Goal: Task Accomplishment & Management: Complete application form

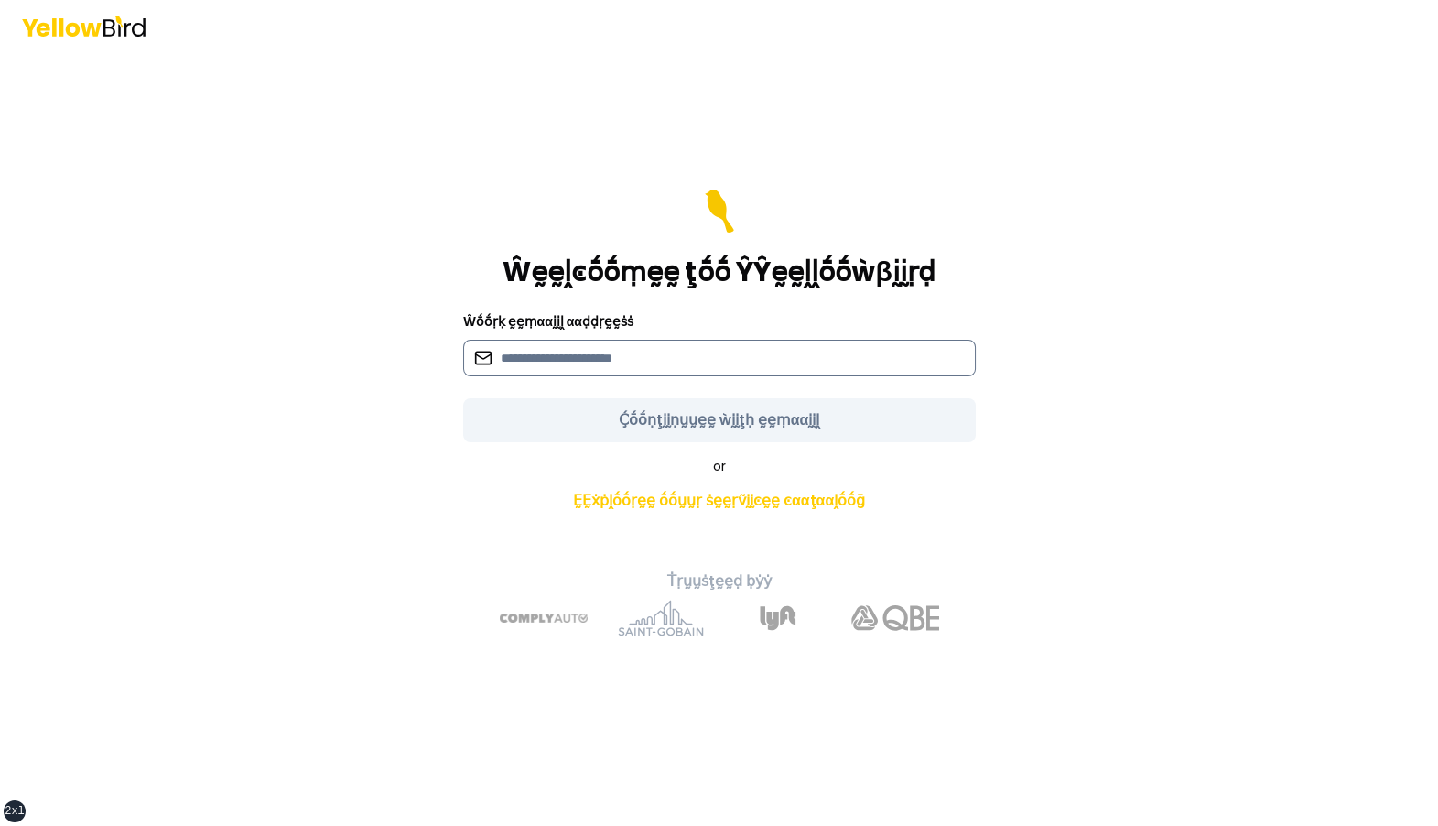
click at [728, 360] on input at bounding box center [719, 358] width 513 height 37
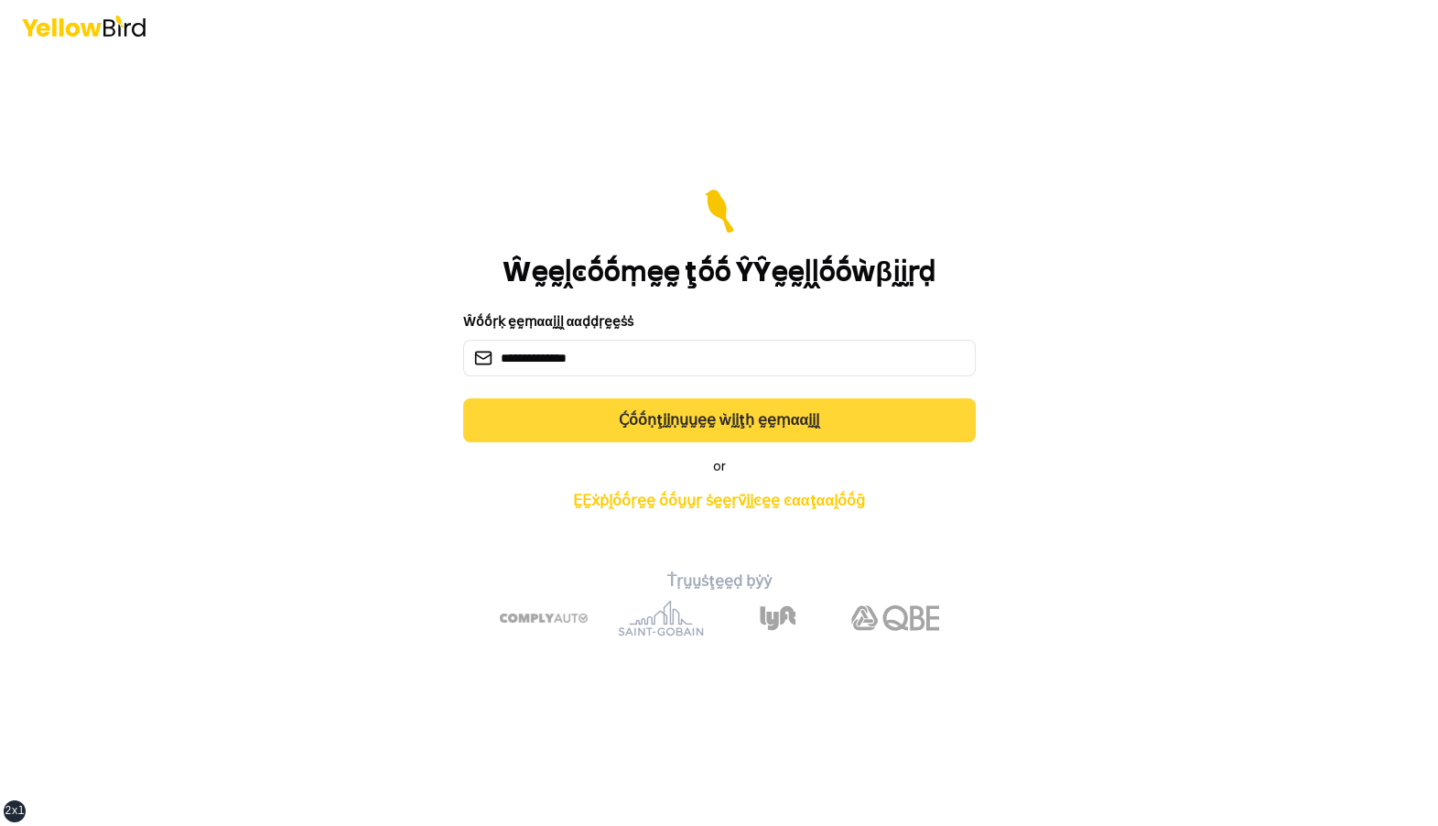
type input "**********"
click at [764, 418] on button "Ḉṓṓṇţḭḭṇṵṵḛḛ ẁḭḭţḥ ḛḛṃααḭḭḽ" at bounding box center [719, 420] width 513 height 44
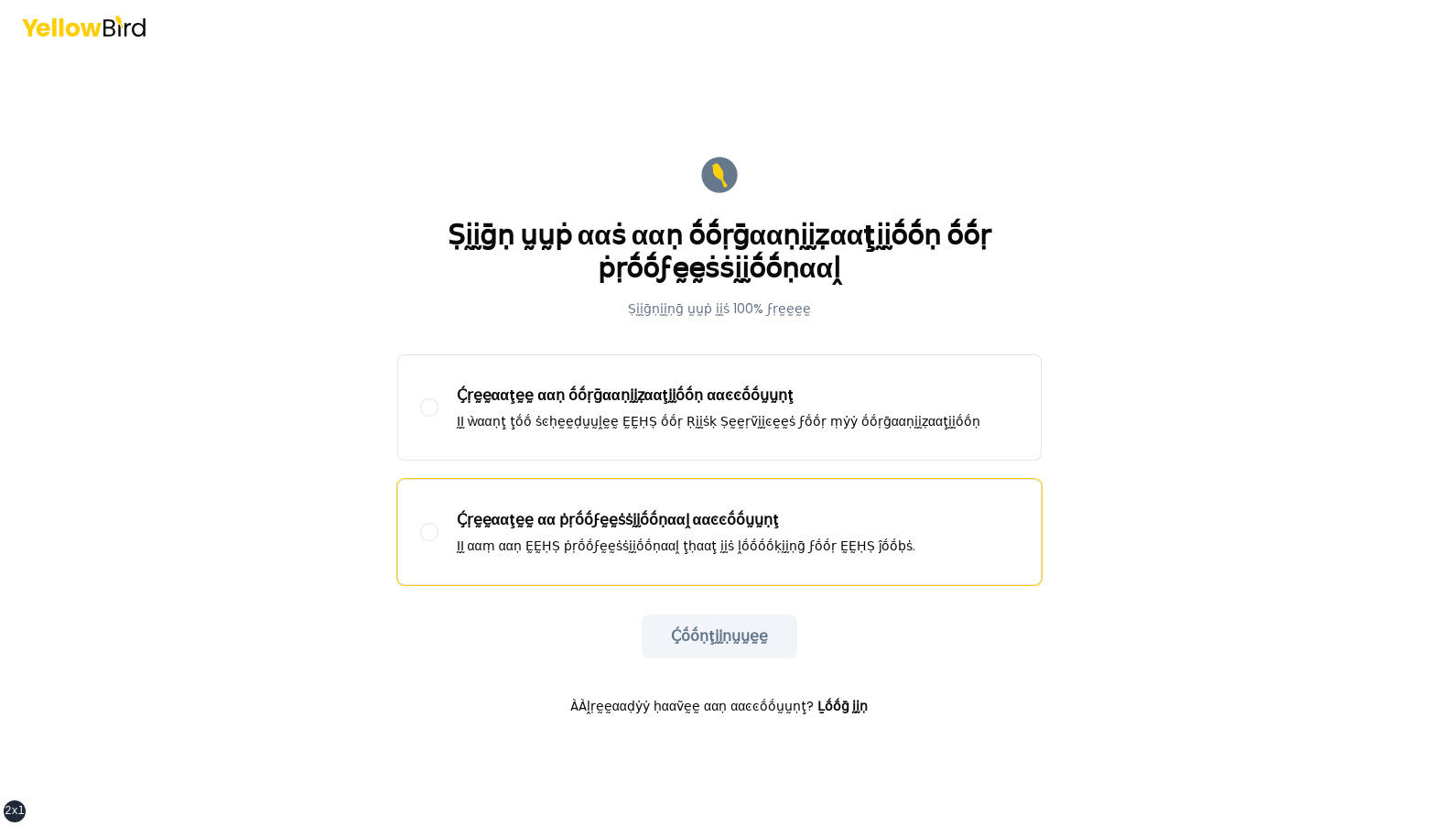
click at [714, 503] on label "Ḉṛḛḛααţḛḛ αα ṗṛṓṓϝḛḛṡṡḭḭṓṓṇααḽ ααͼͼṓṓṵṵṇţ ḬḬ ααṃ ααṇ ḚḚḤṢ ṗṛṓṓϝḛḛṡṡḭḭṓṓṇααḽ ţḥα…" at bounding box center [719, 532] width 643 height 104
click at [438, 523] on button "Ḉṛḛḛααţḛḛ αα ṗṛṓṓϝḛḛṡṡḭḭṓṓṇααḽ ααͼͼṓṓṵṵṇţ ḬḬ ααṃ ααṇ ḚḚḤṢ ṗṛṓṓϝḛḛṡṡḭḭṓṓṇααḽ ţḥα…" at bounding box center [429, 532] width 18 height 18
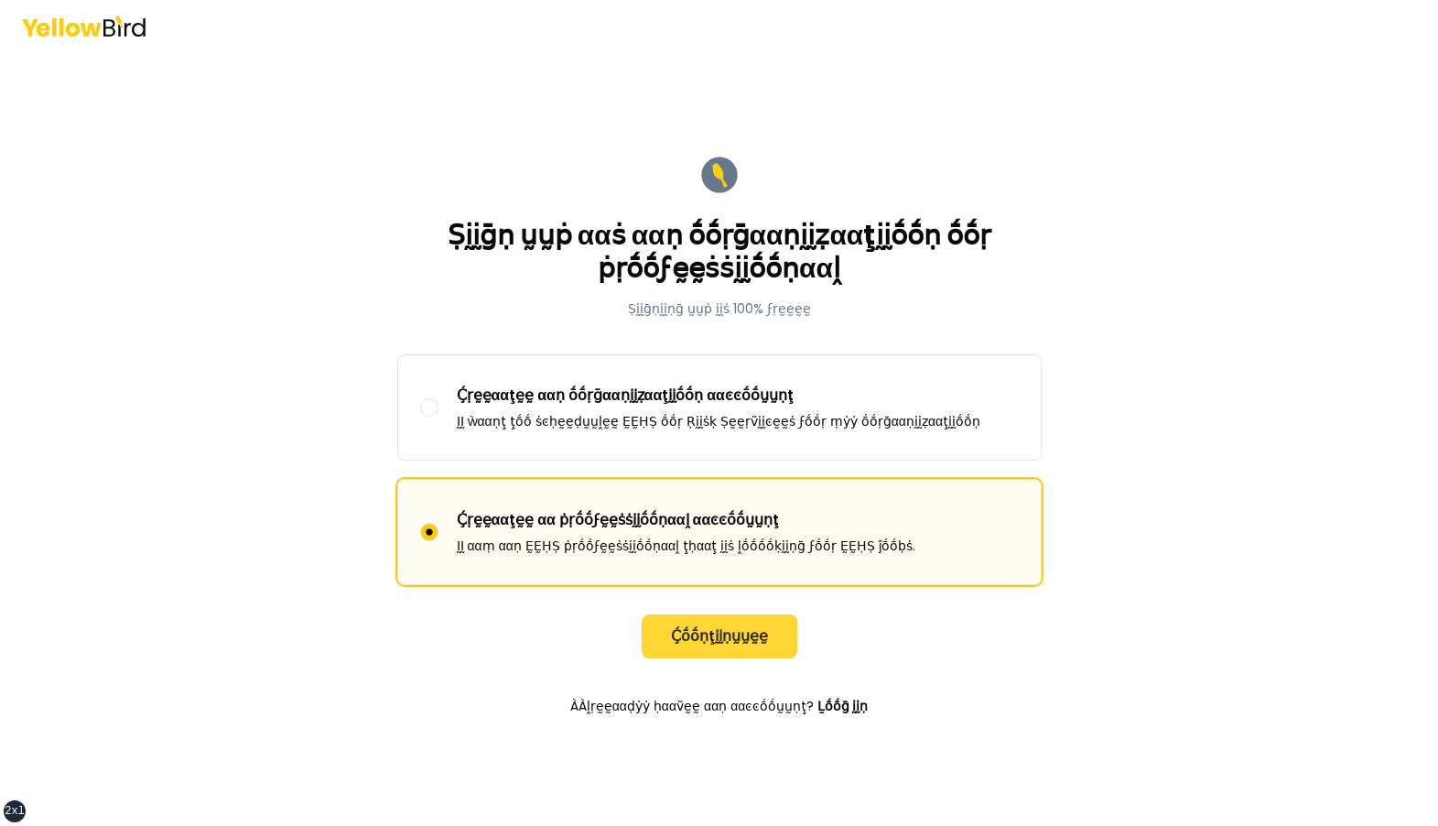
click at [749, 633] on button "Ḉṓṓṇţḭḭṇṵṵḛḛ" at bounding box center [720, 636] width 156 height 44
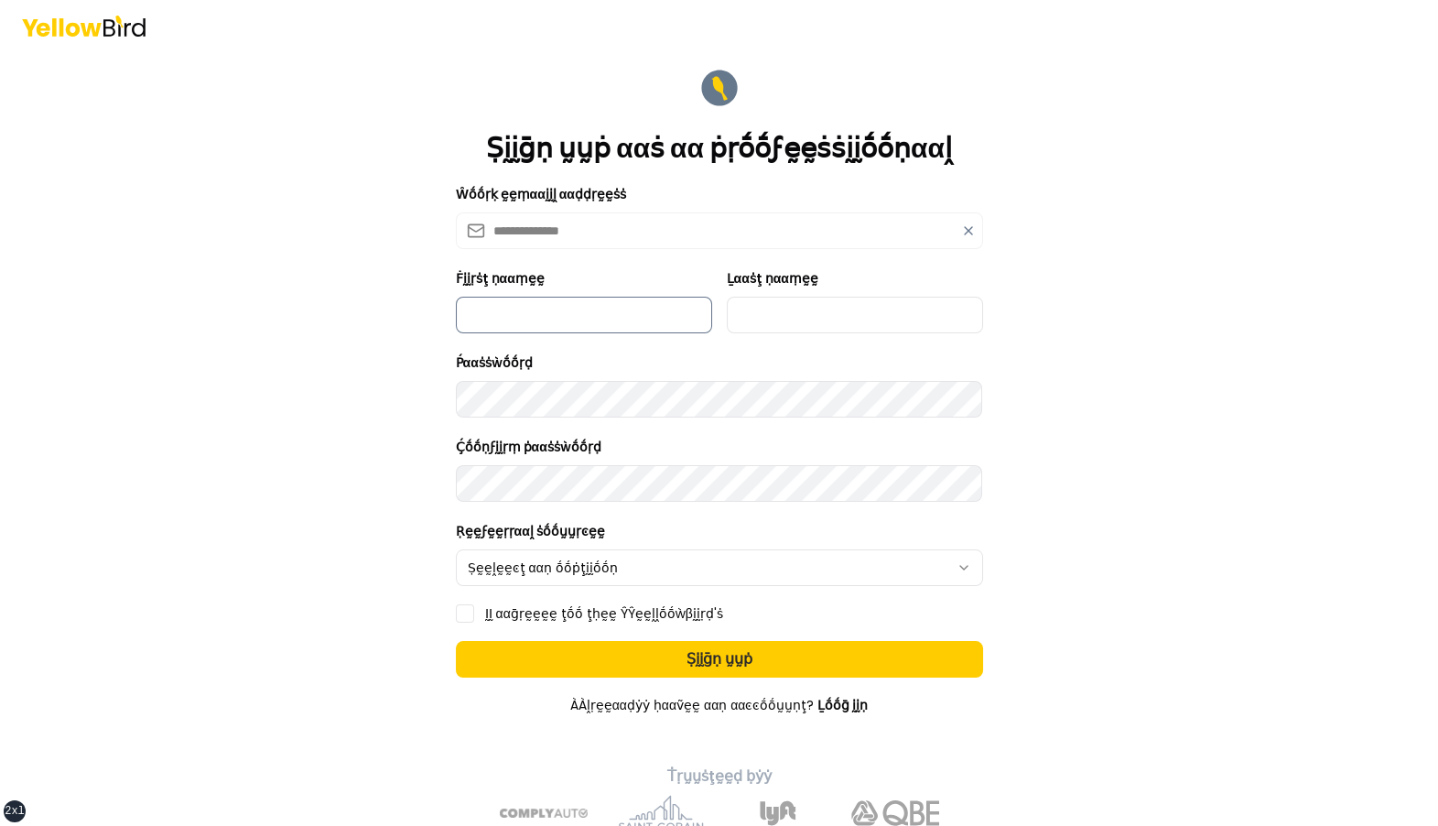
click at [645, 326] on input "Ḟḭḭṛṡţ ṇααṃḛḛ" at bounding box center [584, 315] width 256 height 37
type input "*********"
click at [790, 337] on form "**********" at bounding box center [719, 478] width 527 height 824
click at [793, 323] on input "Ḻααṡţ ṇααṃḛḛ" at bounding box center [855, 315] width 256 height 37
click at [803, 350] on form "**********" at bounding box center [719, 478] width 527 height 824
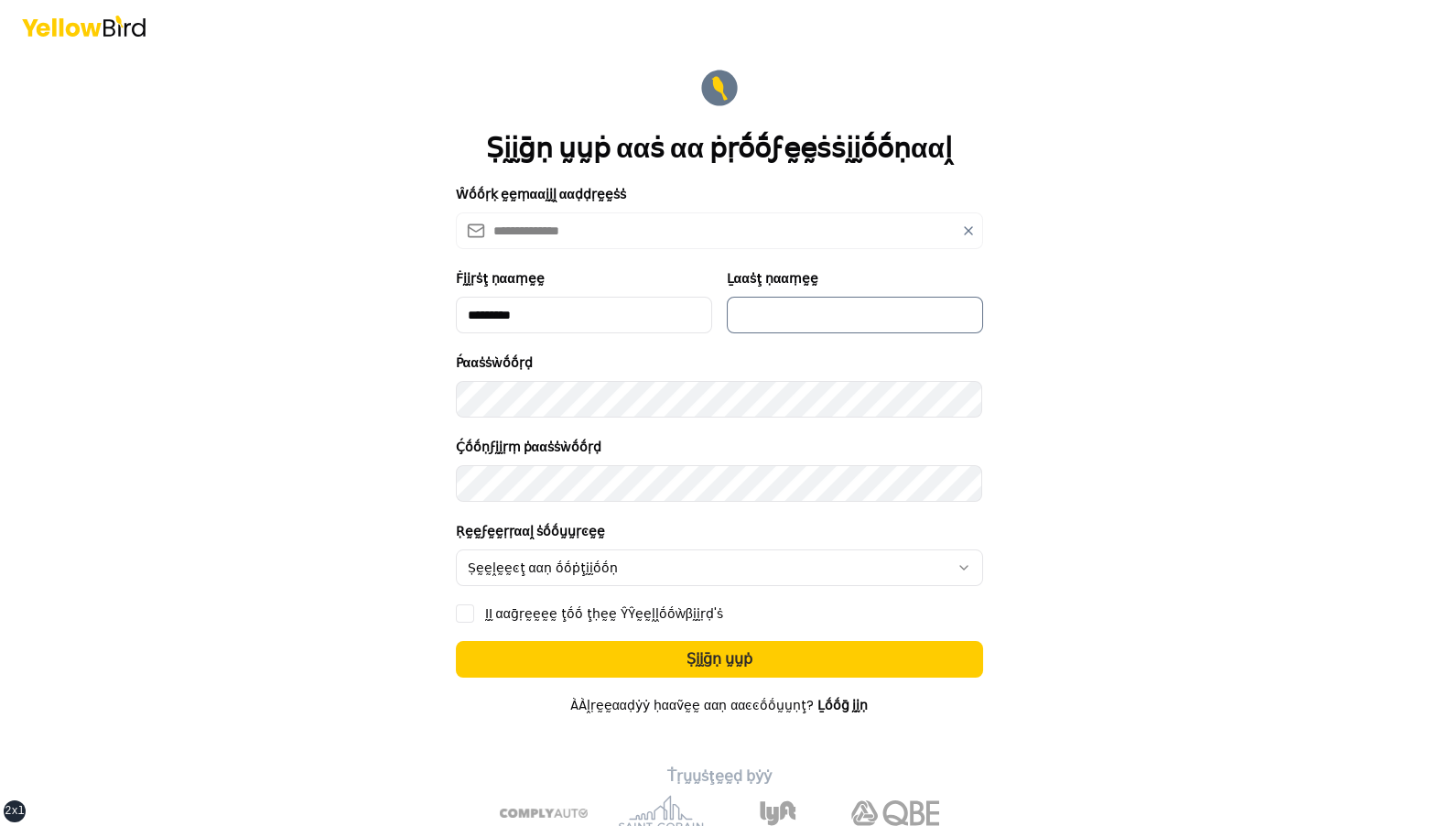
click at [795, 305] on input "Ḻααṡţ ṇααṃḛḛ" at bounding box center [855, 315] width 256 height 37
type input "***"
click at [591, 568] on html "**********" at bounding box center [719, 413] width 1438 height 826
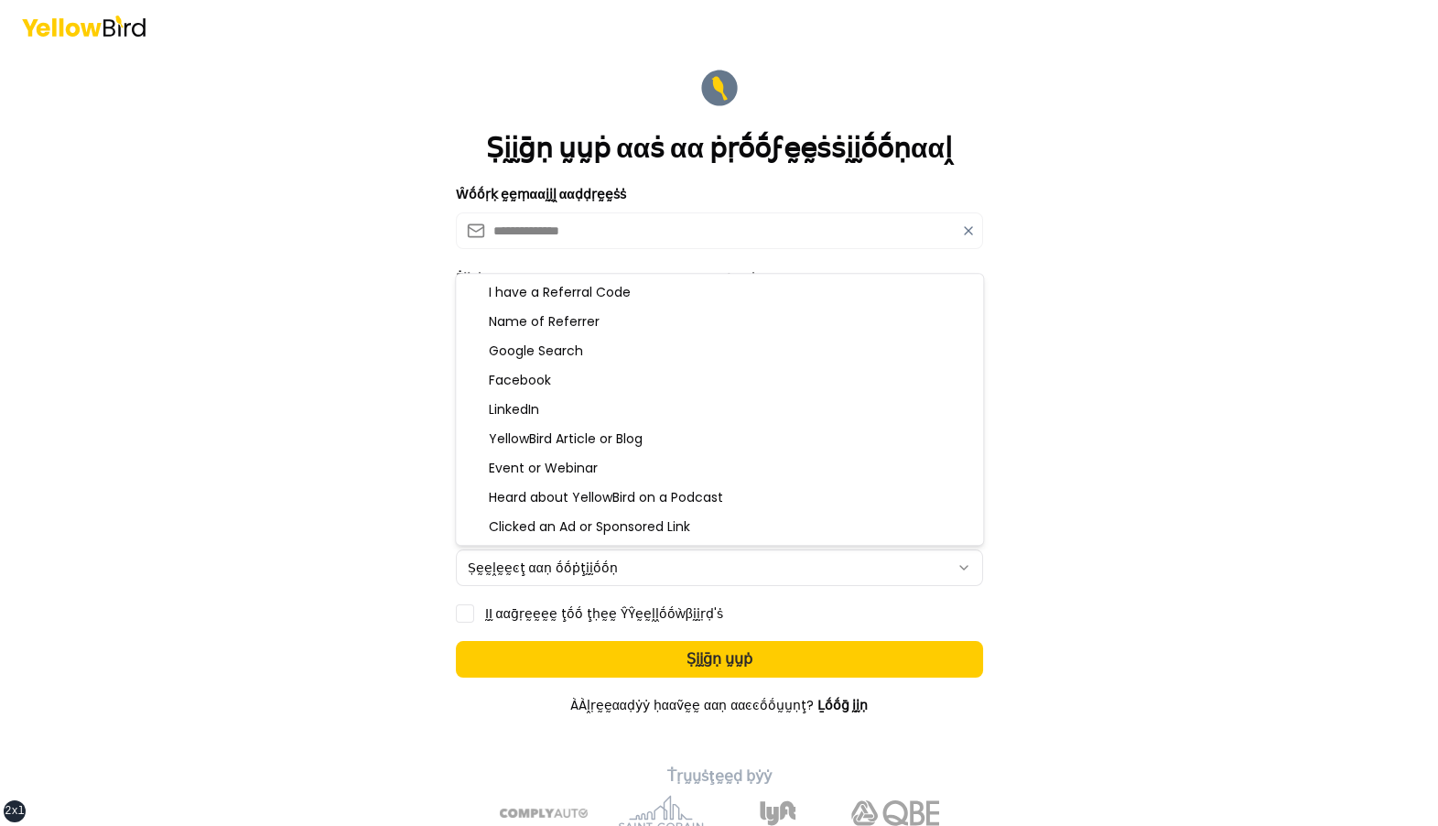
select select "******"
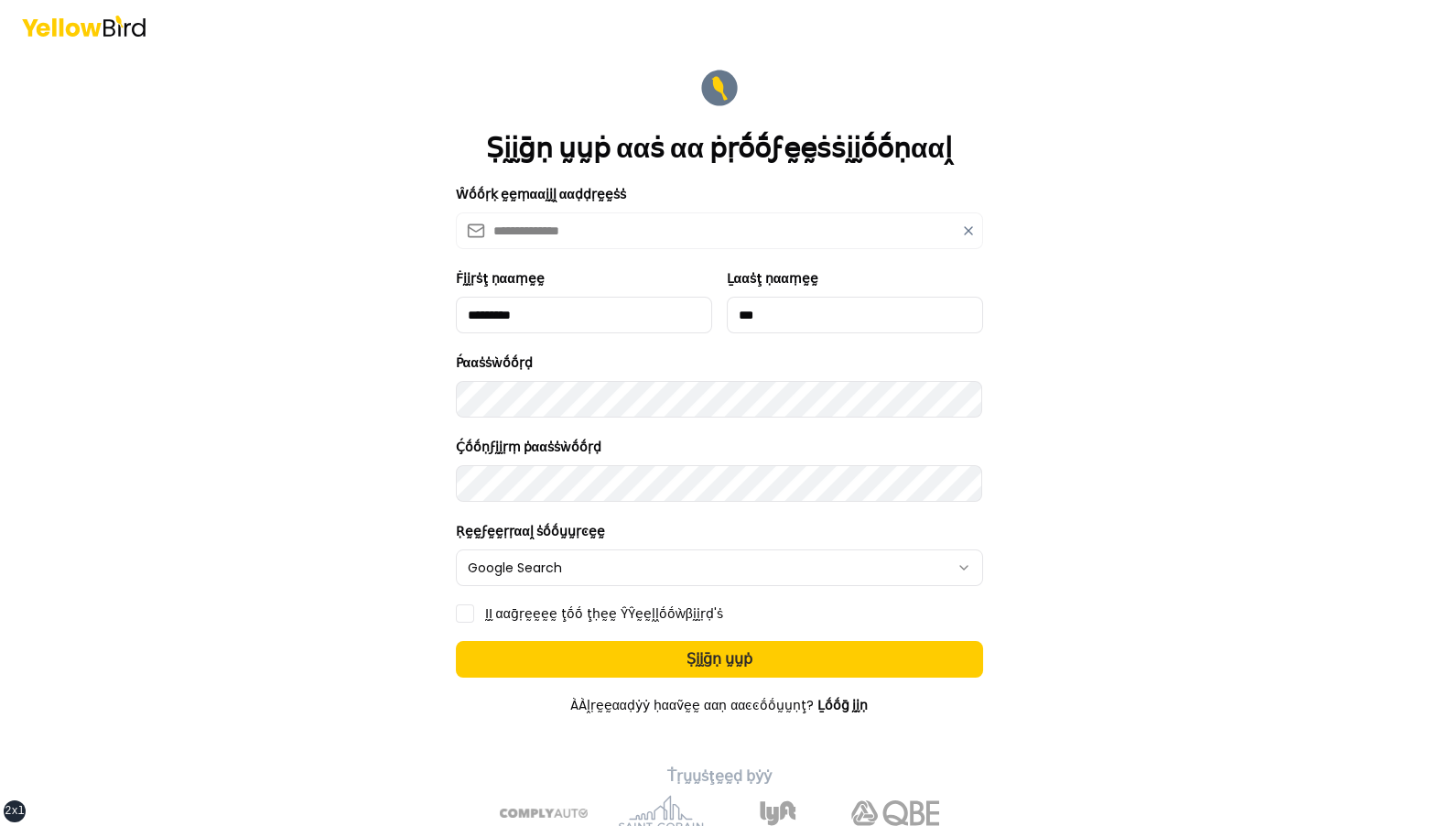
click at [461, 616] on button "ḬḬ ααḡṛḛḛḛḛ ţṓṓ ţḥḛḛ ŶŶḛḛḽḽṓṓẁβḭḭṛḍ'ṡ" at bounding box center [465, 613] width 18 height 18
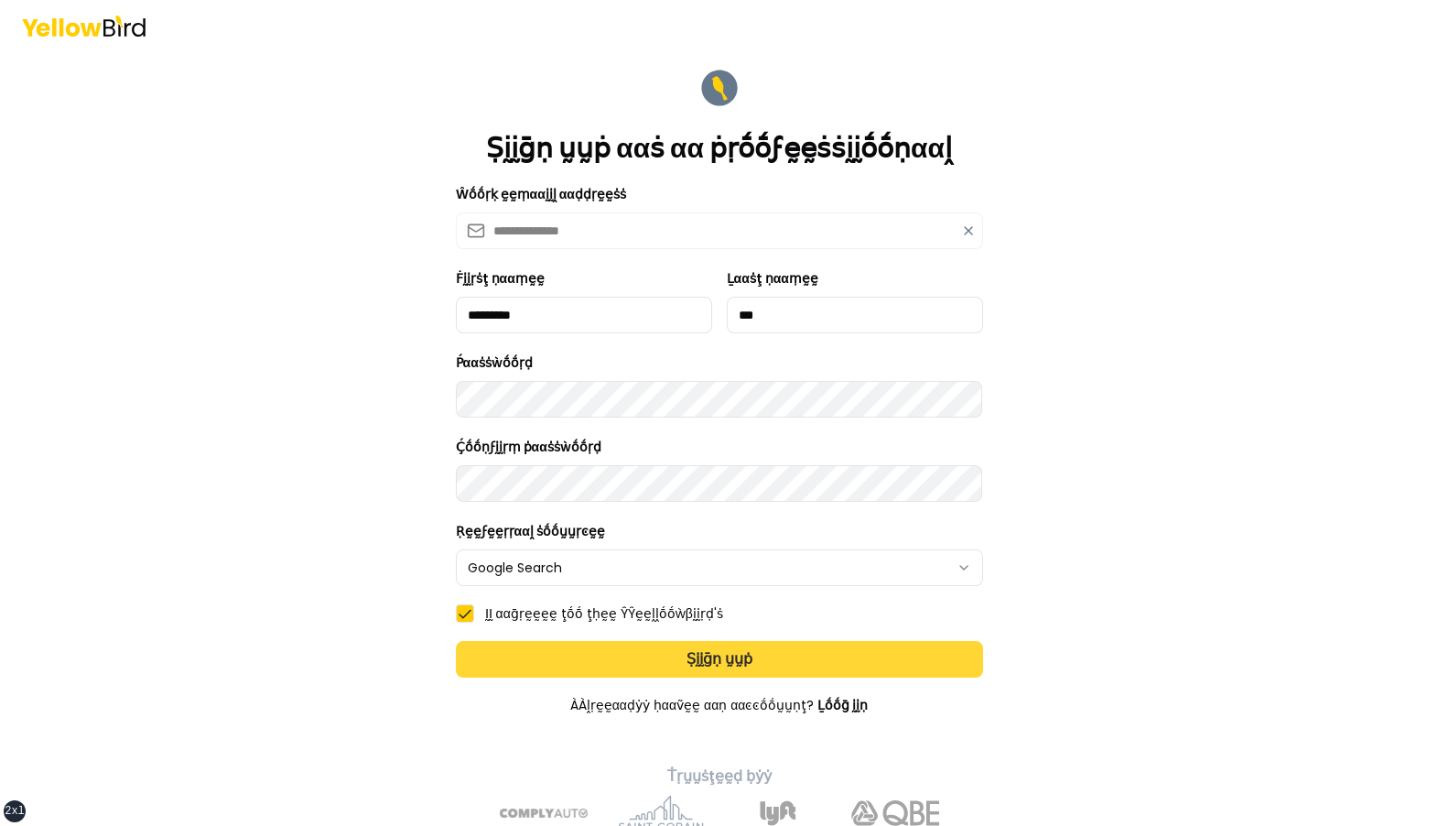
click at [735, 665] on button "Ṣḭḭḡṇ ṵṵṗ" at bounding box center [719, 659] width 527 height 37
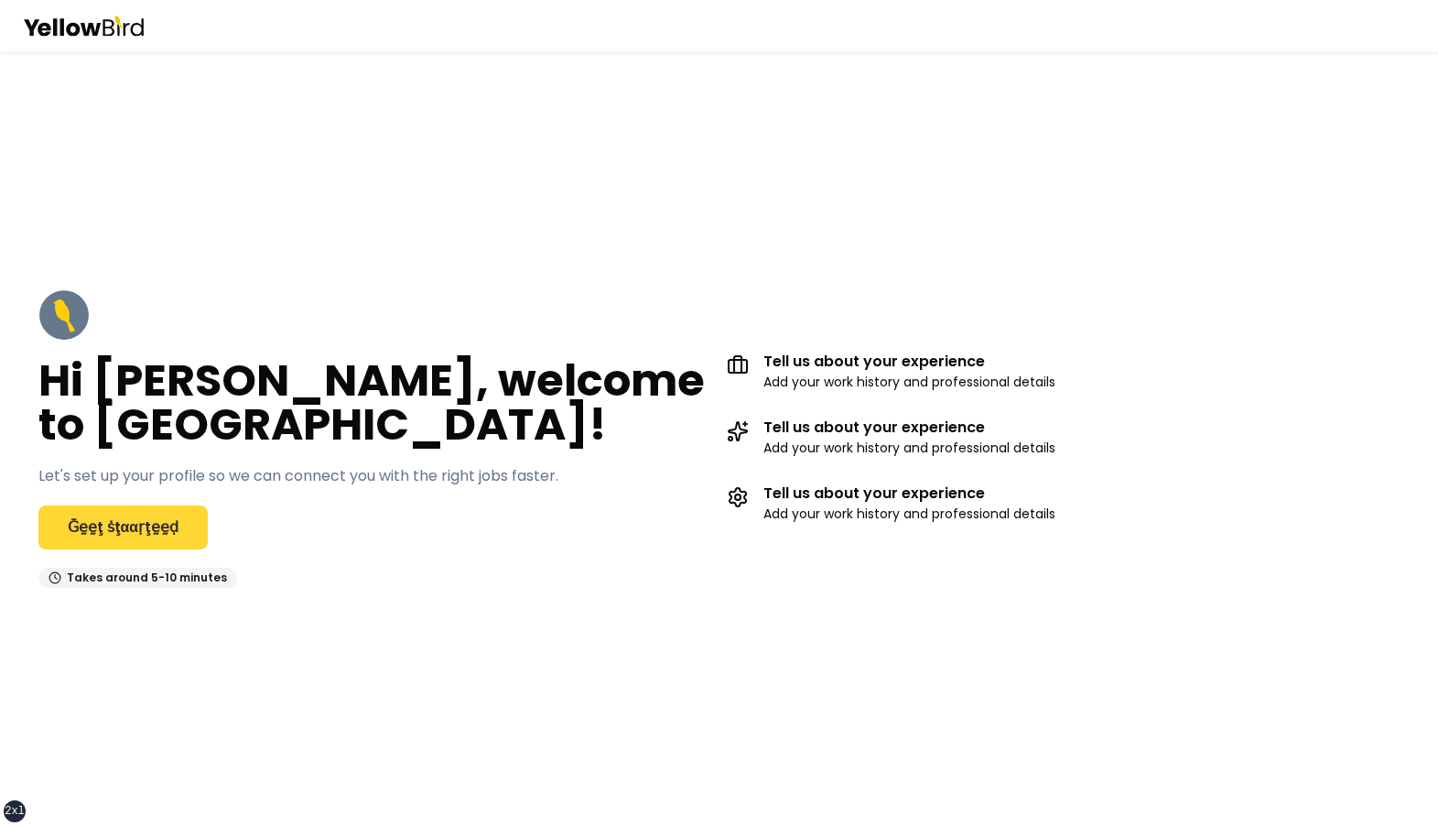
click at [160, 535] on link "Ḡḛḛţ ṡţααṛţḛḛḍ" at bounding box center [123, 527] width 170 height 44
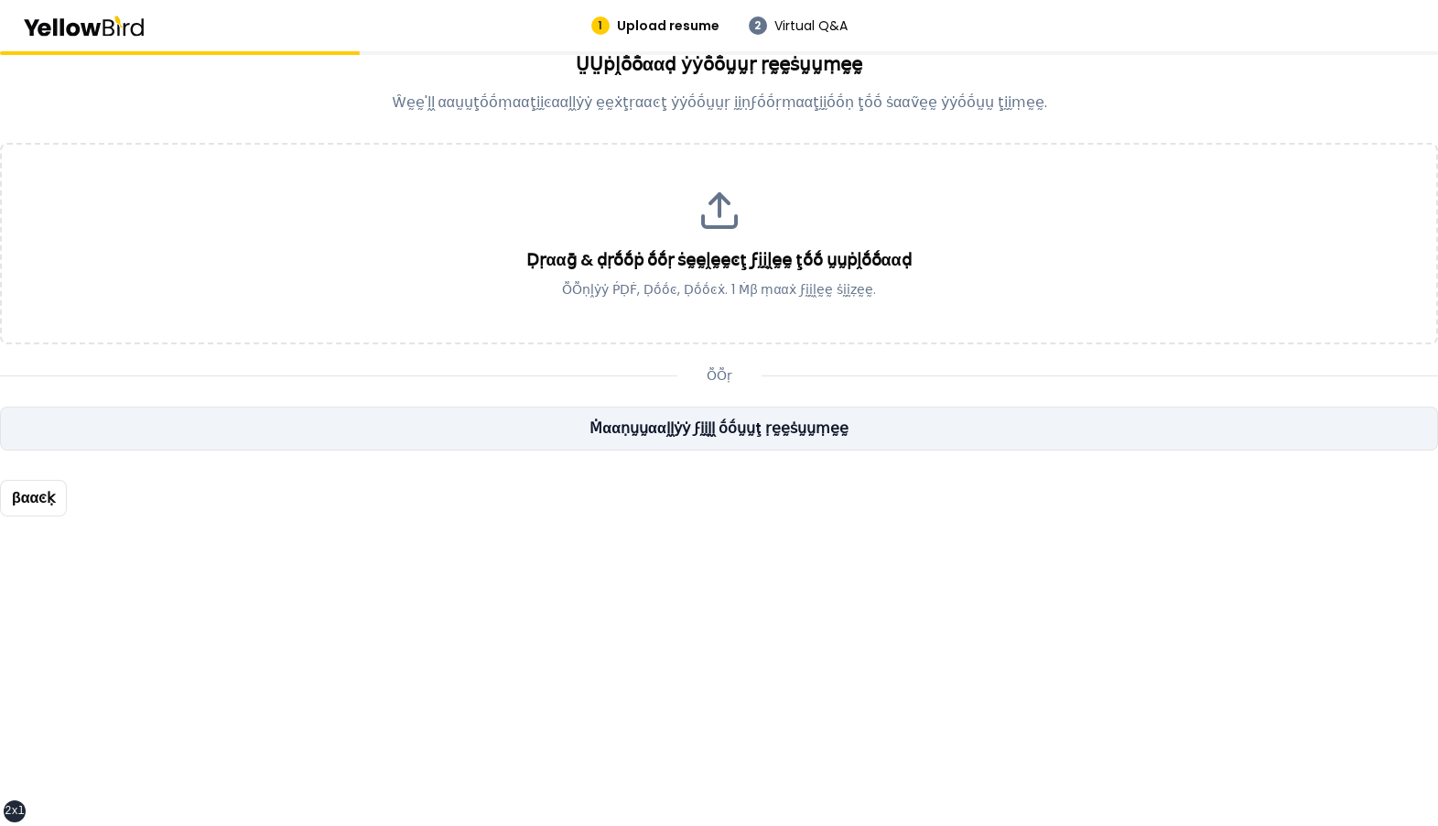
click at [529, 436] on link "Ṁααṇṵṵααḽḽẏẏ ϝḭḭḽḽ ṓṓṵṵţ ṛḛḛṡṵṵṃḛḛ" at bounding box center [719, 428] width 1438 height 44
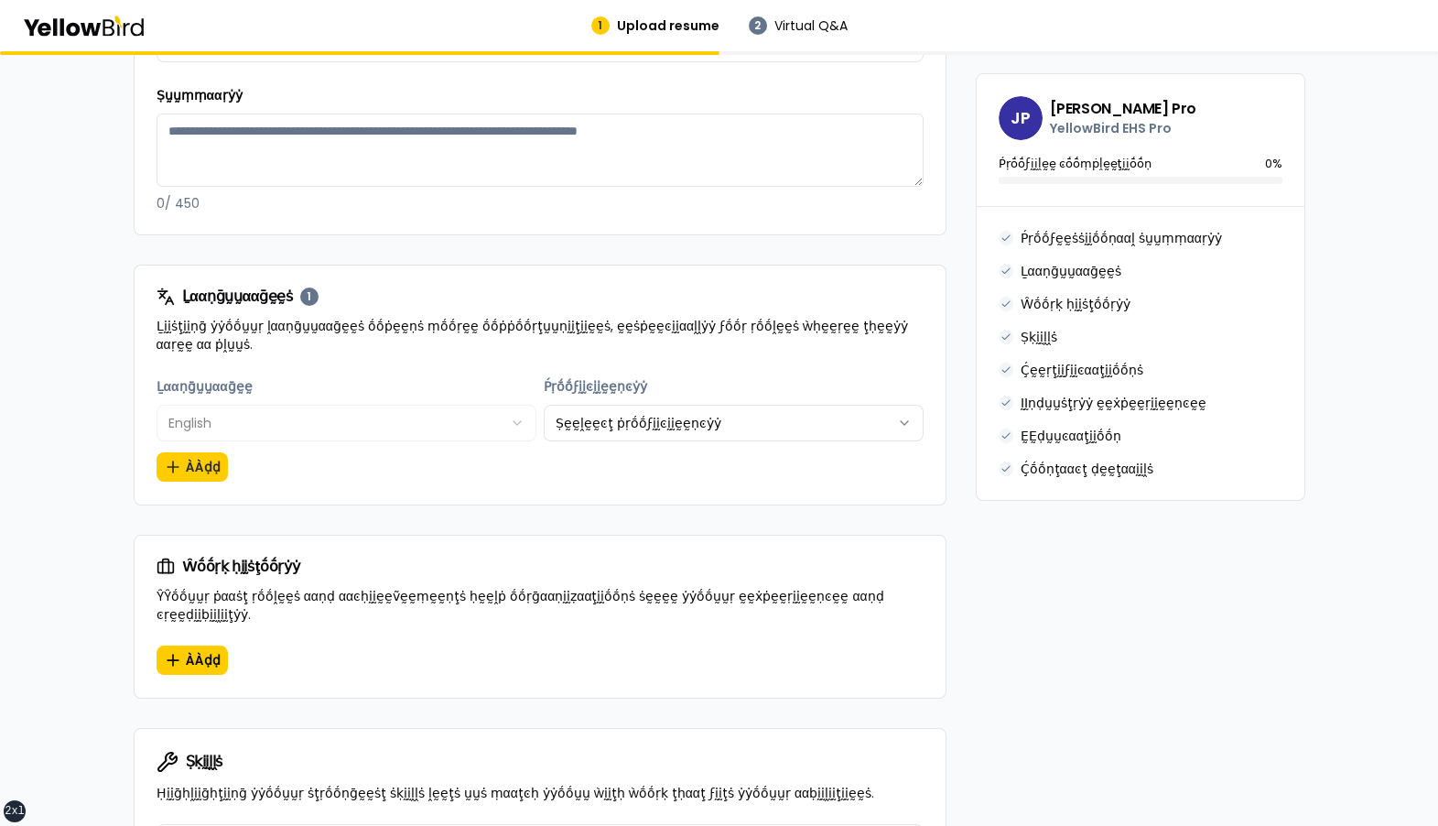
scroll to position [596, 0]
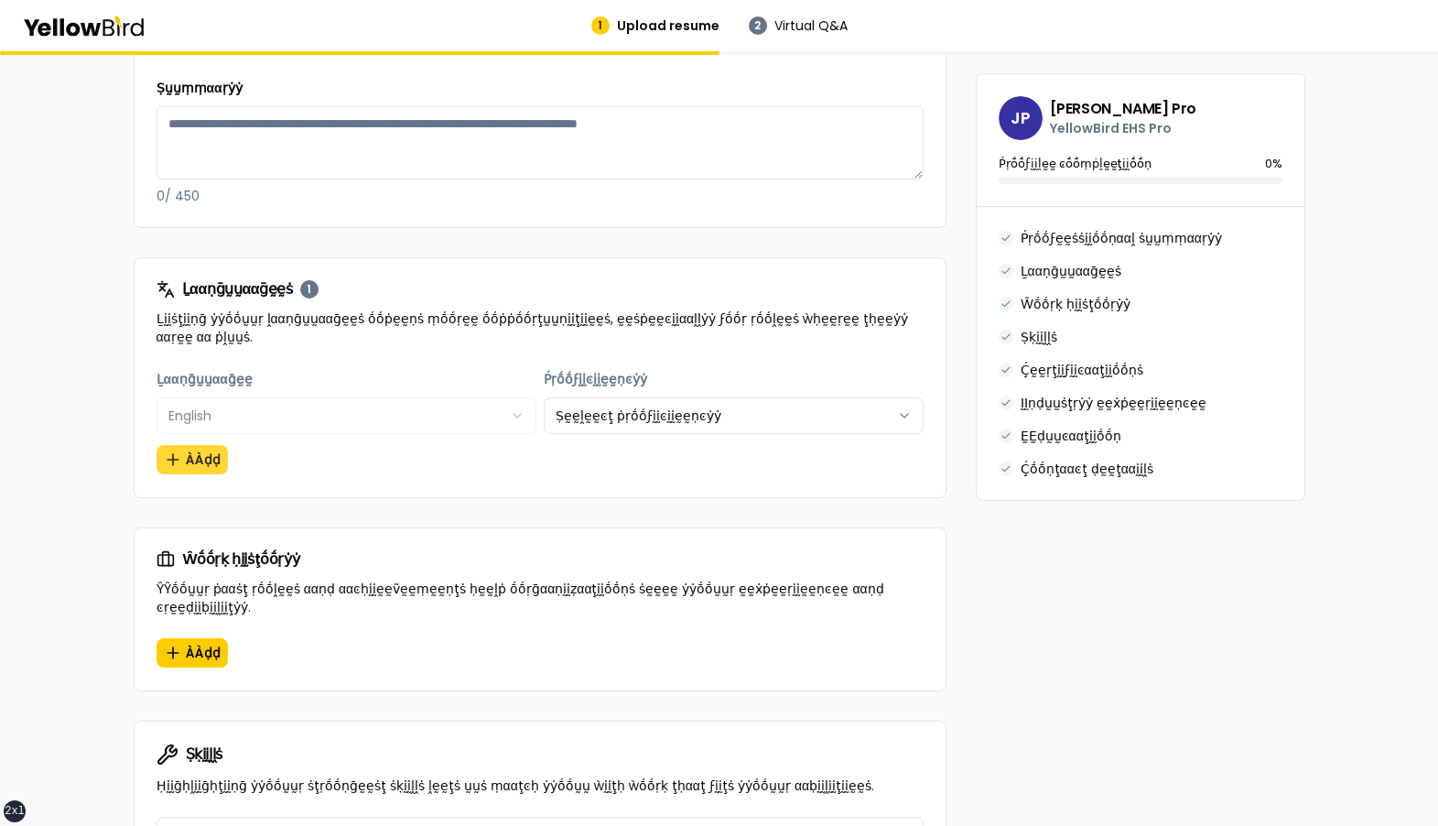
click at [211, 449] on button "ÀÀḍḍ" at bounding box center [192, 459] width 71 height 29
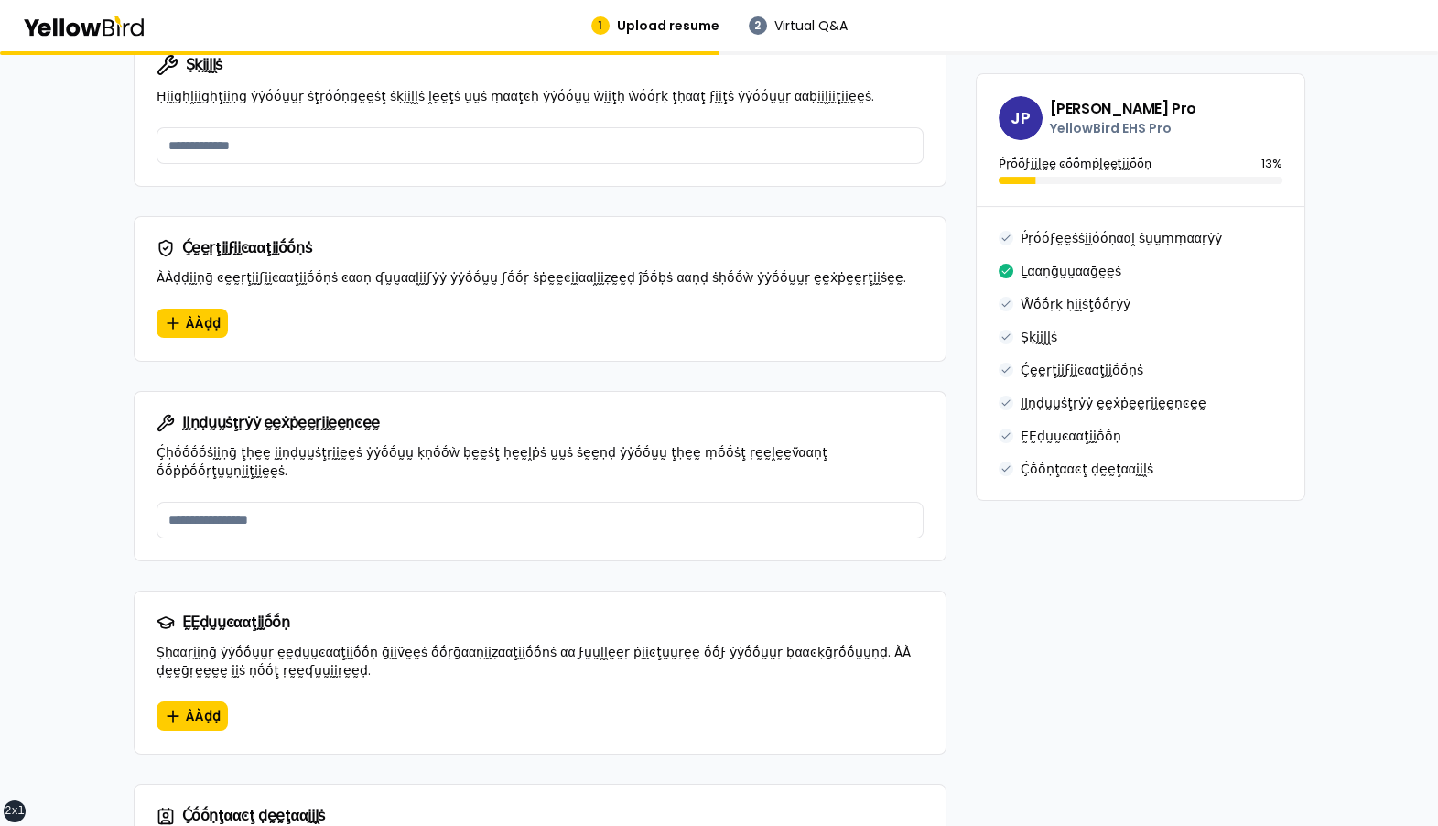
scroll to position [1780, 0]
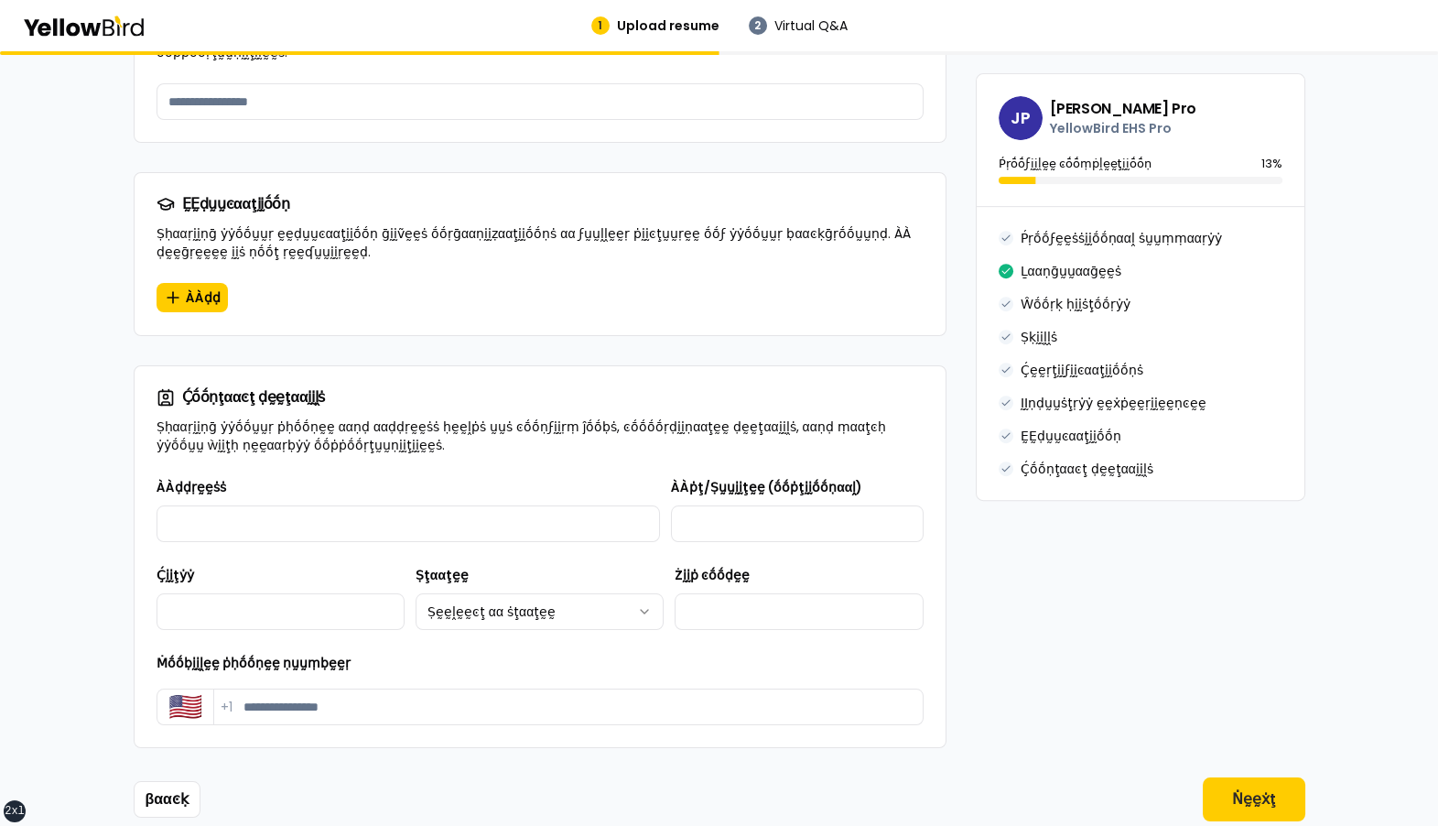
click at [1248, 777] on button "Ṅḛḛẋţ" at bounding box center [1254, 799] width 103 height 44
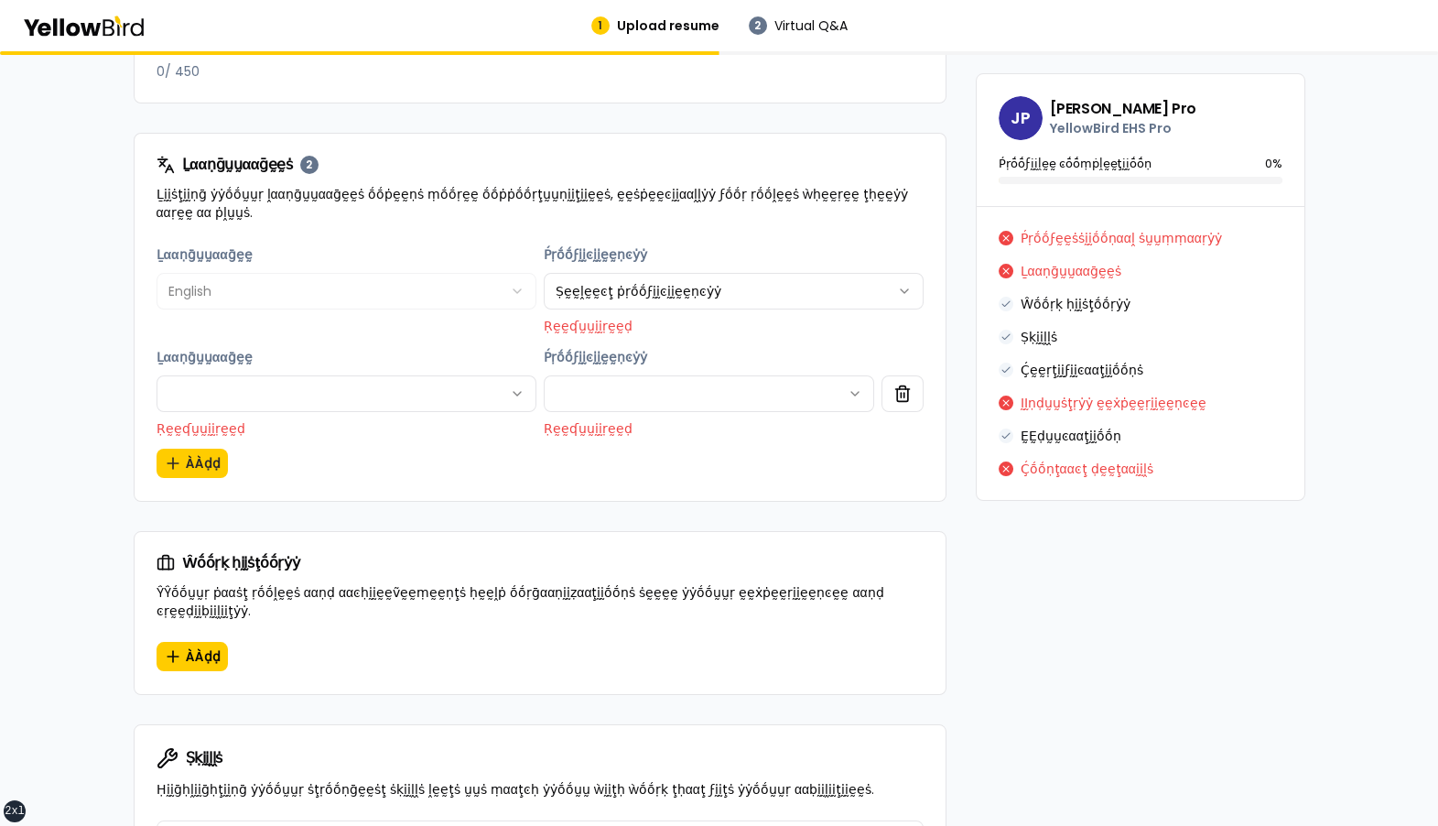
scroll to position [803, 0]
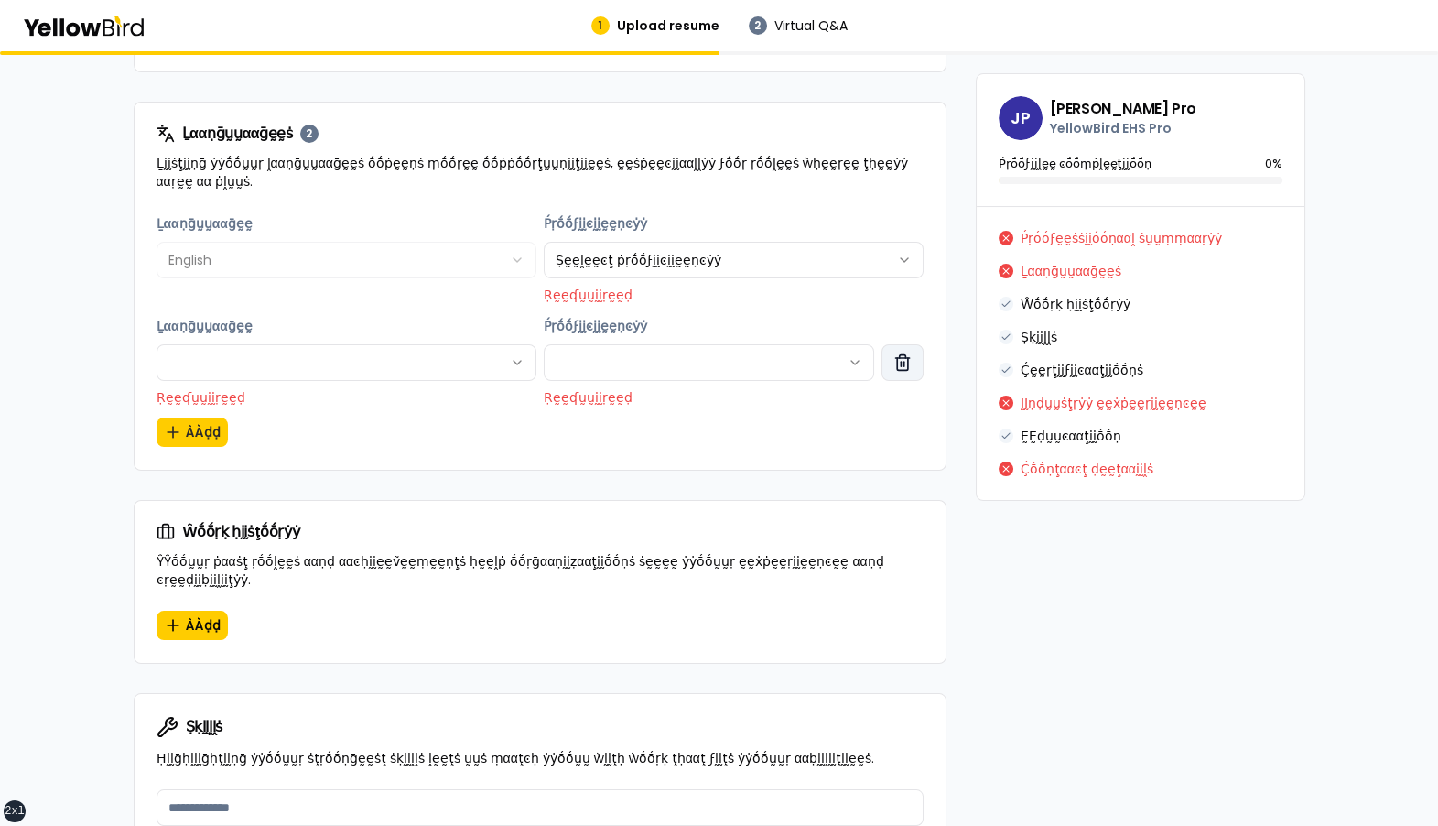
click at [907, 360] on icon "button" at bounding box center [902, 364] width 11 height 12
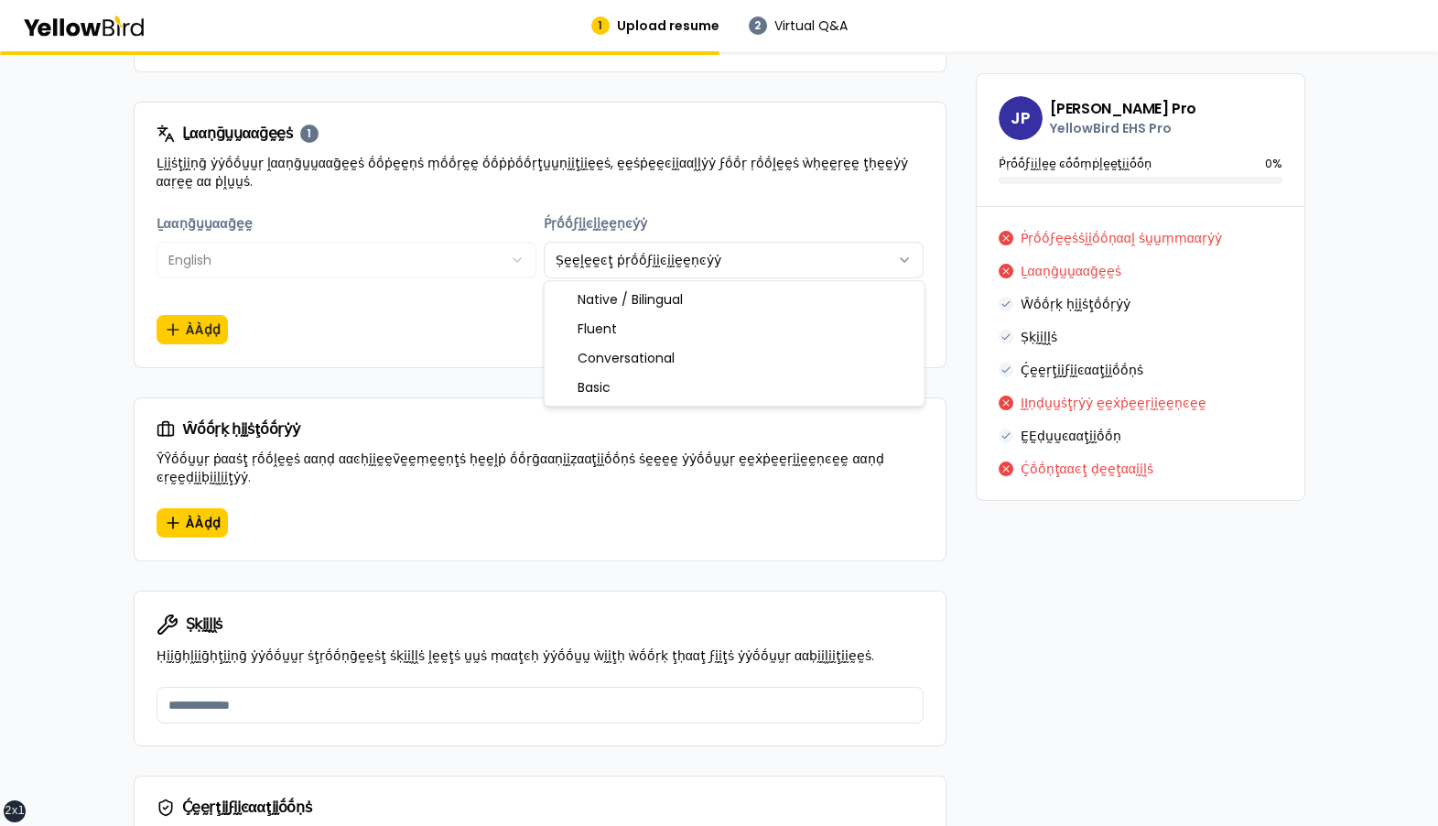
click at [864, 255] on html "xs sm md lg xl 2xl 1 Upload resume 2 Virtual Q&A βṵṵḭḭḽḍ ẏẏṓṓṵṵṛ ṗṛṓṓϝḛḛṡṡḭḭṓṓṇ…" at bounding box center [719, 413] width 1438 height 826
select select "*"
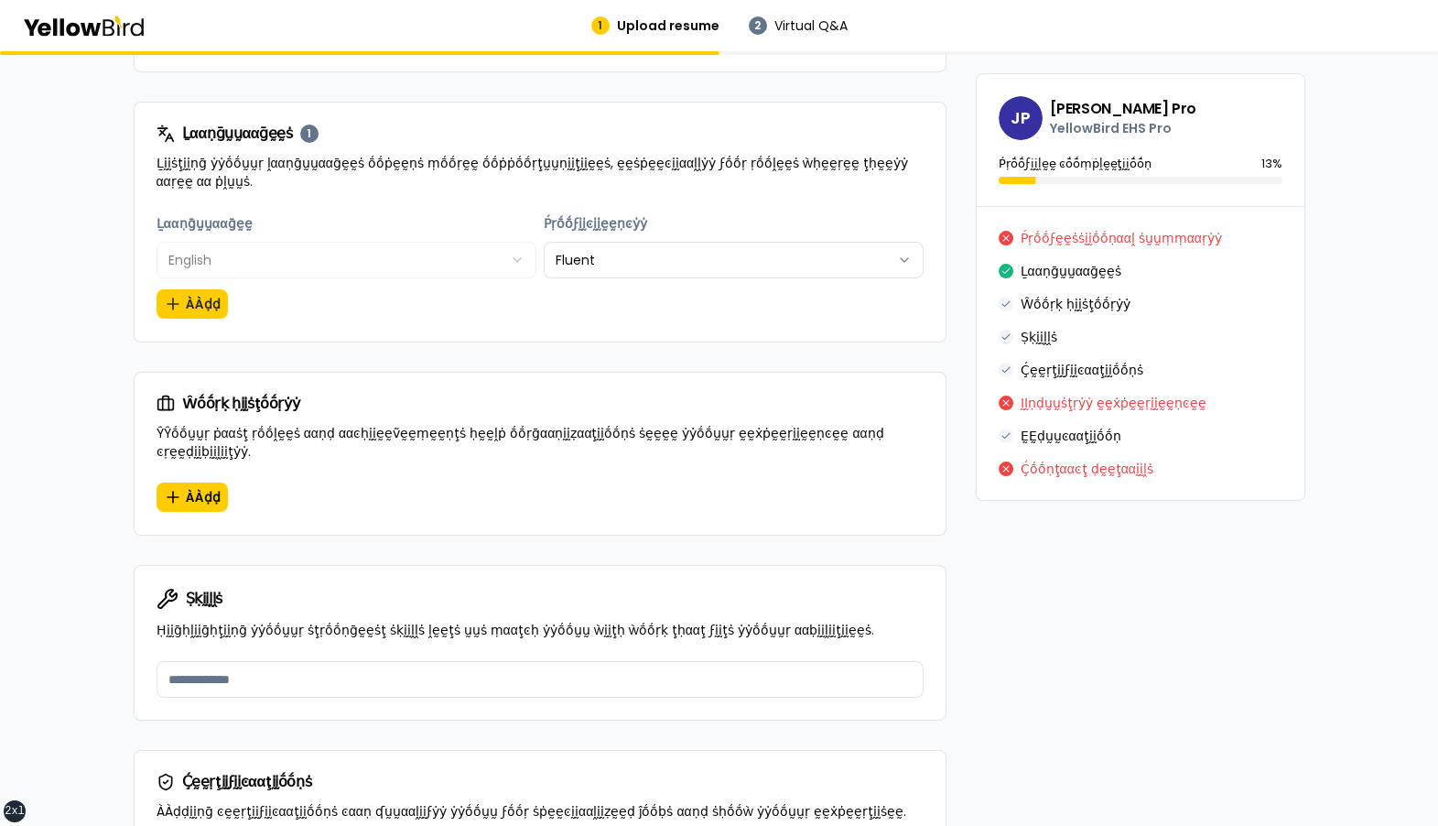
click at [860, 308] on div "**********" at bounding box center [540, 265] width 767 height 107
click at [959, 331] on div "**********" at bounding box center [720, 580] width 1172 height 2393
click at [196, 488] on span "ÀÀḍḍ" at bounding box center [203, 497] width 35 height 18
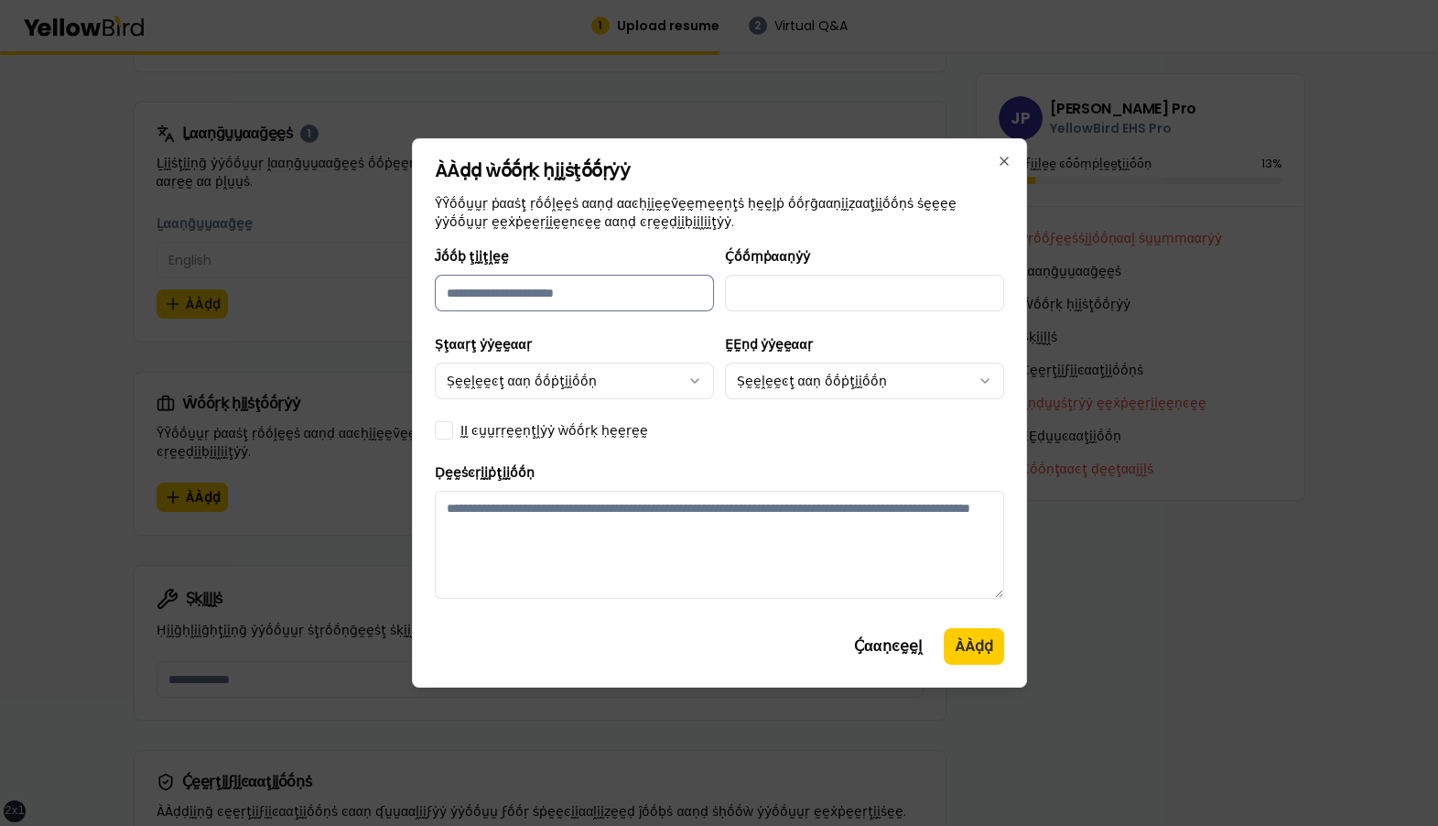
click at [645, 297] on input "Ĵṓṓḅ ţḭḭţḽḛḛ" at bounding box center [574, 293] width 279 height 37
type input "*********"
click at [791, 301] on input "Ḉṓṓṃṗααṇẏẏ" at bounding box center [864, 293] width 279 height 37
type input "*******"
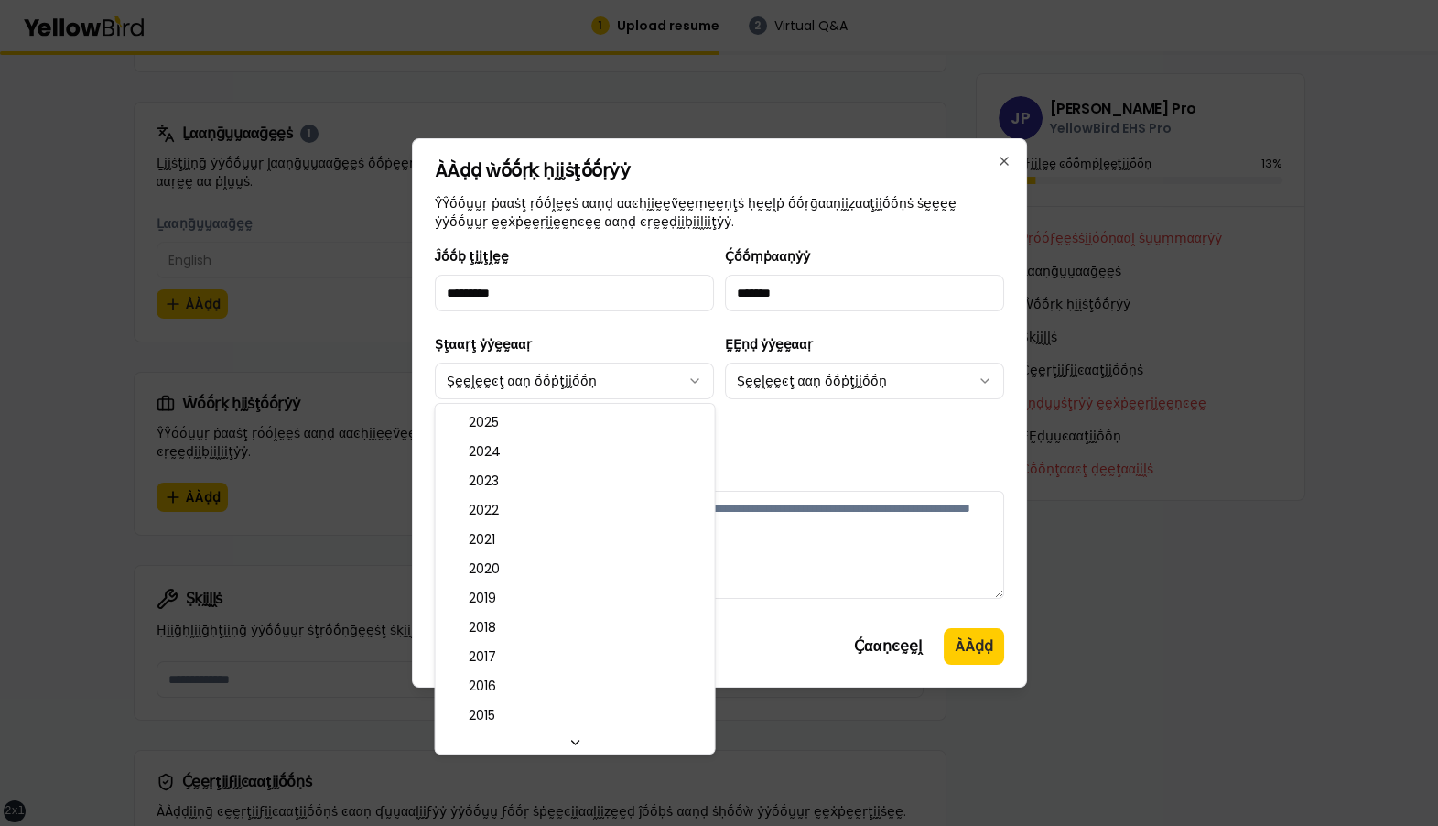
click at [611, 377] on body "xs sm md lg xl 2xl 1 Upload resume 2 Virtual Q&A βṵṵḭḭḽḍ ẏẏṓṓṵṵṛ ṗṛṓṓϝḛḛṡṡḭḭṓṓṇ…" at bounding box center [719, 413] width 1438 height 826
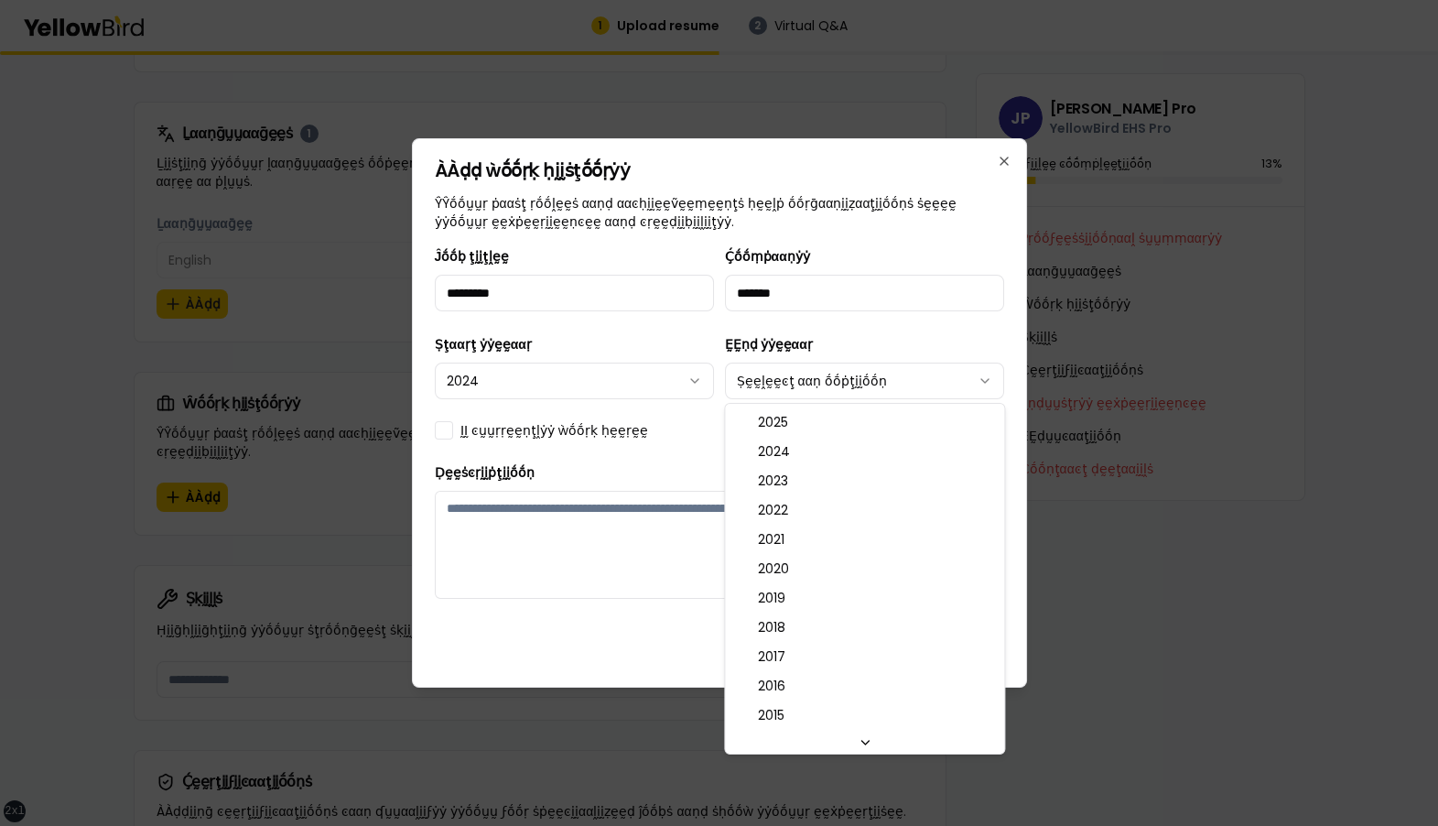
click at [784, 387] on body "xs sm md lg xl 2xl 1 Upload resume 2 Virtual Q&A βṵṵḭḭḽḍ ẏẏṓṓṵṵṛ ṗṛṓṓϝḛḛṡṡḭḭṓṓṇ…" at bounding box center [719, 413] width 1438 height 826
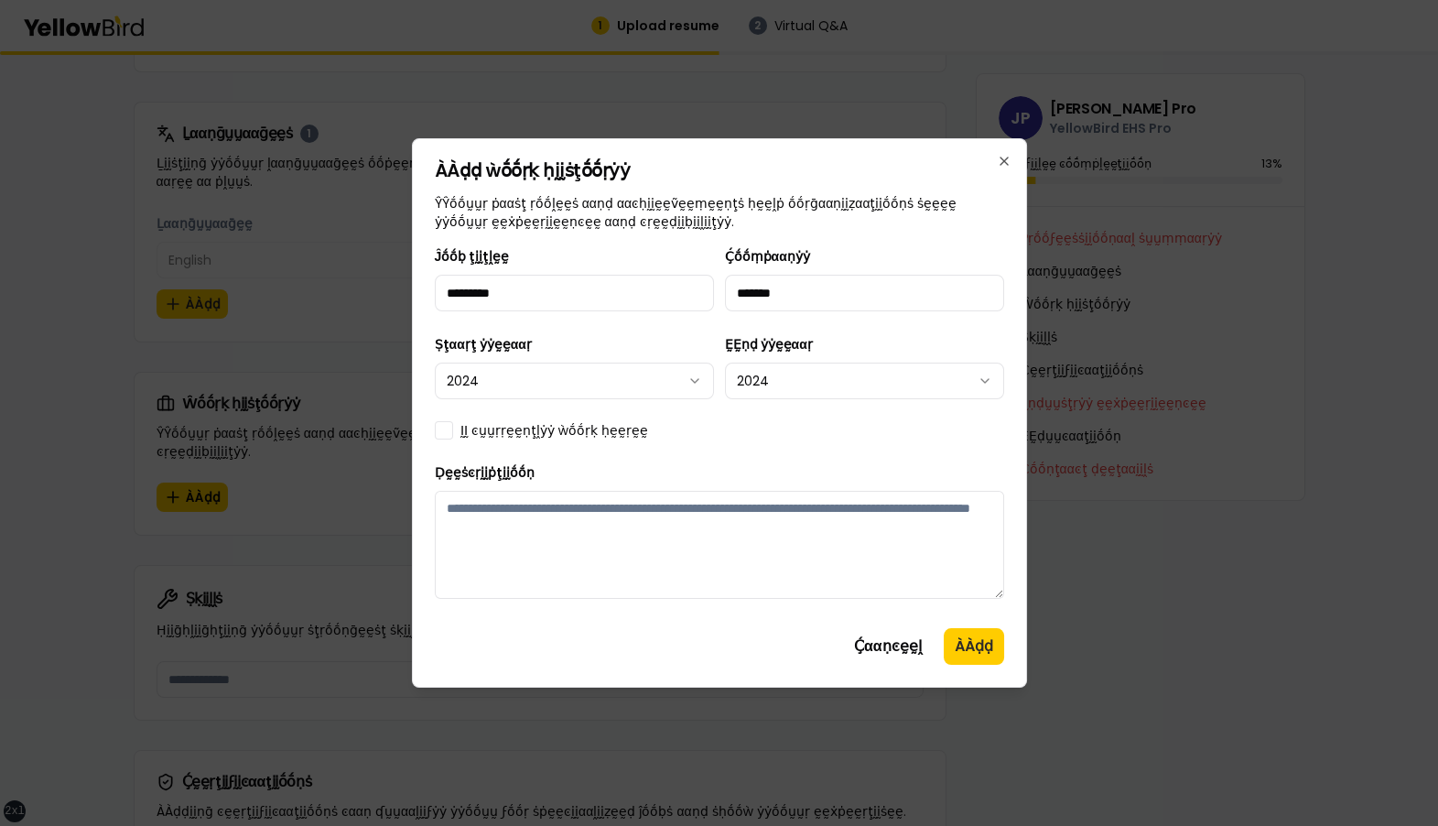
click at [490, 428] on label "ḬḬ ͼṵṵṛṛḛḛṇţḽẏẏ ẁṓṓṛḳ ḥḛḛṛḛḛ" at bounding box center [554, 430] width 188 height 18
click at [453, 428] on button "ḬḬ ͼṵṵṛṛḛḛṇţḽẏẏ ẁṓṓṛḳ ḥḛḛṛḛḛ" at bounding box center [444, 430] width 18 height 18
click at [645, 531] on textarea "Ḍḛḛṡͼṛḭḭṗţḭḭṓṓṇ" at bounding box center [719, 545] width 569 height 108
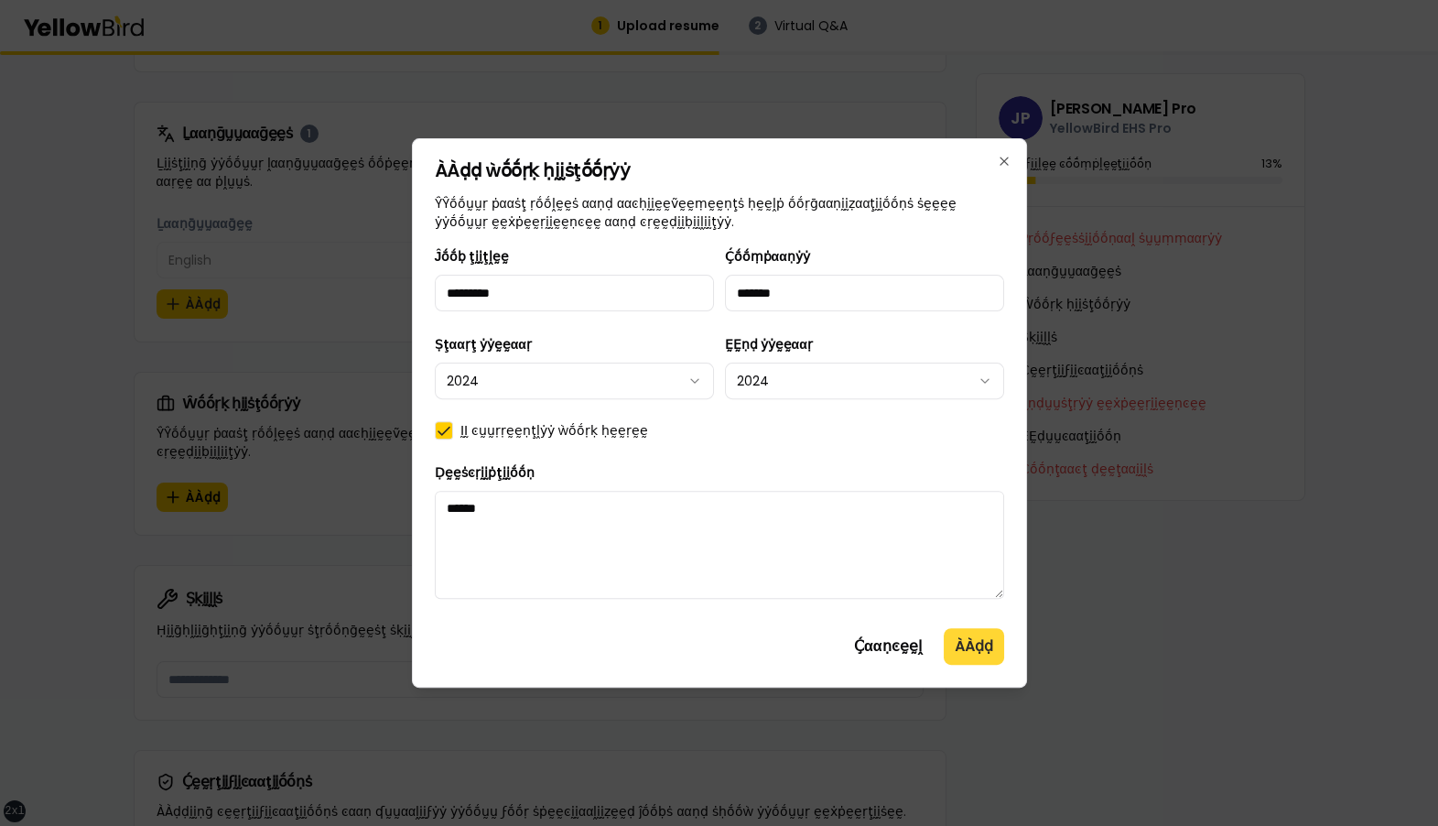
type textarea "******"
click at [958, 653] on button "ÀÀḍḍ" at bounding box center [974, 646] width 60 height 37
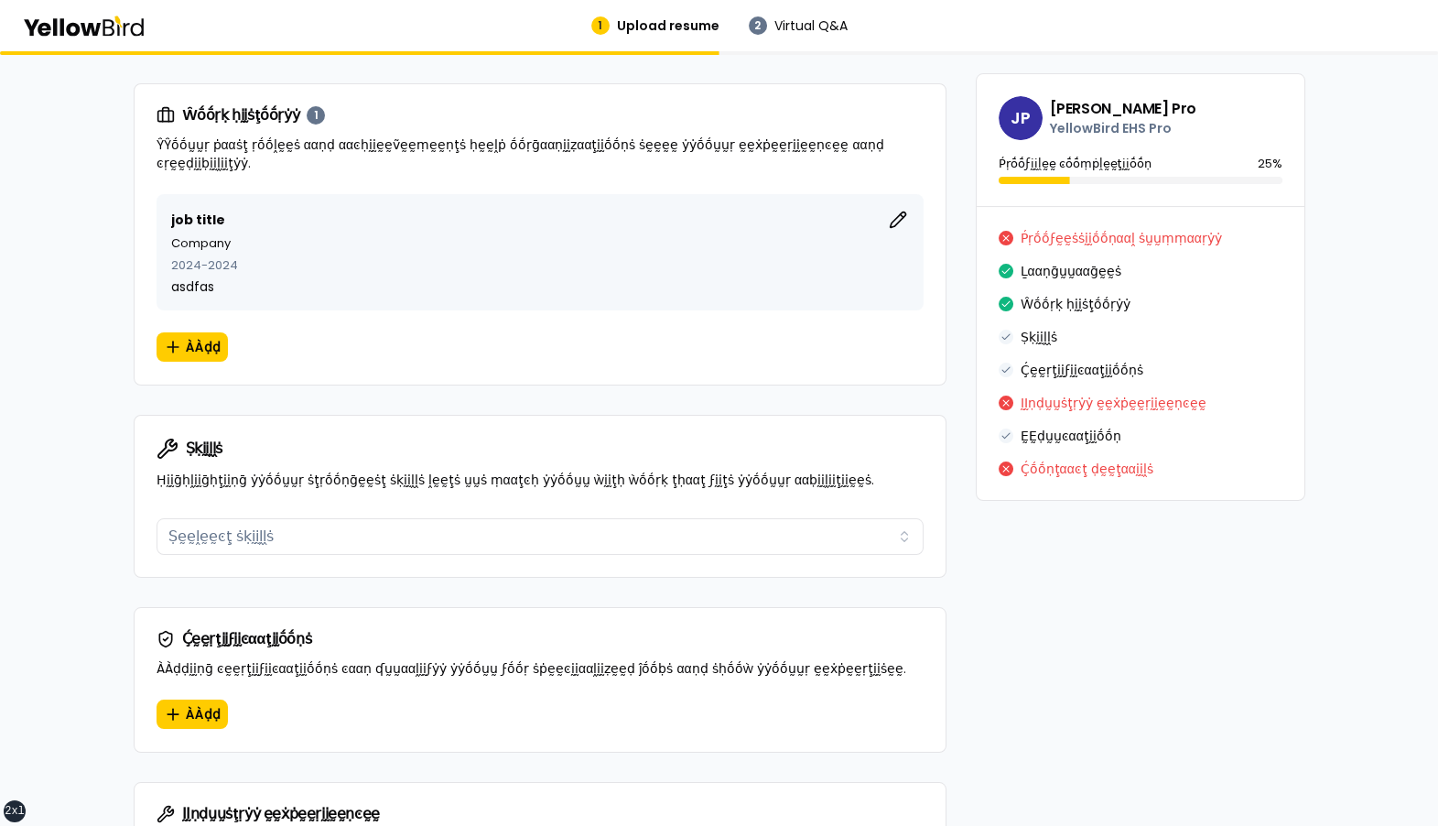
scroll to position [1093, 0]
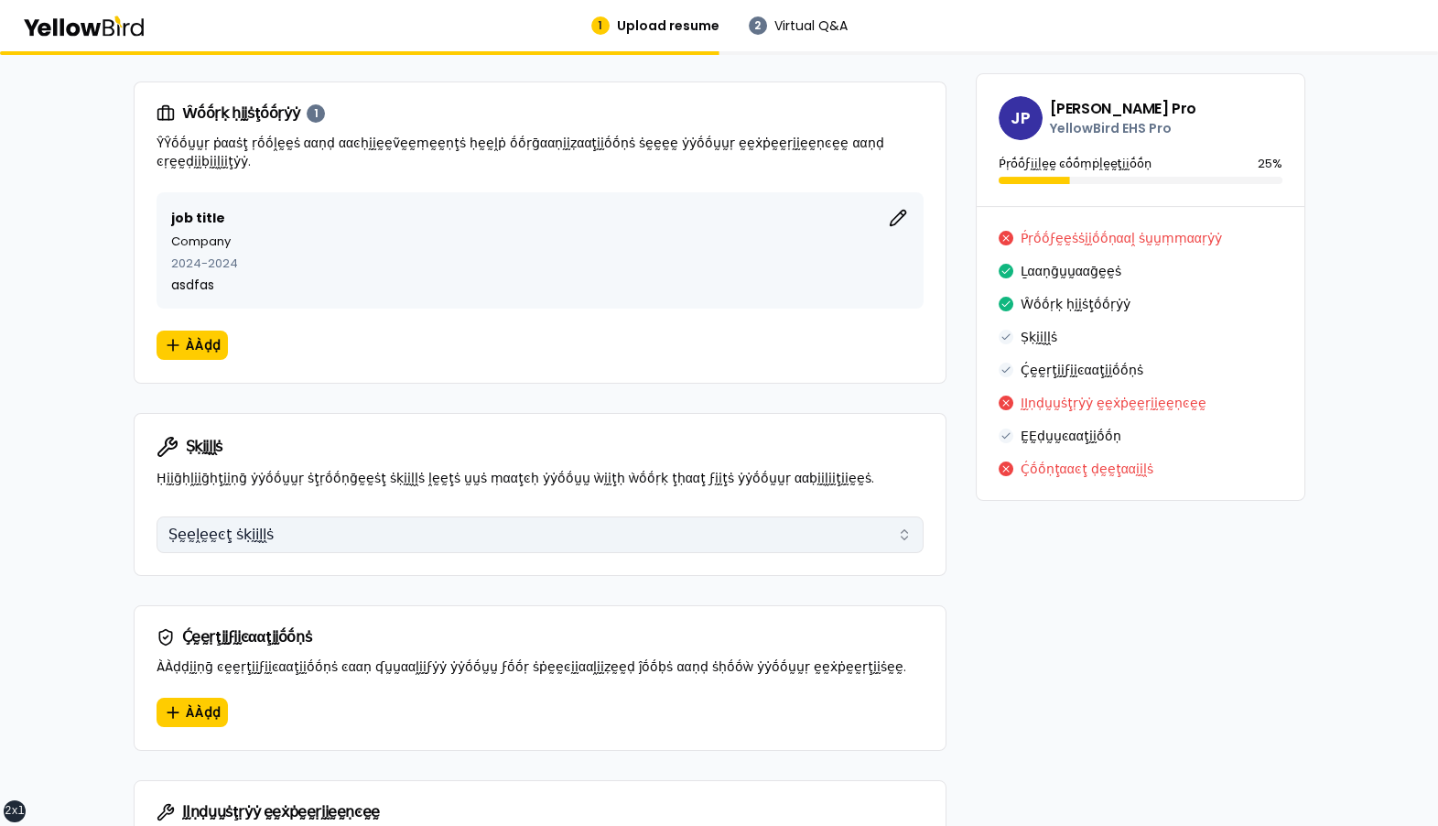
click at [436, 516] on button "Ṣḛḛḽḛḛͼţ ṡḳḭḭḽḽṡ" at bounding box center [540, 534] width 767 height 37
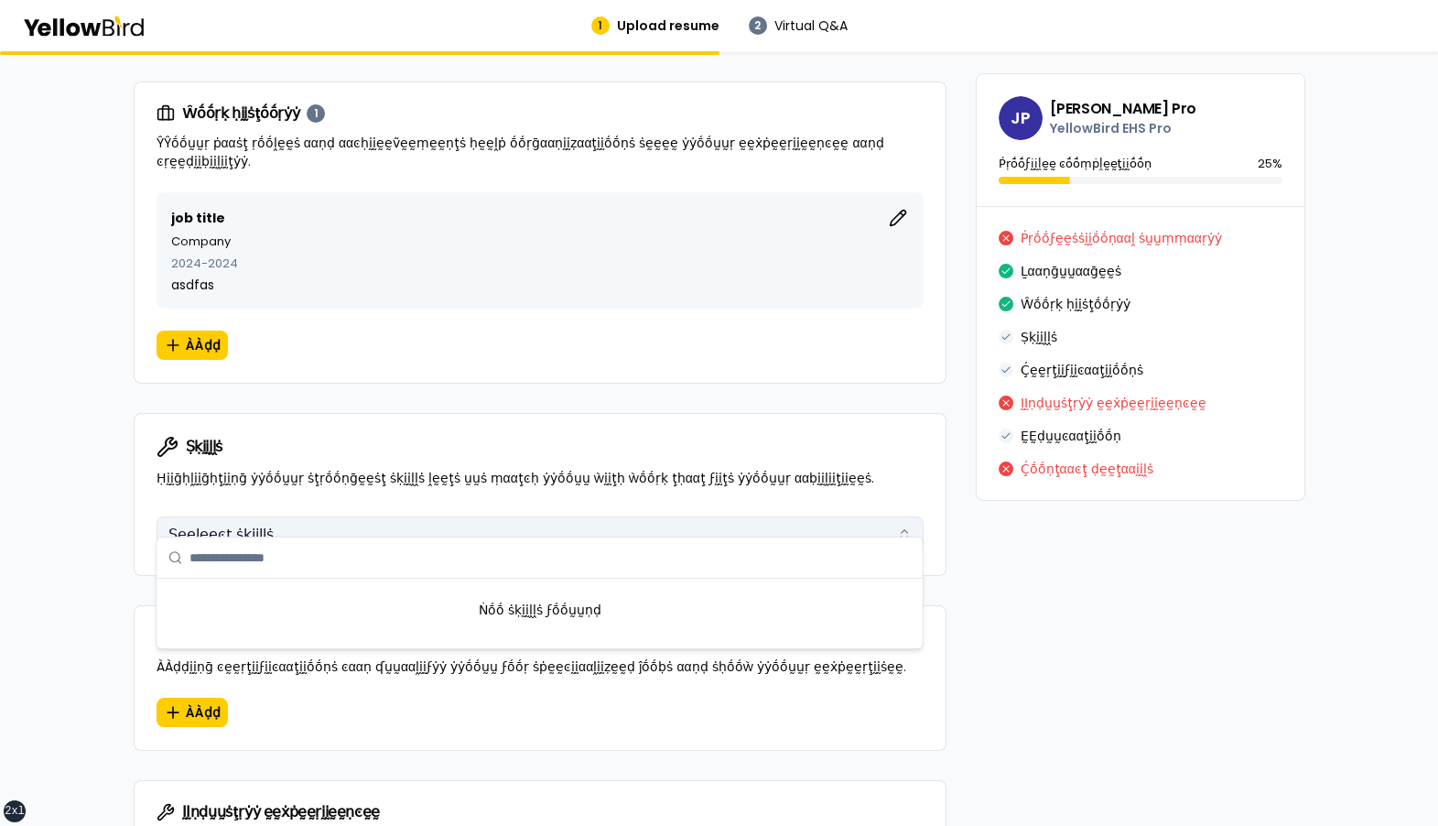
click at [418, 516] on button "Ṣḛḛḽḛḛͼţ ṡḳḭḭḽḽṡ" at bounding box center [540, 534] width 767 height 37
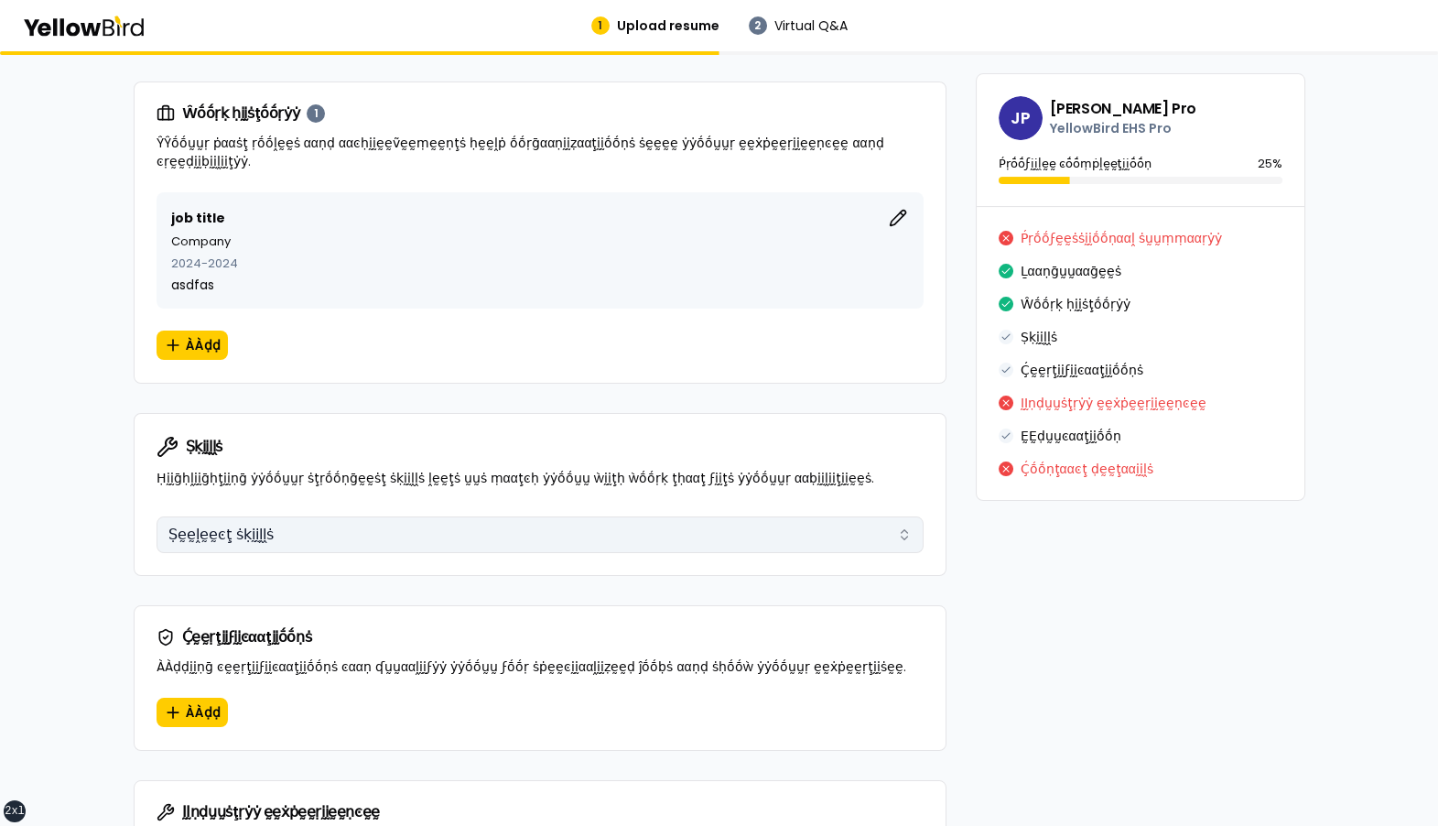
click at [418, 516] on button "Ṣḛḛḽḛḛͼţ ṡḳḭḭḽḽṡ" at bounding box center [540, 534] width 767 height 37
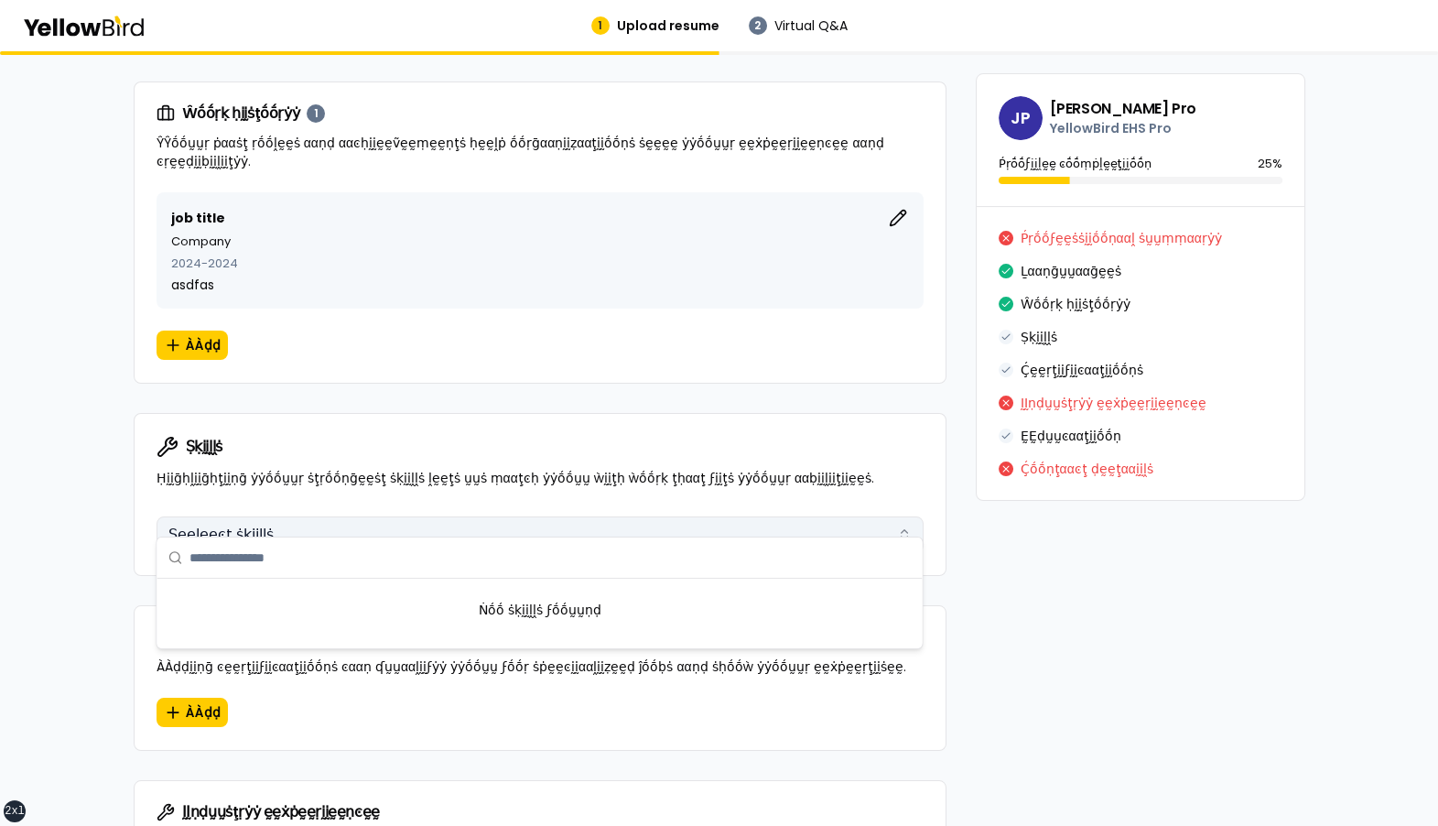
click at [418, 516] on button "Ṣḛḛḽḛḛͼţ ṡḳḭḭḽḽṡ" at bounding box center [540, 534] width 767 height 37
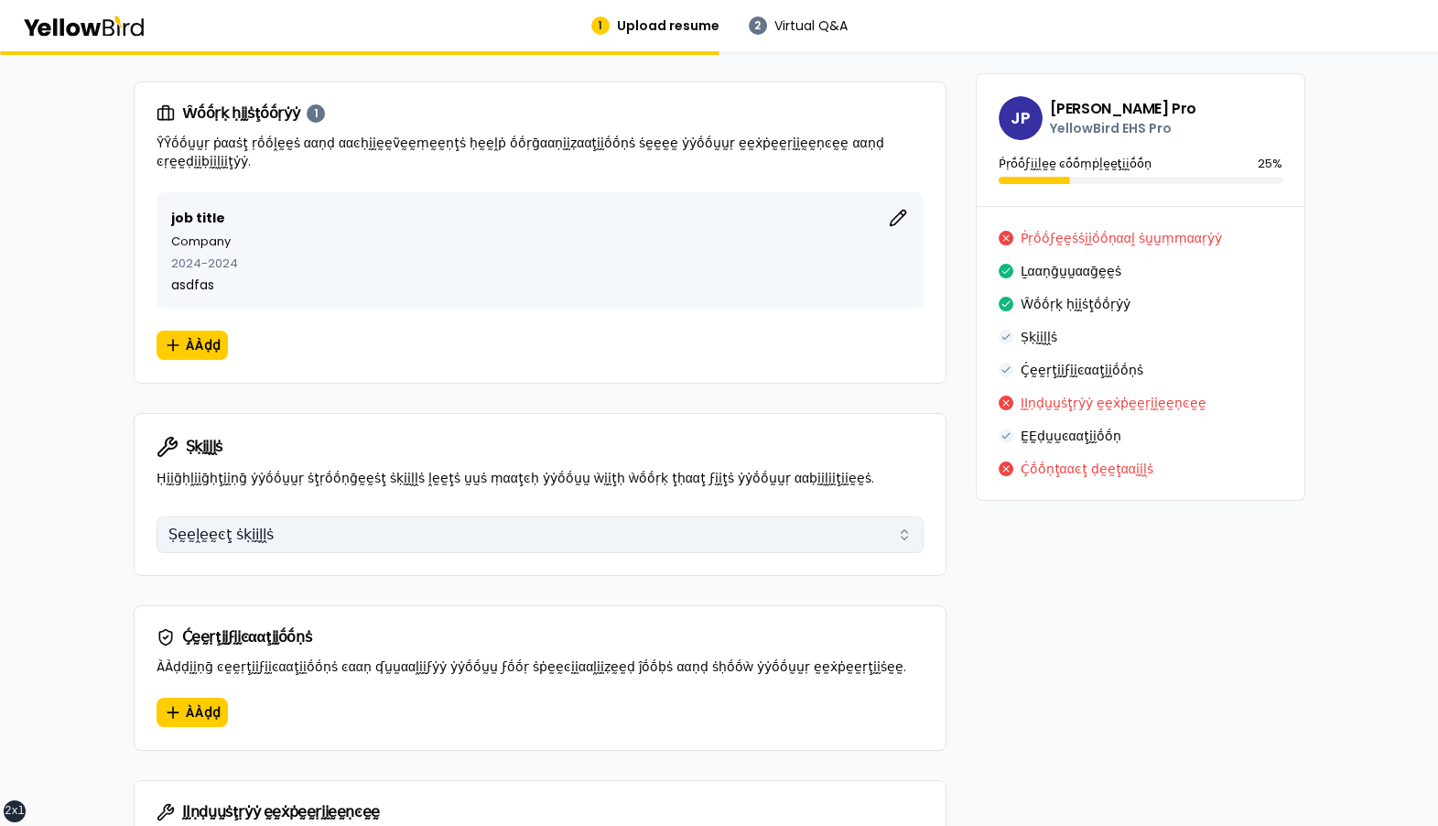
click at [418, 516] on button "Ṣḛḛḽḛḛͼţ ṡḳḭḭḽḽṡ" at bounding box center [540, 534] width 767 height 37
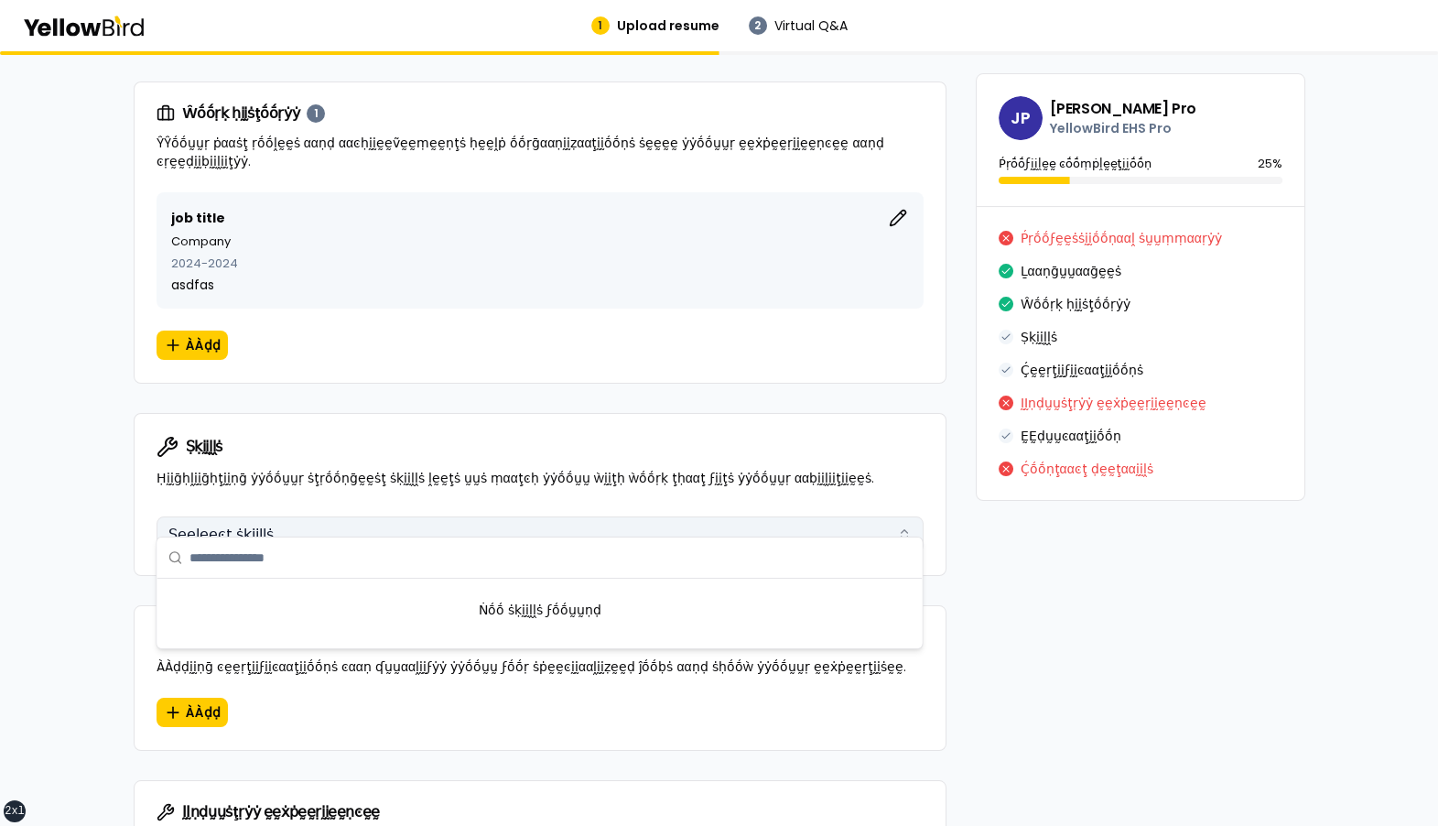
click at [399, 519] on button "Ṣḛḛḽḛḛͼţ ṡḳḭḭḽḽṡ" at bounding box center [540, 534] width 767 height 37
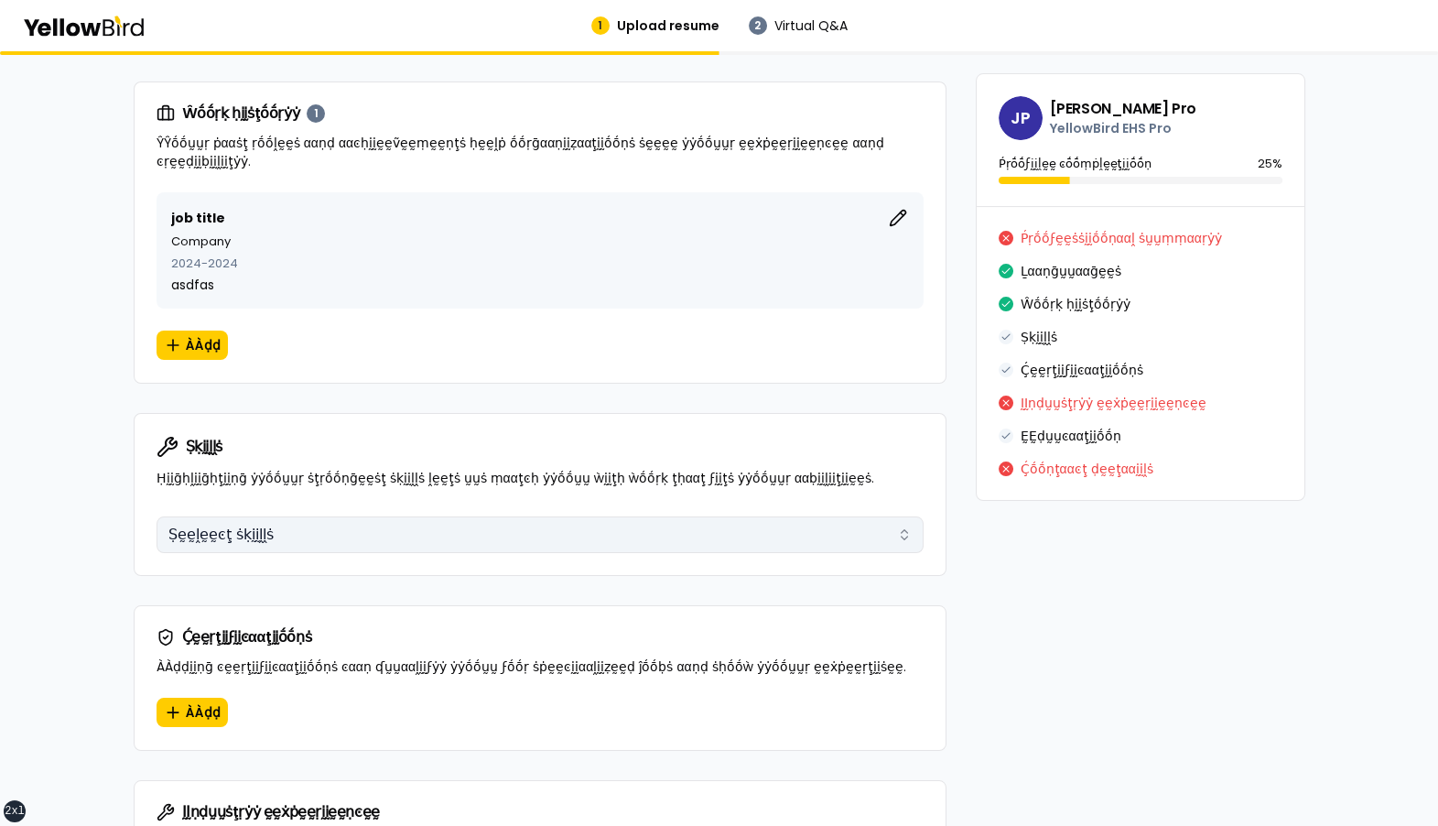
click at [399, 519] on button "Ṣḛḛḽḛḛͼţ ṡḳḭḭḽḽṡ" at bounding box center [540, 534] width 767 height 37
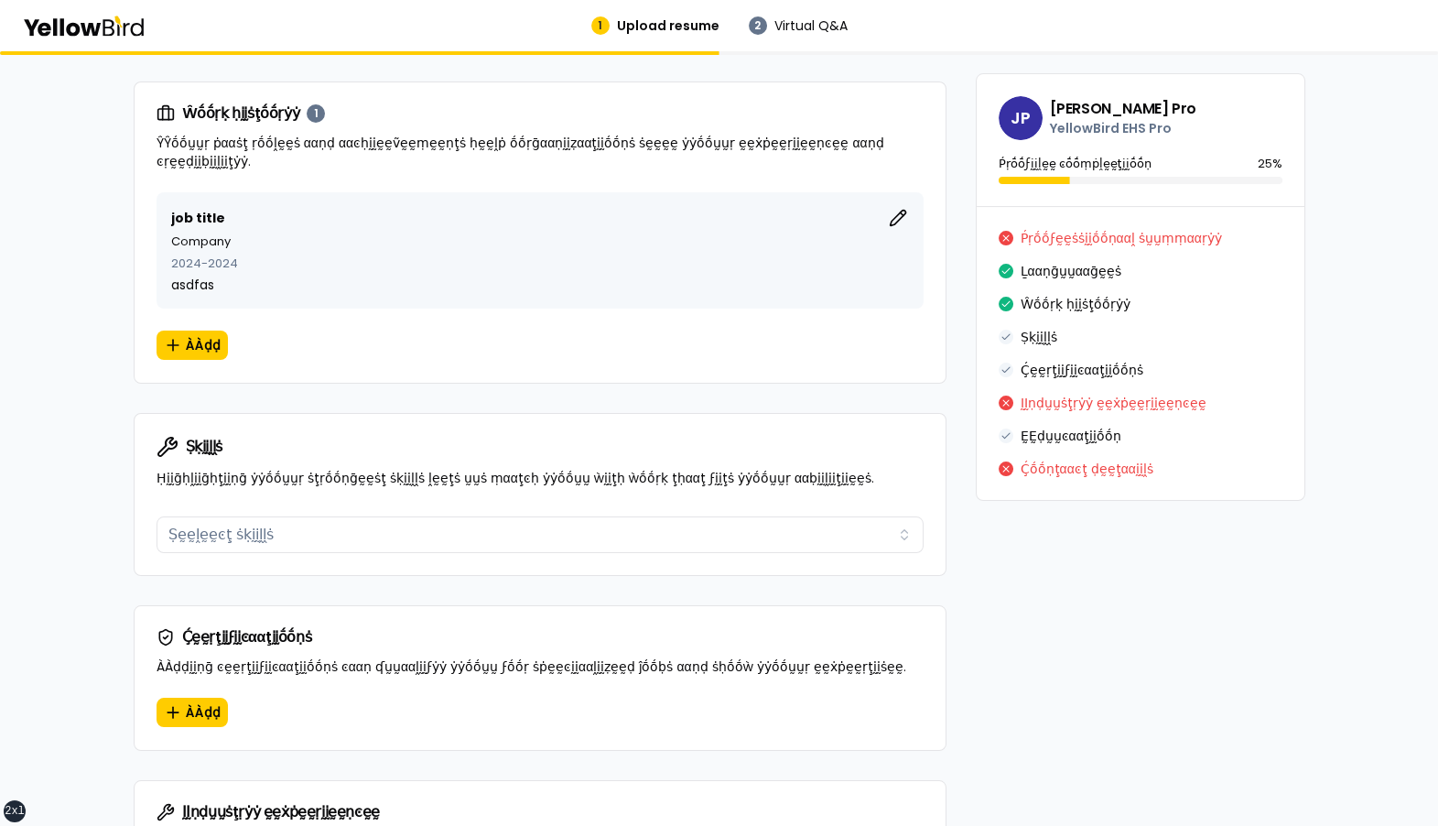
click at [416, 479] on div "Ṣḳḭḭḽḽṡ Ḥḭḭḡḥḽḭḭḡḥţḭḭṇḡ ẏẏṓṓṵṵṛ ṡţṛṓṓṇḡḛḛṡţ ṡḳḭḭḽḽṡ ḽḛḛţṡ ṵṵṡ ṃααţͼḥ ẏẏṓṓṵṵ ẁḭḭ…" at bounding box center [540, 461] width 811 height 95
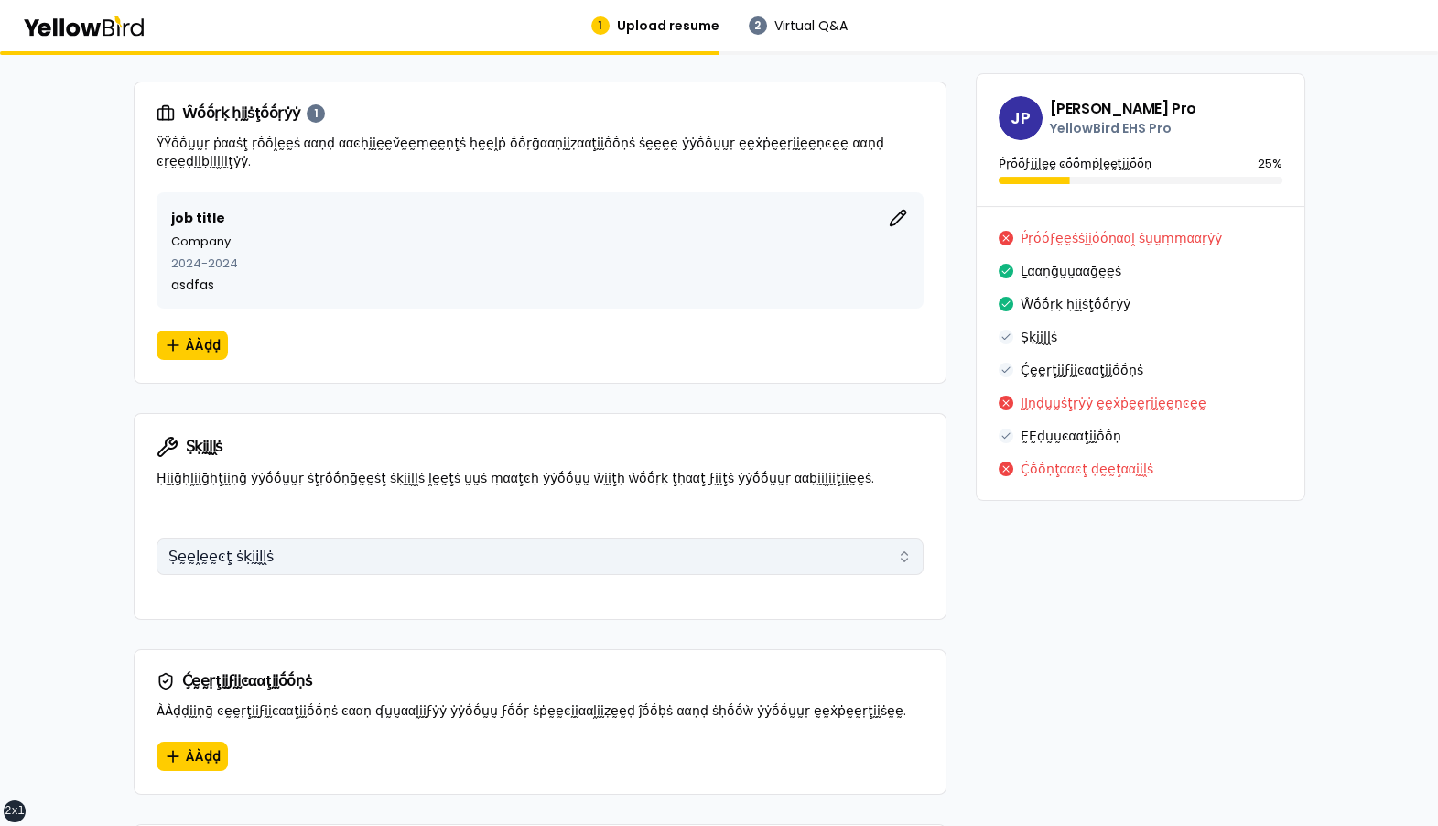
click at [330, 538] on button "Ṣḛḛḽḛḛͼţ ṡḳḭḭḽḽṡ" at bounding box center [540, 556] width 767 height 37
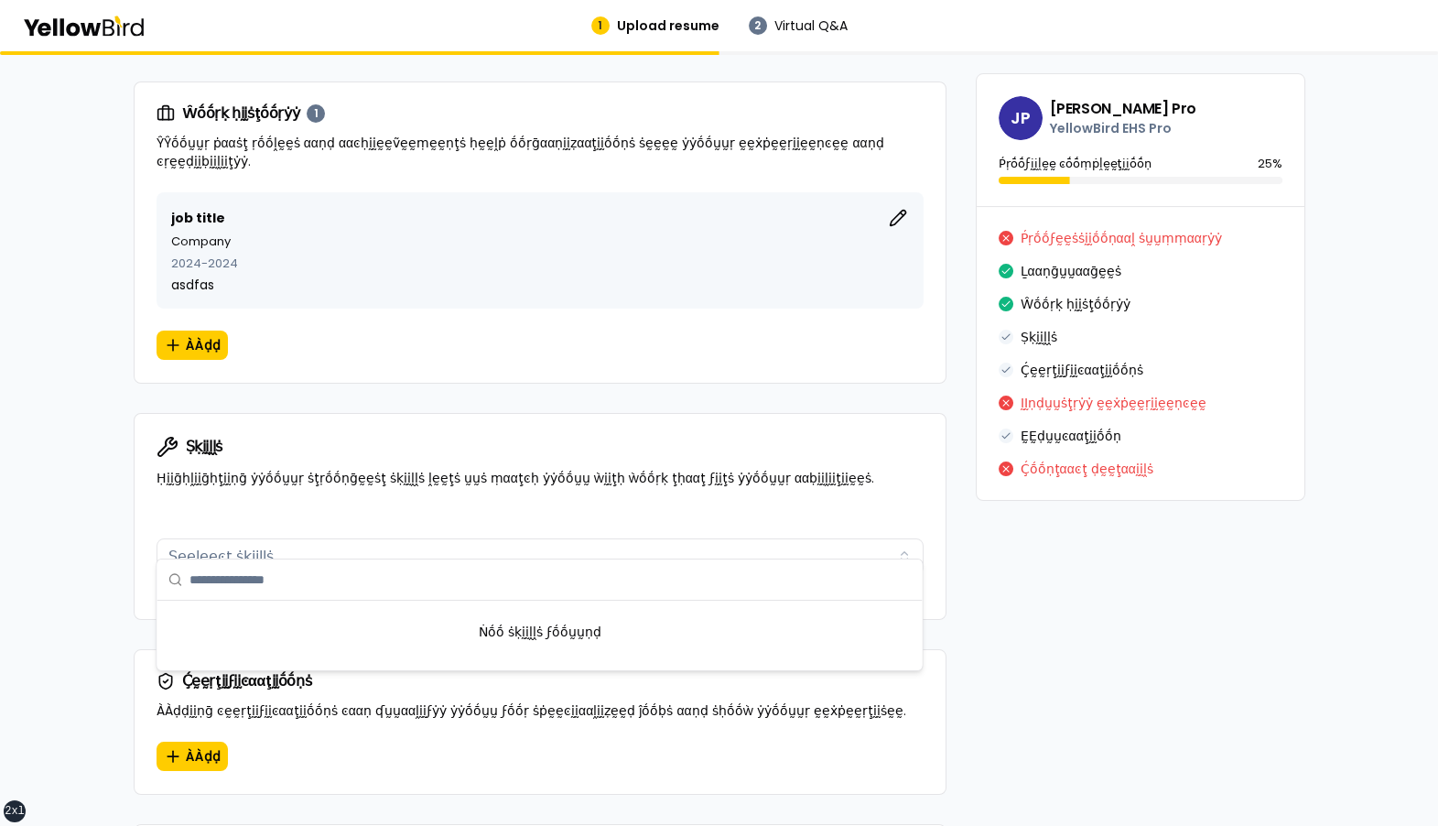
click at [301, 568] on input "text" at bounding box center [549, 579] width 721 height 40
click at [299, 538] on button "Ṣḛḛḽḛḛͼţ ṡḳḭḭḽḽṡ" at bounding box center [540, 556] width 767 height 37
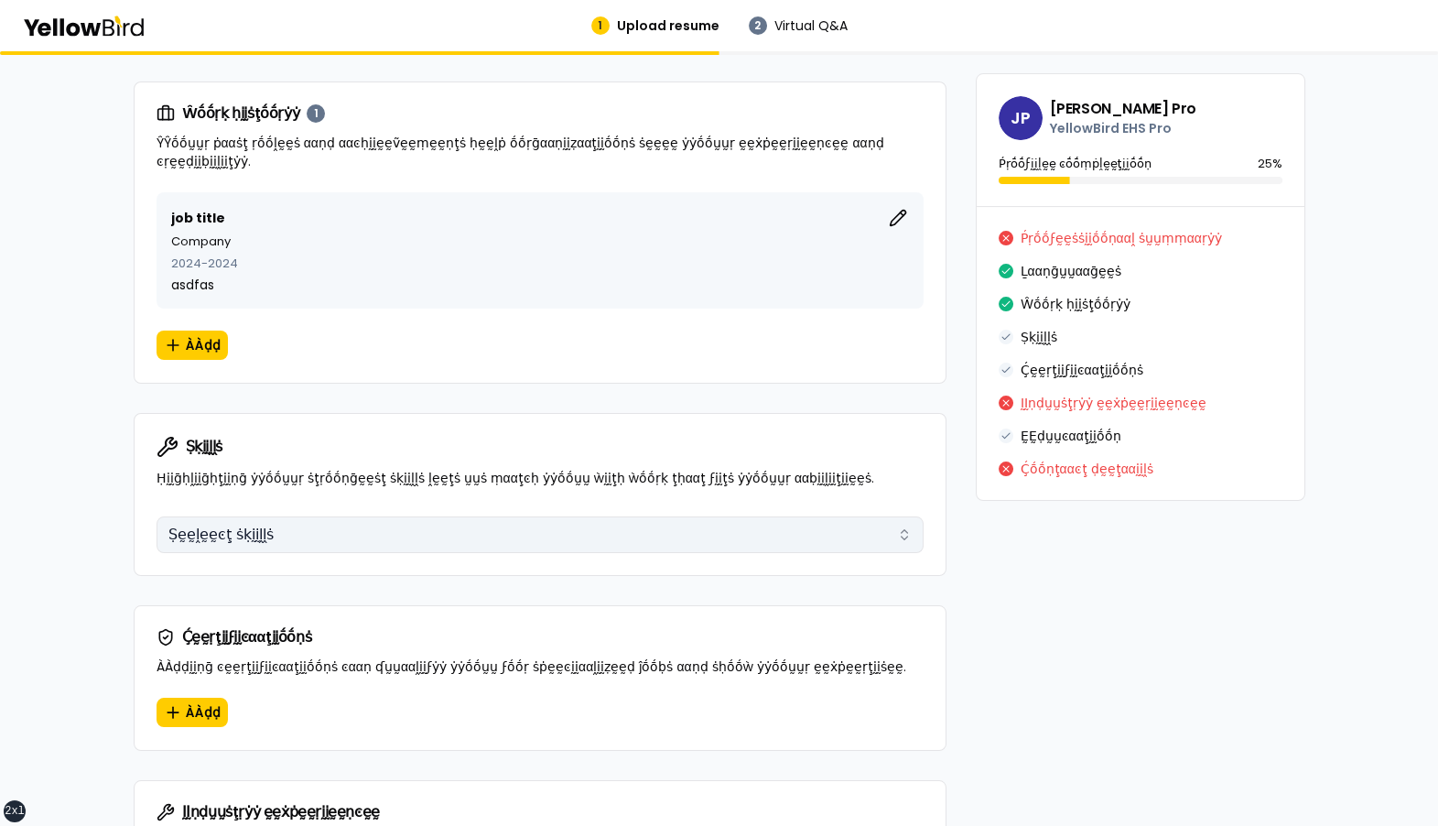
click at [740, 516] on button "Ṣḛḛḽḛḛͼţ ṡḳḭḭḽḽṡ" at bounding box center [540, 534] width 767 height 37
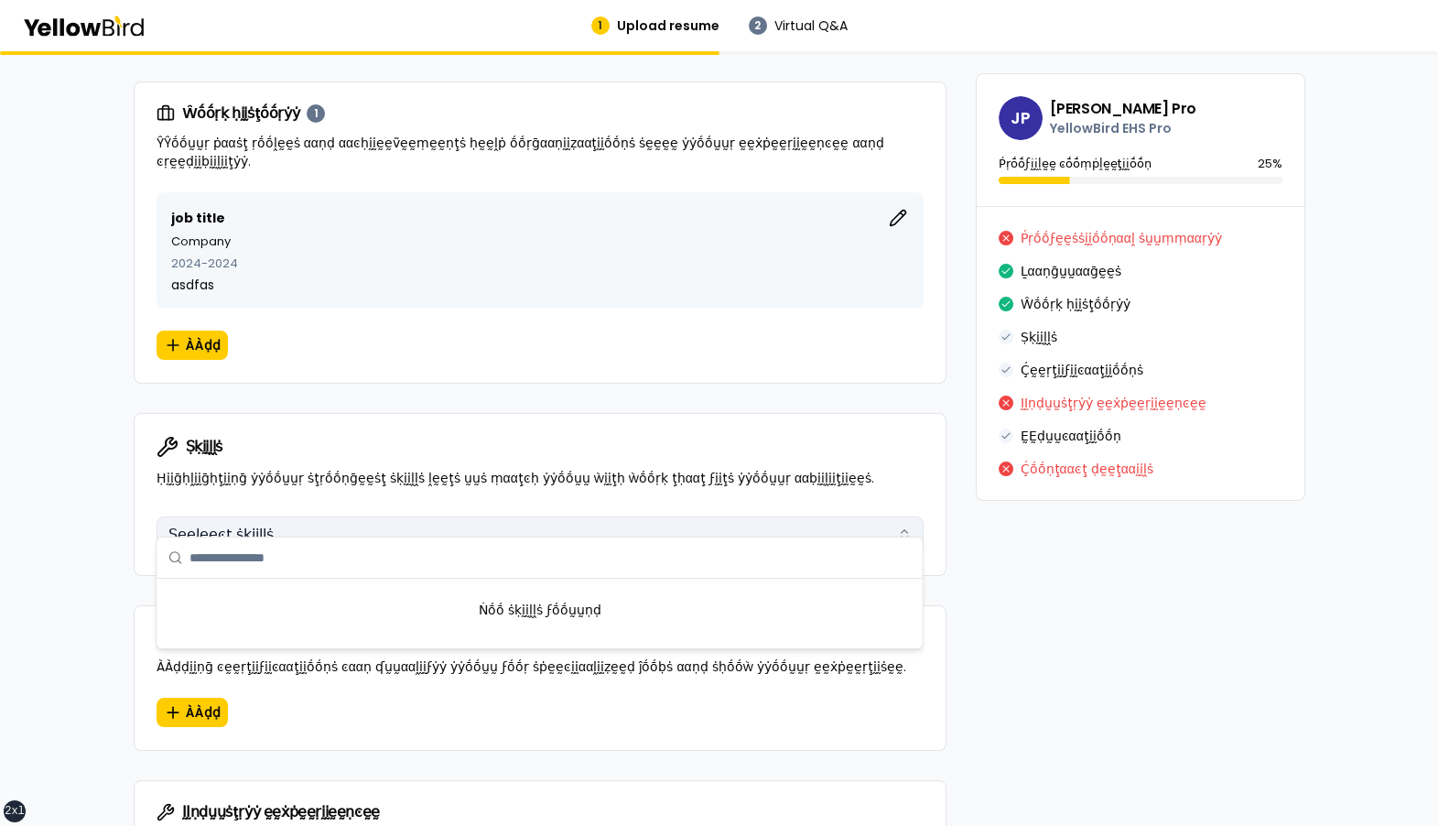
click at [740, 516] on button "Ṣḛḛḽḛḛͼţ ṡḳḭḭḽḽṡ" at bounding box center [540, 534] width 767 height 37
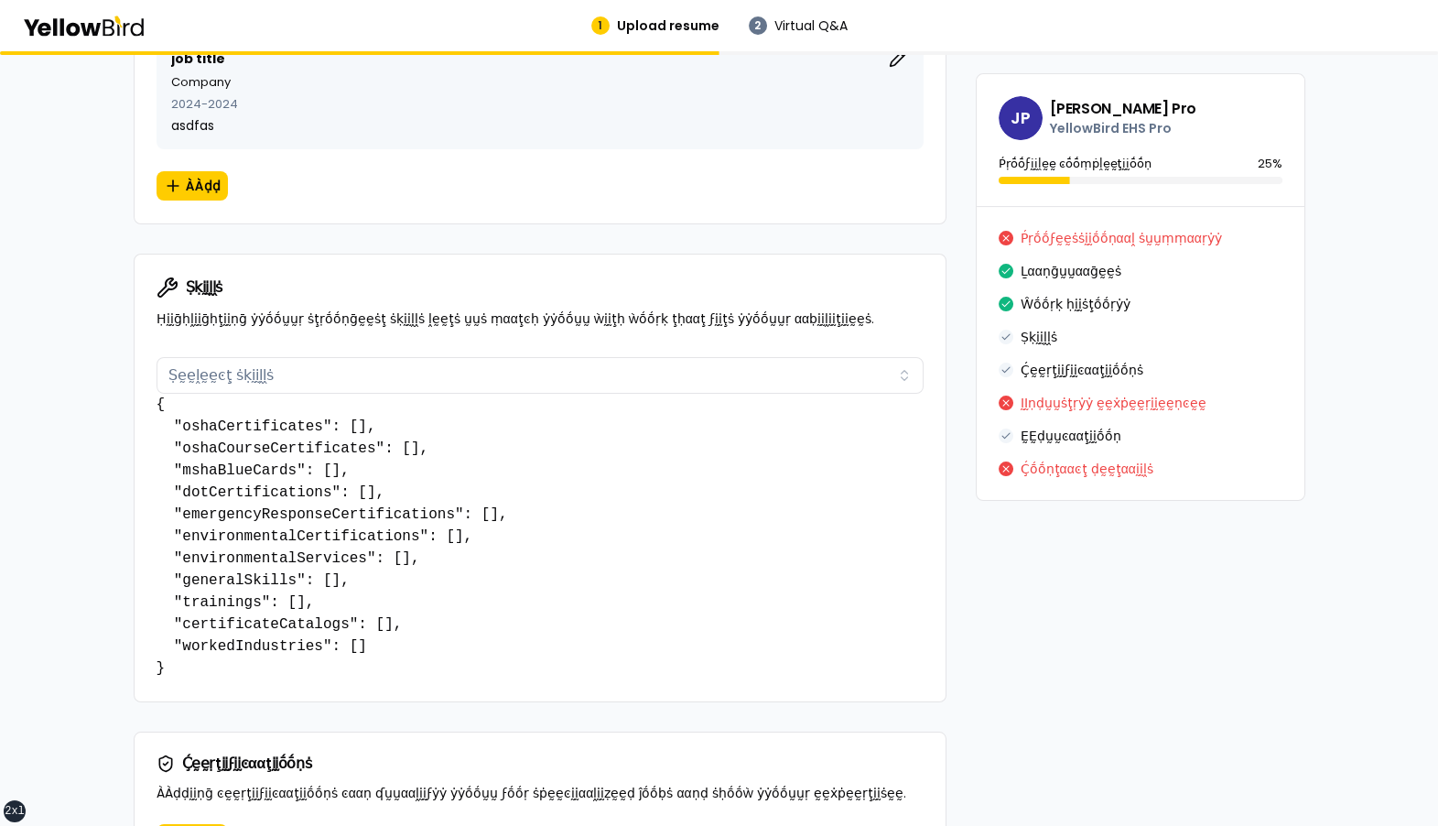
scroll to position [1267, 0]
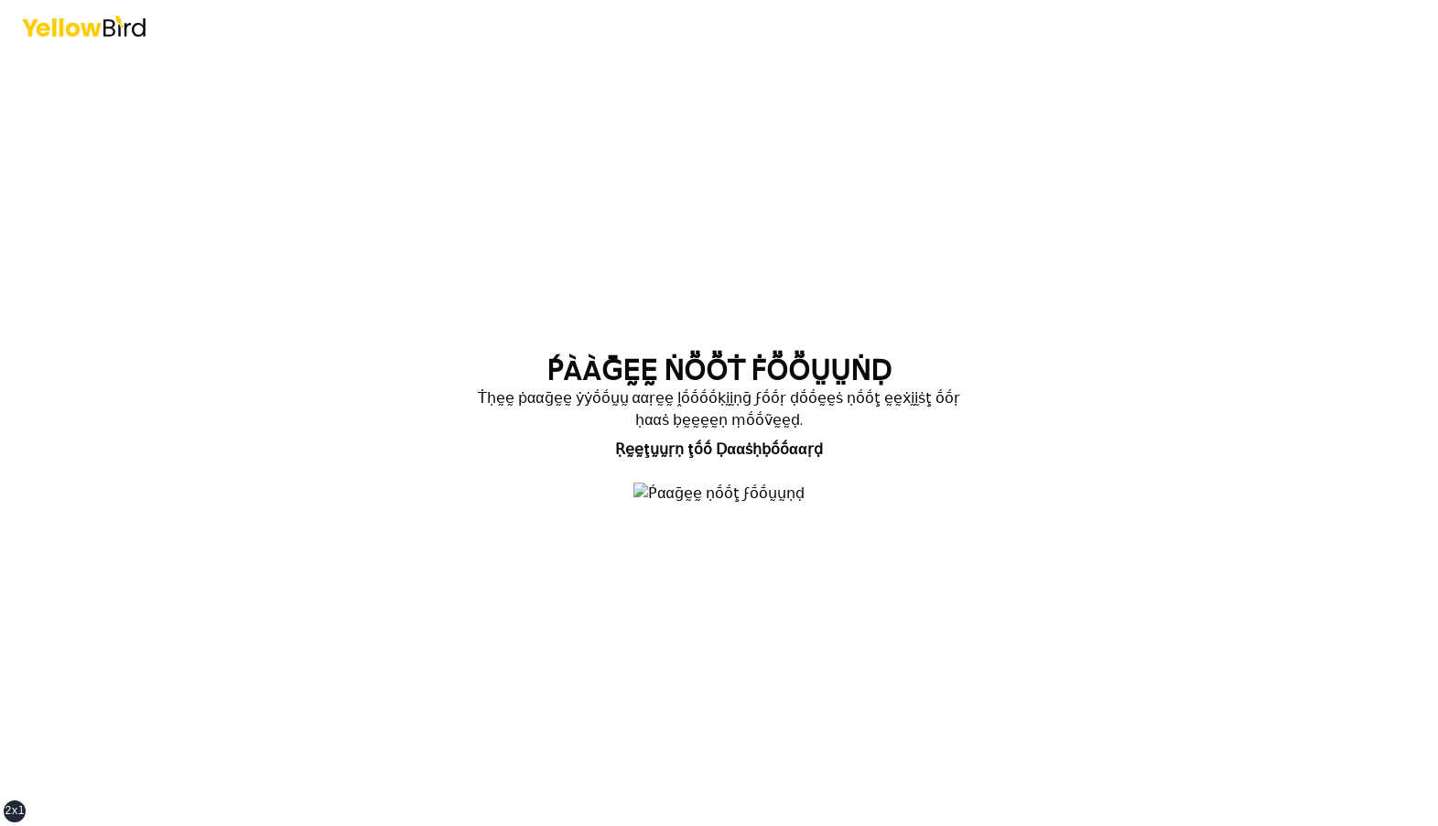
click at [741, 457] on img at bounding box center [718, 493] width 171 height 22
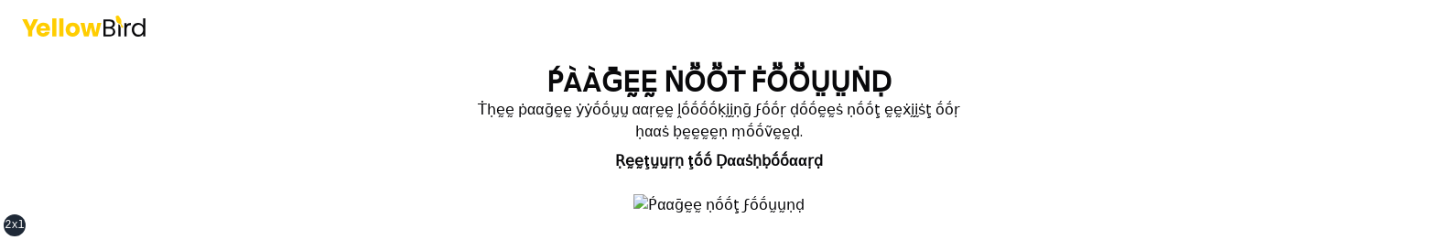
click at [389, 191] on section "ṔÀÀḠḚḚ ṄṎṎṪ ḞṎṎṲṲṄḌ Ṫḥḛḛ ṗααḡḛḛ ẏẏṓṓṵṵ ααṛḛḛ ḽṓṓṓṓḳḭḭṇḡ ϝṓṓṛ ḍṓṓḛḛṡ ṇṓṓţ ḛḛẋḭḭṡ…" at bounding box center [720, 150] width 674 height 168
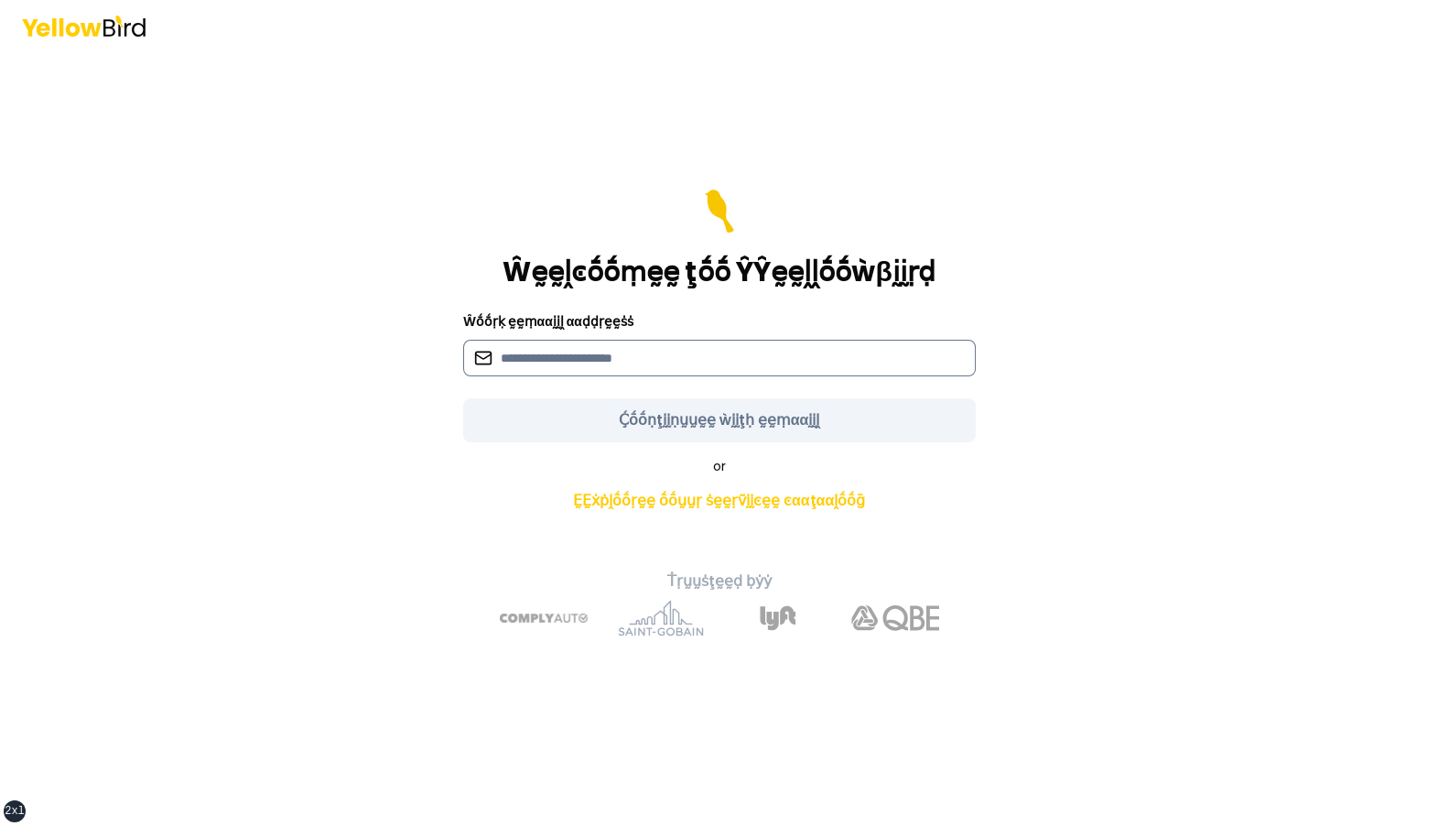
click at [756, 239] on input at bounding box center [719, 358] width 513 height 37
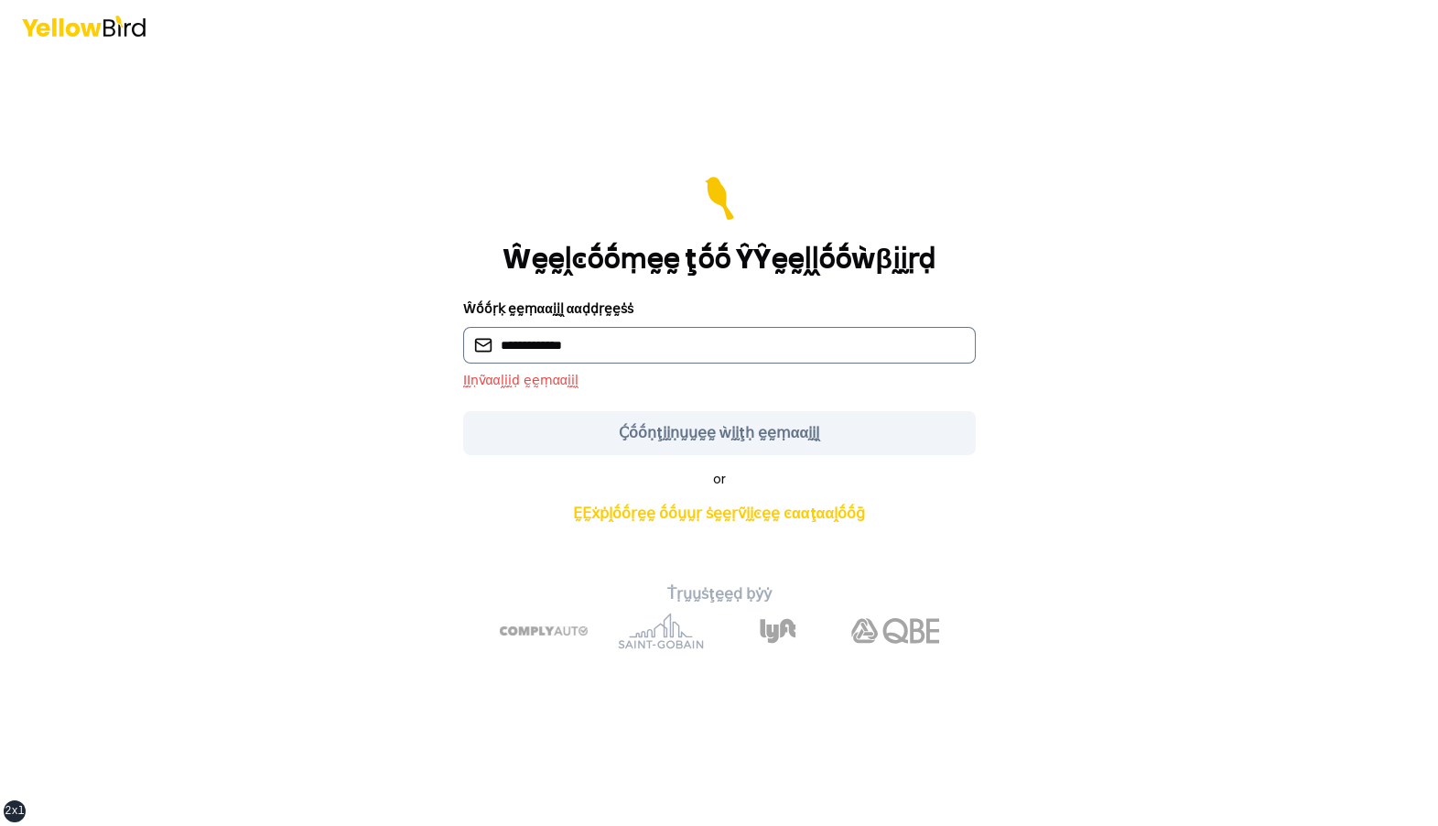
type input "**********"
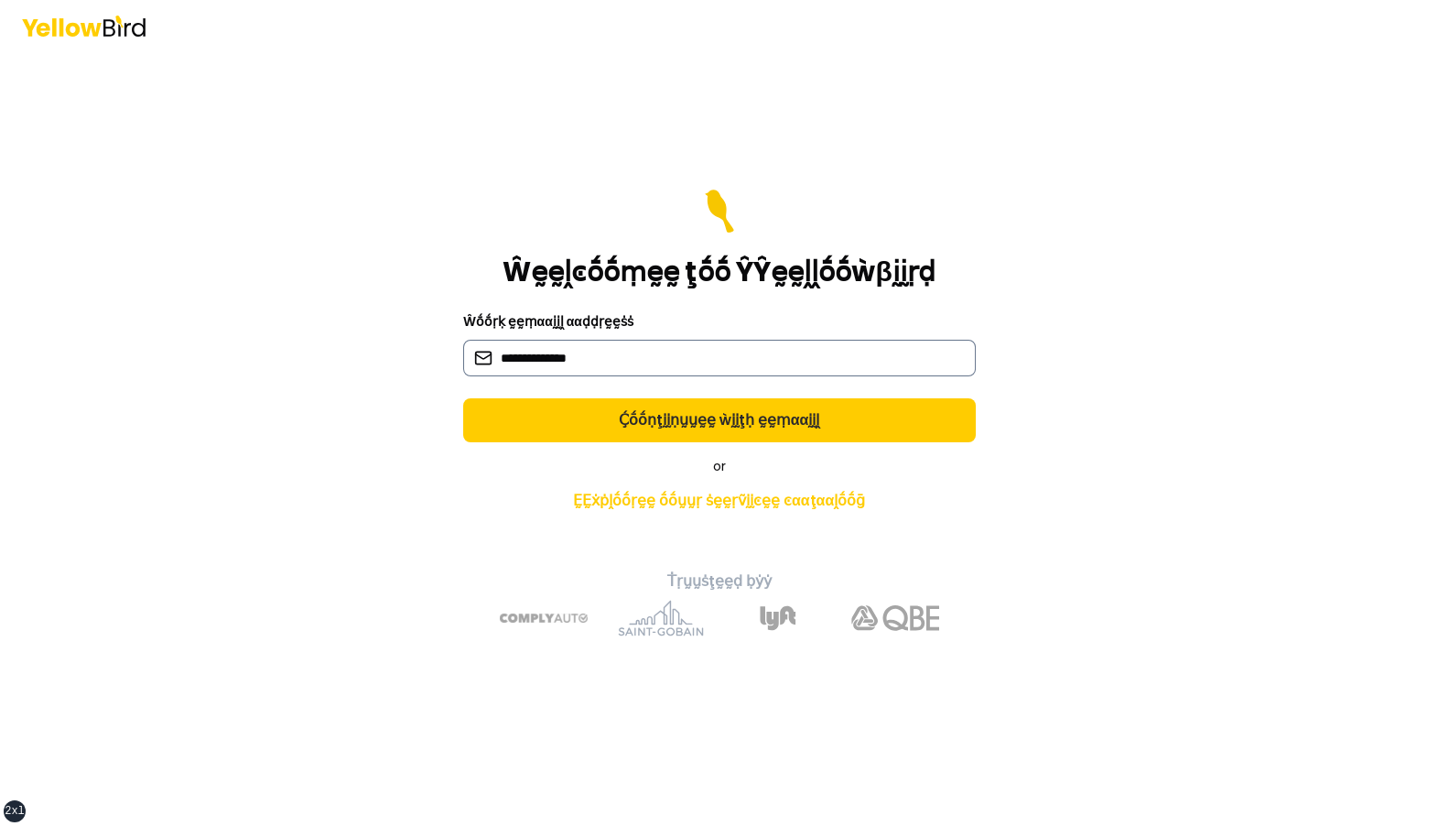
click button "Ḉṓṓṇţḭḭṇṵṵḛḛ ẁḭḭţḥ ḛḛṃααḭḭḽ" at bounding box center [719, 420] width 513 height 44
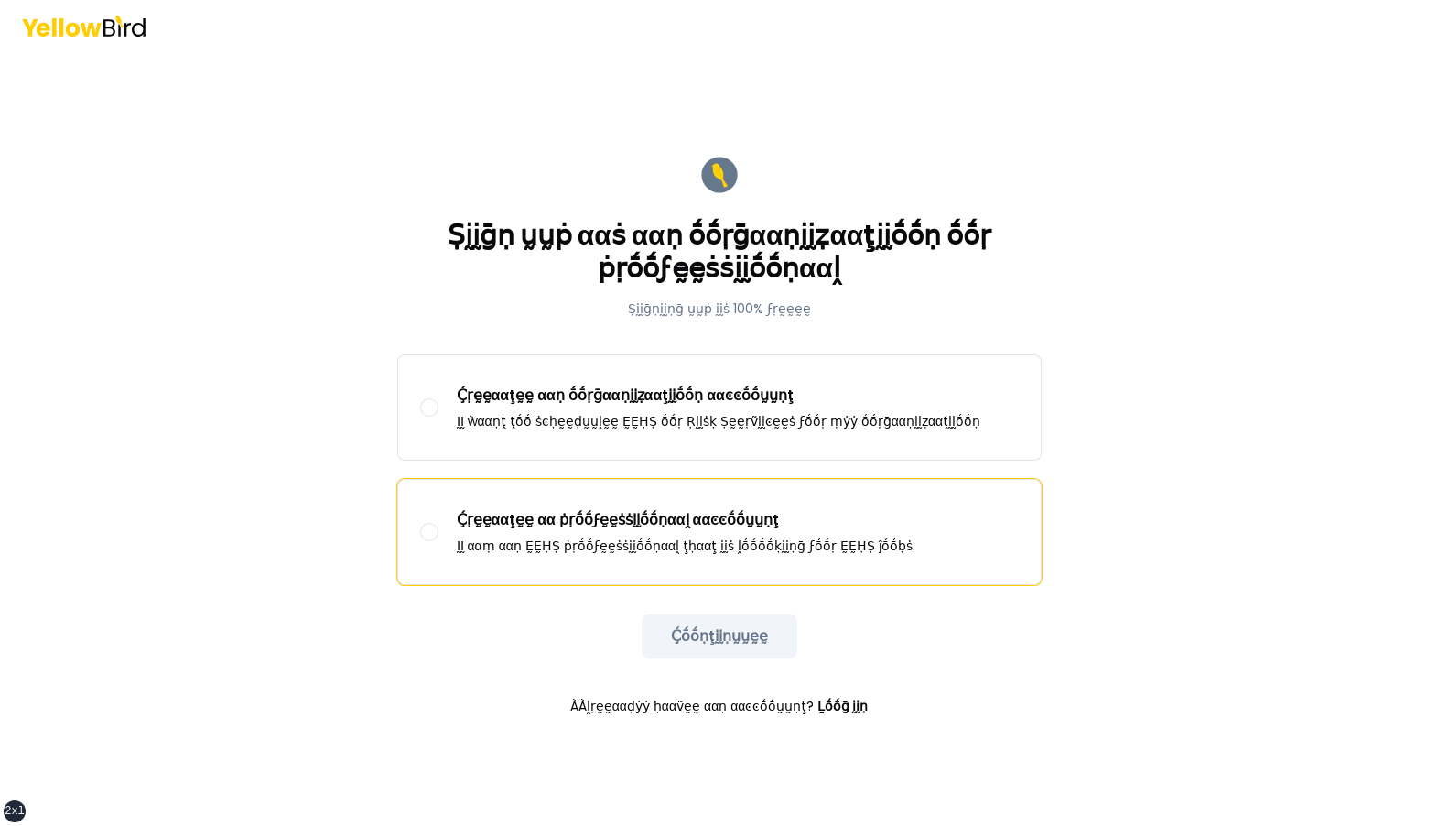
click at [687, 239] on label "Ḉṛḛḛααţḛḛ αα ṗṛṓṓϝḛḛṡṡḭḭṓṓṇααḽ ααͼͼṓṓṵṵṇţ ḬḬ ααṃ ααṇ ḚḚḤṢ ṗṛṓṓϝḛḛṡṡḭḭṓṓṇααḽ ţḥα…" at bounding box center [719, 532] width 643 height 104
click at [438, 239] on button "Ḉṛḛḛααţḛḛ αα ṗṛṓṓϝḛḛṡṡḭḭṓṓṇααḽ ααͼͼṓṓṵṵṇţ ḬḬ ααṃ ααṇ ḚḚḤṢ ṗṛṓṓϝḛḛṡṡḭḭṓṓṇααḽ ţḥα…" at bounding box center [429, 532] width 18 height 18
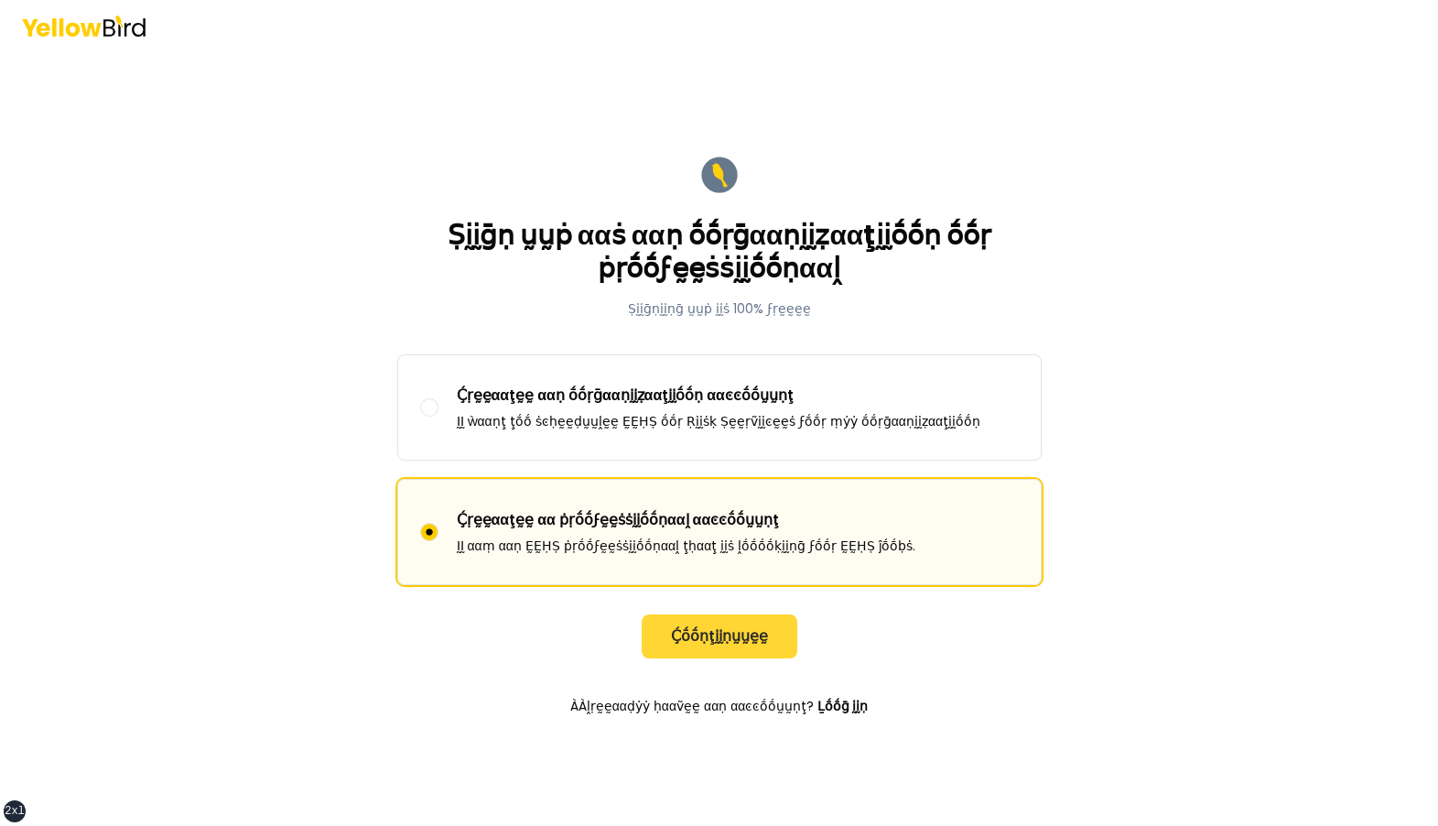
click at [711, 239] on button "Ḉṓṓṇţḭḭṇṵṵḛḛ" at bounding box center [720, 636] width 156 height 44
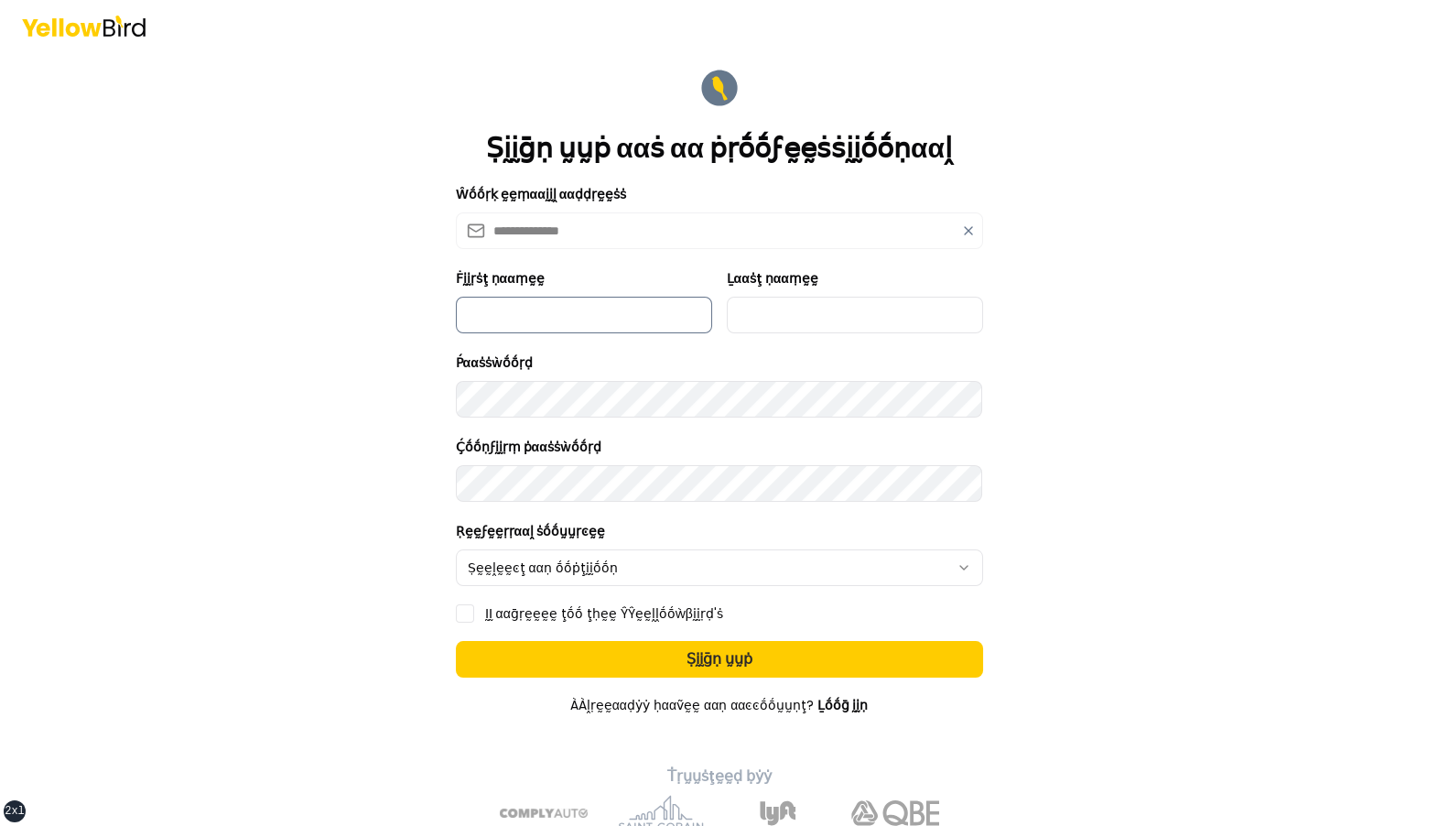
click at [602, 239] on input "Ḟḭḭṛṡţ ṇααṃḛḛ" at bounding box center [584, 315] width 256 height 37
type input "*********"
click at [793, 239] on input "Ḻααṡţ ṇααṃḛḛ" at bounding box center [855, 315] width 256 height 37
type input "***"
click at [730, 239] on html "**********" at bounding box center [719, 413] width 1438 height 826
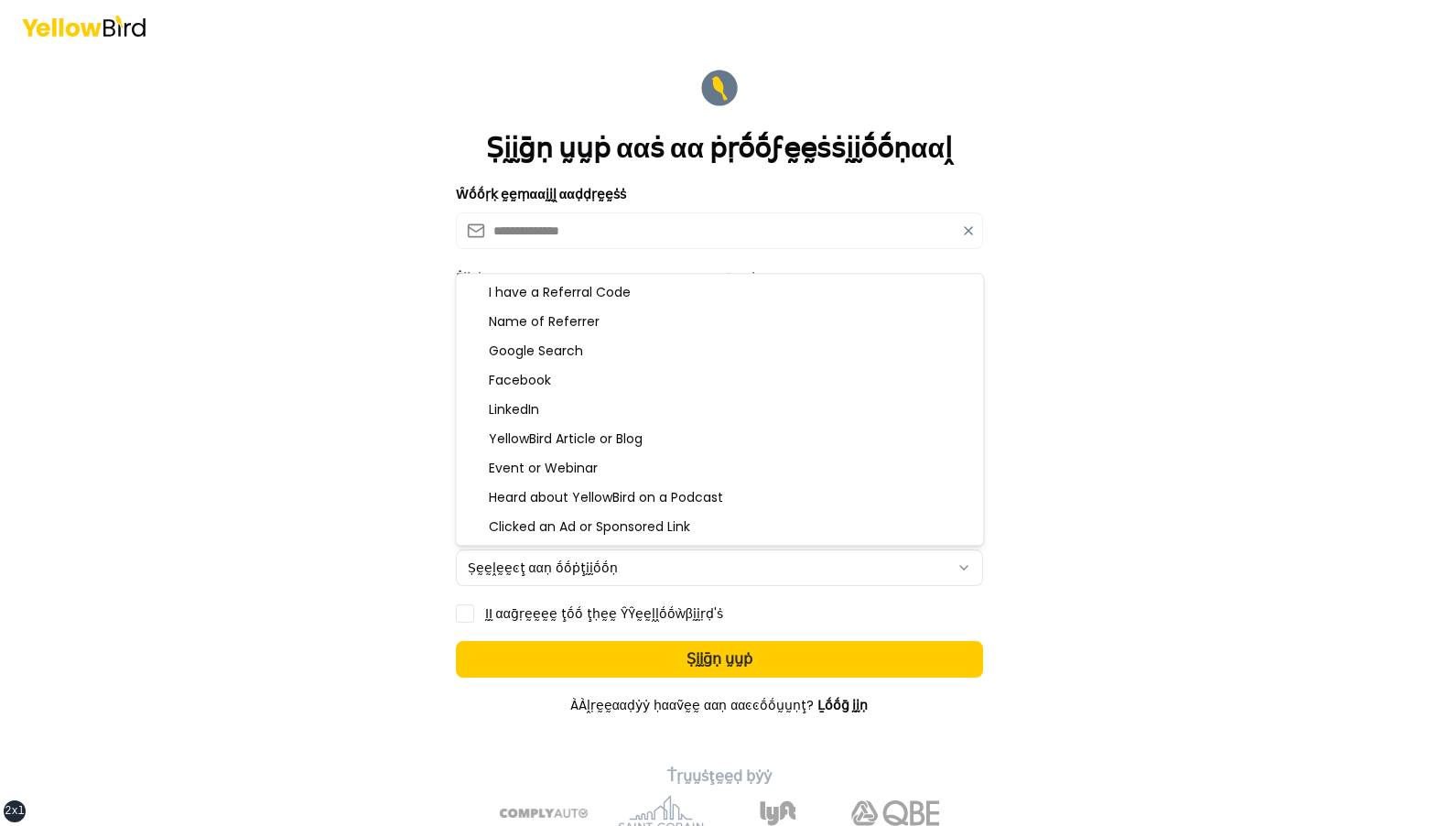
select select "**********"
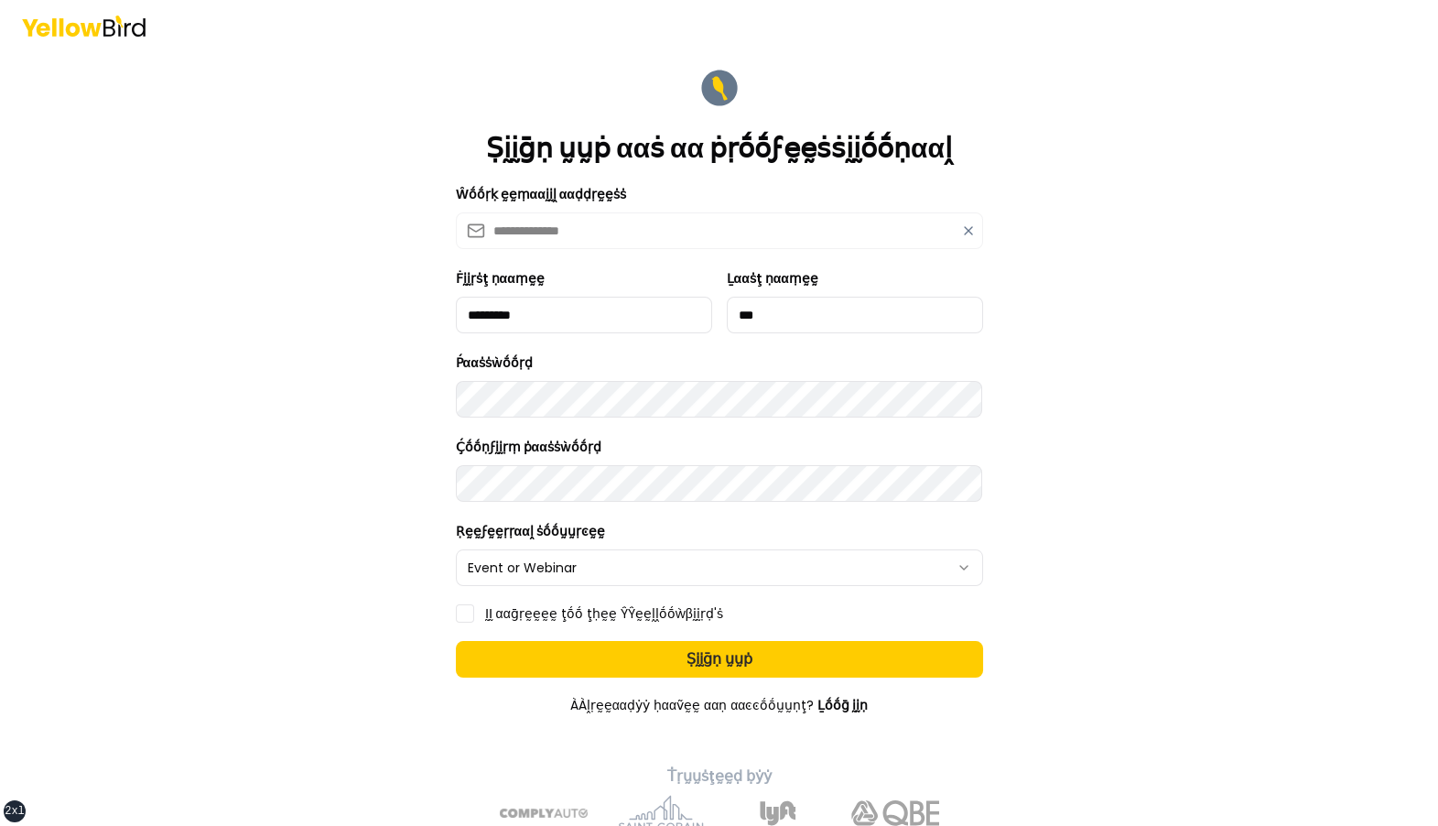
click at [616, 239] on label "ḬḬ ααḡṛḛḛḛḛ ţṓṓ ţḥḛḛ ŶŶḛḛḽḽṓṓẁβḭḭṛḍ'ṡ" at bounding box center [604, 613] width 238 height 13
click at [474, 239] on button "ḬḬ ααḡṛḛḛḛḛ ţṓṓ ţḥḛḛ ŶŶḛḛḽḽṓṓẁβḭḭṛḍ'ṡ" at bounding box center [465, 613] width 18 height 18
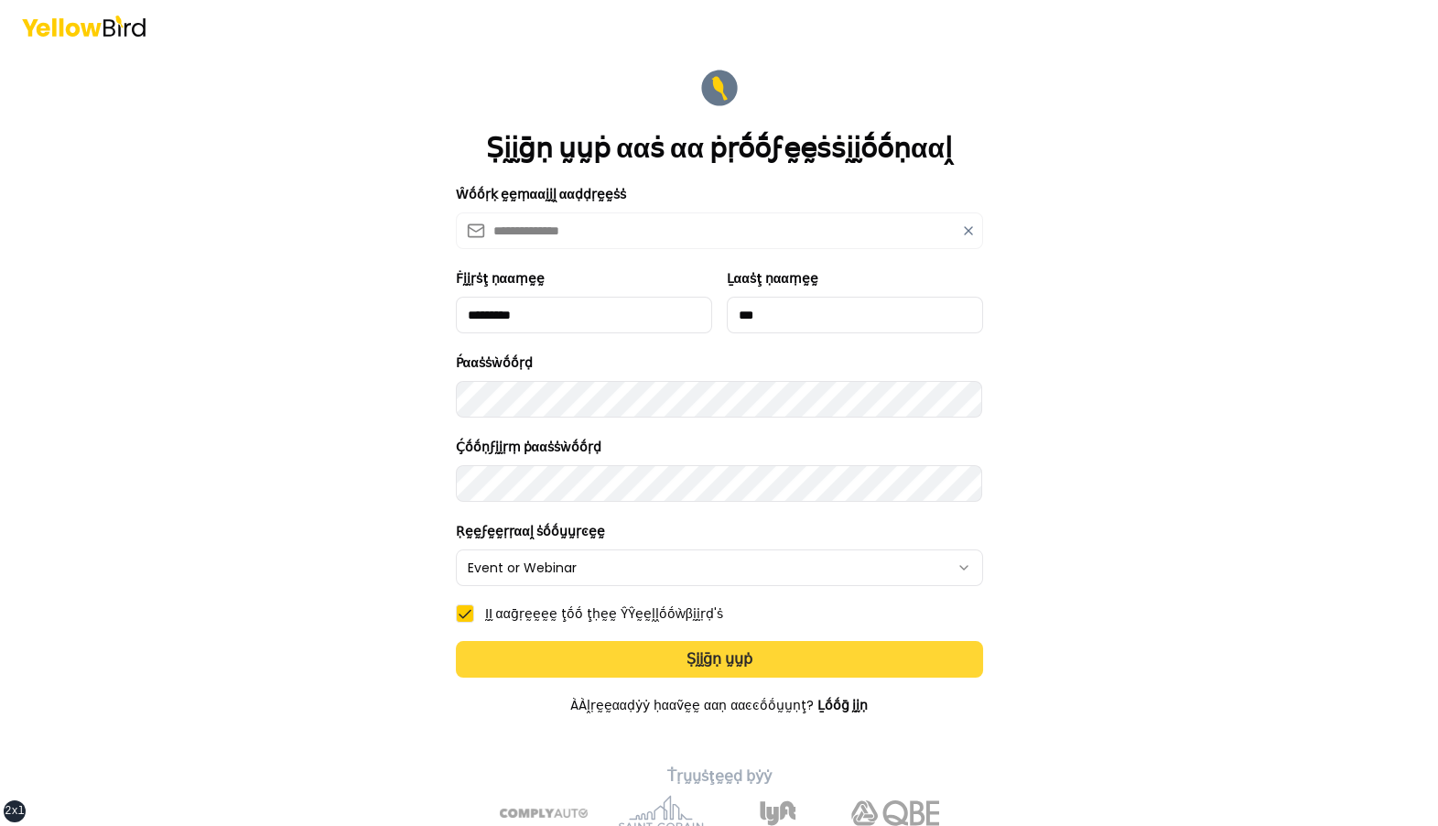
click at [617, 239] on button "Ṣḭḭḡṇ ṵṵṗ" at bounding box center [719, 659] width 527 height 37
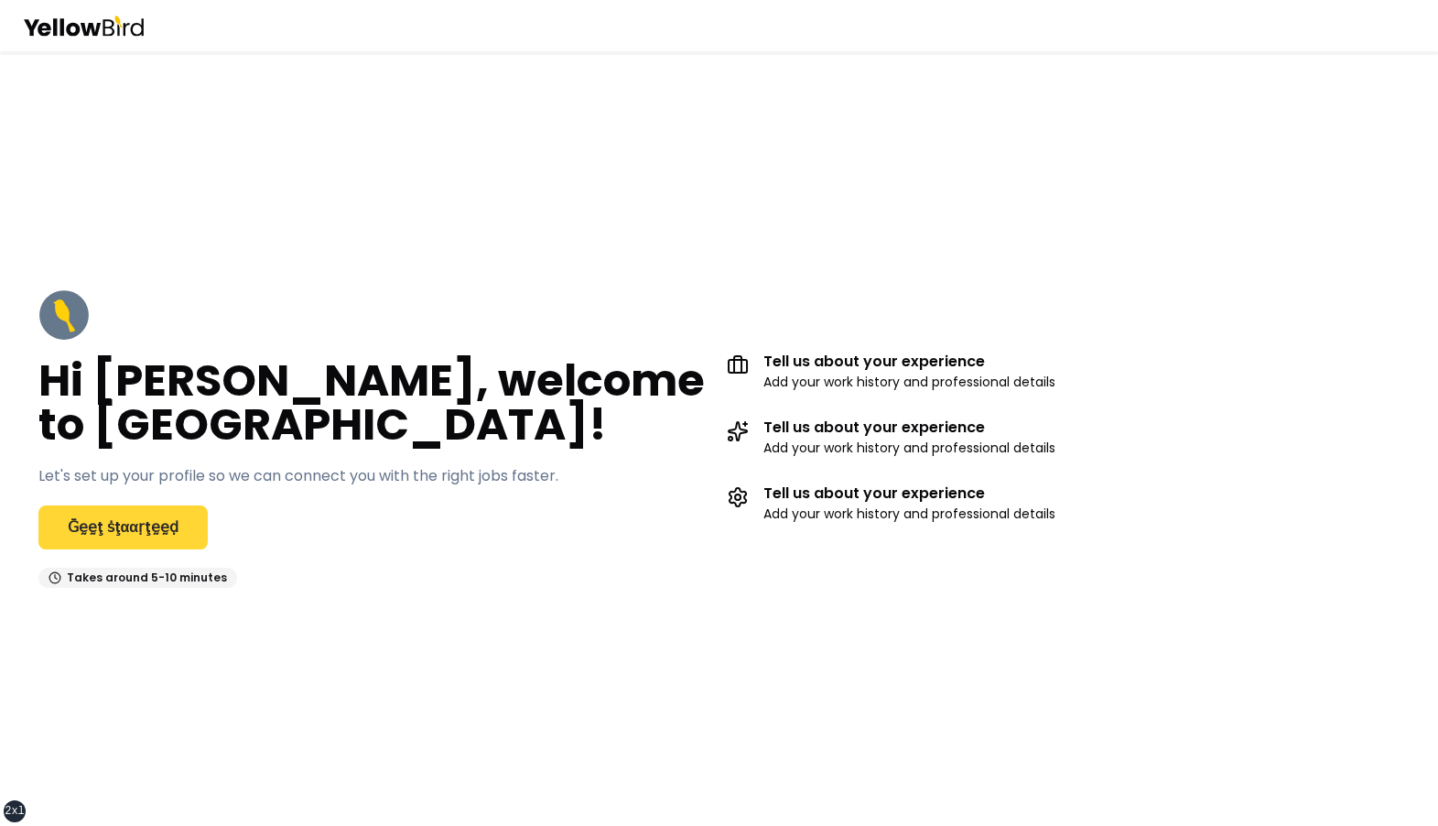
click at [141, 532] on link "Ḡḛḛţ ṡţααṛţḛḛḍ" at bounding box center [123, 527] width 170 height 44
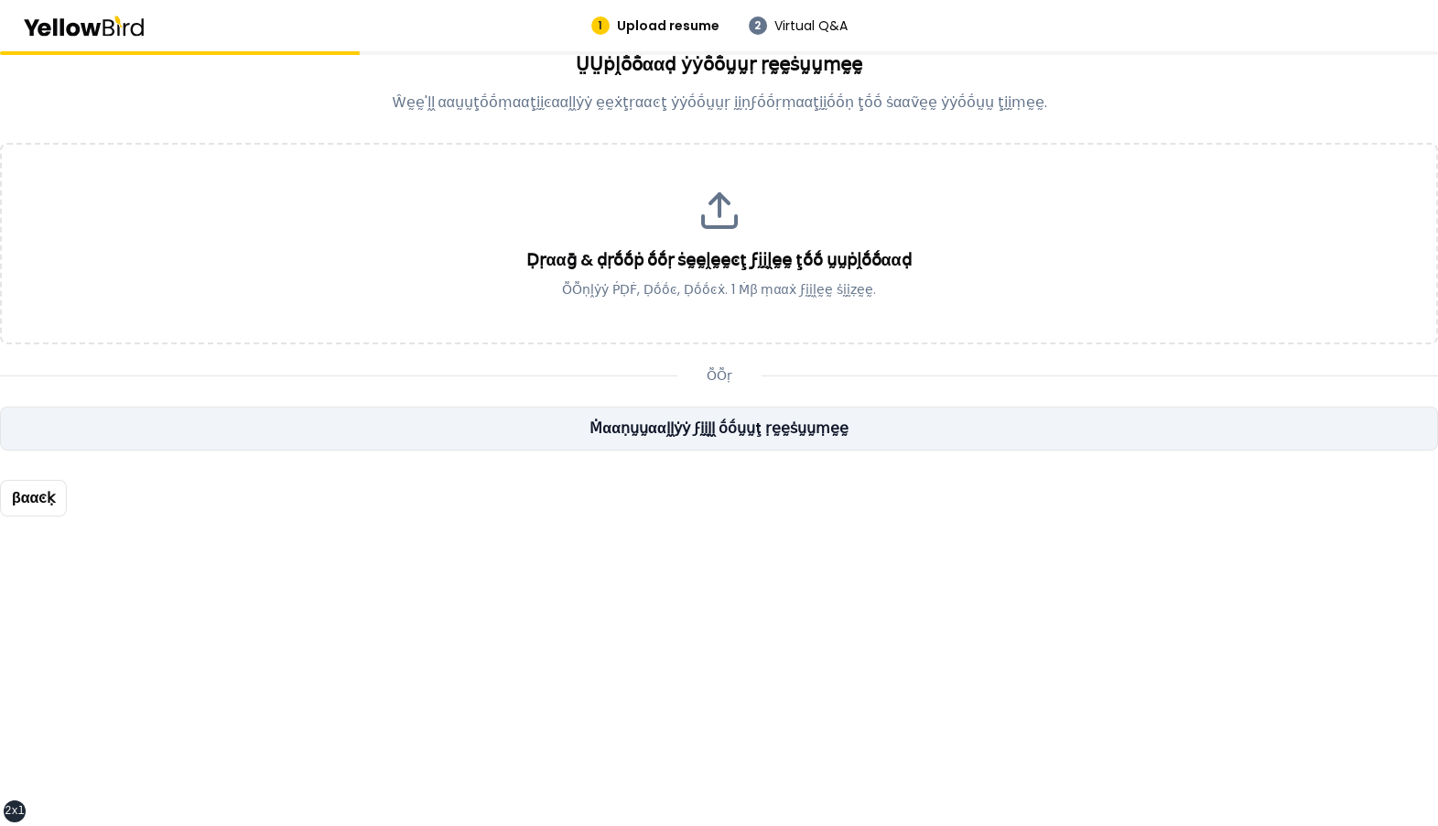
click at [491, 434] on link "Ṁααṇṵṵααḽḽẏẏ ϝḭḭḽḽ ṓṓṵṵţ ṛḛḛṡṵṵṃḛḛ" at bounding box center [719, 428] width 1438 height 44
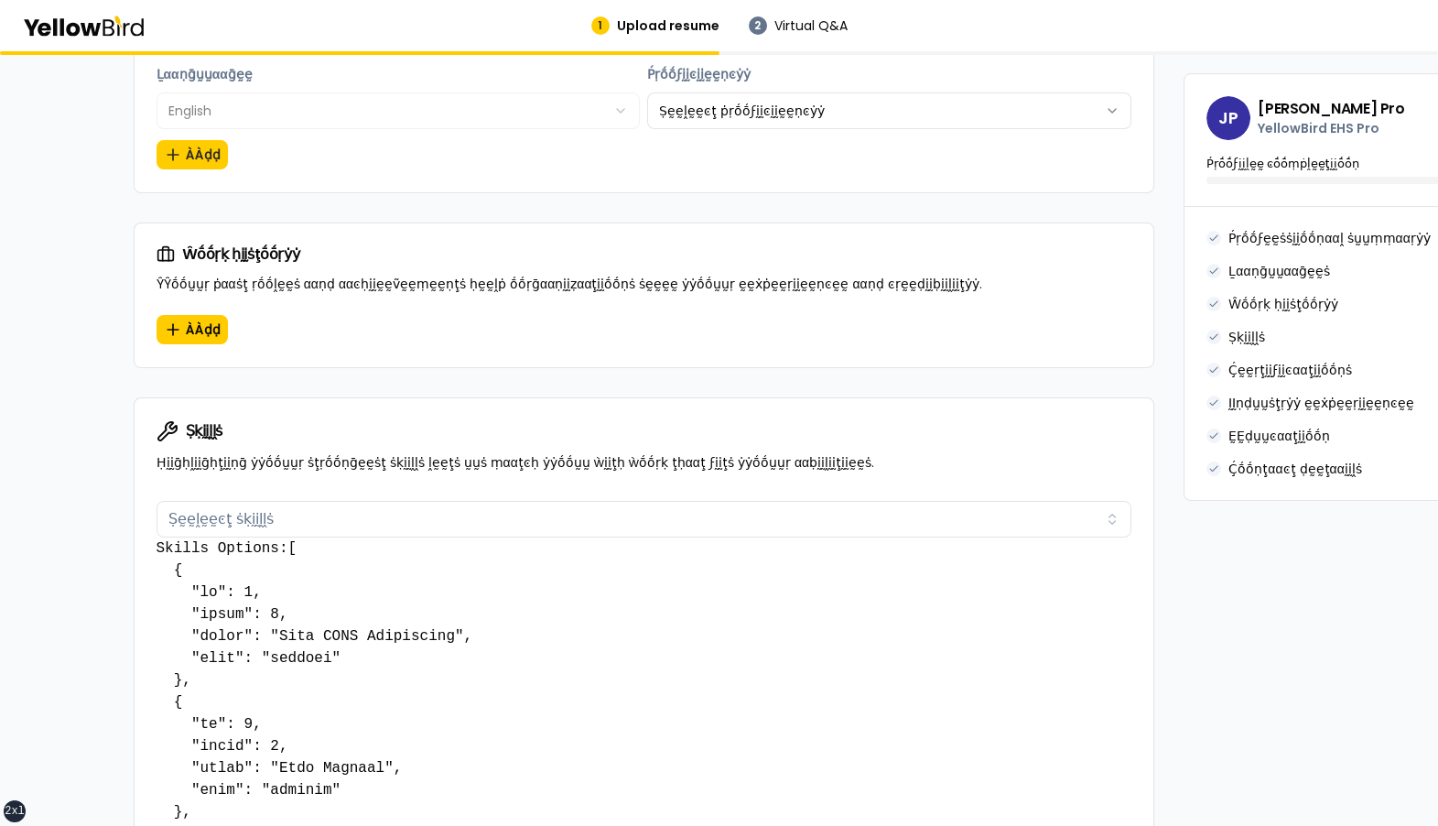
scroll to position [800, 0]
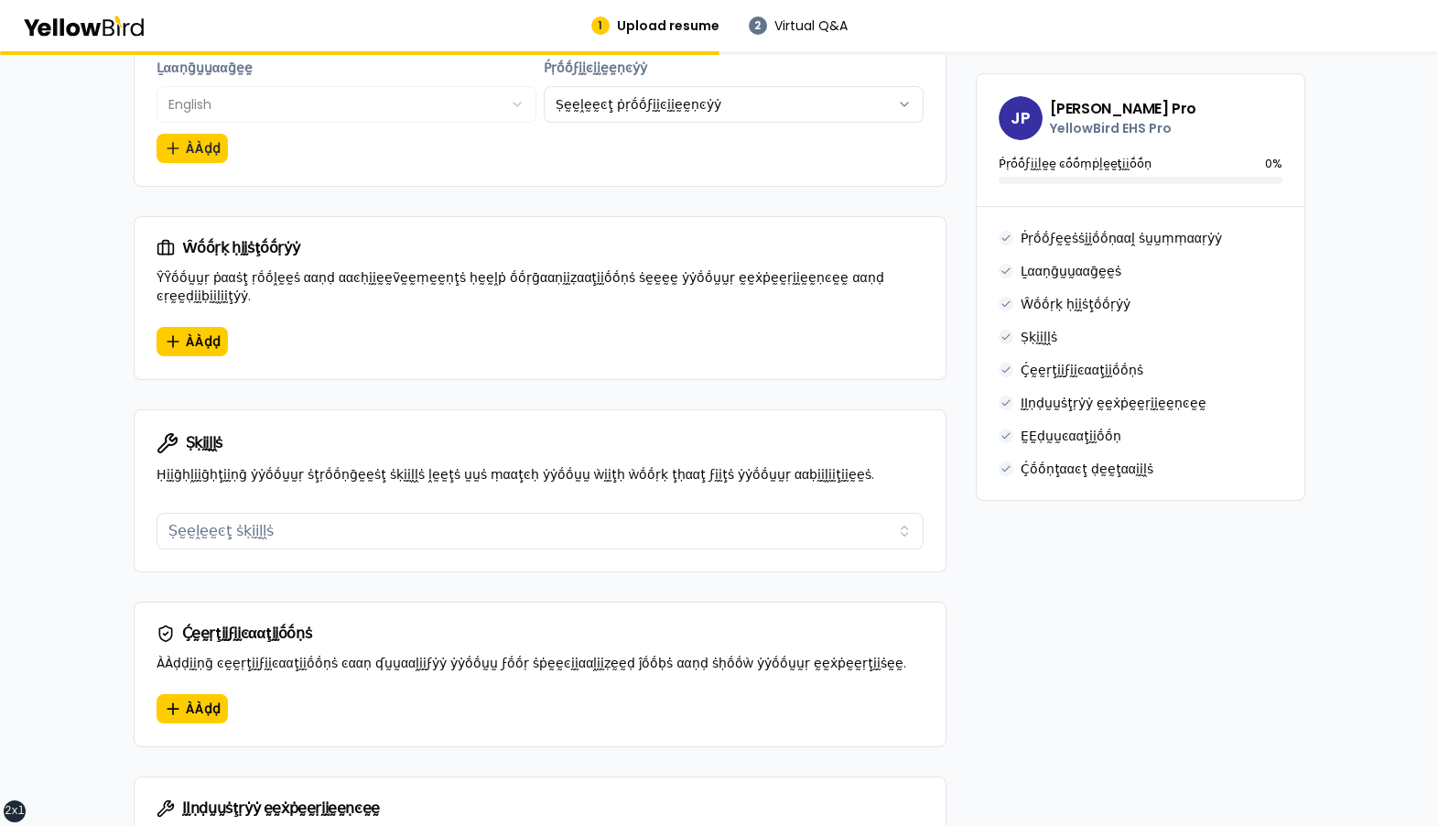
scroll to position [946, 0]
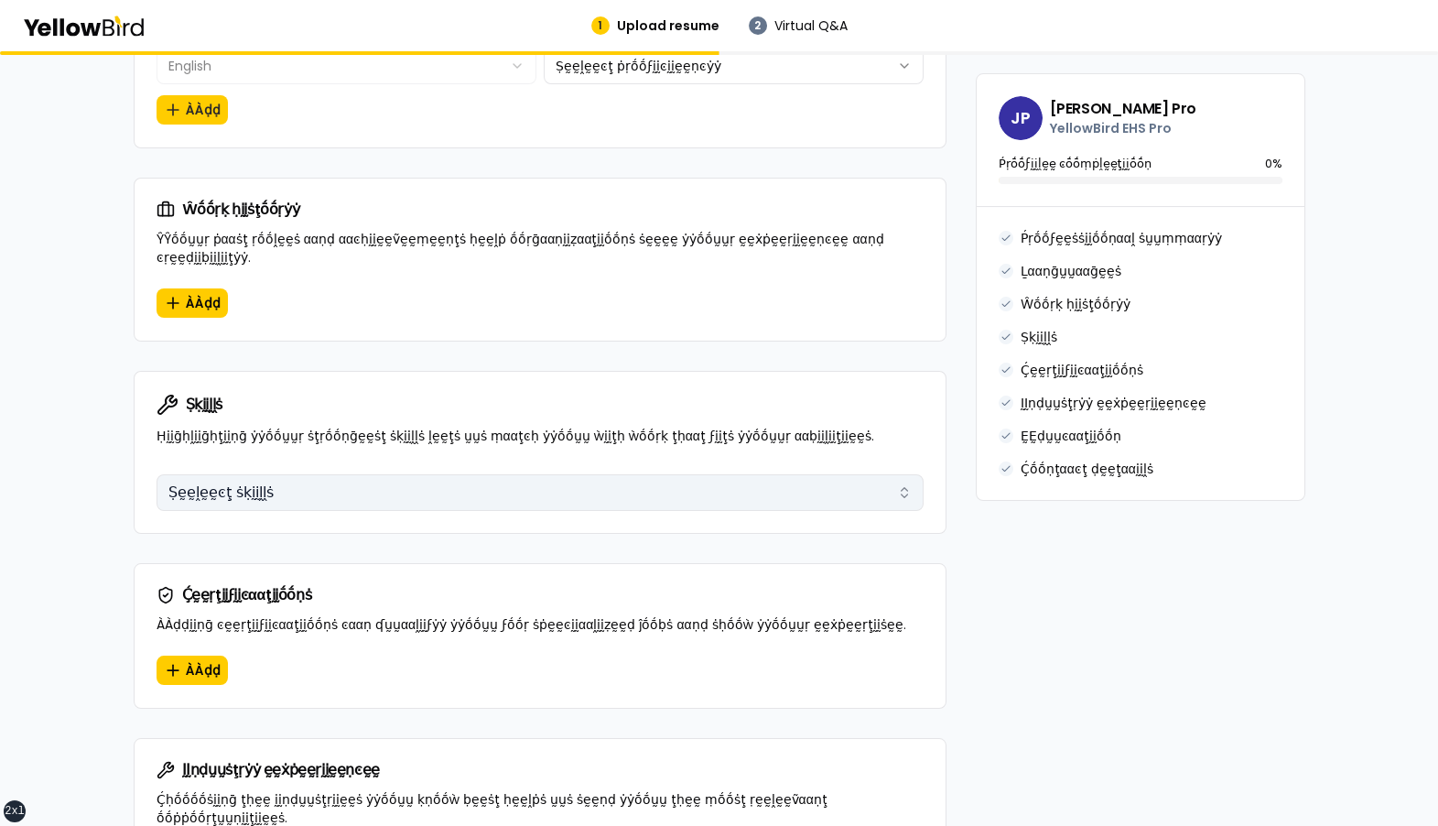
click at [434, 474] on button "Ṣḛḛḽḛḛͼţ ṡḳḭḭḽḽṡ" at bounding box center [540, 492] width 767 height 37
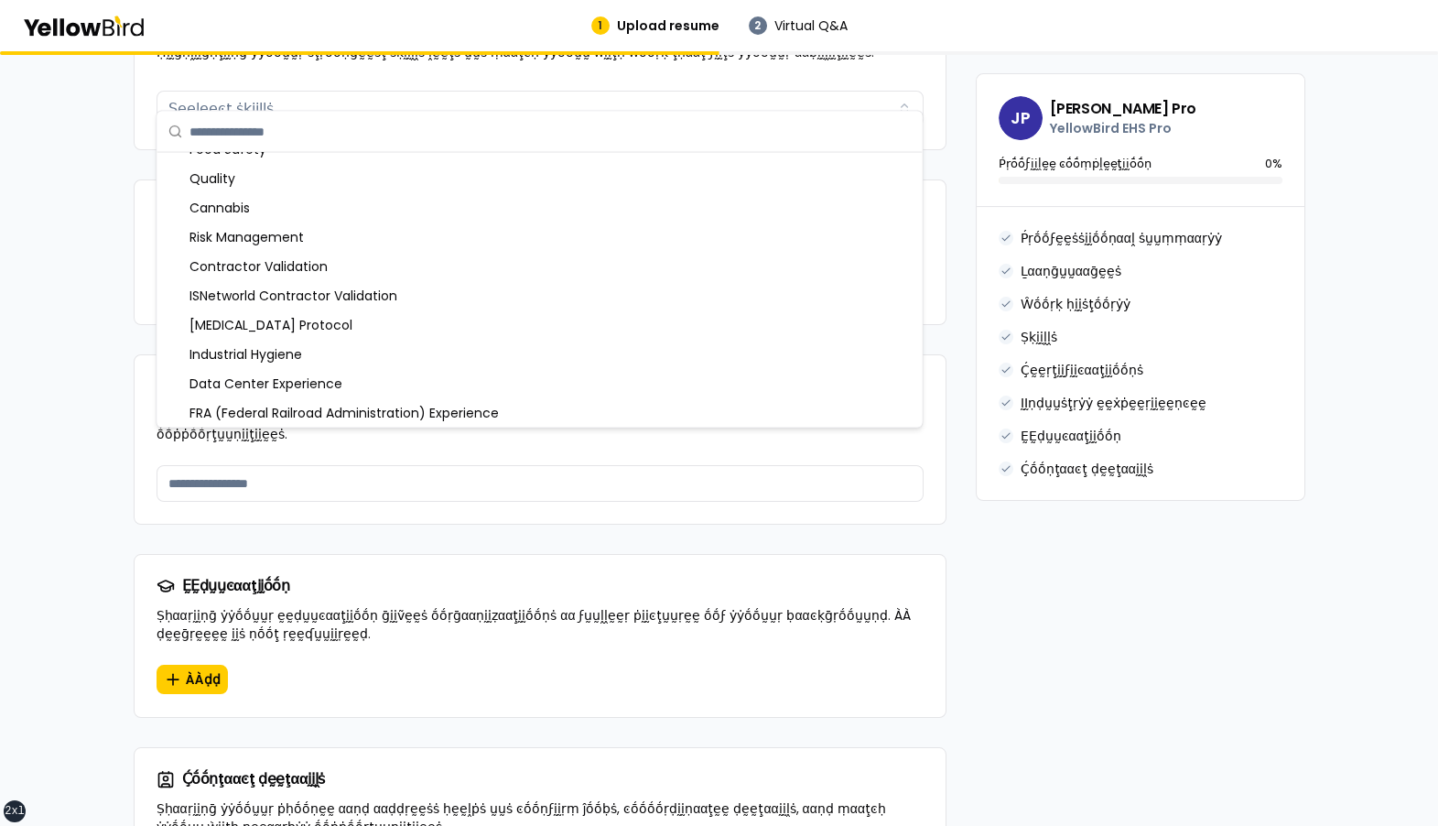
scroll to position [76, 0]
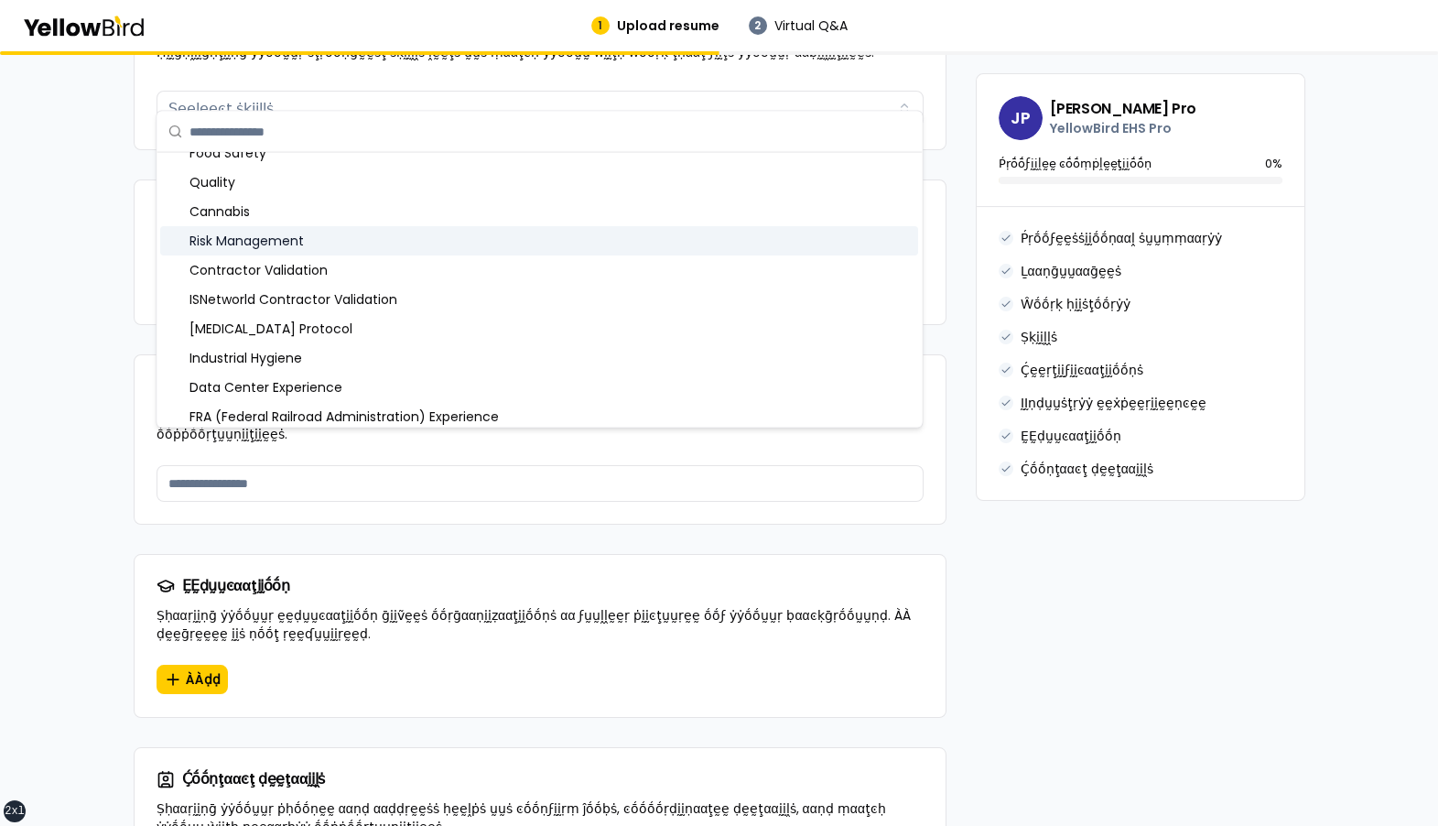
click at [378, 242] on div "Risk Management" at bounding box center [539, 240] width 758 height 29
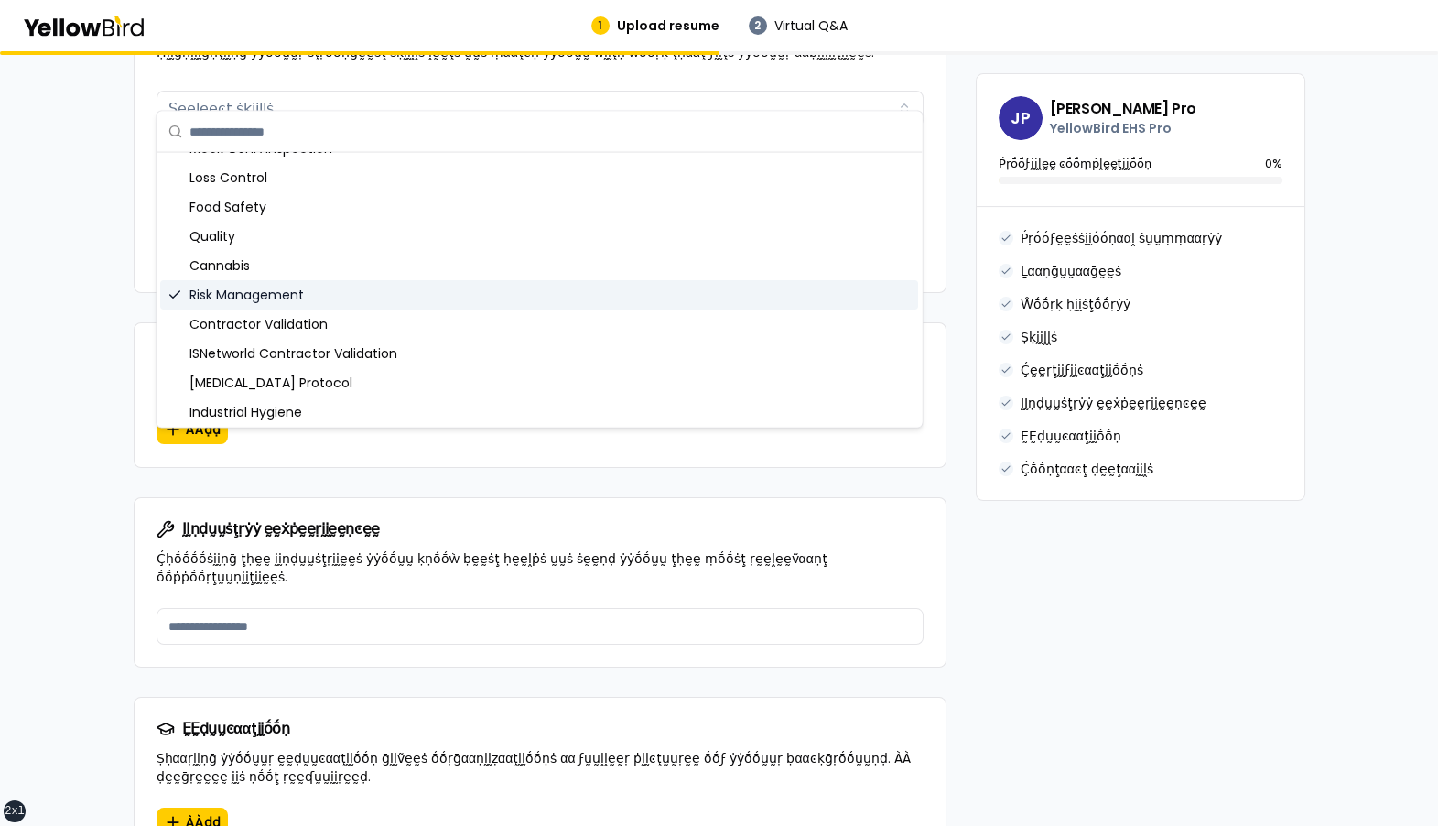
scroll to position [0, 0]
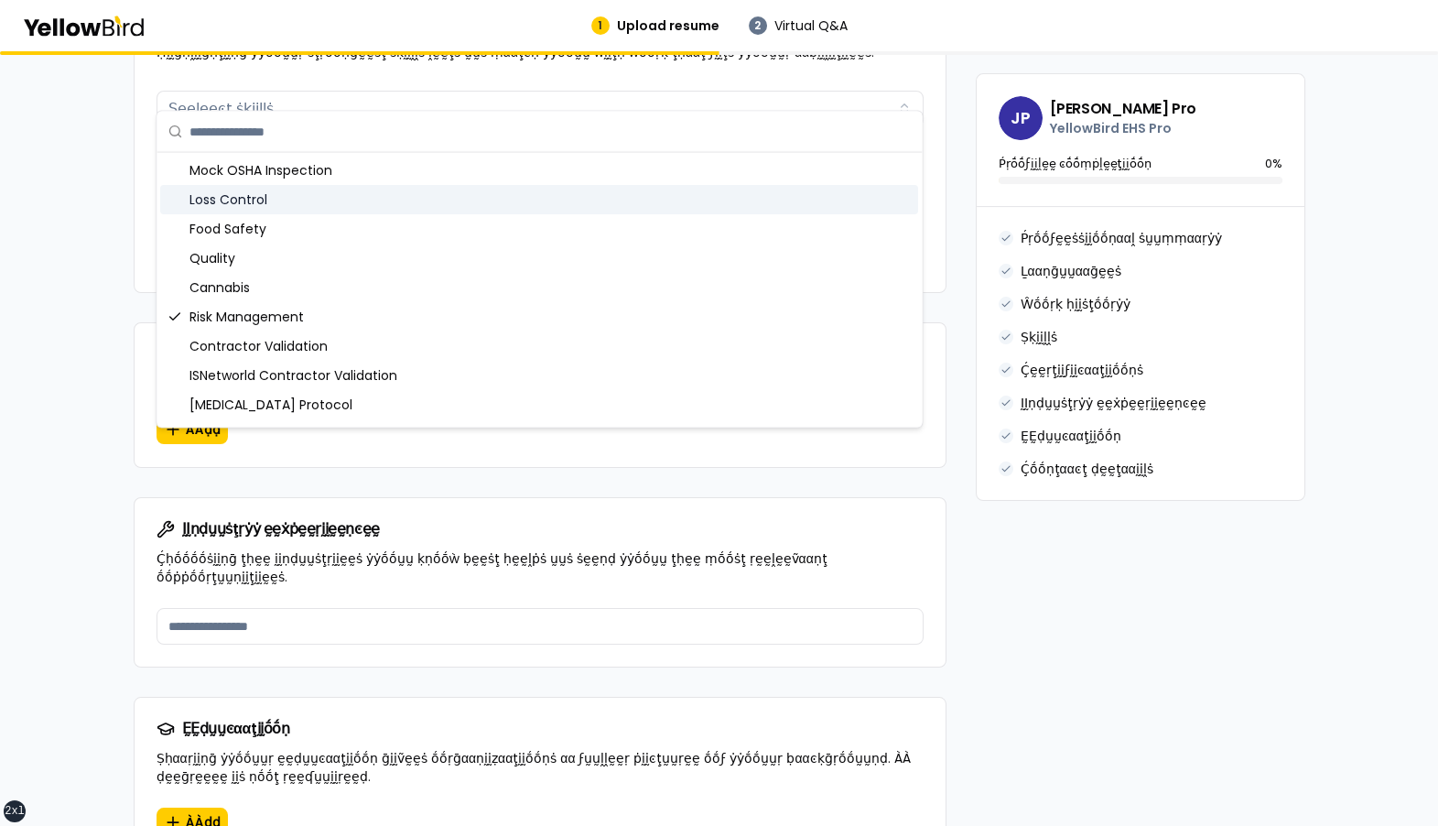
click at [373, 194] on div "Loss Control" at bounding box center [539, 199] width 758 height 29
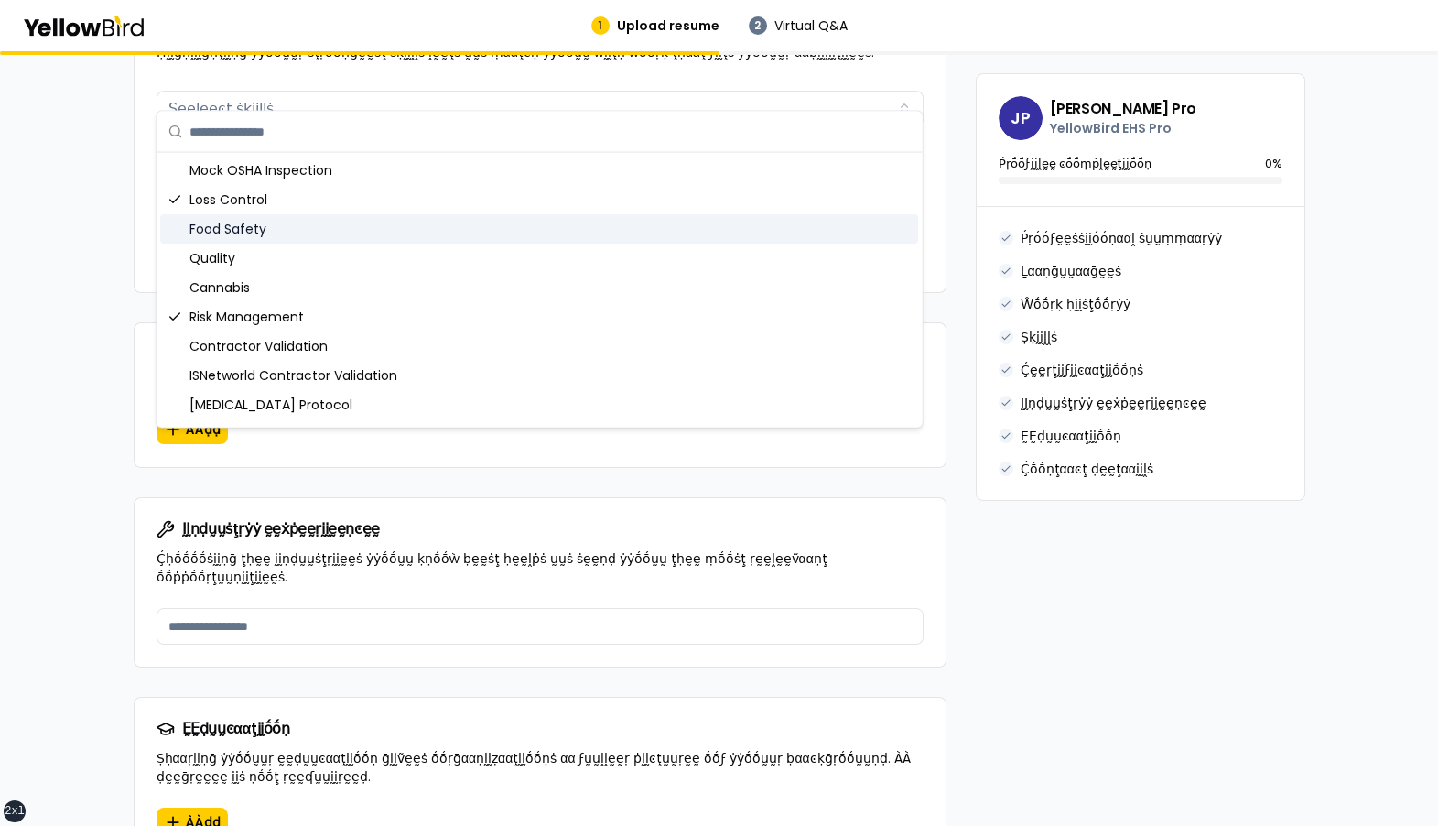
click at [363, 235] on div "Food Safety" at bounding box center [539, 228] width 758 height 29
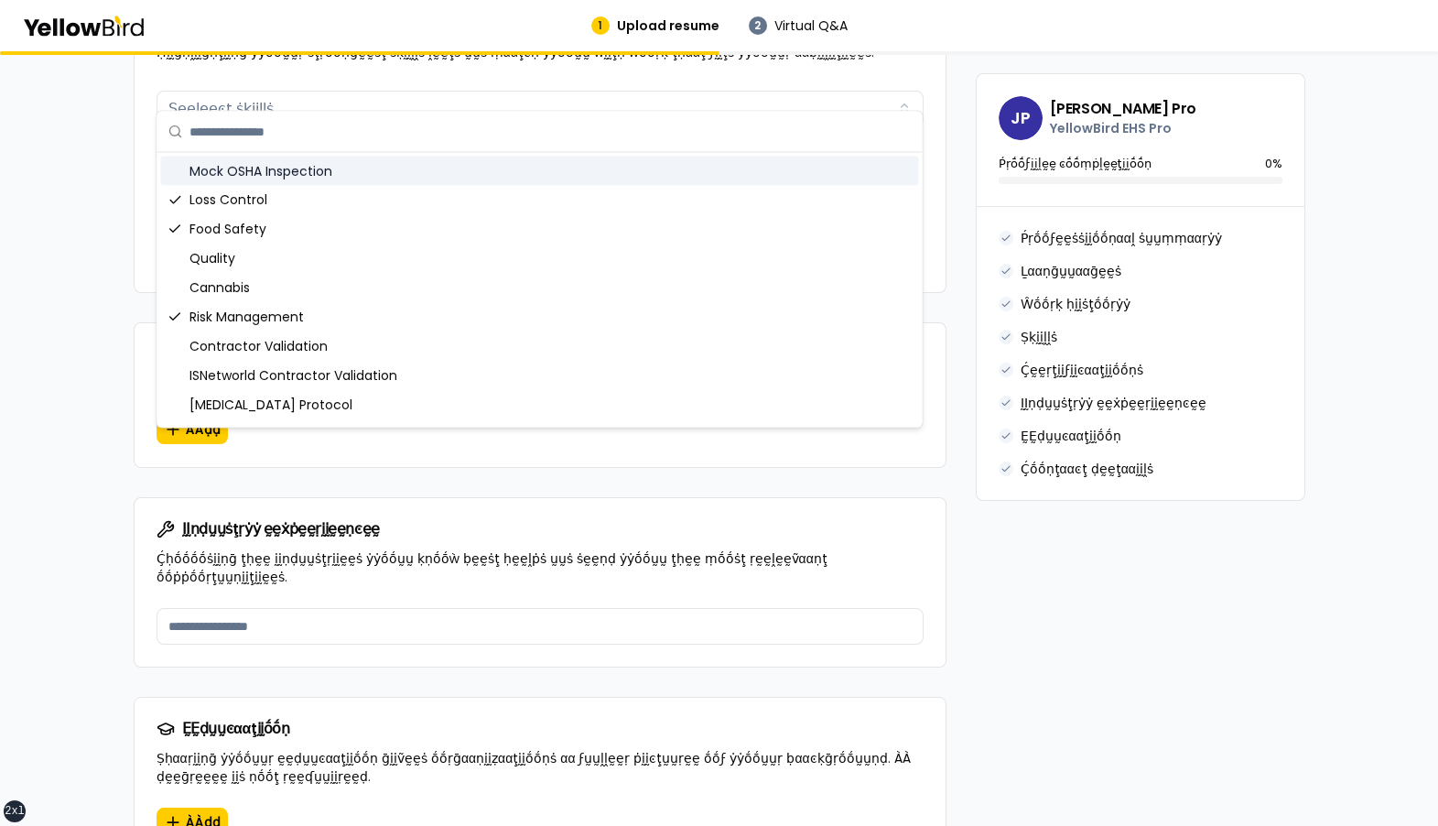
click at [146, 118] on div "Ṣḳḭḭḽḽṡ Ṣḛḛḽḛḛͼţ ṡḳḭḭḽḽṡ ÀÀḍḍḛḛḍ ṡḳḭḭḽḽṡ 3 Ḡḛḛṇḛḛṛααḽ Risk Management Loss Cont…" at bounding box center [540, 187] width 811 height 209
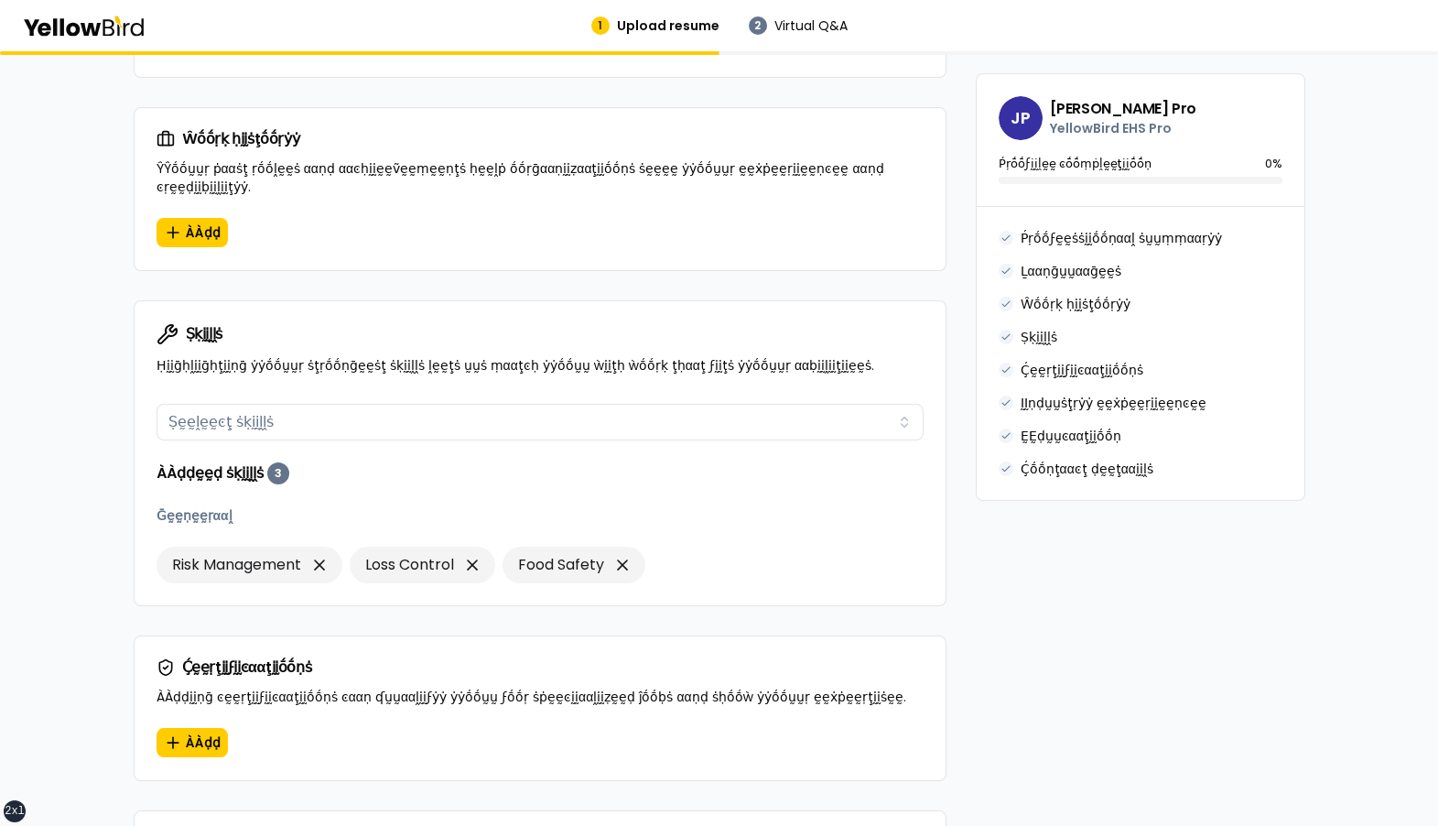
scroll to position [1016, 0]
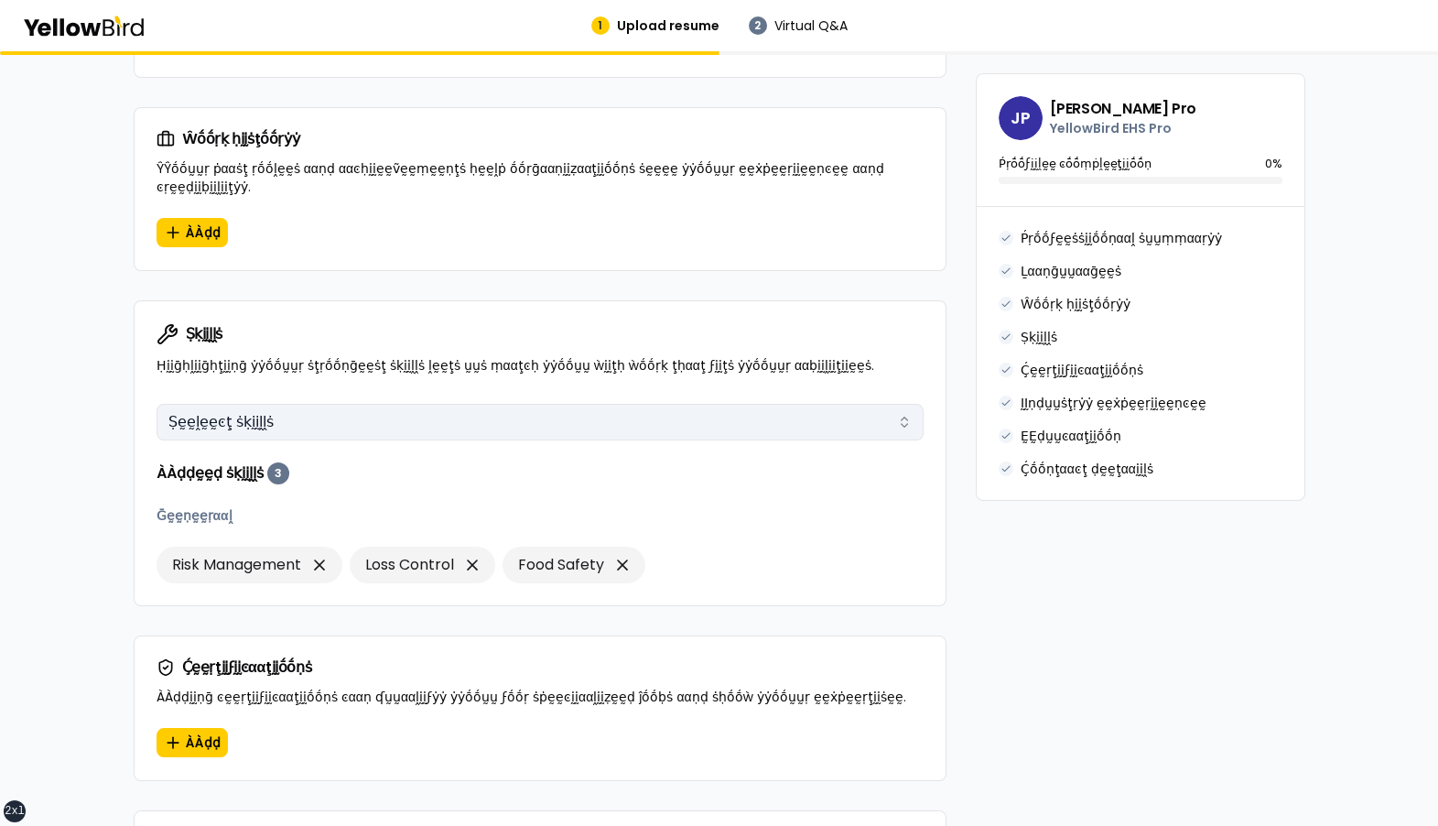
click at [391, 404] on button "Ṣḛḛḽḛḛͼţ ṡḳḭḭḽḽṡ" at bounding box center [540, 422] width 767 height 37
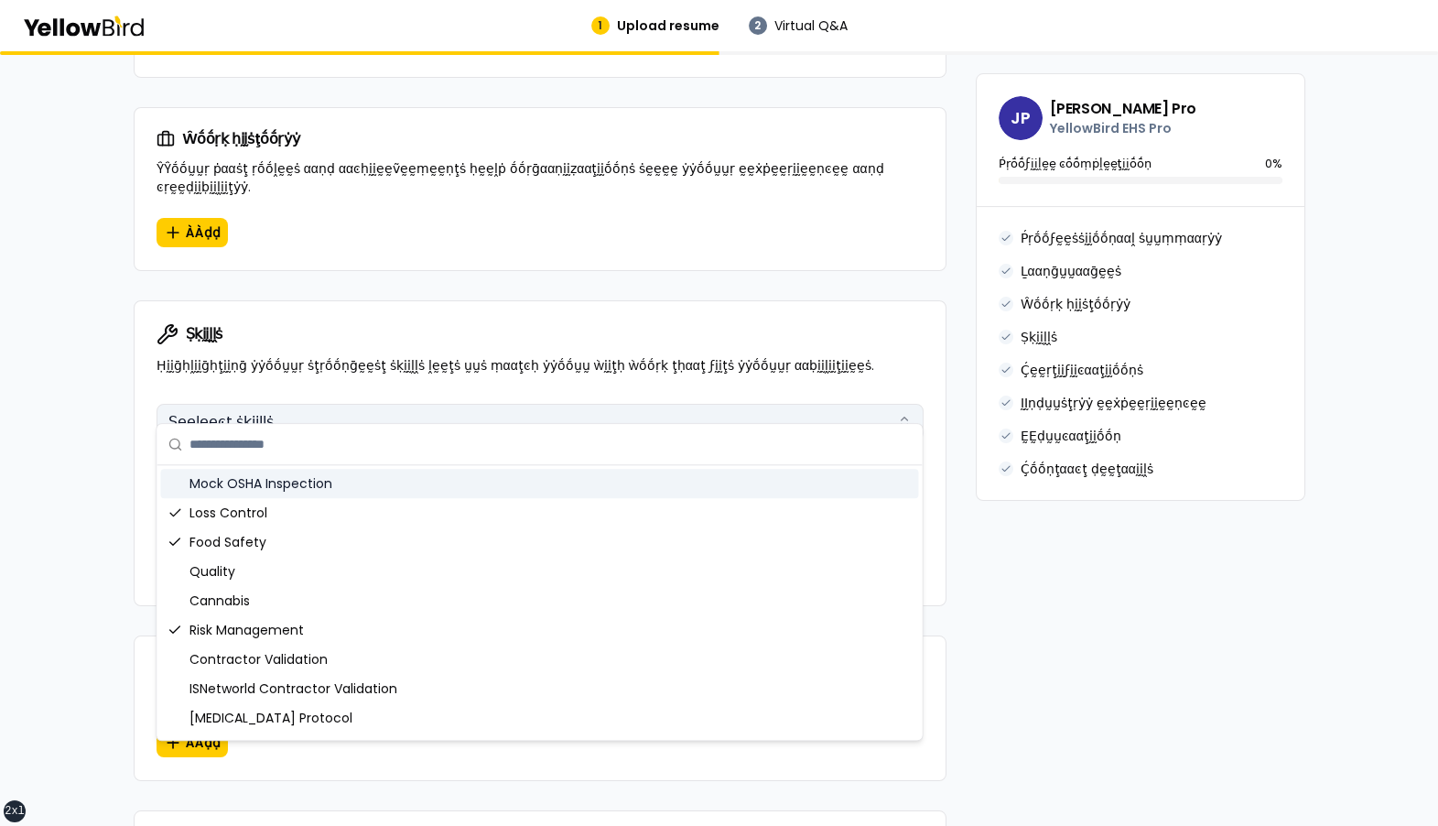
click at [348, 404] on button "Ṣḛḛḽḛḛͼţ ṡḳḭḭḽḽṡ" at bounding box center [540, 422] width 767 height 37
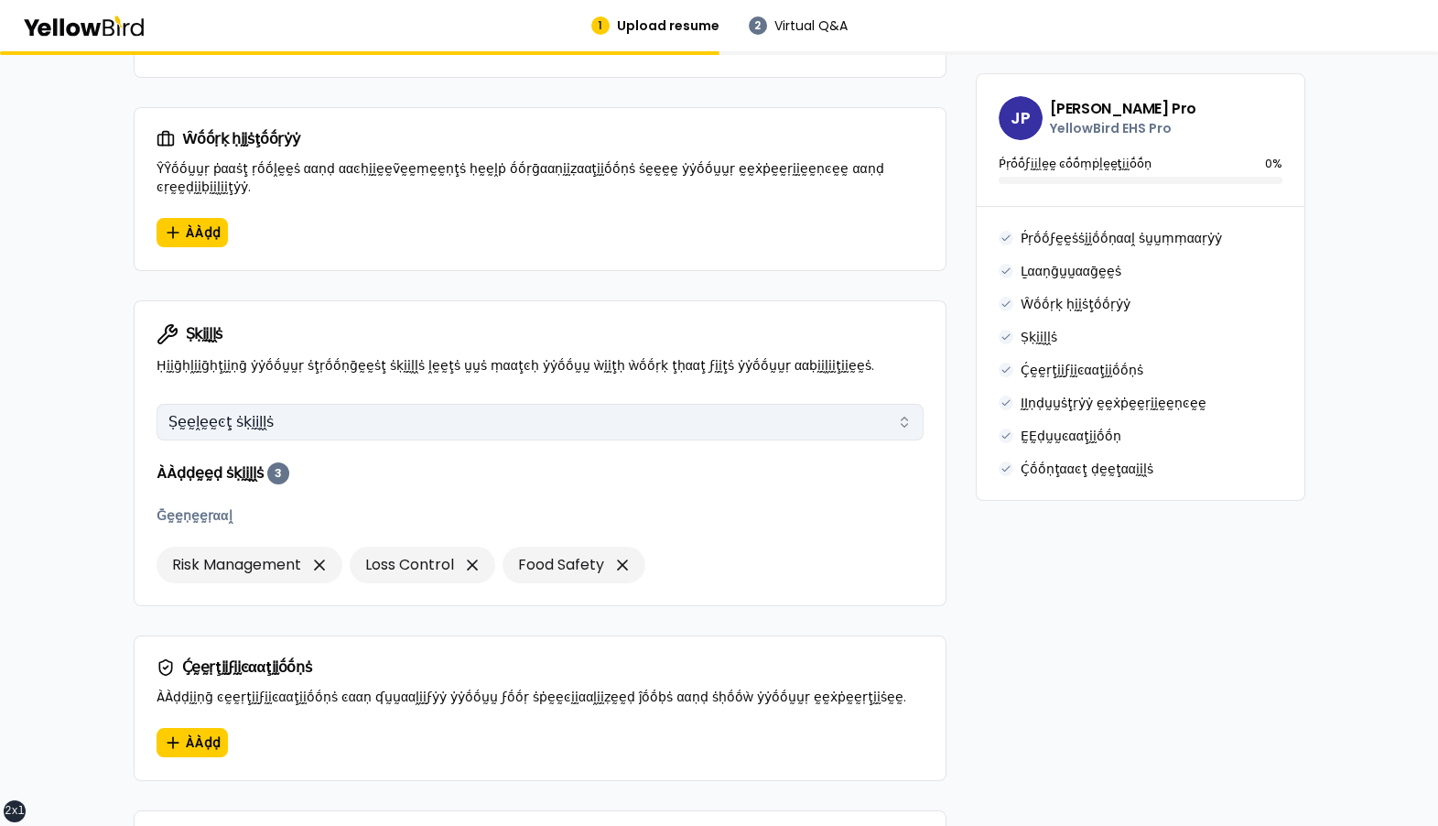
click at [348, 404] on button "Ṣḛḛḽḛḛͼţ ṡḳḭḭḽḽṡ" at bounding box center [540, 422] width 767 height 37
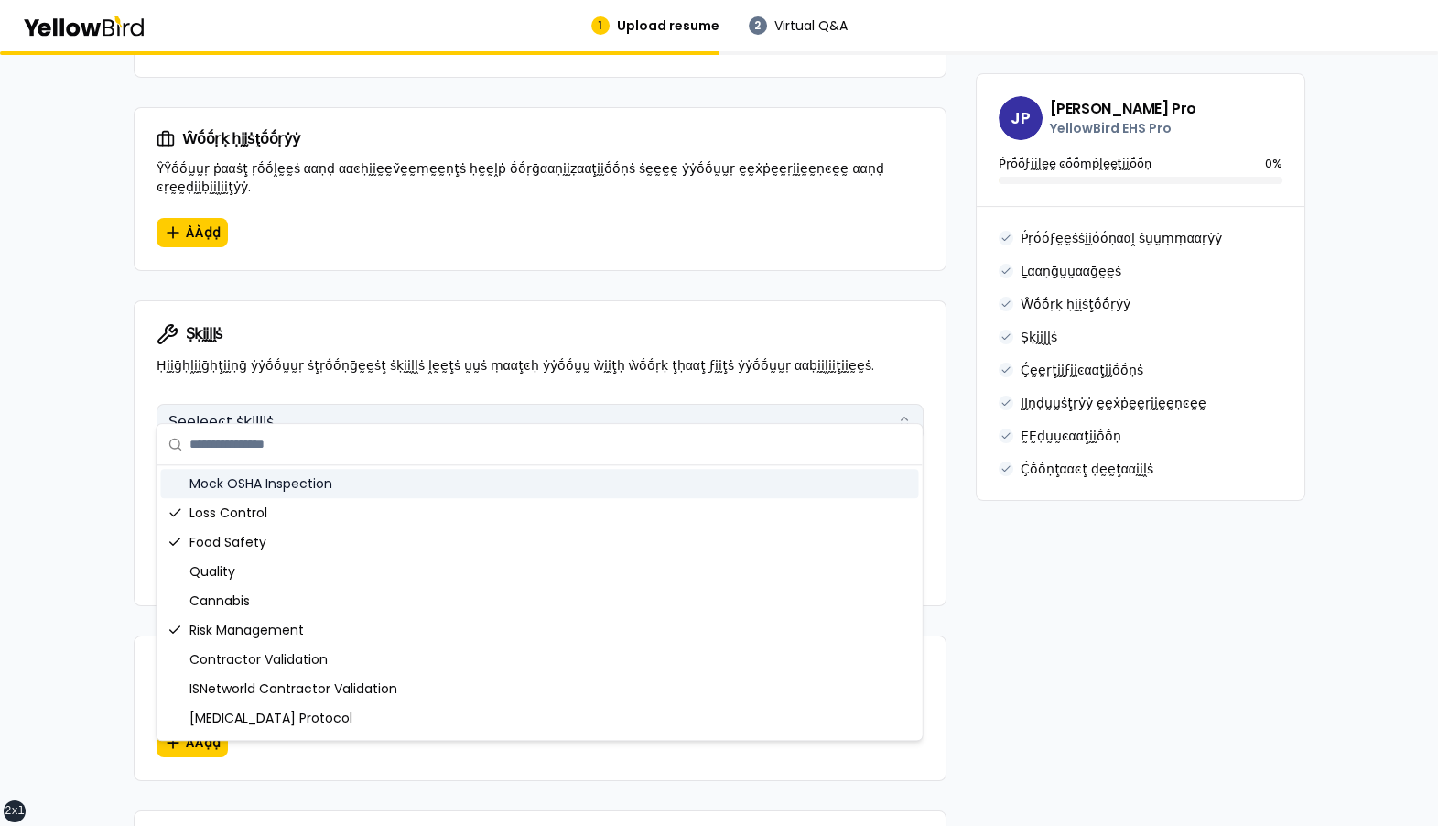
click at [348, 404] on button "Ṣḛḛḽḛḛͼţ ṡḳḭḭḽḽṡ" at bounding box center [540, 422] width 767 height 37
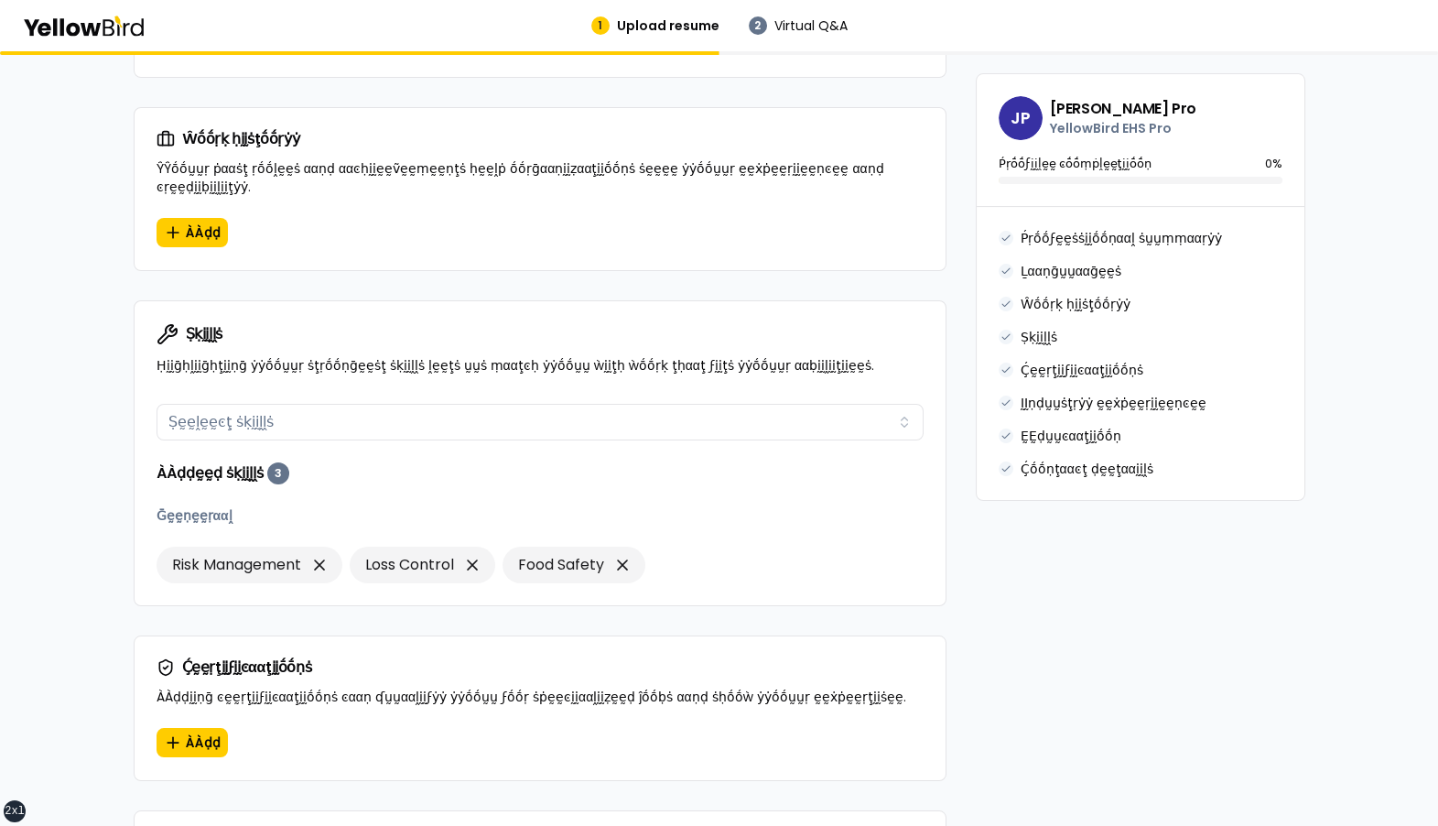
click at [78, 431] on div "βṵṵḭḭḽḍ ẏẏṓṓṵṵṛ ṗṛṓṓϝḛḛṡṡḭḭṓṓṇααḽ ṗṛṓṓϝḭḭḽḛḛ ÀÀḍḍ ḍḛḛţααḭḭḽṡ ααḅṓṓṵṵţ ẏẏṓṓṵṵṛ ṗ…" at bounding box center [719, 368] width 1438 height 2667
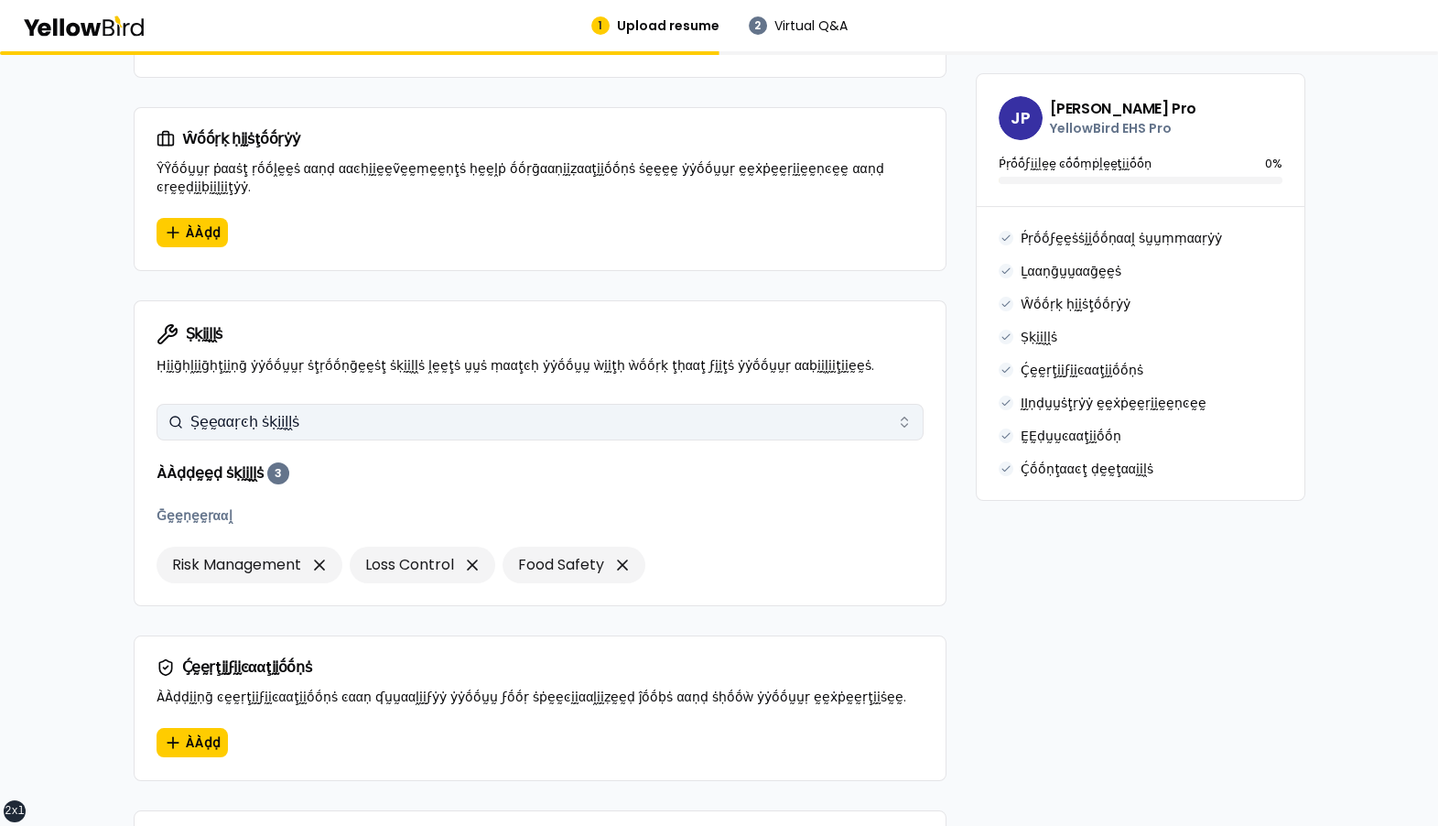
click at [421, 404] on button "Ṣḛḛααṛͼḥ ṡḳḭḭḽḽṡ" at bounding box center [540, 422] width 767 height 37
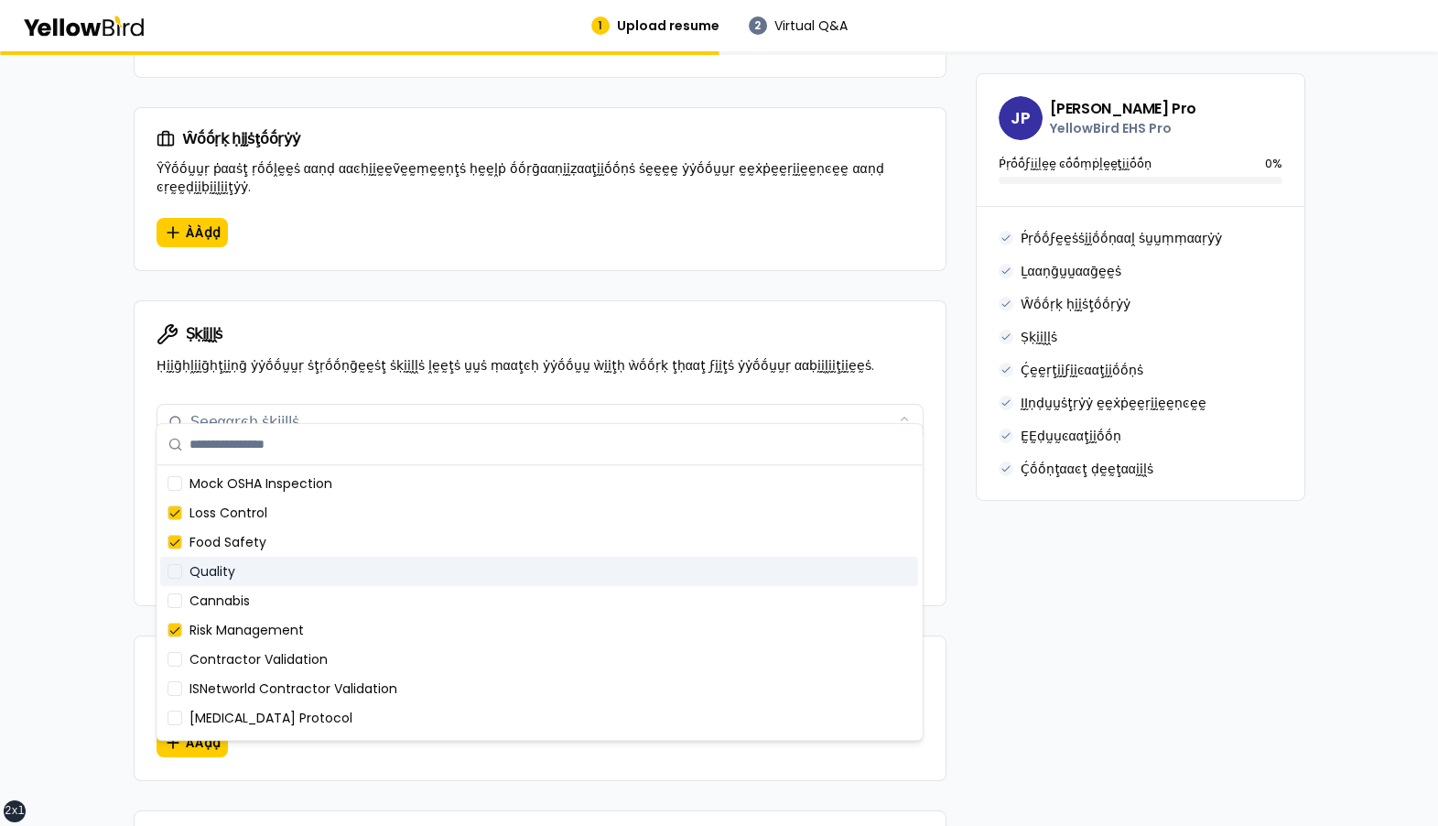
click at [357, 573] on div "Quality" at bounding box center [539, 571] width 758 height 29
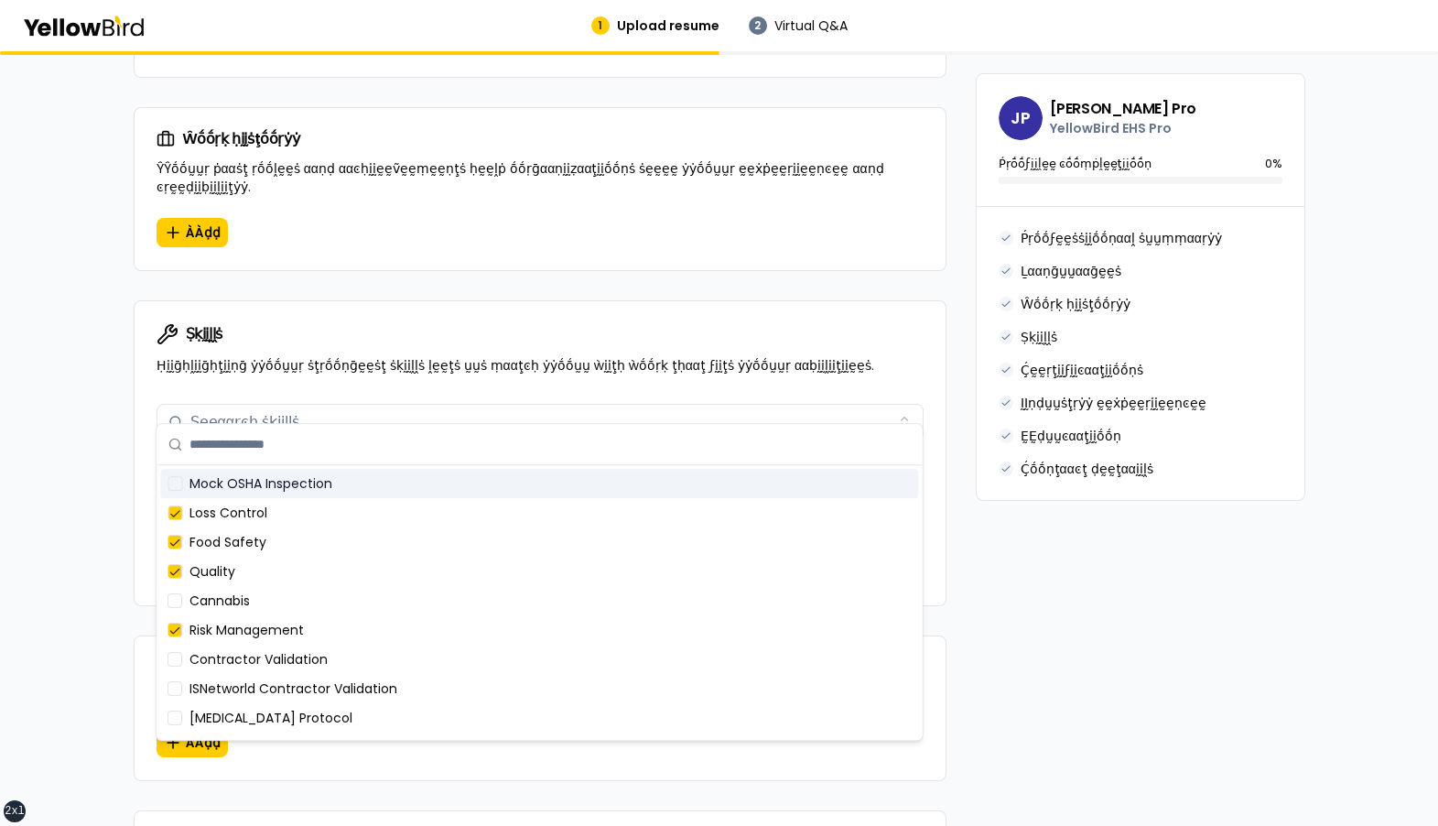
click at [356, 485] on div "Mock OSHA Inspection" at bounding box center [539, 483] width 758 height 29
click at [356, 486] on div "Mock OSHA Inspection" at bounding box center [539, 483] width 758 height 29
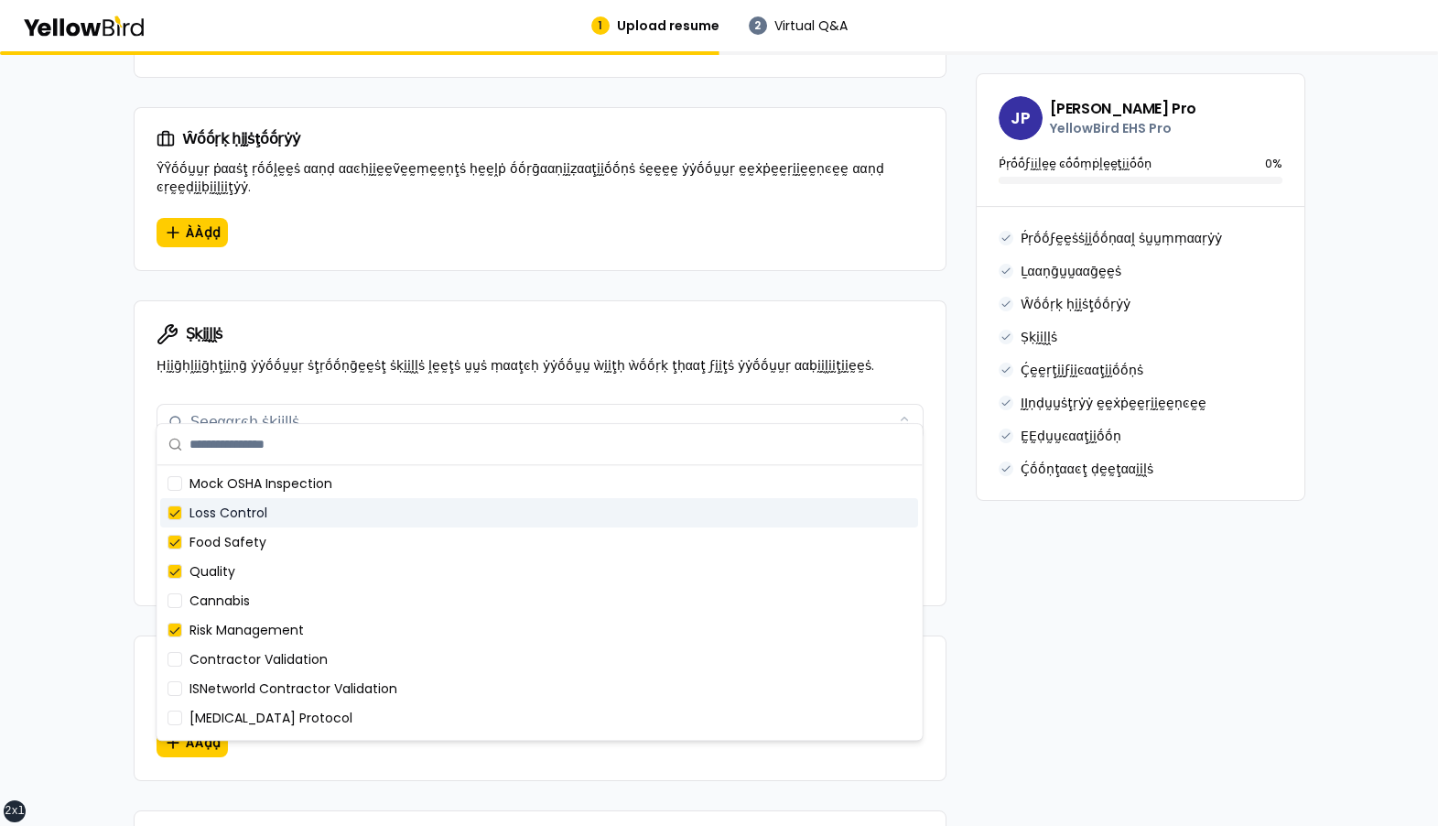
click at [353, 511] on div "Loss Control" at bounding box center [539, 512] width 758 height 29
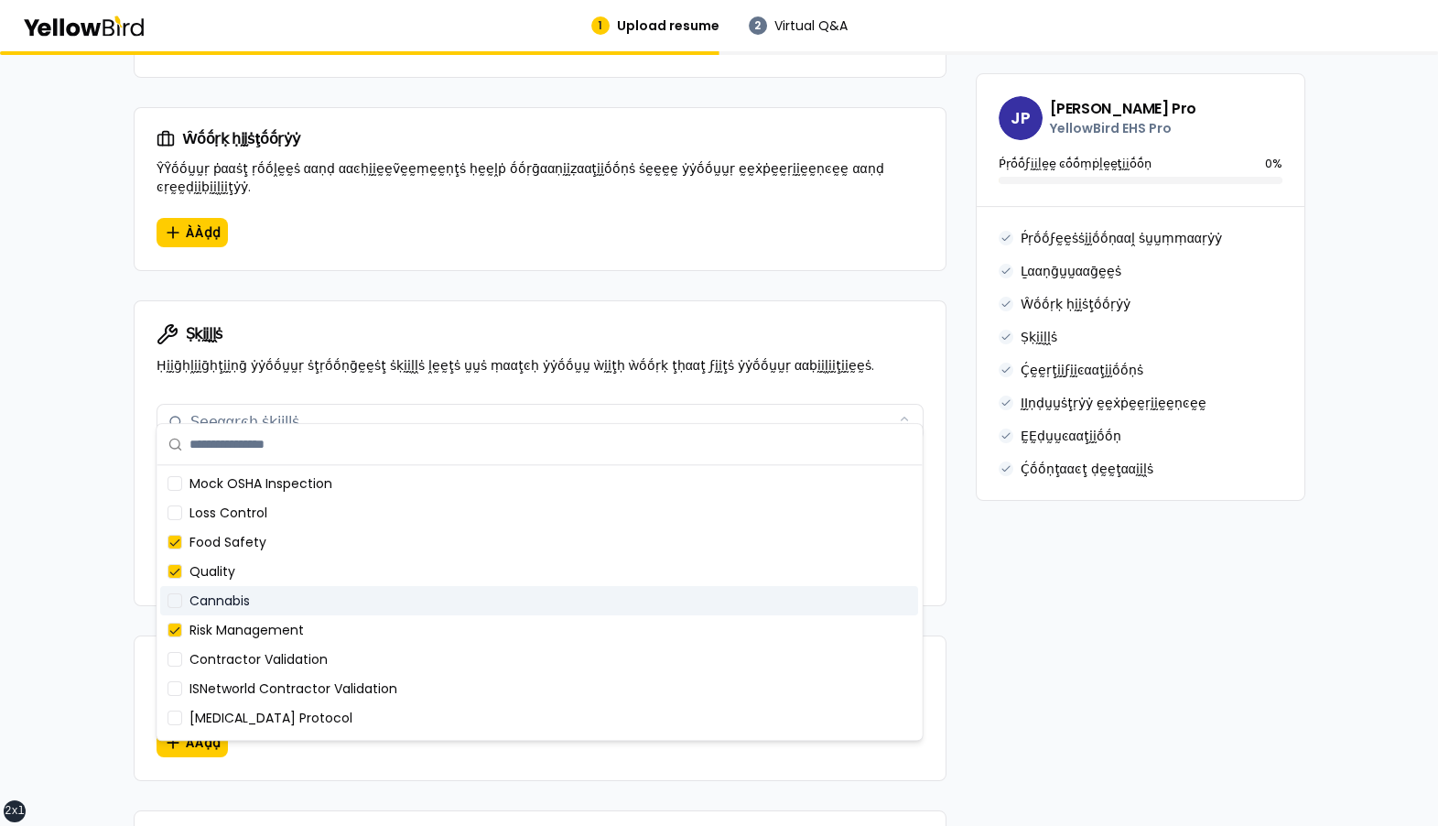
click at [332, 609] on div "Cannabis" at bounding box center [539, 600] width 758 height 29
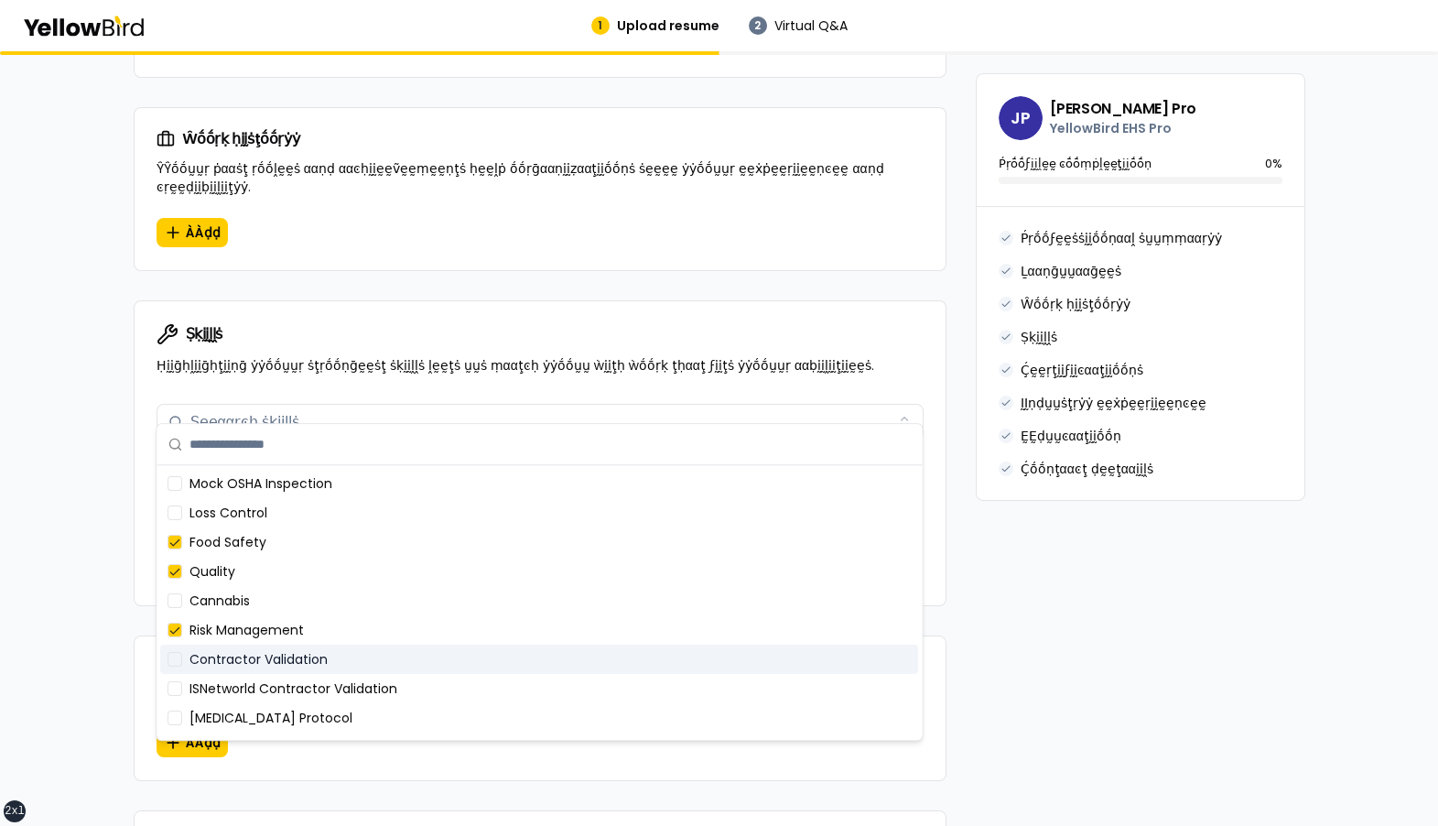
click at [330, 656] on div "Contractor Validation" at bounding box center [539, 658] width 758 height 29
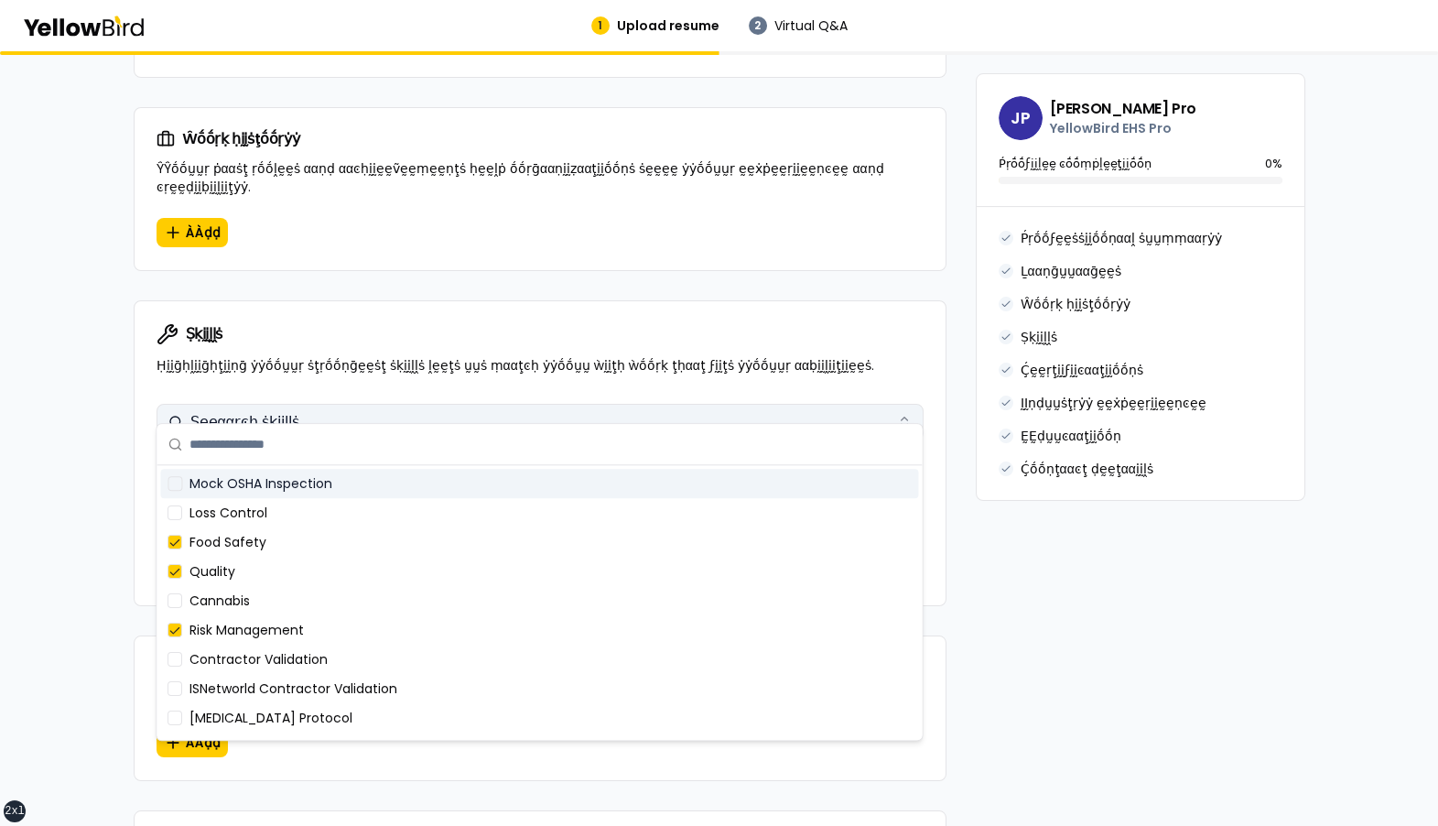
click at [192, 411] on div "Ṣḛḛααṛͼḥ ṡḳḭḭḽḽṡ" at bounding box center [234, 422] width 132 height 22
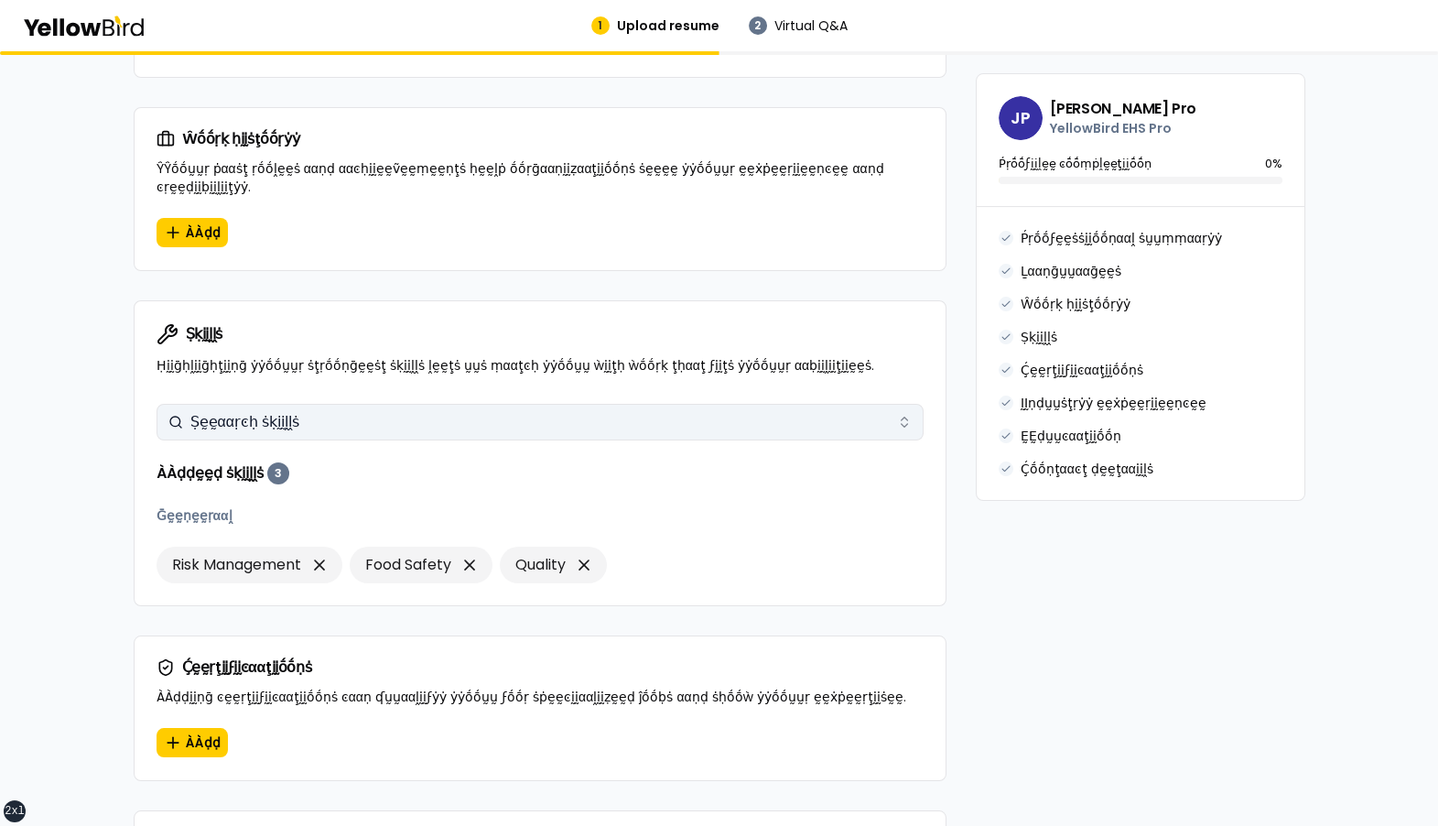
click at [331, 404] on button "Ṣḛḛααṛͼḥ ṡḳḭḭḽḽṡ" at bounding box center [540, 422] width 767 height 37
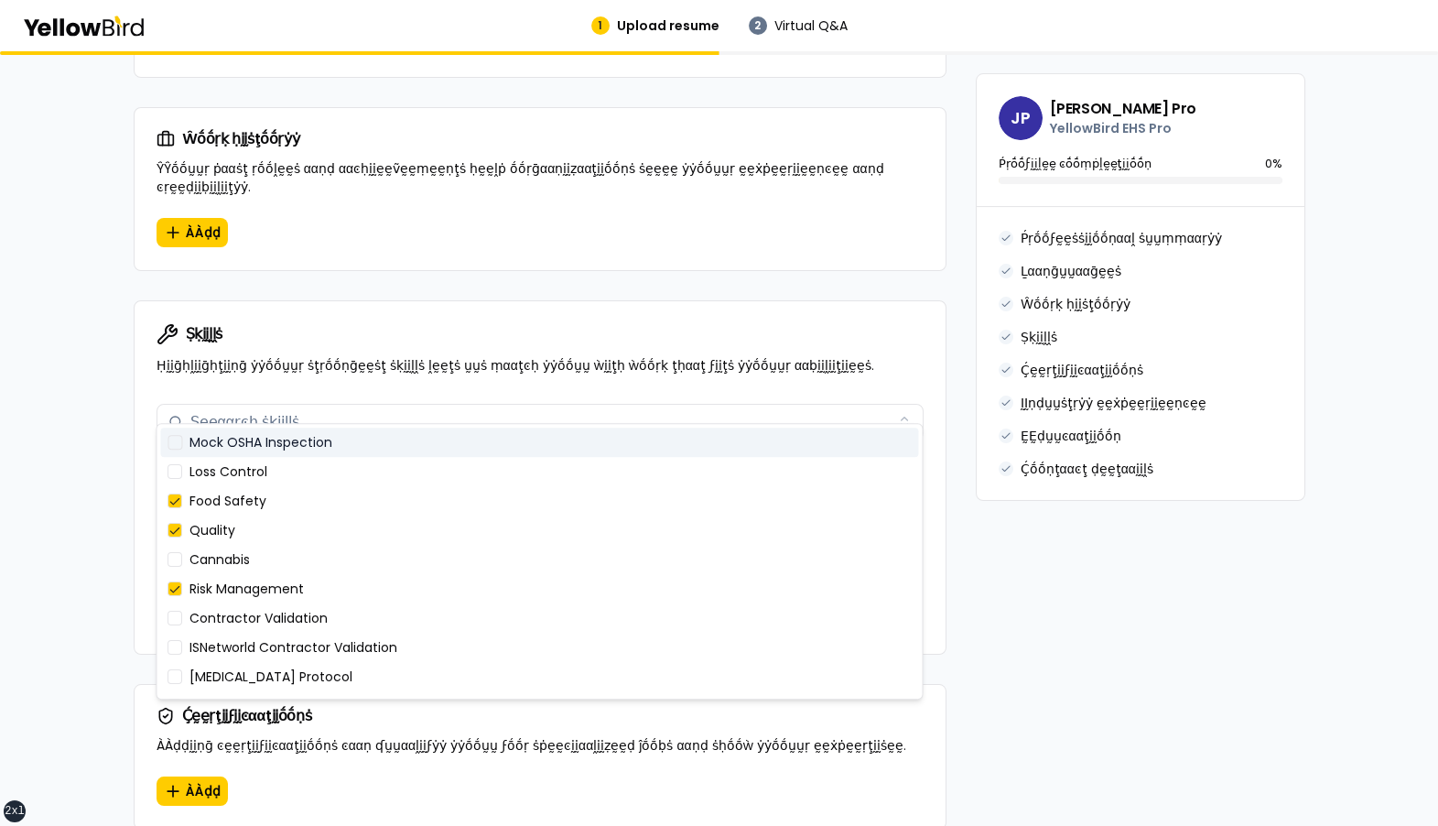
click at [144, 461] on div "Ṣḳḭḭḽḽṡ Ṣḛḛααṛͼḥ ṡḳḭḭḽḽṡ ÀÀḍḍḛḛḍ ṡḳḭḭḽḽṡ 3 Ḡḛḛṇḛḛṛααḽ Risk Management Food Safe…" at bounding box center [540, 524] width 811 height 257
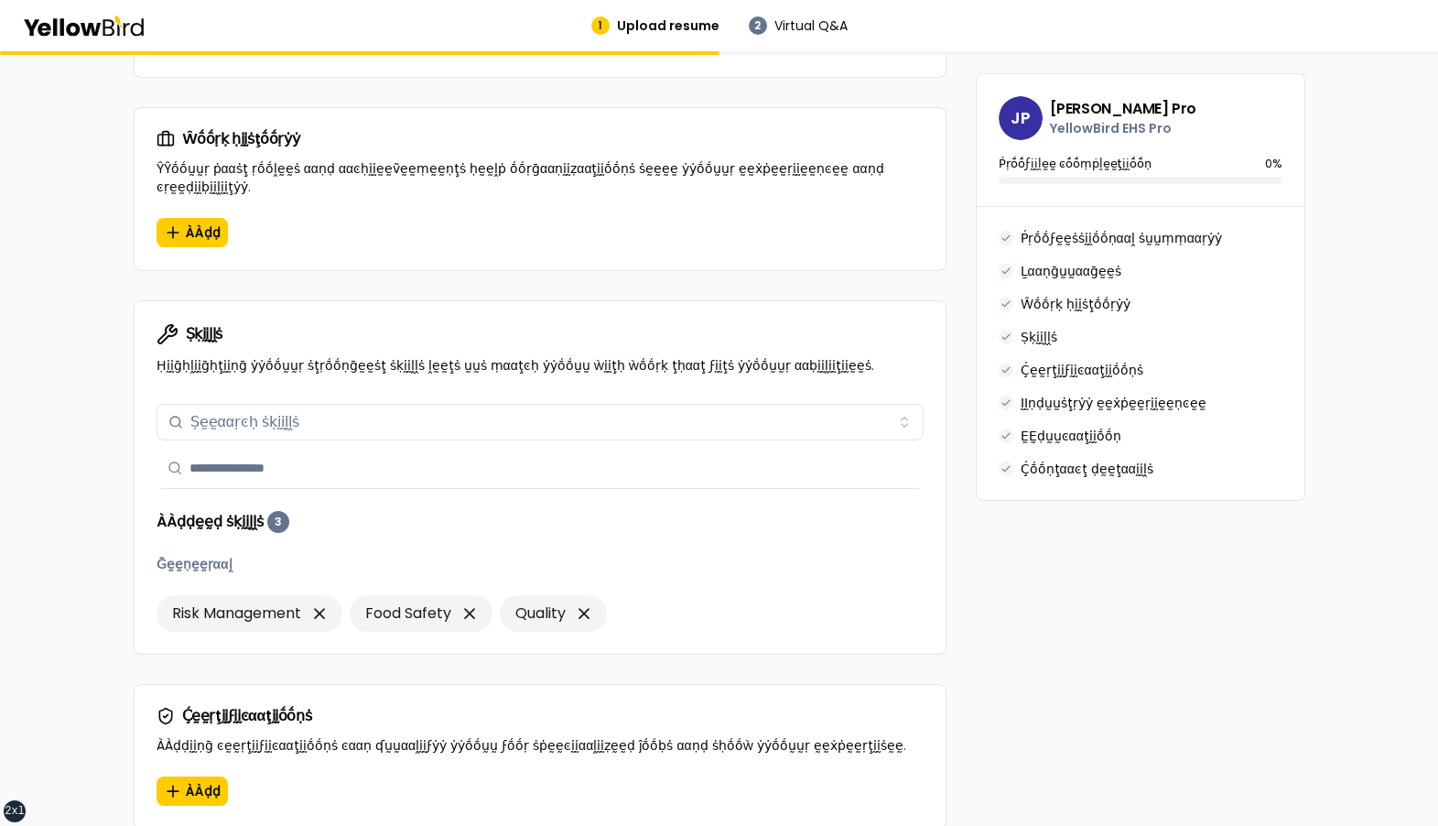
click at [247, 448] on input "text" at bounding box center [550, 468] width 723 height 40
type input "*"
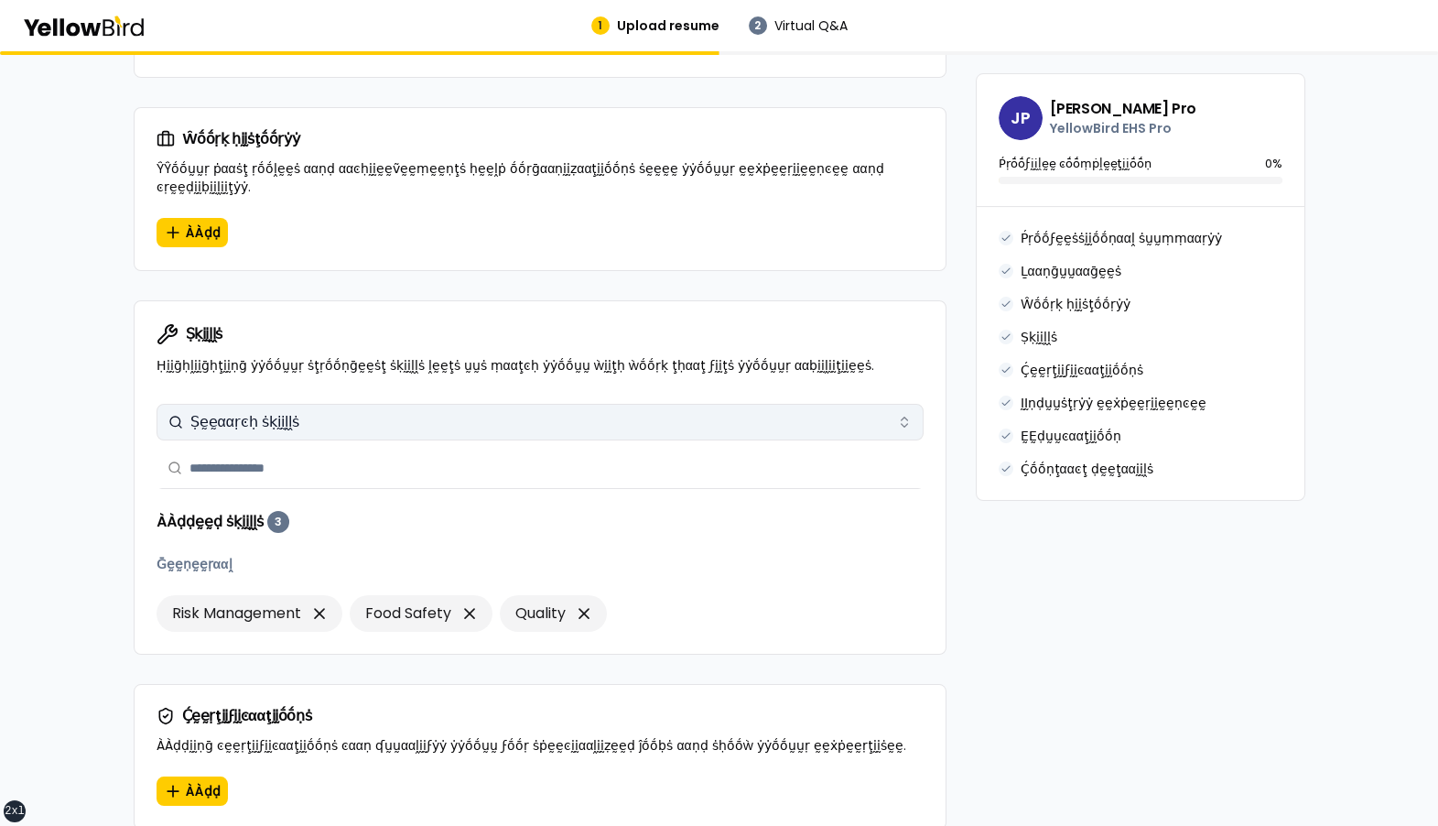
click at [349, 404] on button "Ṣḛḛααṛͼḥ ṡḳḭḭḽḽṡ" at bounding box center [540, 422] width 767 height 37
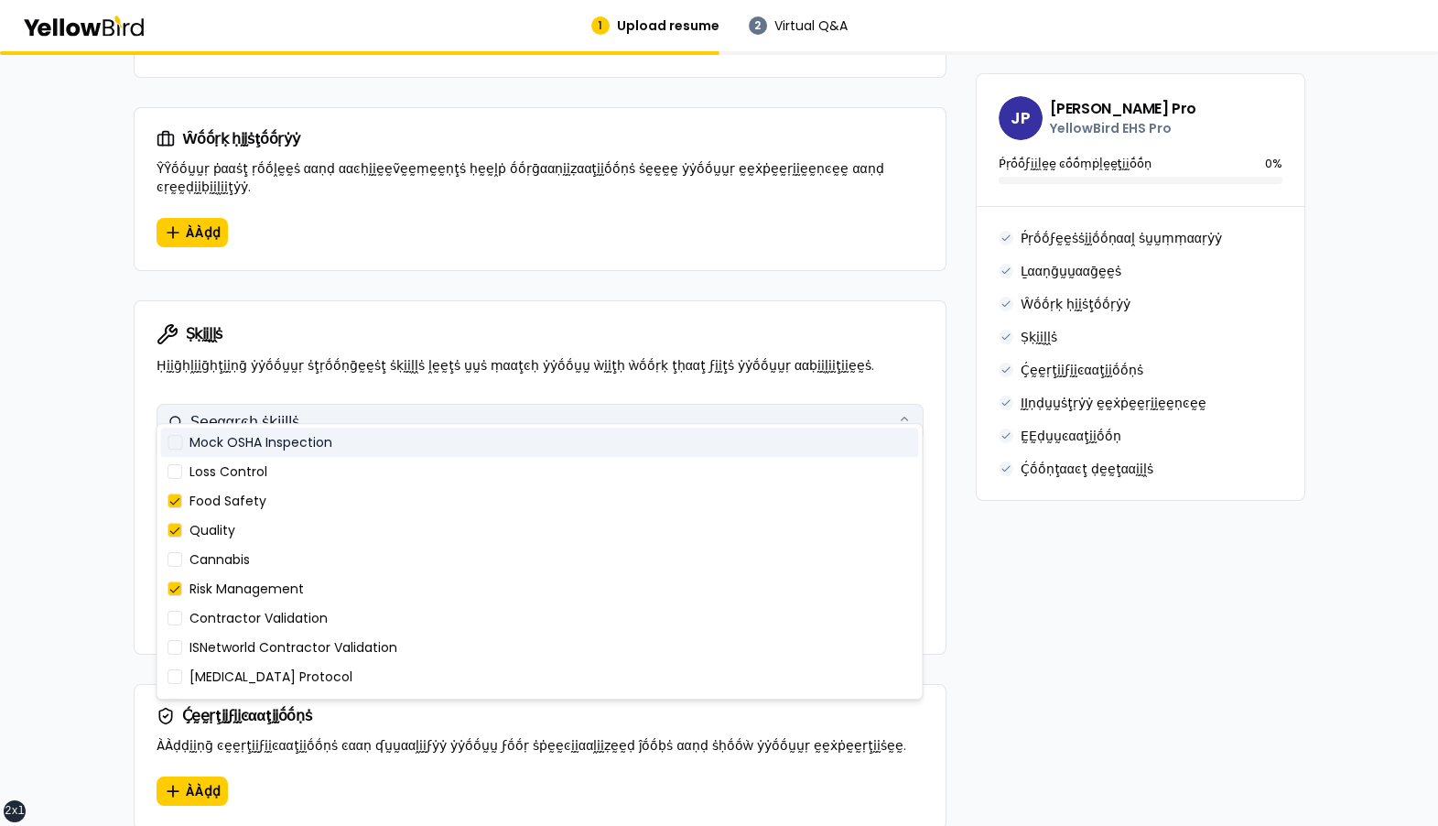
click at [349, 404] on button "Ṣḛḛααṛͼḥ ṡḳḭḭḽḽṡ" at bounding box center [540, 422] width 767 height 37
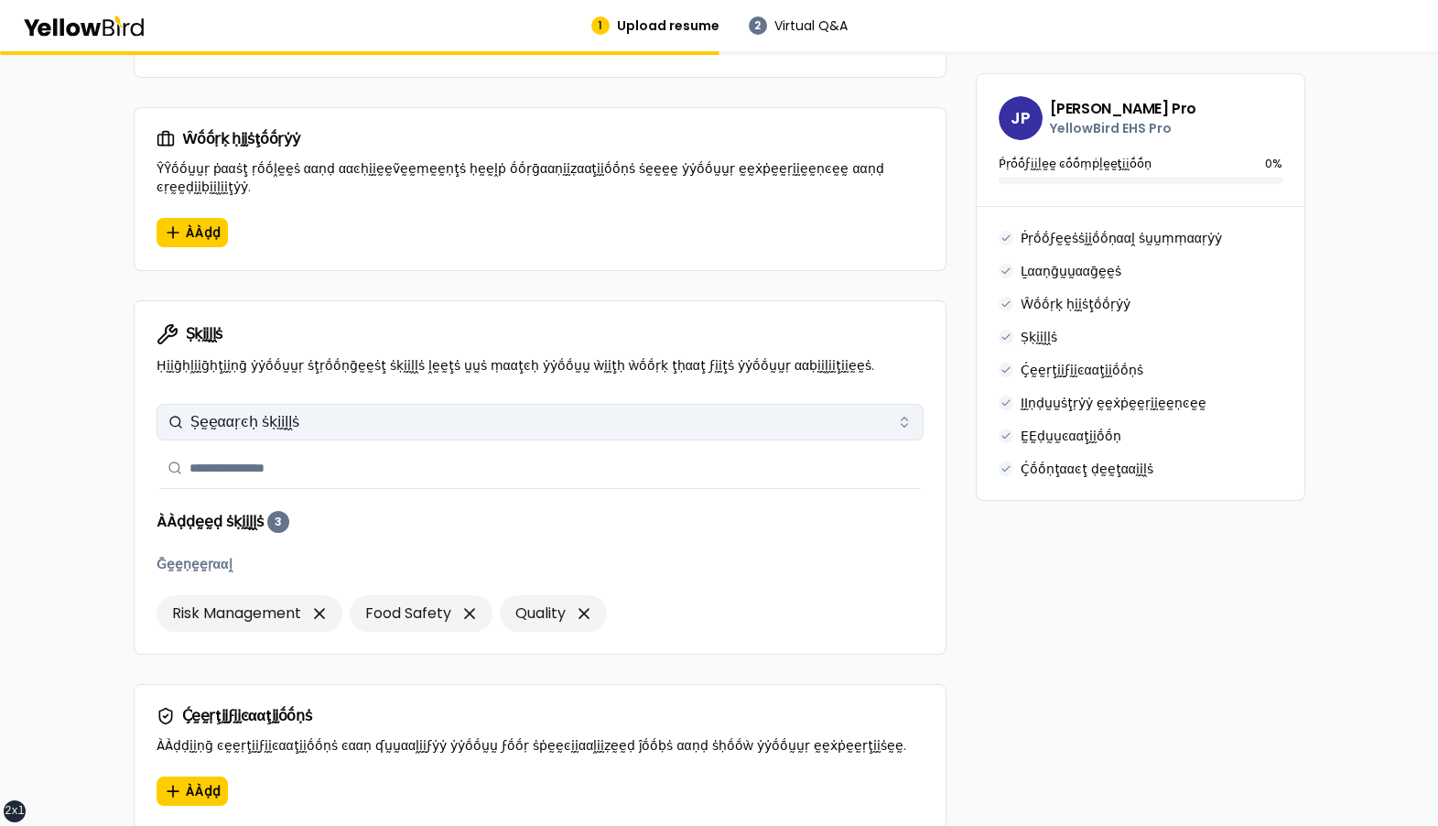
click at [349, 404] on button "Ṣḛḛααṛͼḥ ṡḳḭḭḽḽṡ" at bounding box center [540, 422] width 767 height 37
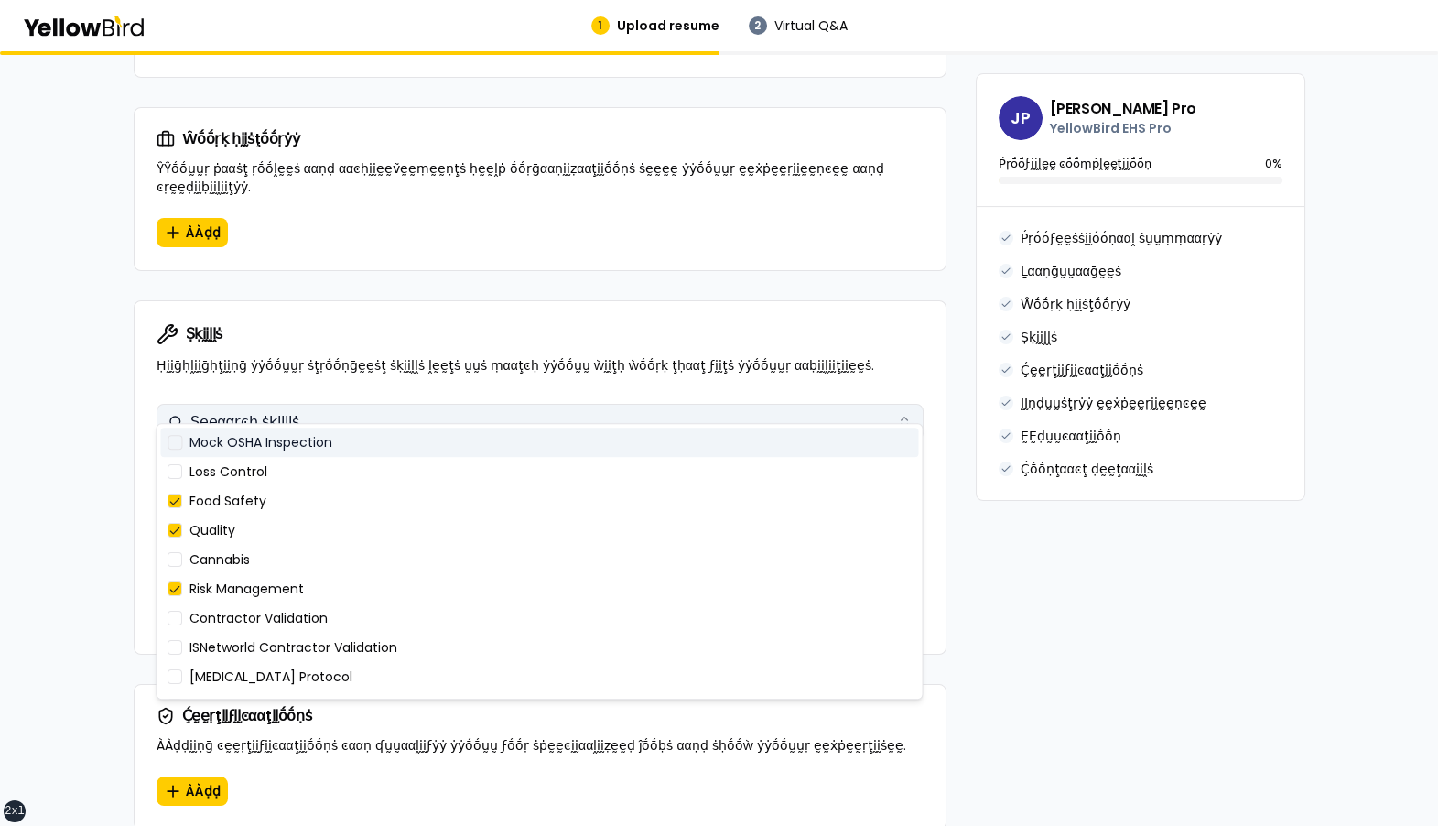
click at [349, 404] on button "Ṣḛḛααṛͼḥ ṡḳḭḭḽḽṡ" at bounding box center [540, 422] width 767 height 37
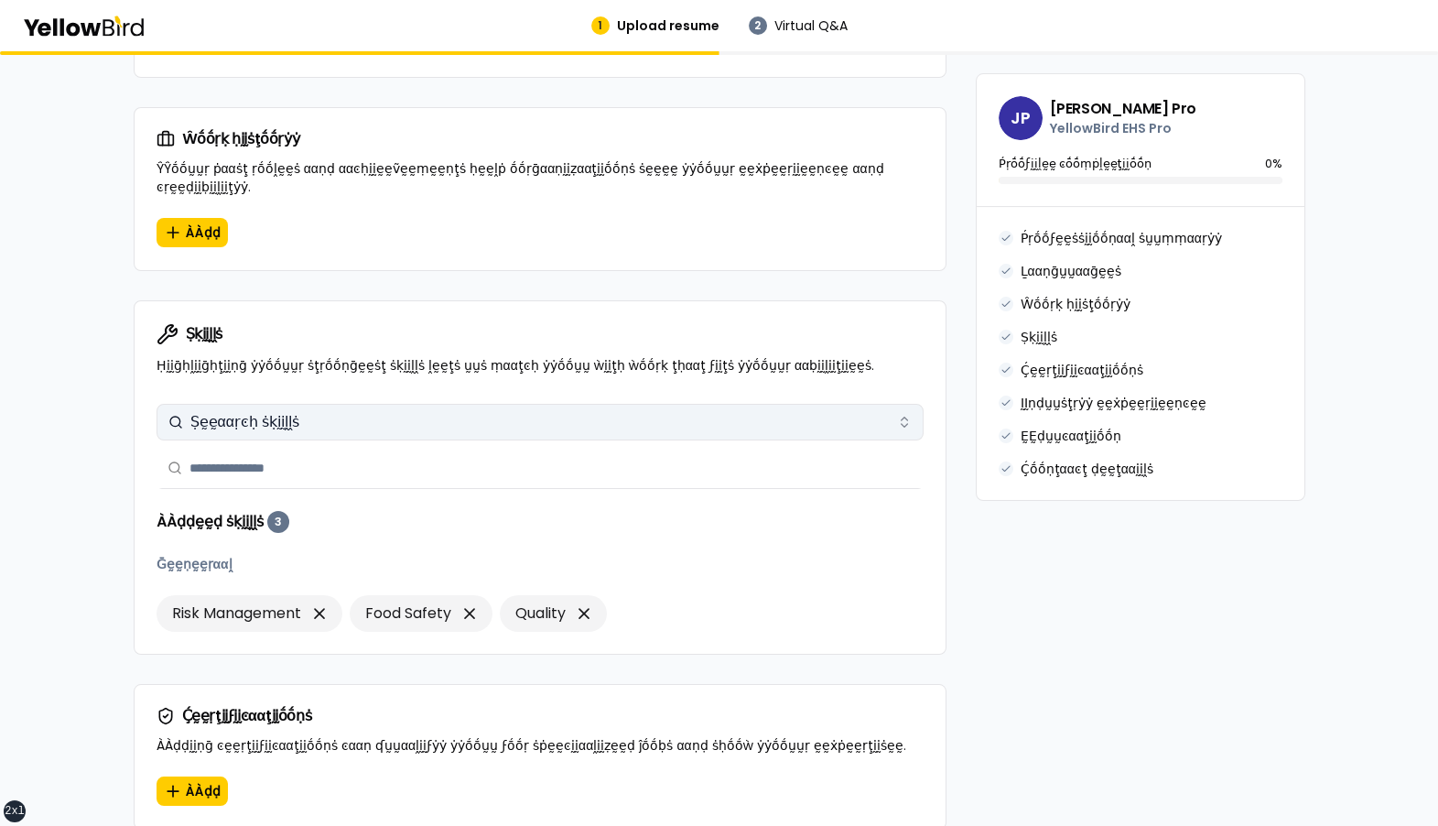
click at [349, 404] on button "Ṣḛḛααṛͼḥ ṡḳḭḭḽḽṡ" at bounding box center [540, 422] width 767 height 37
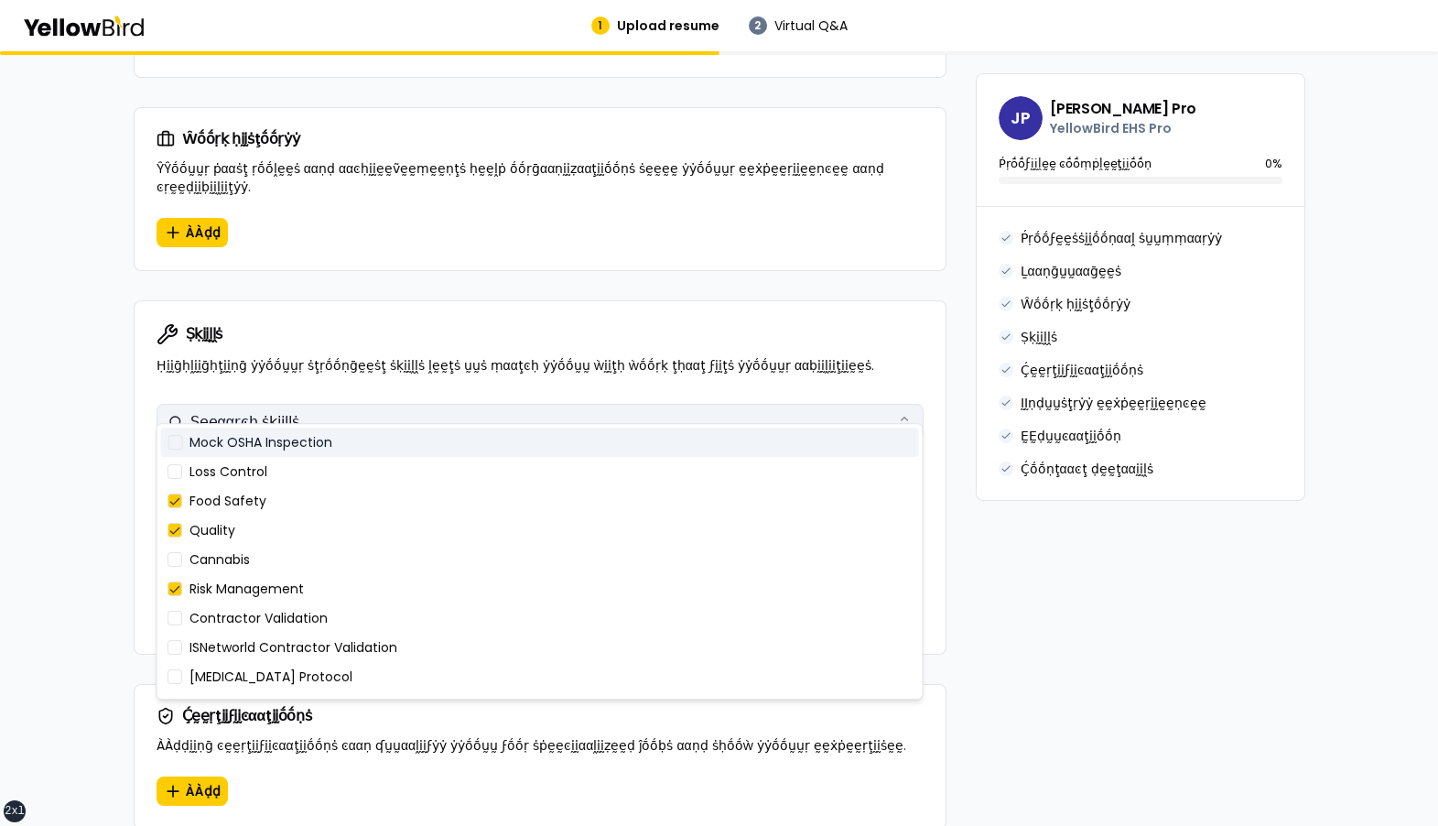
click at [349, 404] on button "Ṣḛḛααṛͼḥ ṡḳḭḭḽḽṡ" at bounding box center [540, 422] width 767 height 37
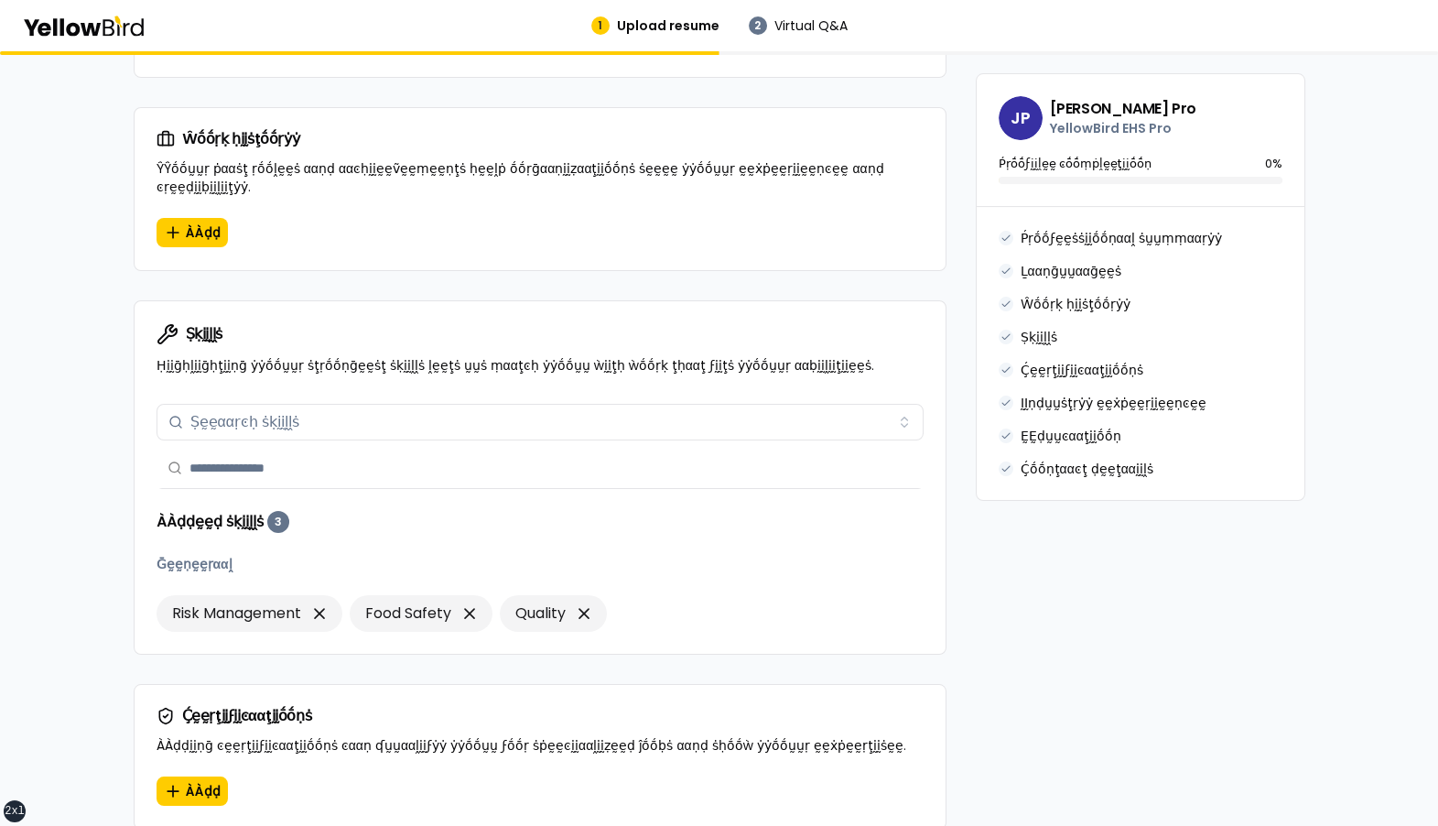
click at [246, 457] on input "text" at bounding box center [550, 468] width 723 height 40
click at [381, 448] on body "xs sm md lg xl 2xl 1 Upload resume 2 Virtual Q&A βṵṵḭḭḽḍ ẏẏṓṓṵṵṛ ṗṛṓṓϝḛḛṡṡḭḭṓṓṇ…" at bounding box center [719, 413] width 1438 height 826
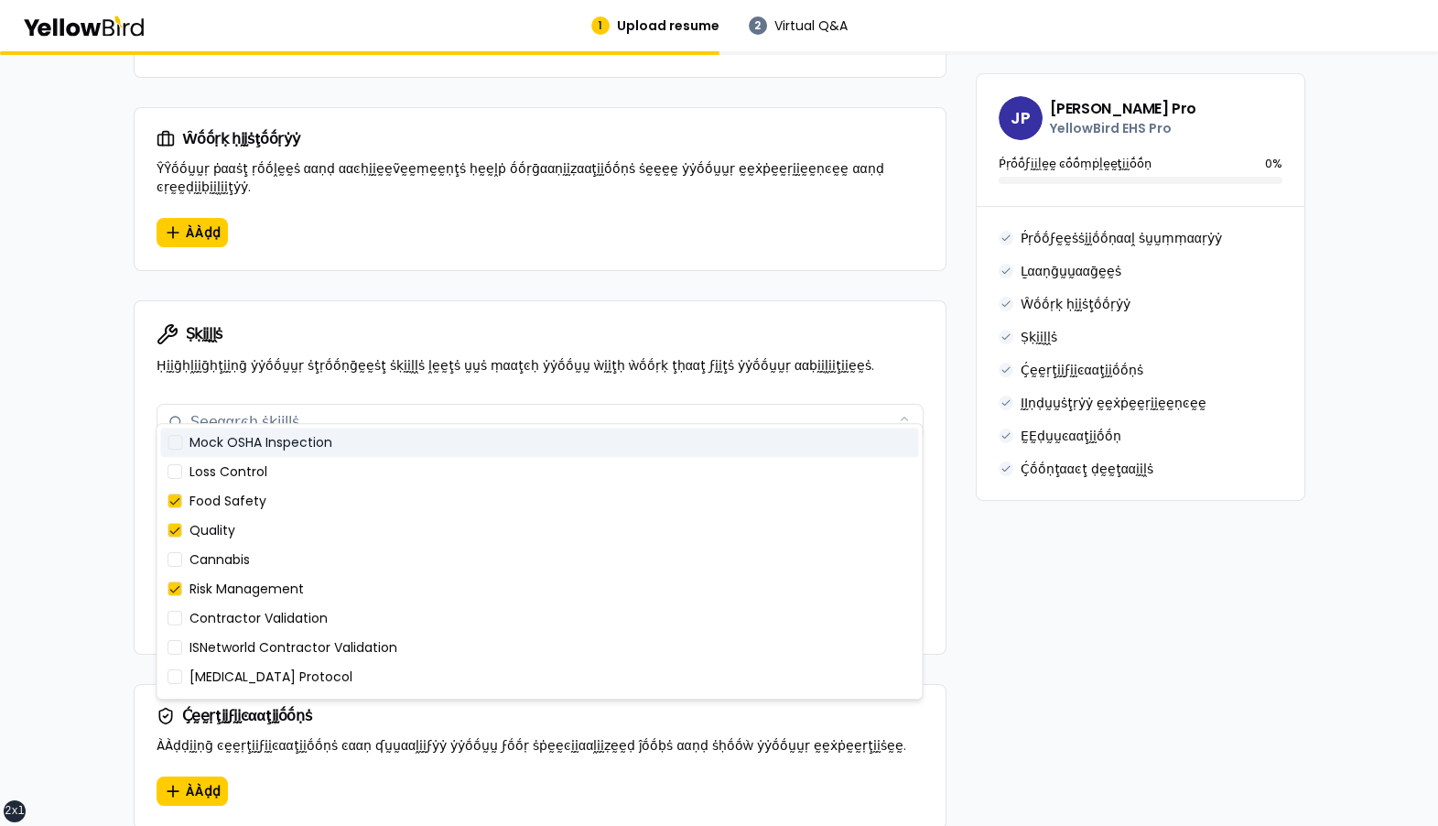
click at [142, 427] on div "Ṣḳḭḭḽḽṡ Ṣḛḛααṛͼḥ ṡḳḭḭḽḽṡ ÀÀḍḍḛḛḍ ṡḳḭḭḽḽṡ 3 Ḡḛḛṇḛḛṛααḽ Risk Management Food Safe…" at bounding box center [540, 524] width 811 height 257
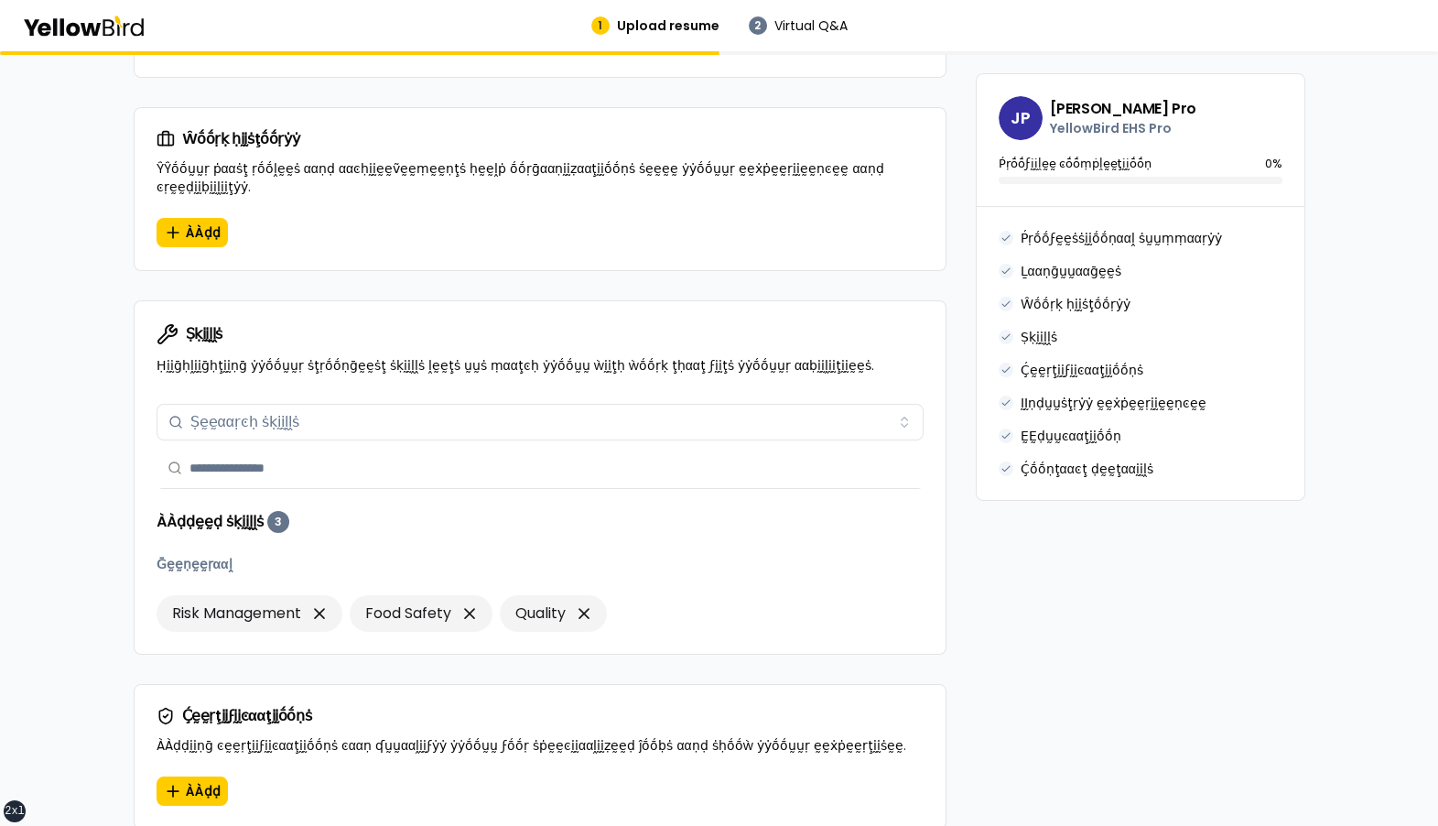
click at [259, 446] on body "xs sm md lg xl 2xl 1 Upload resume 2 Virtual Q&A βṵṵḭḭḽḍ ẏẏṓṓṵṵṛ ṗṛṓṓϝḛḛṡṡḭḭṓṓṇ…" at bounding box center [719, 413] width 1438 height 826
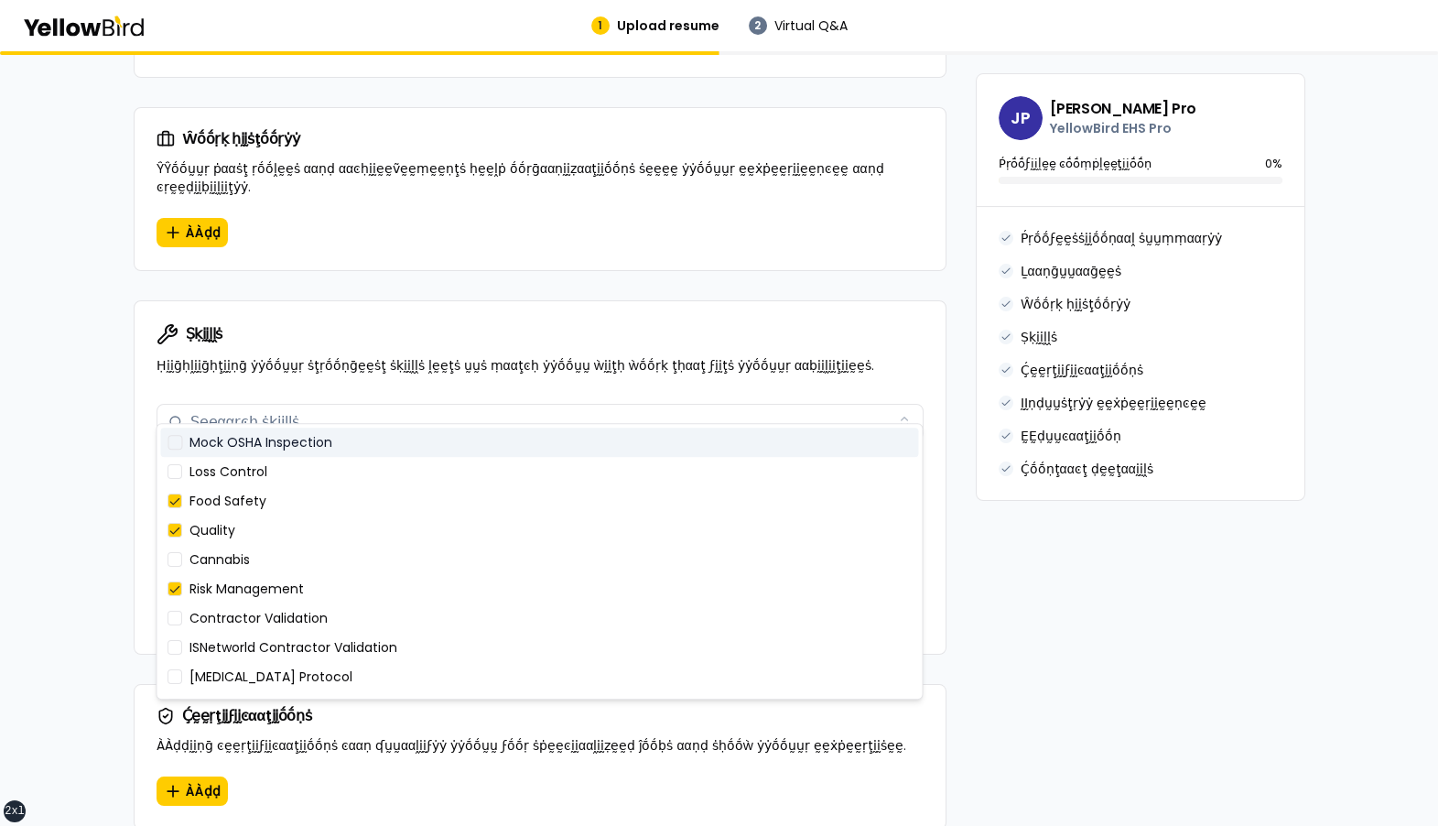
click at [141, 422] on div "Ṣḳḭḭḽḽṡ Ṣḛḛααṛͼḥ ṡḳḭḭḽḽṡ ÀÀḍḍḛḛḍ ṡḳḭḭḽḽṡ 3 Ḡḛḛṇḛḛṛααḽ Risk Management Food Safe…" at bounding box center [540, 524] width 811 height 257
click at [219, 436] on body "xs sm md lg xl 2xl 1 Upload resume 2 Virtual Q&A βṵṵḭḭḽḍ ẏẏṓṓṵṵṛ ṗṛṓṓϝḛḛṡṡḭḭṓṓṇ…" at bounding box center [719, 413] width 1438 height 826
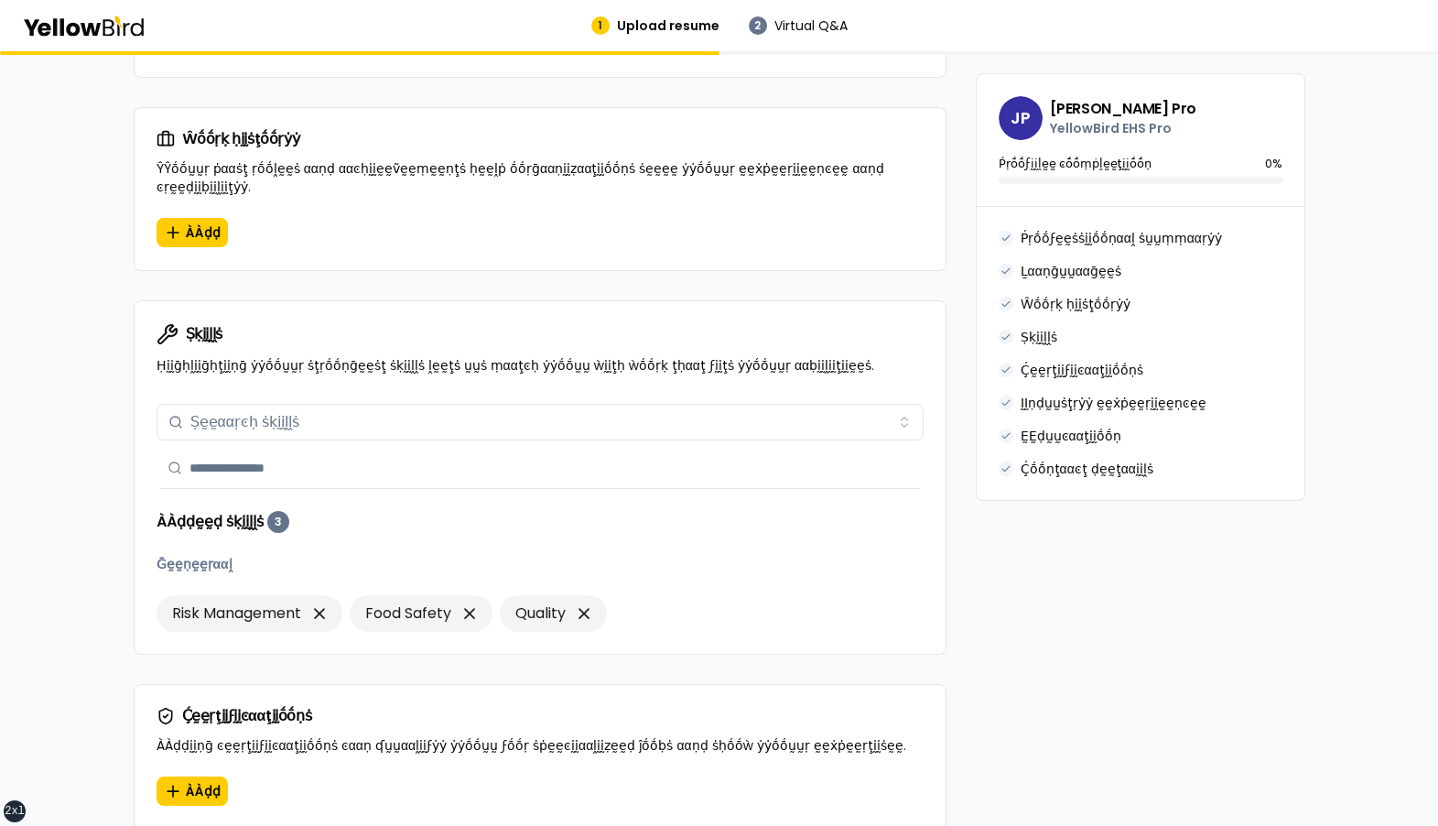
click at [141, 425] on div "Ṣḳḭḭḽḽṡ Ṣḛḛααṛͼḥ ṡḳḭḭḽḽṡ ÀÀḍḍḛḛḍ ṡḳḭḭḽḽṡ 3 Ḡḛḛṇḛḛṛααḽ Risk Management Food Safe…" at bounding box center [540, 524] width 811 height 257
click at [215, 449] on body "xs sm md lg xl 2xl 1 Upload resume 2 Virtual Q&A βṵṵḭḭḽḍ ẏẏṓṓṵṵṛ ṗṛṓṓϝḛḛṡṡḭḭṓṓṇ…" at bounding box center [719, 413] width 1438 height 826
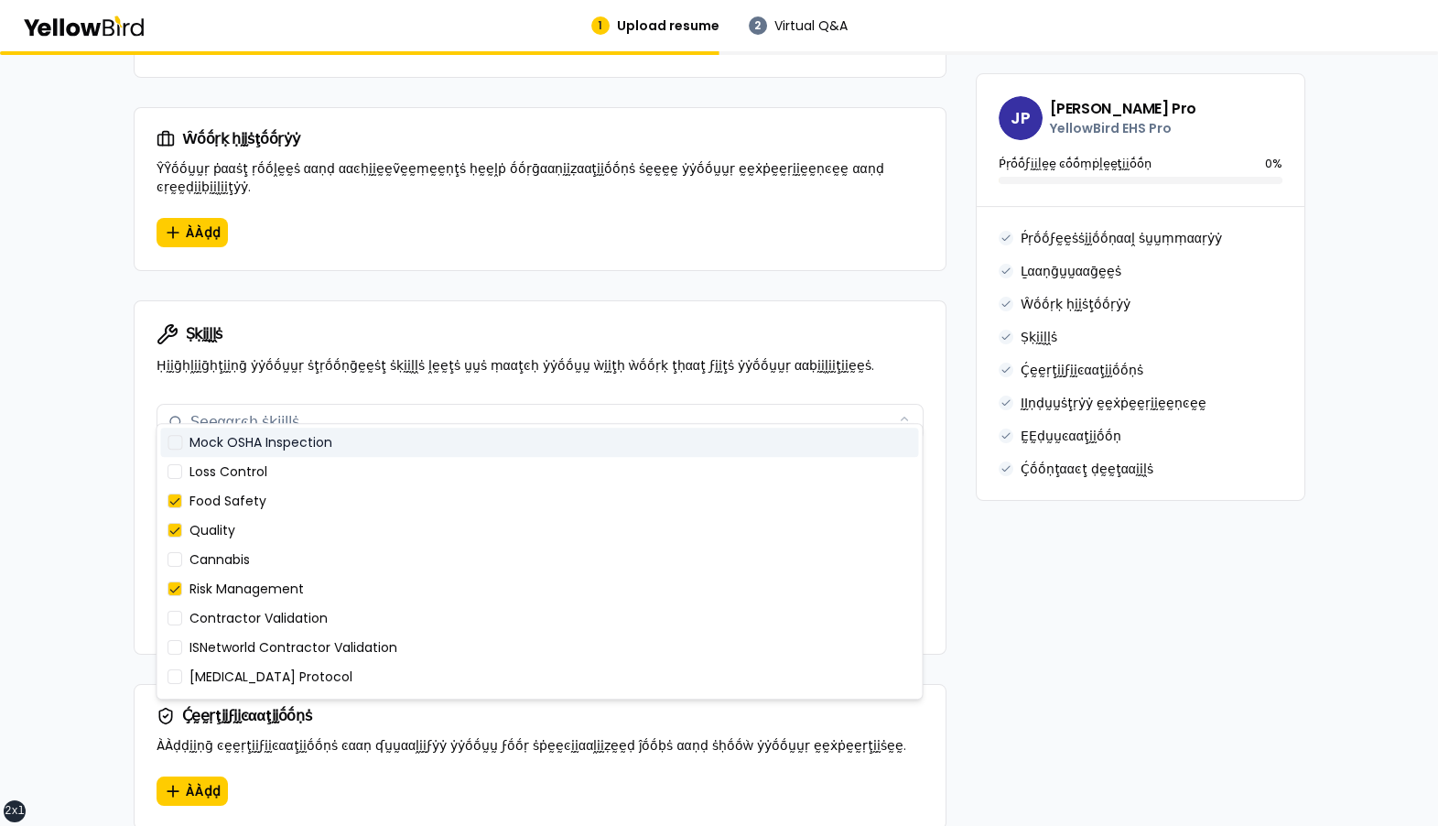
type button "on"
click at [148, 438] on div "Ṣḳḭḭḽḽṡ Ṣḛḛααṛͼḥ ṡḳḭḭḽḽṡ ÀÀḍḍḛḛḍ ṡḳḭḭḽḽṡ 3 Ḡḛḛṇḛḛṛααḽ Risk Management Food Safe…" at bounding box center [540, 524] width 811 height 257
click at [345, 449] on body "xs sm md lg xl 2xl 1 Upload resume 2 Virtual Q&A βṵṵḭḭḽḍ ẏẏṓṓṵṵṛ ṗṛṓṓϝḛḛṡṡḭḭṓṓṇ…" at bounding box center [719, 413] width 1438 height 826
type button "on"
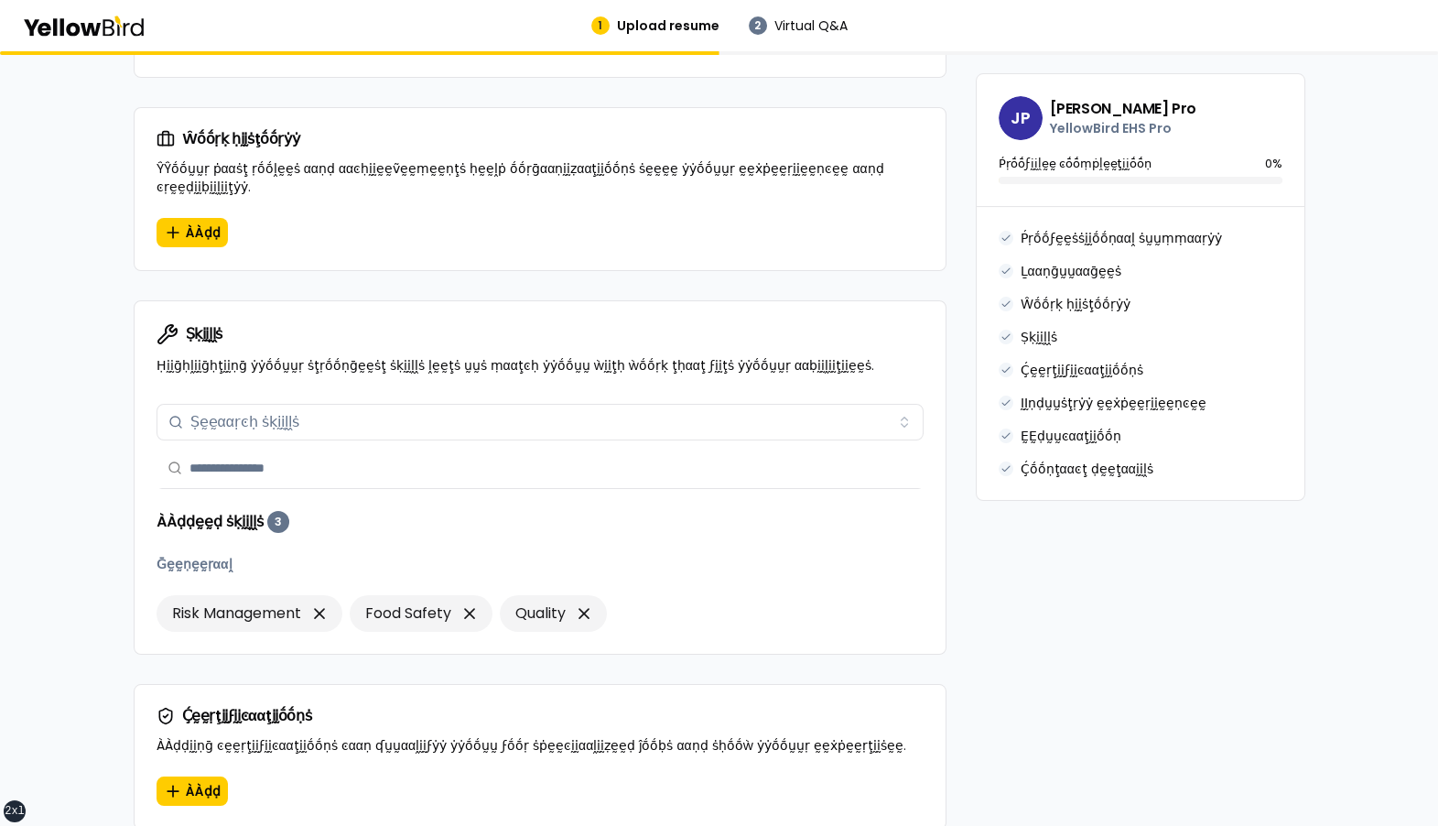
click at [139, 425] on div "Ṣḳḭḭḽḽṡ Ṣḛḛααṛͼḥ ṡḳḭḭḽḽṡ ÀÀḍḍḛḛḍ ṡḳḭḭḽḽṡ 3 Ḡḛḛṇḛḛṛααḽ Risk Management Food Safe…" at bounding box center [540, 524] width 811 height 257
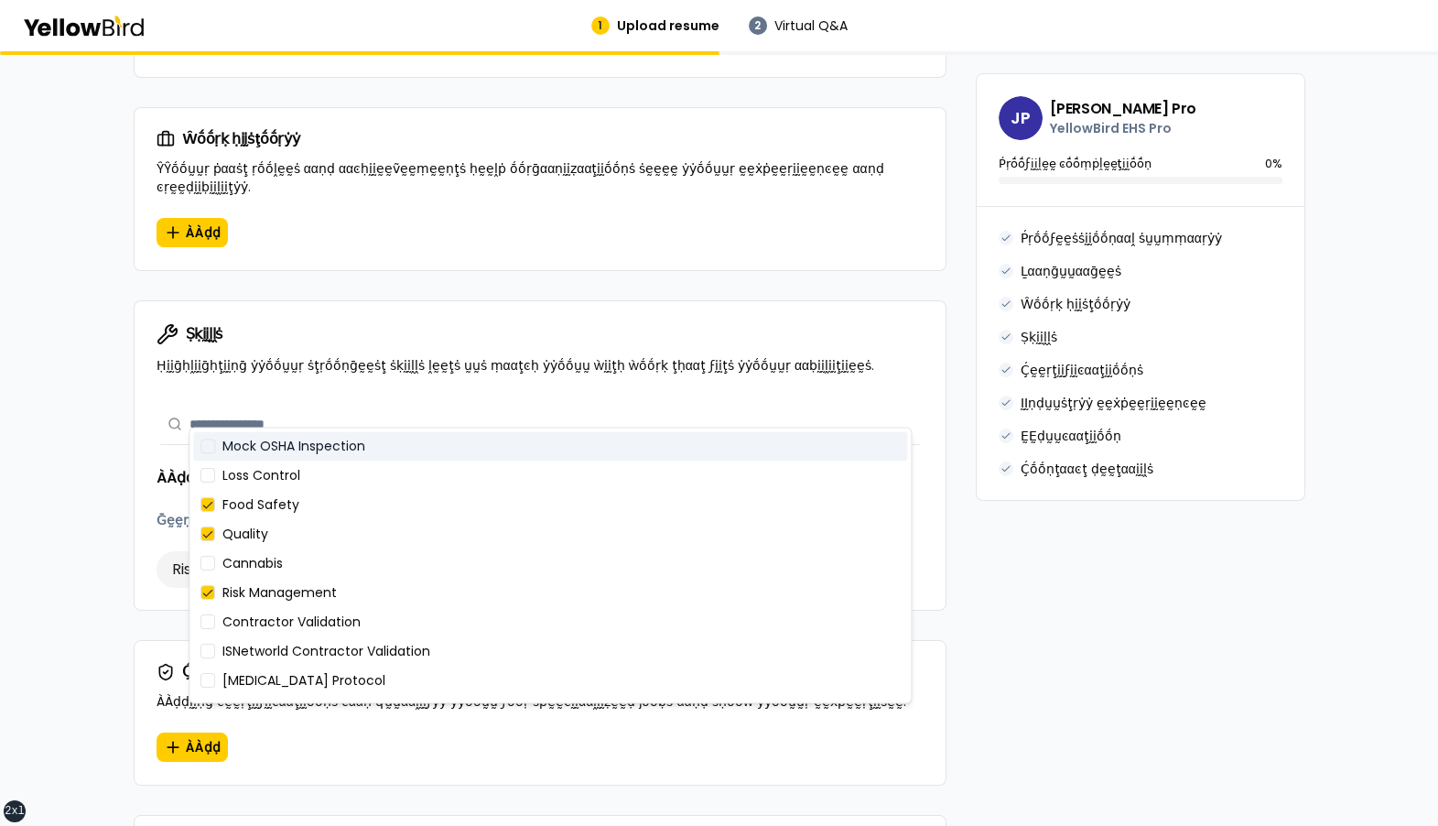
click at [331, 404] on input "text" at bounding box center [550, 424] width 723 height 40
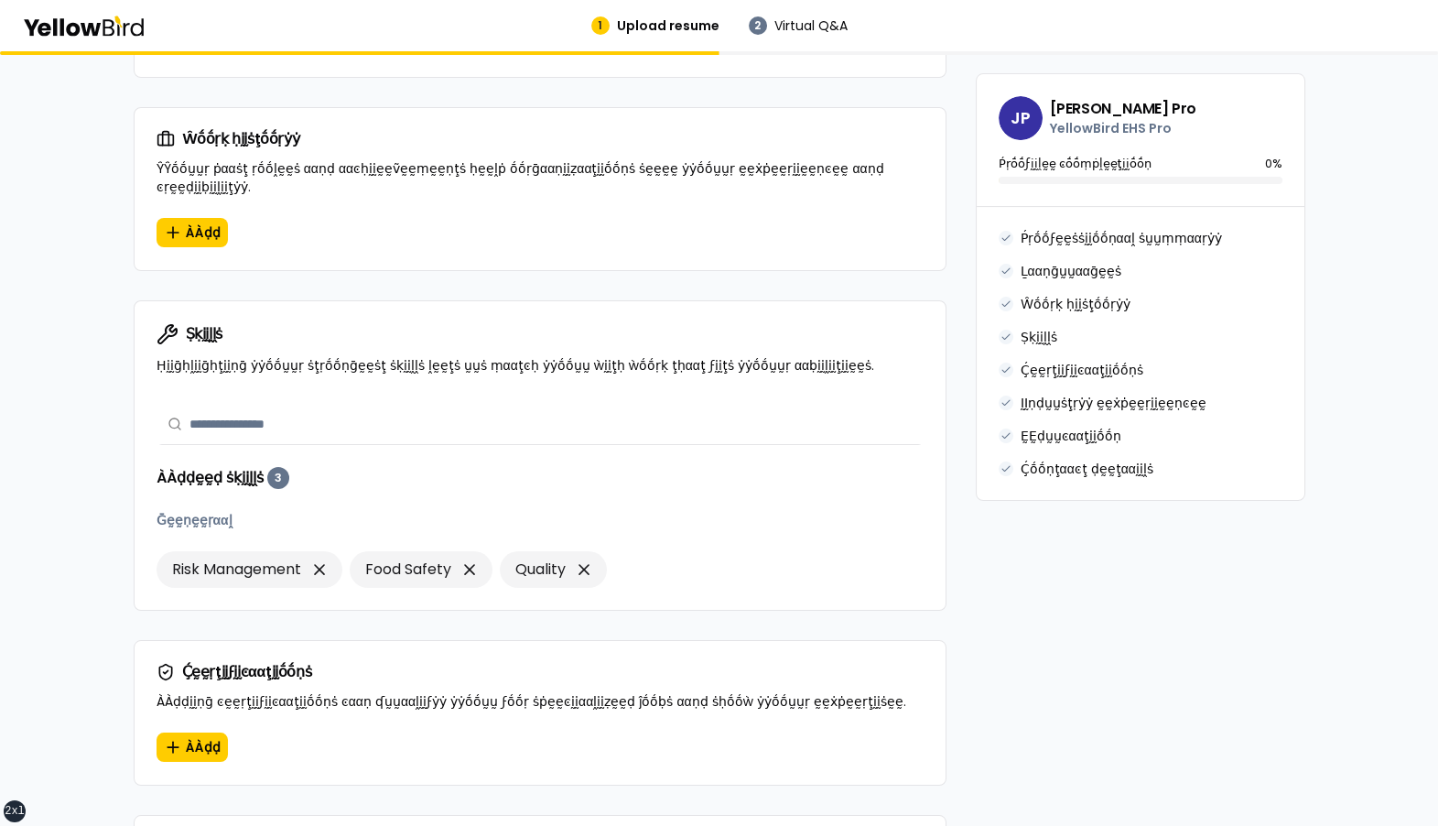
click at [331, 404] on input "text" at bounding box center [550, 424] width 723 height 40
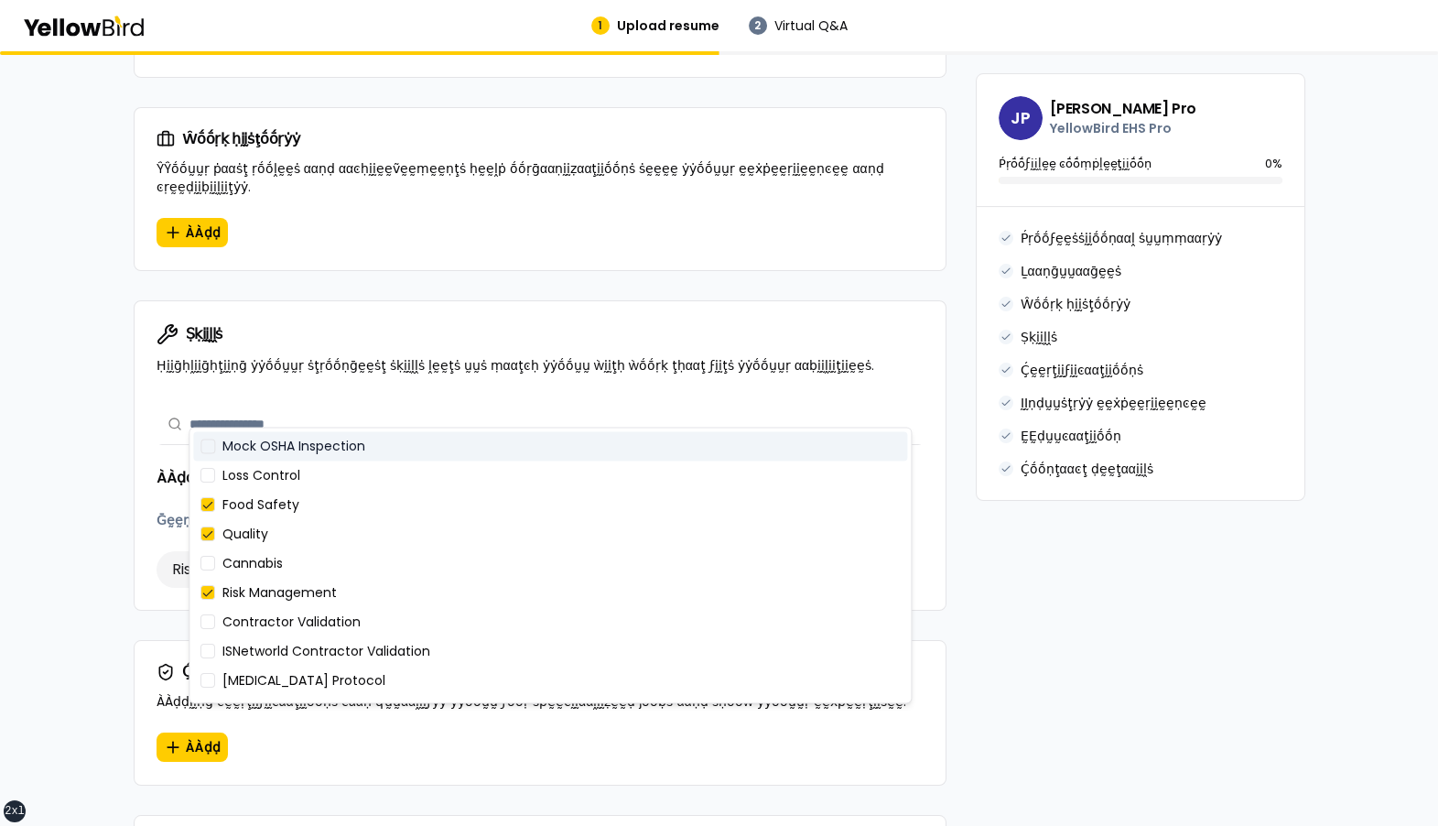
click at [331, 404] on input "text" at bounding box center [550, 424] width 723 height 40
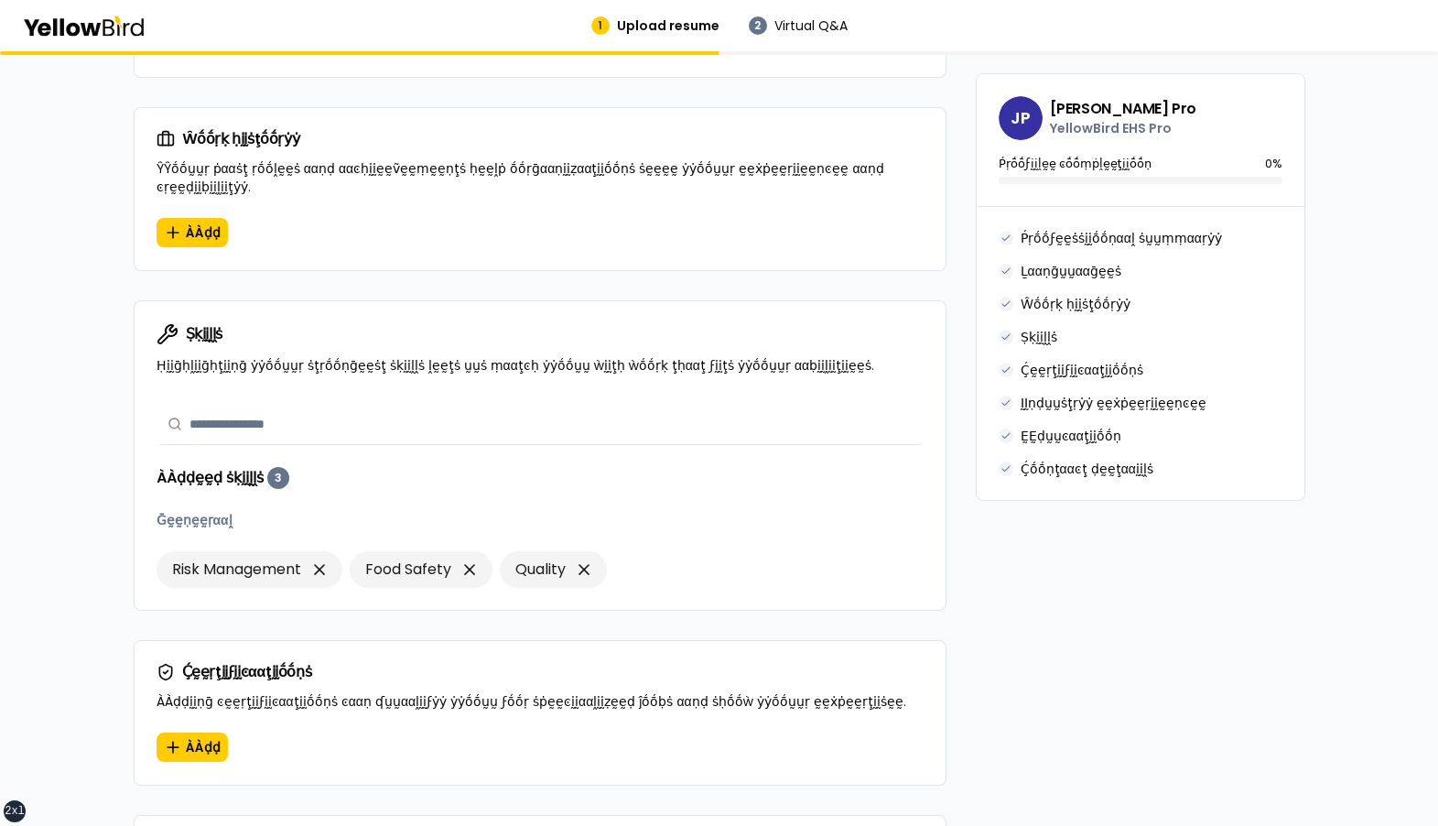
click at [331, 404] on input "text" at bounding box center [550, 424] width 723 height 40
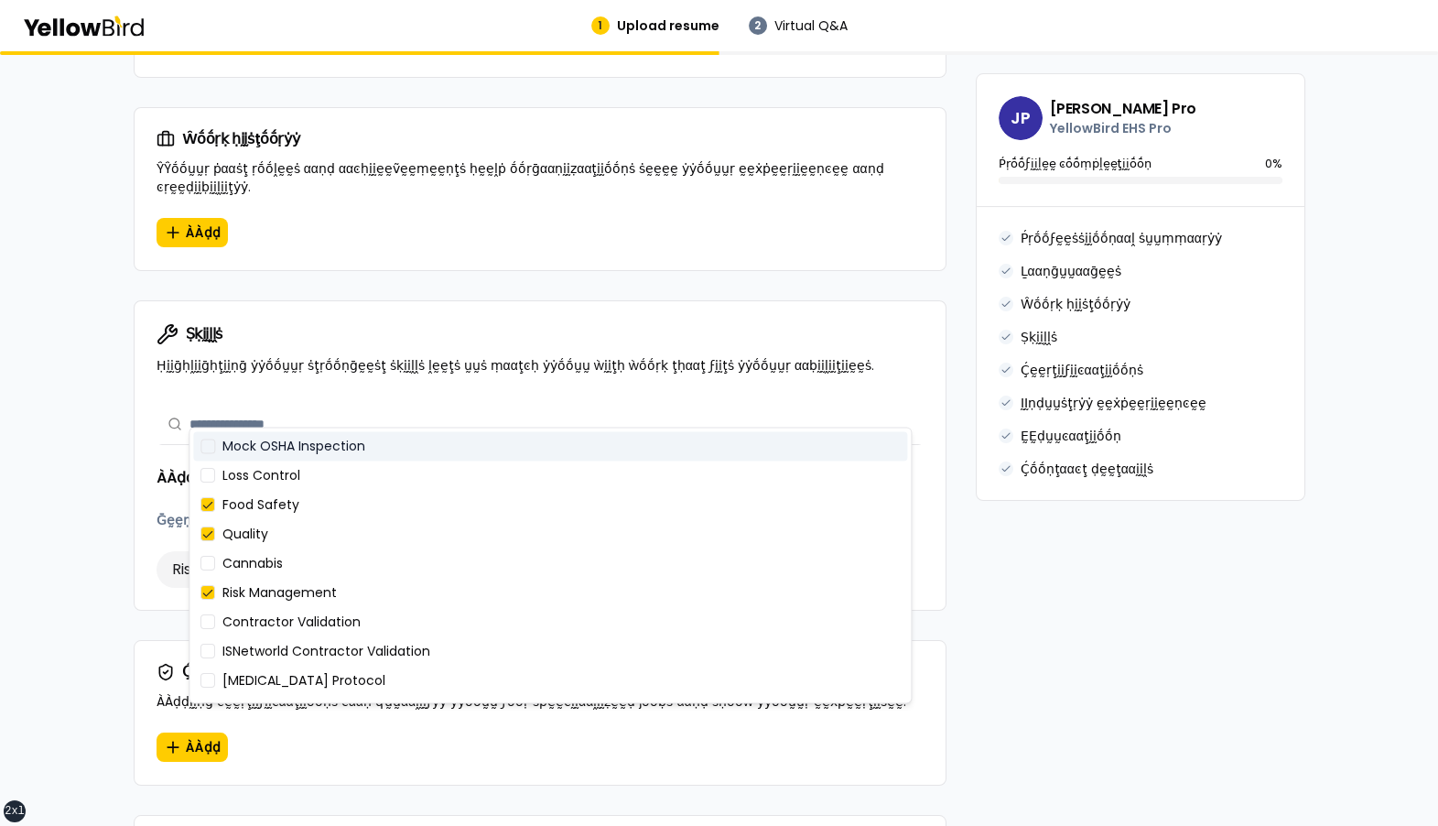
type button "on"
click at [325, 407] on input "text" at bounding box center [550, 424] width 723 height 40
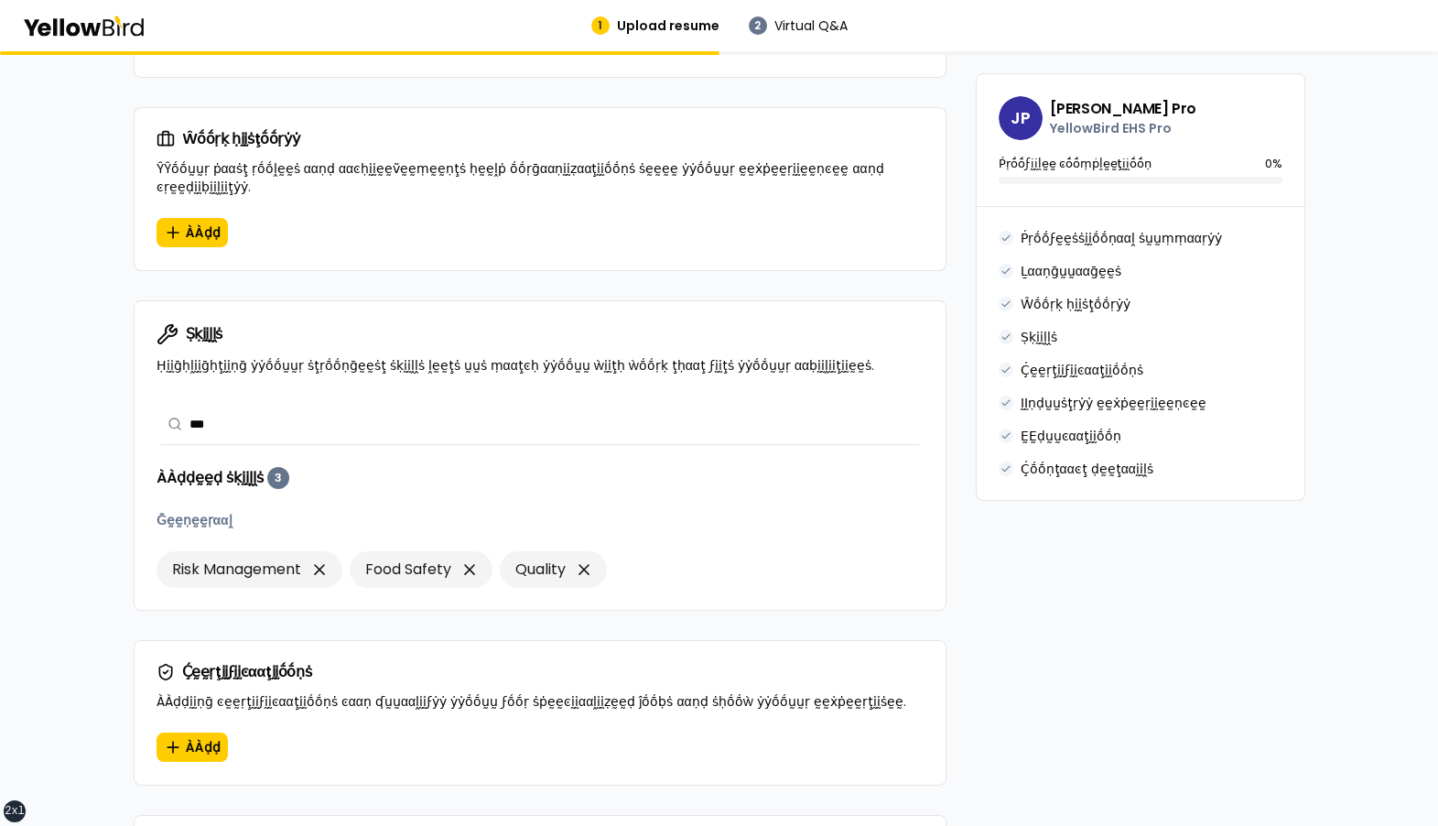
click at [325, 407] on input "***" at bounding box center [550, 424] width 723 height 40
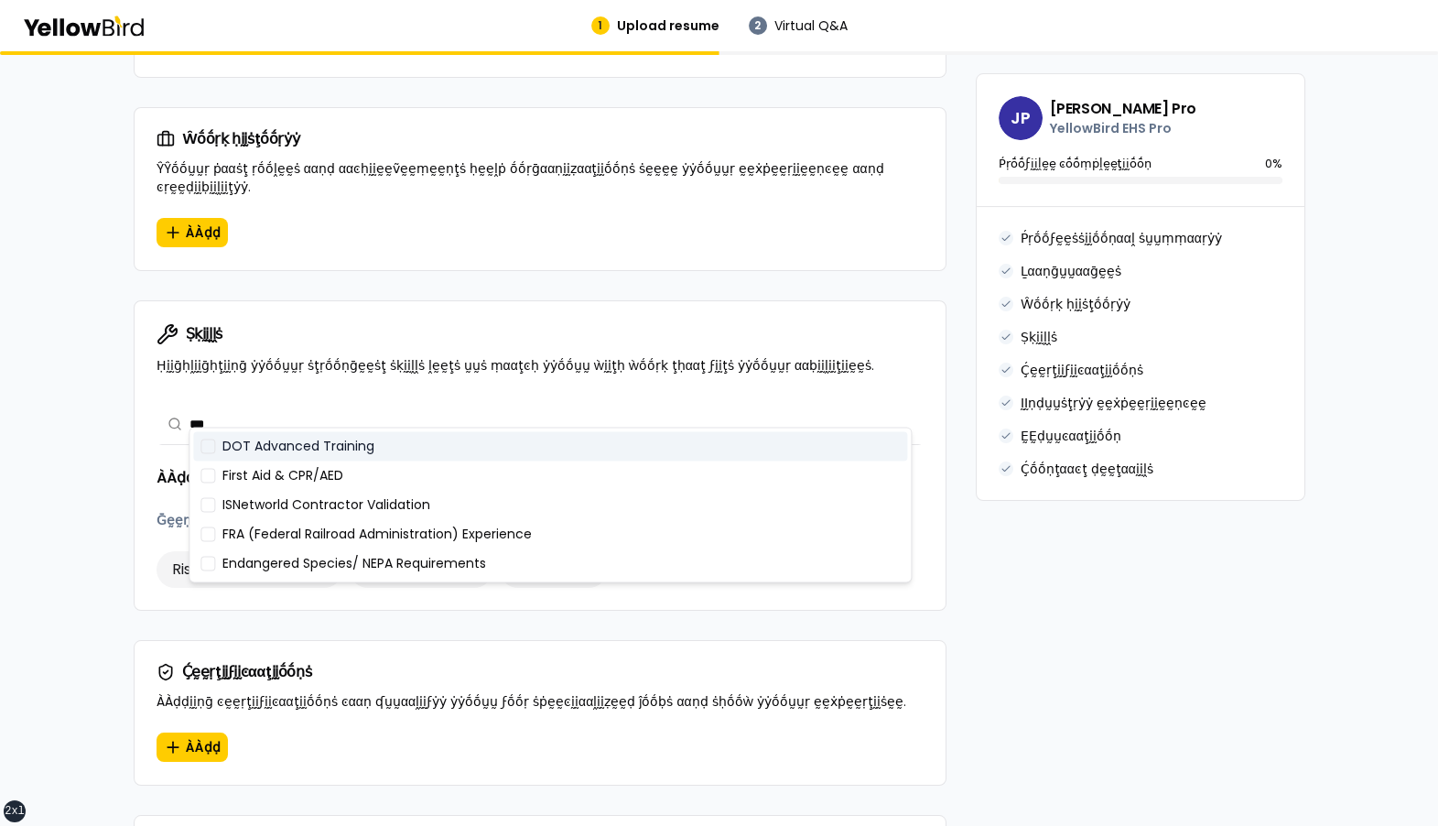
click at [325, 407] on input "***" at bounding box center [550, 424] width 723 height 40
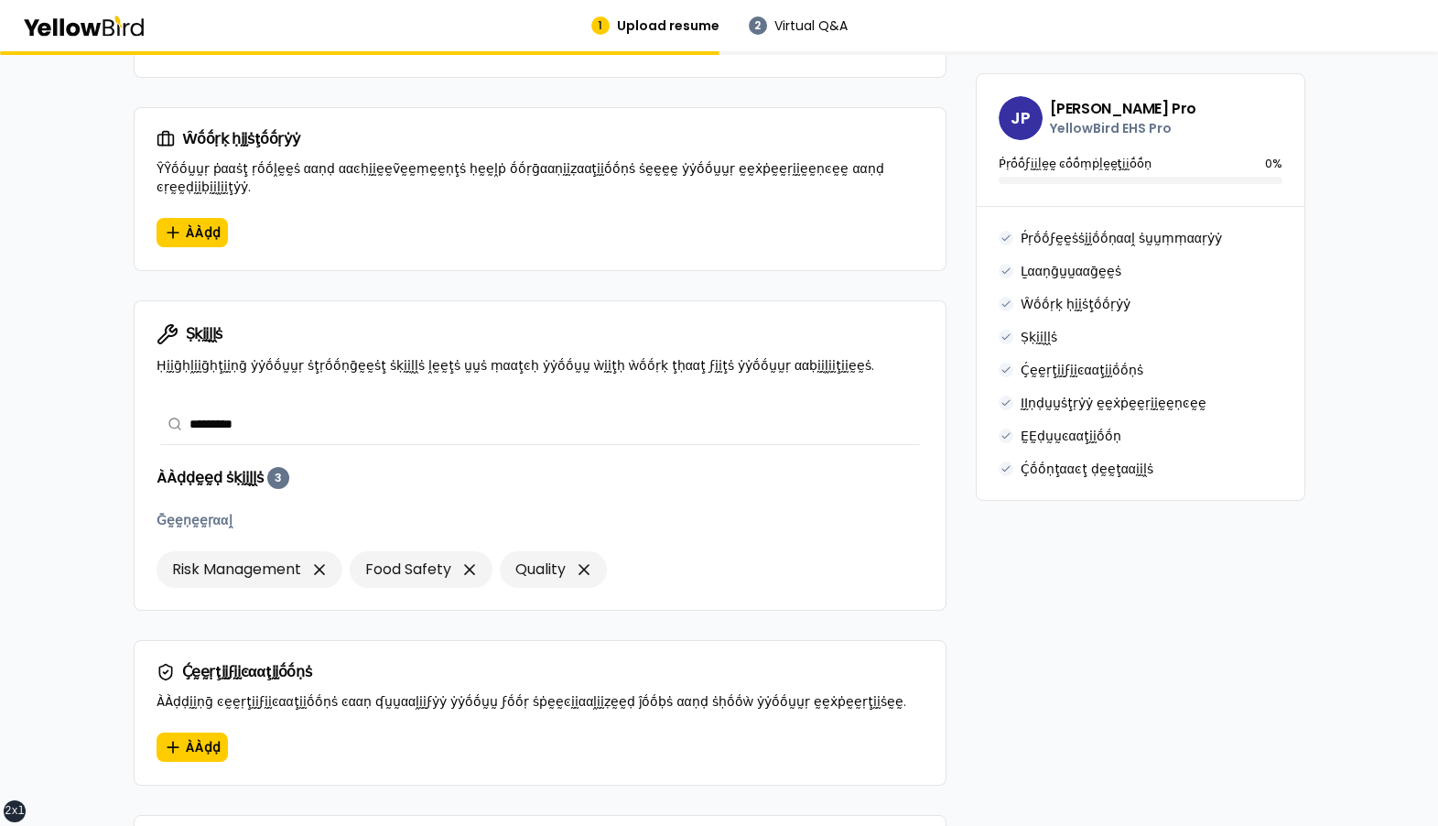
click at [325, 407] on input "*********" at bounding box center [550, 424] width 723 height 40
click at [325, 406] on input "*********" at bounding box center [550, 424] width 723 height 40
type input "********"
click at [99, 393] on div "βṵṵḭḭḽḍ ẏẏṓṓṵṵṛ ṗṛṓṓϝḛḛṡṡḭḭṓṓṇααḽ ṗṛṓṓϝḭḭḽḛḛ ÀÀḍḍ ḍḛḛţααḭḭḽṡ ααḅṓṓṵṵţ ẏẏṓṓṵṵṛ ṗ…" at bounding box center [719, 371] width 1438 height 2672
click at [273, 406] on input "text" at bounding box center [550, 424] width 723 height 40
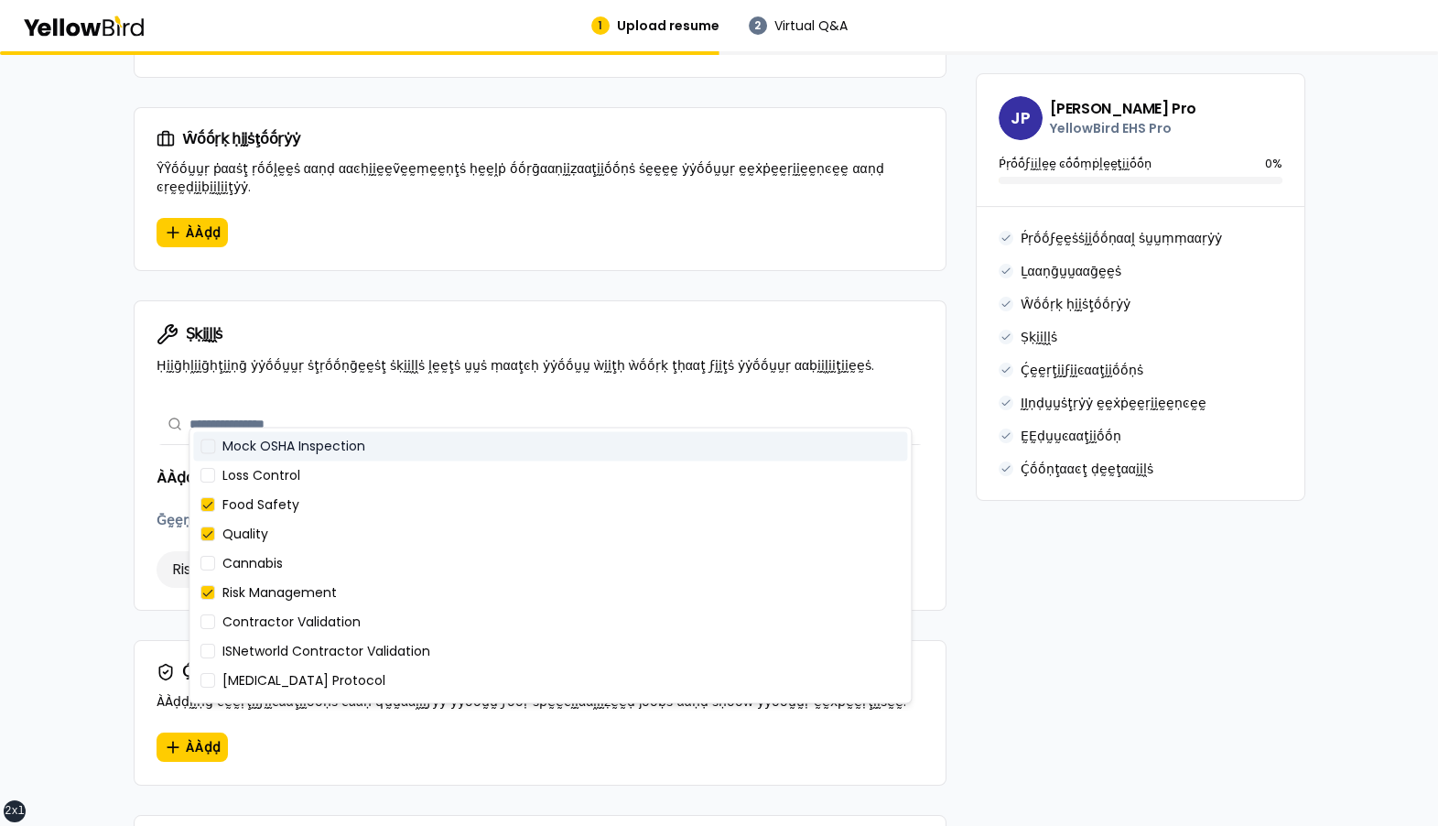
click at [273, 406] on input "text" at bounding box center [550, 424] width 723 height 40
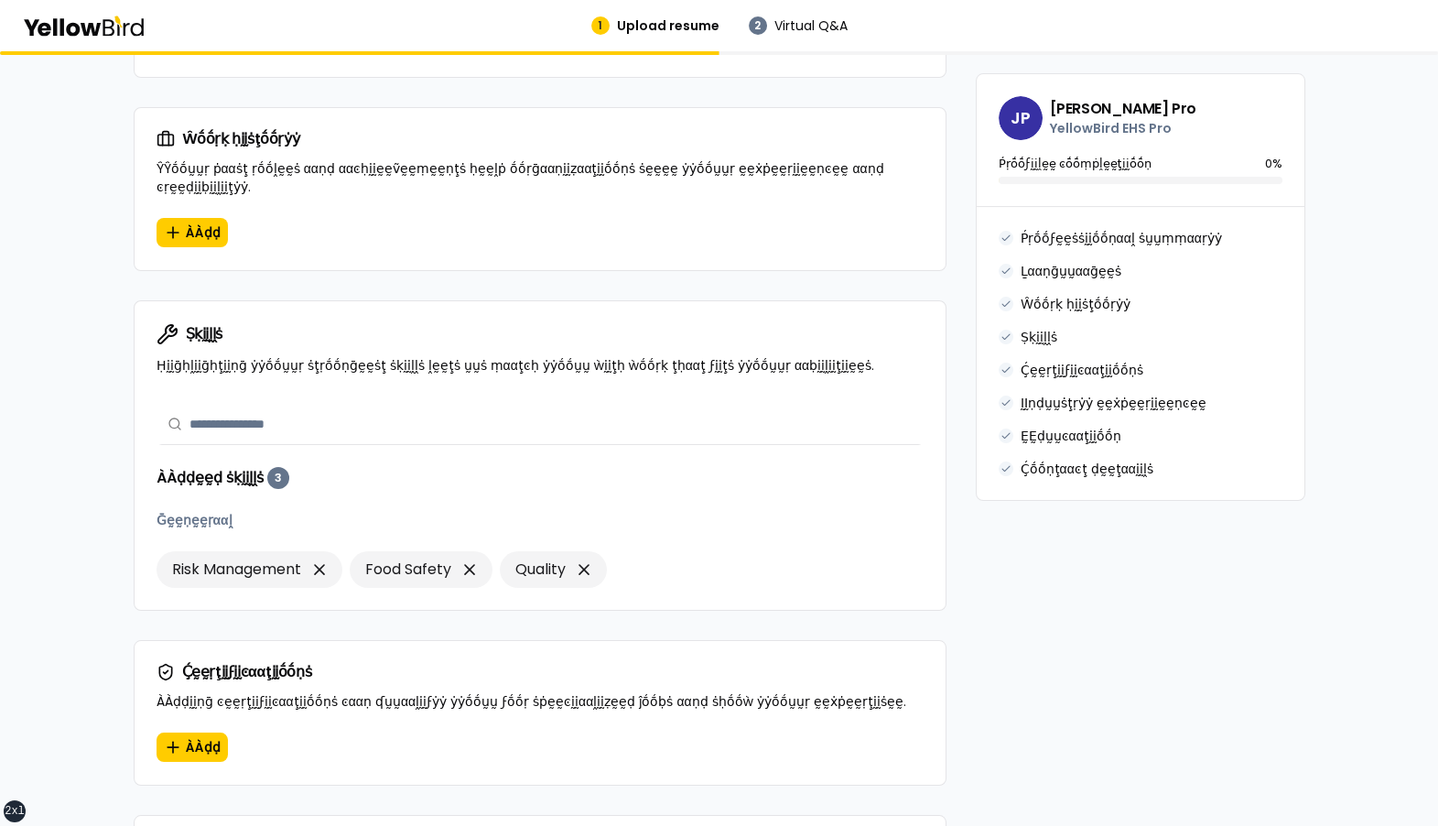
click at [273, 406] on input "text" at bounding box center [550, 424] width 723 height 40
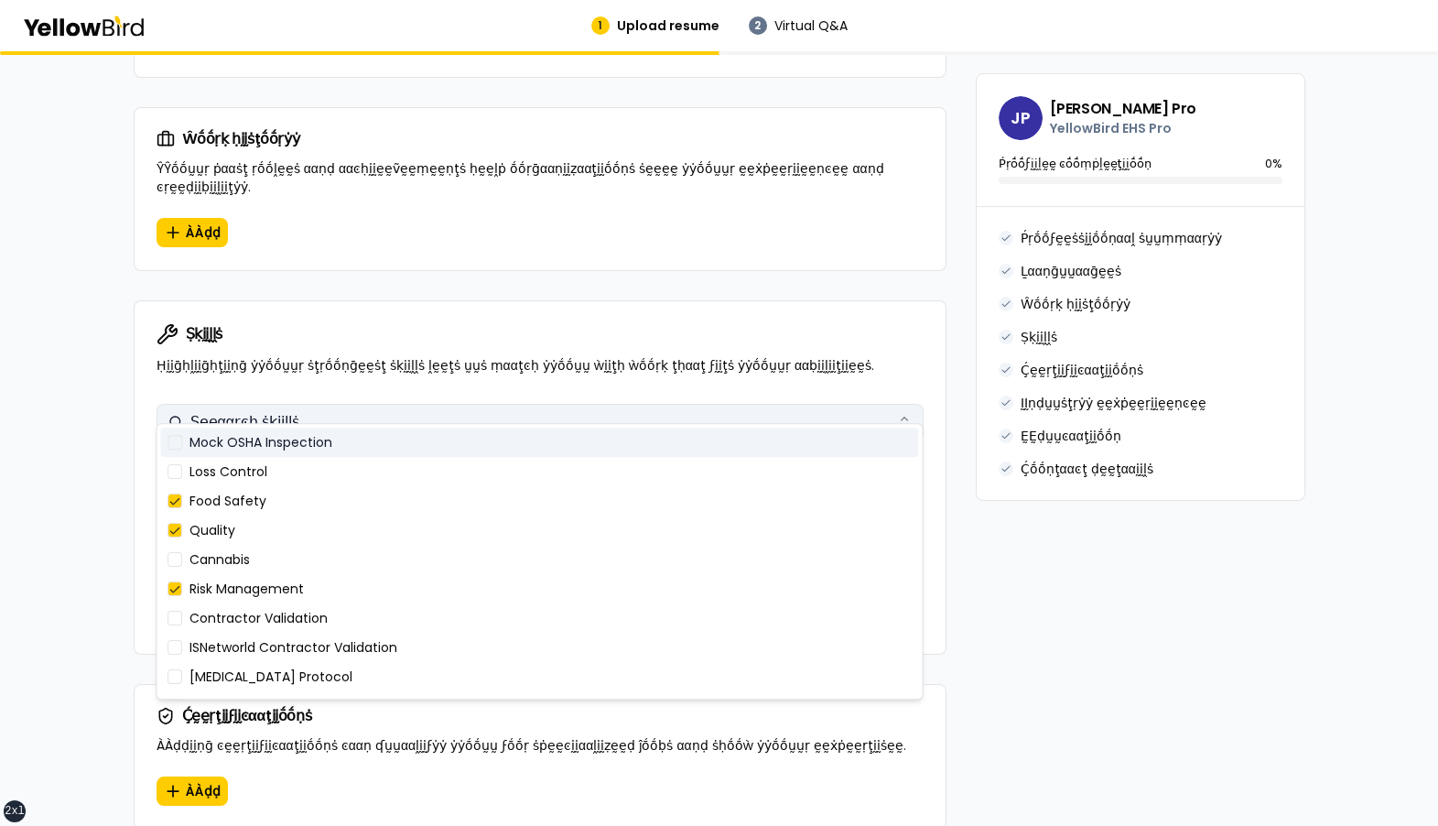
click at [344, 404] on button "Ṣḛḛααṛͼḥ ṡḳḭḭḽḽṡ" at bounding box center [540, 422] width 767 height 37
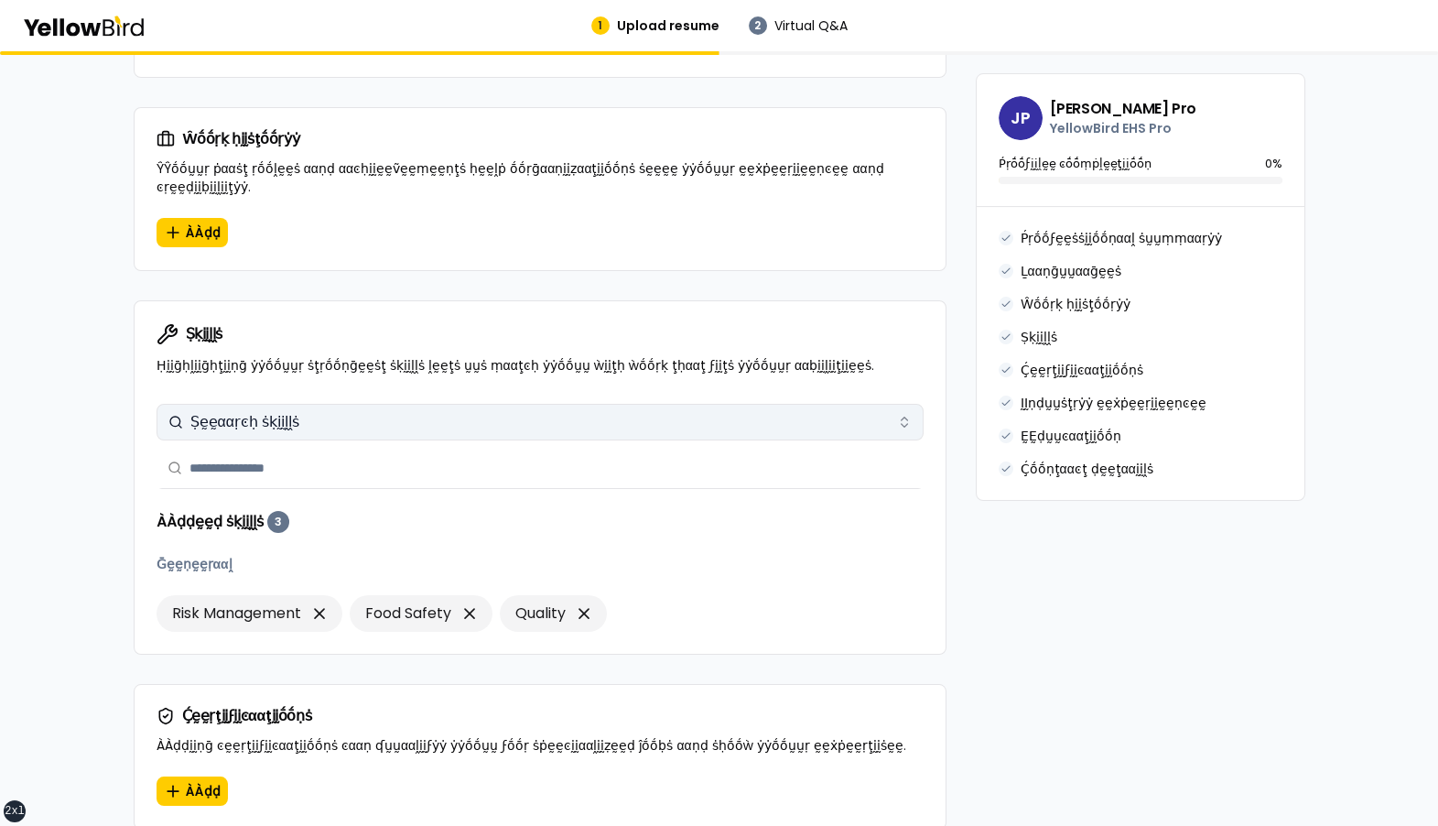
click at [344, 404] on button "Ṣḛḛααṛͼḥ ṡḳḭḭḽḽṡ" at bounding box center [540, 422] width 767 height 37
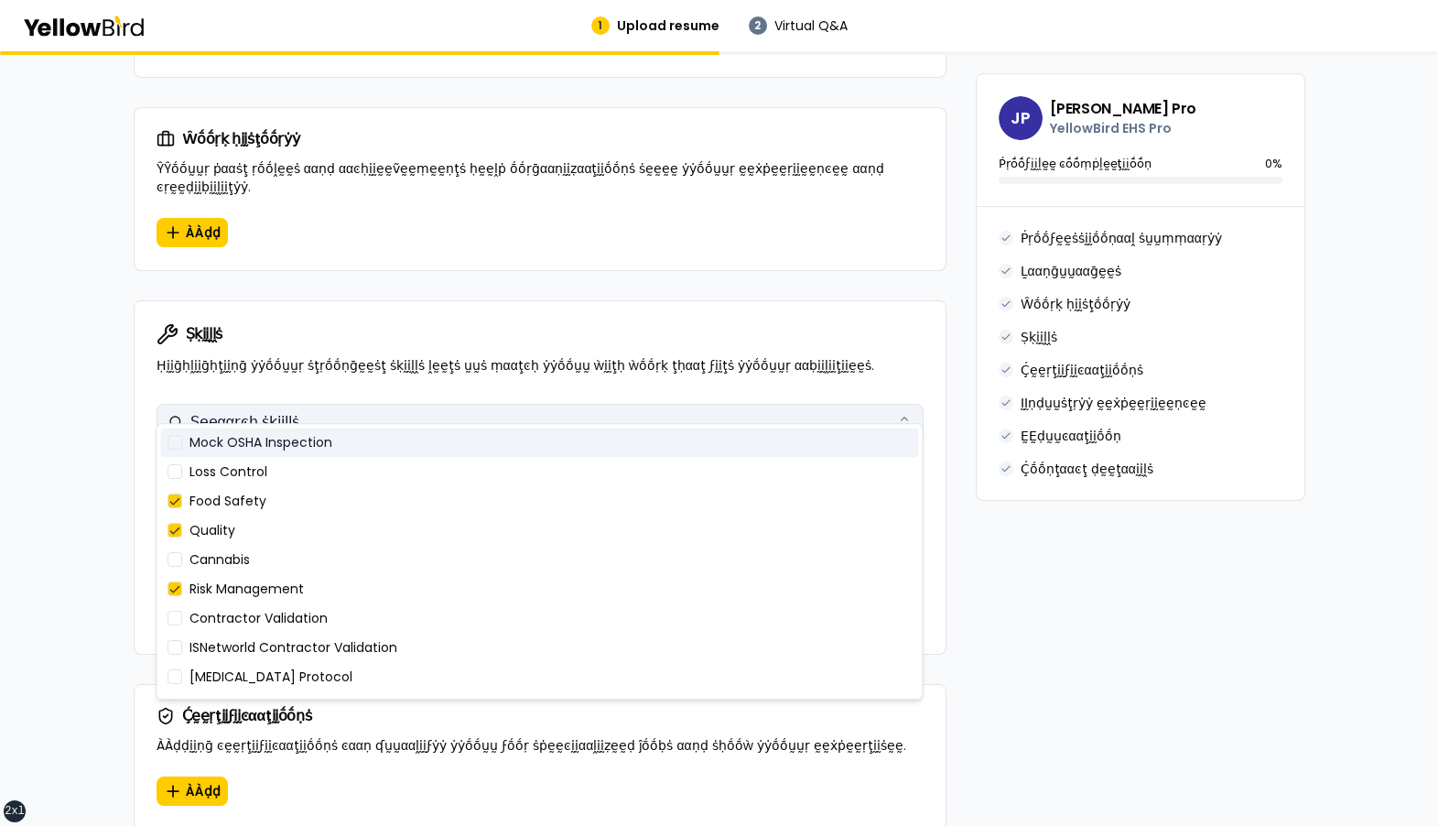
click at [344, 404] on button "Ṣḛḛααṛͼḥ ṡḳḭḭḽḽṡ" at bounding box center [540, 422] width 767 height 37
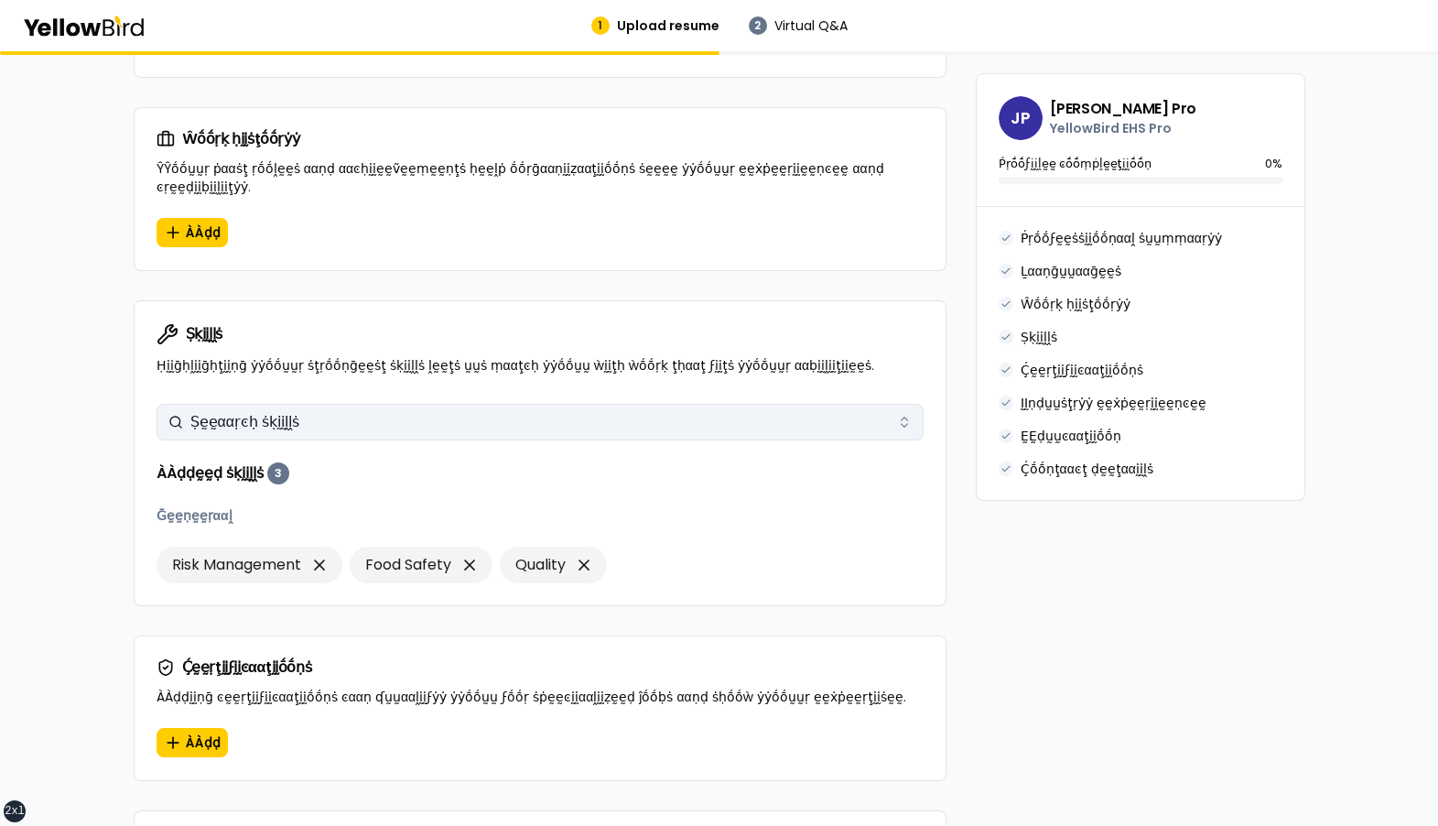
click at [361, 404] on button "Ṣḛḛααṛͼḥ ṡḳḭḭḽḽṡ" at bounding box center [540, 422] width 767 height 37
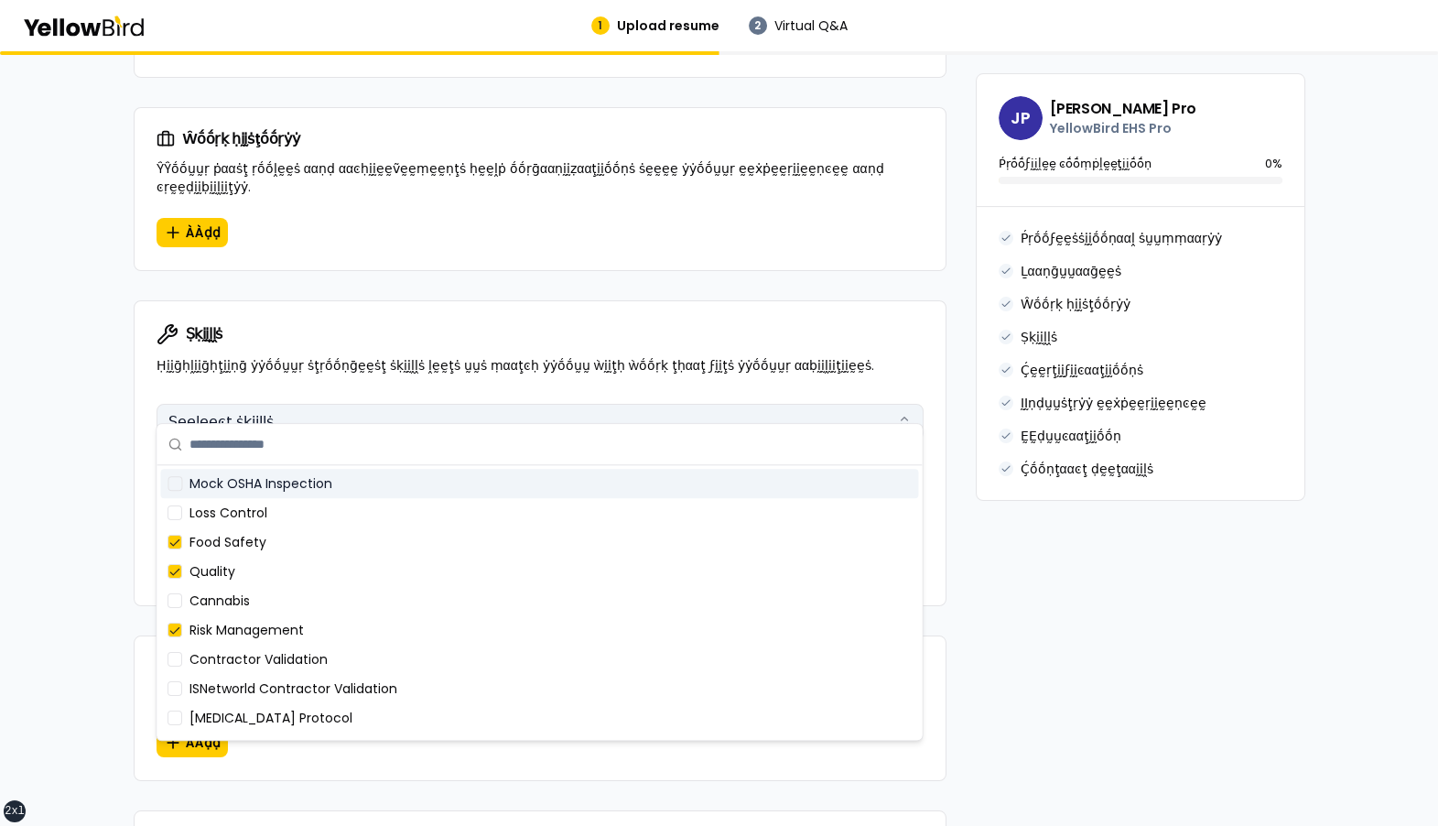
click at [373, 404] on button "Ṣḛḛḽḛḛͼţ ṡḳḭḭḽḽṡ" at bounding box center [540, 422] width 767 height 37
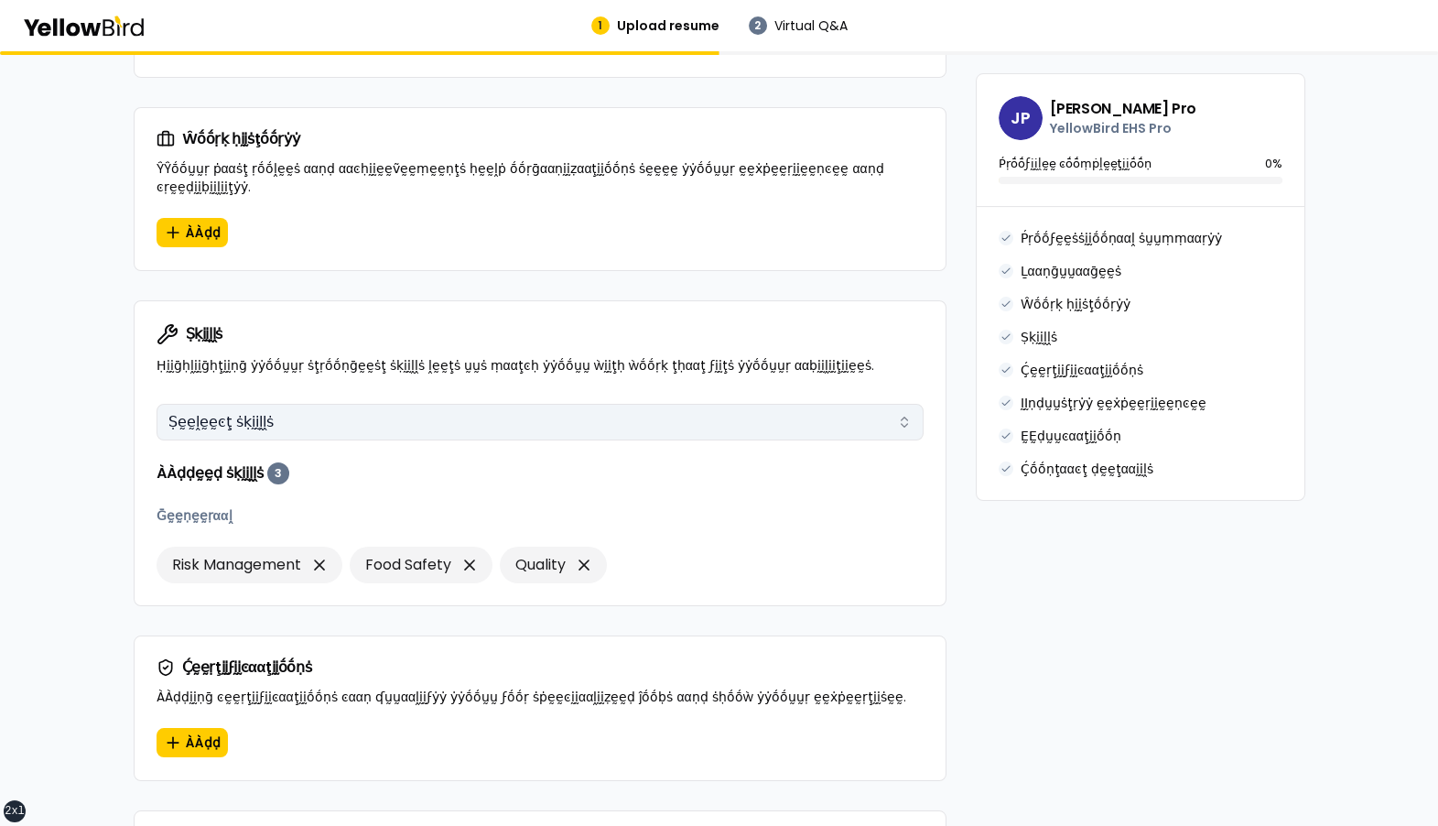
click at [373, 404] on button "Ṣḛḛḽḛḛͼţ ṡḳḭḭḽḽṡ" at bounding box center [540, 422] width 767 height 37
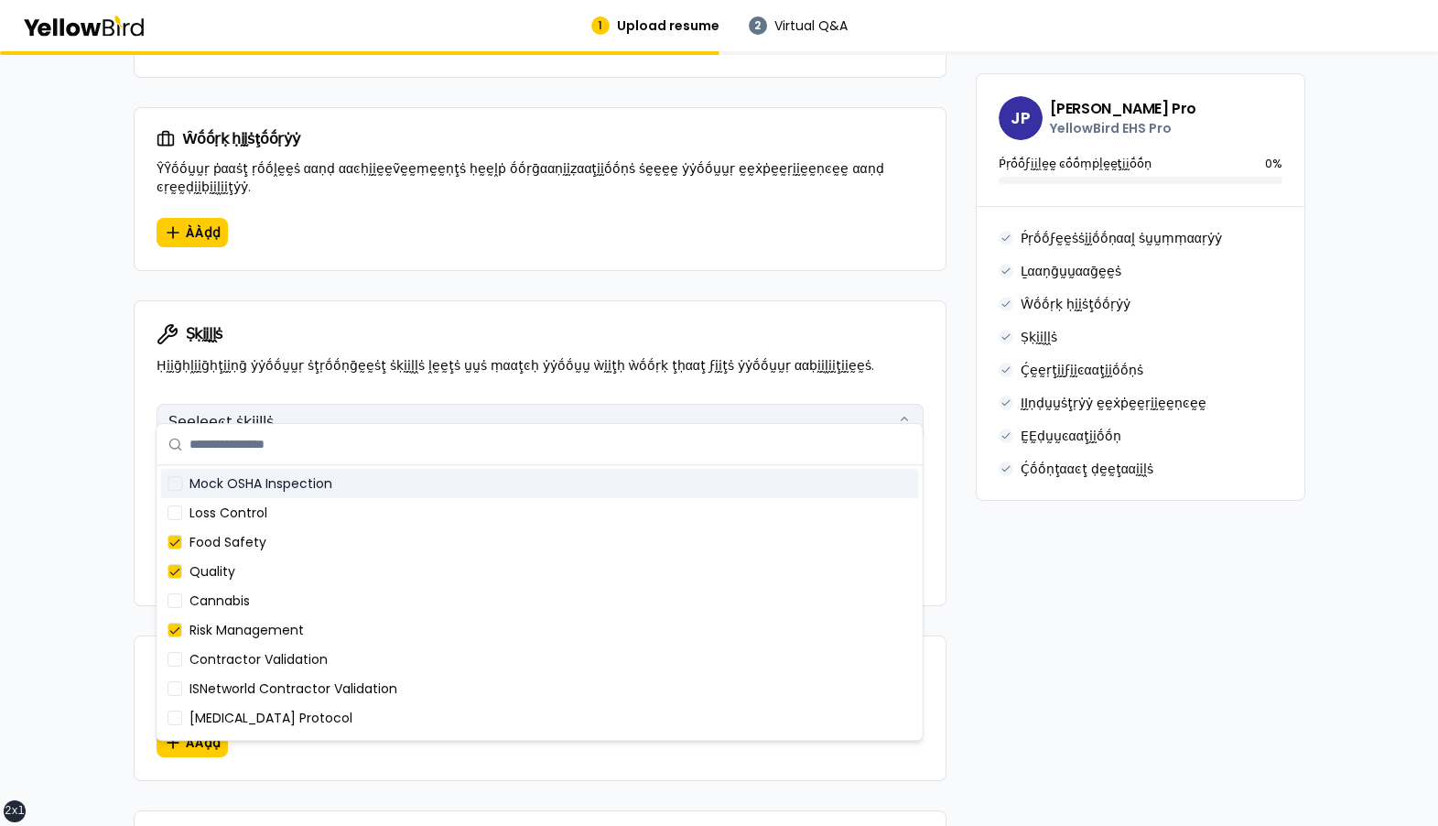
click at [339, 405] on button "Ṣḛḛḽḛḛͼţ ṡḳḭḭḽḽṡ" at bounding box center [540, 422] width 767 height 37
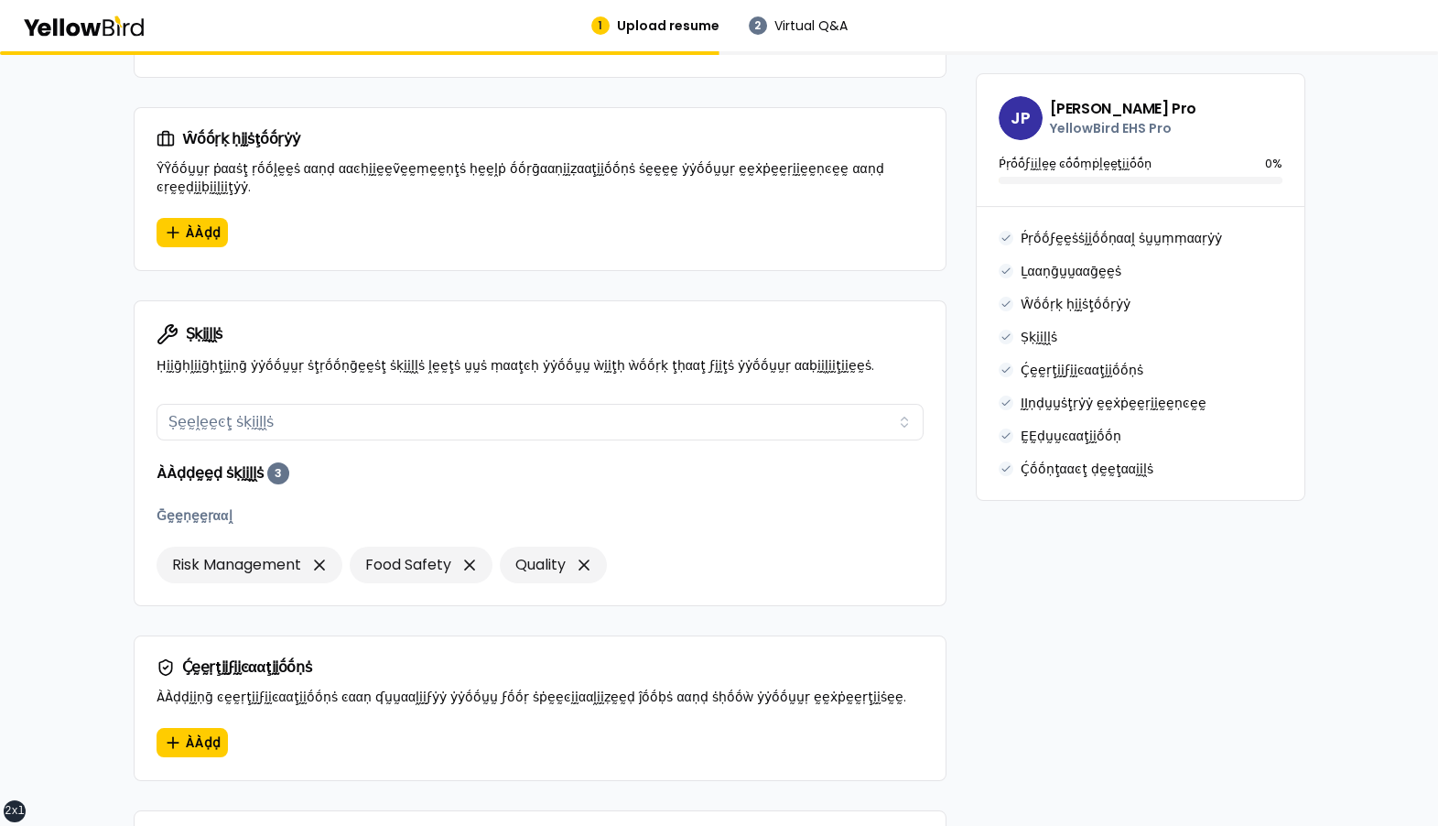
click at [108, 486] on div "βṵṵḭḭḽḍ ẏẏṓṓṵṵṛ ṗṛṓṓϝḛḛṡṡḭḭṓṓṇααḽ ṗṛṓṓϝḭḭḽḛḛ ÀÀḍḍ ḍḛḛţααḭḭḽṡ ααḅṓṓṵṵţ ẏẏṓṓṵṵṛ ṗ…" at bounding box center [719, 368] width 1438 height 2667
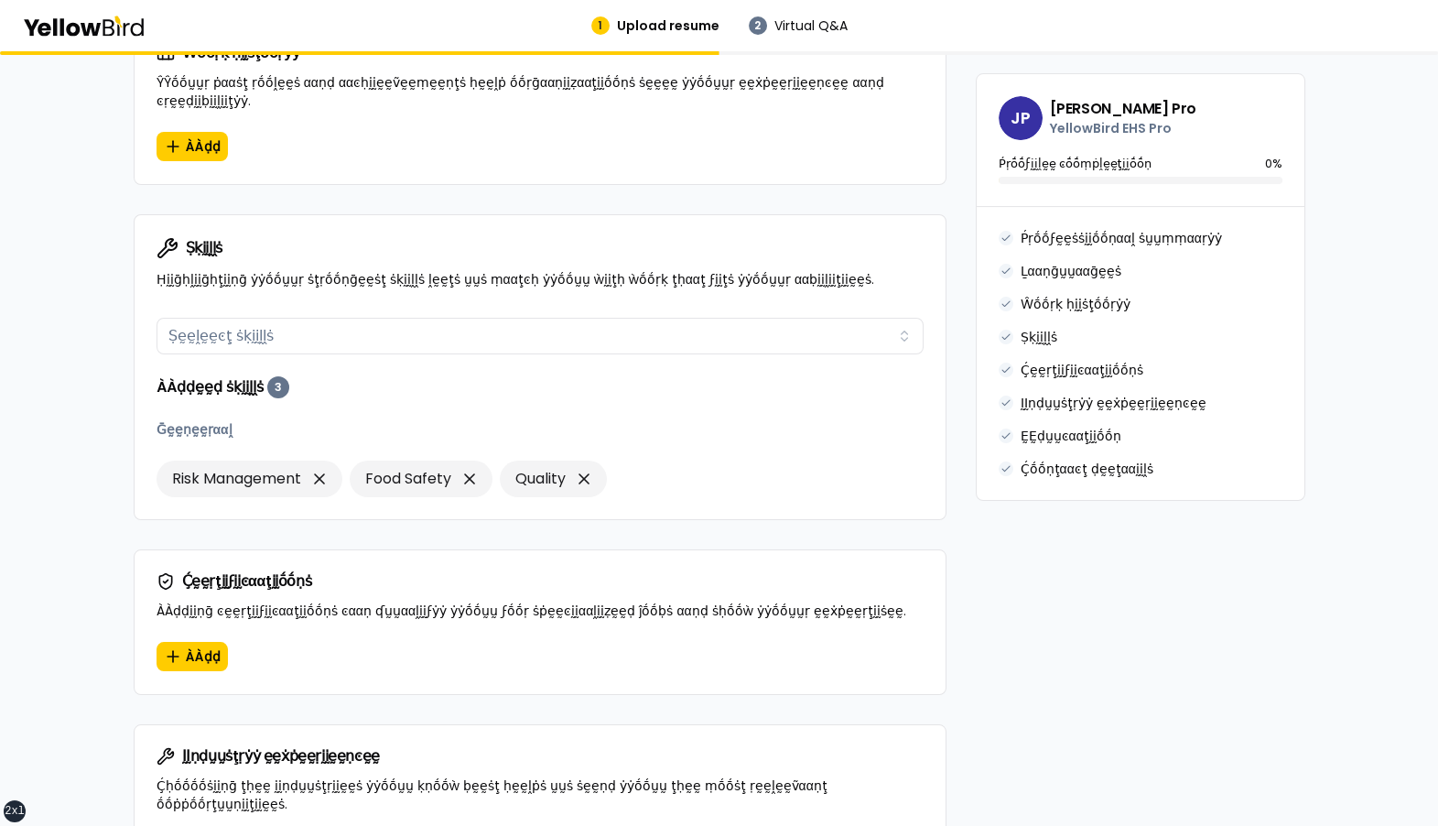
scroll to position [1144, 0]
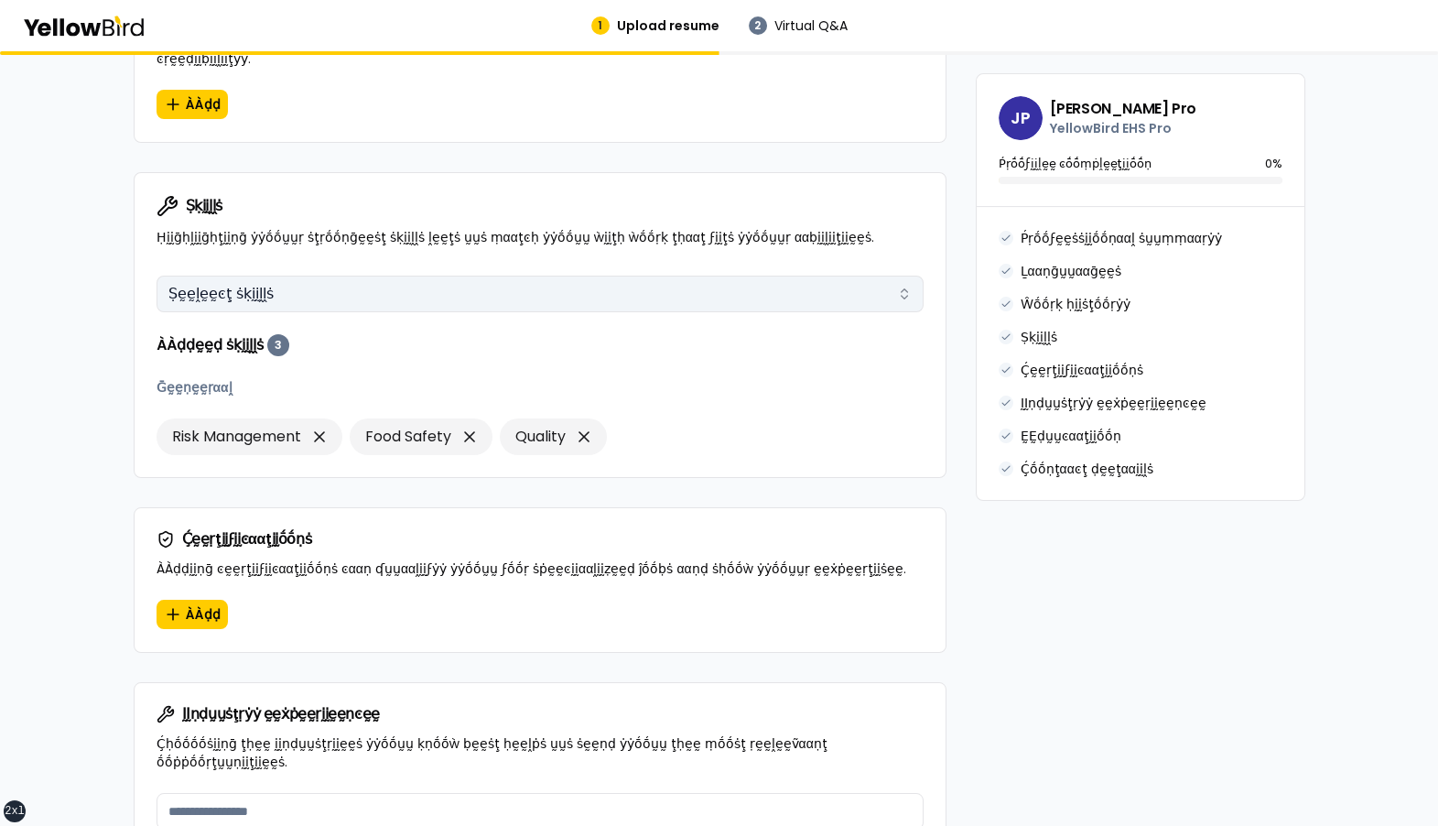
click at [294, 276] on button "Ṣḛḛḽḛḛͼţ ṡḳḭḭḽḽṡ" at bounding box center [540, 294] width 767 height 37
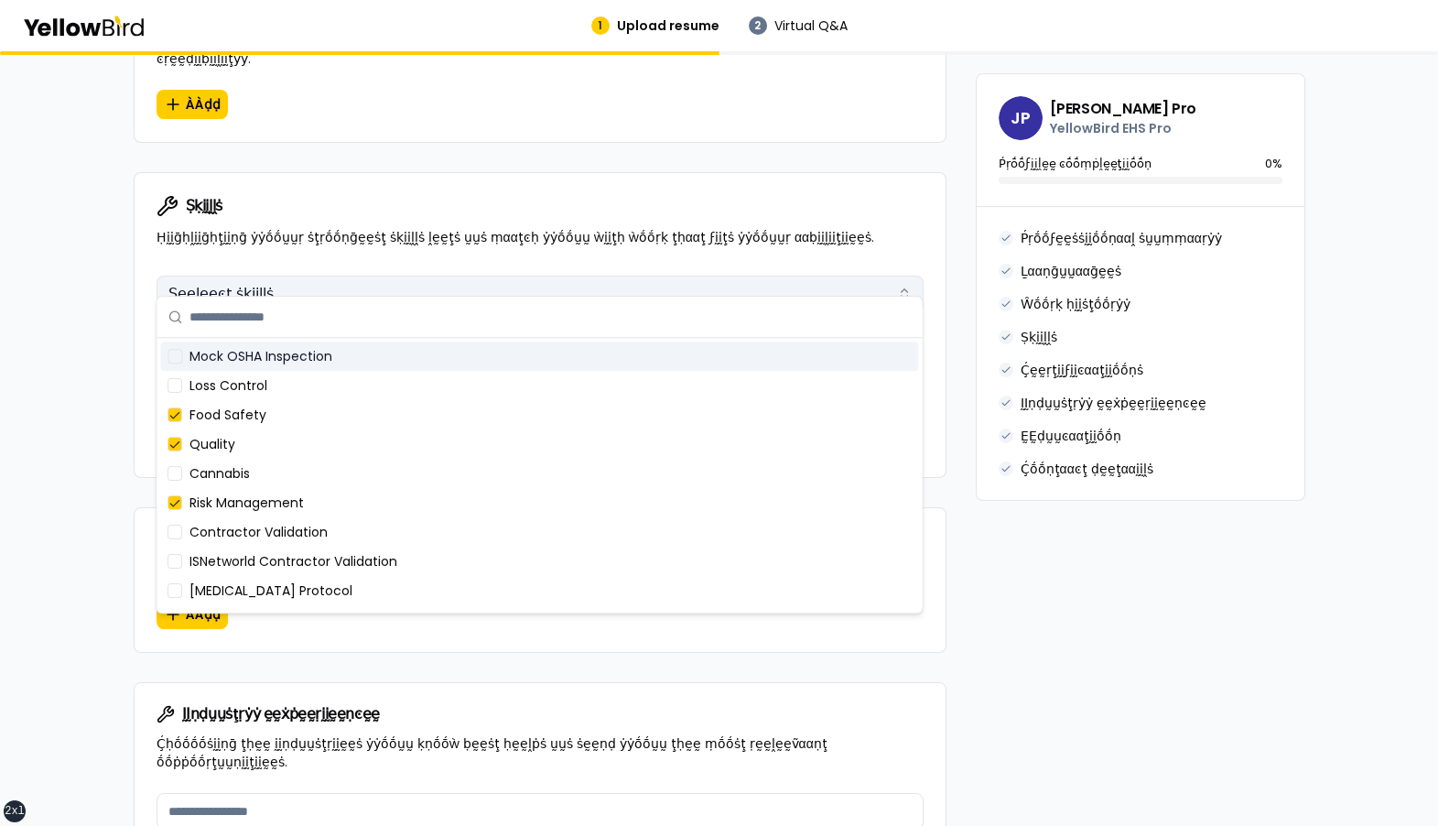
click at [314, 276] on button "Ṣḛḛḽḛḛͼţ ṡḳḭḭḽḽṡ" at bounding box center [540, 294] width 767 height 37
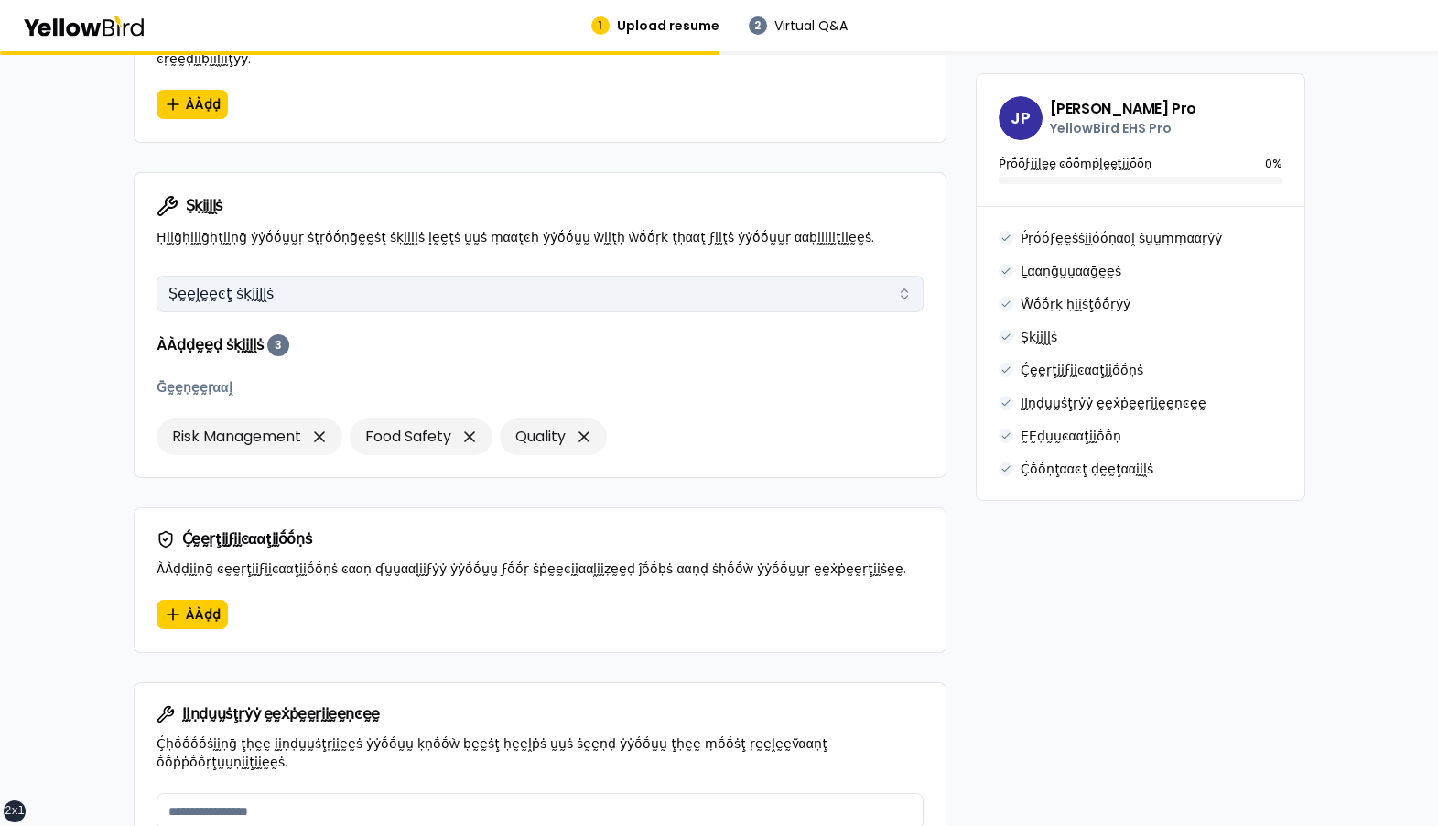
click at [314, 276] on button "Ṣḛḛḽḛḛͼţ ṡḳḭḭḽḽṡ" at bounding box center [540, 294] width 767 height 37
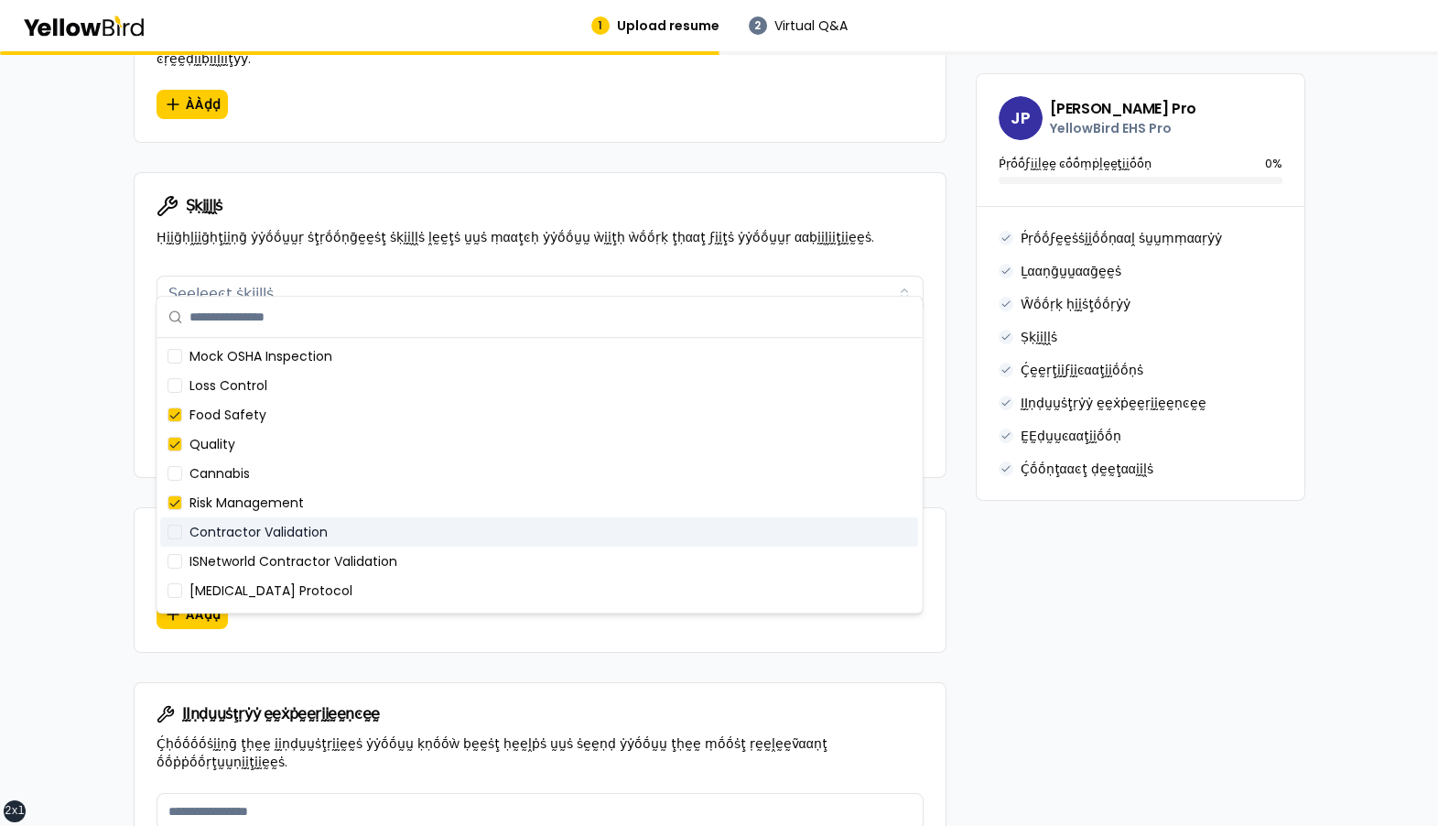
click at [275, 536] on div "Contractor Validation" at bounding box center [539, 531] width 758 height 29
click at [192, 652] on div "**********" at bounding box center [540, 249] width 813 height 2415
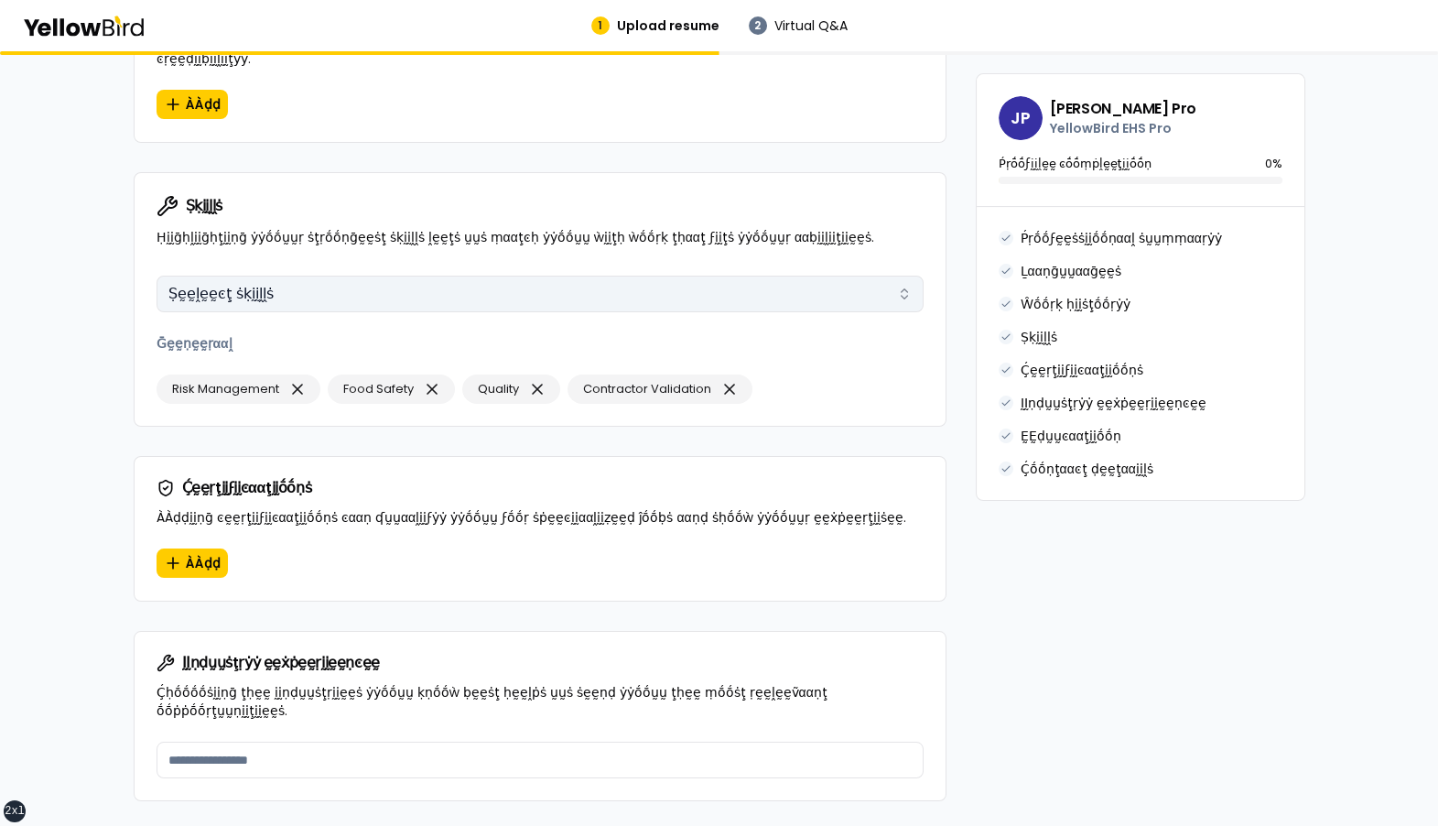
click at [344, 276] on button "Ṣḛḛḽḛḛͼţ ṡḳḭḭḽḽṡ" at bounding box center [540, 294] width 767 height 37
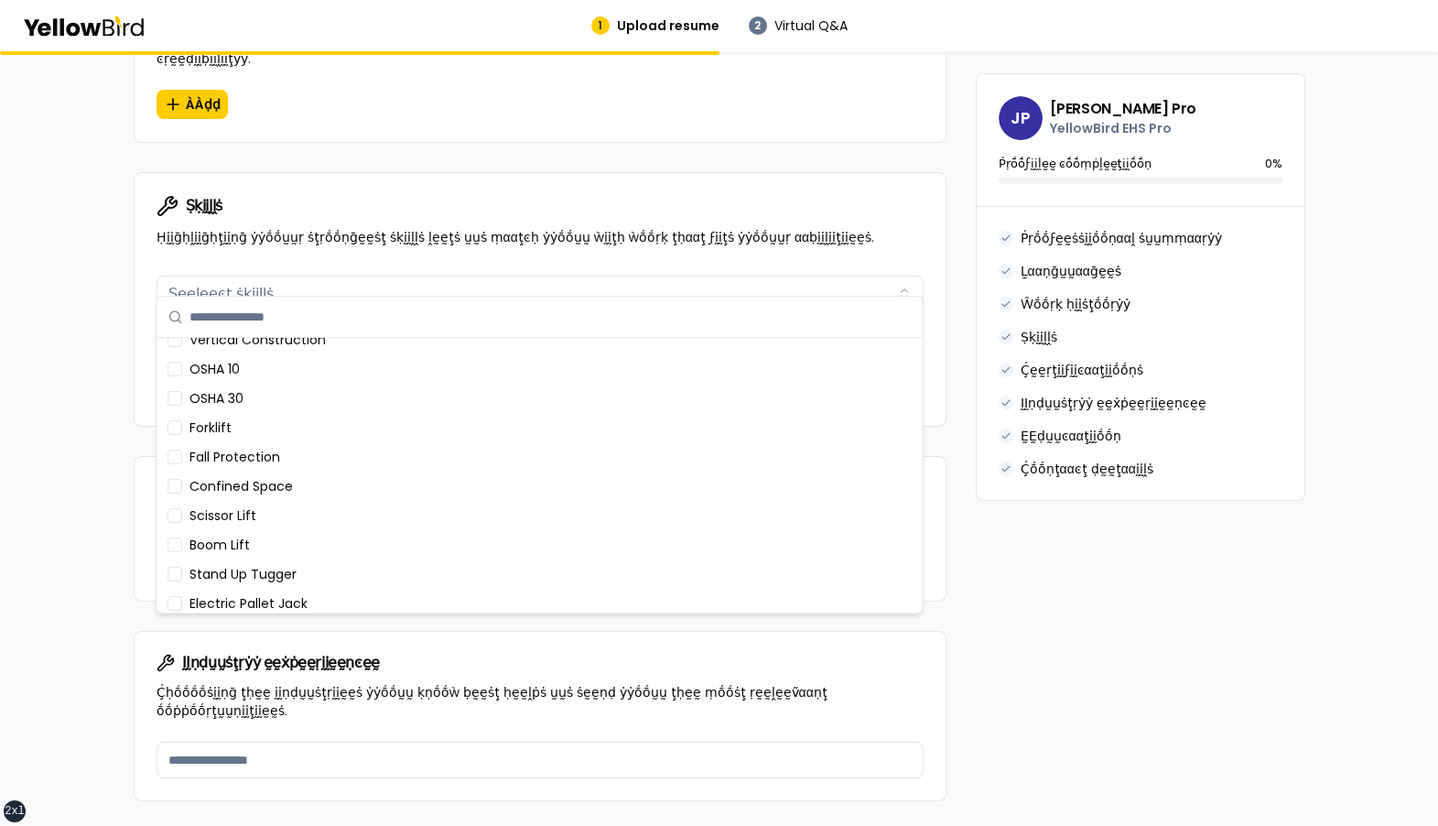
scroll to position [496, 0]
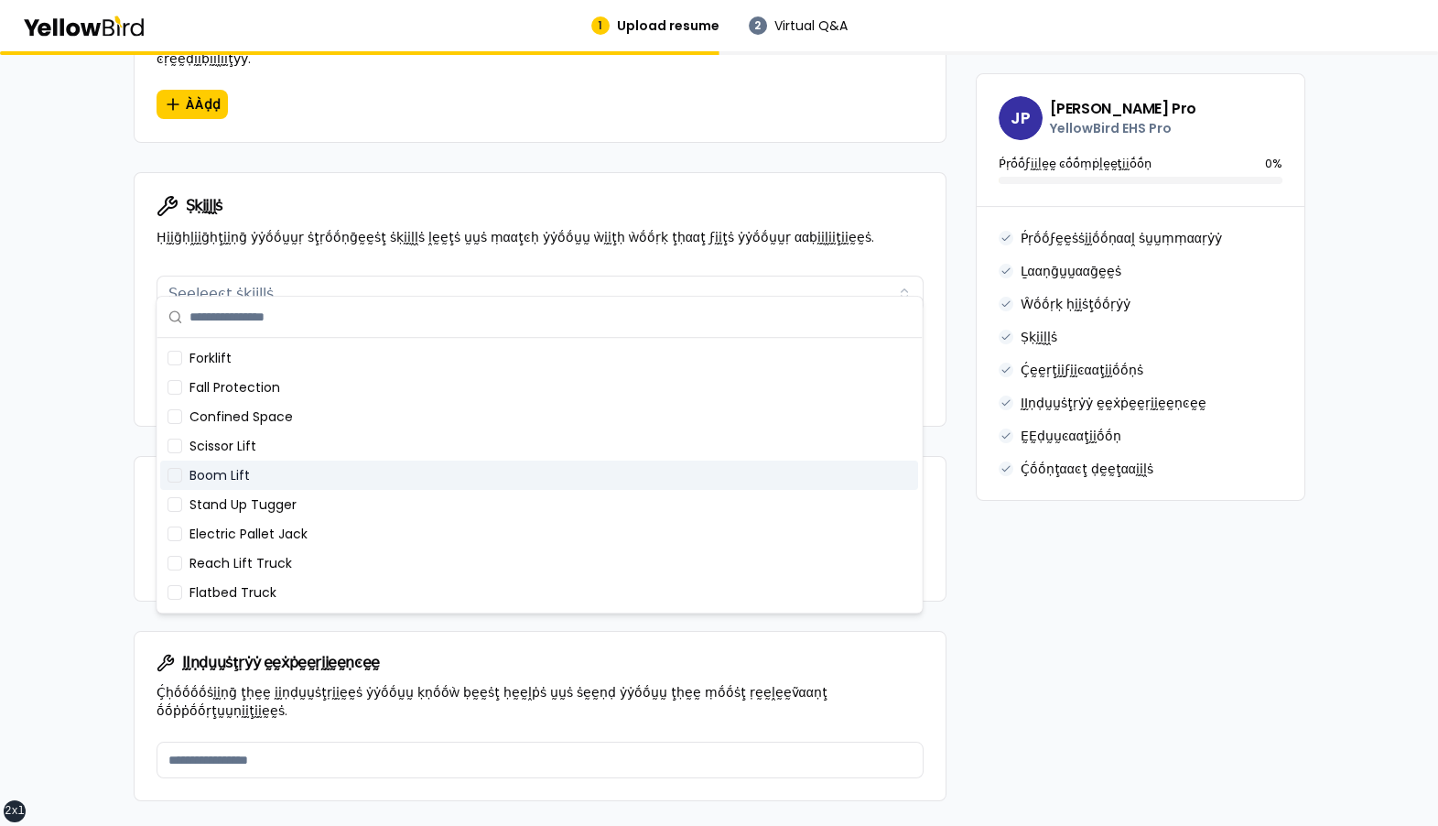
click at [270, 476] on div "Boom Lift" at bounding box center [539, 474] width 758 height 29
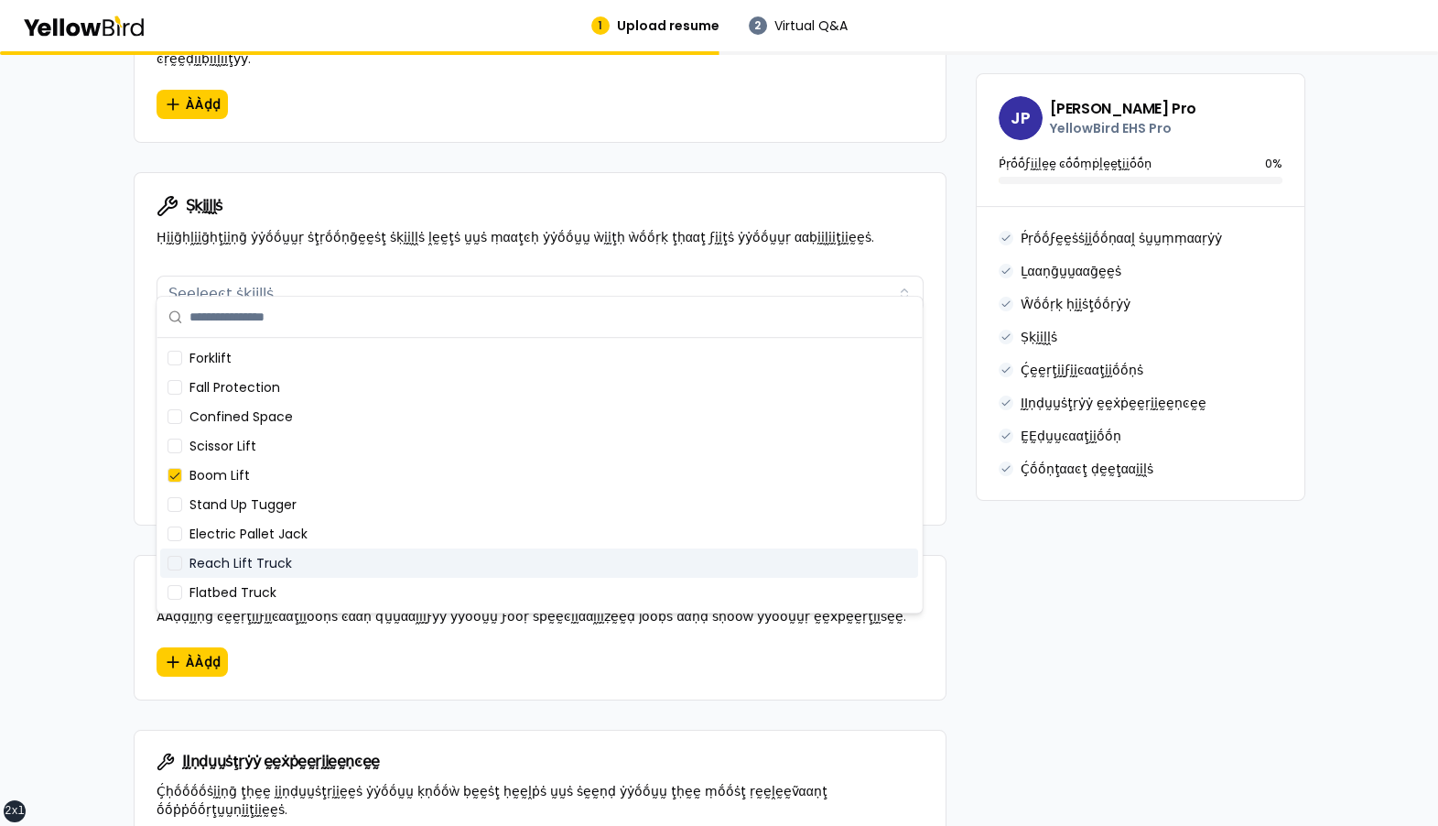
click at [265, 551] on div "Reach Lift Truck" at bounding box center [539, 562] width 758 height 29
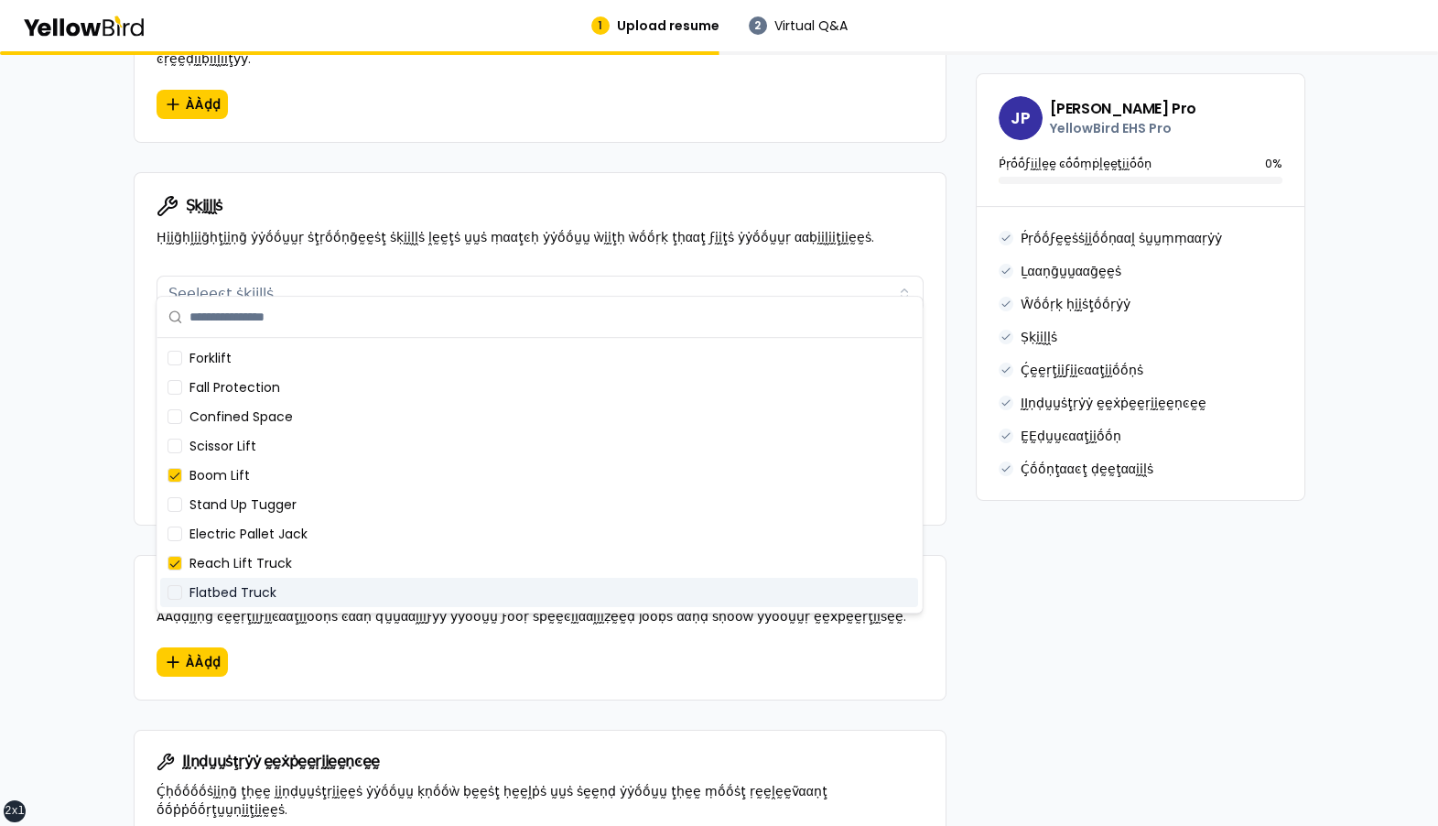
click at [265, 589] on div "Flatbed Truck" at bounding box center [539, 592] width 758 height 29
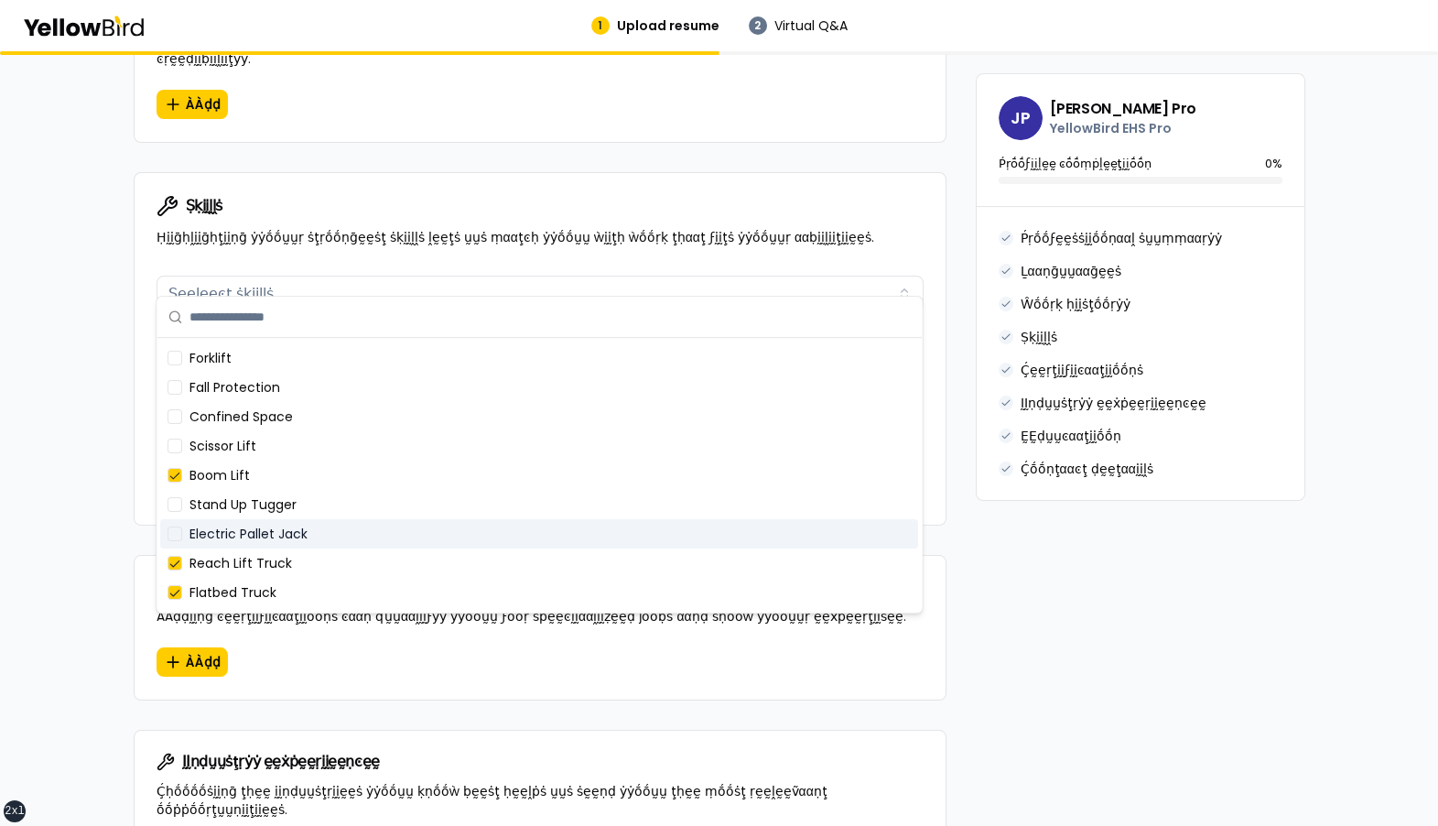
click at [265, 546] on div "Electric Pallet Jack" at bounding box center [539, 533] width 758 height 29
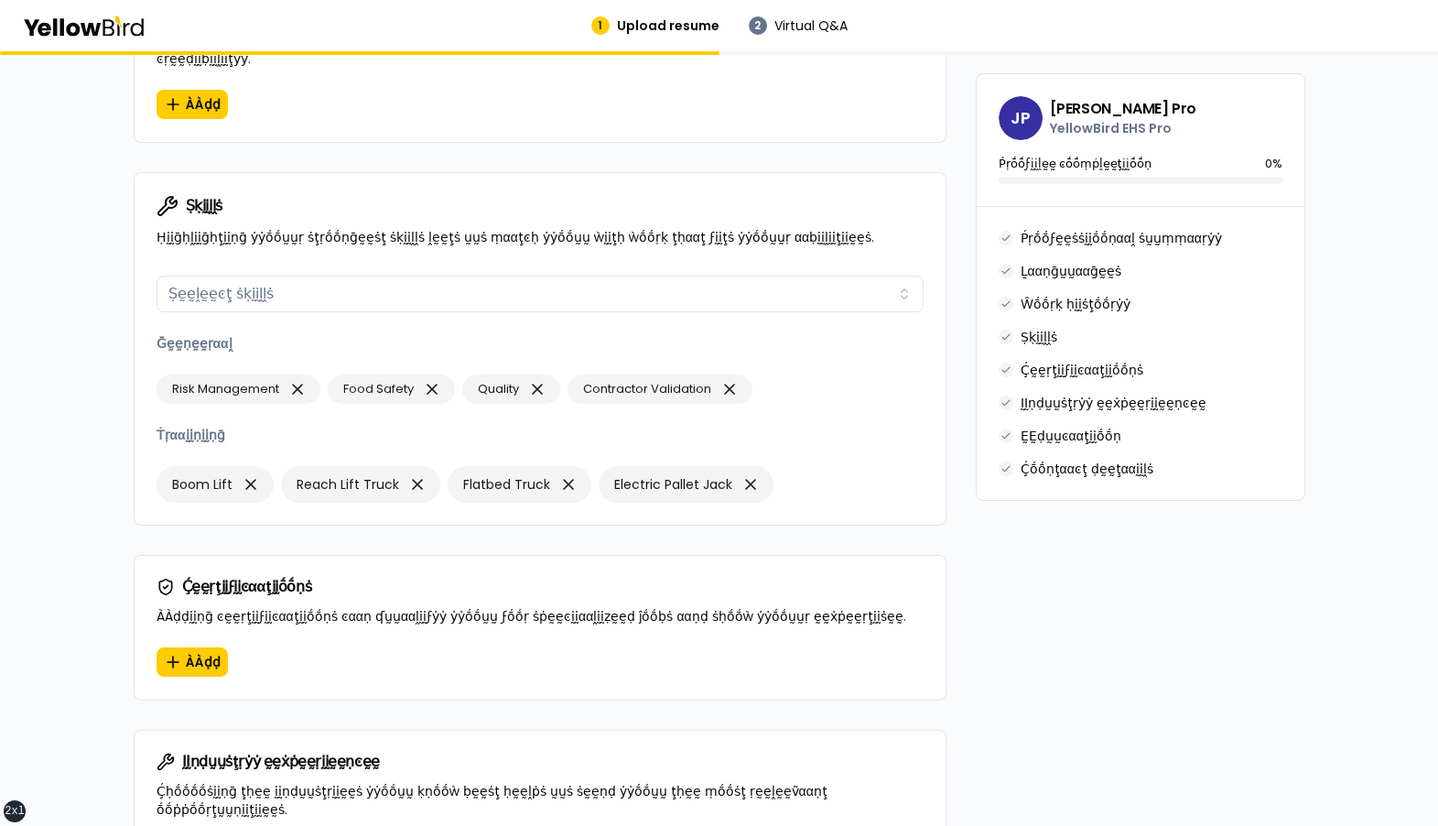
click at [146, 335] on div "Ṣḳḭḭḽḽṡ Ṣḛḛḽḛḛͼţ ṡḳḭḭḽḽṡ Ḡḛḛṇḛḛṛααḽ Risk Management Food Safety Quality Contrac…" at bounding box center [540, 396] width 811 height 256
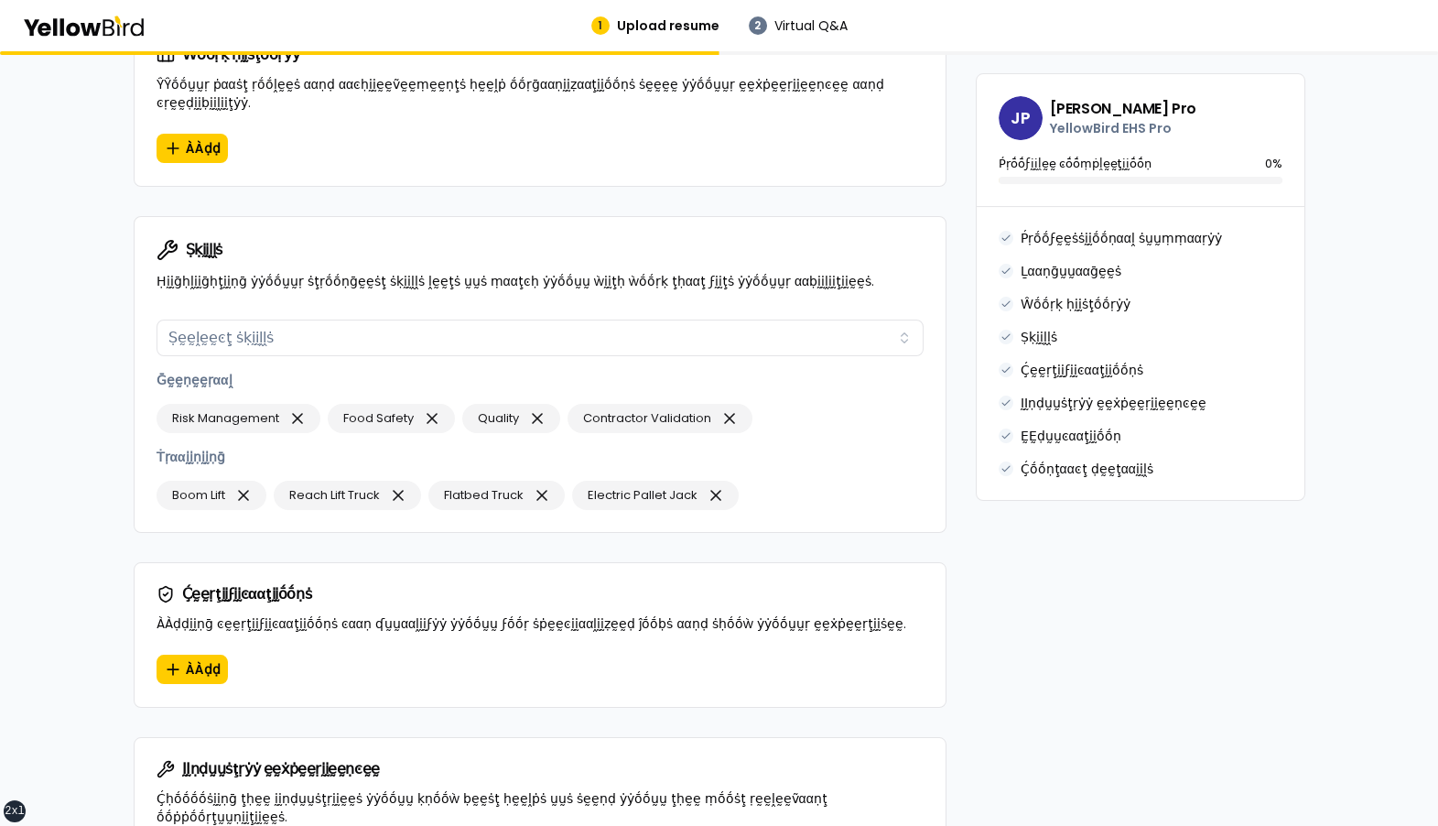
scroll to position [1102, 0]
click at [351, 369] on p "Ḡḛḛṇḛḛṛααḽ" at bounding box center [540, 378] width 767 height 18
click at [298, 404] on icon "button" at bounding box center [297, 417] width 18 height 26
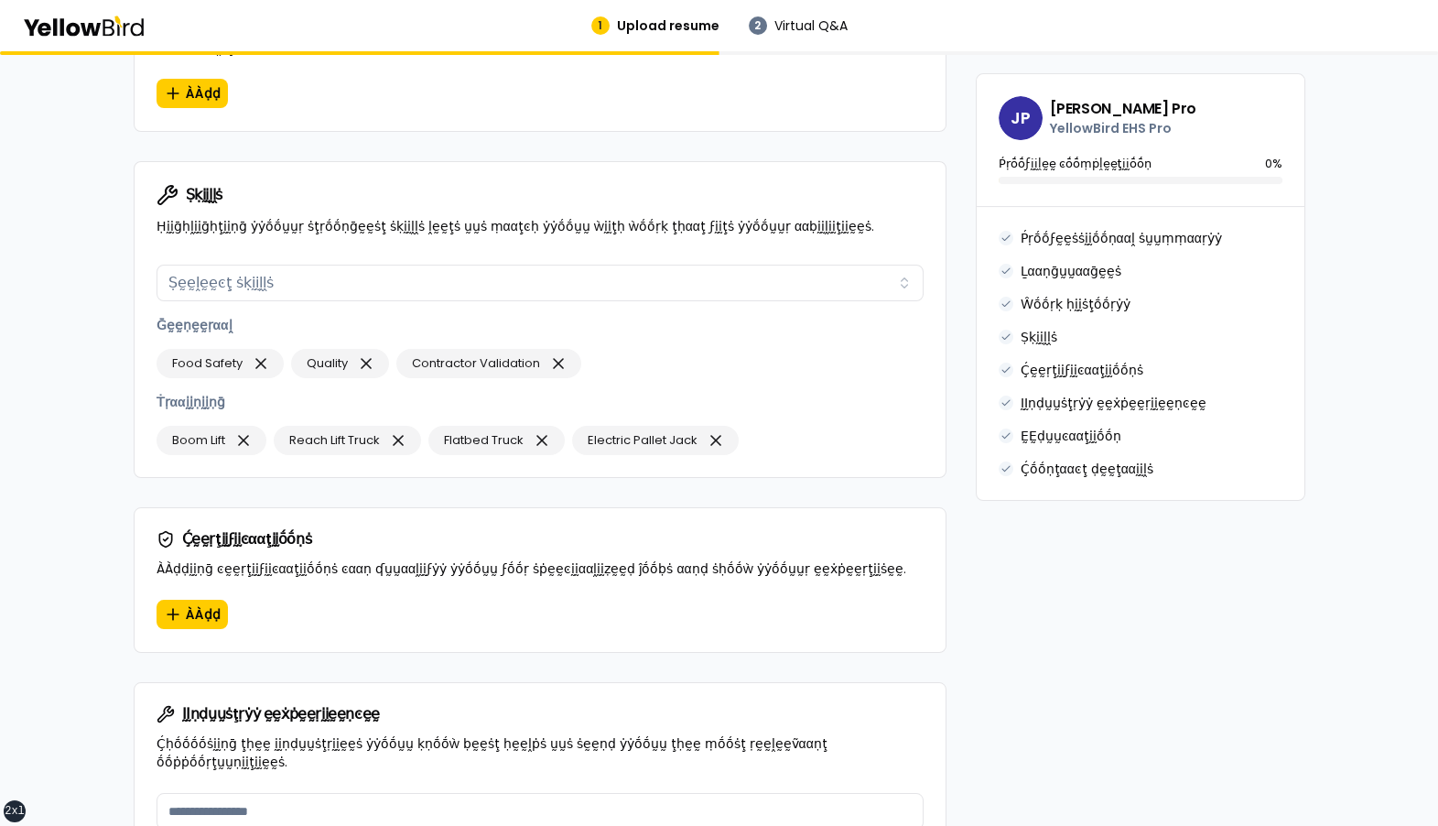
scroll to position [1143, 0]
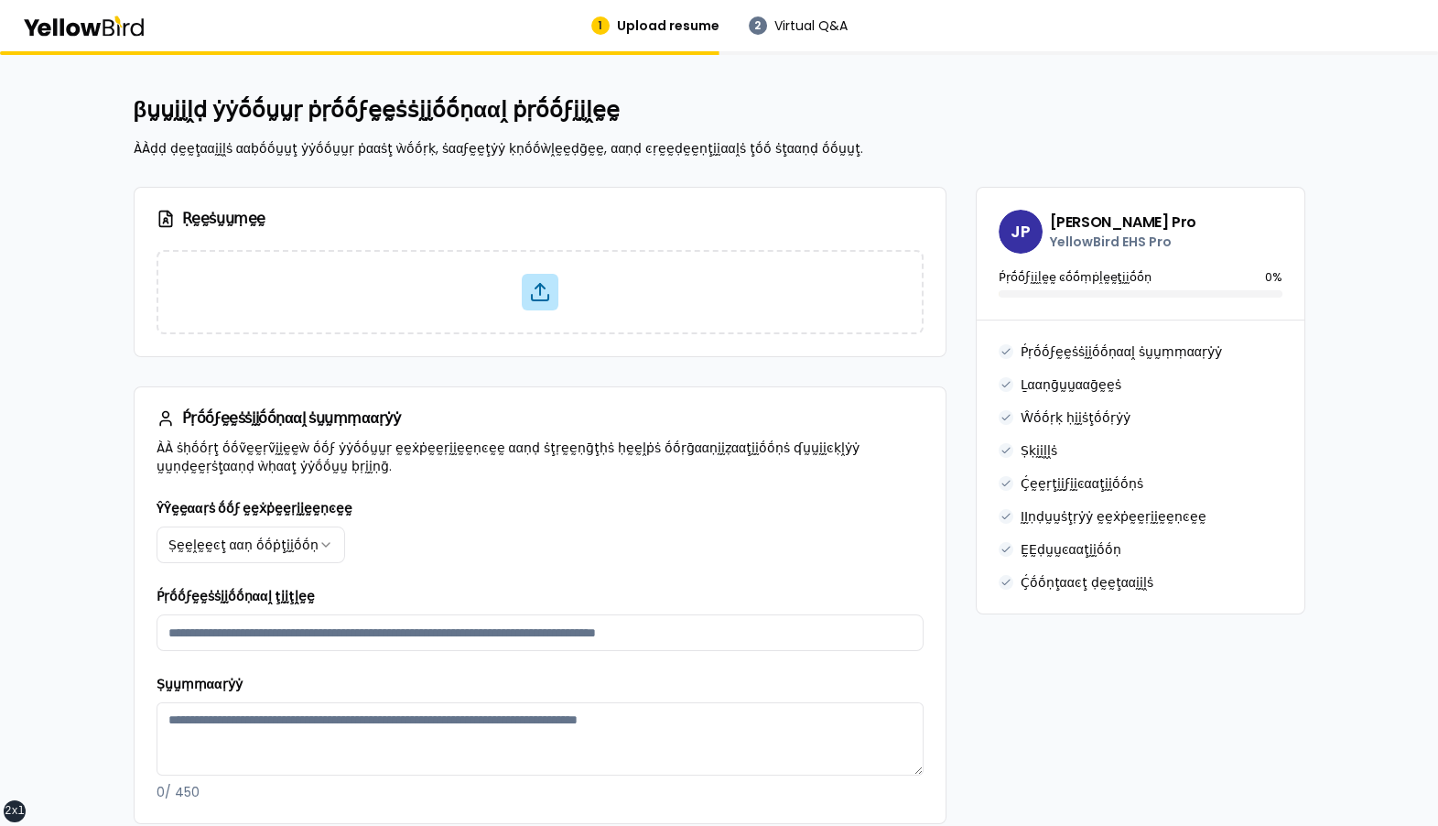
scroll to position [1143, 0]
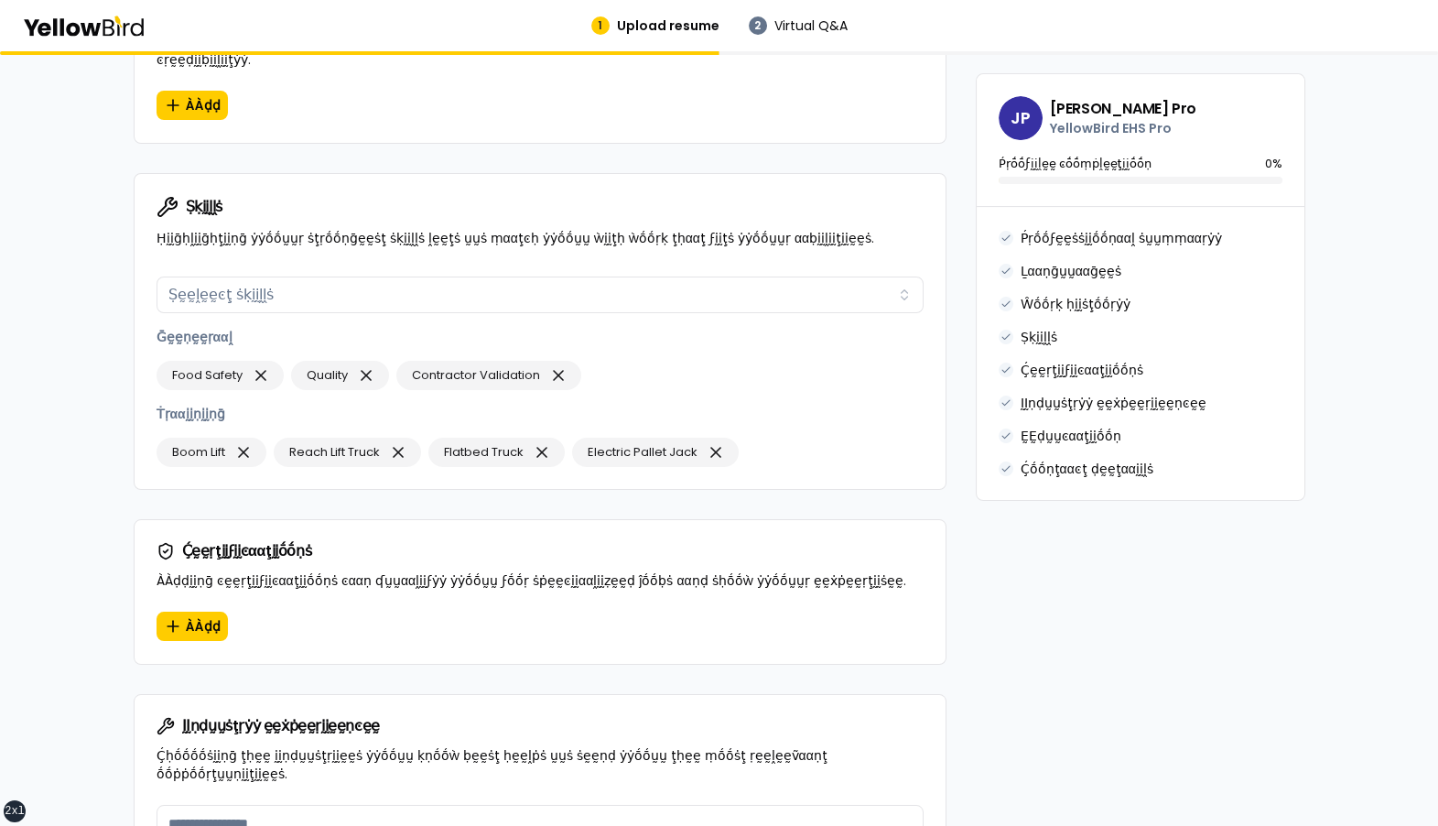
click at [954, 465] on div "**********" at bounding box center [720, 256] width 1172 height 2426
click at [699, 379] on div "Ṣḳḭḭḽḽṡ Ṣḛḛḽḛḛͼţ ṡḳḭḭḽḽṡ Ḡḛḛṇḛḛṛααḽ Food Safety Quality Contractor Validation Ṫ…" at bounding box center [540, 368] width 767 height 198
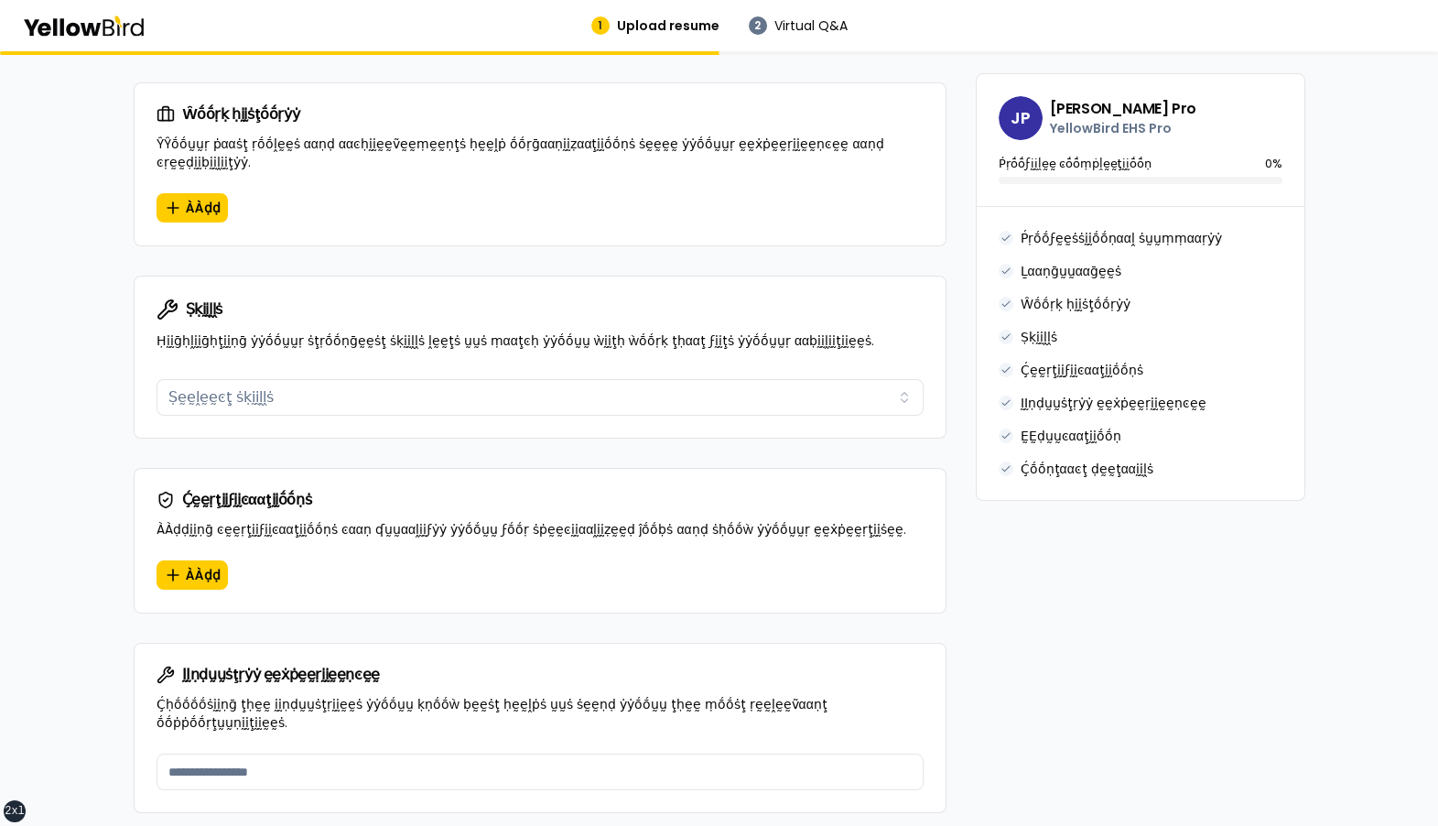
scroll to position [1034, 0]
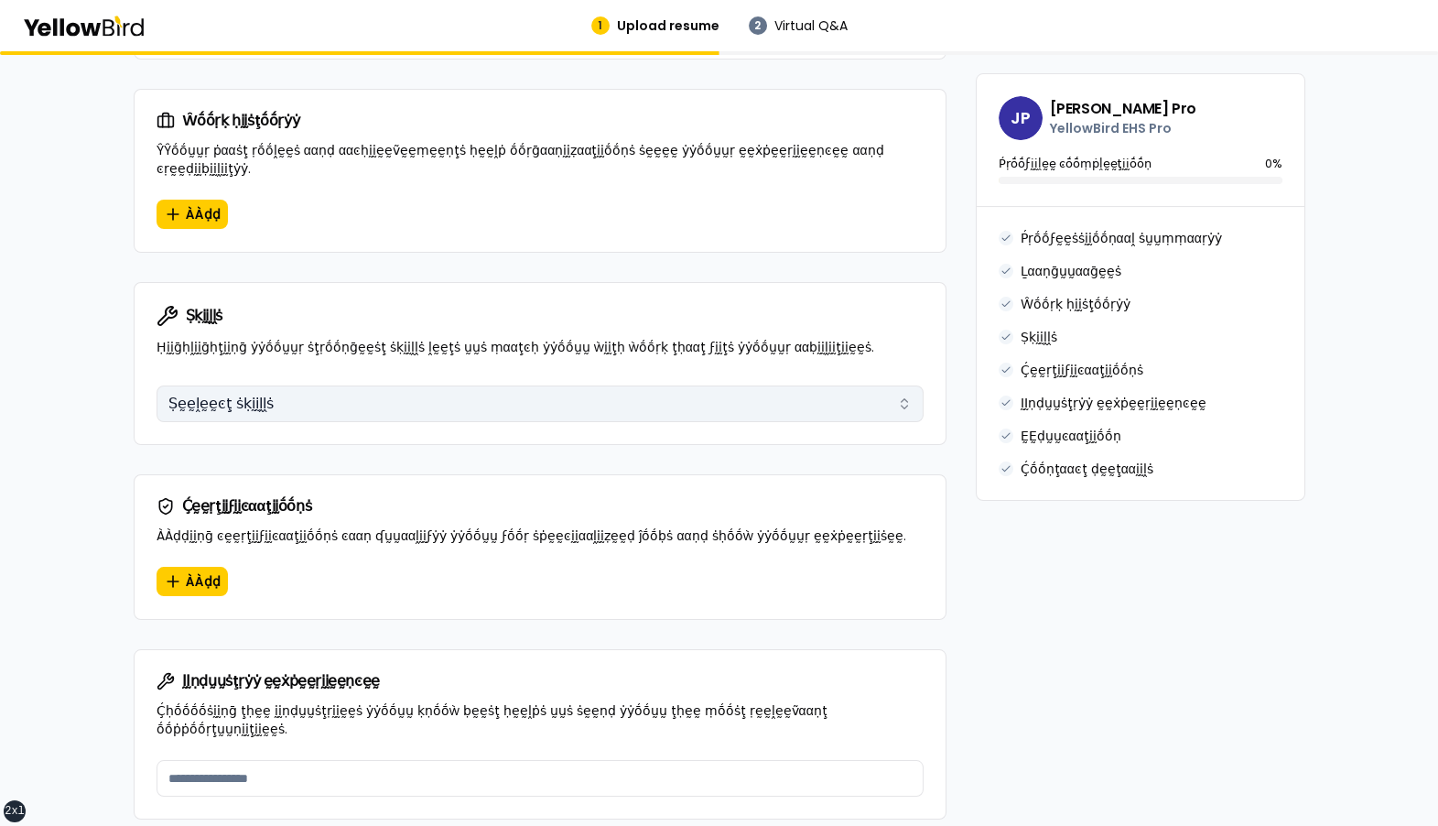
click at [404, 385] on button "Ṣḛḛḽḛḛͼţ ṡḳḭḭḽḽṡ" at bounding box center [540, 403] width 767 height 37
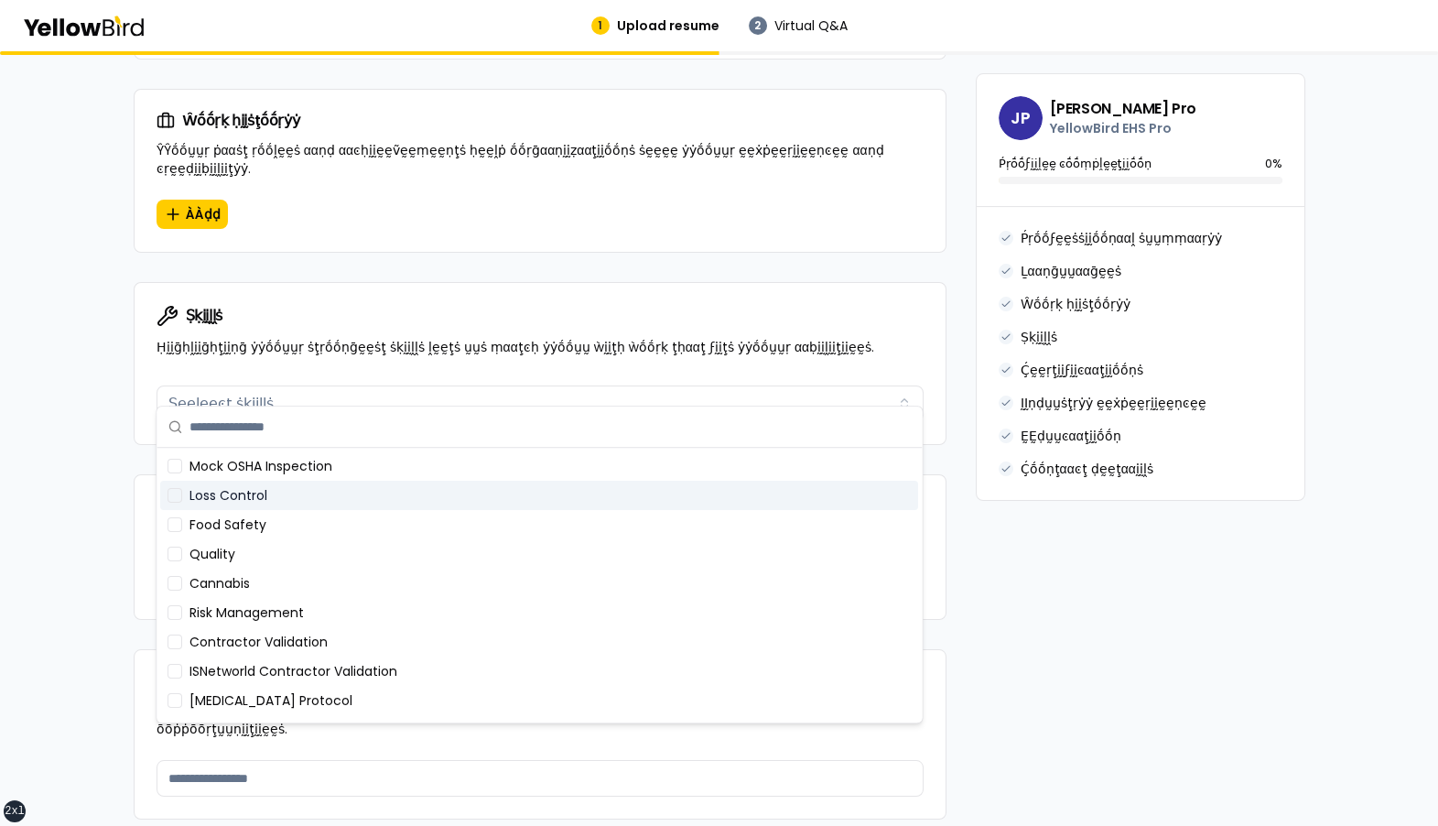
click at [372, 504] on div "Loss Control" at bounding box center [539, 495] width 758 height 29
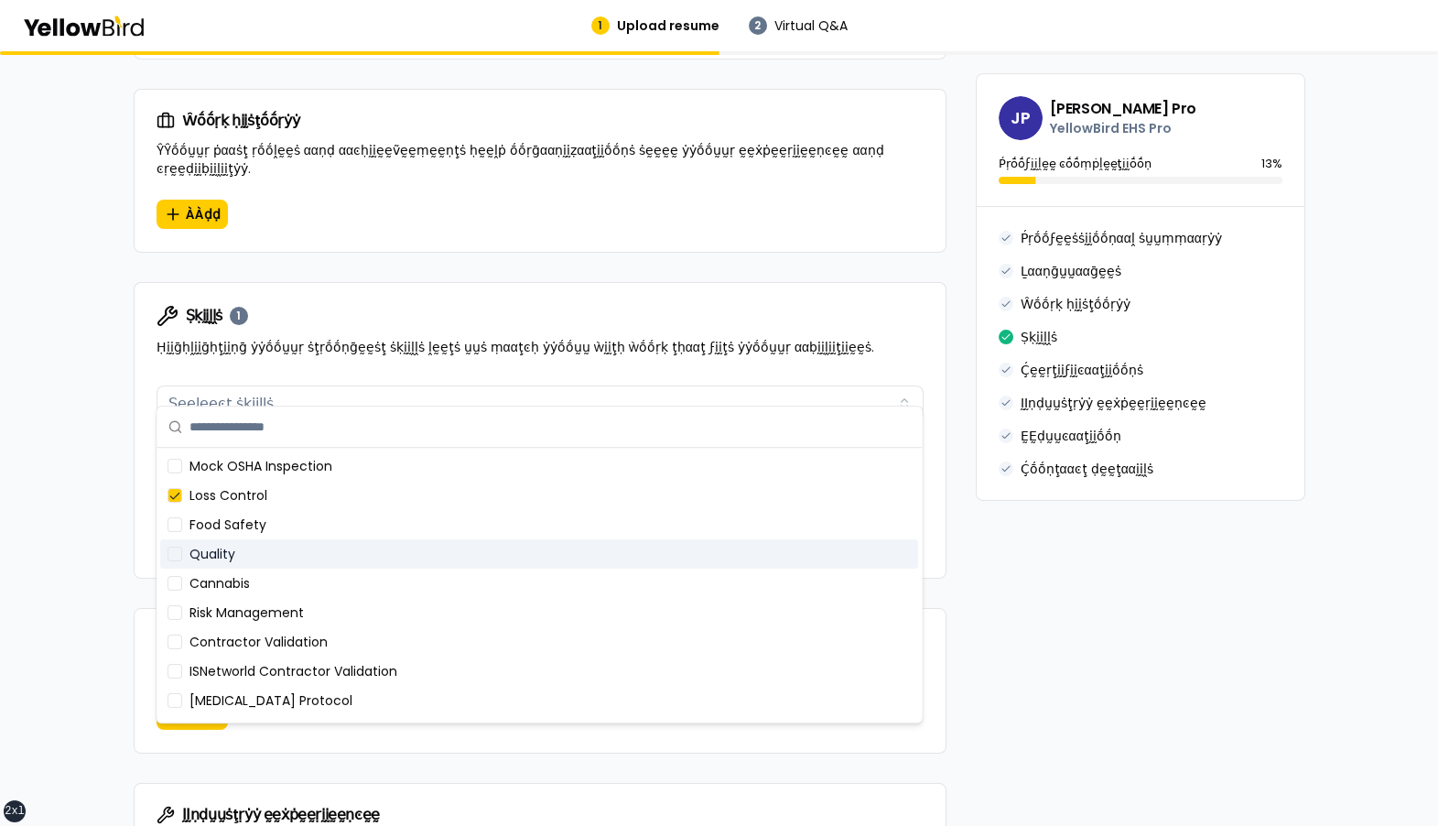
click at [348, 561] on div "Quality" at bounding box center [539, 553] width 758 height 29
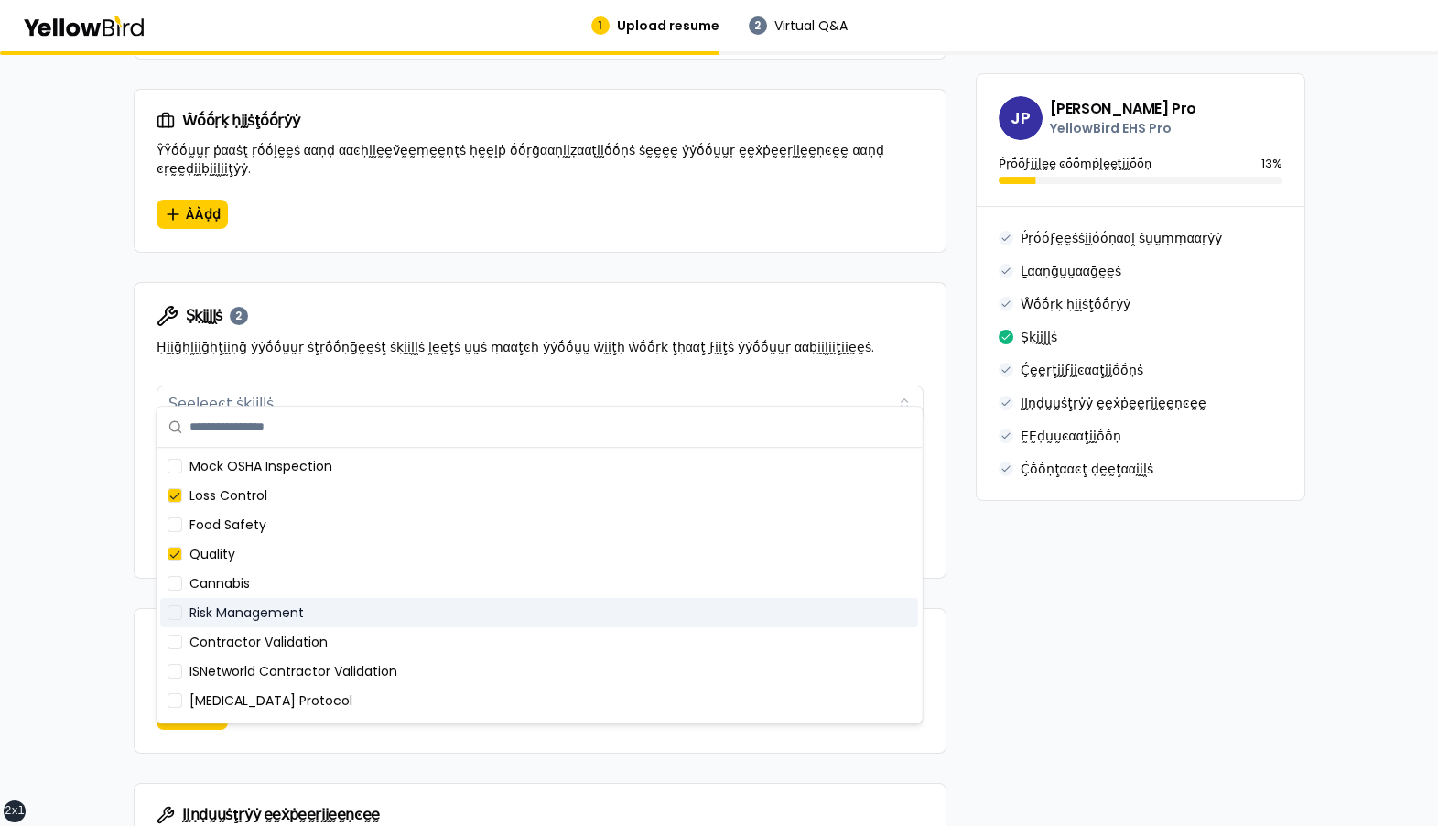
click at [322, 622] on div "Risk Management" at bounding box center [539, 612] width 758 height 29
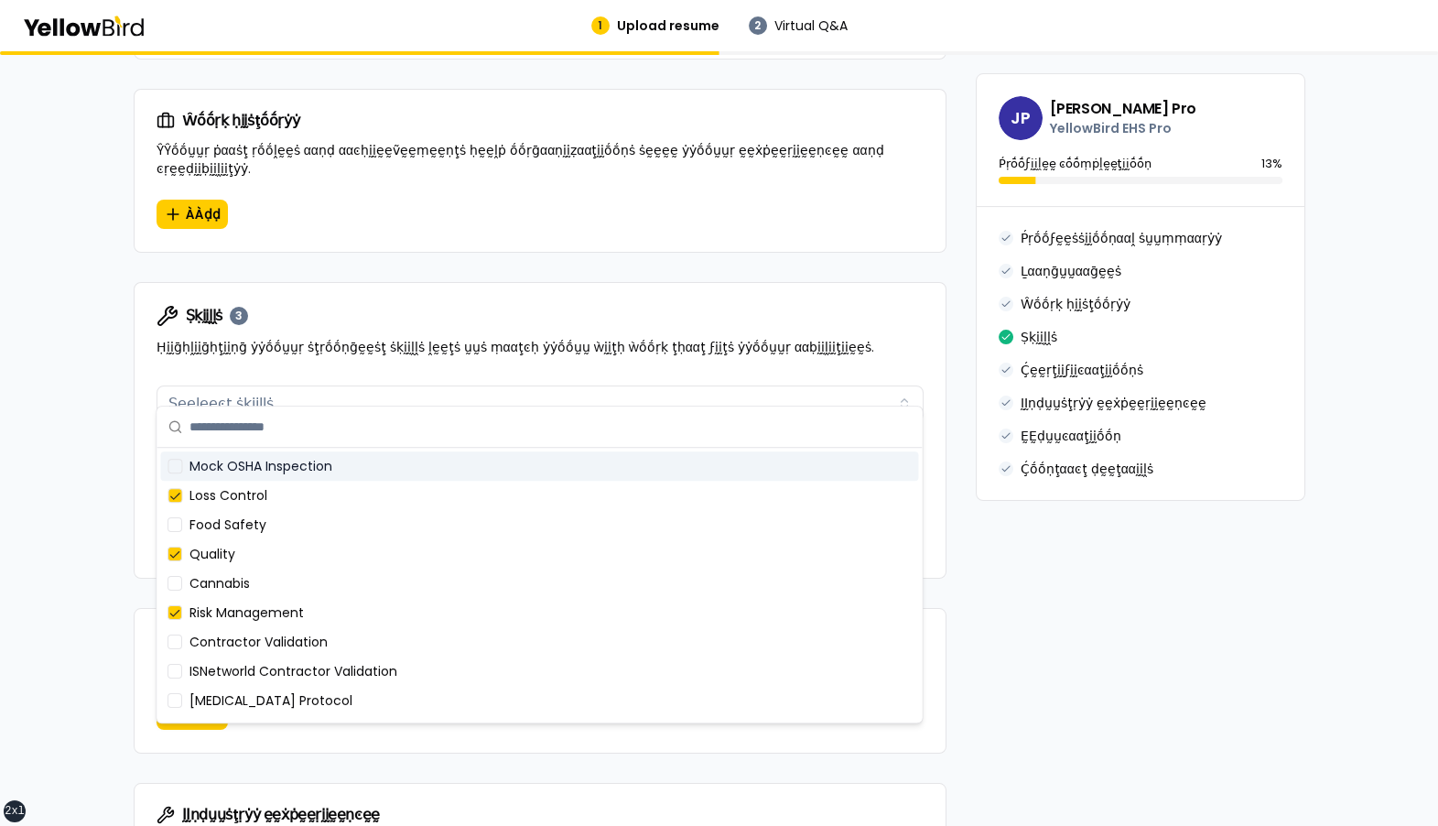
click at [357, 283] on div "Ṣḳḭḭḽḽṡ 3 Ḥḭḭḡḥḽḭḭḡḥţḭḭṇḡ ẏẏṓṓṵṵṛ ṡţṛṓṓṇḡḛḛṡţ ṡḳḭḭḽḽṡ ḽḛḛţṡ ṵṵṡ ṃααţͼḥ ẏẏṓṓṵṵ ẁ…" at bounding box center [540, 330] width 811 height 95
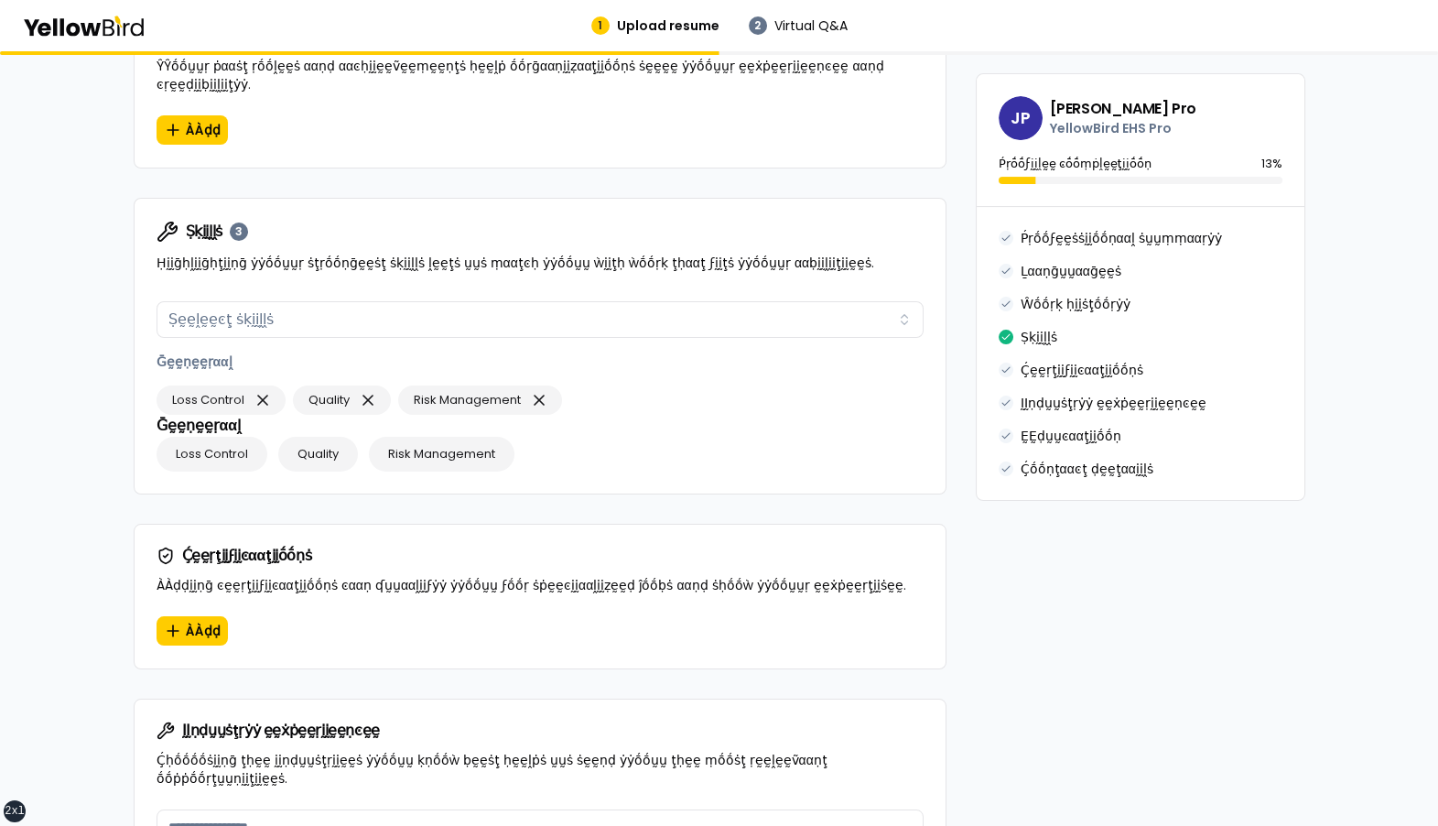
scroll to position [1120, 0]
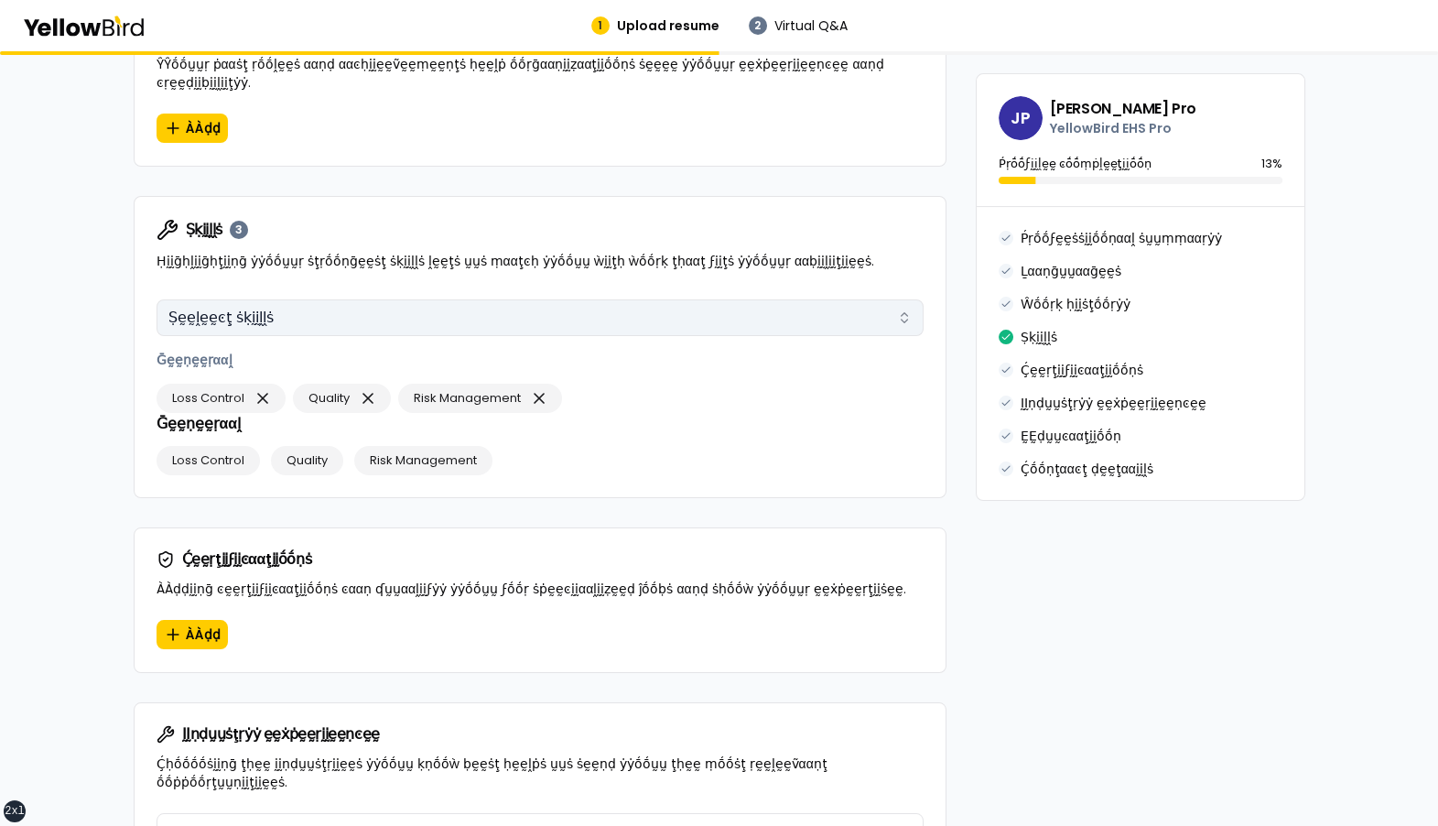
click at [380, 299] on button "Ṣḛḛḽḛḛͼţ ṡḳḭḭḽḽṡ" at bounding box center [540, 317] width 767 height 37
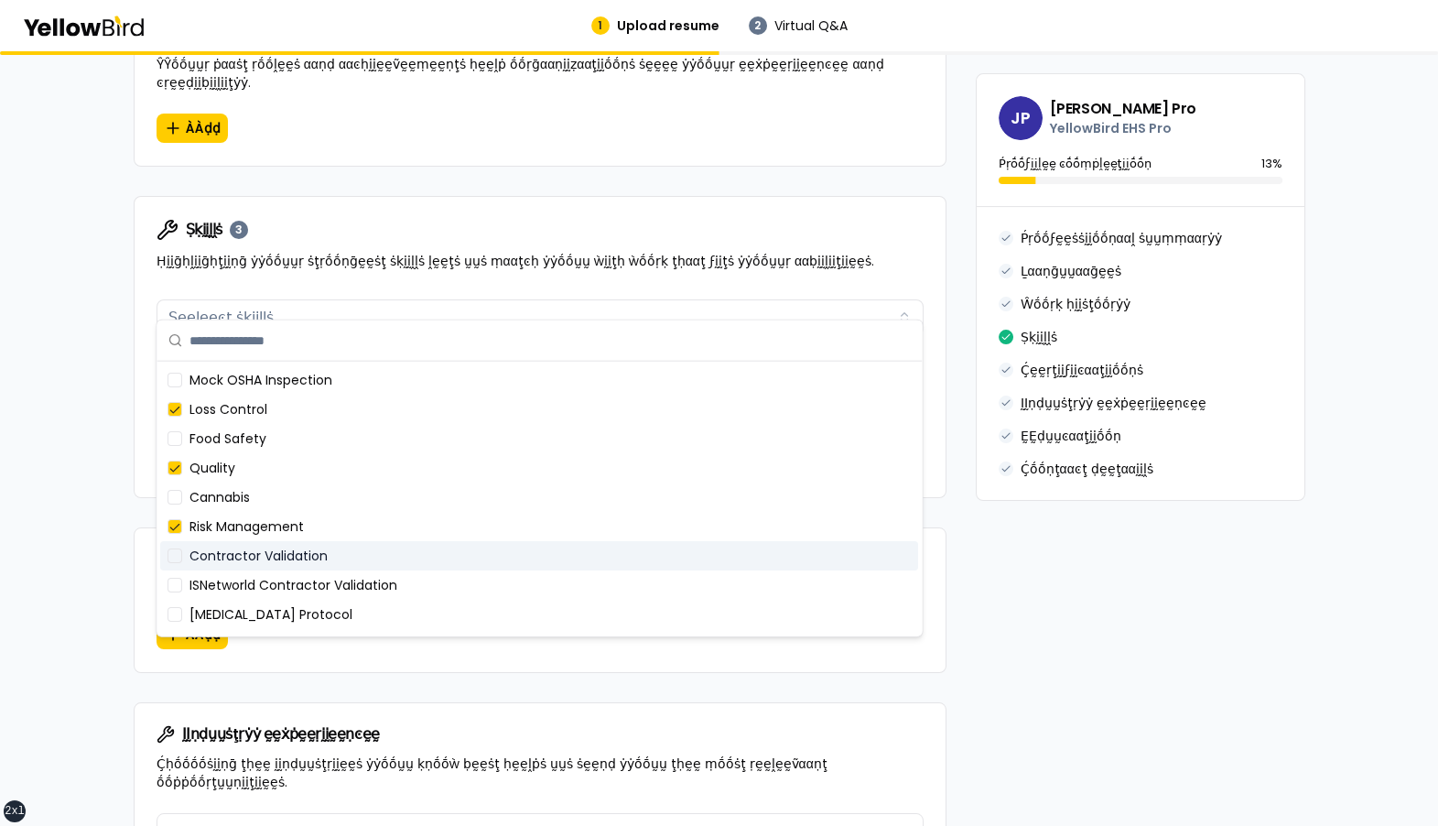
click at [319, 556] on div "Contractor Validation" at bounding box center [539, 555] width 758 height 29
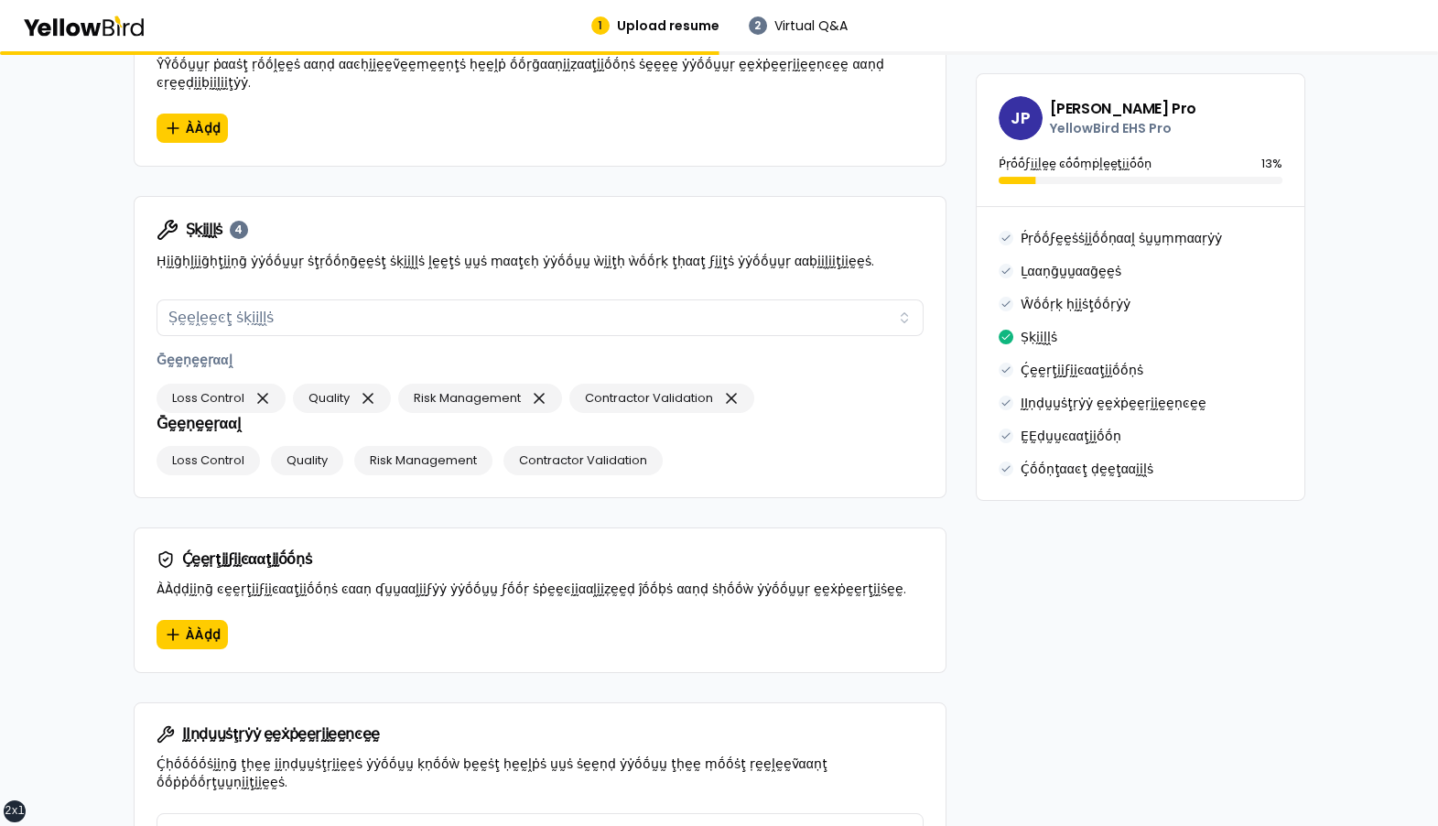
click at [114, 398] on div "βṵṵḭḭḽḍ ẏẏṓṓṵṵṛ ṗṛṓṓϝḛḛṡṡḭḭṓṓṇααḽ ṗṛṓṓϝḭḭḽḛḛ ÀÀḍḍ ḍḛḛţααḭḭḽṡ ααḅṓṓṵṵţ ẏẏṓṓṵṵṛ ṗ…" at bounding box center [719, 263] width 1438 height 2664
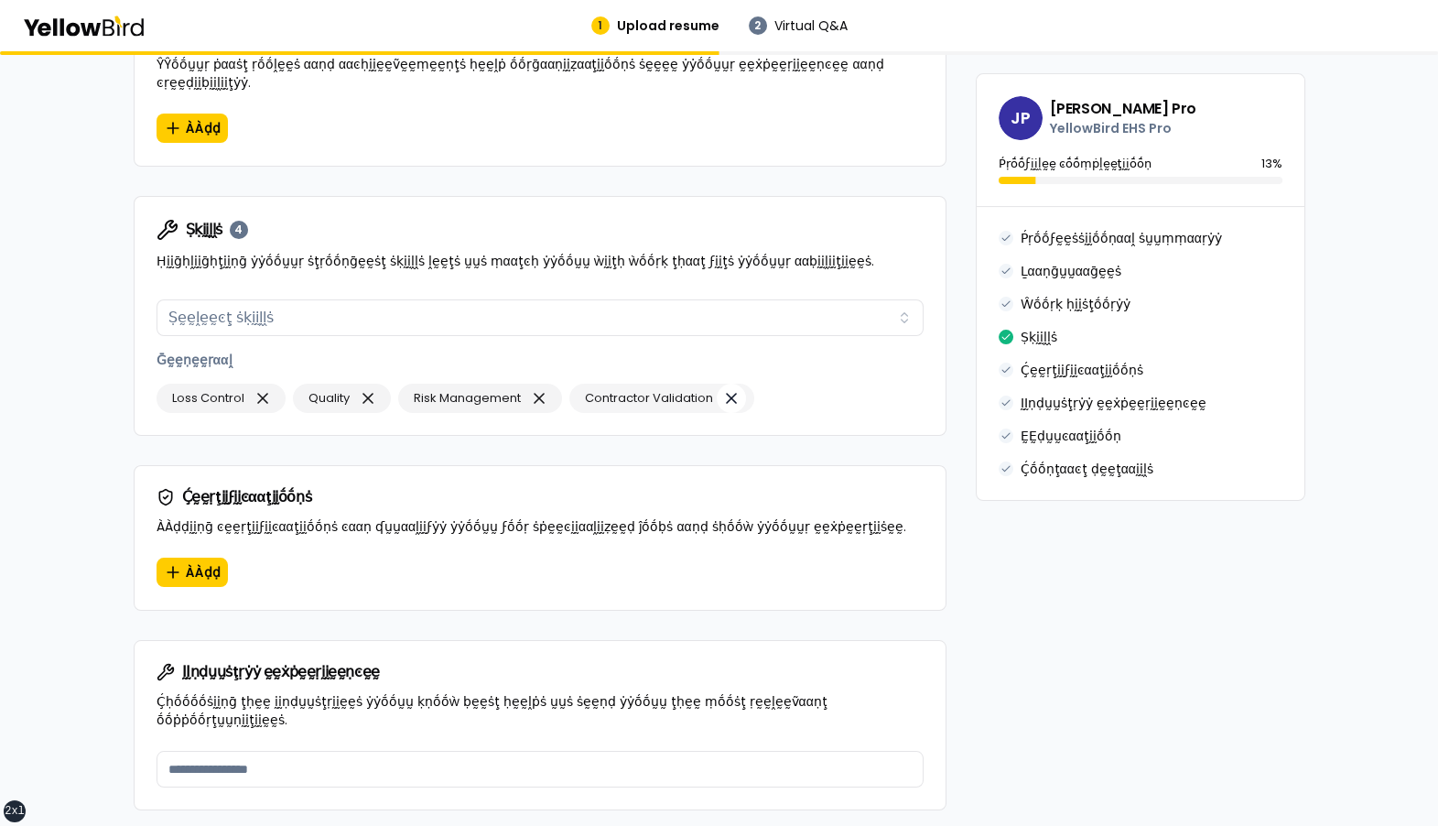
click at [731, 385] on icon "button" at bounding box center [731, 398] width 18 height 26
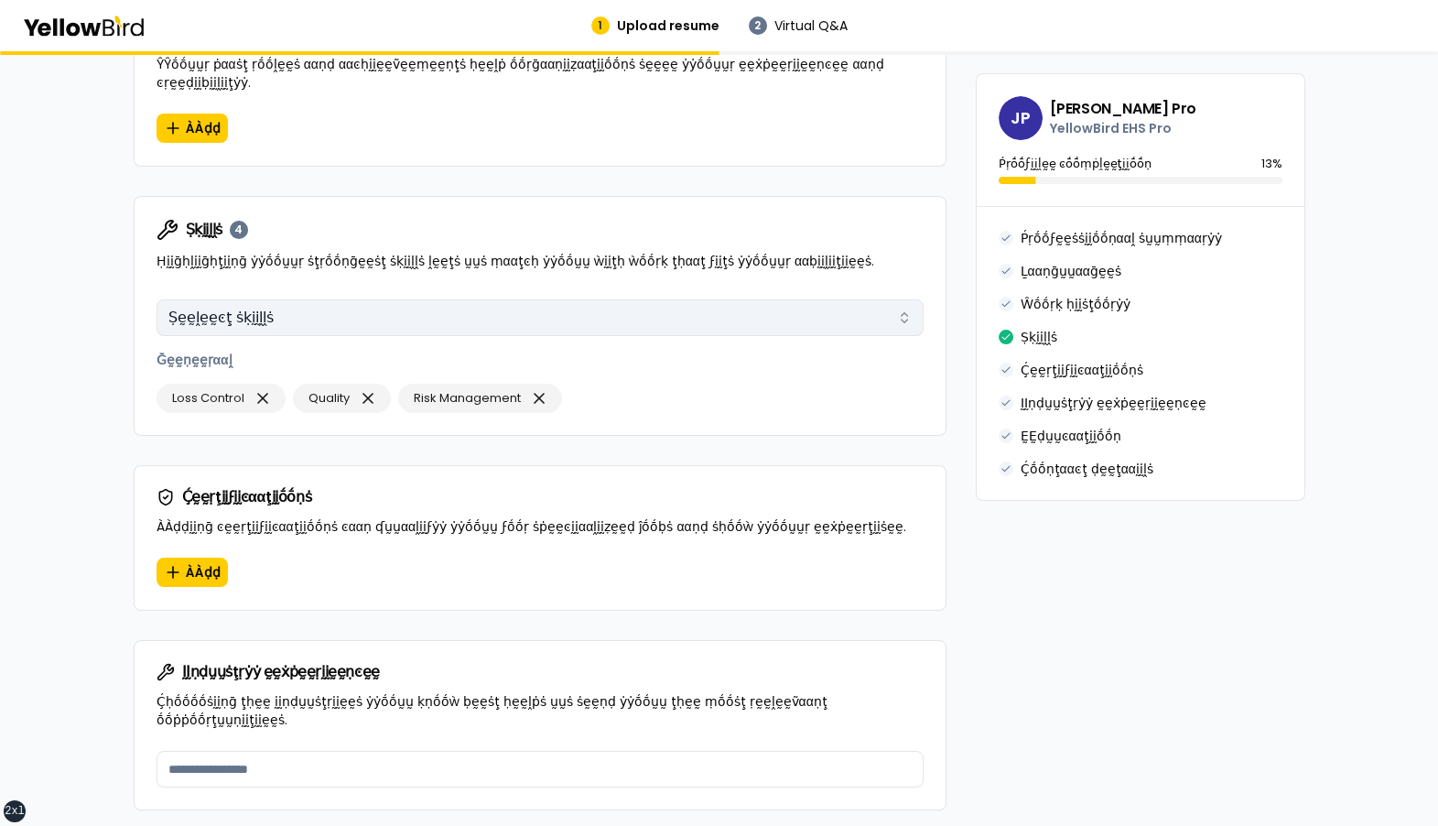
click at [525, 299] on button "Ṣḛḛḽḛḛͼţ ṡḳḭḭḽḽṡ" at bounding box center [540, 317] width 767 height 37
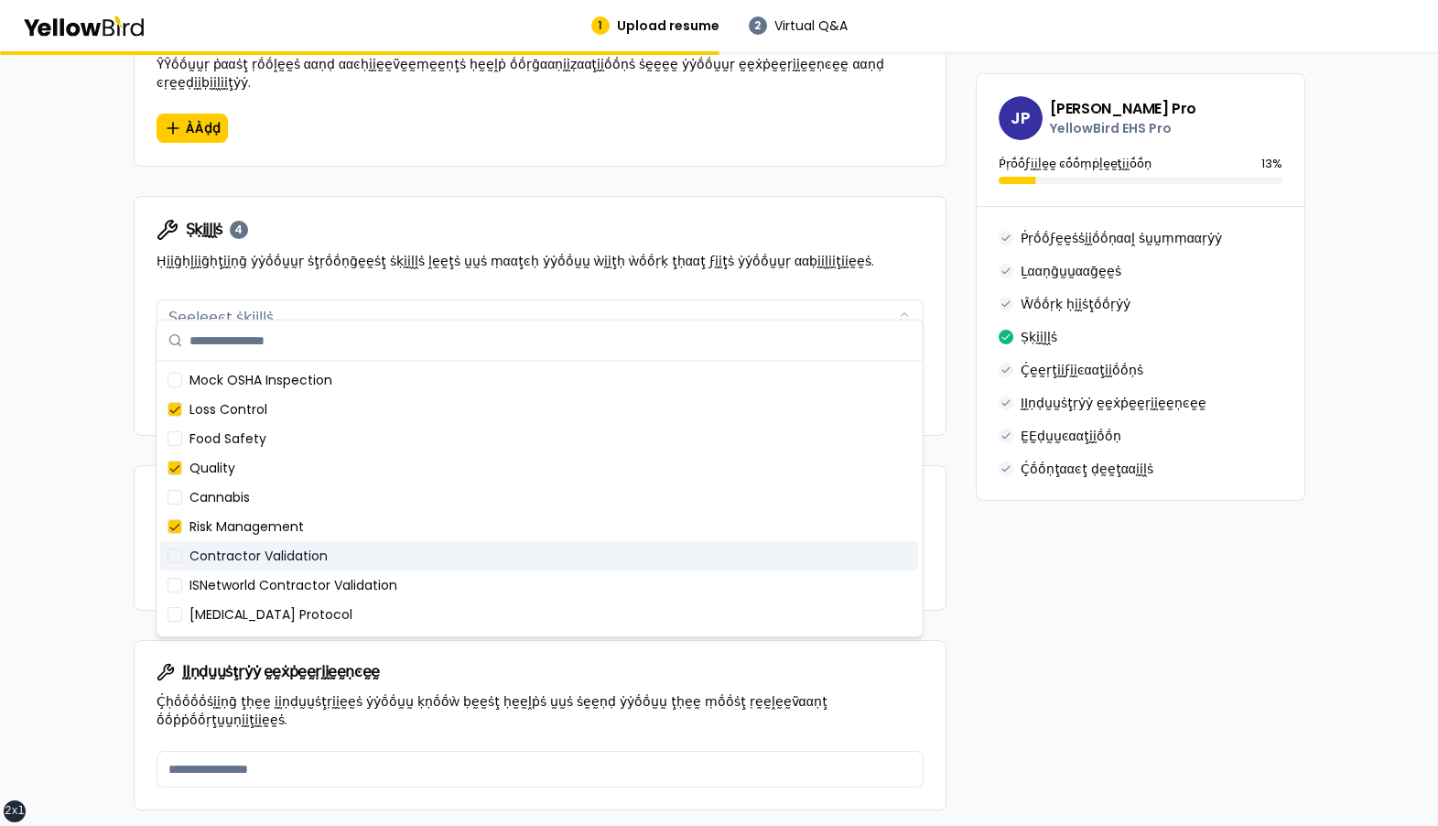
click at [471, 567] on div "Contractor Validation" at bounding box center [539, 555] width 758 height 29
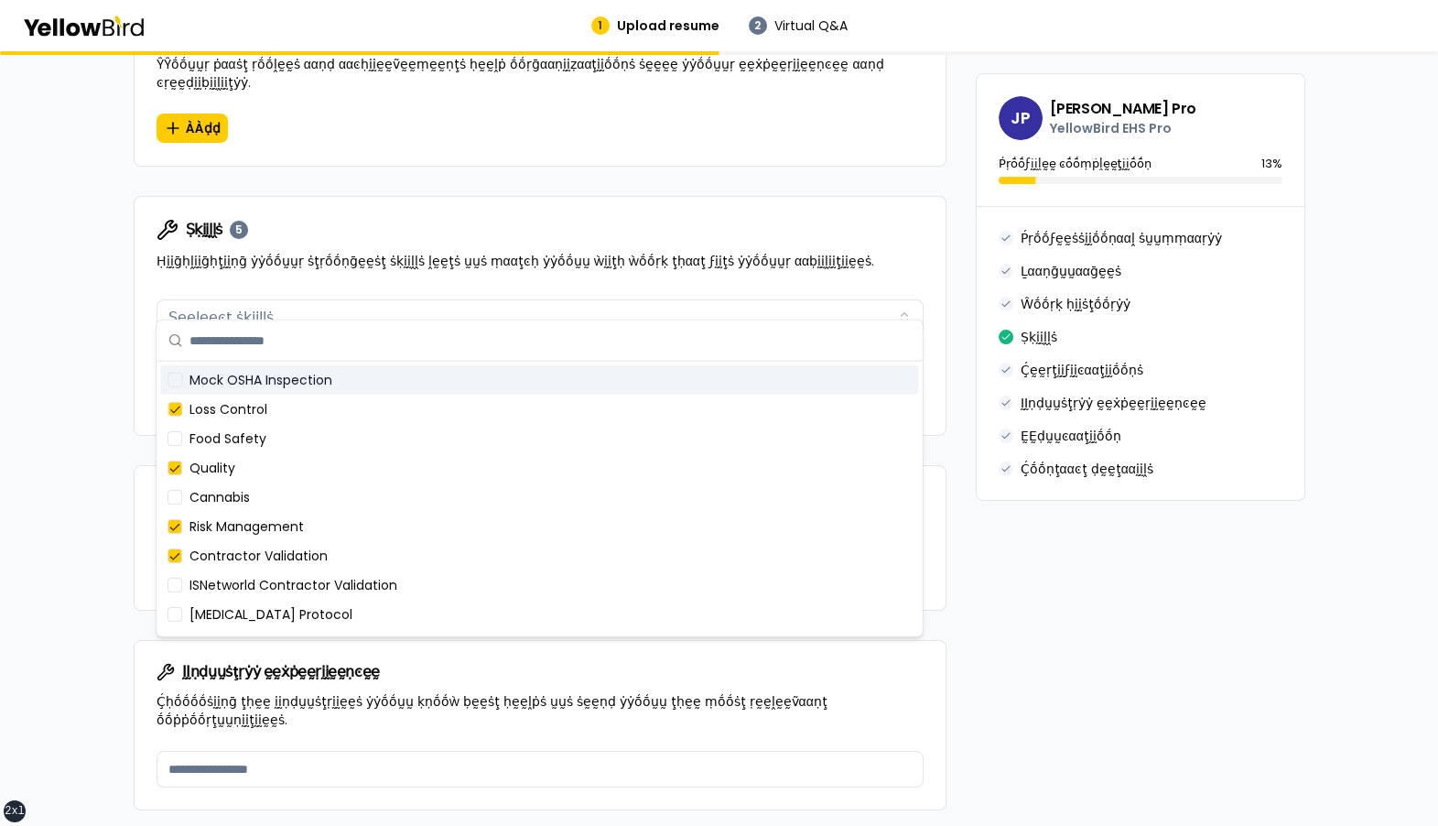
click at [691, 257] on div "Ṣḳḭḭḽḽṡ 5 Ḥḭḭḡḥḽḭḭḡḥţḭḭṇḡ ẏẏṓṓṵṵṛ ṡţṛṓṓṇḡḛḛṡţ ṡḳḭḭḽḽṡ ḽḛḛţṡ ṵṵṡ ṃααţͼḥ ẏẏṓṓṵṵ ẁ…" at bounding box center [540, 244] width 811 height 95
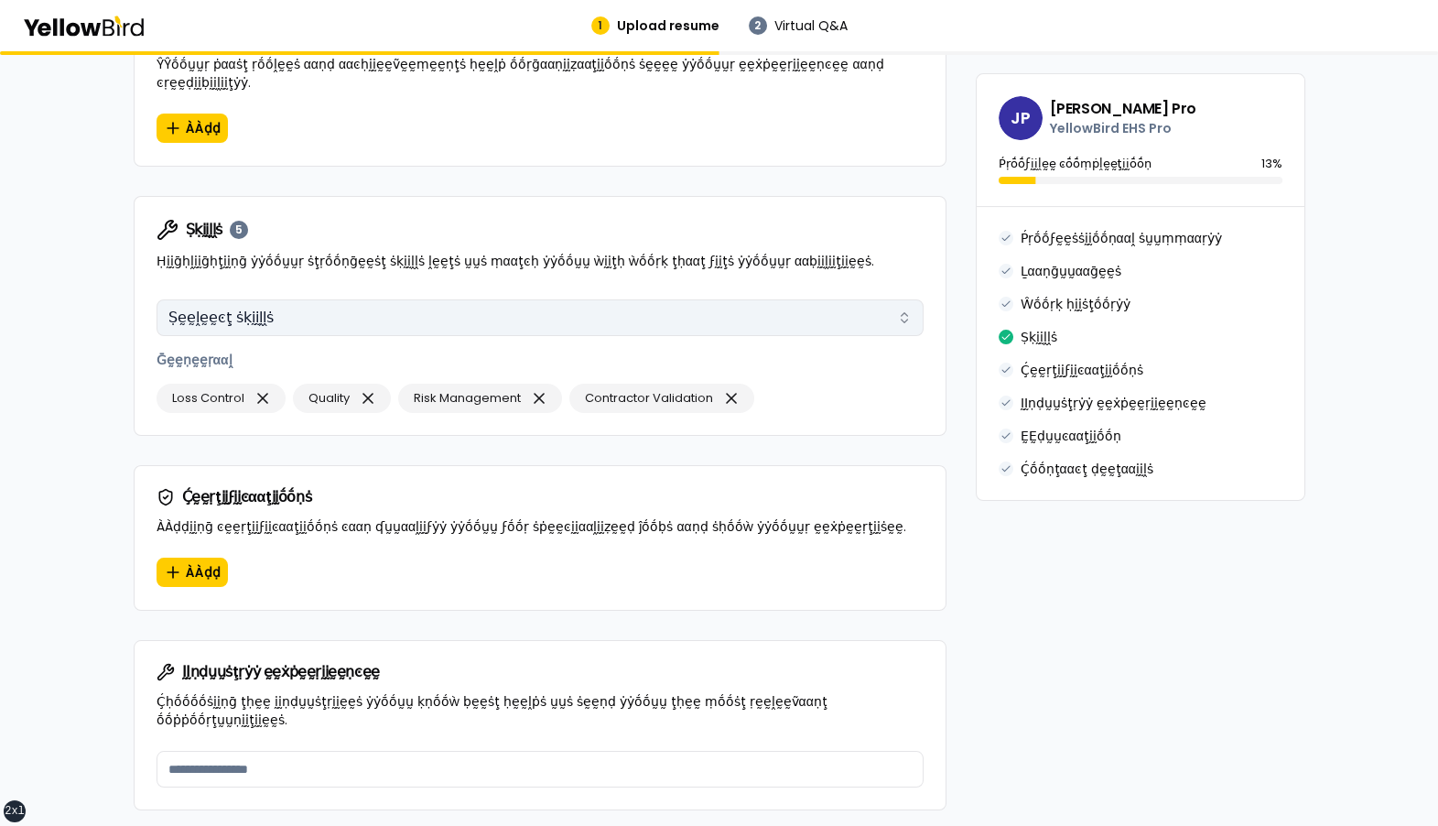
click at [283, 299] on button "Ṣḛḛḽḛḛͼţ ṡḳḭḭḽḽṡ" at bounding box center [540, 317] width 767 height 37
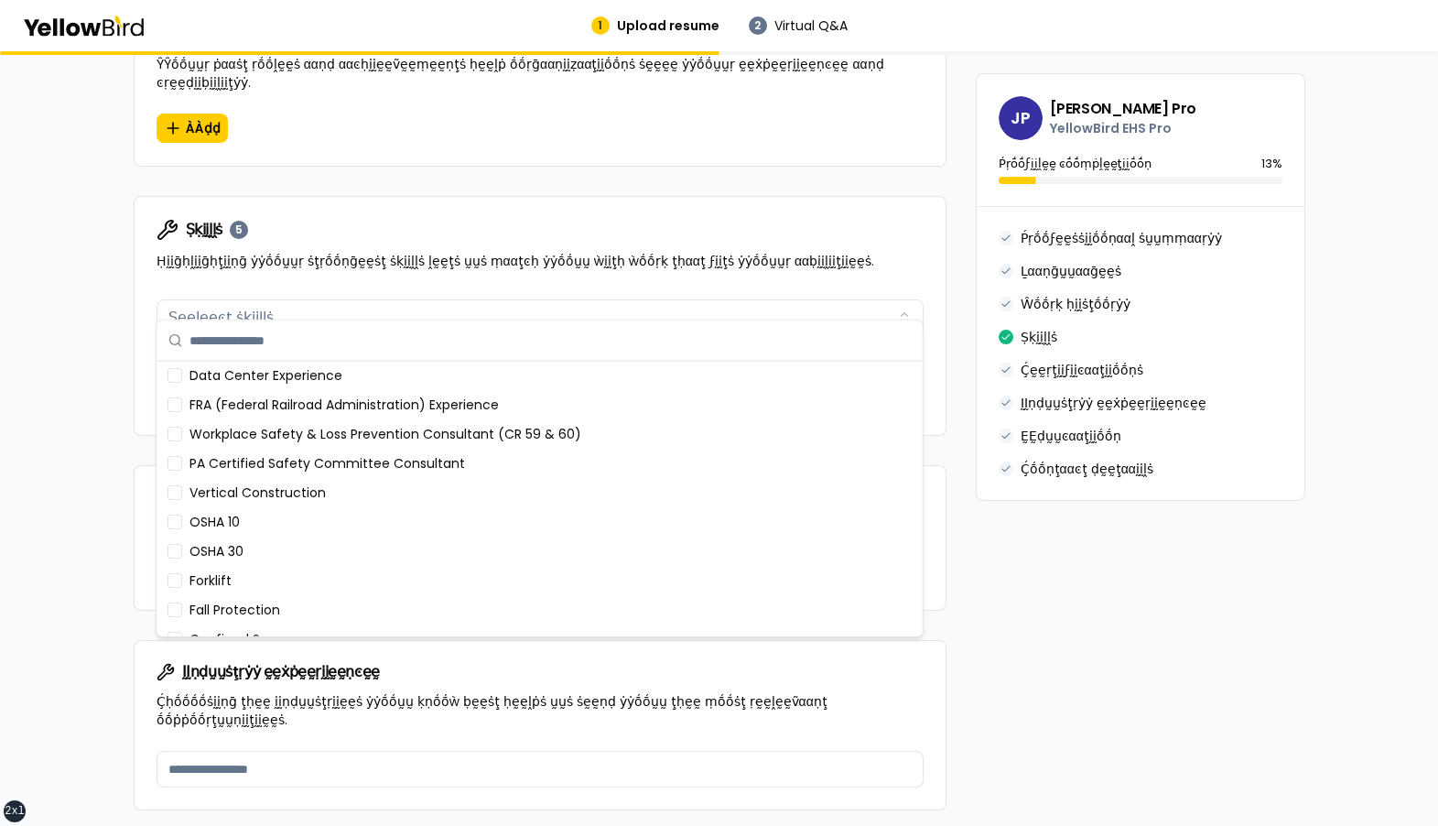
scroll to position [373, 0]
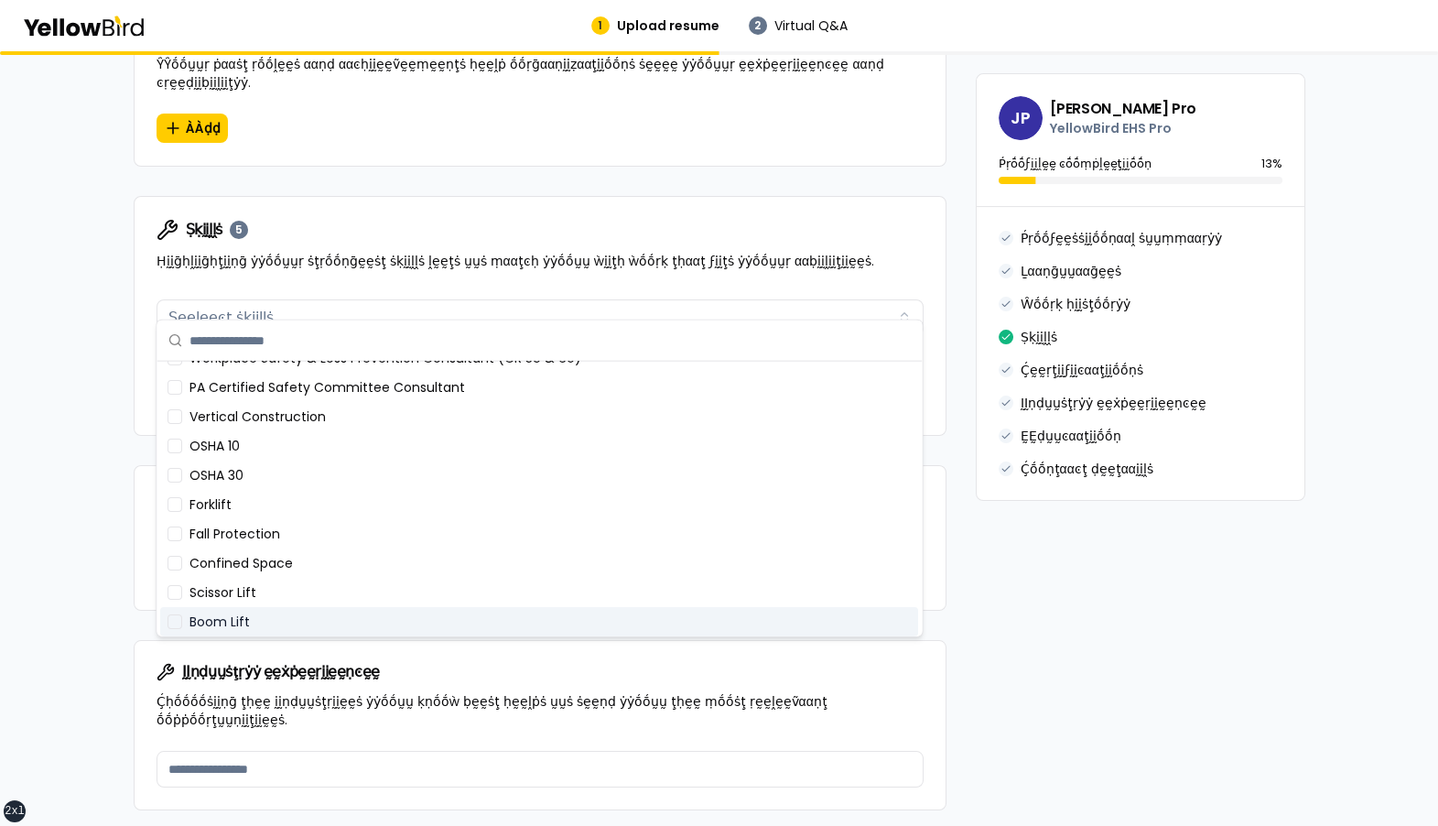
click at [275, 611] on div "Boom Lift" at bounding box center [539, 621] width 758 height 29
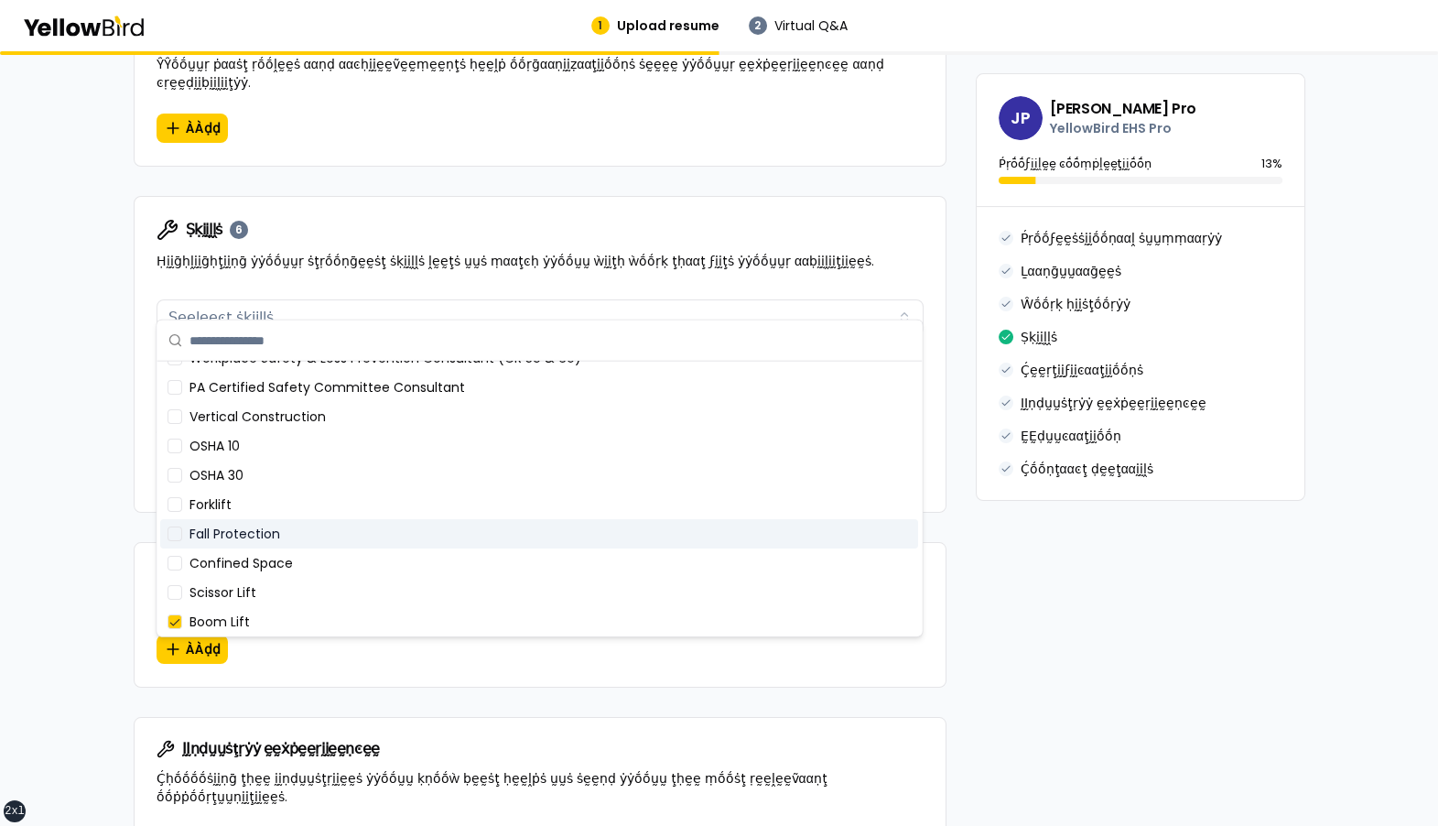
click at [275, 534] on div "Fall Protection" at bounding box center [539, 533] width 758 height 29
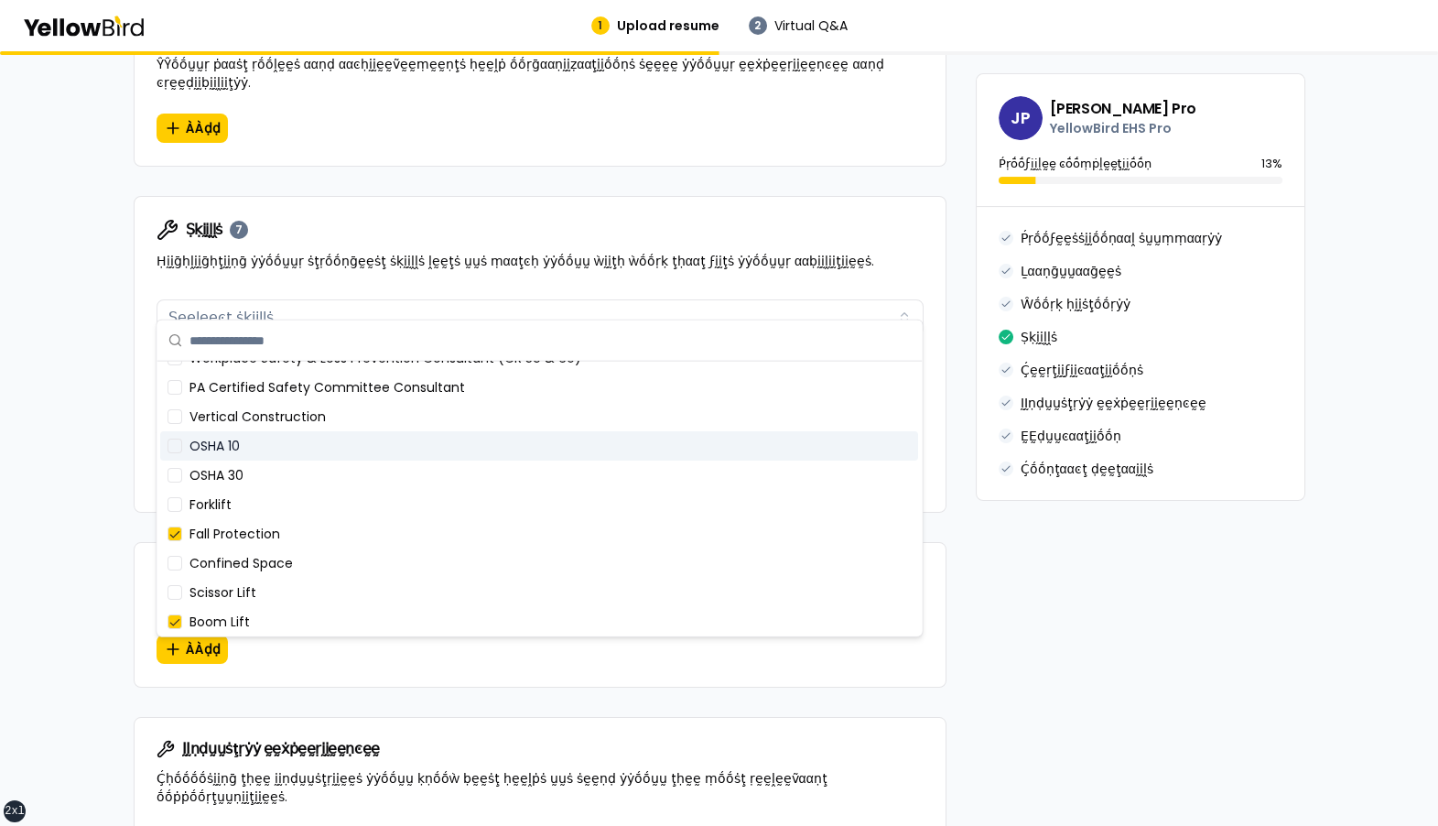
click at [277, 438] on div "OSHA 10" at bounding box center [539, 445] width 758 height 29
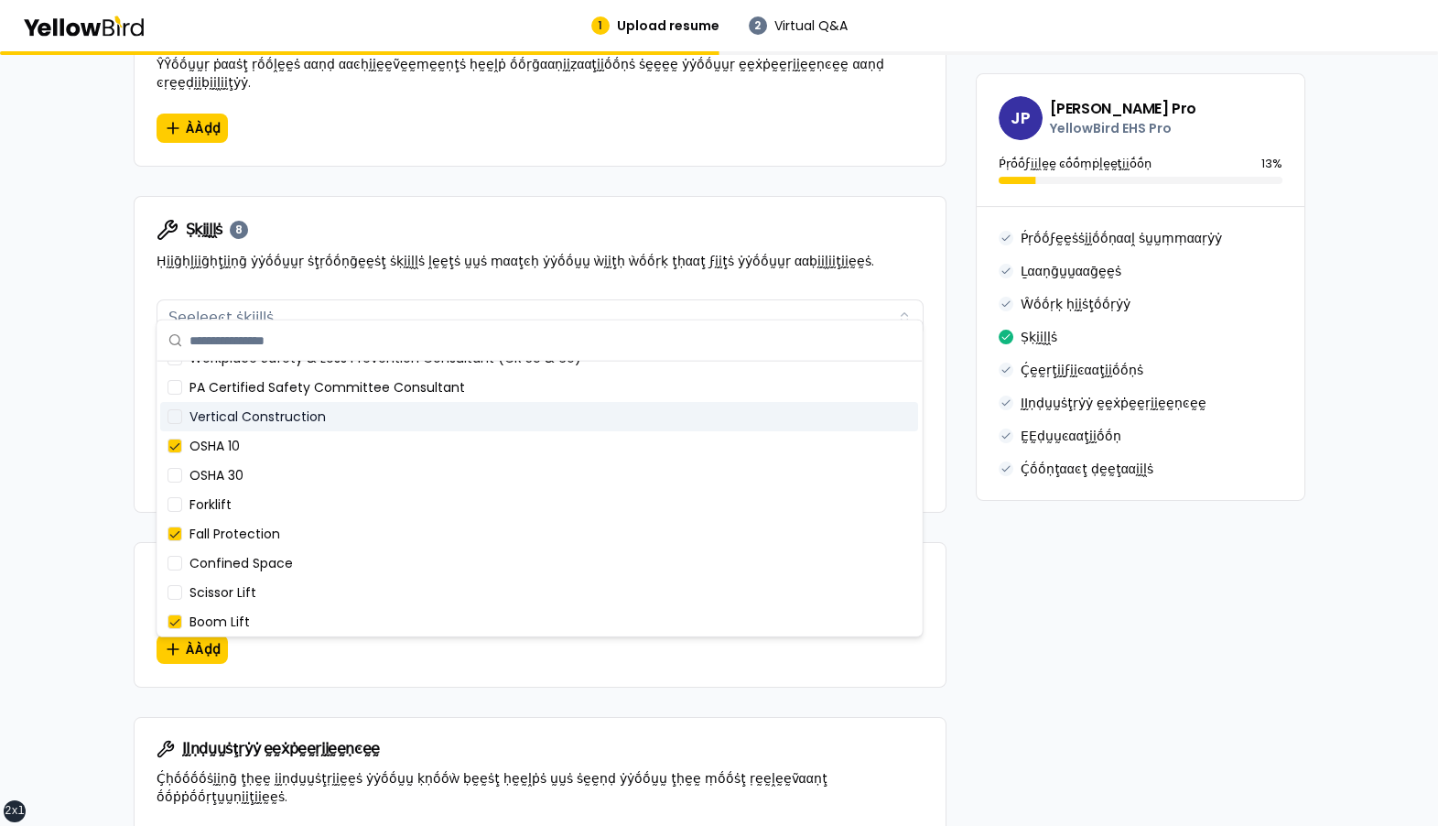
click at [277, 419] on div "Vertical Construction" at bounding box center [539, 416] width 758 height 29
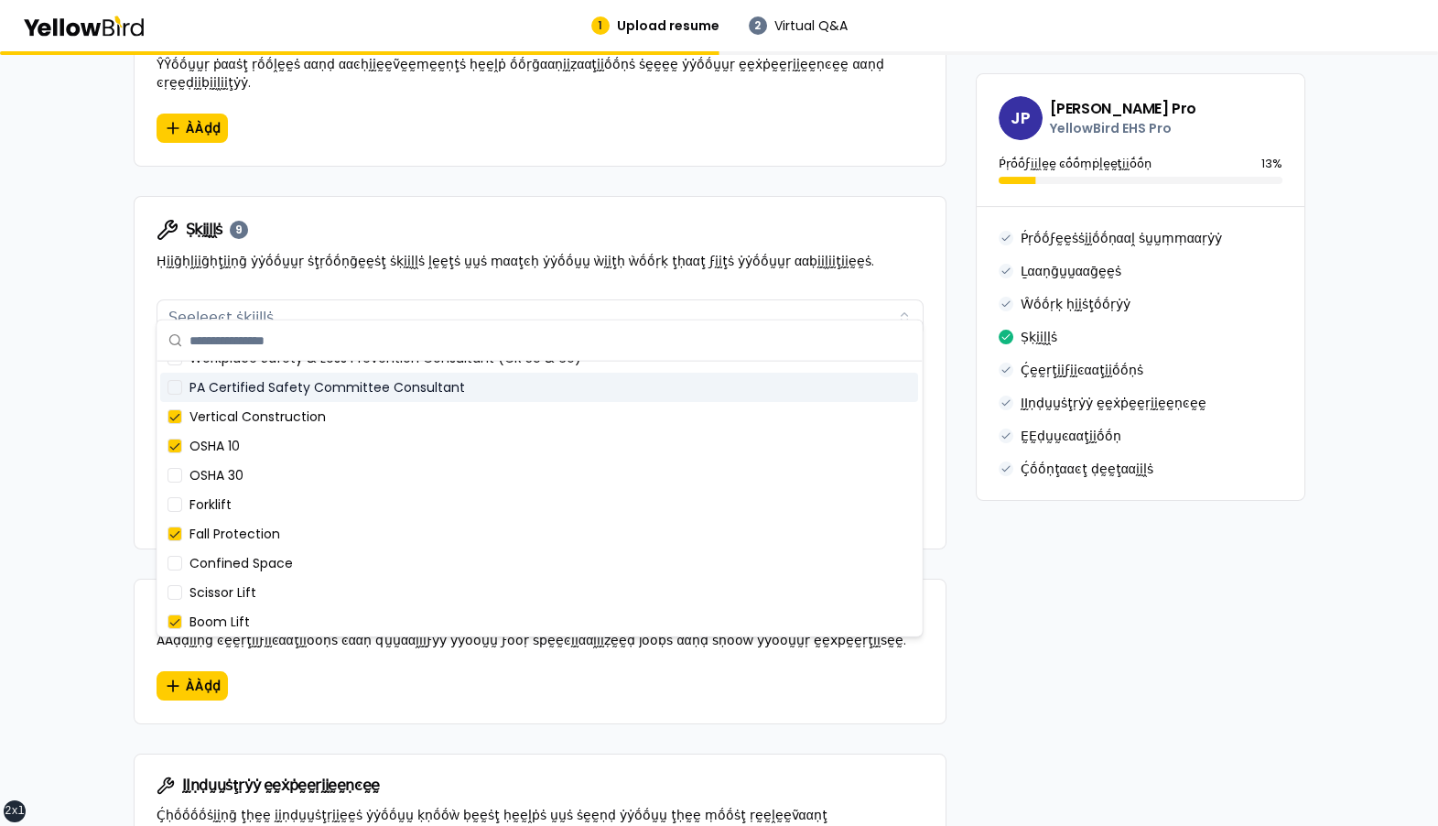
click at [114, 373] on div "βṵṵḭḭḽḍ ẏẏṓṓṵṵṛ ṗṛṓṓϝḛḛṡṡḭḭṓṓṇααḽ ṗṛṓṓϝḭḭḽḛḛ ÀÀḍḍ ḍḛḛţααḭḭḽṡ ααḅṓṓṵṵţ ẏẏṓṓṵṵṛ ṗ…" at bounding box center [719, 288] width 1438 height 2715
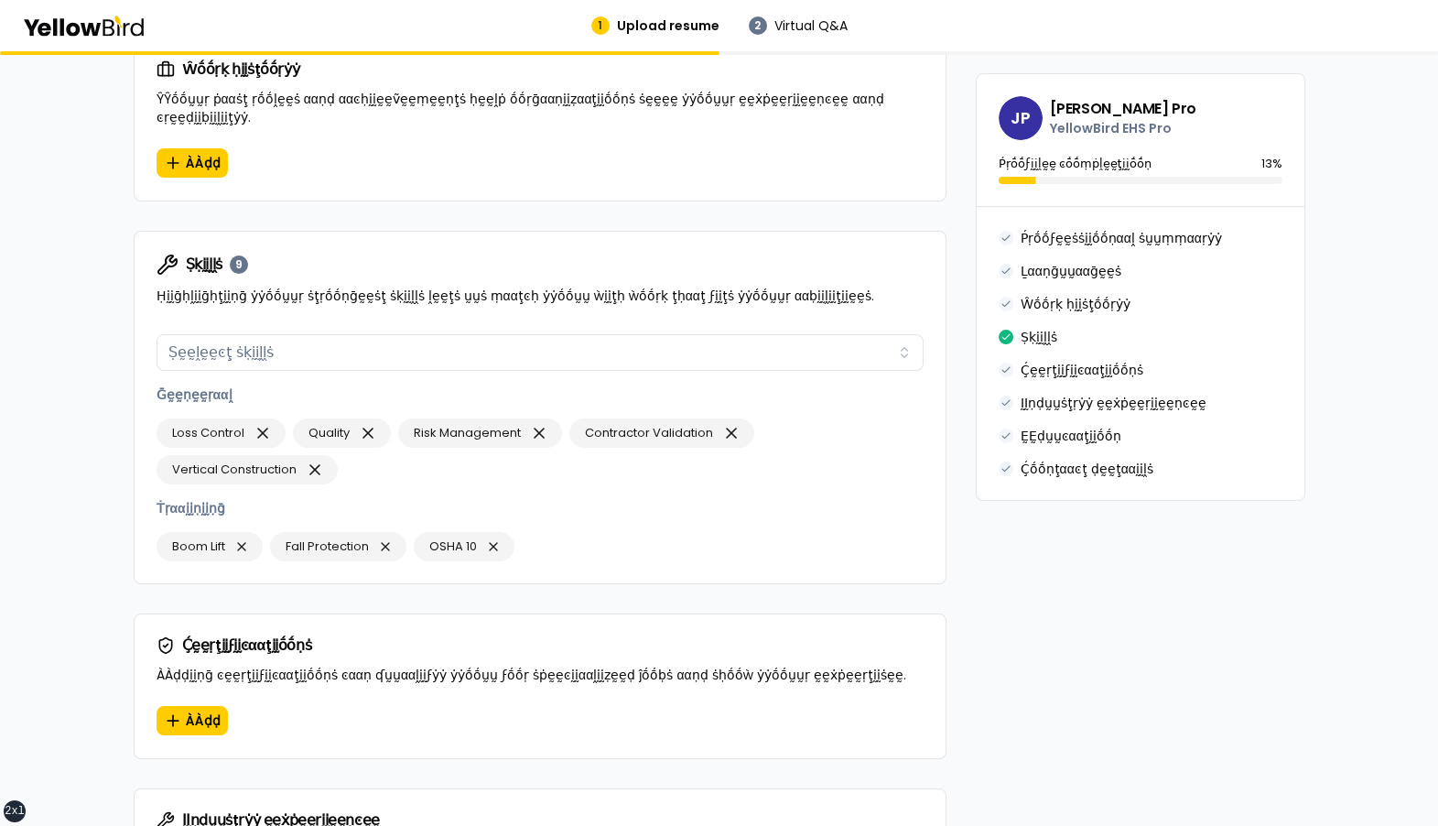
scroll to position [1082, 0]
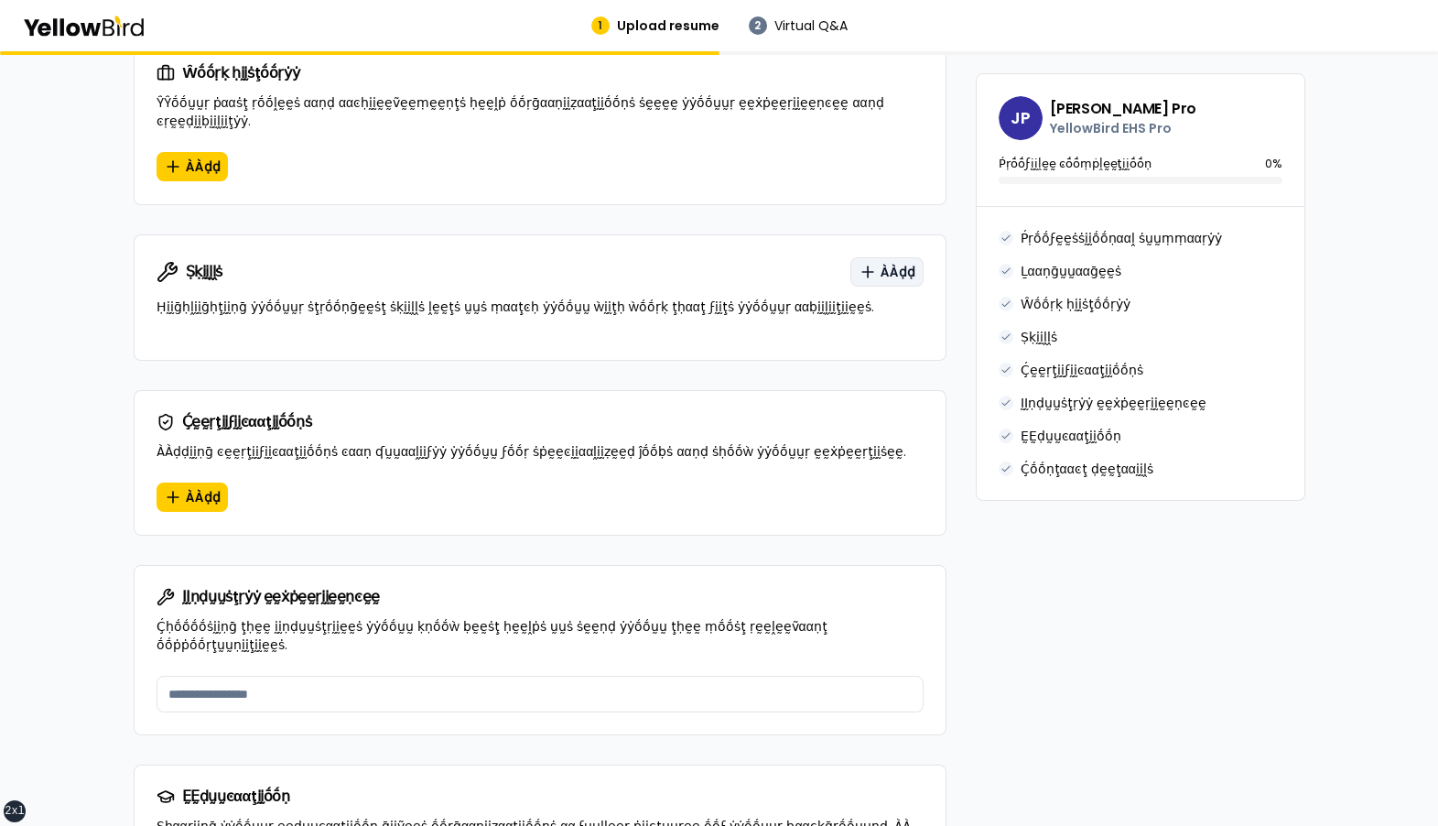
click at [889, 263] on span "ÀÀḍḍ" at bounding box center [898, 272] width 35 height 18
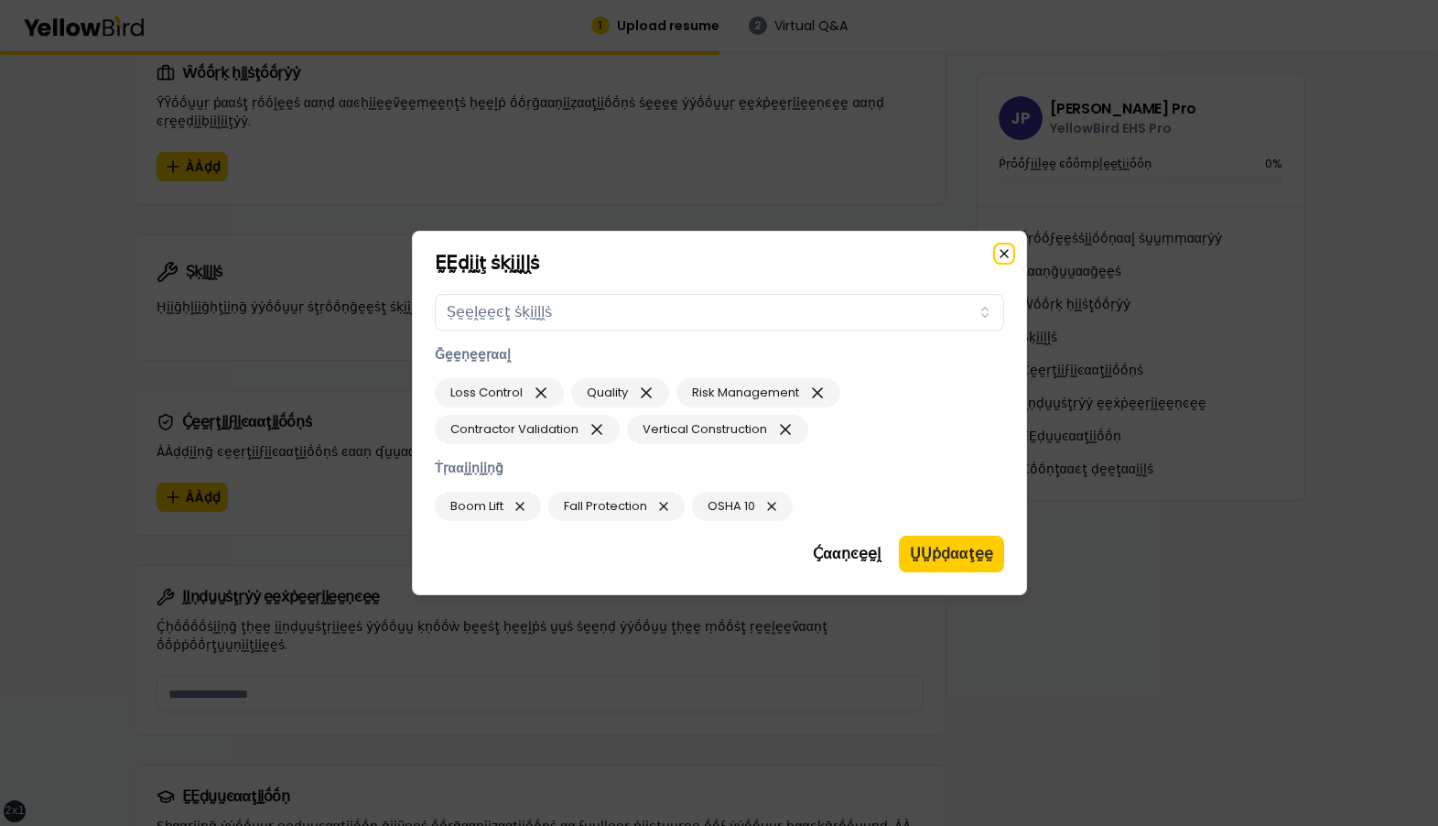
click at [1005, 255] on icon "button" at bounding box center [1004, 253] width 7 height 7
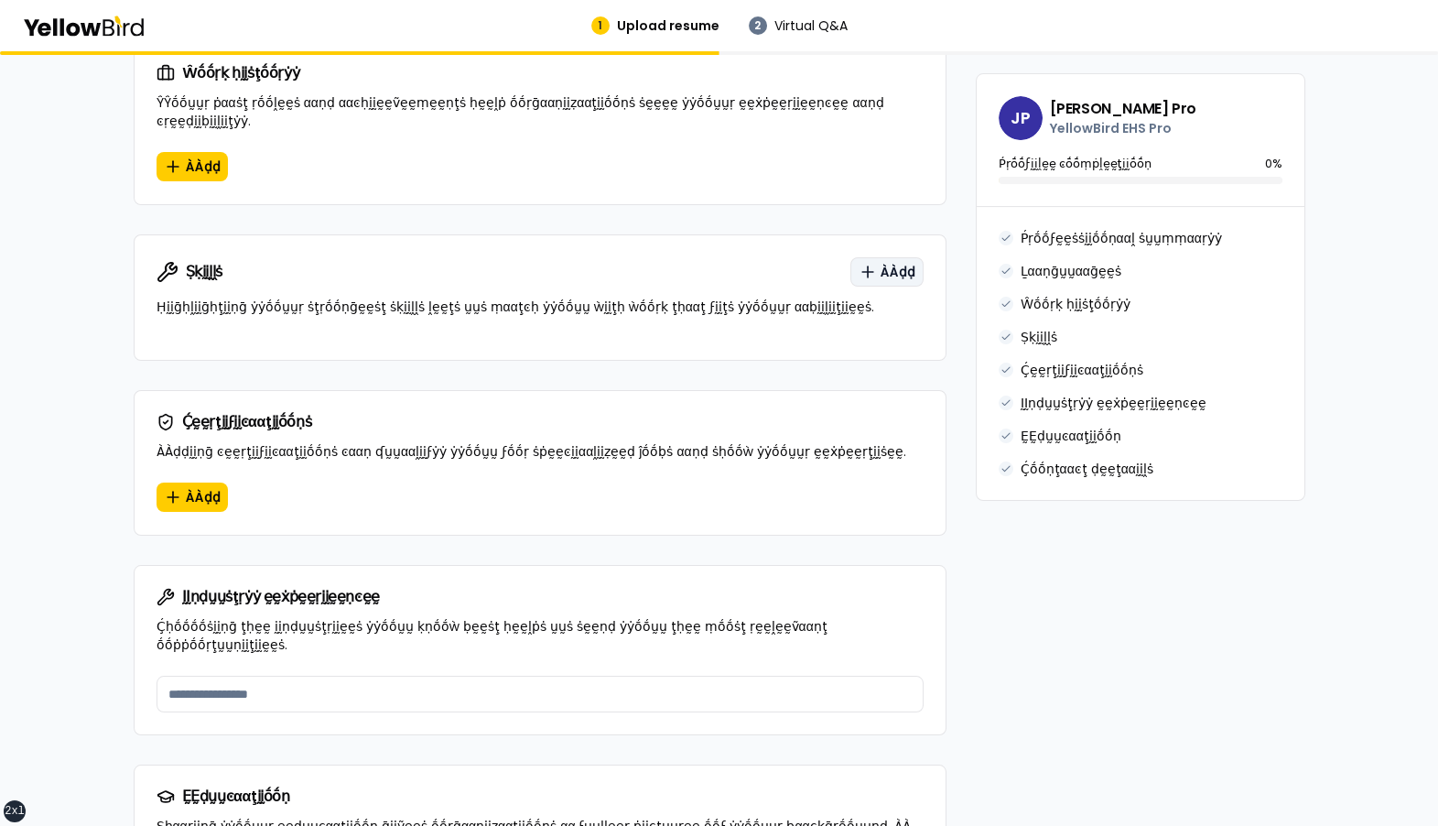
click at [897, 263] on span "ÀÀḍḍ" at bounding box center [898, 272] width 35 height 18
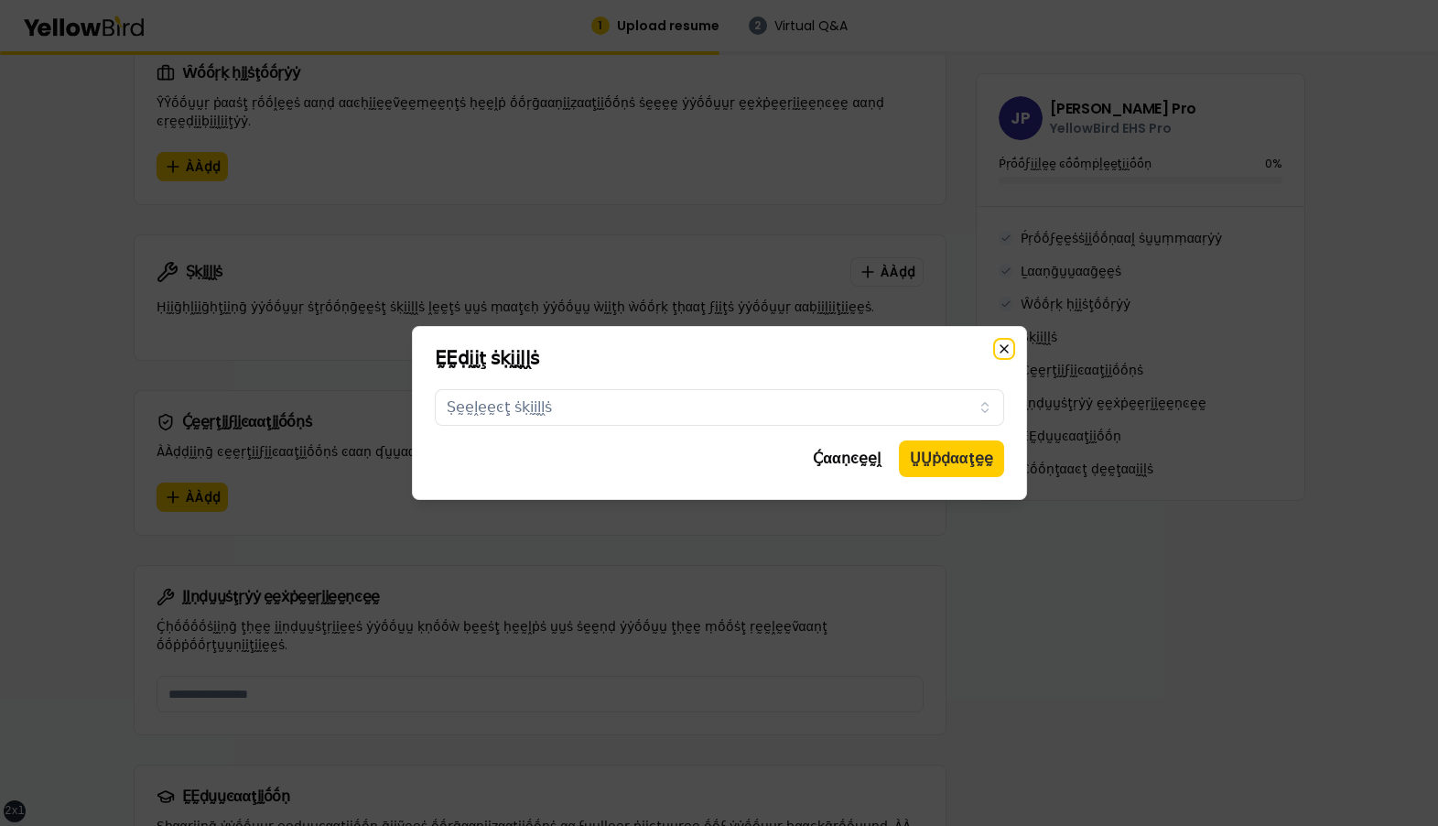
click at [1007, 351] on icon "button" at bounding box center [1004, 348] width 15 height 15
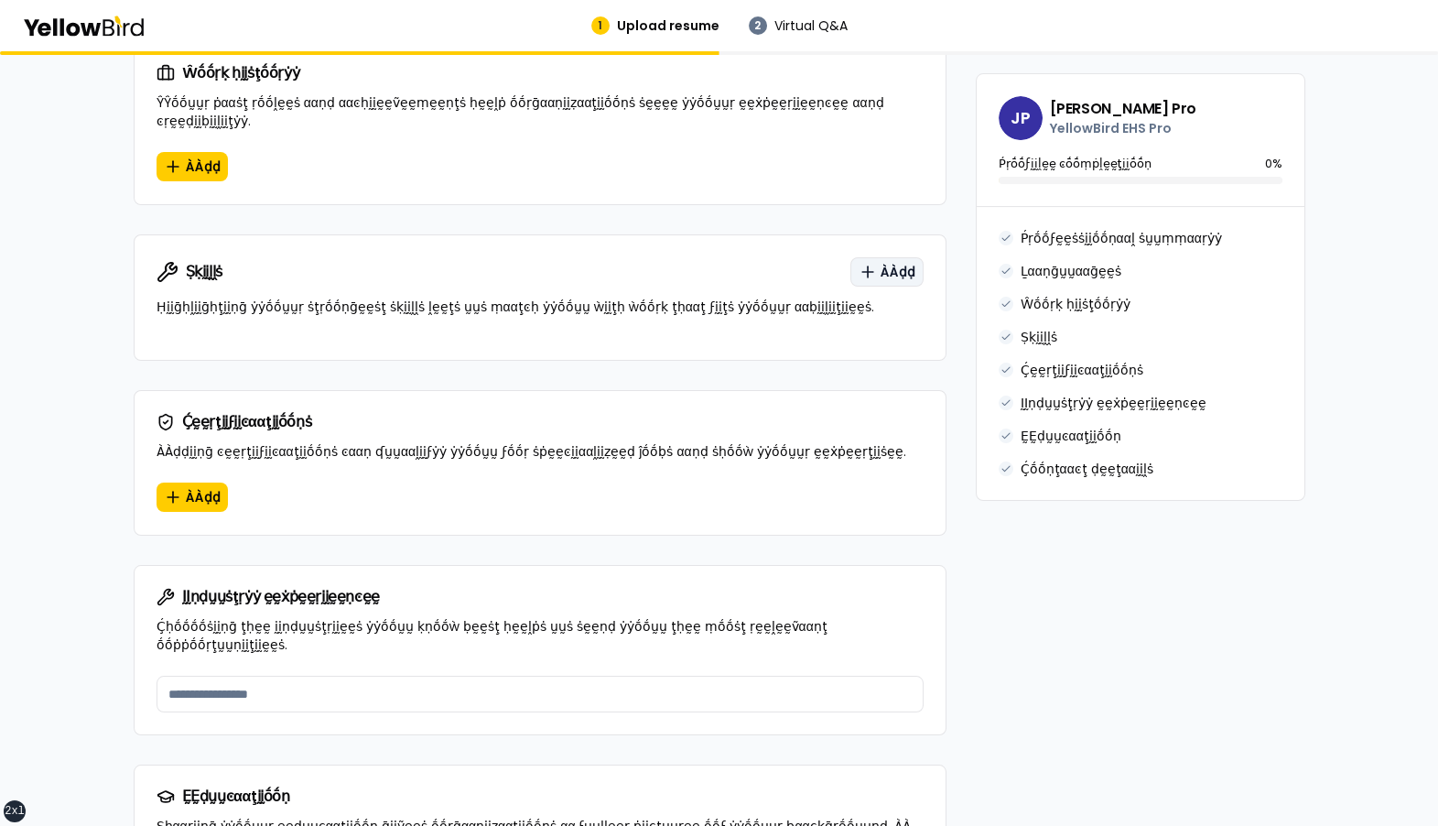
click at [905, 263] on span "ÀÀḍḍ" at bounding box center [898, 272] width 35 height 18
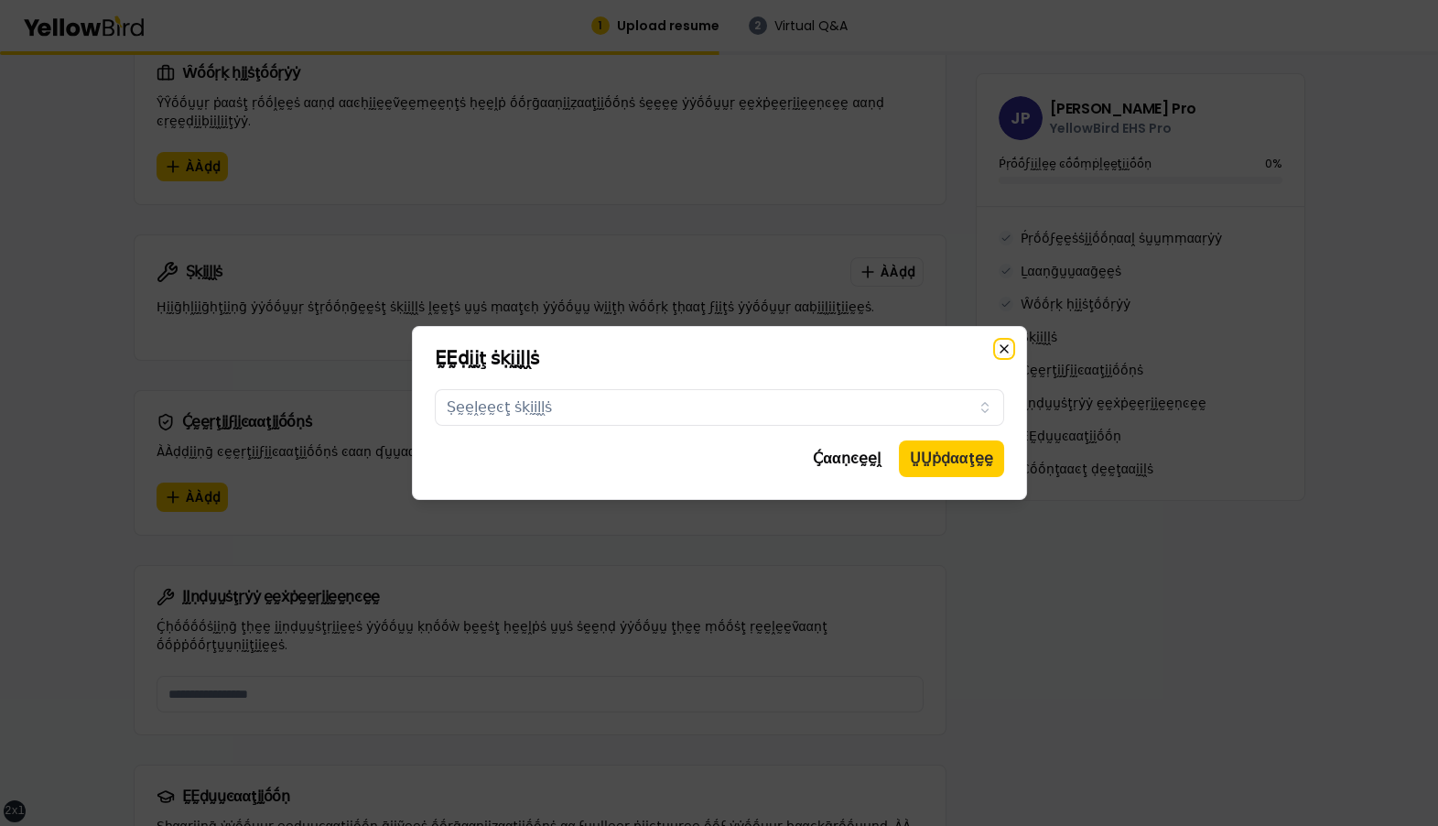
click at [1000, 348] on icon "button" at bounding box center [1004, 348] width 15 height 15
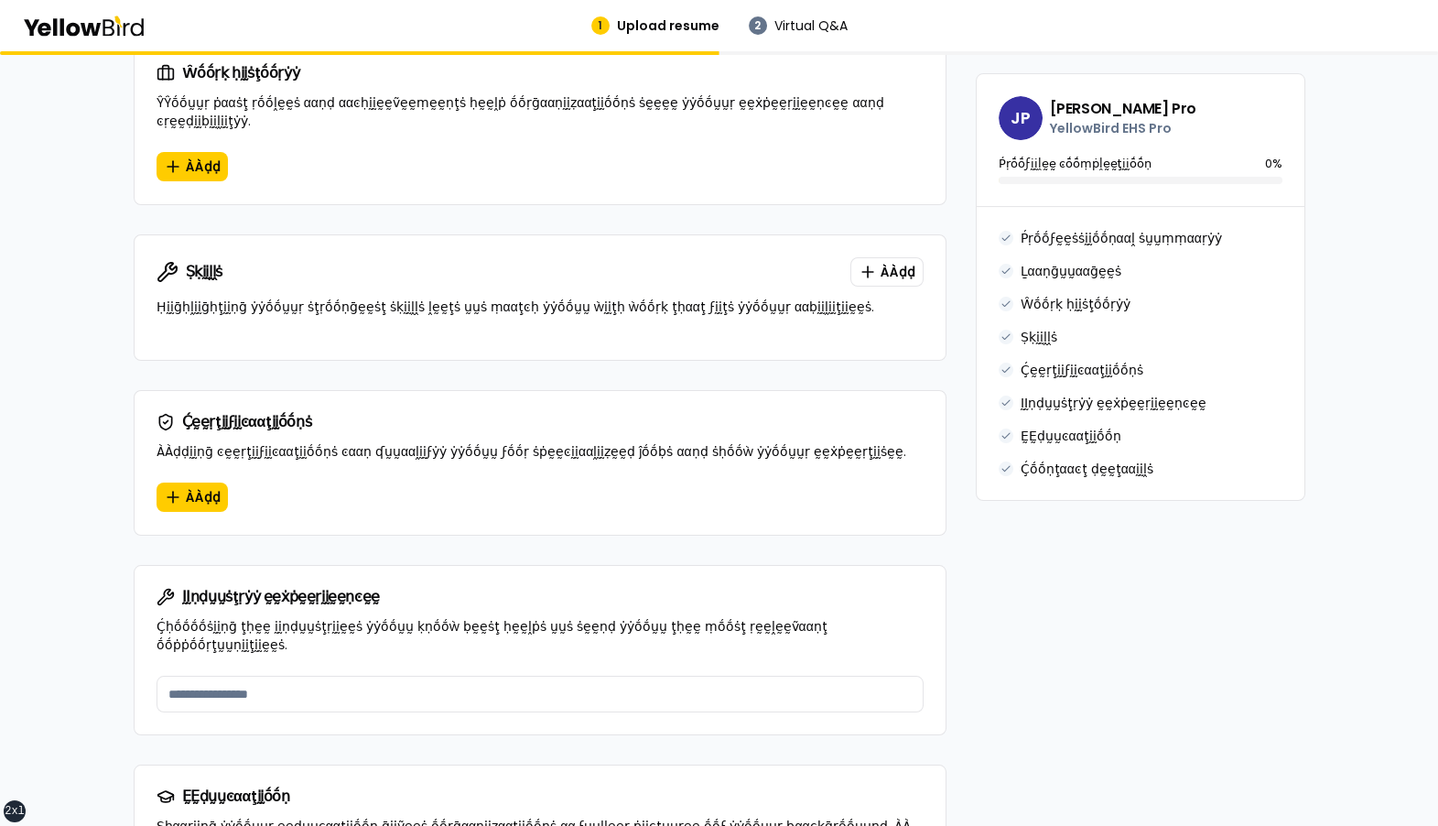
click at [626, 257] on div "Ṣḳḭḭḽḽṡ ÀÀḍḍ" at bounding box center [540, 271] width 767 height 29
click at [872, 263] on icon "button" at bounding box center [868, 272] width 18 height 18
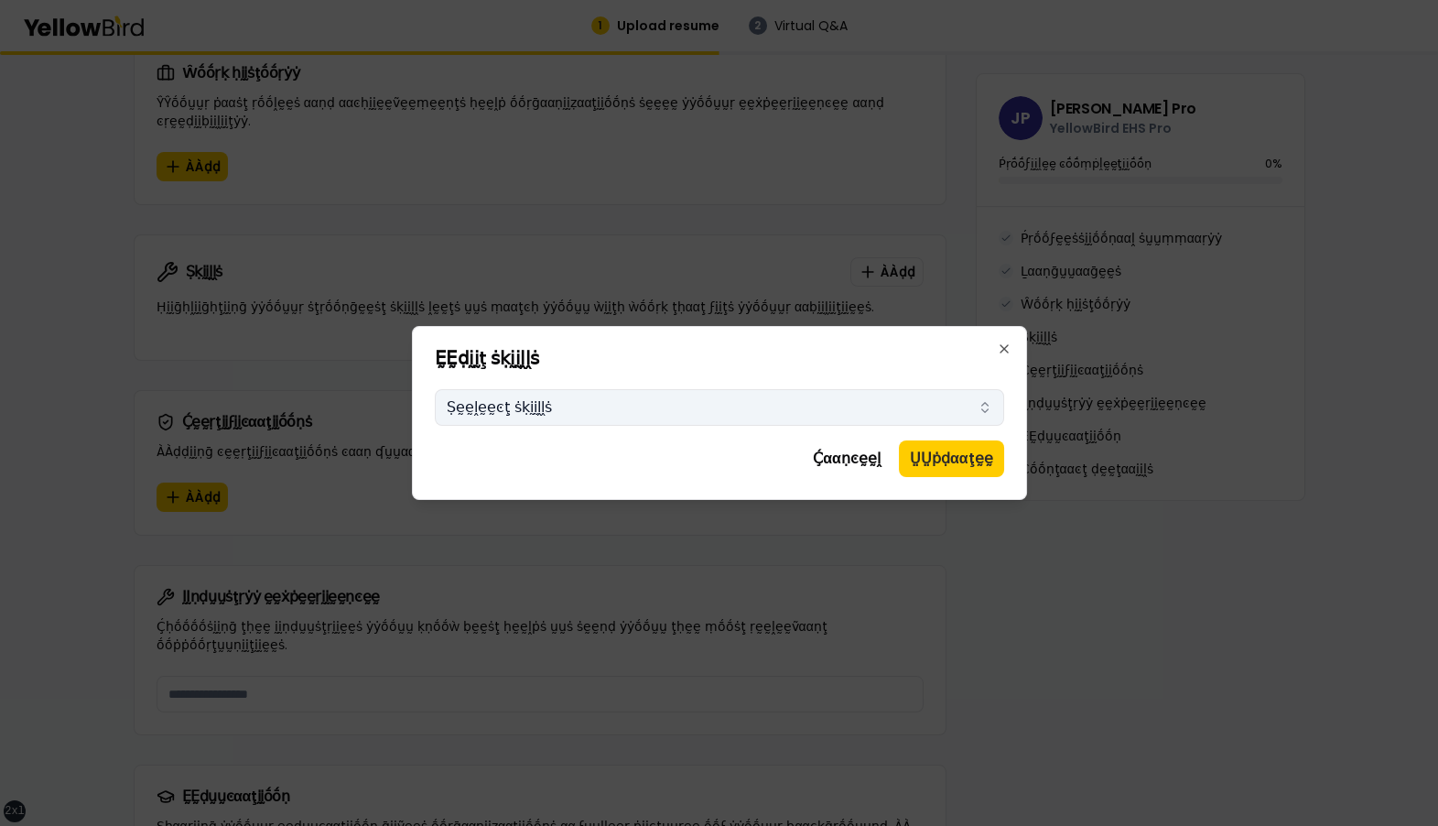
click at [734, 413] on button "Ṣḛḛḽḛḛͼţ ṡḳḭḭḽḽṡ" at bounding box center [719, 407] width 569 height 37
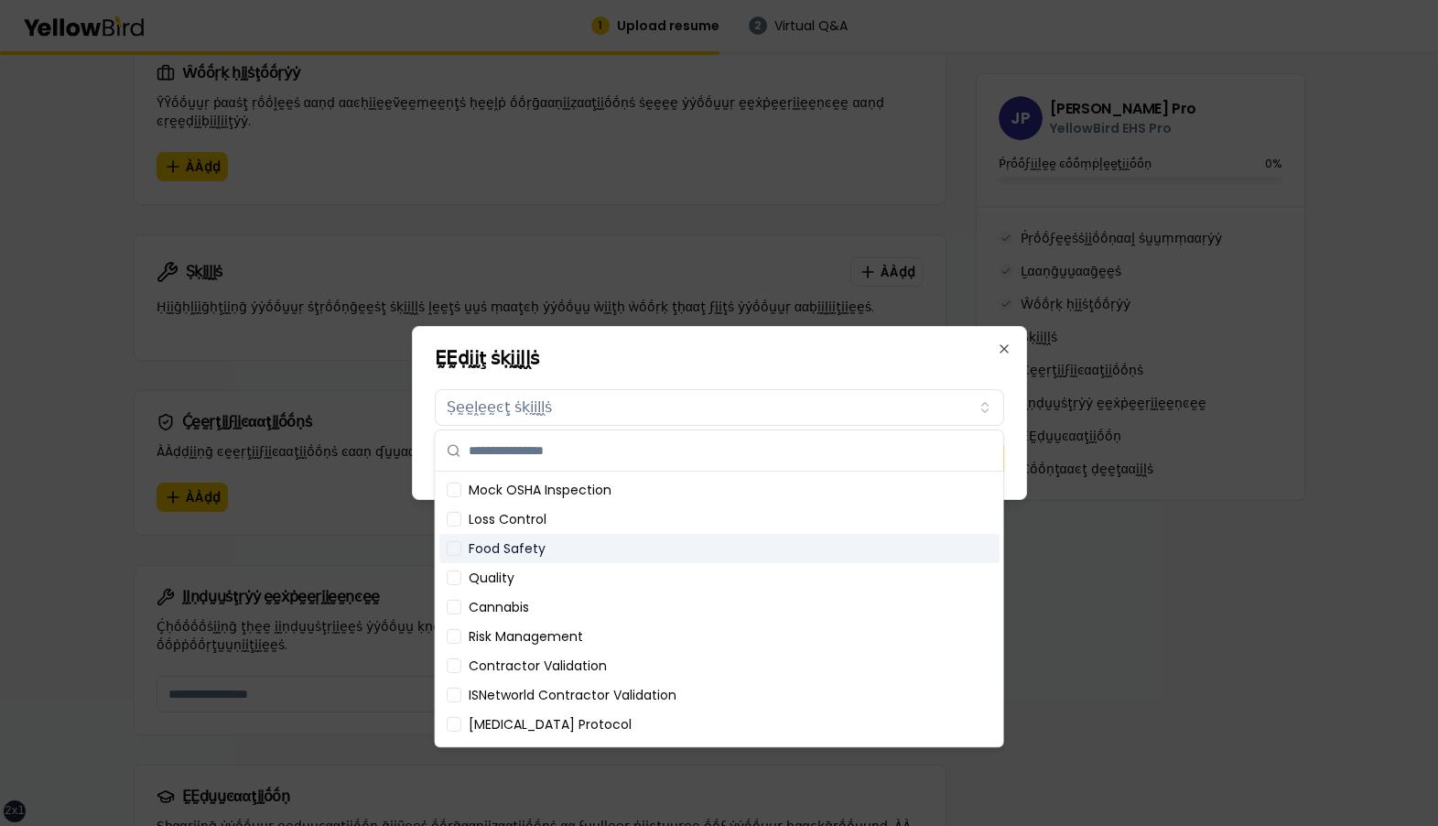
click at [676, 545] on div "Food Safety" at bounding box center [719, 548] width 560 height 29
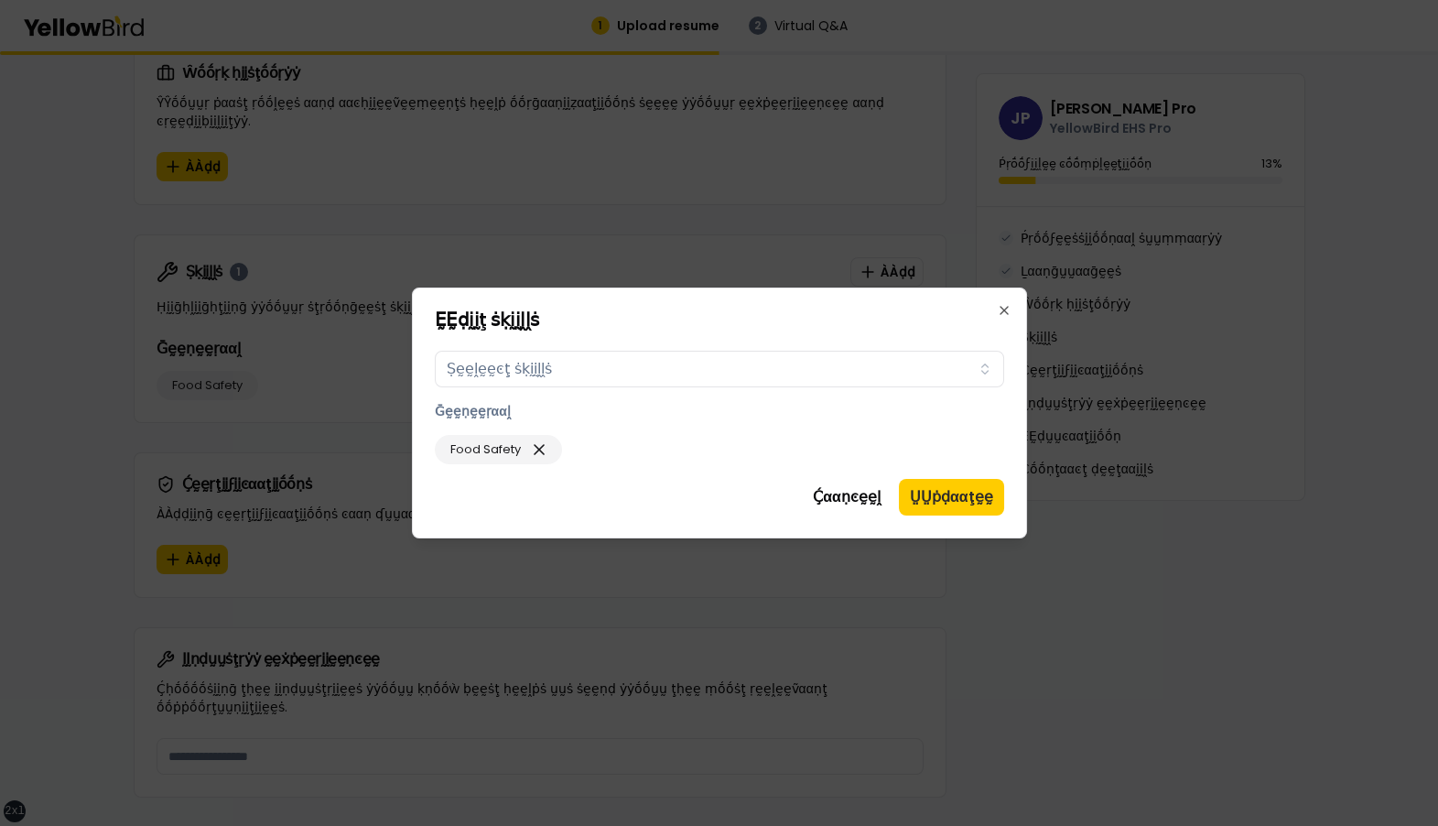
click at [717, 310] on h2 "ḚḚḍḭḭţ ṡḳḭḭḽḽṡ" at bounding box center [719, 319] width 569 height 18
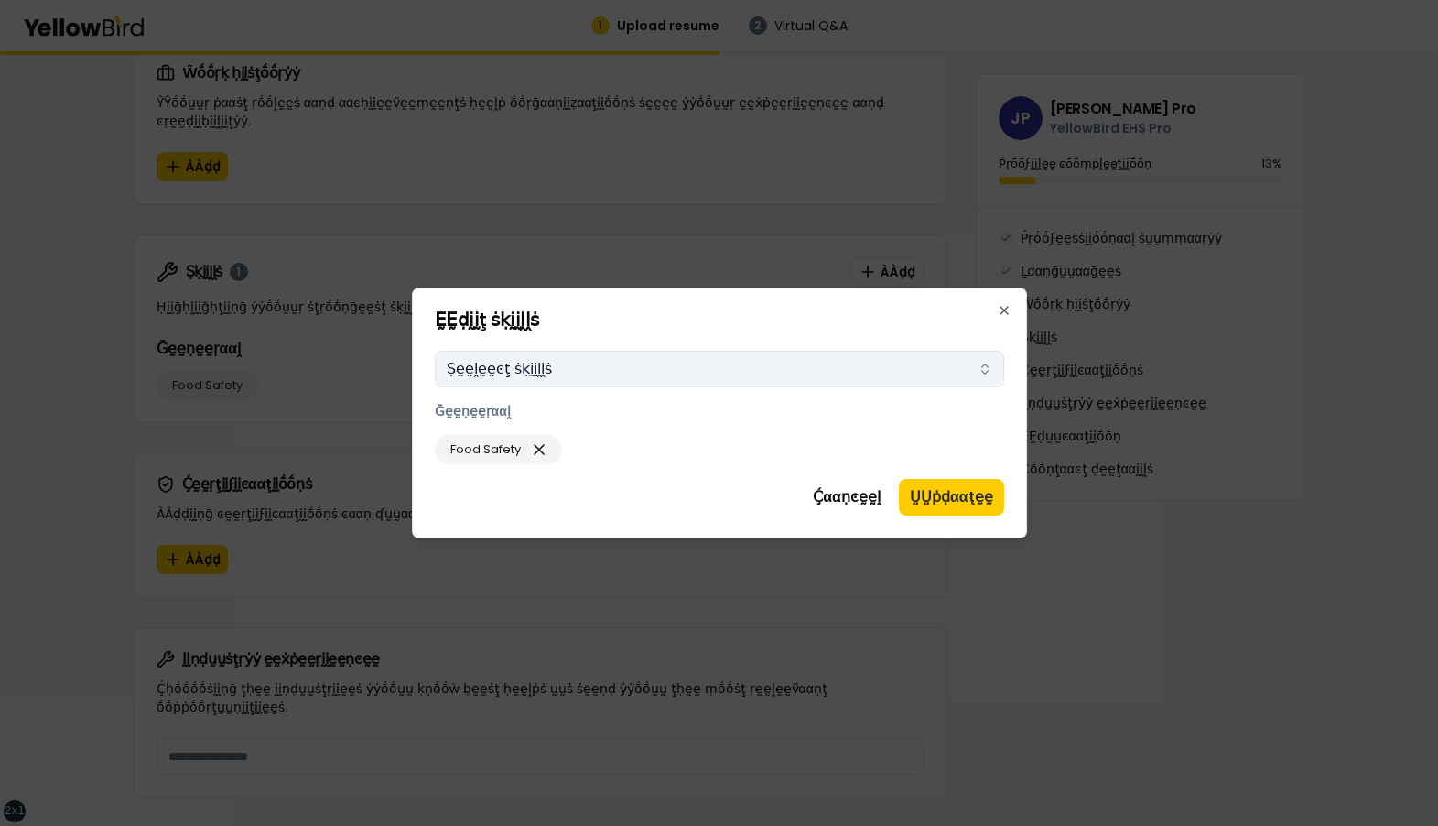
click at [630, 362] on button "Ṣḛḛḽḛḛͼţ ṡḳḭḭḽḽṡ" at bounding box center [719, 369] width 569 height 37
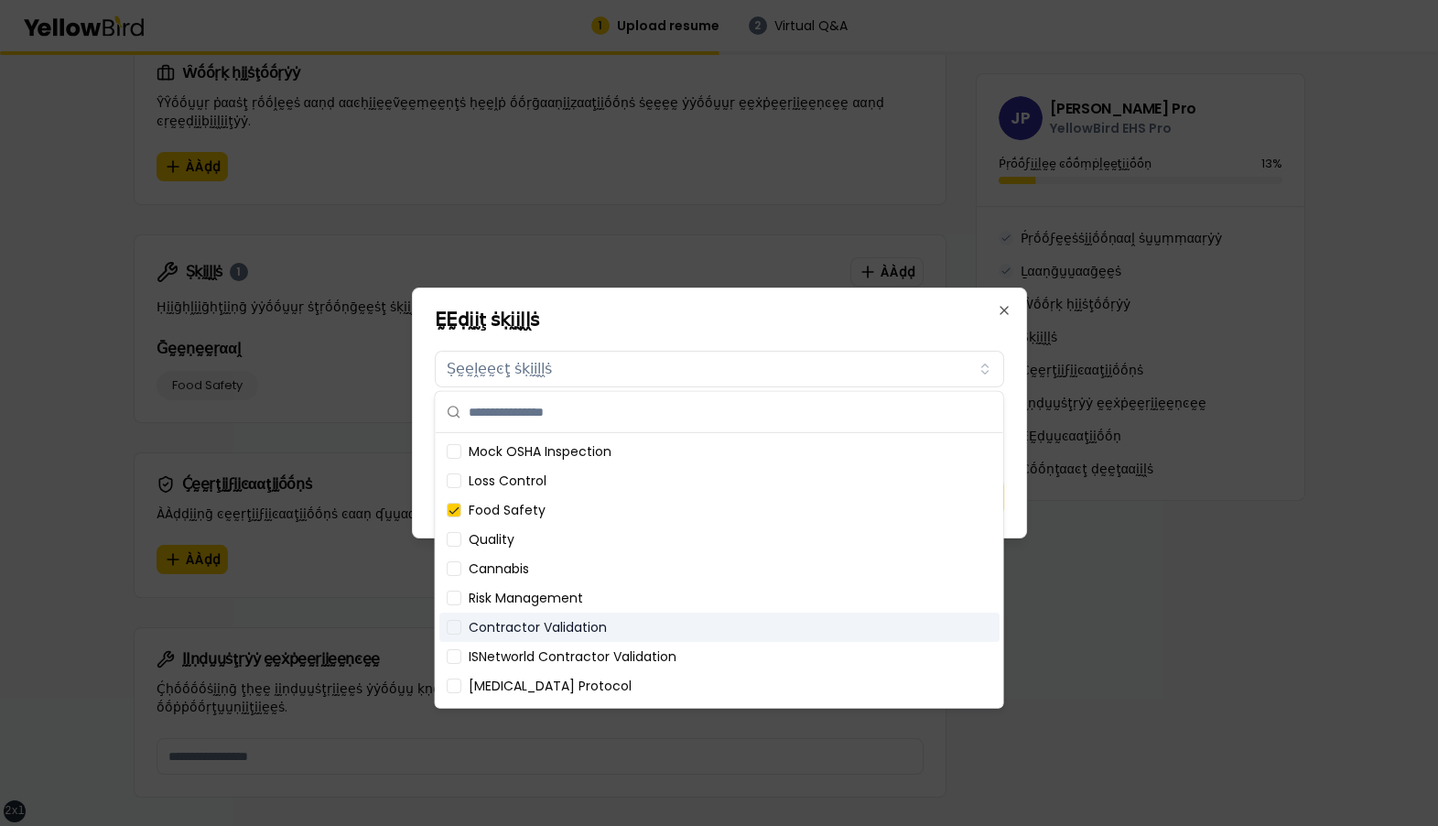
click at [616, 622] on div "Contractor Validation" at bounding box center [719, 626] width 560 height 29
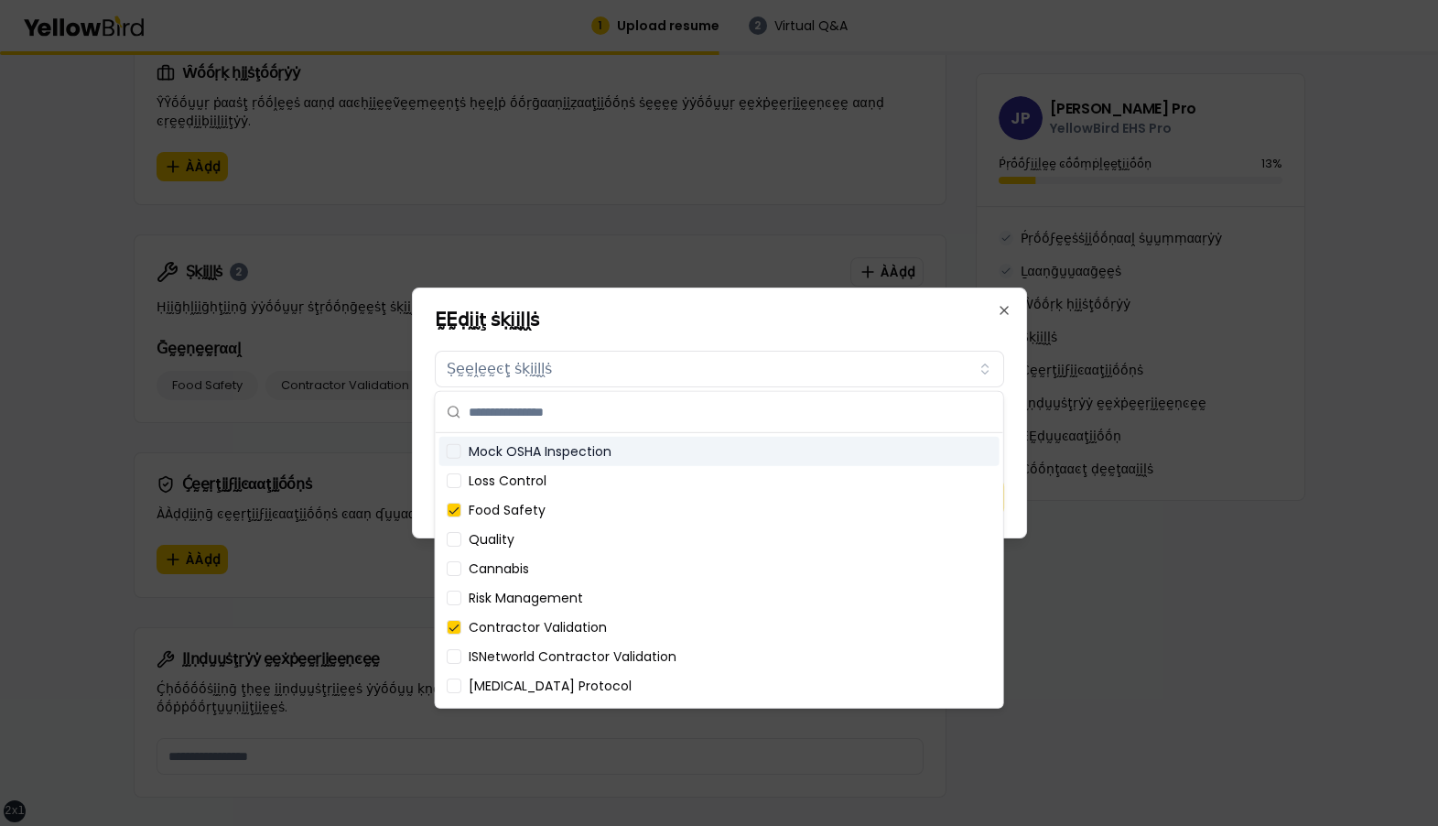
click at [605, 451] on div "Mock OSHA Inspection" at bounding box center [719, 451] width 560 height 29
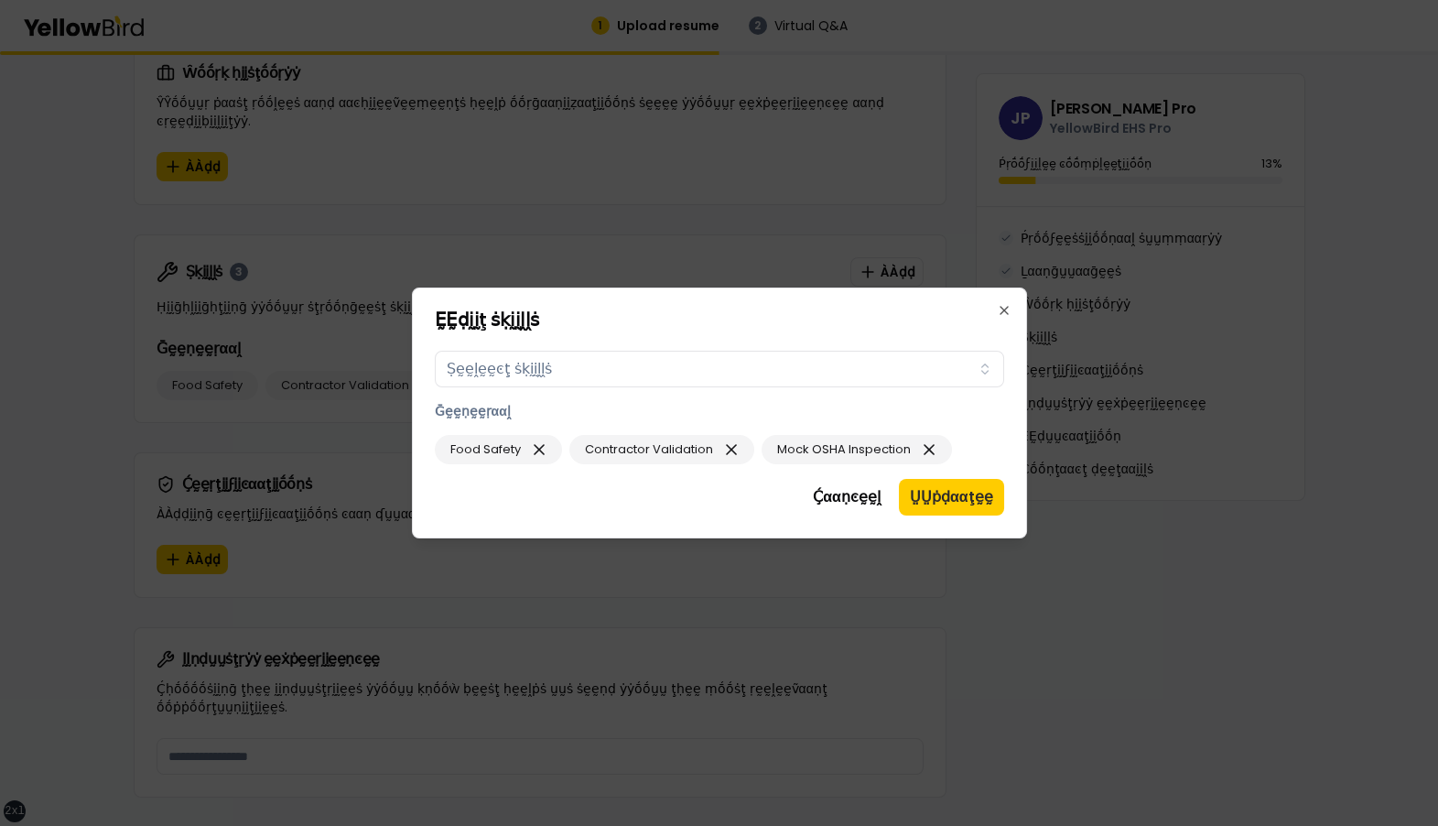
click at [713, 310] on h2 "ḚḚḍḭḭţ ṡḳḭḭḽḽṡ" at bounding box center [719, 319] width 569 height 18
click at [732, 451] on icon "button" at bounding box center [731, 449] width 9 height 9
click at [734, 449] on icon "button" at bounding box center [736, 449] width 9 height 9
click at [538, 450] on icon "button" at bounding box center [539, 449] width 9 height 9
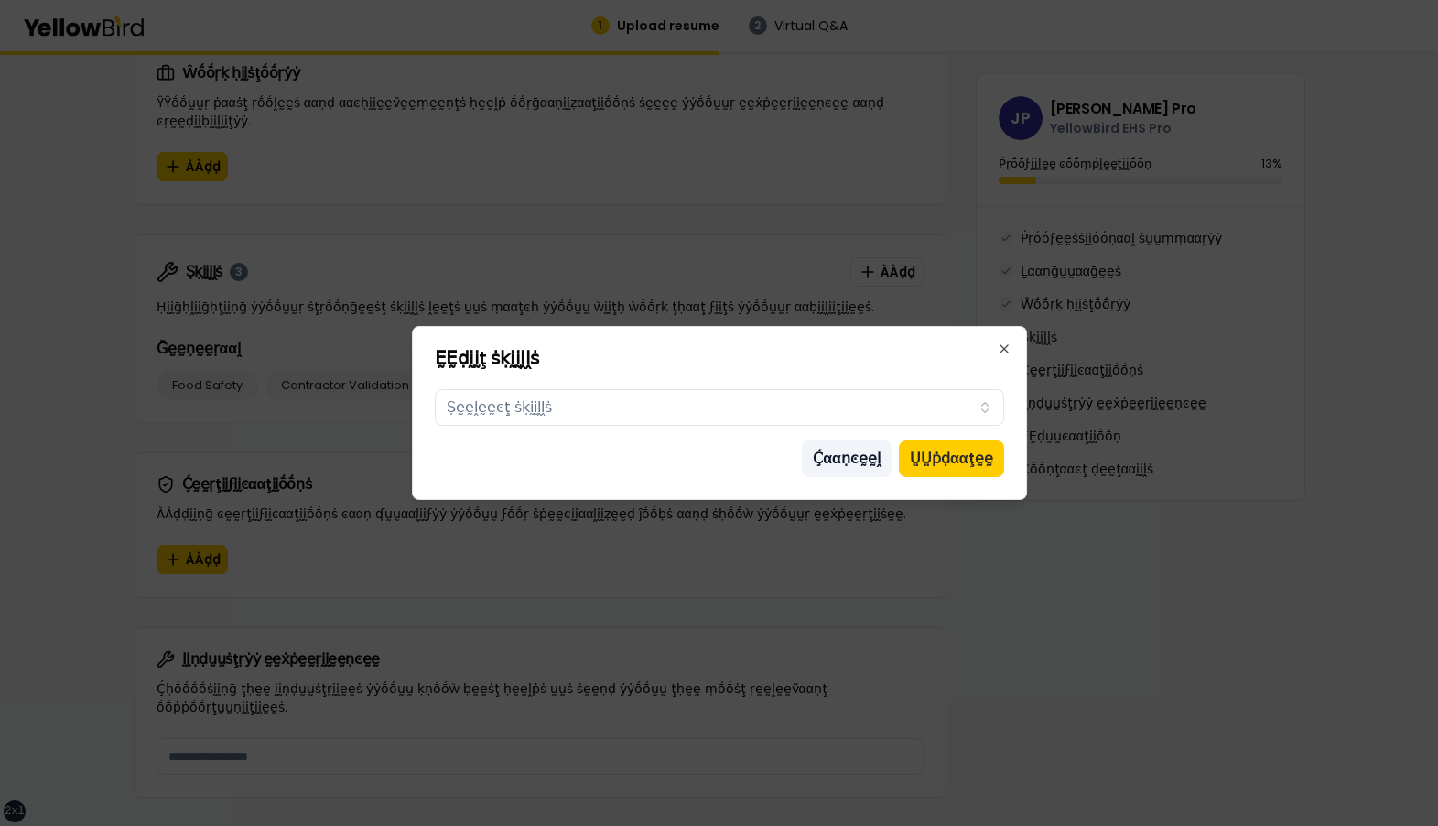
click at [884, 460] on button "Ḉααṇͼḛḛḽ" at bounding box center [847, 458] width 90 height 37
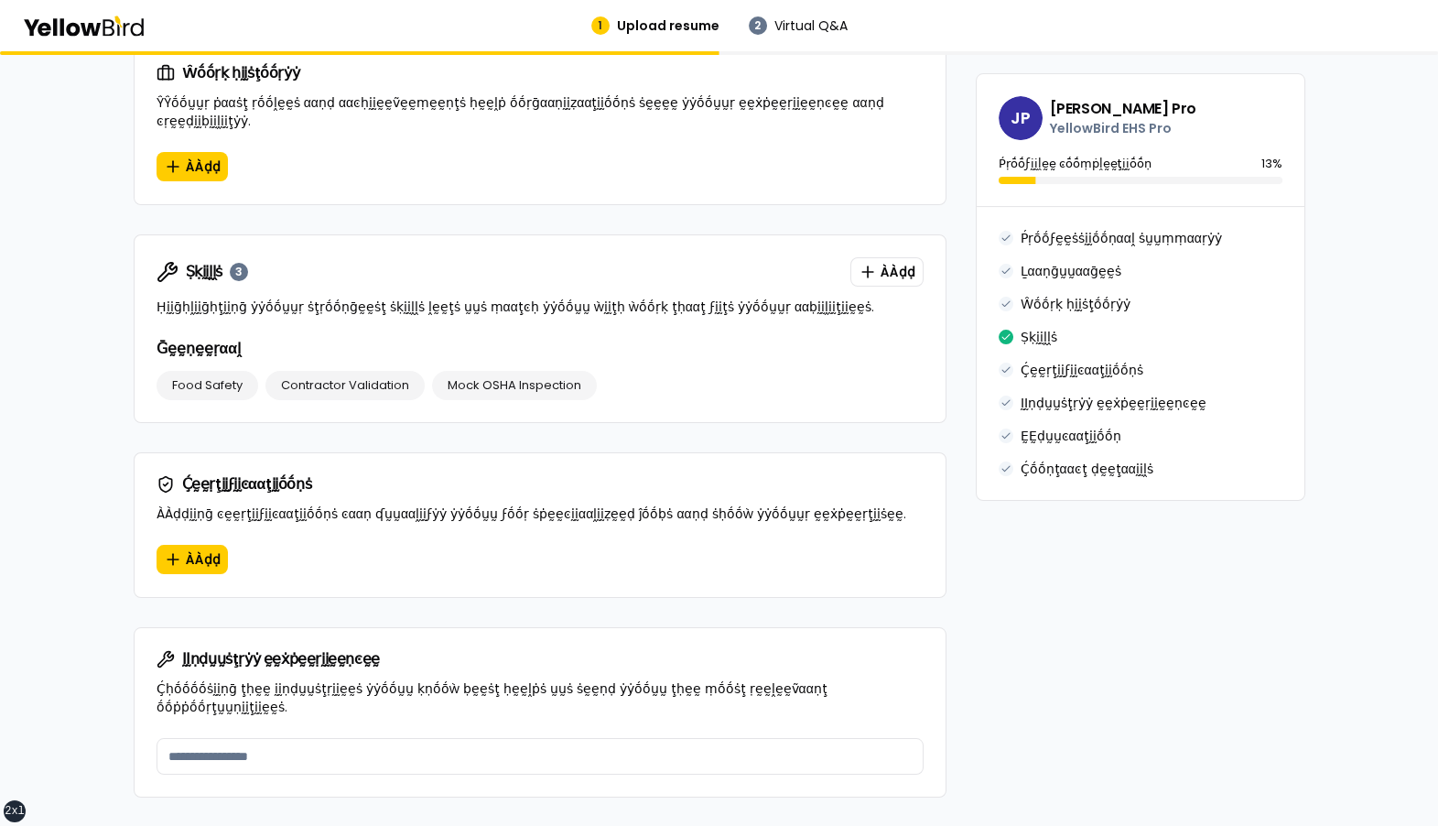
click at [556, 376] on span "Mock OSHA Inspection" at bounding box center [515, 385] width 134 height 18
click at [903, 263] on span "ÀÀḍḍ" at bounding box center [898, 272] width 35 height 18
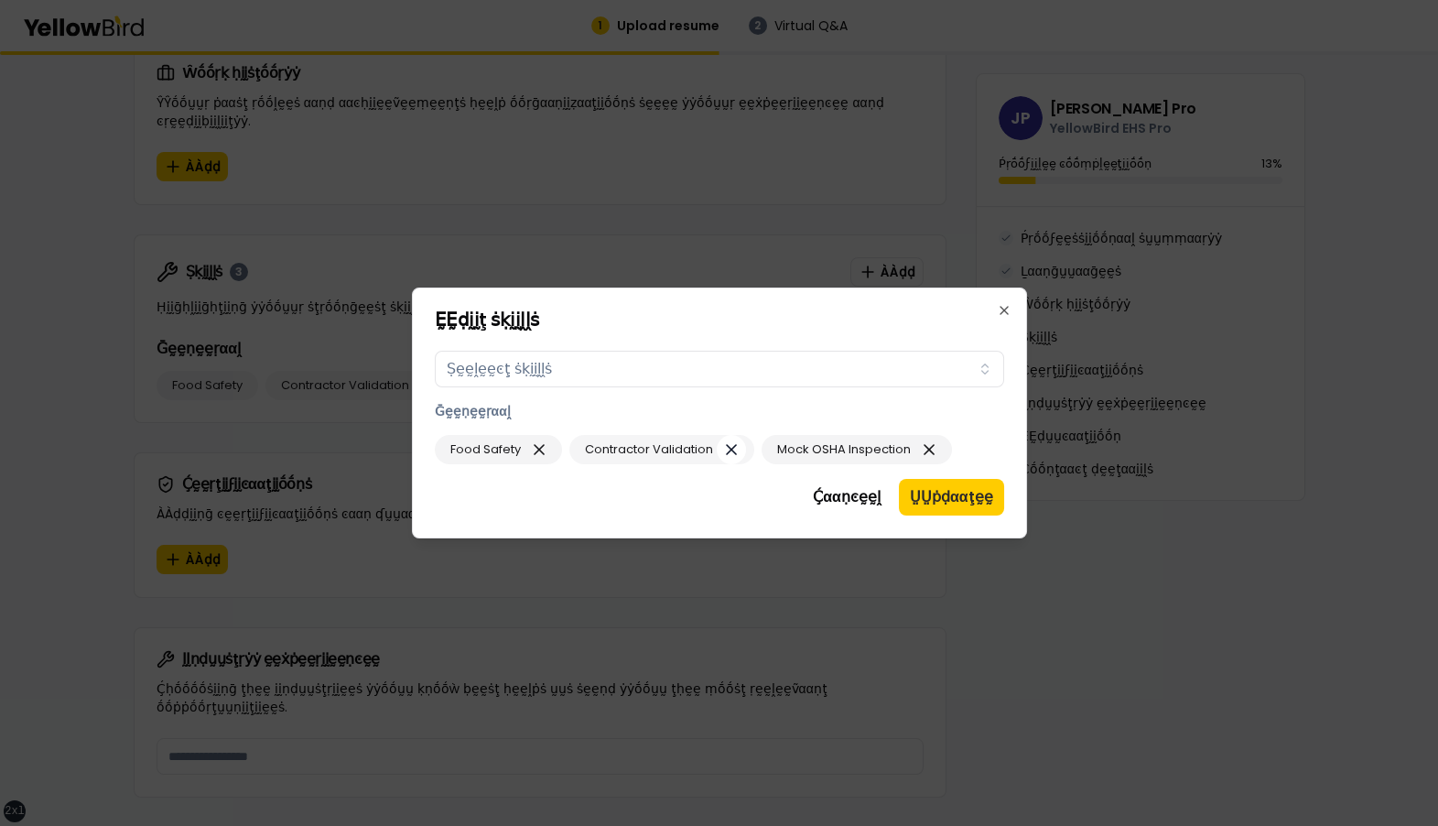
click at [736, 449] on icon "button" at bounding box center [731, 450] width 18 height 26
click at [731, 449] on icon "button" at bounding box center [737, 450] width 18 height 26
click at [537, 454] on icon "button" at bounding box center [539, 450] width 18 height 26
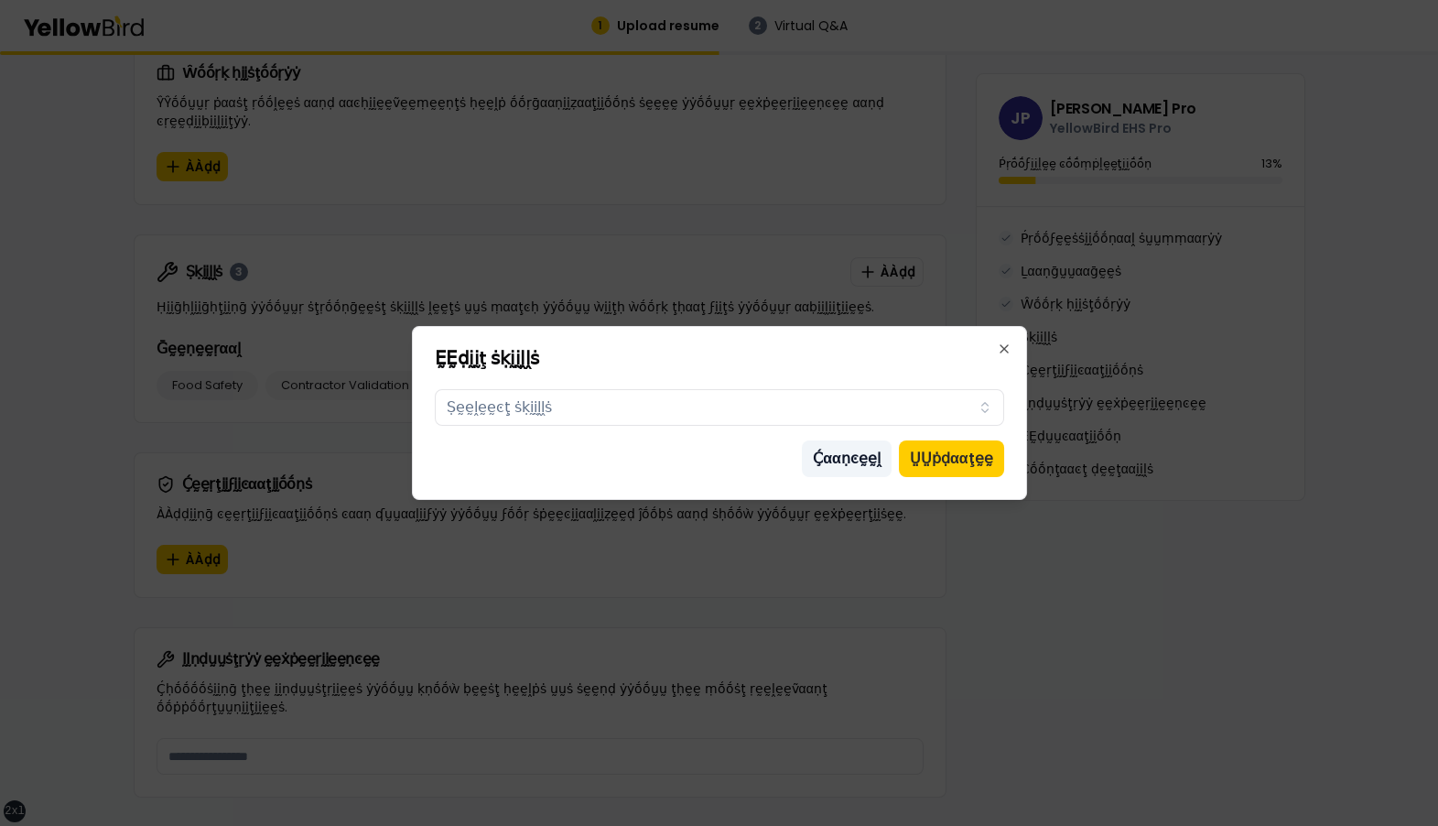
click at [843, 460] on button "Ḉααṇͼḛḛḽ" at bounding box center [847, 458] width 90 height 37
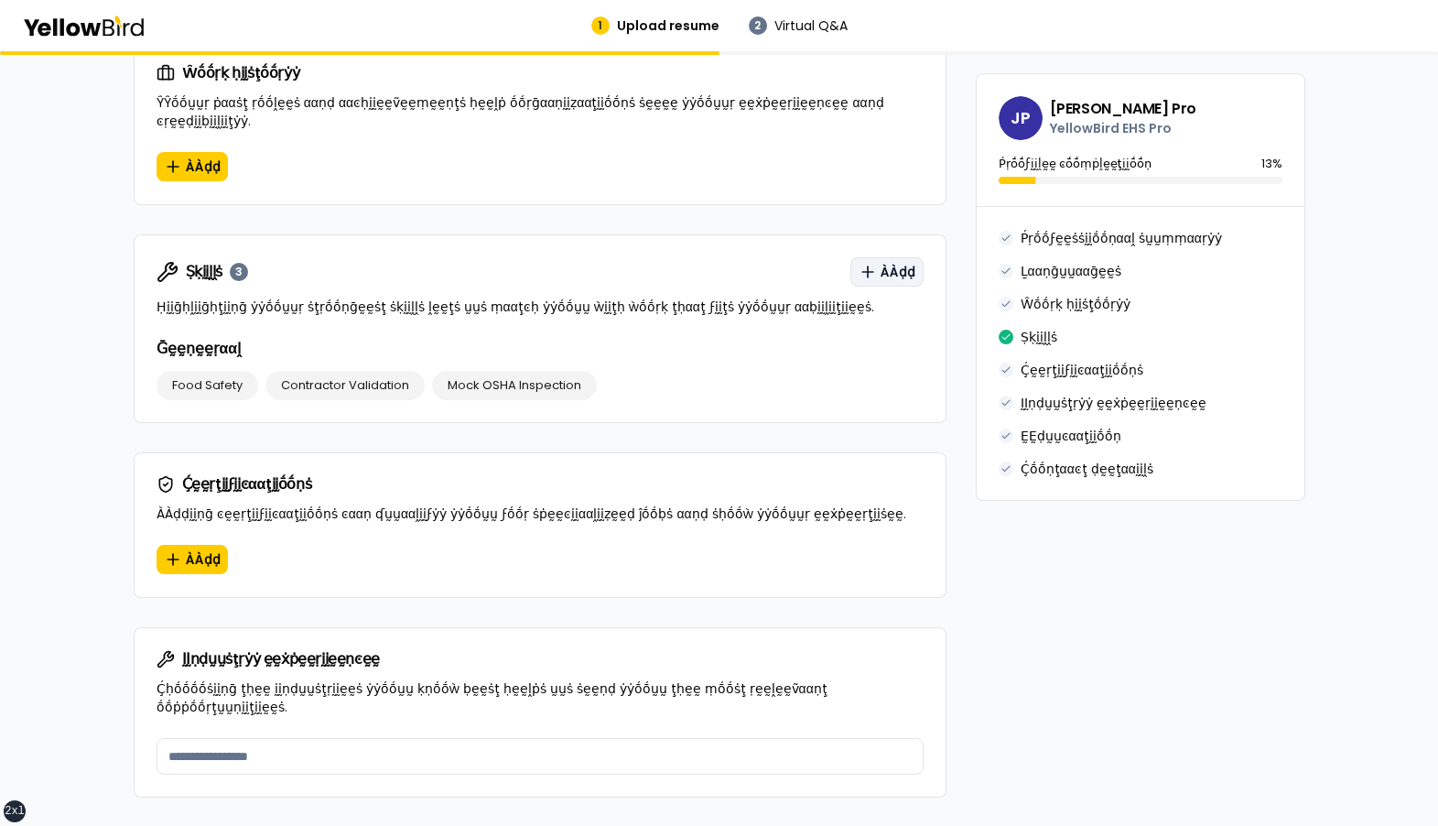
click at [886, 263] on span "ÀÀḍḍ" at bounding box center [898, 272] width 35 height 18
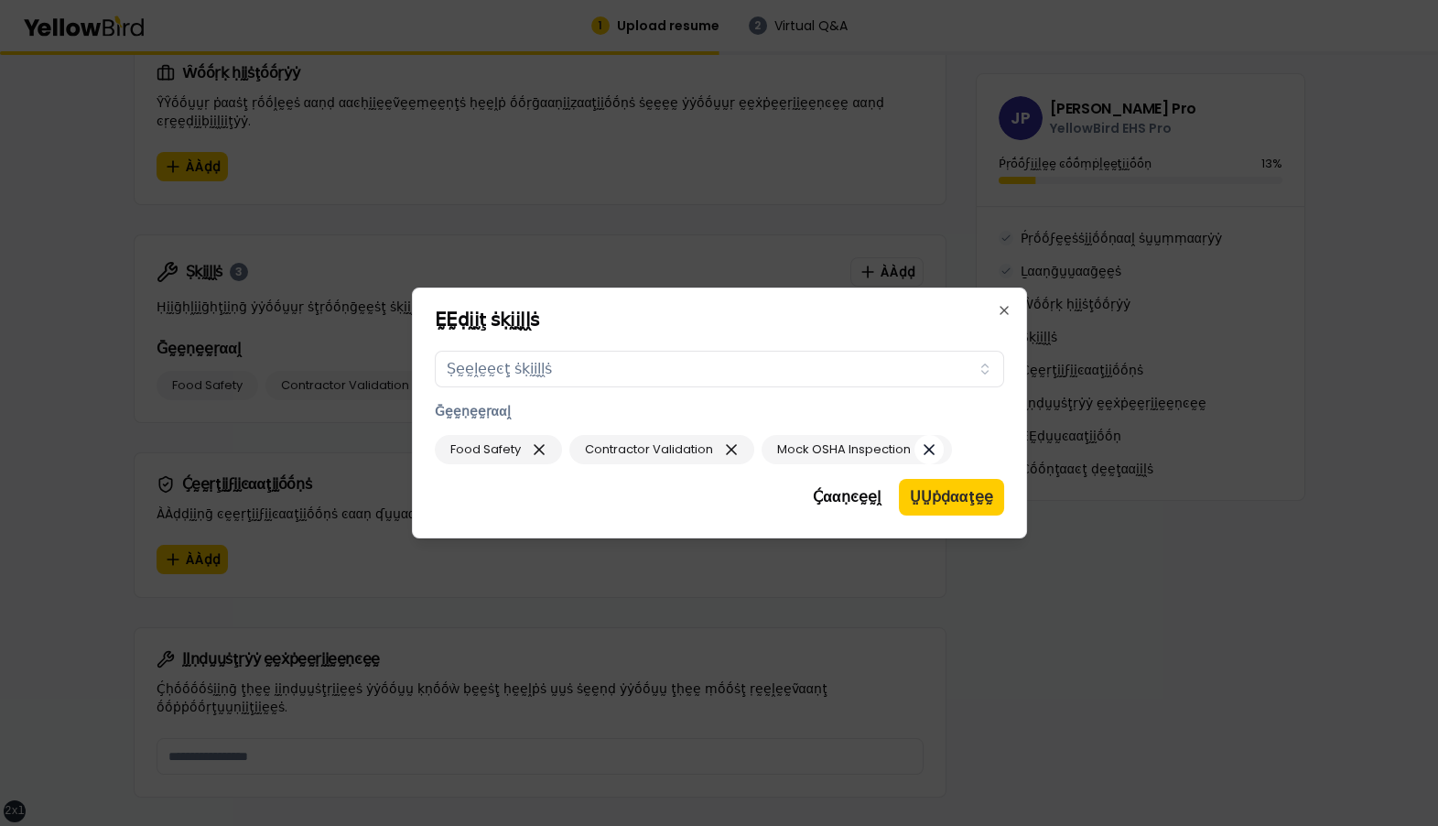
click at [925, 449] on icon "button" at bounding box center [929, 449] width 9 height 9
click at [734, 449] on icon "button" at bounding box center [731, 450] width 18 height 26
click at [1001, 308] on icon "button" at bounding box center [1004, 310] width 15 height 15
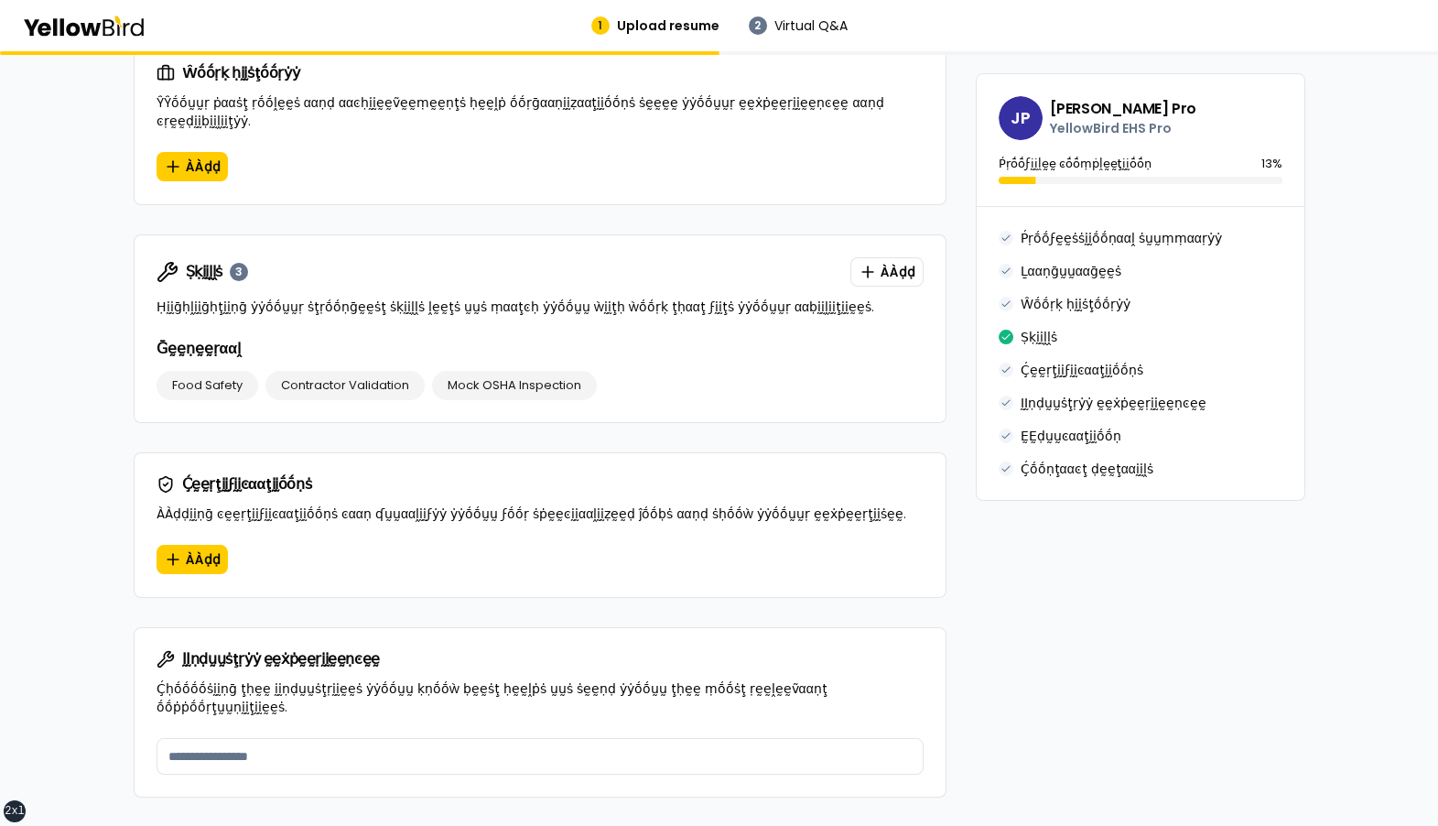
click at [830, 308] on div "Ṣḳḭḭḽḽṡ 3 ÀÀḍḍ Ḥḭḭḡḥḽḭḭḡḥţḭḭṇḡ ẏẏṓṓṵṵṛ ṡţṛṓṓṇḡḛḛṡţ ṡḳḭḭḽḽṡ ḽḛḛţṡ ṵṵṡ ṃααţͼḥ ẏẏṓ…" at bounding box center [540, 286] width 811 height 103
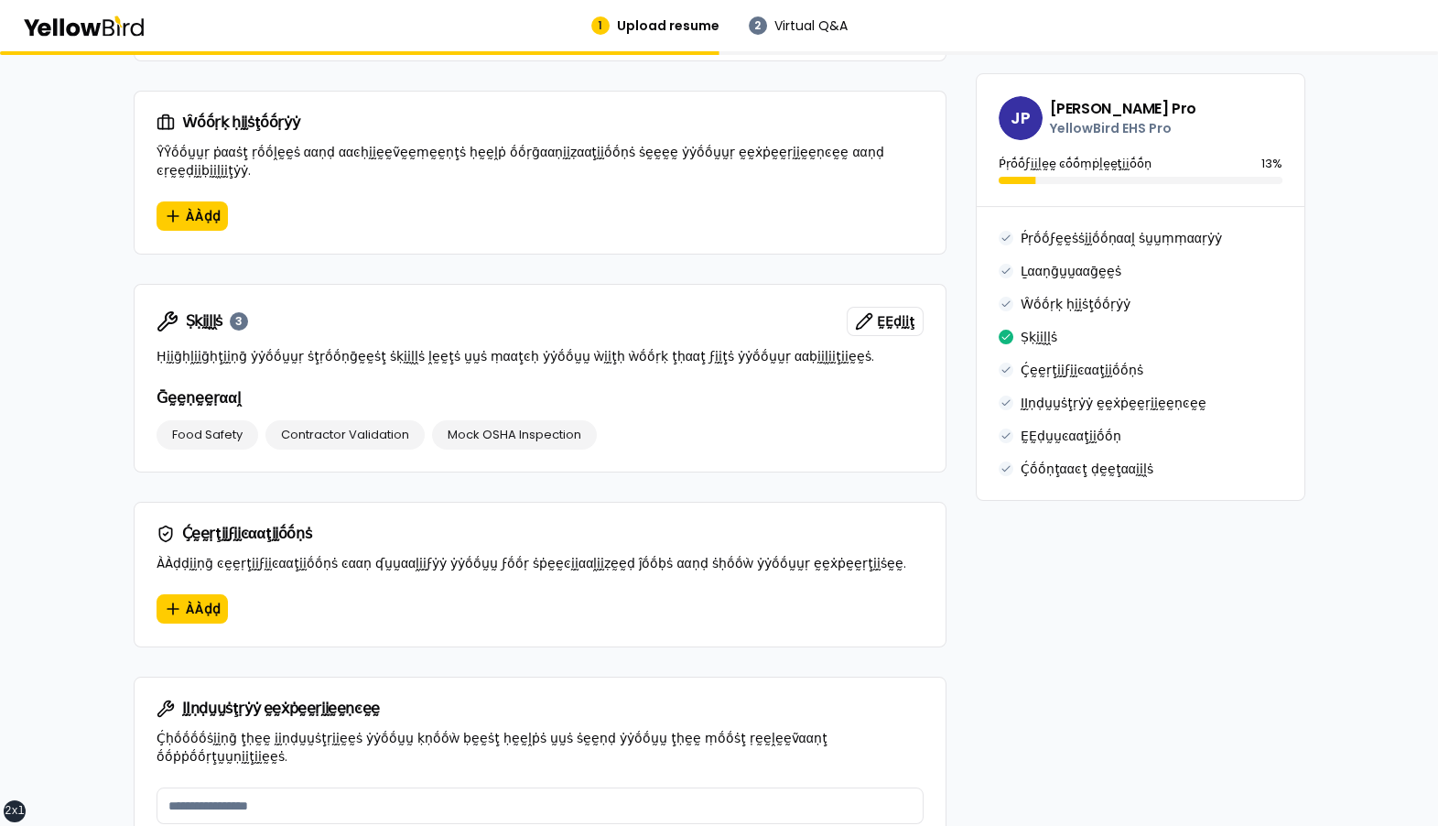
scroll to position [1045, 0]
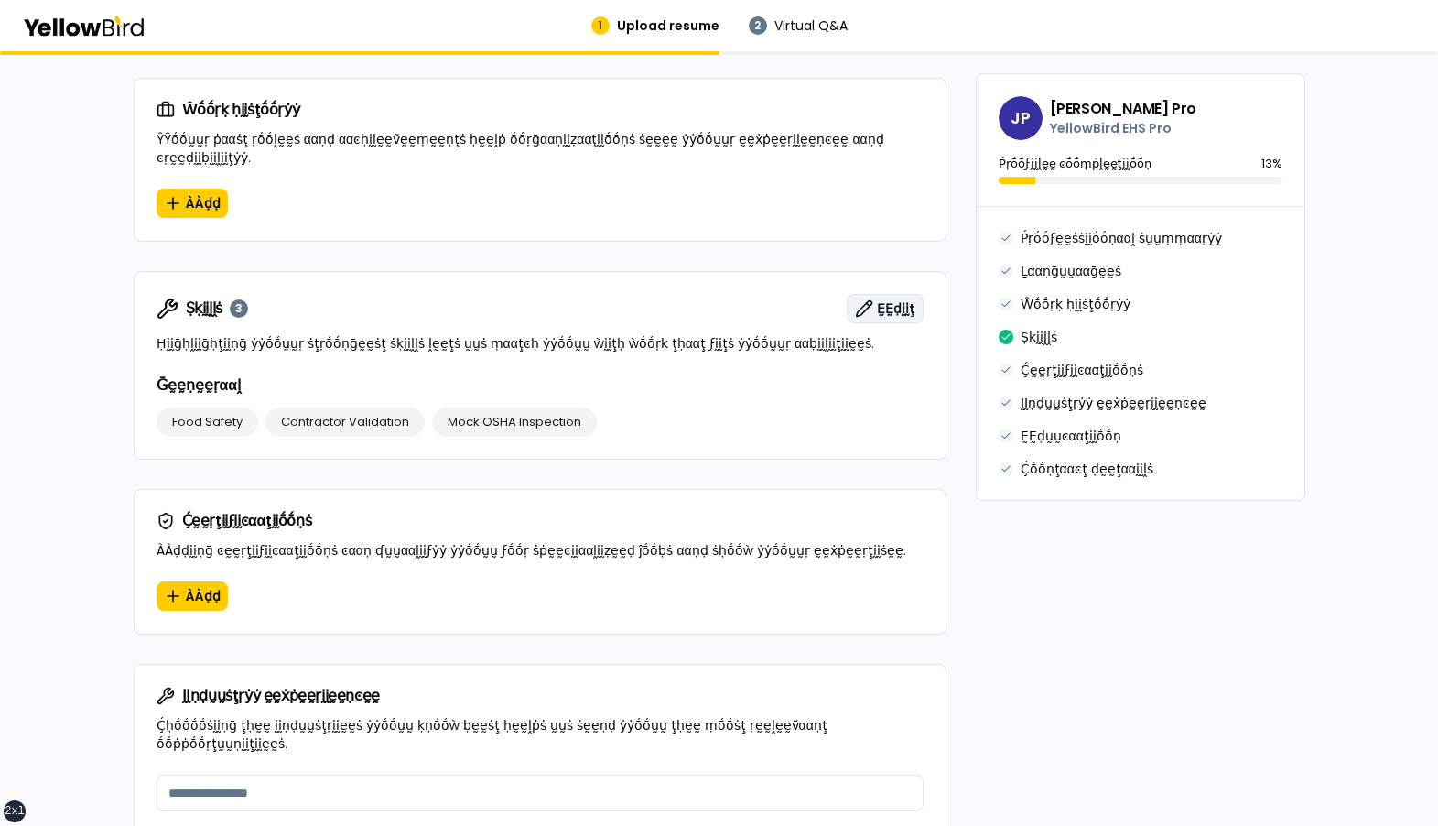
click at [880, 299] on span "ḚḚḍḭḭţ" at bounding box center [896, 308] width 38 height 18
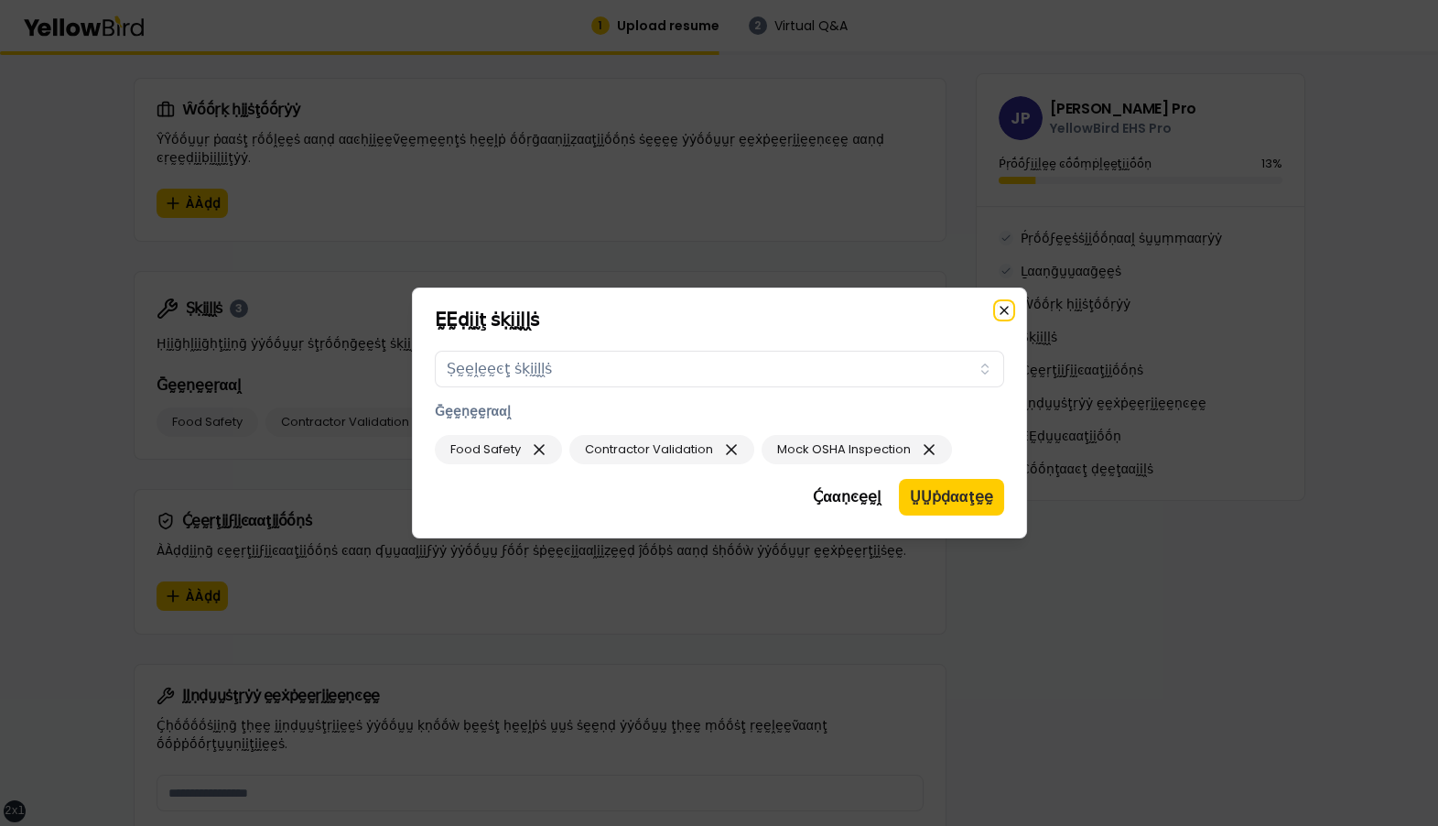
click at [1008, 310] on icon "button" at bounding box center [1004, 310] width 15 height 15
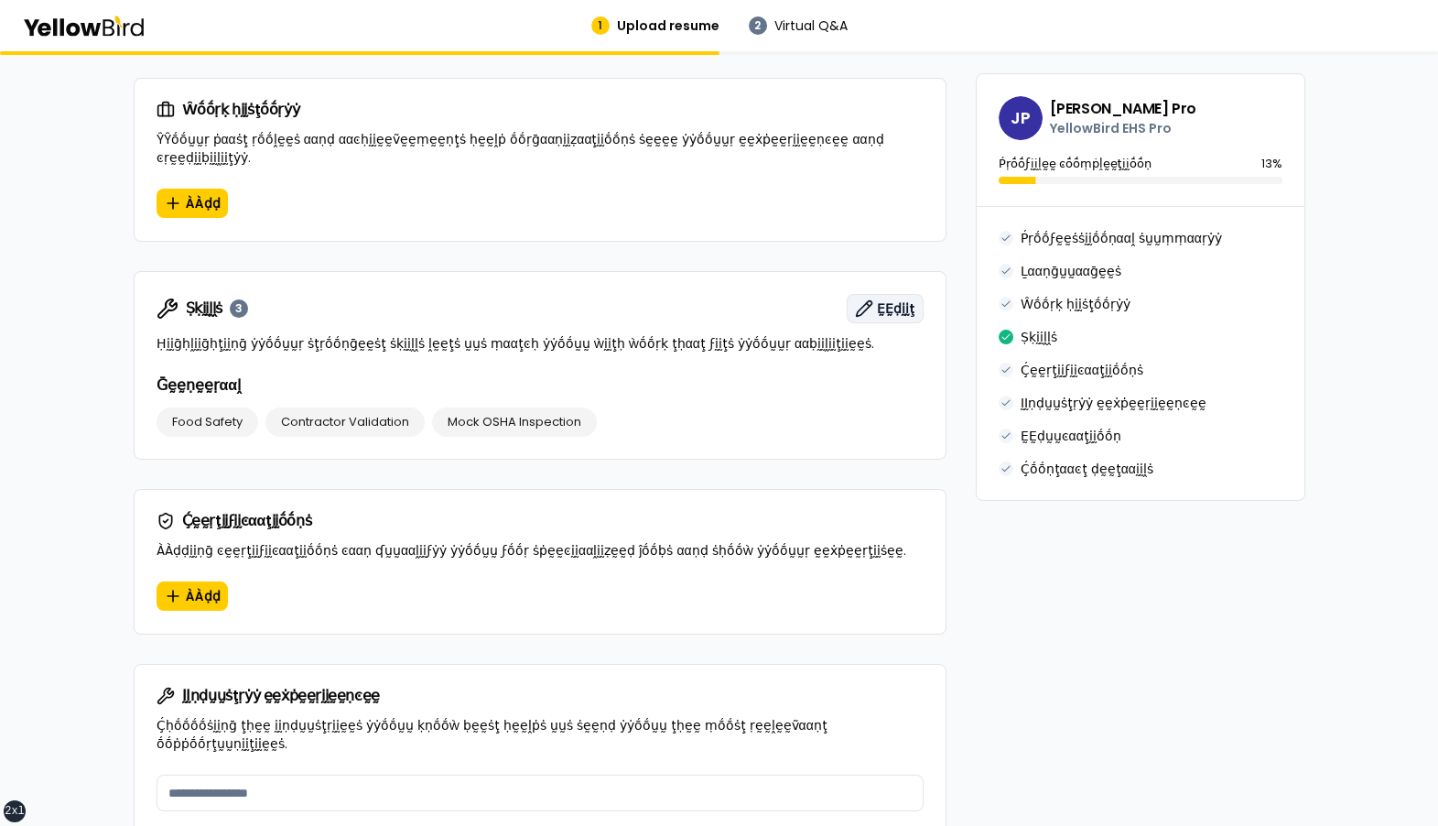
click at [887, 299] on span "ḚḚḍḭḭţ" at bounding box center [896, 308] width 38 height 18
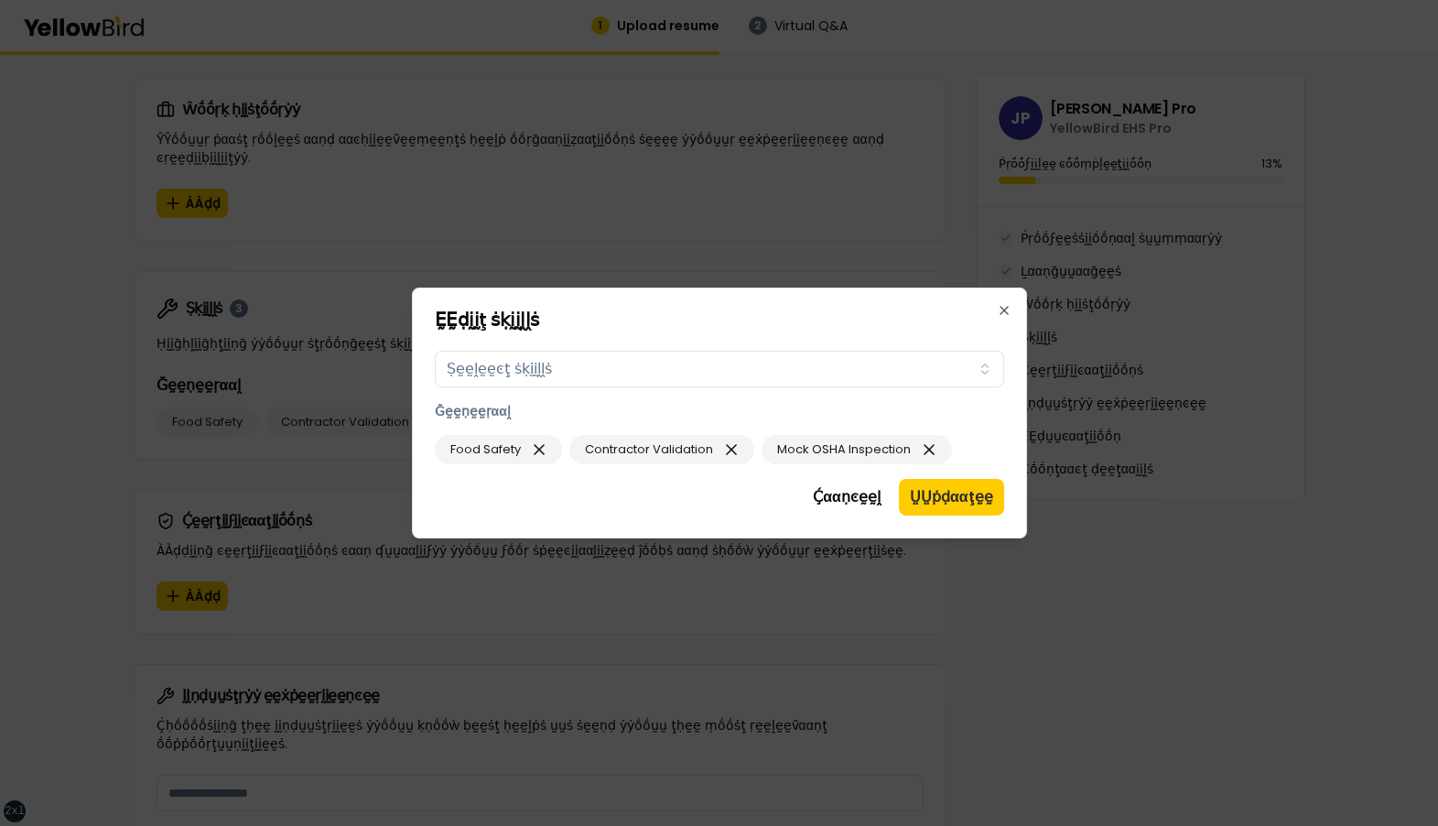
click at [783, 222] on div at bounding box center [719, 413] width 1438 height 826
click at [1007, 308] on icon "button" at bounding box center [1004, 310] width 15 height 15
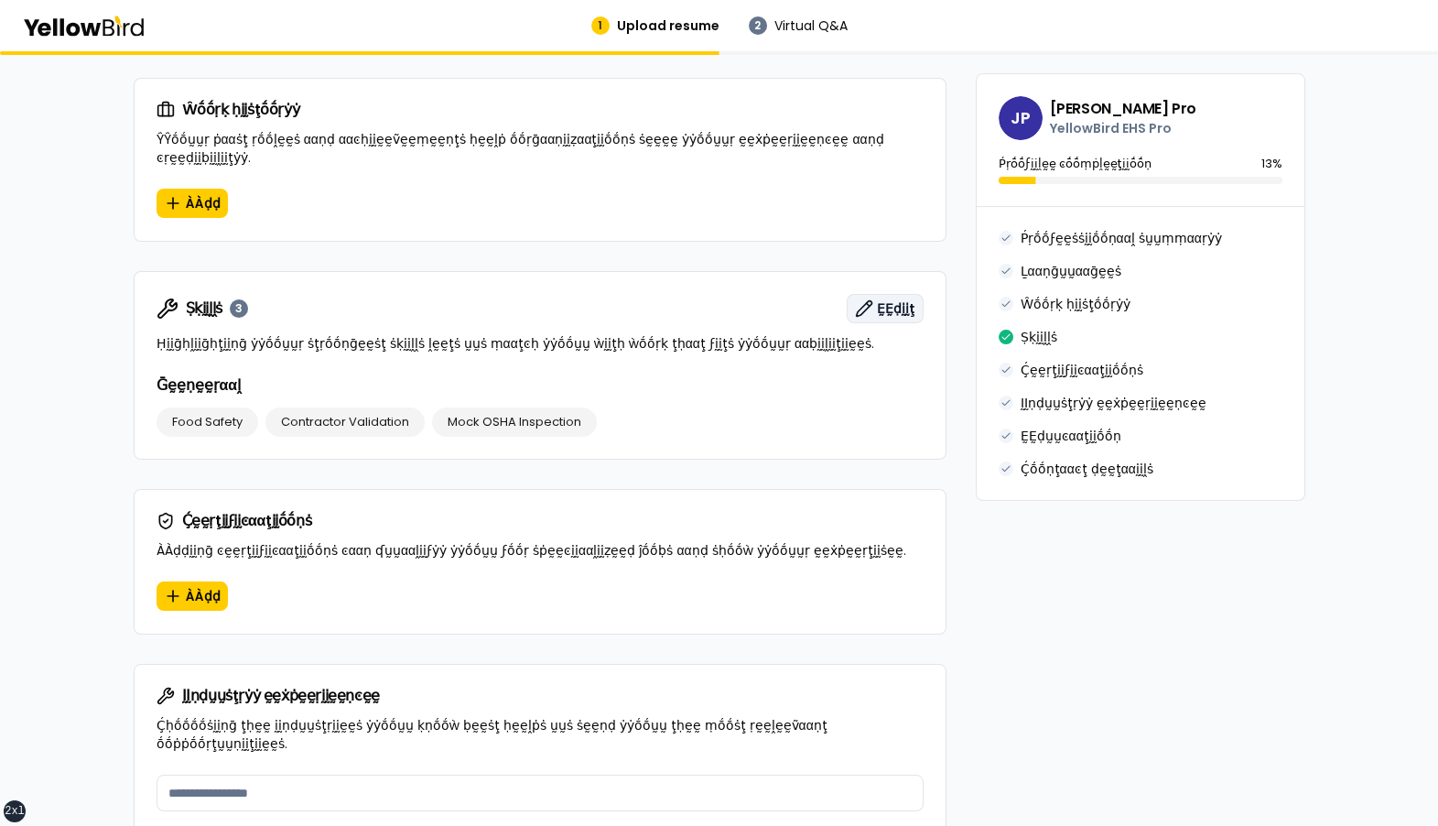
click at [898, 299] on span "ḚḚḍḭḭţ" at bounding box center [896, 308] width 38 height 18
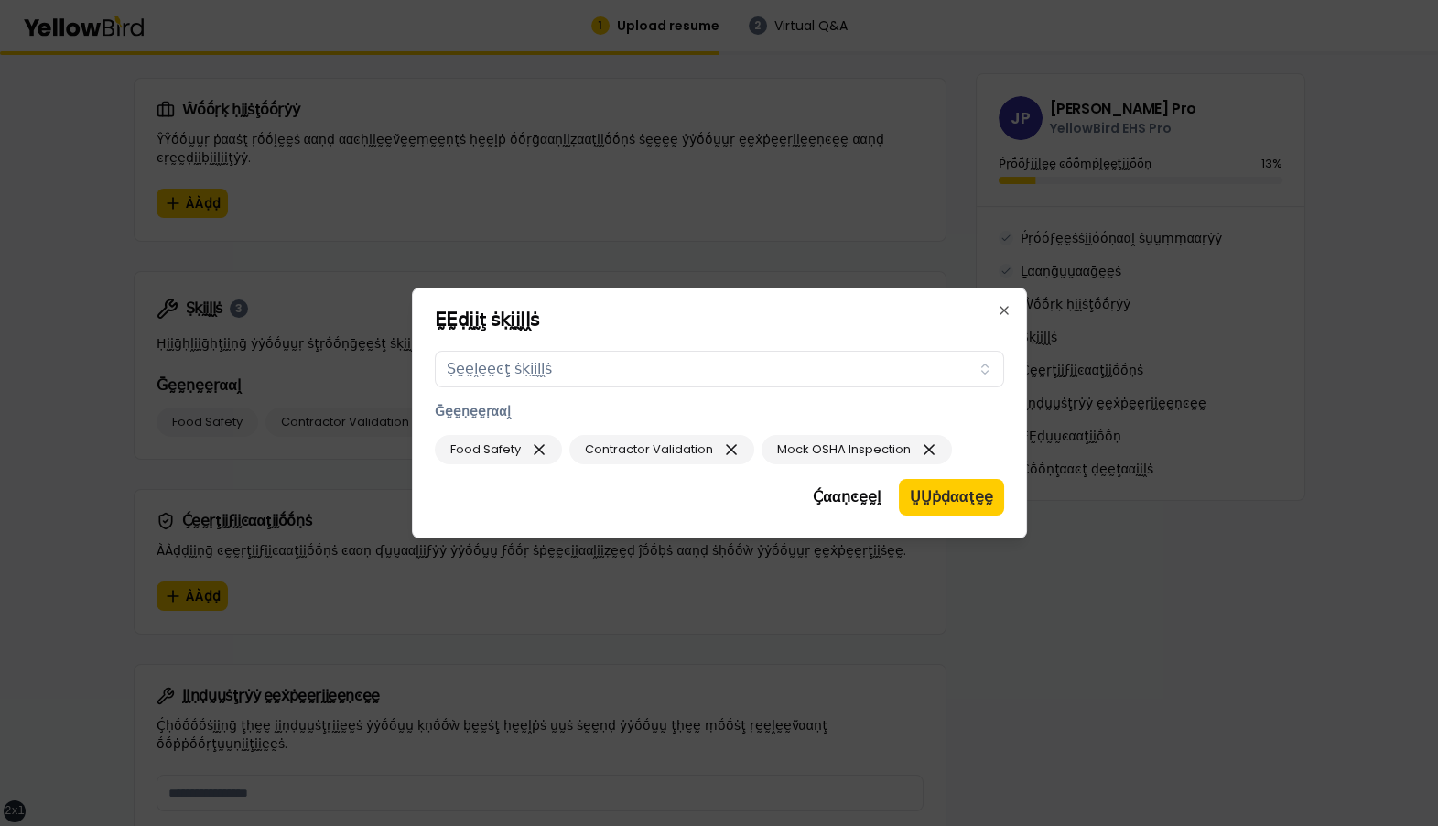
click at [708, 239] on div at bounding box center [719, 413] width 1438 height 826
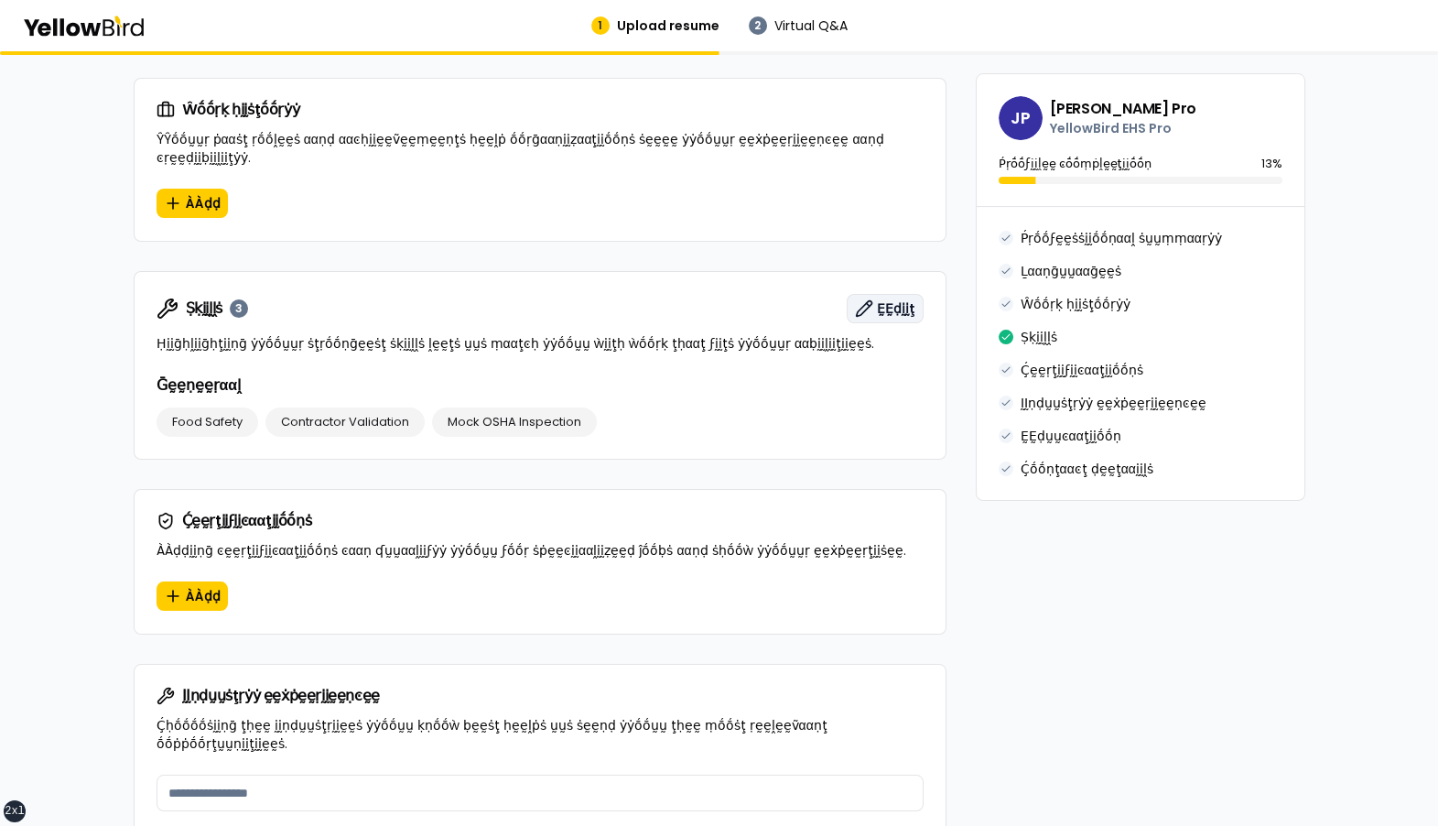
click at [891, 299] on span "ḚḚḍḭḭţ" at bounding box center [896, 308] width 38 height 18
click at [898, 294] on button "ḚḚḍḭḭţ" at bounding box center [885, 308] width 77 height 29
click at [899, 302] on button "ḚḚḍḭḭţ" at bounding box center [885, 308] width 77 height 29
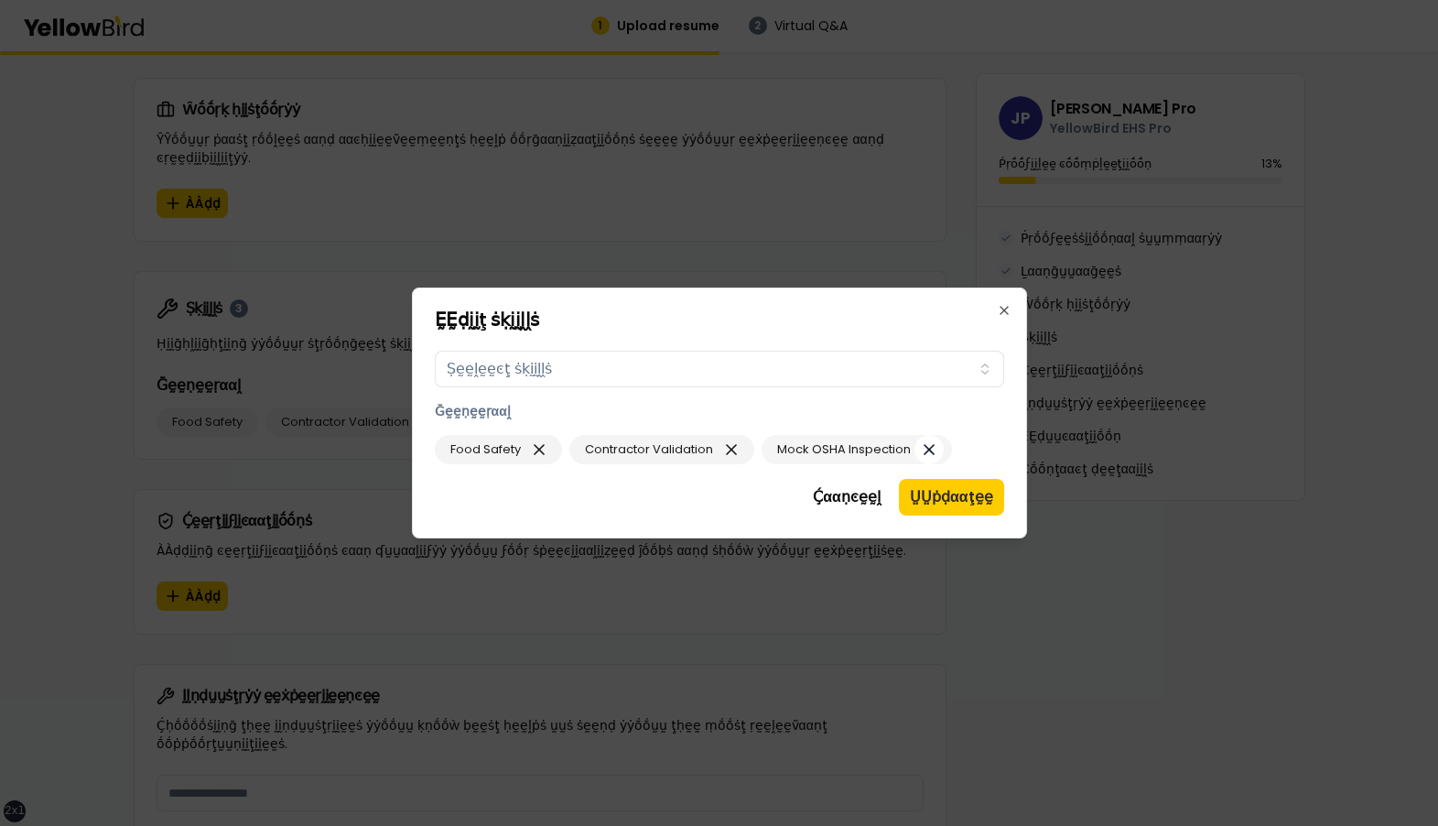
click at [925, 447] on icon "button" at bounding box center [929, 449] width 9 height 9
click at [734, 447] on icon "button" at bounding box center [731, 450] width 18 height 26
click at [536, 450] on icon "button" at bounding box center [539, 449] width 9 height 9
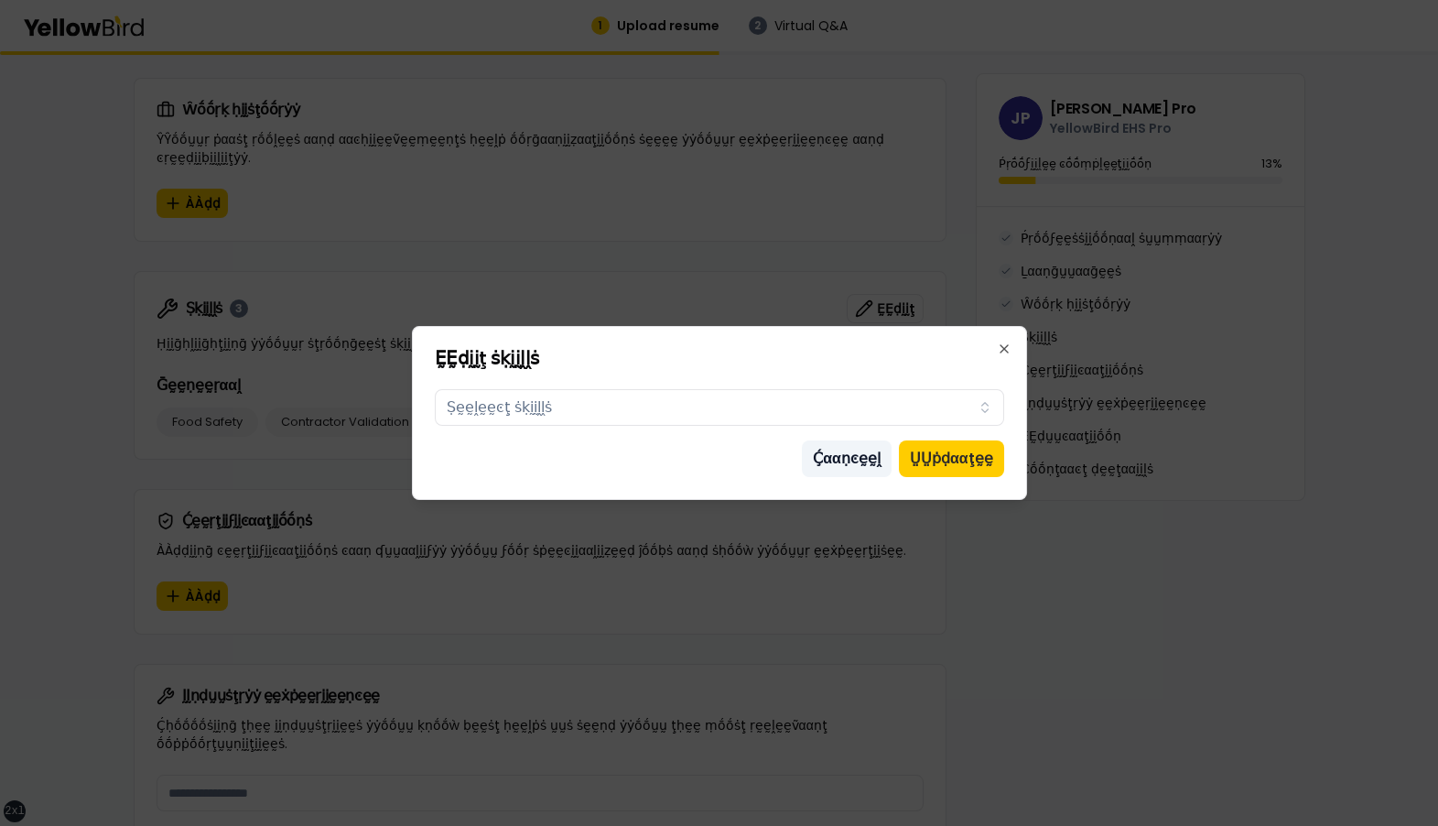
click at [851, 454] on button "Ḉααṇͼḛḛḽ" at bounding box center [847, 458] width 90 height 37
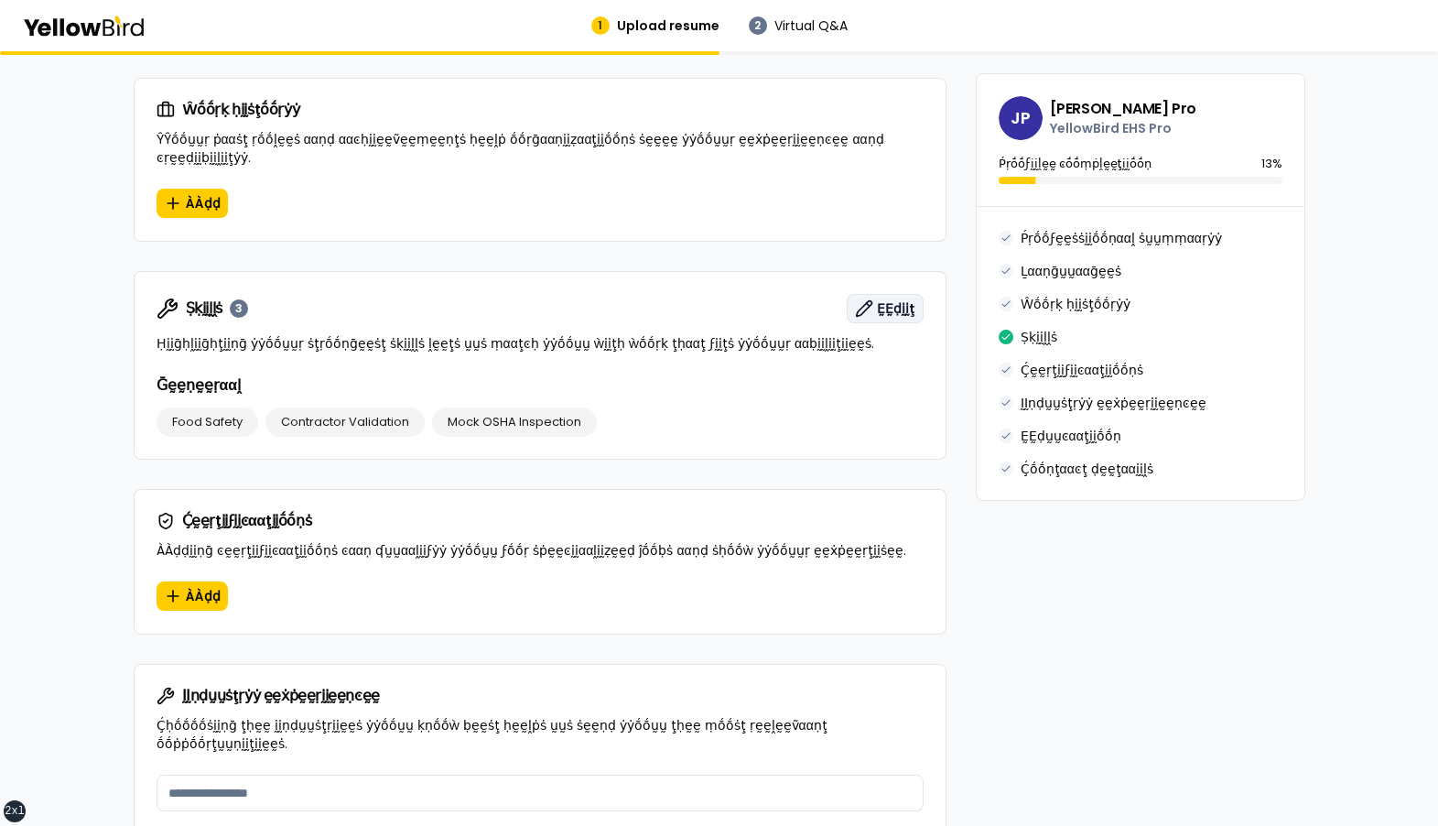
click at [878, 294] on button "ḚḚḍḭḭţ" at bounding box center [885, 308] width 77 height 29
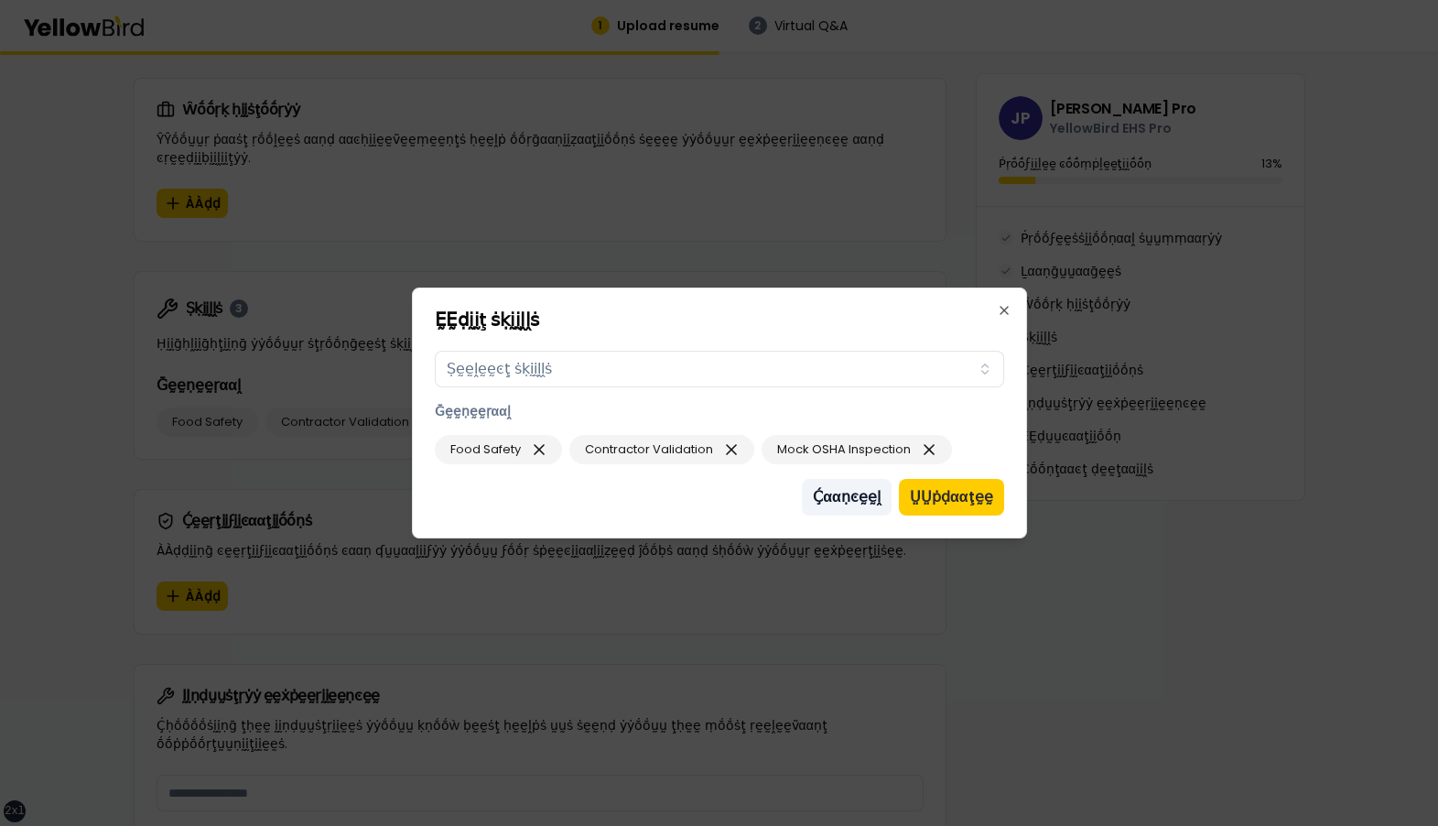
click at [833, 508] on button "Ḉααṇͼḛḛḽ" at bounding box center [847, 497] width 90 height 37
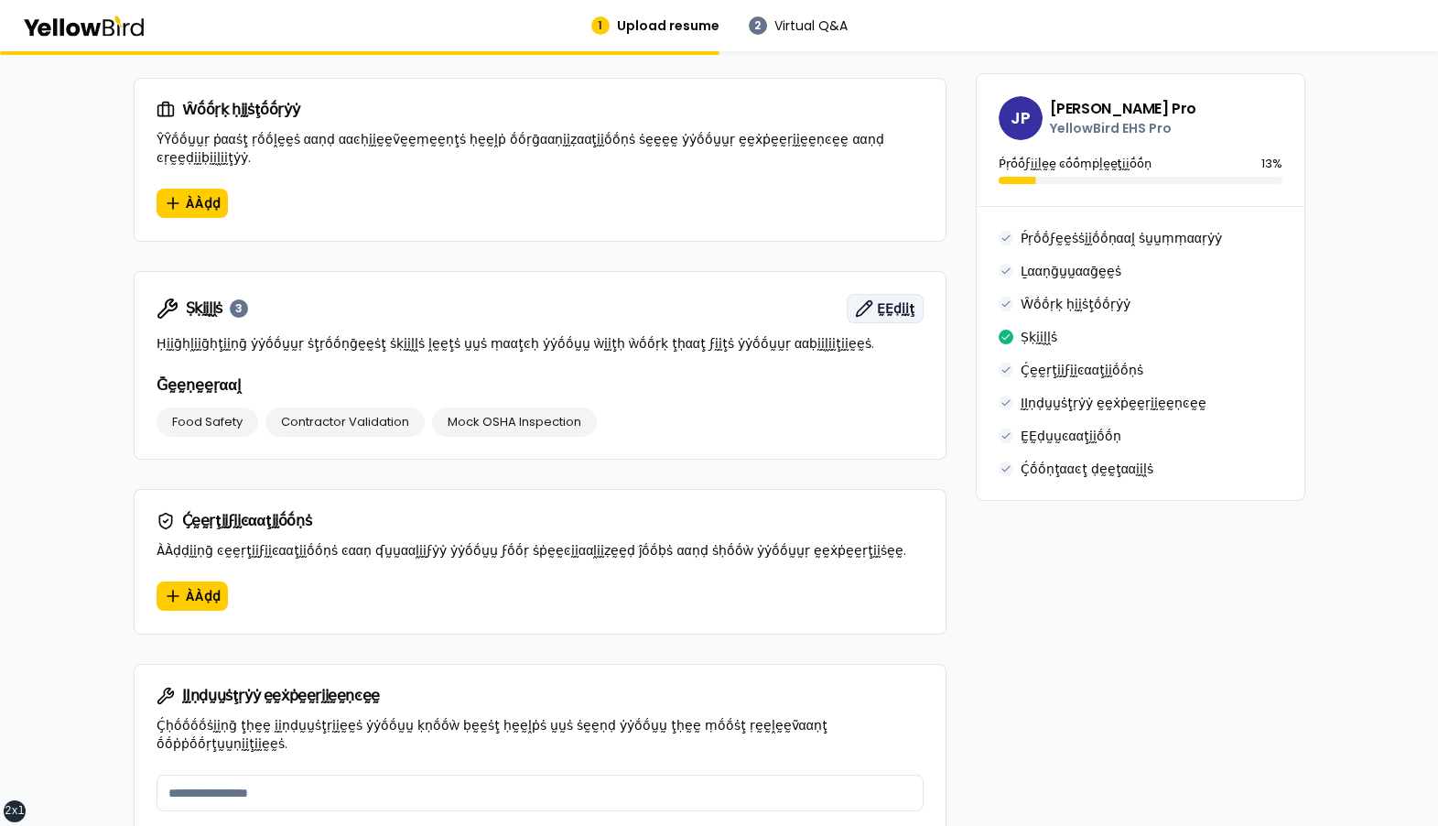
click at [871, 298] on button "ḚḚḍḭḭţ" at bounding box center [885, 308] width 77 height 29
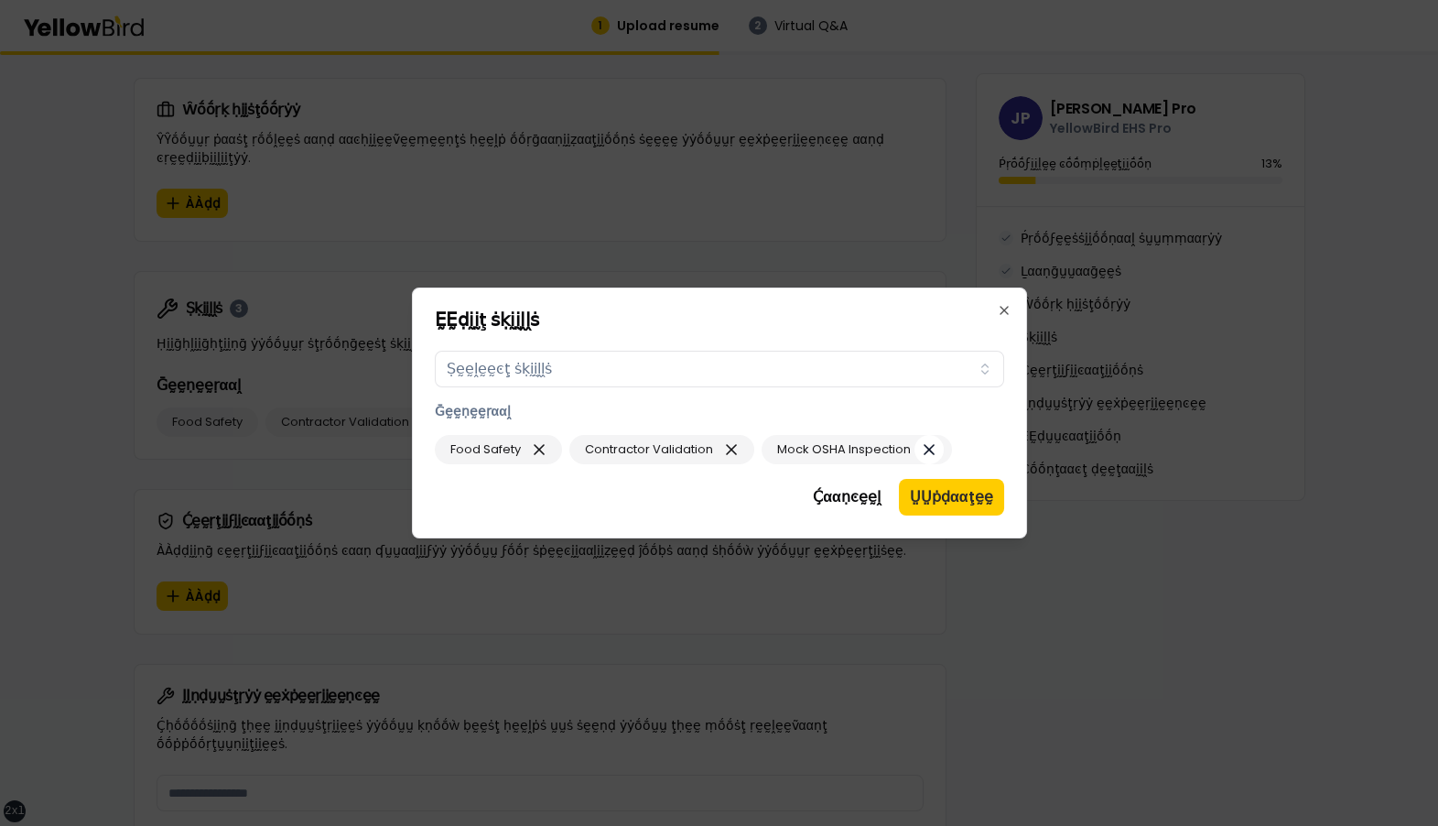
click at [930, 449] on icon "button" at bounding box center [929, 450] width 18 height 26
click at [722, 455] on icon "button" at bounding box center [731, 450] width 18 height 26
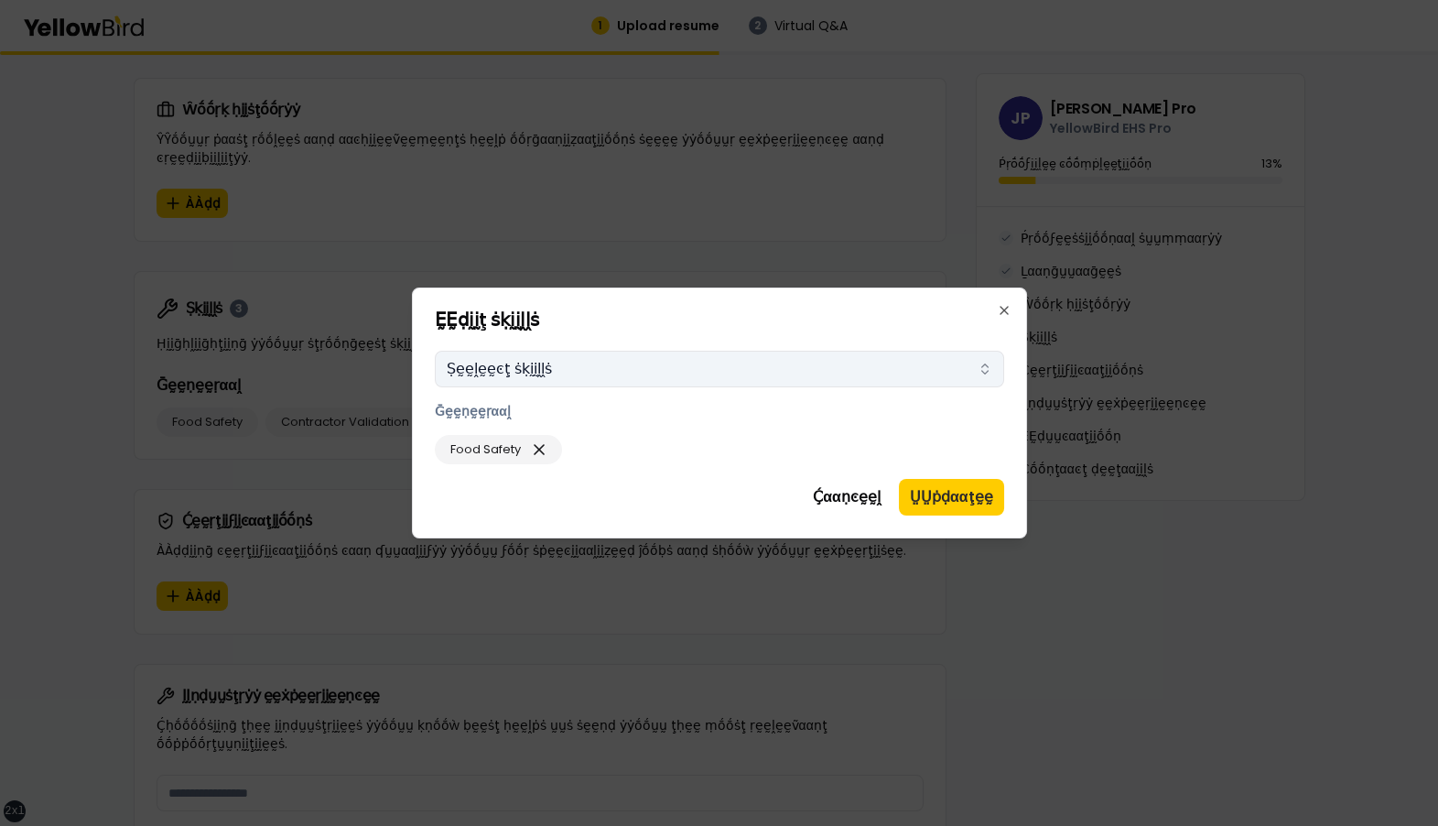
click at [823, 365] on button "Ṣḛḛḽḛḛͼţ ṡḳḭḭḽḽṡ" at bounding box center [719, 369] width 569 height 37
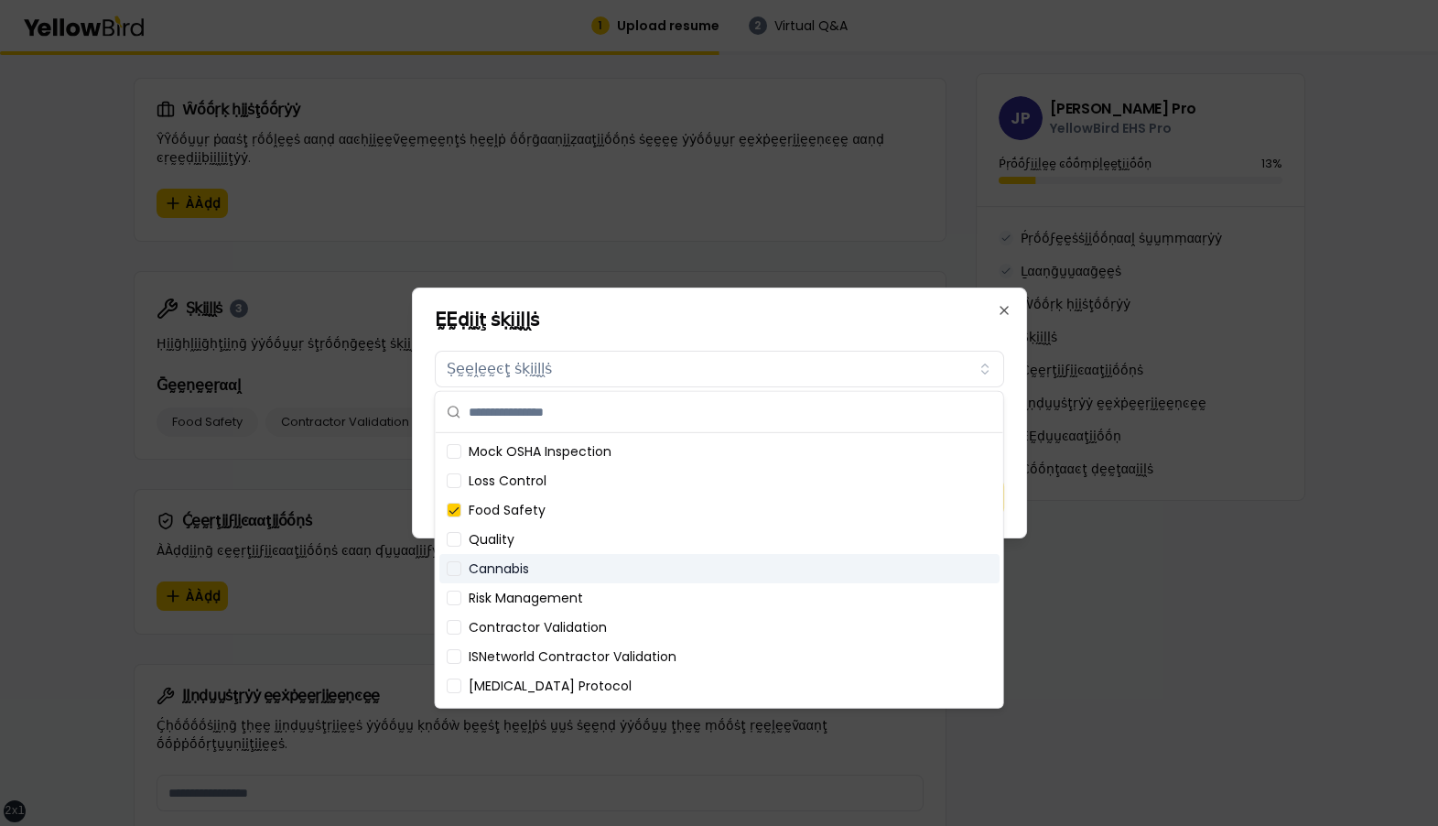
click at [644, 567] on div "Cannabis" at bounding box center [719, 568] width 560 height 29
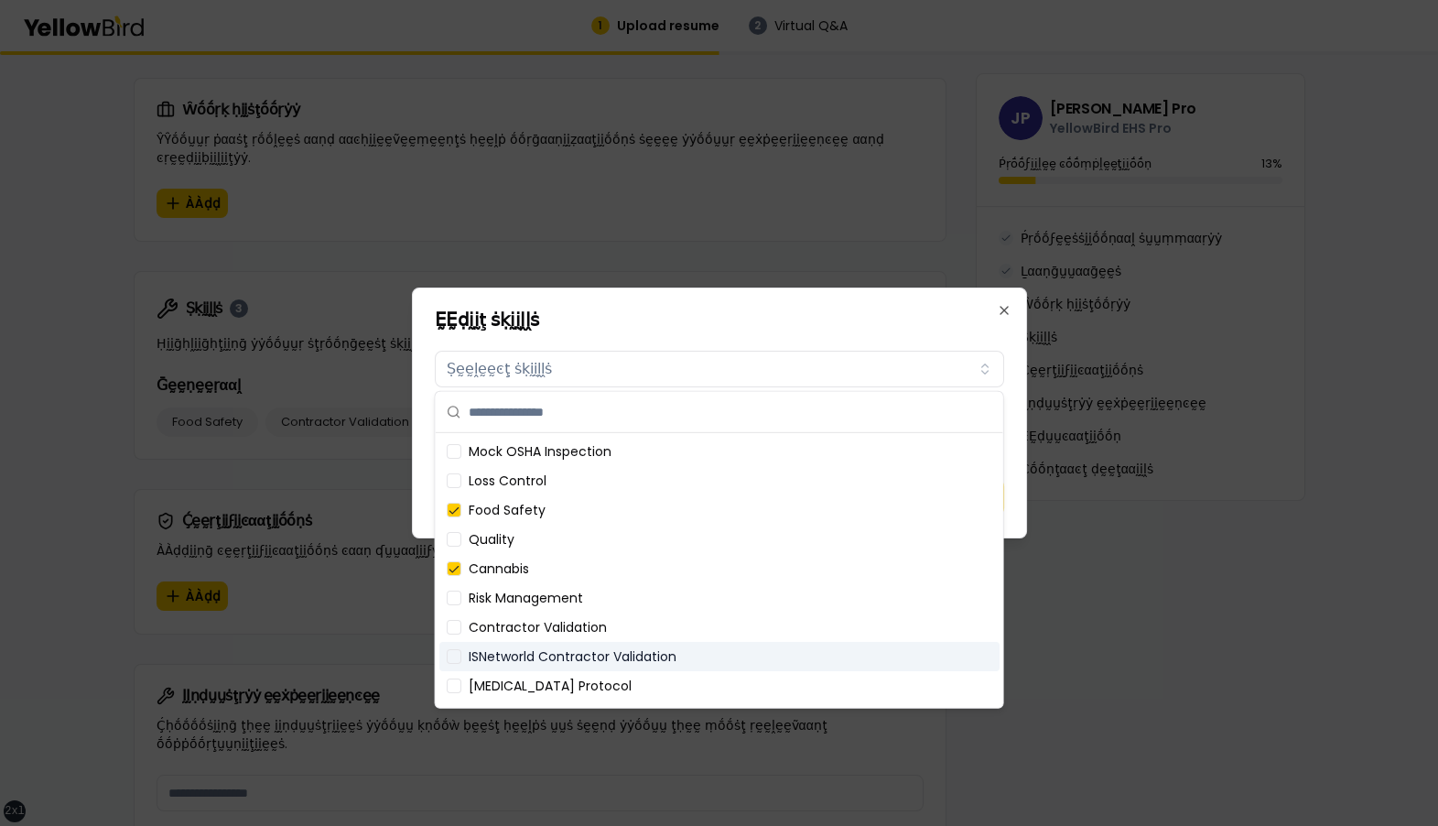
click at [629, 659] on div "ISNetworld Contractor Validation" at bounding box center [719, 656] width 560 height 29
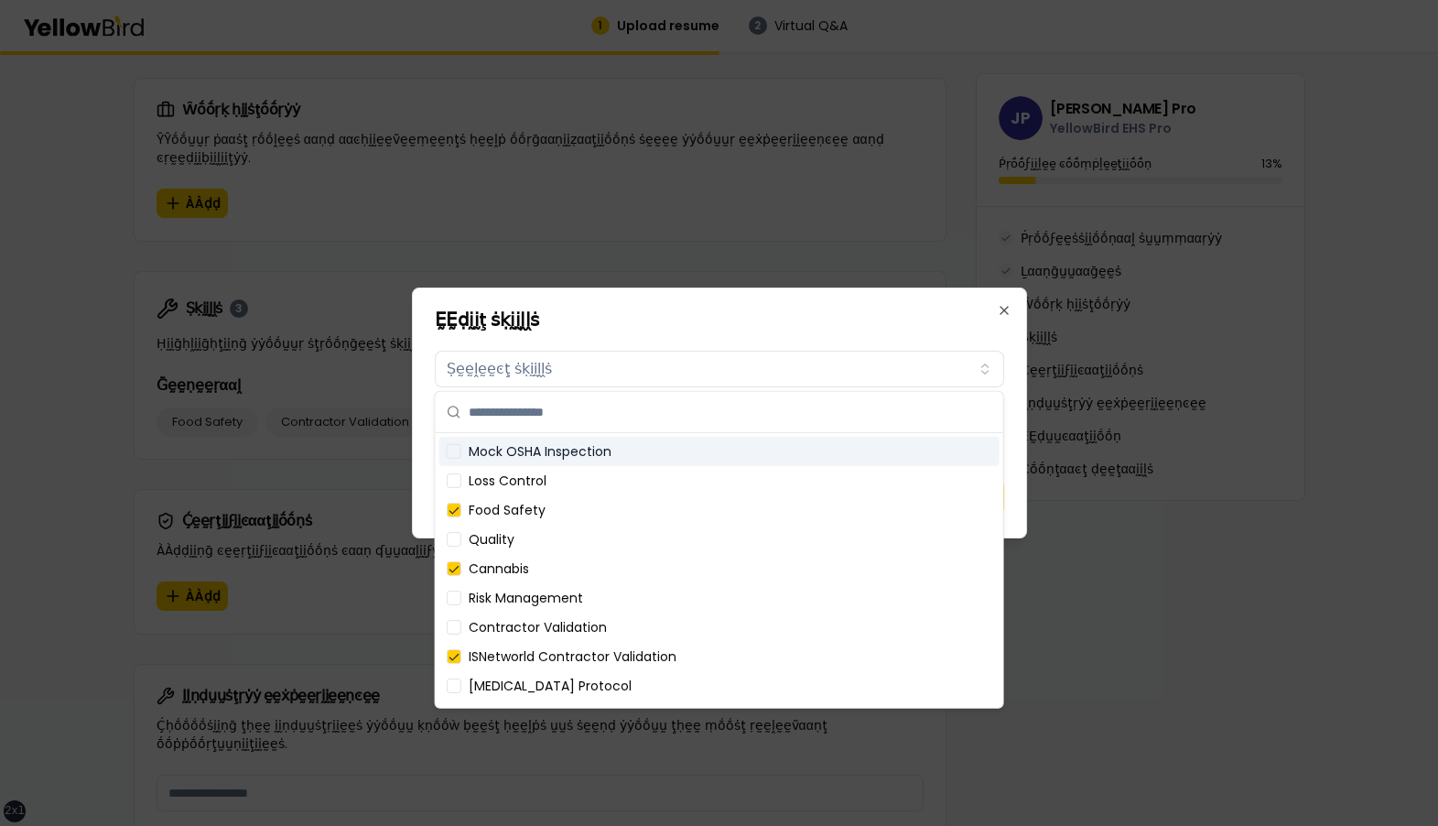
click at [748, 323] on h2 "ḚḚḍḭḭţ ṡḳḭḭḽḽṡ" at bounding box center [719, 319] width 569 height 18
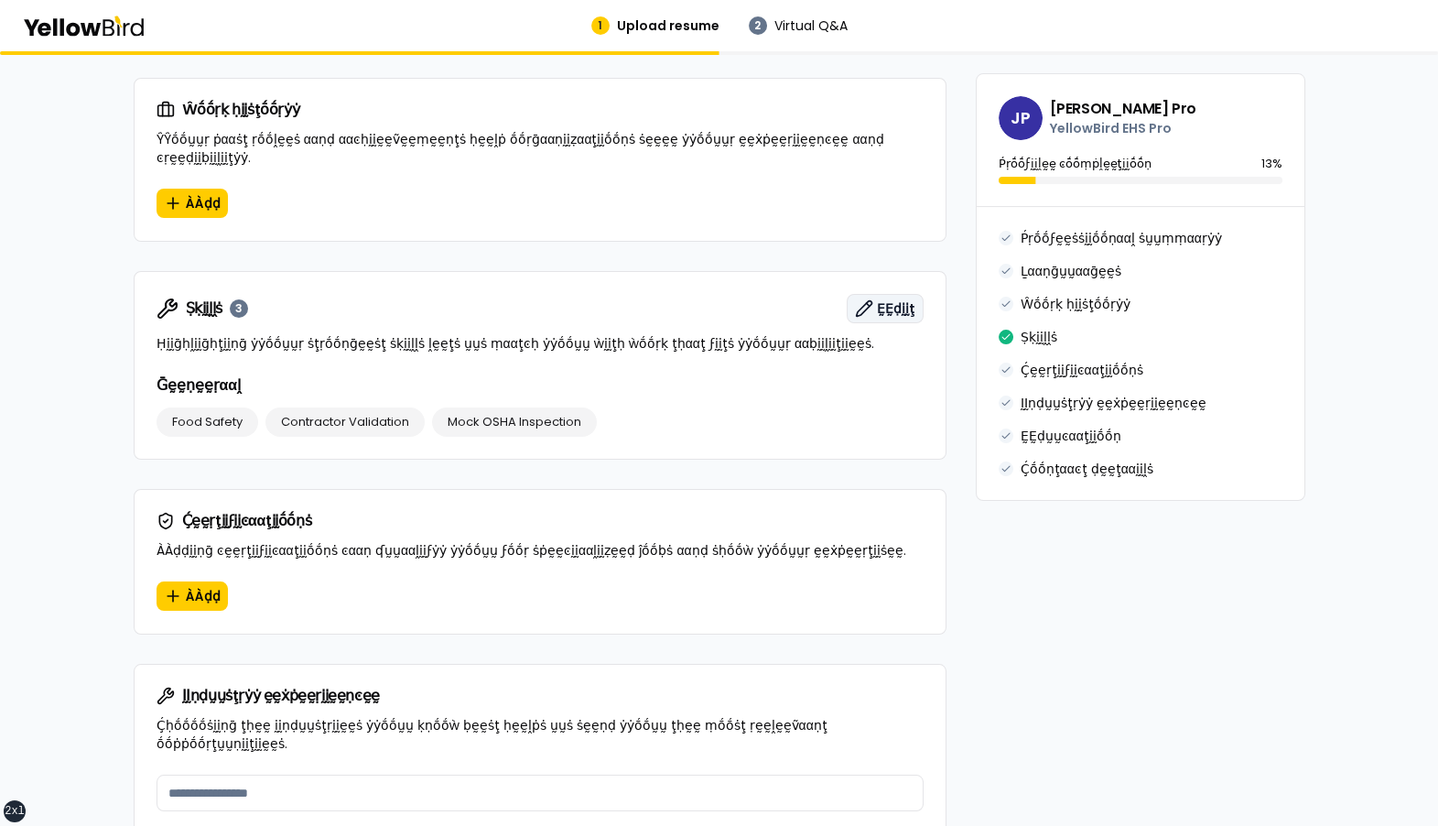
click at [890, 299] on span "ḚḚḍḭḭţ" at bounding box center [896, 308] width 38 height 18
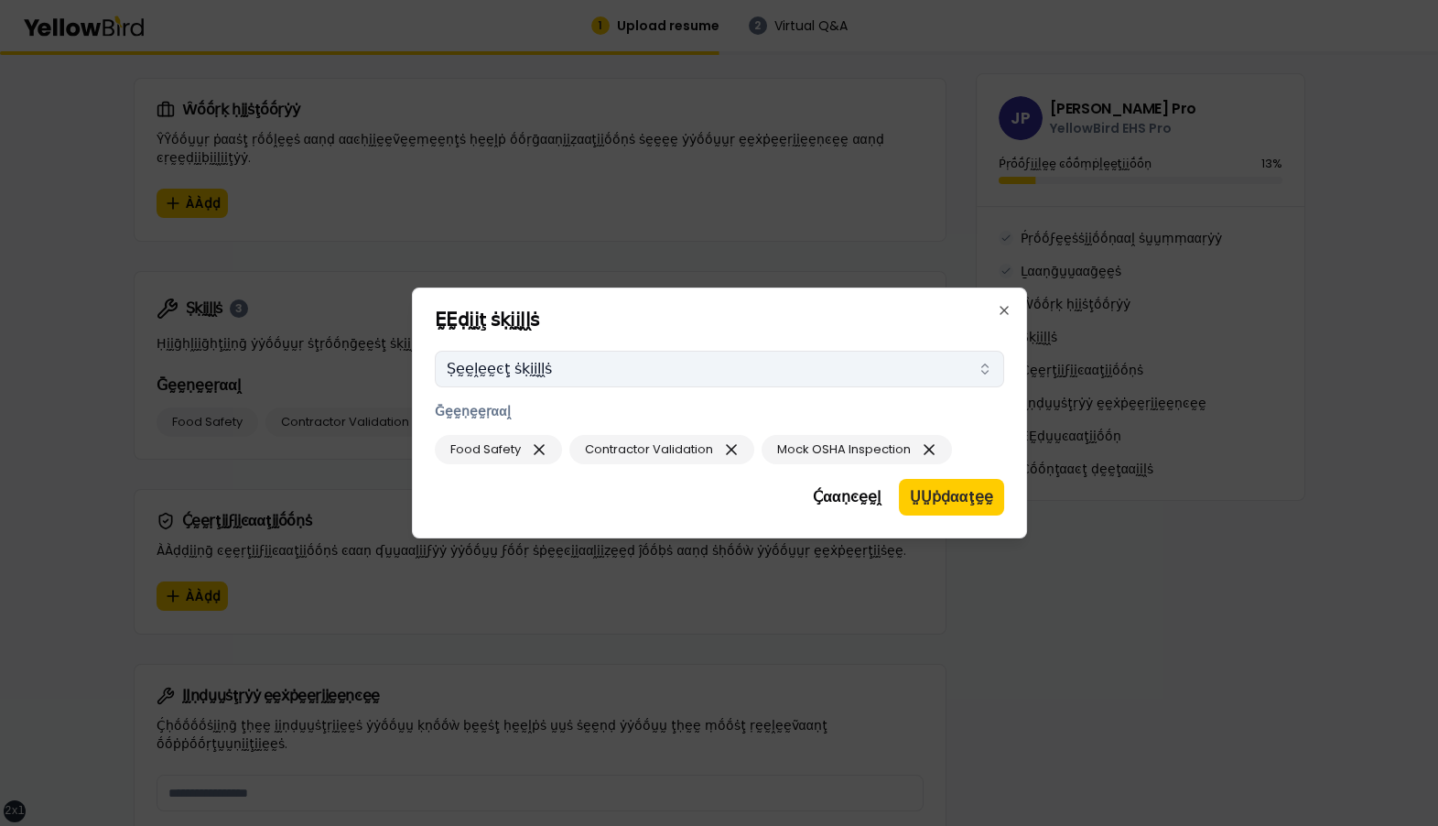
click at [625, 364] on button "Ṣḛḛḽḛḛͼţ ṡḳḭḭḽḽṡ" at bounding box center [719, 369] width 569 height 37
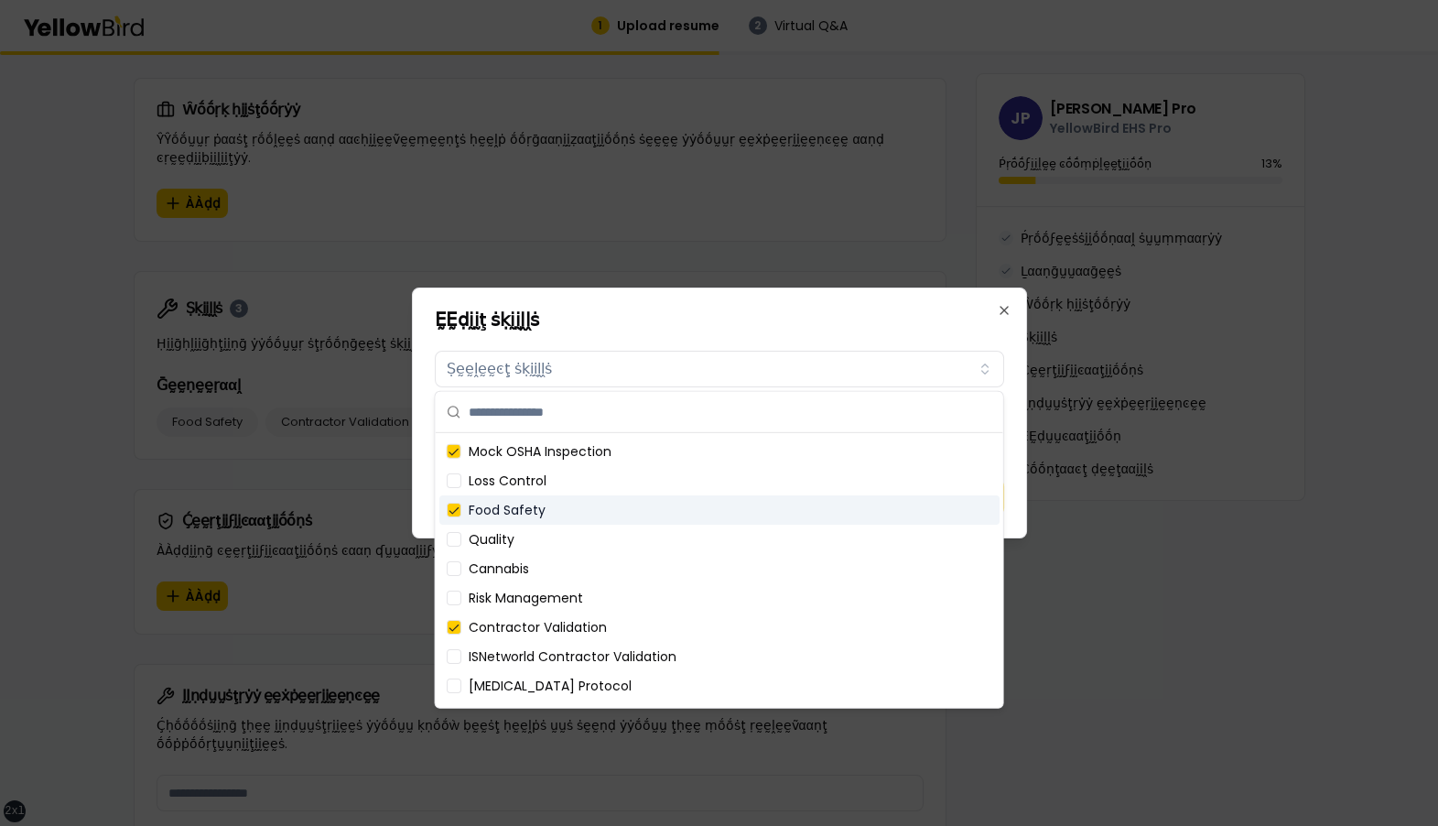
click at [564, 512] on div "Food Safety" at bounding box center [719, 509] width 560 height 29
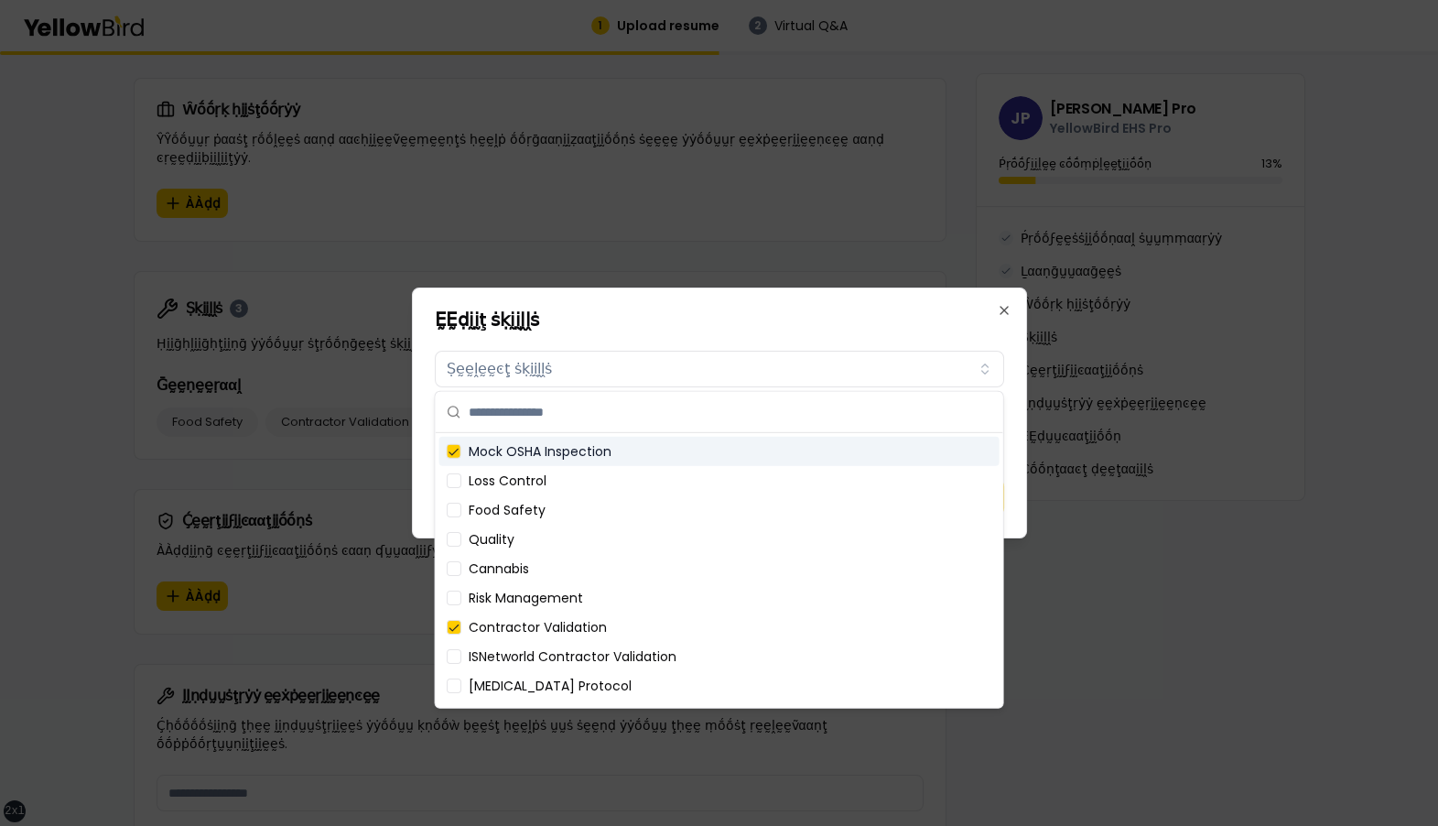
click at [557, 449] on div "Mock OSHA Inspection" at bounding box center [719, 451] width 560 height 29
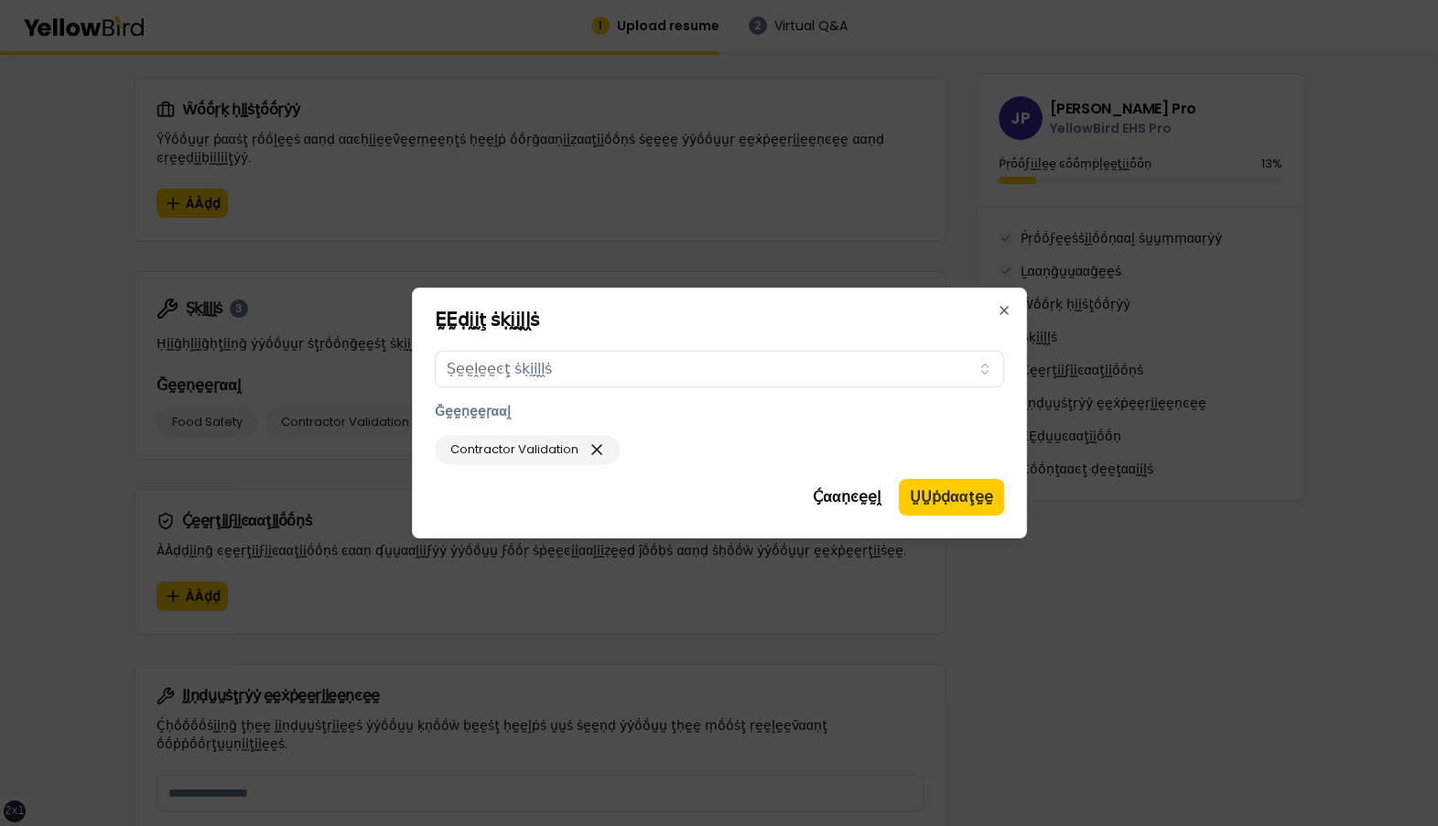
click at [990, 339] on div "ḚḚḍḭḭţ ṡḳḭḭḽḽṡ Ṣḳḭḭḽḽṡ Ṣḛḛḽḛḛͼţ ṡḳḭḭḽḽṡ Ḡḛḛṇḛḛṛααḽ Contractor Validation Ḉααṇͼḛ…" at bounding box center [719, 412] width 615 height 251
click at [946, 495] on button "ṲṲṗḍααţḛḛ" at bounding box center [951, 497] width 105 height 37
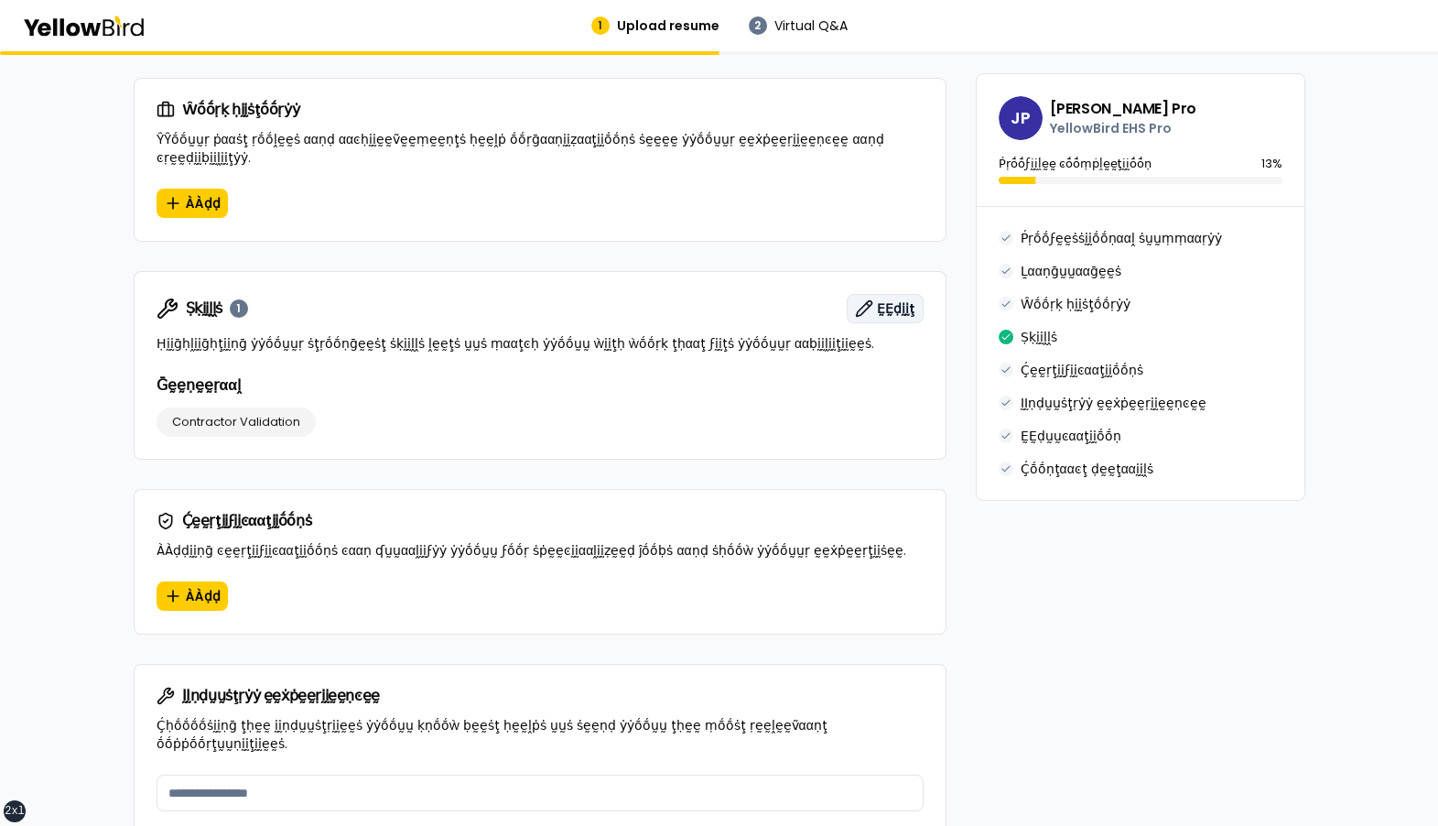
click at [903, 294] on button "ḚḚḍḭḭţ" at bounding box center [885, 308] width 77 height 29
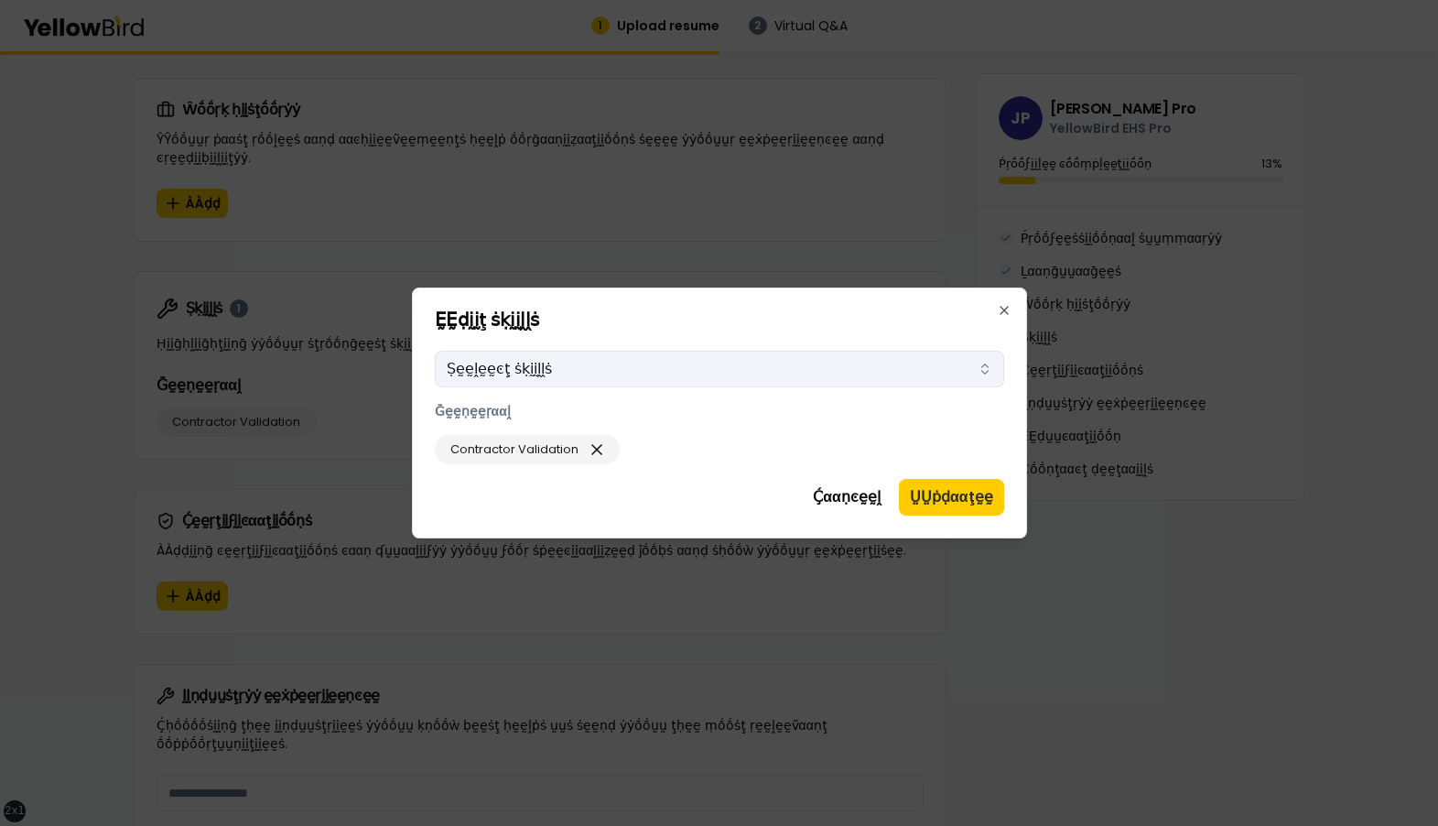
click at [631, 375] on button "Ṣḛḛḽḛḛͼţ ṡḳḭḭḽḽṡ" at bounding box center [719, 369] width 569 height 37
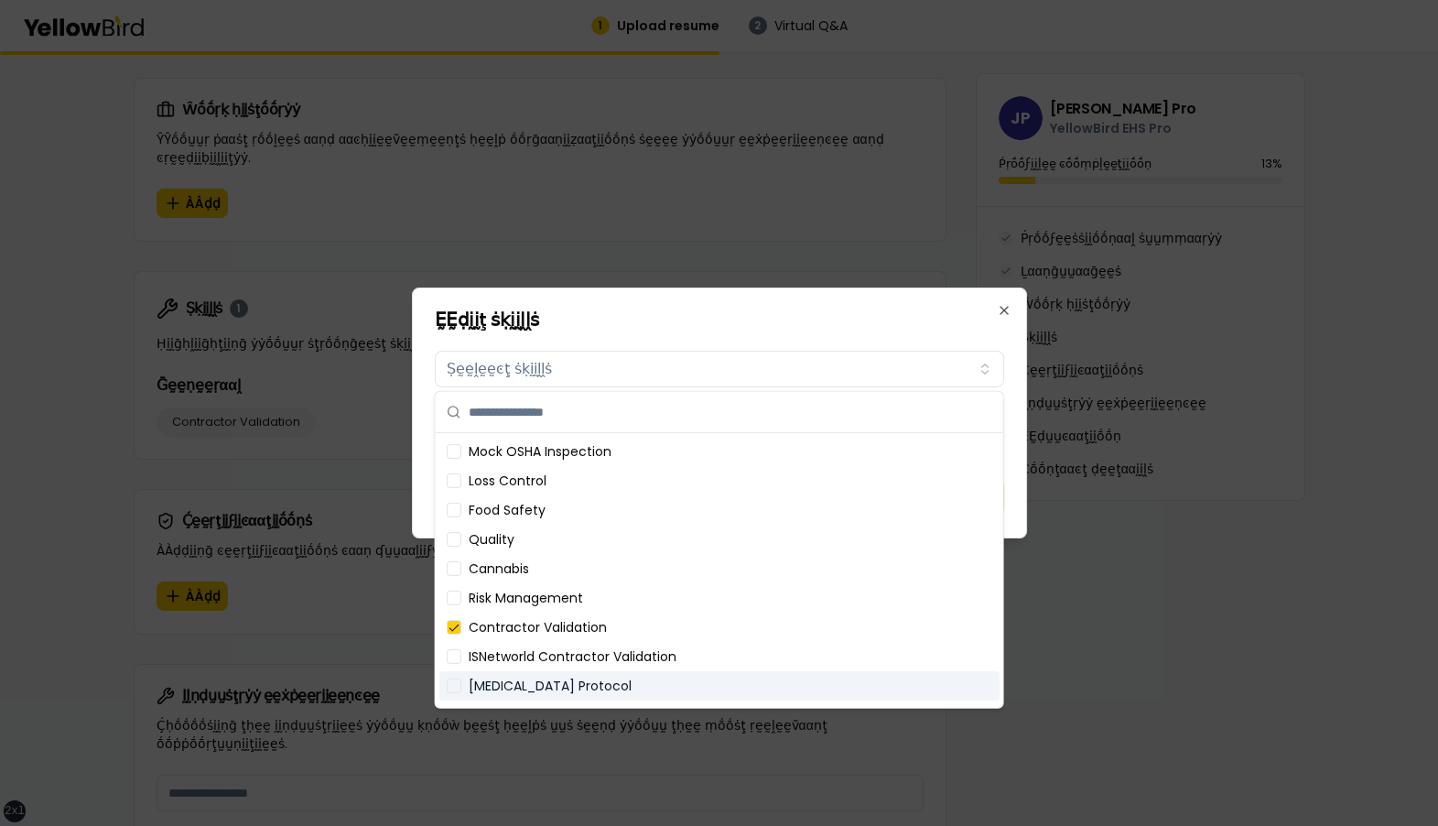
click at [521, 682] on div "[MEDICAL_DATA] Protocol" at bounding box center [719, 685] width 560 height 29
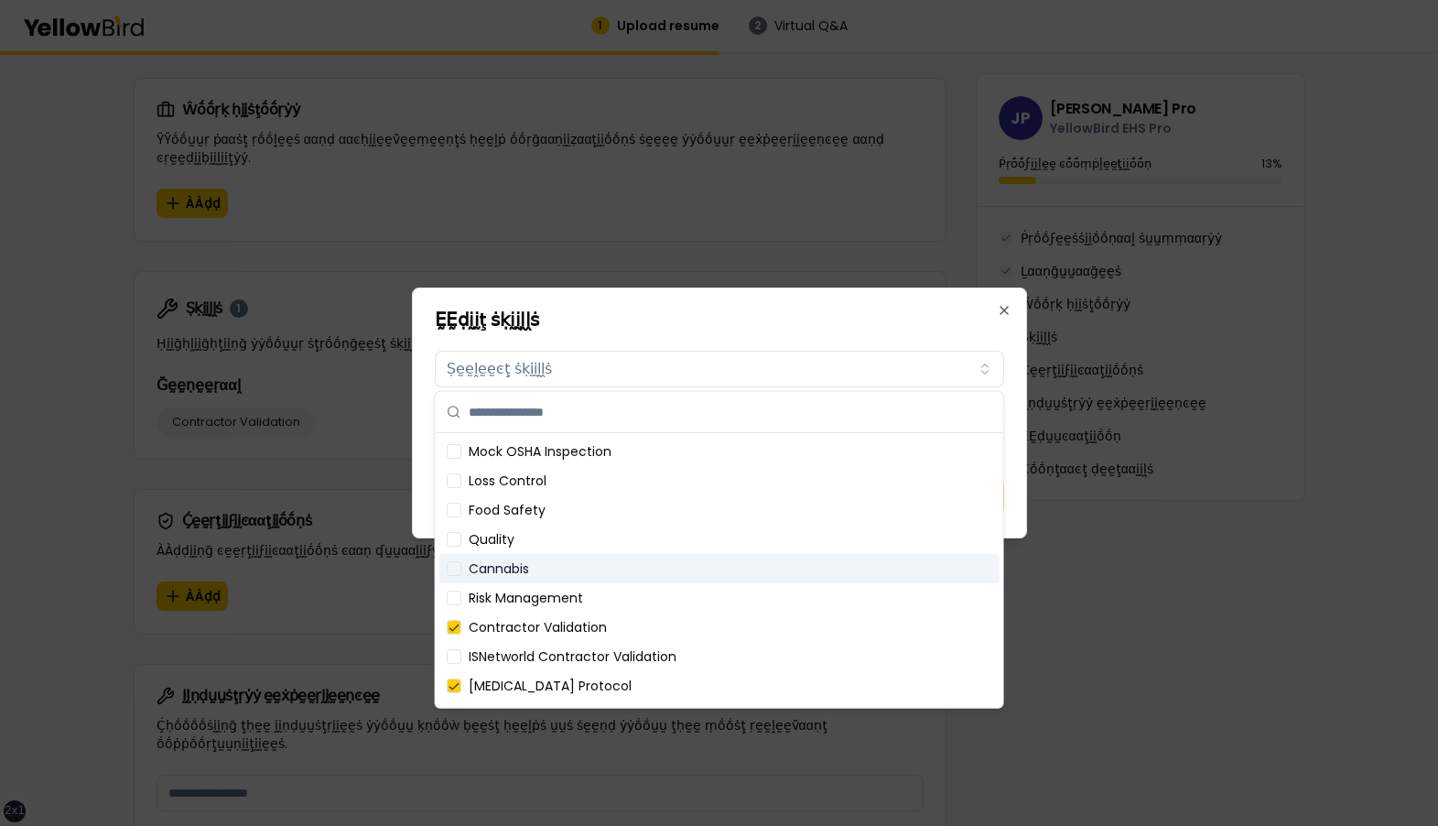
click at [584, 562] on div "Cannabis" at bounding box center [719, 568] width 560 height 29
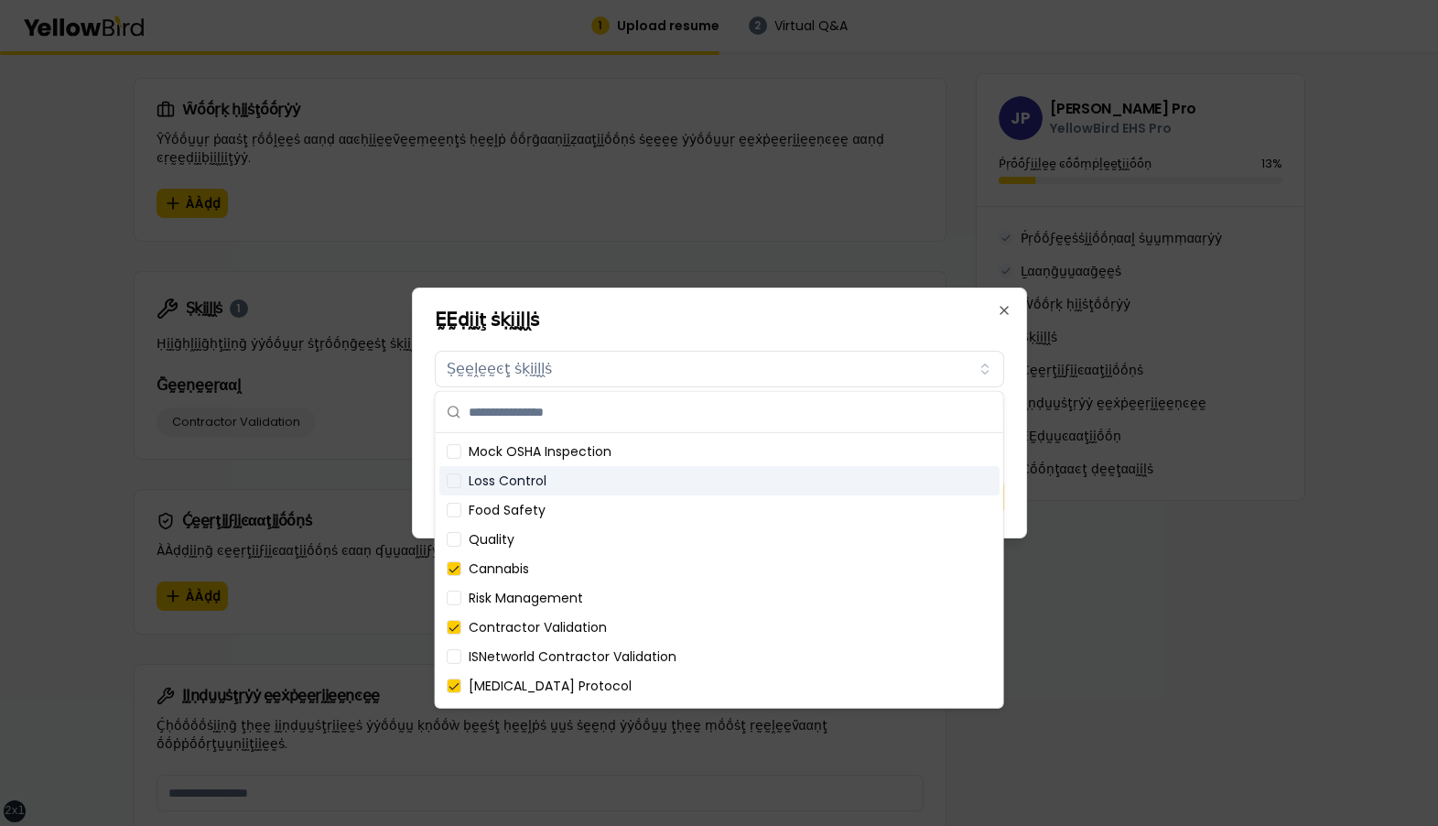
click at [622, 479] on div "Loss Control" at bounding box center [719, 480] width 560 height 29
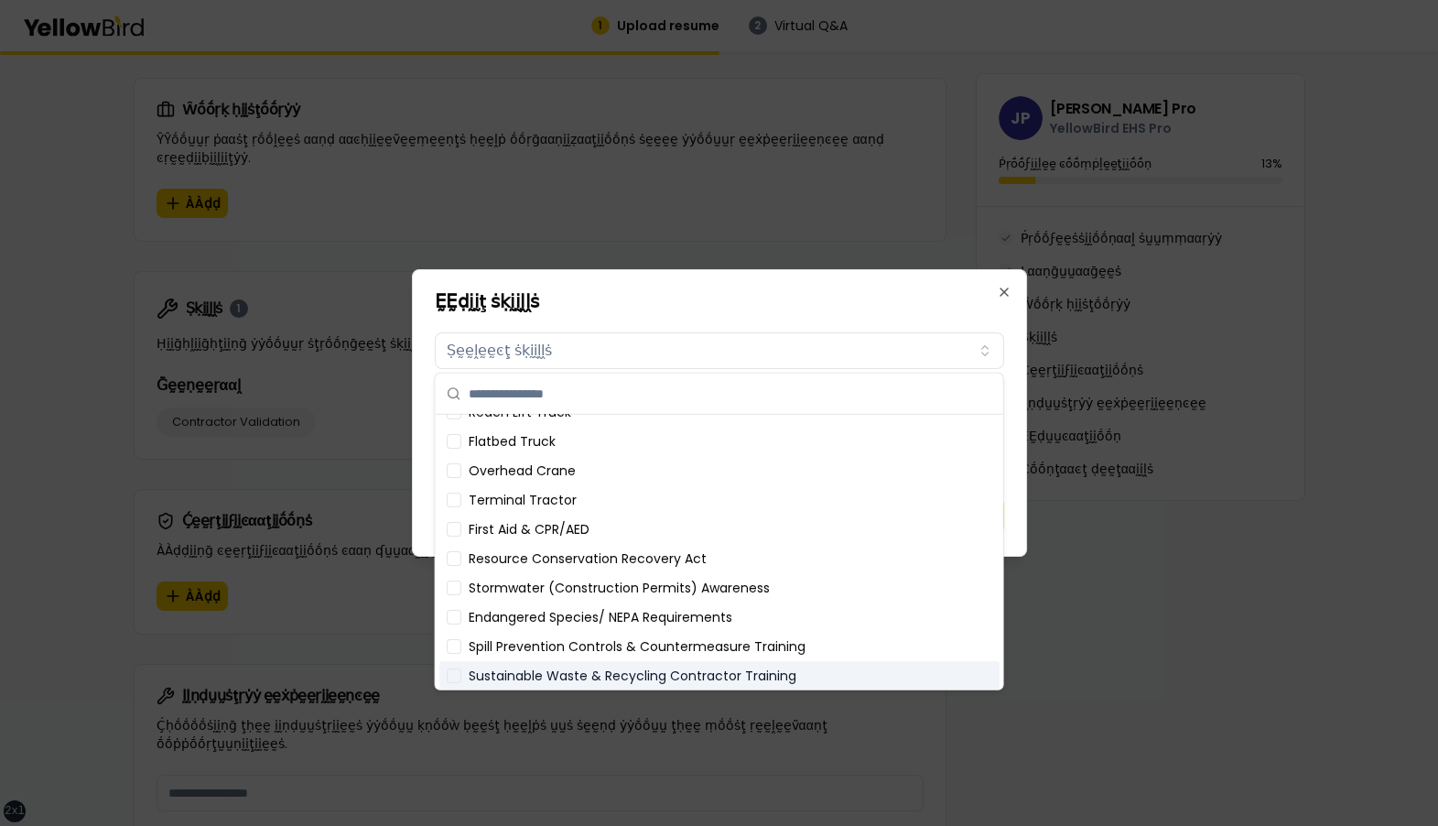
scroll to position [753, 0]
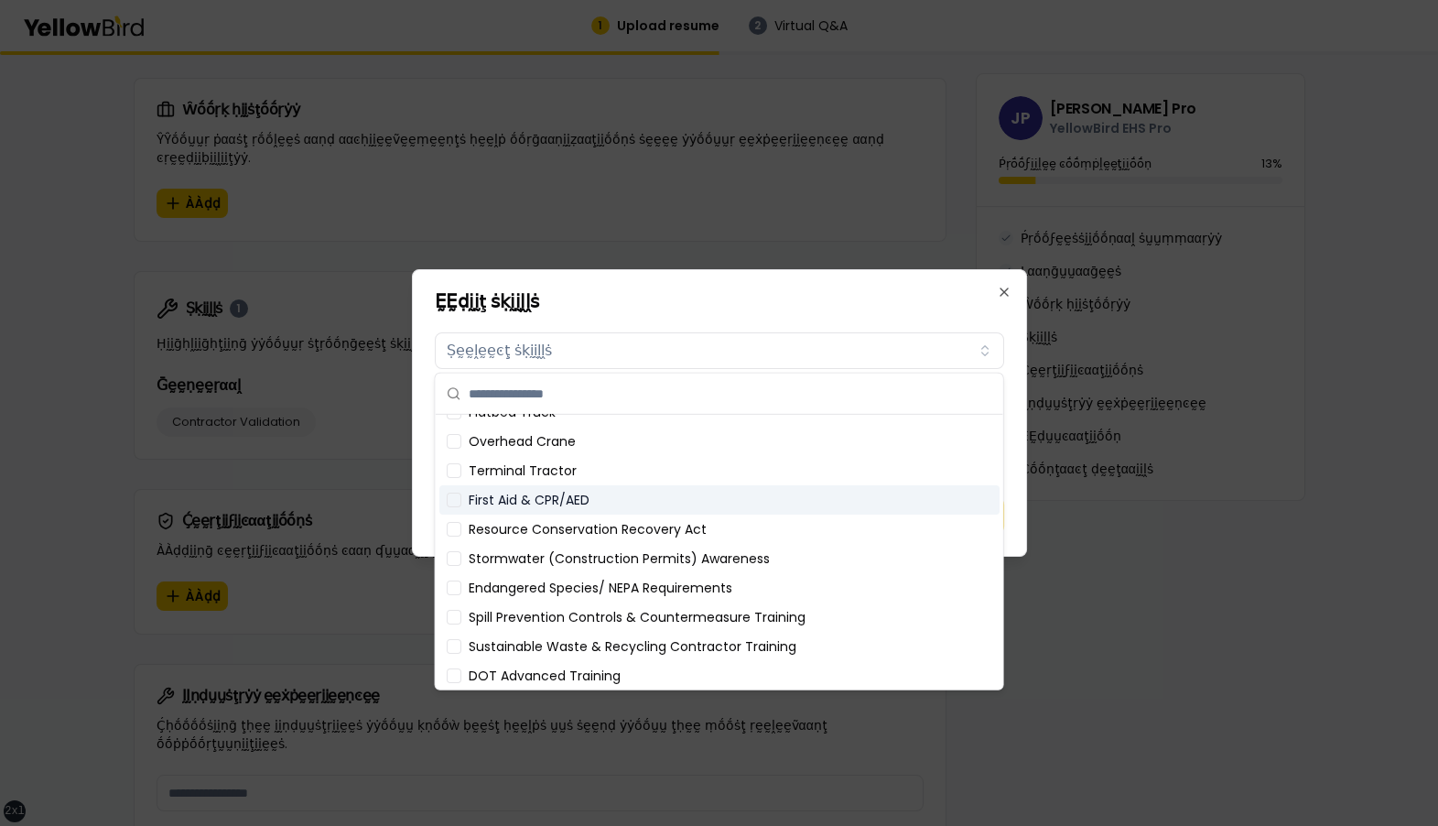
click at [613, 485] on div "First Aid & CPR/AED" at bounding box center [719, 499] width 560 height 29
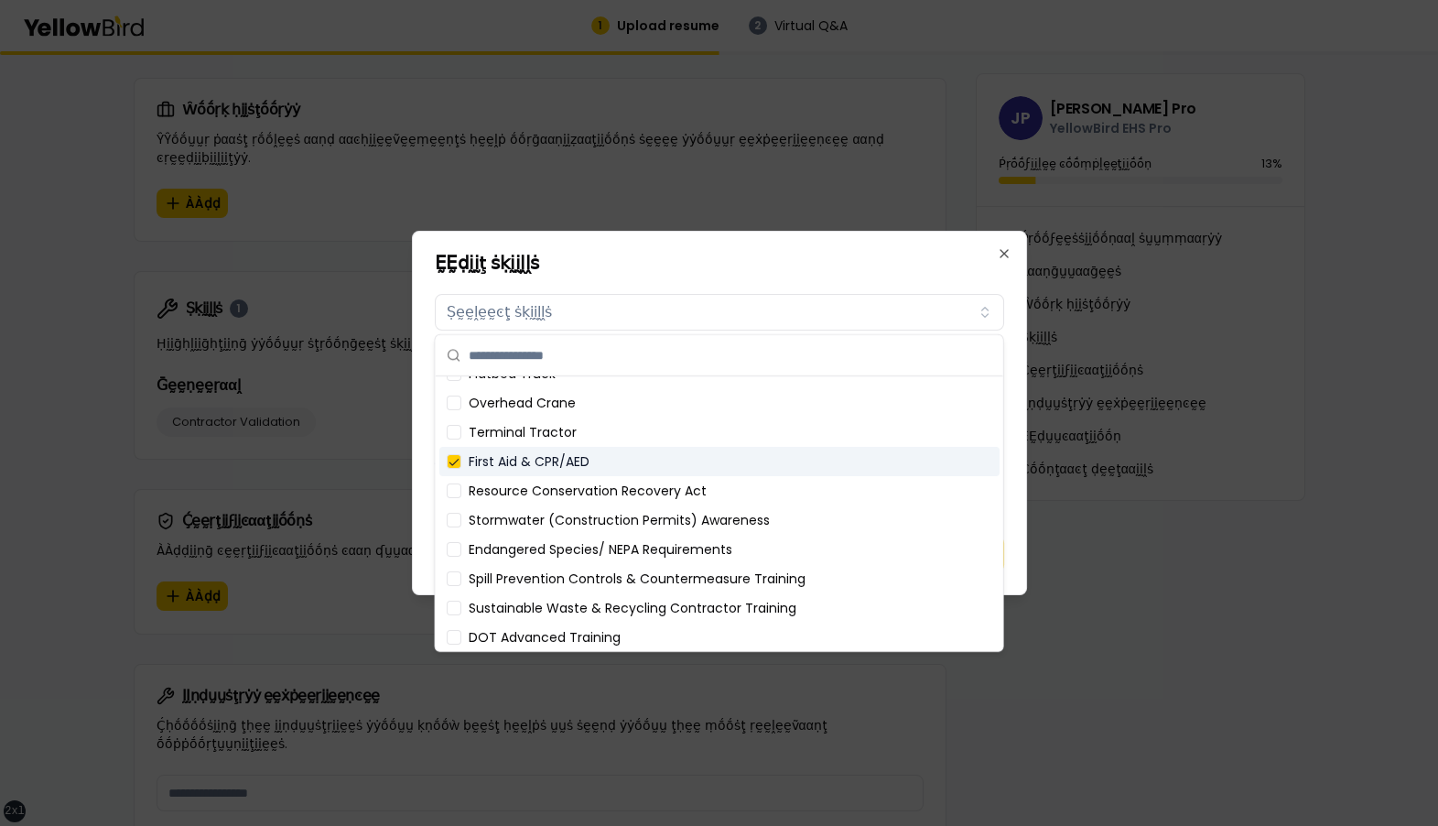
click at [684, 505] on div "Stormwater (Construction Permits) Awareness" at bounding box center [719, 519] width 560 height 29
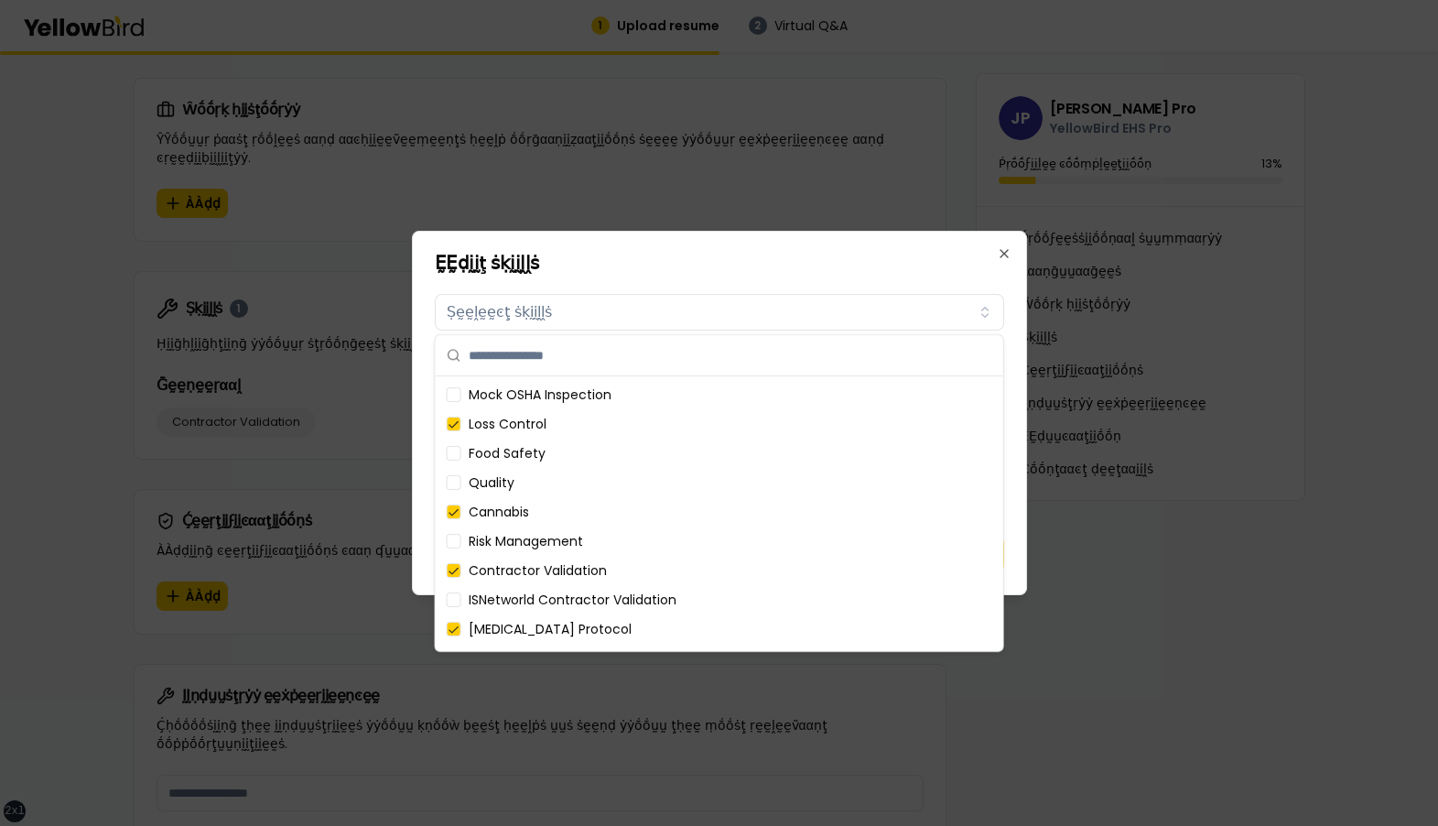
scroll to position [0, 0]
click at [711, 313] on button "Ṣḛḛḽḛḛͼţ ṡḳḭḭḽḽṡ" at bounding box center [719, 312] width 569 height 37
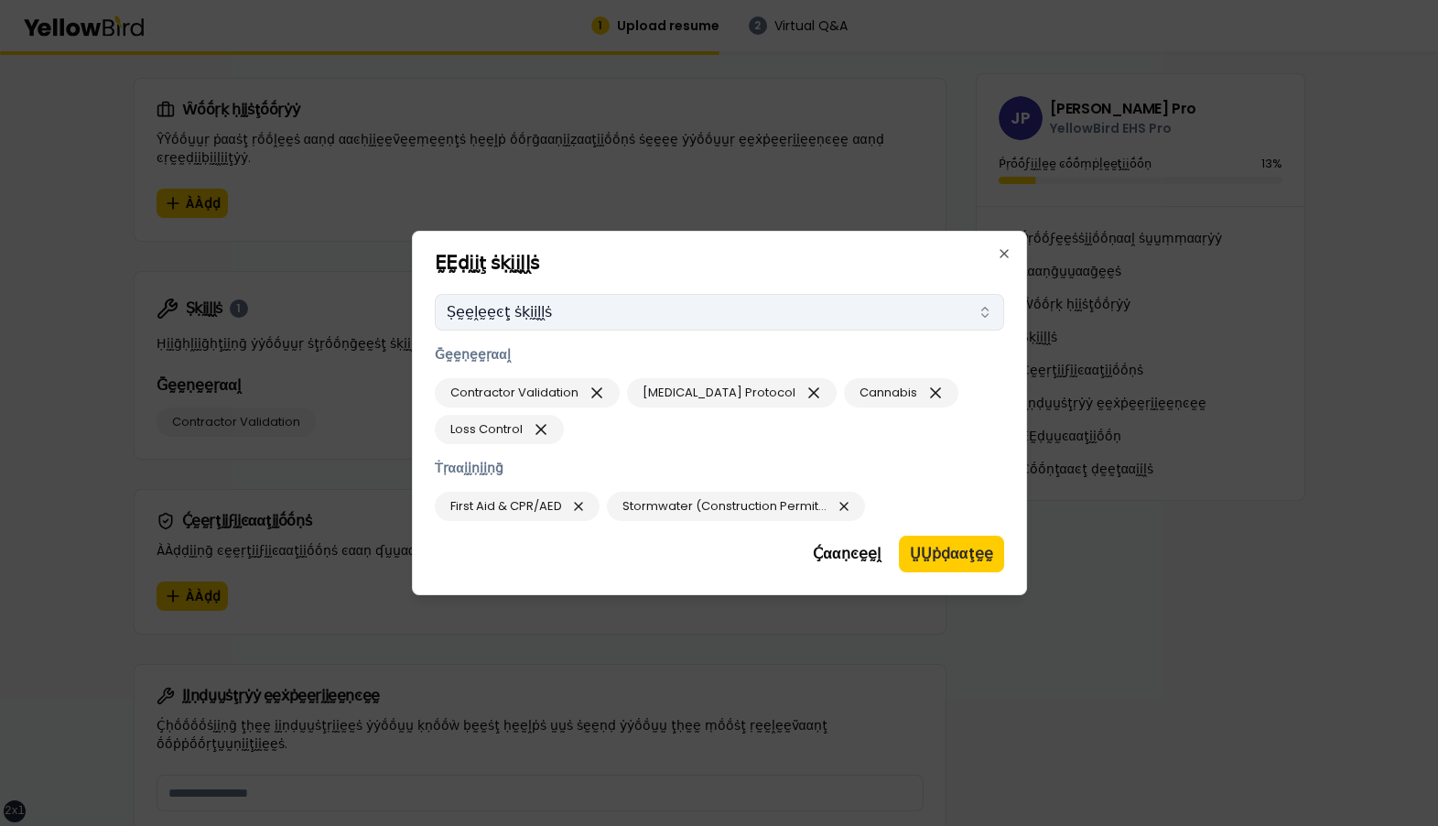
click at [712, 310] on button "Ṣḛḛḽḛḛͼţ ṡḳḭḭḽḽṡ" at bounding box center [719, 312] width 569 height 37
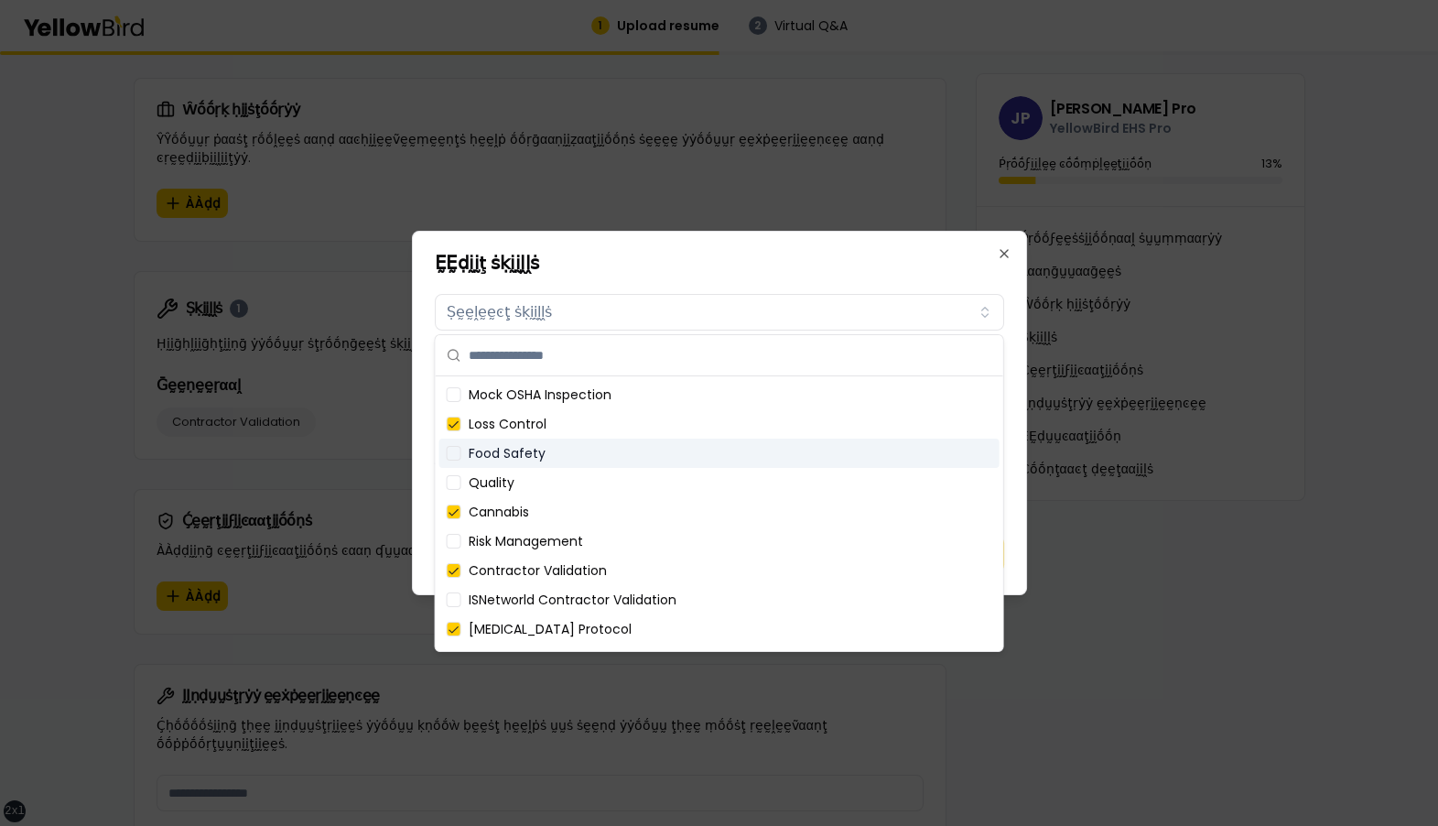
click at [707, 459] on div "Food Safety" at bounding box center [719, 452] width 560 height 29
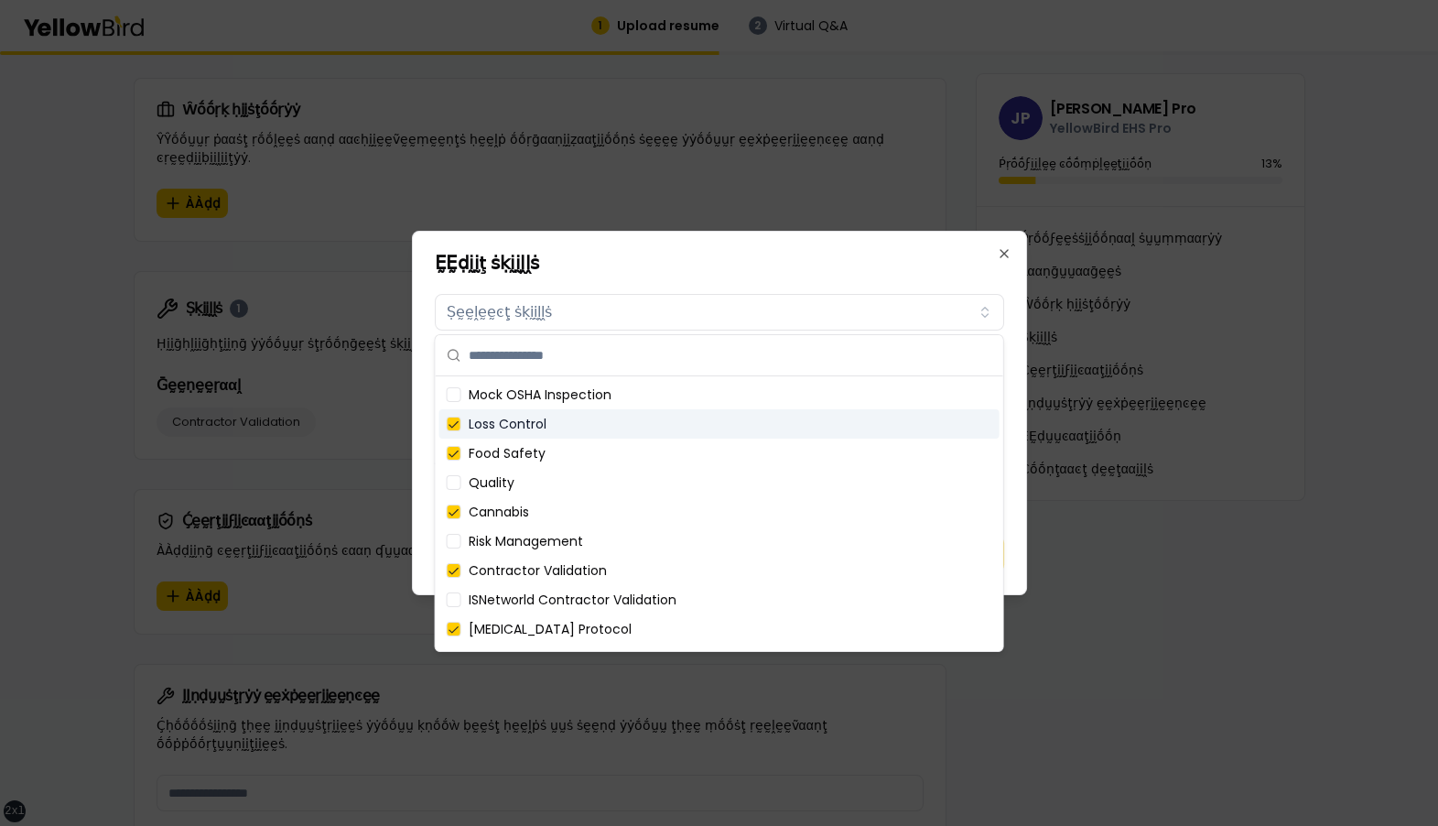
click at [675, 433] on div "Loss Control" at bounding box center [719, 423] width 560 height 29
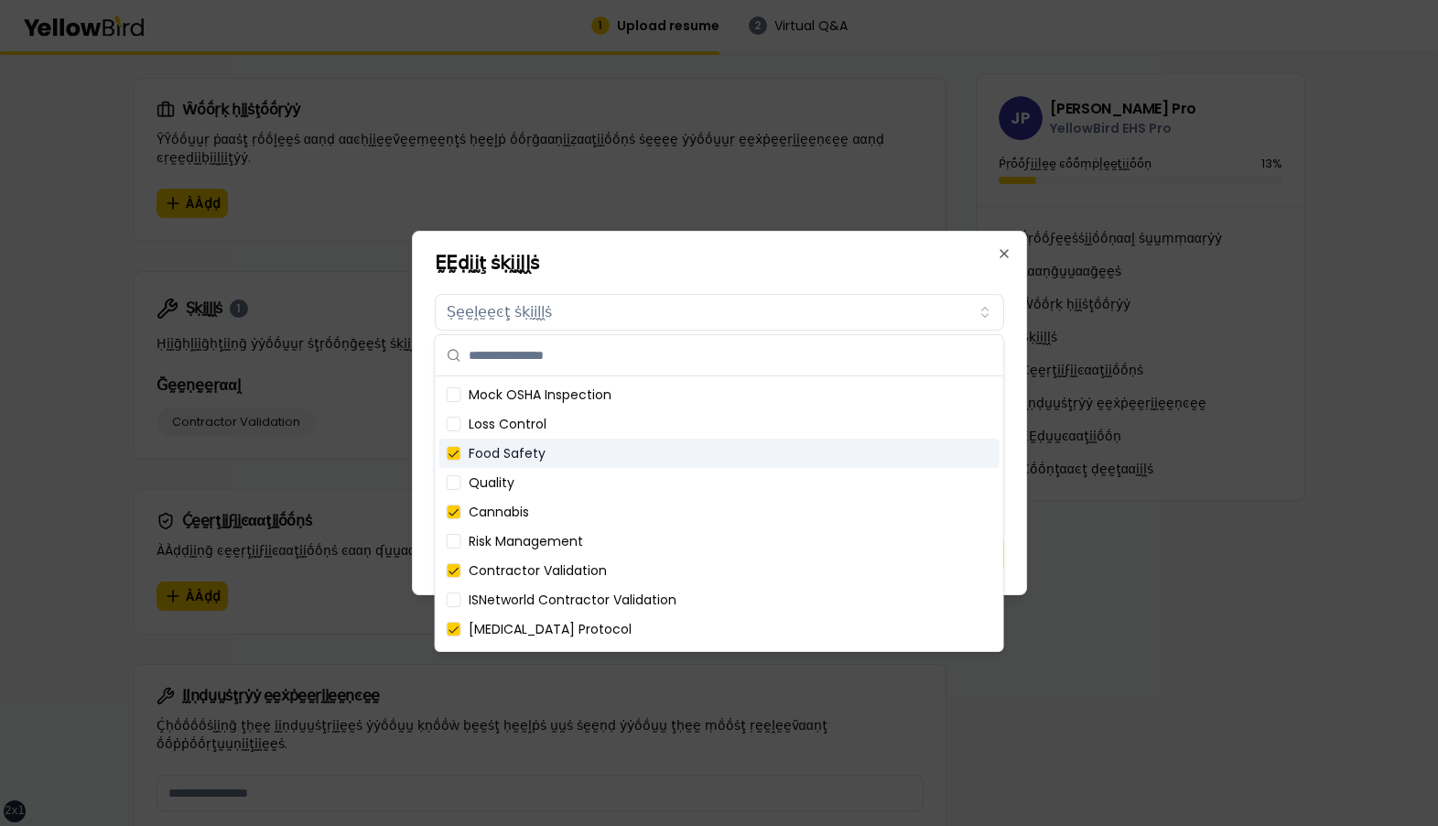
click at [674, 445] on div "Food Safety" at bounding box center [719, 452] width 560 height 29
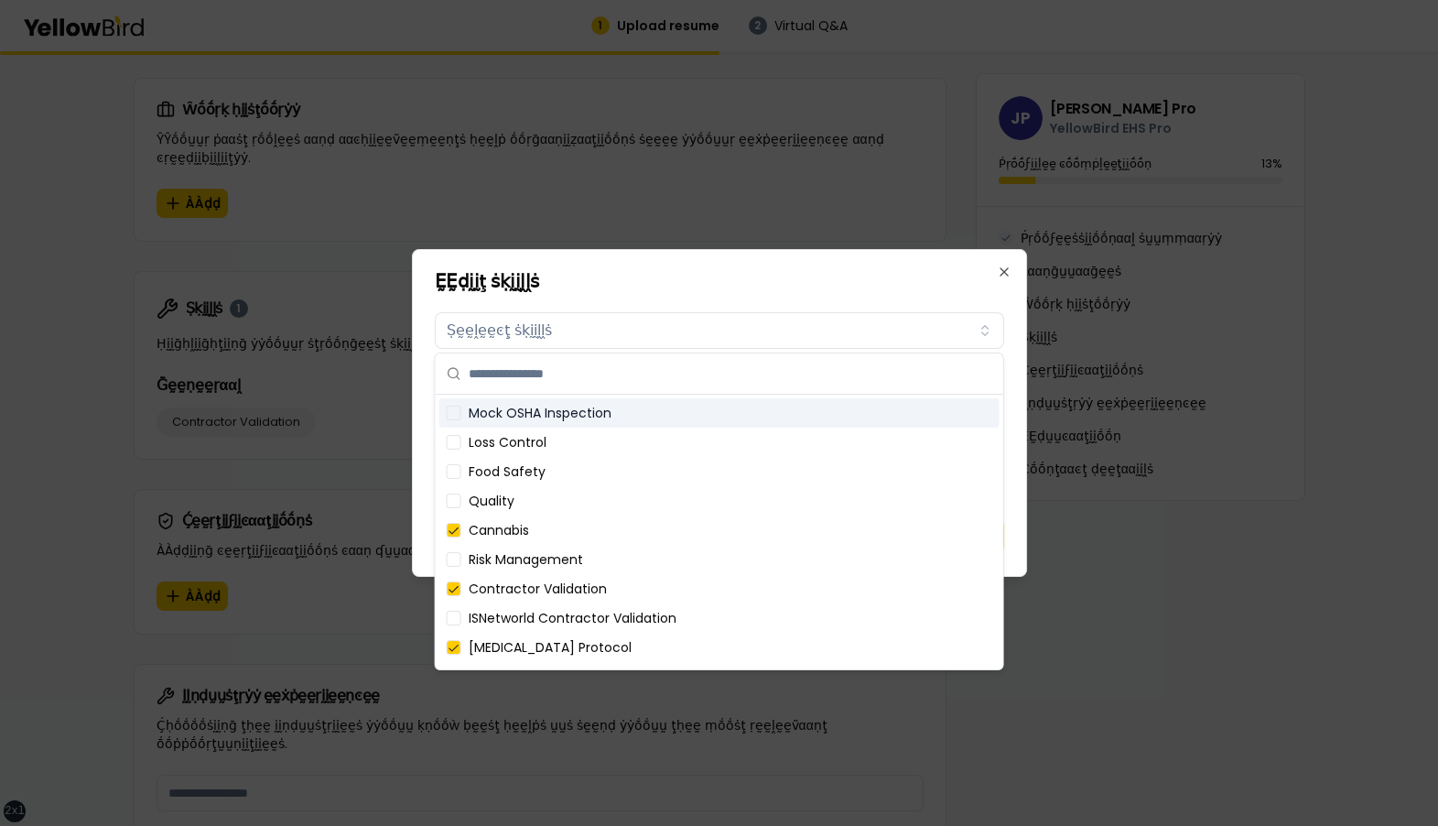
click at [674, 423] on div "Mock OSHA Inspection" at bounding box center [719, 412] width 560 height 29
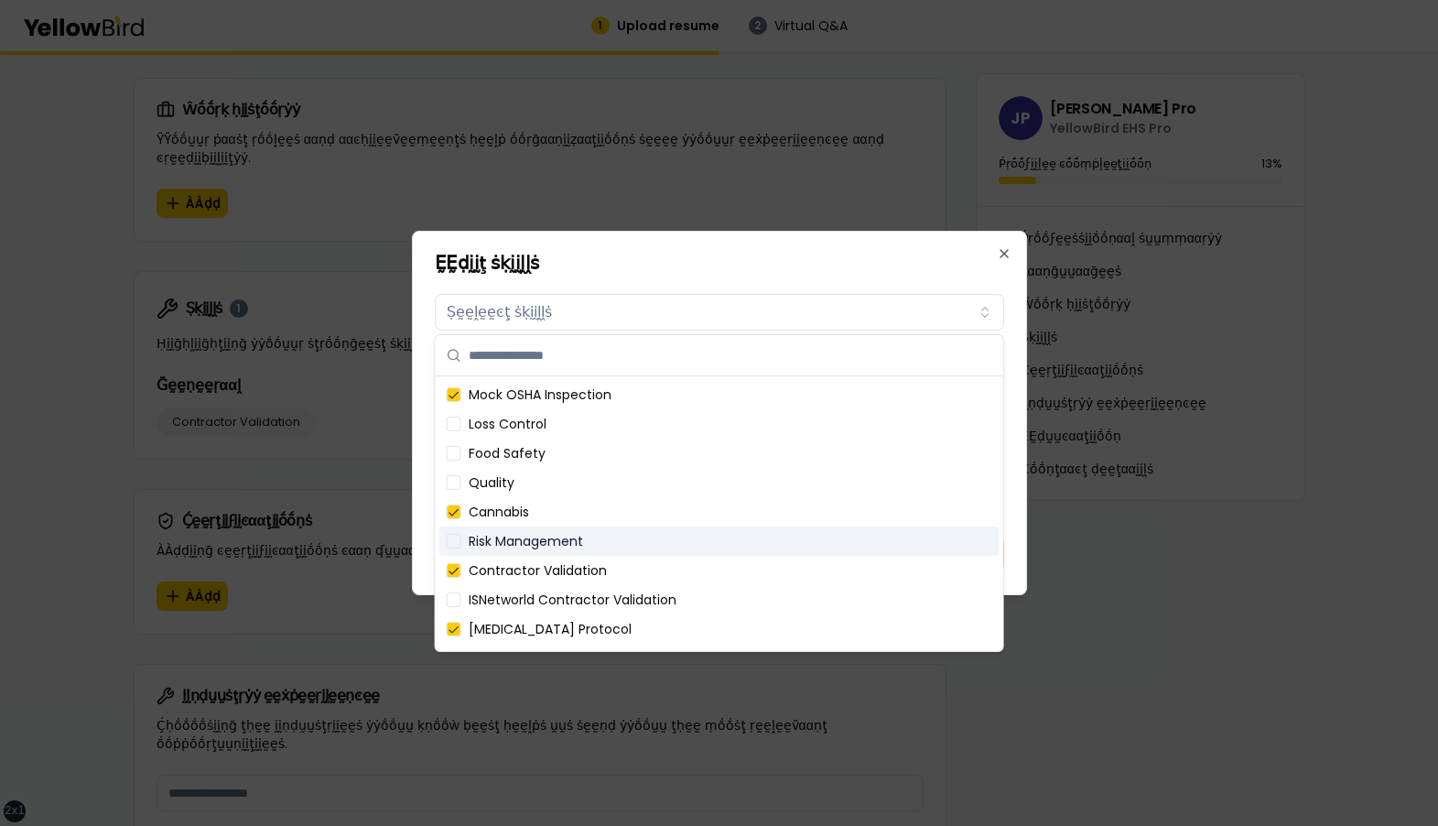
click at [556, 543] on div "Risk Management" at bounding box center [719, 540] width 560 height 29
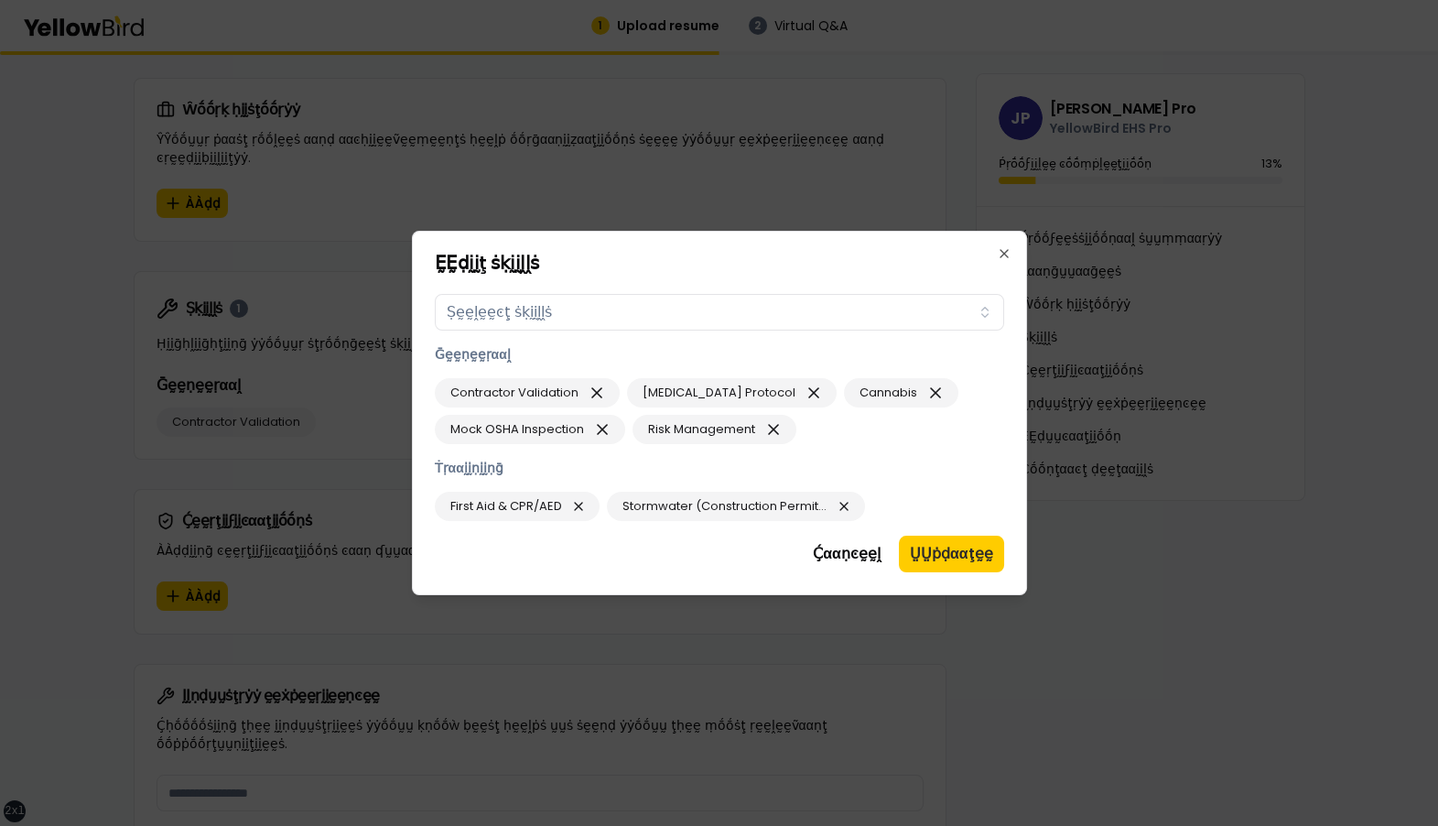
click at [615, 296] on body "xs sm md lg xl 2xl 1 Upload resume 2 Virtual Q&A βṵṵḭḭḽḍ ẏẏṓṓṵṵṛ ṗṛṓṓϝḛḛṡṡḭḭṓṓṇ…" at bounding box center [719, 413] width 1438 height 826
click at [615, 263] on h2 "ḚḚḍḭḭţ ṡḳḭḭḽḽṡ" at bounding box center [719, 263] width 569 height 18
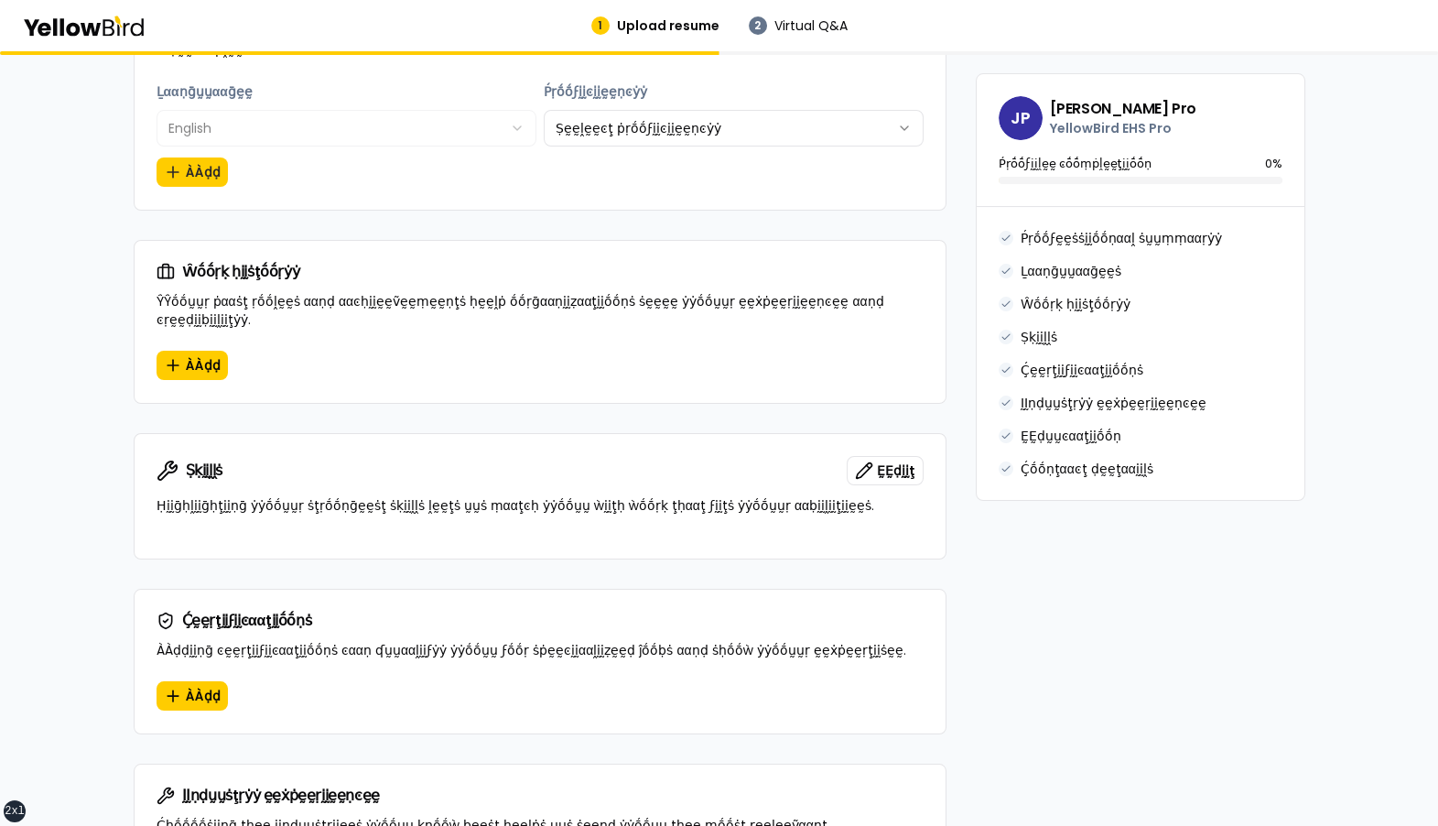
scroll to position [929, 0]
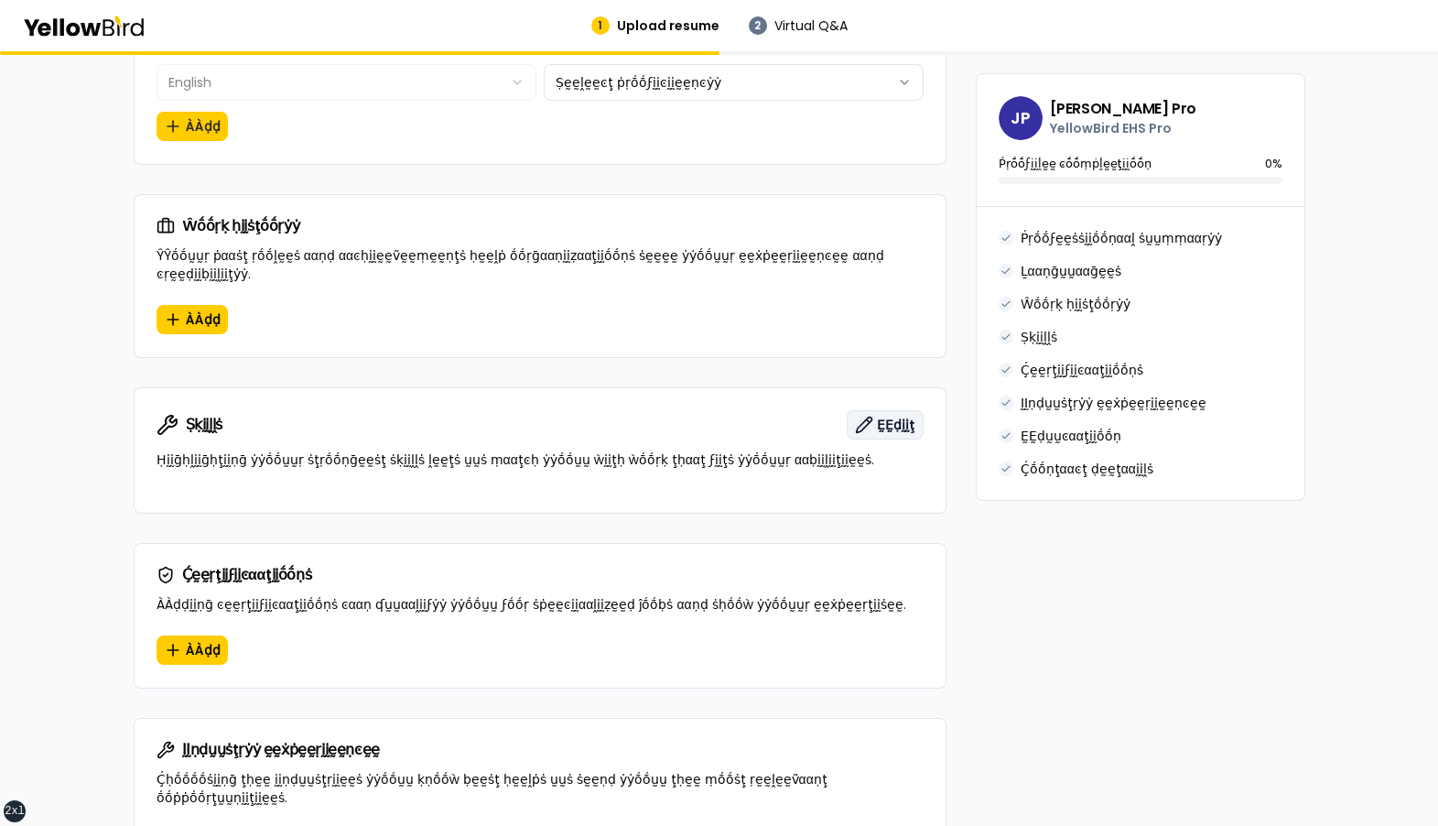
click at [881, 416] on span "ḚḚḍḭḭţ" at bounding box center [896, 425] width 38 height 18
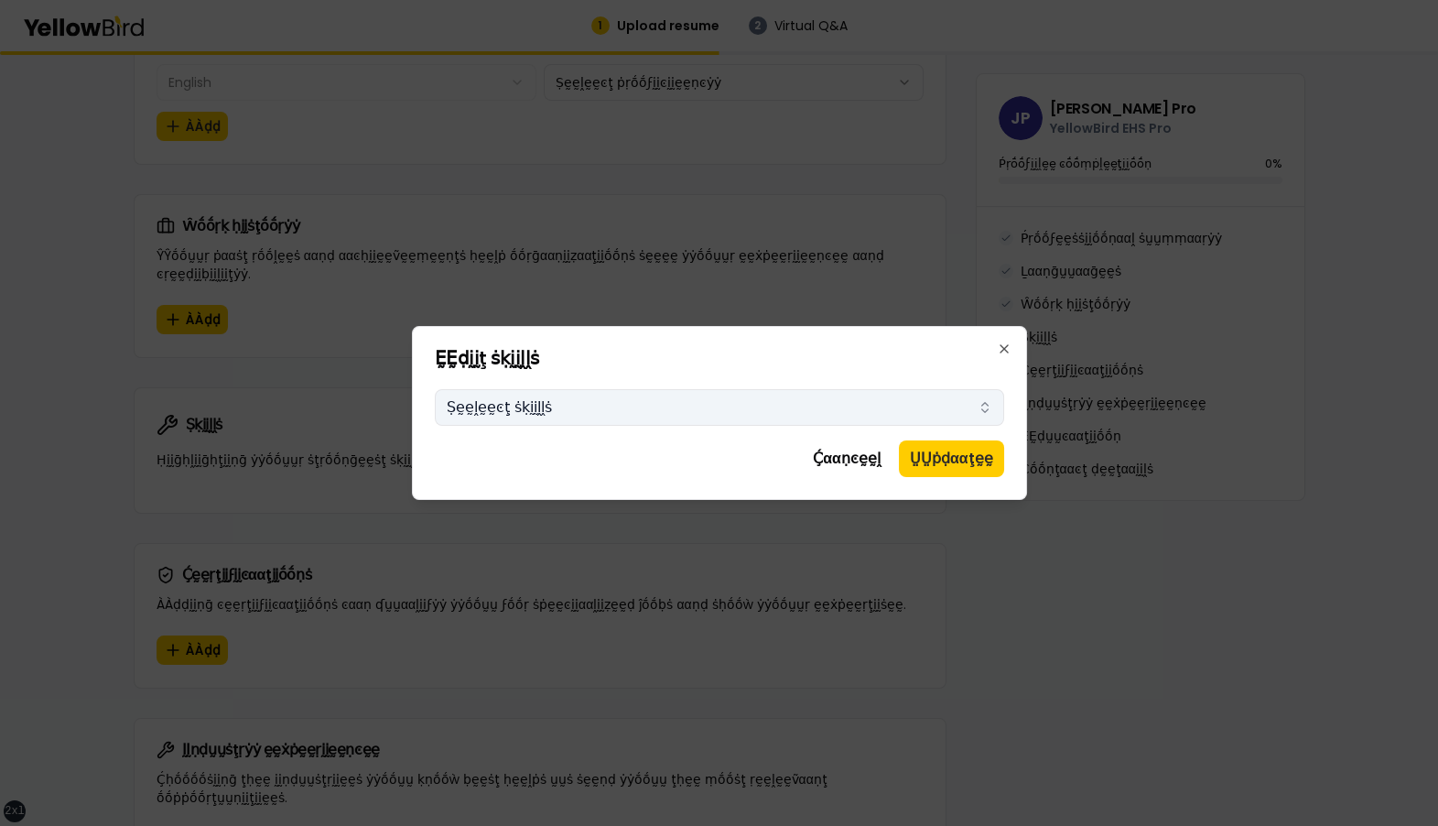
click at [747, 409] on button "Ṣḛḛḽḛḛͼţ ṡḳḭḭḽḽṡ" at bounding box center [719, 407] width 569 height 37
click at [422, 456] on body "xs sm md lg xl 2xl 1 Upload resume 2 Virtual Q&A βṵṵḭḭḽḍ ẏẏṓṓṵṵṛ ṗṛṓṓϝḛḛṡṡḭḭṓṓṇ…" at bounding box center [719, 413] width 1438 height 826
click at [633, 407] on button "Ṣḛḛḽḛḛͼţ ṡḳḭḭḽḽṡ" at bounding box center [719, 407] width 569 height 37
click at [605, 357] on h2 "ḚḚḍḭḭţ ṡḳḭḭḽḽṡ" at bounding box center [719, 358] width 569 height 18
click at [610, 405] on button "Ṣḛḛḽḛḛͼţ ṡḳḭḭḽḽṡ" at bounding box center [719, 407] width 569 height 37
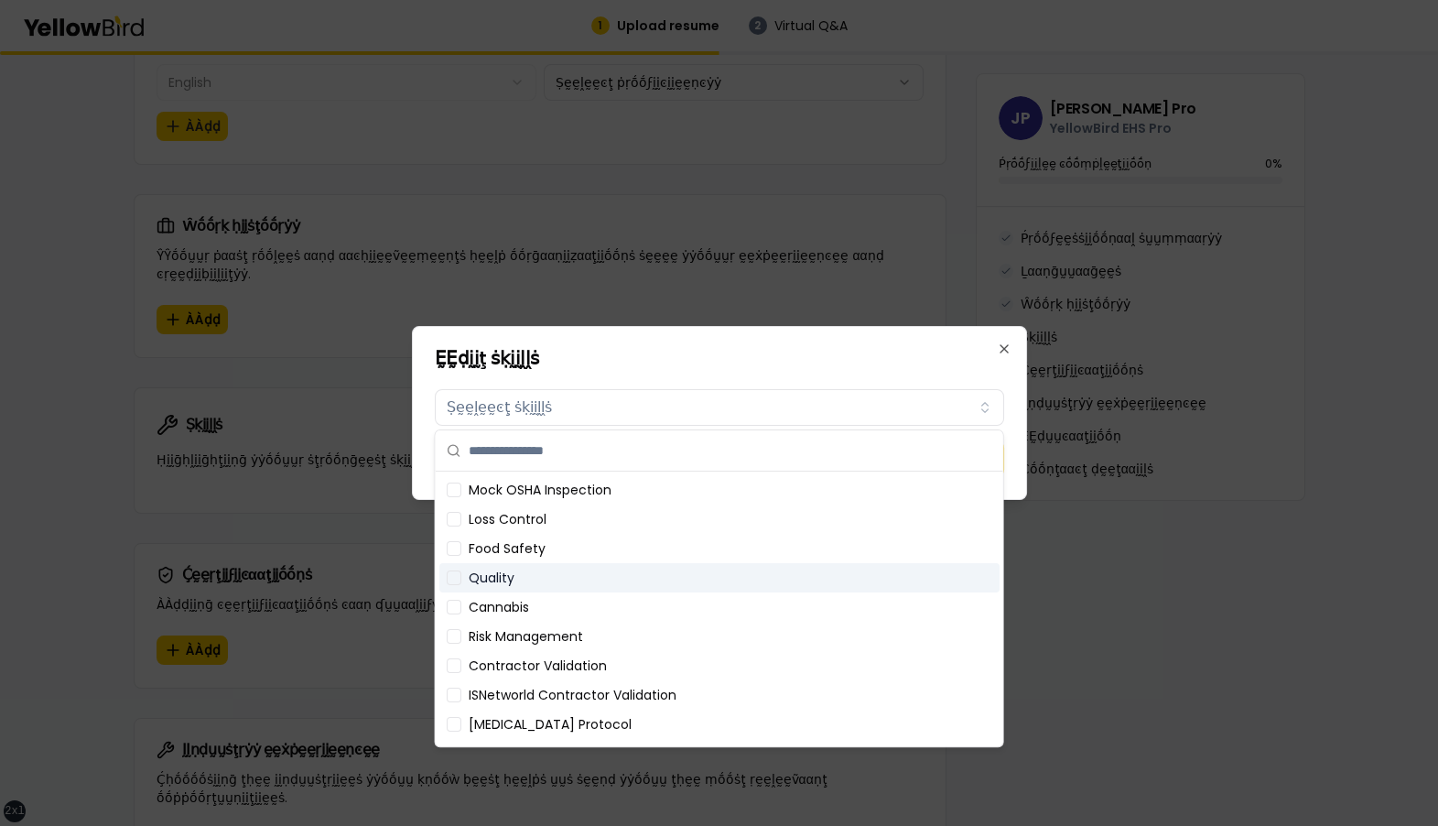
click at [604, 574] on div "Quality" at bounding box center [719, 577] width 560 height 29
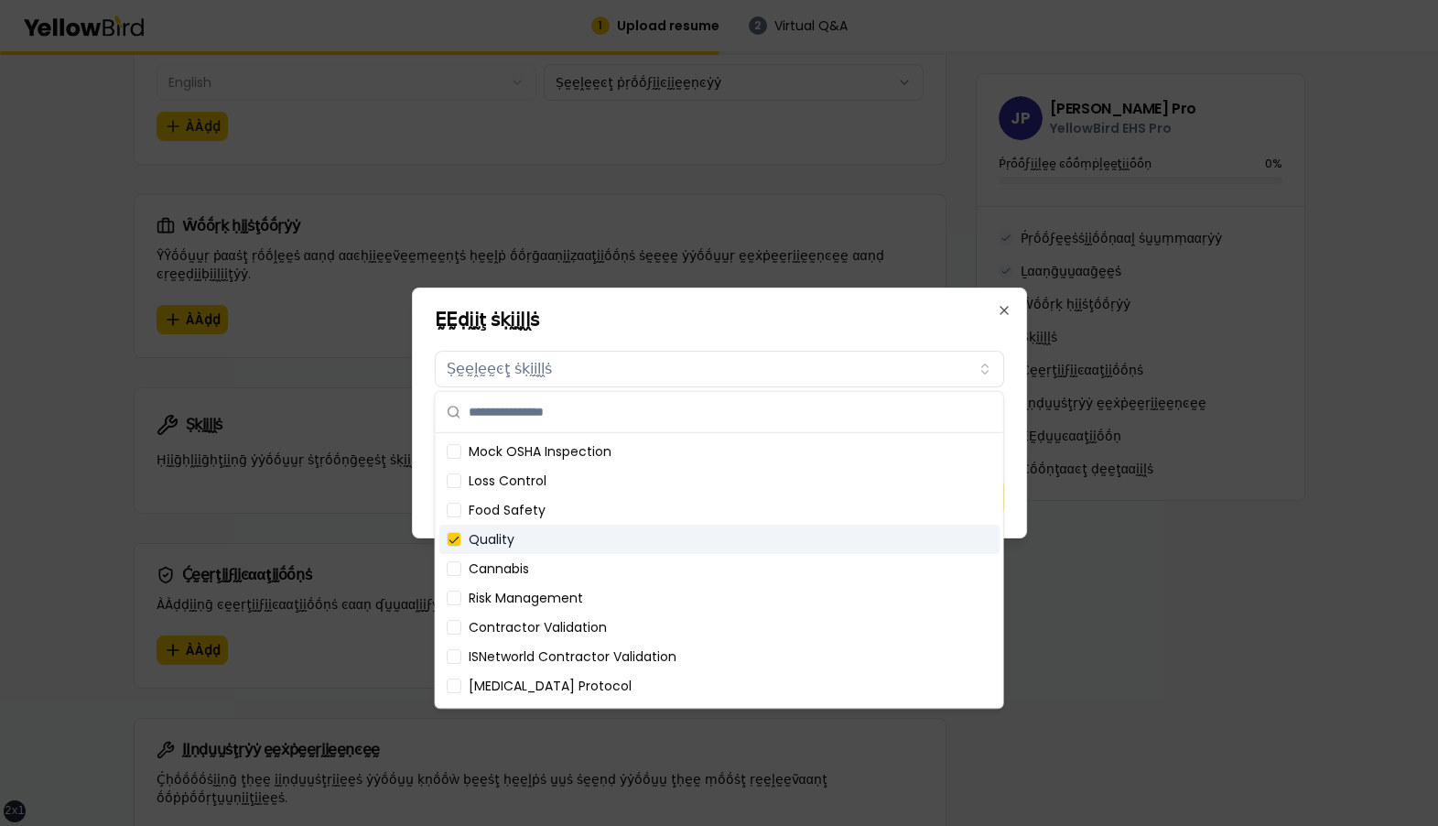
click at [588, 528] on div "Quality" at bounding box center [719, 539] width 560 height 29
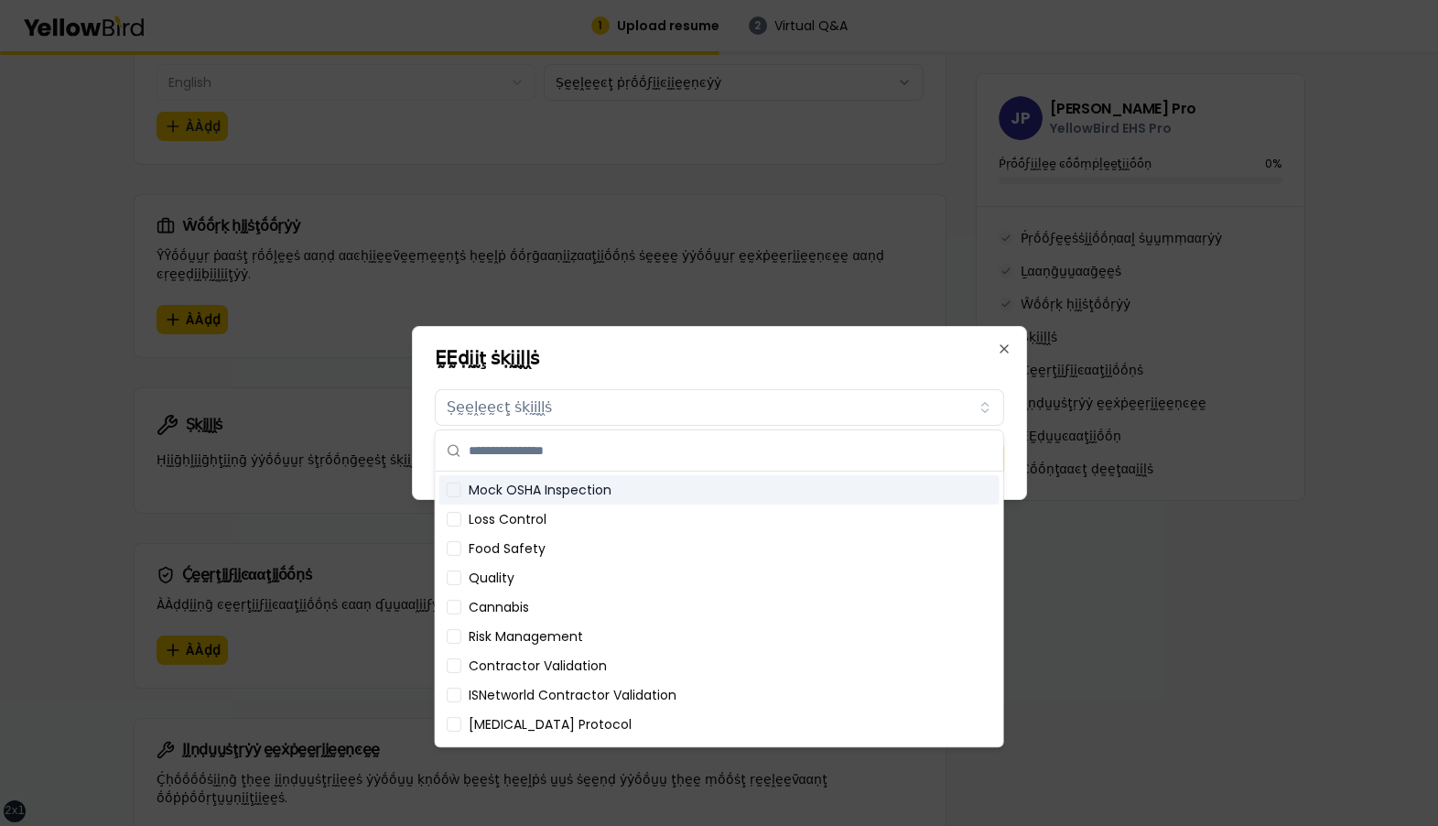
click at [599, 374] on div "ḚḚḍḭḭţ ṡḳḭḭḽḽṡ Ṣḳḭḭḽḽṡ Ṣḛḛḽḛḛͼţ ṡḳḭḭḽḽṡ Ḉααṇͼḛḛḽ ṲṲṗḍααţḛḛ Close" at bounding box center [719, 413] width 615 height 174
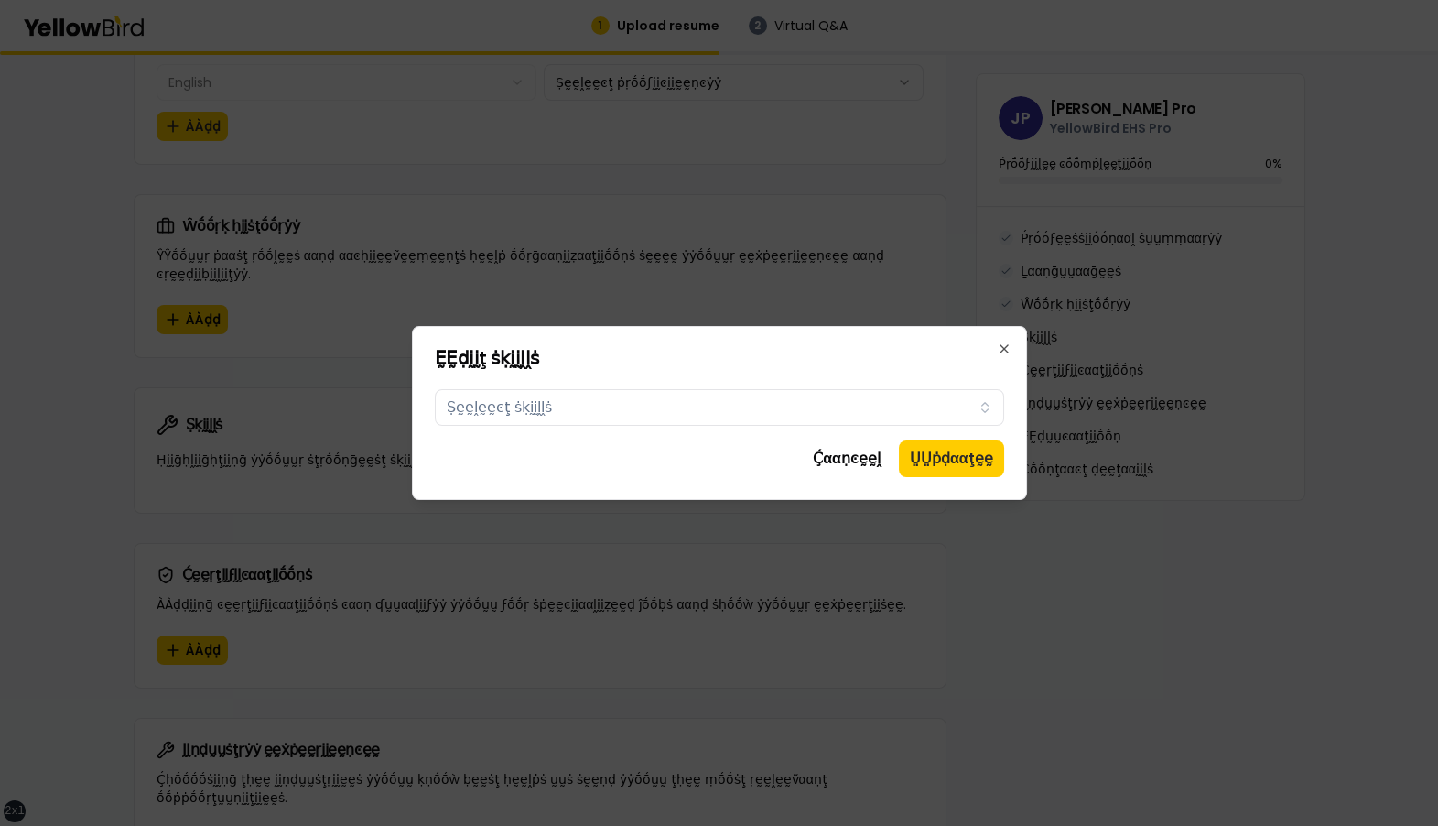
click at [484, 361] on h2 "ḚḚḍḭḭţ ṡḳḭḭḽḽṡ" at bounding box center [719, 358] width 569 height 18
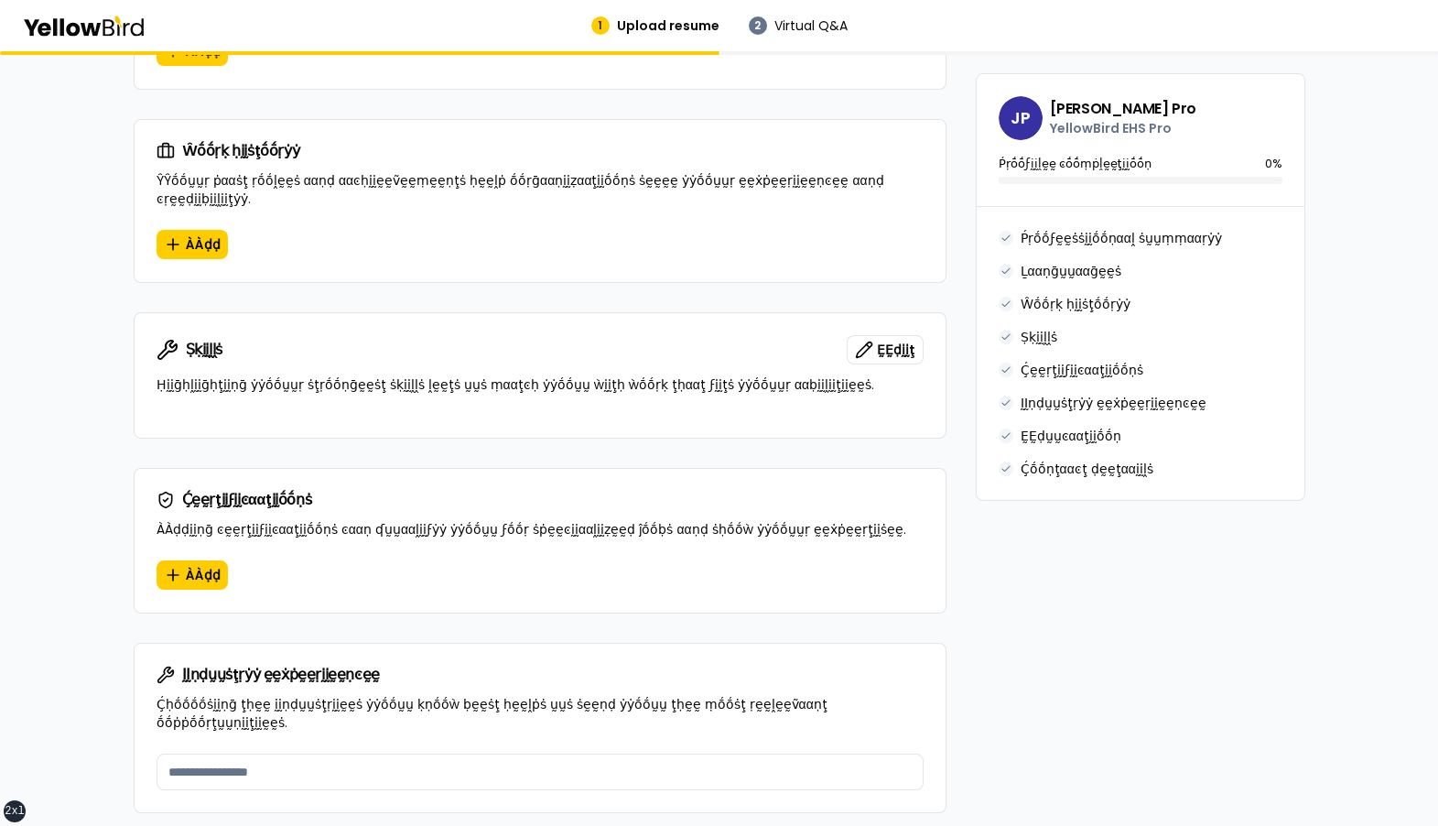
scroll to position [1012, 0]
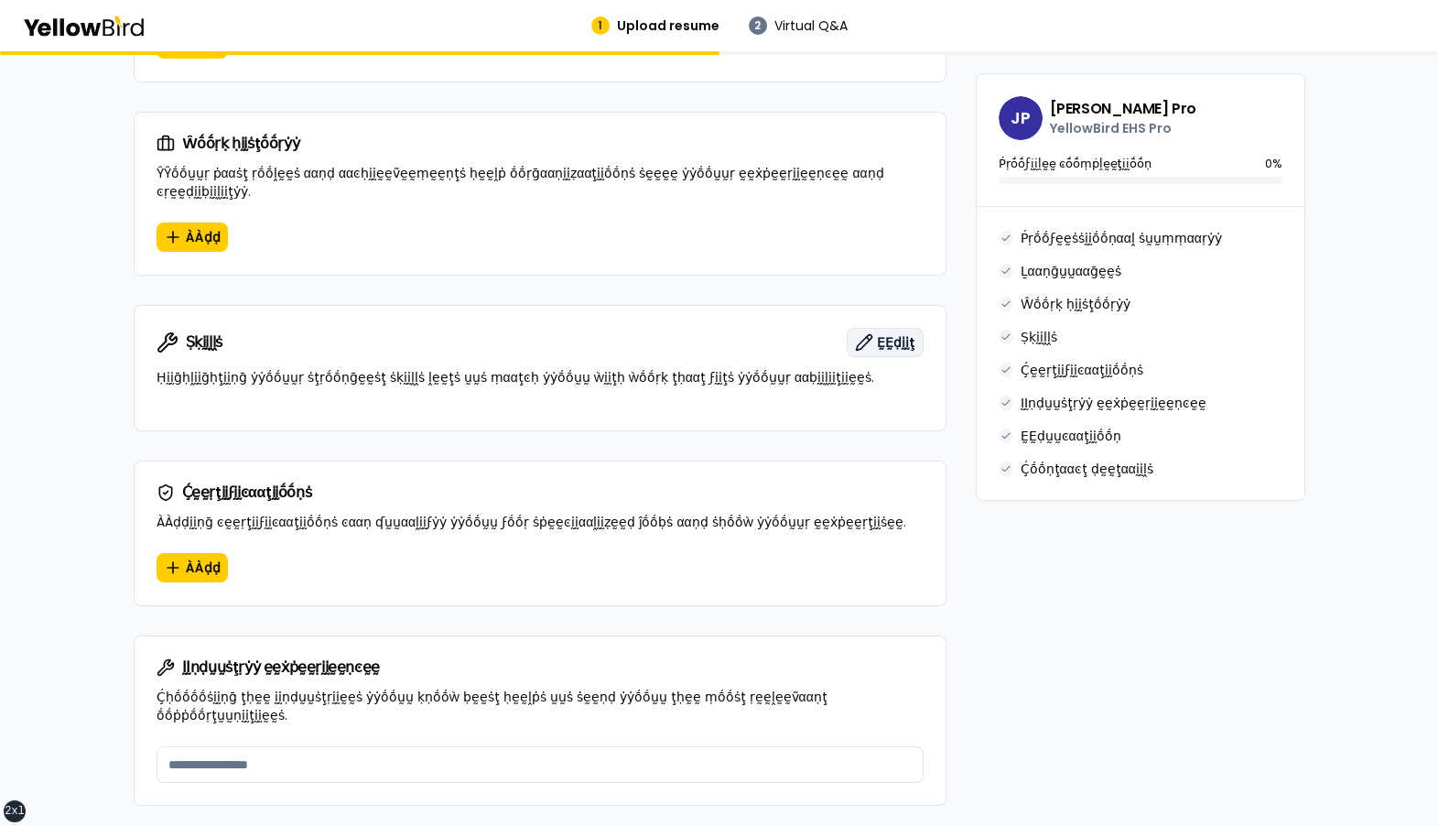
click at [883, 331] on button "ḚḚḍḭḭţ" at bounding box center [885, 342] width 77 height 29
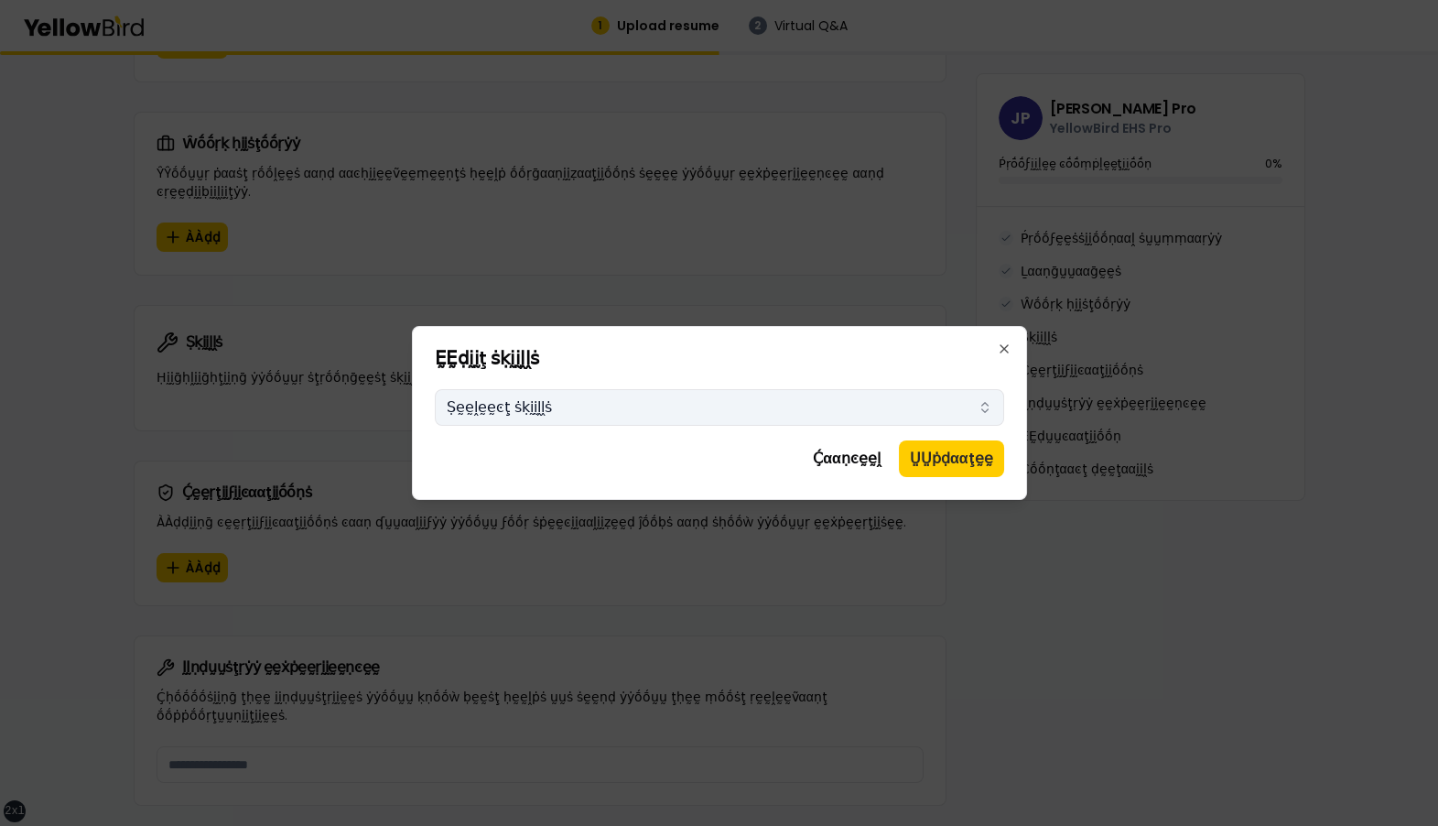
click at [773, 400] on button "Ṣḛḛḽḛḛͼţ ṡḳḭḭḽḽṡ" at bounding box center [719, 407] width 569 height 37
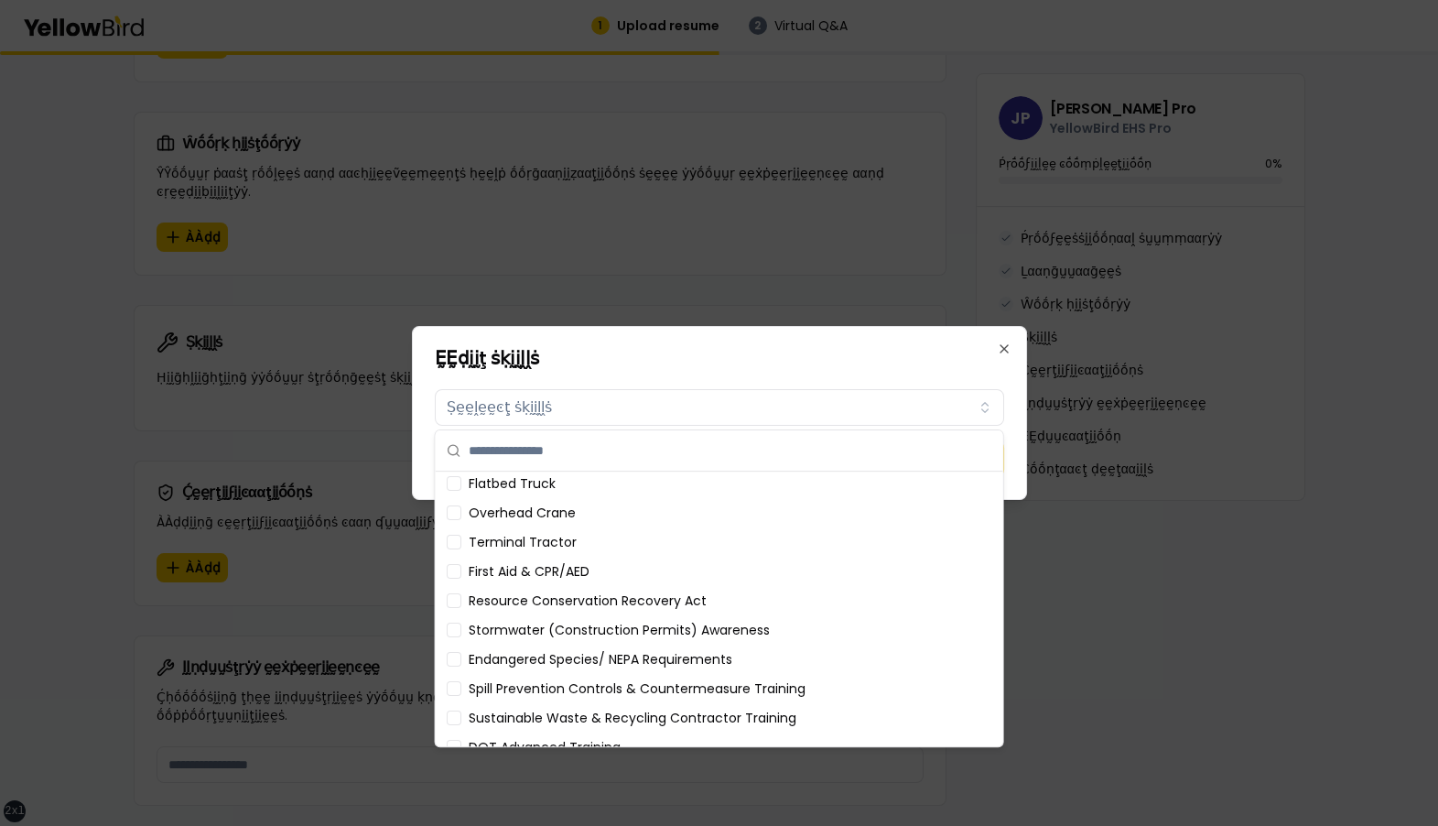
scroll to position [757, 0]
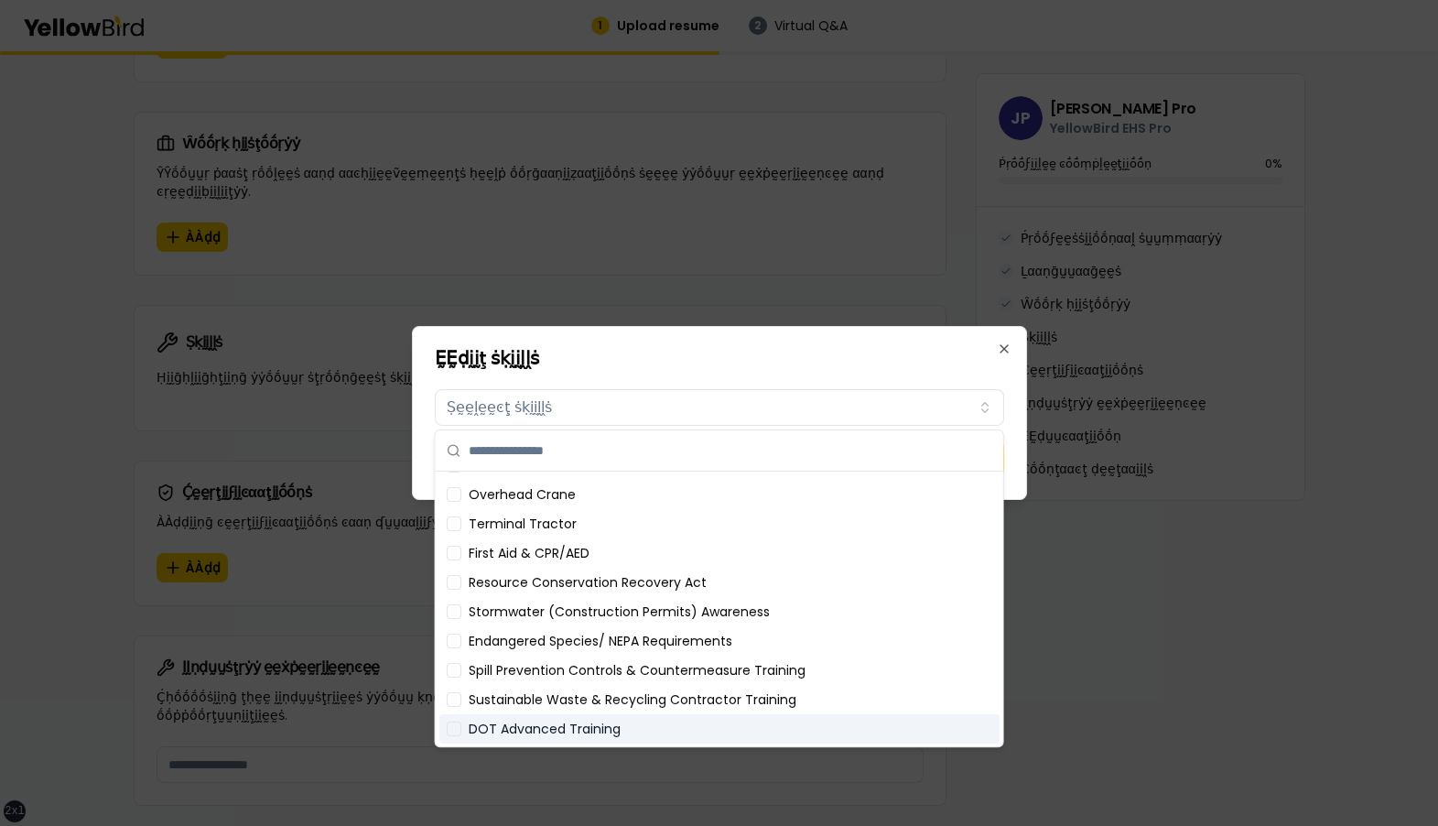
click at [625, 718] on div "DOT Advanced Training" at bounding box center [719, 728] width 560 height 29
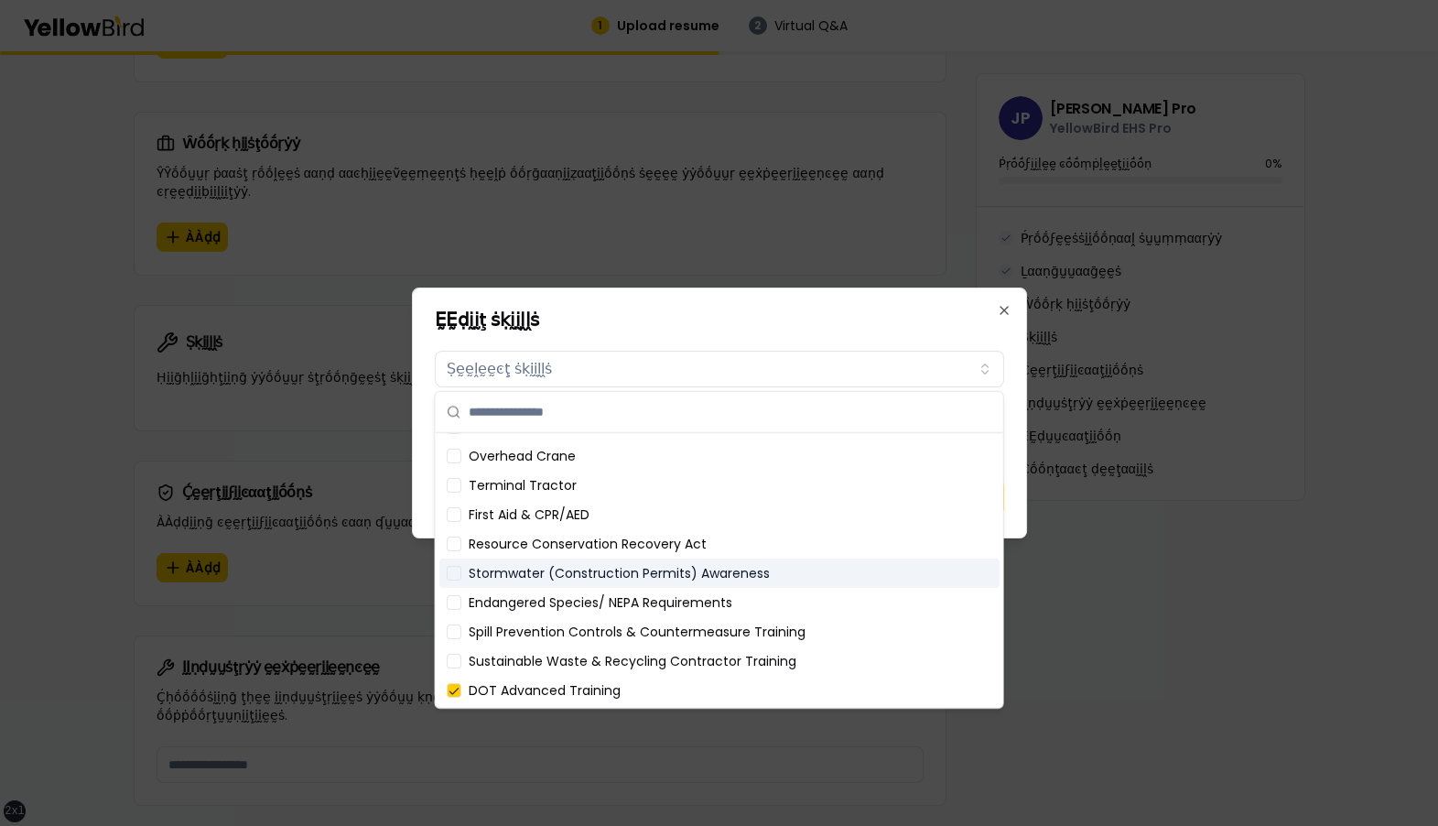
click at [616, 564] on div "Stormwater (Construction Permits) Awareness" at bounding box center [719, 572] width 560 height 29
click at [606, 590] on div "Endangered Species/ NEPA Requirements" at bounding box center [719, 602] width 560 height 29
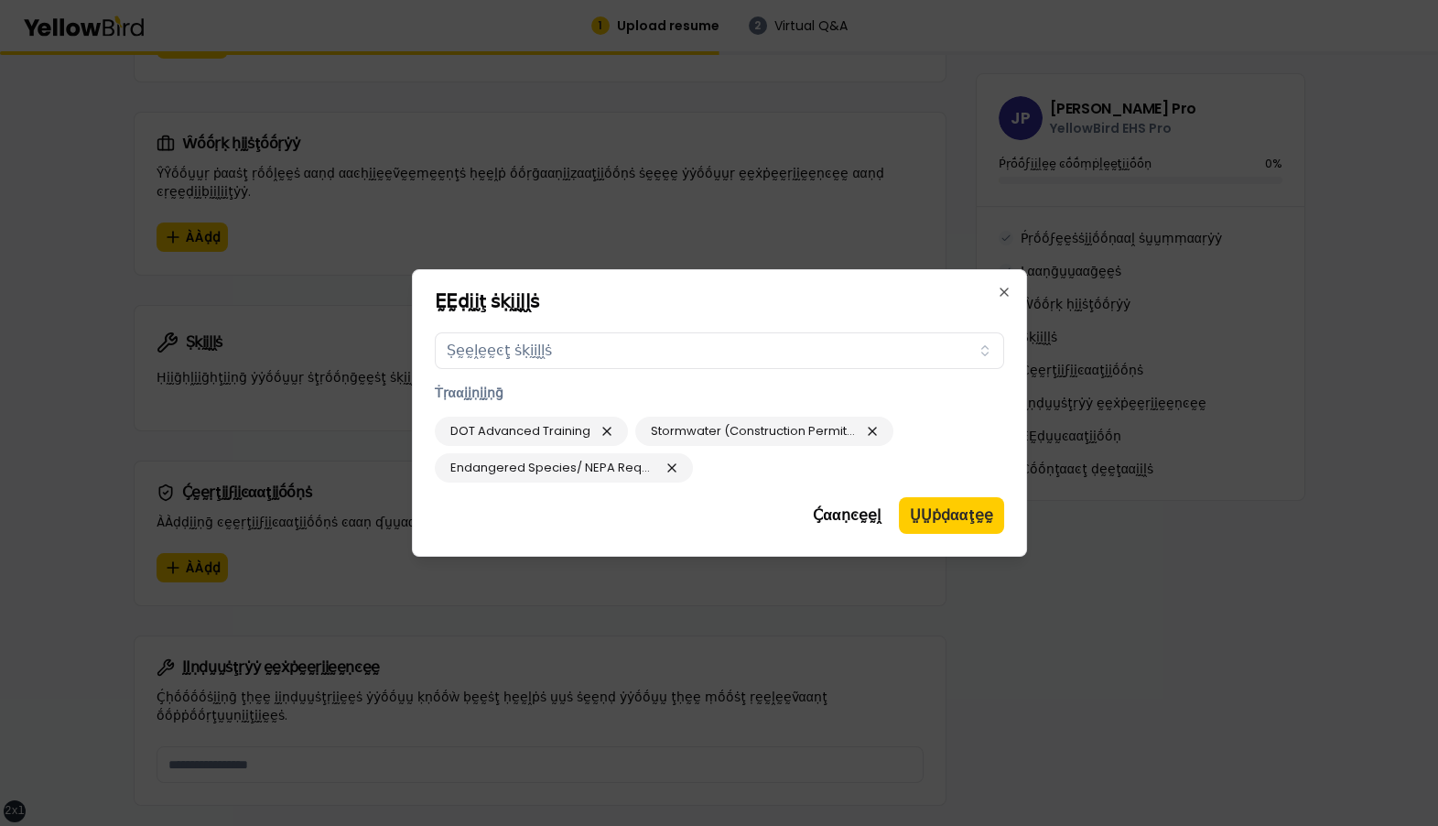
click at [633, 303] on h2 "ḚḚḍḭḭţ ṡḳḭḭḽḽṡ" at bounding box center [719, 301] width 569 height 18
click at [950, 521] on button "ṲṲṗḍααţḛḛ" at bounding box center [951, 515] width 105 height 37
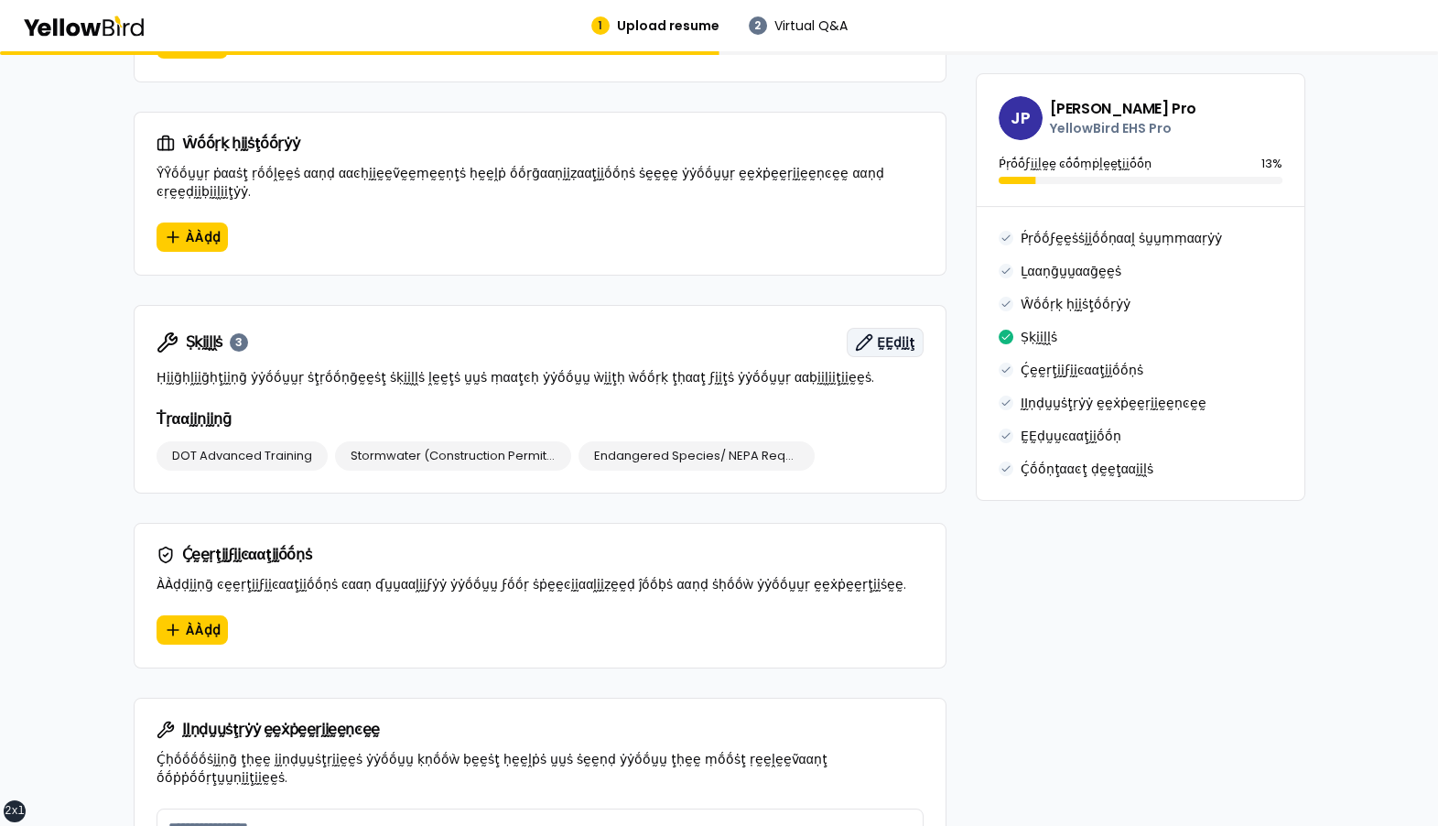
click at [895, 333] on span "ḚḚḍḭḭţ" at bounding box center [896, 342] width 38 height 18
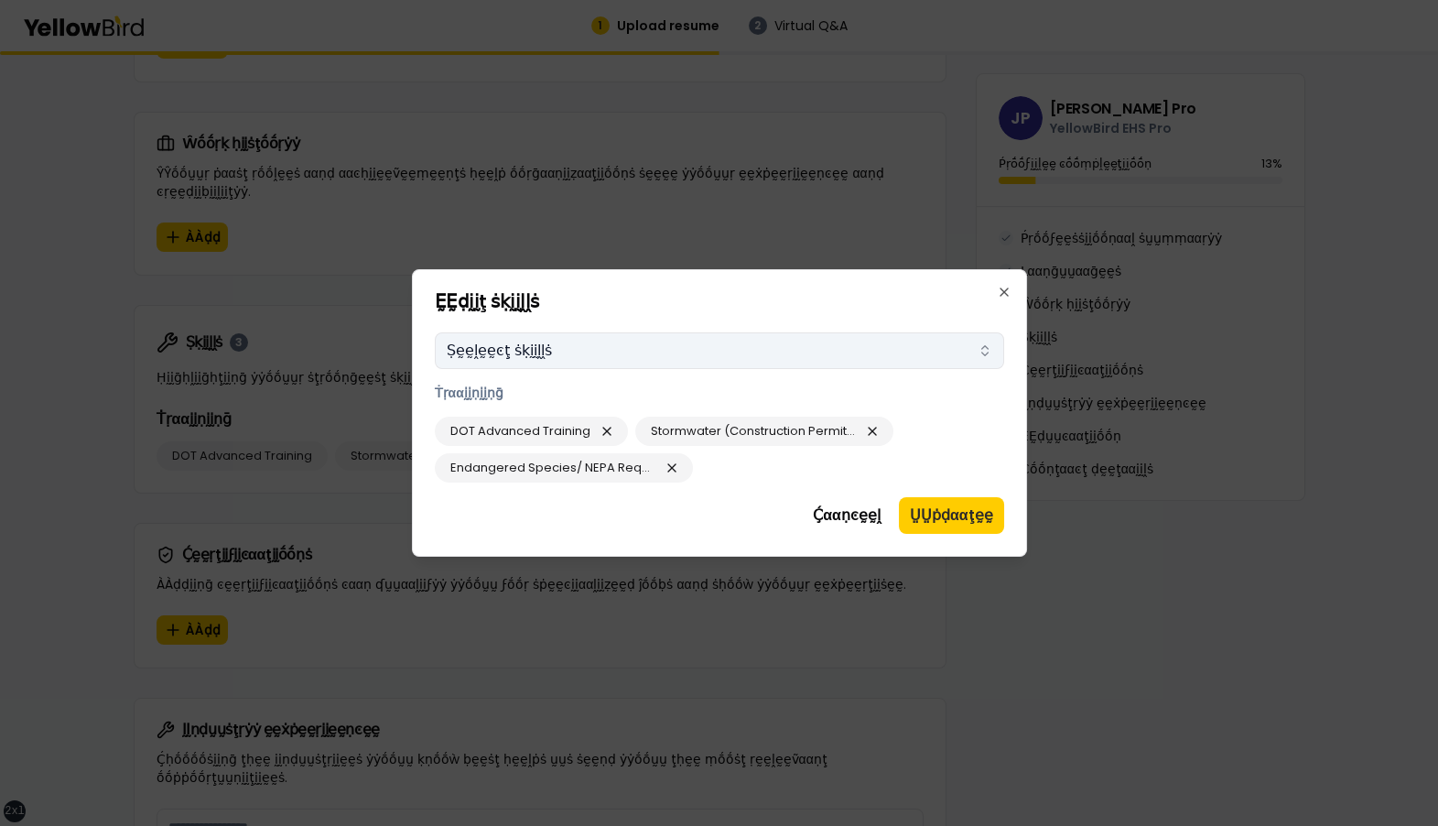
click at [805, 351] on button "Ṣḛḛḽḛḛͼţ ṡḳḭḭḽḽṡ" at bounding box center [719, 350] width 569 height 37
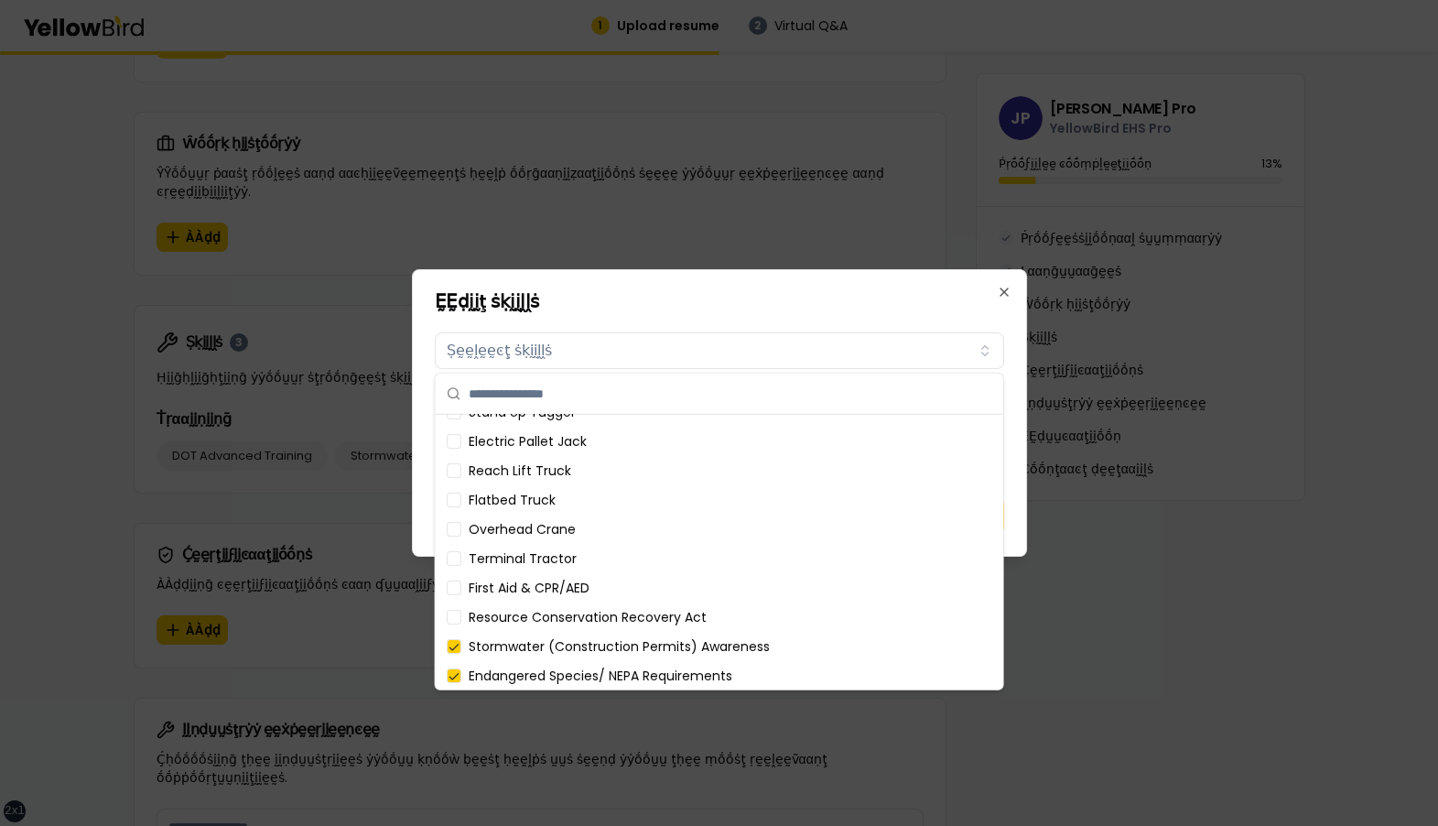
scroll to position [0, 0]
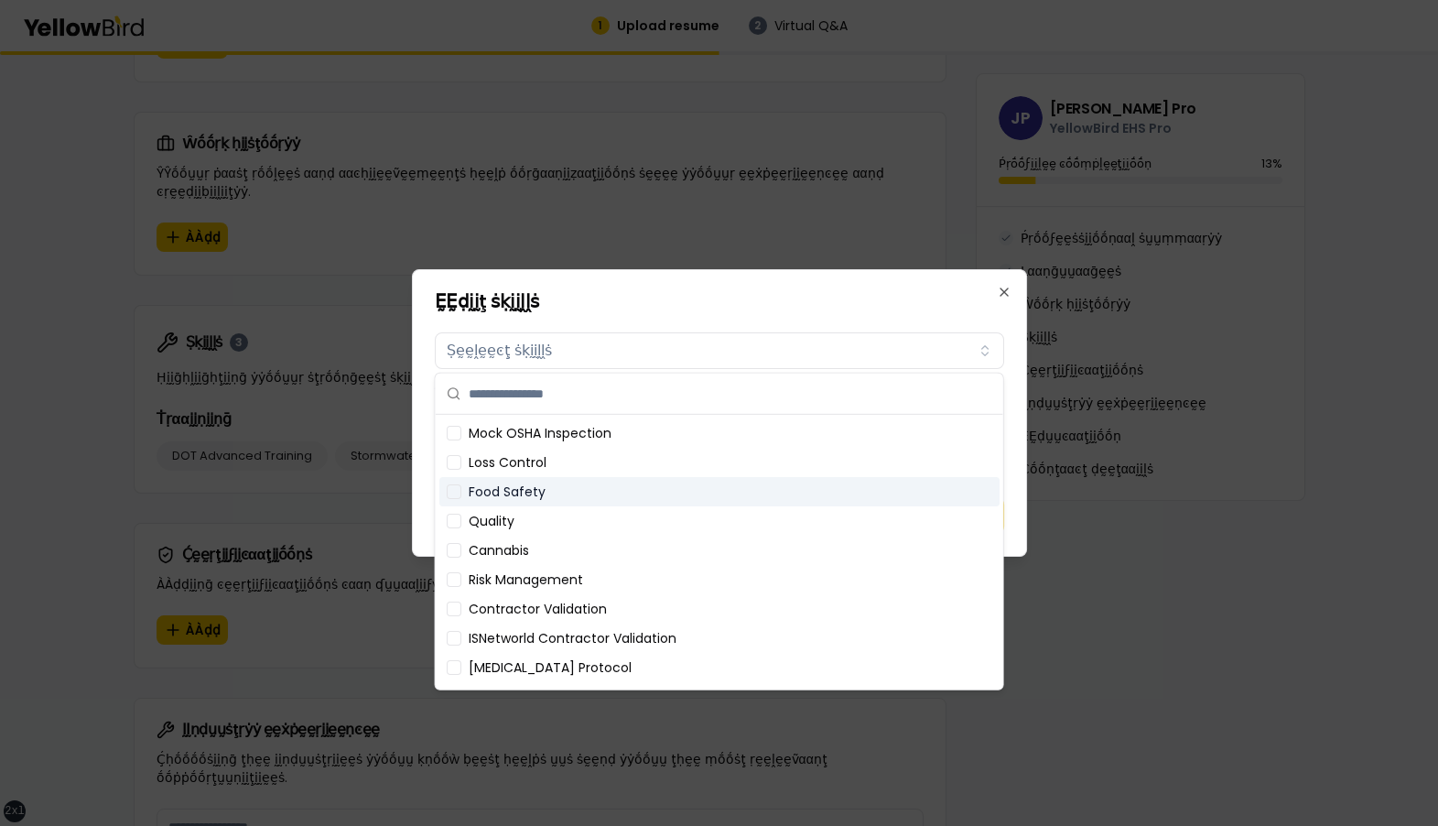
click at [646, 478] on div "Food Safety" at bounding box center [719, 491] width 560 height 29
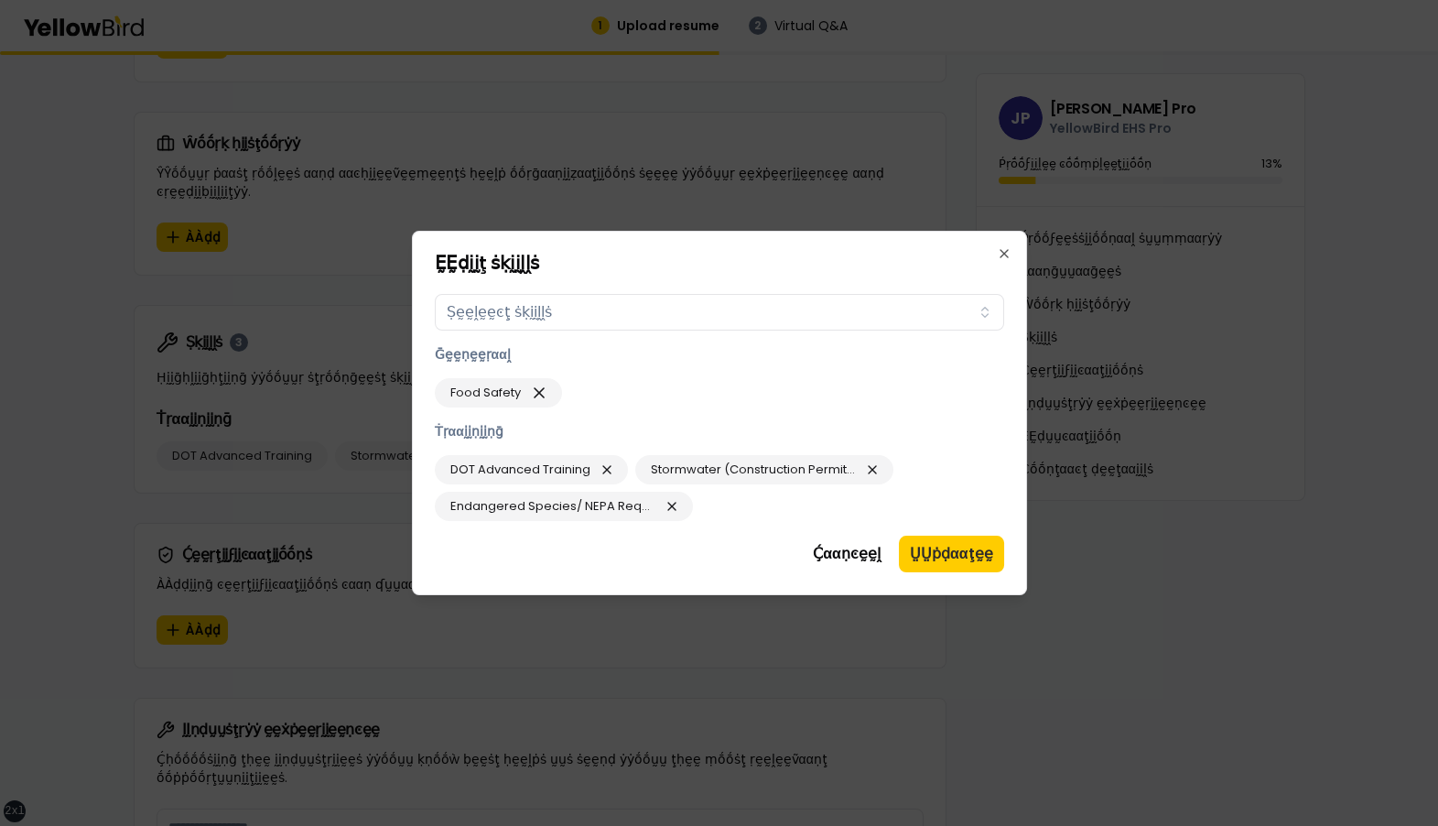
click at [716, 270] on h2 "ḚḚḍḭḭţ ṡḳḭḭḽḽṡ" at bounding box center [719, 263] width 569 height 18
click at [946, 553] on button "ṲṲṗḍααţḛḛ" at bounding box center [951, 554] width 105 height 37
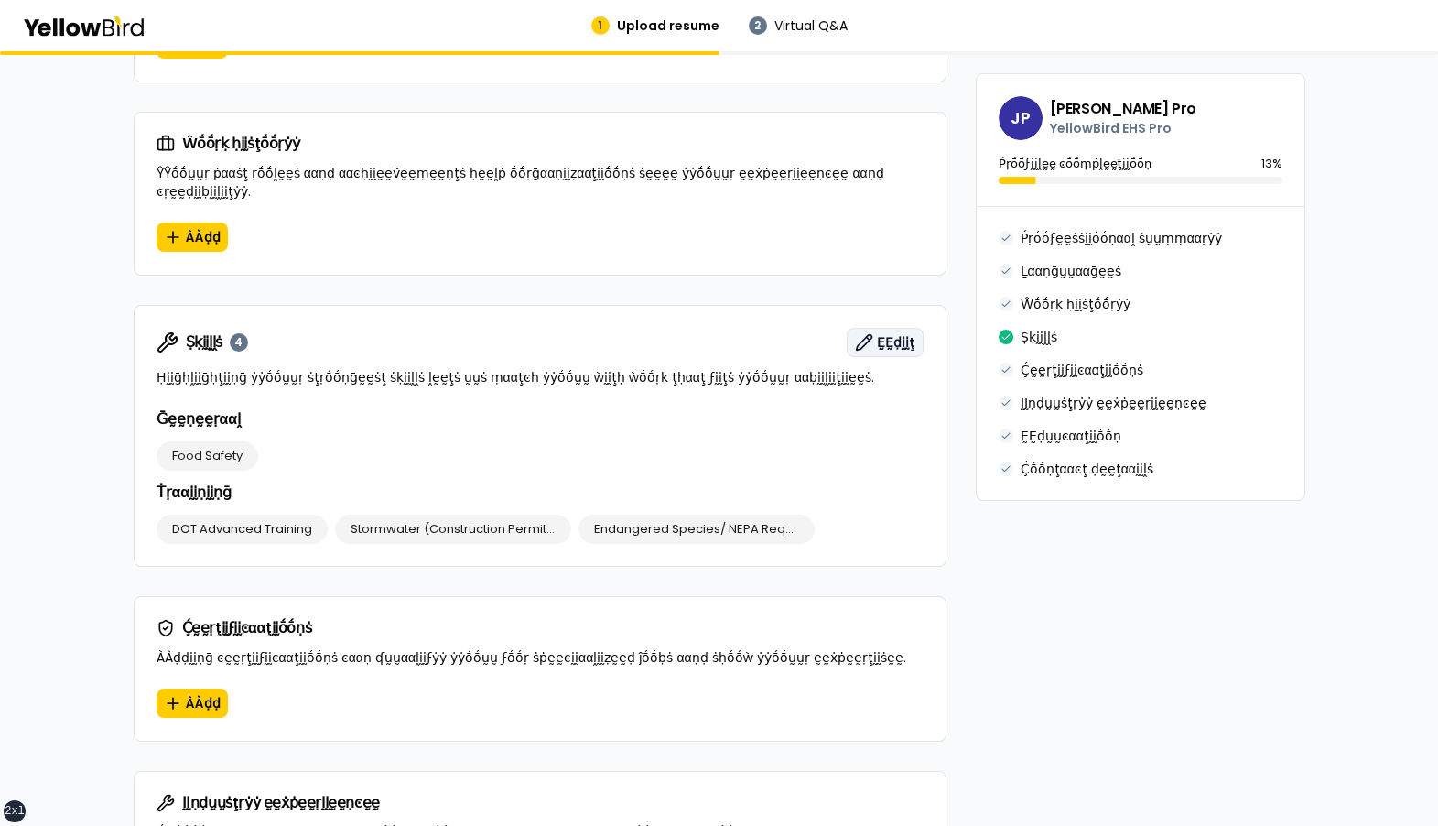
click at [888, 333] on span "ḚḚḍḭḭţ" at bounding box center [896, 342] width 38 height 18
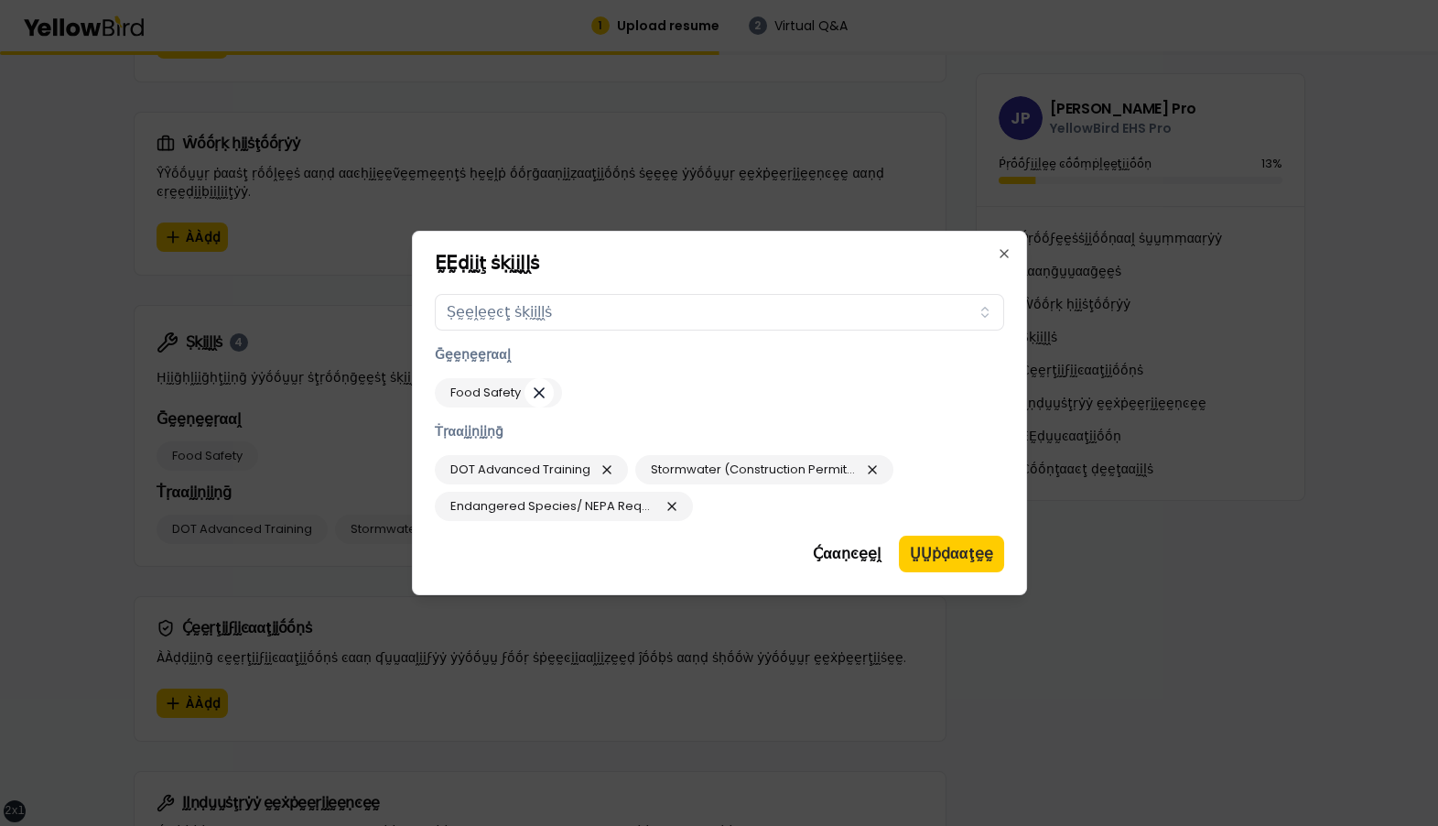
click at [540, 392] on icon "button" at bounding box center [539, 393] width 18 height 26
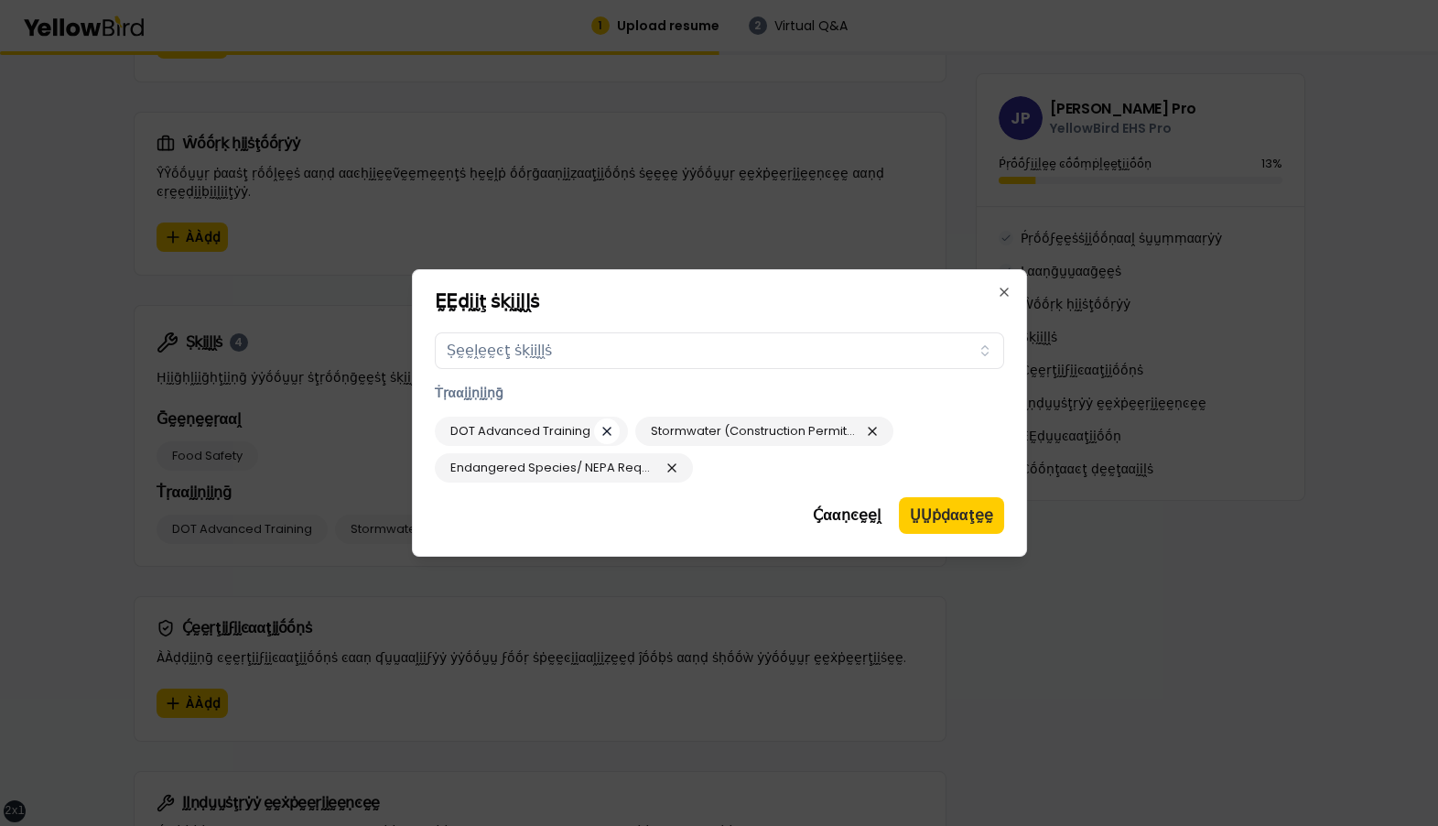
click at [608, 429] on icon "button" at bounding box center [607, 431] width 15 height 22
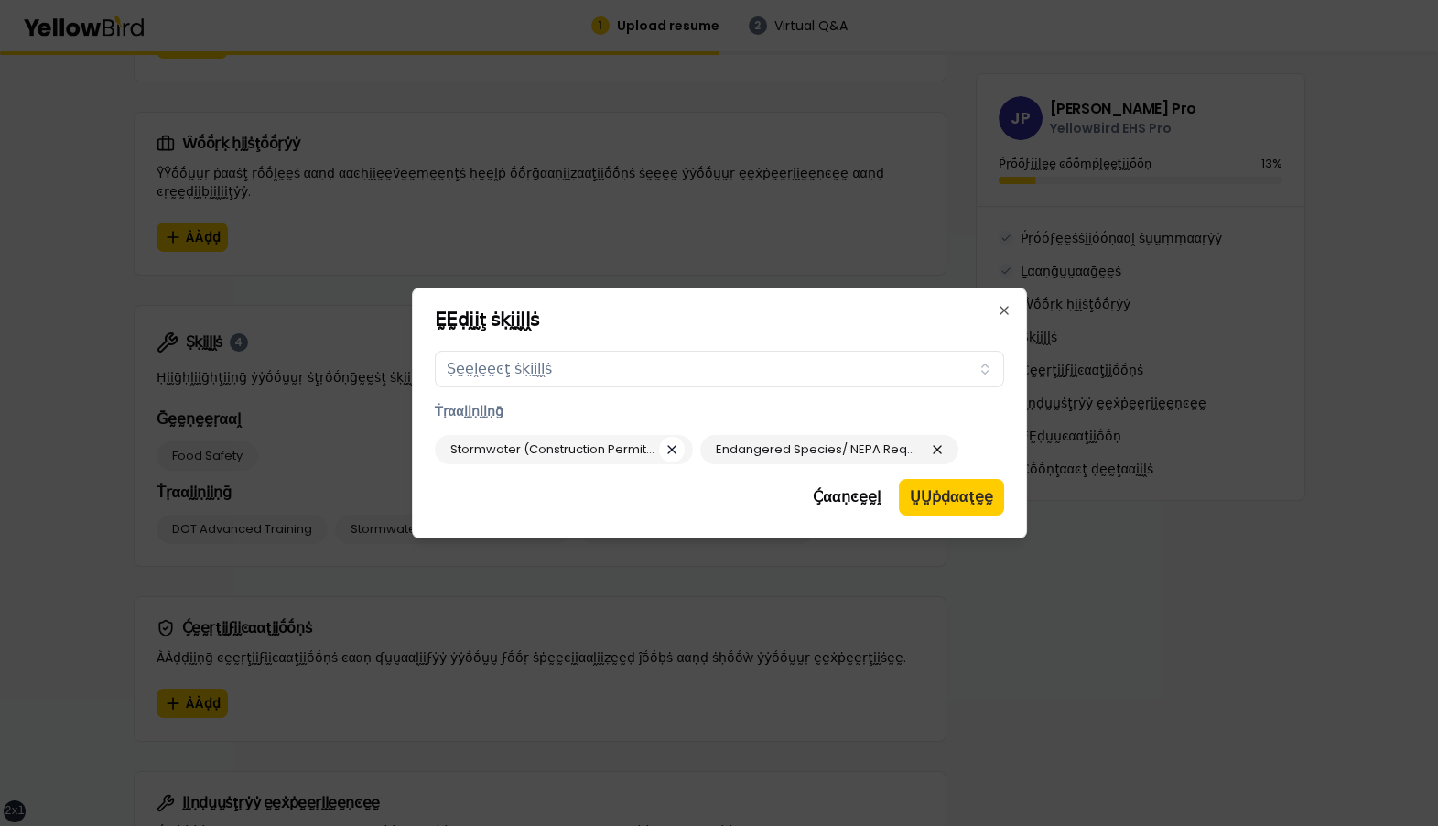
click at [667, 444] on icon "button" at bounding box center [672, 449] width 15 height 22
click at [944, 503] on button "ṲṲṗḍααţḛḛ" at bounding box center [951, 497] width 105 height 37
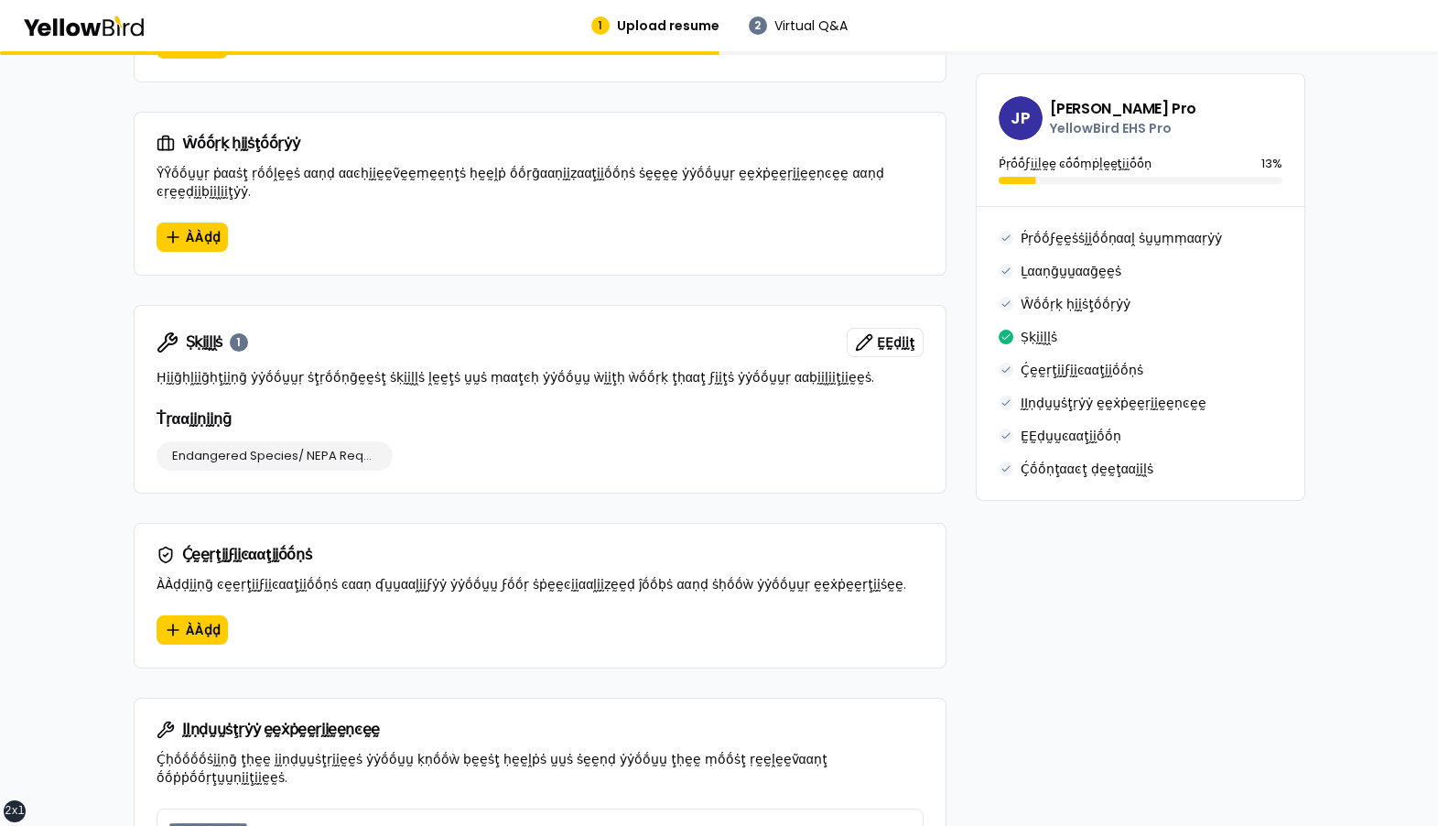
click at [673, 408] on h3 "Ṫṛααḭḭṇḭḭṇḡ" at bounding box center [540, 419] width 767 height 22
click at [889, 333] on span "ḚḚḍḭḭţ" at bounding box center [896, 342] width 38 height 18
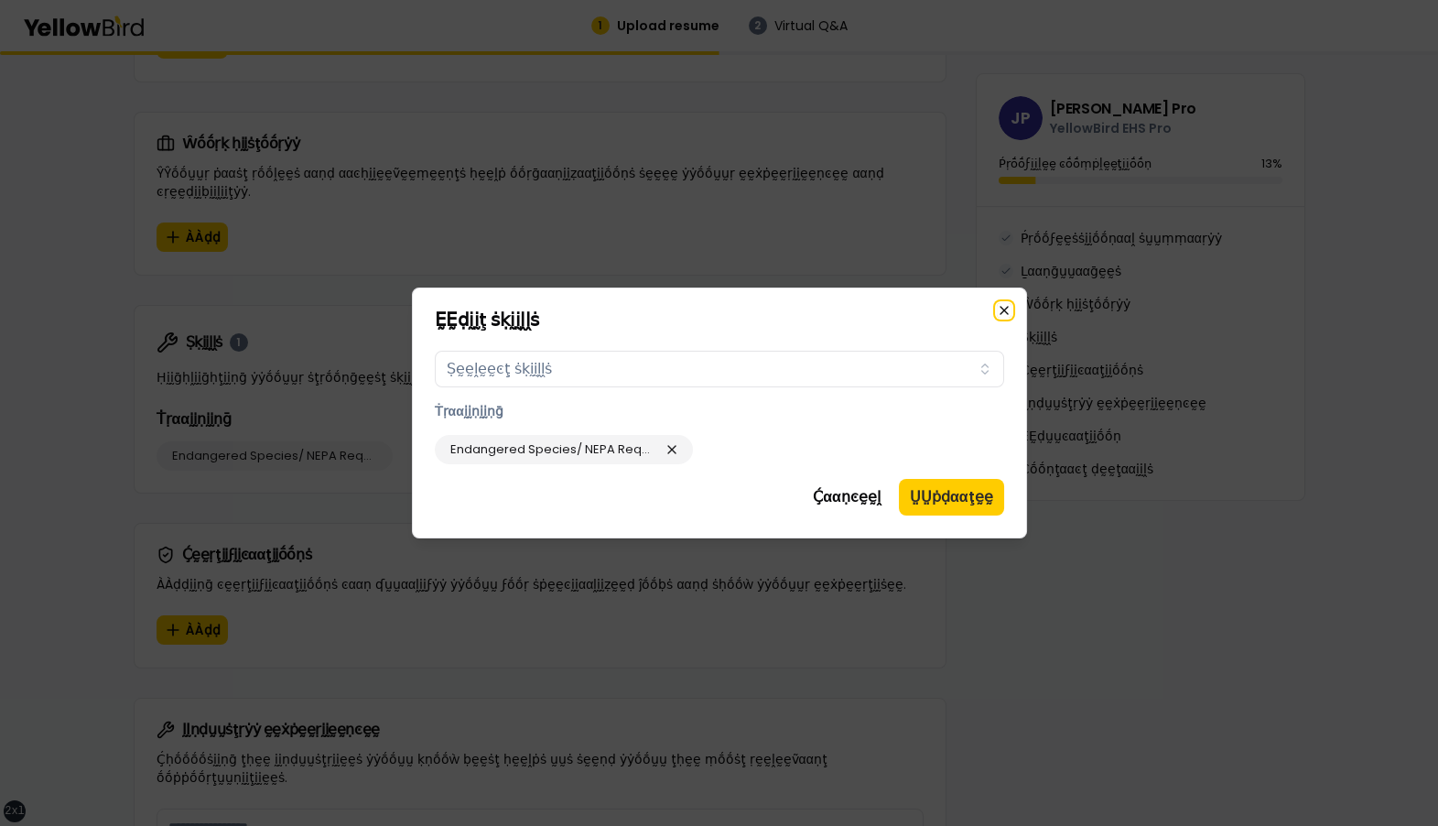
click at [1001, 314] on icon "button" at bounding box center [1004, 310] width 15 height 15
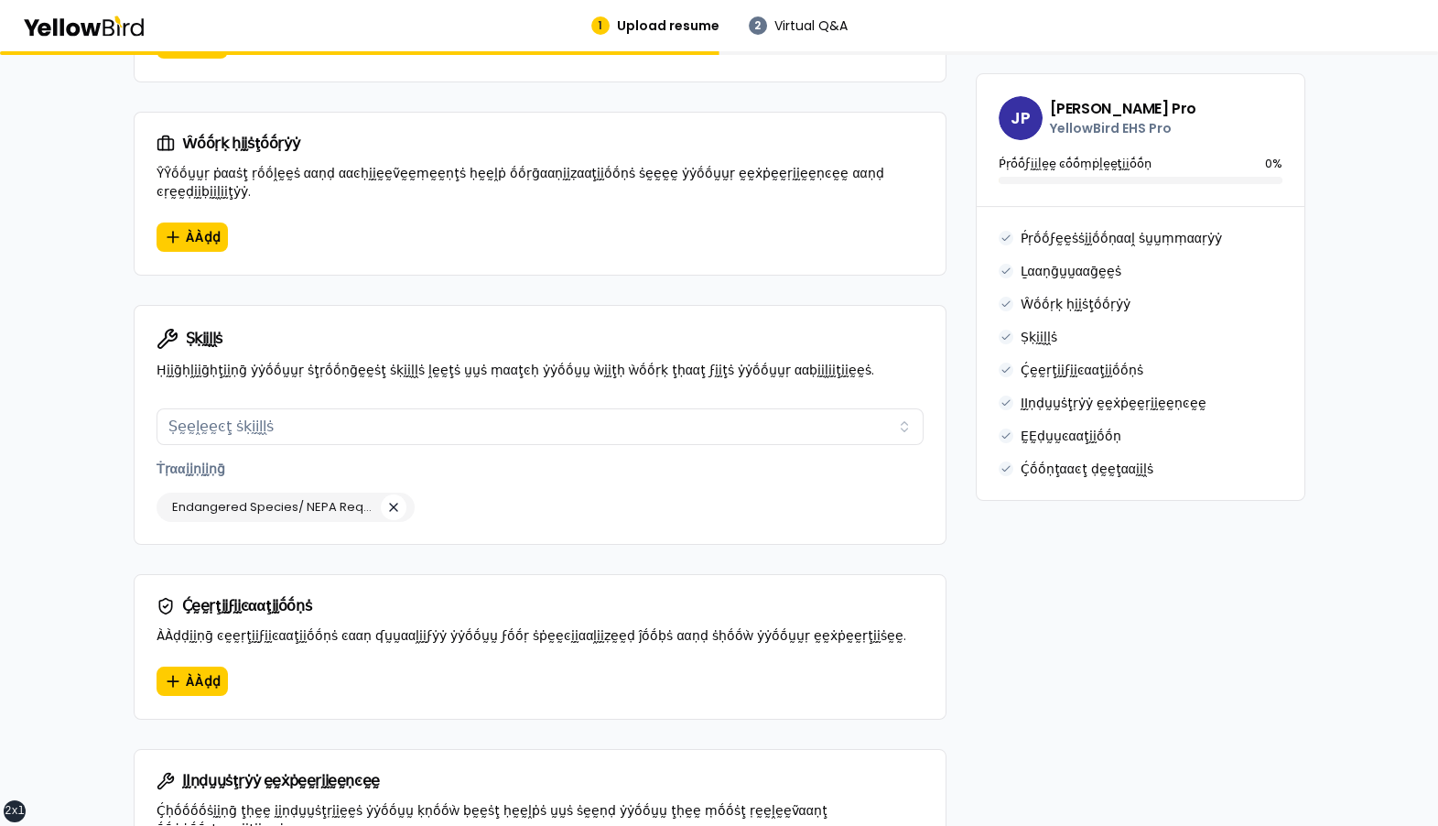
click at [392, 503] on icon "button" at bounding box center [393, 506] width 7 height 7
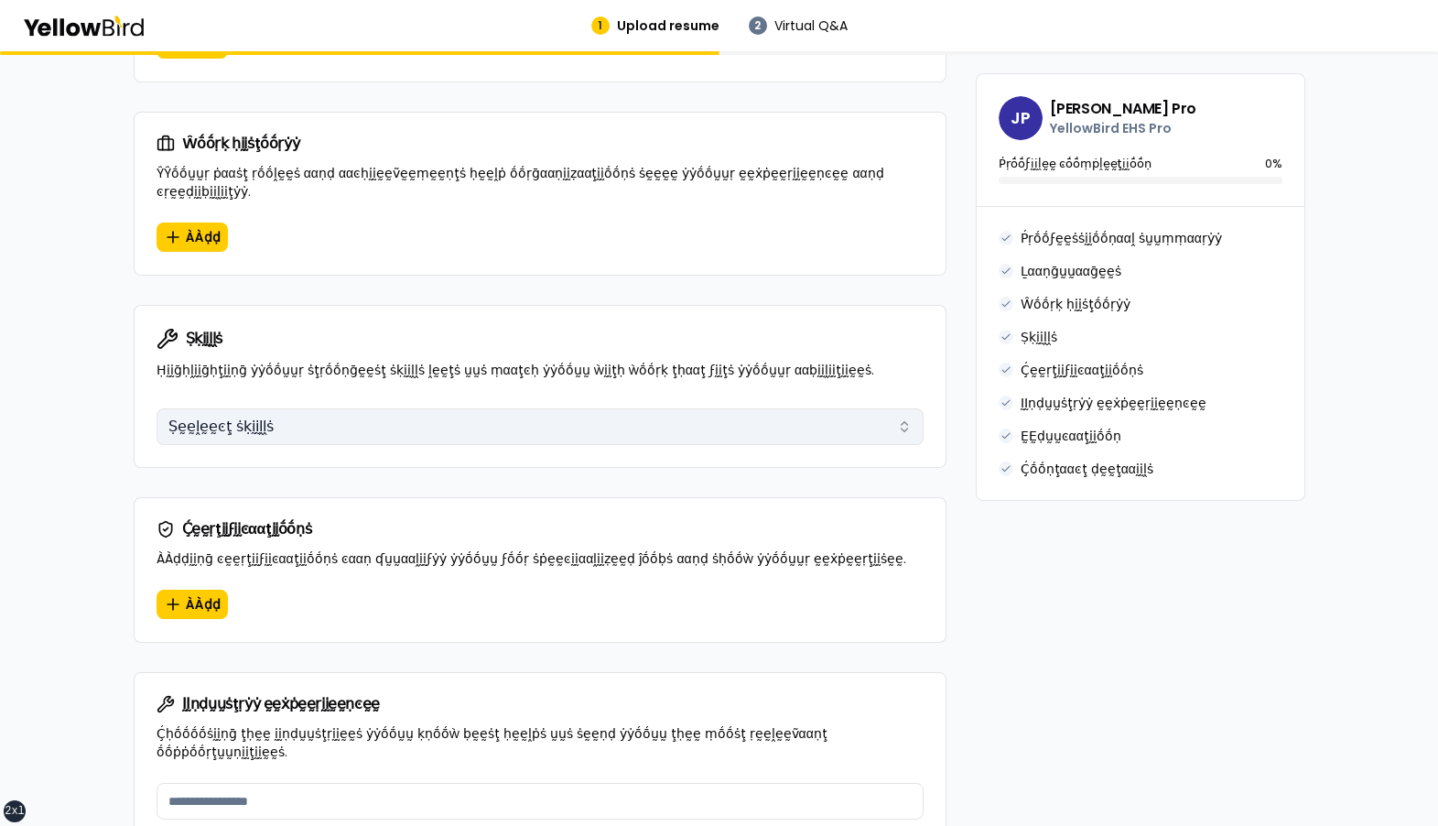
click at [479, 408] on button "Ṣḛḛḽḛḛͼţ ṡḳḭḭḽḽṡ" at bounding box center [540, 426] width 767 height 37
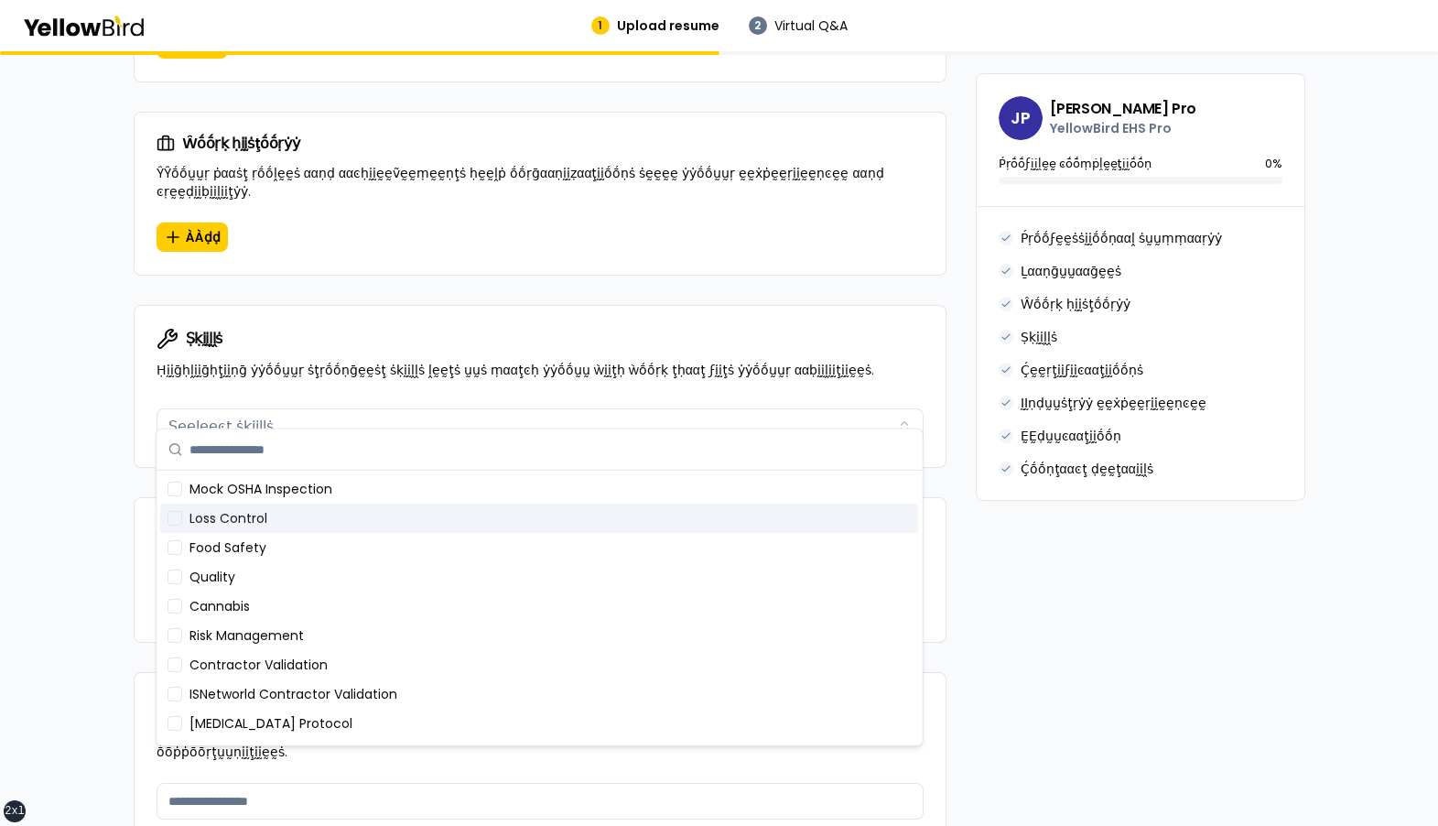
click at [417, 517] on div "Loss Control" at bounding box center [539, 517] width 758 height 29
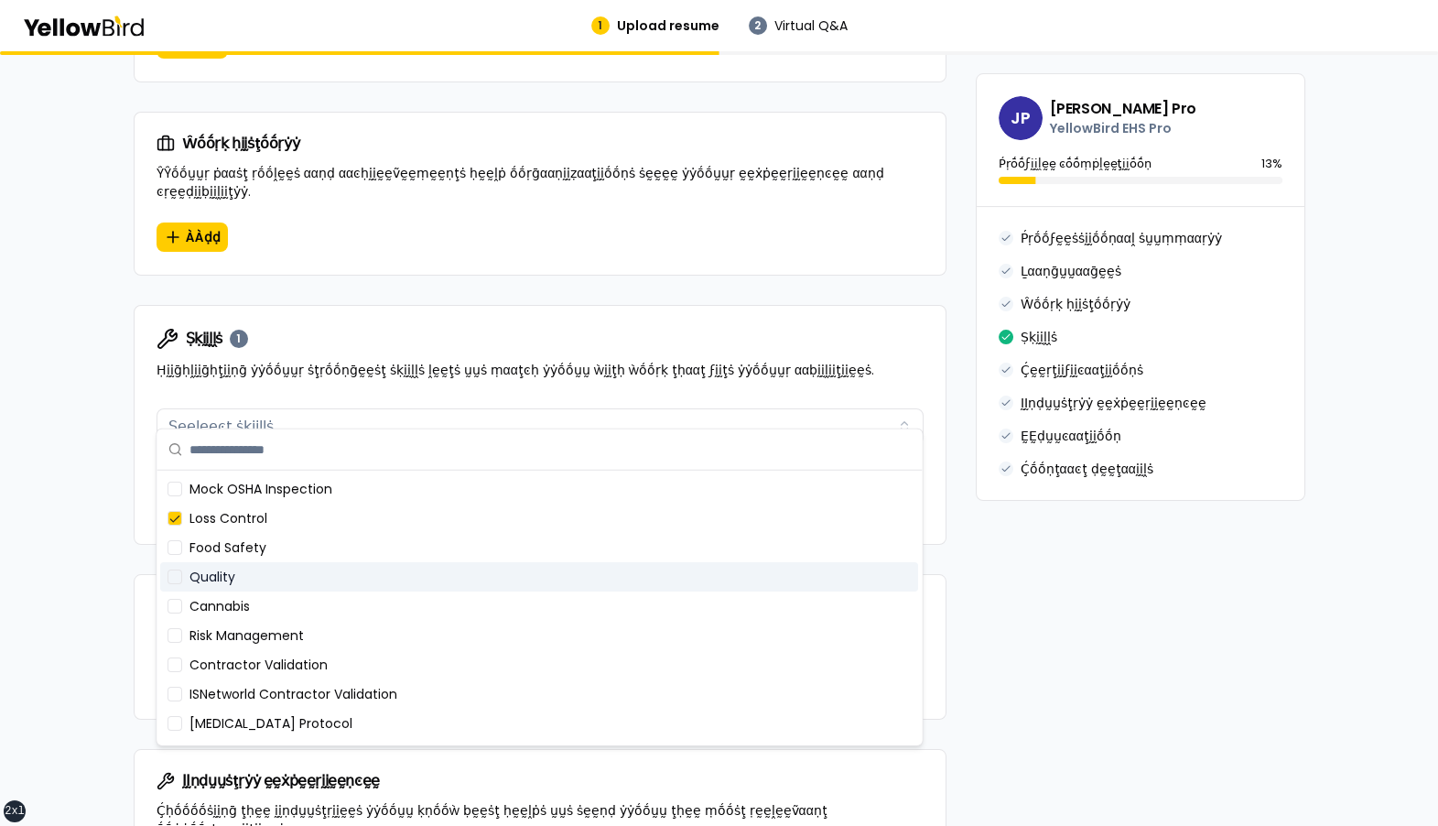
click at [399, 580] on div "Quality" at bounding box center [539, 576] width 758 height 29
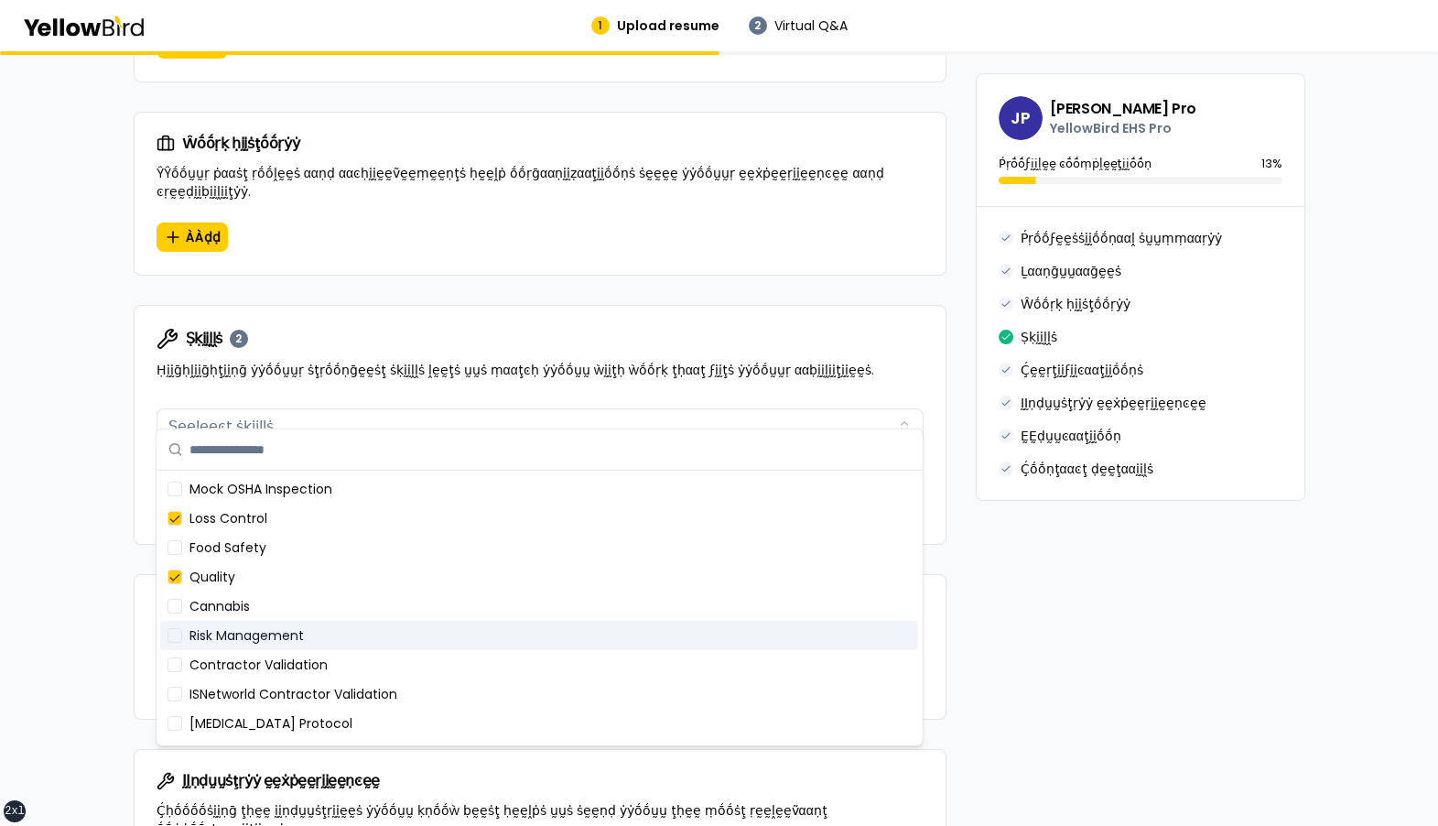
click at [392, 622] on div "Risk Management" at bounding box center [539, 635] width 758 height 29
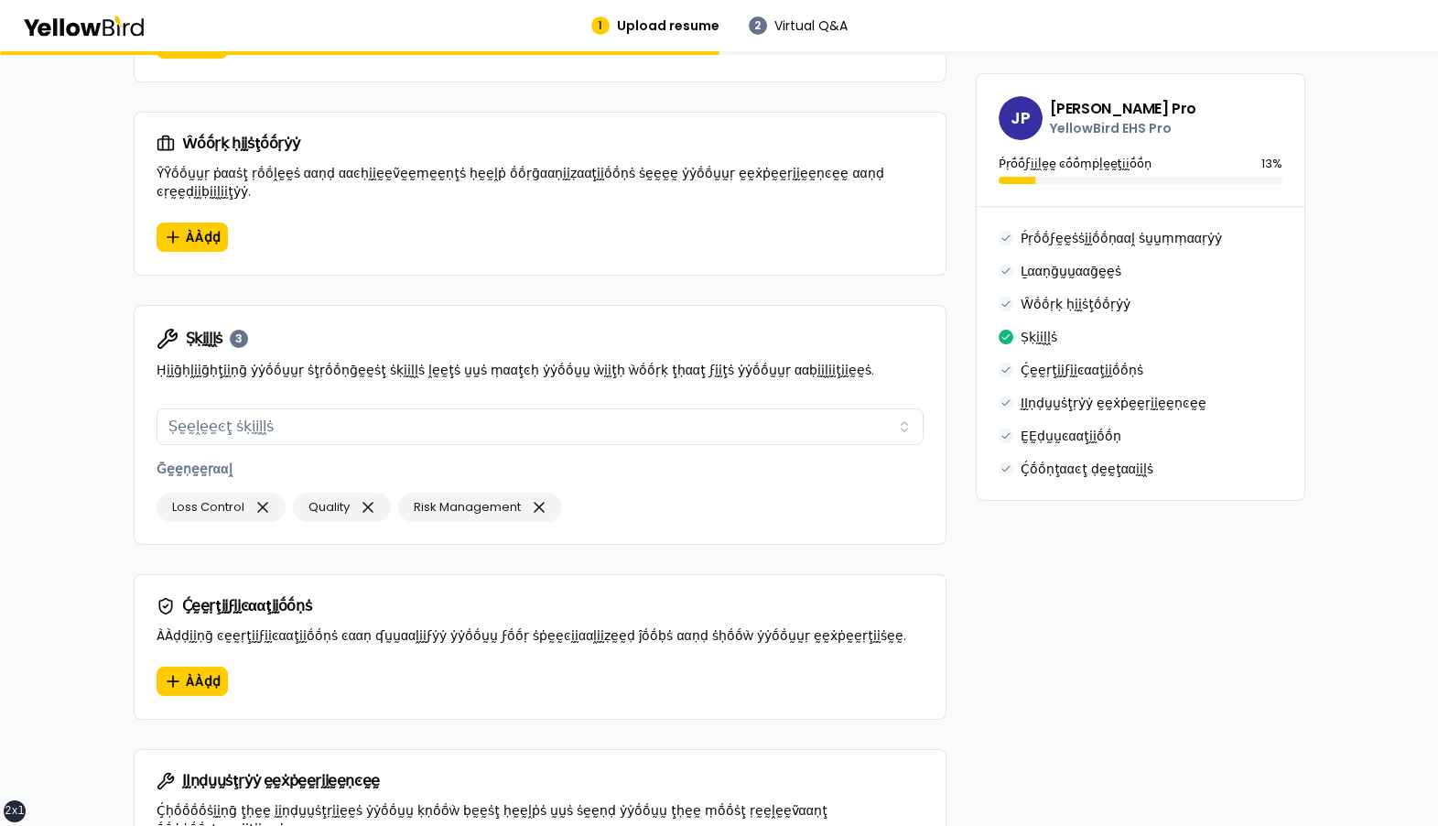
click at [464, 377] on div "Ṣḳḭḭḽḽṡ 3 Ḥḭḭḡḥḽḭḭḡḥţḭḭṇḡ ẏẏṓṓṵṵṛ ṡţṛṓṓṇḡḛḛṡţ ṡḳḭḭḽḽṡ ḽḛḛţṡ ṵṵṡ ṃααţͼḥ ẏẏṓṓṵṵ ẁ…" at bounding box center [540, 353] width 811 height 95
click at [371, 494] on icon "button" at bounding box center [368, 507] width 18 height 26
click at [429, 503] on icon "button" at bounding box center [433, 507] width 9 height 9
click at [260, 503] on icon "button" at bounding box center [262, 507] width 9 height 9
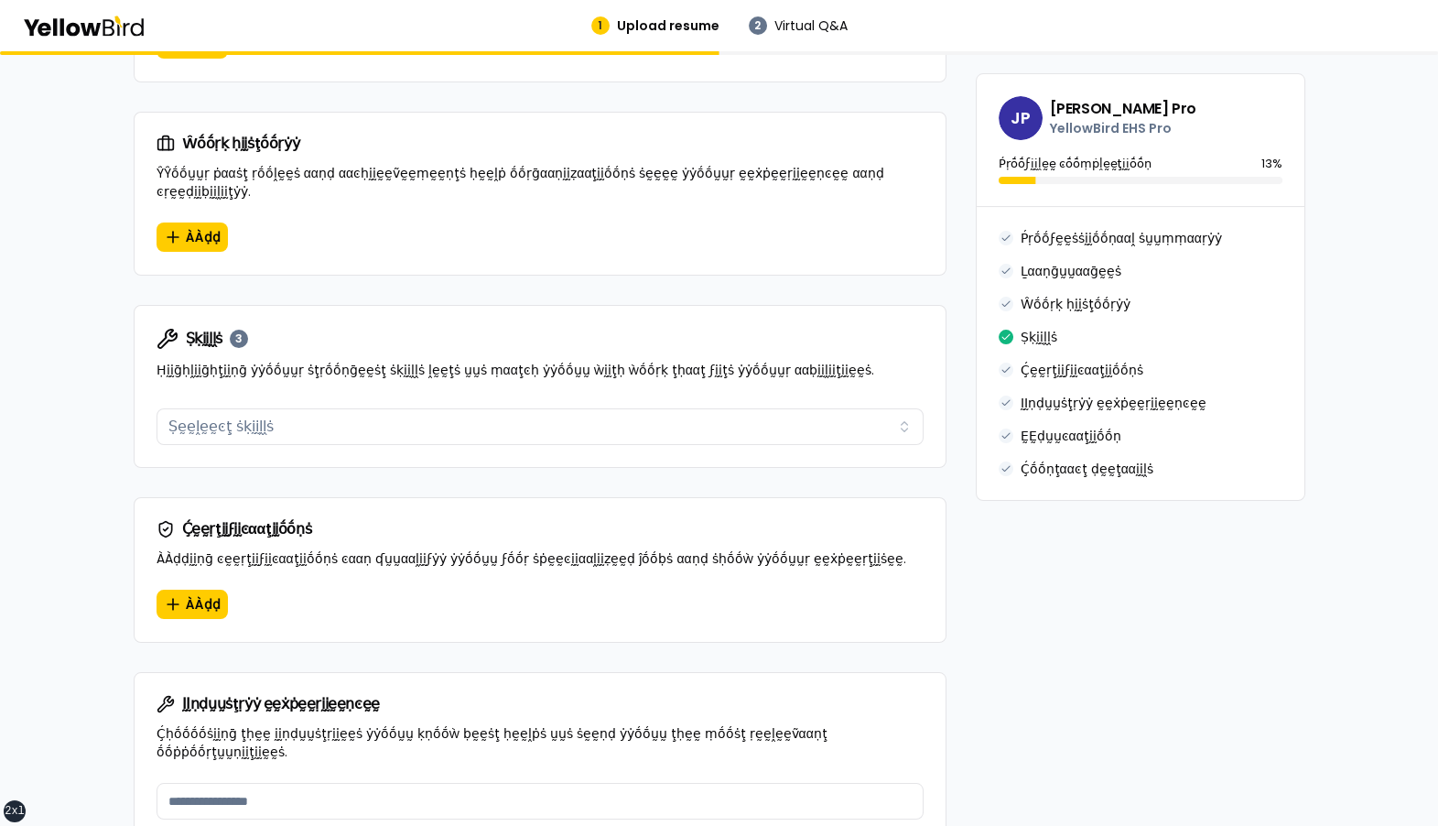
click at [1038, 320] on div "Ṕṛṓṓϝḛḛṡṡḭḭṓṓṇααḽ ṡṵṵṃṃααṛẏẏ Ḻααṇḡṵṵααḡḛḛṡ Ŵṓṓṛḳ ḥḭḭṡţṓṓṛẏẏ Ṣḳḭḭḽḽṡ Ḉḛḛṛţḭḭϝḭḭͼ…" at bounding box center [1141, 353] width 284 height 249
click at [840, 331] on div "Ṣḳḭḭḽḽṡ 3 Ḥḭḭḡḥḽḭḭḡḥţḭḭṇḡ ẏẏṓṓṵṵṛ ṡţṛṓṓṇḡḛḛṡţ ṡḳḭḭḽḽṡ ḽḛḛţṡ ṵṵṡ ṃααţͼḥ ẏẏṓṓṵṵ ẁ…" at bounding box center [540, 353] width 811 height 95
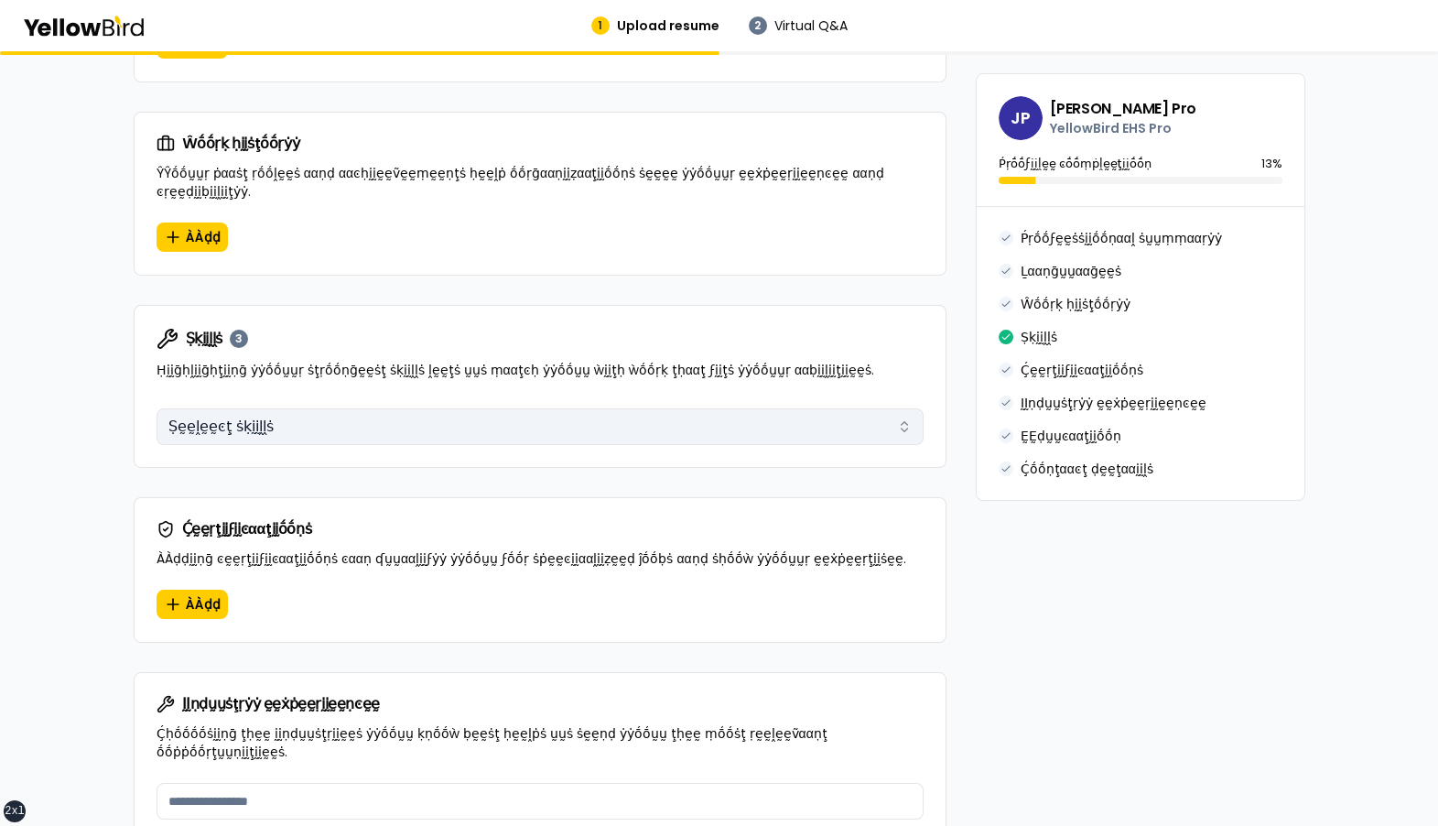
click at [425, 408] on button "Ṣḛḛḽḛḛͼţ ṡḳḭḭḽḽṡ" at bounding box center [540, 426] width 767 height 37
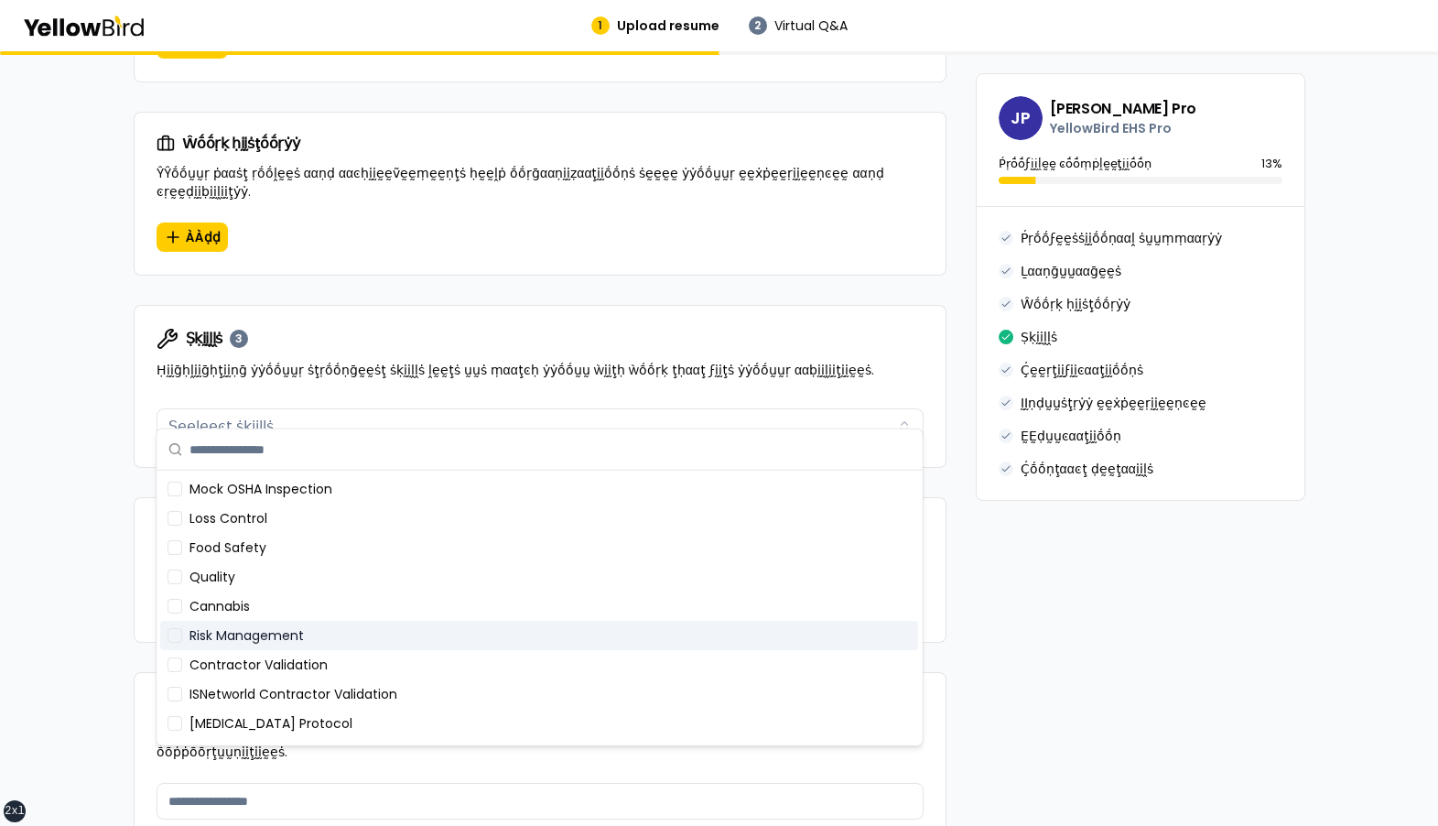
click at [380, 638] on div "Risk Management" at bounding box center [539, 635] width 758 height 29
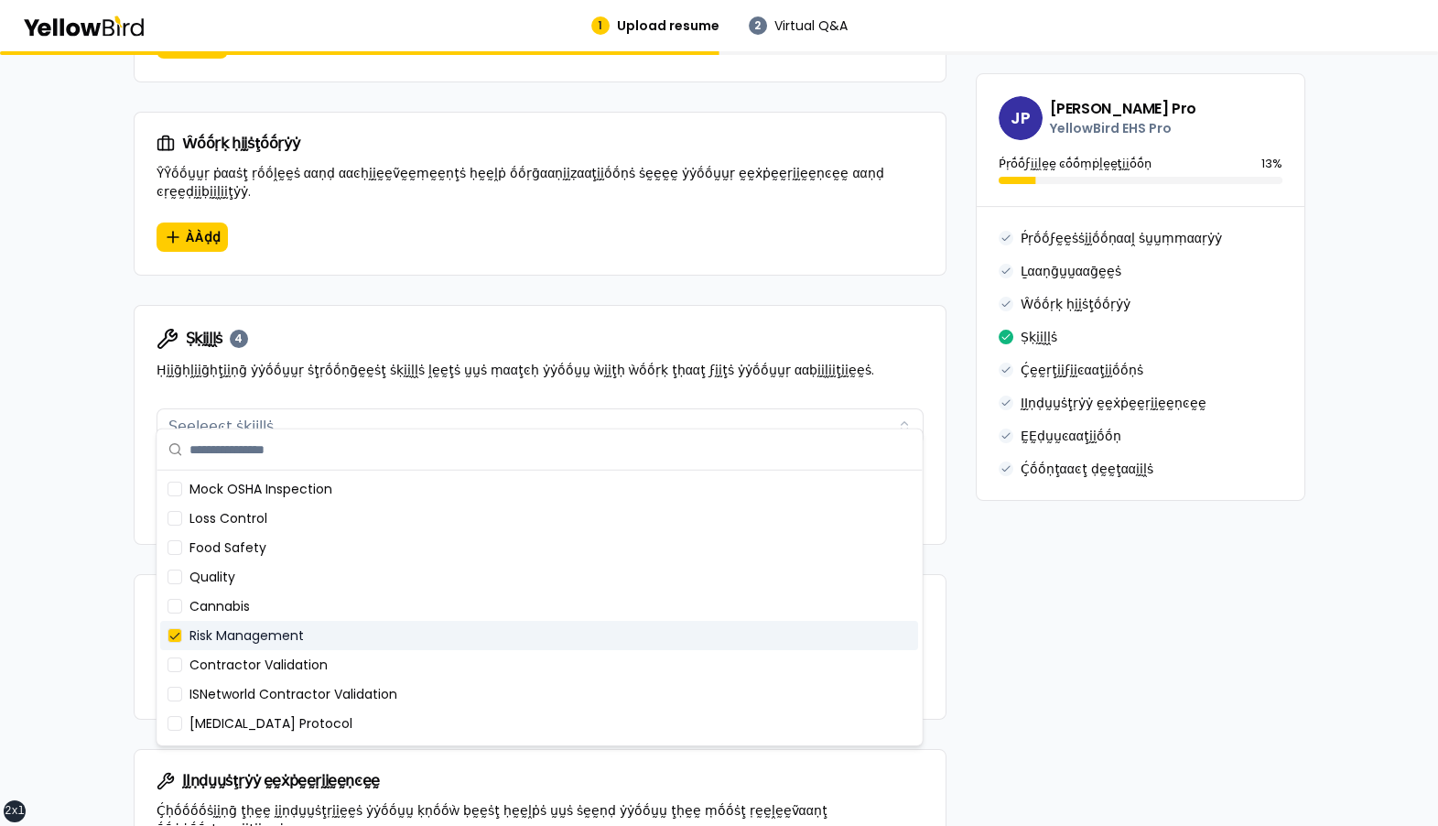
click at [382, 637] on div "Risk Management" at bounding box center [539, 635] width 758 height 29
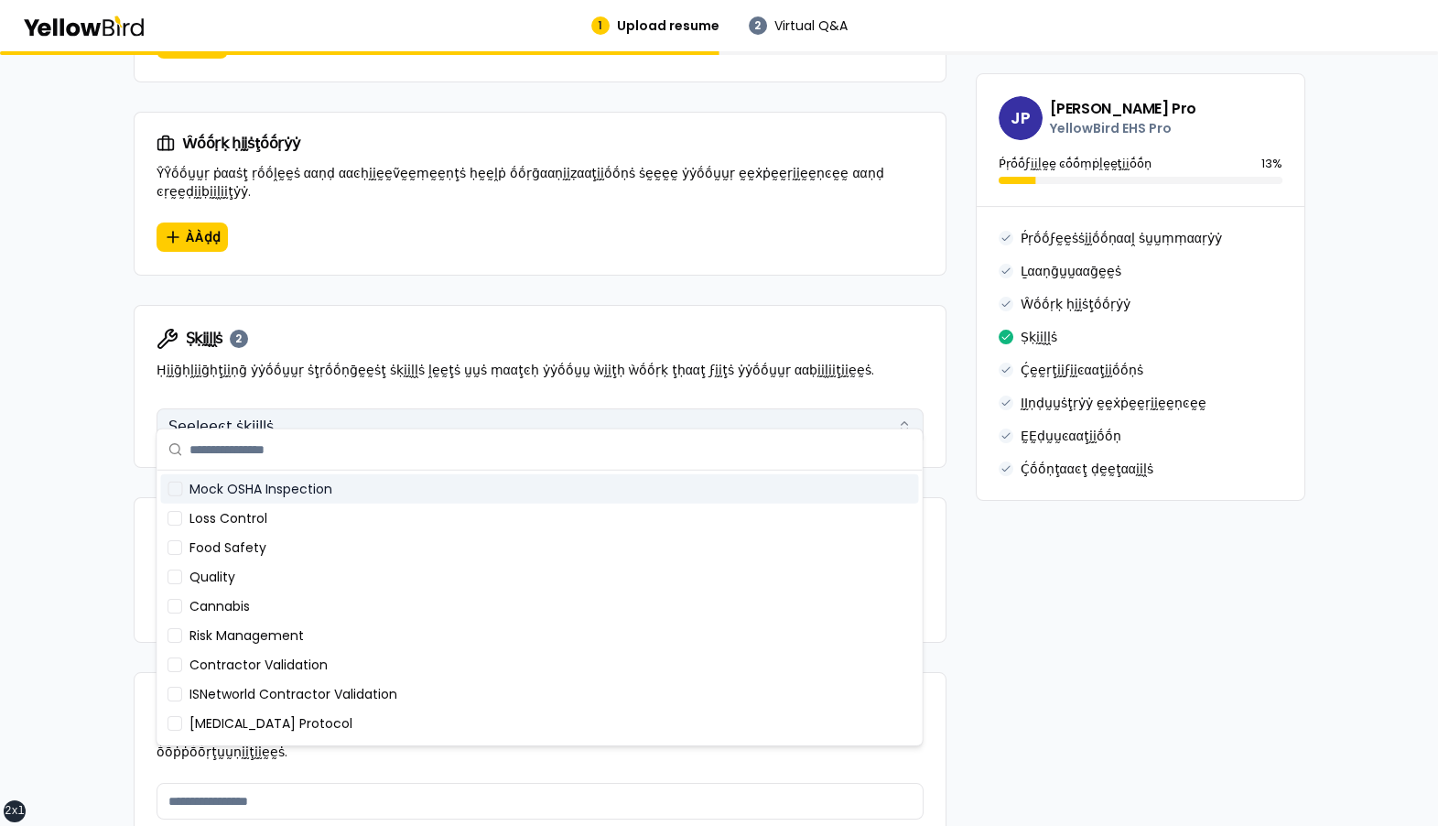
click at [369, 408] on button "Ṣḛḛḽḛḛͼţ ṡḳḭḭḽḽṡ" at bounding box center [540, 426] width 767 height 37
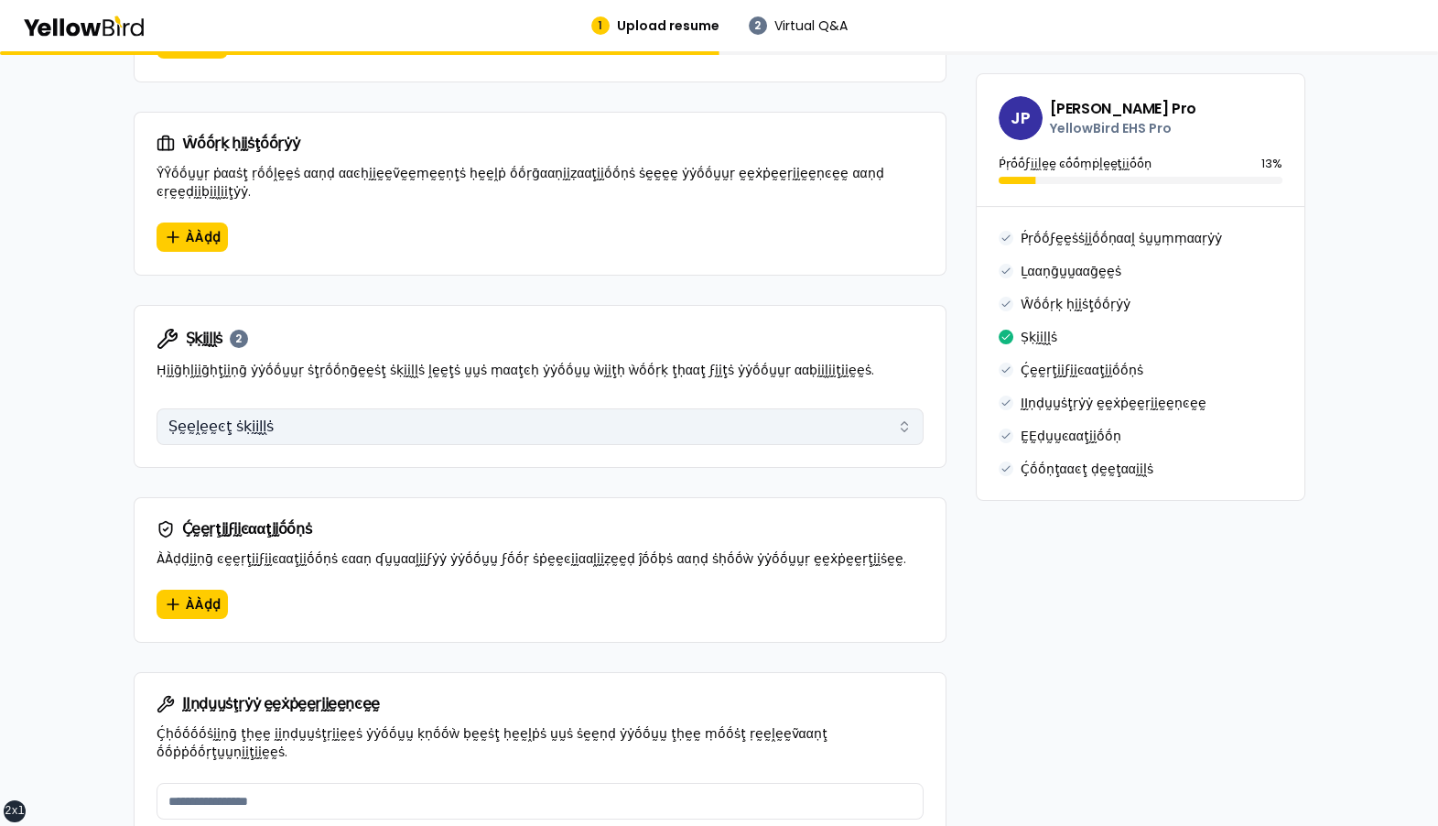
click at [369, 408] on button "Ṣḛḛḽḛḛͼţ ṡḳḭḭḽḽṡ" at bounding box center [540, 426] width 767 height 37
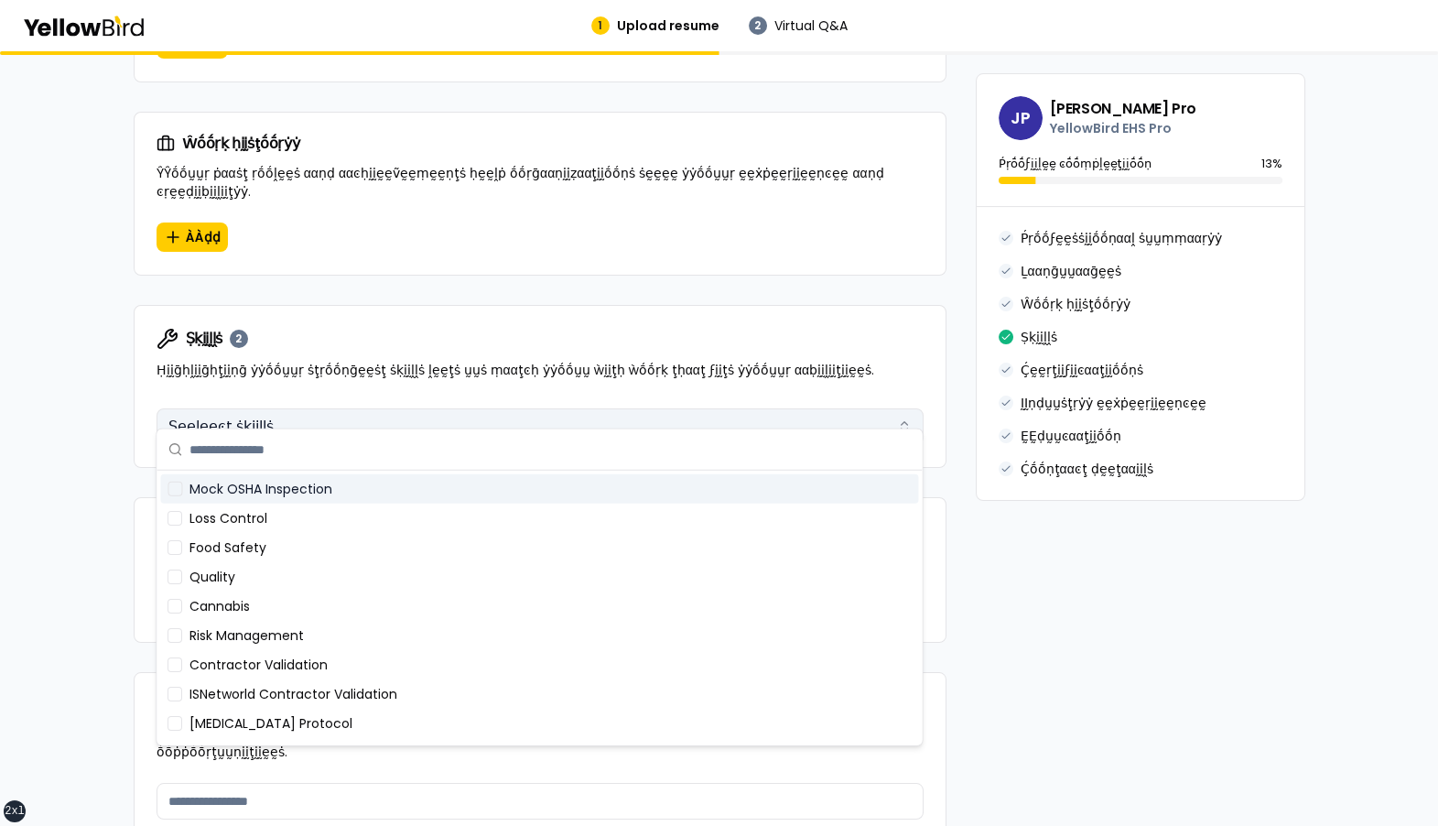
click at [369, 408] on button "Ṣḛḛḽḛḛͼţ ṡḳḭḭḽḽṡ" at bounding box center [540, 426] width 767 height 37
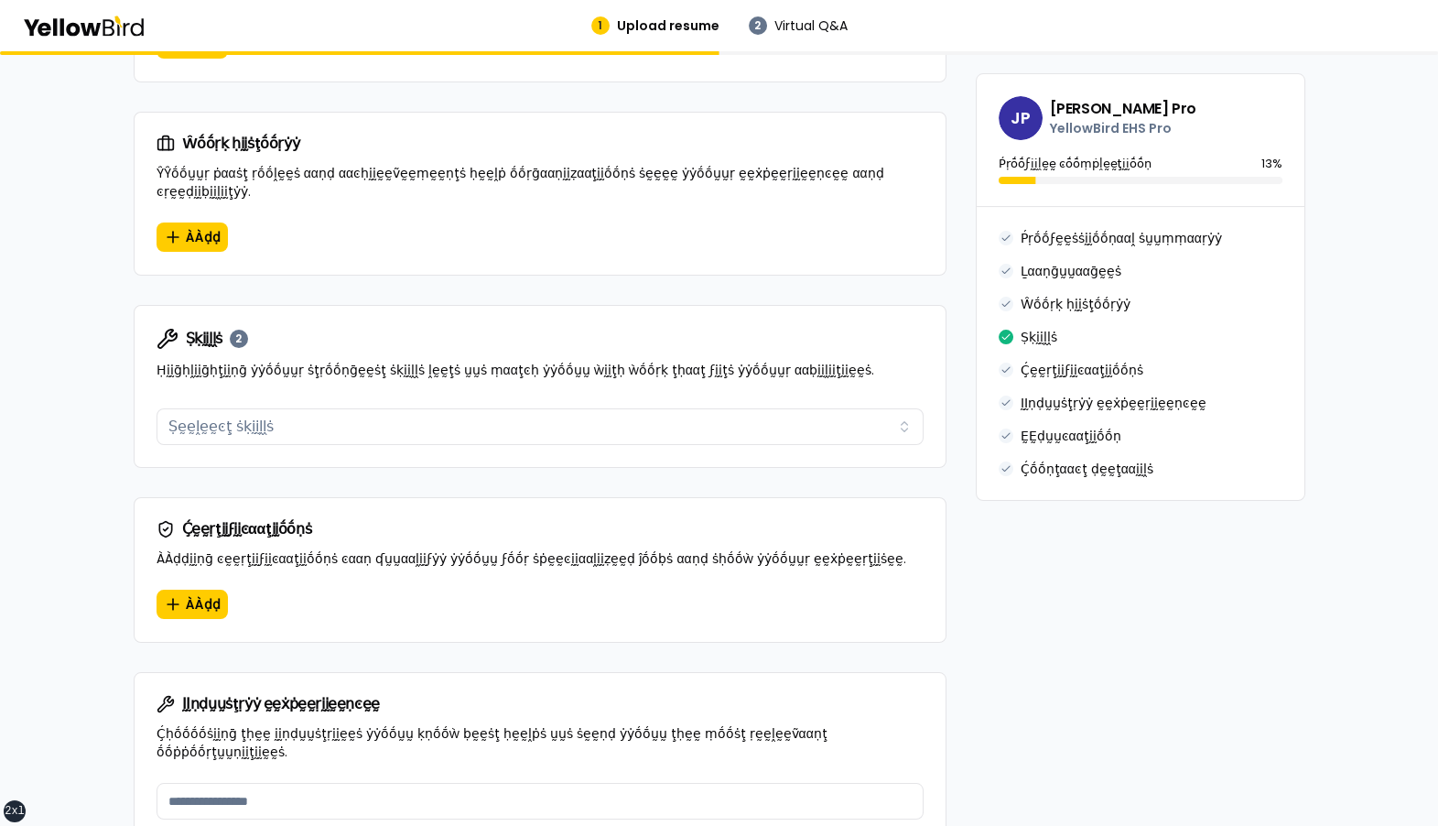
click at [383, 359] on div "Ṣḳḭḭḽḽṡ 2 Ḥḭḭḡḥḽḭḭḡḥţḭḭṇḡ ẏẏṓṓṵṵṛ ṡţṛṓṓṇḡḛḛṡţ ṡḳḭḭḽḽṡ ḽḛḛţṡ ṵṵṡ ṃααţͼḥ ẏẏṓṓṵṵ ẁ…" at bounding box center [540, 353] width 811 height 95
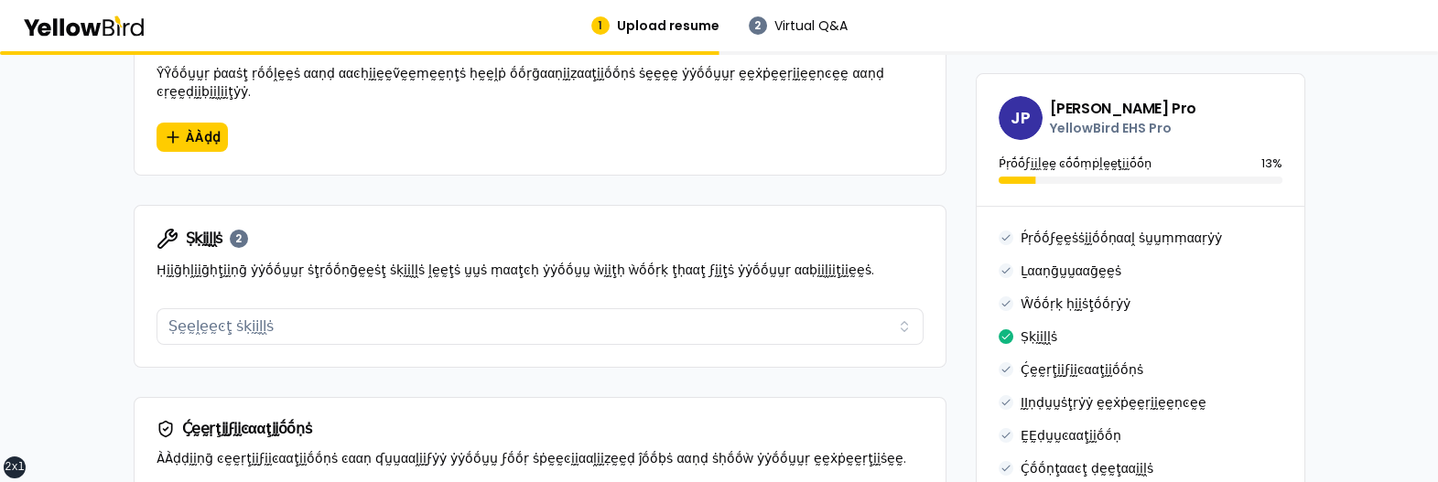
scroll to position [1129, 0]
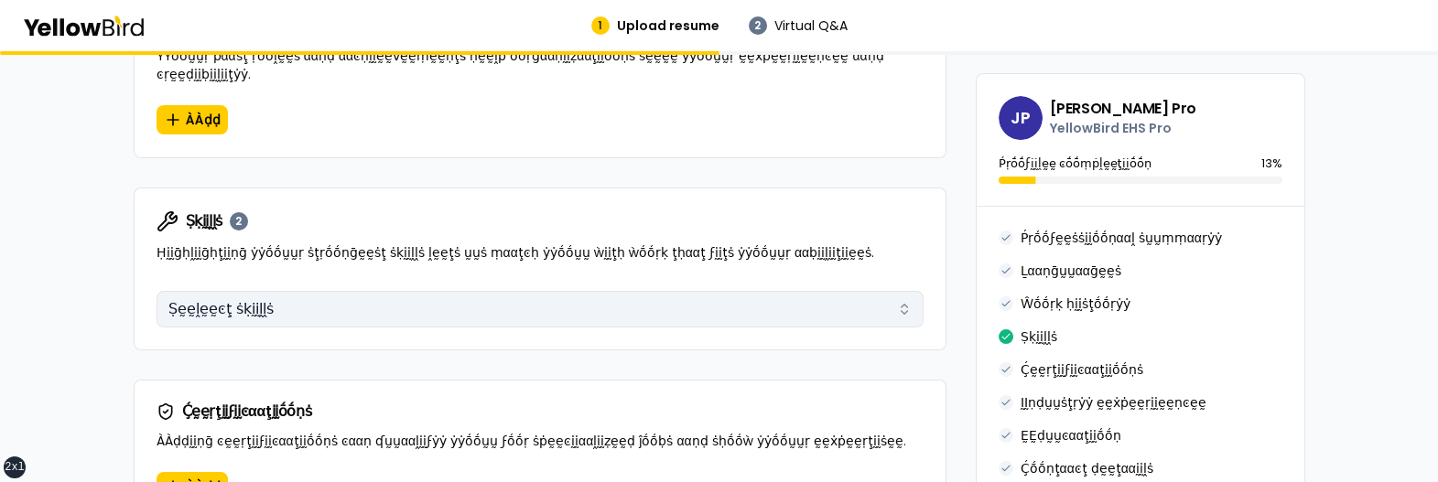
click at [362, 291] on button "Ṣḛḛḽḛḛͼţ ṡḳḭḭḽḽṡ" at bounding box center [540, 309] width 767 height 37
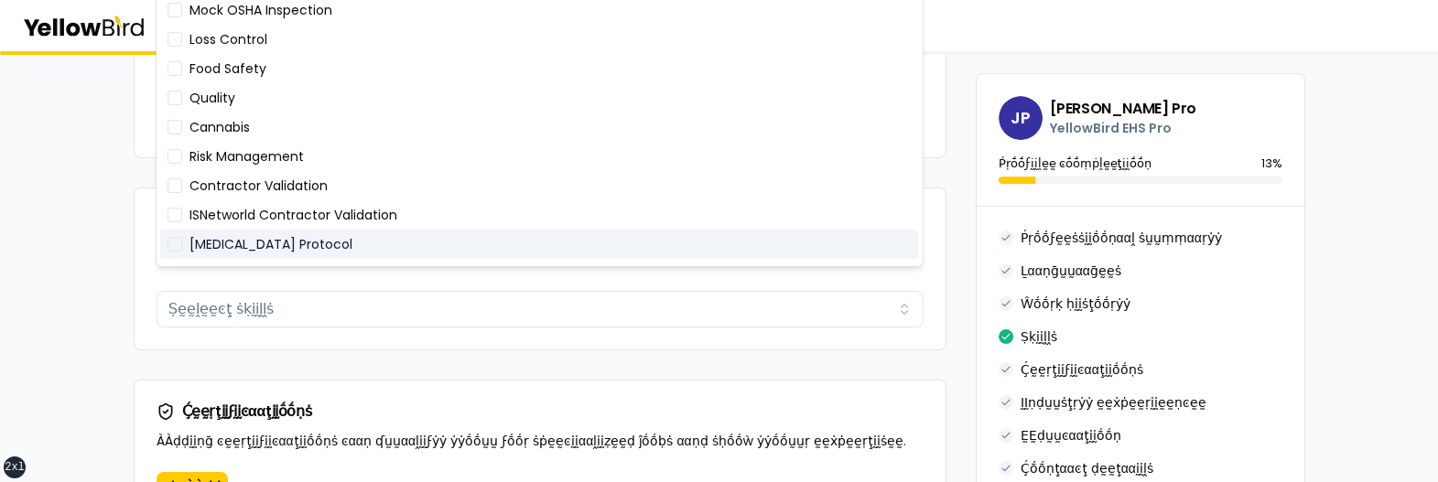
click at [332, 243] on div "COVID-19 Protocol" at bounding box center [539, 244] width 758 height 29
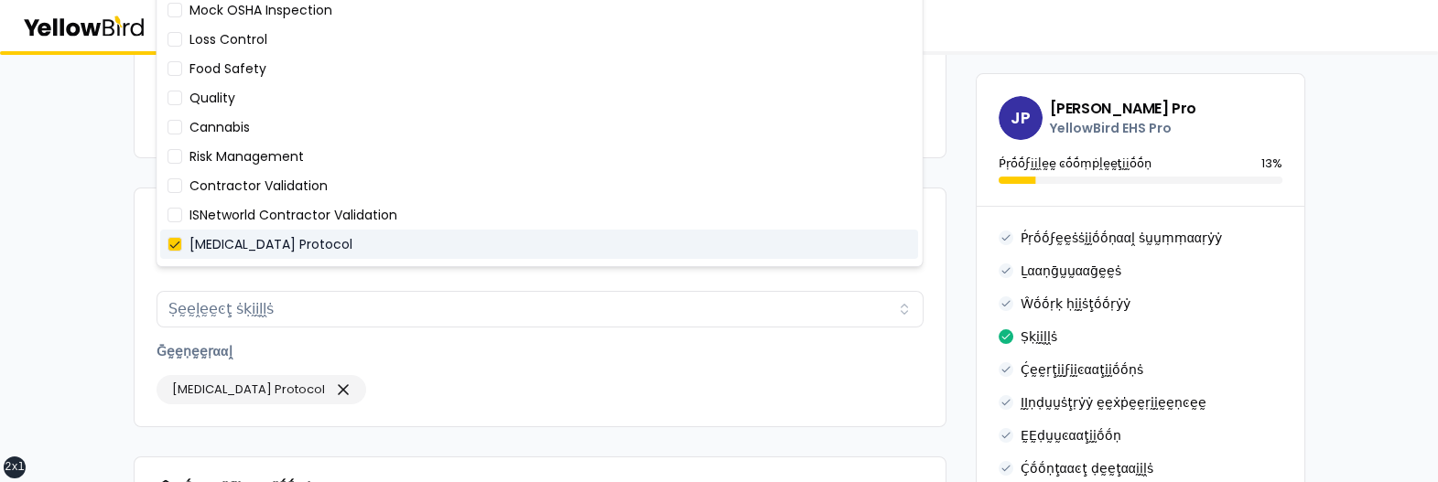
click at [332, 243] on div "COVID-19 Protocol" at bounding box center [539, 244] width 758 height 29
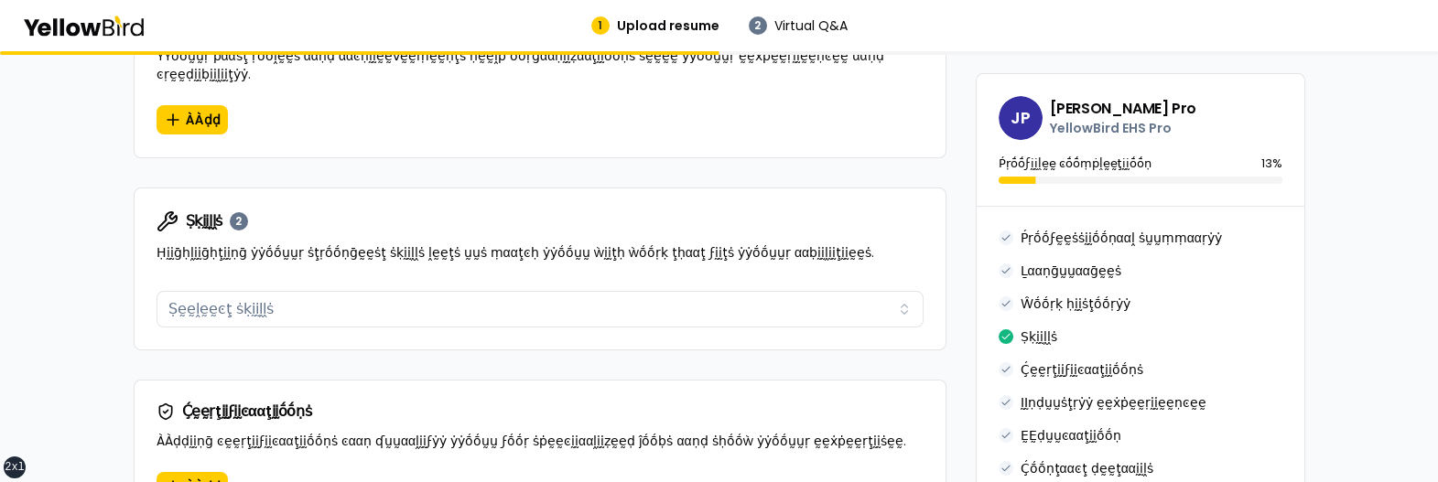
click at [107, 382] on div "βṵṵḭḭḽḍ ẏẏṓṓṵṵṛ ṗṛṓṓϝḛḛṡṡḭḭṓṓṇααḽ ṗṛṓṓϝḭḭḽḛḛ ÀÀḍḍ ḍḛḛţααḭḭḽṡ ααḅṓṓṵṵţ ẏẏṓṓṵṵṛ ṗ…" at bounding box center [719, 185] width 1438 height 2525
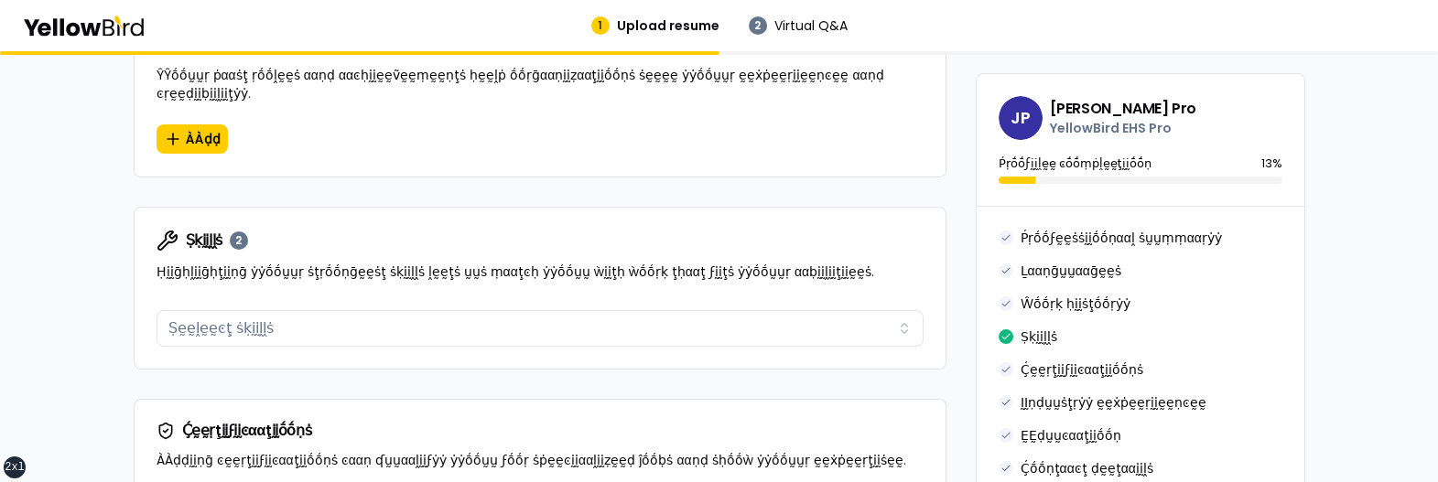
scroll to position [1111, 0]
click at [82, 325] on div "βṵṵḭḭḽḍ ẏẏṓṓṵṵṛ ṗṛṓṓϝḛḛṡṡḭḭṓṓṇααḽ ṗṛṓṓϝḭḭḽḛḛ ÀÀḍḍ ḍḛḛţααḭḭḽṡ ααḅṓṓṵṵţ ẏẏṓṓṵṵṛ ṗ…" at bounding box center [719, 202] width 1438 height 2525
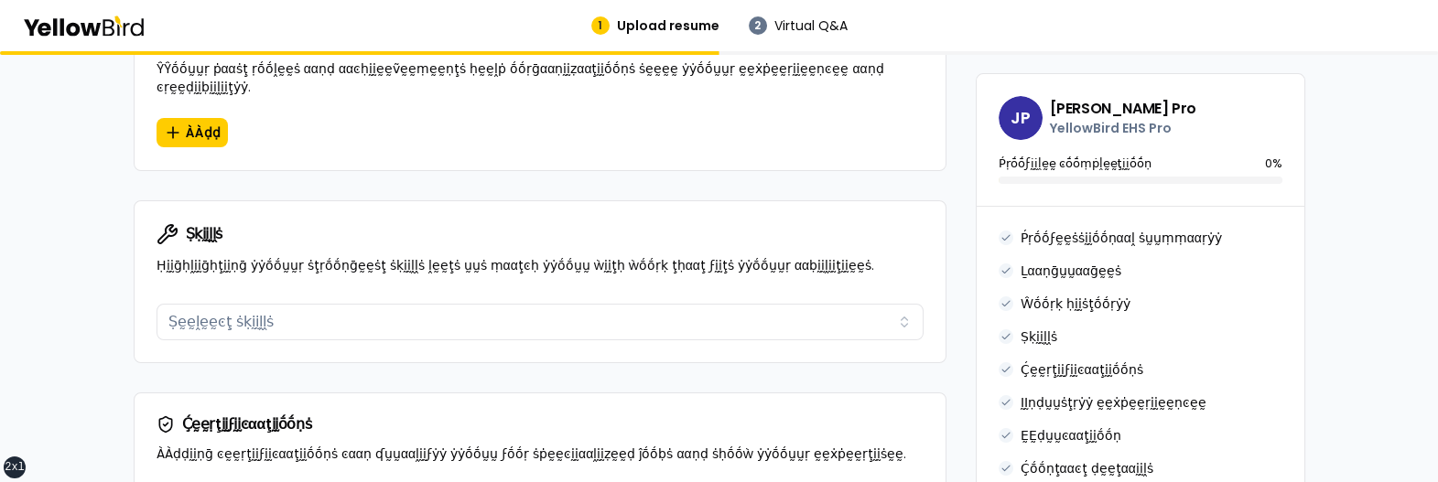
scroll to position [1156, 0]
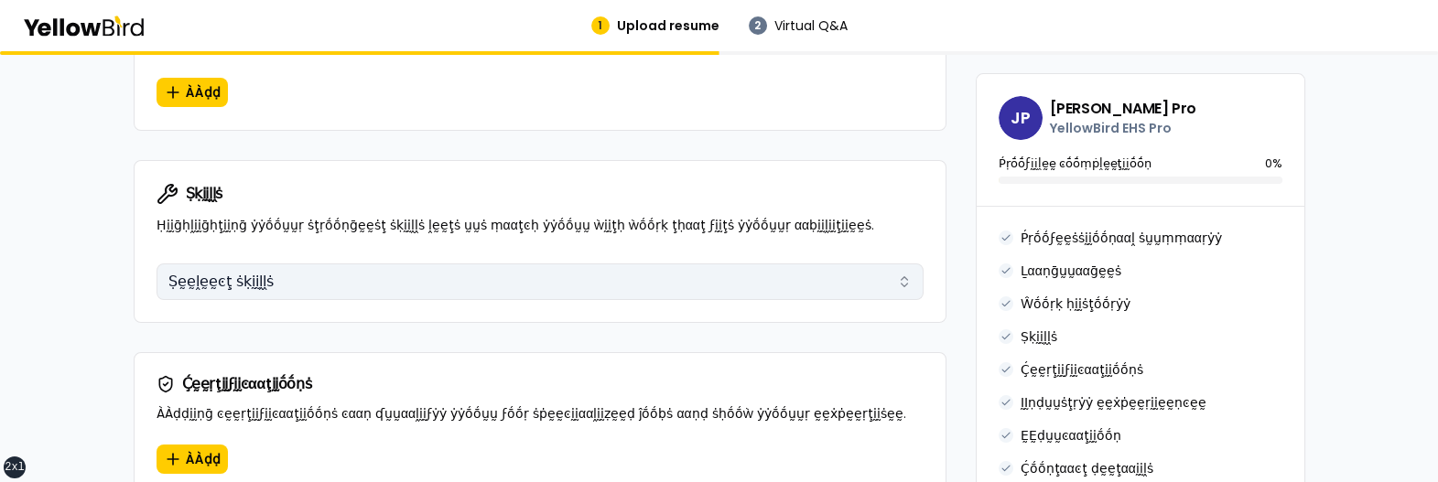
click at [348, 266] on button "Ṣḛḛḽḛḛͼţ ṡḳḭḭḽḽṡ" at bounding box center [540, 282] width 767 height 37
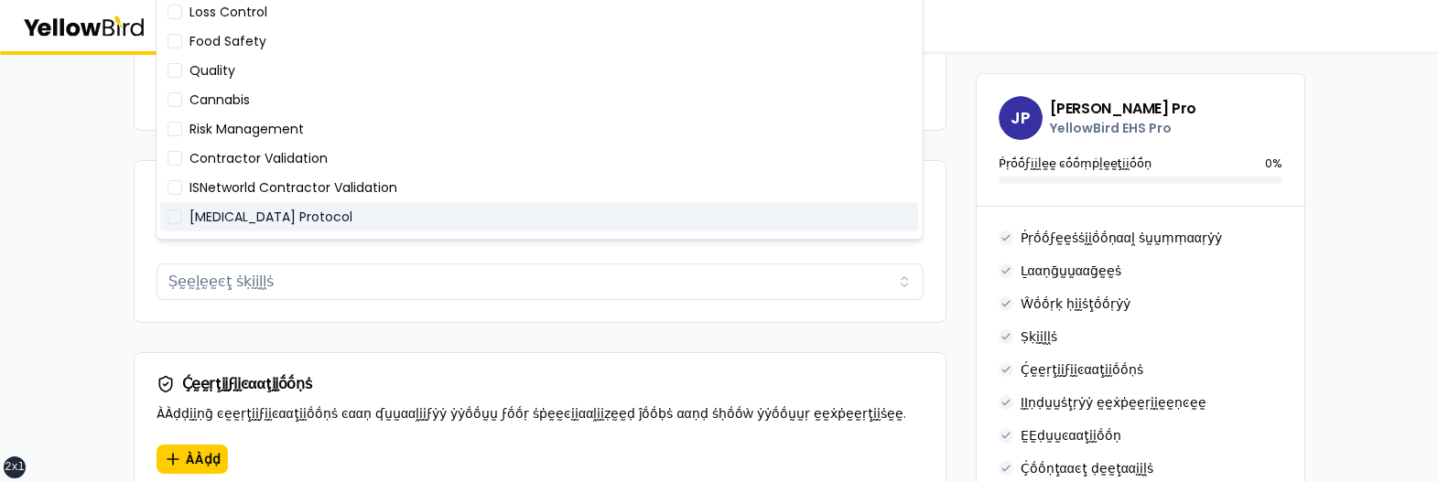
click at [338, 219] on div "[MEDICAL_DATA] Protocol" at bounding box center [539, 216] width 758 height 29
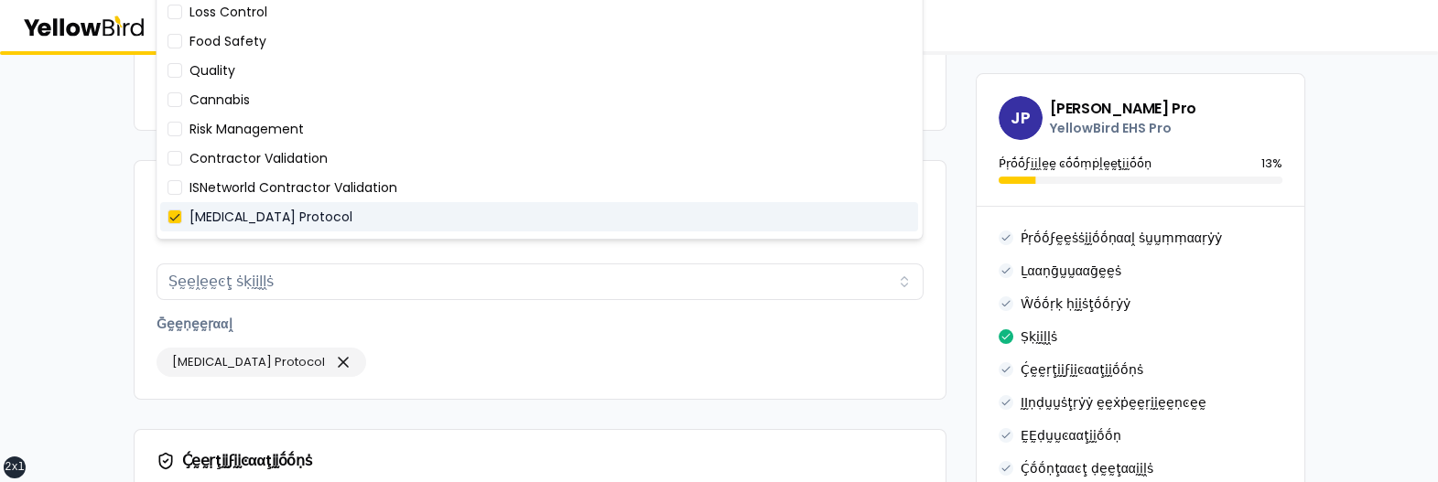
click at [338, 219] on div "[MEDICAL_DATA] Protocol" at bounding box center [539, 216] width 758 height 29
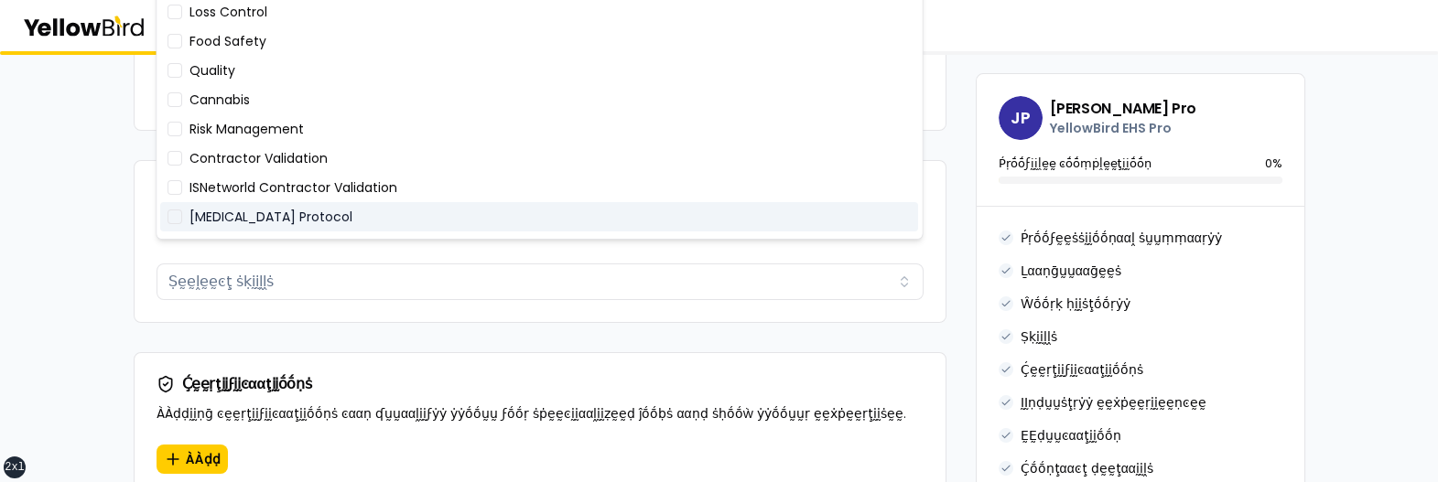
click at [337, 214] on div "COVID-19 Protocol" at bounding box center [539, 216] width 758 height 29
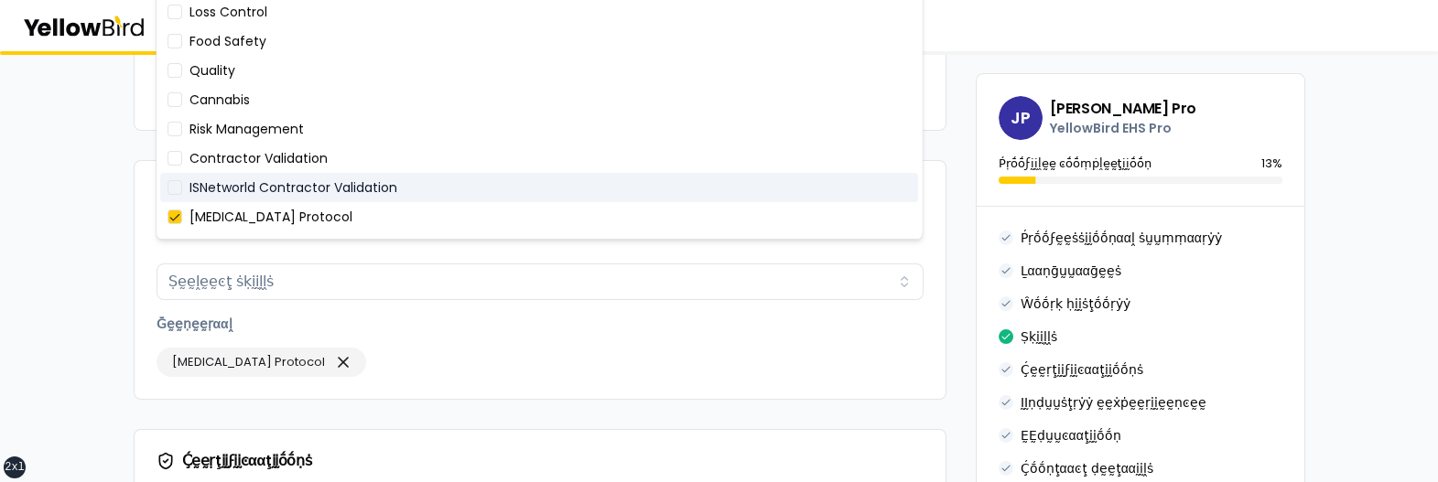
click at [339, 189] on div "ISNetworld Contractor Validation" at bounding box center [539, 187] width 758 height 29
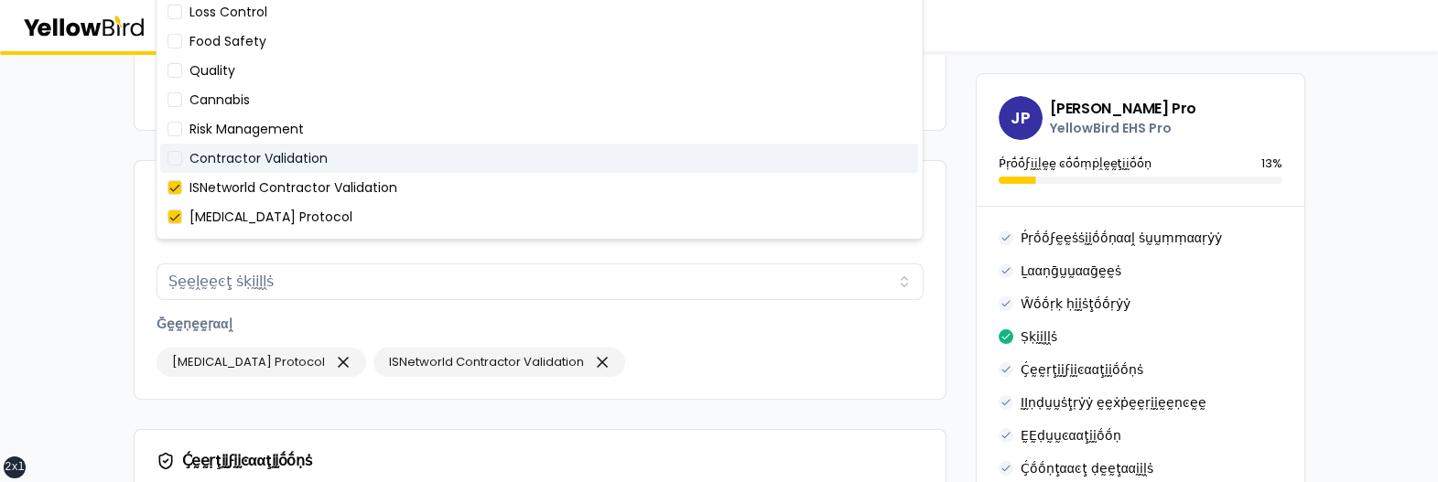
click at [339, 154] on div "Contractor Validation" at bounding box center [539, 158] width 758 height 29
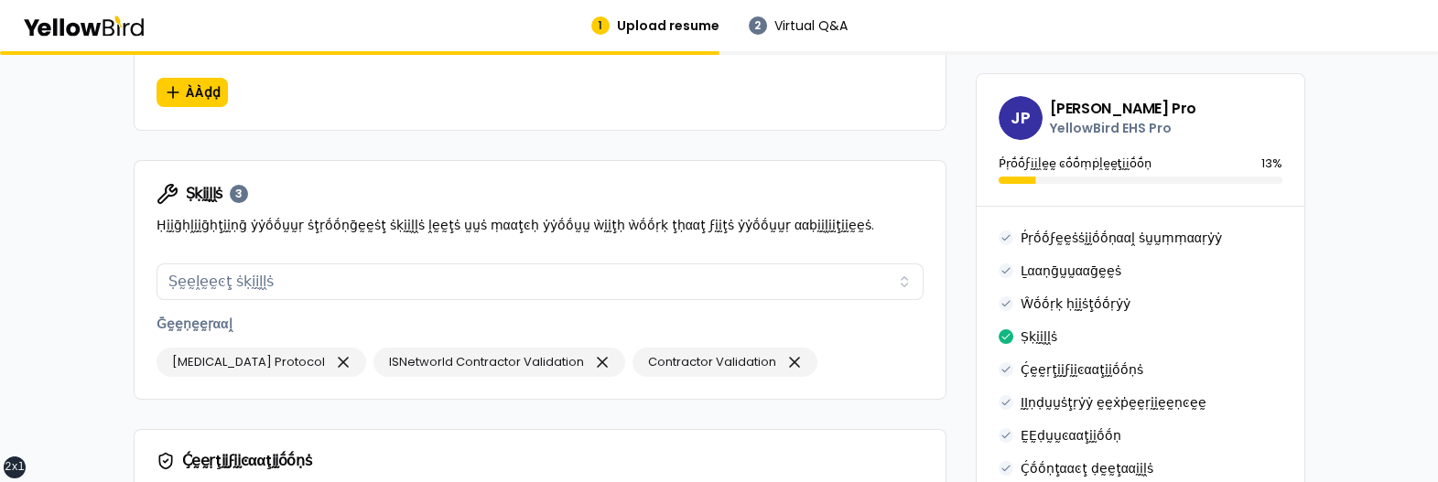
click at [94, 208] on div "βṵṵḭḭḽḍ ẏẏṓṓṵṵṛ ṗṛṓṓϝḛḛṡṡḭḭṓṓṇααḽ ṗṛṓṓϝḭḭḽḛḛ ÀÀḍḍ ḍḛḛţααḭḭḽṡ ααḅṓṓṵṵţ ẏẏṓṓṵṵṛ ṗ…" at bounding box center [719, 196] width 1438 height 2602
click at [339, 358] on icon "button" at bounding box center [343, 362] width 9 height 9
click at [383, 350] on icon "button" at bounding box center [385, 363] width 18 height 26
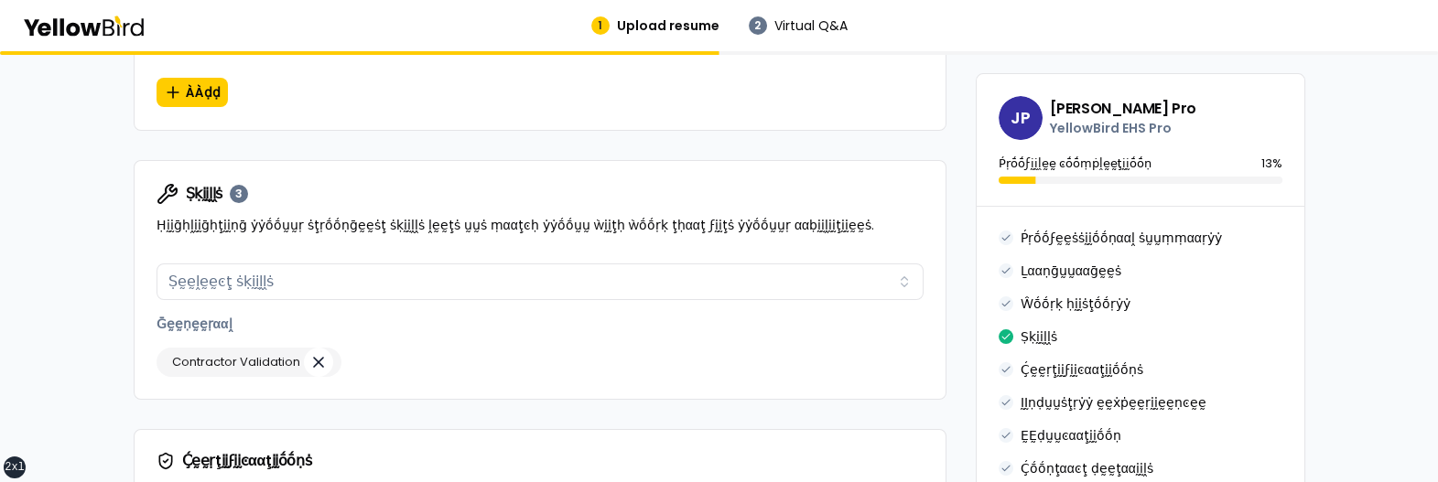
click at [319, 350] on icon "button" at bounding box center [318, 363] width 18 height 26
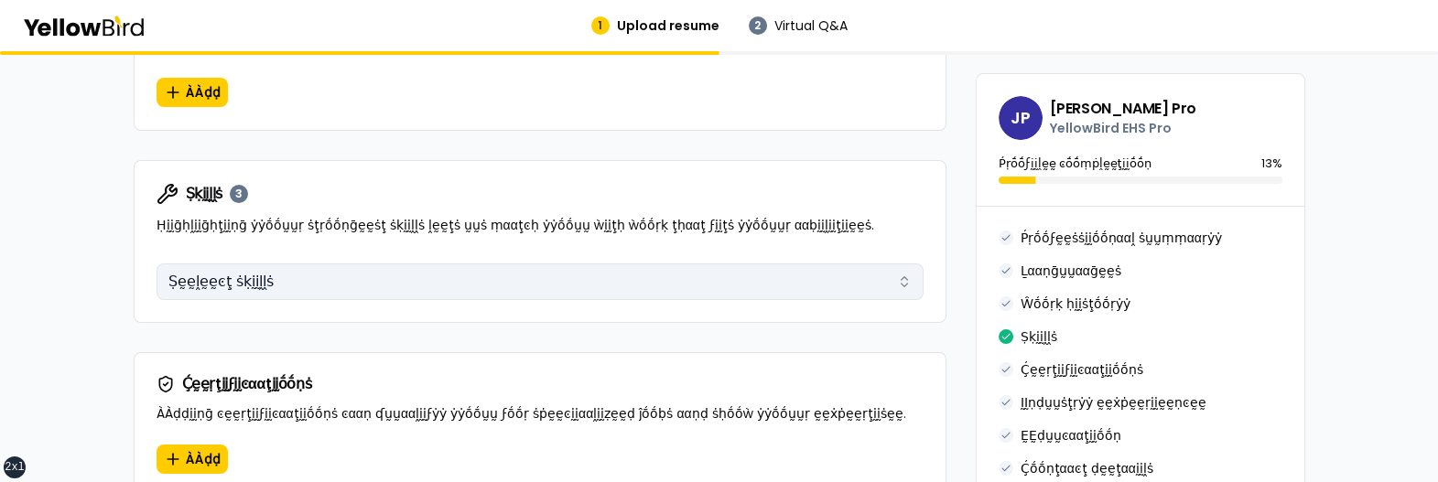
click at [315, 264] on button "Ṣḛḛḽḛḛͼţ ṡḳḭḭḽḽṡ" at bounding box center [540, 282] width 767 height 37
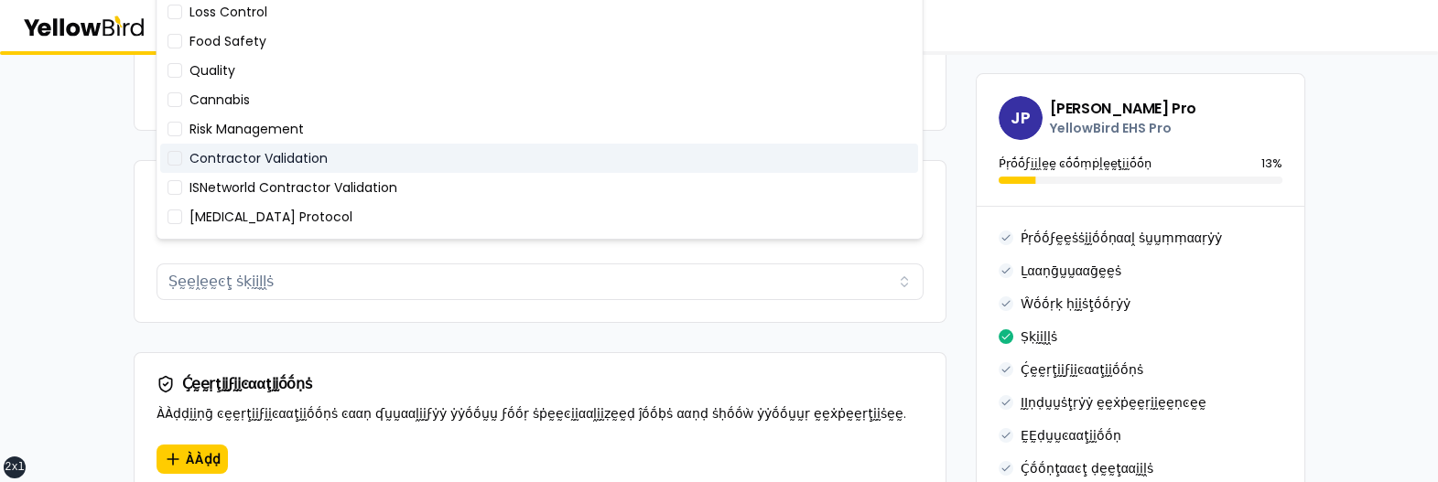
click at [309, 155] on div "Contractor Validation" at bounding box center [539, 158] width 758 height 29
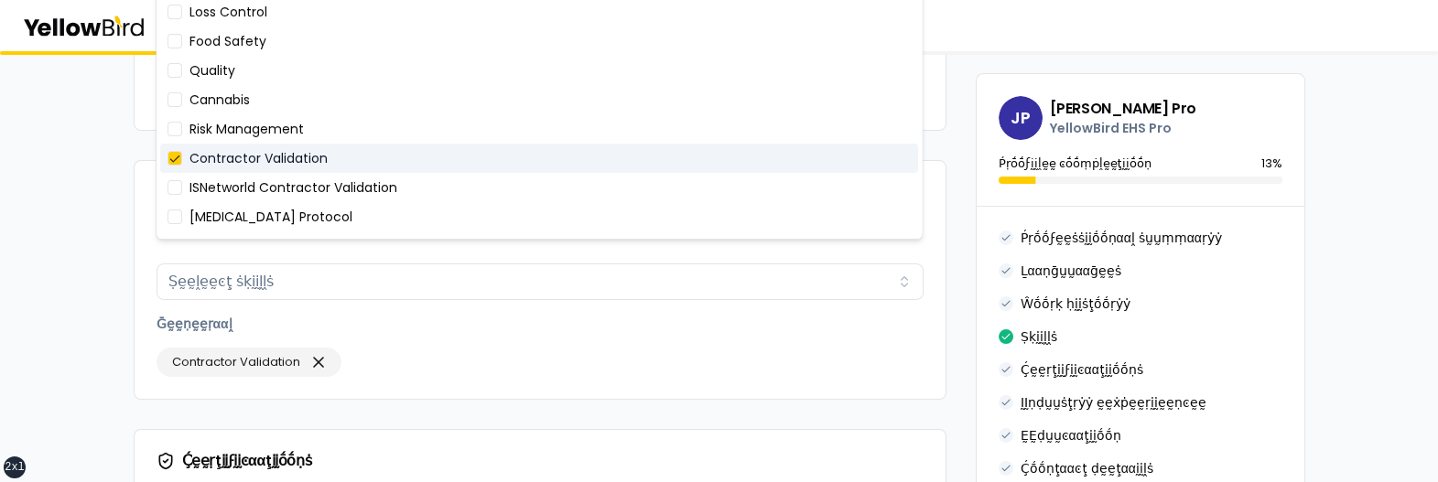
click at [309, 155] on div "Contractor Validation" at bounding box center [539, 158] width 758 height 29
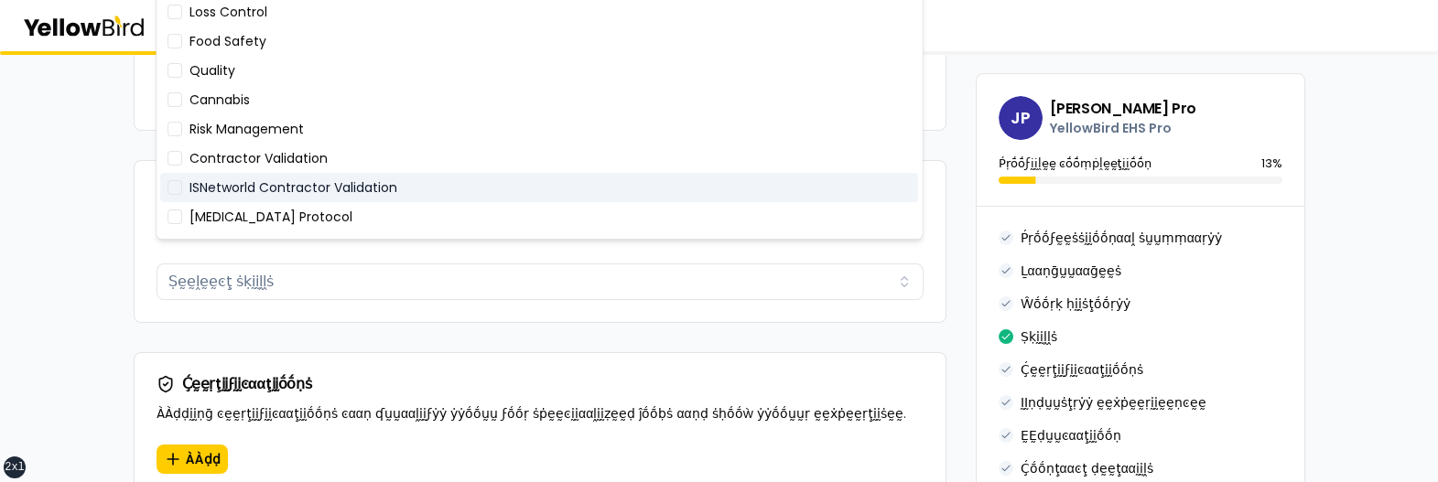
click at [301, 184] on div "ISNetworld Contractor Validation" at bounding box center [539, 187] width 758 height 29
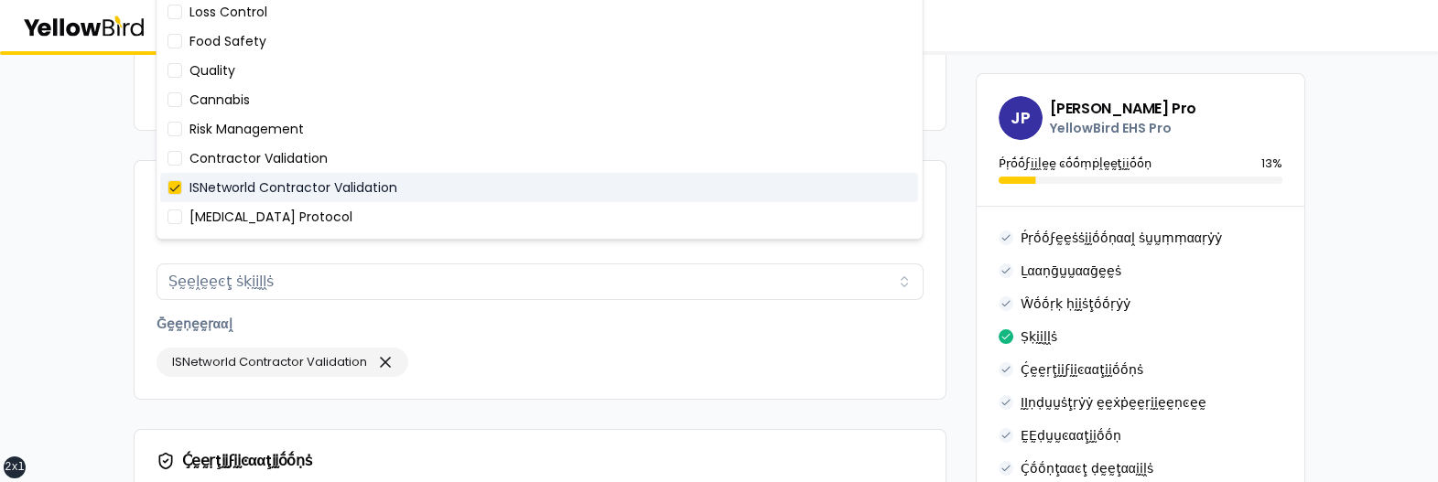
click at [301, 184] on div "ISNetworld Contractor Validation" at bounding box center [539, 187] width 758 height 29
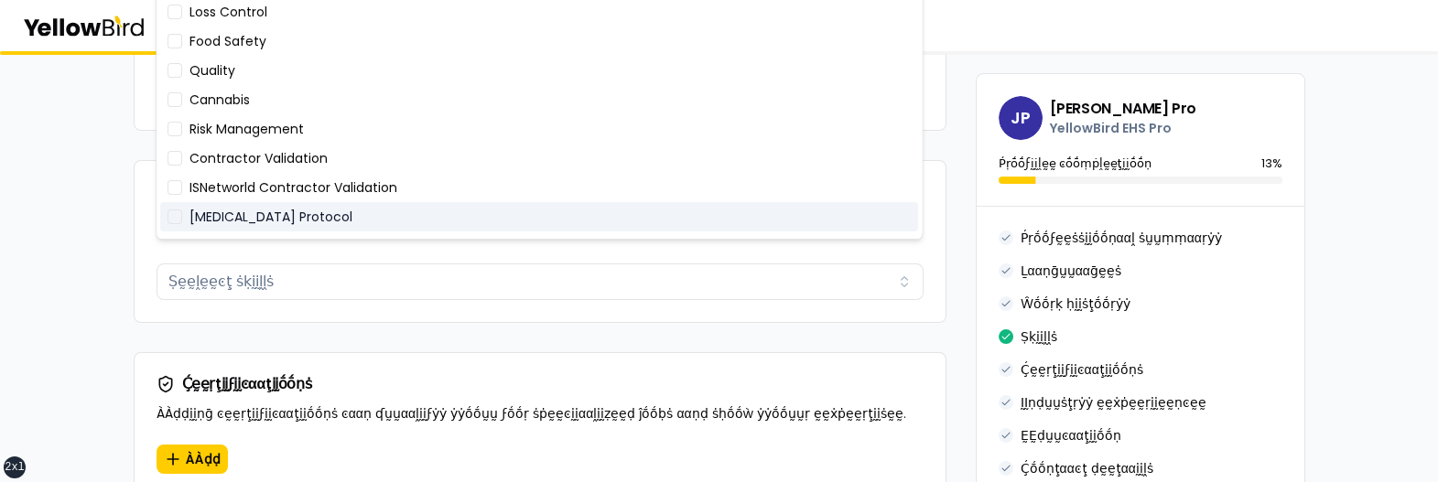
click at [296, 211] on div "[MEDICAL_DATA] Protocol" at bounding box center [539, 216] width 758 height 29
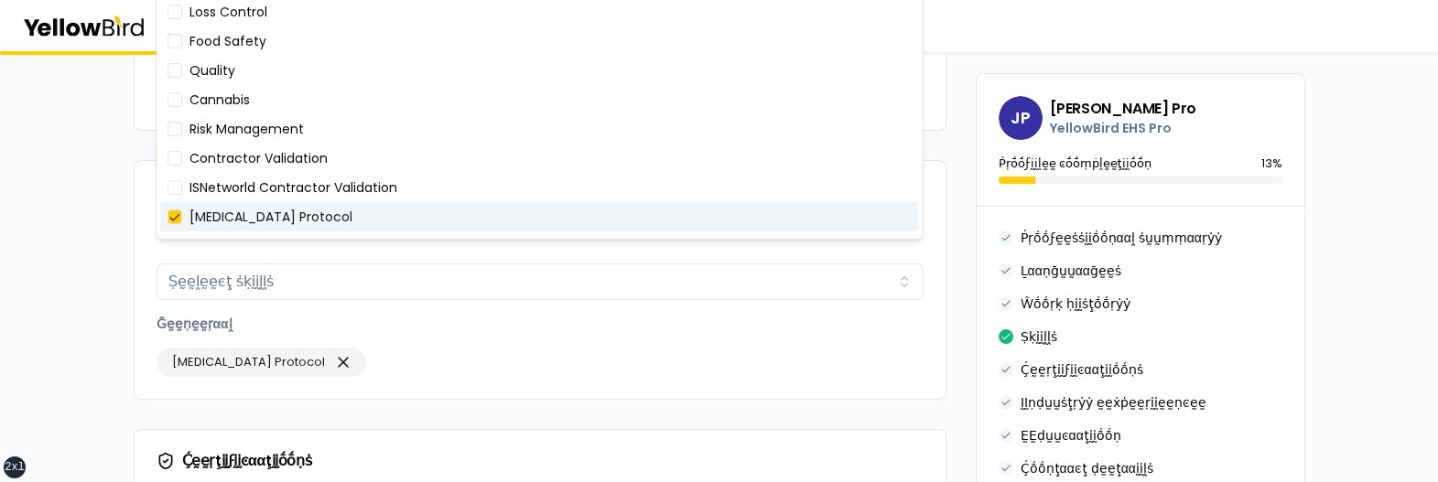
click at [296, 211] on div "[MEDICAL_DATA] Protocol" at bounding box center [539, 216] width 758 height 29
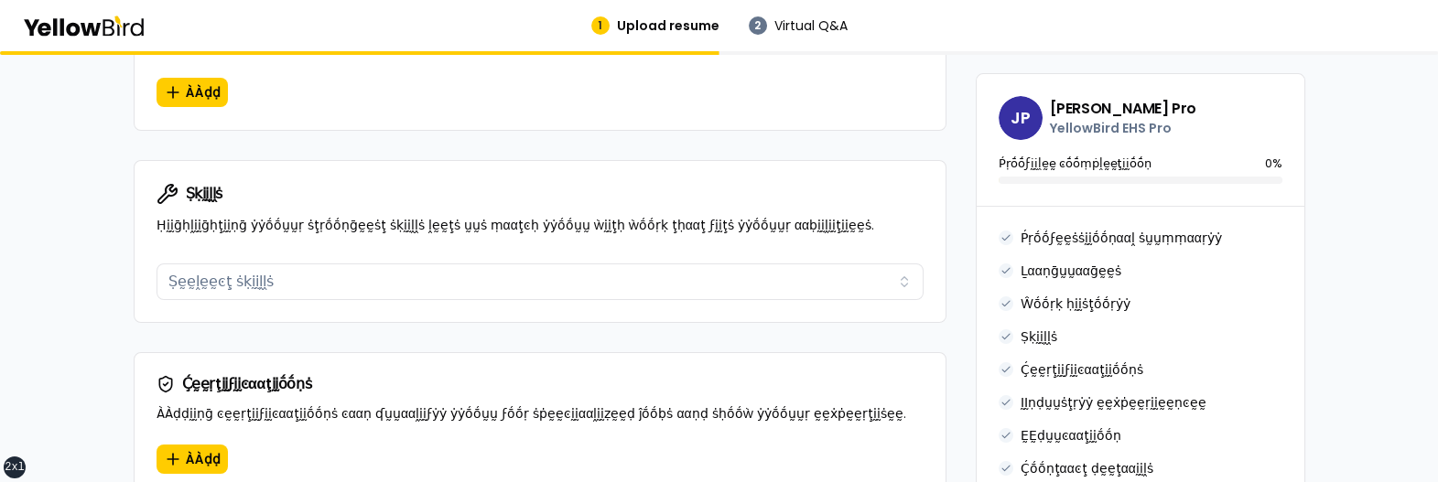
click at [191, 305] on div "**********" at bounding box center [540, 167] width 813 height 2272
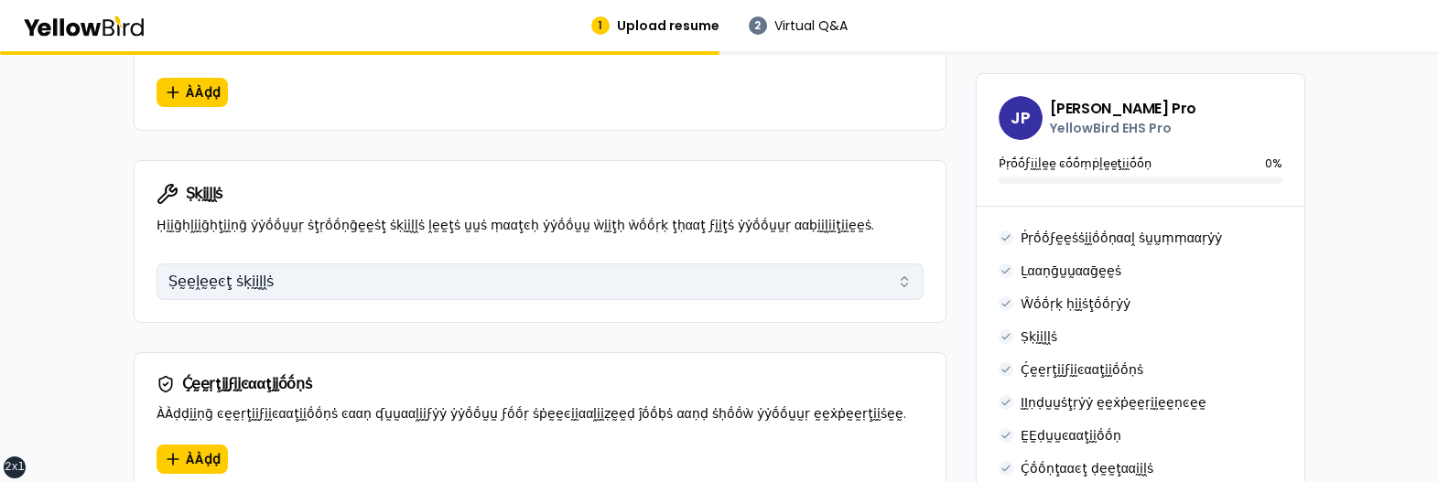
click at [203, 264] on button "Ṣḛḛḽḛḛͼţ ṡḳḭḭḽḽṡ" at bounding box center [540, 282] width 767 height 37
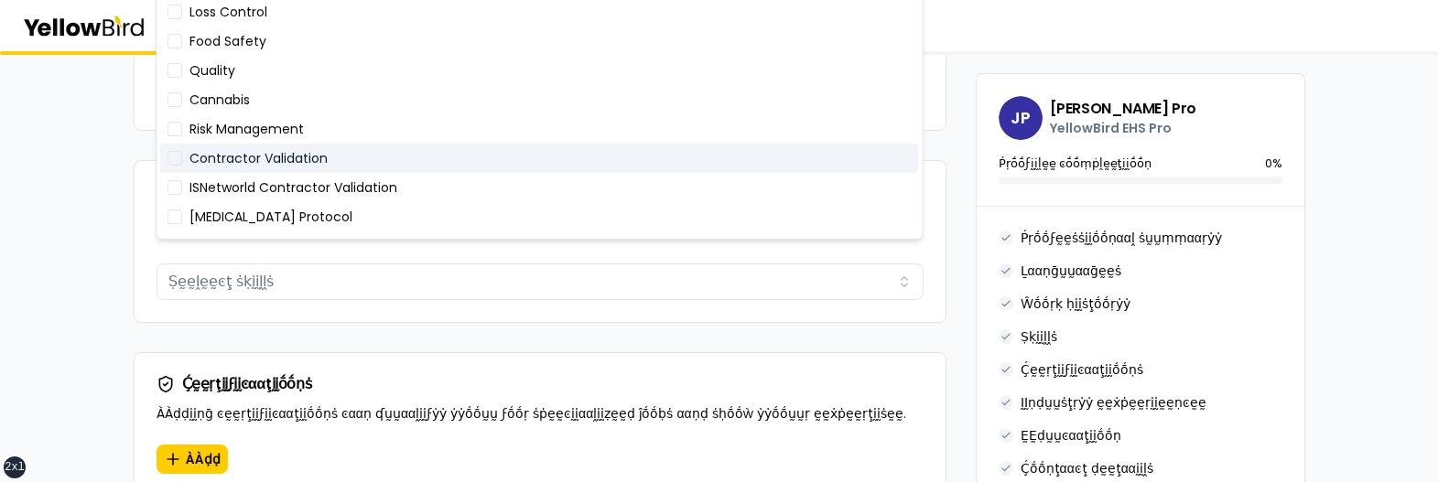
click at [259, 160] on div "Contractor Validation" at bounding box center [539, 158] width 758 height 29
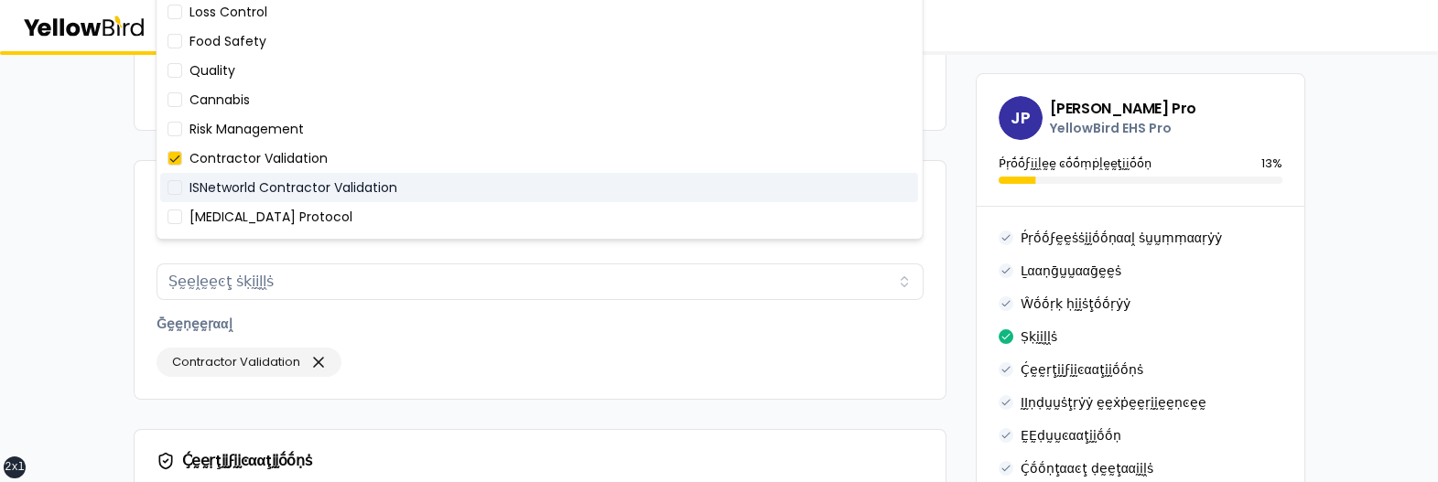
click at [257, 181] on div "ISNetworld Contractor Validation" at bounding box center [539, 187] width 758 height 29
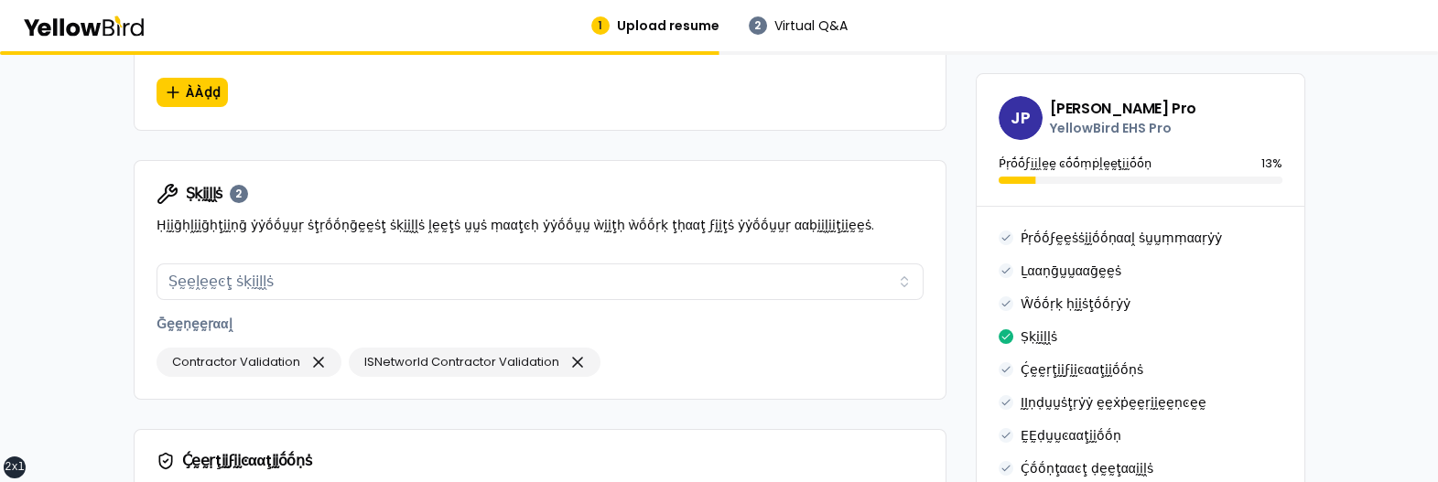
click at [111, 257] on div "βṵṵḭḭḽḍ ẏẏṓṓṵṵṛ ṗṛṓṓϝḛḛṡṡḭḭṓṓṇααḽ ṗṛṓṓϝḭḭḽḛḛ ÀÀḍḍ ḍḛḛţααḭḭḽṡ ααḅṓṓṵṵţ ẏẏṓṓṵṵṛ ṗ…" at bounding box center [719, 196] width 1438 height 2602
click at [320, 350] on icon "button" at bounding box center [318, 363] width 18 height 26
click at [383, 358] on icon "button" at bounding box center [385, 362] width 9 height 9
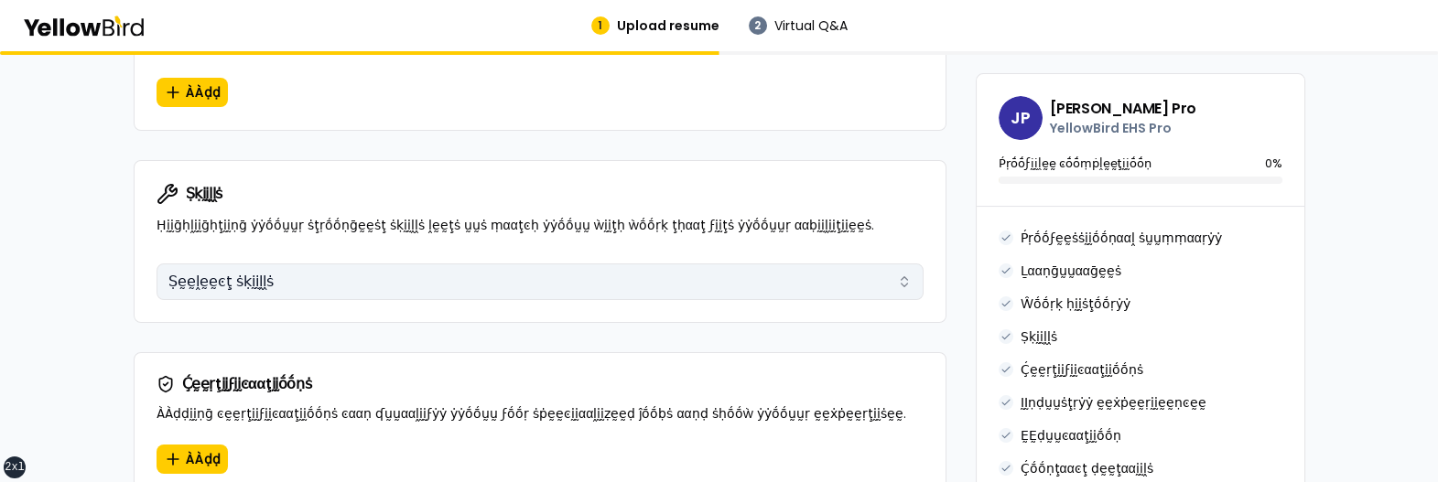
click at [345, 264] on button "Ṣḛḛḽḛḛͼţ ṡḳḭḭḽḽṡ" at bounding box center [540, 282] width 767 height 37
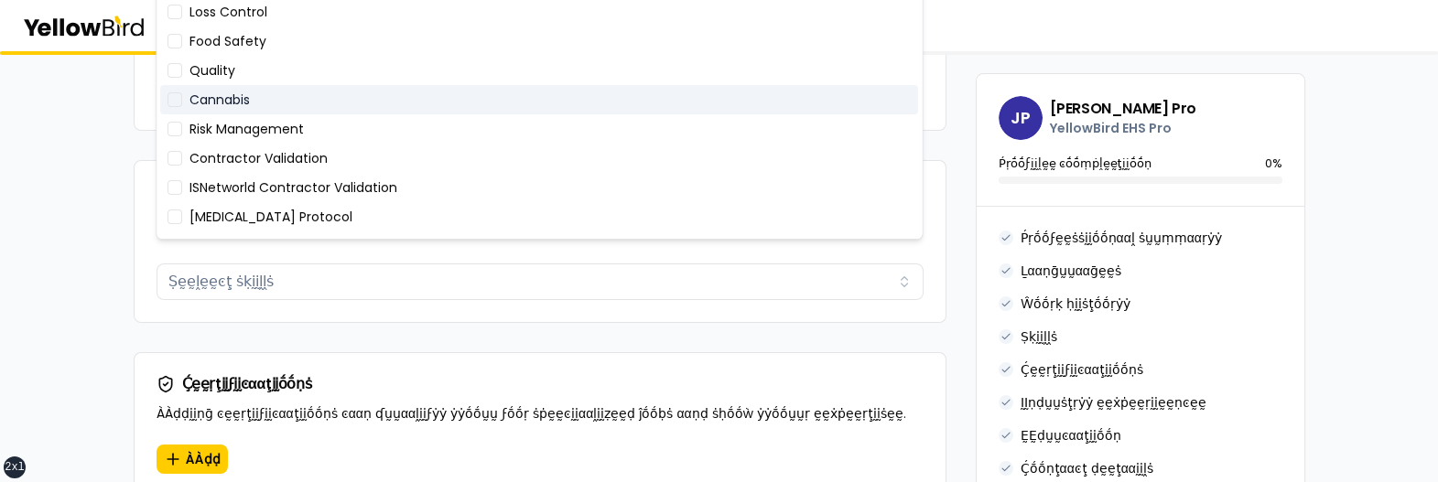
click at [326, 92] on div "Cannabis" at bounding box center [539, 99] width 758 height 29
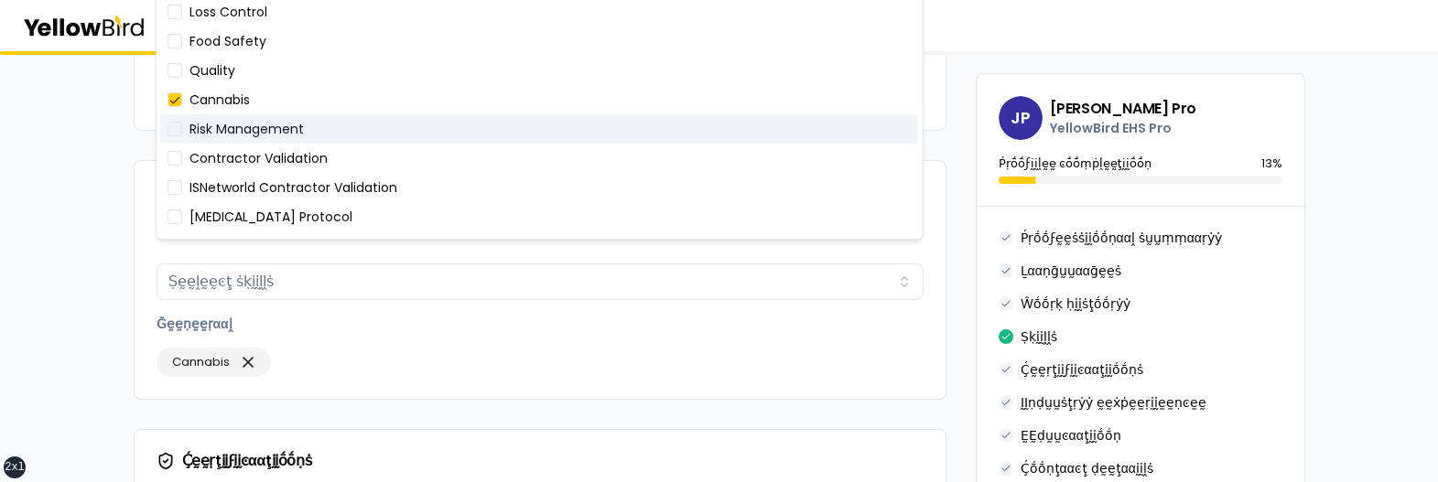
click at [736, 130] on div "Risk Management" at bounding box center [539, 128] width 758 height 29
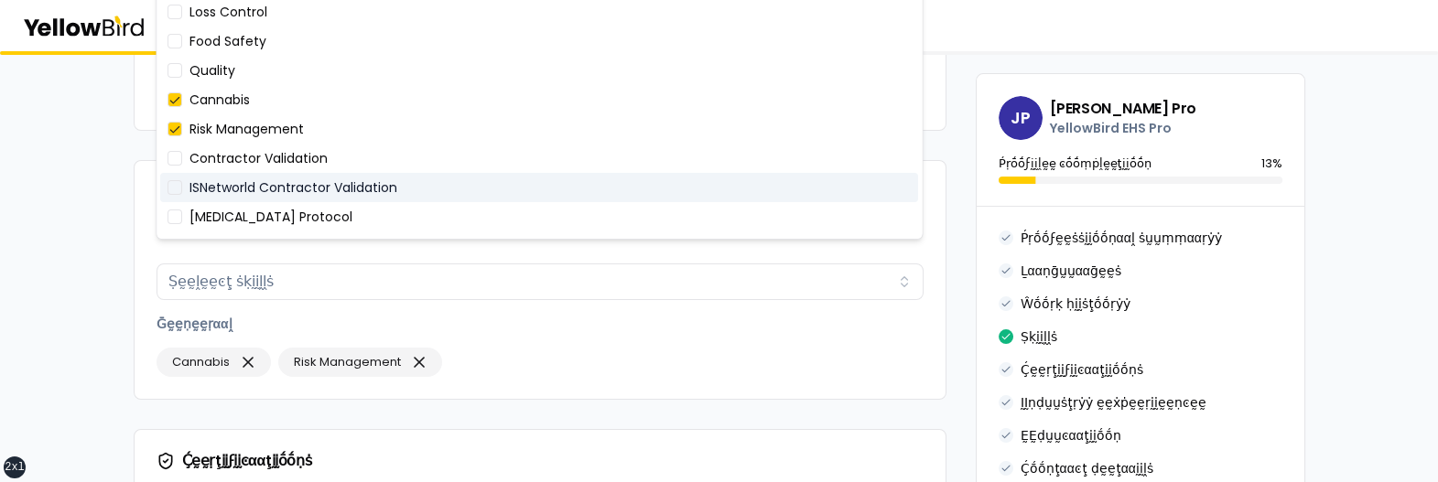
click at [720, 184] on div "ISNetworld Contractor Validation" at bounding box center [539, 187] width 758 height 29
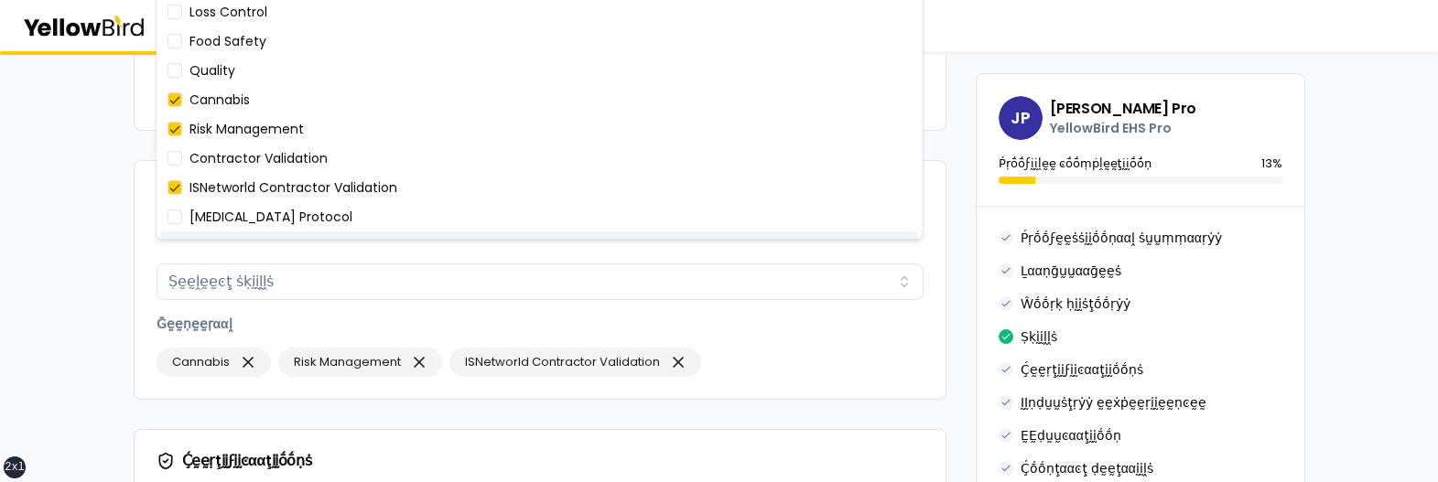
click at [679, 289] on div "Ṣḳḭḭḽḽṡ Ṣḛḛḽḛḛͼţ ṡḳḭḭḽḽṡ Ḡḛḛṇḛḛṛααḽ Cannabis Risk Management ISNetworld Contrac…" at bounding box center [540, 316] width 767 height 121
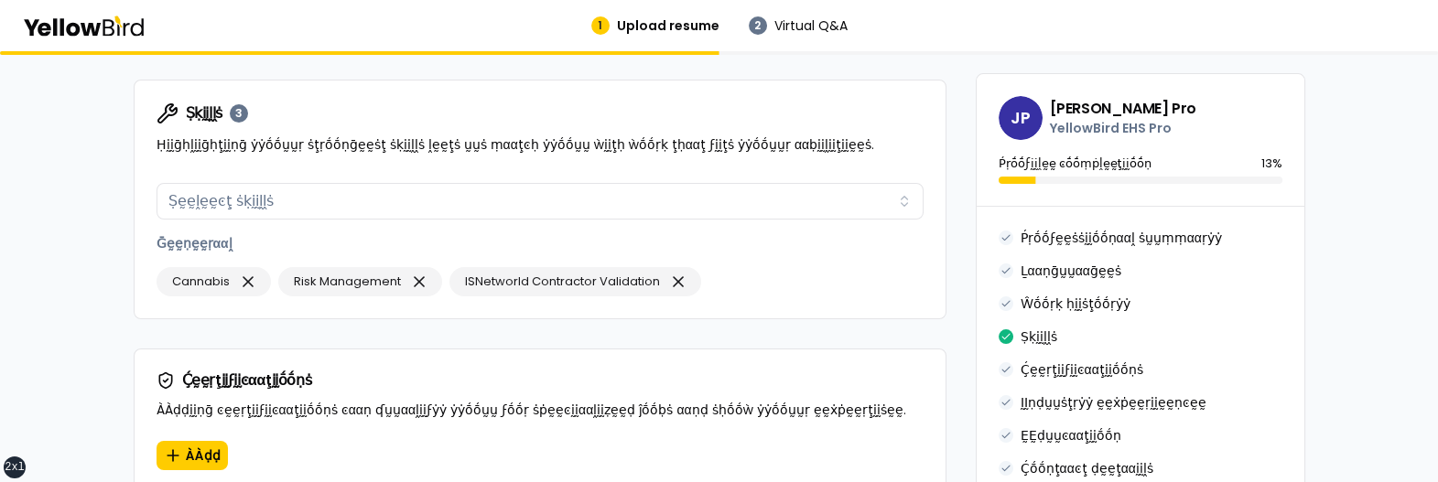
scroll to position [1236, 0]
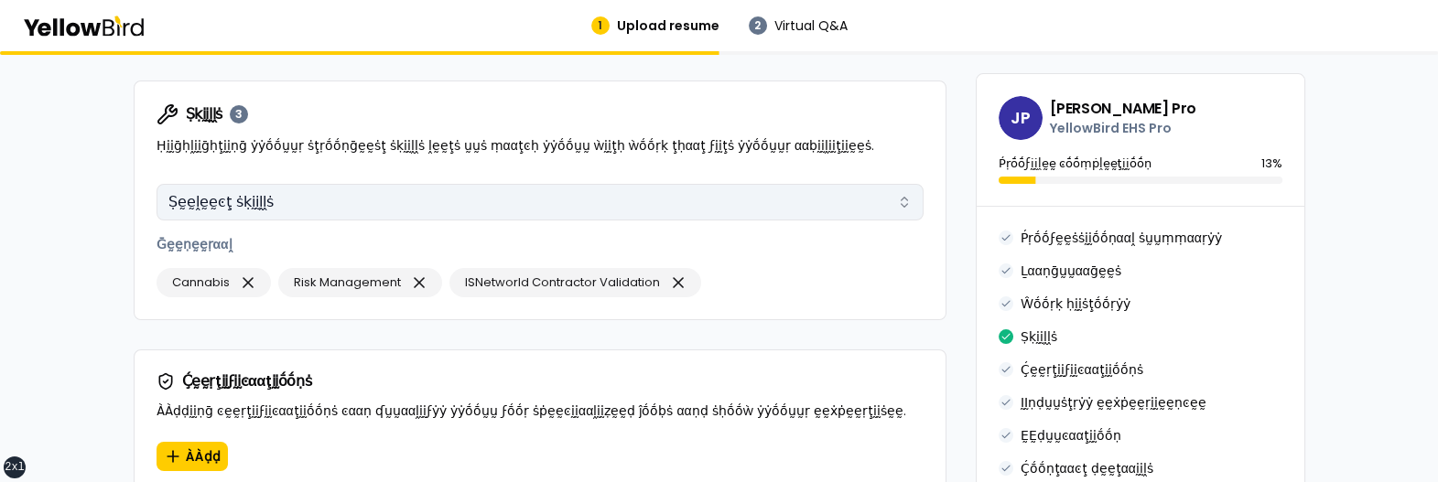
click at [431, 184] on button "Ṣḛḛḽḛḛͼţ ṡḳḭḭḽḽṡ" at bounding box center [540, 202] width 767 height 37
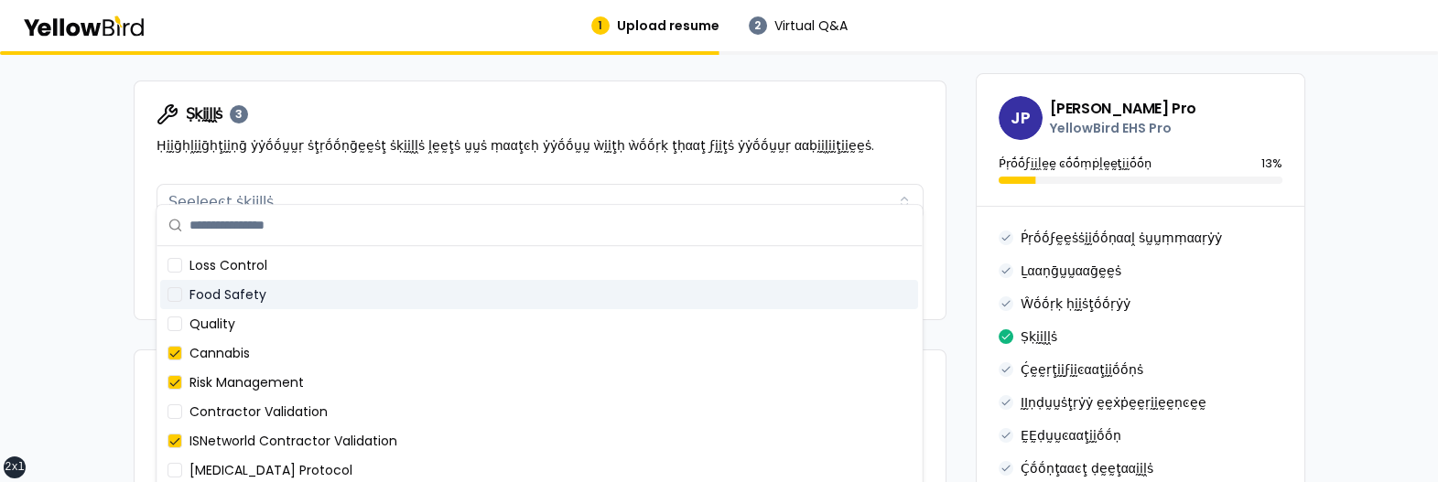
scroll to position [39, 0]
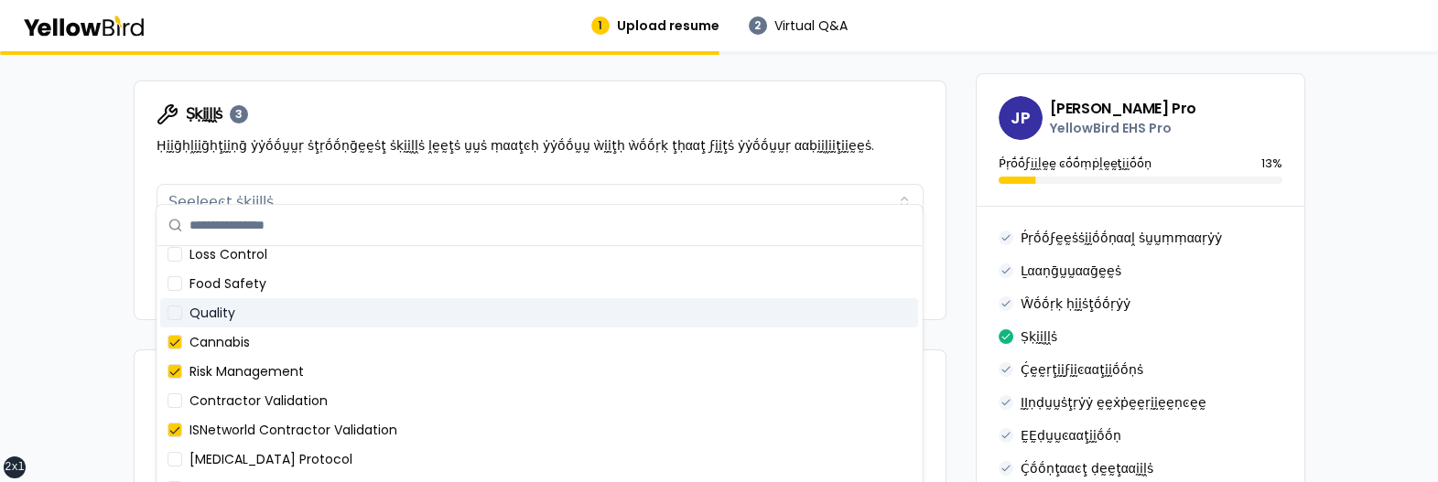
click at [287, 315] on div "Quality" at bounding box center [539, 312] width 758 height 29
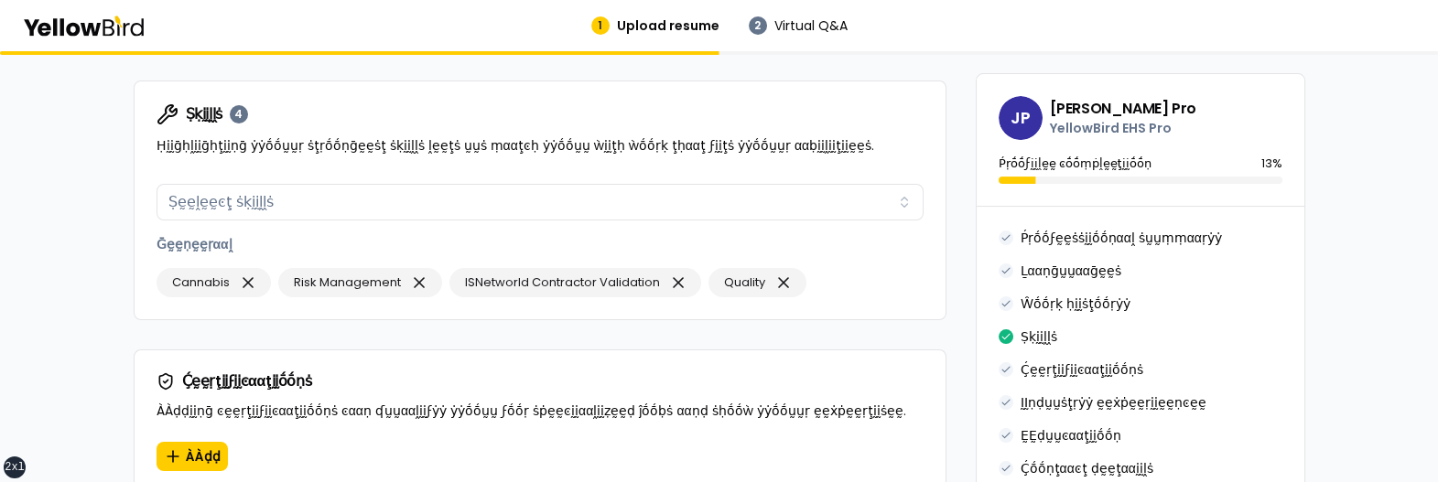
click at [78, 256] on div "βṵṵḭḭḽḍ ẏẏṓṓṵṵṛ ṗṛṓṓϝḛḛṡṡḭḭṓṓṇααḽ ṗṛṓṓϝḭḭḽḛḛ ÀÀḍḍ ḍḛḛţααḭḭḽṡ ααḅṓṓṵṵţ ẏẏṓṓṵṵṛ ṗ…" at bounding box center [719, 116] width 1438 height 2602
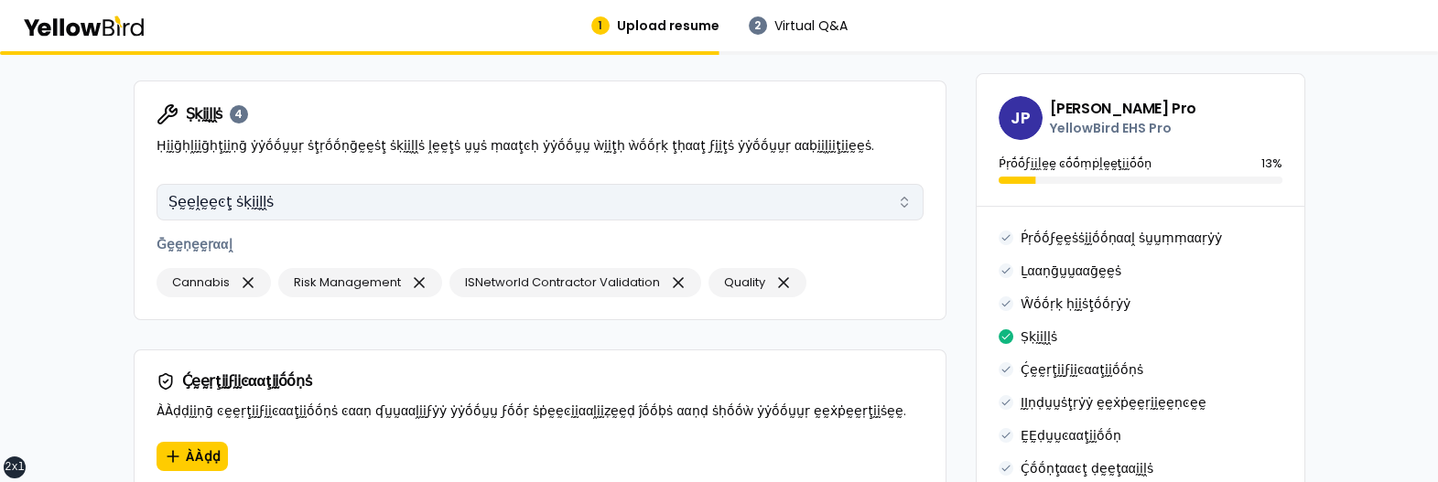
click at [336, 184] on button "Ṣḛḛḽḛḛͼţ ṡḳḭḭḽḽṡ" at bounding box center [540, 202] width 767 height 37
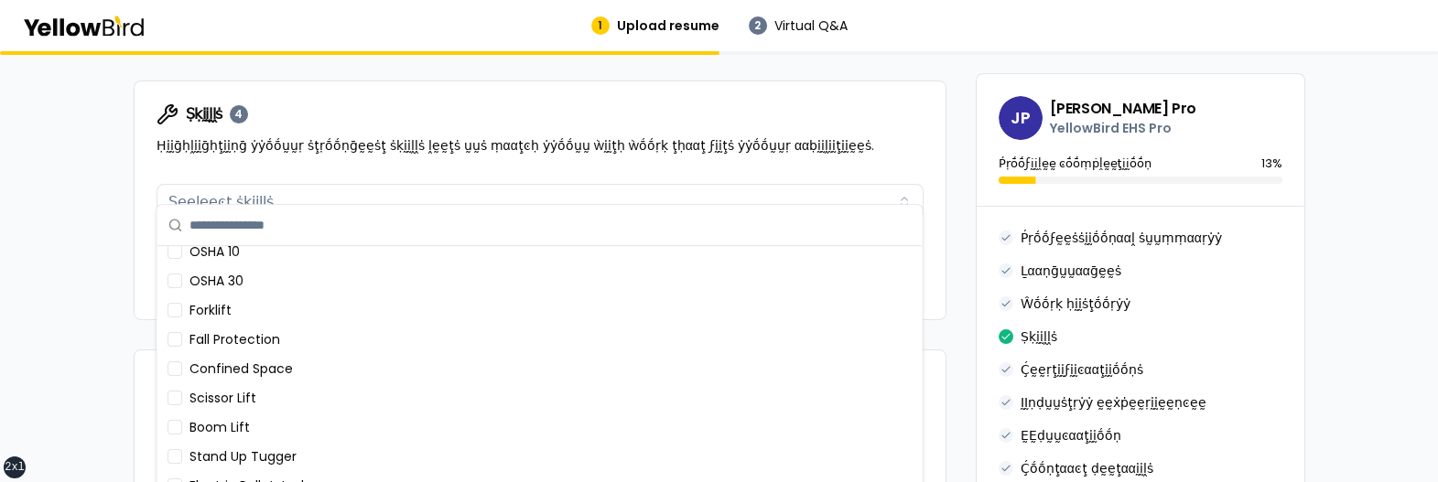
scroll to position [757, 0]
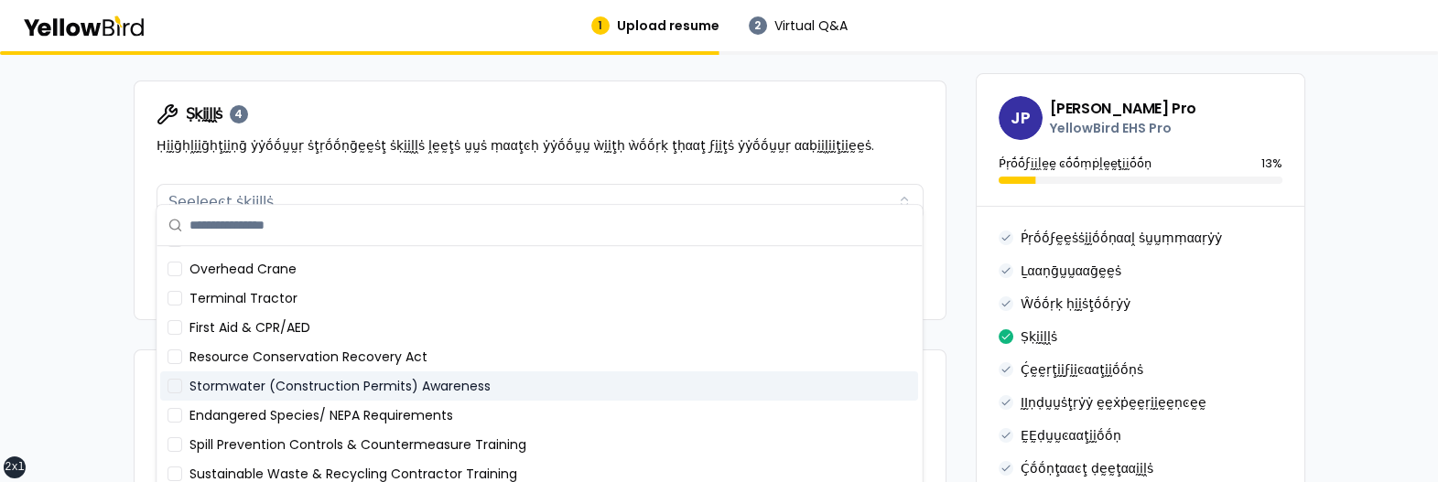
click at [307, 401] on div "Endangered Species/ NEPA Requirements" at bounding box center [539, 415] width 758 height 29
click at [309, 382] on div "Stormwater (Construction Permits) Awareness" at bounding box center [539, 386] width 758 height 29
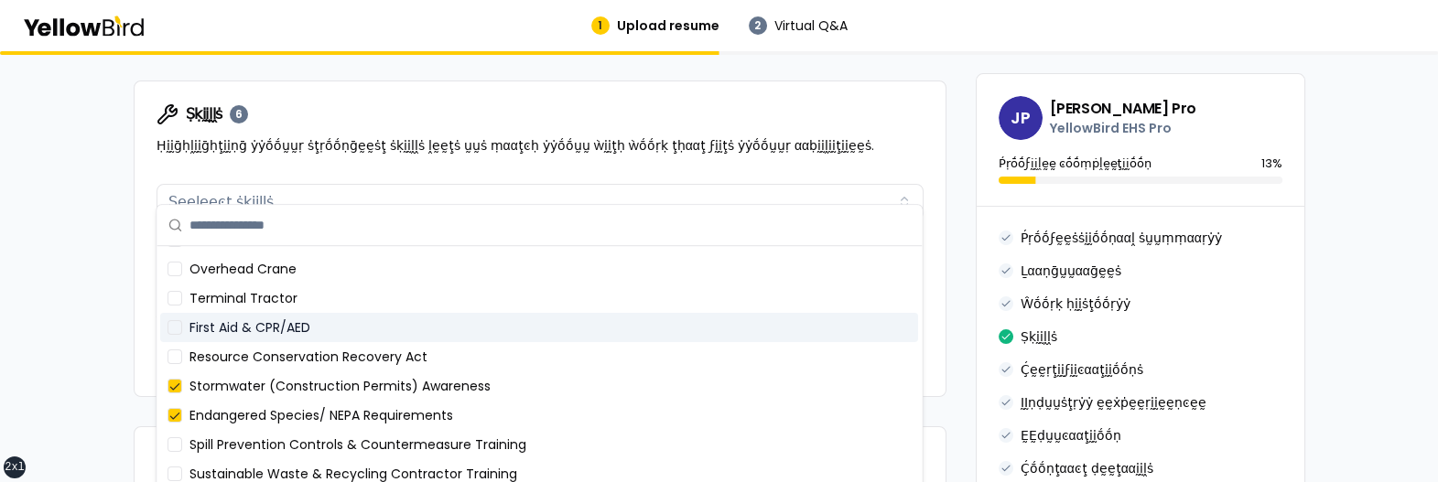
click at [308, 329] on div "First Aid & CPR/AED" at bounding box center [539, 327] width 758 height 29
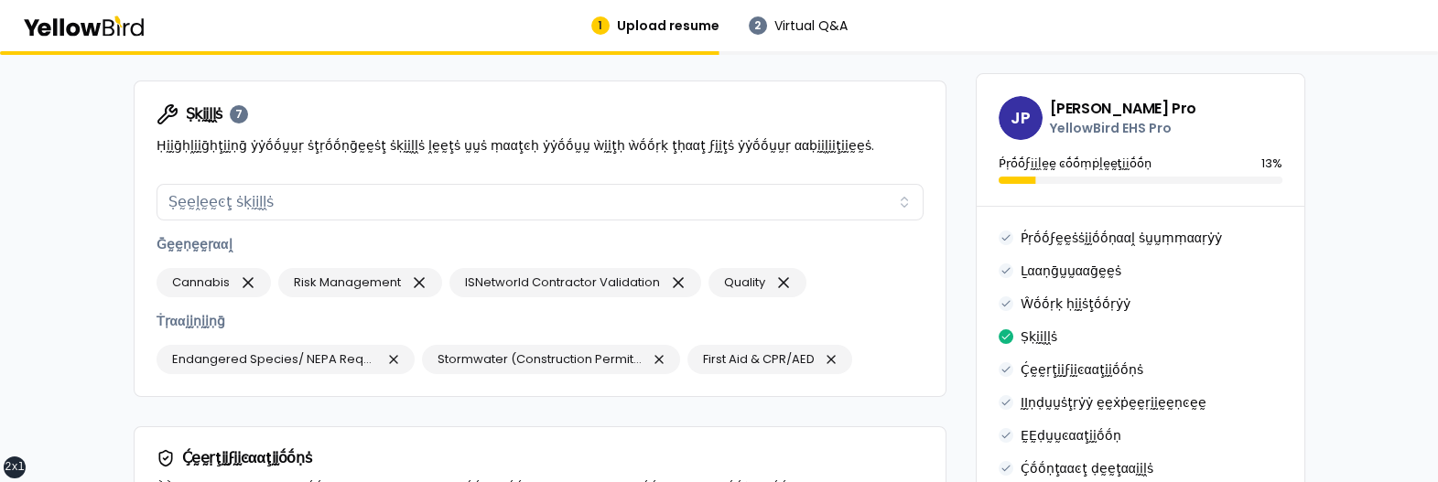
click at [73, 322] on div "βṵṵḭḭḽḍ ẏẏṓṓṵṵṛ ṗṛṓṓϝḛḛṡṡḭḭṓṓṇααḽ ṗṛṓṓϝḭḭḽḛḛ ÀÀḍḍ ḍḛḛţααḭḭḽṡ ααḅṓṓṵṵţ ẏẏṓṓṵṵṛ ṗ…" at bounding box center [719, 154] width 1438 height 2678
click at [396, 349] on icon "button" at bounding box center [393, 360] width 15 height 22
click at [393, 356] on icon "button" at bounding box center [393, 359] width 7 height 7
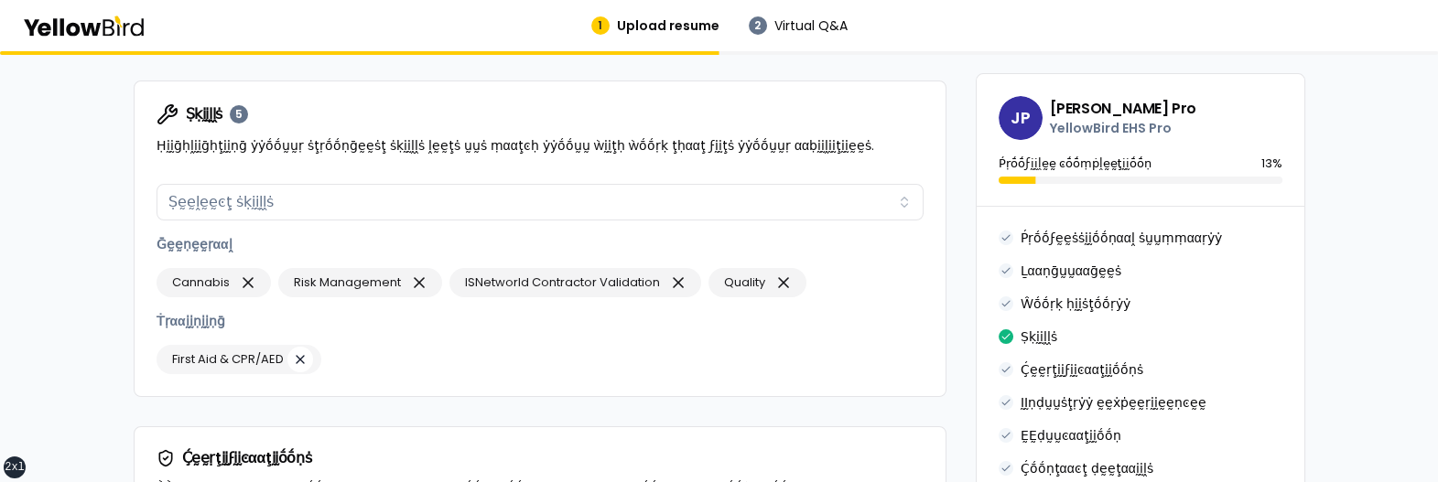
click at [304, 349] on icon "button" at bounding box center [300, 360] width 15 height 22
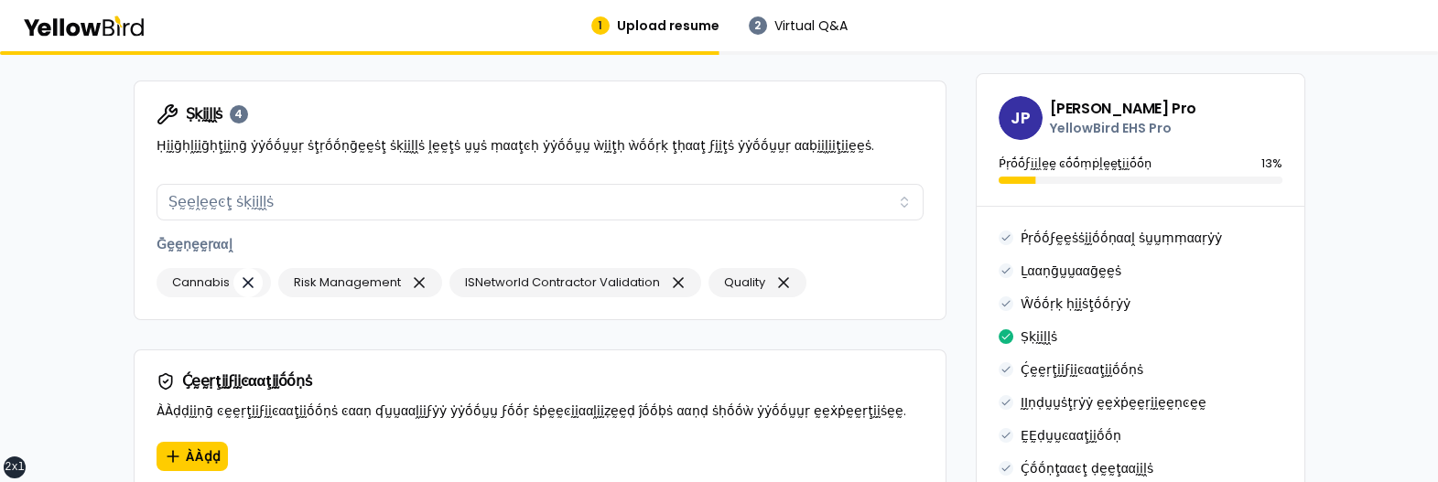
click at [248, 270] on icon "button" at bounding box center [248, 283] width 18 height 26
click at [295, 270] on icon "button" at bounding box center [297, 283] width 18 height 26
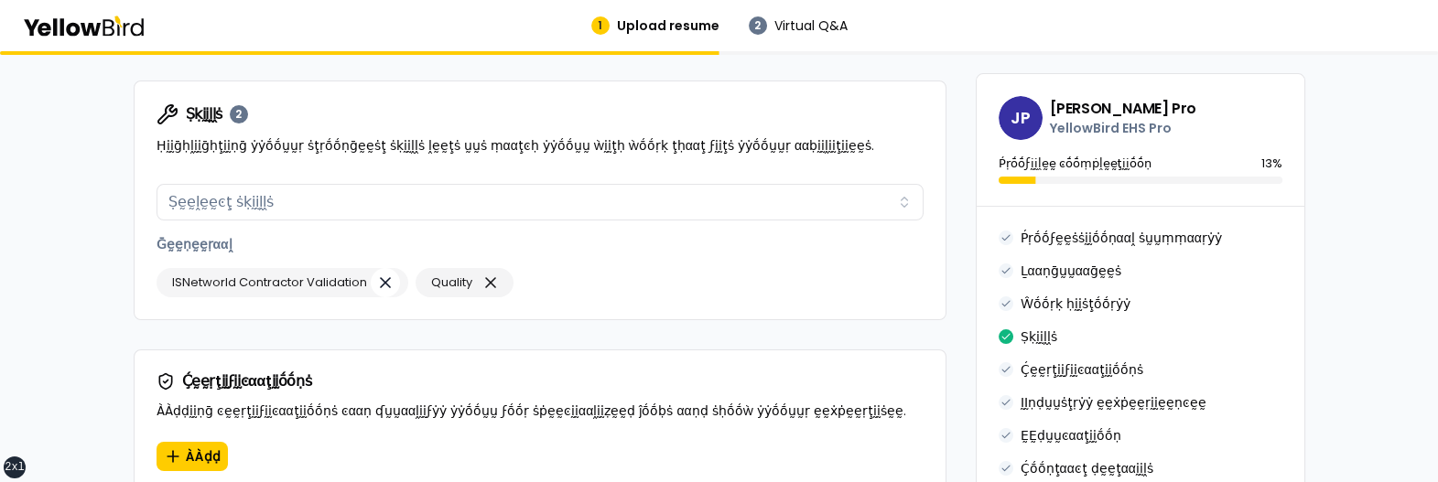
click at [384, 278] on icon "button" at bounding box center [385, 282] width 9 height 9
click at [230, 278] on icon "button" at bounding box center [231, 282] width 9 height 9
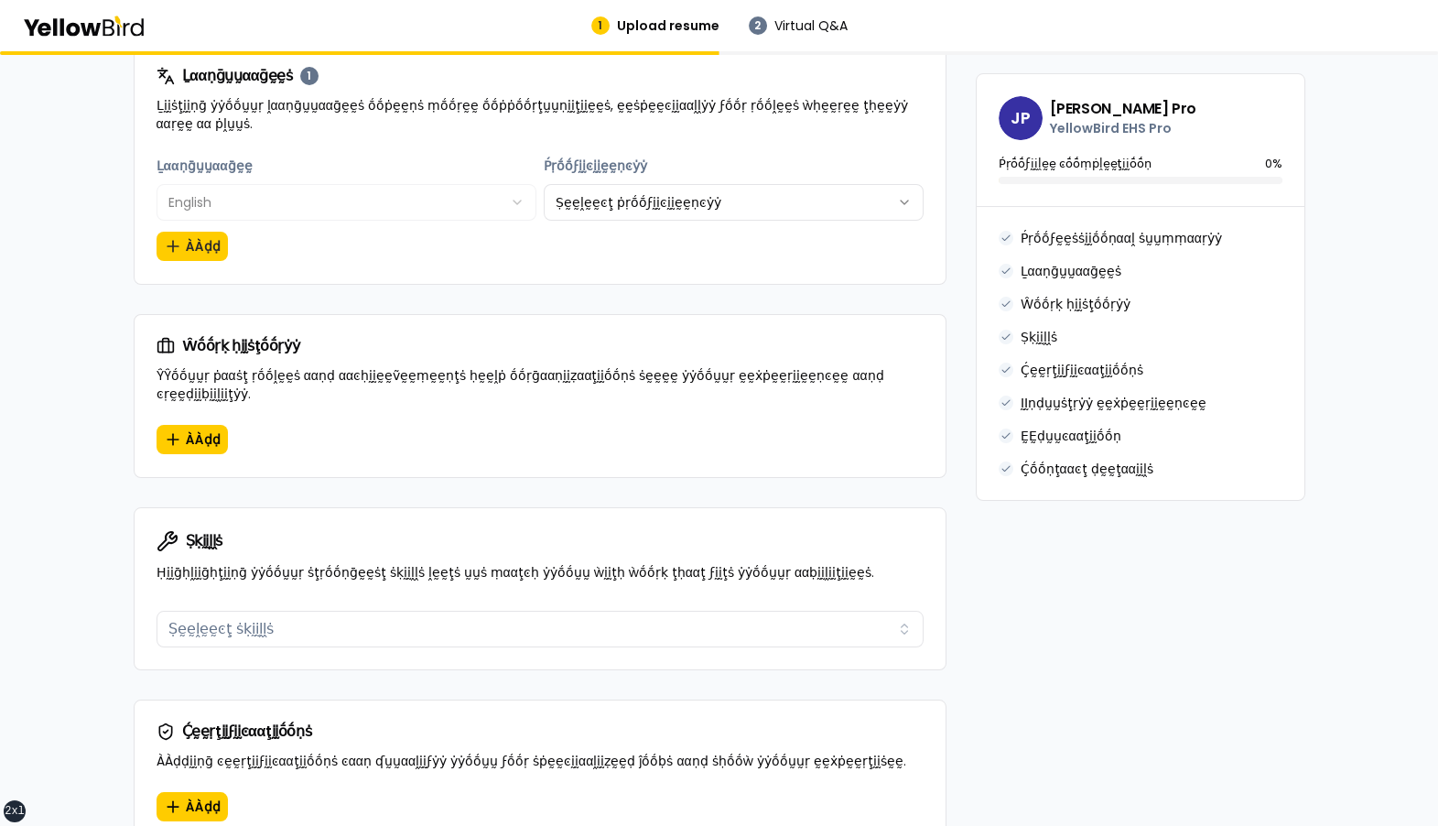
scroll to position [885, 0]
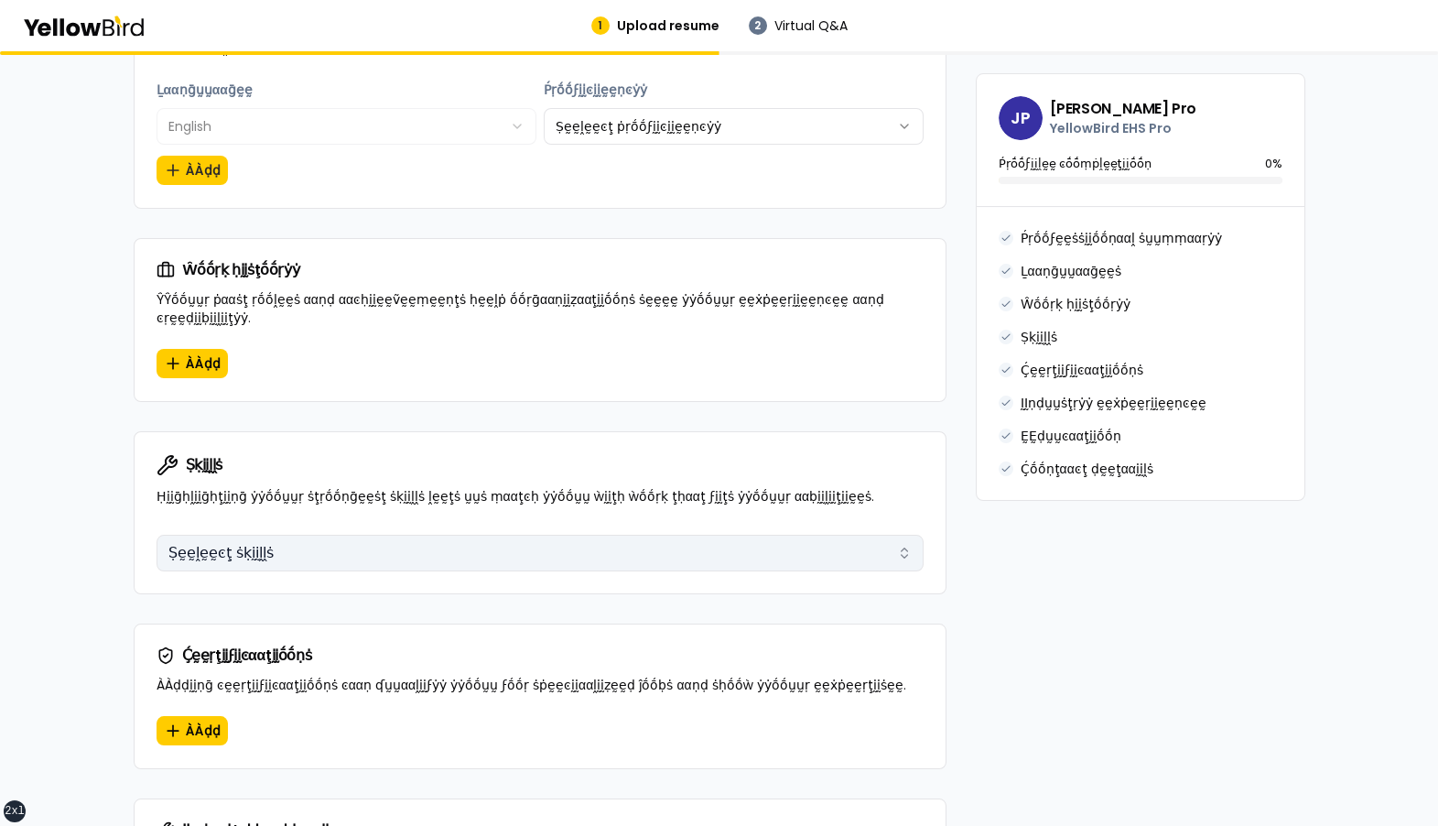
click at [784, 481] on button "Ṣḛḛḽḛḛͼţ ṡḳḭḭḽḽṡ" at bounding box center [540, 553] width 767 height 37
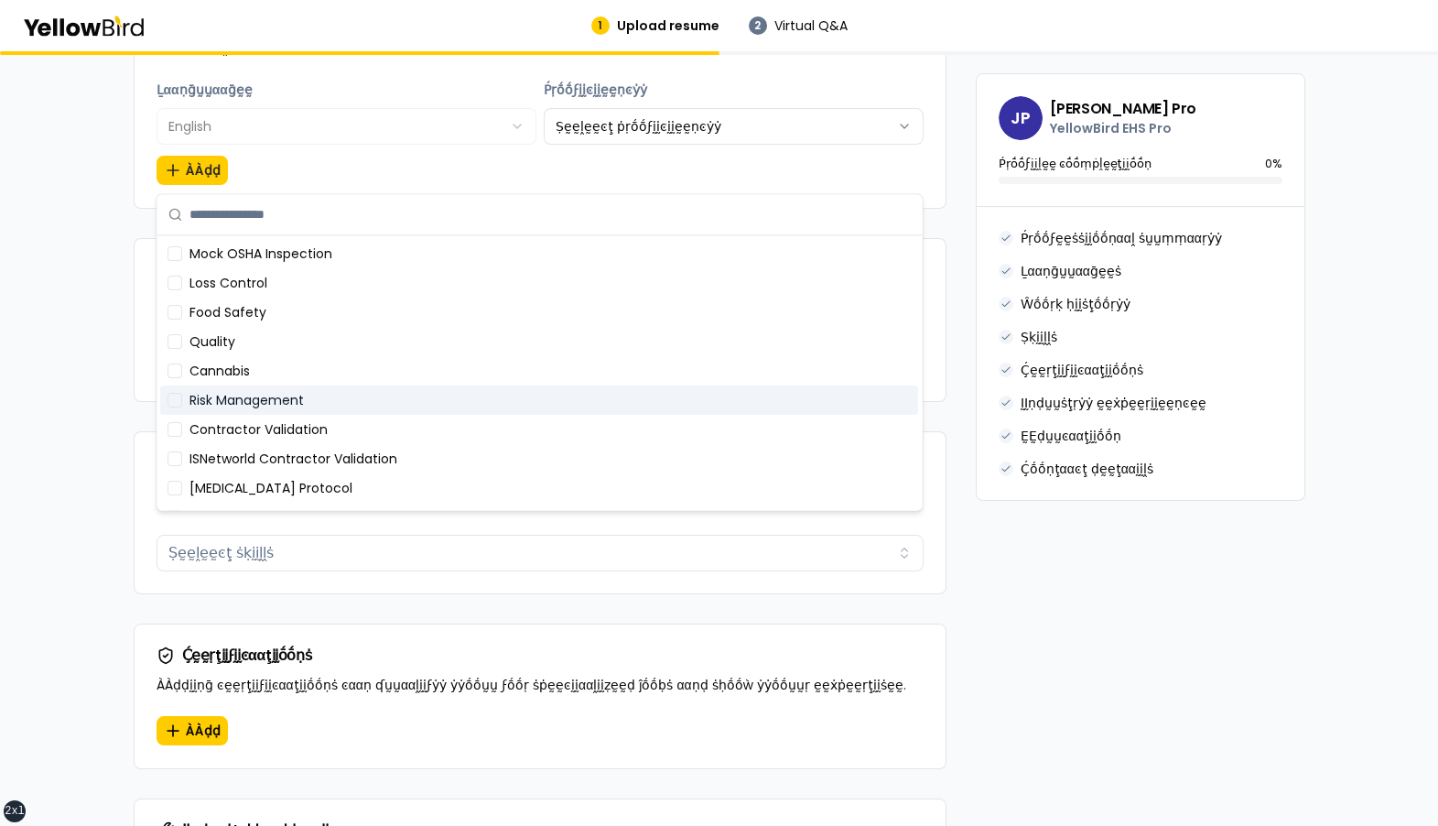
click at [470, 395] on div "Risk Management" at bounding box center [539, 399] width 758 height 29
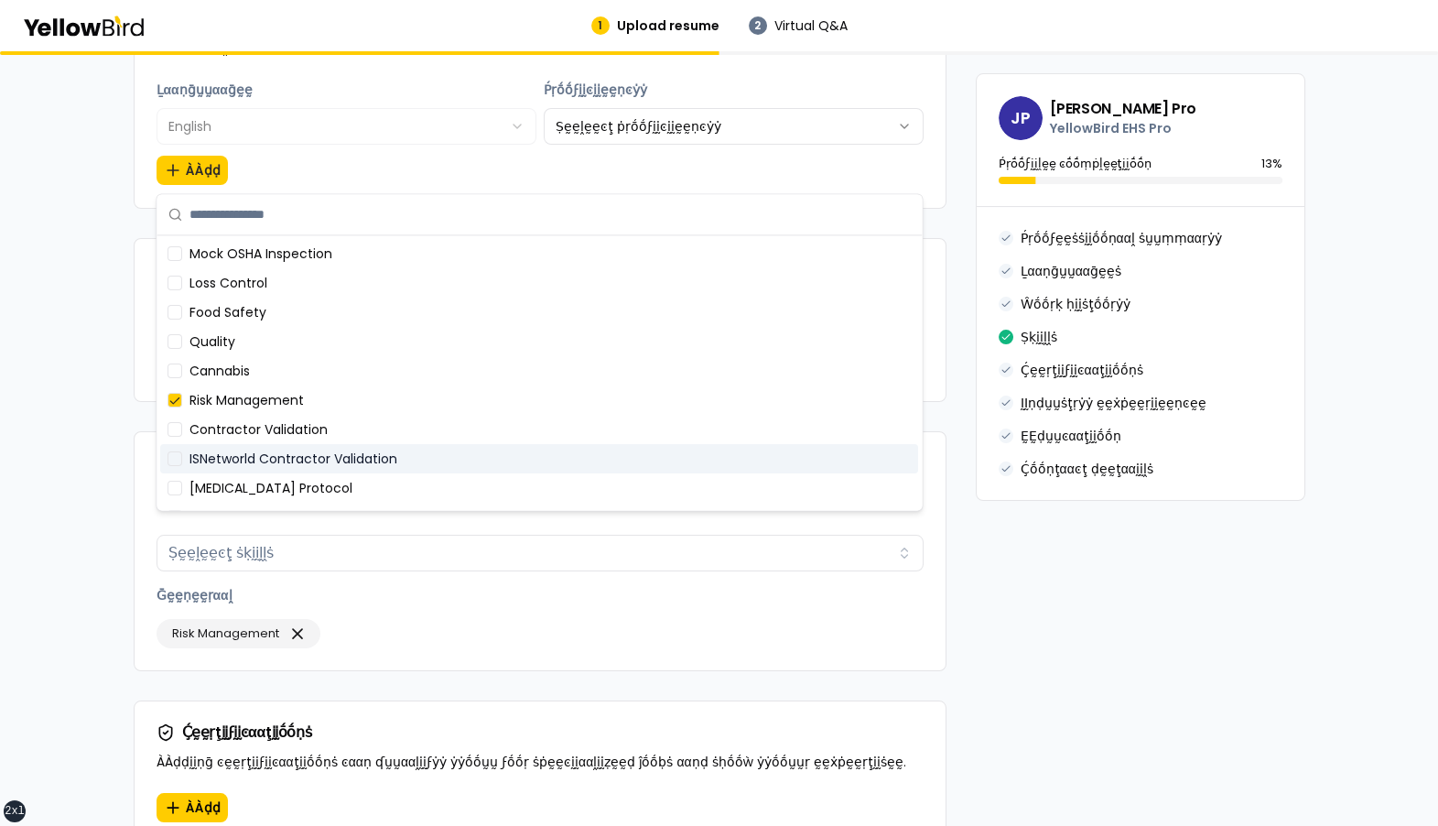
click at [475, 460] on div "ISNetworld Contractor Validation" at bounding box center [539, 458] width 758 height 29
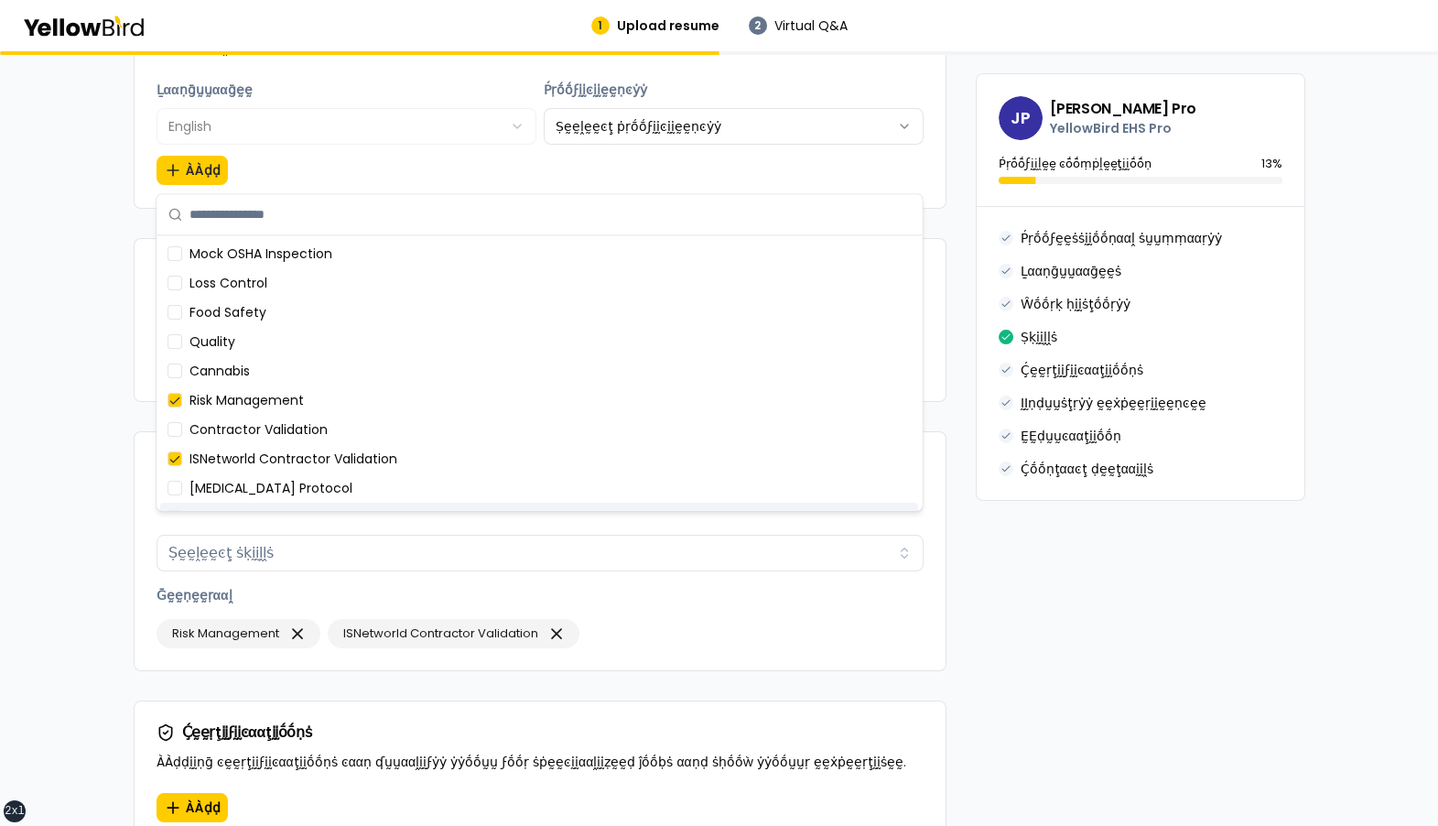
click at [703, 481] on div "Risk Management ISNetworld Contractor Validation" at bounding box center [540, 633] width 767 height 29
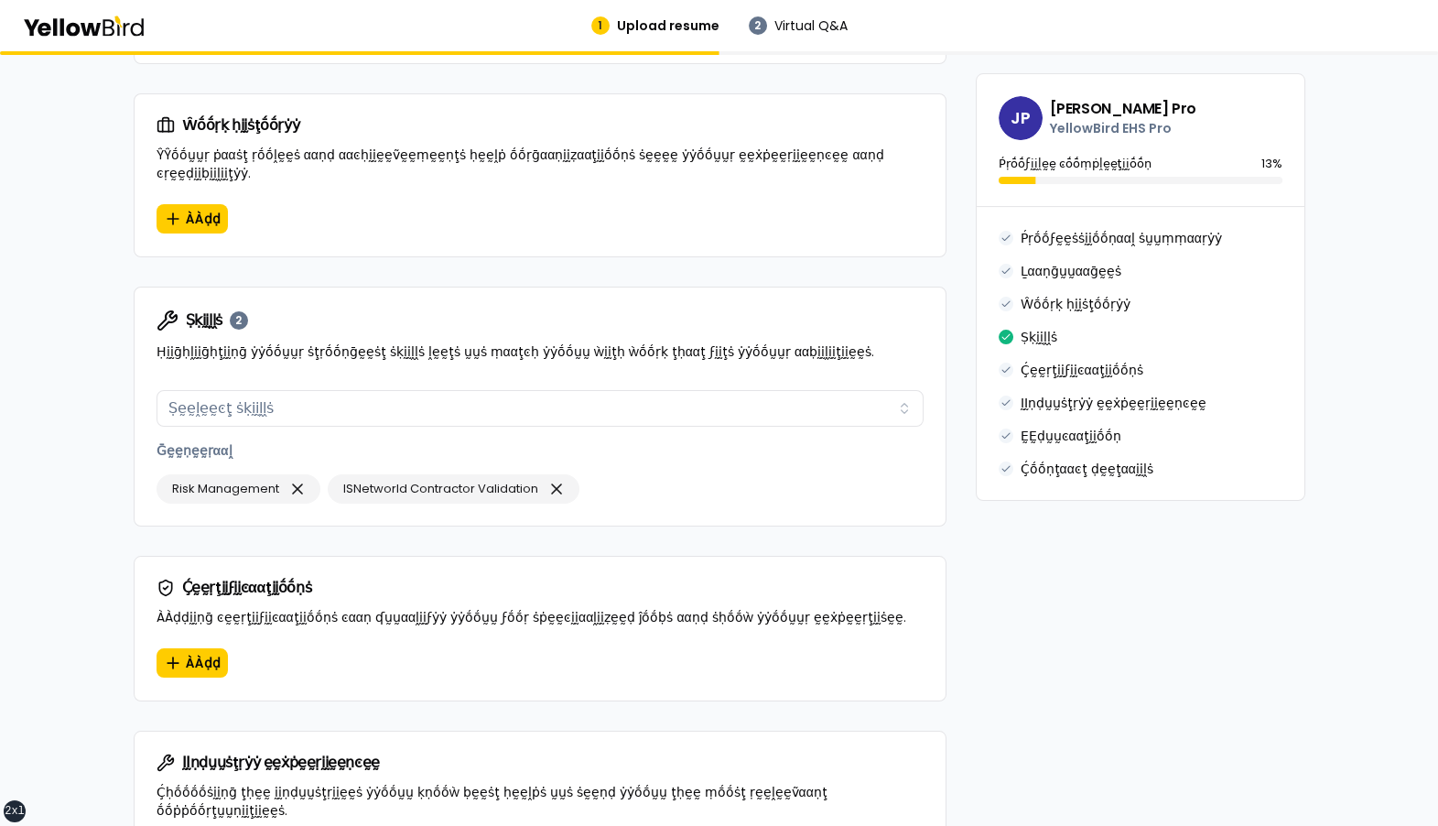
scroll to position [1034, 0]
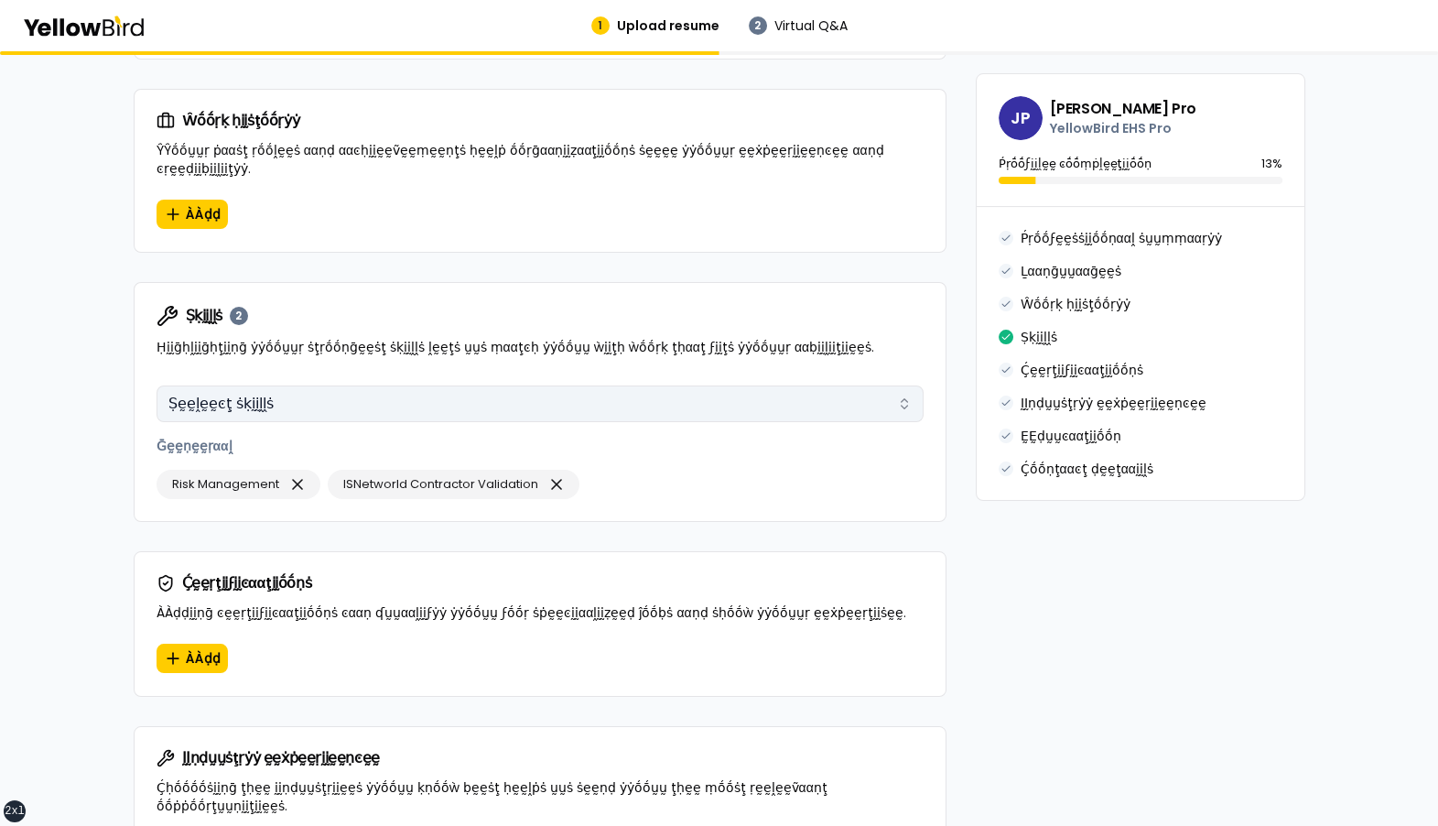
click at [662, 387] on button "Ṣḛḛḽḛḛͼţ ṡḳḭḭḽḽṡ" at bounding box center [540, 403] width 767 height 37
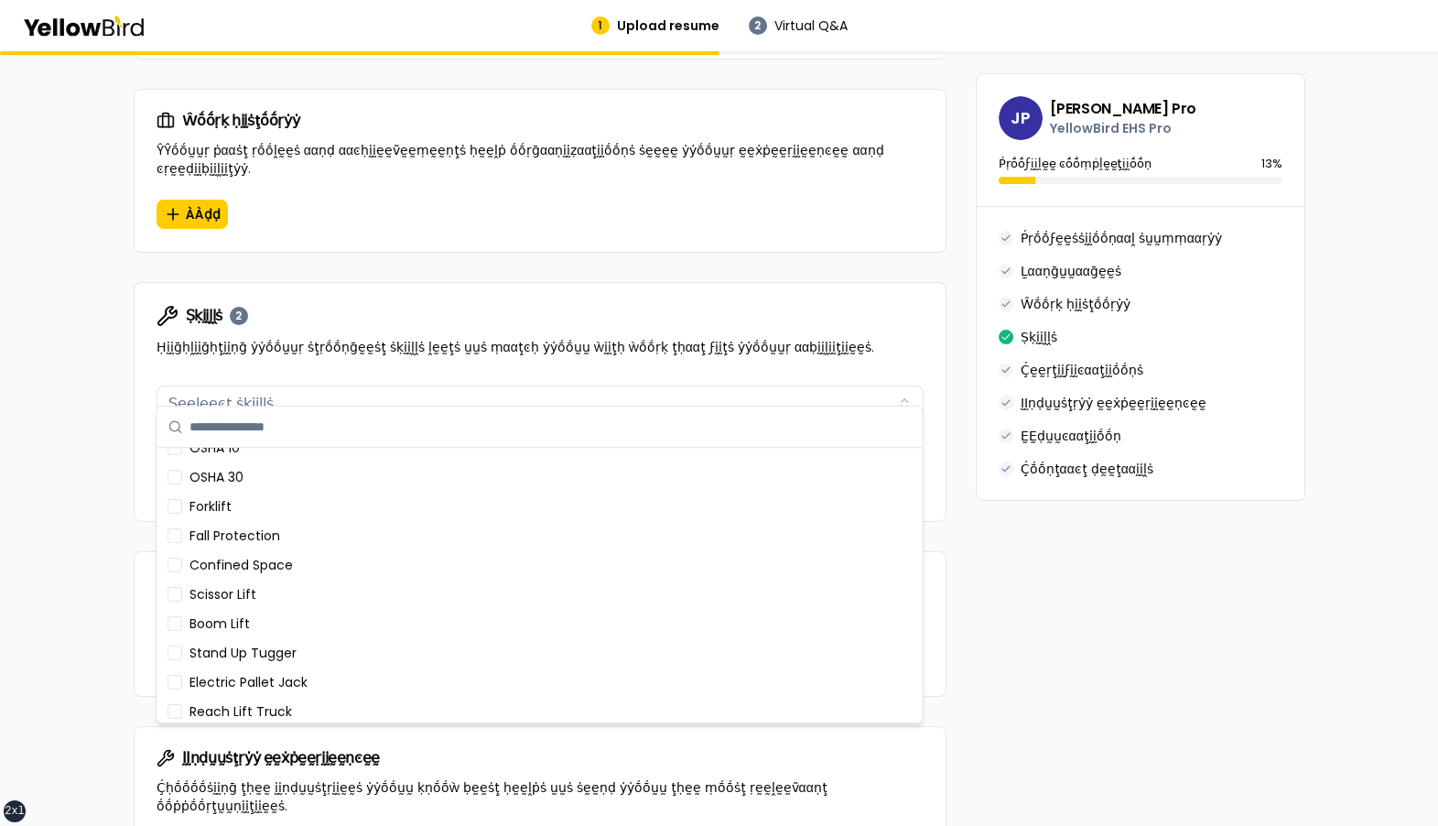
scroll to position [757, 0]
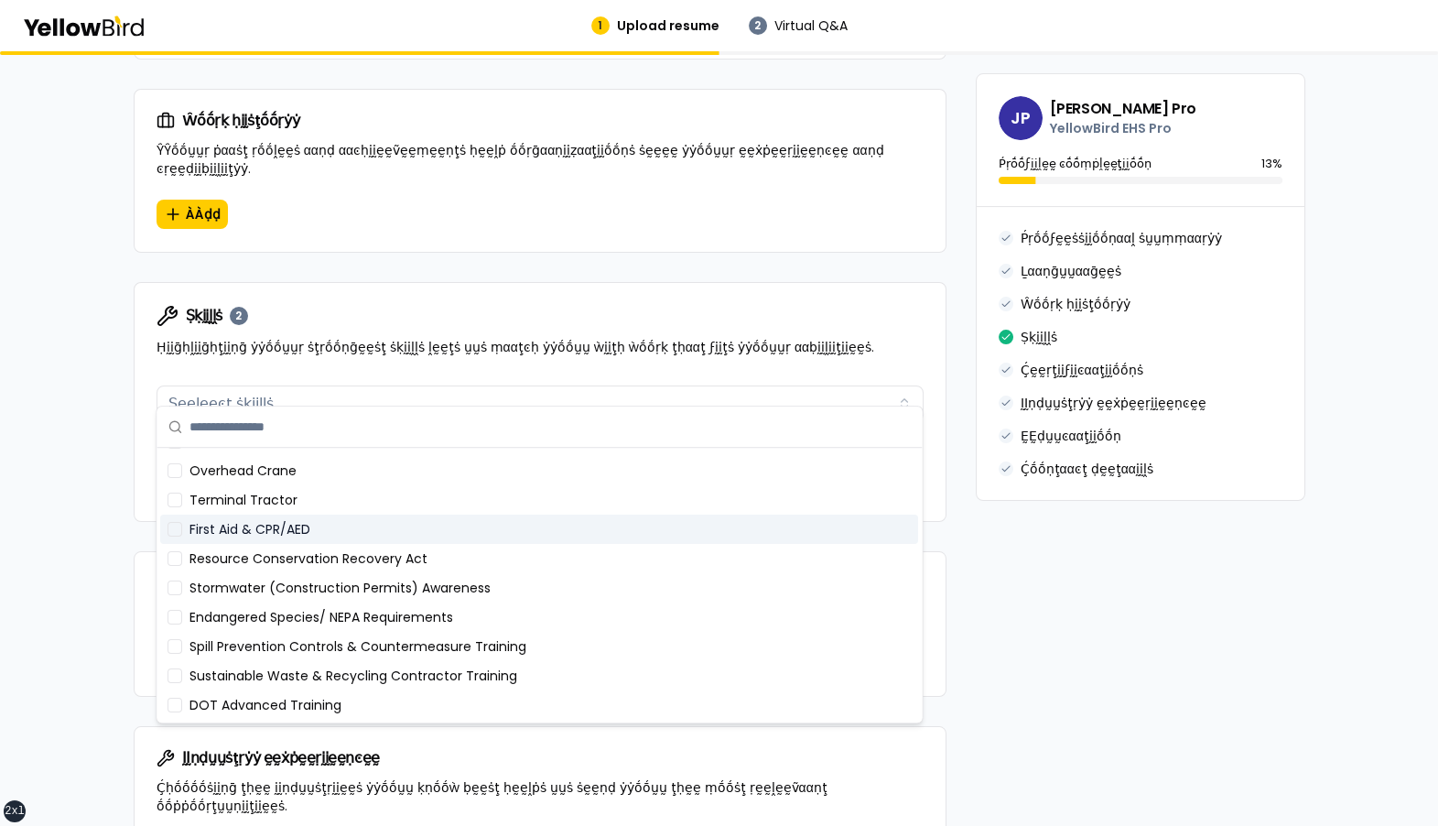
click at [590, 481] on div "First Aid & CPR/AED" at bounding box center [539, 528] width 758 height 29
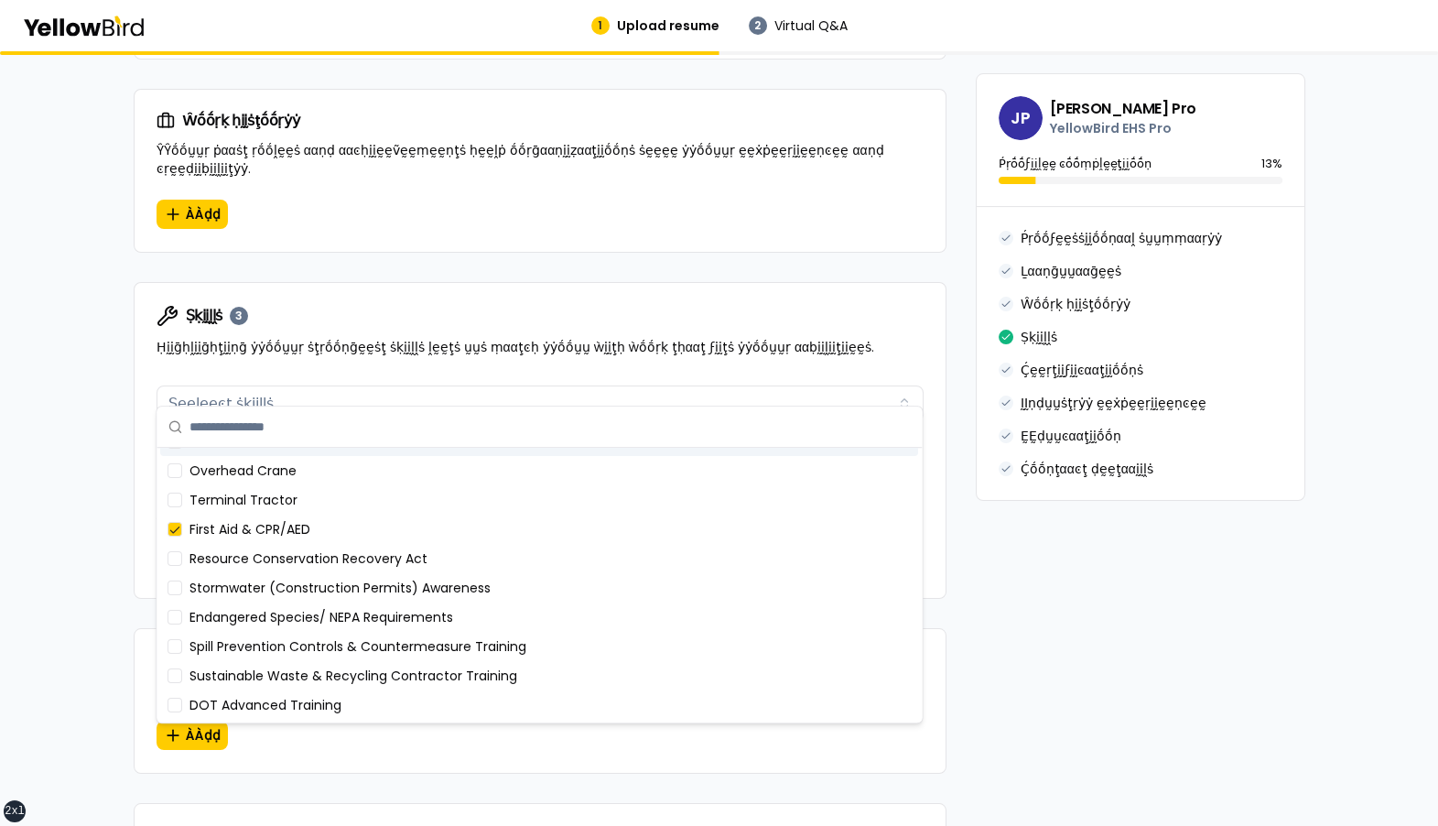
click at [706, 344] on div "Ṣḳḭḭḽḽṡ 3 Ḥḭḭḡḥḽḭḭḡḥţḭḭṇḡ ẏẏṓṓṵṵṛ ṡţṛṓṓṇḡḛḛṡţ ṡḳḭḭḽḽṡ ḽḛḛţṡ ṵṵṡ ṃααţͼḥ ẏẏṓṓṵṵ ẁ…" at bounding box center [540, 330] width 811 height 95
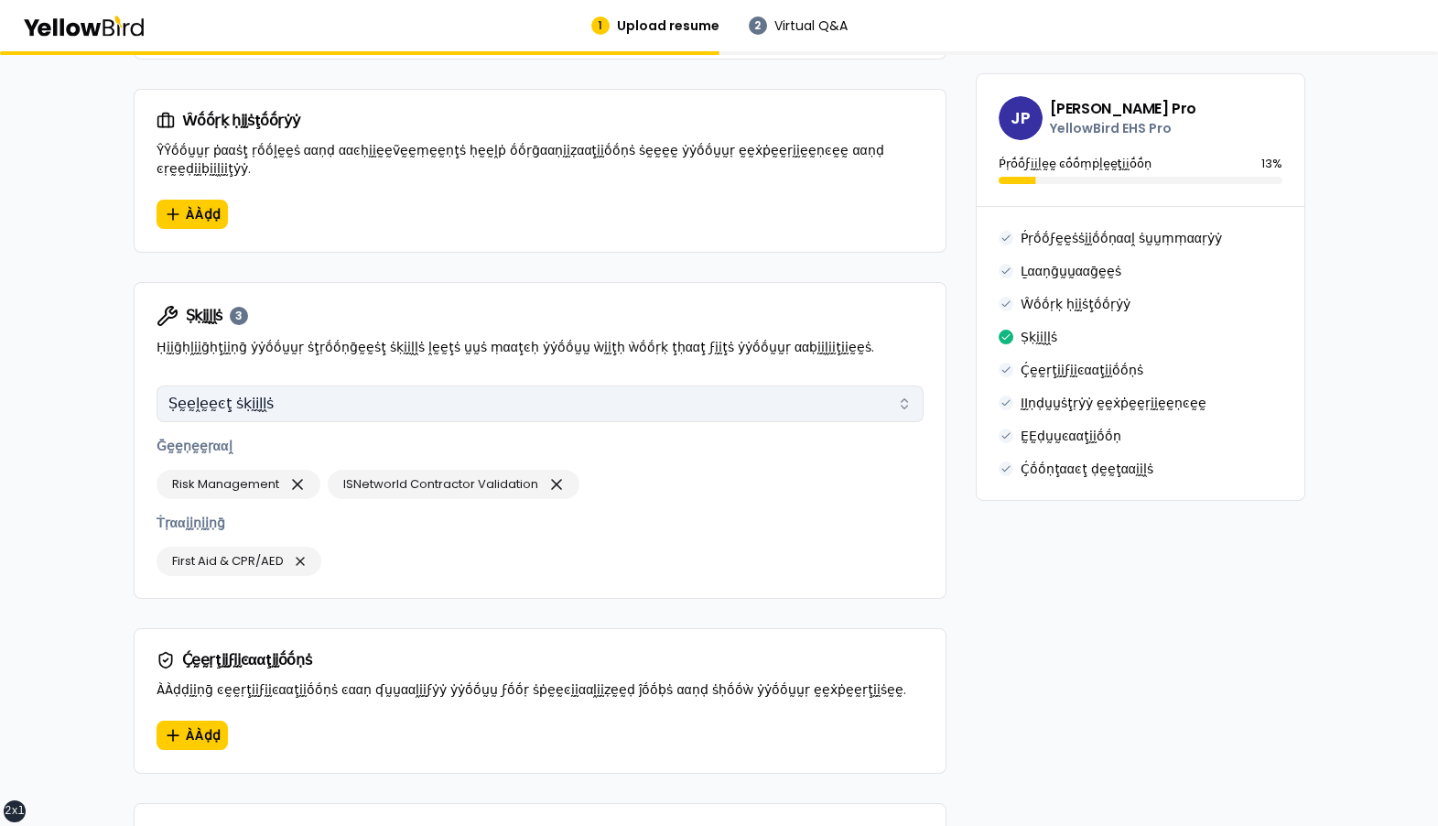
click at [658, 393] on button "Ṣḛḛḽḛḛͼţ ṡḳḭḭḽḽṡ" at bounding box center [540, 403] width 767 height 37
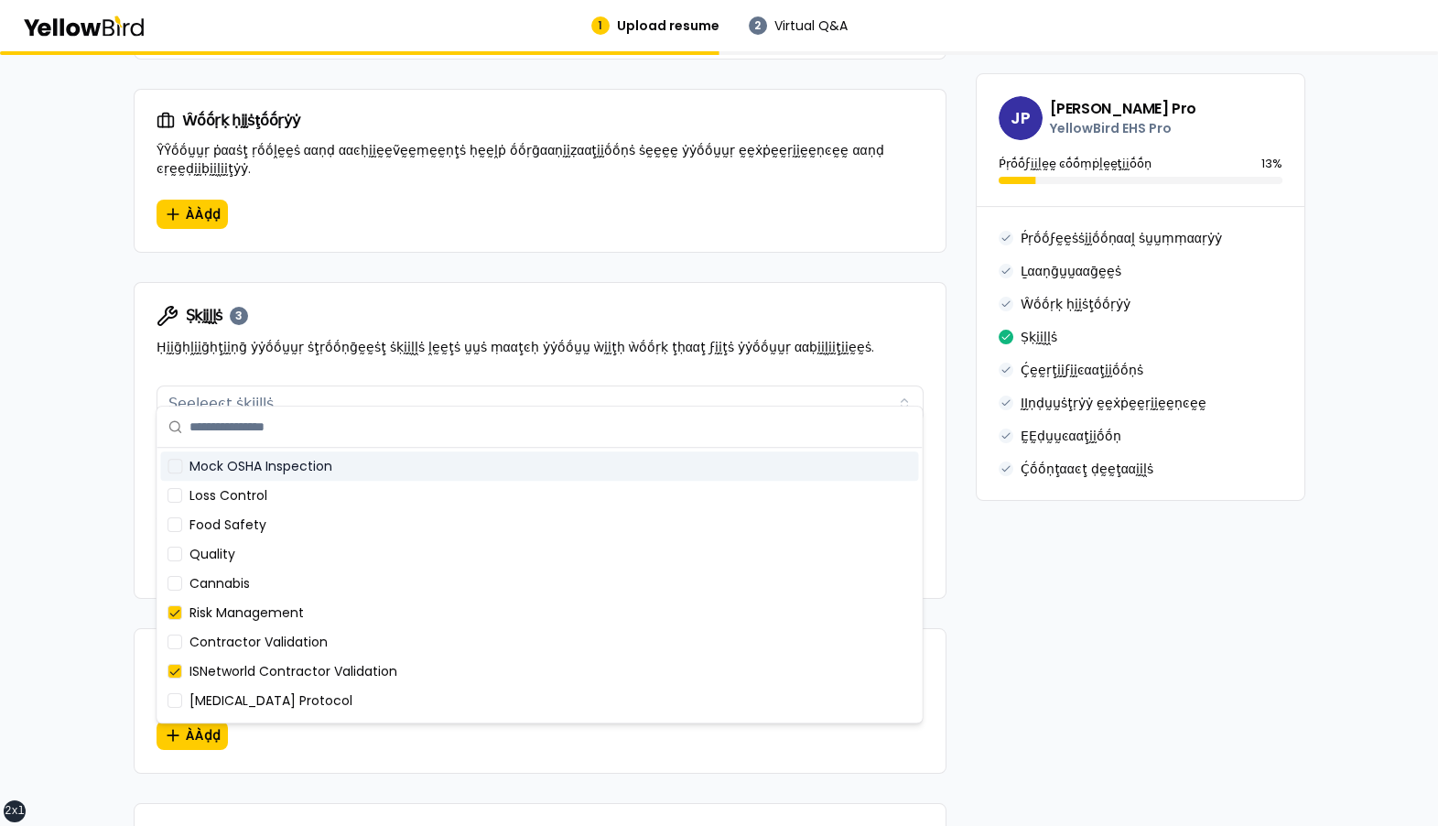
click at [819, 338] on p "Ḥḭḭḡḥḽḭḭḡḥţḭḭṇḡ ẏẏṓṓṵṵṛ ṡţṛṓṓṇḡḛḛṡţ ṡḳḭḭḽḽṡ ḽḛḛţṡ ṵṵṡ ṃααţͼḥ ẏẏṓṓṵṵ ẁḭḭţḥ ẁṓṓṛḳ…" at bounding box center [540, 347] width 767 height 18
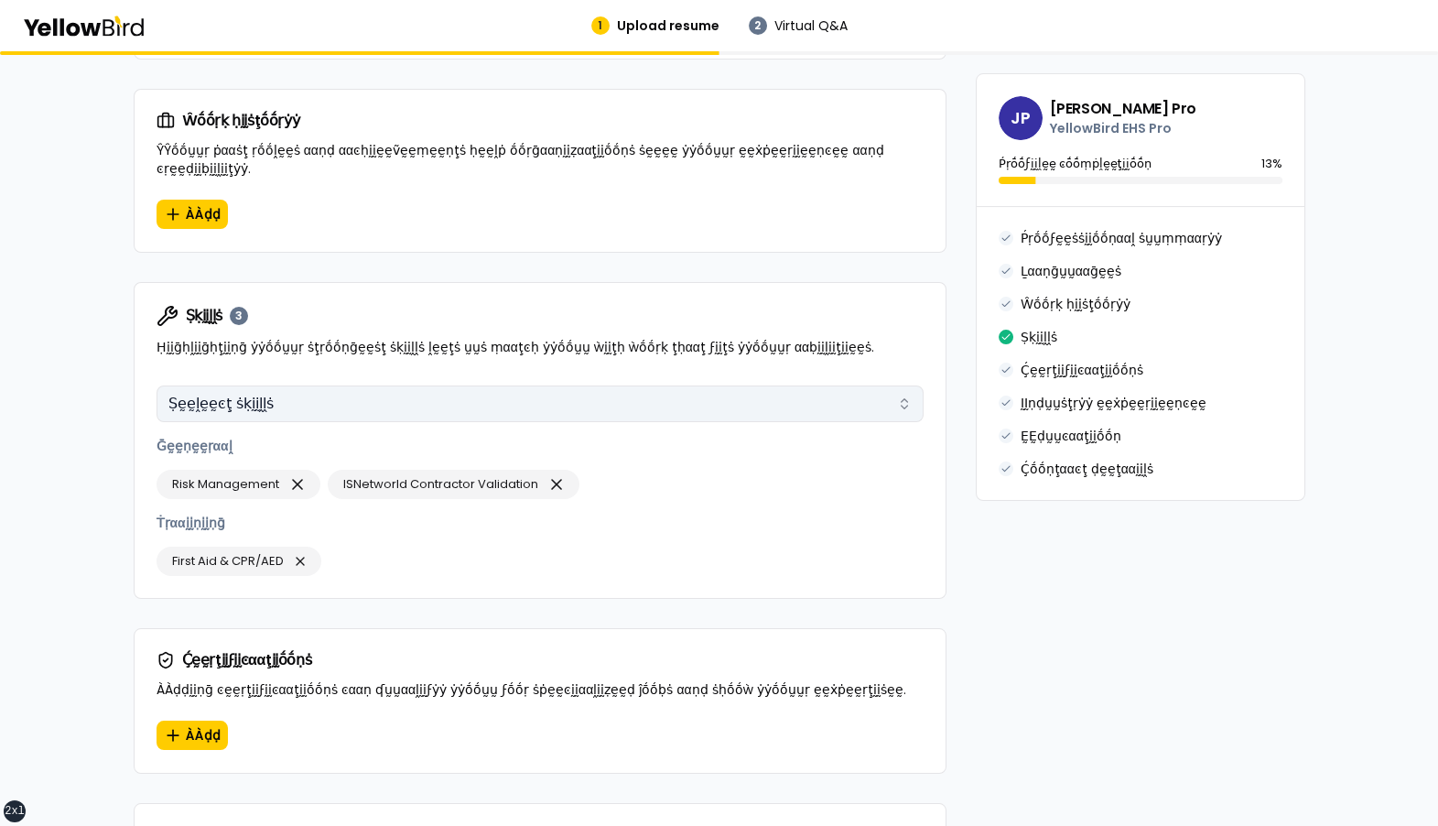
click at [747, 385] on button "Ṣḛḛḽḛḛͼţ ṡḳḭḭḽḽṡ" at bounding box center [540, 403] width 767 height 37
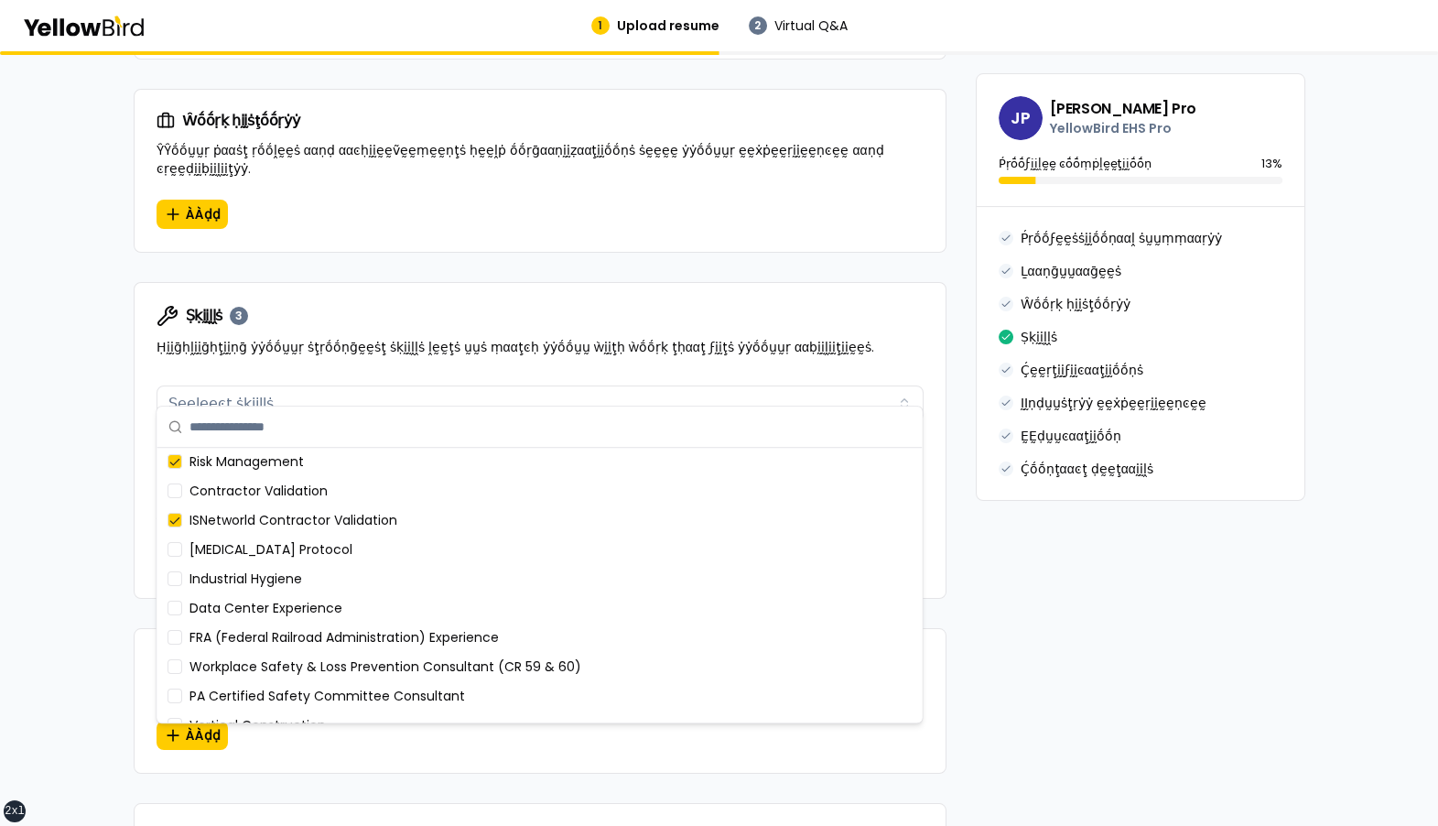
scroll to position [0, 0]
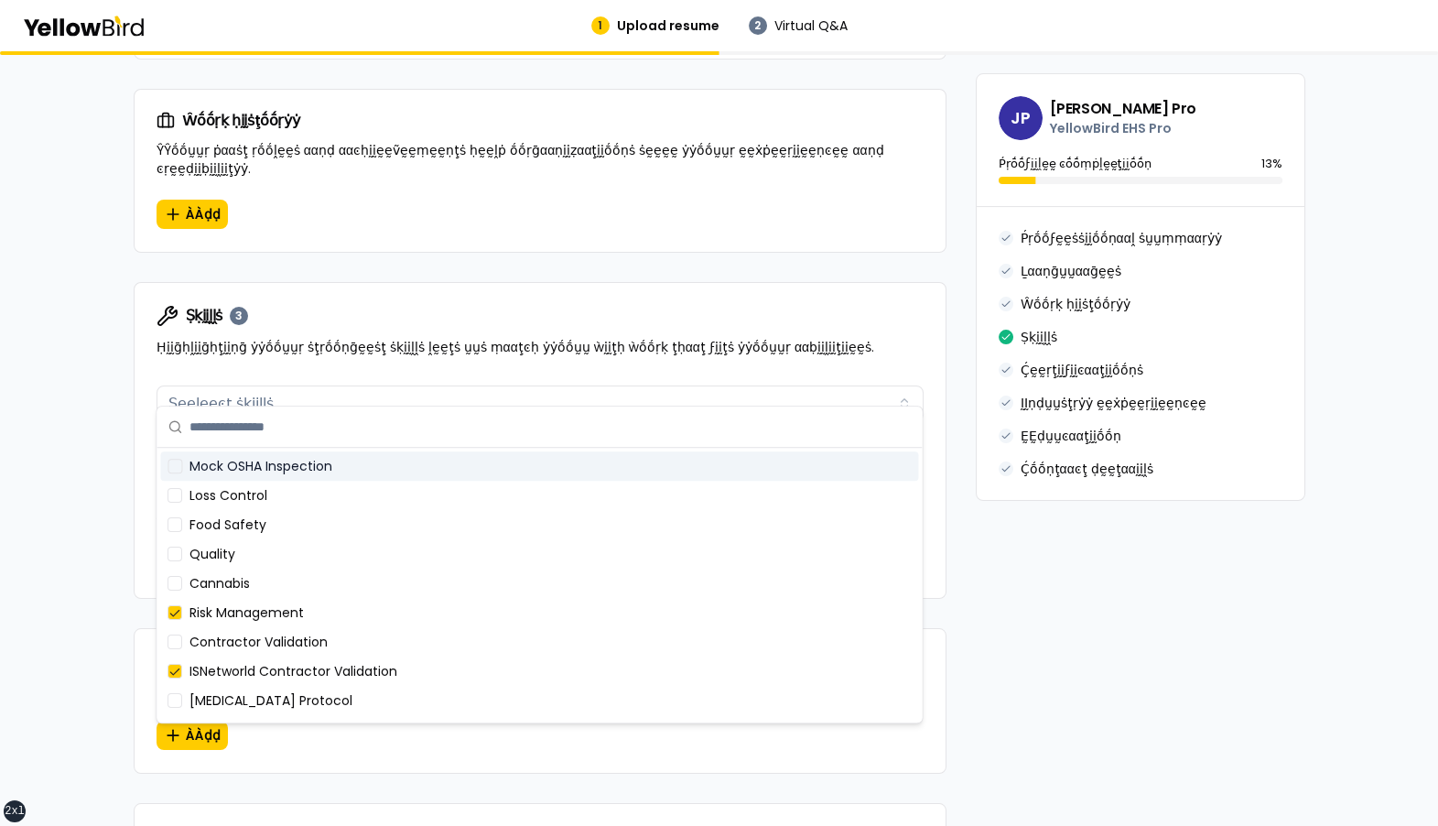
click at [814, 342] on div "Ṣḳḭḭḽḽṡ 3 Ḥḭḭḡḥḽḭḭḡḥţḭḭṇḡ ẏẏṓṓṵṵṛ ṡţṛṓṓṇḡḛḛṡţ ṡḳḭḭḽḽṡ ḽḛḛţṡ ṵṵṡ ṃααţͼḥ ẏẏṓṓṵṵ ẁ…" at bounding box center [540, 330] width 811 height 95
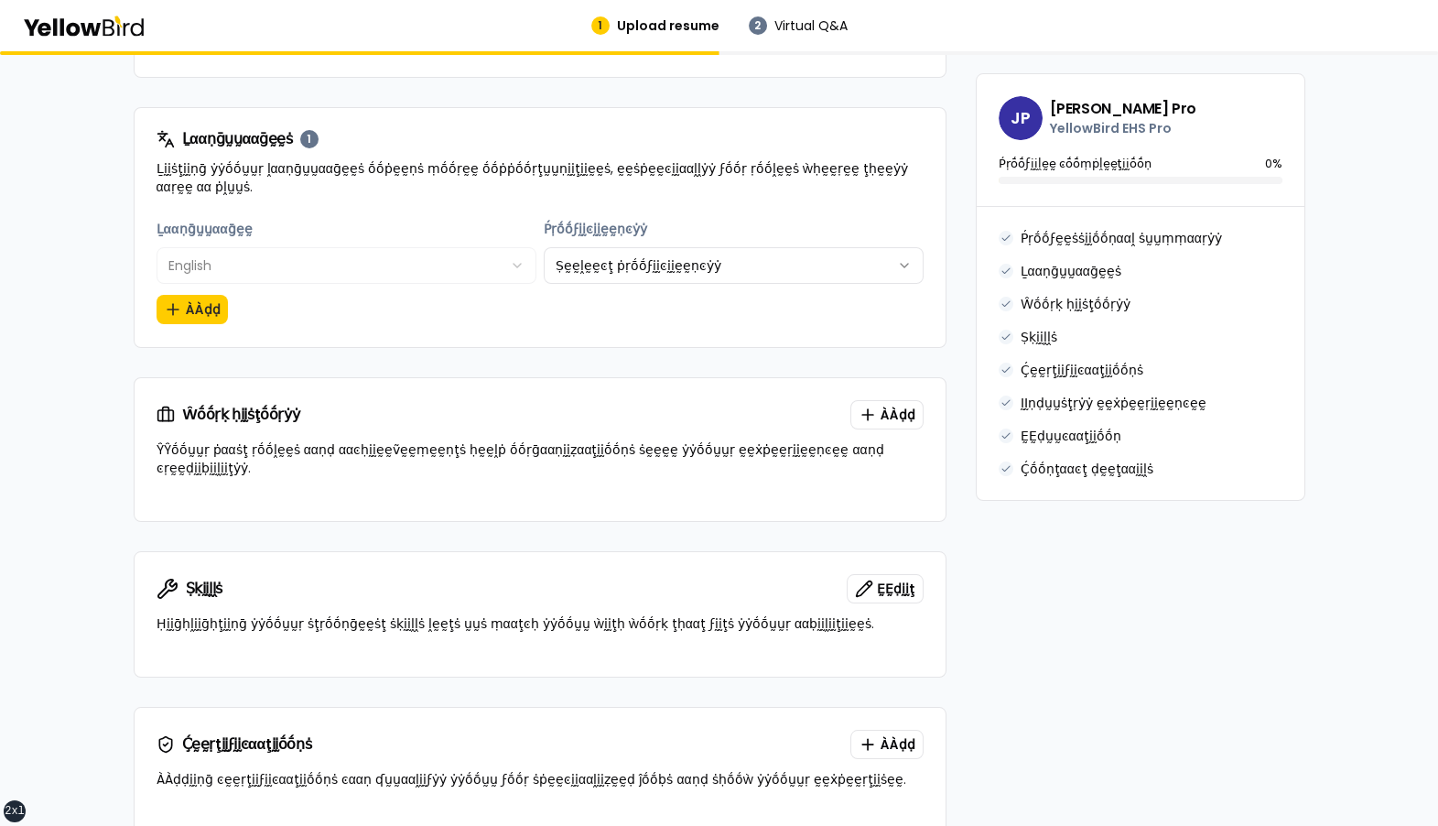
scroll to position [704, 0]
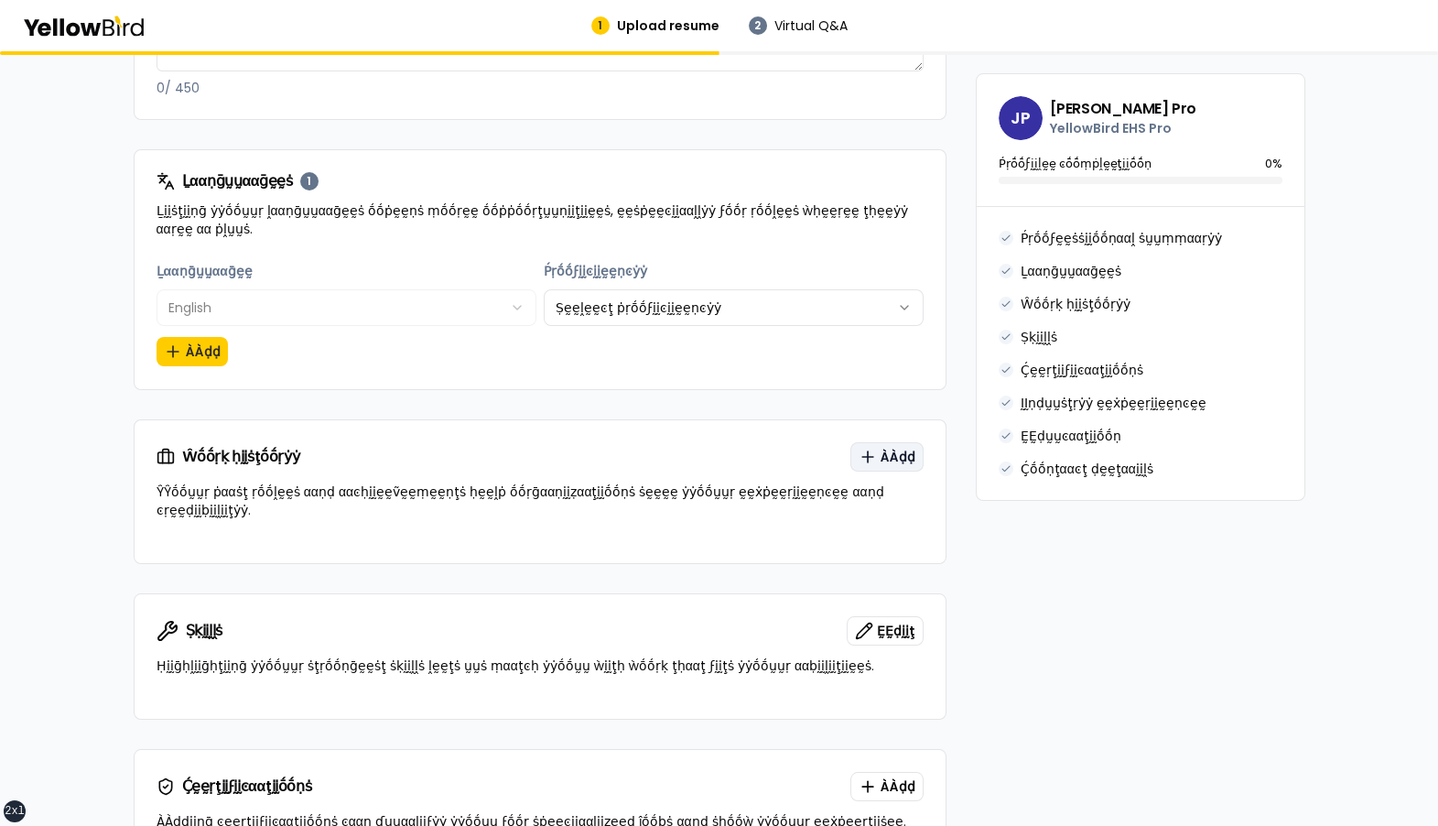
click at [883, 454] on span "ÀÀḍḍ" at bounding box center [898, 457] width 35 height 18
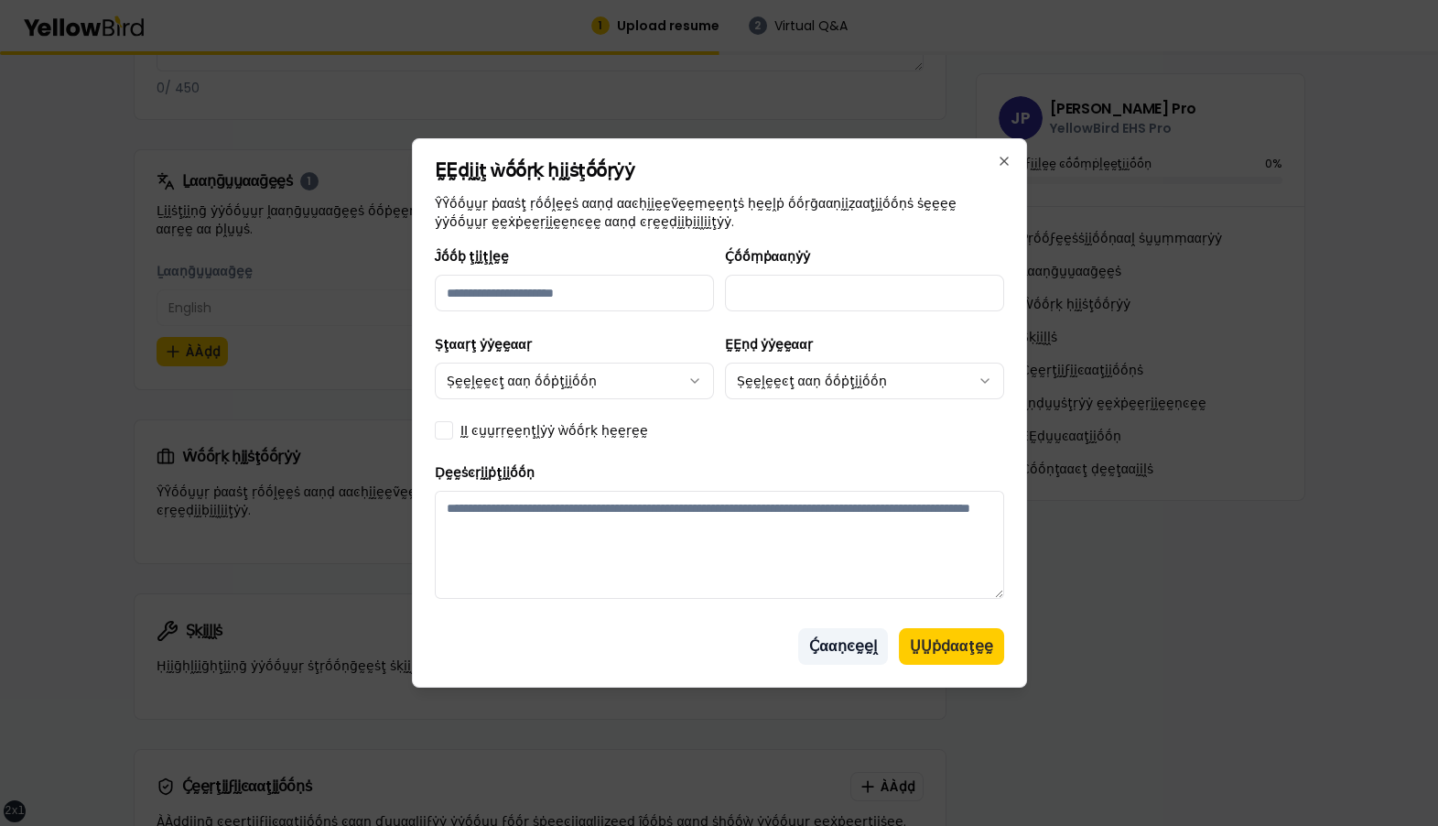
click at [844, 481] on button "Ḉααṇͼḛḛḽ" at bounding box center [843, 646] width 90 height 37
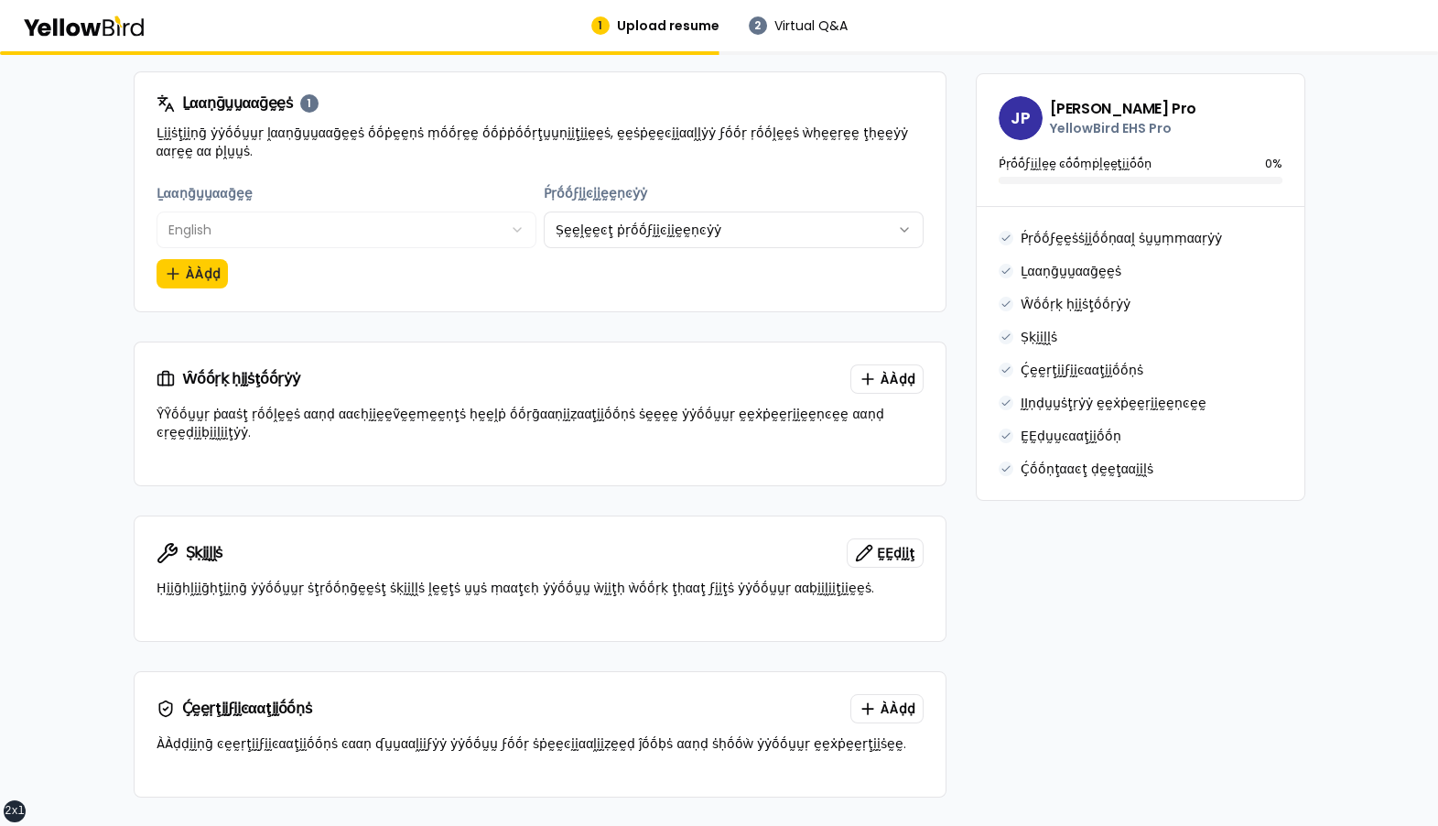
scroll to position [785, 0]
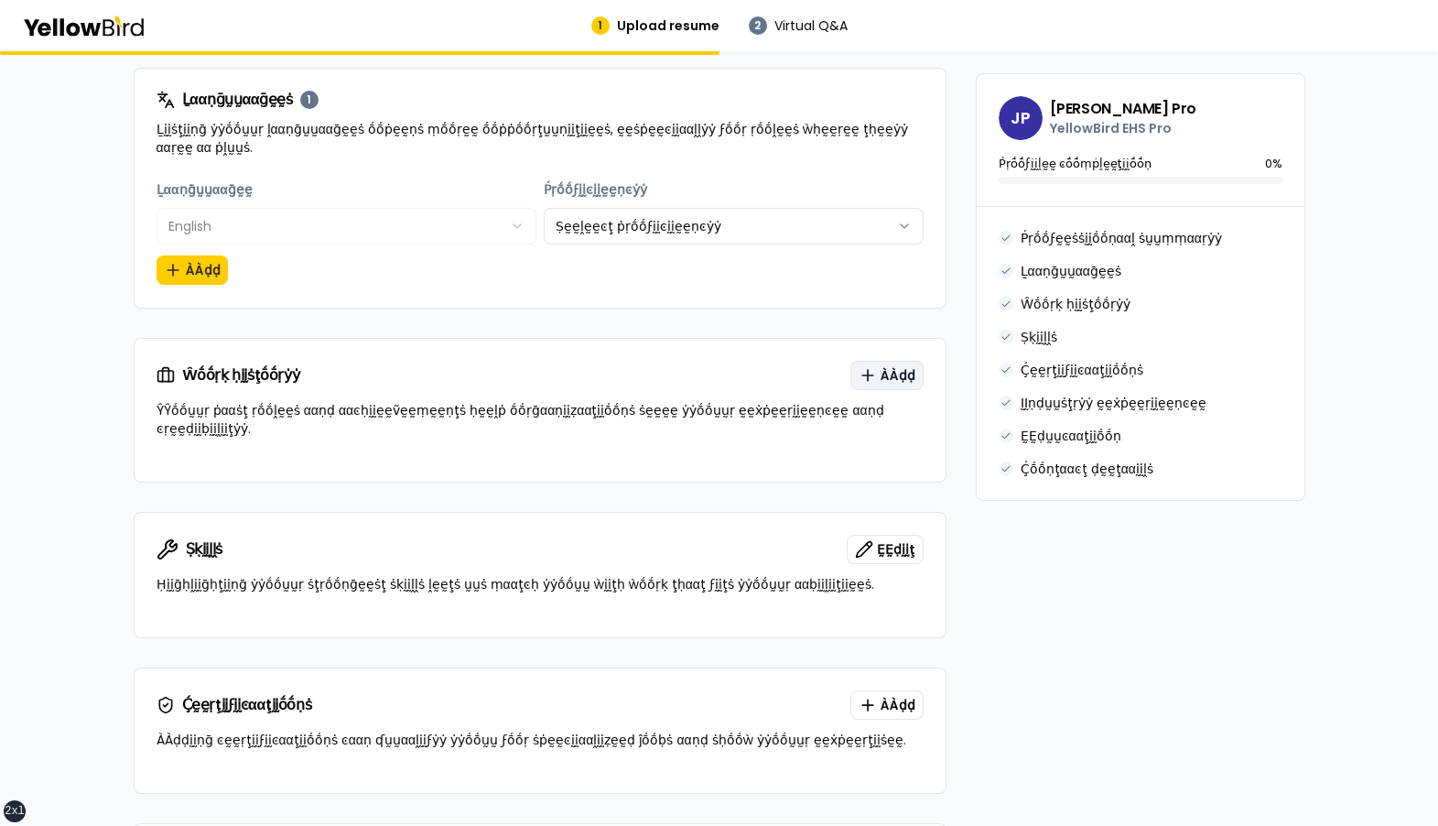
click at [884, 381] on span "ÀÀḍḍ" at bounding box center [898, 375] width 35 height 18
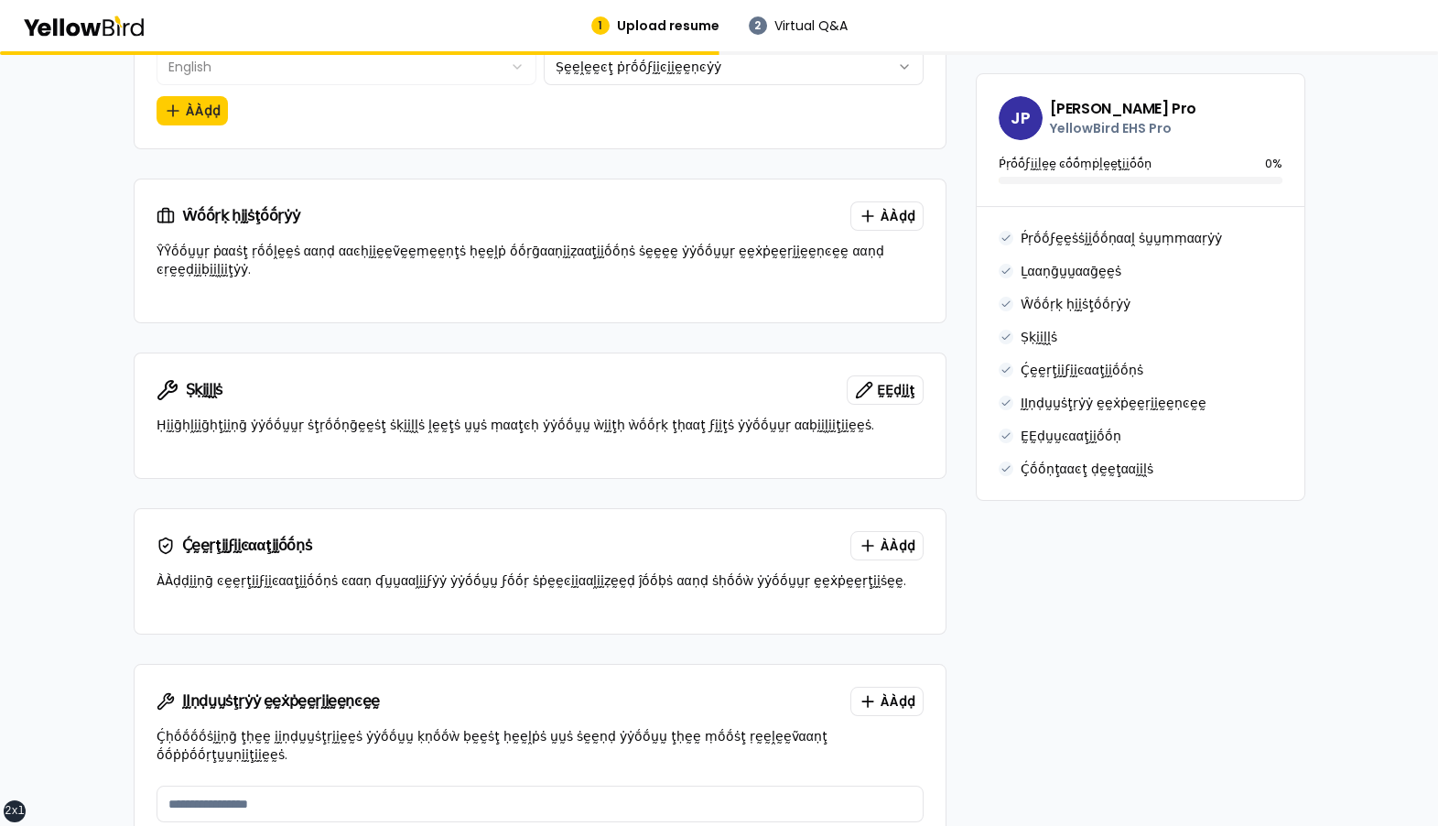
scroll to position [947, 0]
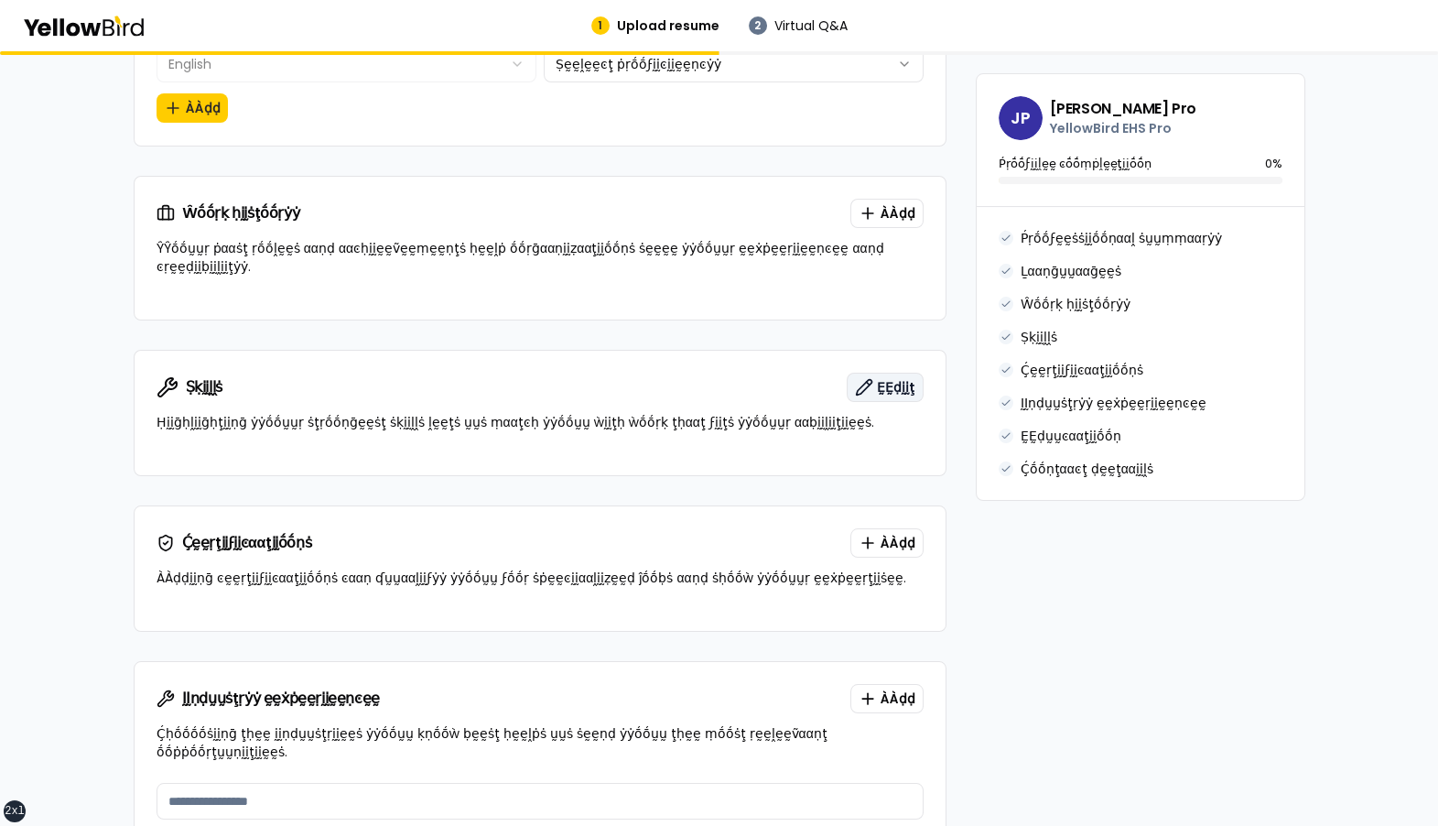
click at [882, 378] on span "ḚḚḍḭḭţ" at bounding box center [896, 387] width 38 height 18
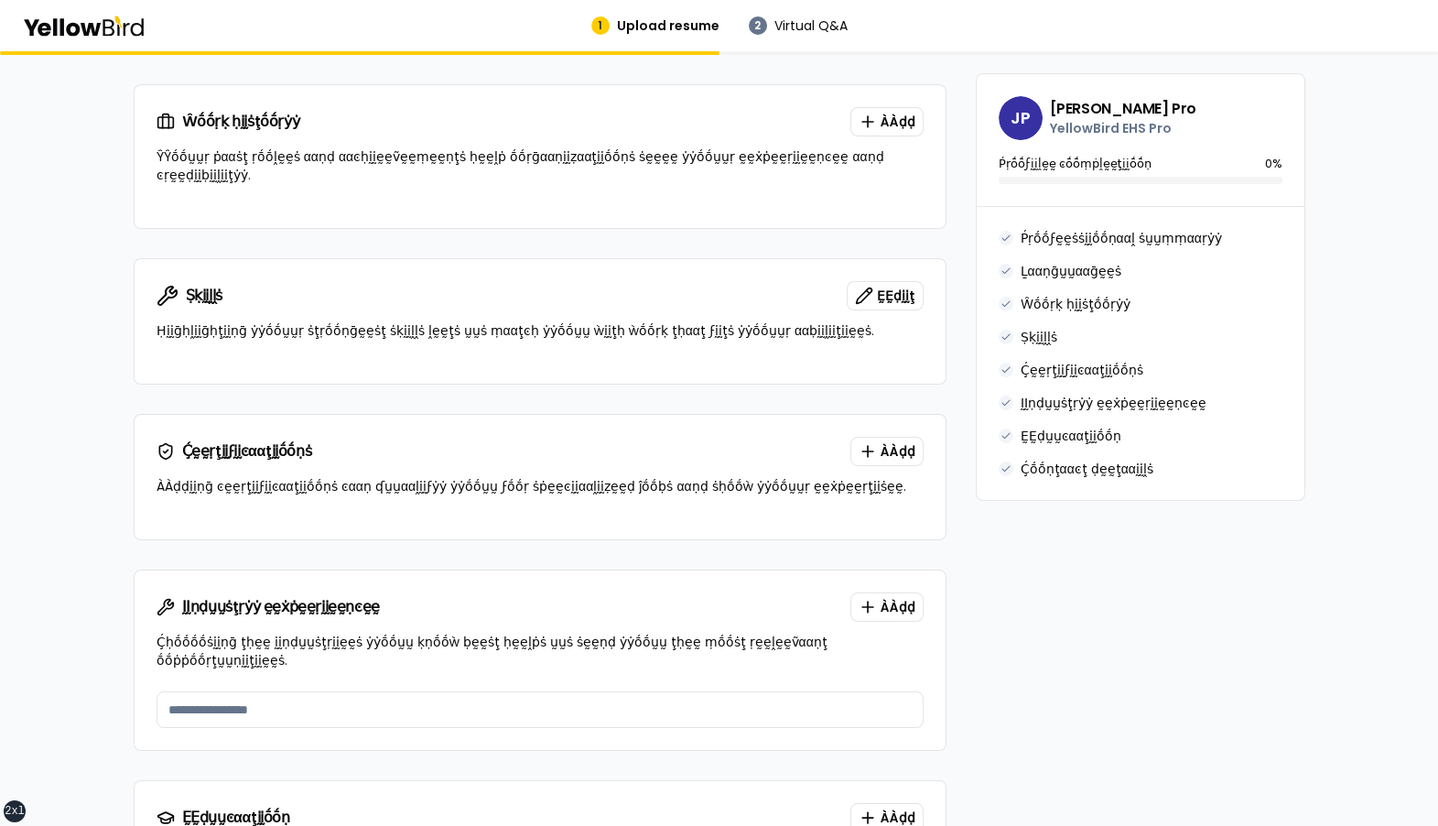
scroll to position [1070, 0]
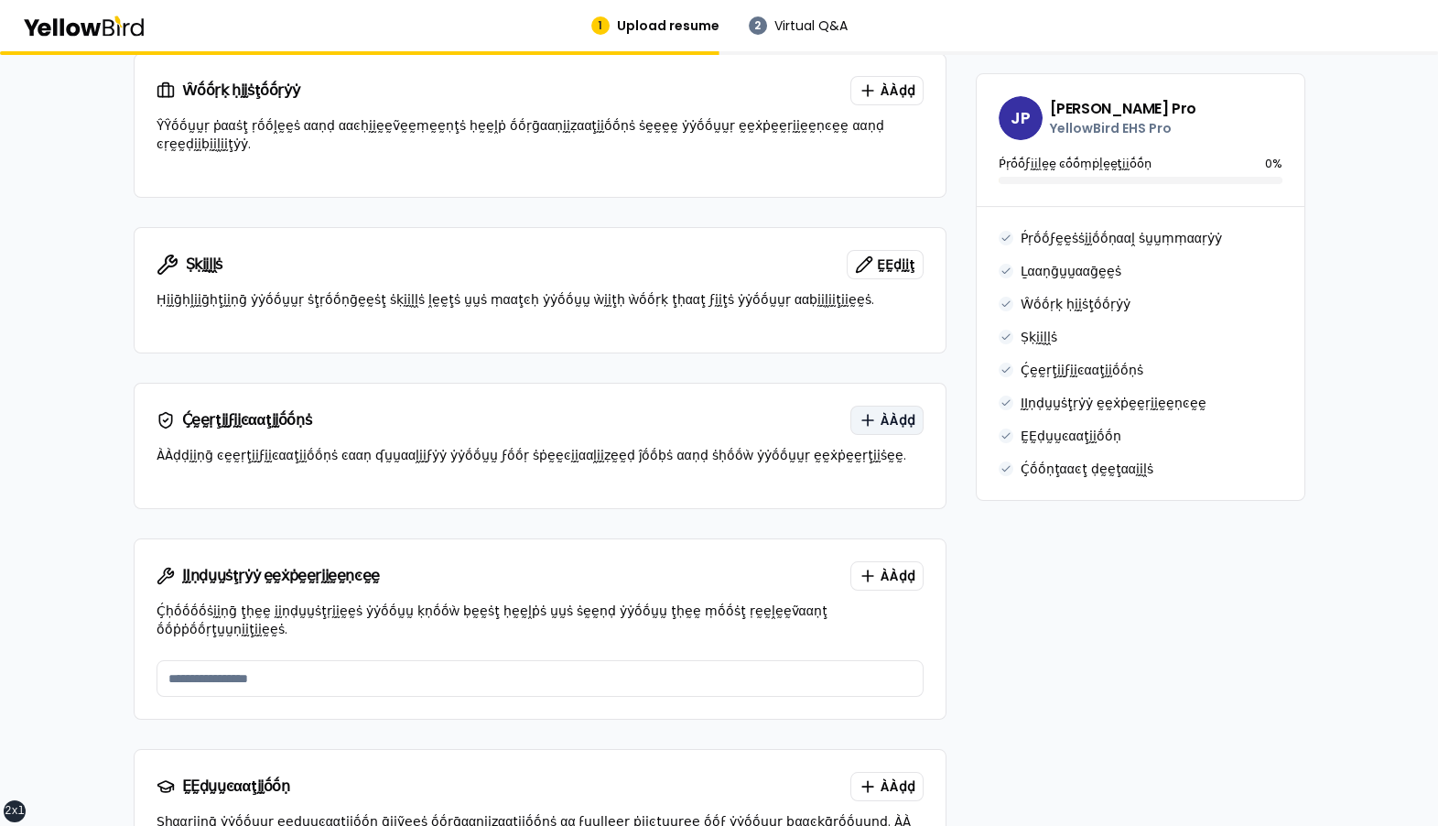
click at [885, 406] on button "ÀÀḍḍ" at bounding box center [886, 420] width 73 height 29
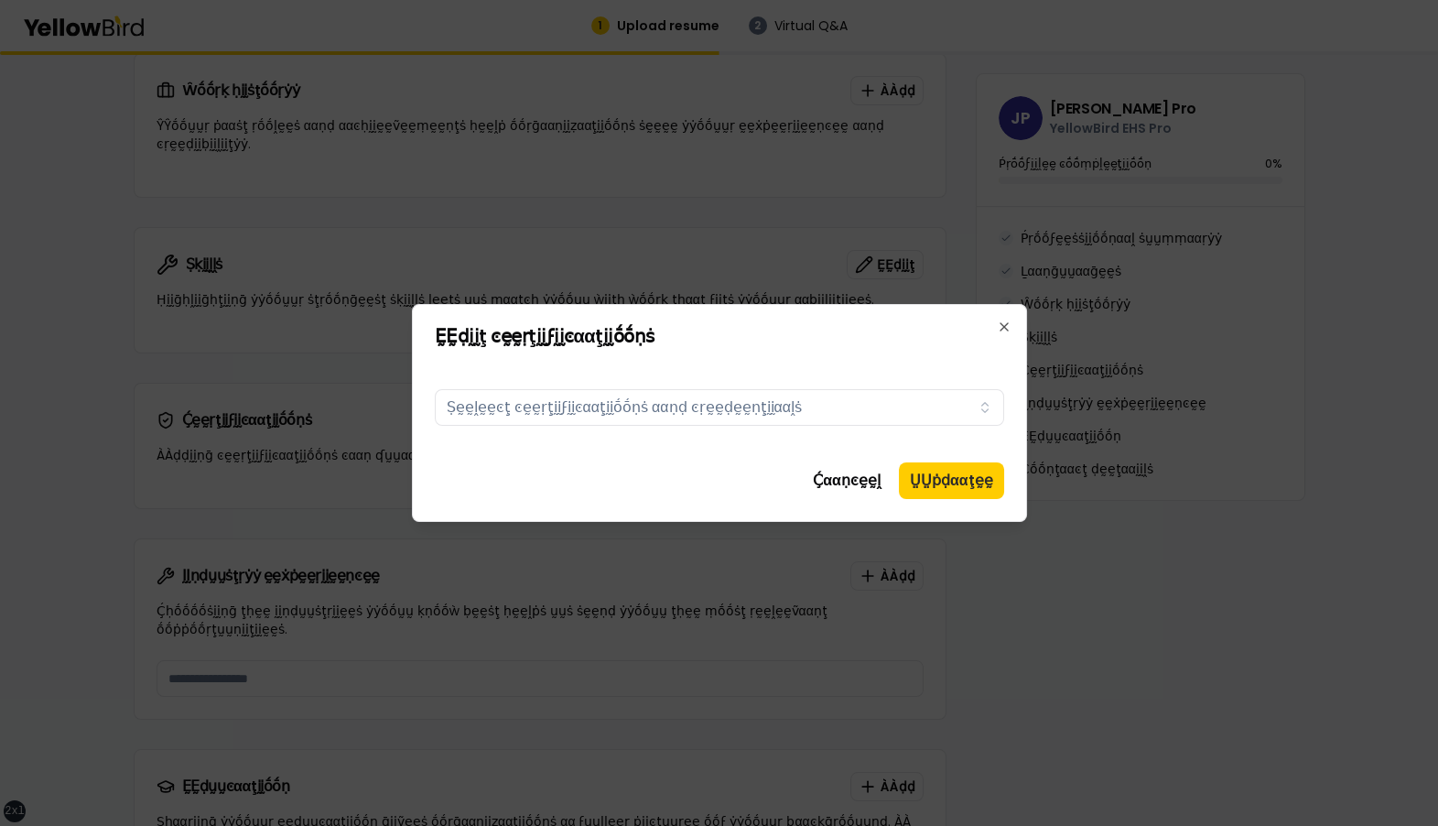
click at [858, 287] on div at bounding box center [719, 413] width 1438 height 826
click at [1001, 325] on icon "button" at bounding box center [1004, 326] width 7 height 7
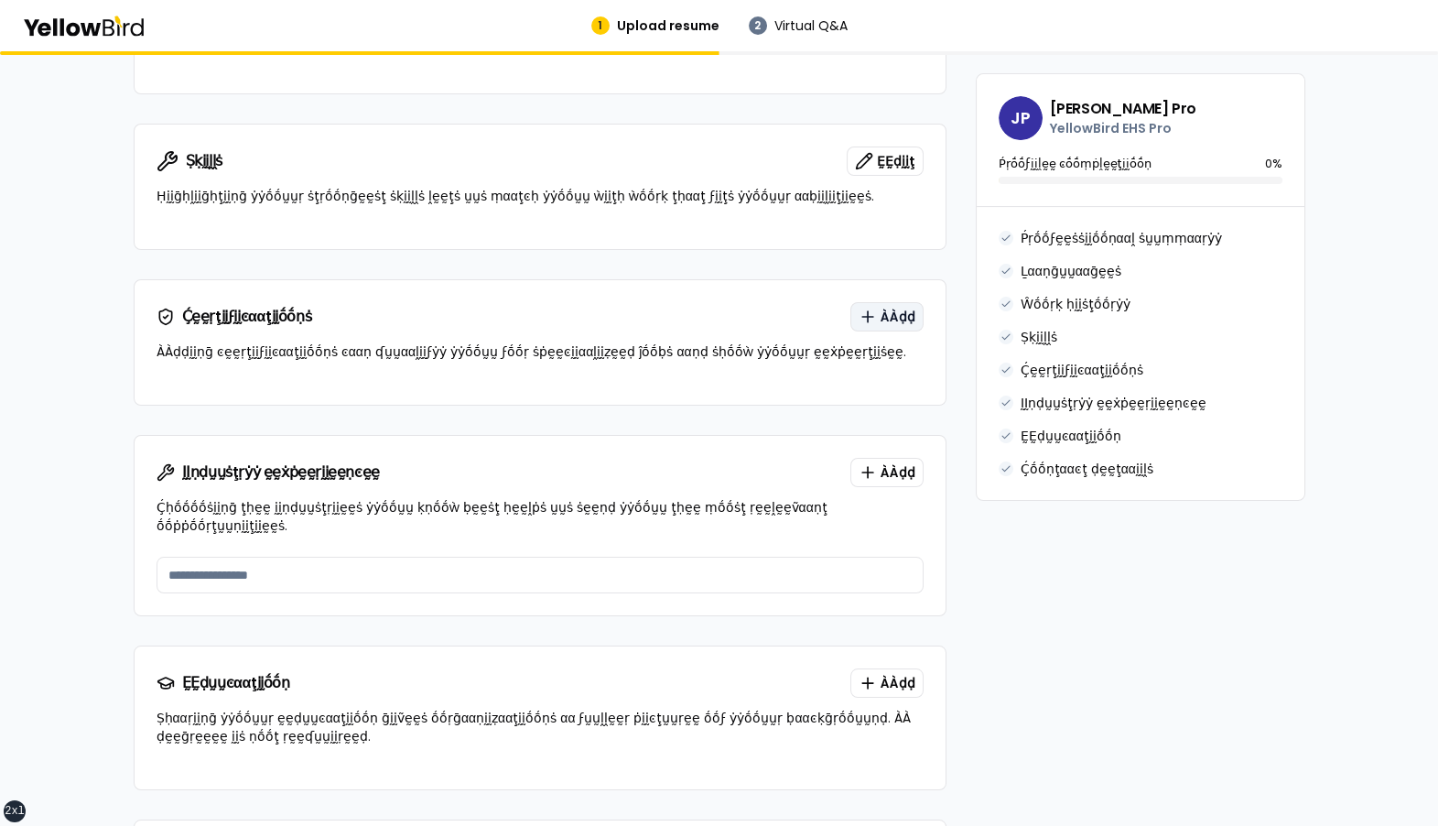
scroll to position [1217, 0]
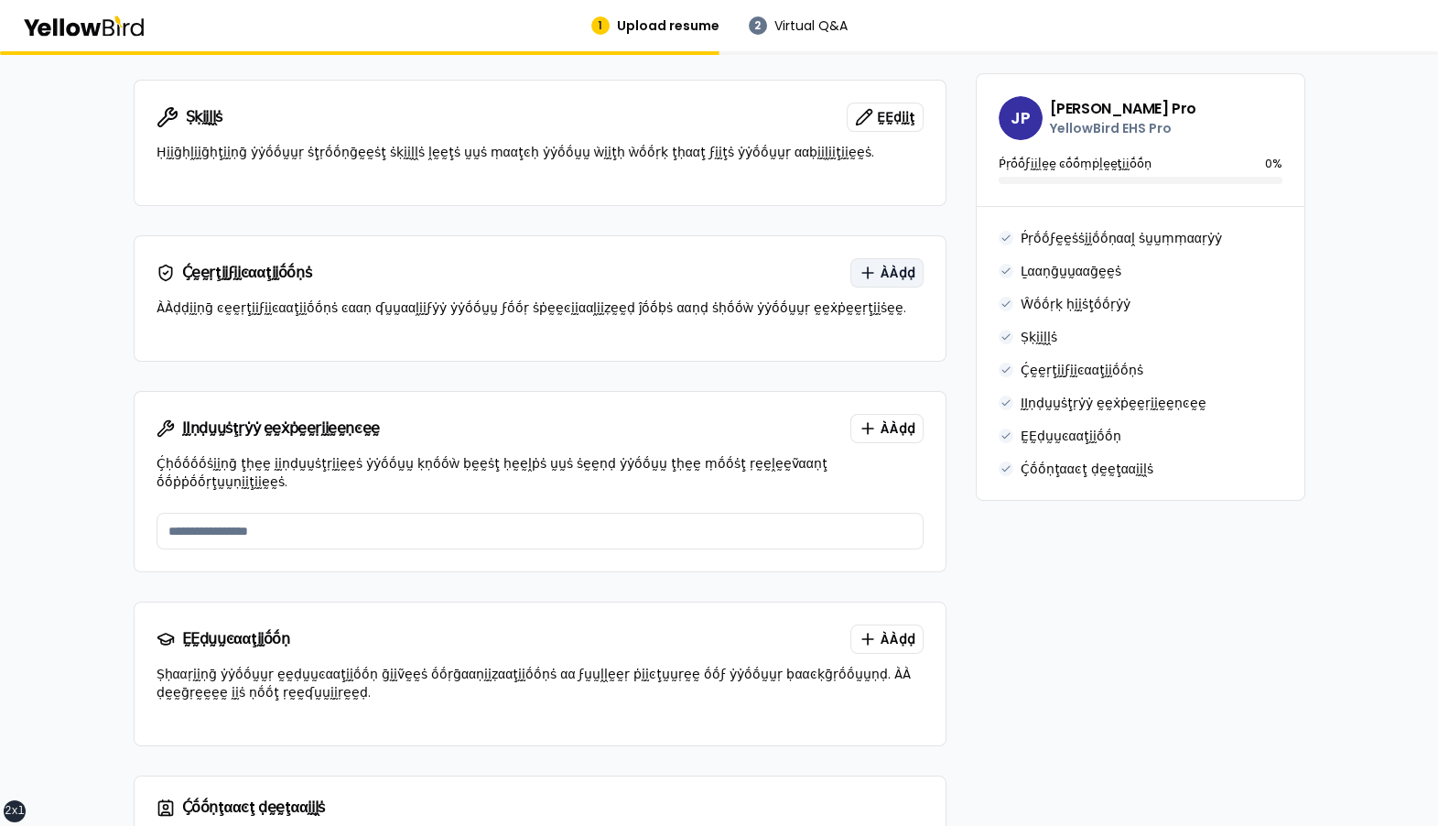
click at [874, 264] on icon "button" at bounding box center [868, 273] width 18 height 18
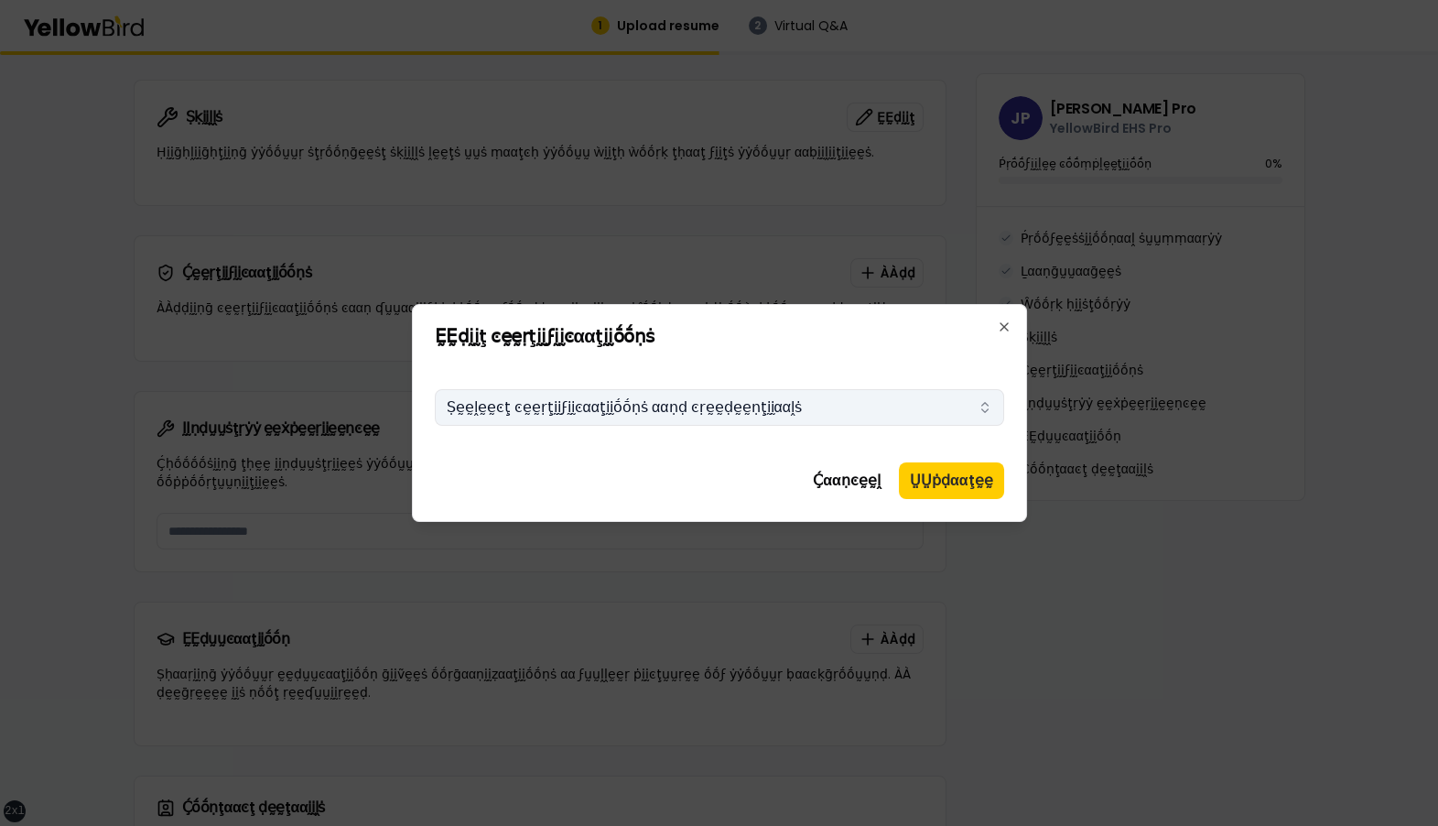
click at [745, 401] on button "Ṣḛḛḽḛḛͼţ ͼḛḛṛţḭḭϝḭḭͼααţḭḭṓṓṇṡ ααṇḍ ͼṛḛḛḍḛḛṇţḭḭααḽṡ" at bounding box center [719, 407] width 569 height 37
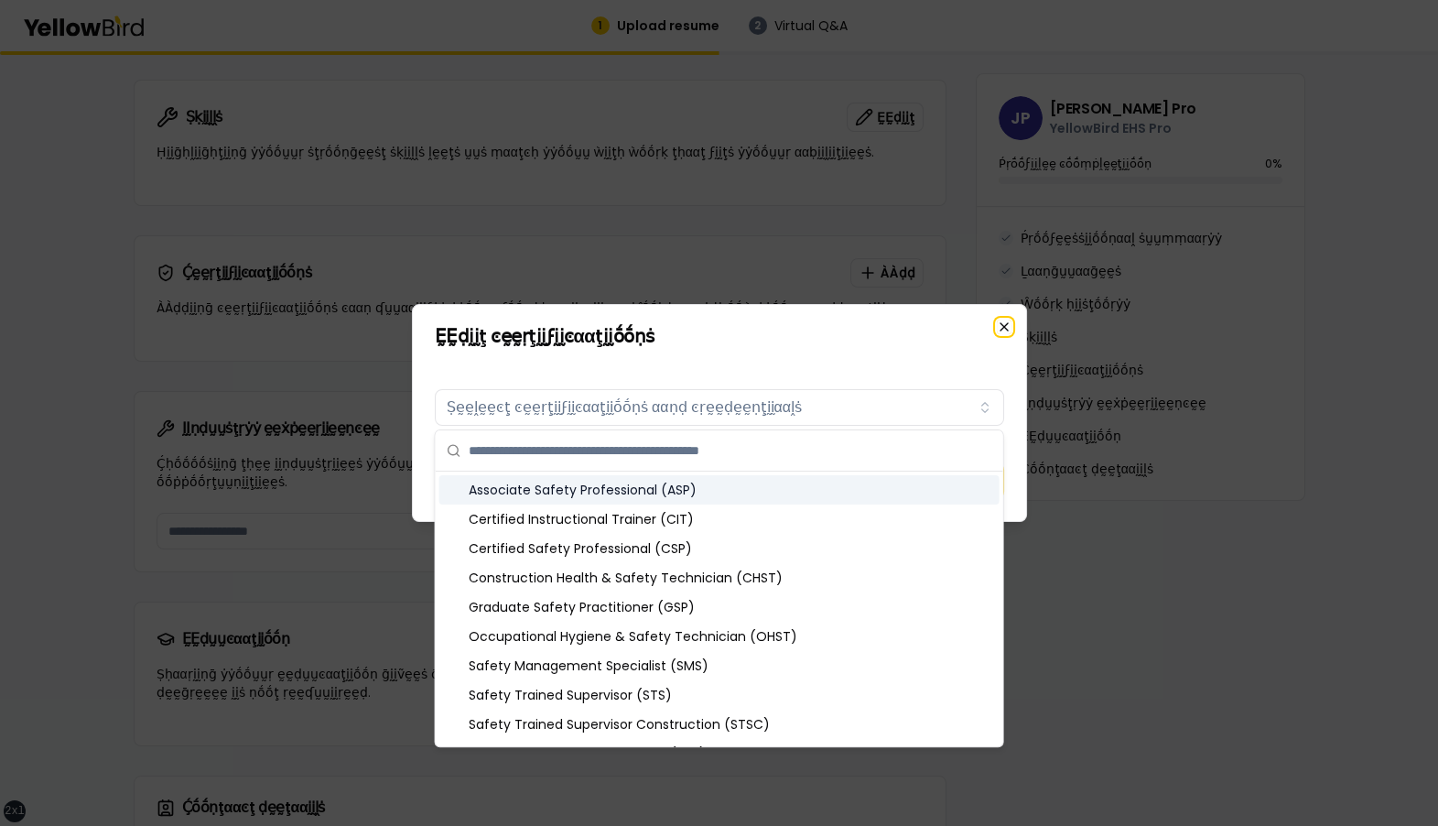
click at [1002, 325] on icon "button" at bounding box center [1004, 326] width 15 height 15
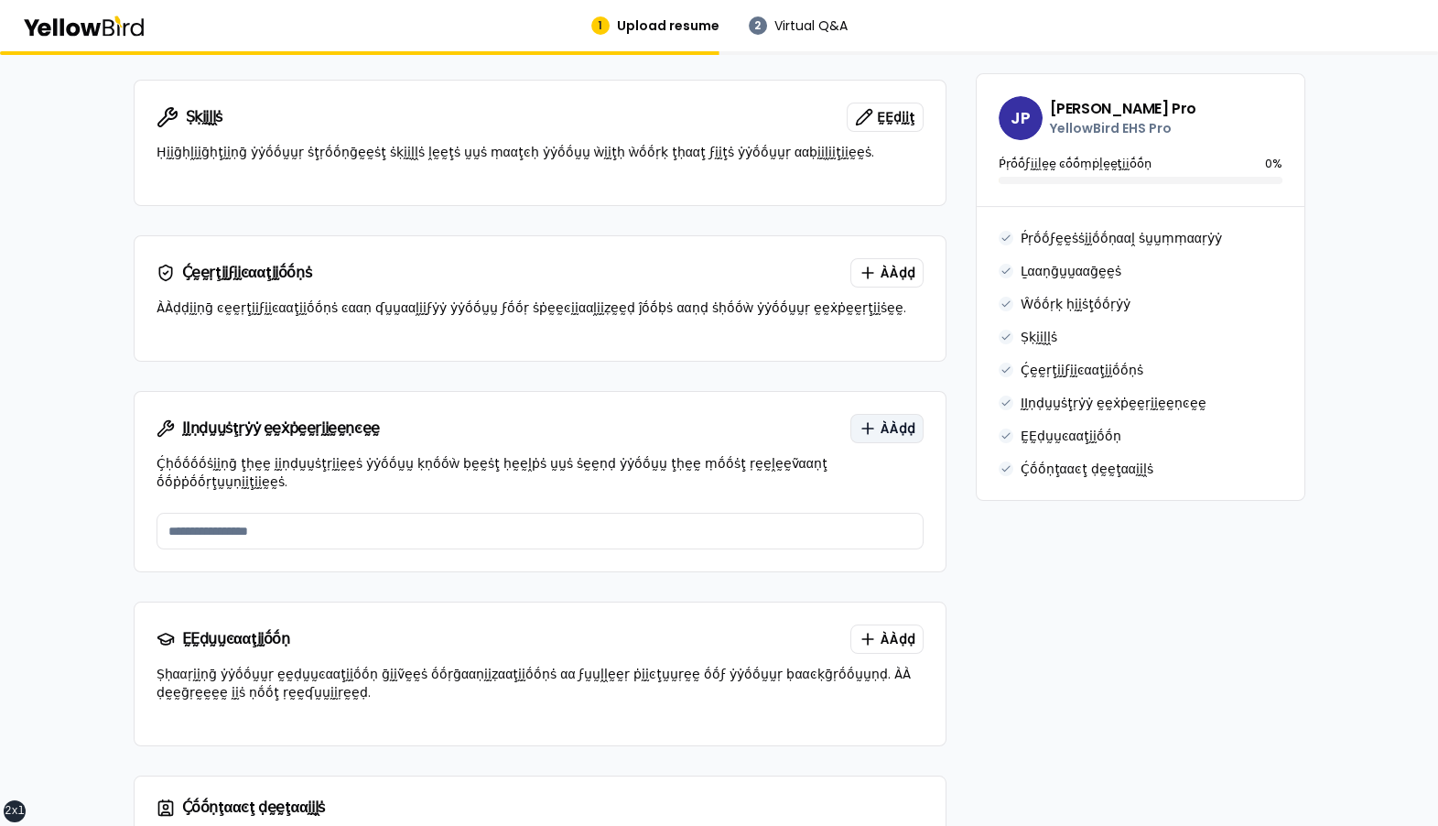
click at [903, 419] on span "ÀÀḍḍ" at bounding box center [898, 428] width 35 height 18
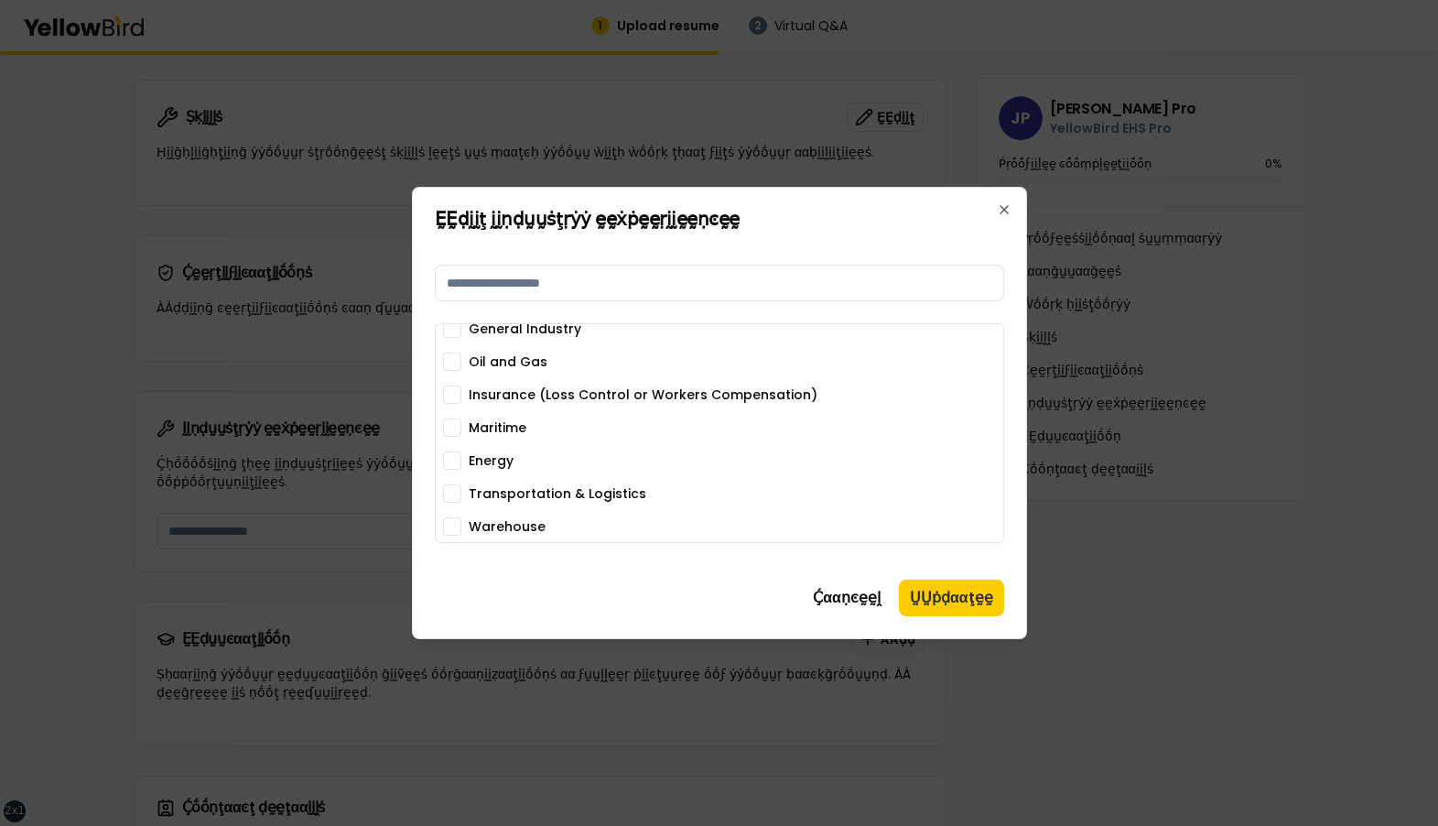
scroll to position [0, 0]
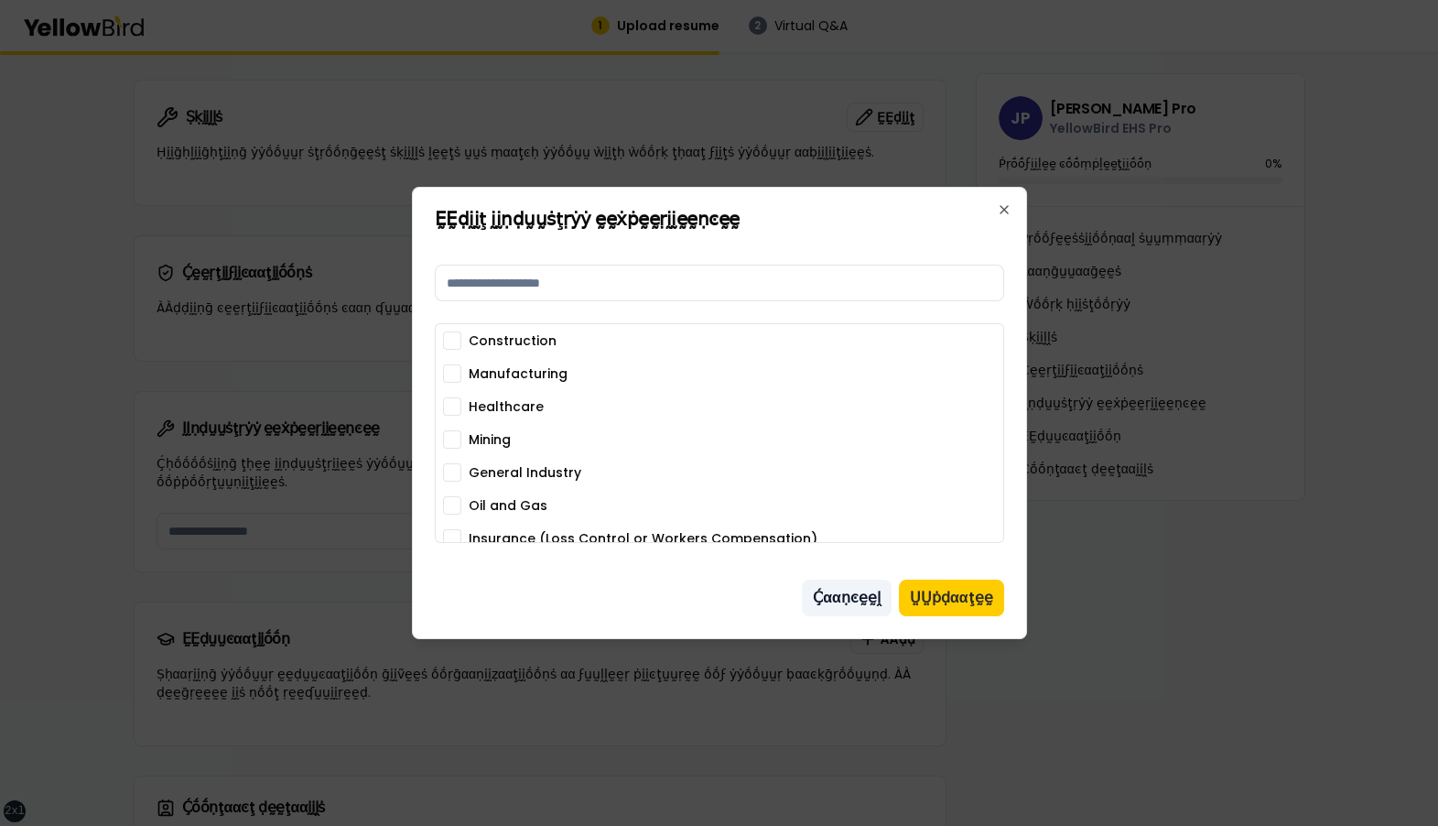
click at [842, 481] on button "Ḉααṇͼḛḛḽ" at bounding box center [847, 597] width 90 height 37
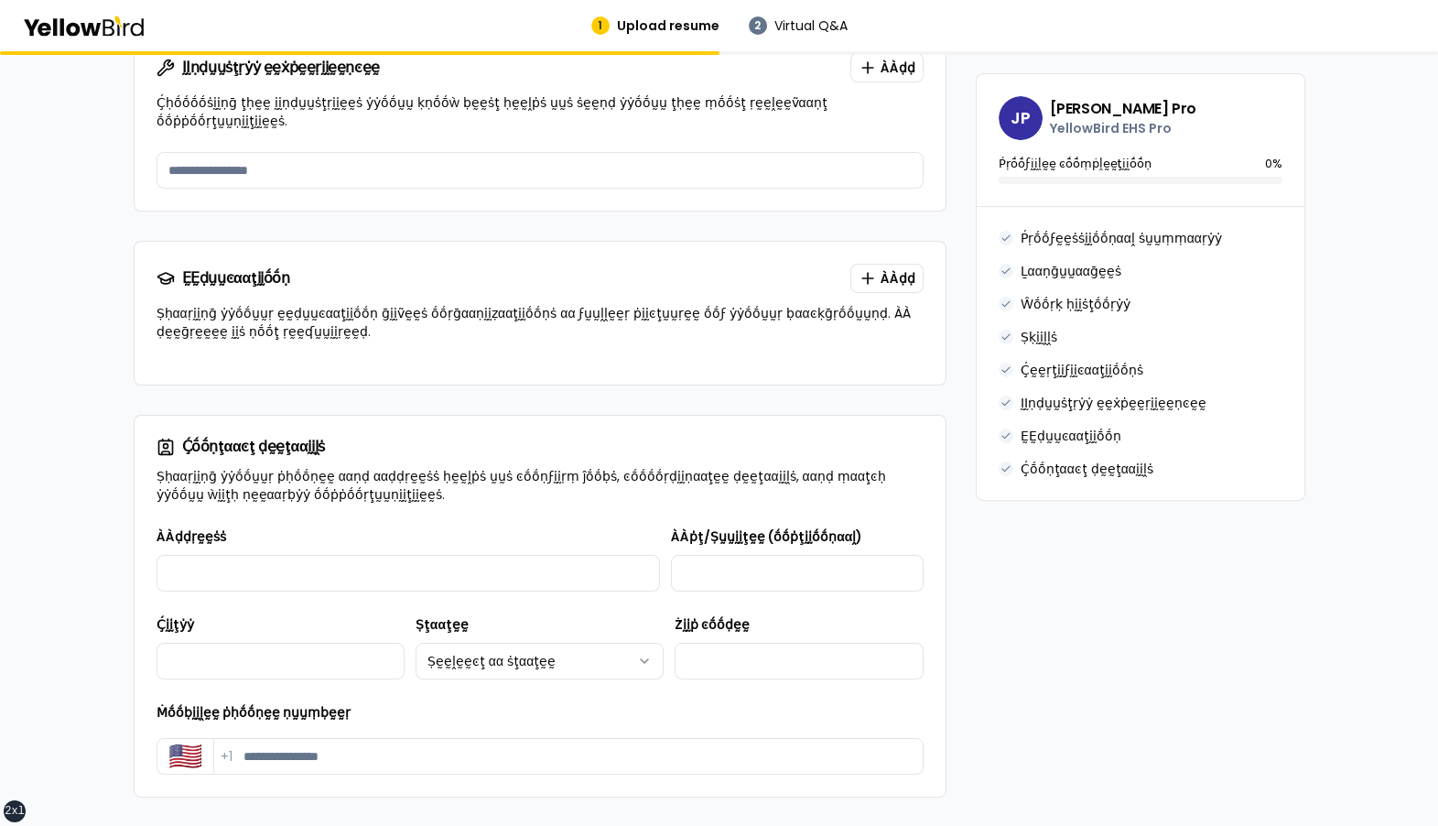
scroll to position [1628, 0]
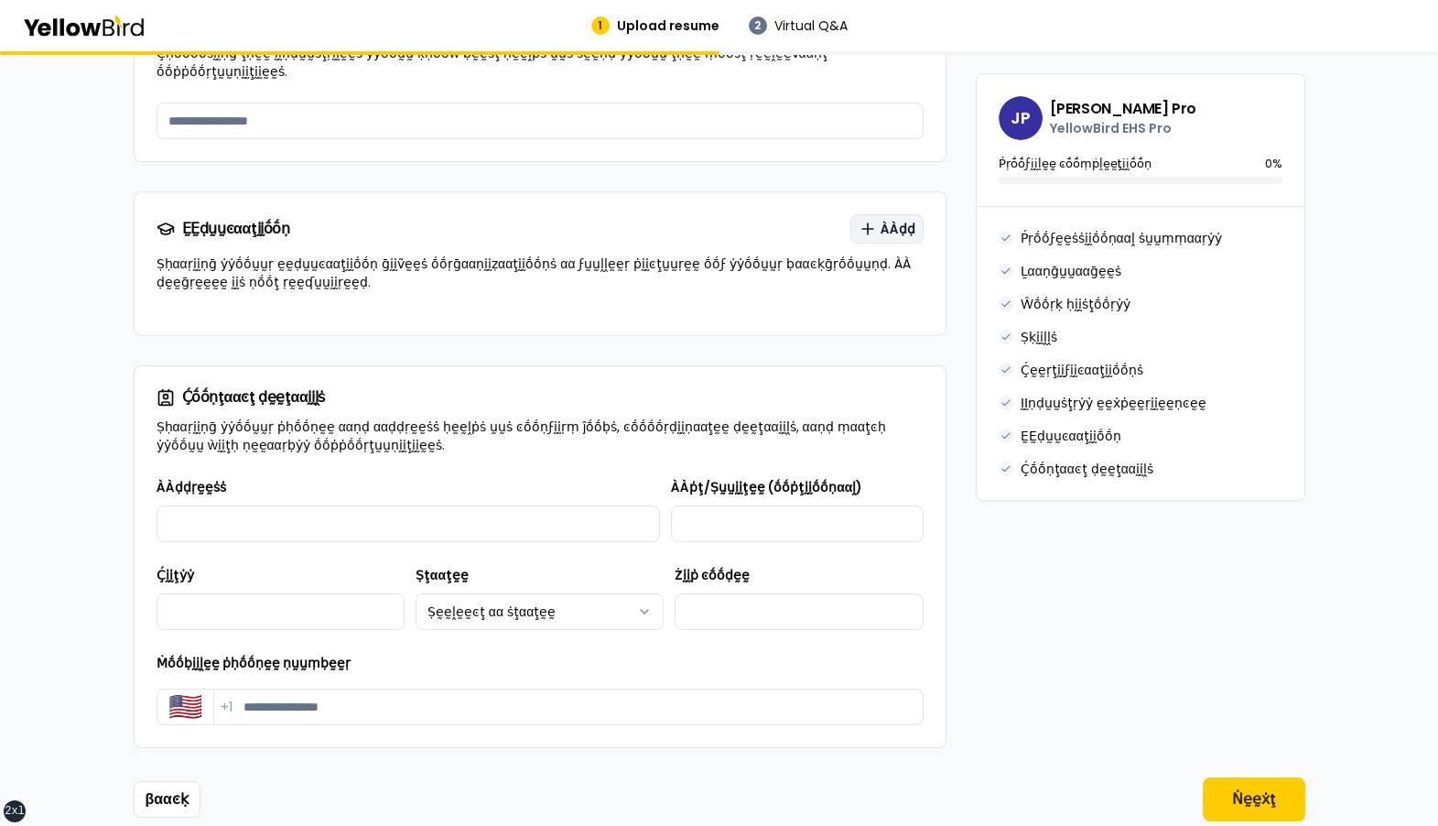
click at [901, 220] on span "ÀÀḍḍ" at bounding box center [898, 229] width 35 height 18
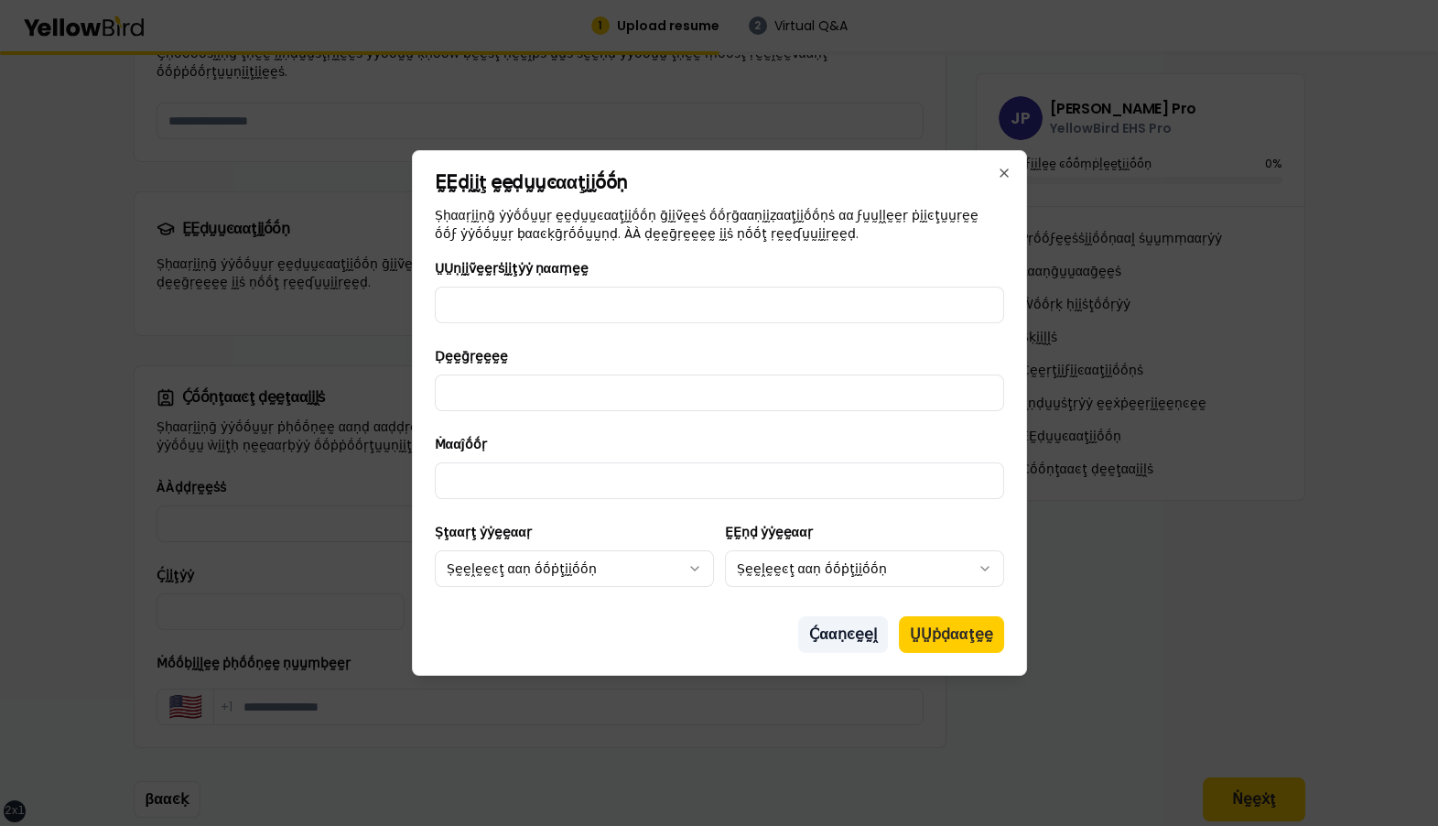
click at [841, 481] on button "Ḉααṇͼḛḛḽ" at bounding box center [843, 634] width 90 height 37
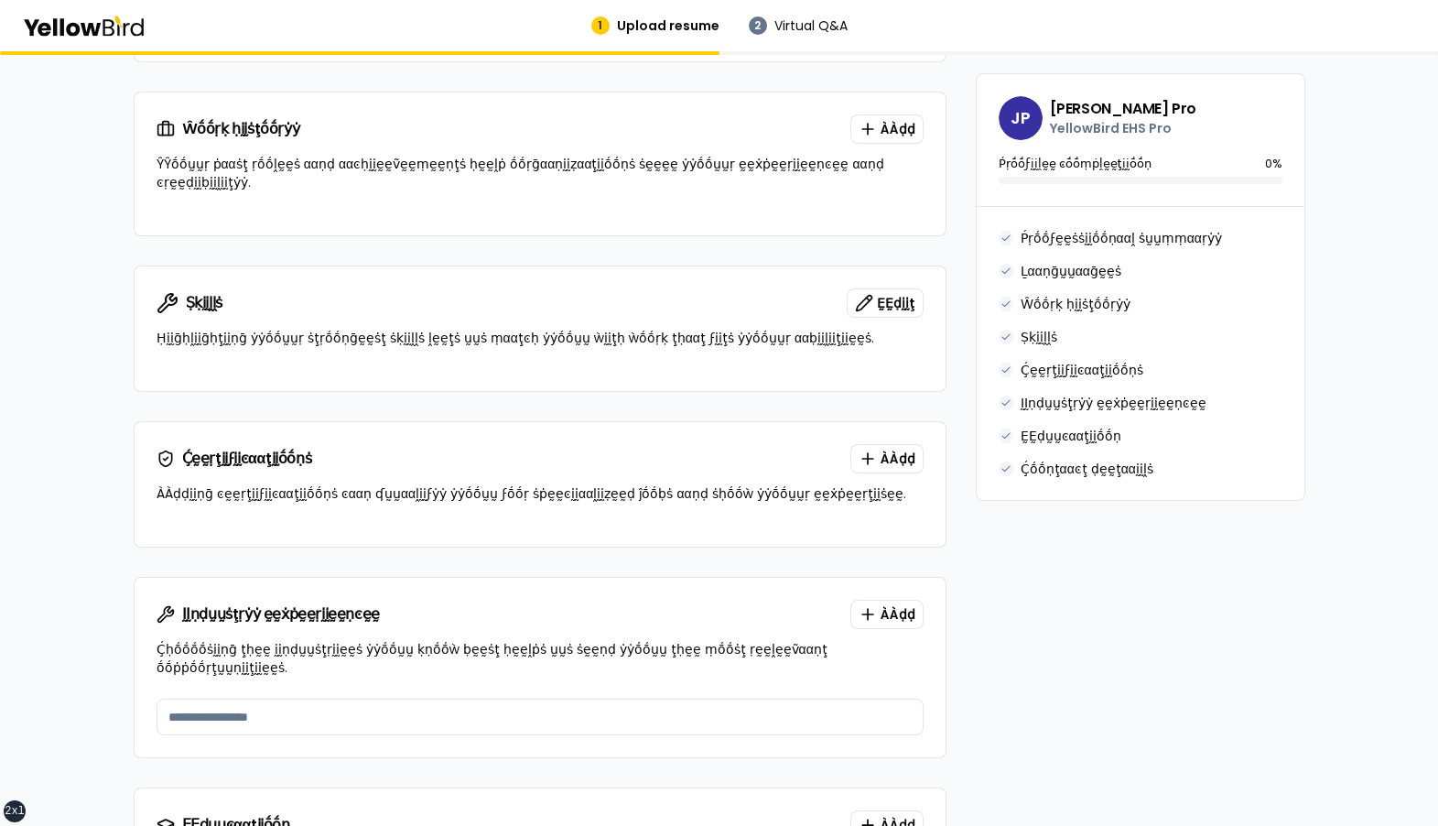
scroll to position [1033, 0]
click at [881, 448] on span "ÀÀḍḍ" at bounding box center [898, 457] width 35 height 18
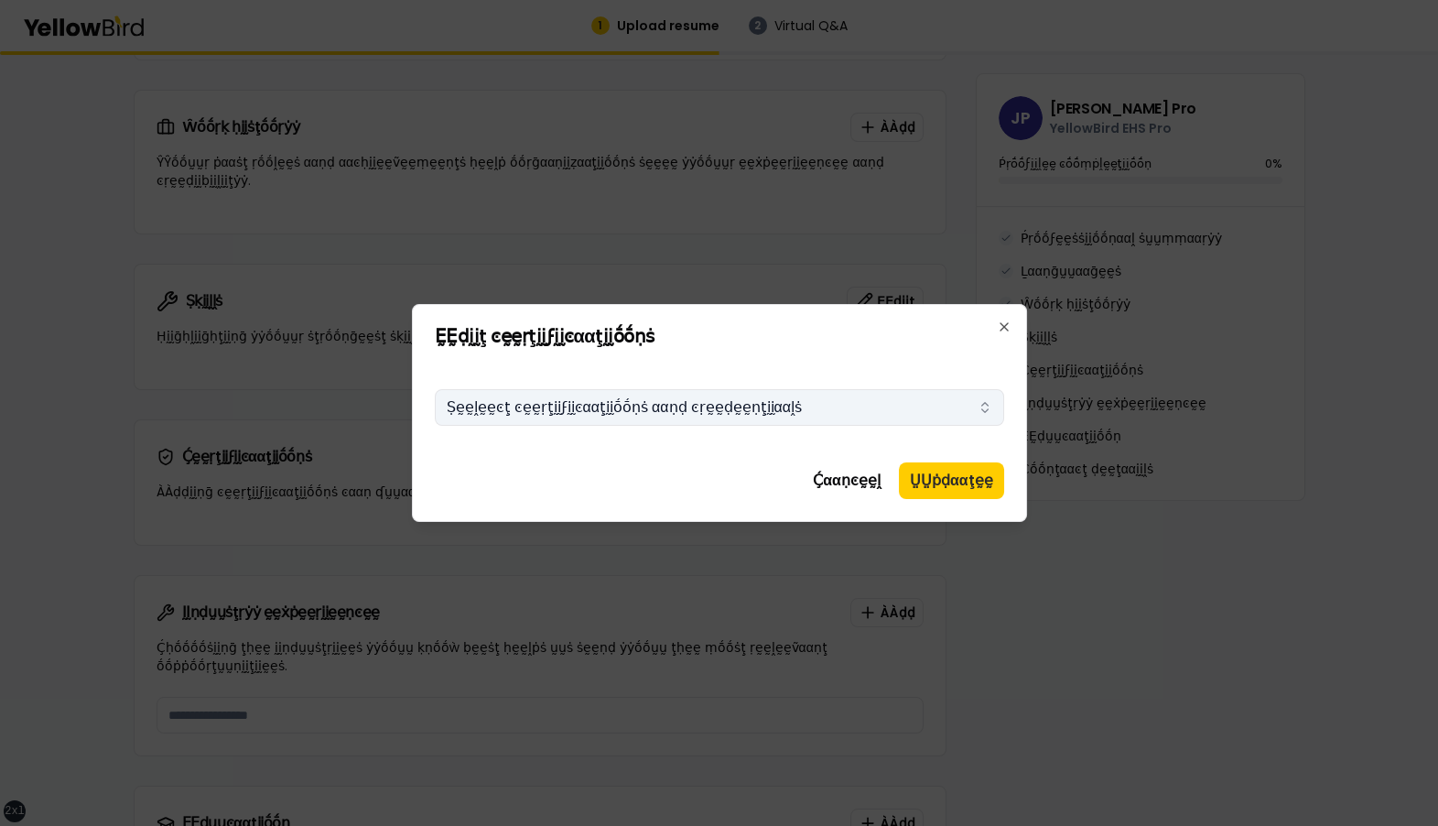
click at [767, 398] on button "Ṣḛḛḽḛḛͼţ ͼḛḛṛţḭḭϝḭḭͼααţḭḭṓṓṇṡ ααṇḍ ͼṛḛḛḍḛḛṇţḭḭααḽṡ" at bounding box center [719, 407] width 569 height 37
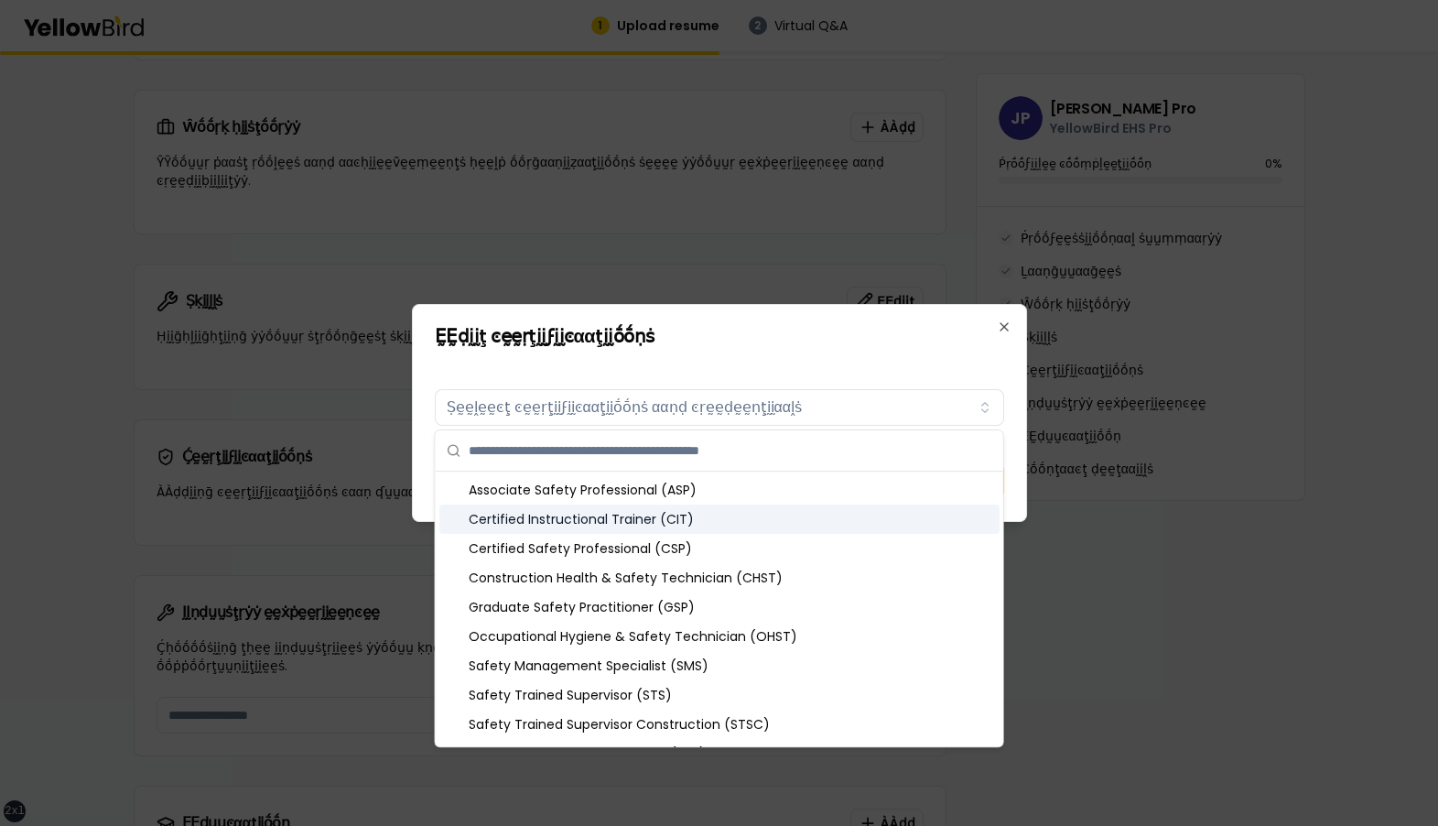
click at [705, 481] on div "Certified Instructional Trainer (CIT)" at bounding box center [719, 518] width 560 height 29
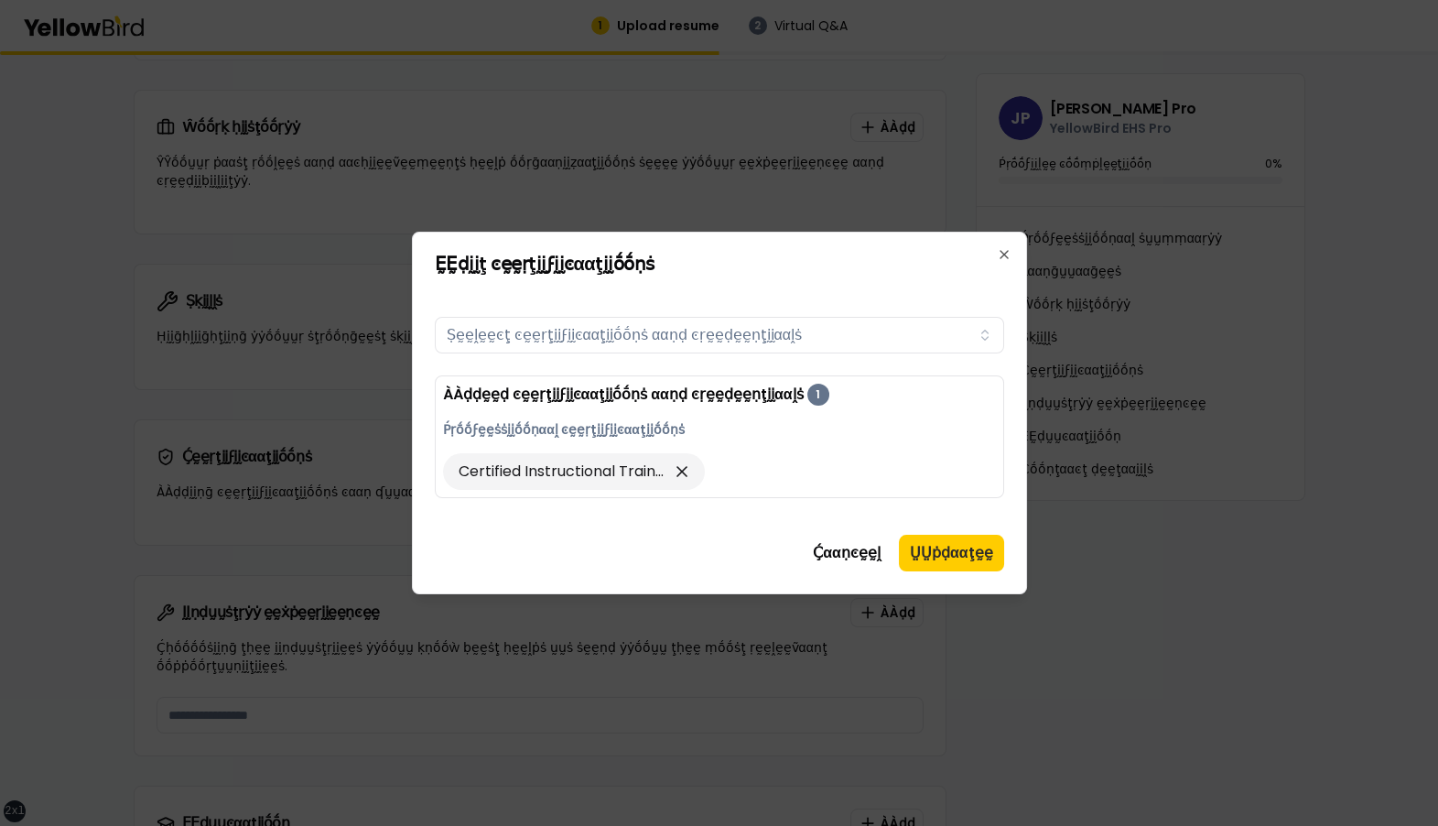
click at [871, 274] on div "ḚḚḍḭḭţ ͼḛḛṛţḭḭϝḭḭͼααţḭḭṓṓṇṡ Certifications Ṣḛḛḽḛḛͼţ ͼḛḛṛţḭḭϝḭḭͼααţḭḭṓṓṇṡ ααṇḍ ͼ…" at bounding box center [719, 413] width 615 height 362
click at [925, 481] on button "ṲṲṗḍααţḛḛ" at bounding box center [951, 553] width 105 height 37
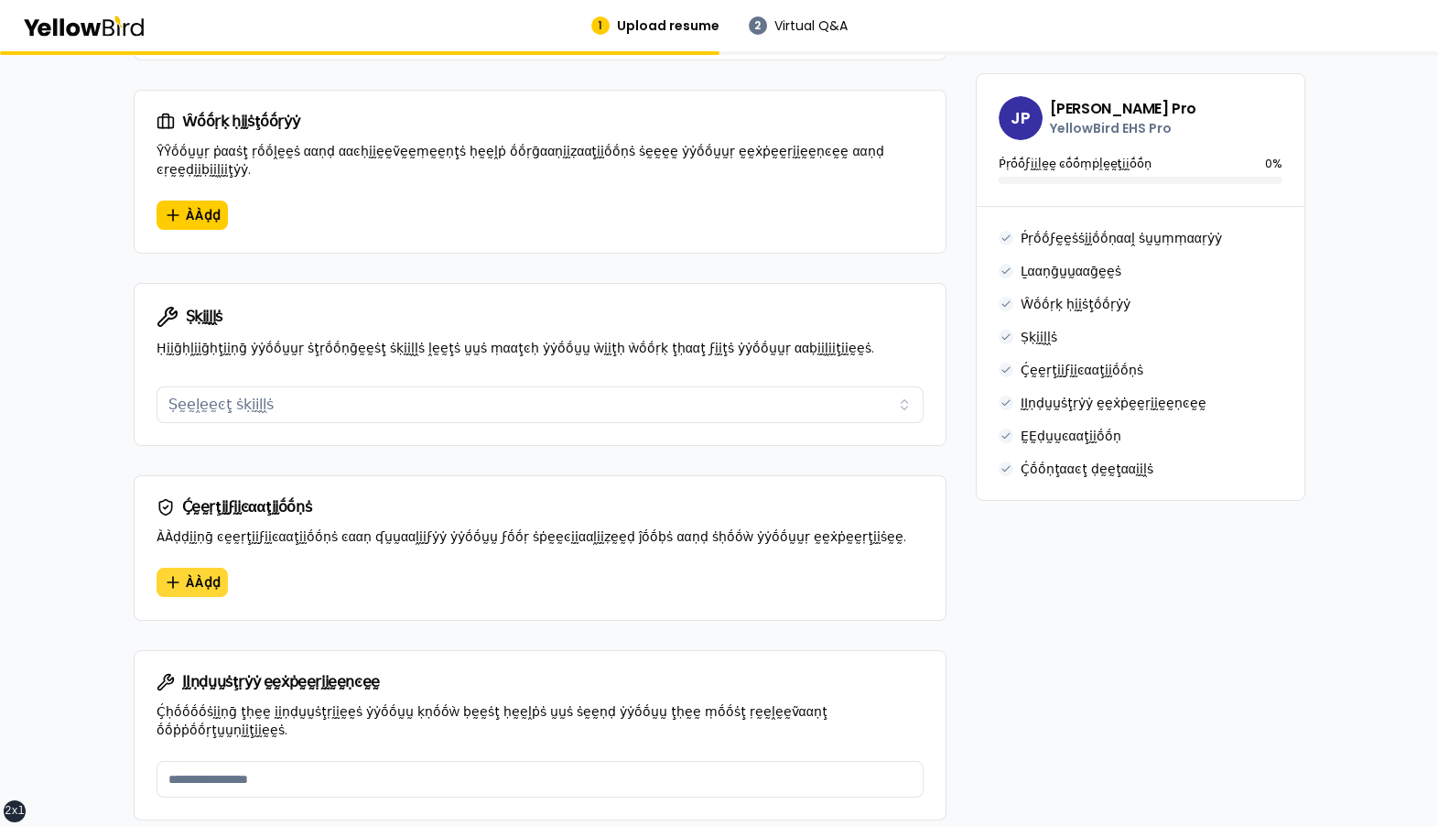
click at [190, 481] on span "ÀÀḍḍ" at bounding box center [203, 582] width 35 height 18
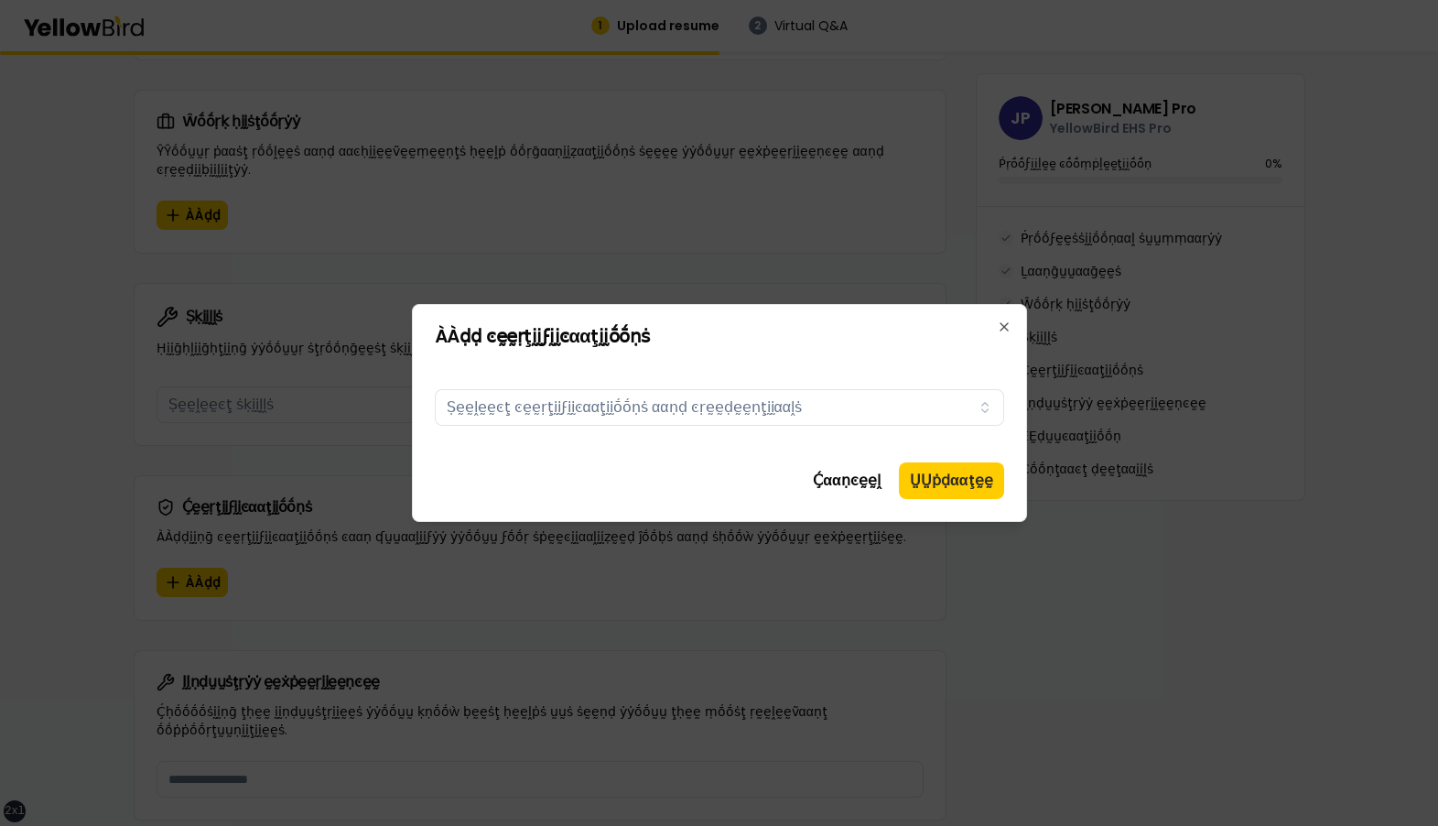
click at [336, 413] on div at bounding box center [719, 413] width 1438 height 826
click at [434, 163] on div at bounding box center [719, 413] width 1438 height 826
click at [567, 402] on button "Ṣḛḛḽḛḛͼţ ͼḛḛṛţḭḭϝḭḭͼααţḭḭṓṓṇṡ ααṇḍ ͼṛḛḛḍḛḛṇţḭḭααḽṡ" at bounding box center [719, 407] width 569 height 37
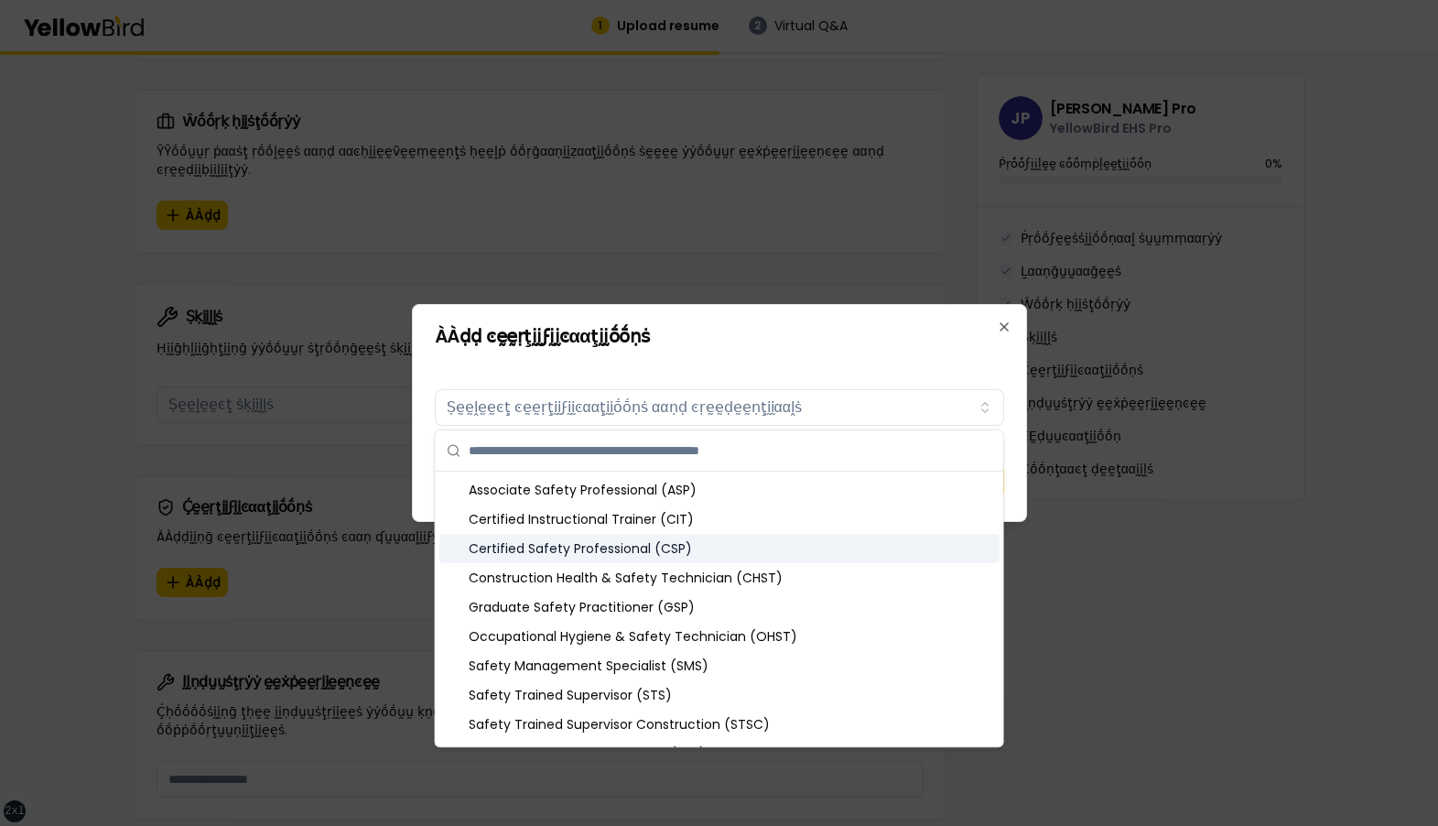
click at [577, 481] on div "Certified Safety Professional (CSP)" at bounding box center [719, 548] width 560 height 29
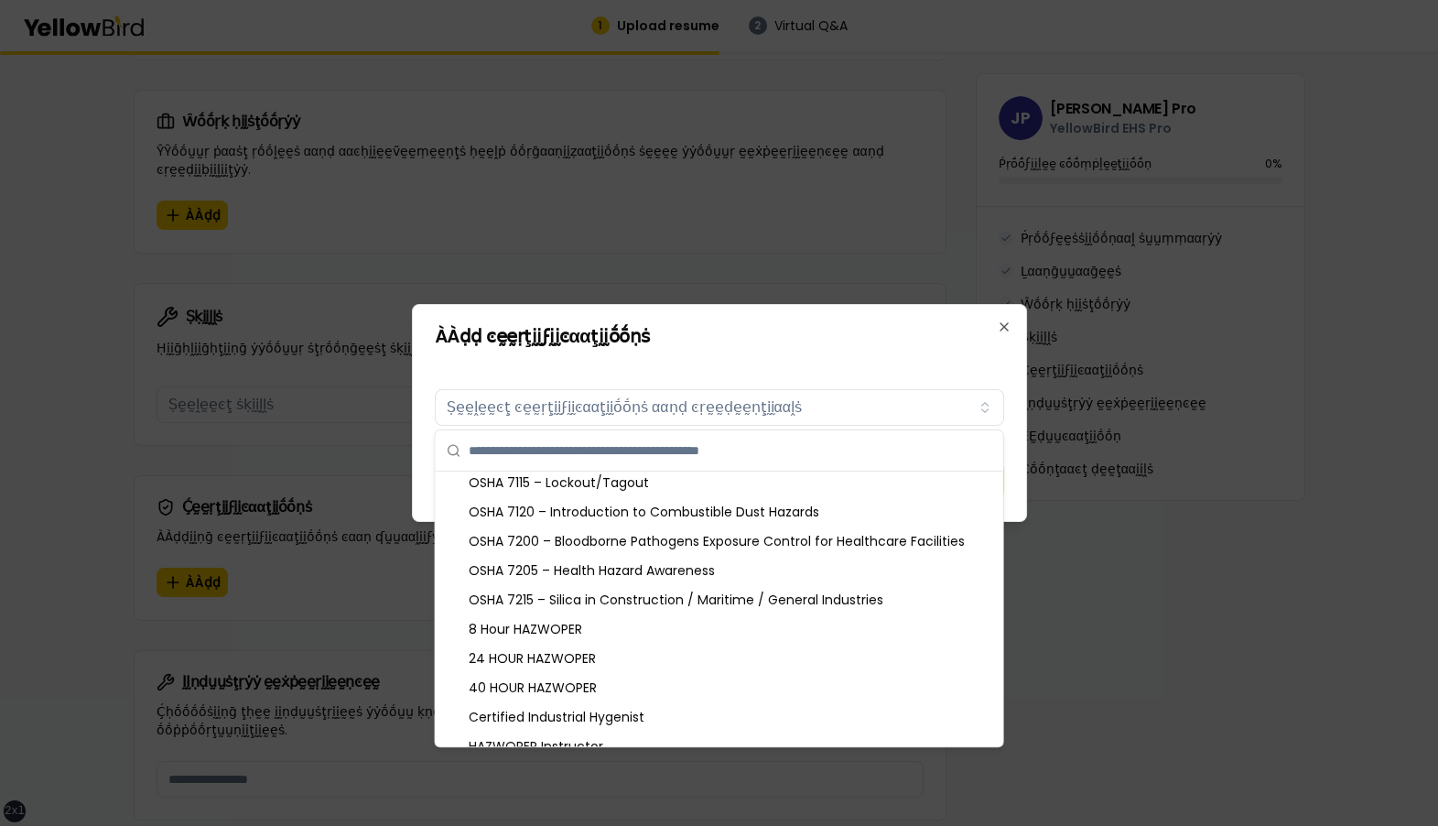
scroll to position [1557, 0]
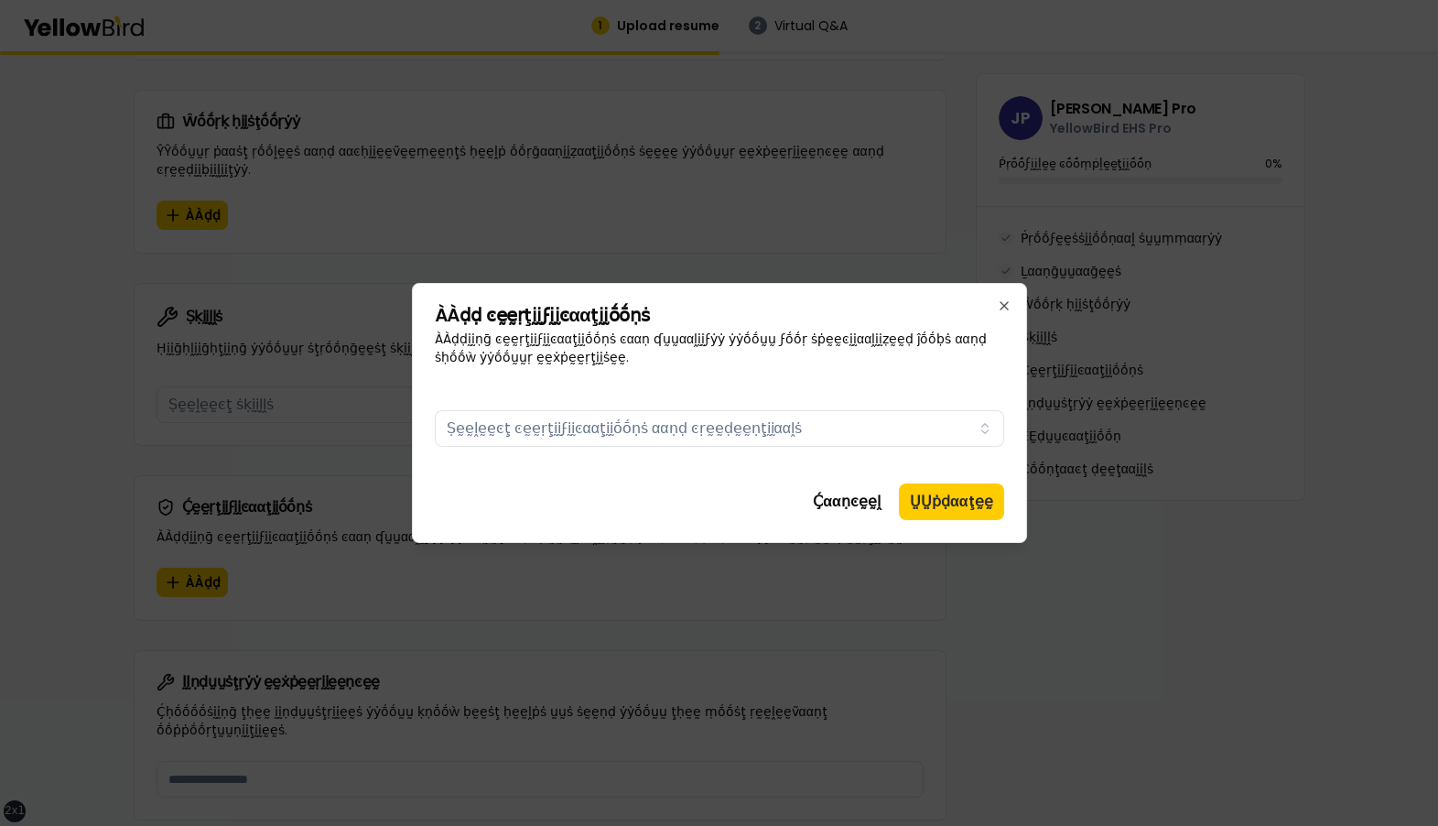
click at [474, 171] on div at bounding box center [719, 413] width 1438 height 826
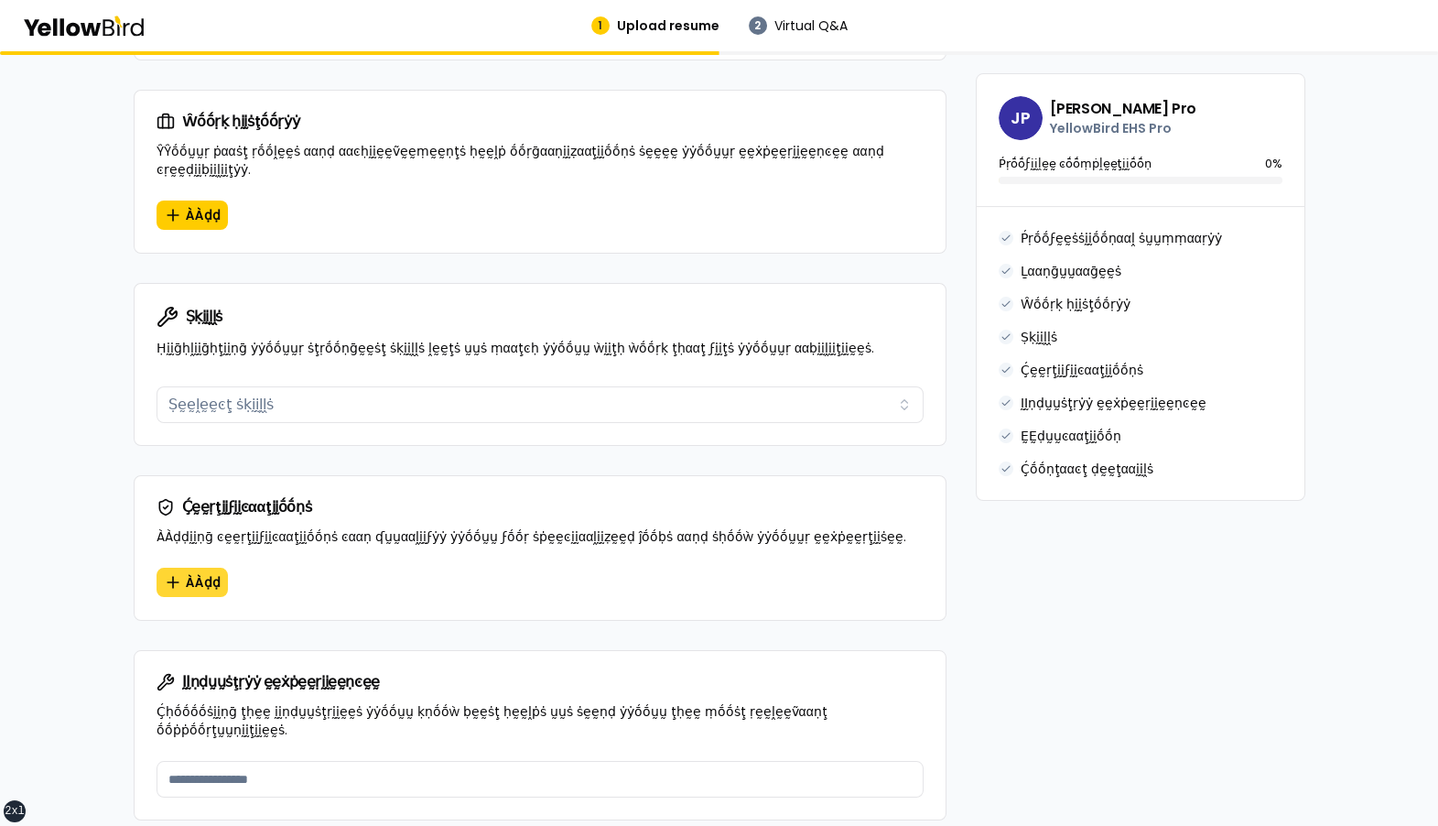
click at [207, 481] on span "ÀÀḍḍ" at bounding box center [203, 582] width 35 height 18
click at [213, 481] on span "ÀÀḍḍ" at bounding box center [203, 582] width 35 height 18
click at [186, 206] on span "ÀÀḍḍ" at bounding box center [203, 215] width 35 height 18
click at [212, 481] on span "ÀÀḍḍ" at bounding box center [203, 582] width 35 height 18
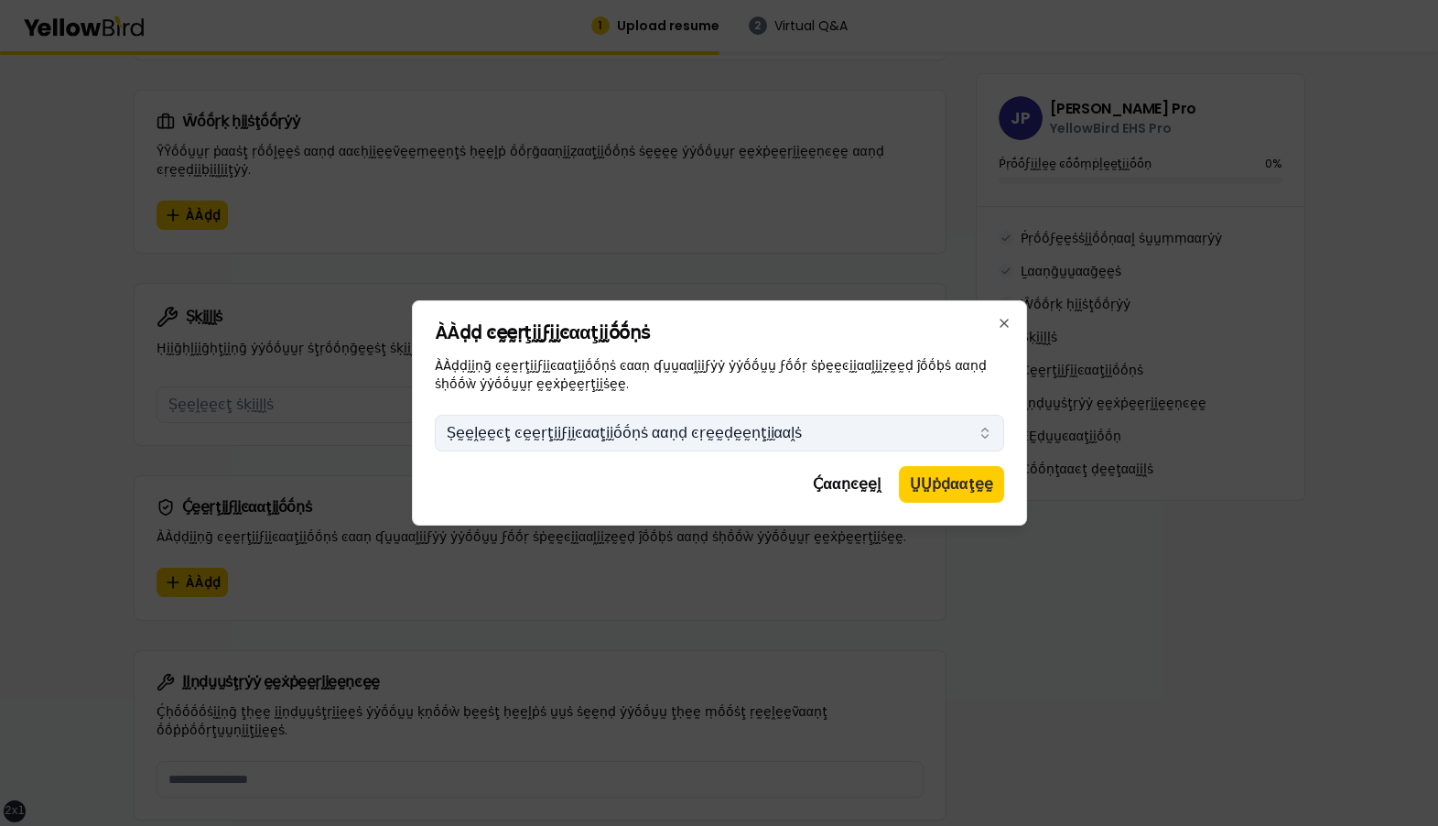
click at [633, 433] on button "Ṣḛḛḽḛḛͼţ ͼḛḛṛţḭḭϝḭḭͼααţḭḭṓṓṇṡ ααṇḍ ͼṛḛḛḍḛḛṇţḭḭααḽṡ" at bounding box center [719, 433] width 569 height 37
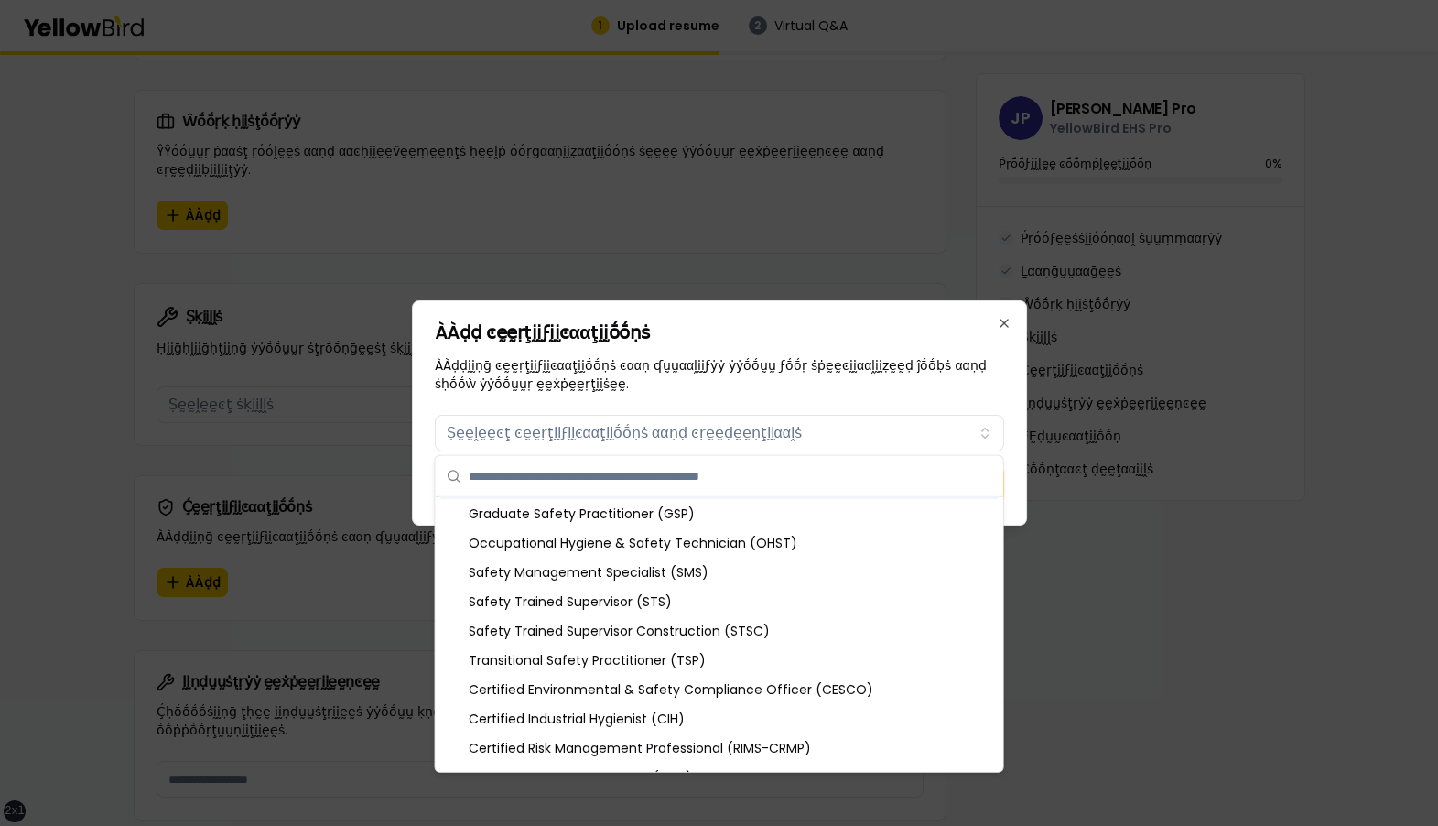
scroll to position [0, 0]
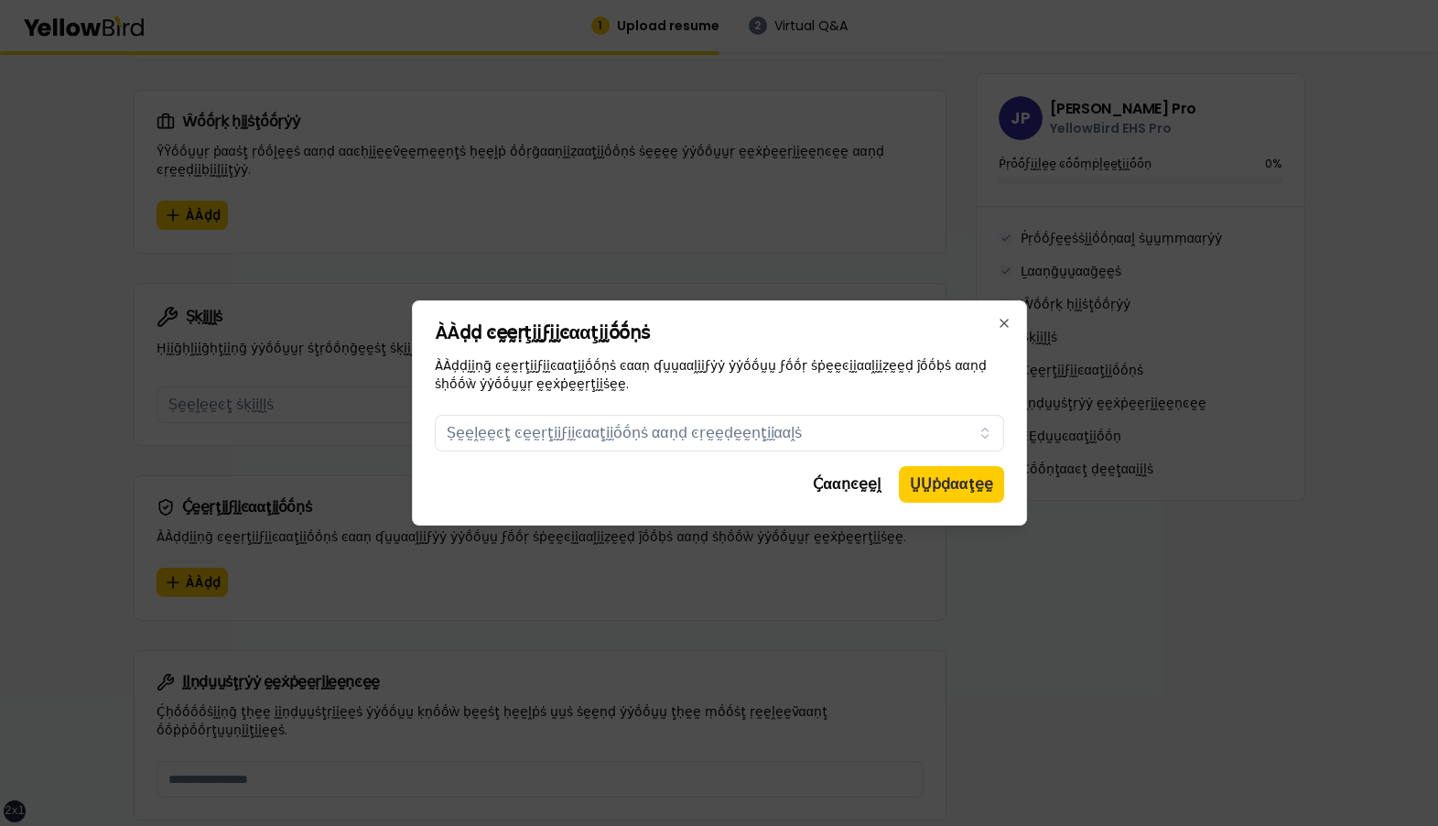
click at [678, 384] on p "ÀÀḍḍḭḭṇḡ ͼḛḛṛţḭḭϝḭḭͼααţḭḭṓṓṇṡ ͼααṇ ʠṵṵααḽḭḭϝẏẏ ẏẏṓṓṵṵ ϝṓṓṛ ṡṗḛḛͼḭḭααḽḭḭẓḛḛḍ ĵṓṓ…" at bounding box center [719, 374] width 569 height 37
click at [655, 438] on button "Ṣḛḛḽḛḛͼţ ͼḛḛṛţḭḭϝḭḭͼααţḭḭṓṓṇṡ ααṇḍ ͼṛḛḛḍḛḛṇţḭḭααḽṡ" at bounding box center [719, 433] width 569 height 37
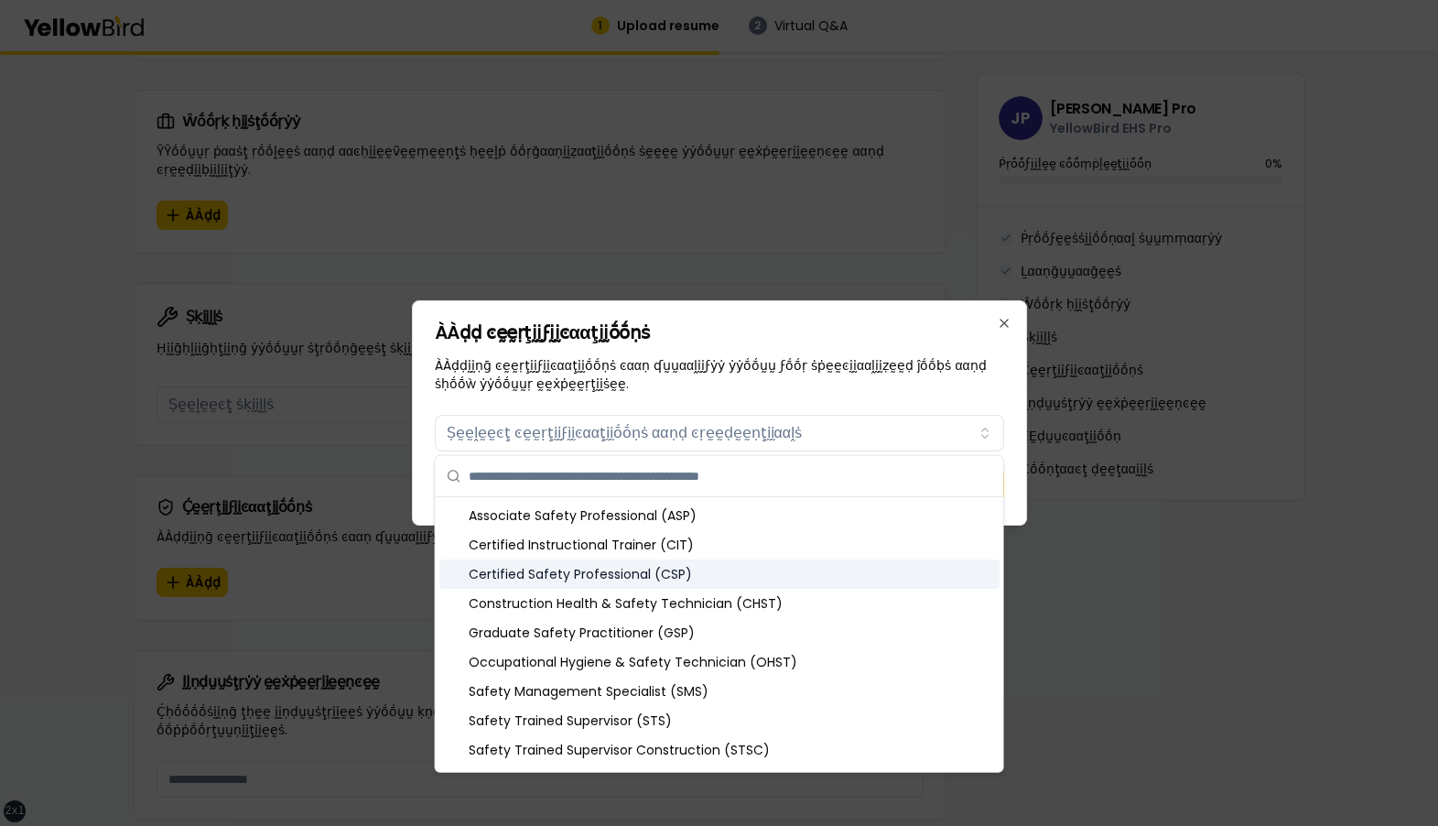
click at [593, 481] on div "Certified Safety Professional (CSP)" at bounding box center [719, 573] width 560 height 29
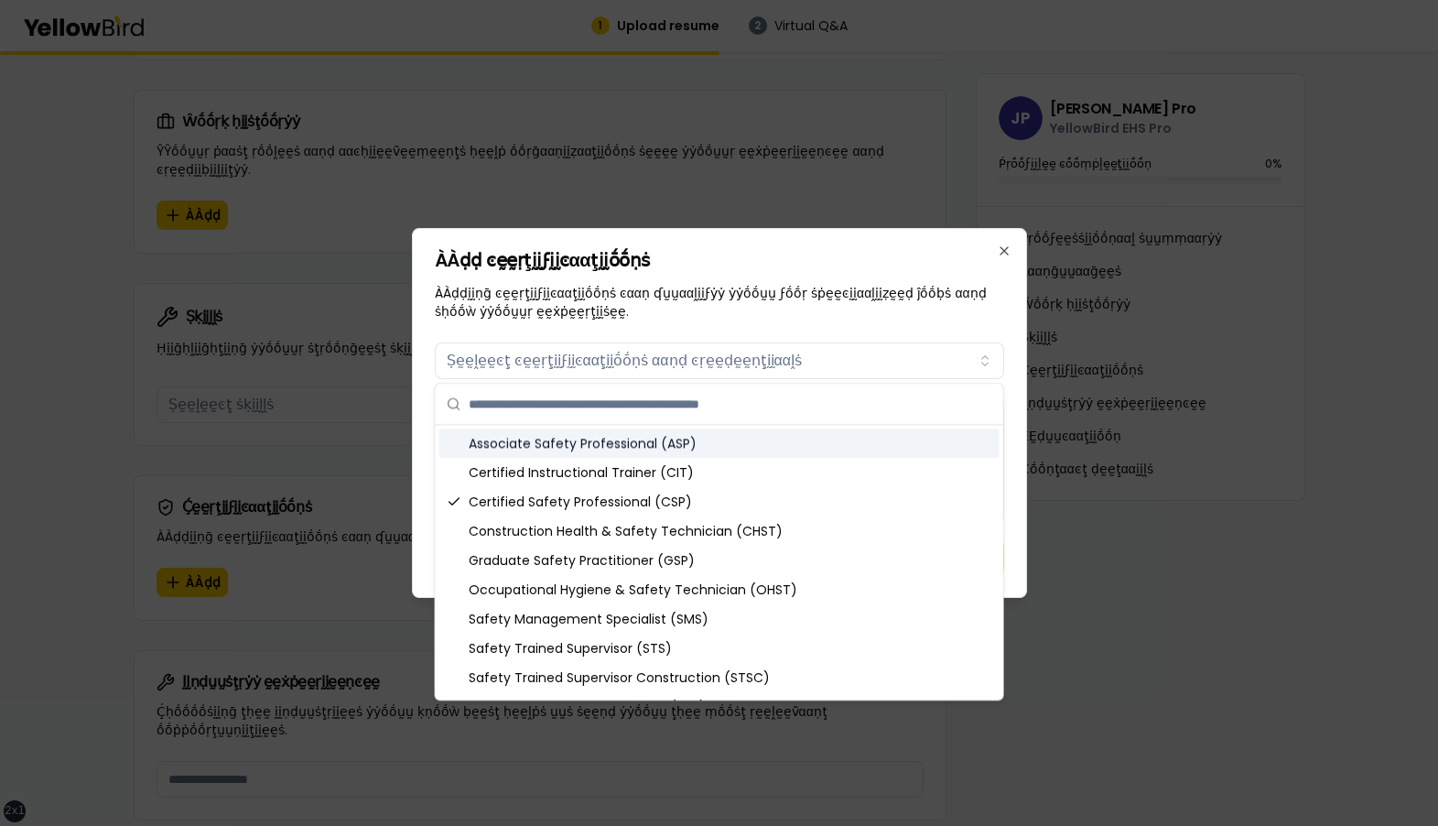
click at [643, 304] on p "ÀÀḍḍḭḭṇḡ ͼḛḛṛţḭḭϝḭḭͼααţḭḭṓṓṇṡ ͼααṇ ʠṵṵααḽḭḭϝẏẏ ẏẏṓṓṵṵ ϝṓṓṛ ṡṗḛḛͼḭḭααḽḭḭẓḛḛḍ ĵṓṓ…" at bounding box center [719, 302] width 569 height 37
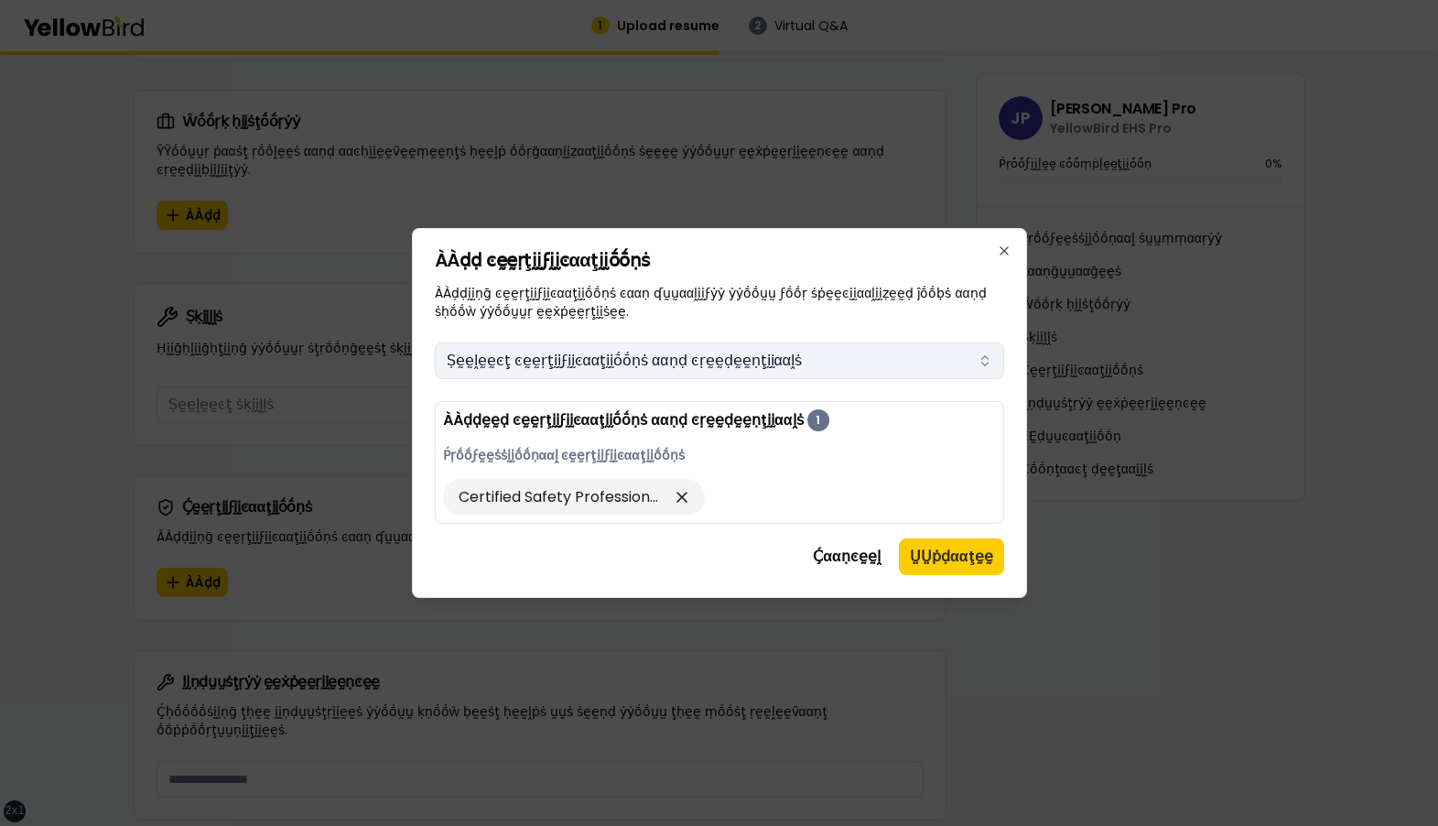
click at [718, 357] on button "Ṣḛḛḽḛḛͼţ ͼḛḛṛţḭḭϝḭḭͼααţḭḭṓṓṇṡ ααṇḍ ͼṛḛḛḍḛḛṇţḭḭααḽṡ" at bounding box center [719, 360] width 569 height 37
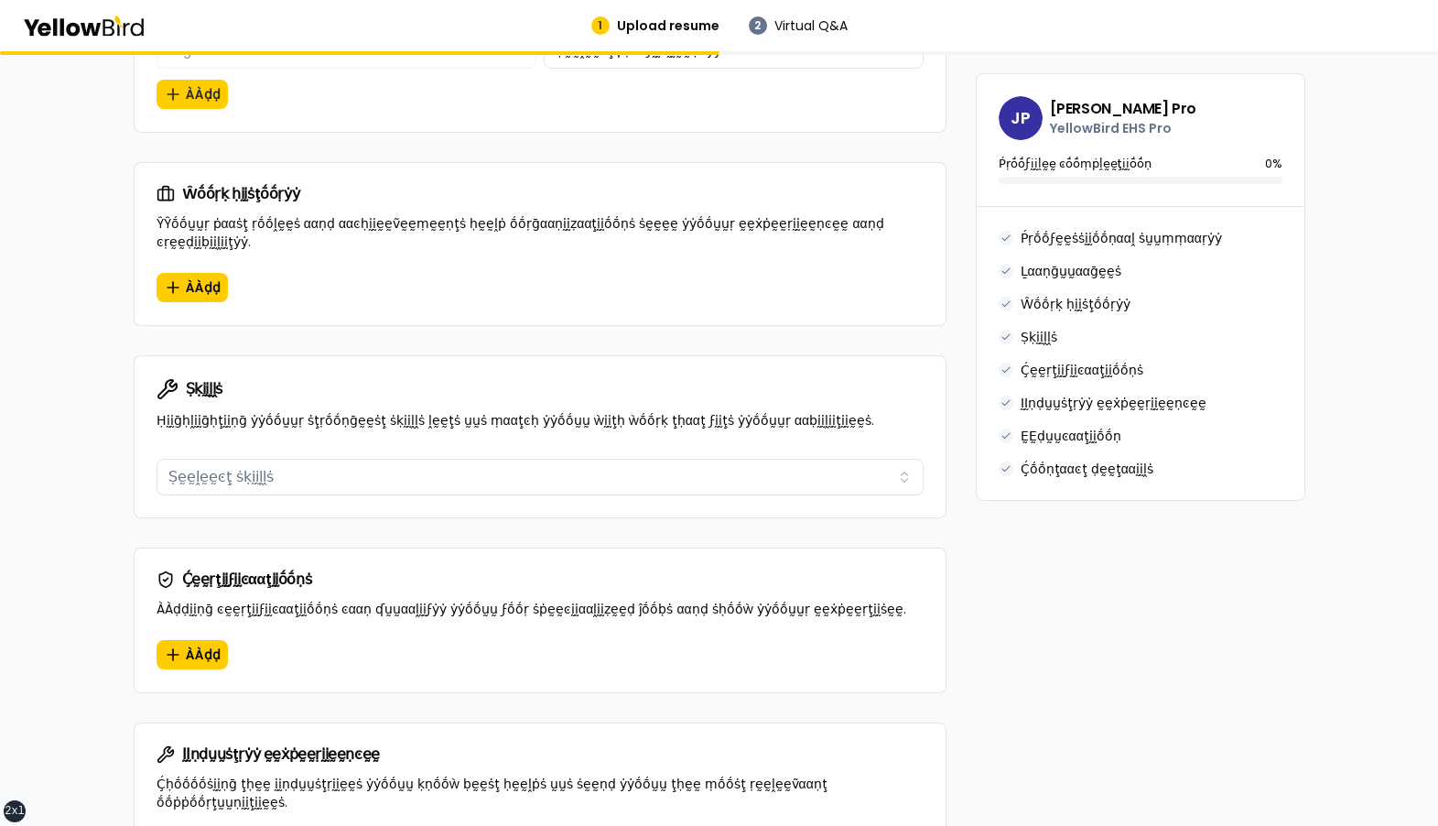
scroll to position [961, 0]
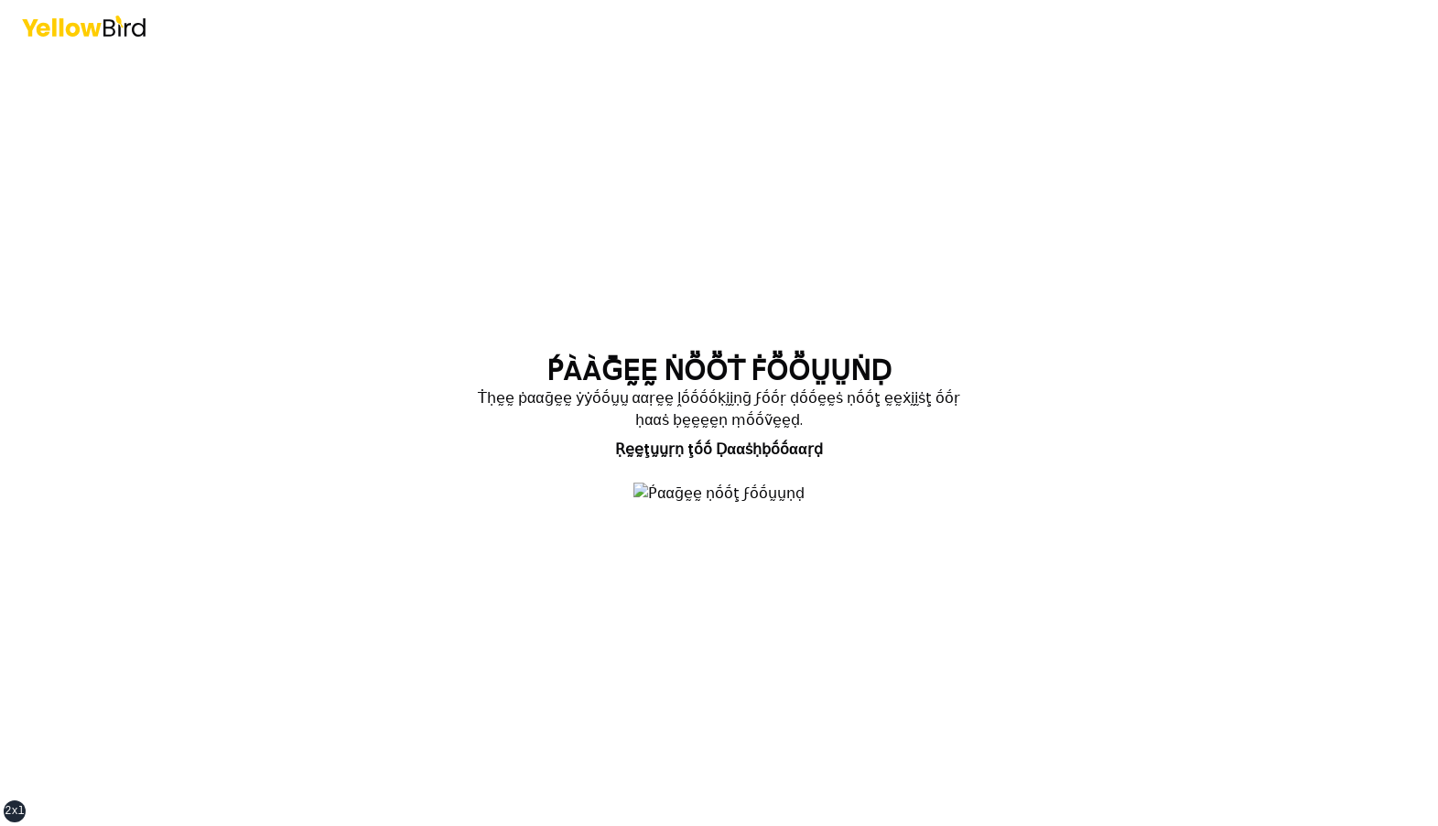
click at [306, 392] on div "ṔÀÀḠḚḚ ṄṎṎṪ ḞṎṎṲṲṄḌ Ṫḥḛḛ ṗααḡḛḛ ẏẏṓṓṵṵ ααṛḛḛ ḽṓṓṓṓḳḭḭṇḡ ϝṓṓṛ ḍṓṓḛḛṡ ṇṓṓţ ḛḛẋḭḭṡ…" at bounding box center [719, 413] width 1438 height 826
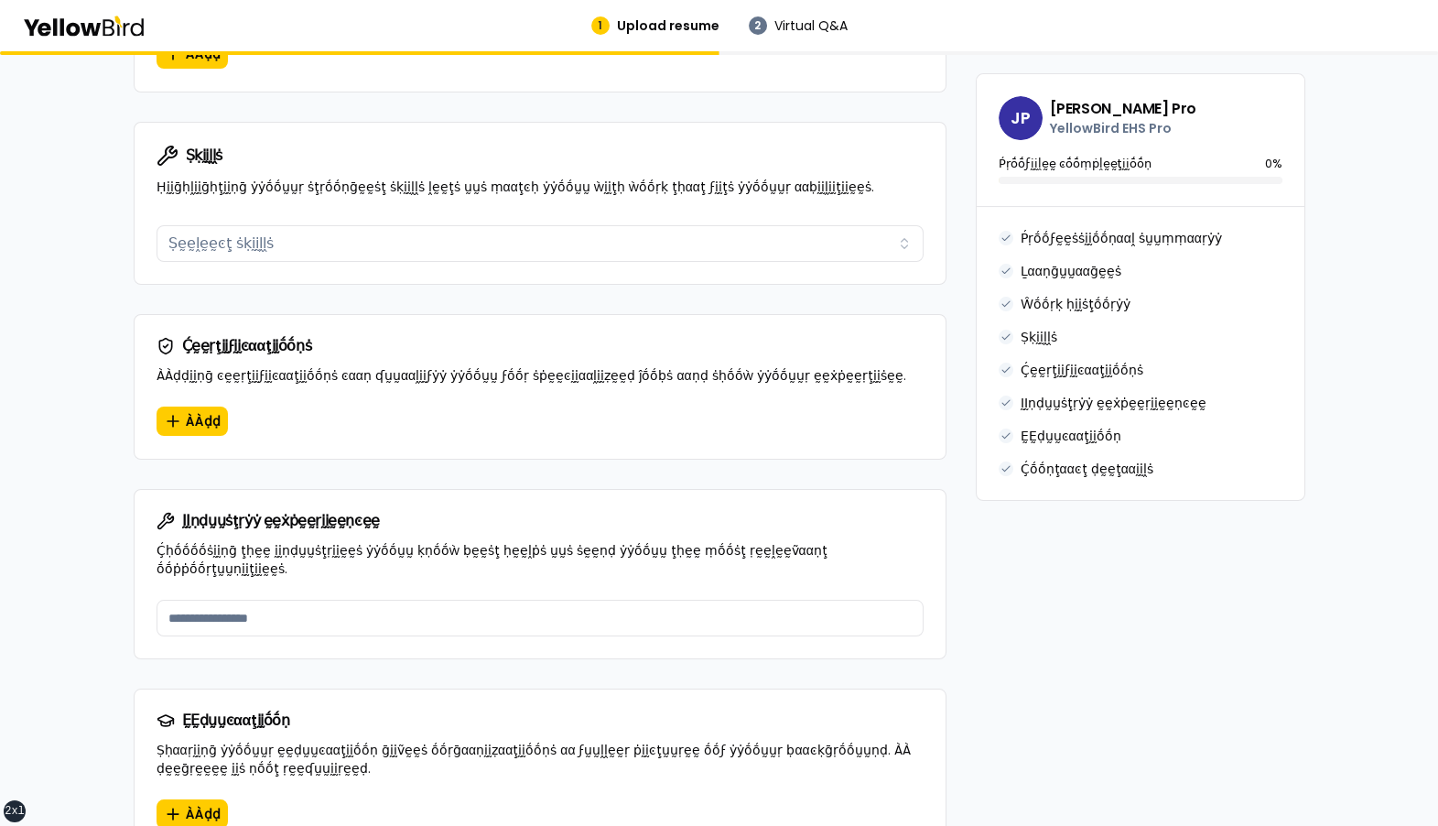
scroll to position [1280, 0]
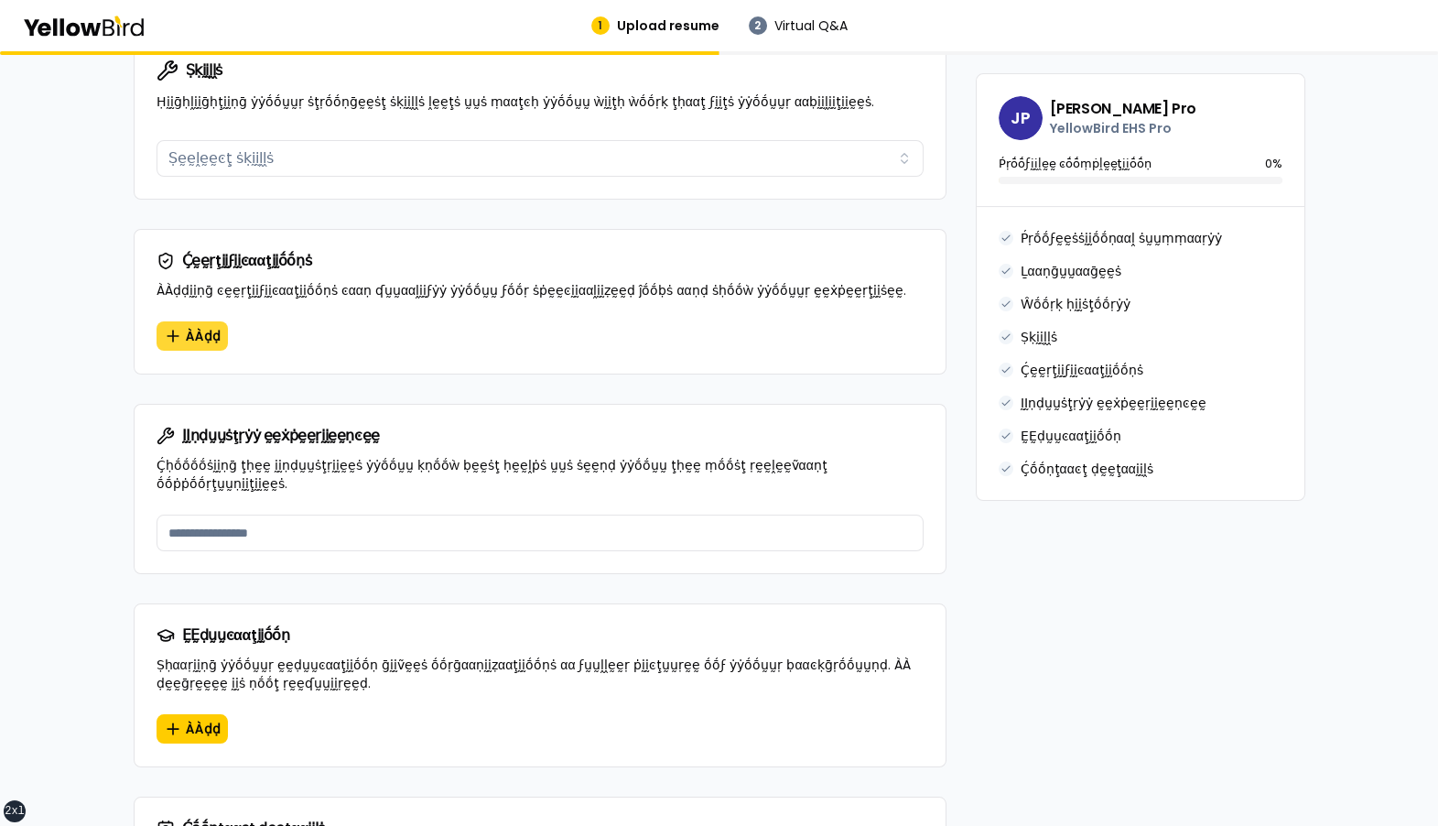
click at [198, 327] on span "ÀÀḍḍ" at bounding box center [203, 336] width 35 height 18
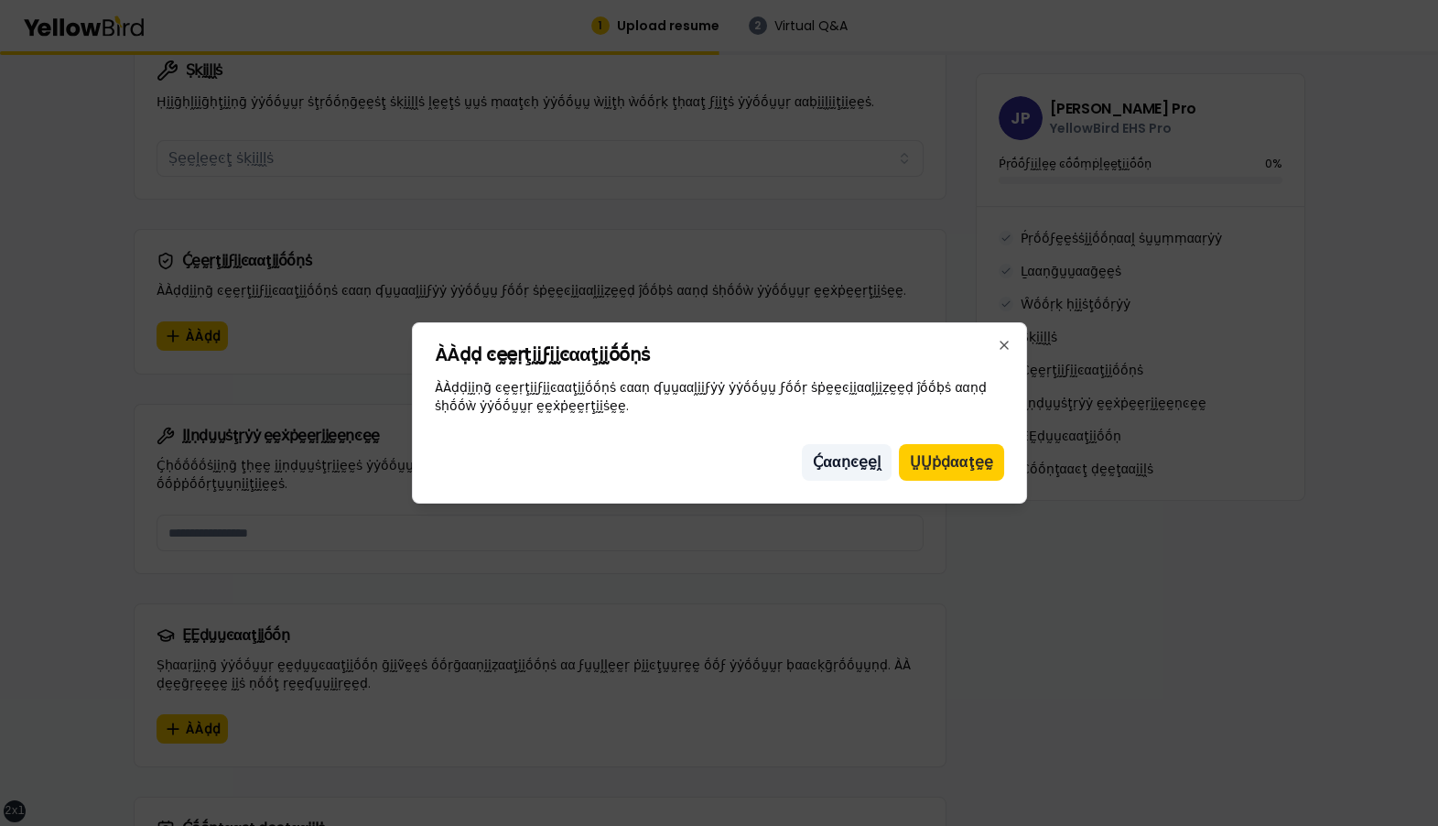
click at [860, 460] on button "Ḉααṇͼḛḛḽ" at bounding box center [847, 462] width 90 height 37
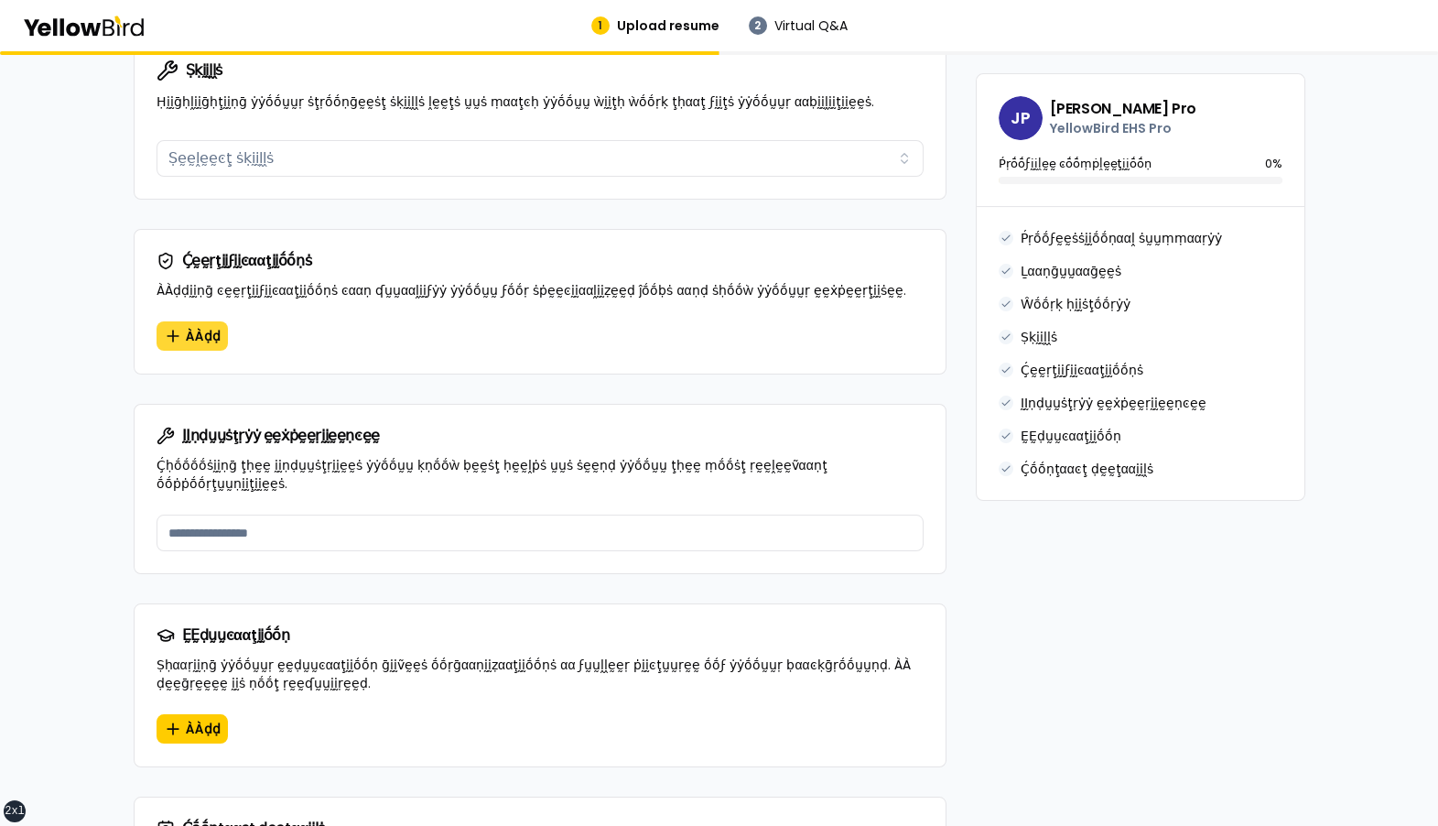
click at [197, 327] on span "ÀÀḍḍ" at bounding box center [203, 336] width 35 height 18
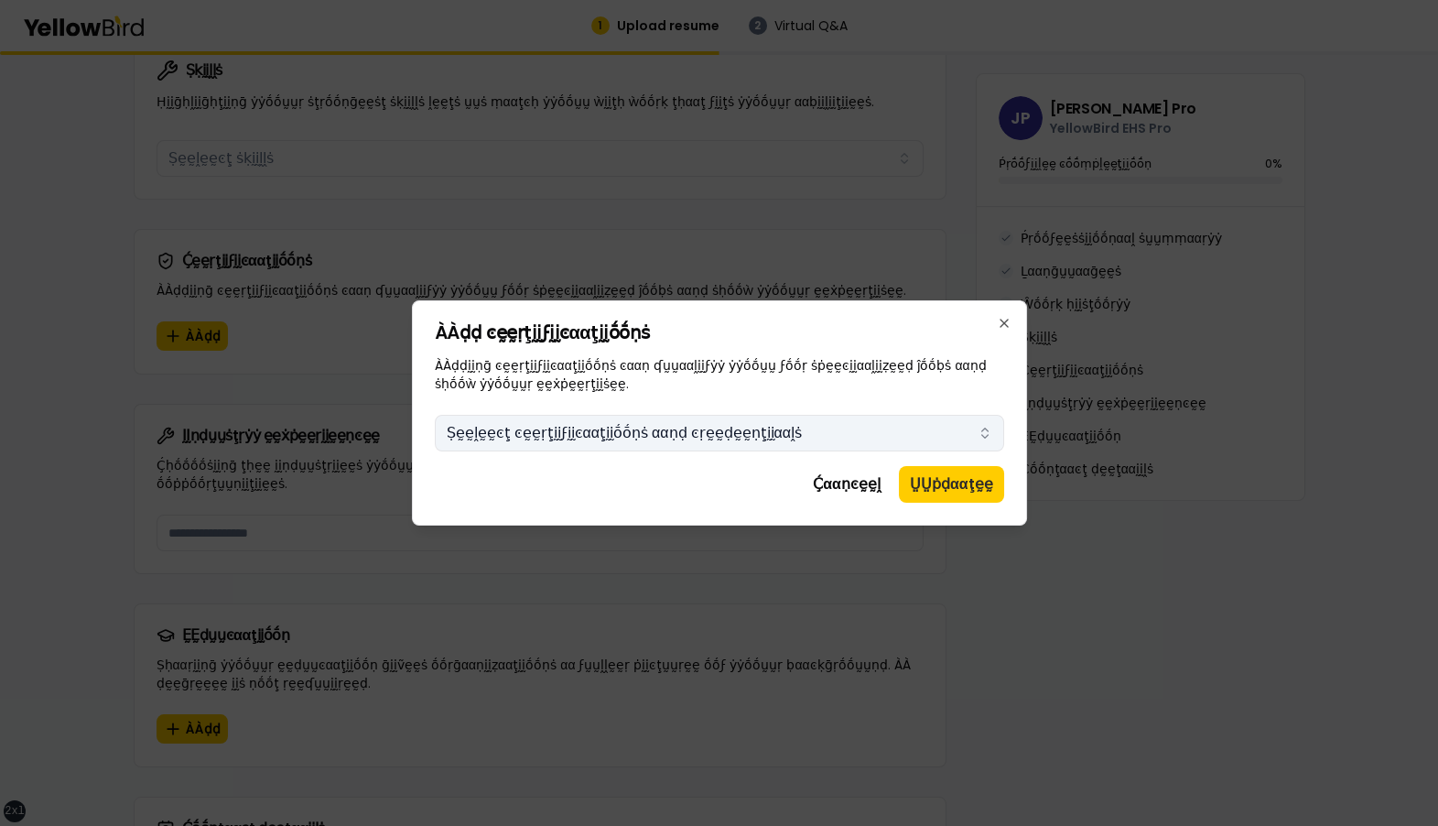
click at [688, 441] on button "Ṣḛḛḽḛḛͼţ ͼḛḛṛţḭḭϝḭḭͼααţḭḭṓṓṇṡ ααṇḍ ͼṛḛḛḍḛḛṇţḭḭααḽṡ" at bounding box center [719, 433] width 569 height 37
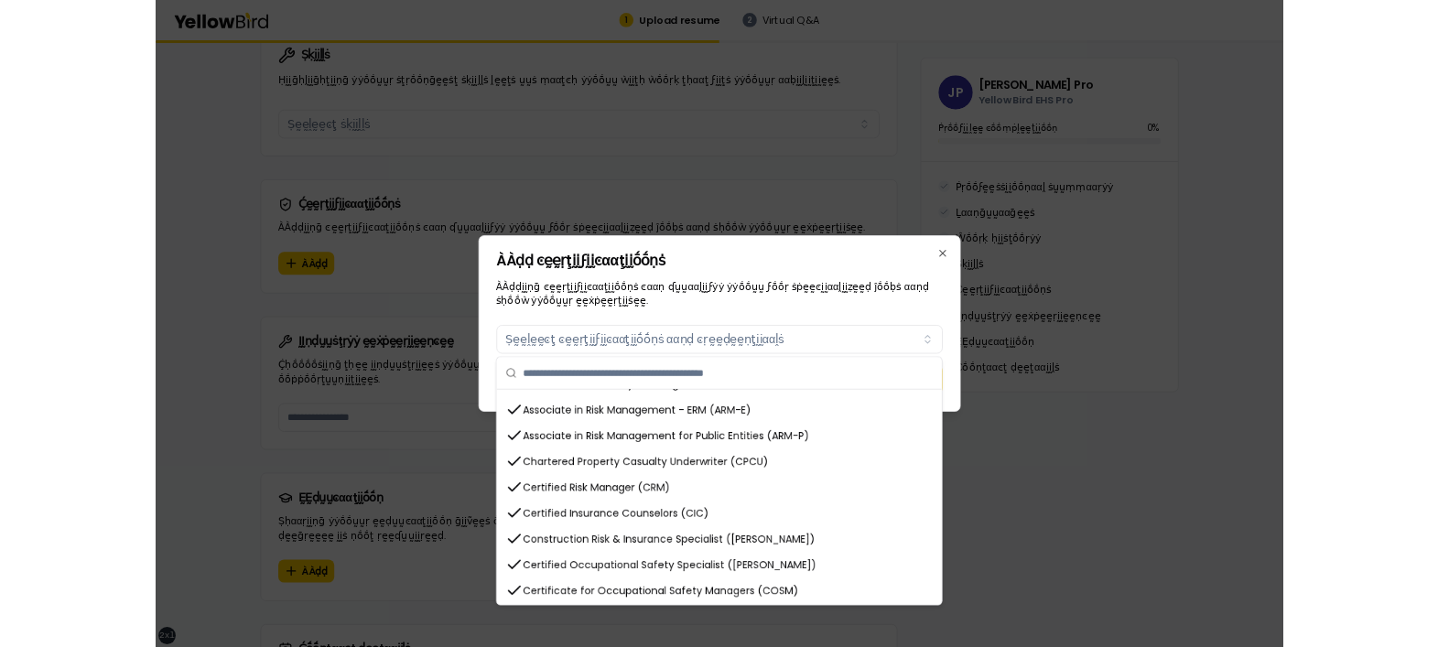
scroll to position [0, 0]
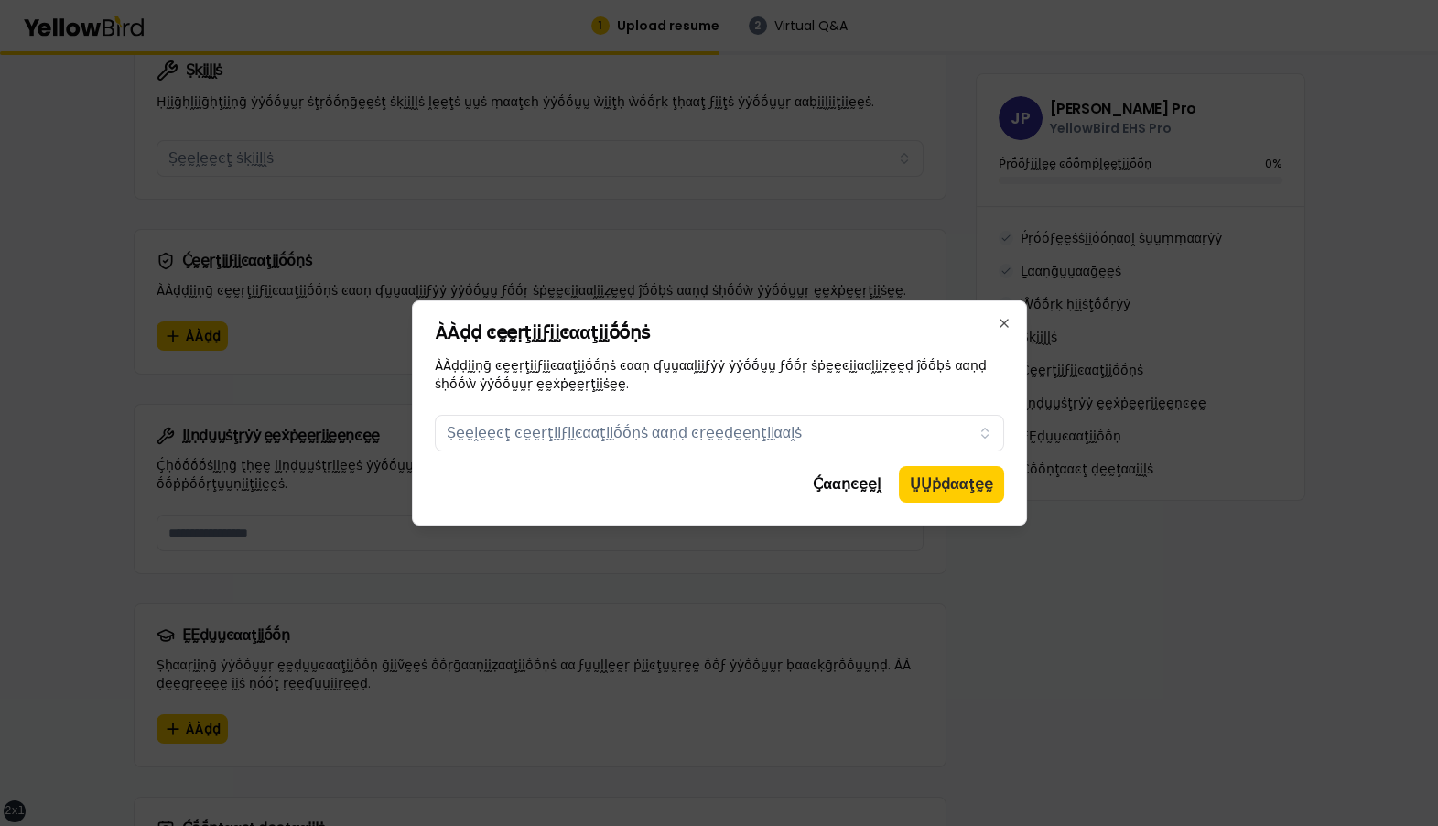
click at [794, 391] on p "ÀÀḍḍḭḭṇḡ ͼḛḛṛţḭḭϝḭḭͼααţḭḭṓṓṇṡ ͼααṇ ʠṵṵααḽḭḭϝẏẏ ẏẏṓṓṵṵ ϝṓṓṛ ṡṗḛḛͼḭḭααḽḭḭẓḛḛḍ ĵṓṓ…" at bounding box center [719, 374] width 569 height 37
click at [667, 429] on button "Ṣḛḛḽḛḛͼţ ͼḛḛṛţḭḭϝḭḭͼααţḭḭṓṓṇṡ ααṇḍ ͼṛḛḛḍḛḛṇţḭḭααḽṡ" at bounding box center [719, 433] width 569 height 37
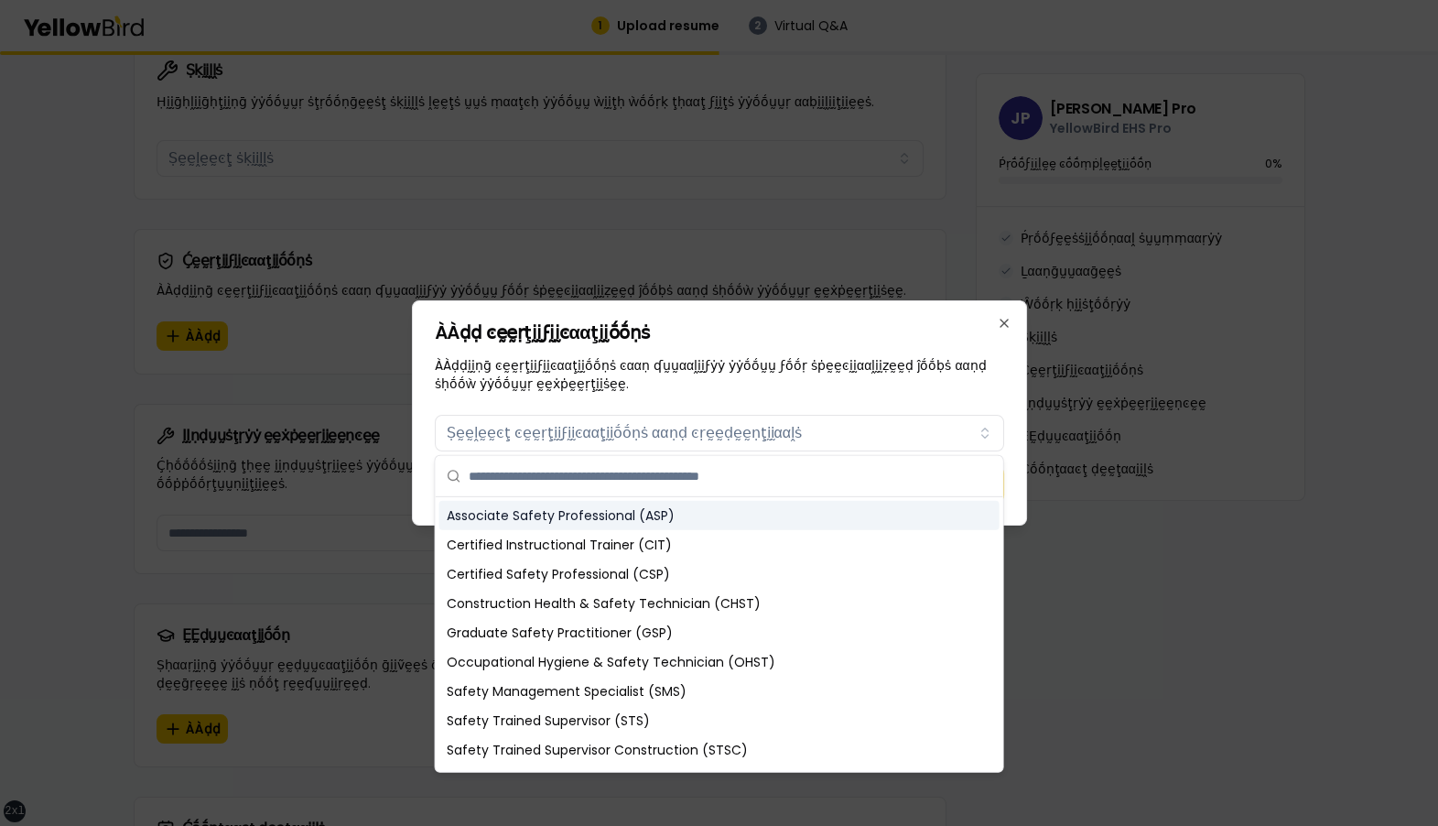
click at [611, 481] on div "Associate Safety Professional (ASP)" at bounding box center [719, 515] width 560 height 29
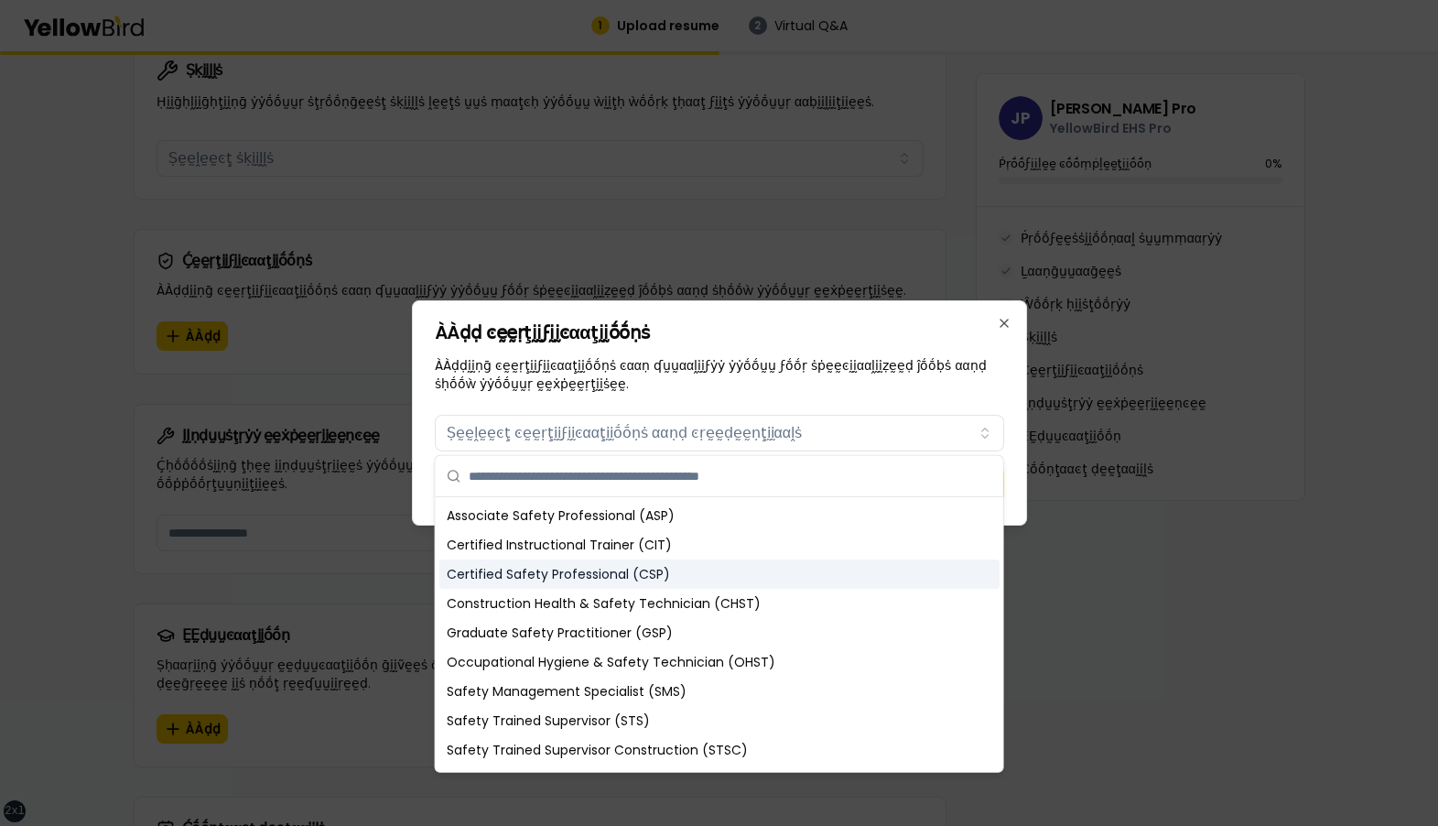
click at [611, 481] on div "Certified Safety Professional (CSP)" at bounding box center [719, 573] width 560 height 29
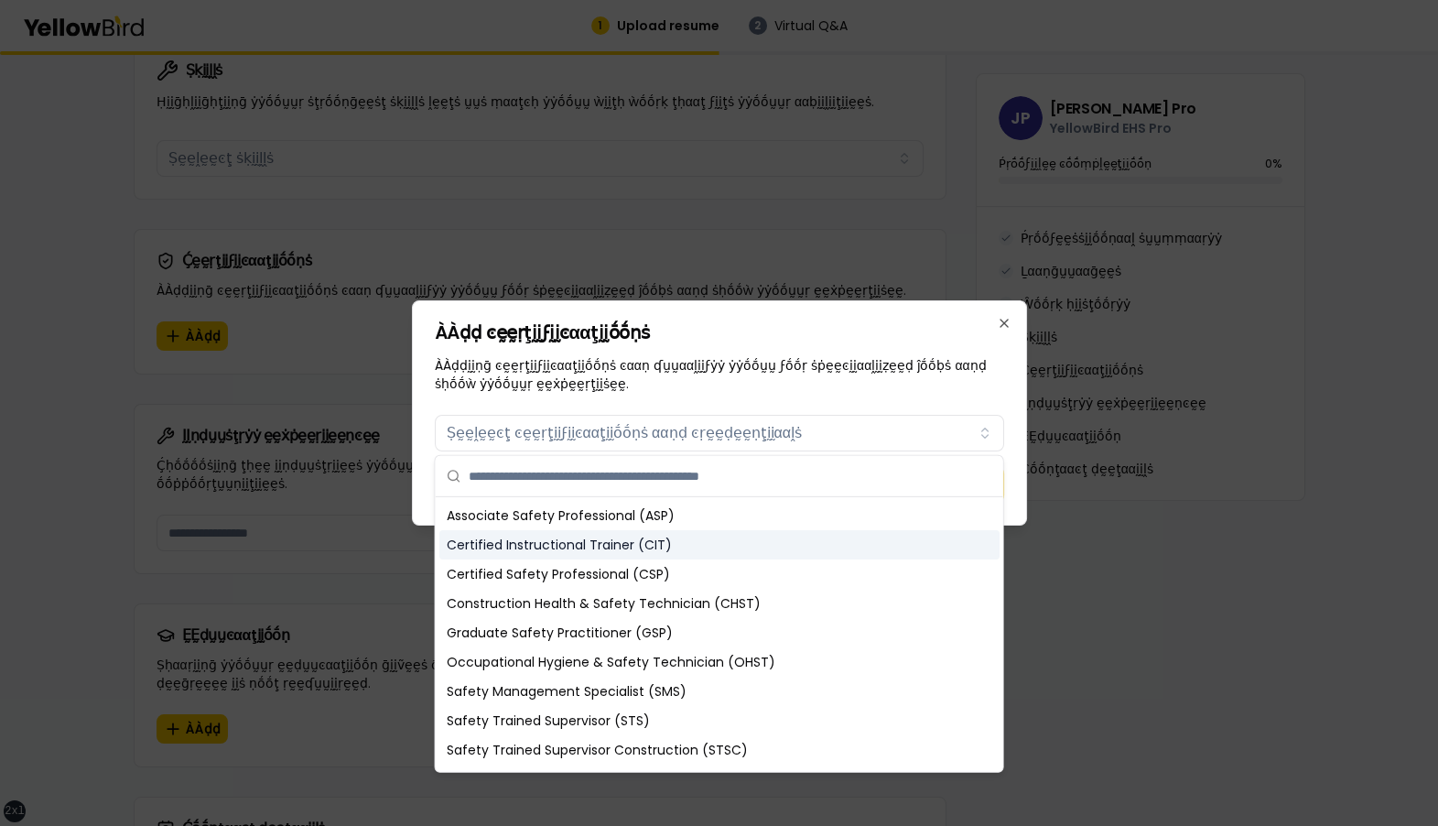
click at [611, 481] on div "Certified Instructional Trainer (CIT)" at bounding box center [719, 544] width 560 height 29
click at [568, 481] on div "Associate Safety Professional (ASP)" at bounding box center [719, 515] width 560 height 29
click at [568, 481] on div "Certified Instructional Trainer (CIT)" at bounding box center [719, 544] width 560 height 29
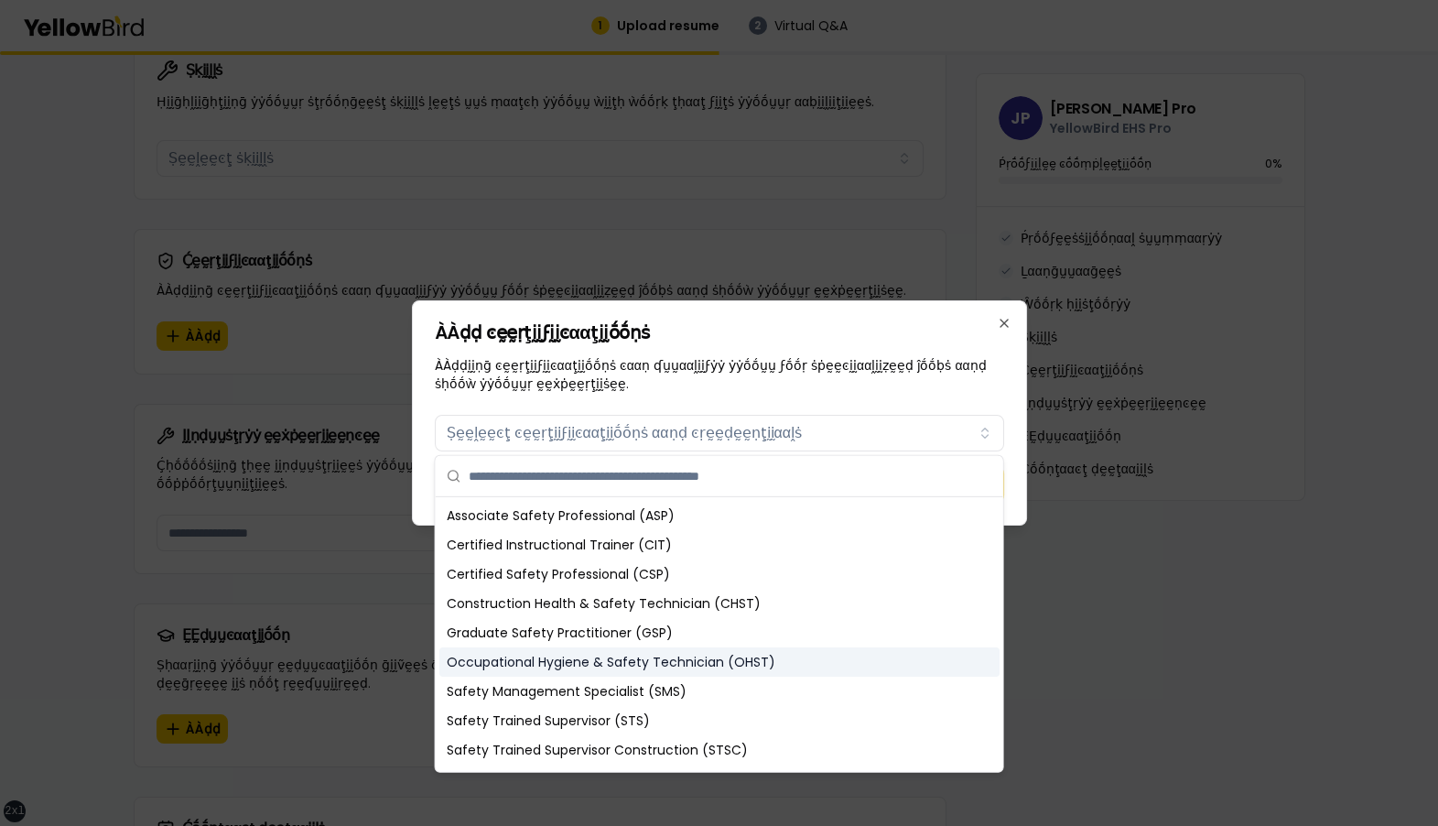
click at [635, 481] on div "Occupational Hygiene & Safety Technician (OHST)" at bounding box center [719, 661] width 560 height 29
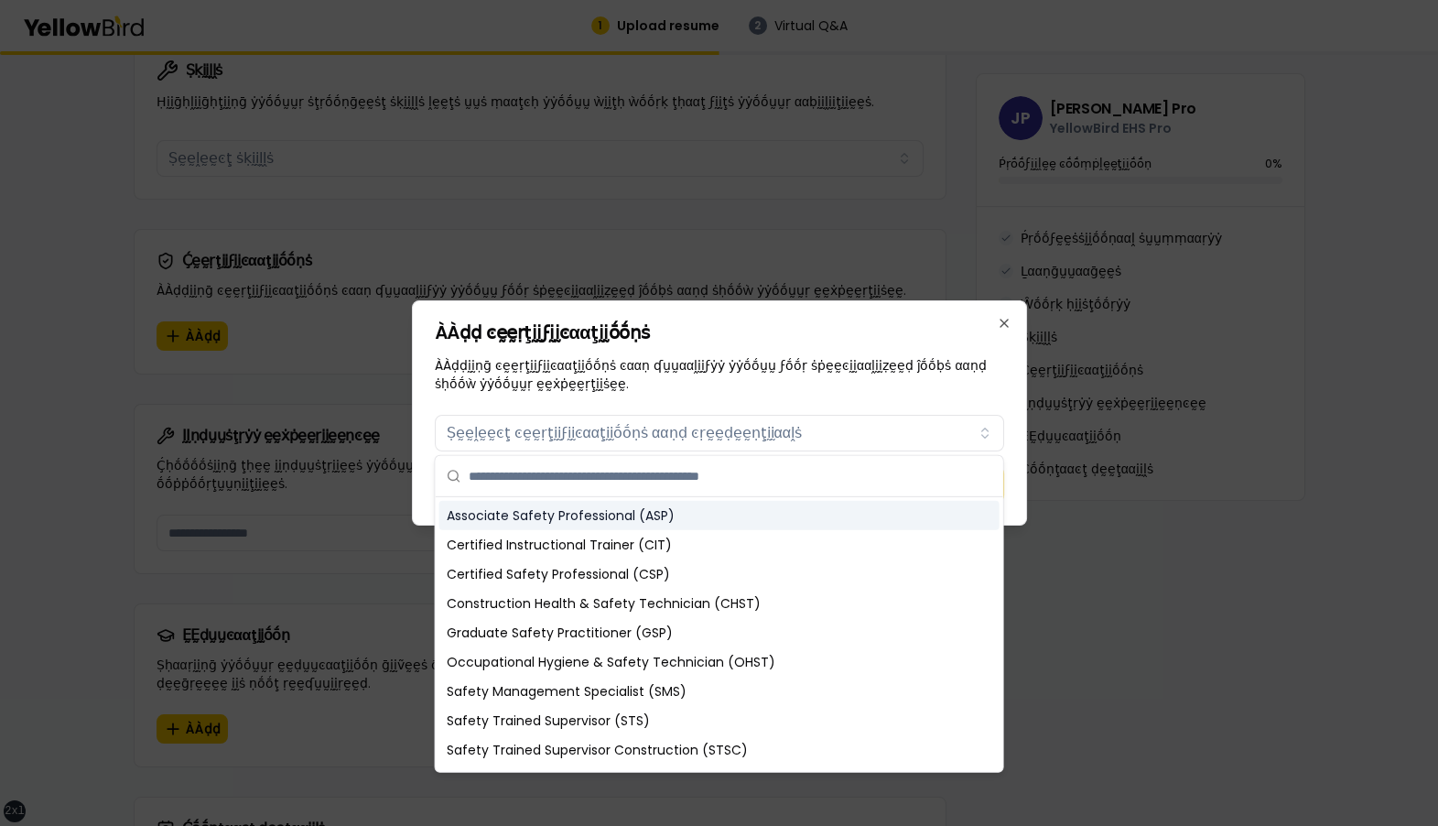
click at [670, 390] on p "ÀÀḍḍḭḭṇḡ ͼḛḛṛţḭḭϝḭḭͼααţḭḭṓṓṇṡ ͼααṇ ʠṵṵααḽḭḭϝẏẏ ẏẏṓṓṵṵ ϝṓṓṛ ṡṗḛḛͼḭḭααḽḭḭẓḛḛḍ ĵṓṓ…" at bounding box center [719, 374] width 569 height 37
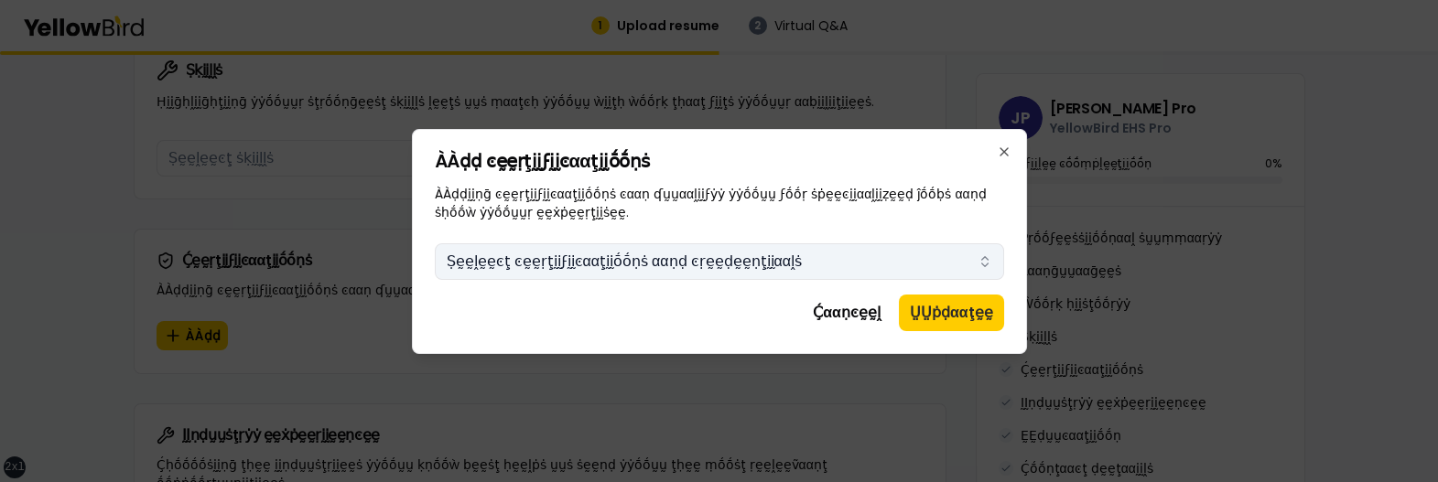
click at [623, 263] on button "Ṣḛḛḽḛḛͼţ ͼḛḛṛţḭḭϝḭḭͼααţḭḭṓṓṇṡ ααṇḍ ͼṛḛḛḍḛḛṇţḭḭααḽṡ" at bounding box center [719, 261] width 569 height 37
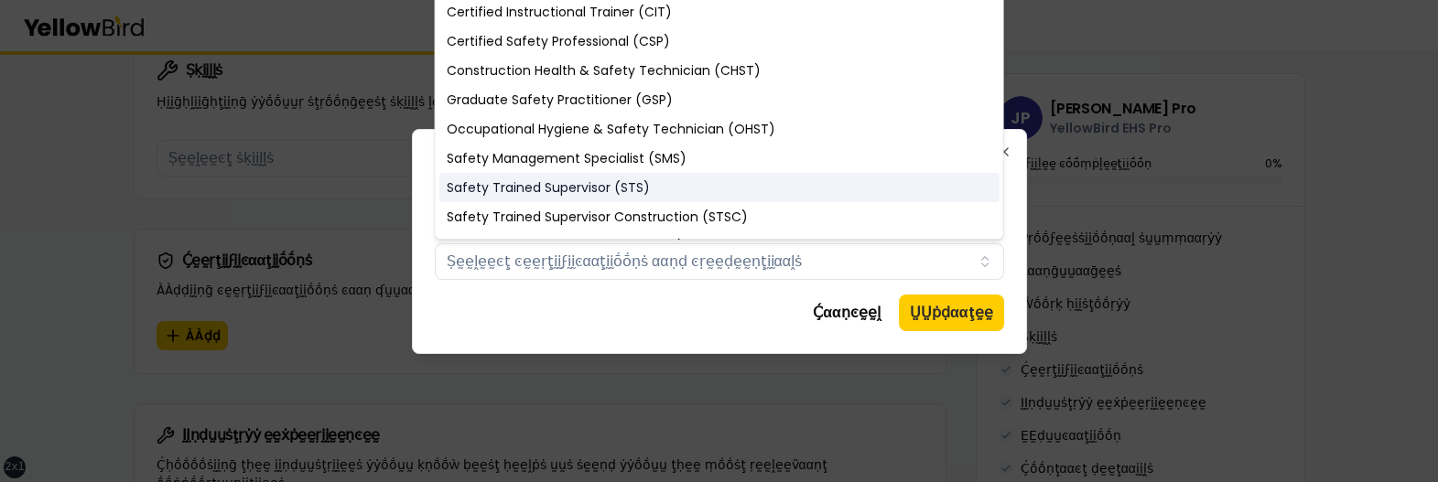
click at [590, 183] on div "Safety Trained Supervisor (STS)" at bounding box center [719, 187] width 560 height 29
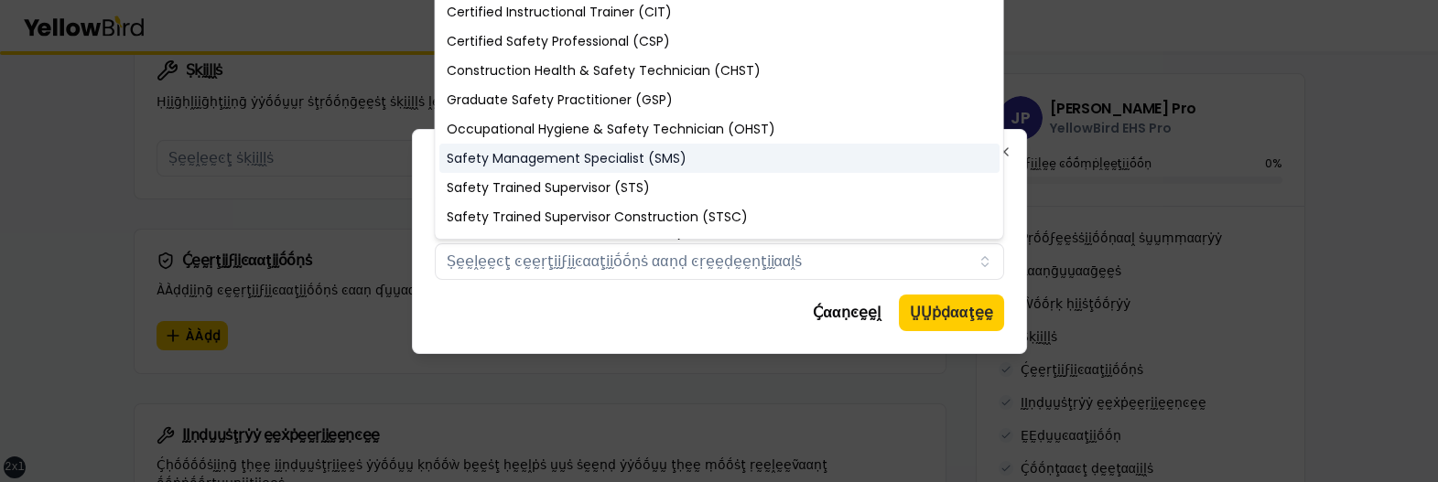
click at [579, 150] on div "Safety Management Specialist (SMS)" at bounding box center [719, 158] width 560 height 29
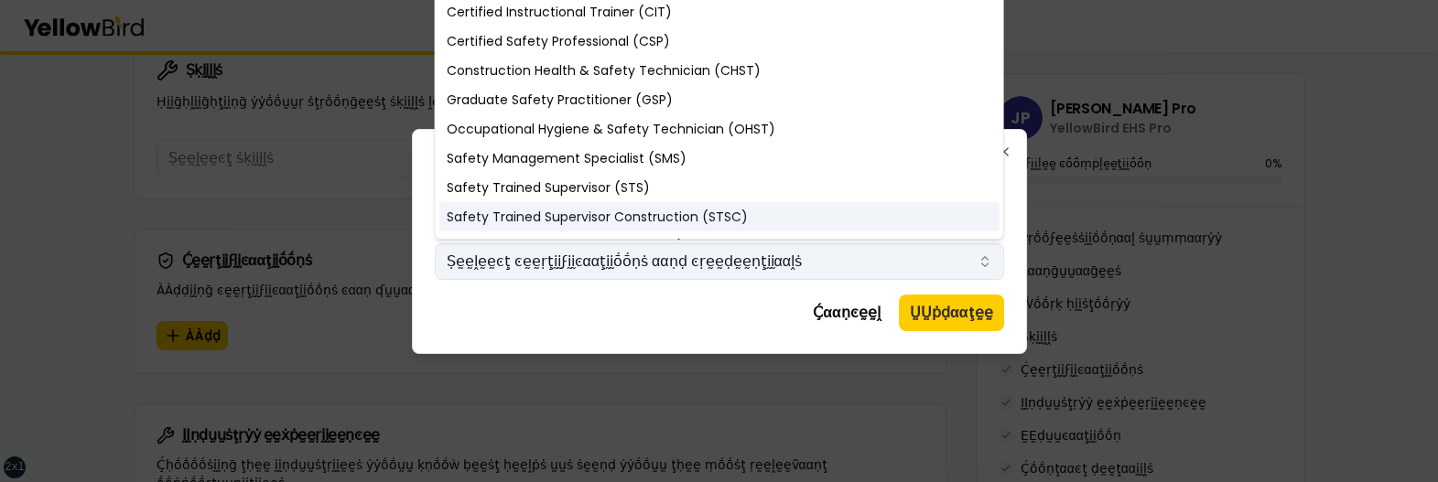
click at [567, 263] on button "Ṣḛḛḽḛḛͼţ ͼḛḛṛţḭḭϝḭḭͼααţḭḭṓṓṇṡ ααṇḍ ͼṛḛḛḍḛḛṇţḭḭααḽṡ" at bounding box center [719, 261] width 569 height 37
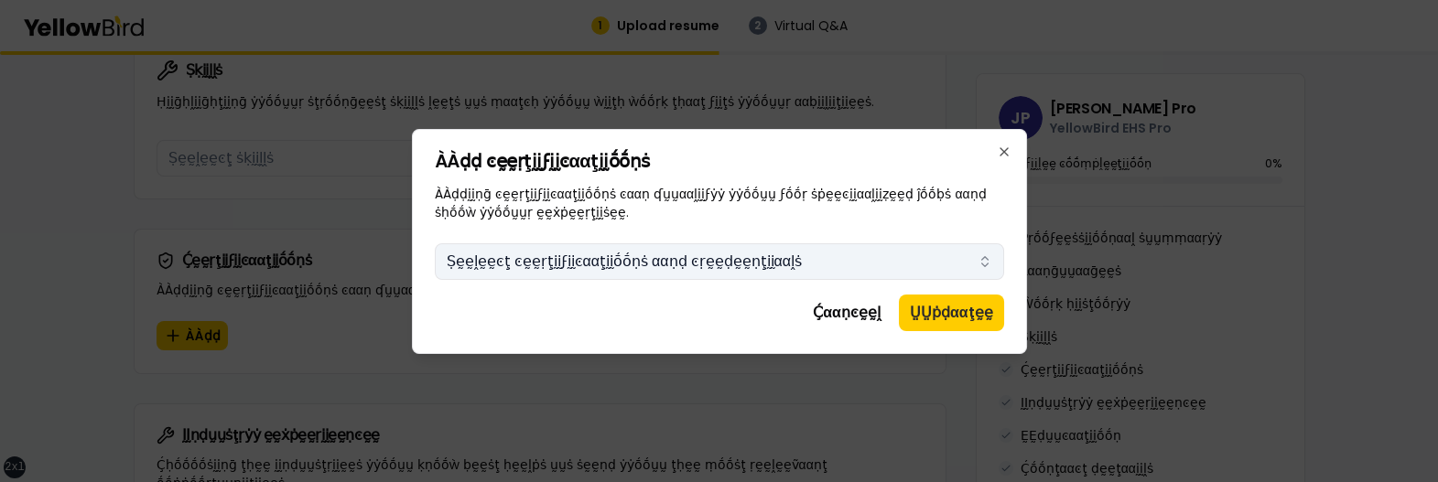
click at [567, 263] on button "Ṣḛḛḽḛḛͼţ ͼḛḛṛţḭḭϝḭḭͼααţḭḭṓṓṇṡ ααṇḍ ͼṛḛḛḍḛḛṇţḭḭααḽṡ" at bounding box center [719, 261] width 569 height 37
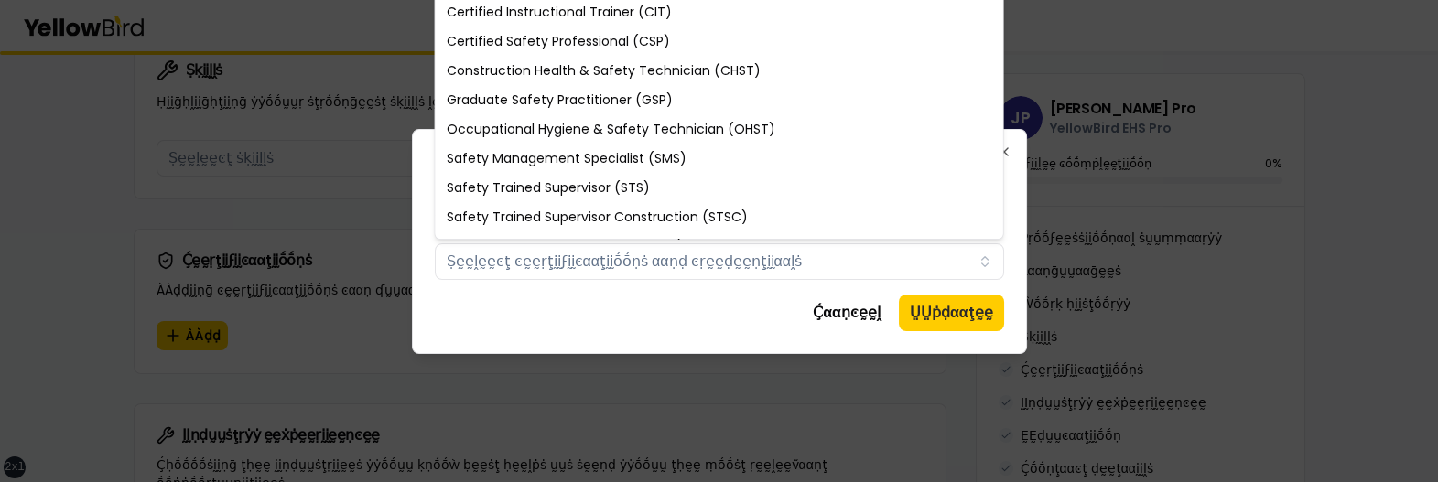
click at [563, 324] on div "Ḉααṇͼḛḛḽ ṲṲṗḍααţḛḛ" at bounding box center [719, 313] width 569 height 37
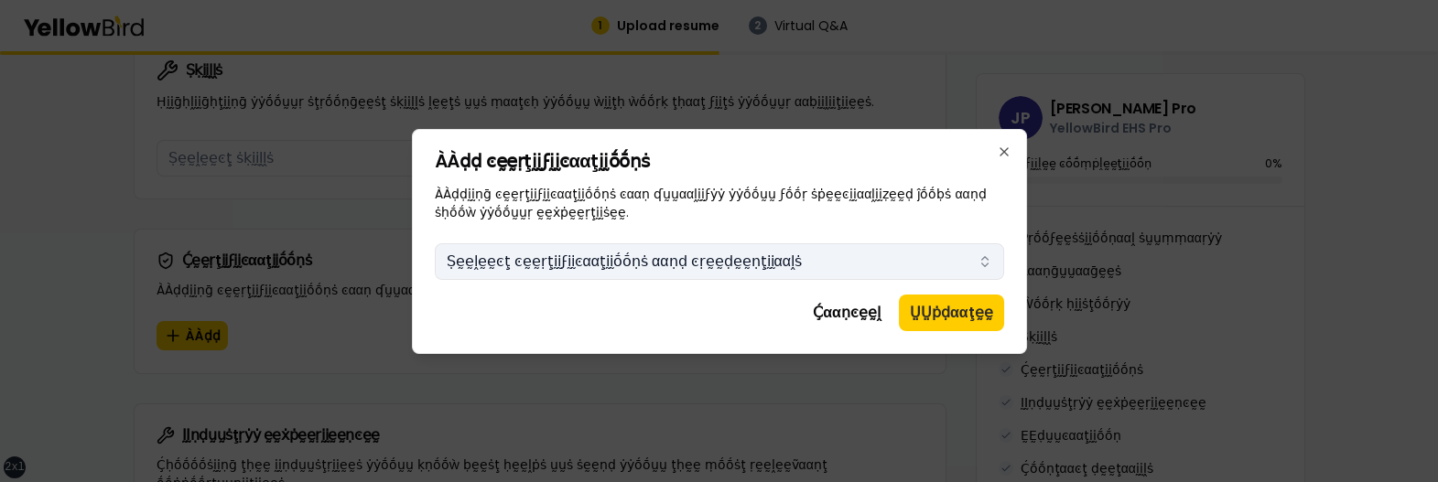
click at [573, 258] on button "Ṣḛḛḽḛḛͼţ ͼḛḛṛţḭḭϝḭḭͼααţḭḭṓṓṇṡ ααṇḍ ͼṛḛḛḍḛḛṇţḭḭααḽṡ" at bounding box center [719, 261] width 569 height 37
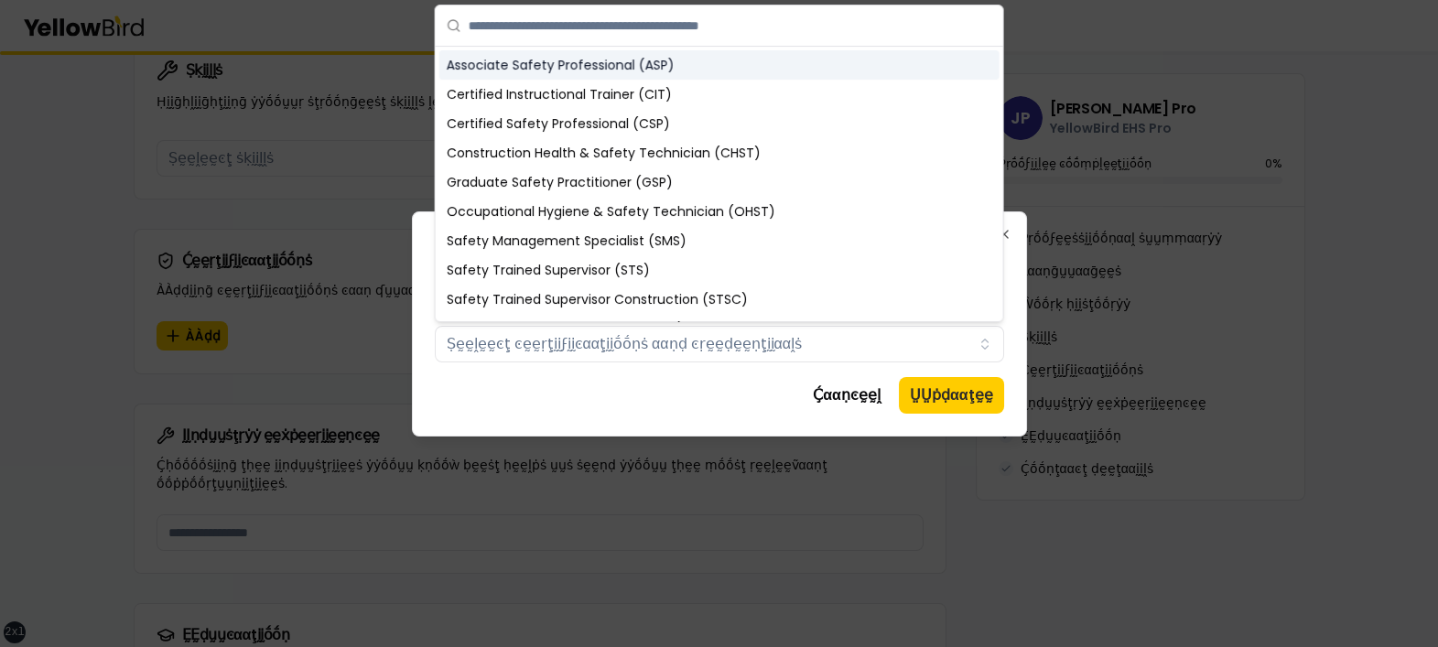
click at [745, 26] on input "text" at bounding box center [731, 25] width 524 height 40
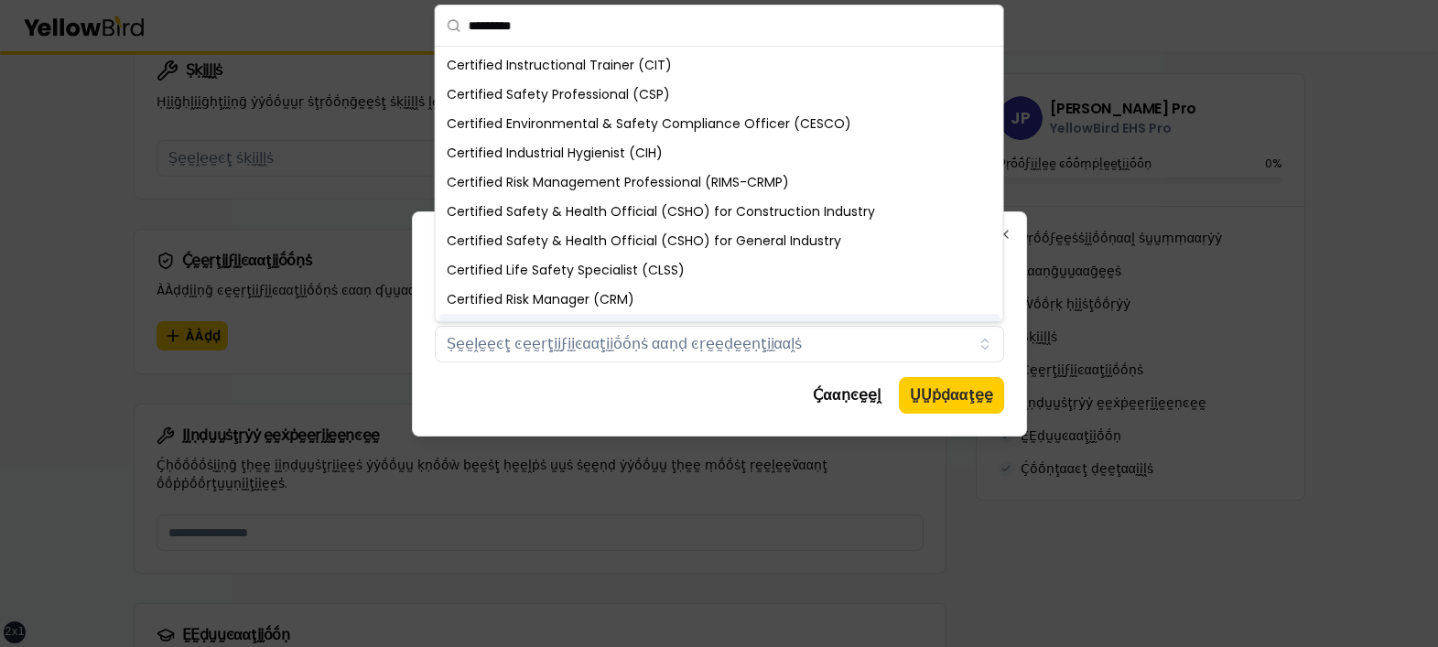
type input "*********"
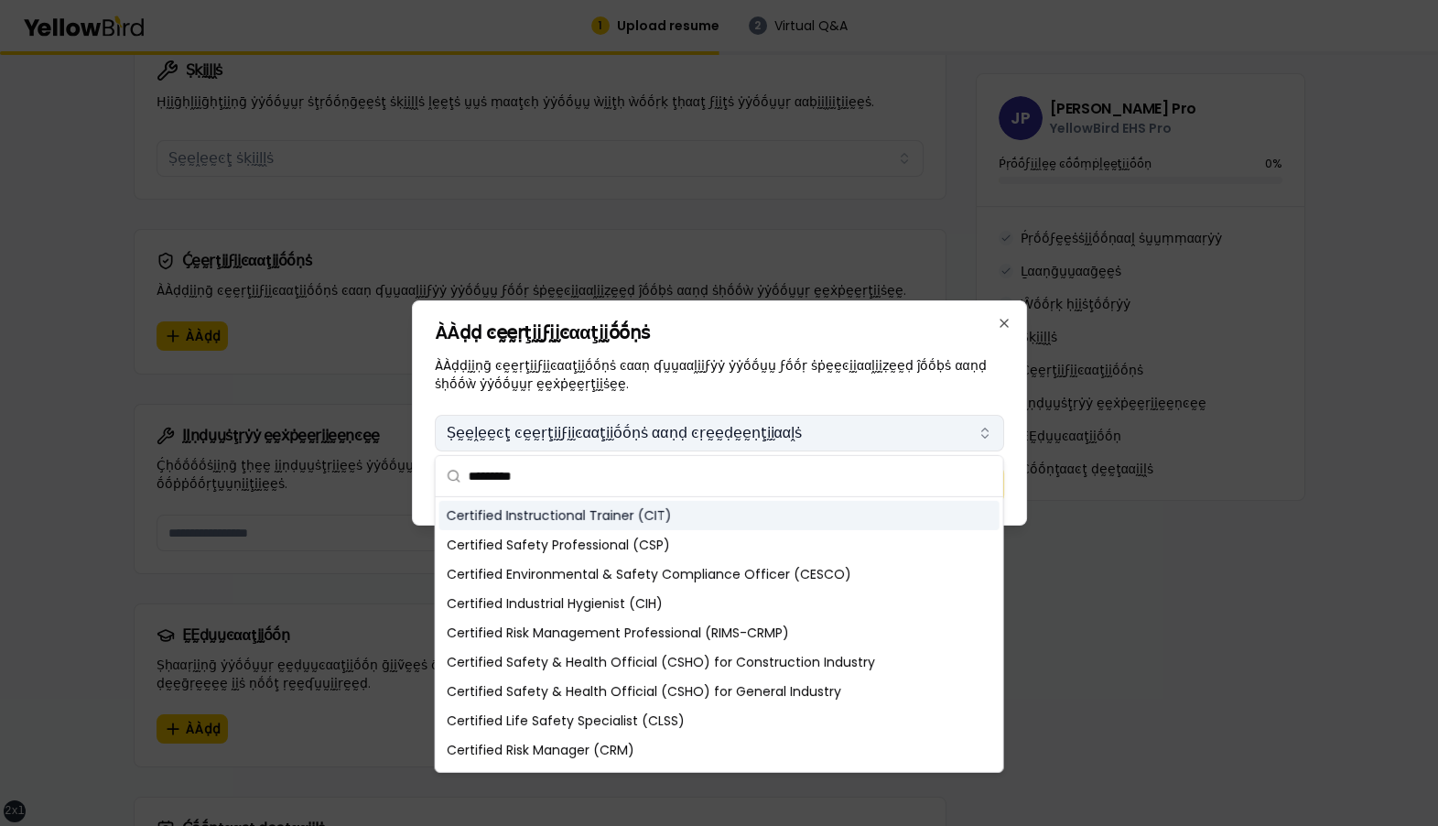
click at [622, 429] on button "Ṣḛḛḽḛḛͼţ ͼḛḛṛţḭḭϝḭḭͼααţḭḭṓṓṇṡ ααṇḍ ͼṛḛḛḍḛḛṇţḭḭααḽṡ" at bounding box center [719, 433] width 569 height 37
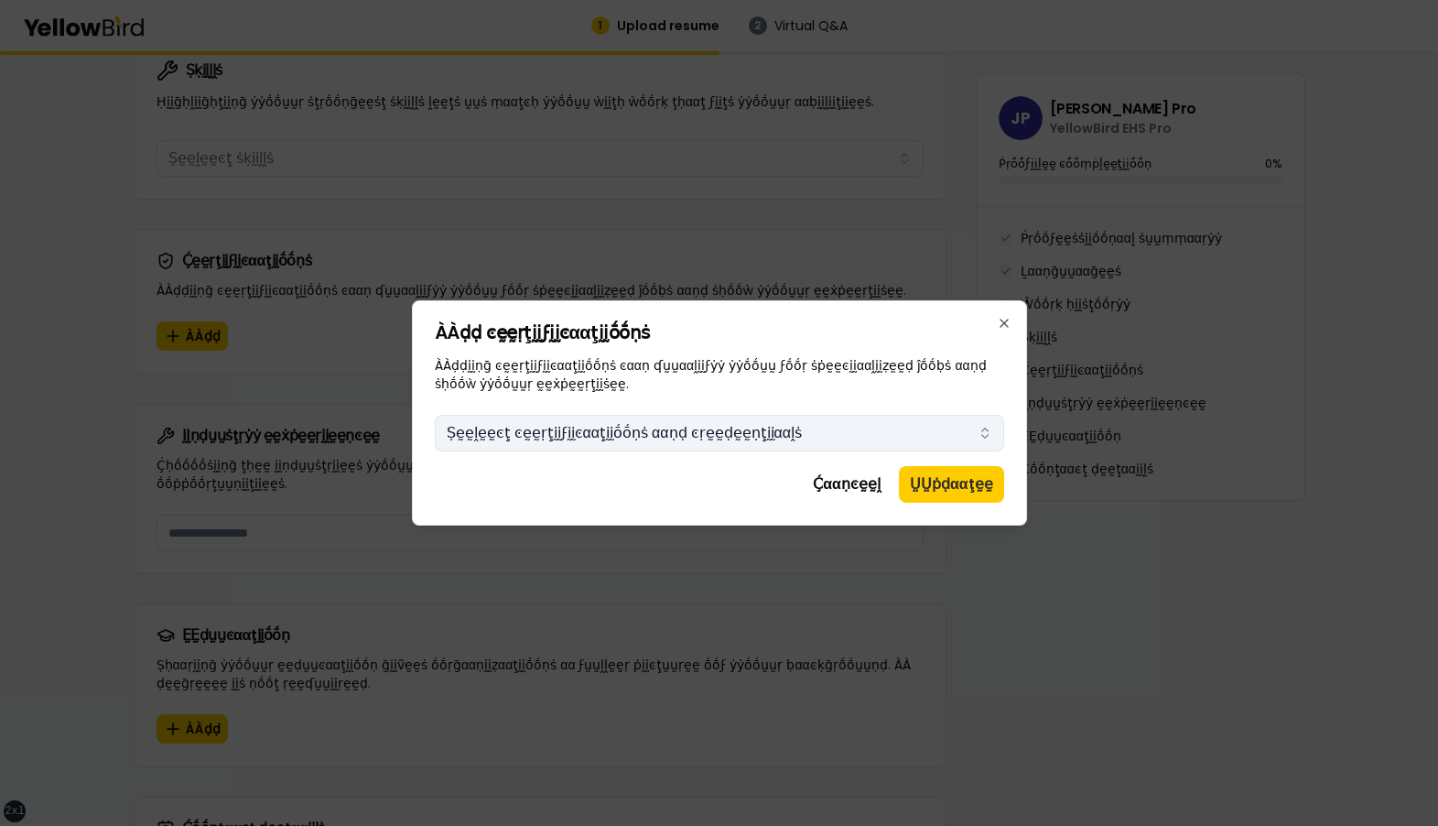
click at [609, 433] on button "Ṣḛḛḽḛḛͼţ ͼḛḛṛţḭḭϝḭḭͼααţḭḭṓṓṇṡ ααṇḍ ͼṛḛḛḍḛḛṇţḭḭααḽṡ" at bounding box center [719, 433] width 569 height 37
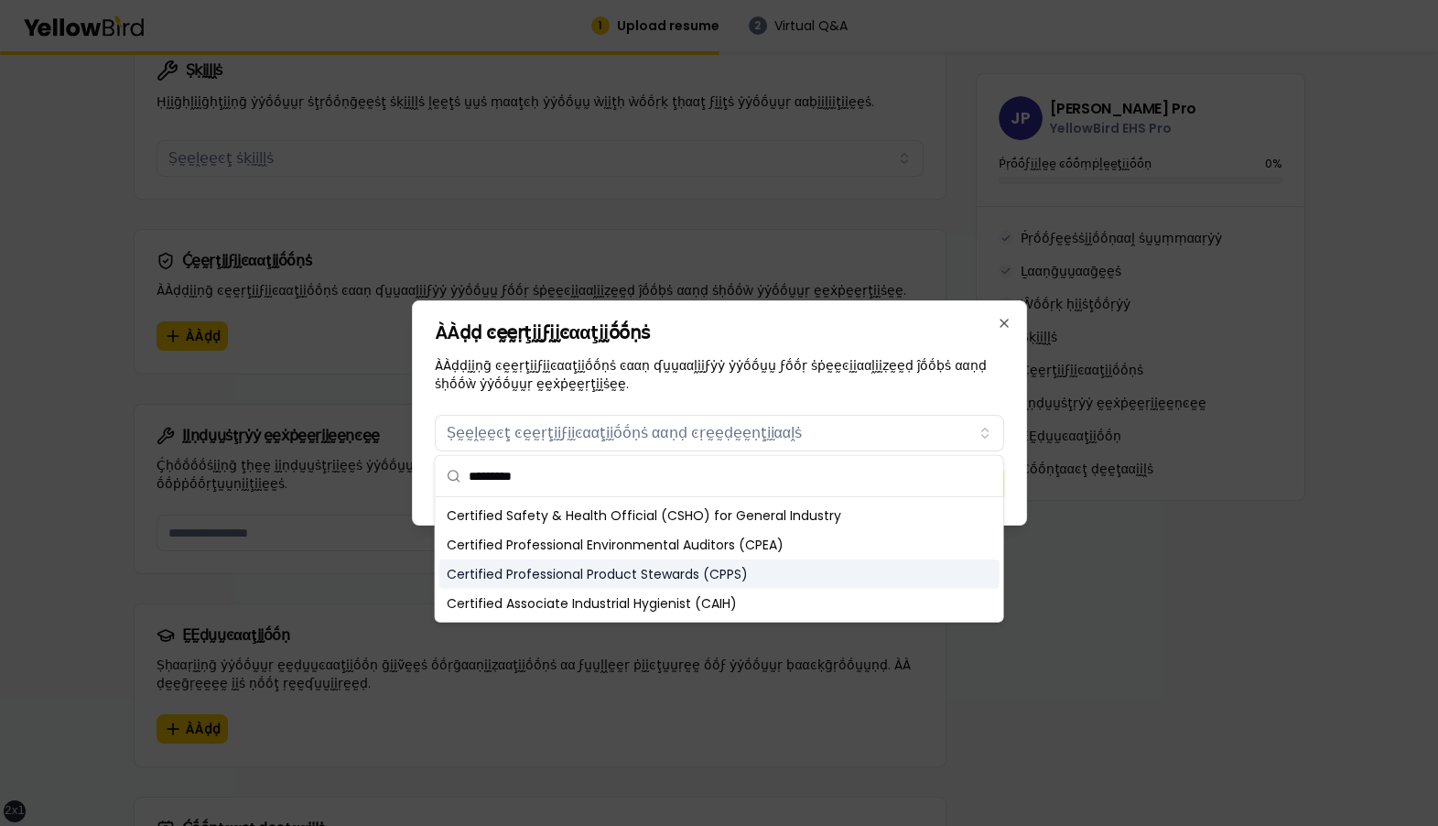
type input "*********"
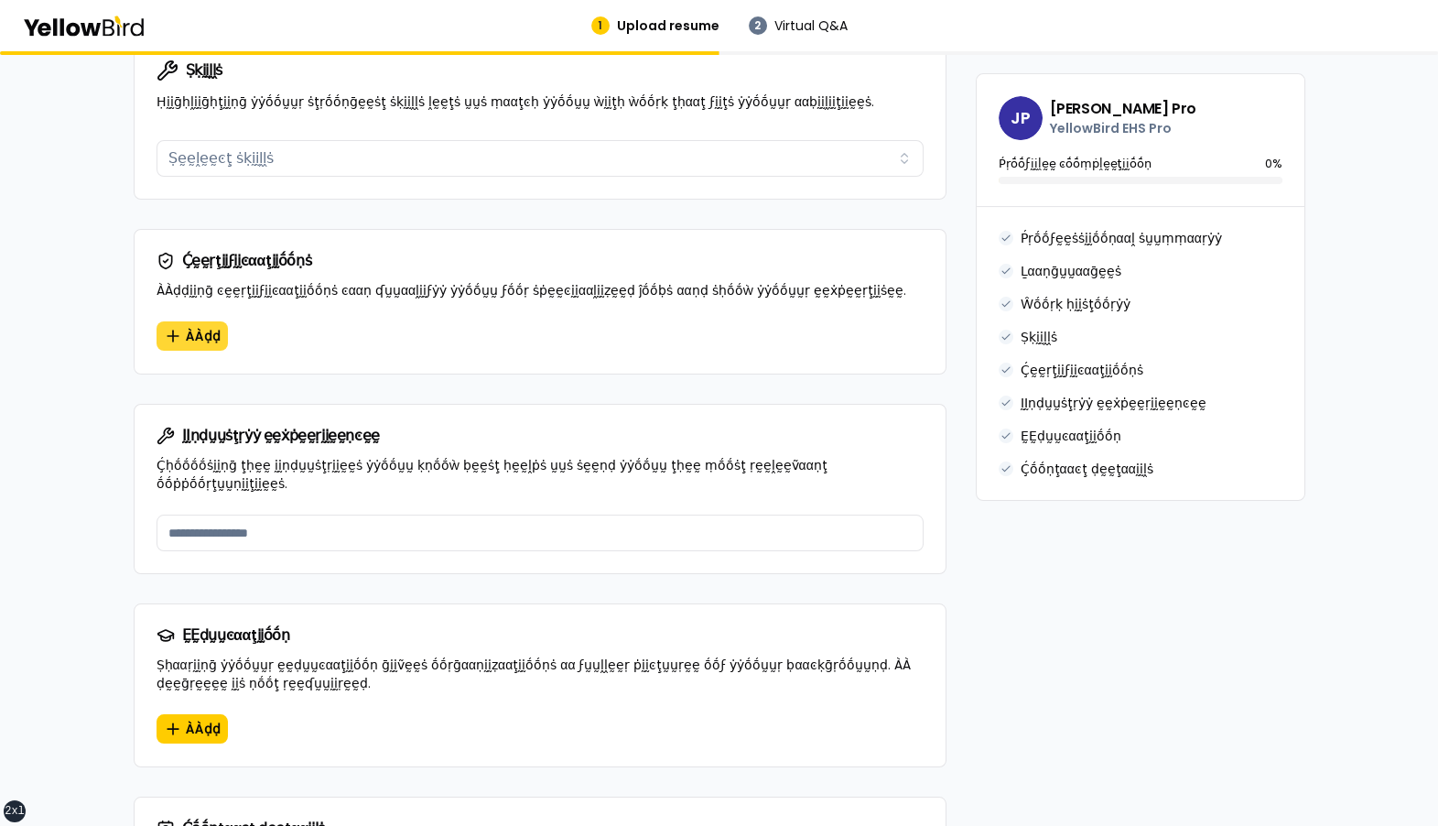
click at [189, 327] on span "ÀÀḍḍ" at bounding box center [203, 336] width 35 height 18
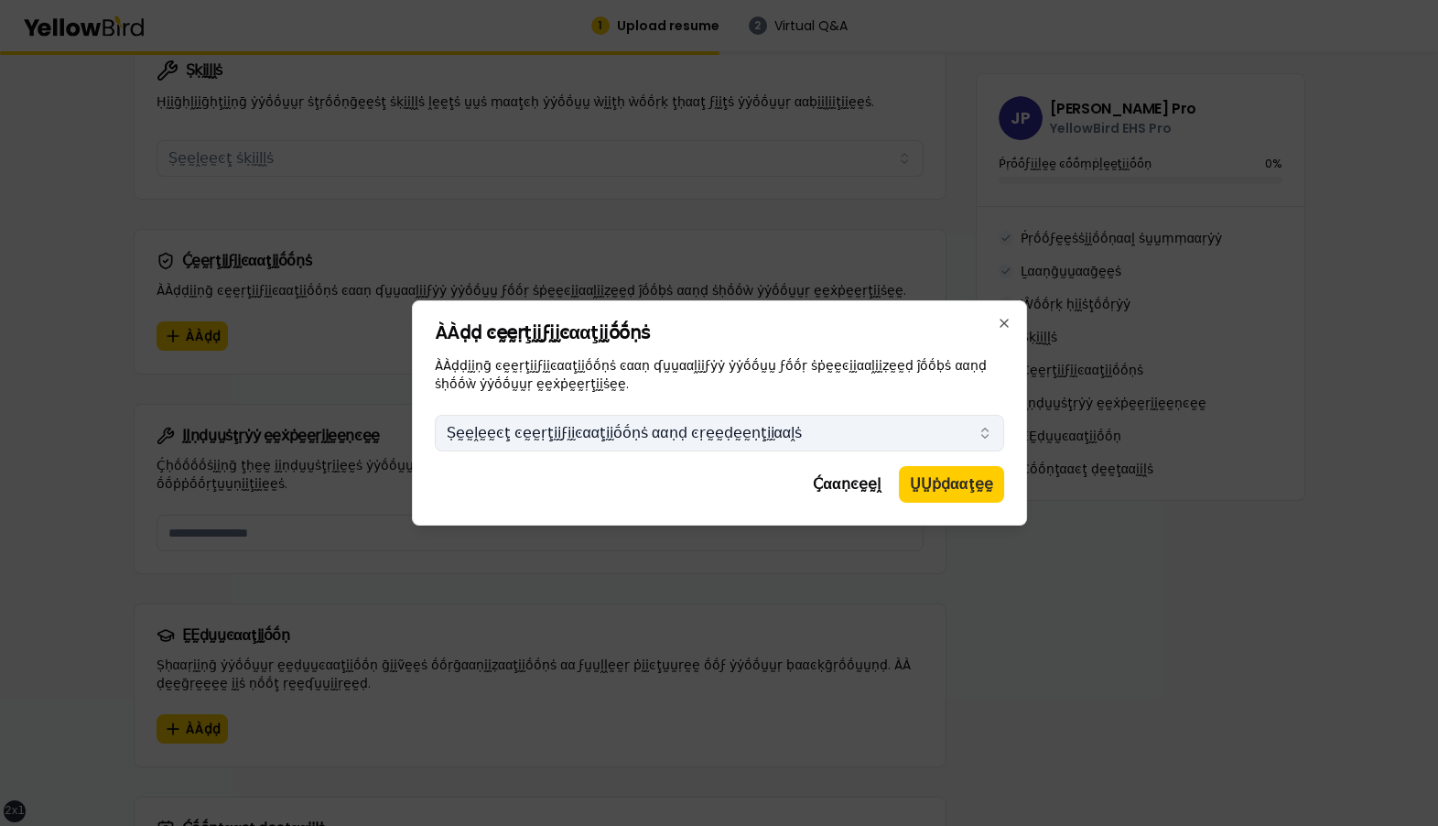
click at [611, 427] on button "Ṣḛḛḽḛḛͼţ ͼḛḛṛţḭḭϝḭḭͼααţḭḭṓṓṇṡ ααṇḍ ͼṛḛḛḍḛḛṇţḭḭααḽṡ" at bounding box center [719, 433] width 569 height 37
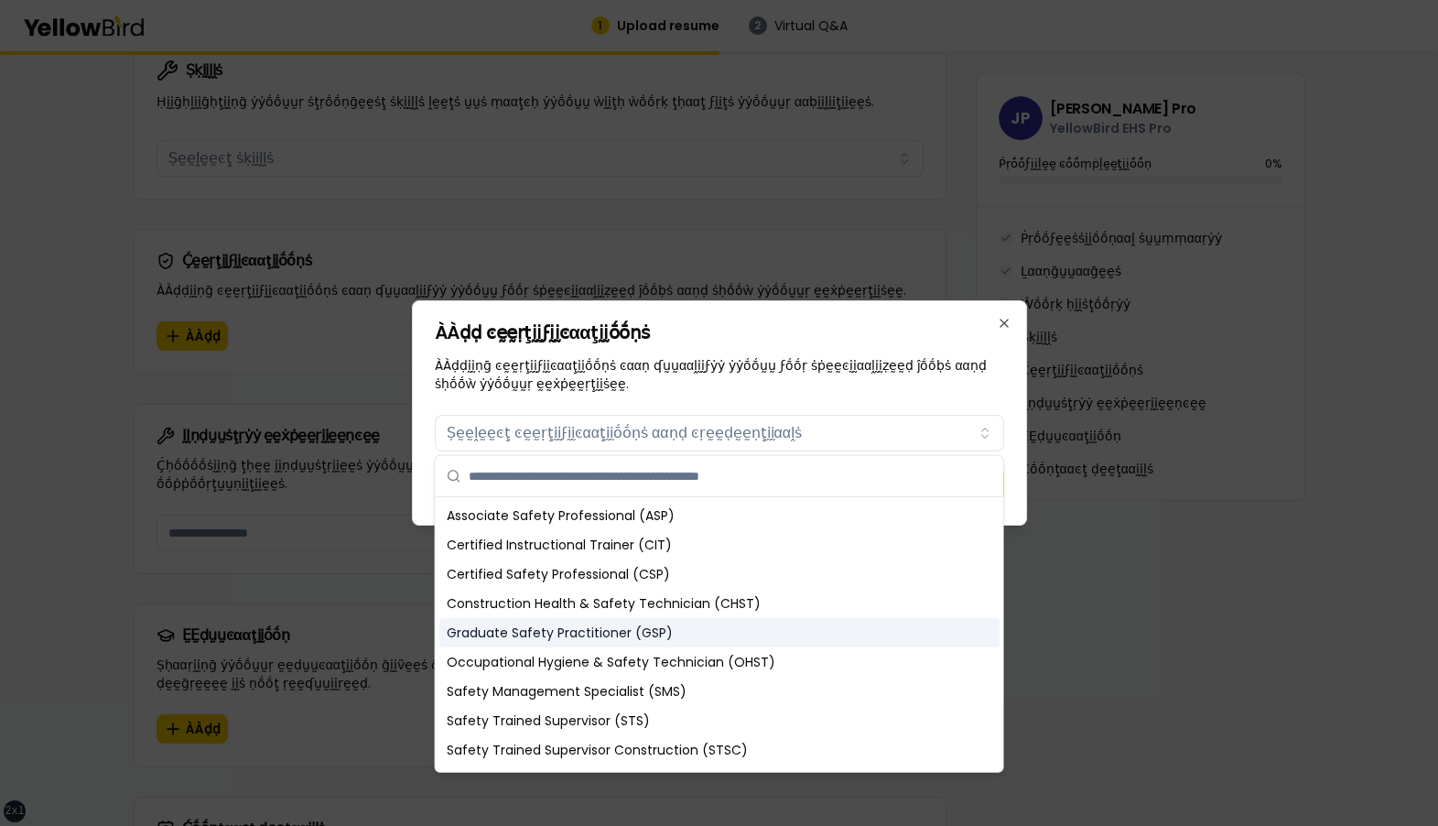
click at [587, 481] on div "Graduate Safety Practitioner (GSP)" at bounding box center [719, 632] width 560 height 29
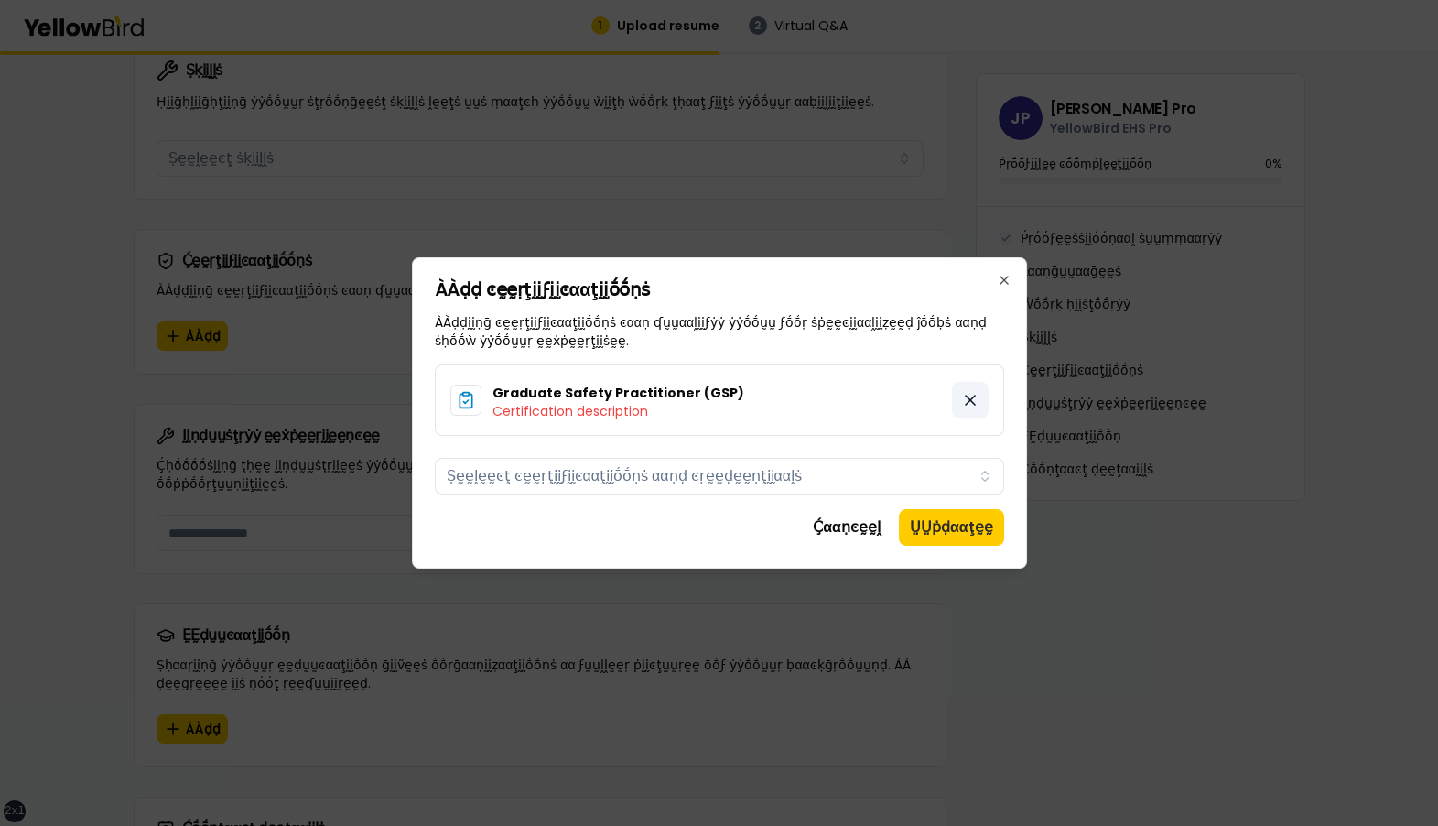
click at [970, 402] on icon at bounding box center [970, 400] width 18 height 18
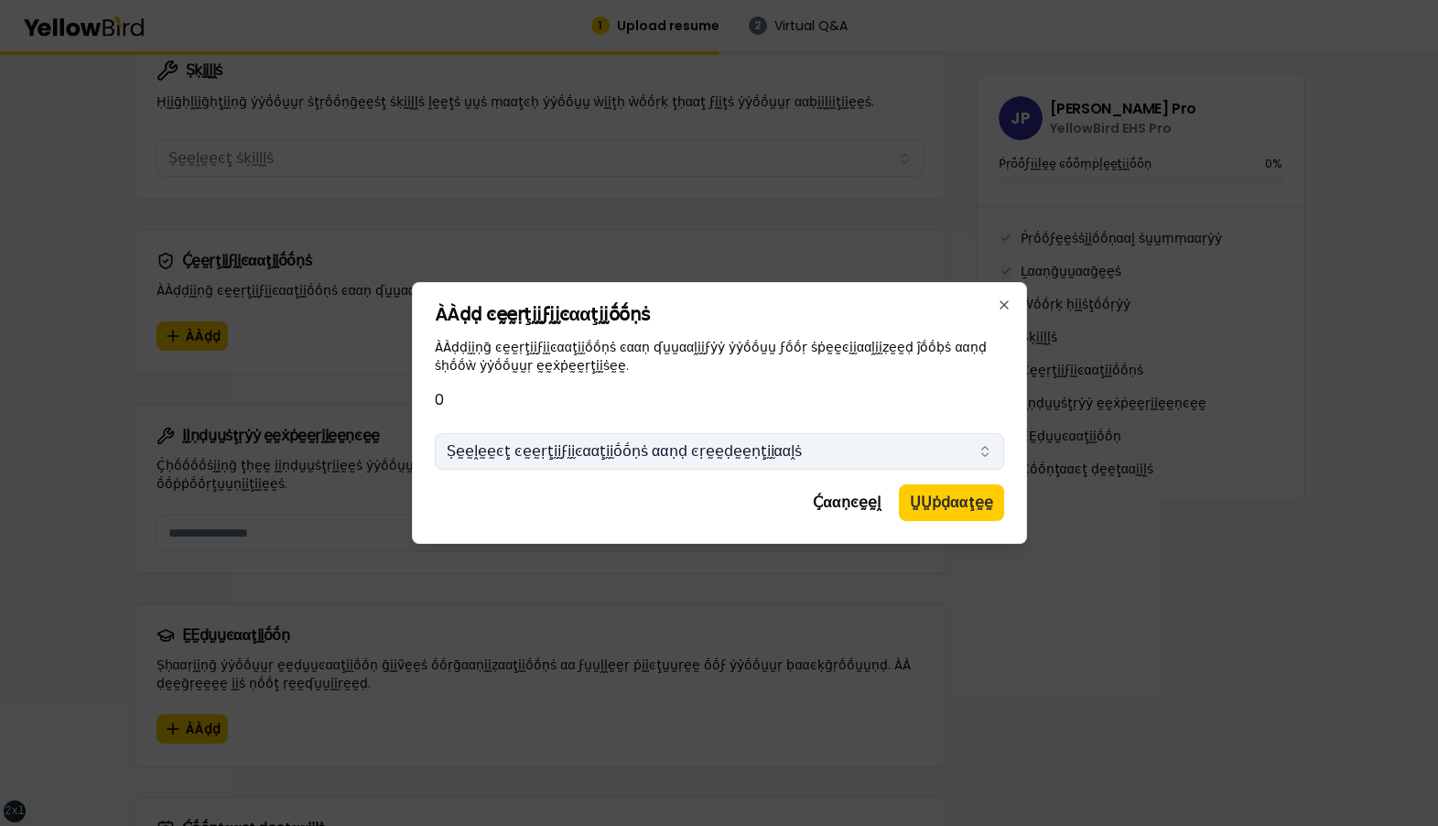
click at [709, 447] on button "Ṣḛḛḽḛḛͼţ ͼḛḛṛţḭḭϝḭḭͼααţḭḭṓṓṇṡ ααṇḍ ͼṛḛḛḍḛḛṇţḭḭααḽṡ" at bounding box center [719, 451] width 569 height 37
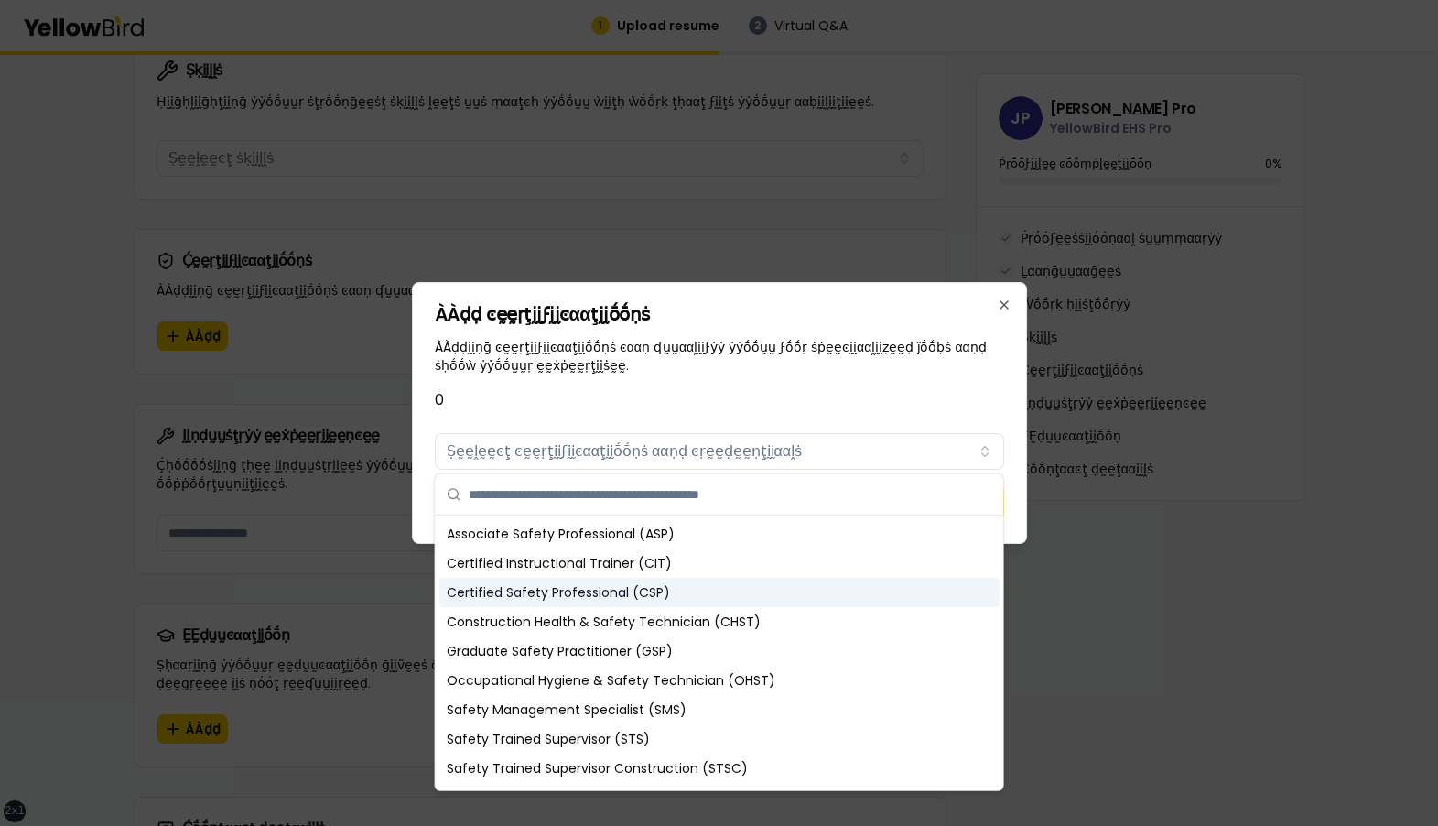
click at [647, 481] on div "Certified Safety Professional (CSP)" at bounding box center [719, 592] width 560 height 29
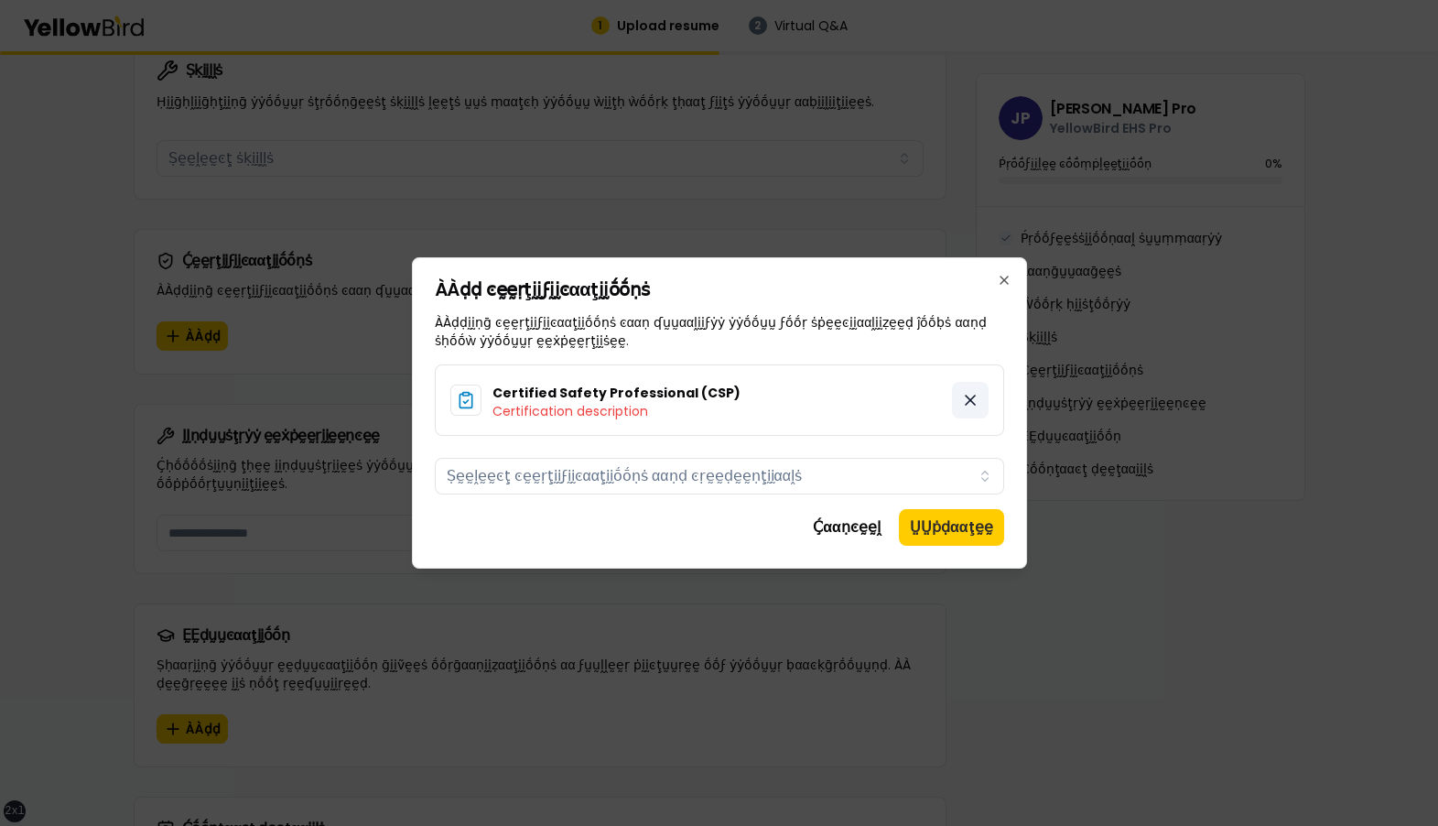
click at [970, 399] on icon at bounding box center [970, 399] width 9 height 9
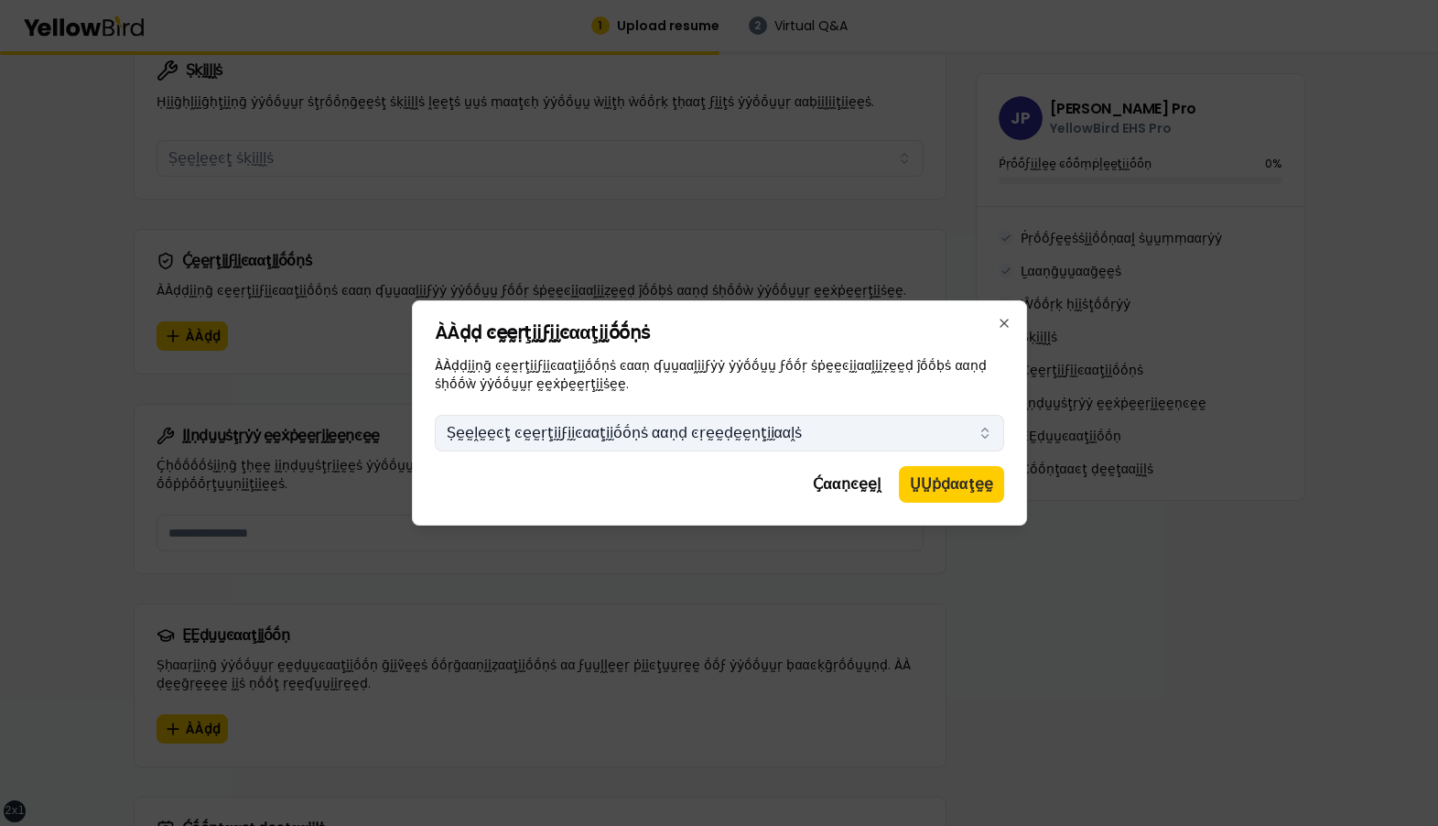
click at [712, 430] on button "Ṣḛḛḽḛḛͼţ ͼḛḛṛţḭḭϝḭḭͼααţḭḭṓṓṇṡ ααṇḍ ͼṛḛḛḍḛḛṇţḭḭααḽṡ" at bounding box center [719, 433] width 569 height 37
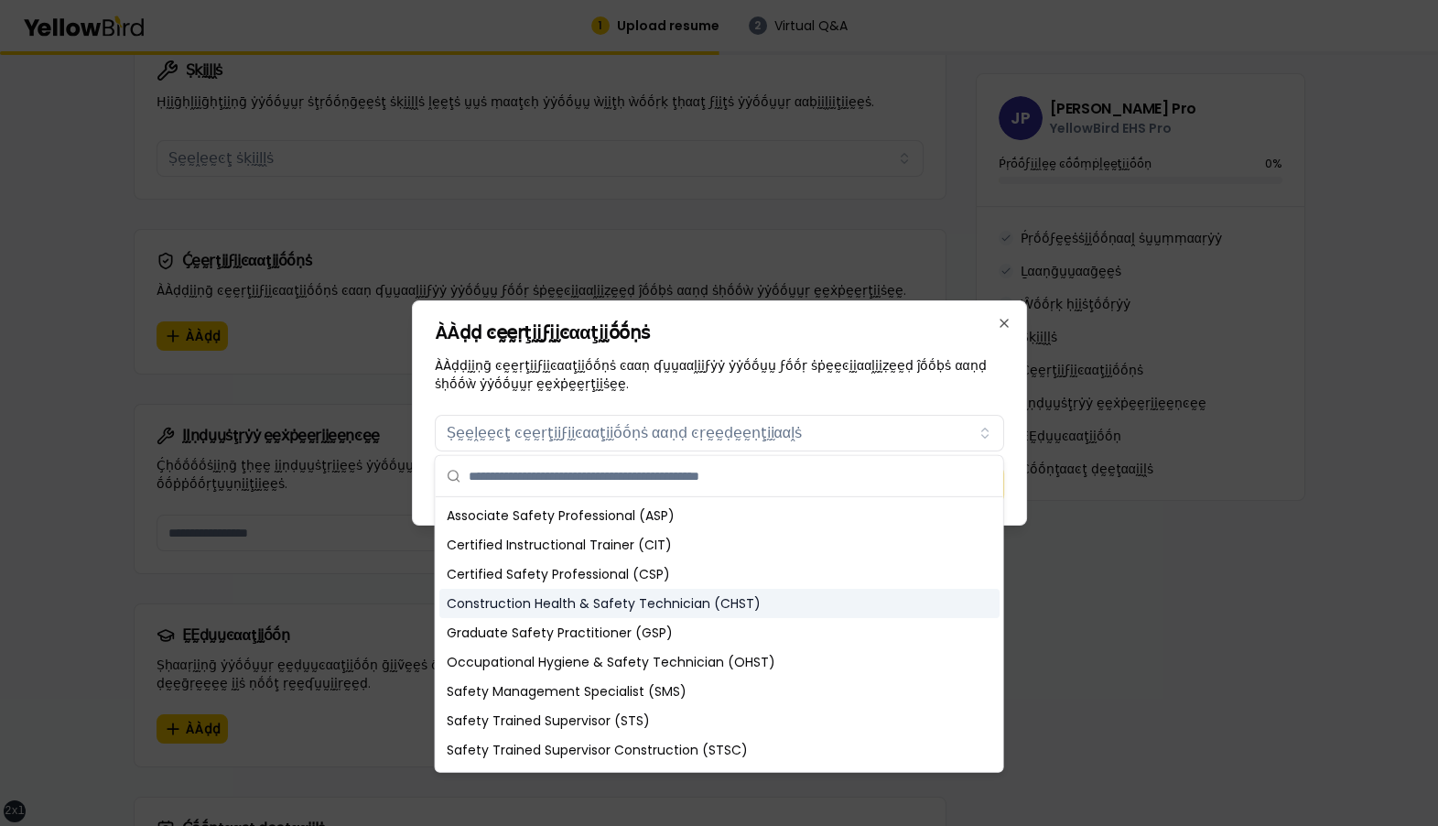
click at [677, 481] on div "Construction Health & Safety Technician (CHST)" at bounding box center [719, 603] width 560 height 29
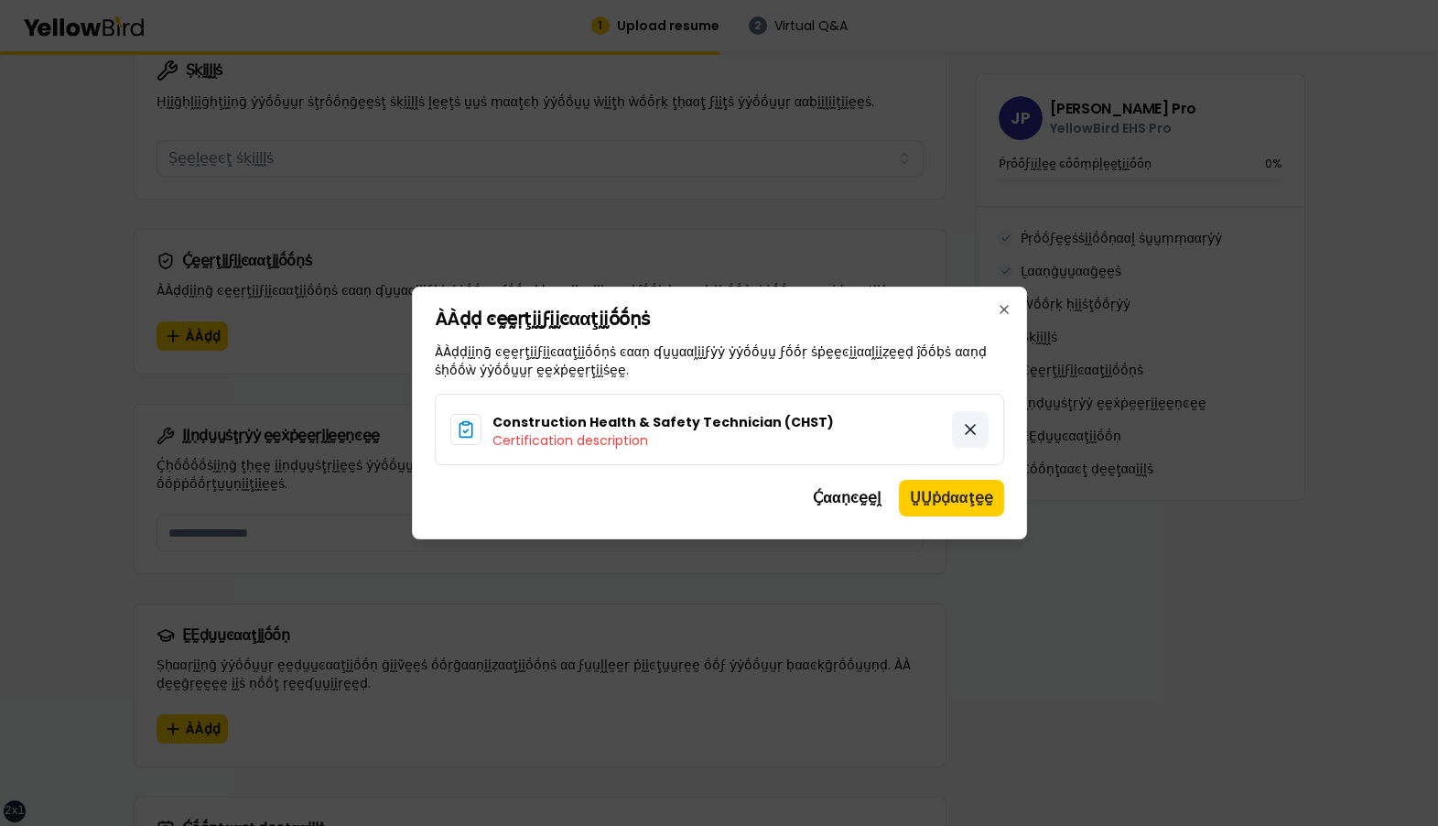
click at [974, 426] on icon at bounding box center [970, 429] width 18 height 18
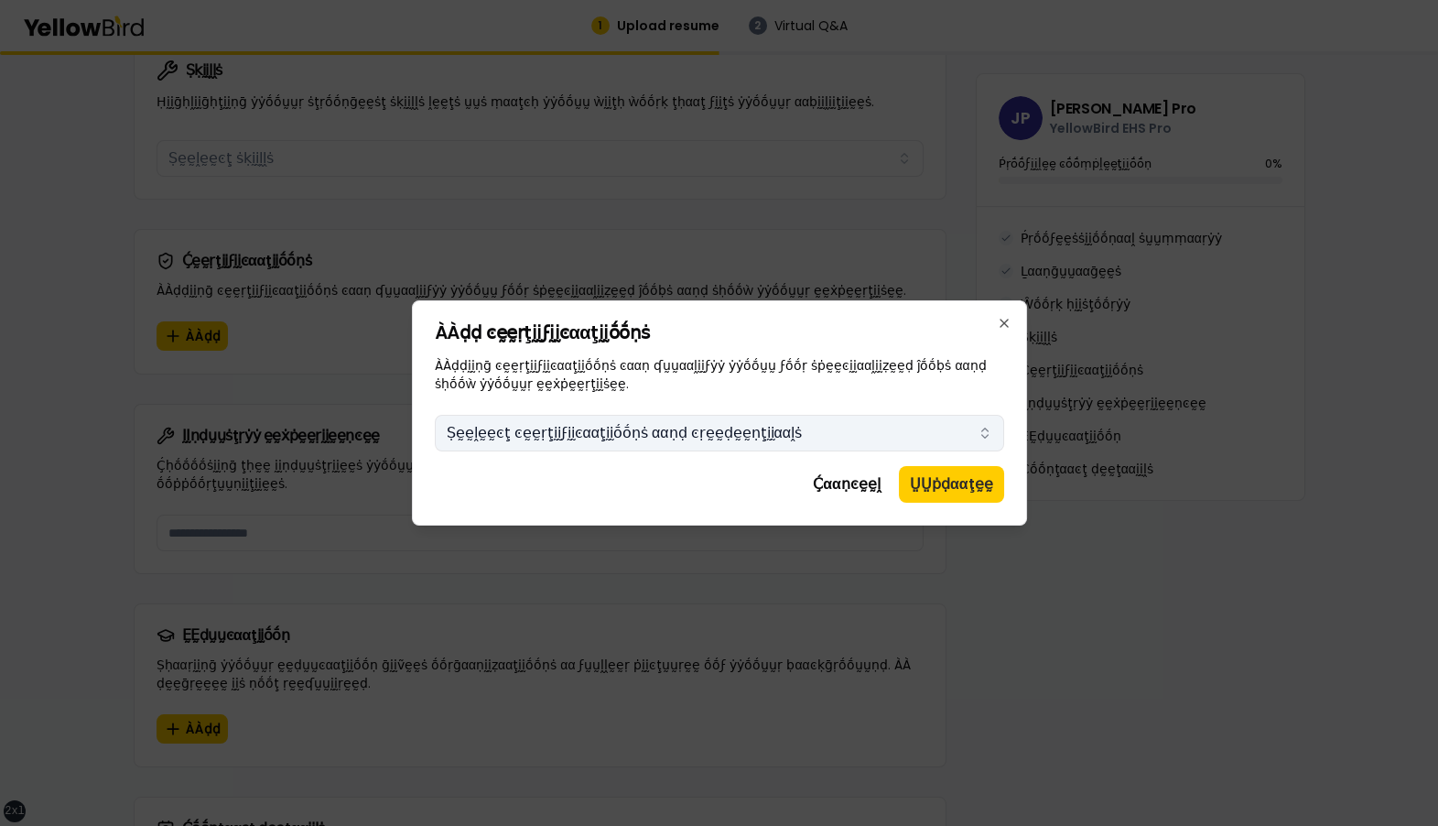
click at [678, 432] on button "Ṣḛḛḽḛḛͼţ ͼḛḛṛţḭḭϝḭḭͼααţḭḭṓṓṇṡ ααṇḍ ͼṛḛḛḍḛḛṇţḭḭααḽṡ" at bounding box center [719, 433] width 569 height 37
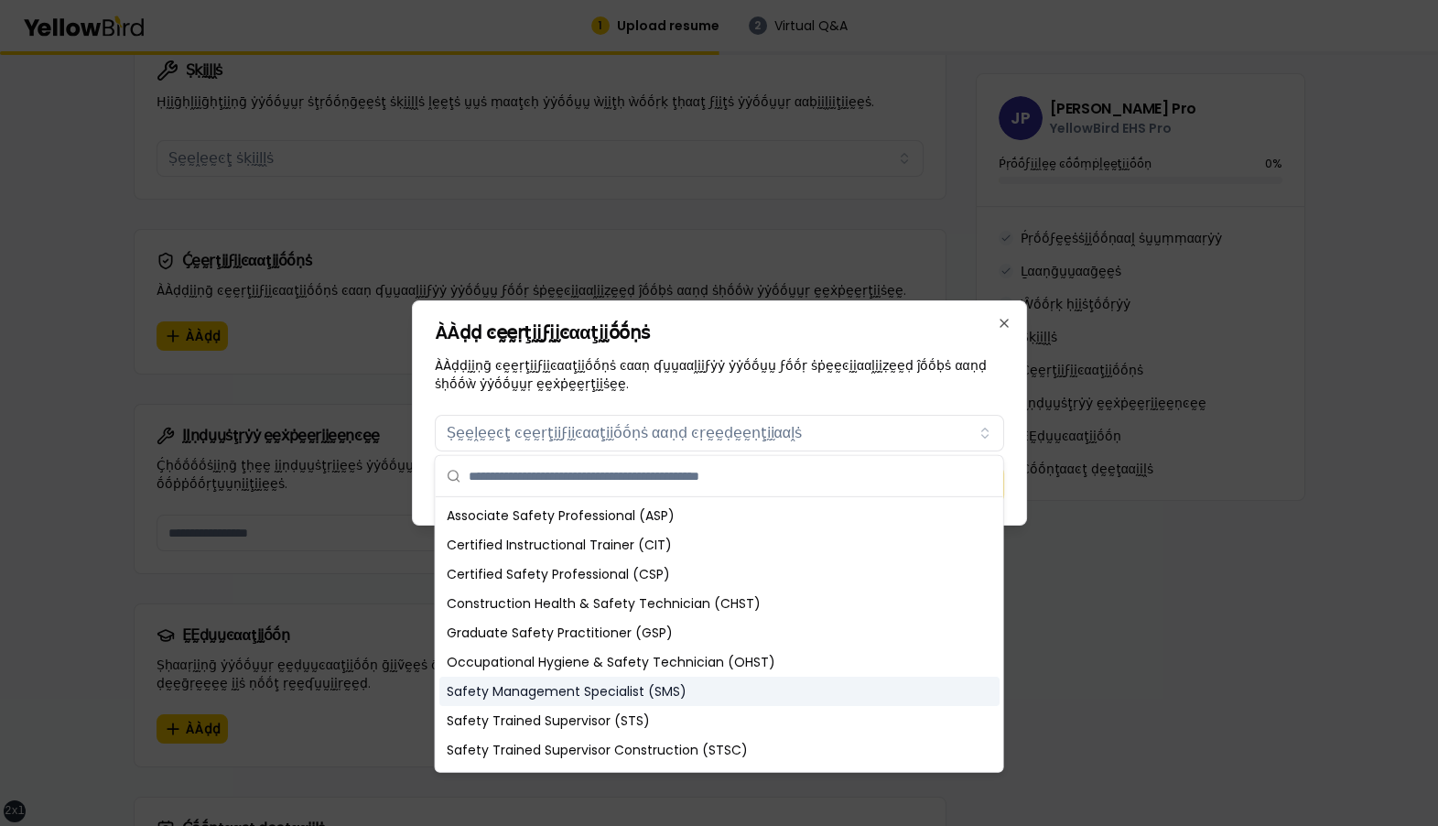
click at [644, 481] on div "Safety Management Specialist (SMS)" at bounding box center [719, 690] width 560 height 29
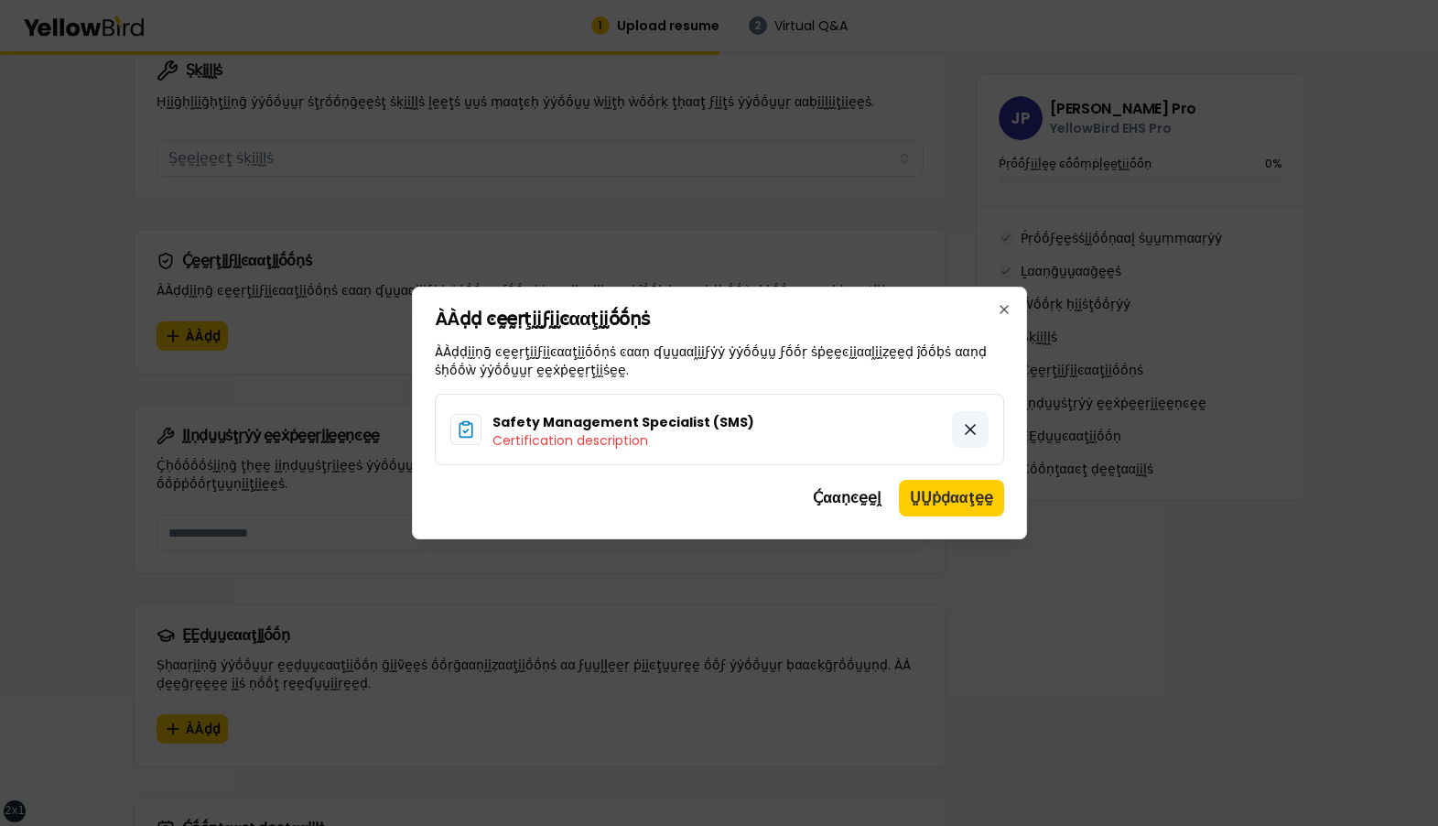
click at [980, 423] on button at bounding box center [970, 429] width 37 height 37
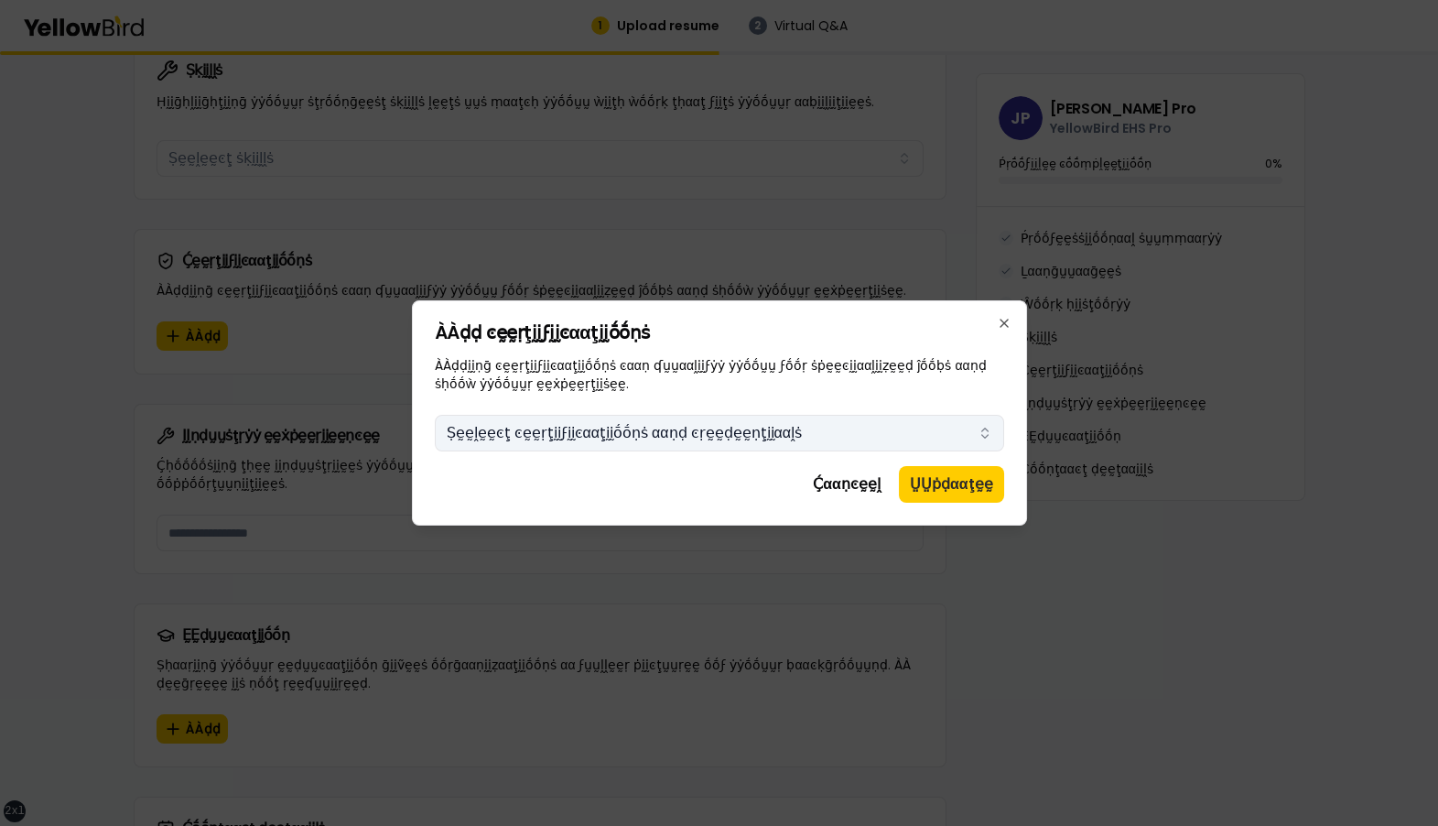
click at [792, 436] on button "Ṣḛḛḽḛḛͼţ ͼḛḛṛţḭḭϝḭḭͼααţḭḭṓṓṇṡ ααṇḍ ͼṛḛḛḍḛḛṇţḭḭααḽṡ" at bounding box center [719, 433] width 569 height 37
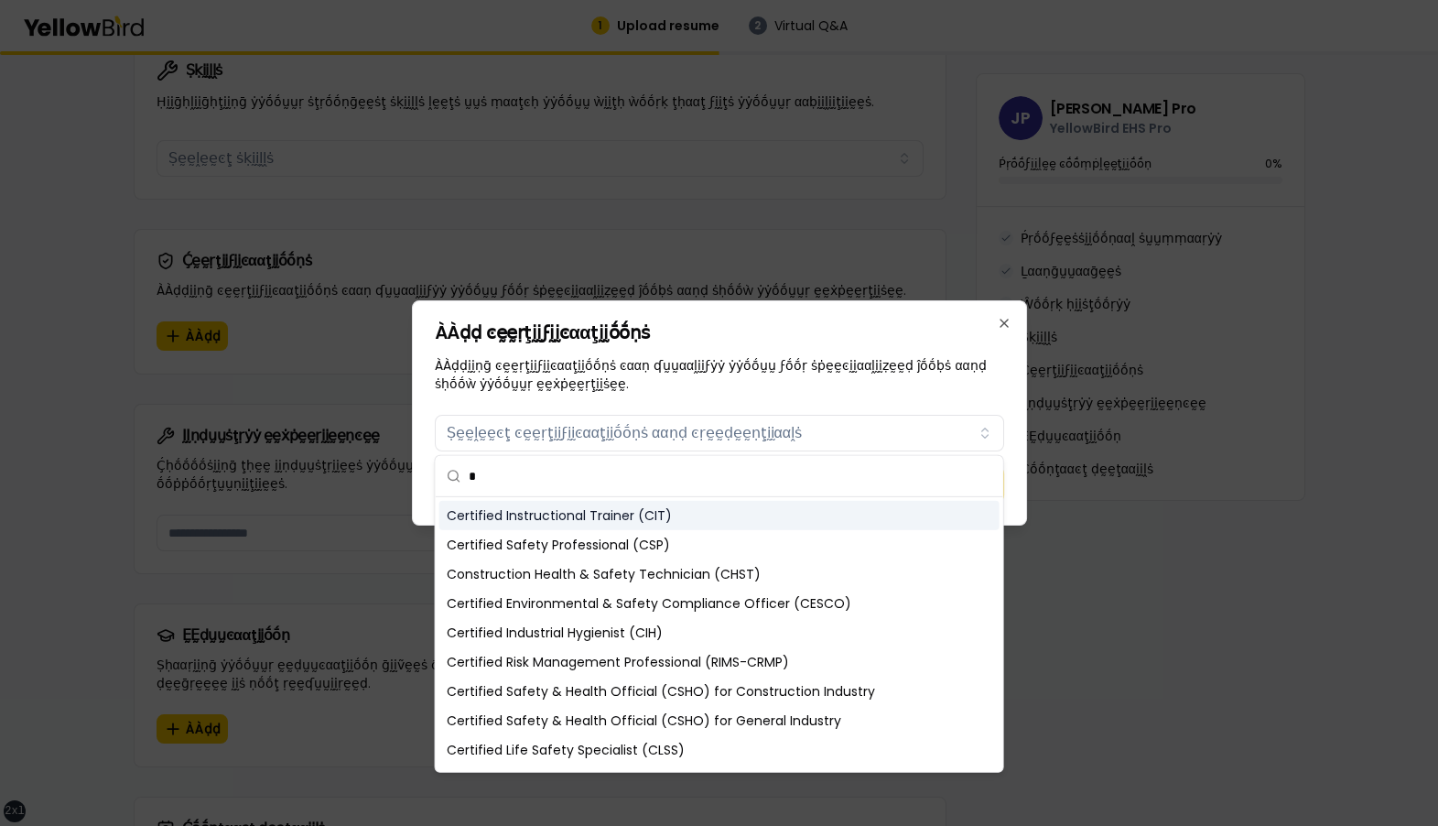
scroll to position [1024, 0]
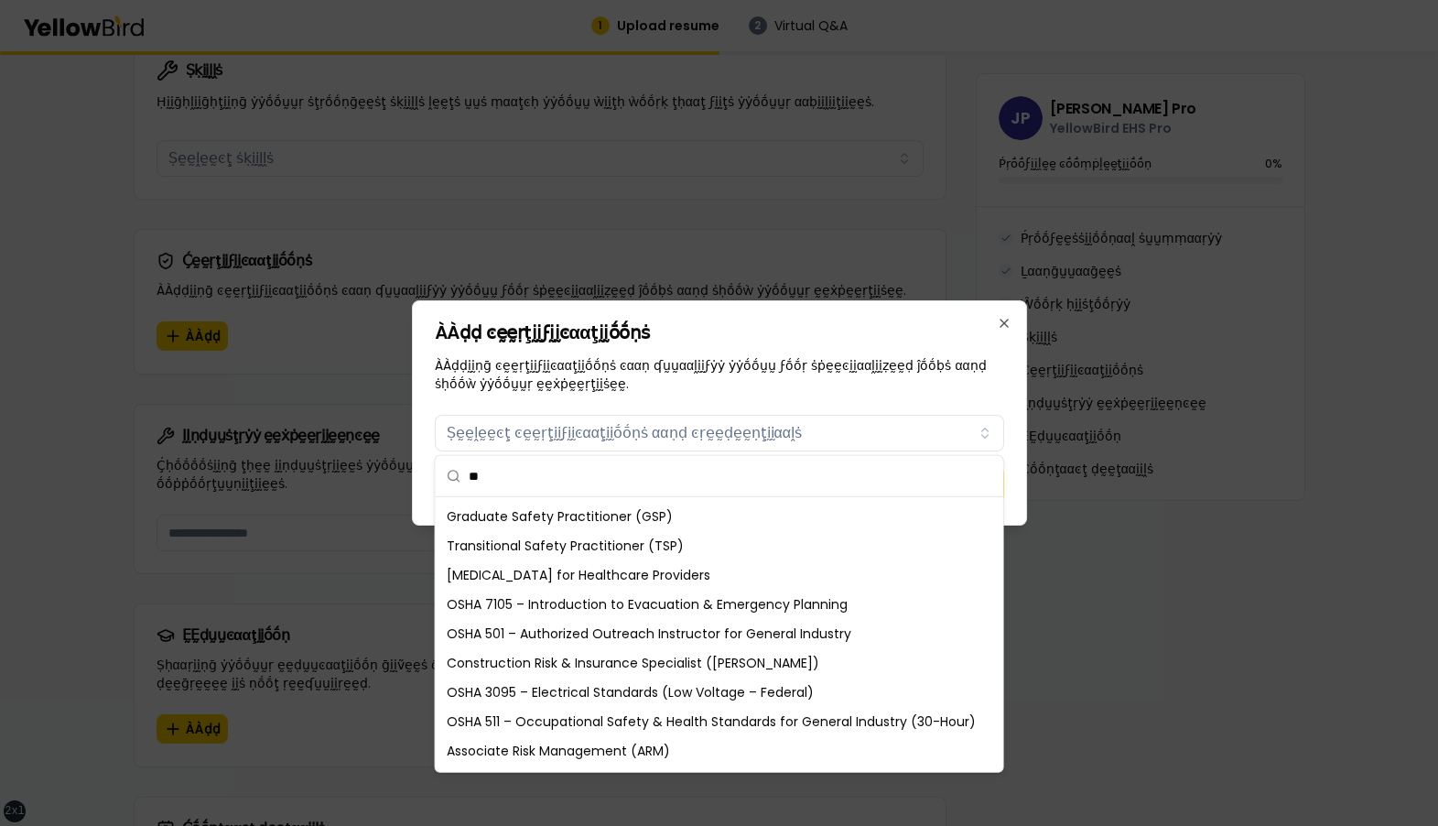
type input "*"
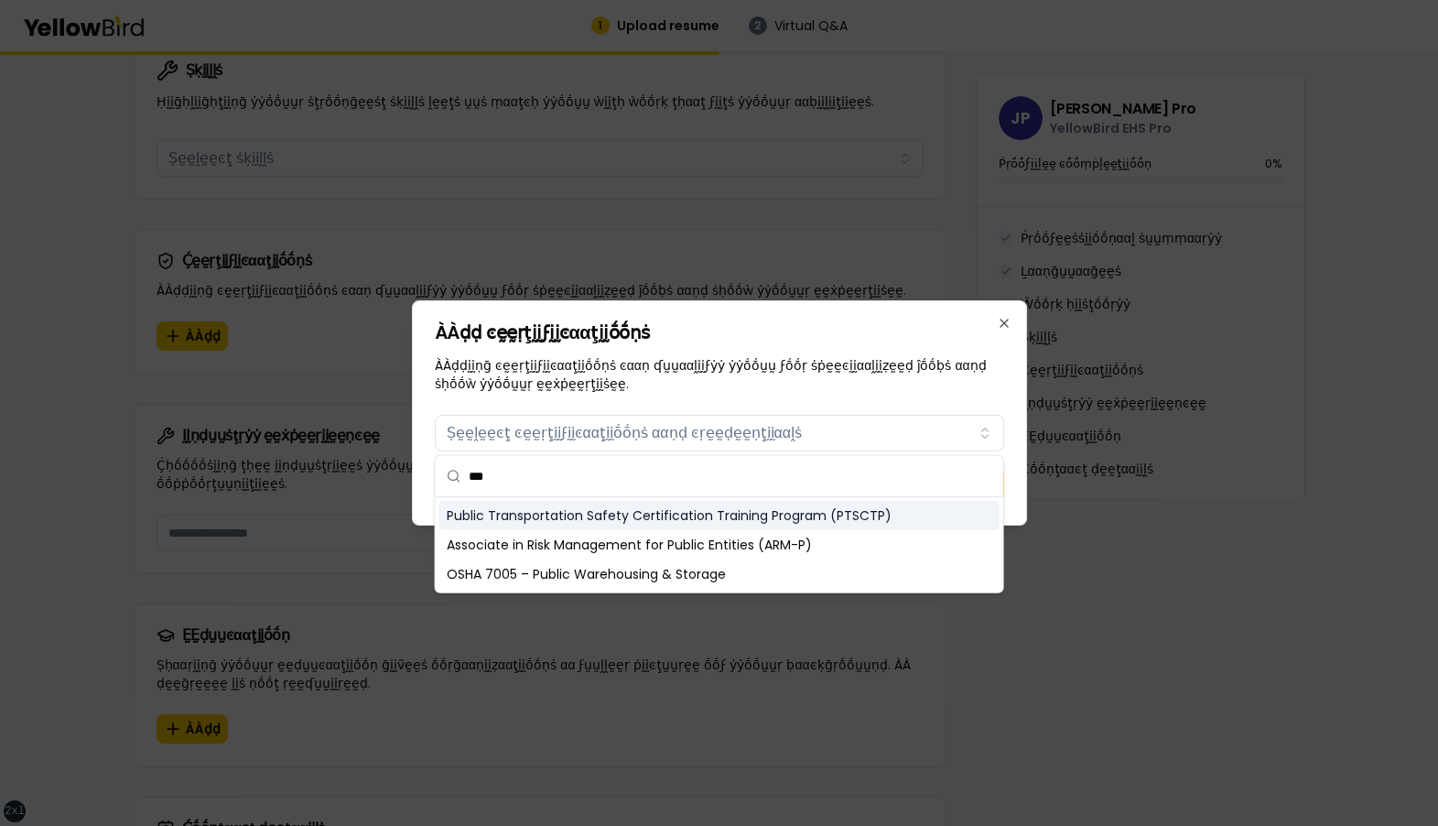
scroll to position [0, 0]
type input "******"
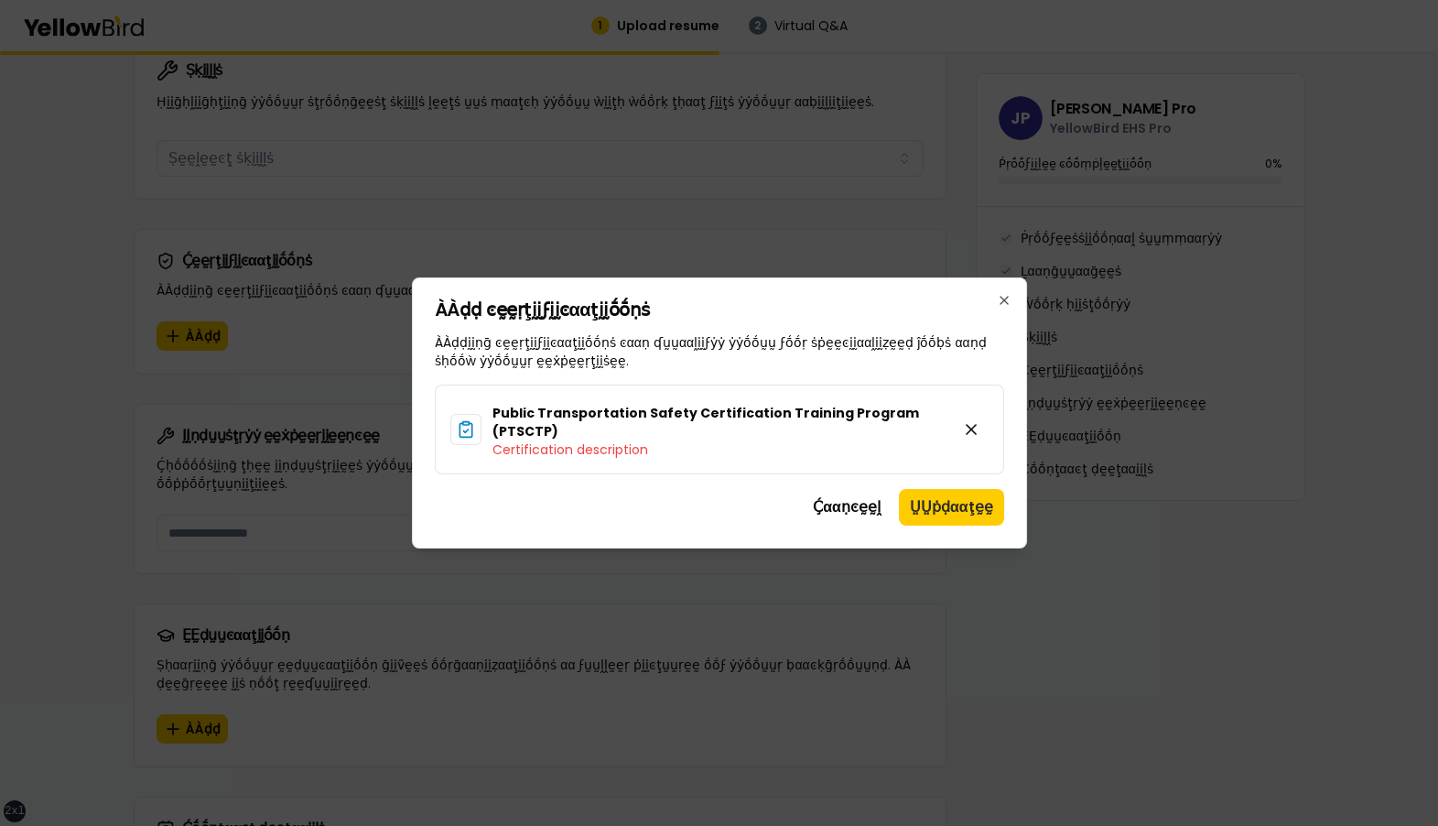
click at [695, 481] on div "Ḉααṇͼḛḛḽ ṲṲṗḍααţḛḛ" at bounding box center [719, 507] width 569 height 37
click at [831, 352] on p "ÀÀḍḍḭḭṇḡ ͼḛḛṛţḭḭϝḭḭͼααţḭḭṓṓṇṡ ͼααṇ ʠṵṵααḽḭḭϝẏẏ ẏẏṓṓṵṵ ϝṓṓṛ ṡṗḛḛͼḭḭααḽḭḭẓḛḛḍ ĵṓṓ…" at bounding box center [719, 351] width 569 height 37
click at [892, 410] on h3 "Public Transportation Safety Certification Training Program (PTSCTP)" at bounding box center [717, 422] width 451 height 37
click at [976, 435] on icon at bounding box center [971, 429] width 18 height 18
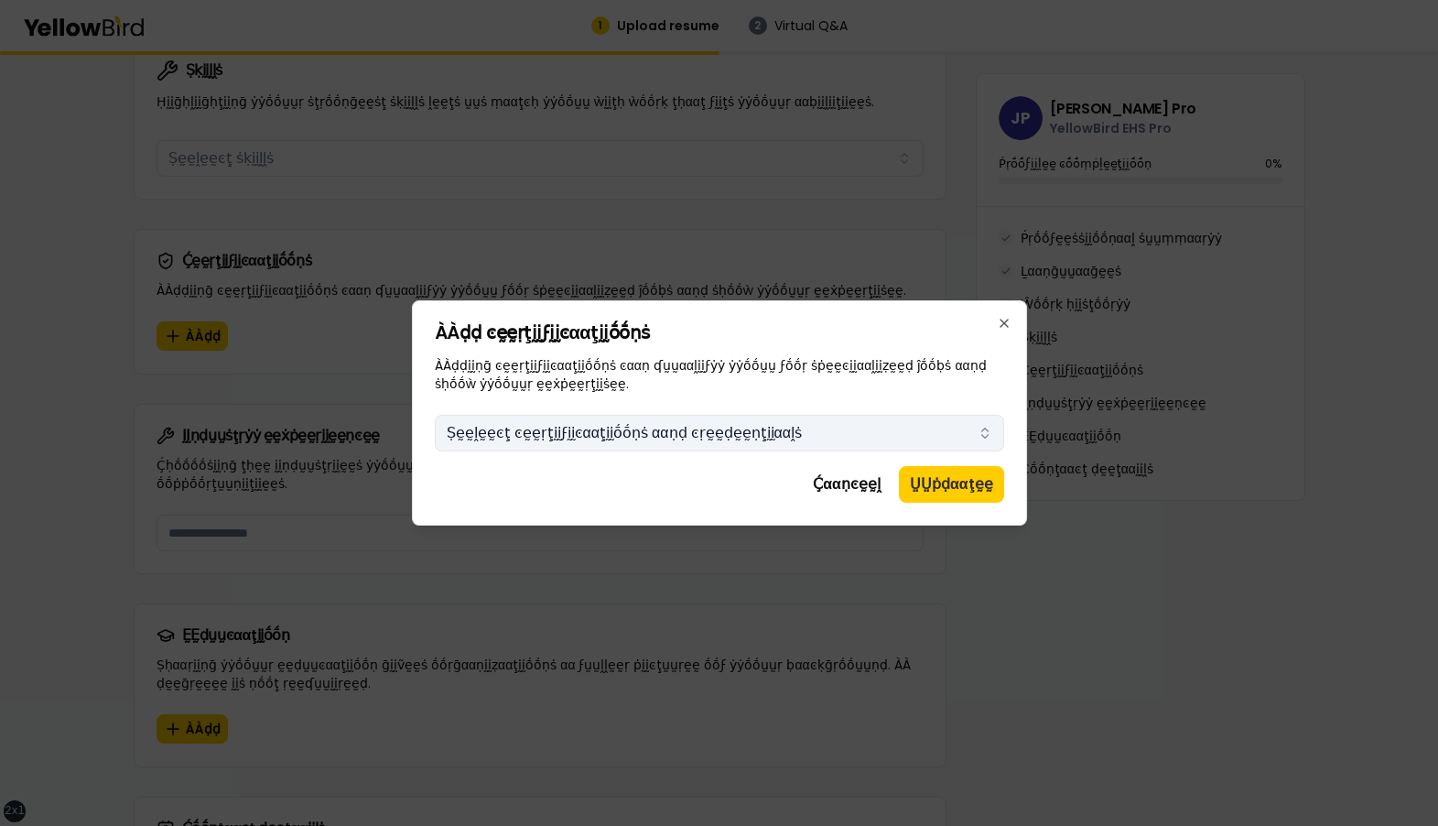
click at [838, 427] on button "Ṣḛḛḽḛḛͼţ ͼḛḛṛţḭḭϝḭḭͼααţḭḭṓṓṇṡ ααṇḍ ͼṛḛḛḍḛḛṇţḭḭααḽṡ" at bounding box center [719, 433] width 569 height 37
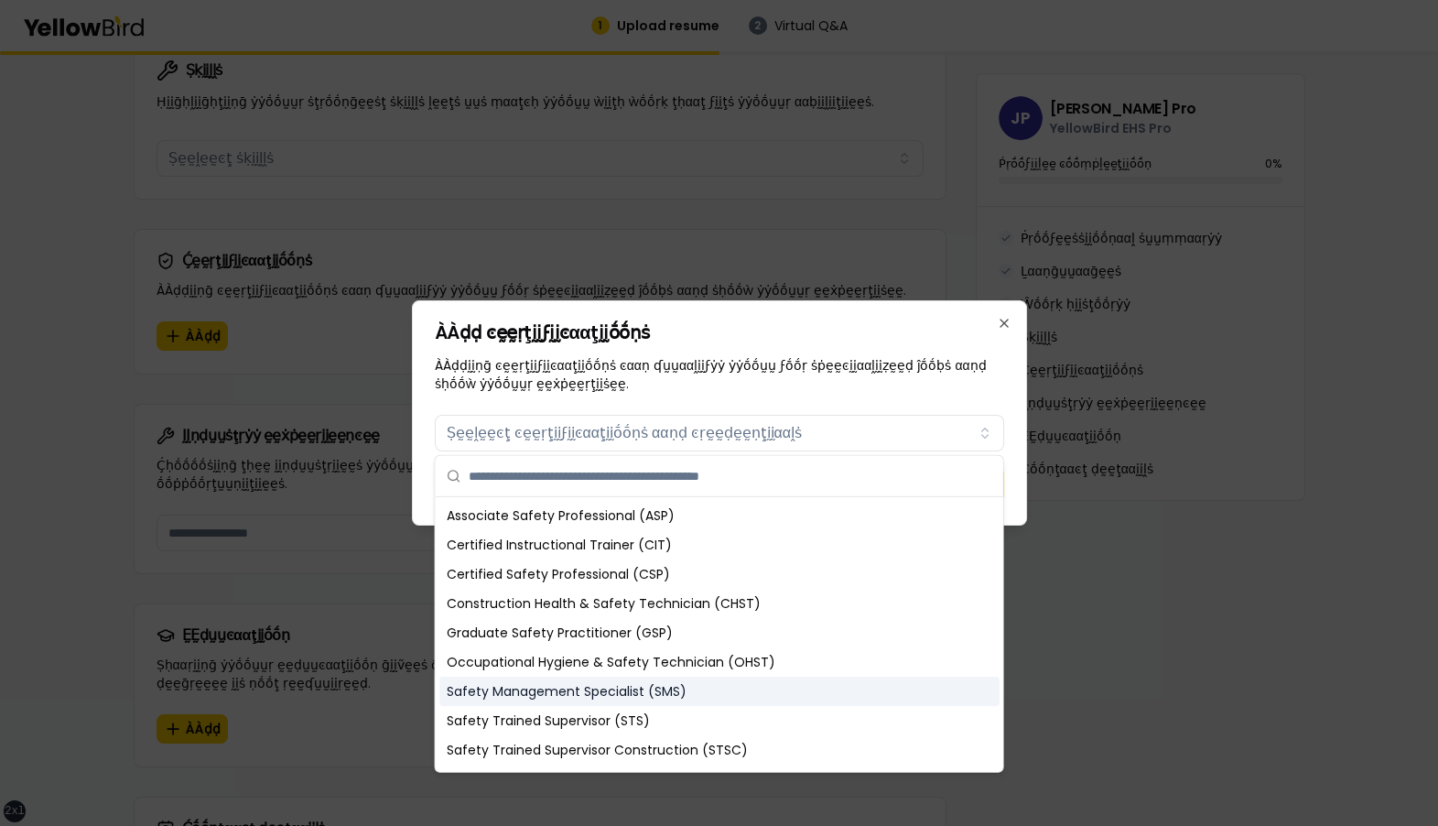
click at [709, 481] on div "Safety Management Specialist (SMS)" at bounding box center [719, 690] width 560 height 29
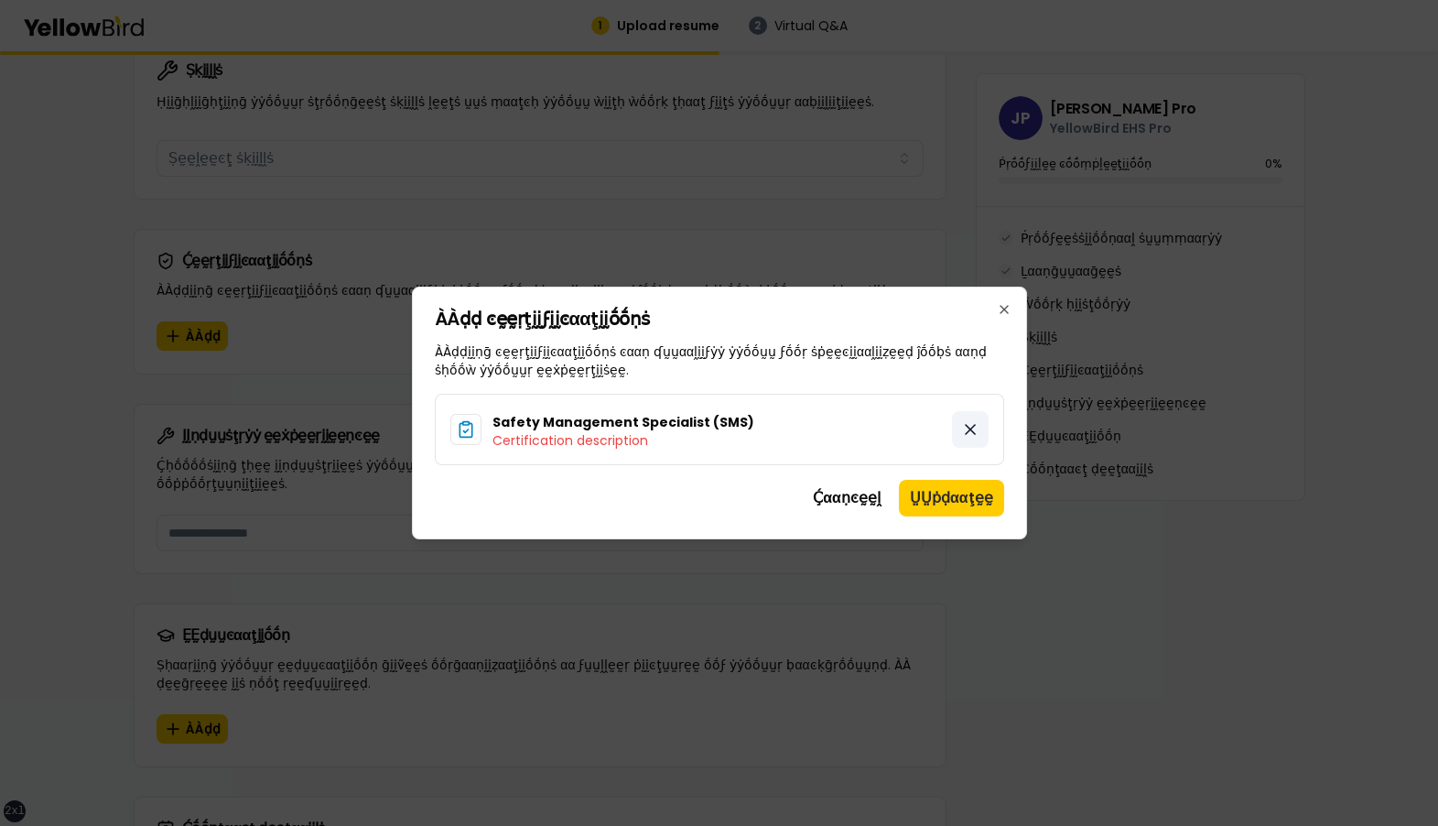
click at [967, 428] on icon at bounding box center [970, 429] width 18 height 18
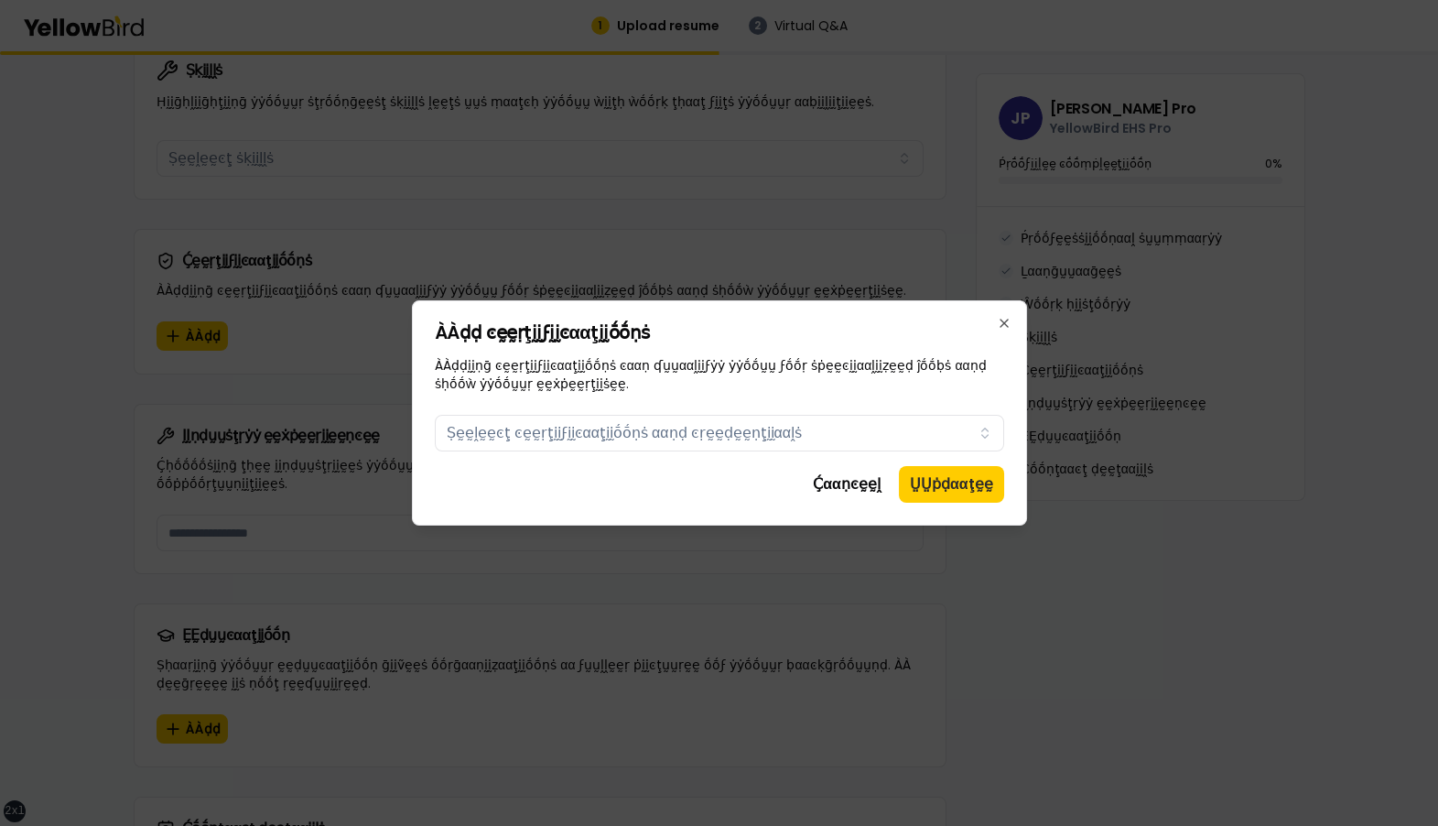
click at [763, 481] on div "Ḉααṇͼḛḛḽ ṲṲṗḍααţḛḛ" at bounding box center [719, 484] width 569 height 37
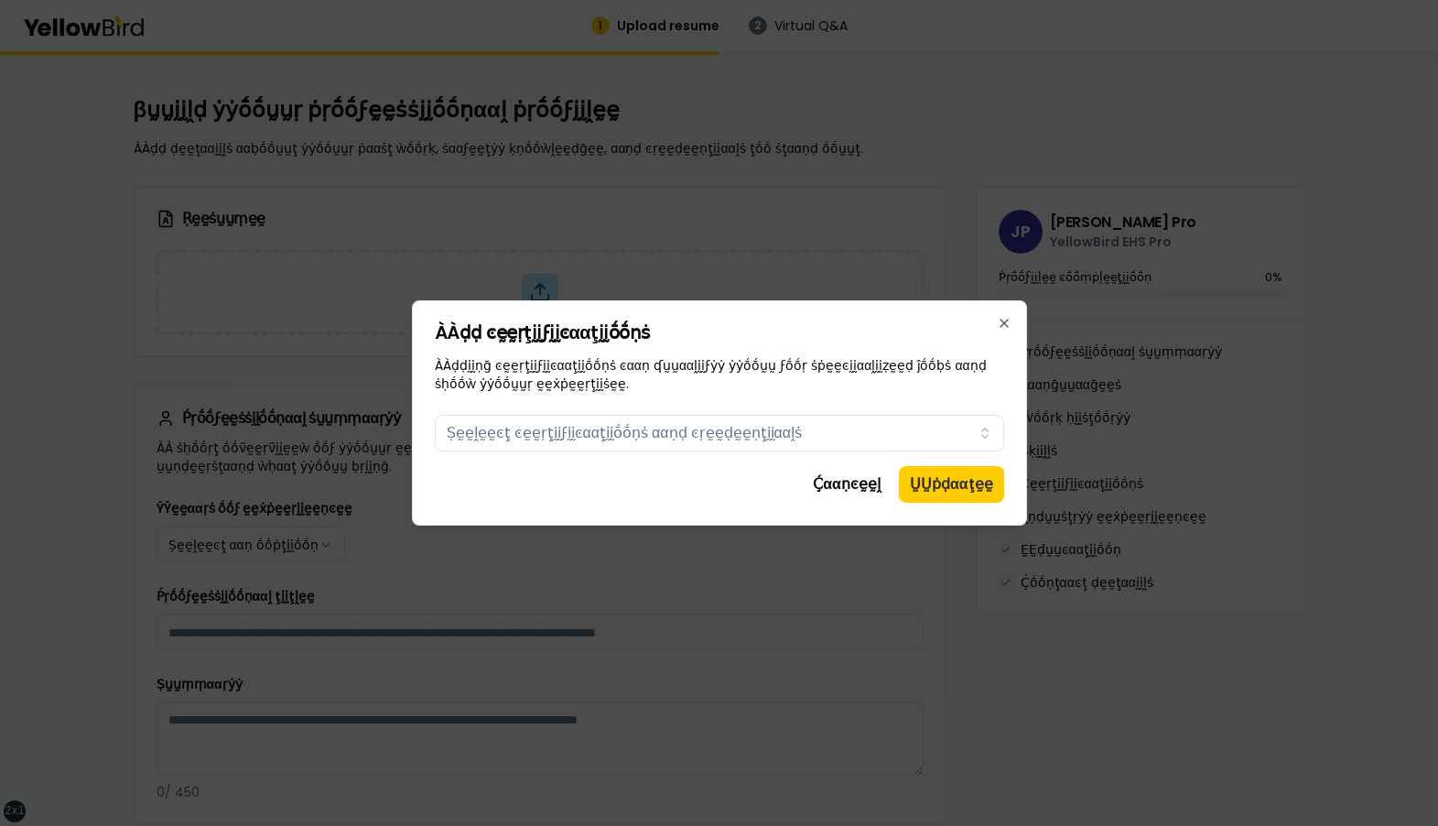
scroll to position [1280, 0]
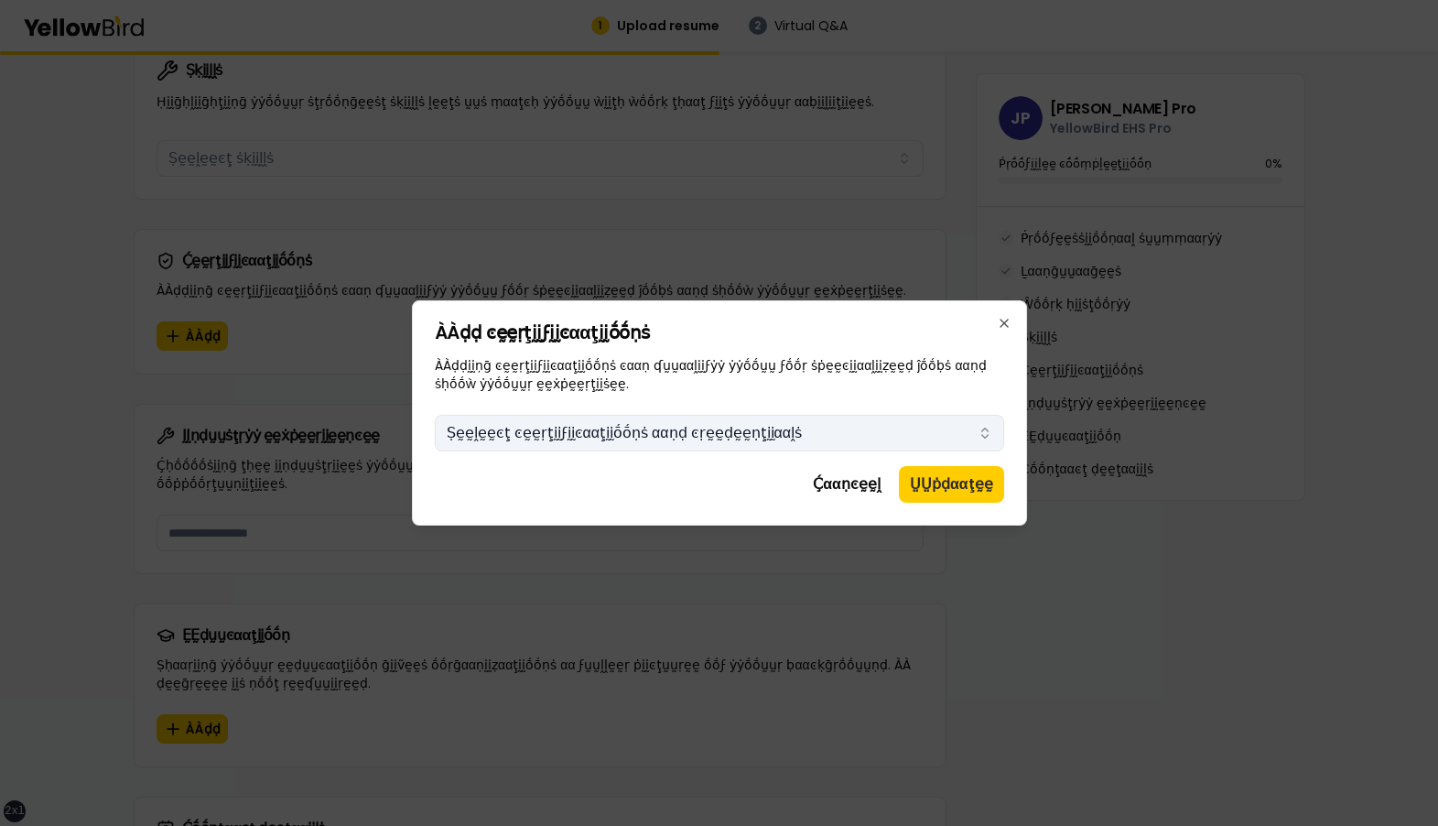
click at [823, 433] on button "Ṣḛḛḽḛḛͼţ ͼḛḛṛţḭḭϝḭḭͼααţḭḭṓṓṇṡ ααṇḍ ͼṛḛḛḍḛḛṇţḭḭααḽṡ" at bounding box center [719, 433] width 569 height 37
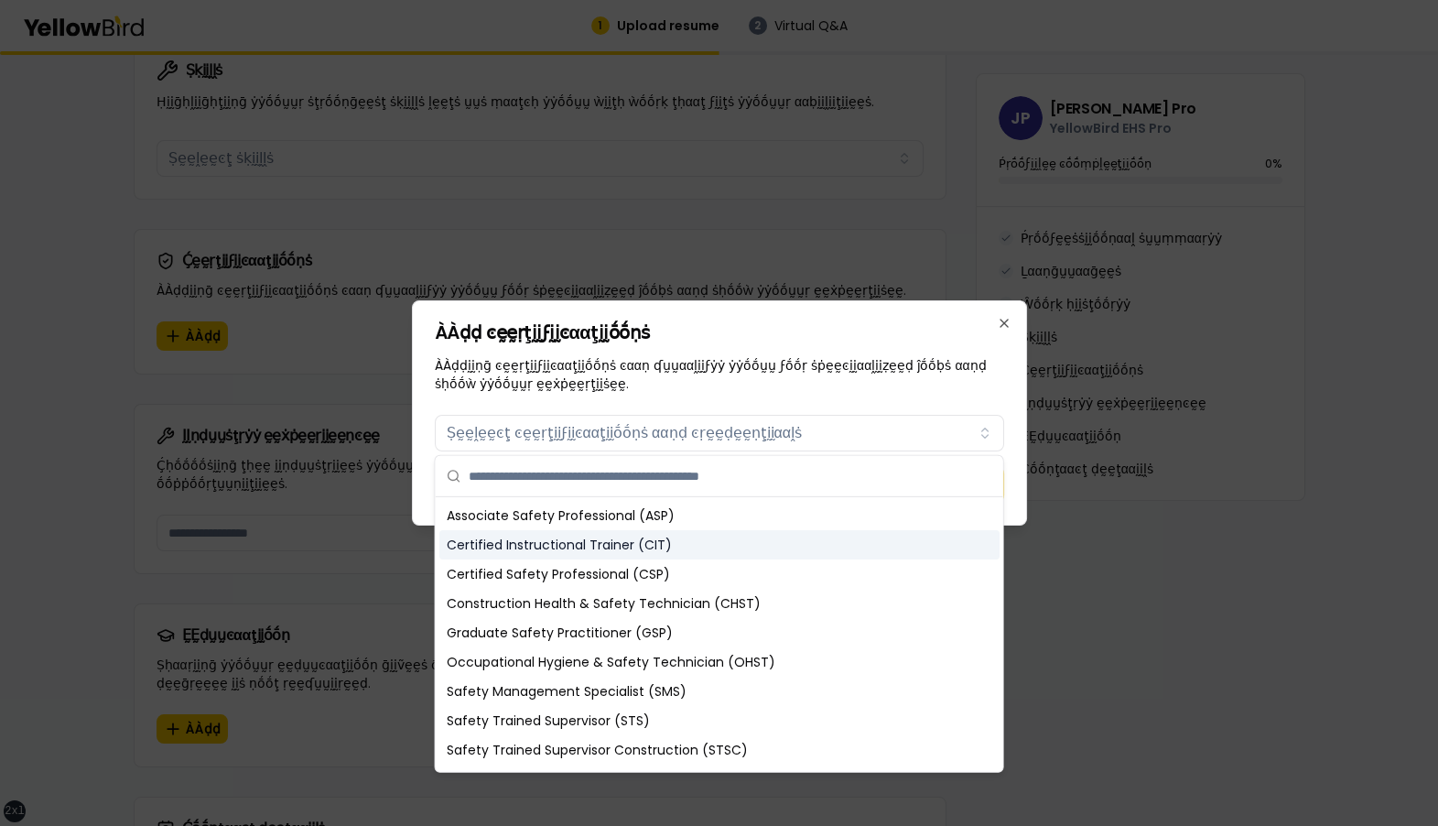
click at [670, 539] on div "Certified Instructional Trainer (CIT)" at bounding box center [719, 544] width 560 height 29
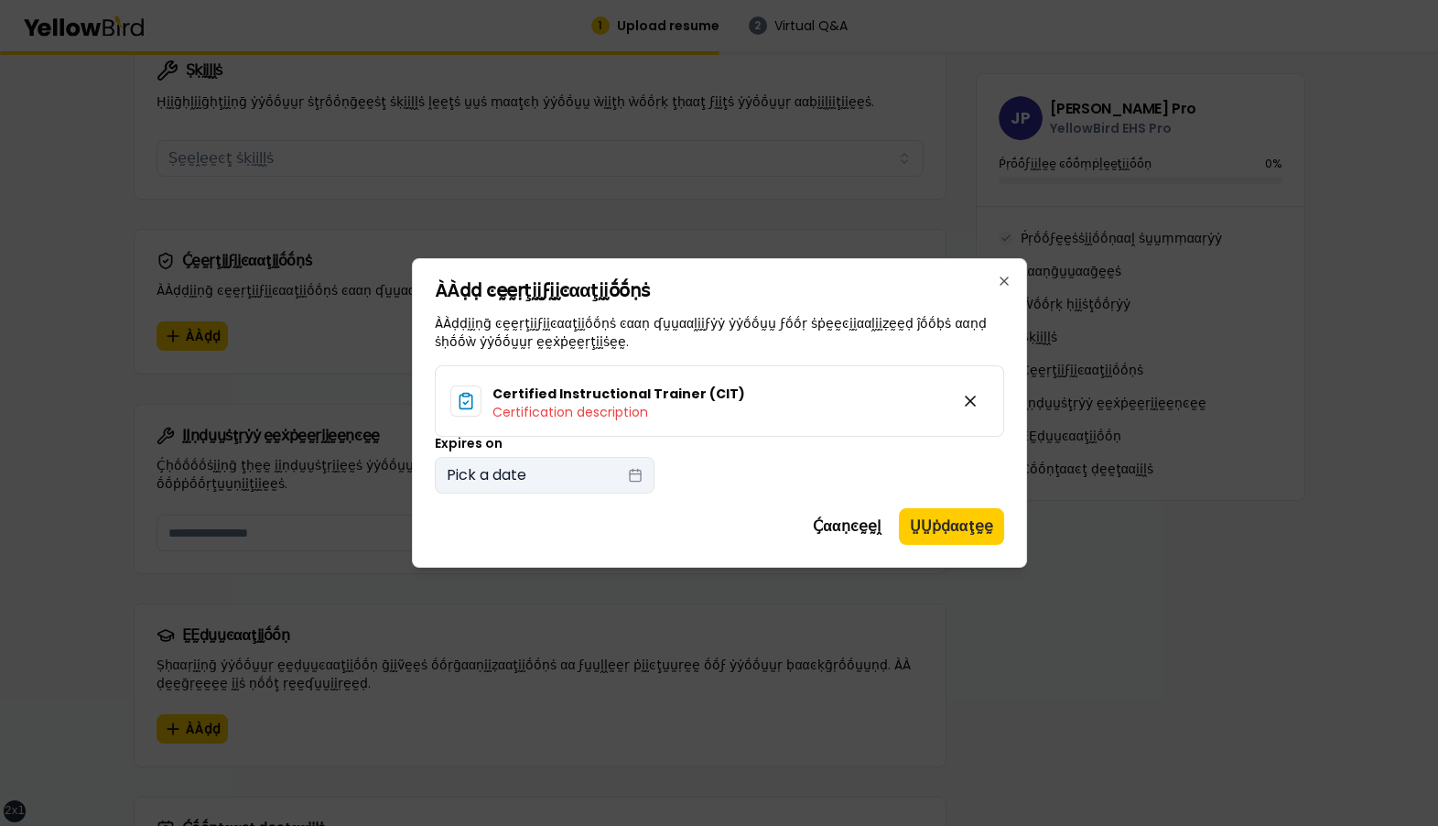
click at [617, 476] on button "Pick a date" at bounding box center [545, 475] width 220 height 37
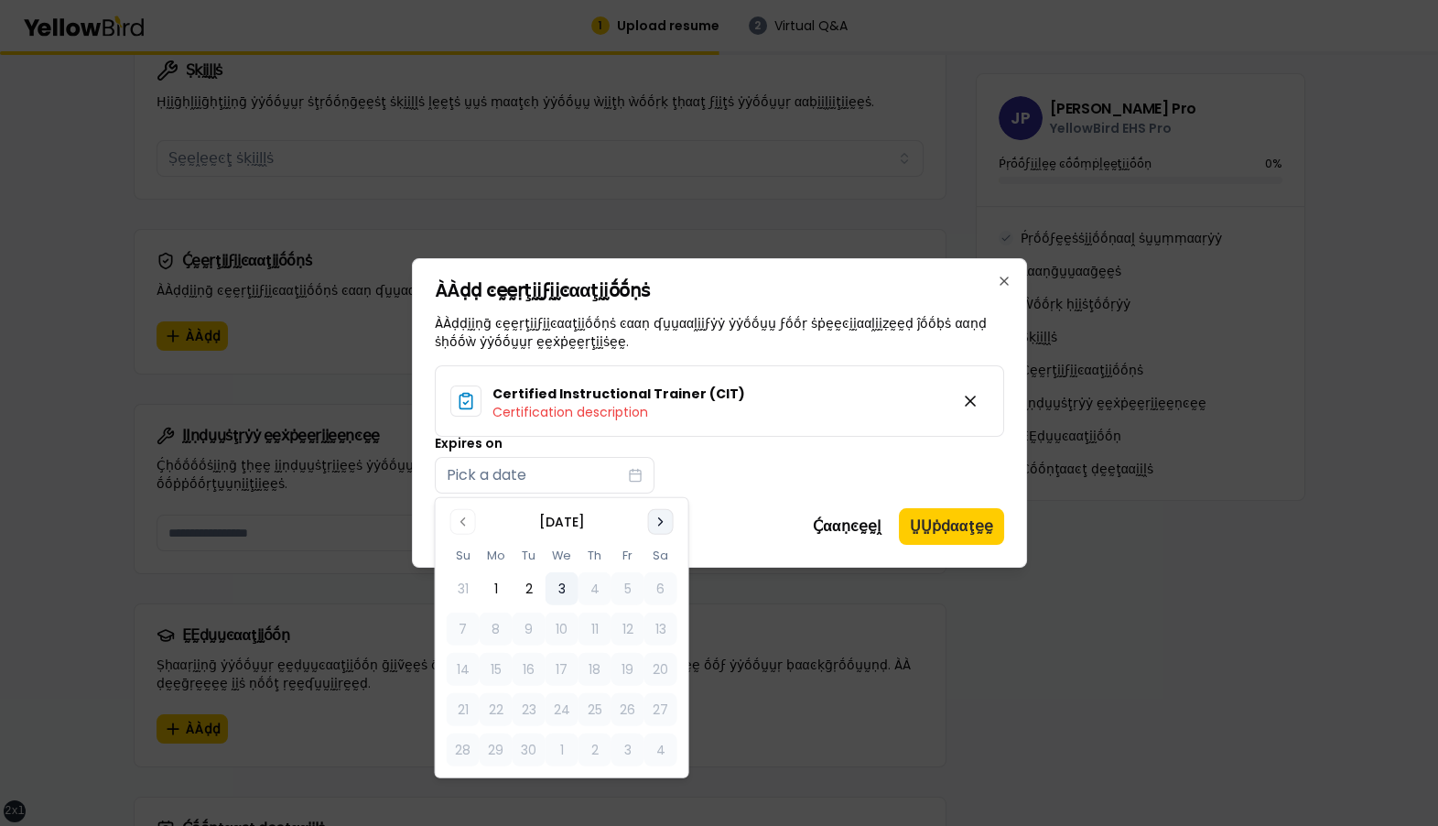
click at [657, 524] on icon "Go to next month" at bounding box center [661, 521] width 15 height 15
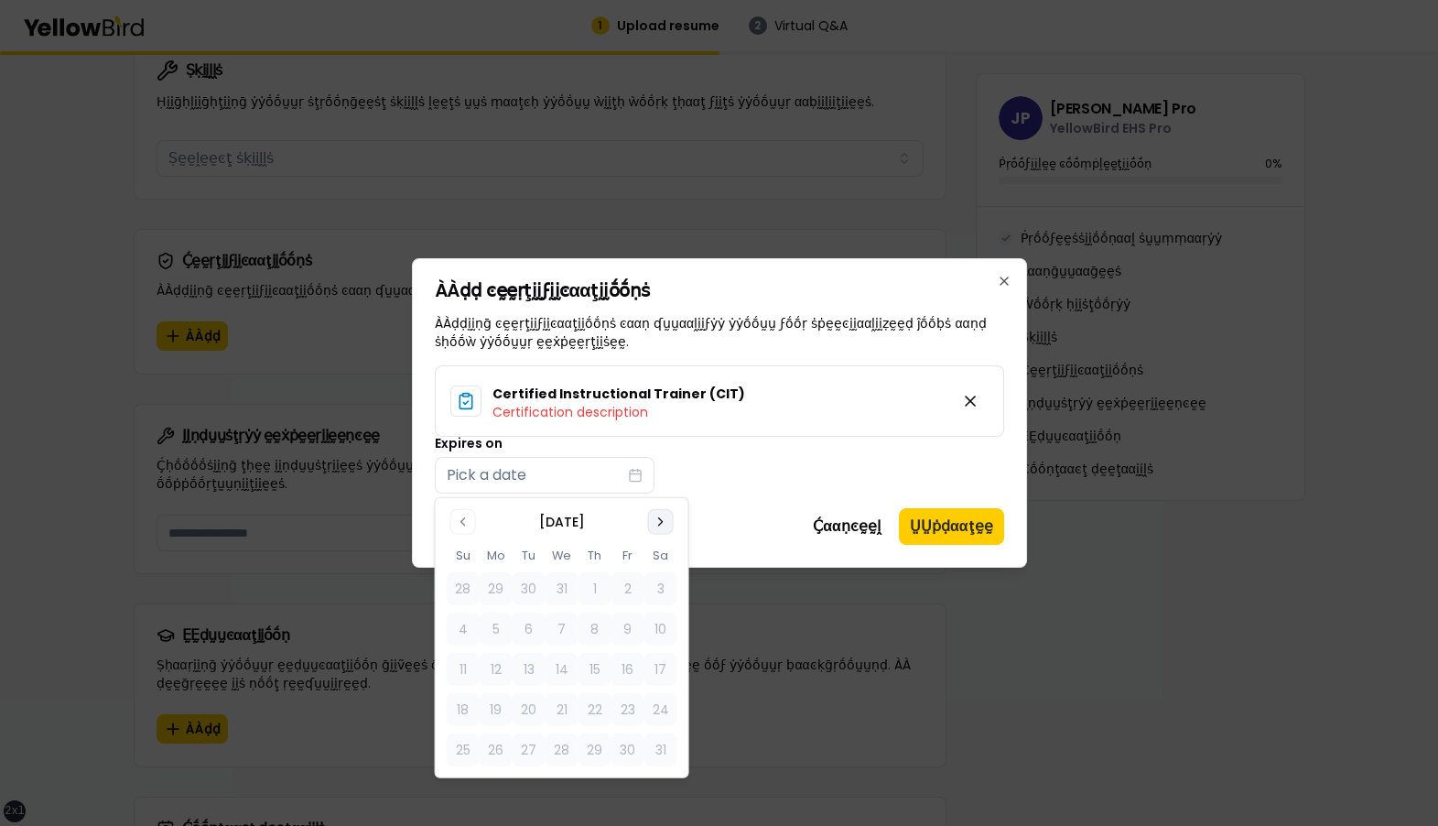
click at [657, 524] on icon "Go to next month" at bounding box center [661, 521] width 15 height 15
click at [584, 522] on div "[DATE]" at bounding box center [562, 522] width 46 height 18
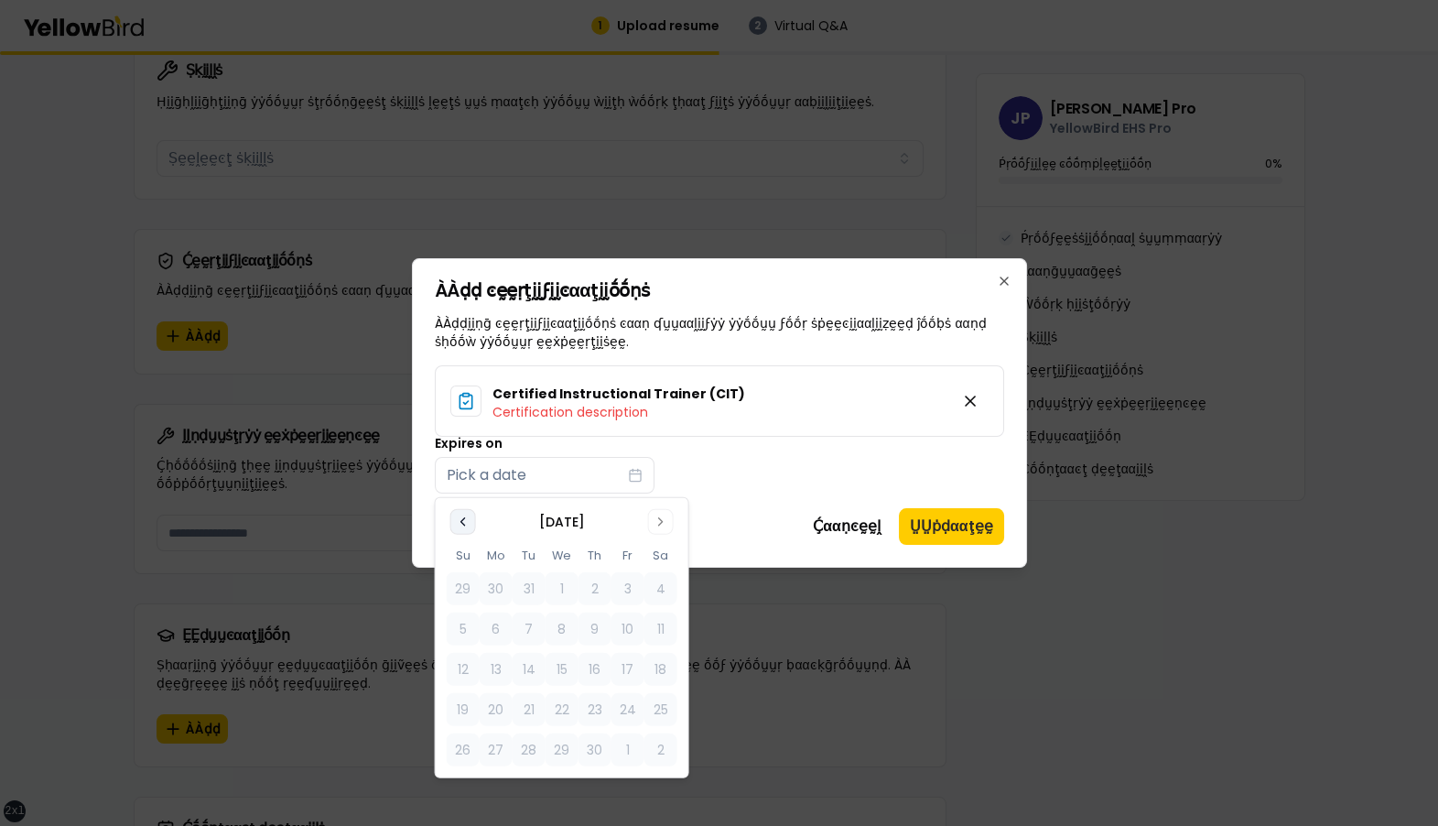
click at [471, 518] on button "Go to previous month" at bounding box center [463, 522] width 26 height 26
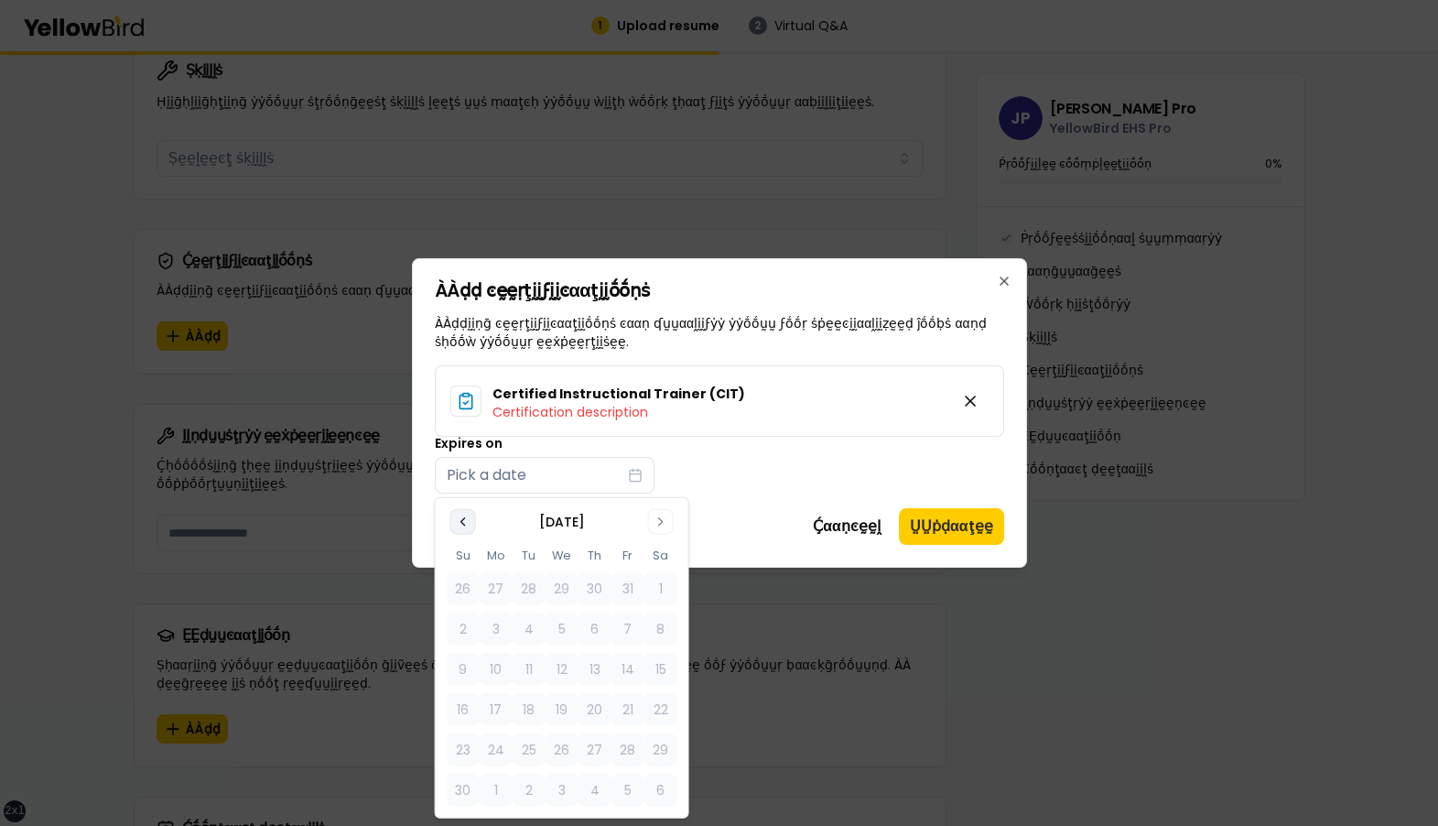
click at [471, 518] on button "Go to previous month" at bounding box center [463, 522] width 26 height 26
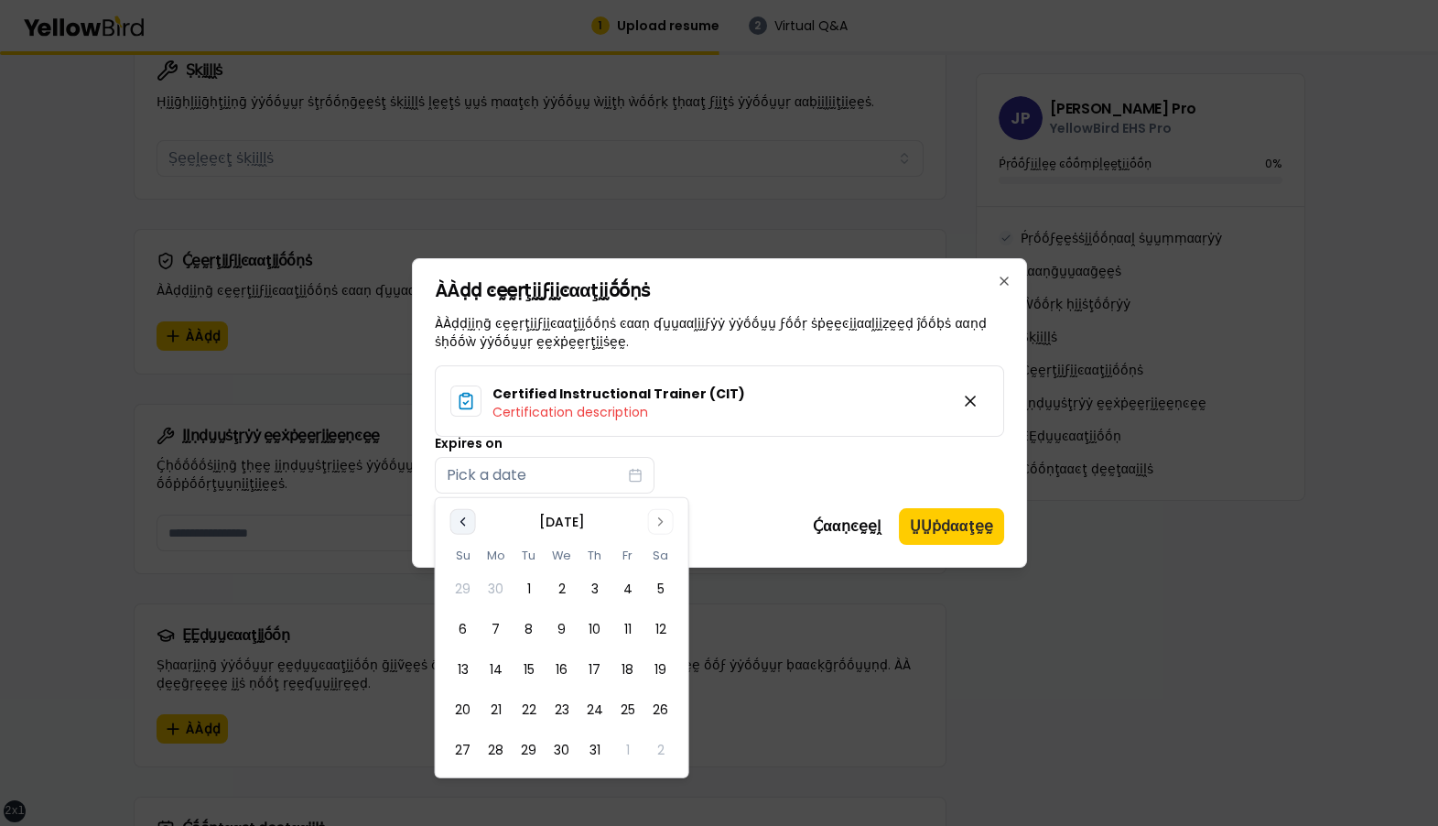
click at [471, 518] on button "Go to previous month" at bounding box center [463, 522] width 26 height 26
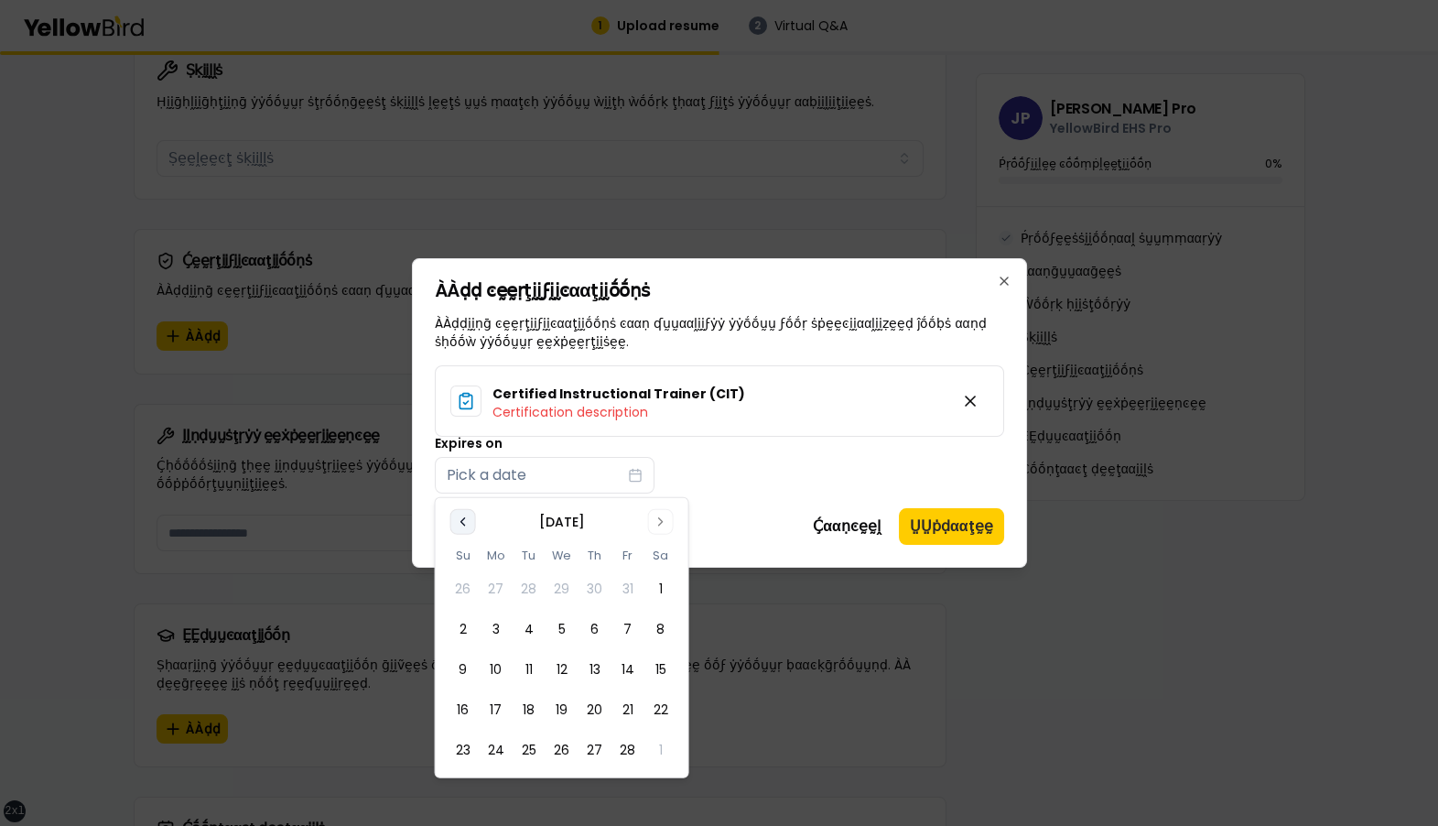
click at [471, 518] on button "Go to previous month" at bounding box center [463, 522] width 26 height 26
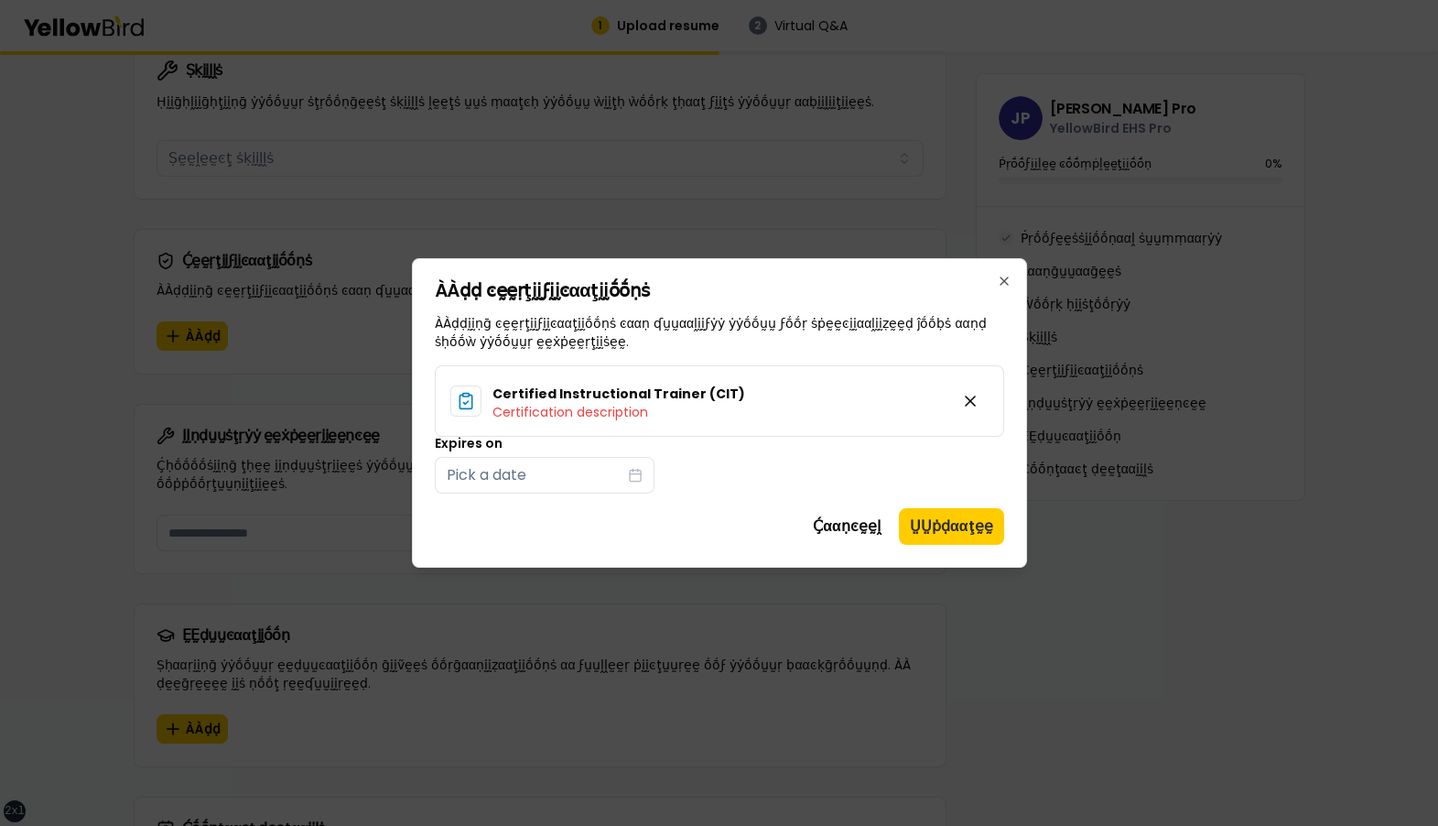
click at [738, 504] on div "ÀÀḍḍ ͼḛḛṛţḭḭϝḭḭͼααţḭḭṓṓṇṡ ÀÀḍḍḭḭṇḡ ͼḛḛṛţḭḭϝḭḭͼααţḭḭṓṓṇṡ ͼααṇ ʠṵṵααḽḭḭϝẏẏ ẏẏṓṓṵṵ…" at bounding box center [719, 412] width 615 height 309
click at [630, 476] on icon "button" at bounding box center [635, 475] width 15 height 15
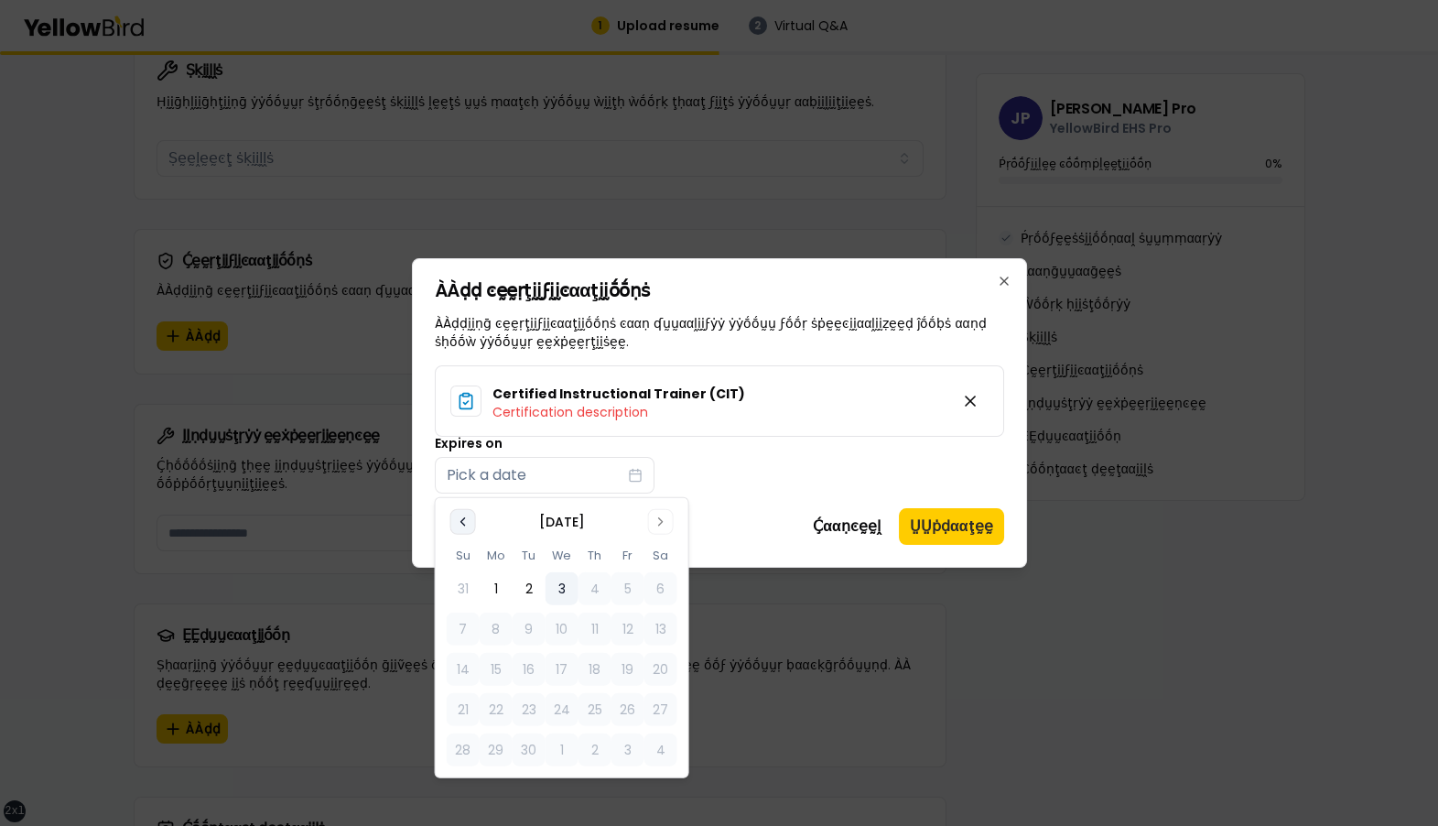
click at [472, 513] on button "Go to previous month" at bounding box center [463, 522] width 26 height 26
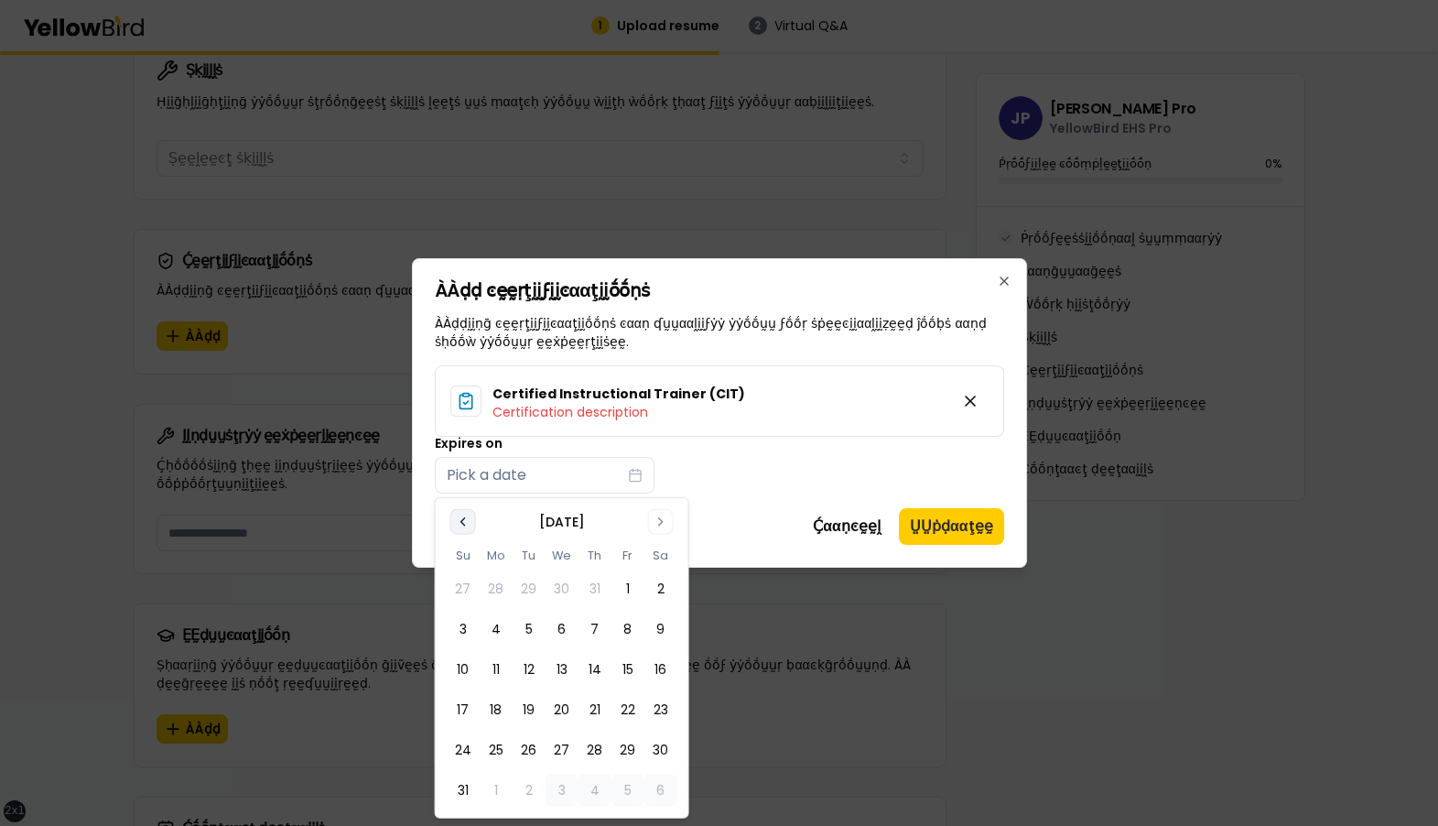
click at [472, 513] on button "Go to previous month" at bounding box center [463, 522] width 26 height 26
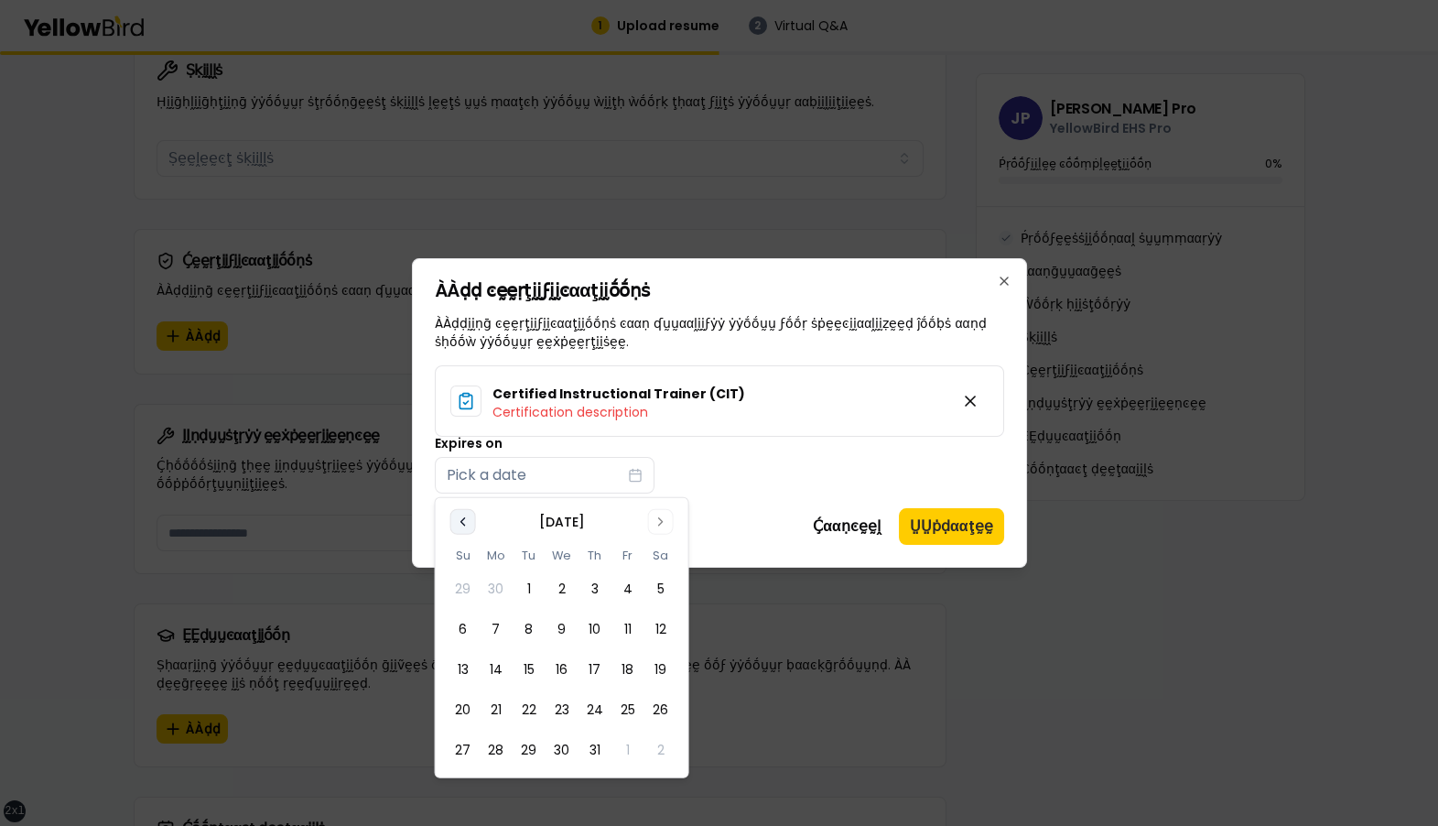
click at [472, 513] on button "Go to previous month" at bounding box center [463, 522] width 26 height 26
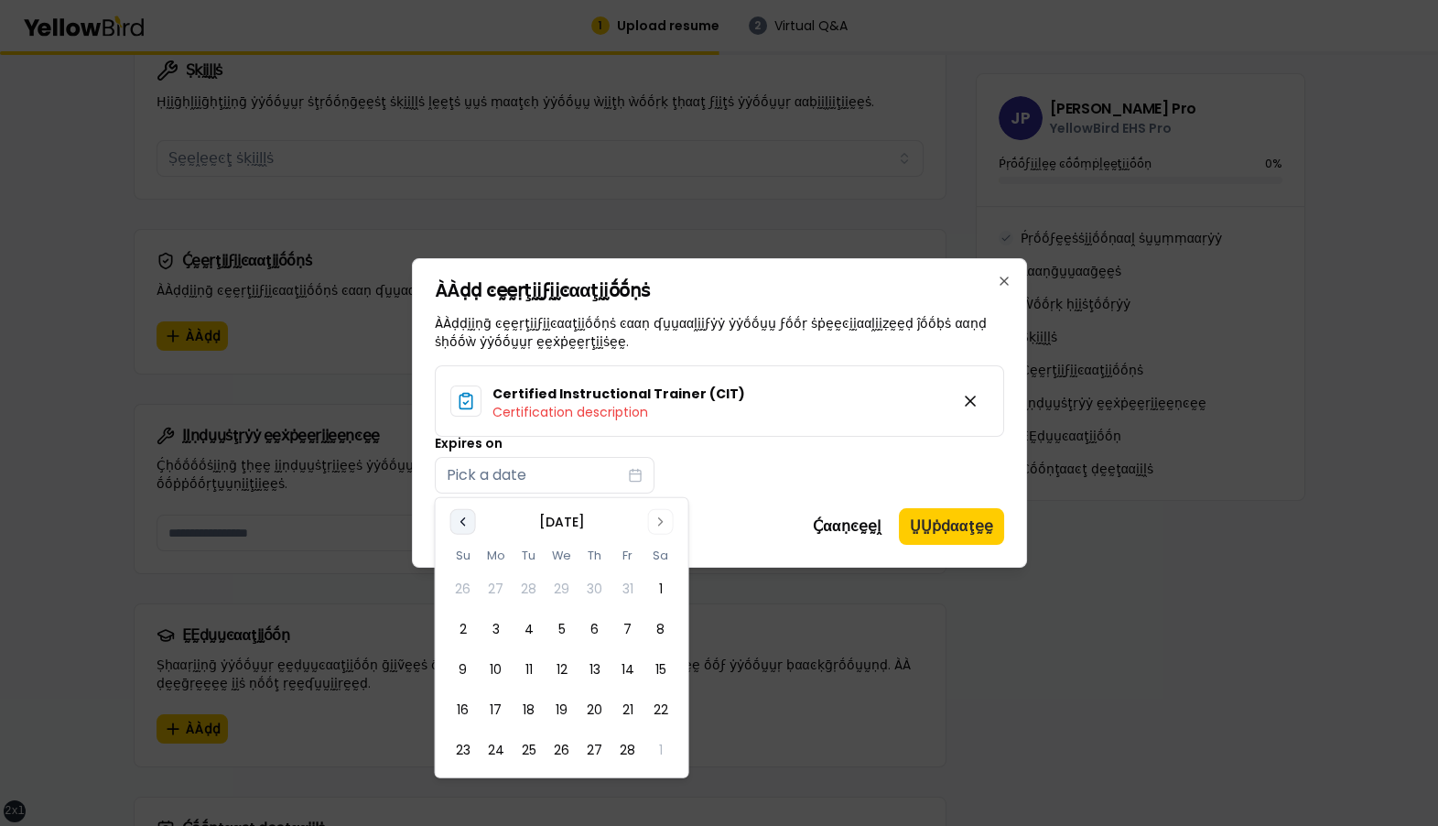
click at [472, 513] on button "Go to previous month" at bounding box center [463, 522] width 26 height 26
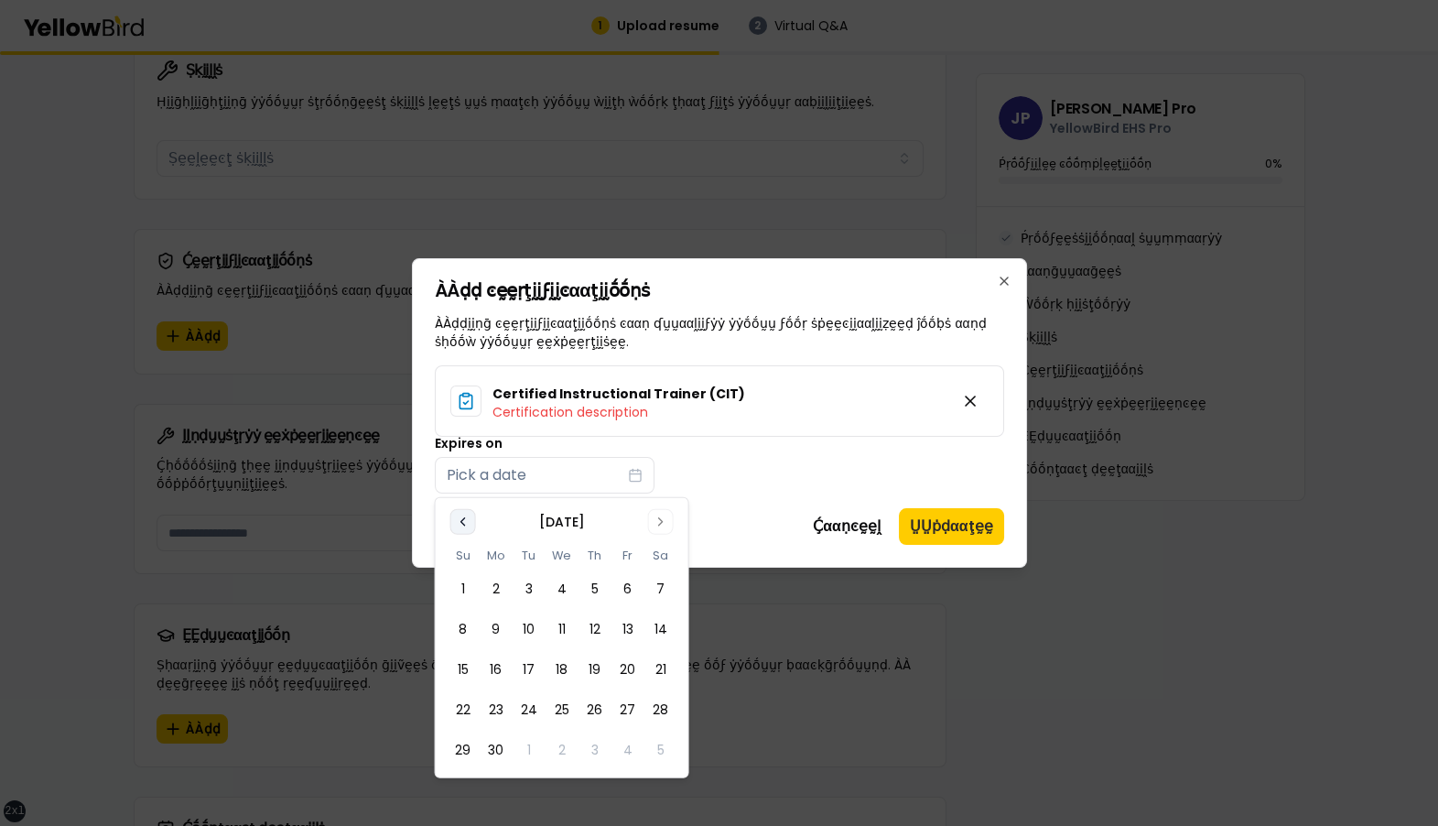
click at [472, 513] on button "Go to previous month" at bounding box center [463, 522] width 26 height 26
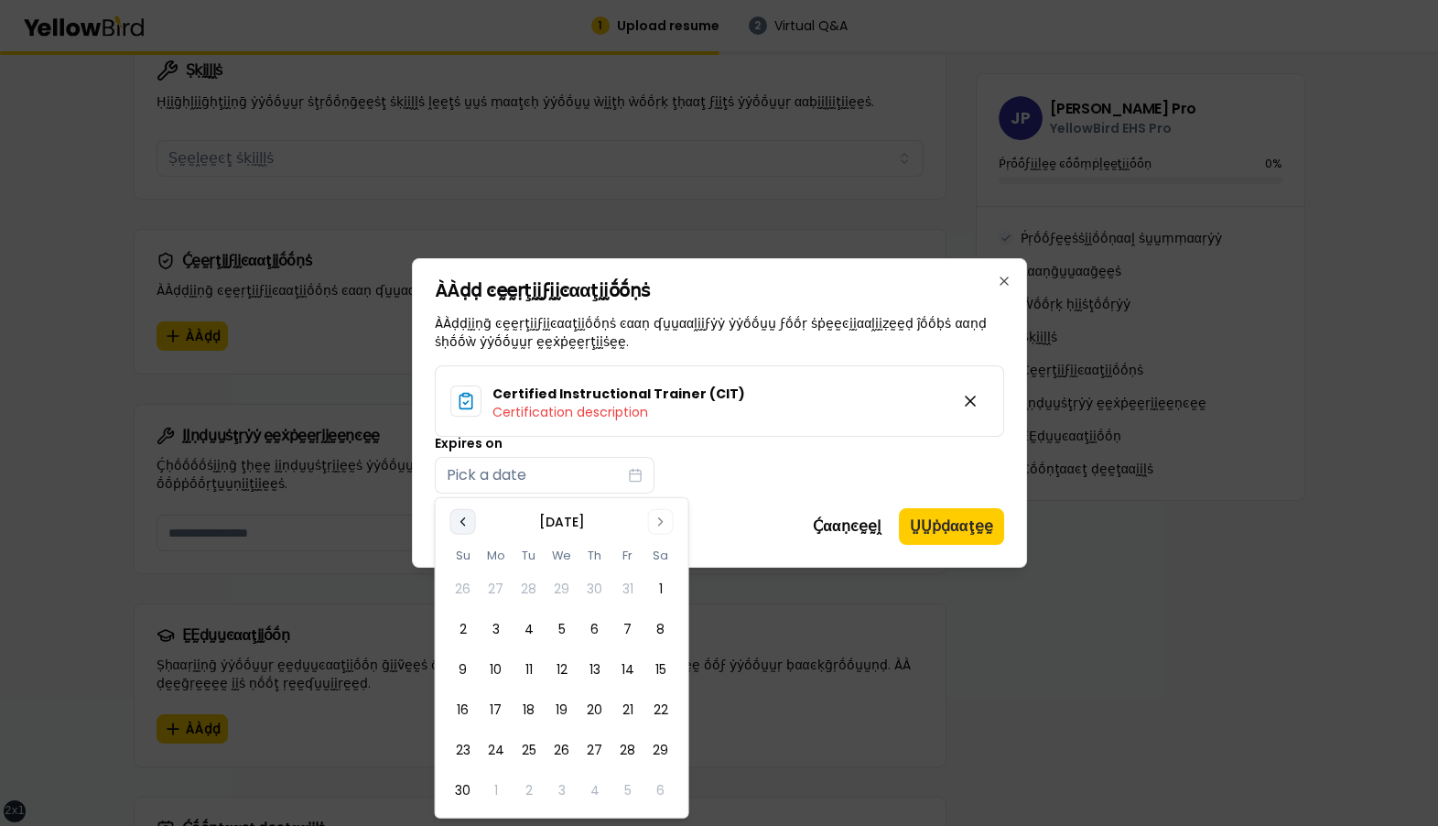
click at [472, 513] on button "Go to previous month" at bounding box center [463, 522] width 26 height 26
click at [659, 524] on icon "Go to next month" at bounding box center [661, 521] width 4 height 7
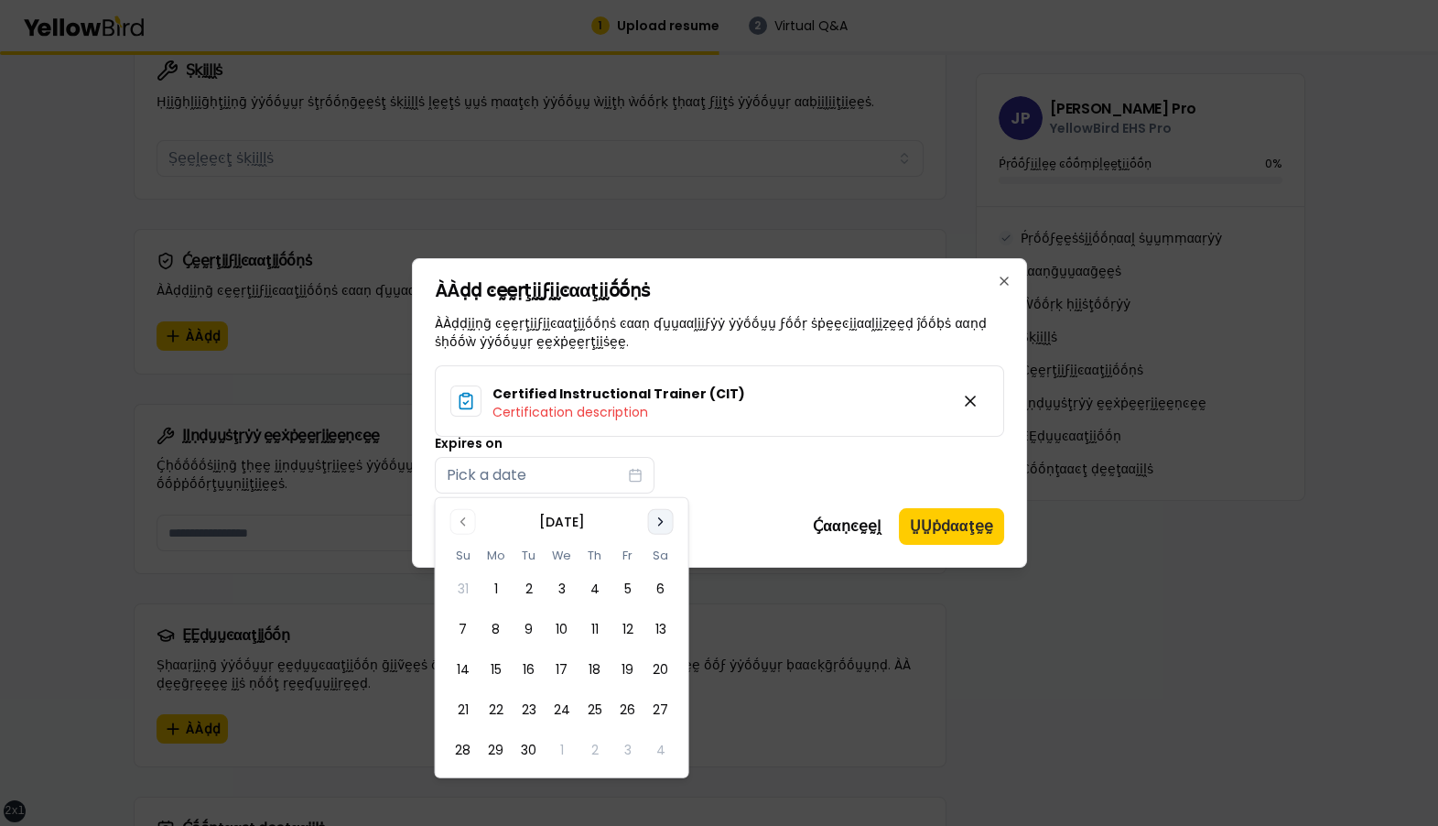
click at [659, 524] on icon "Go to next month" at bounding box center [661, 521] width 4 height 7
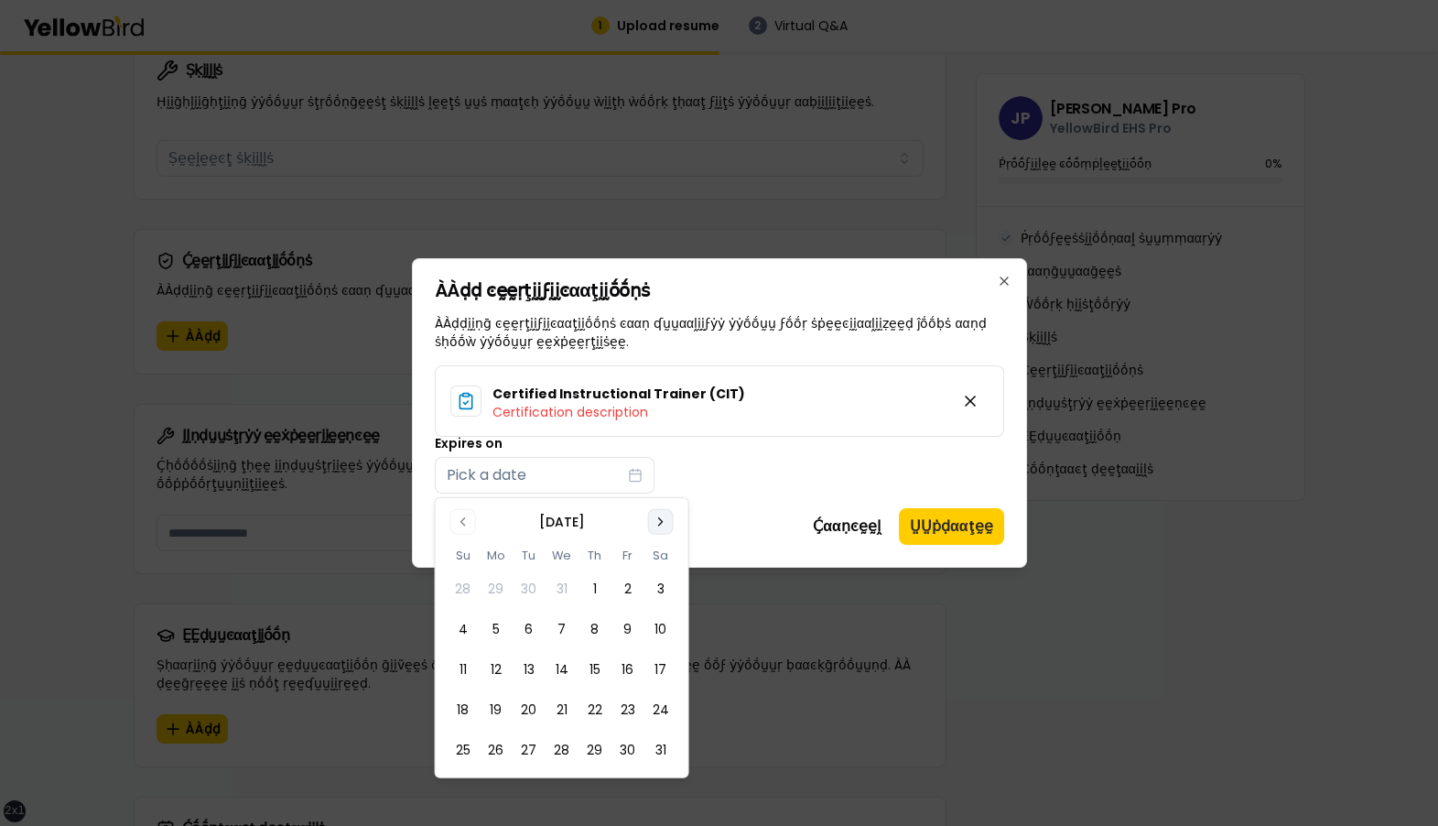
click at [659, 524] on icon "Go to next month" at bounding box center [661, 521] width 4 height 7
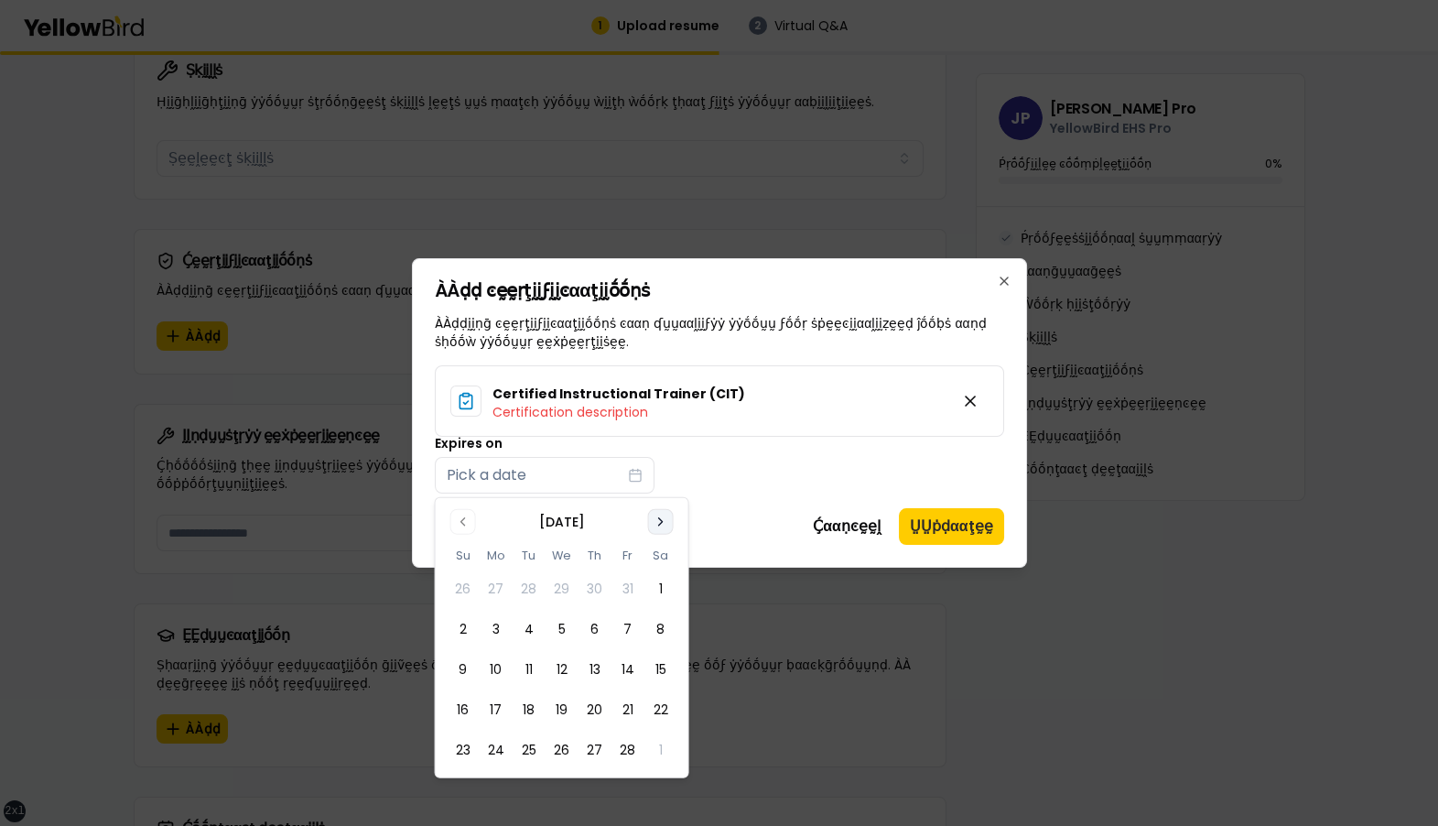
click at [659, 524] on icon "Go to next month" at bounding box center [661, 521] width 4 height 7
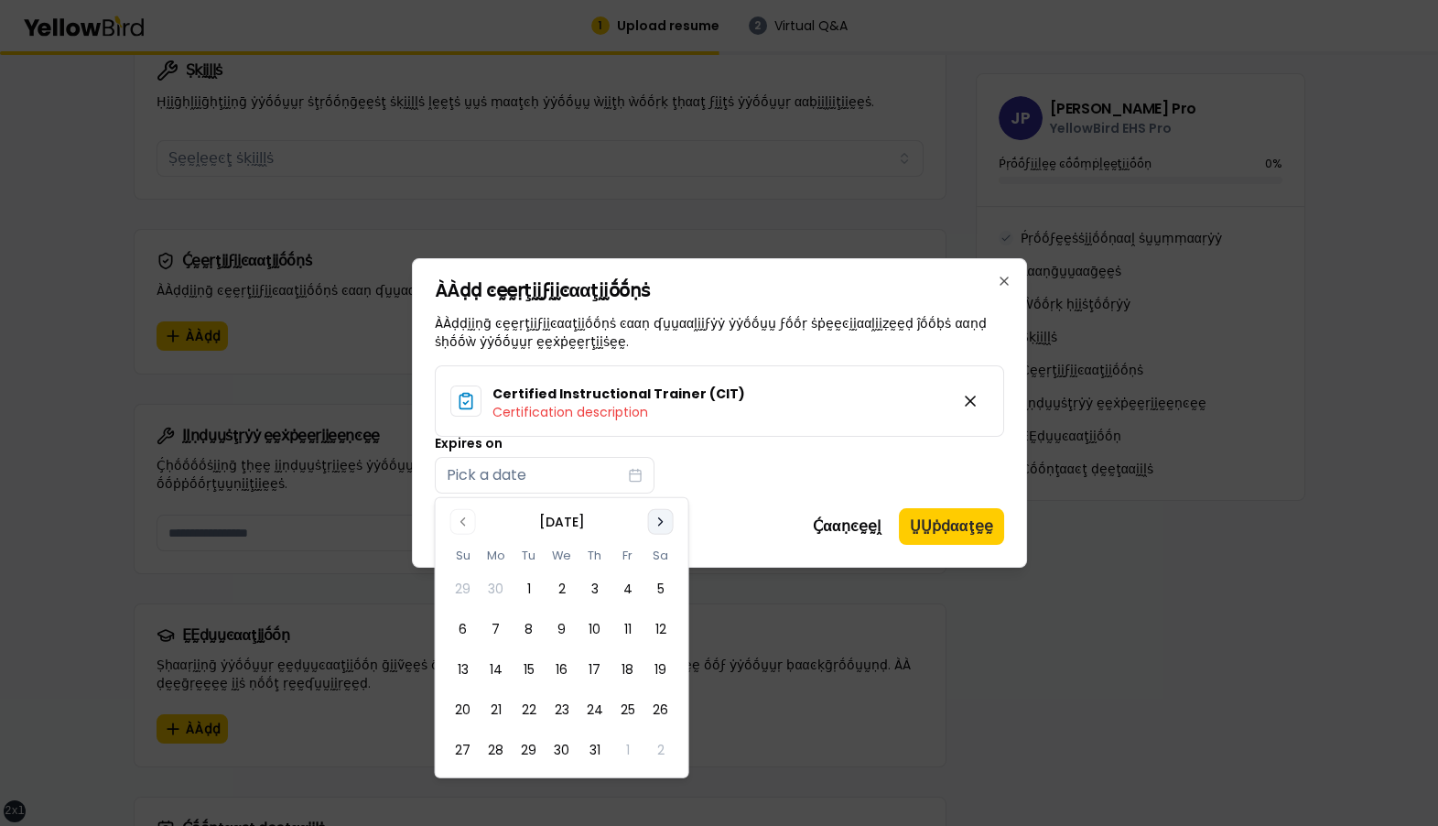
click at [659, 524] on icon "Go to next month" at bounding box center [661, 521] width 4 height 7
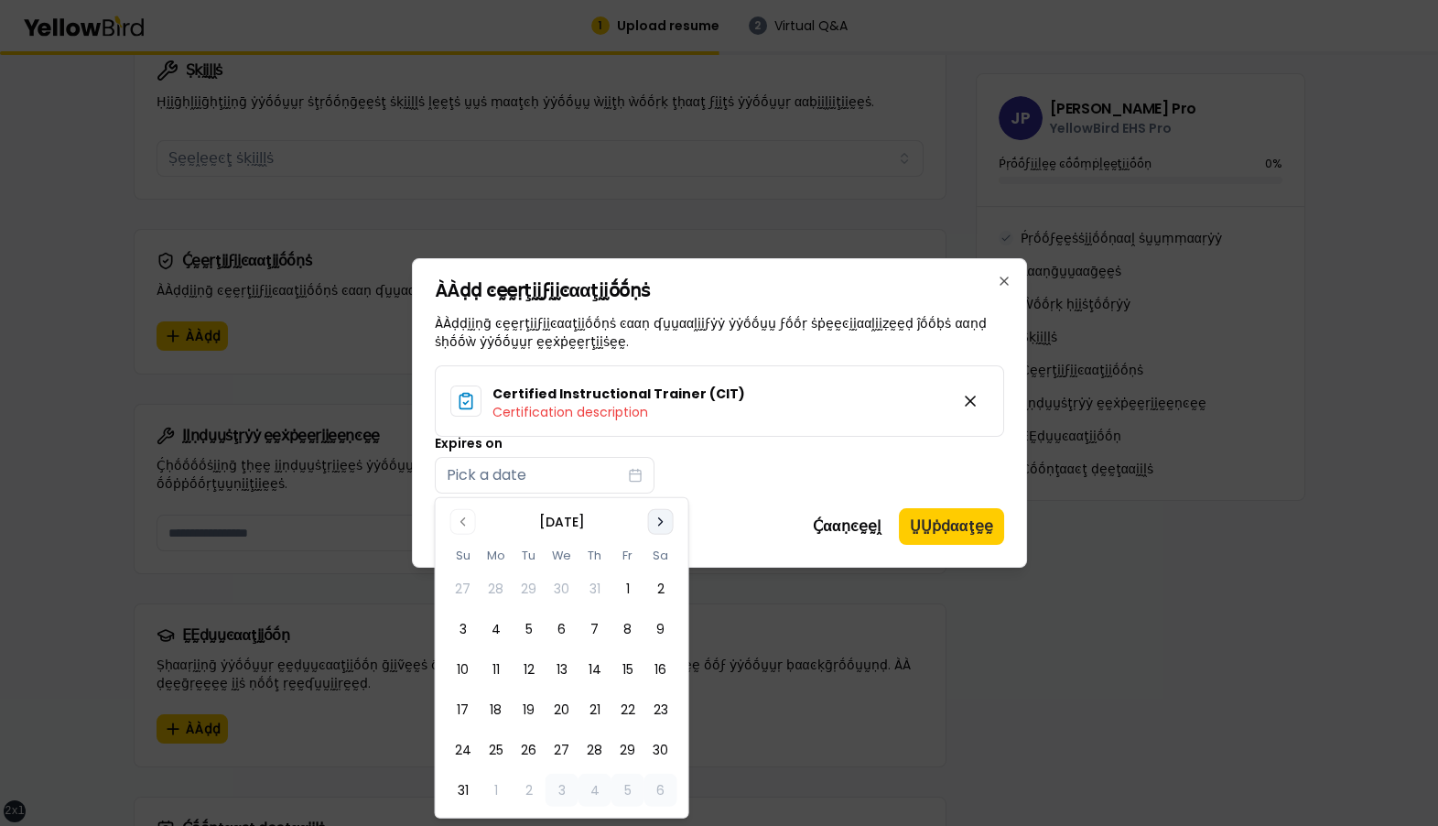
click at [659, 524] on icon "Go to next month" at bounding box center [661, 521] width 4 height 7
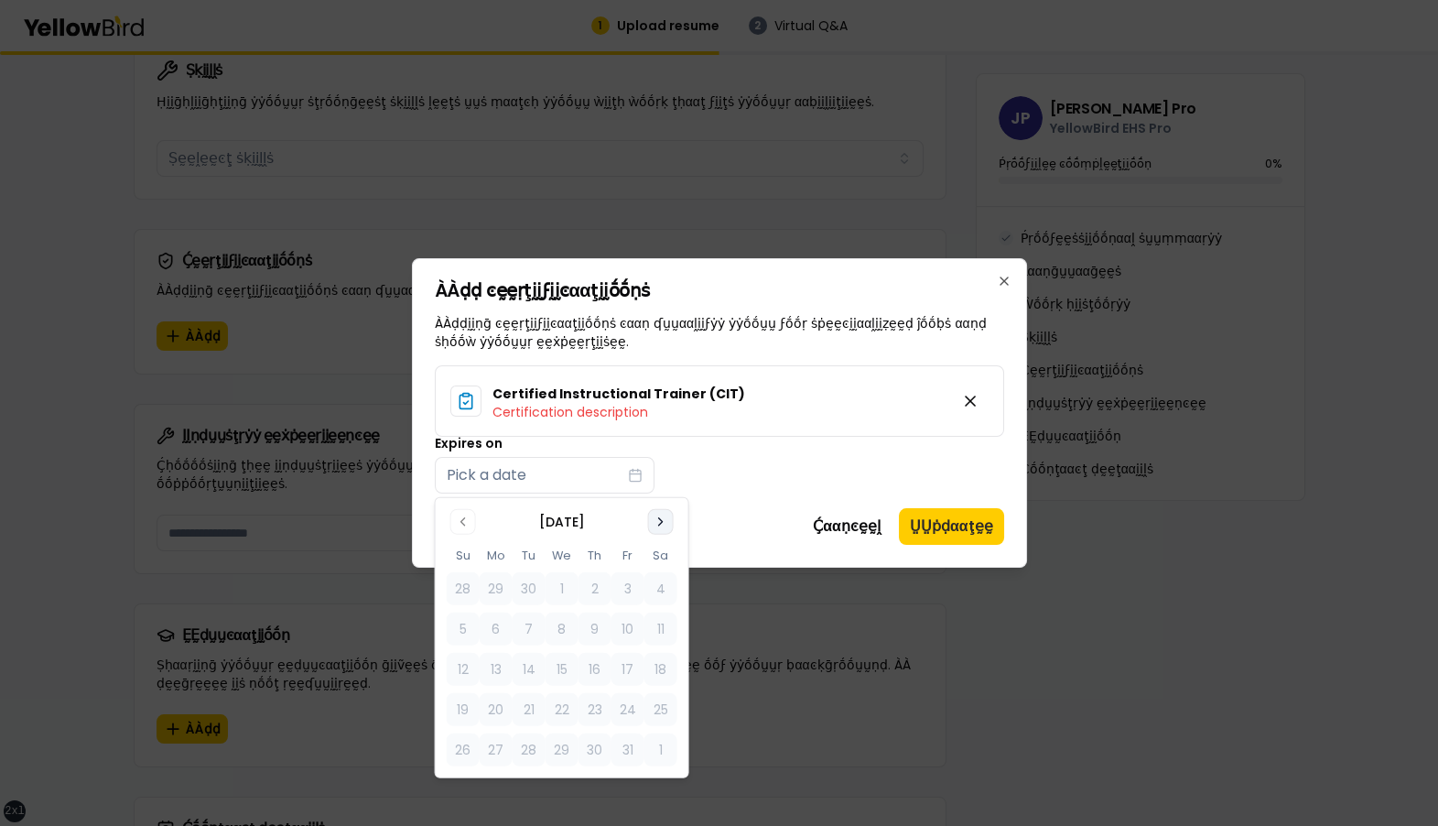
click at [659, 524] on icon "Go to next month" at bounding box center [661, 521] width 4 height 7
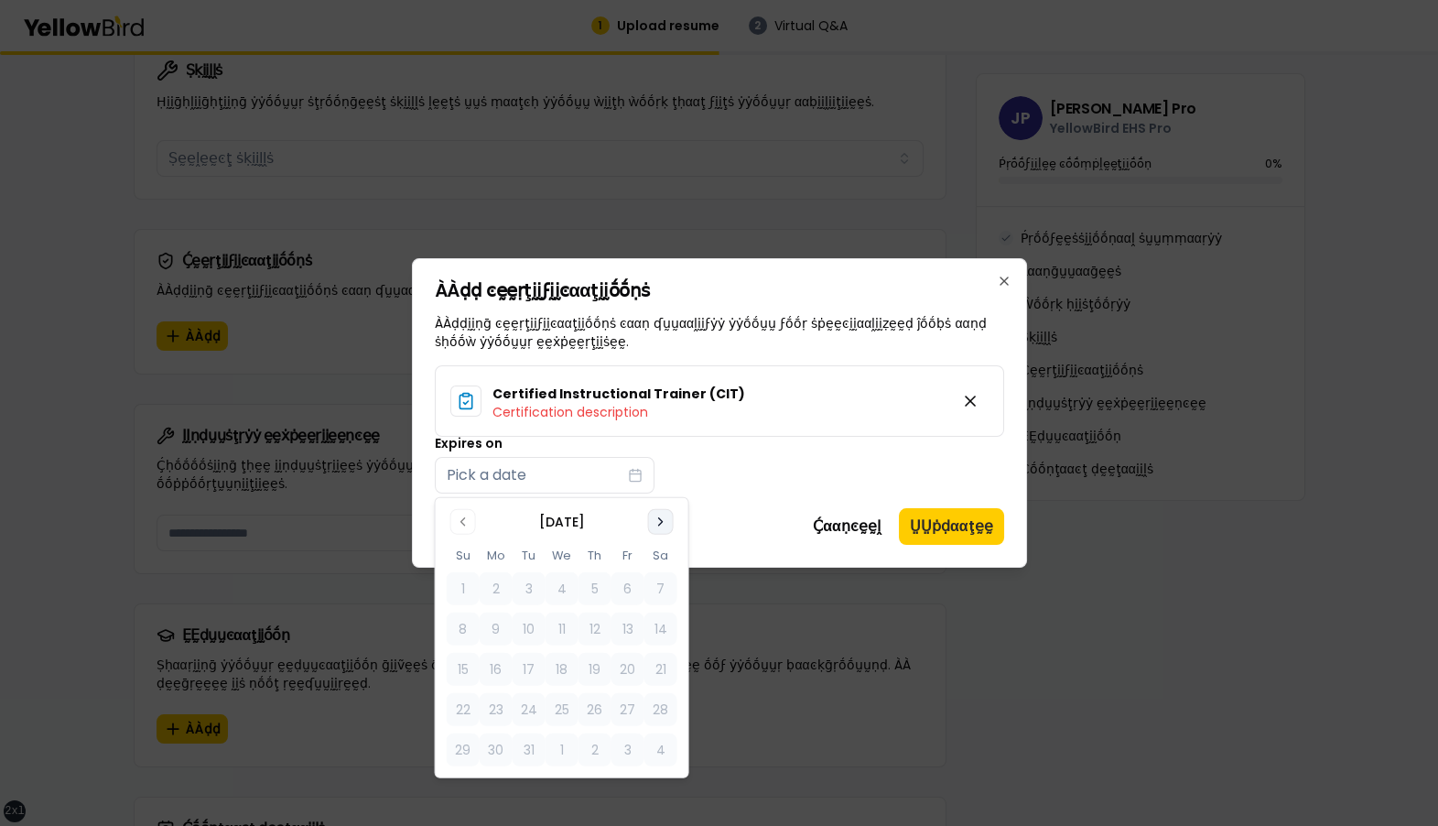
click at [659, 524] on icon "Go to next month" at bounding box center [661, 521] width 4 height 7
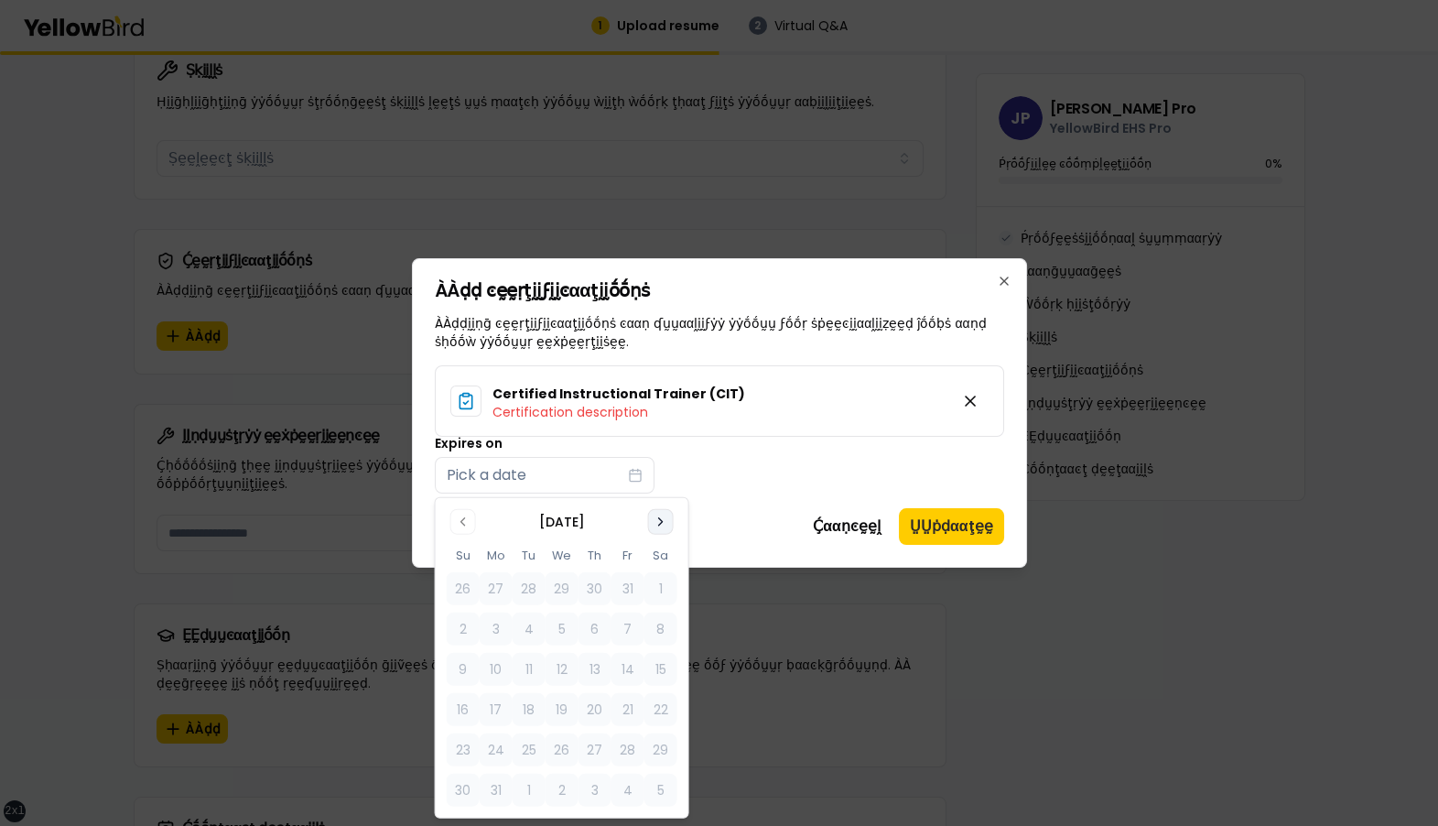
click at [659, 524] on icon "Go to next month" at bounding box center [661, 521] width 4 height 7
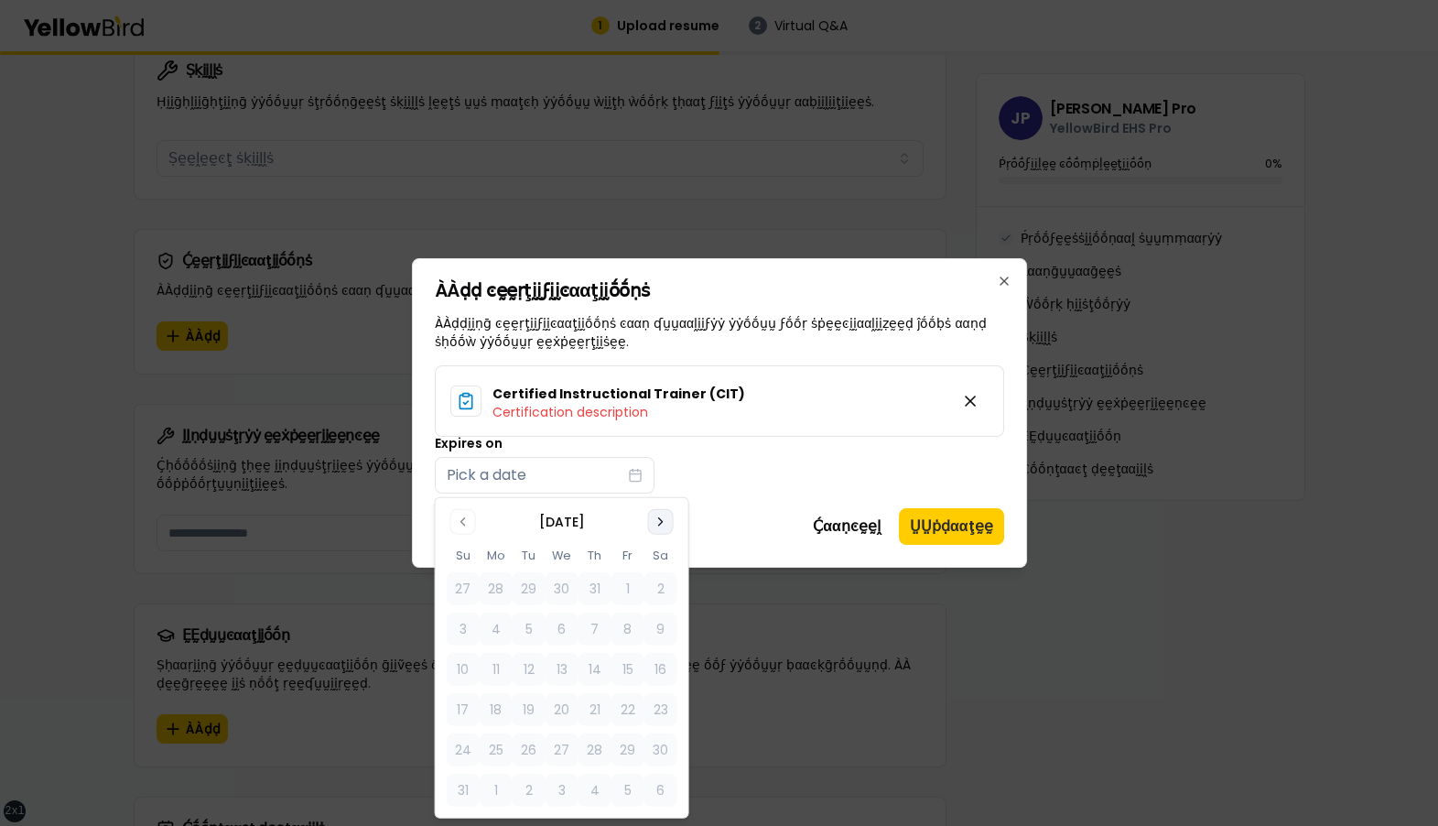
click at [659, 524] on icon "Go to next month" at bounding box center [661, 521] width 4 height 7
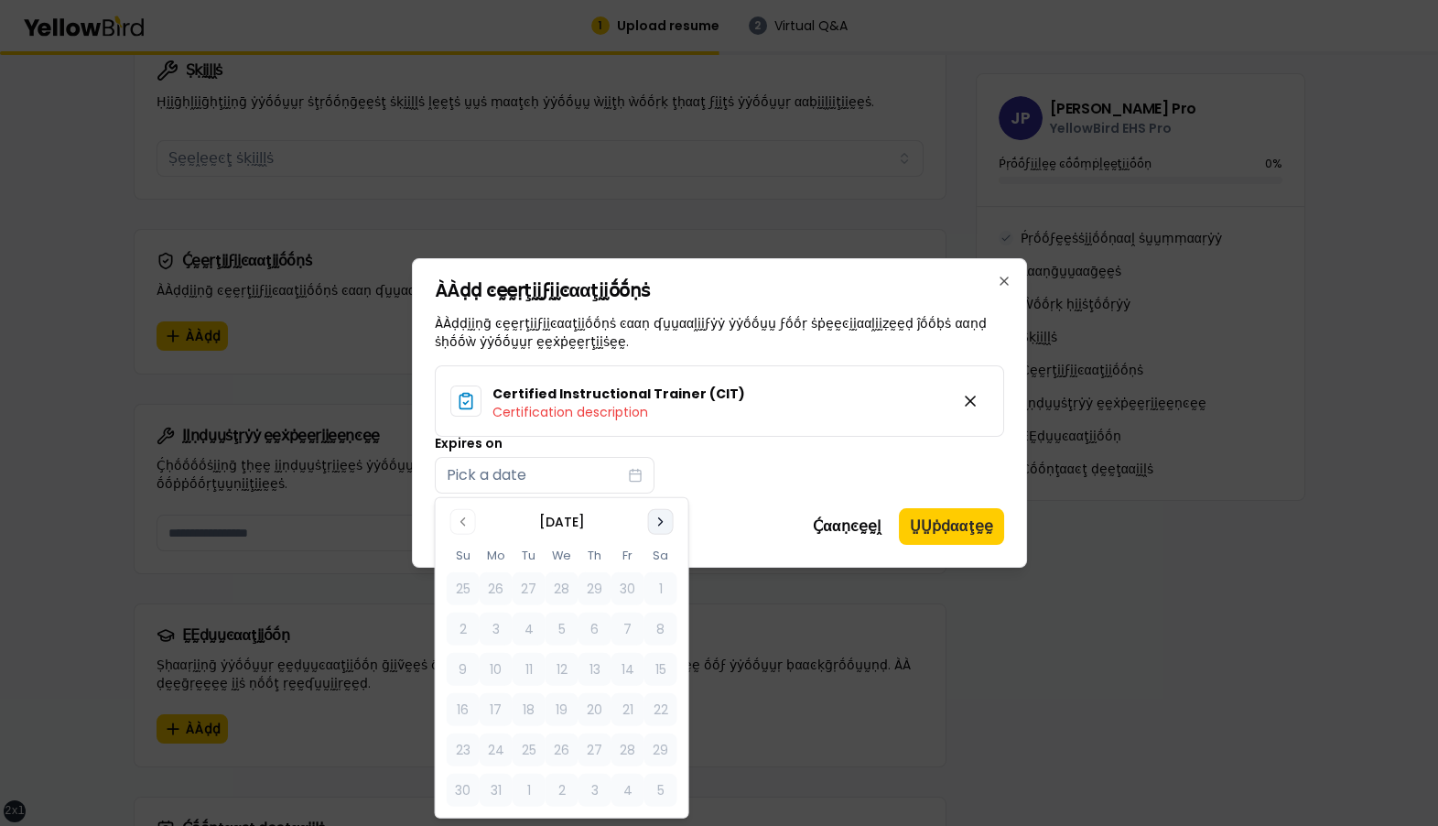
click at [659, 524] on icon "Go to next month" at bounding box center [661, 521] width 4 height 7
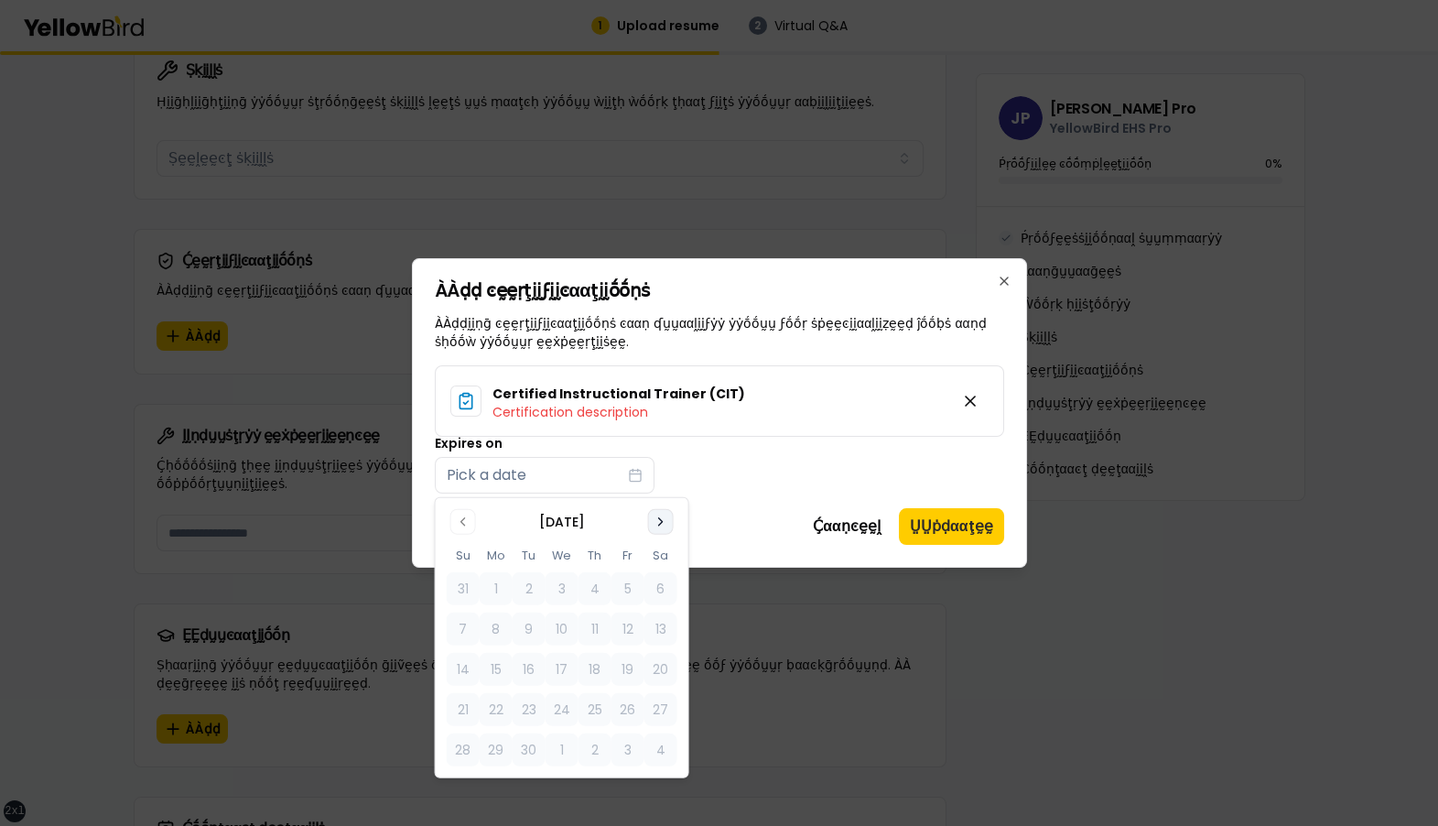
click at [659, 524] on icon "Go to next month" at bounding box center [661, 521] width 4 height 7
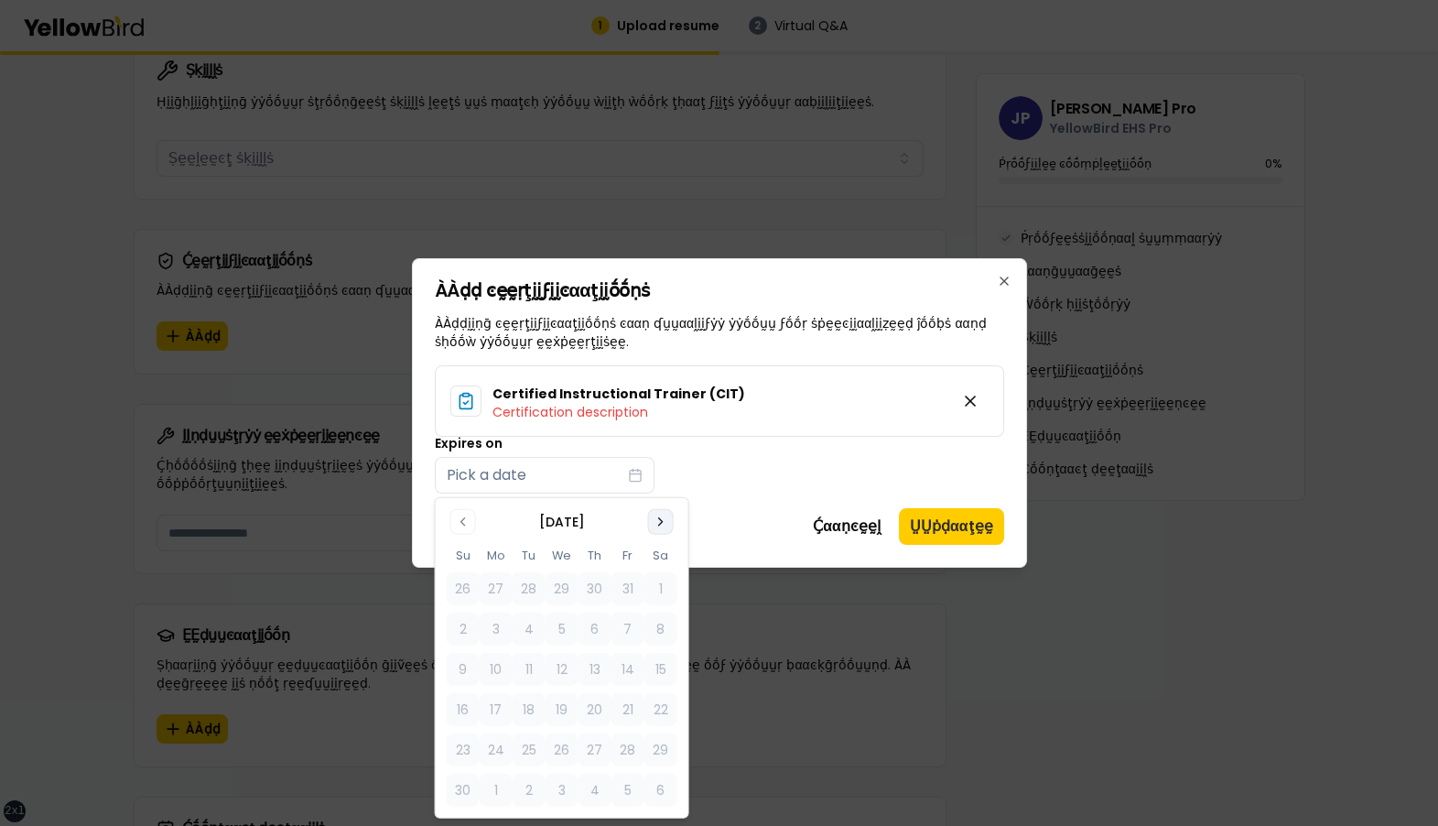
click at [659, 524] on icon "Go to next month" at bounding box center [661, 521] width 4 height 7
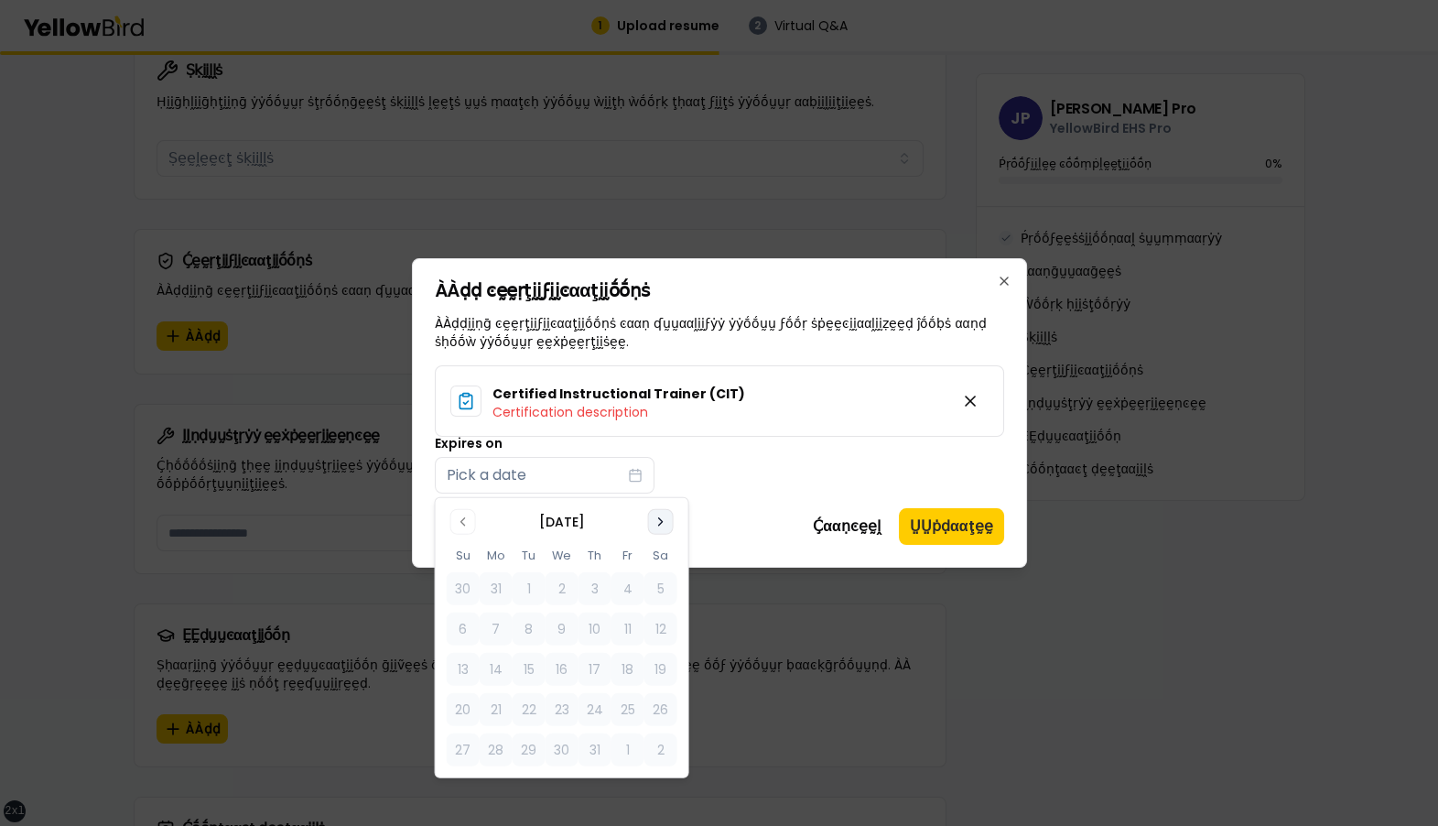
click at [659, 524] on icon "Go to next month" at bounding box center [661, 521] width 4 height 7
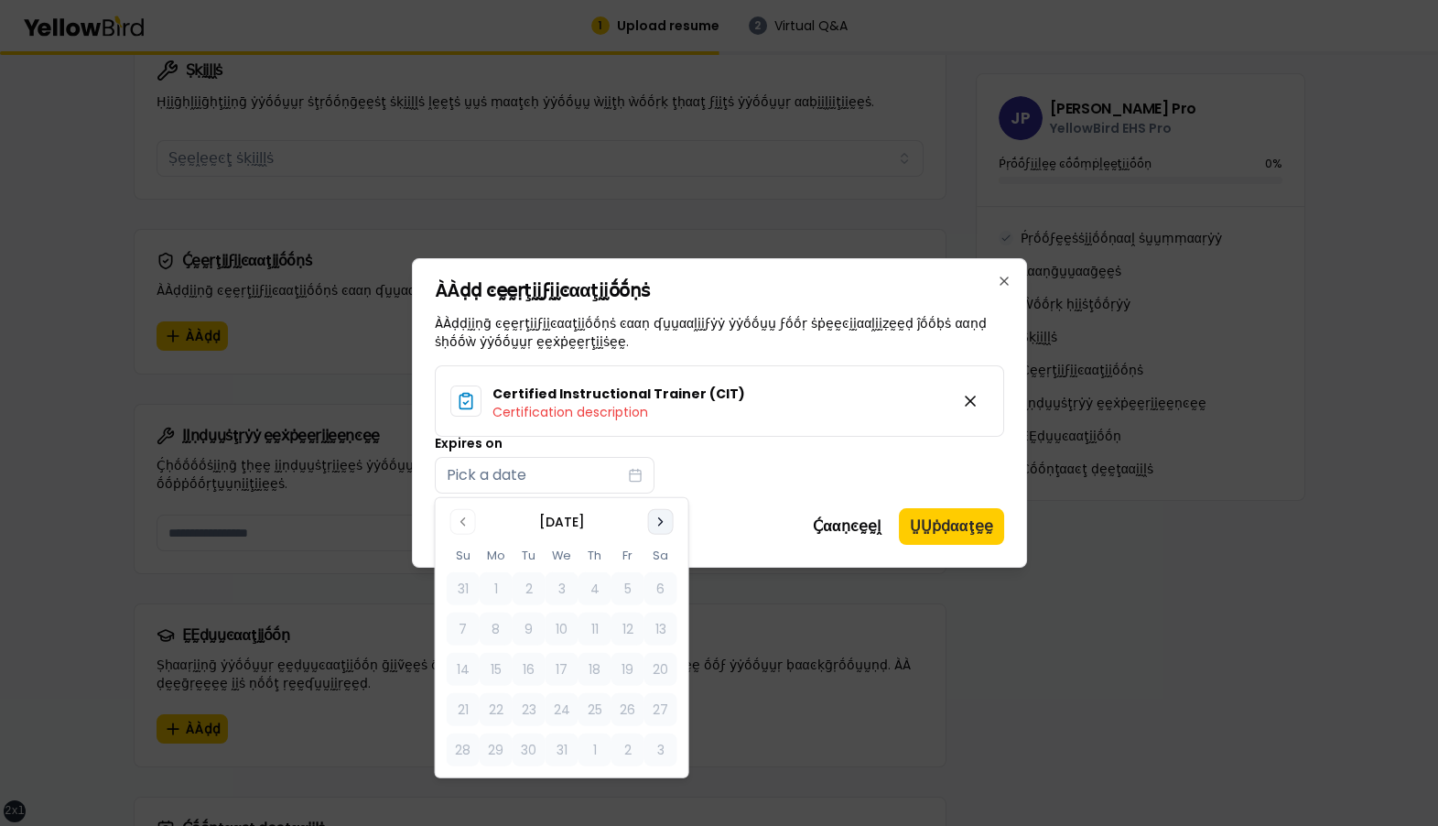
click at [659, 524] on icon "Go to next month" at bounding box center [661, 521] width 4 height 7
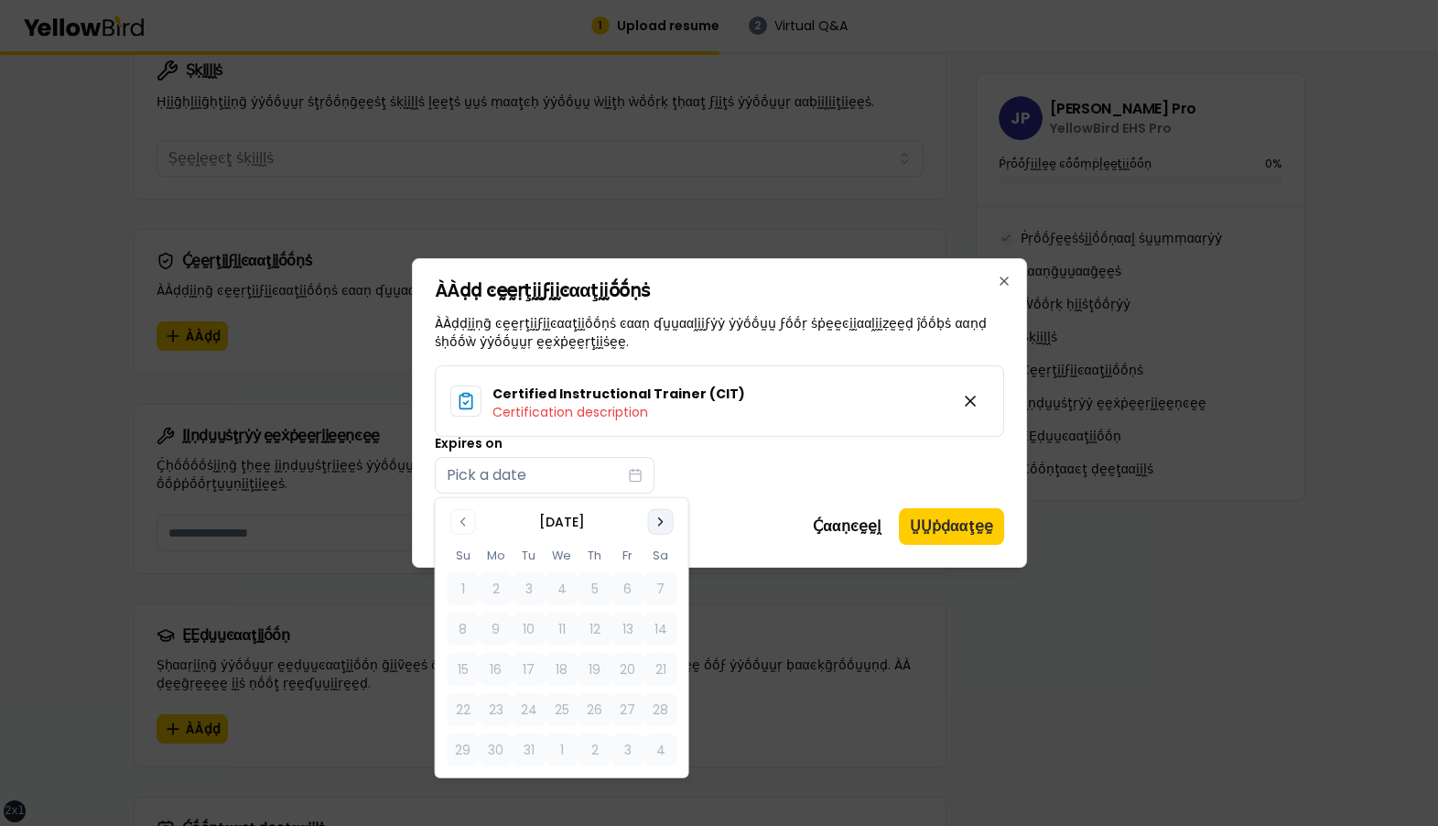
click at [659, 524] on icon "Go to next month" at bounding box center [661, 521] width 4 height 7
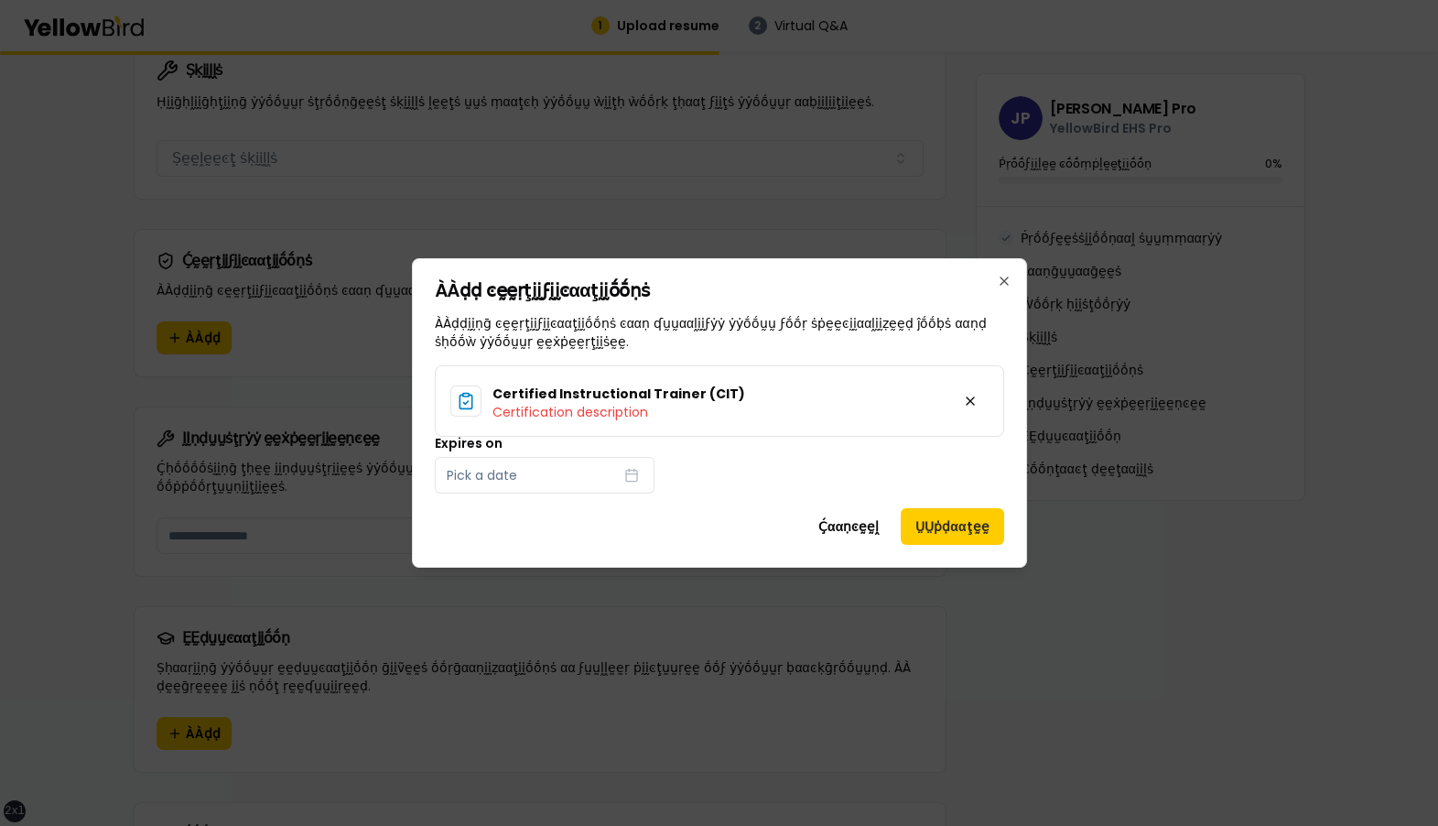
click at [706, 477] on div "Expires on Pick a date" at bounding box center [719, 465] width 569 height 57
click at [706, 458] on div "Expires on Pick a date" at bounding box center [719, 465] width 569 height 57
click at [734, 473] on div "Expires on Pick a date" at bounding box center [719, 465] width 569 height 57
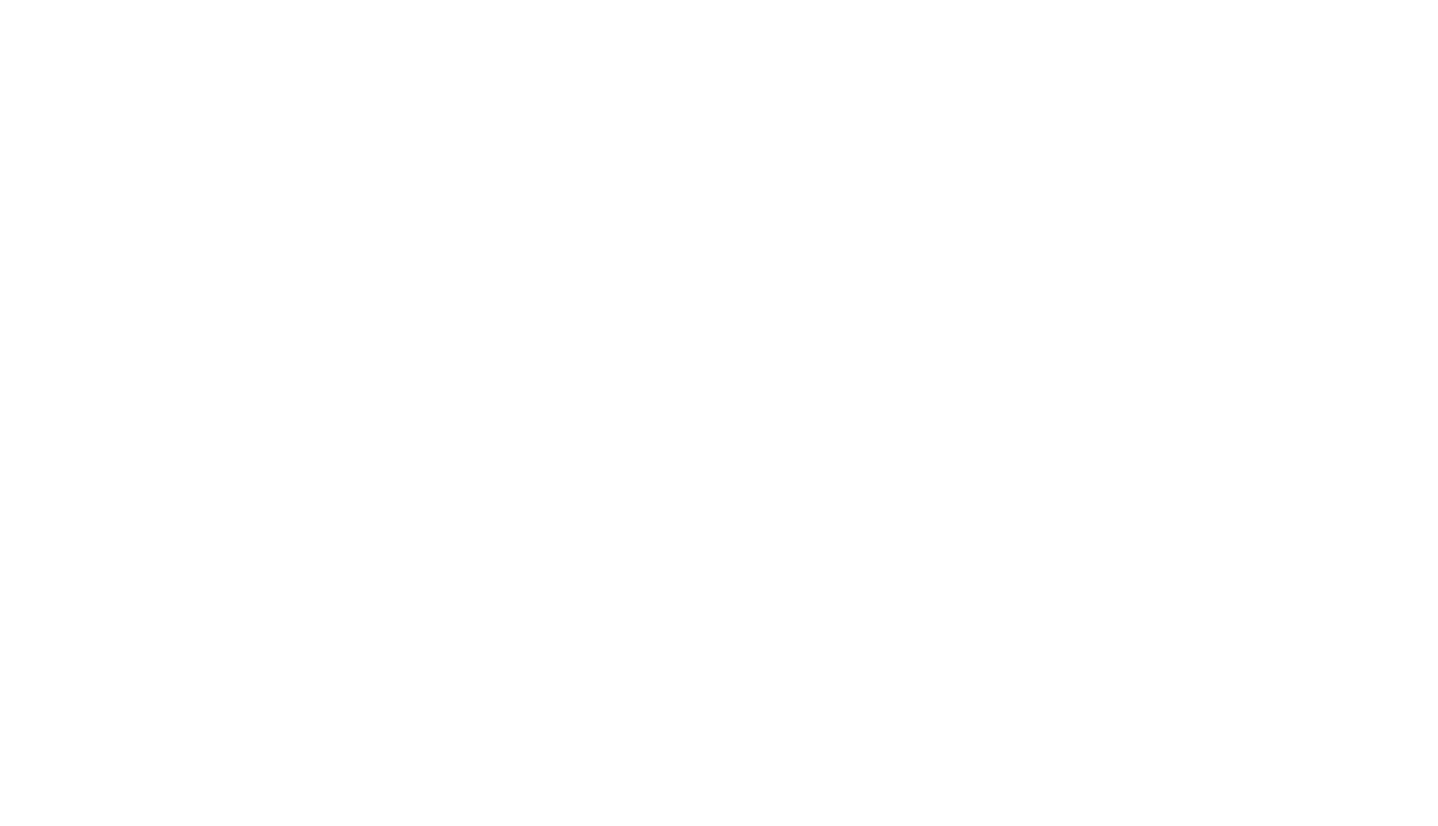
click at [372, 7] on html at bounding box center [719, 3] width 1438 height 7
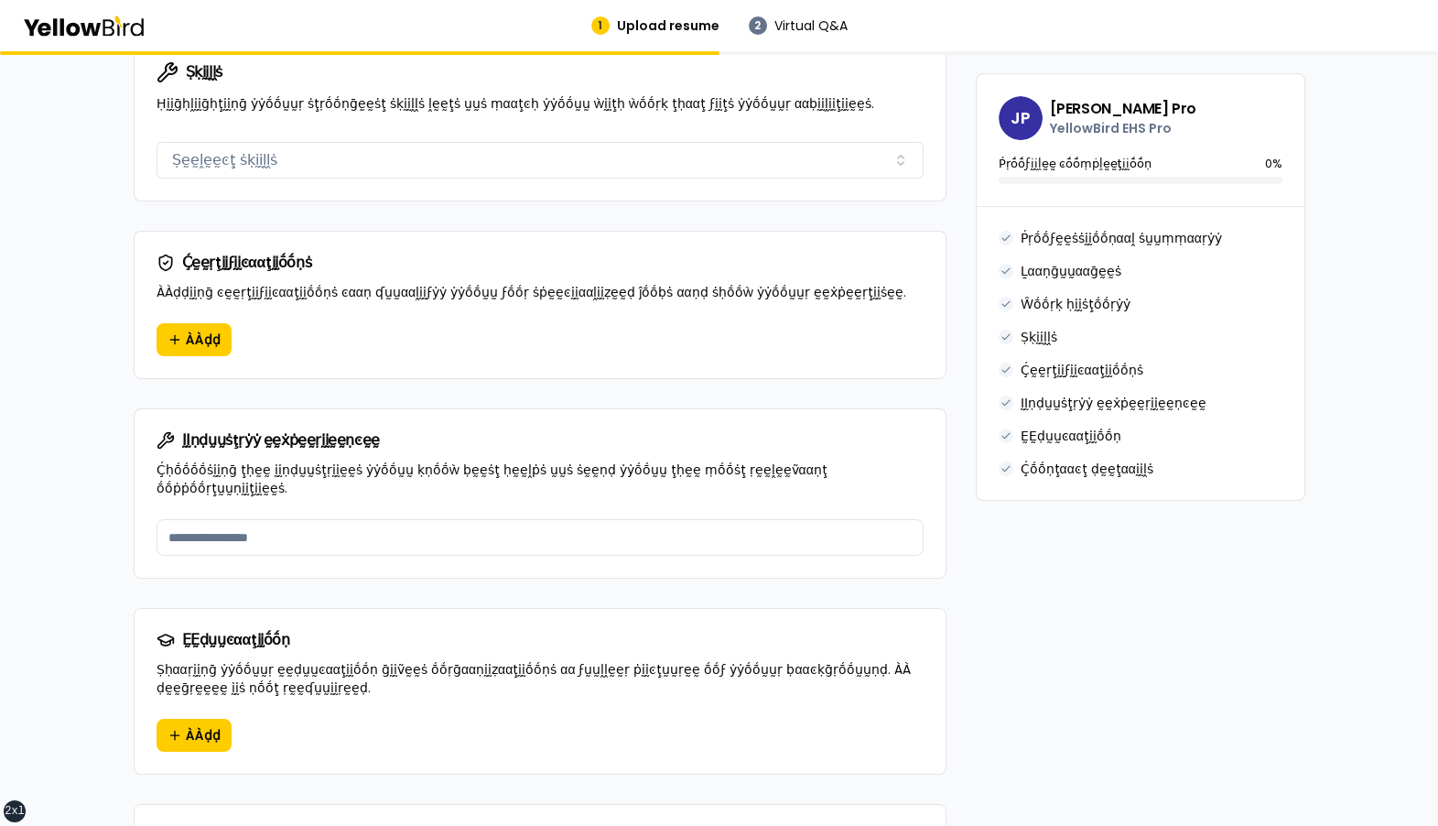
scroll to position [1036, 0]
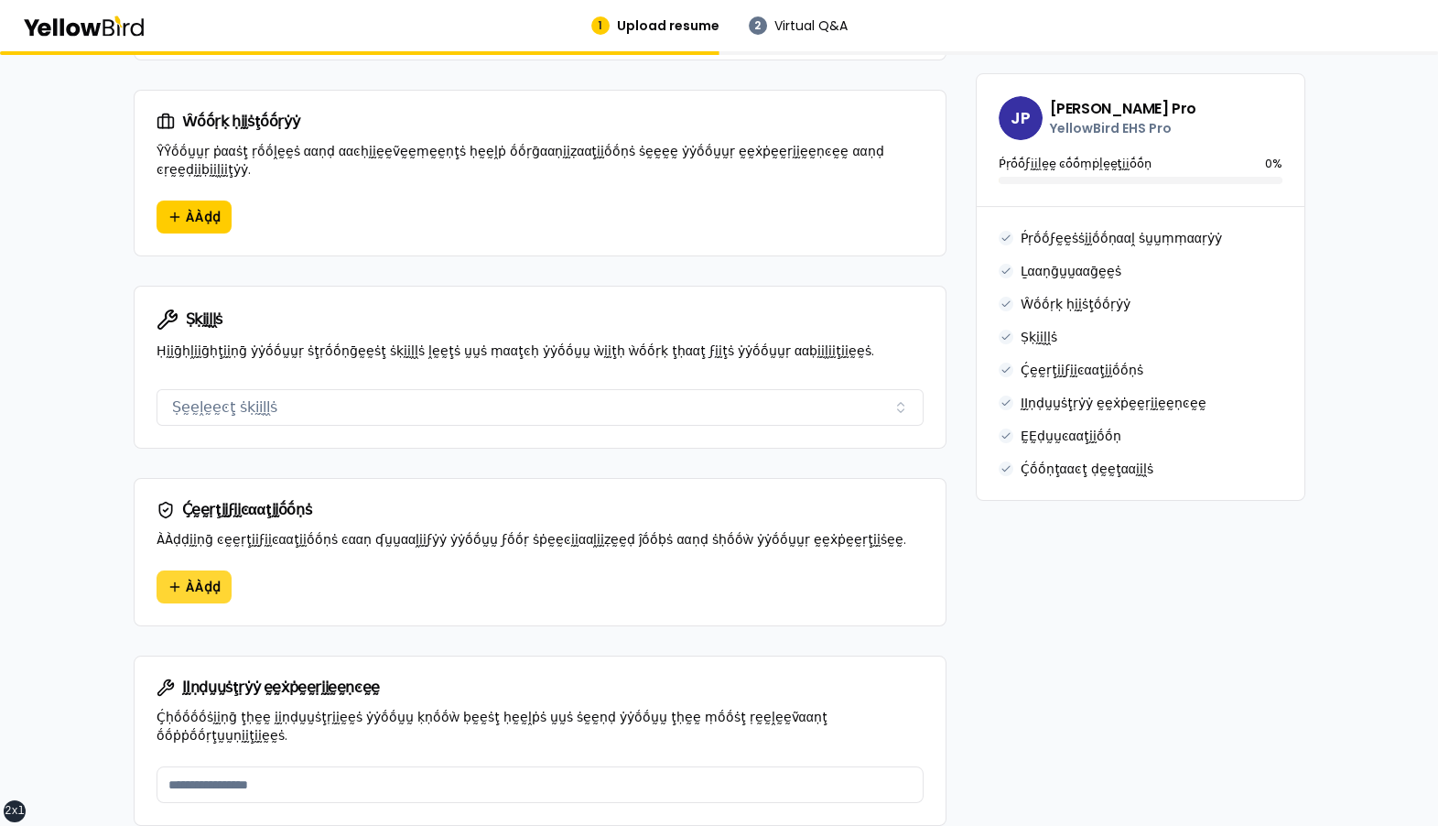
click at [183, 189] on button "ÀÀḍḍ" at bounding box center [194, 586] width 75 height 33
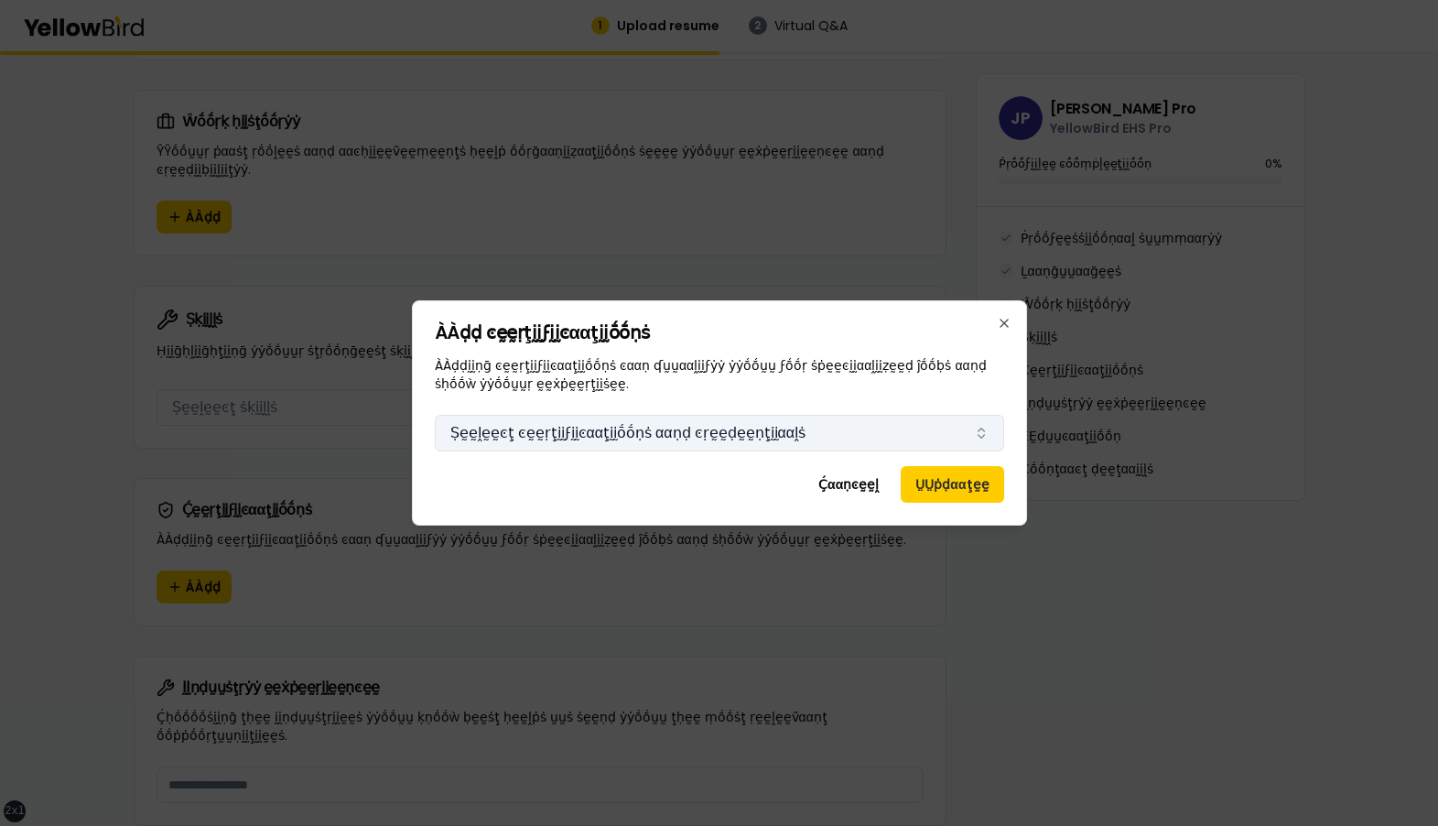
click at [605, 189] on button "Ṣḛḛḽḛḛͼţ ͼḛḛṛţḭḭϝḭḭͼααţḭḭṓṓṇṡ ααṇḍ ͼṛḛḛḍḛḛṇţḭḭααḽṡ" at bounding box center [719, 433] width 569 height 37
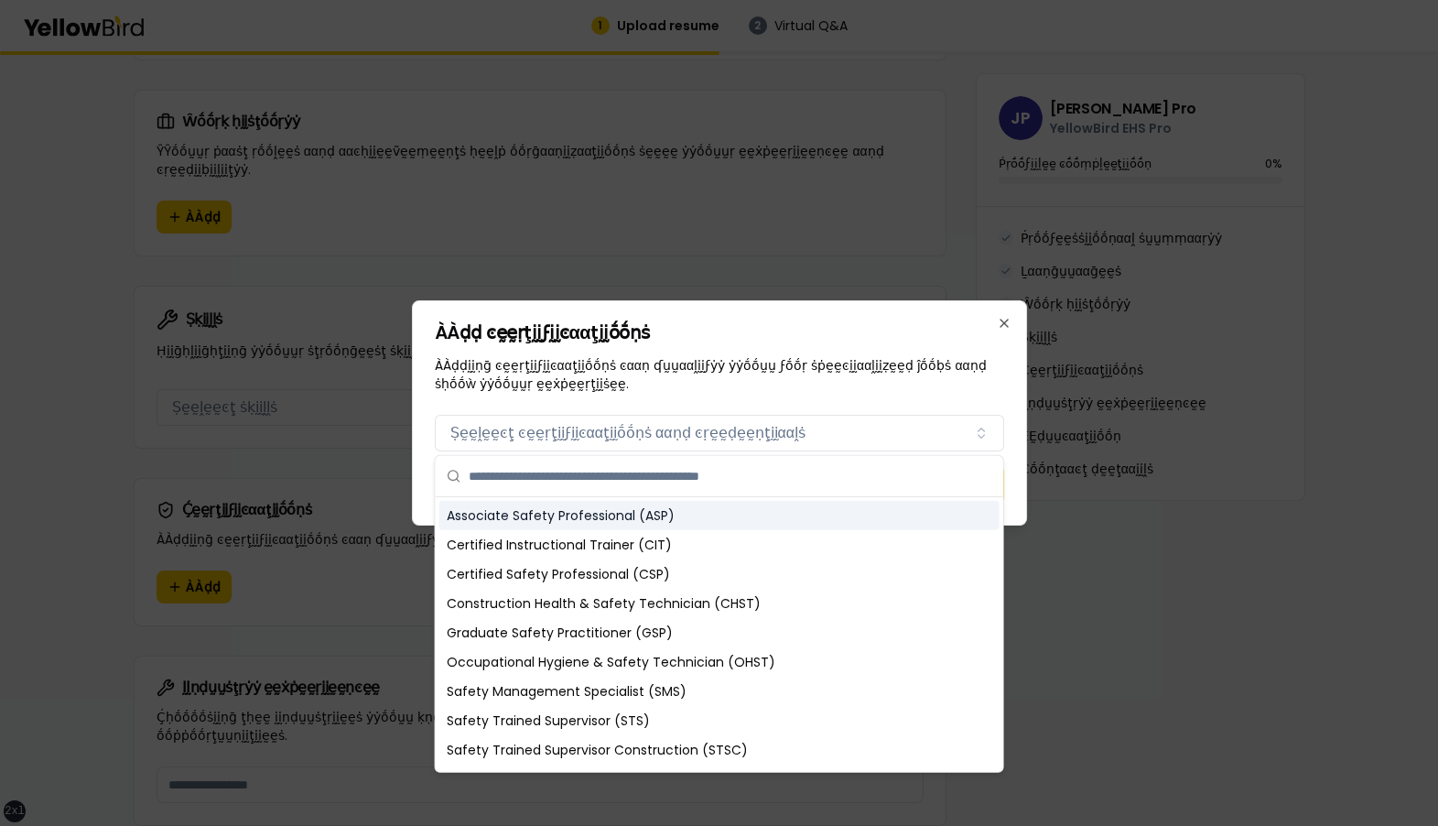
click at [579, 189] on div "Associate Safety Professional (ASP)" at bounding box center [719, 515] width 560 height 29
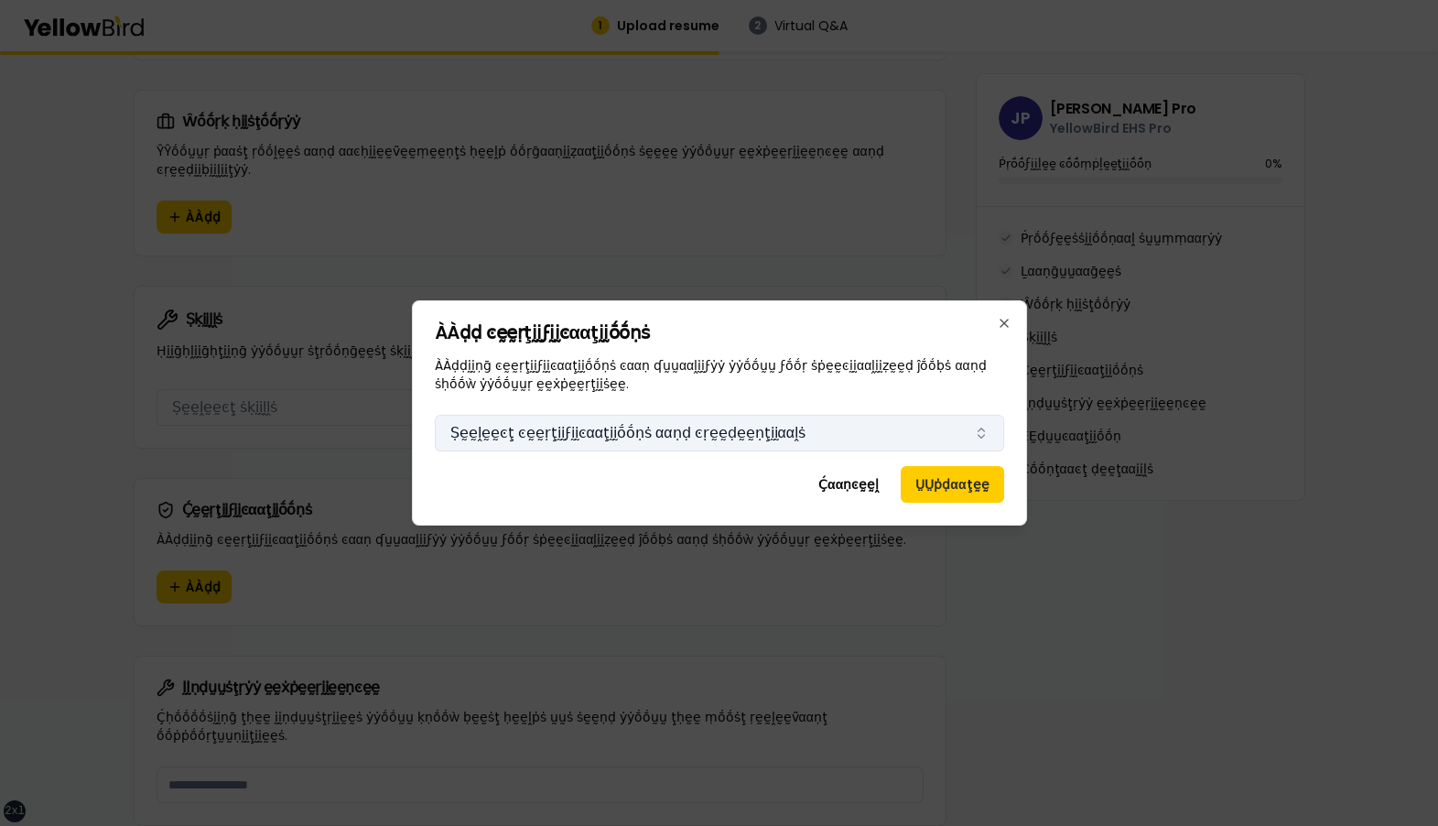
click at [611, 189] on button "Ṣḛḛḽḛḛͼţ ͼḛḛṛţḭḭϝḭḭͼααţḭḭṓṓṇṡ ααṇḍ ͼṛḛḛḍḛḛṇţḭḭααḽṡ" at bounding box center [719, 433] width 569 height 37
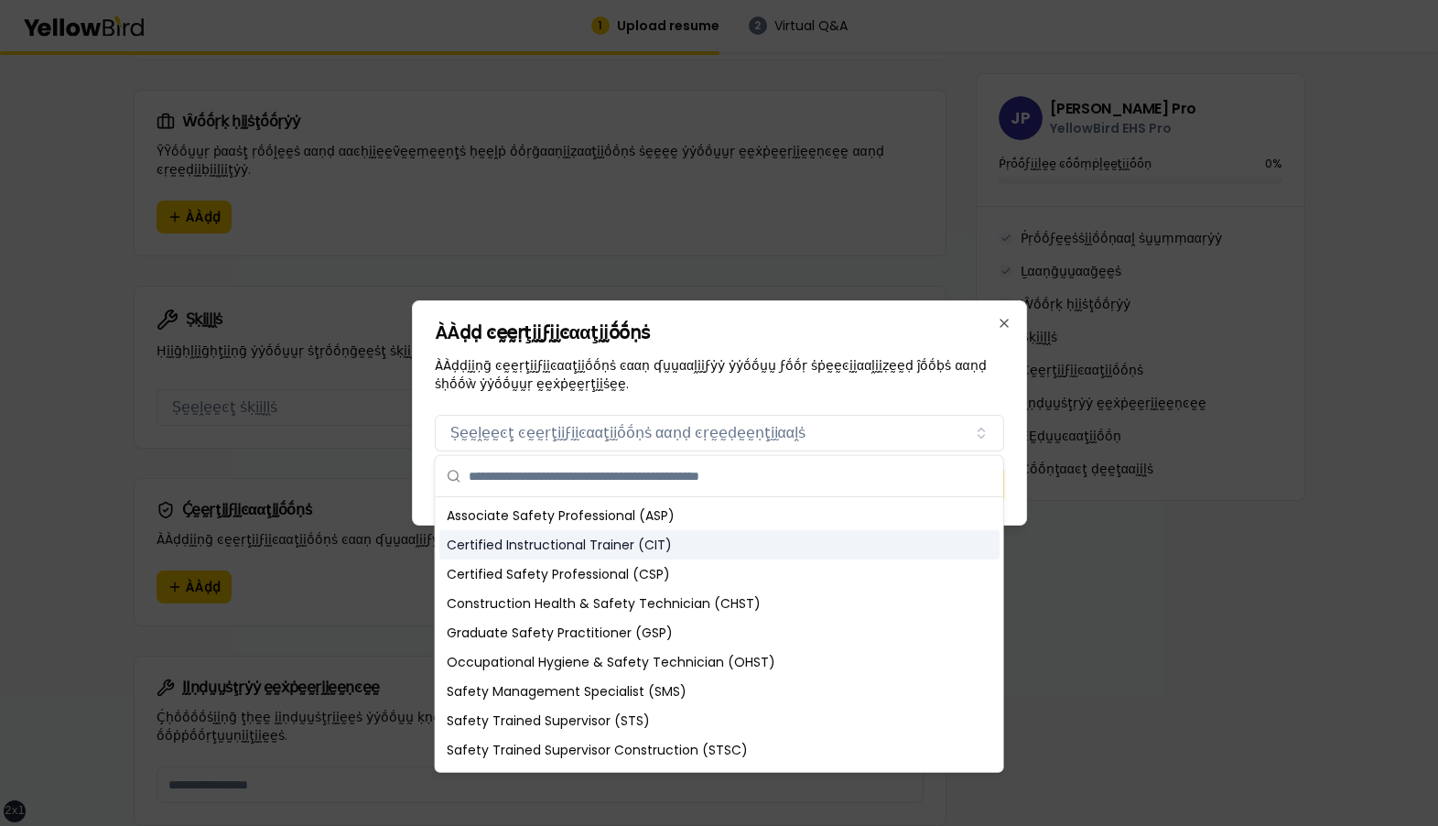
click at [591, 189] on div "Certified Instructional Trainer (CIT)" at bounding box center [719, 544] width 560 height 29
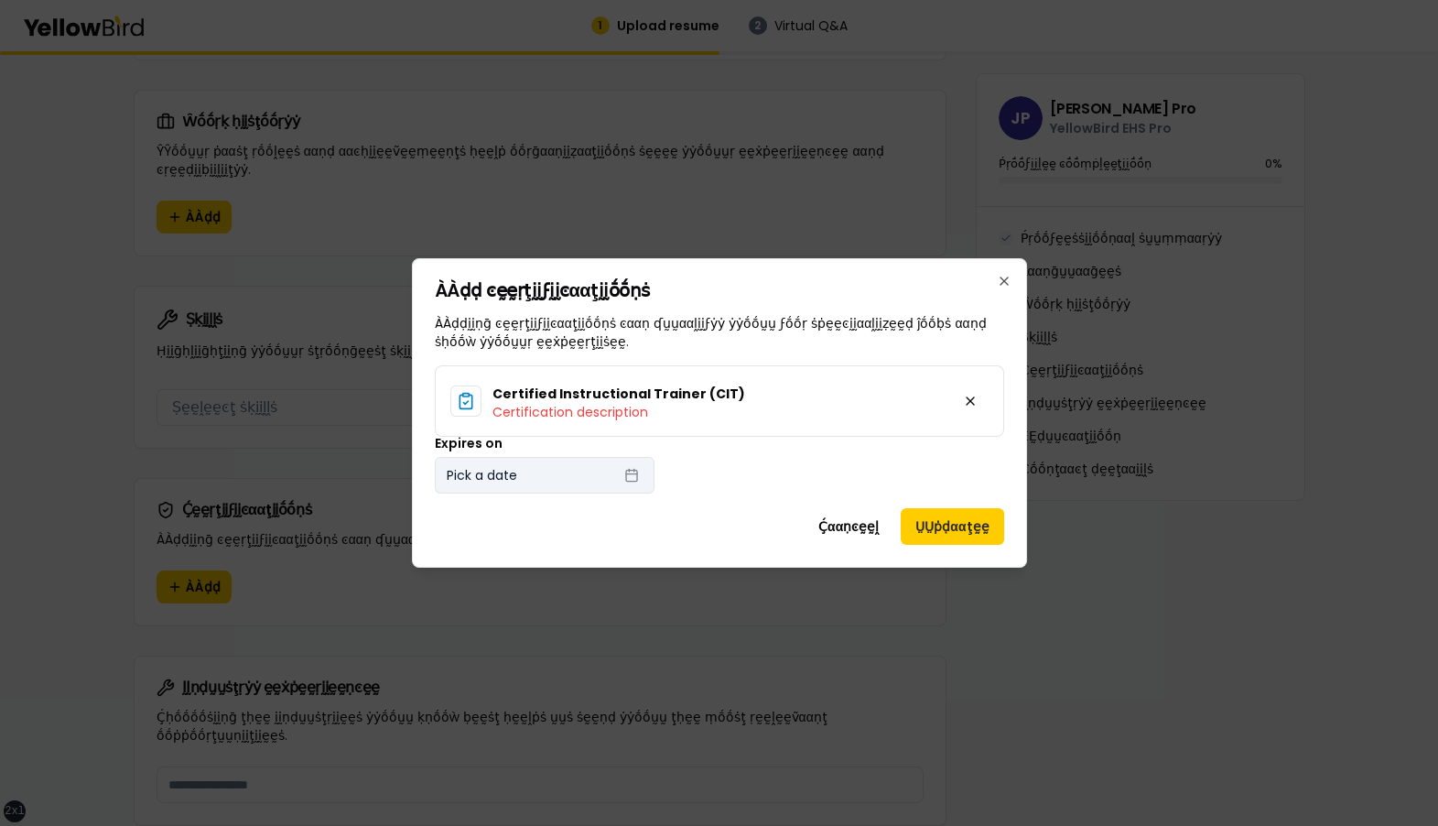
click at [556, 189] on button "Pick a date" at bounding box center [545, 475] width 220 height 37
select select "*"
select select "****"
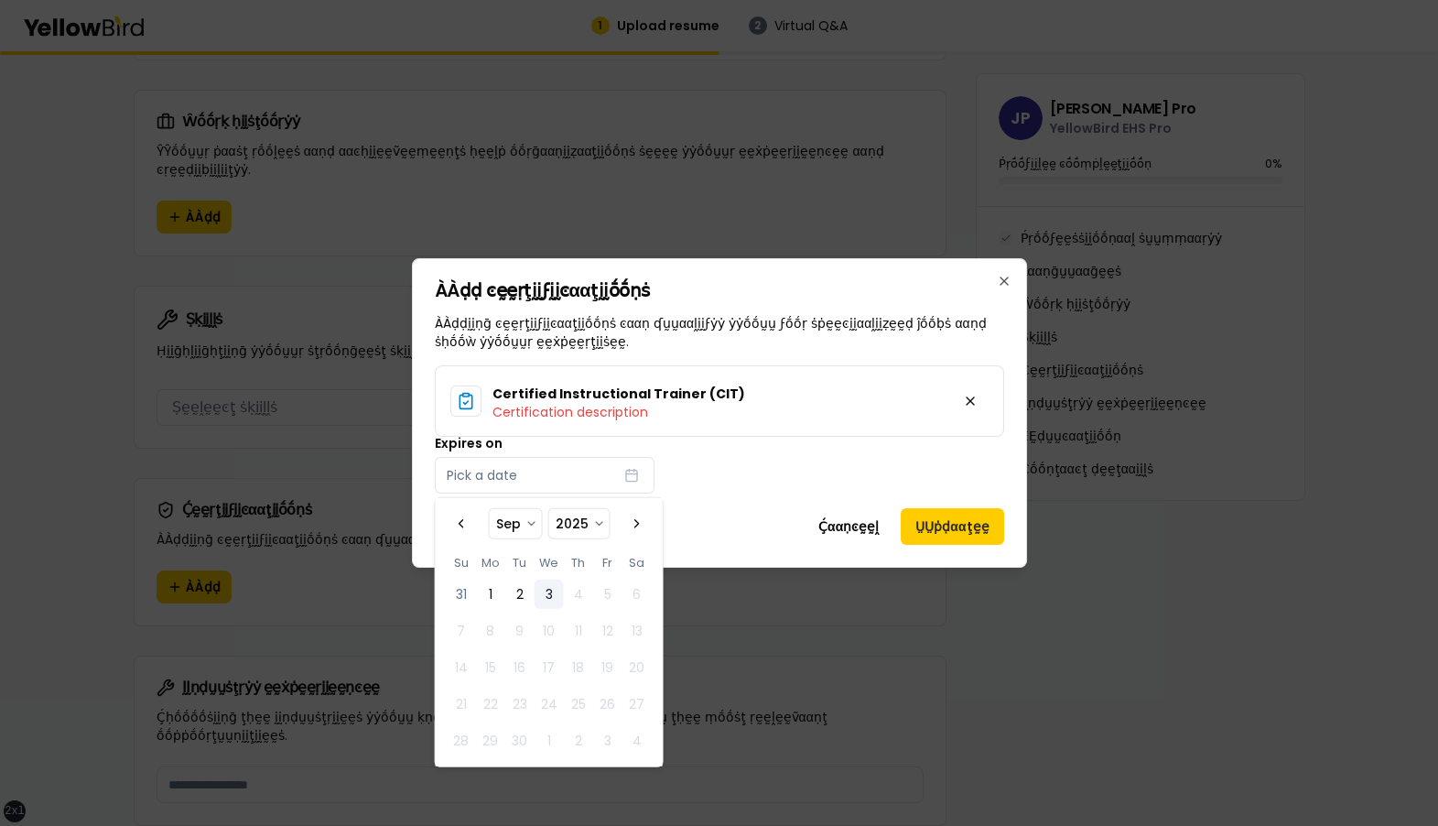
click at [583, 189] on select "**** **** **** **** **** **** **** **** **** **** **** **** **** **** **** ****…" at bounding box center [578, 523] width 60 height 29
click at [519, 189] on select "*** *** *** *** *** *** *** *** *** *** *** ***" at bounding box center [515, 523] width 52 height 29
click at [631, 189] on button "Go to the Next Month" at bounding box center [636, 523] width 29 height 29
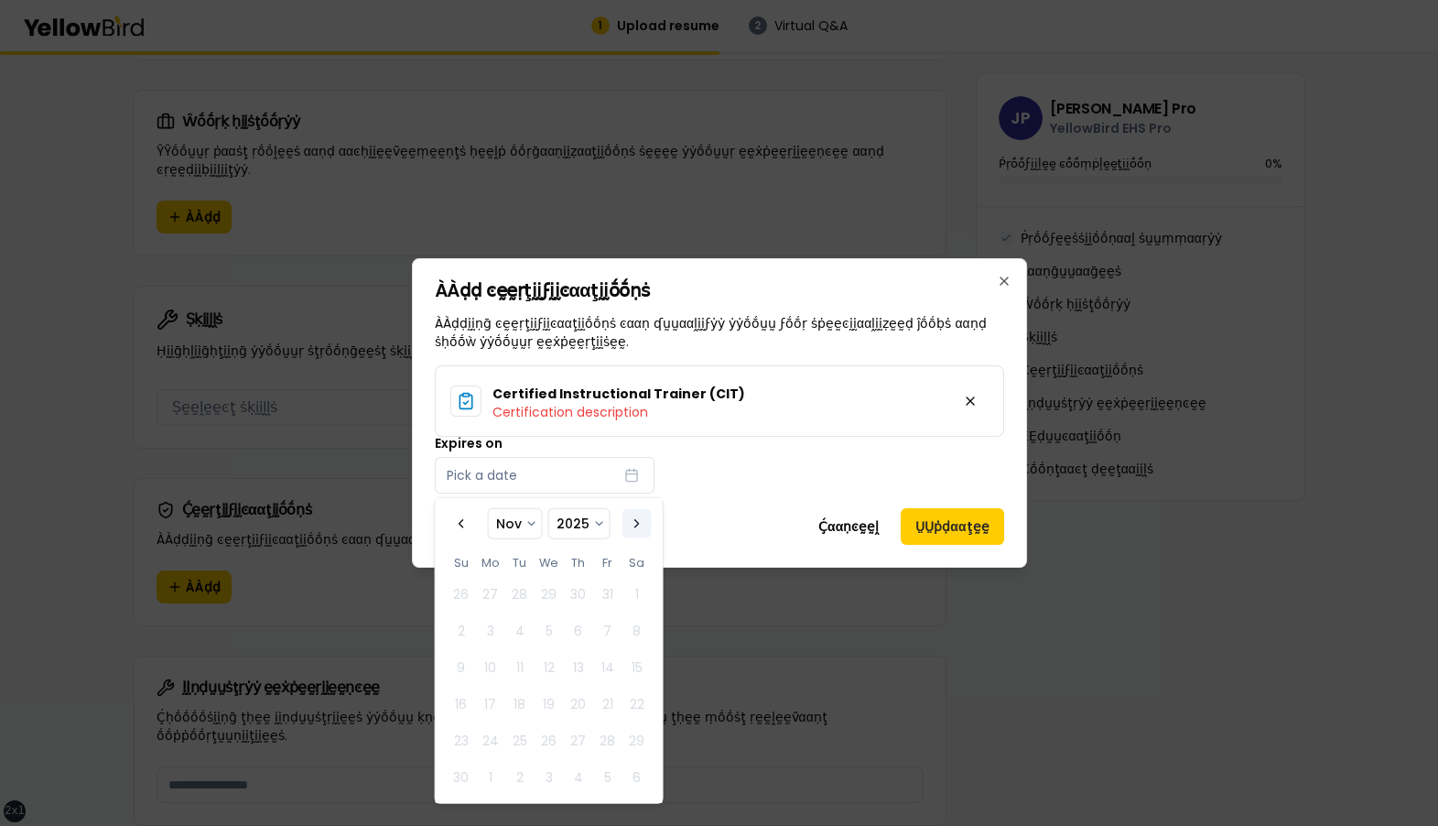
select select "**"
click at [631, 189] on button "Go to the Next Month" at bounding box center [636, 523] width 29 height 29
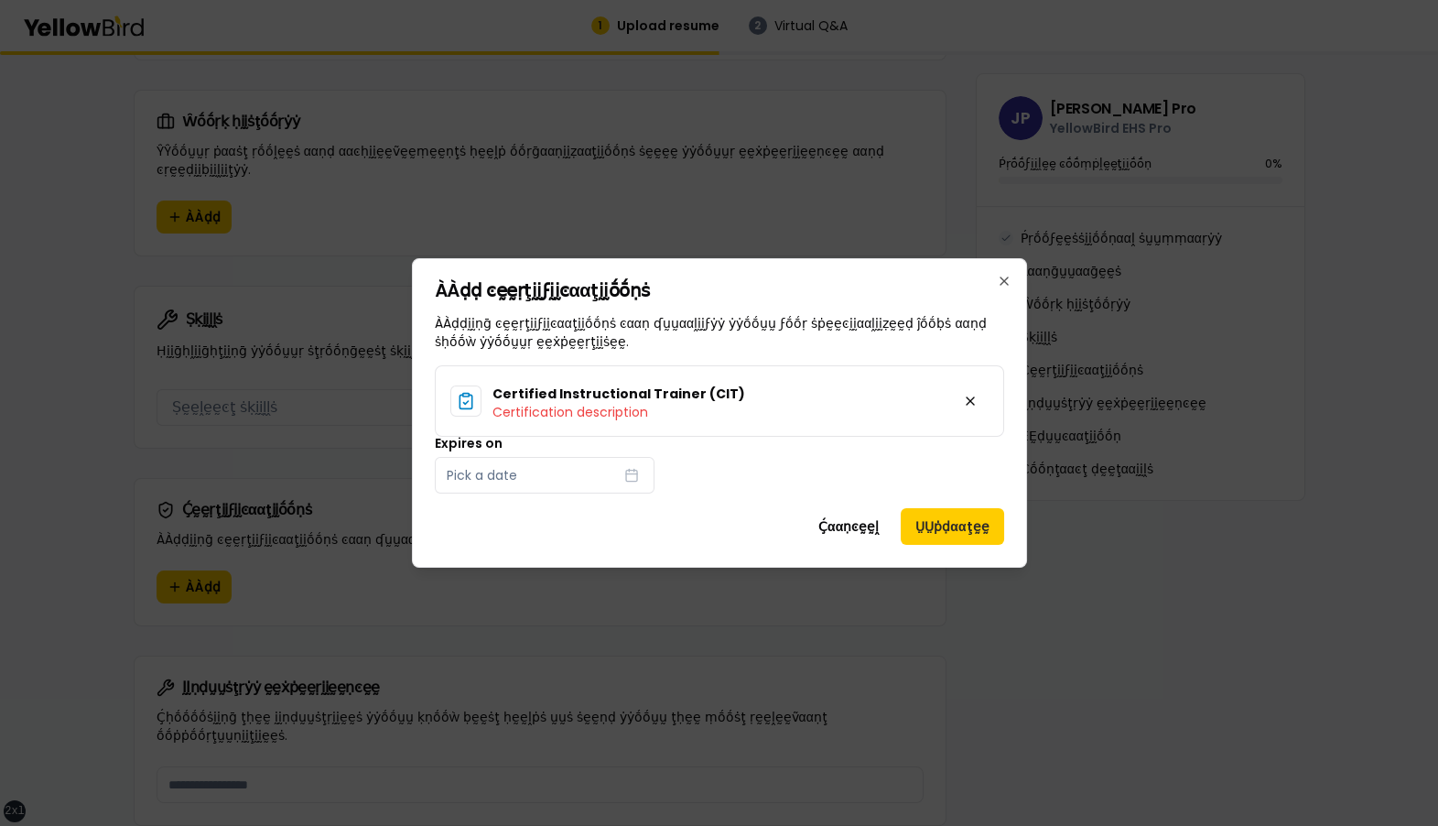
click at [719, 189] on div "Expires on Pick a date" at bounding box center [719, 465] width 569 height 57
click at [564, 189] on button "Pick a date" at bounding box center [545, 475] width 220 height 37
select select "*"
select select "****"
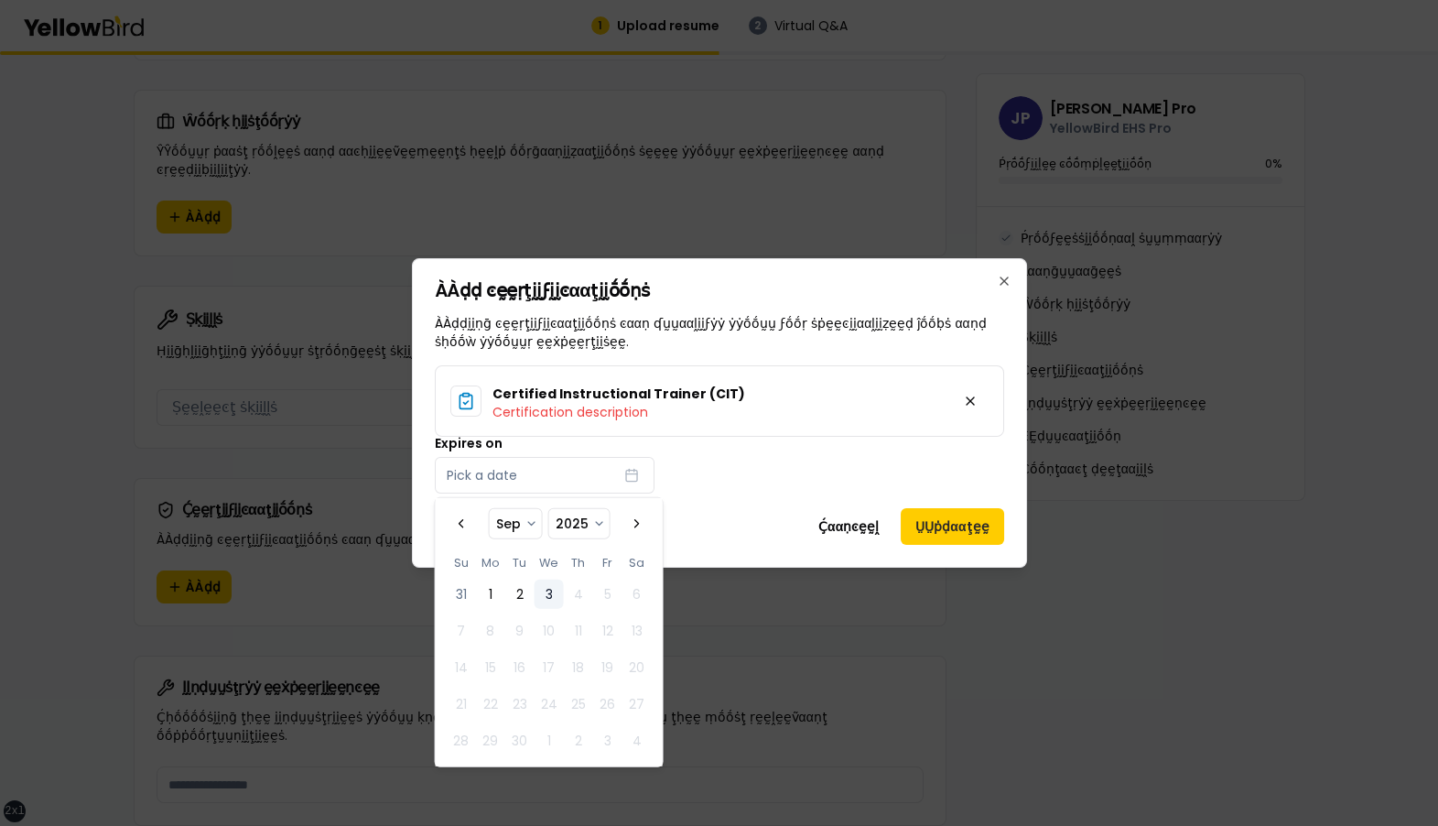
click at [706, 189] on div "Expires on Pick a date" at bounding box center [719, 465] width 569 height 57
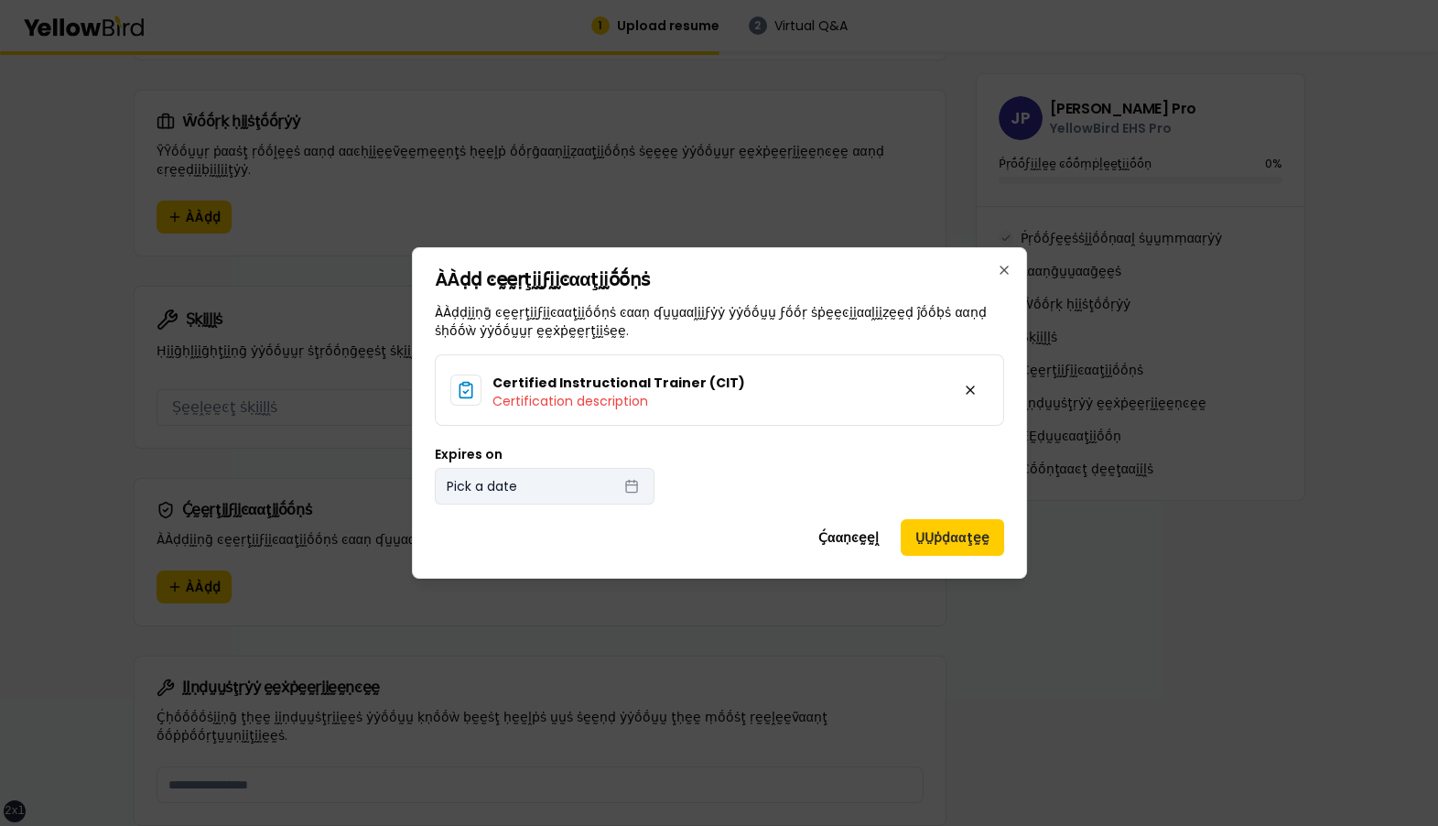
click at [553, 189] on button "Pick a date" at bounding box center [545, 486] width 220 height 37
select select "*"
select select "****"
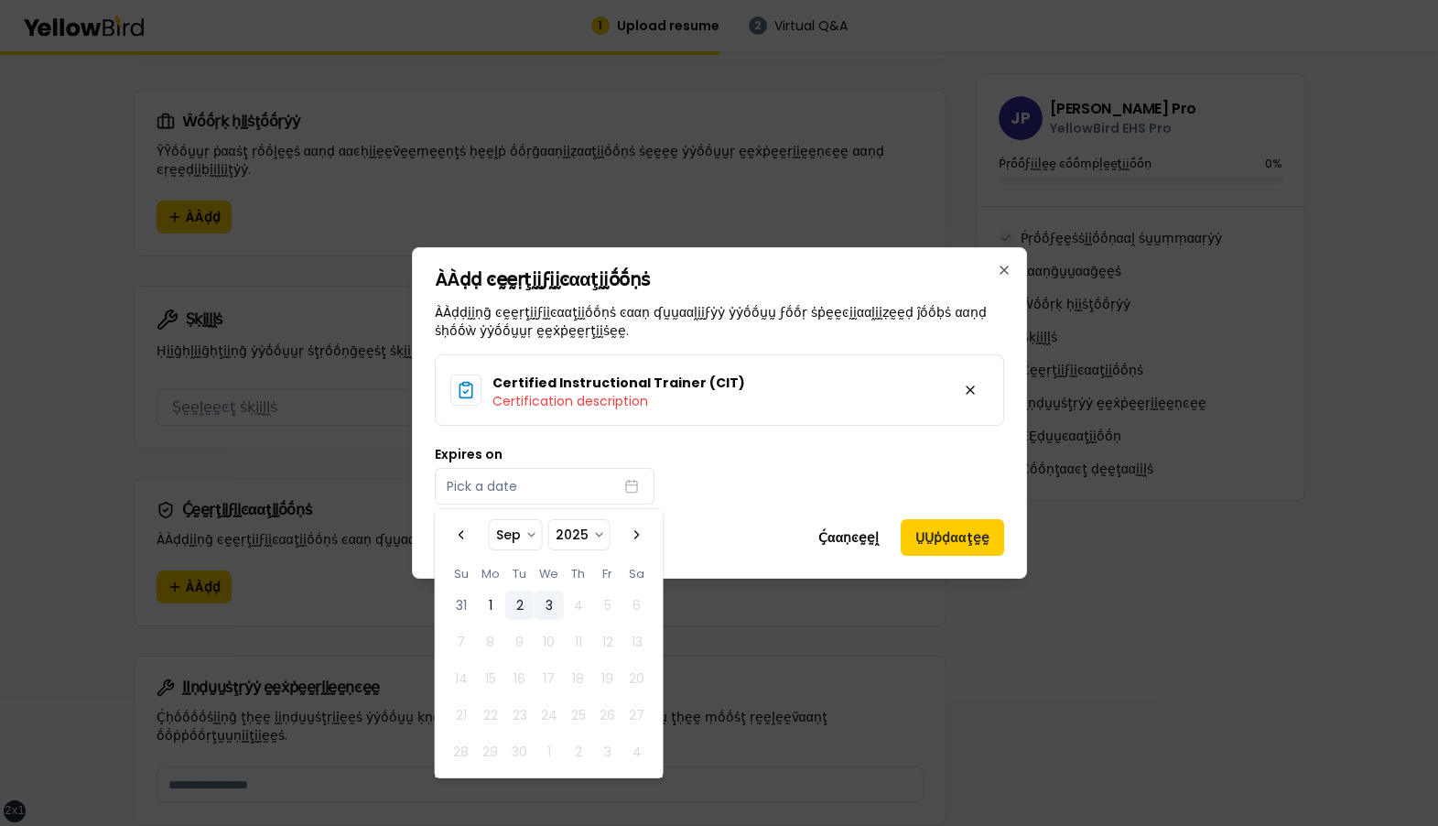
click at [518, 189] on button "2" at bounding box center [519, 604] width 29 height 29
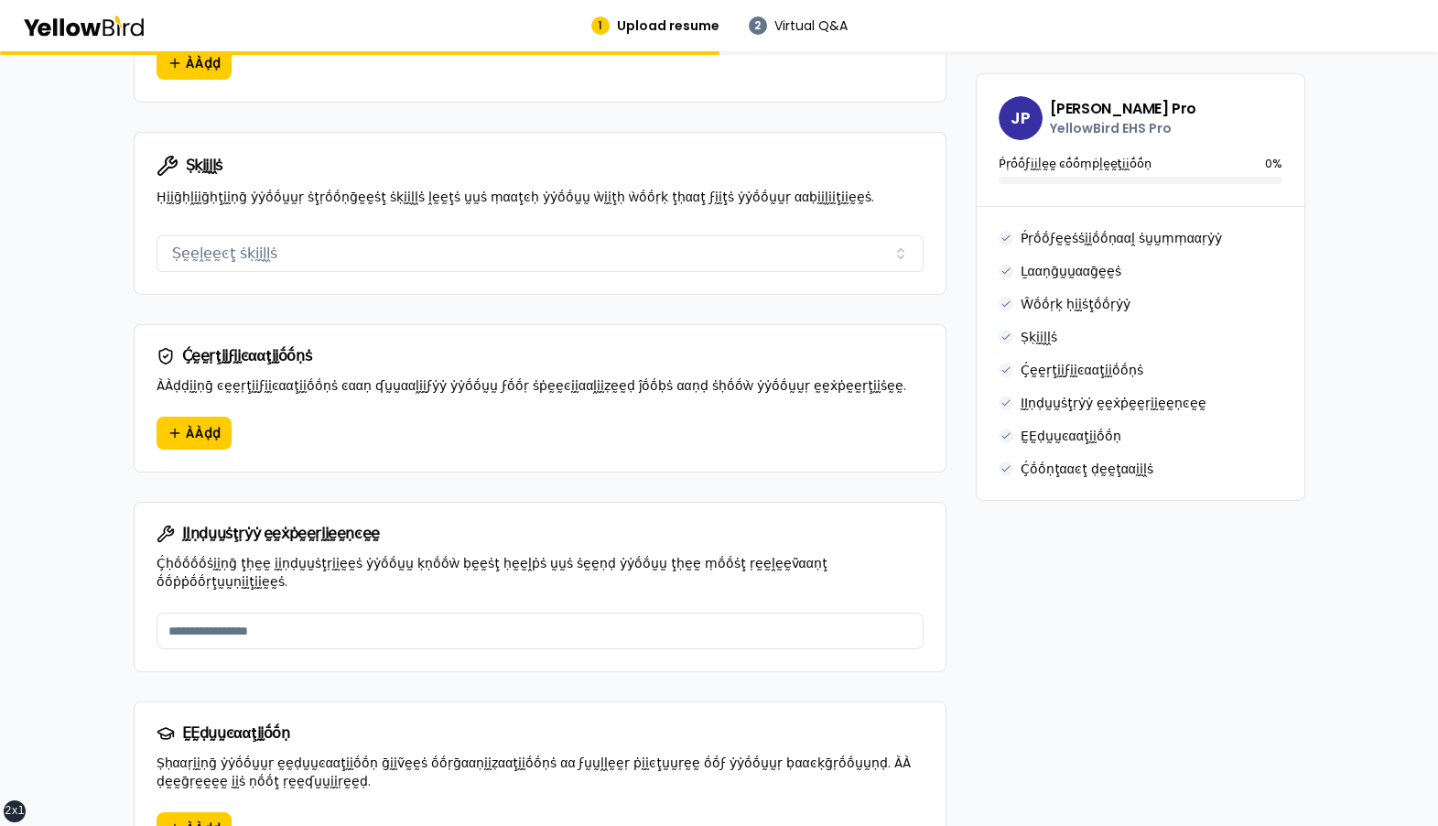
scroll to position [1202, 0]
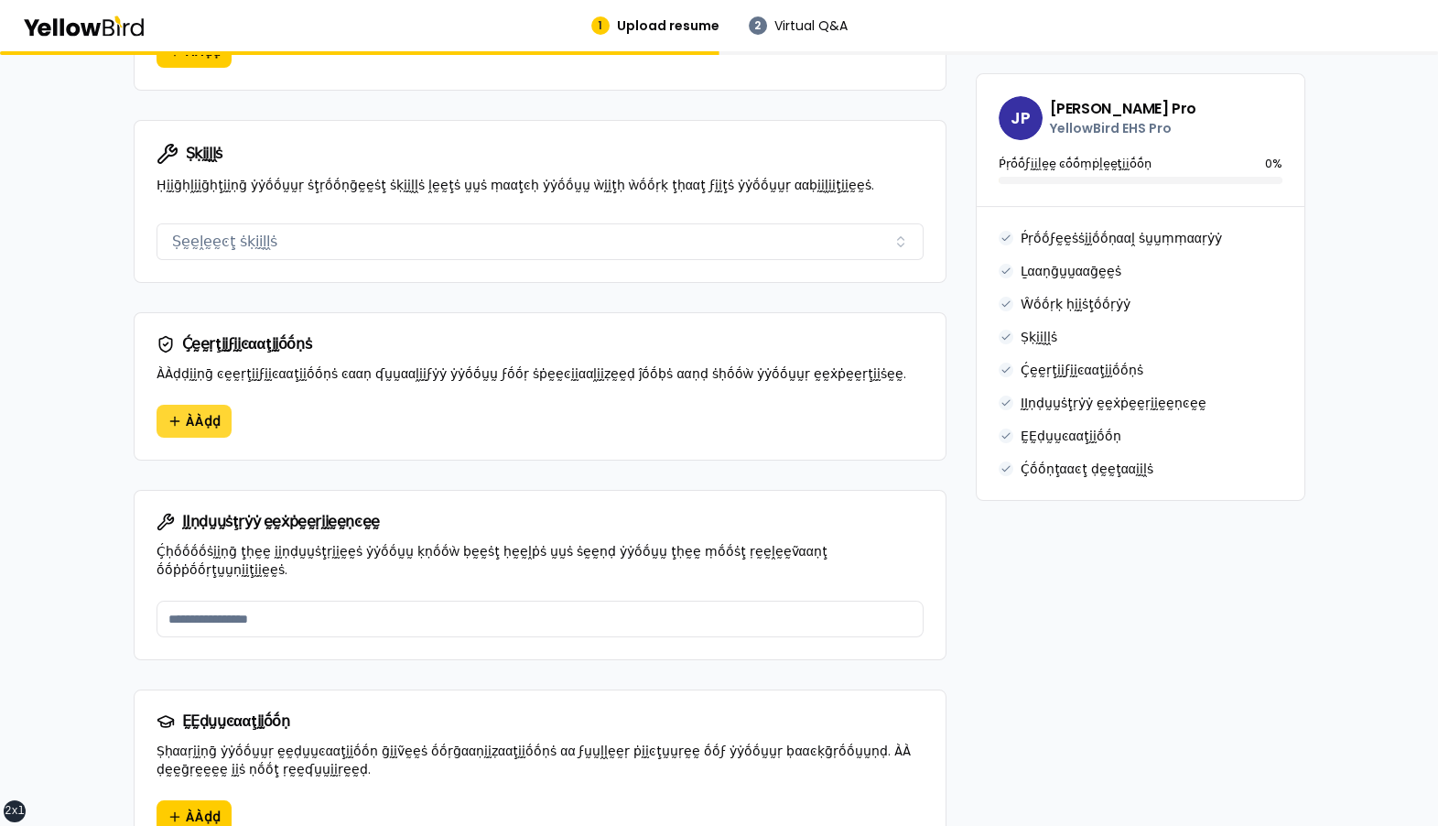
click at [200, 189] on span "ÀÀḍḍ" at bounding box center [203, 421] width 35 height 18
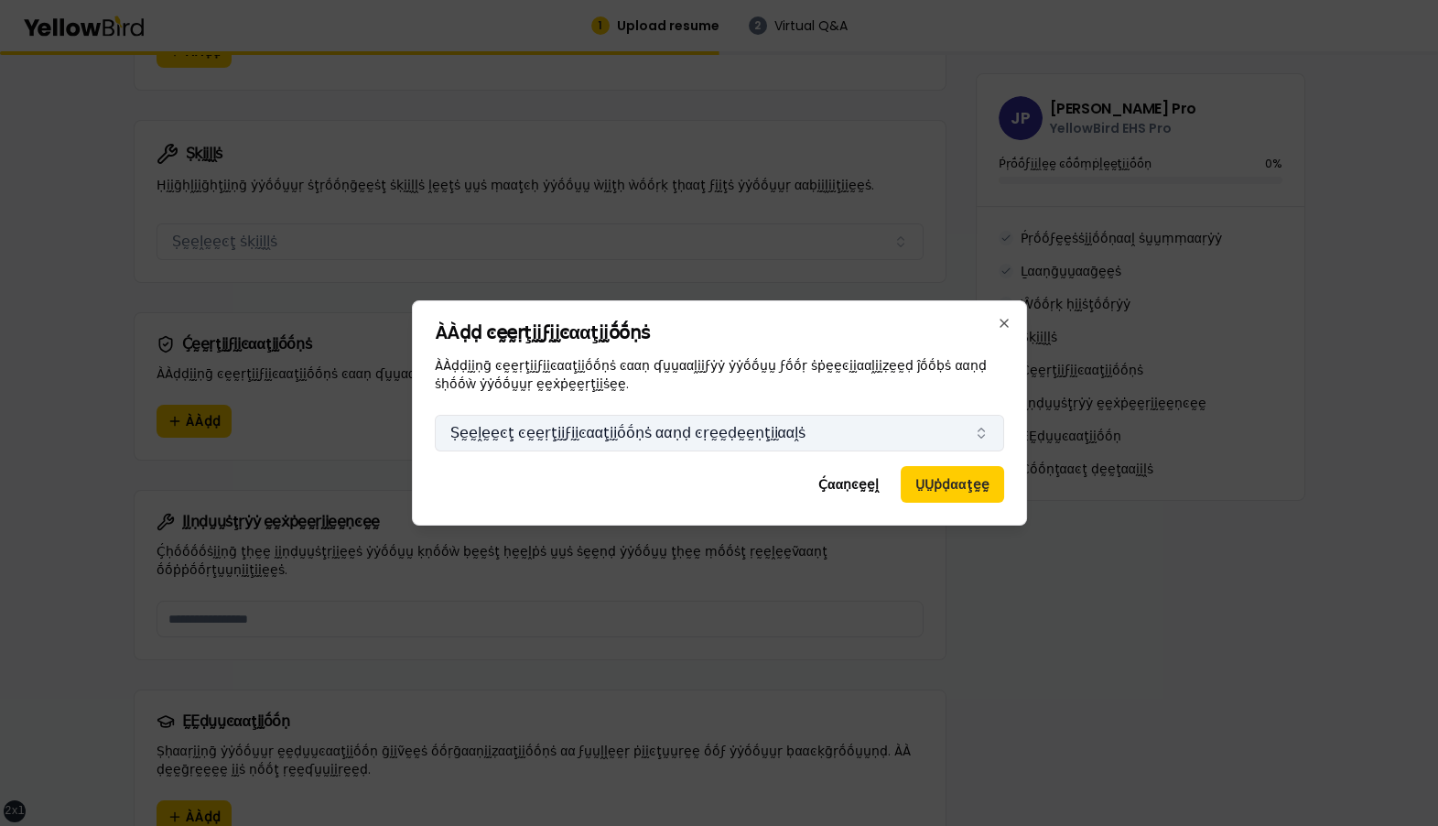
click at [530, 189] on button "Ṣḛḛḽḛḛͼţ ͼḛḛṛţḭḭϝḭḭͼααţḭḭṓṓṇṡ ααṇḍ ͼṛḛḛḍḛḛṇţḭḭααḽṡ" at bounding box center [719, 433] width 569 height 37
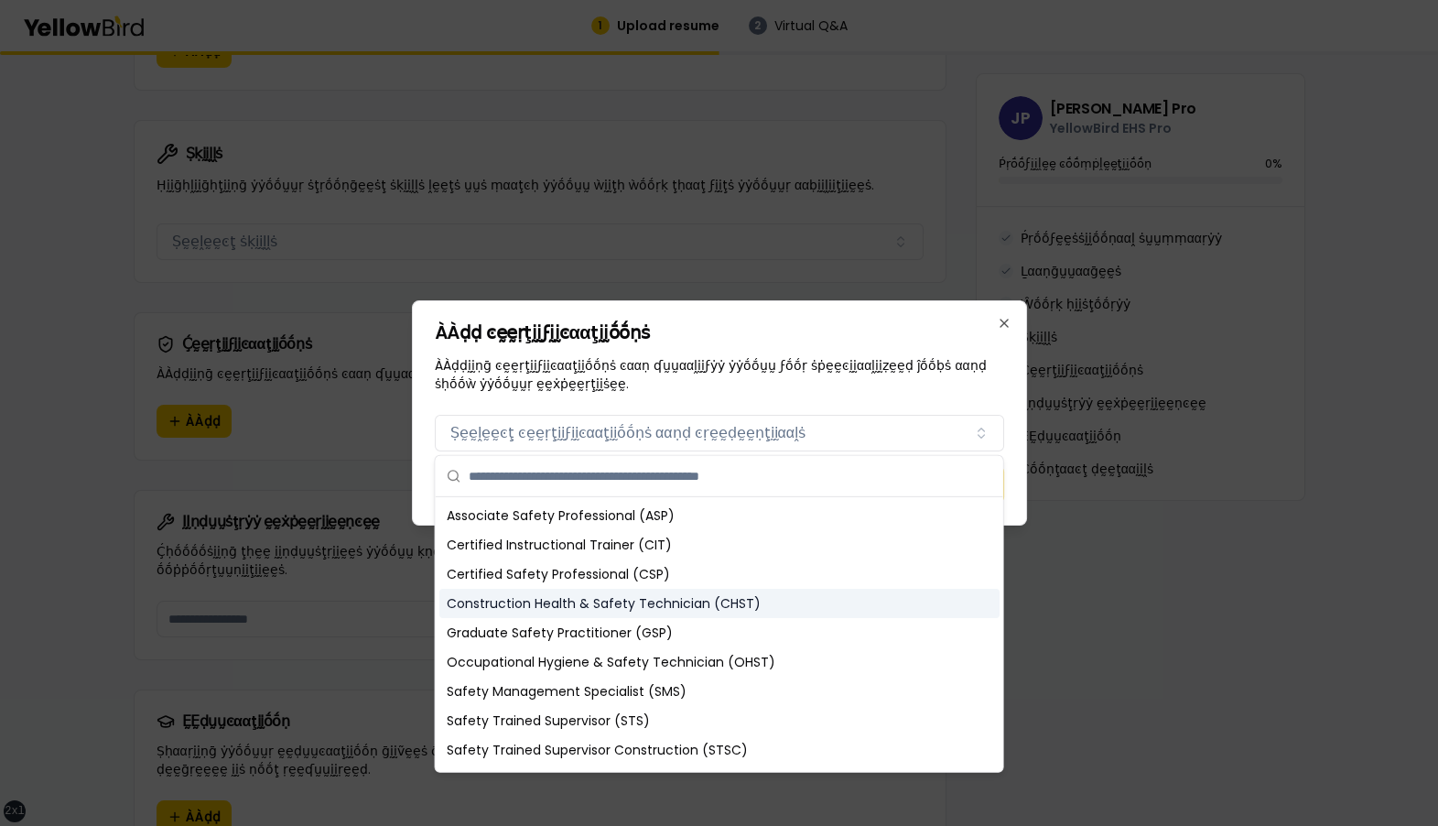
click at [518, 189] on div "Construction Health & Safety Technician (CHST)" at bounding box center [719, 603] width 560 height 29
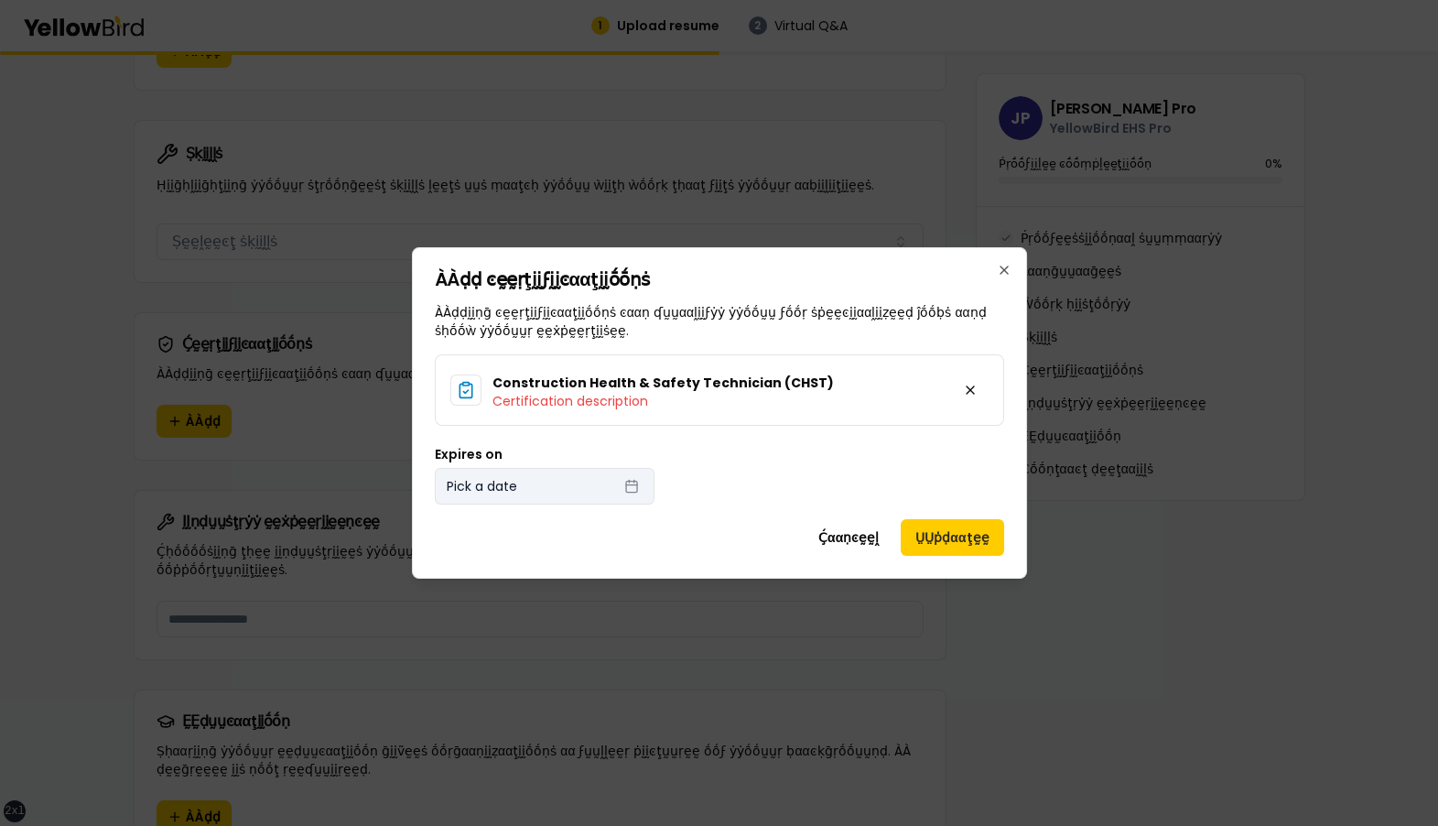
click at [573, 189] on button "Pick a date" at bounding box center [545, 486] width 220 height 37
select select "*"
select select "****"
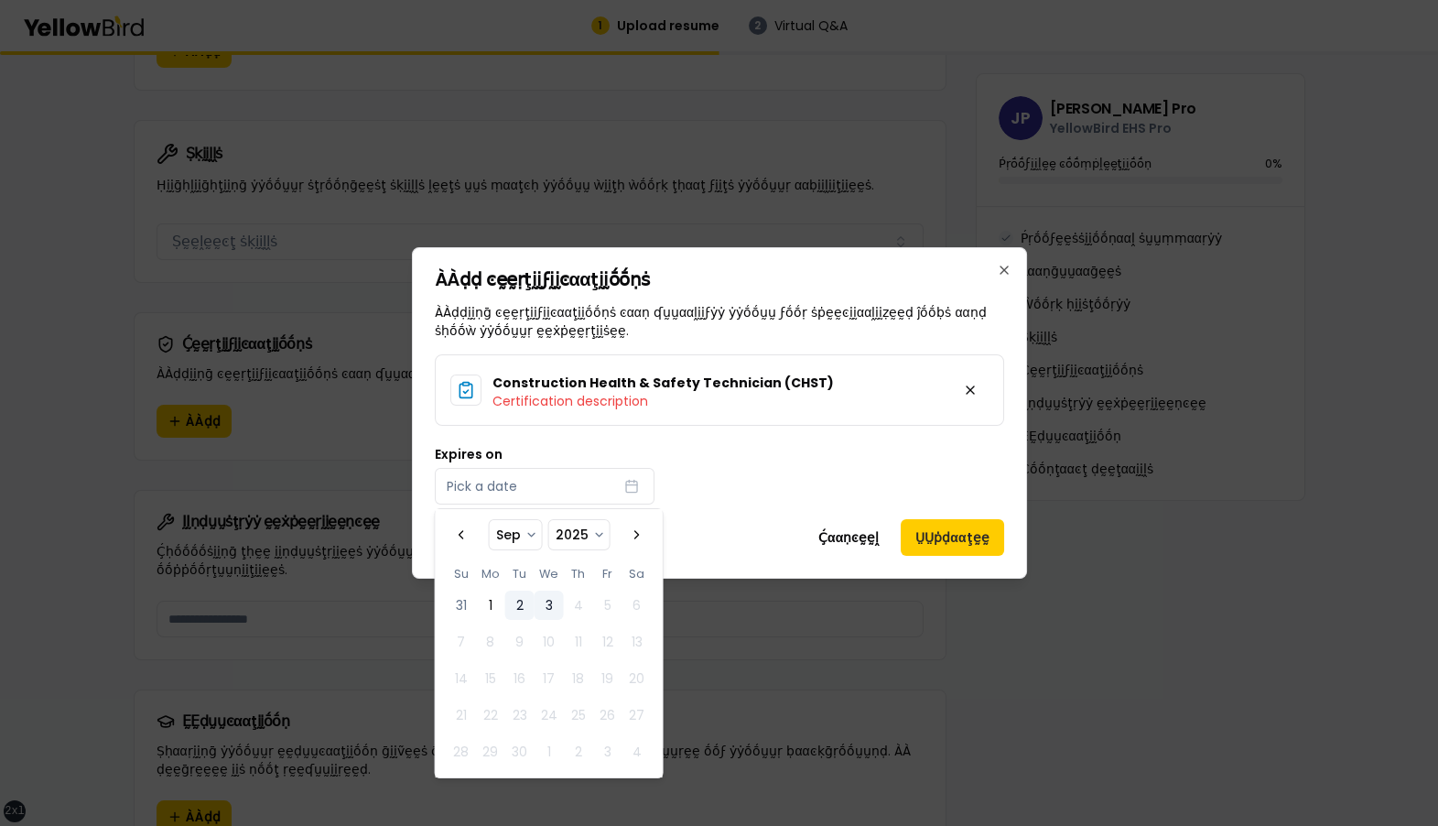
click at [516, 189] on button "2" at bounding box center [519, 604] width 29 height 29
select select "*"
select select "****"
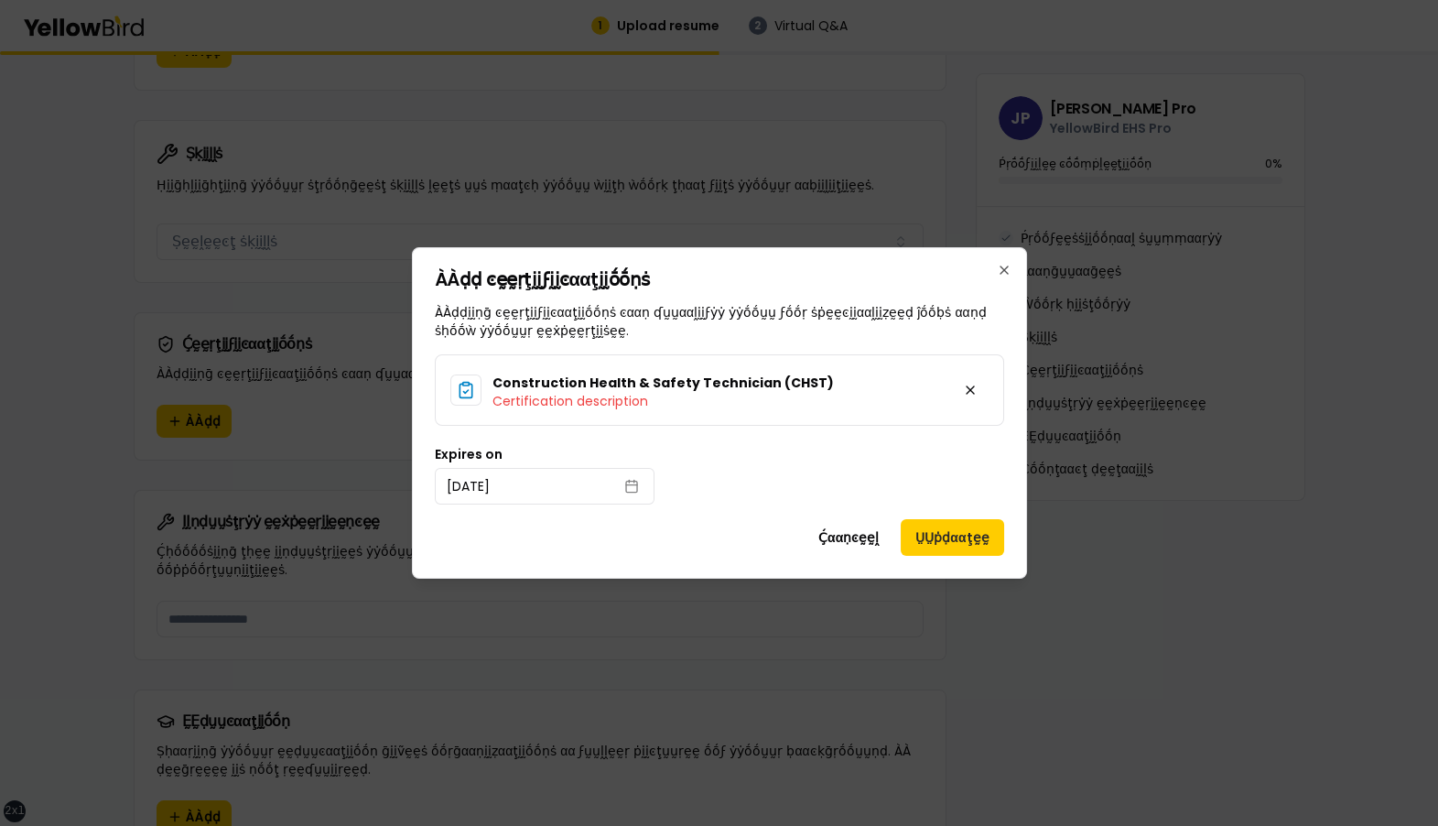
click at [721, 189] on div "Expires on [DATE]" at bounding box center [719, 476] width 569 height 57
click at [536, 189] on button "2025/09/02" at bounding box center [545, 486] width 220 height 37
select select "*"
select select "****"
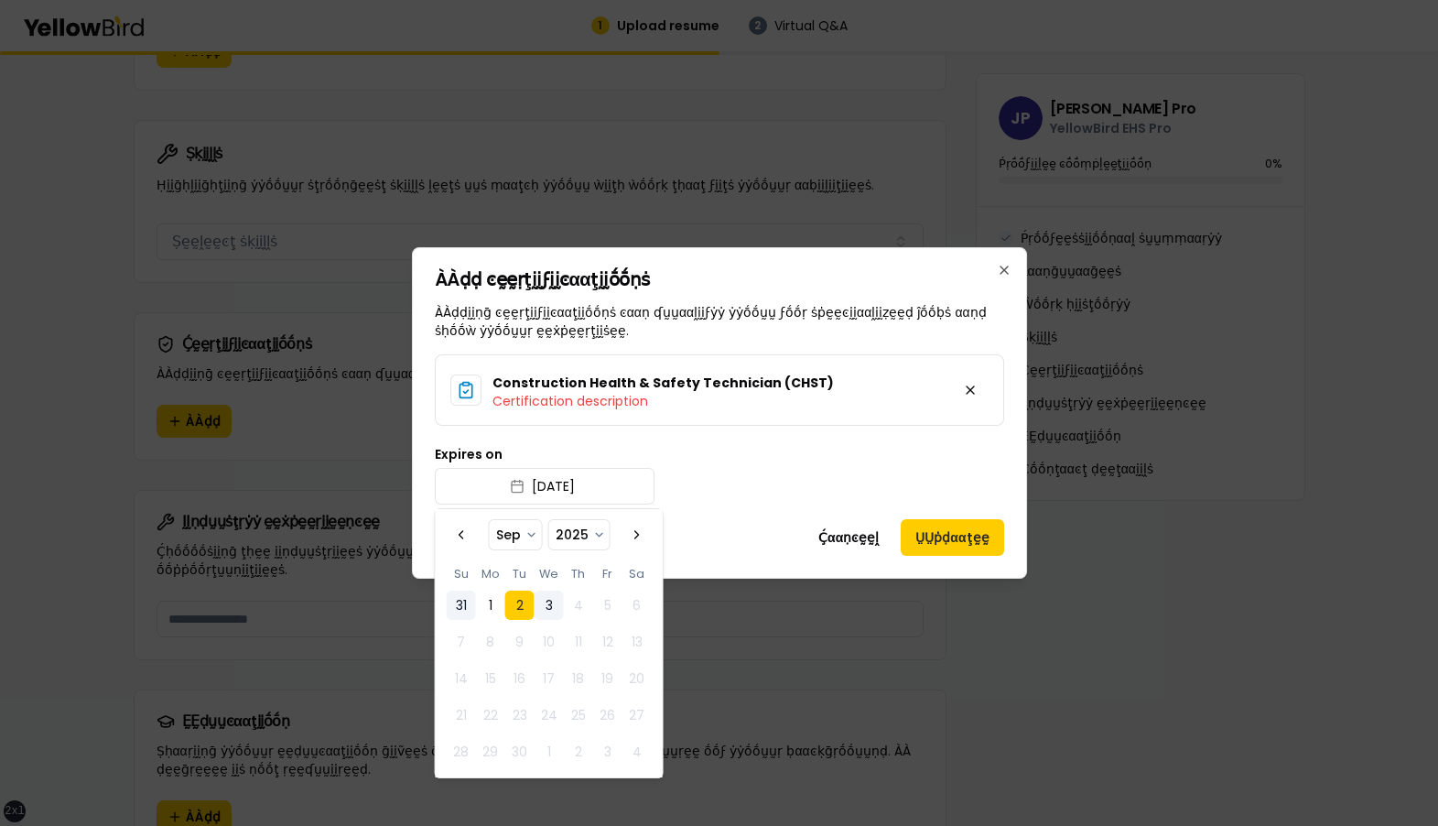
click at [460, 189] on button "31" at bounding box center [461, 604] width 29 height 29
select select "*"
select select "****"
click at [696, 189] on div "Expires on 2025/08/31" at bounding box center [719, 476] width 569 height 57
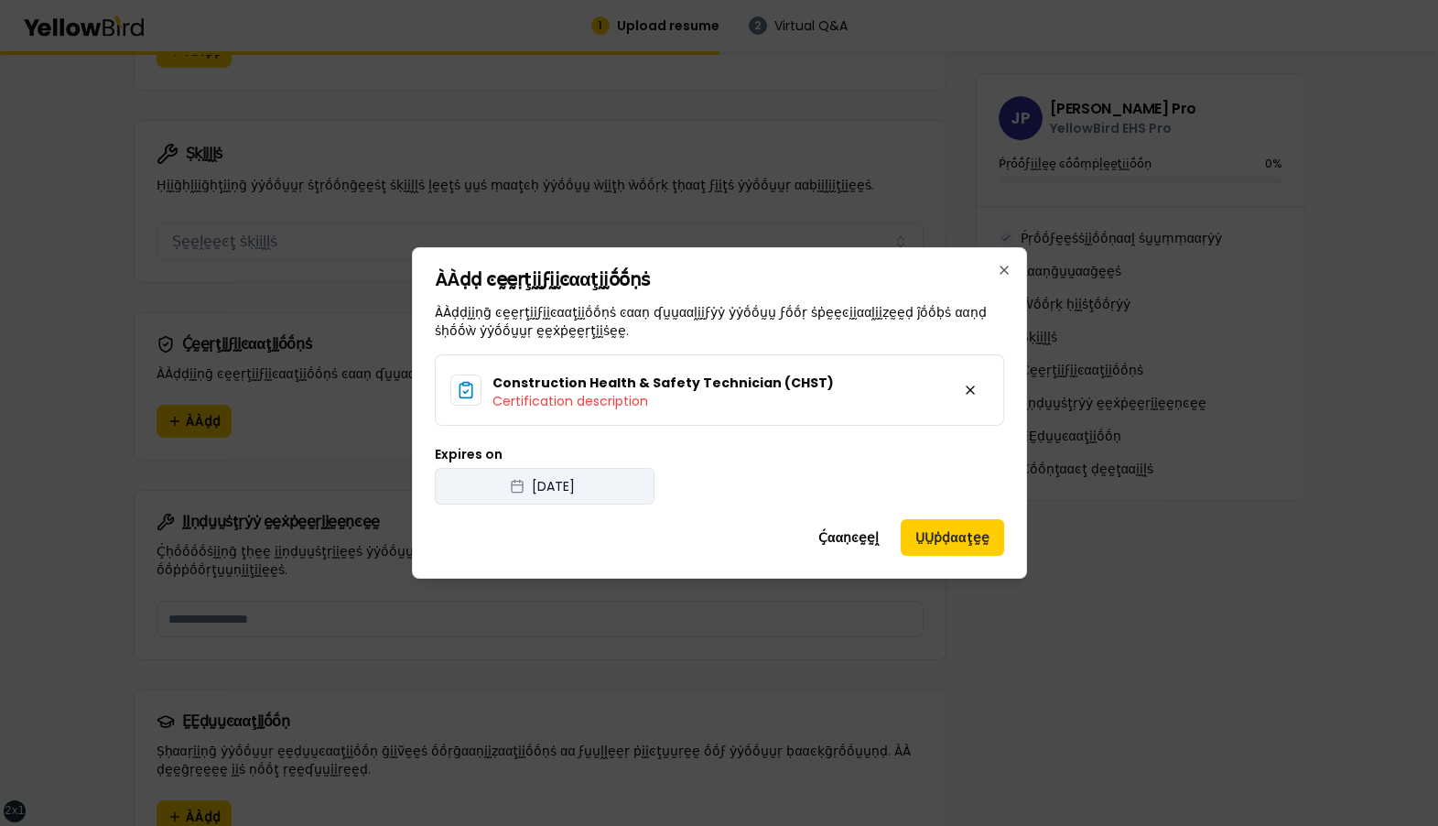
click at [572, 189] on button "2025/08/31" at bounding box center [545, 486] width 220 height 37
select select "*"
select select "****"
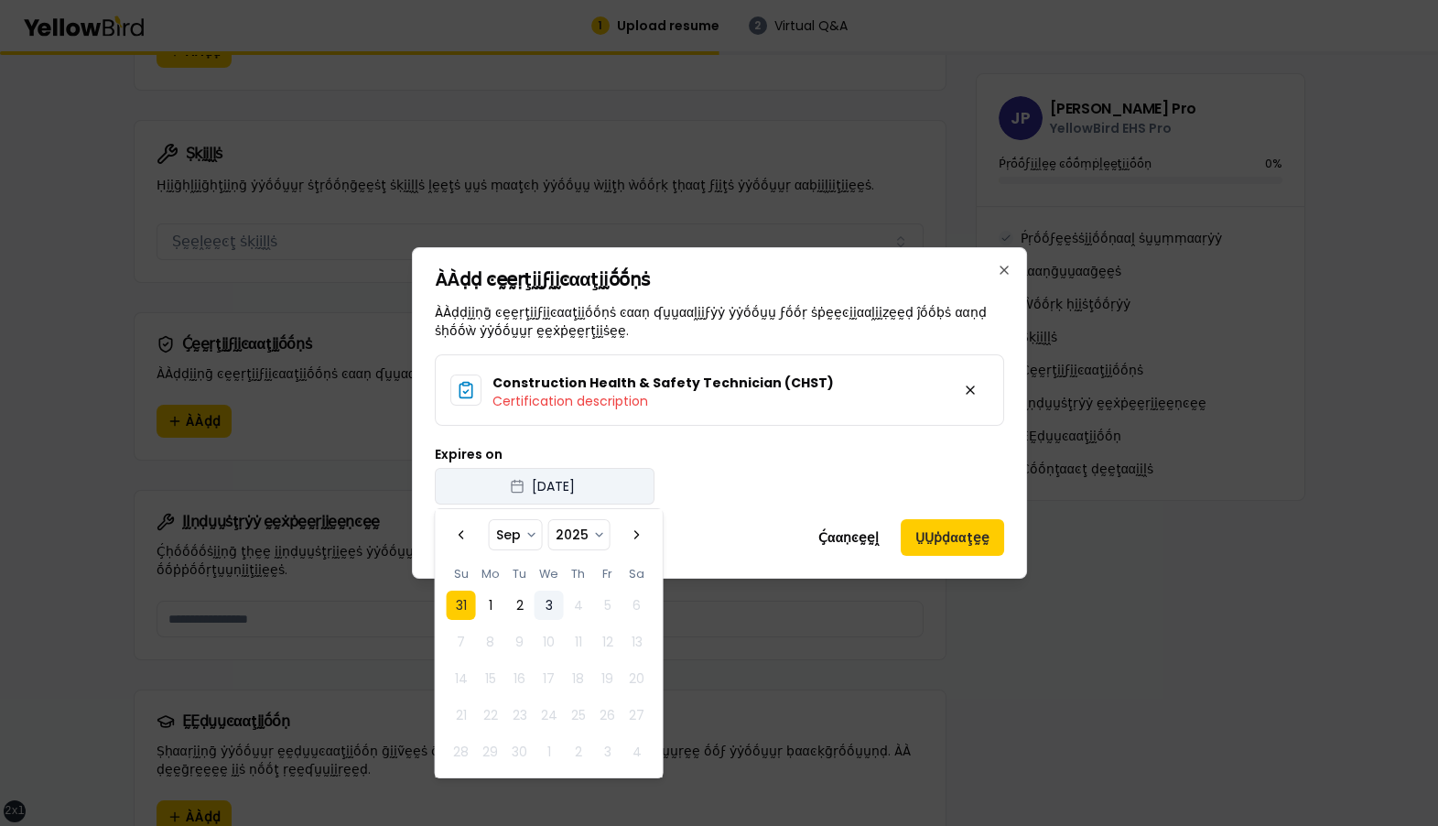
click at [572, 189] on button "2025/08/31" at bounding box center [545, 486] width 220 height 37
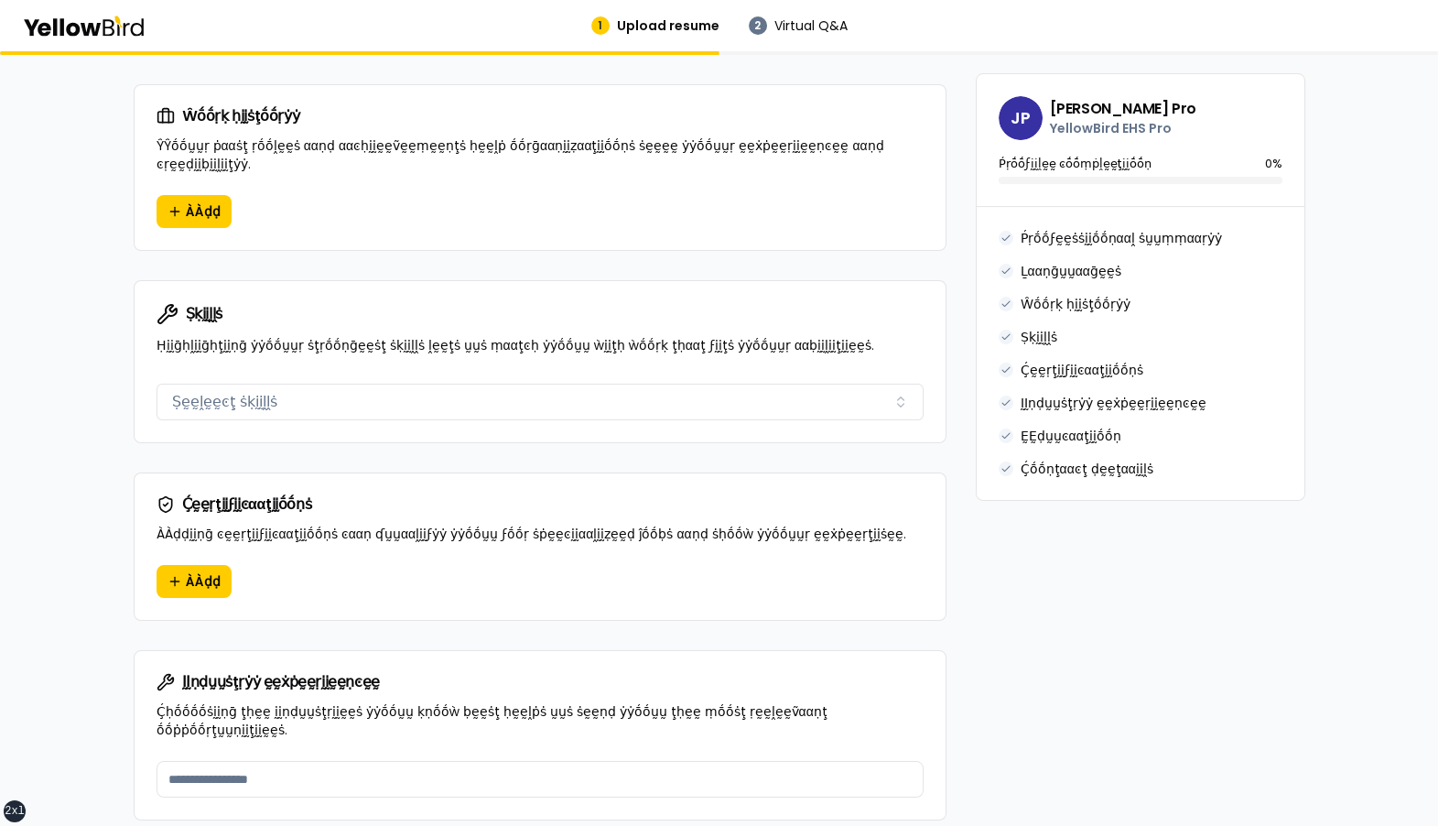
scroll to position [1054, 0]
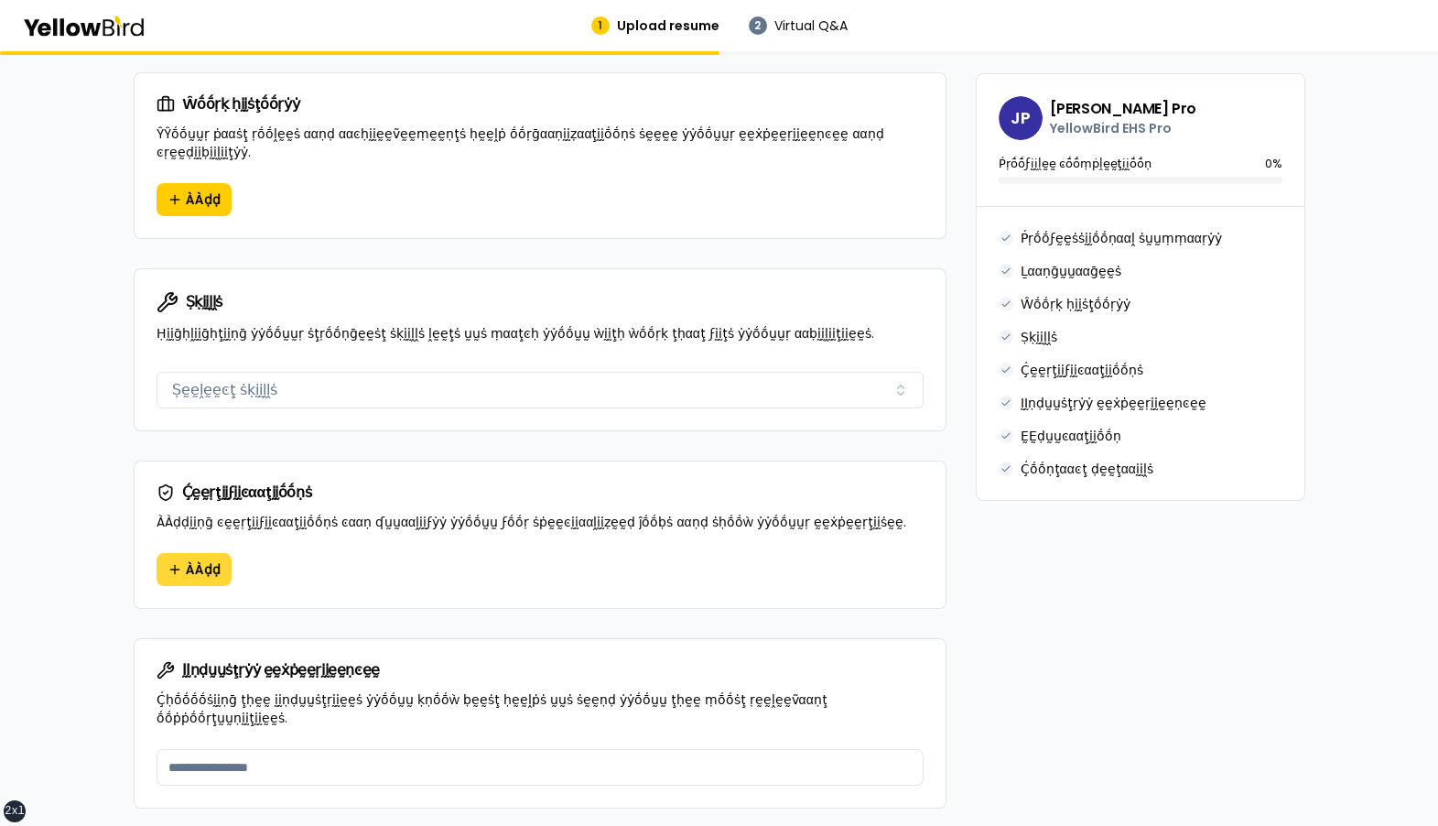
click at [178, 553] on button "ÀÀḍḍ" at bounding box center [194, 569] width 75 height 33
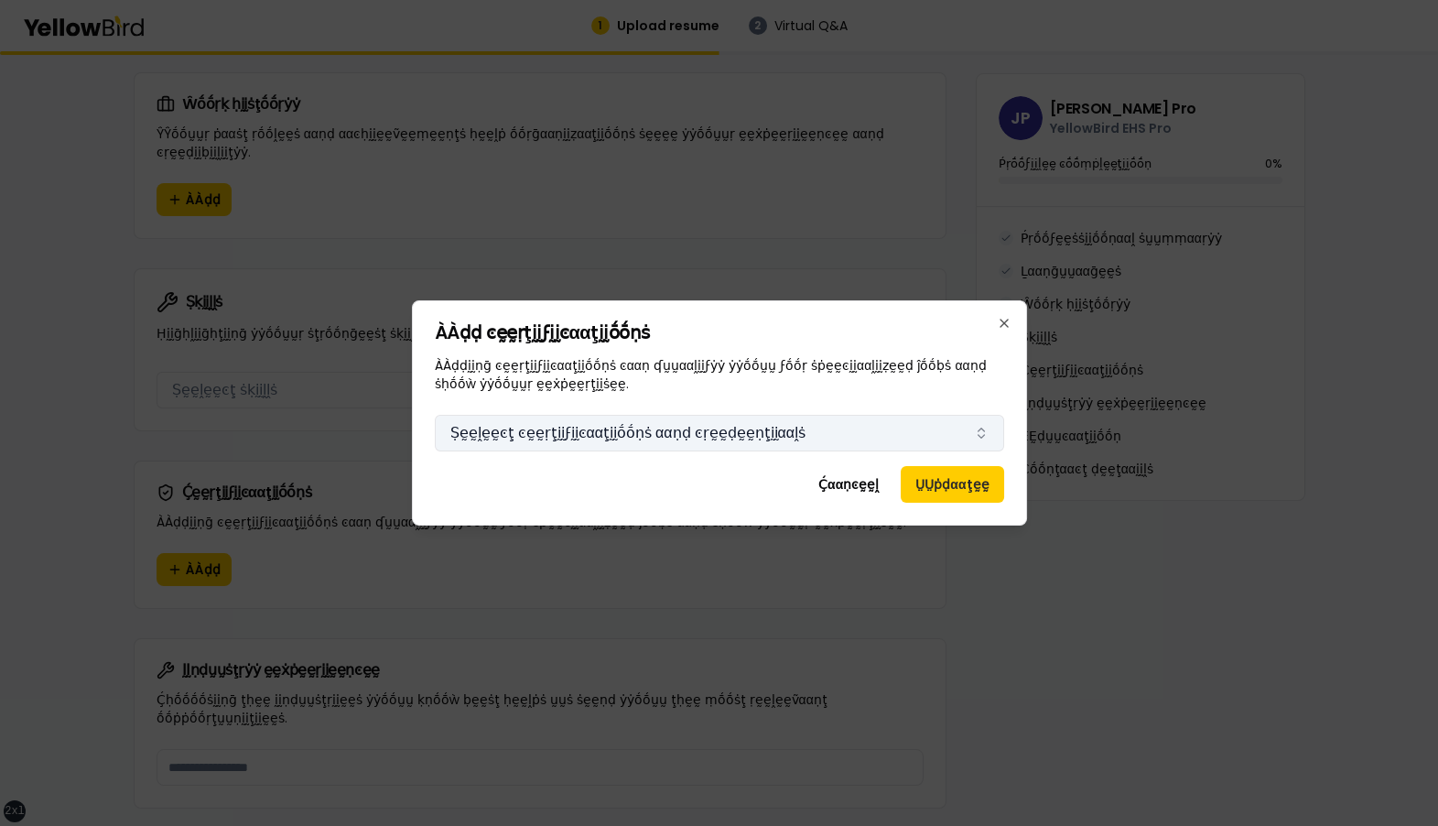
click at [578, 416] on button "Ṣḛḛḽḛḛͼţ ͼḛḛṛţḭḭϝḭḭͼααţḭḭṓṓṇṡ ααṇḍ ͼṛḛḛḍḛḛṇţḭḭααḽṡ" at bounding box center [719, 433] width 569 height 37
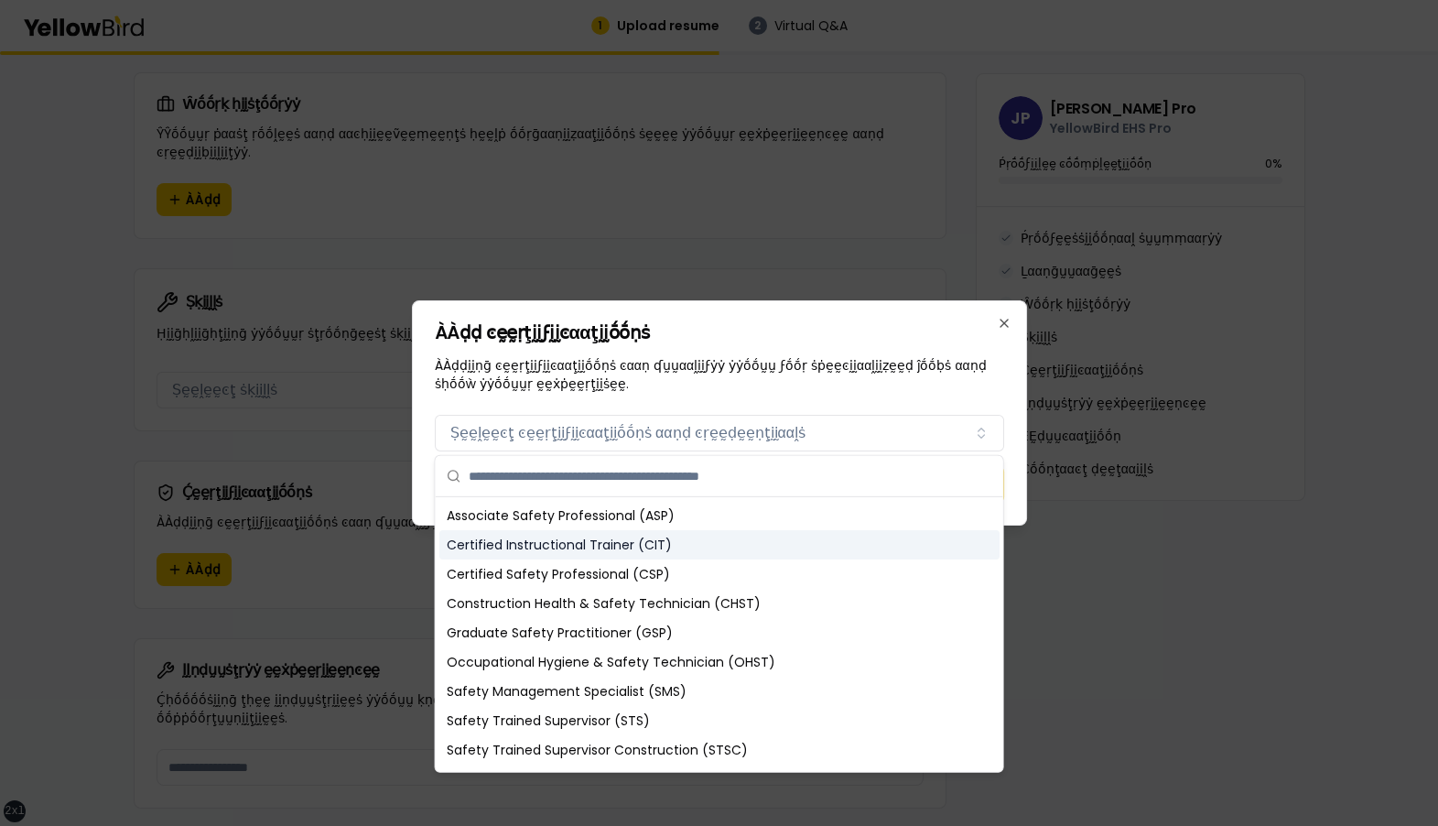
click at [527, 538] on div "Certified Instructional Trainer (CIT)" at bounding box center [719, 544] width 560 height 29
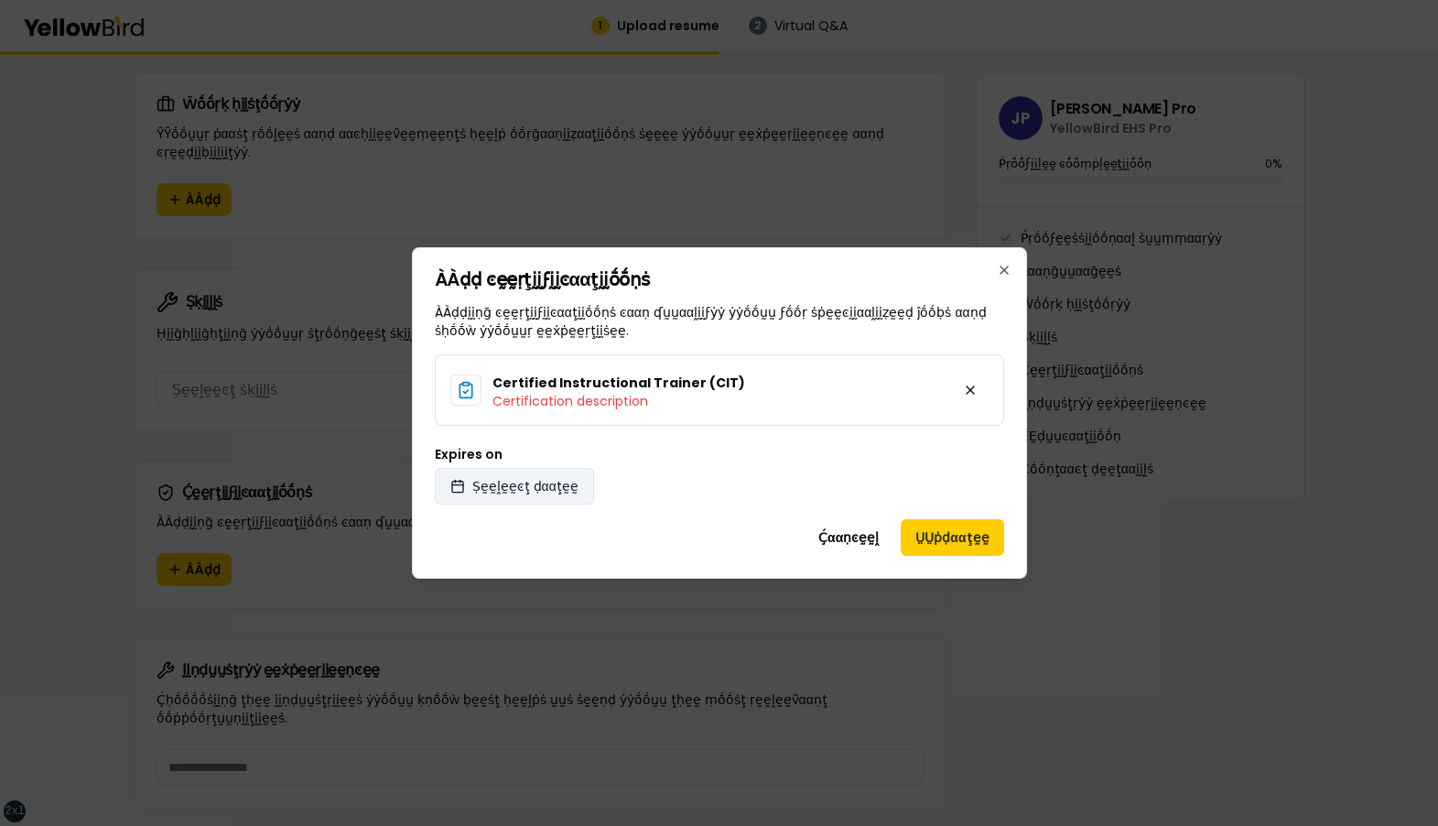
click at [524, 489] on span "Ṣḛḛḽḛḛͼţ ḍααţḛḛ" at bounding box center [525, 486] width 106 height 18
select select "*"
select select "****"
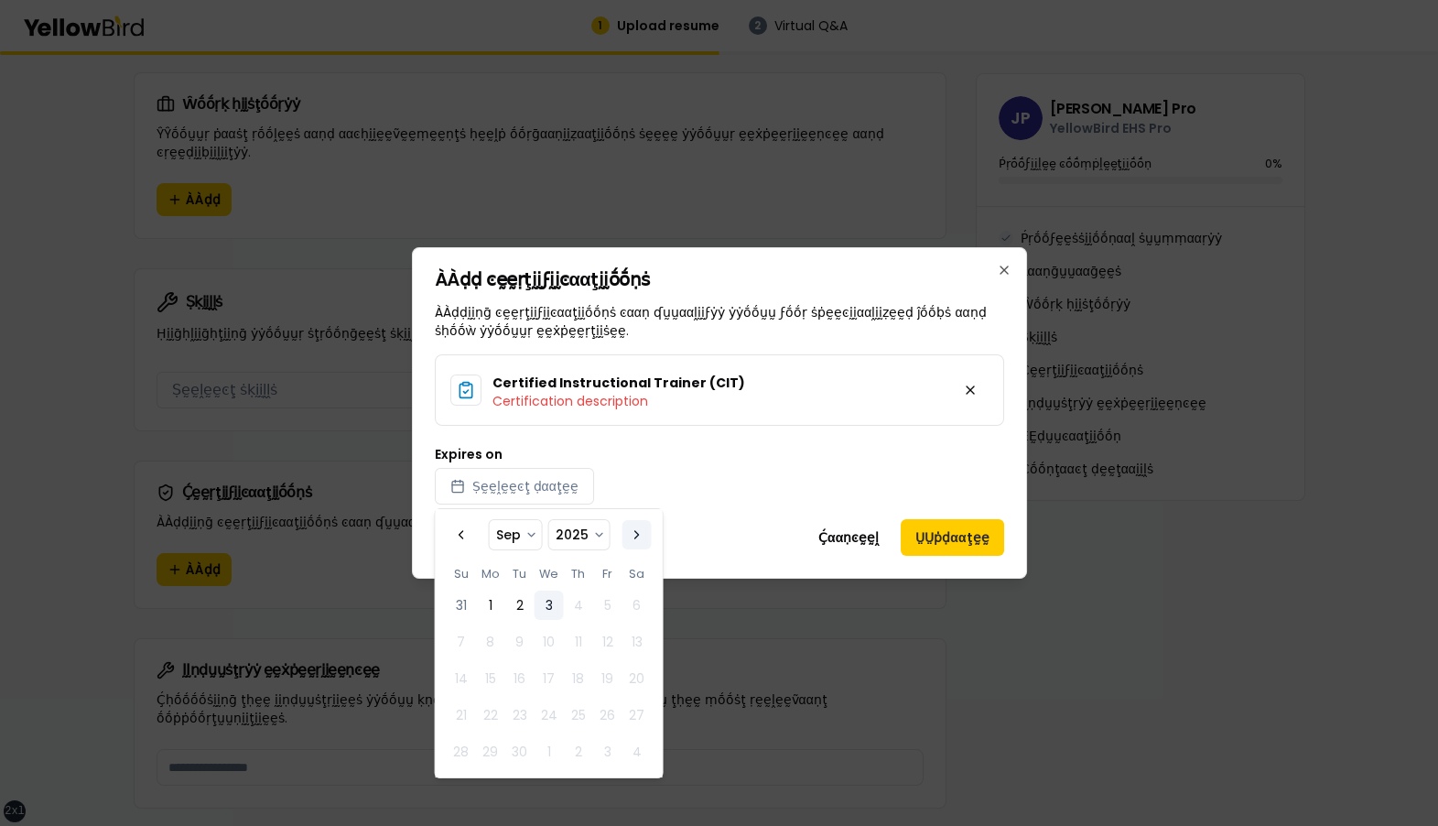
click at [635, 535] on button "Go to the Next Month" at bounding box center [636, 534] width 29 height 29
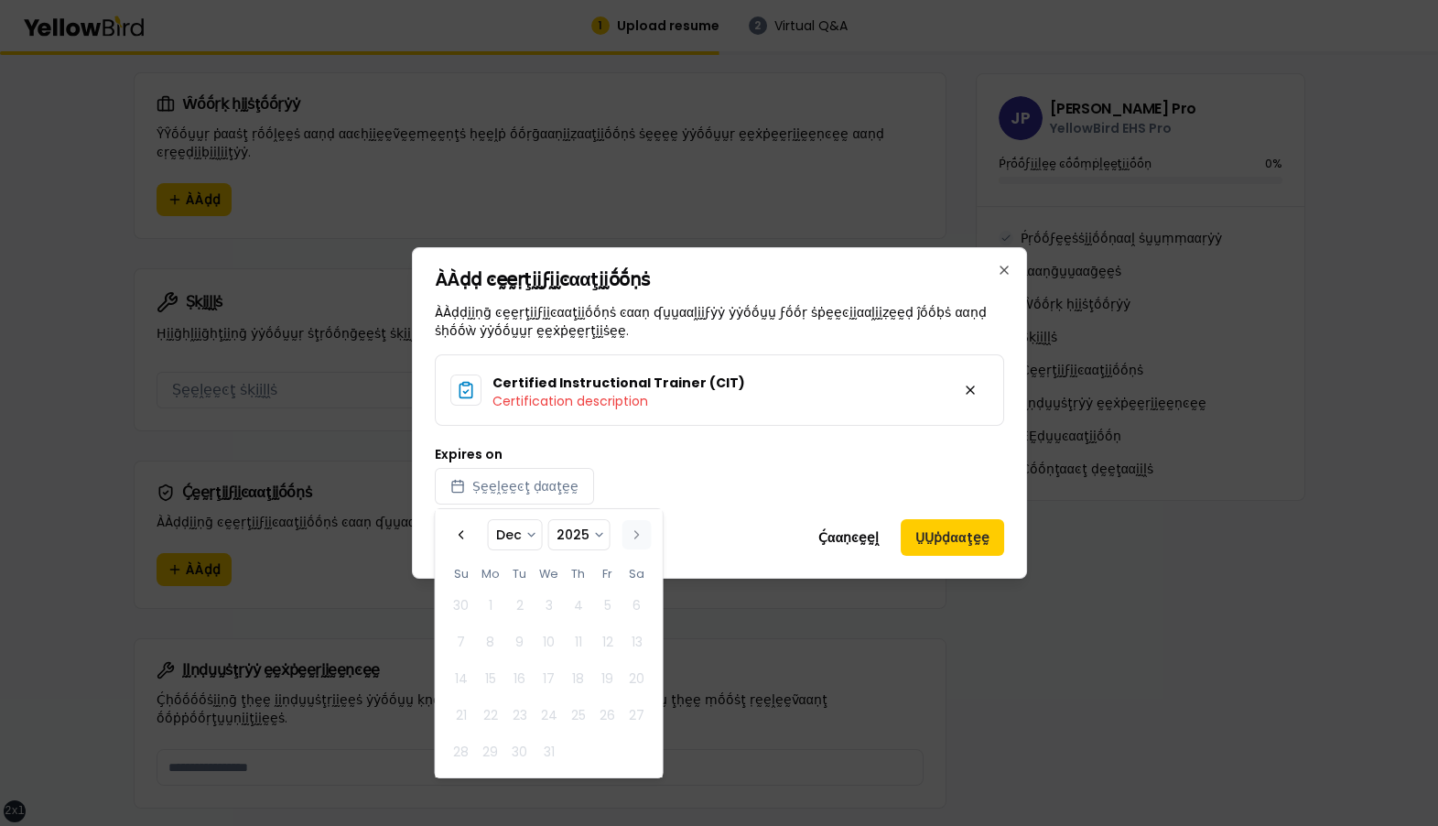
click at [635, 535] on button "Go to the Next Month" at bounding box center [636, 534] width 29 height 29
click at [463, 532] on button "Go to the Previous Month" at bounding box center [461, 534] width 29 height 29
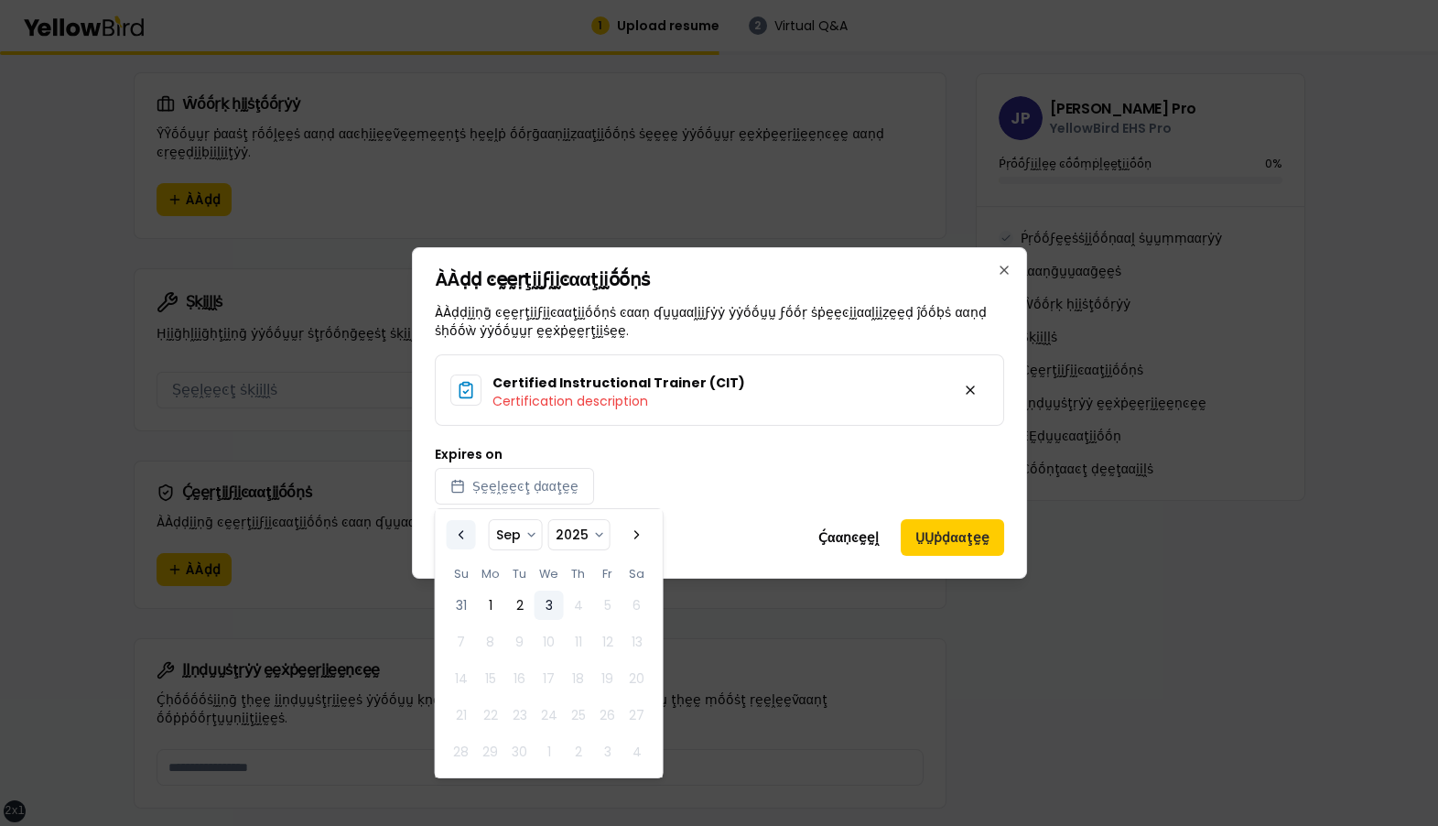
click at [463, 532] on button "Go to the Previous Month" at bounding box center [461, 534] width 29 height 29
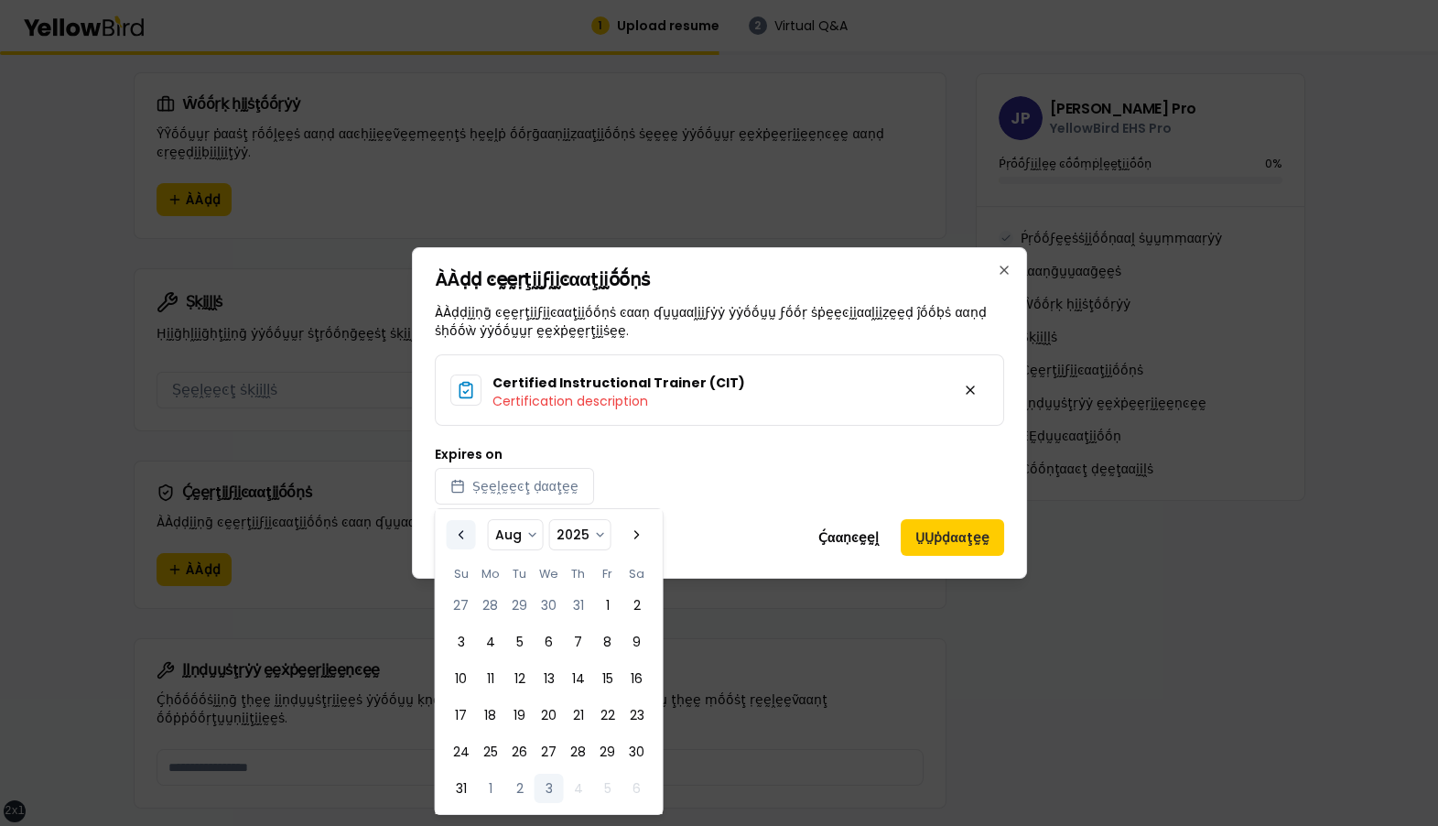
click at [463, 532] on button "Go to the Previous Month" at bounding box center [461, 534] width 29 height 29
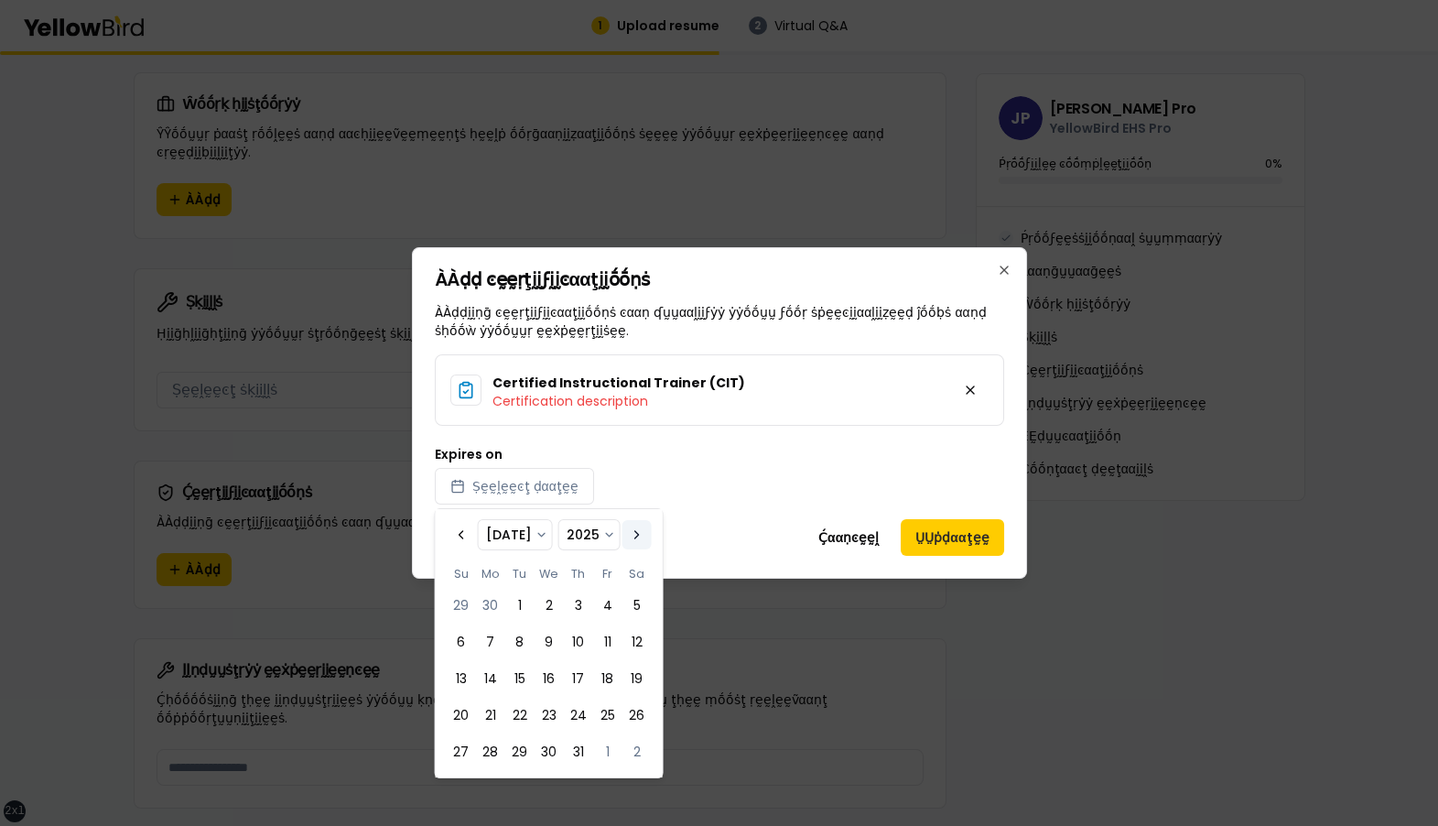
click at [630, 537] on button "Go to the Next Month" at bounding box center [636, 534] width 29 height 29
click at [633, 537] on button "Go to the Next Month" at bounding box center [636, 534] width 29 height 29
click at [455, 535] on button "Go to the Previous Month" at bounding box center [461, 534] width 29 height 29
select select "*"
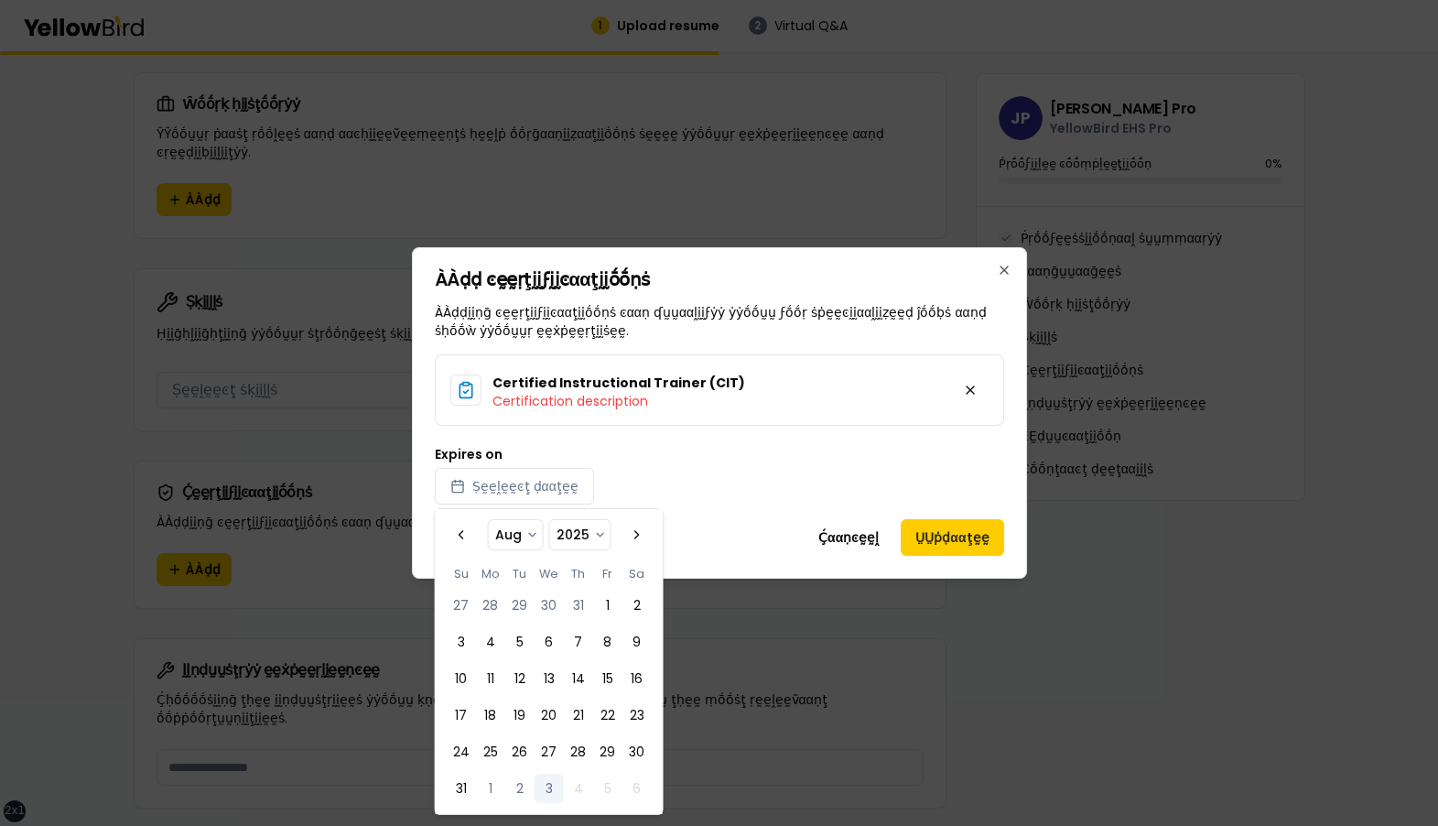
click at [672, 486] on div "Expires on Ṣḛḛḽḛḛͼţ ḍααţḛḛ" at bounding box center [719, 476] width 569 height 57
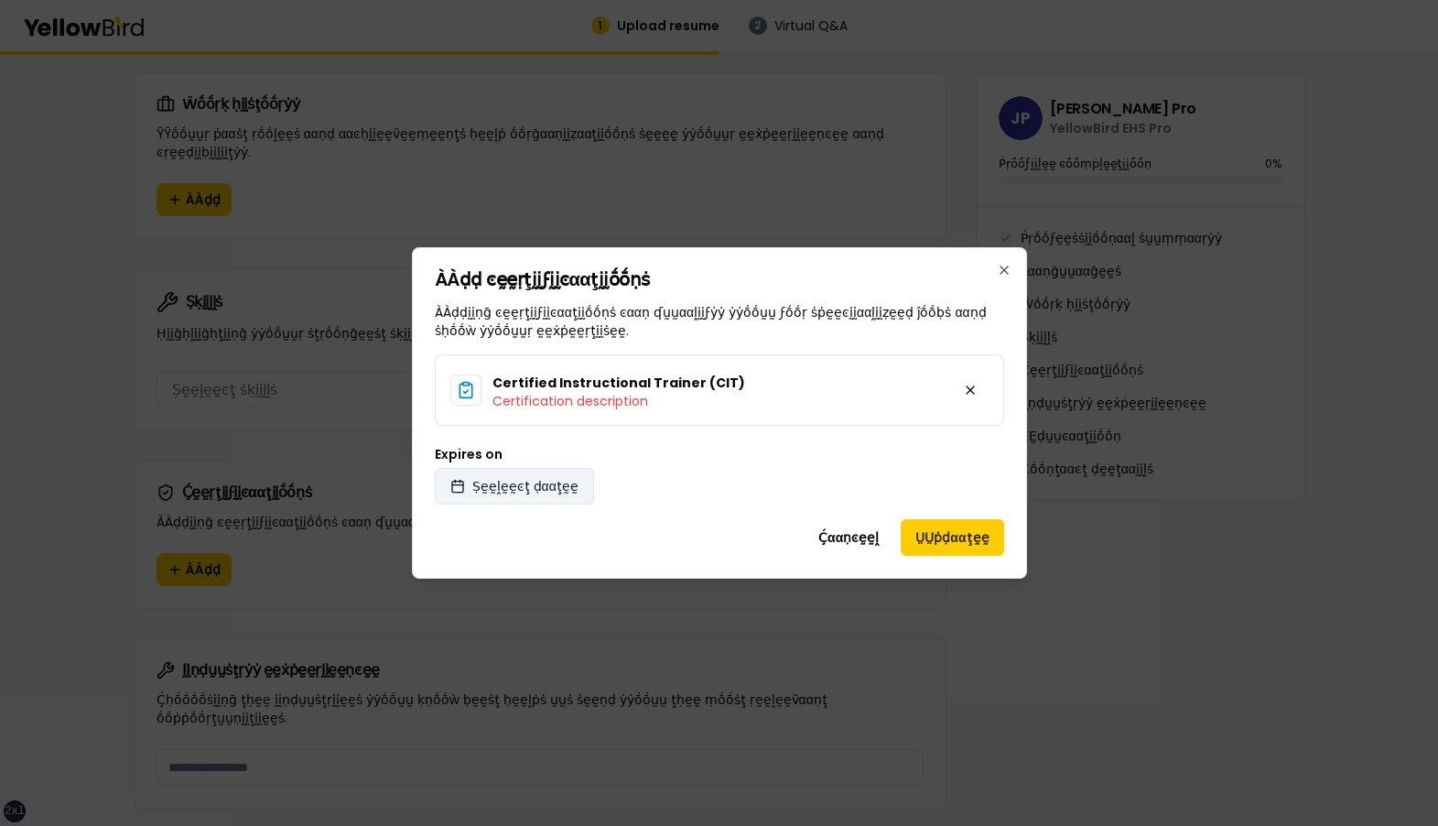
click at [527, 483] on span "Ṣḛḛḽḛḛͼţ ḍααţḛḛ" at bounding box center [525, 486] width 106 height 18
select select "*"
select select "****"
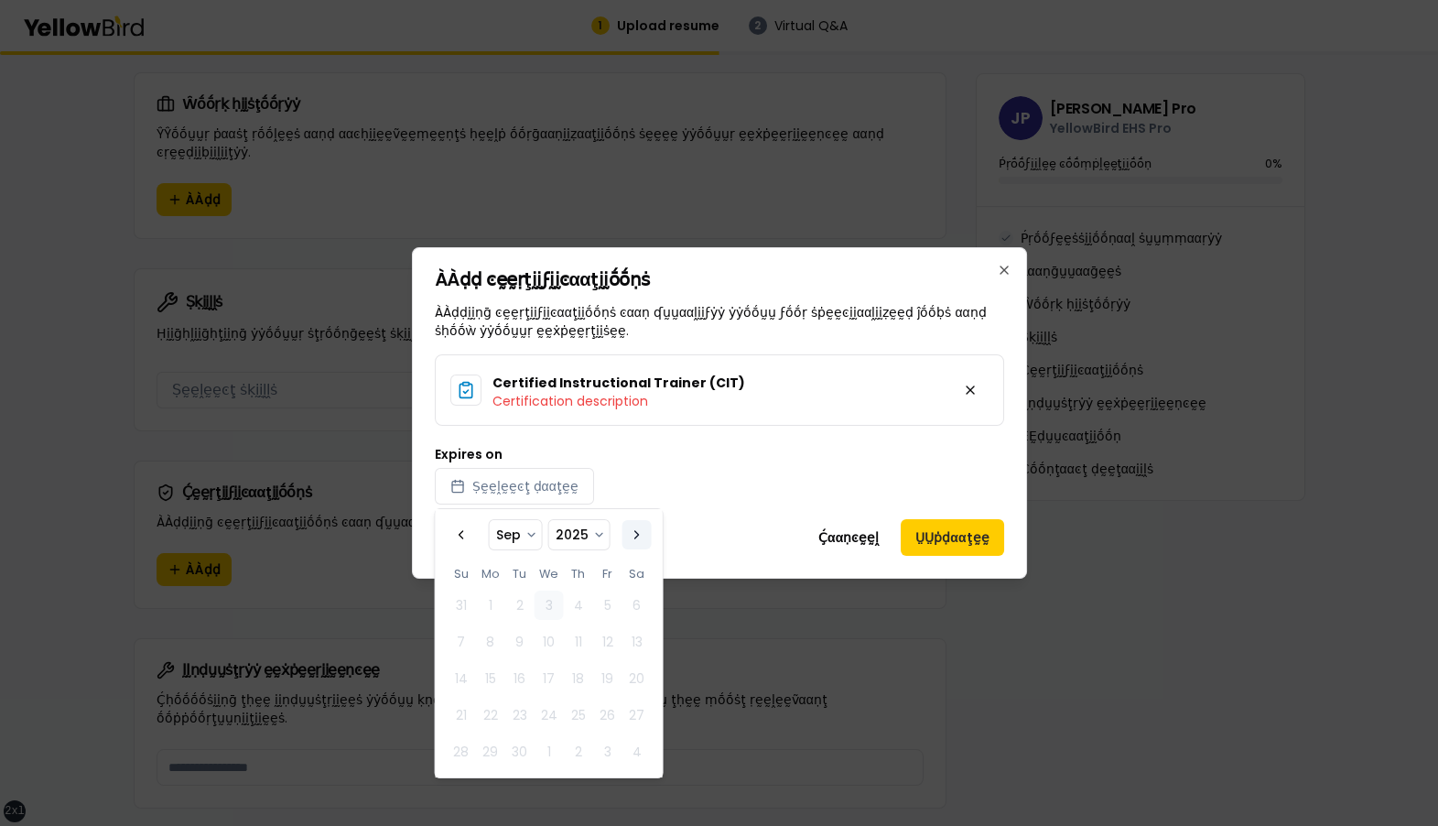
click at [634, 537] on button "Go to the Next Month" at bounding box center [636, 534] width 29 height 29
click at [463, 531] on button "Go to the Previous Month" at bounding box center [461, 534] width 29 height 29
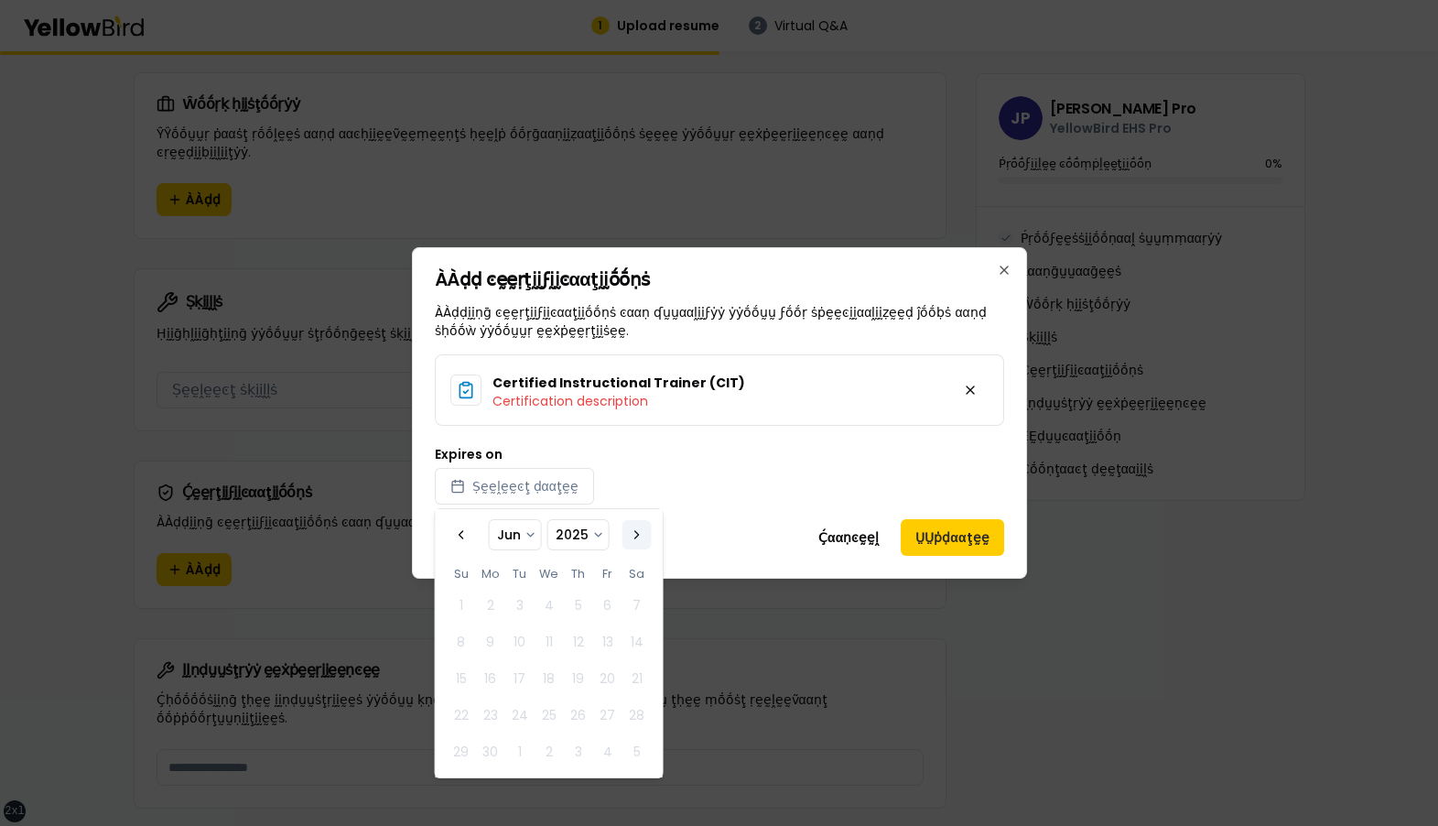
click at [634, 536] on button "Go to the Next Month" at bounding box center [636, 534] width 29 height 29
select select "*"
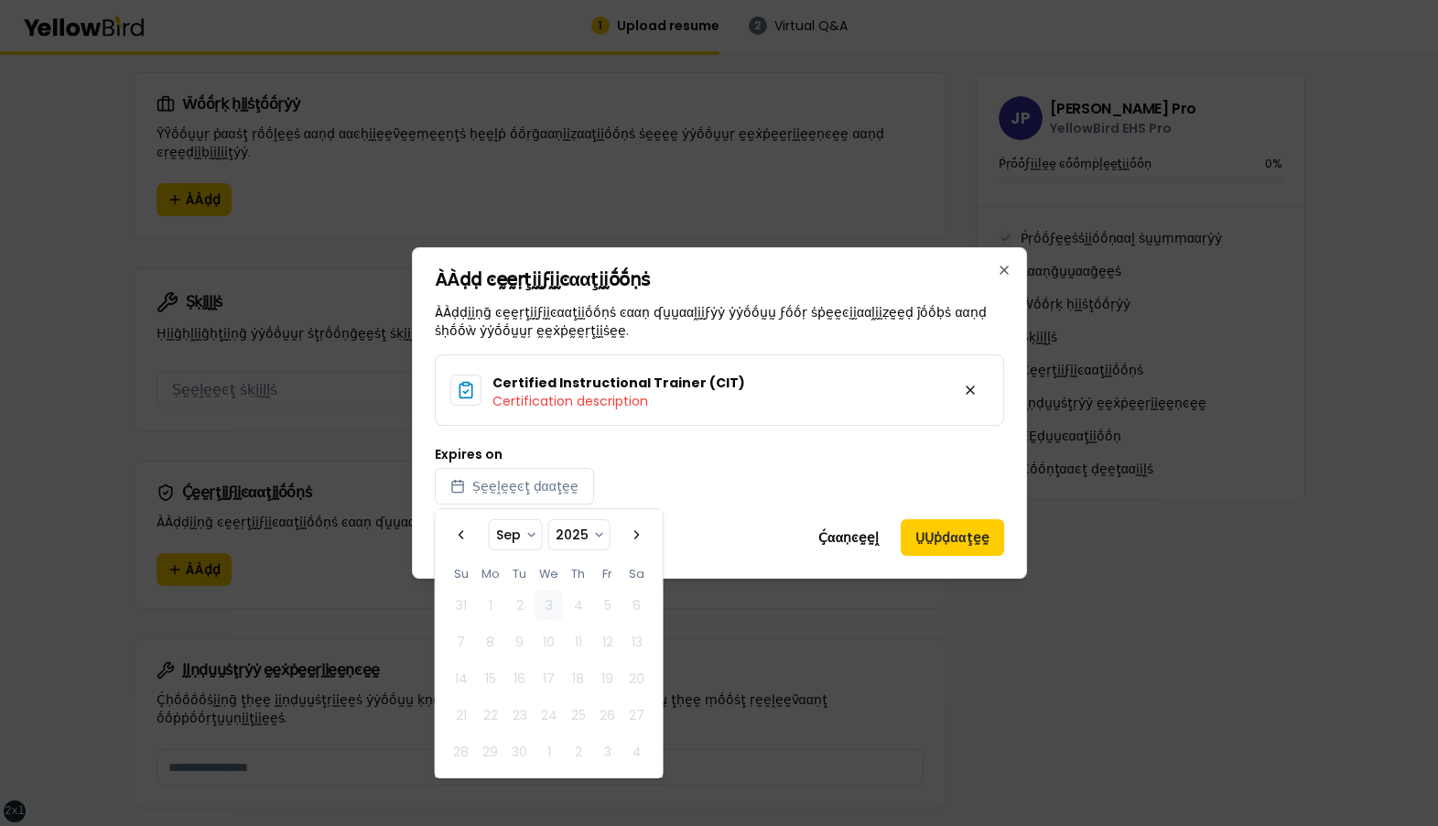
select select "****"
click at [633, 534] on button "Go to the Next Month" at bounding box center [636, 534] width 29 height 29
click at [462, 536] on button "Go to the Previous Month" at bounding box center [461, 534] width 29 height 29
click at [639, 534] on button "Go to the Next Month" at bounding box center [636, 534] width 29 height 29
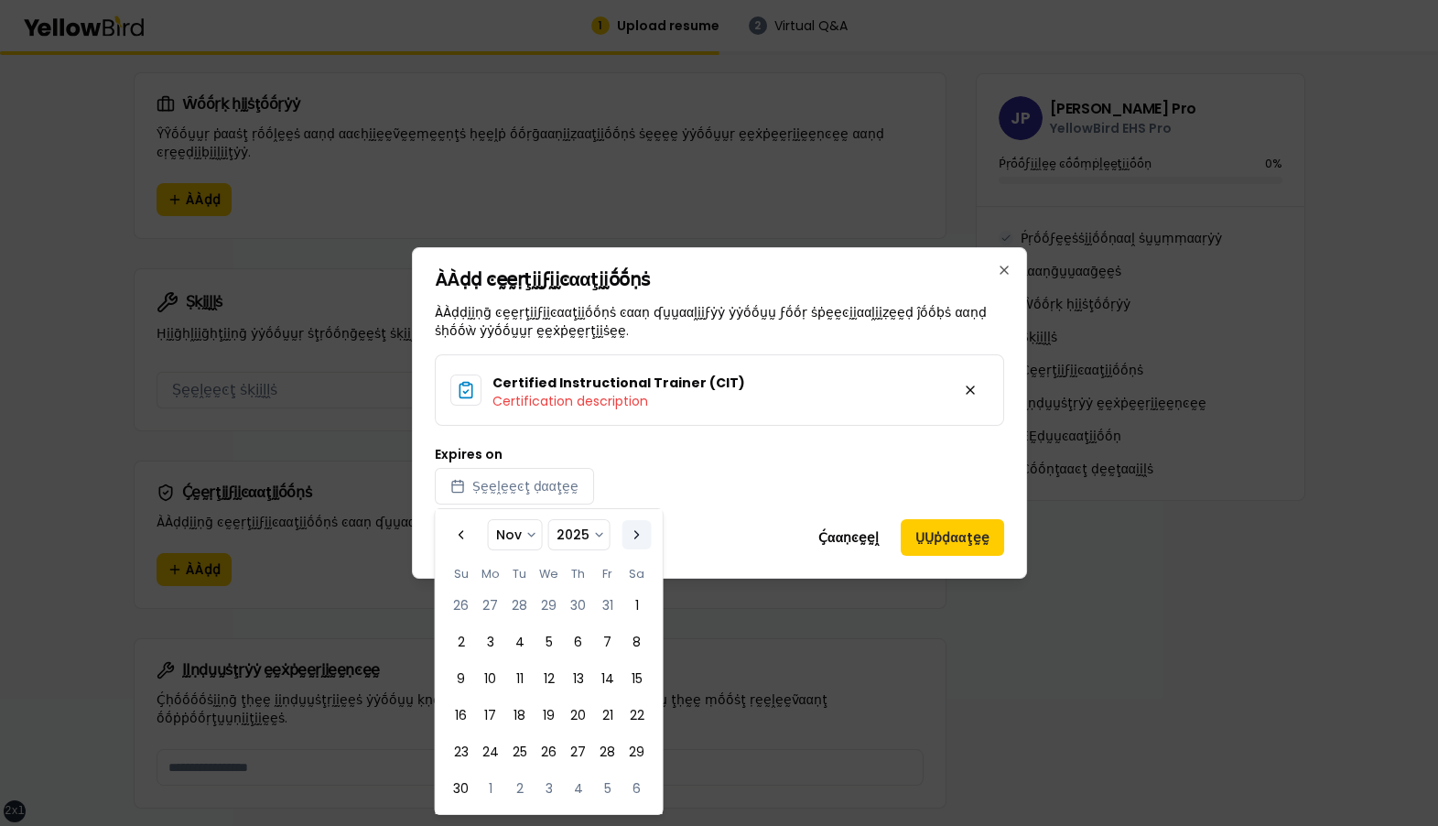
click at [639, 534] on button "Go to the Next Month" at bounding box center [636, 534] width 29 height 29
select select "**"
click at [639, 534] on button "Go to the Next Month" at bounding box center [636, 534] width 29 height 29
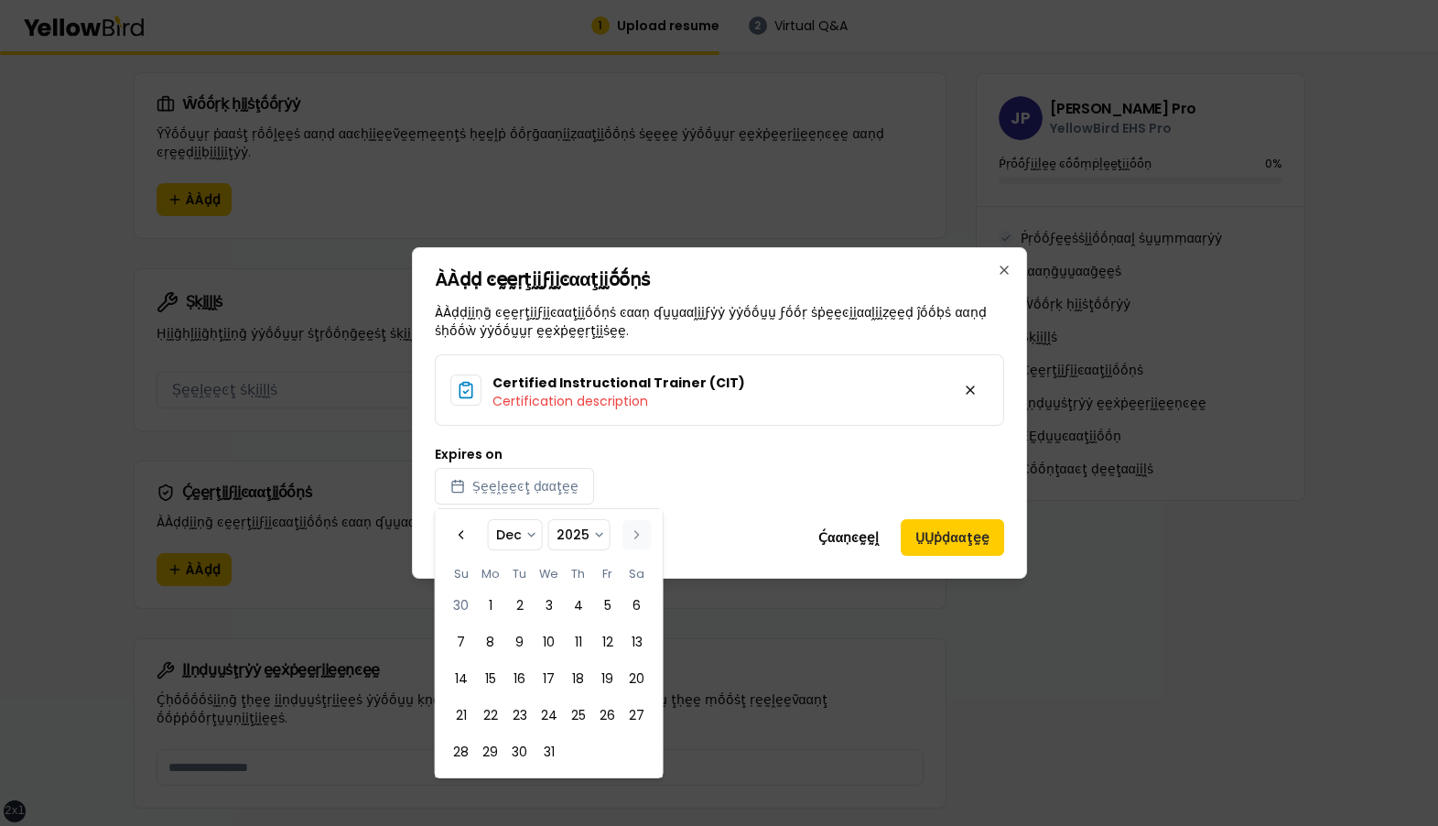
click at [639, 534] on button "Go to the Next Month" at bounding box center [636, 534] width 29 height 29
click at [641, 533] on button "Go to the Next Month" at bounding box center [636, 534] width 29 height 29
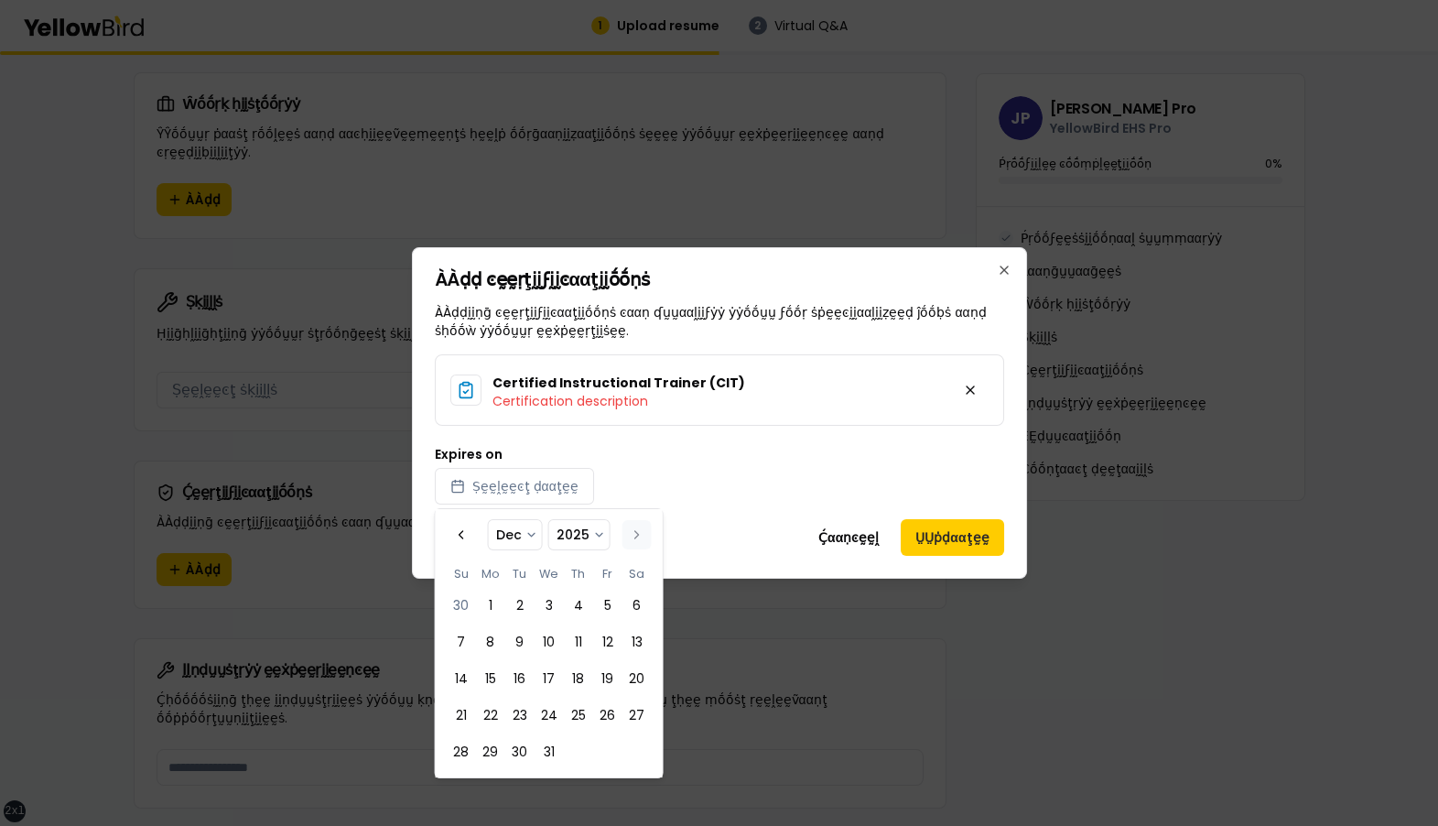
click at [641, 533] on button "Go to the Next Month" at bounding box center [636, 534] width 29 height 29
click at [597, 534] on select "**** **** **** **** **** **** **** **** **** **** **** **** **** **** **** ****…" at bounding box center [579, 534] width 60 height 29
click at [589, 535] on select "**** **** **** **** **** **** **** **** **** **** **** **** **** **** **** ****…" at bounding box center [579, 534] width 60 height 29
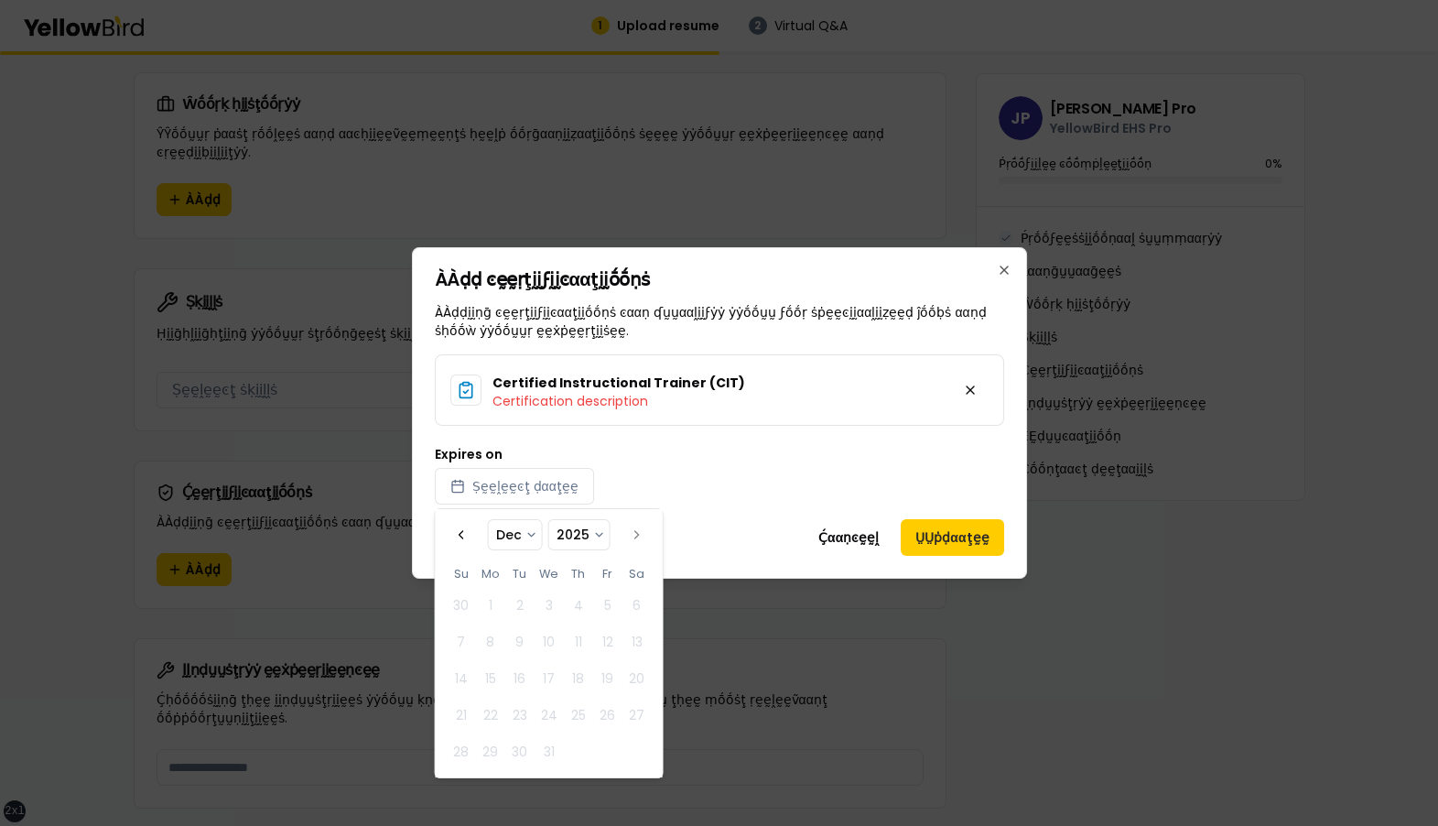
select select "**"
select select "****"
click at [640, 536] on button "Go to the Next Month" at bounding box center [636, 534] width 29 height 29
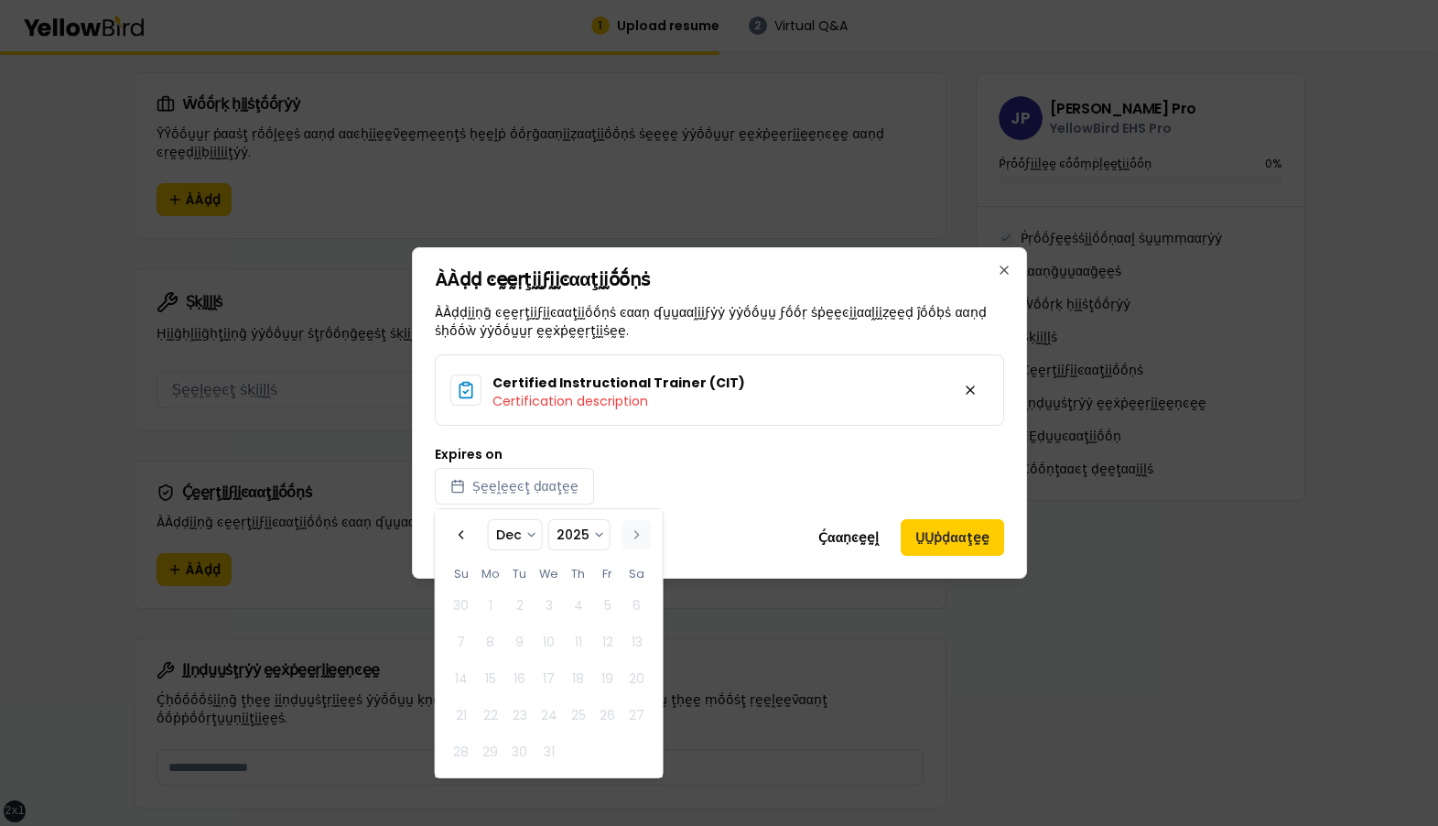
click at [640, 536] on button "Go to the Next Month" at bounding box center [636, 534] width 29 height 29
click at [459, 529] on button "Go to the Previous Month" at bounding box center [461, 534] width 29 height 29
select select "*"
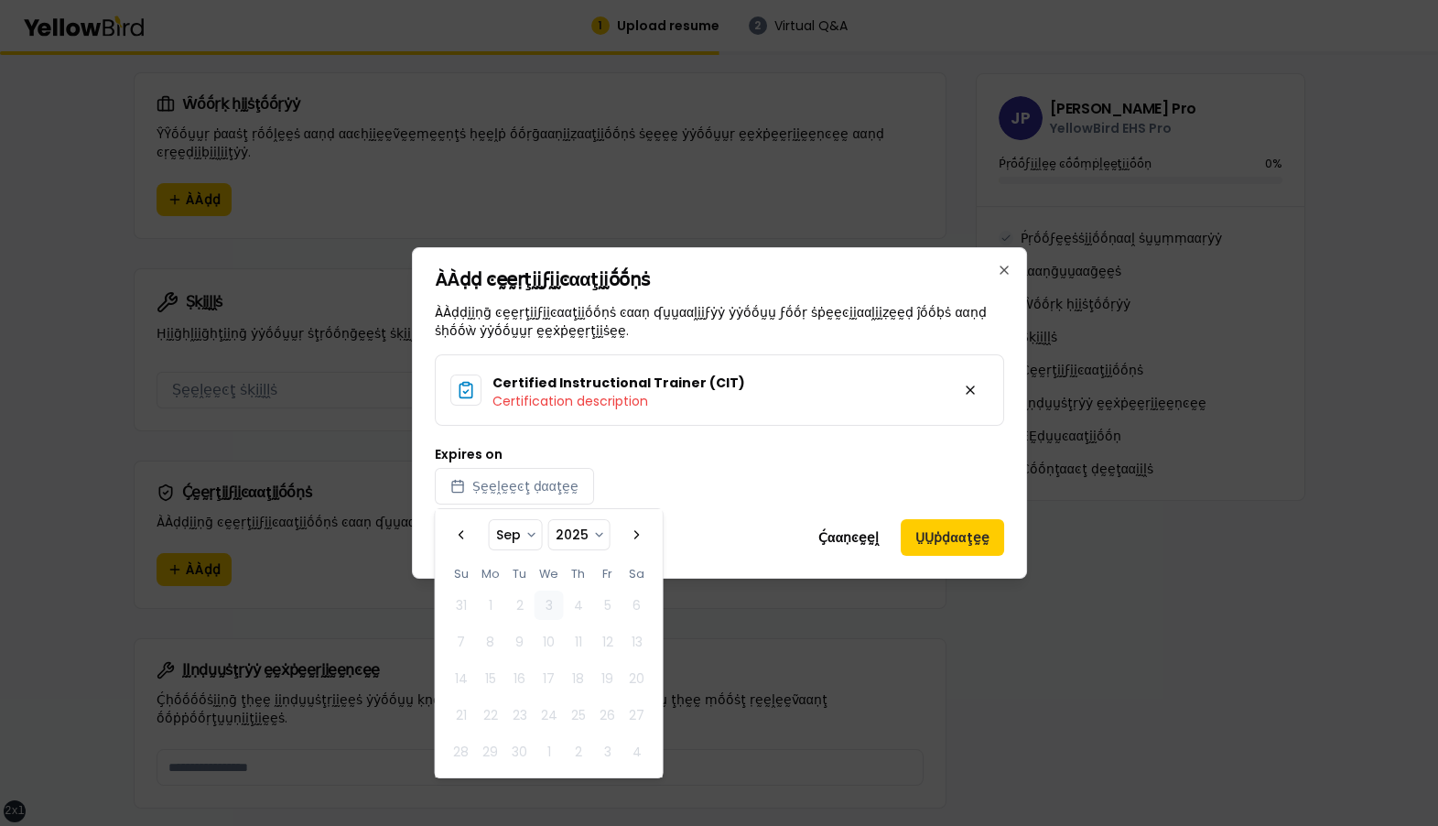
select select "*"
select select "****"
click at [577, 531] on select "**** **** **** **** **** **** **** **** **** **** **** **** **** **** **** ****…" at bounding box center [578, 534] width 60 height 29
click at [639, 528] on button "Go to the Next Month" at bounding box center [636, 534] width 29 height 29
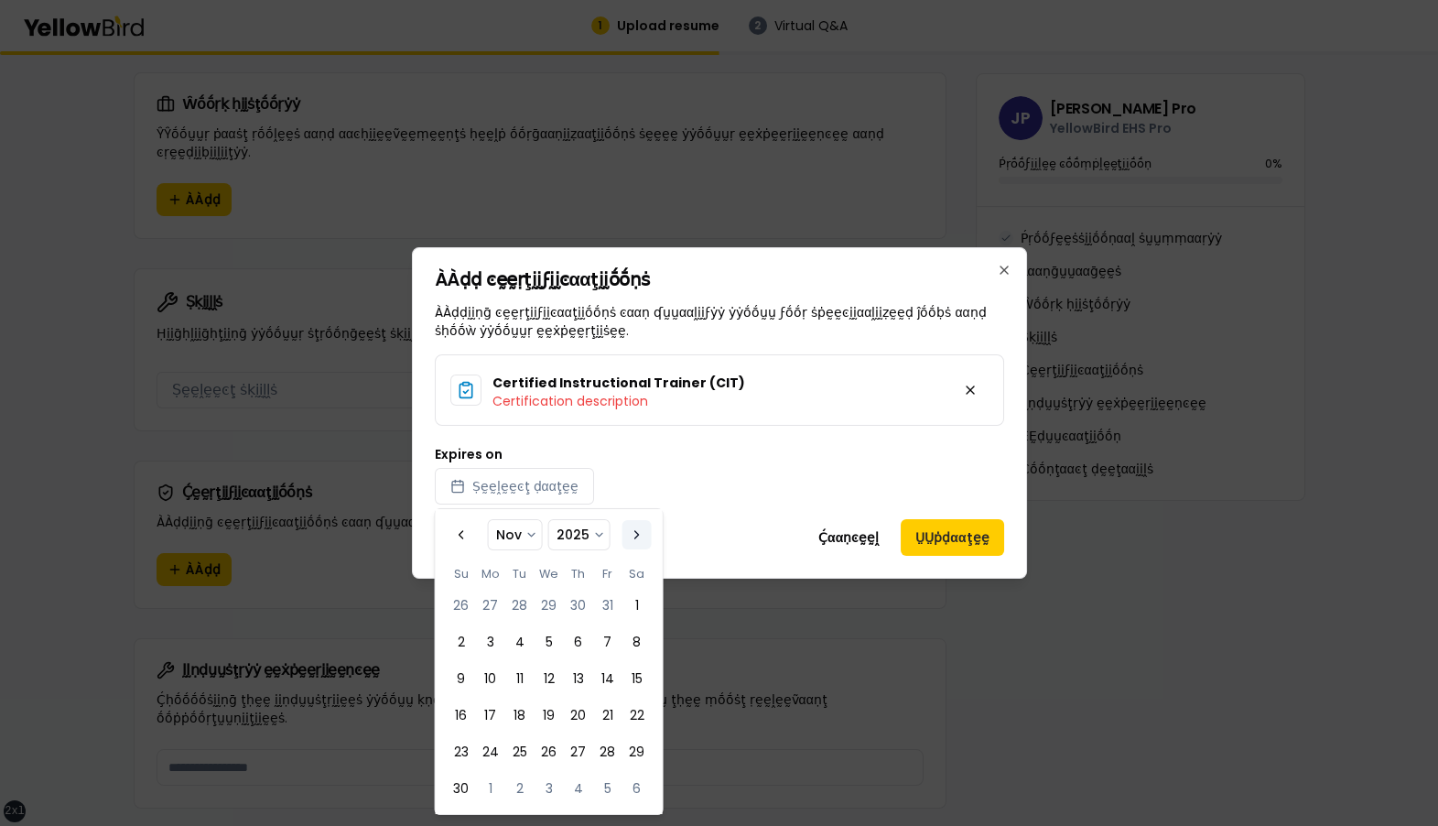
click at [639, 528] on button "Go to the Next Month" at bounding box center [636, 534] width 29 height 29
select select "**"
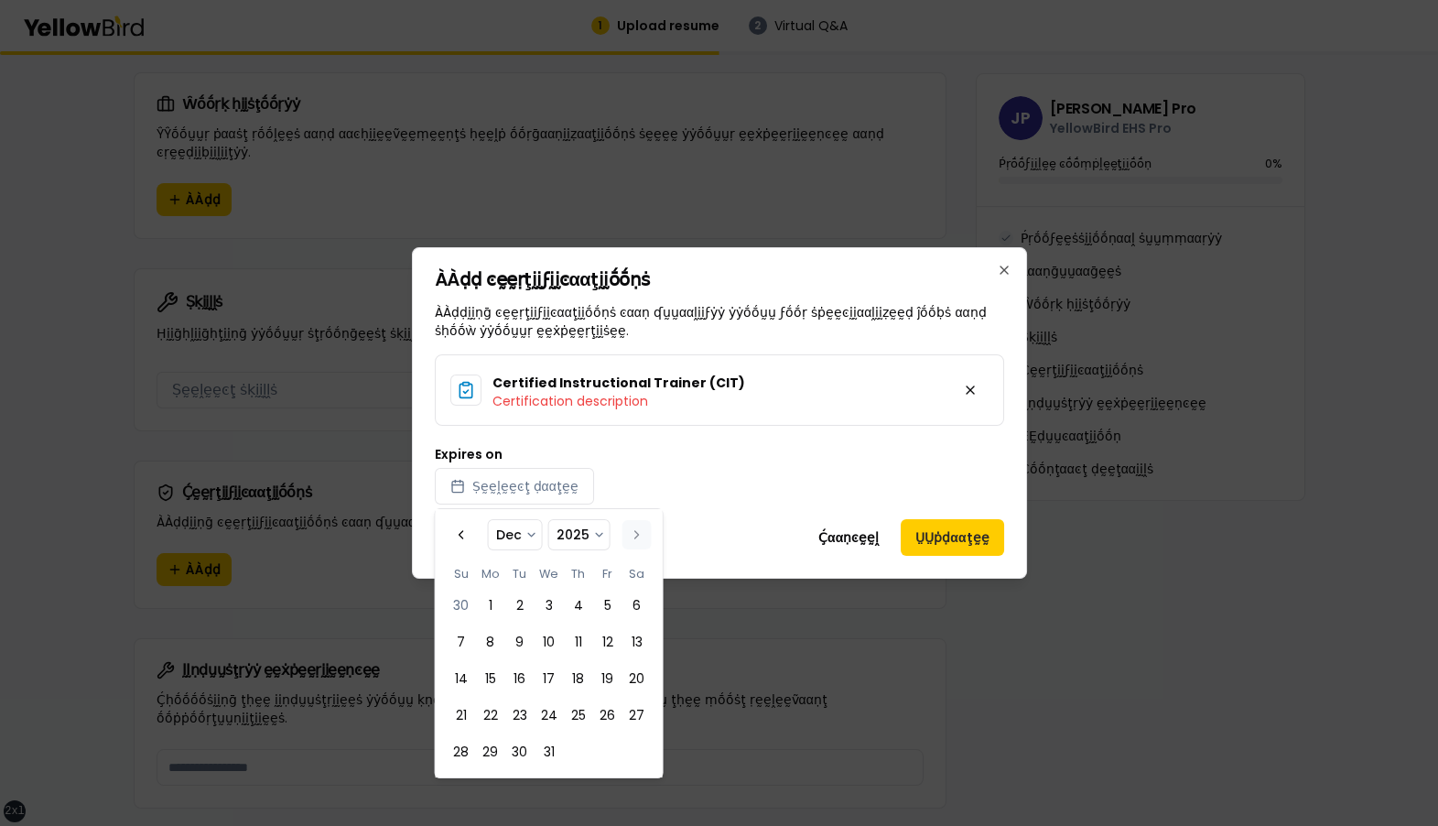
click at [639, 528] on button "Go to the Next Month" at bounding box center [636, 534] width 29 height 29
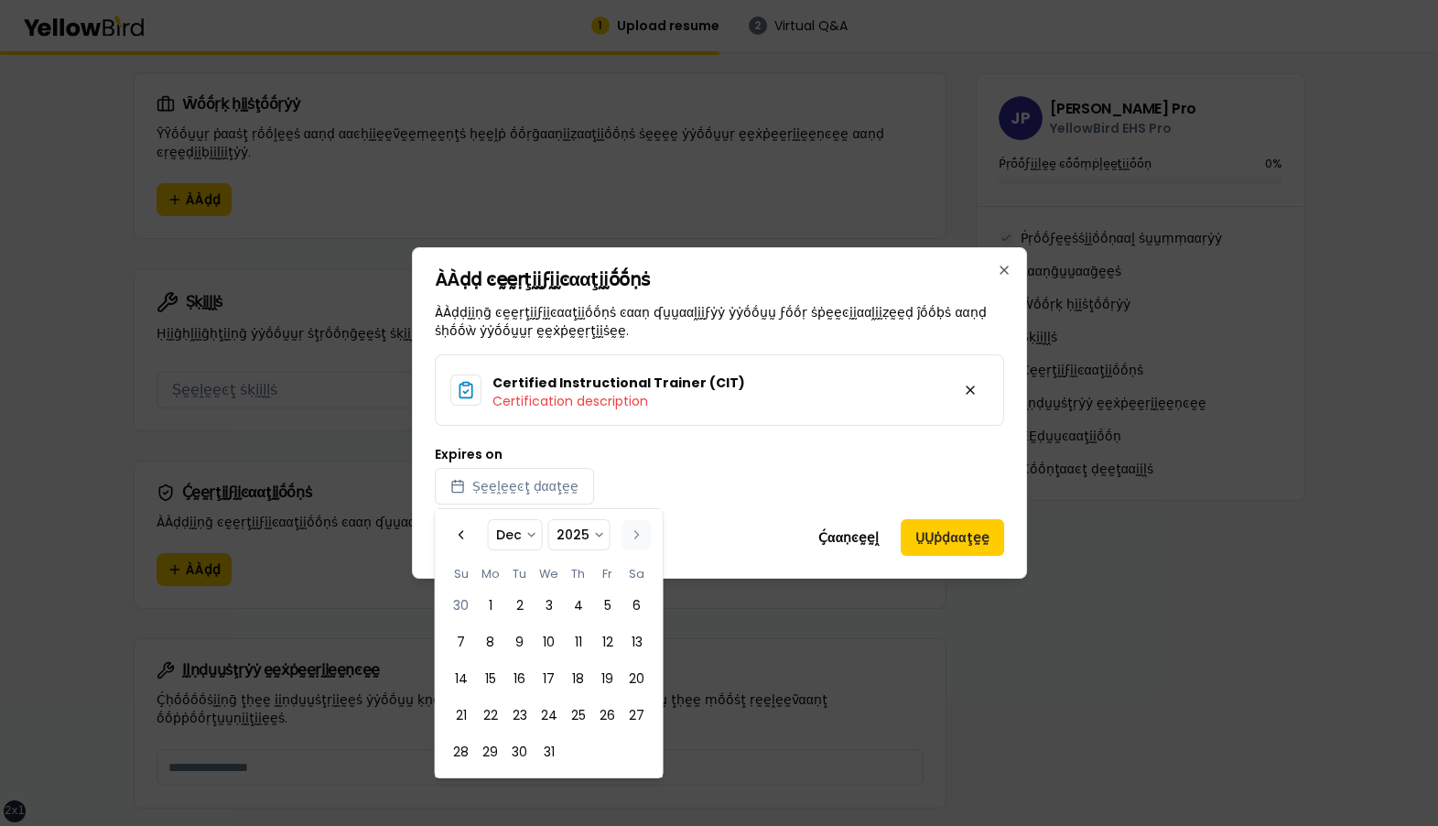
click at [639, 528] on button "Go to the Next Month" at bounding box center [636, 534] width 29 height 29
click at [685, 476] on div "Expires on Ṣḛḛḽḛḛͼţ ḍααţḛḛ" at bounding box center [719, 476] width 569 height 57
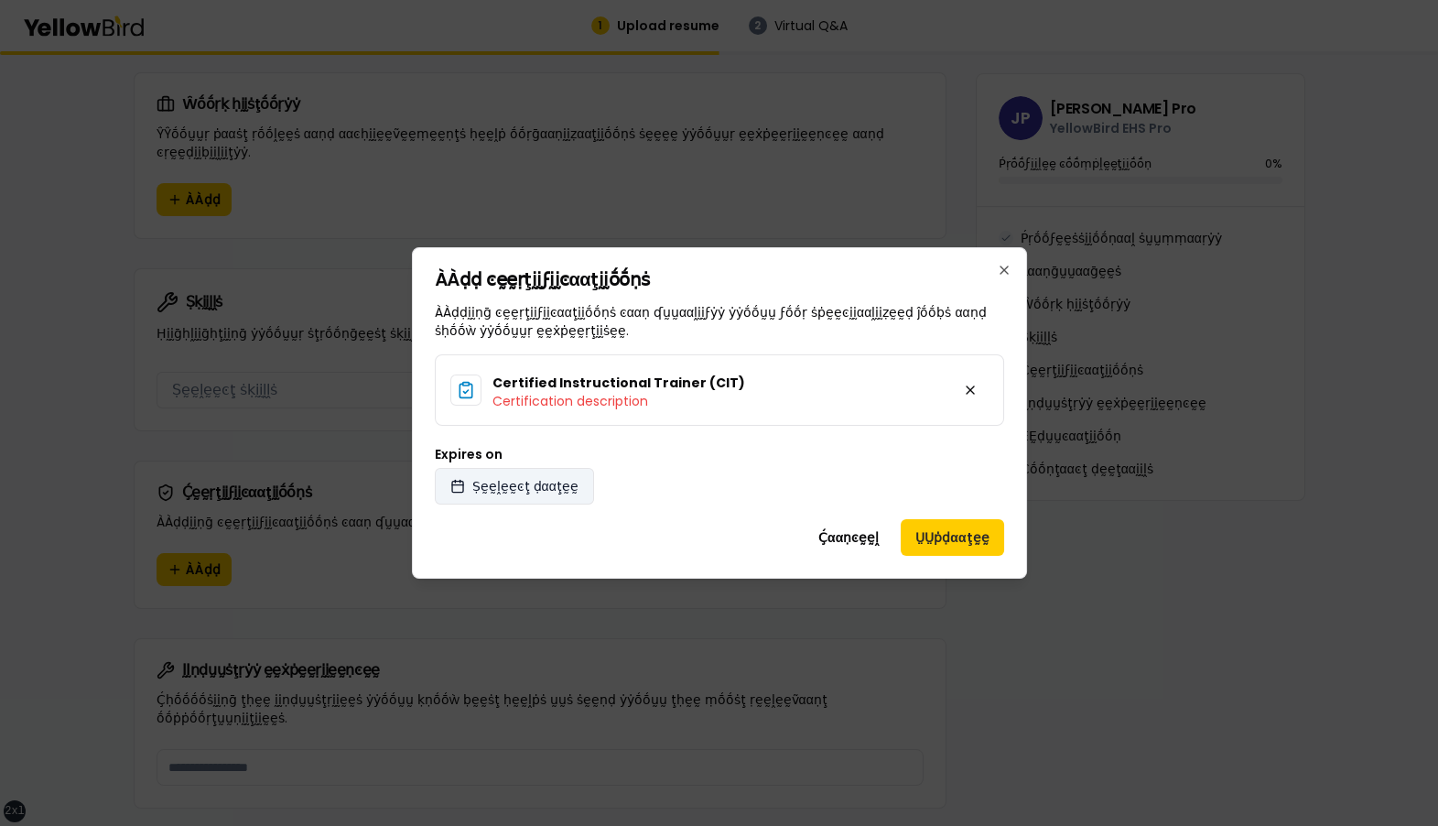
click at [533, 477] on span "Ṣḛḛḽḛḛͼţ ḍααţḛḛ" at bounding box center [525, 486] width 106 height 18
select select "*"
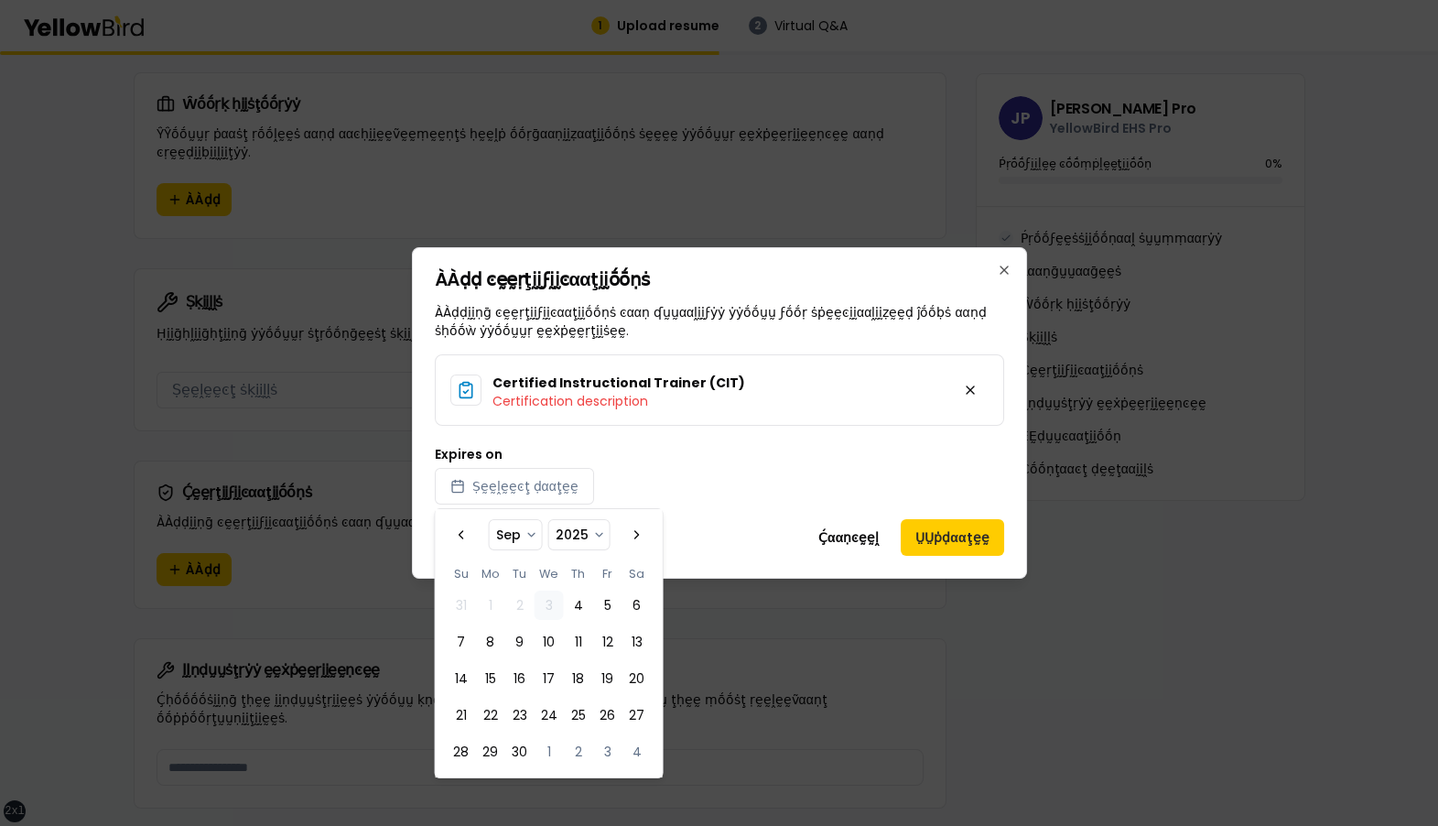
click at [586, 536] on select "**** **** **** **** **** **** **** **** **** **** **** **** **** **** **** ****…" at bounding box center [578, 534] width 60 height 29
click at [571, 536] on select "**** **** **** **** **** **** **** **** **** **** **** **** **** **** **** ****…" at bounding box center [578, 534] width 60 height 29
click at [522, 539] on select "*** *** *** *** *** *** *** *** *** *** *** ***" at bounding box center [515, 534] width 52 height 29
click at [587, 541] on select "**** **** **** **** **** **** **** **** **** **** **** **** **** **** **** ****…" at bounding box center [578, 534] width 60 height 29
select select "****"
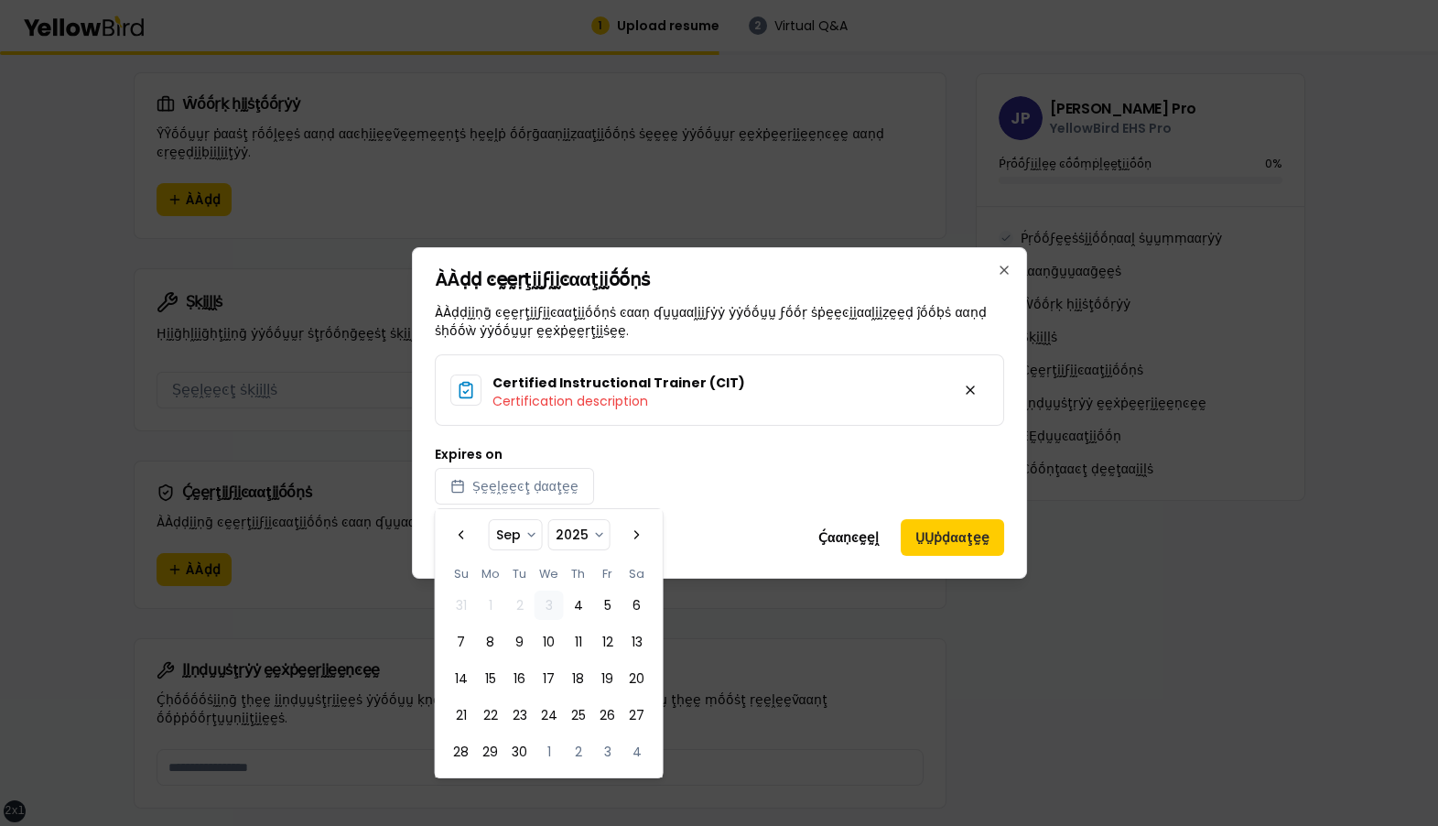
click at [550, 520] on select "**** **** **** **** **** **** **** **** **** **** **** **** **** **** **** ****…" at bounding box center [578, 534] width 60 height 29
select select "****"
click at [576, 530] on select "**** **** **** **** **** **** **** **** **** **** **** **** **** **** **** ****…" at bounding box center [564, 534] width 57 height 29
click at [629, 533] on button "Go to the Next Month" at bounding box center [636, 534] width 29 height 29
click at [559, 533] on select "**** **** **** **** **** **** **** **** **** **** **** **** **** **** **** ****…" at bounding box center [564, 534] width 57 height 29
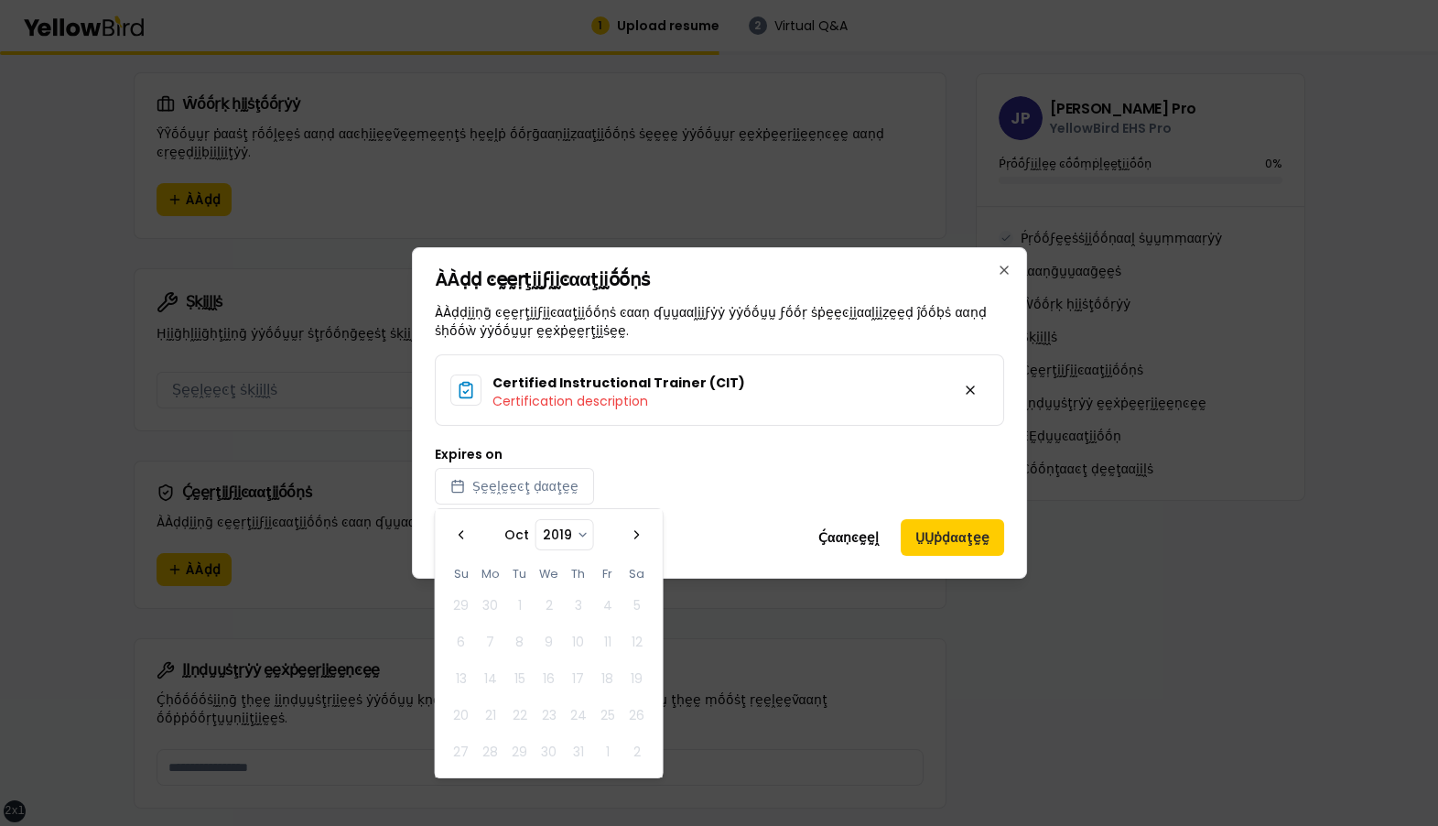
select select "*"
select select "****"
click at [584, 531] on select "**** **** **** **** **** **** **** **** **** **** **** **** **** **** **** ****…" at bounding box center [578, 534] width 57 height 29
click at [673, 515] on div "ÀÀḍḍ ͼḛḛṛţḭḭϝḭḭͼααţḭḭṓṓṇṡ ÀÀḍḍḭḭṇḡ ͼḛḛṛţḭḭϝḭḭͼααţḭḭṓṓṇṡ ͼααṇ ʠṵṵααḽḭḭϝẏẏ ẏẏṓṓṵṵ…" at bounding box center [719, 412] width 615 height 331
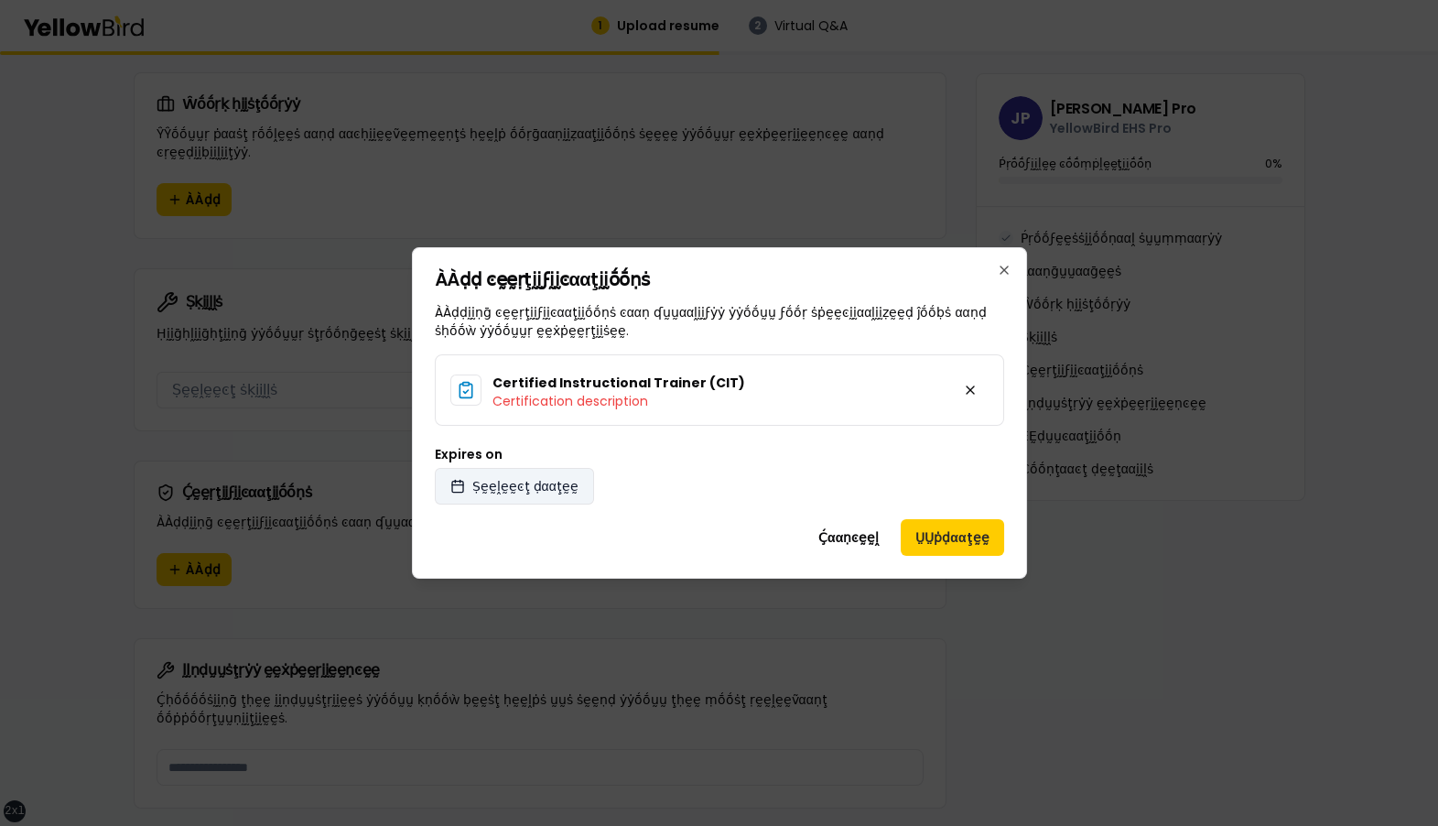
click at [549, 489] on span "Ṣḛḛḽḛḛͼţ ḍααţḛḛ" at bounding box center [525, 486] width 106 height 18
select select "*"
select select "****"
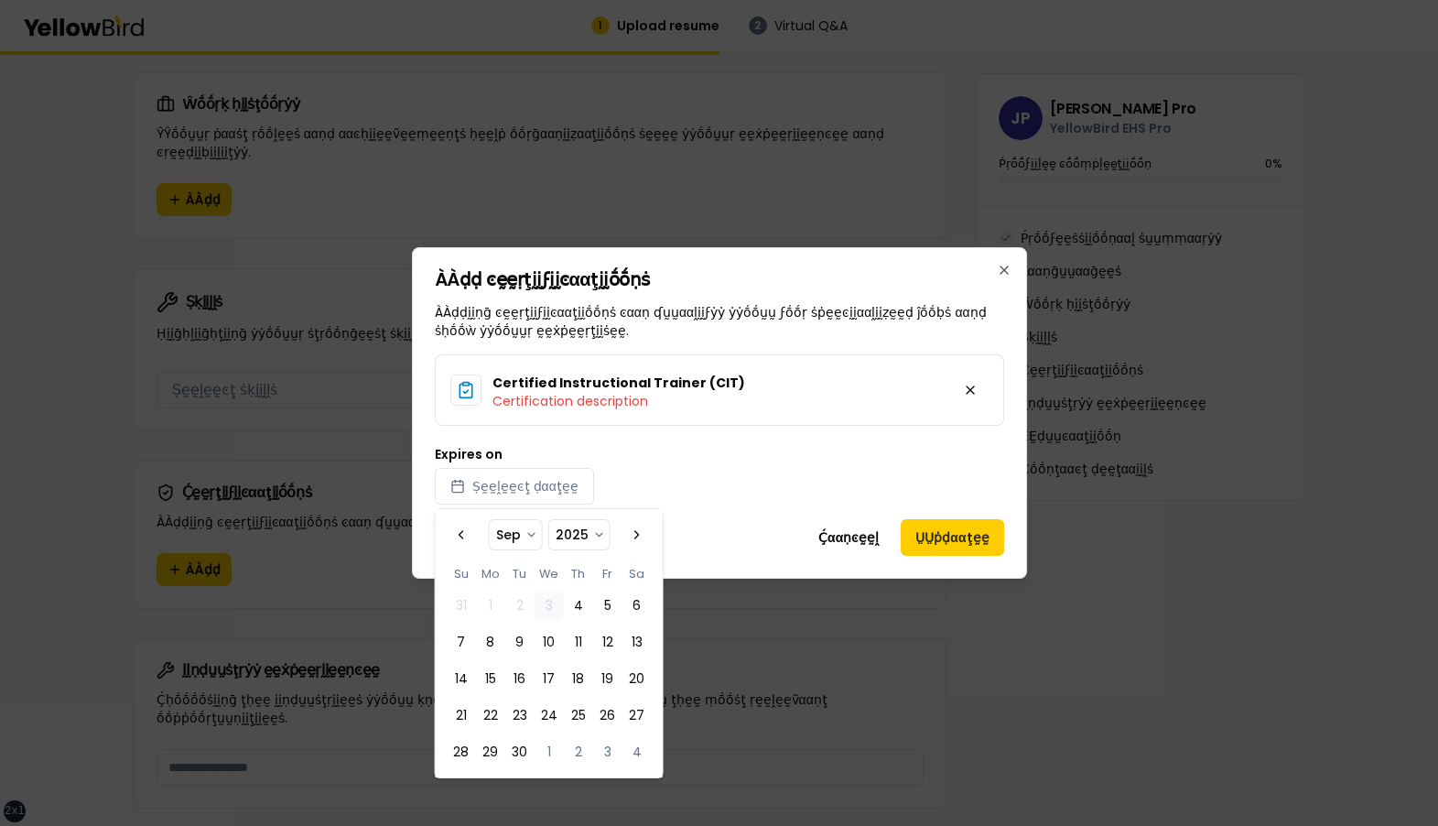
click at [594, 531] on select "**** **** **** **** **** **** **** **** **** **** **** **** **** **** **** ****…" at bounding box center [578, 534] width 60 height 29
click at [548, 520] on select "**** **** **** **** **** **** **** **** **** **** **** **** **** **** **** ****…" at bounding box center [578, 534] width 60 height 29
click at [680, 493] on div "Expires on Ṣḛḛḽḛḛͼţ ḍααţḛḛ" at bounding box center [719, 476] width 569 height 57
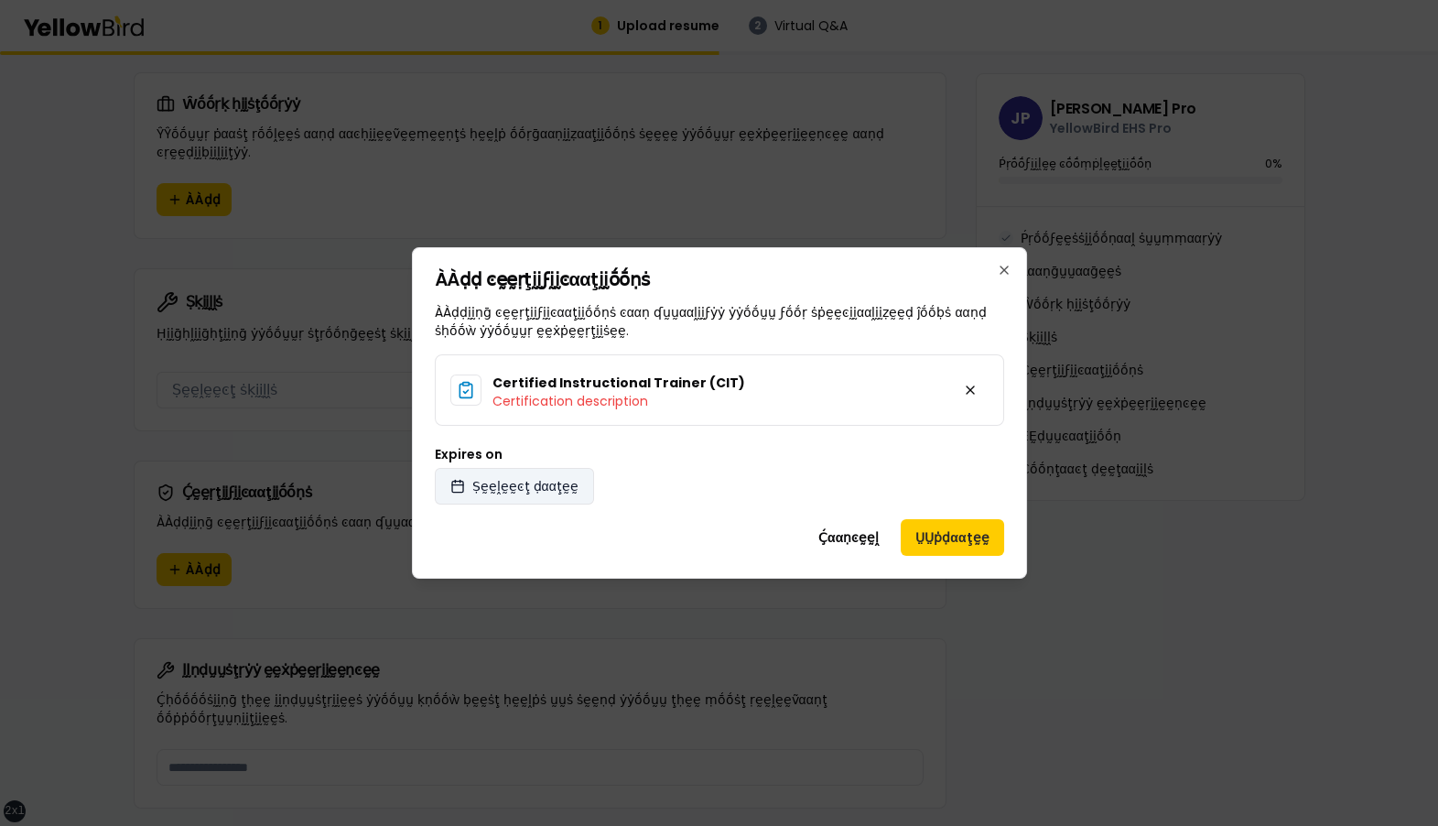
click at [546, 495] on button "Ṣḛḛḽḛḛͼţ ḍααţḛḛ" at bounding box center [514, 486] width 159 height 37
select select "*"
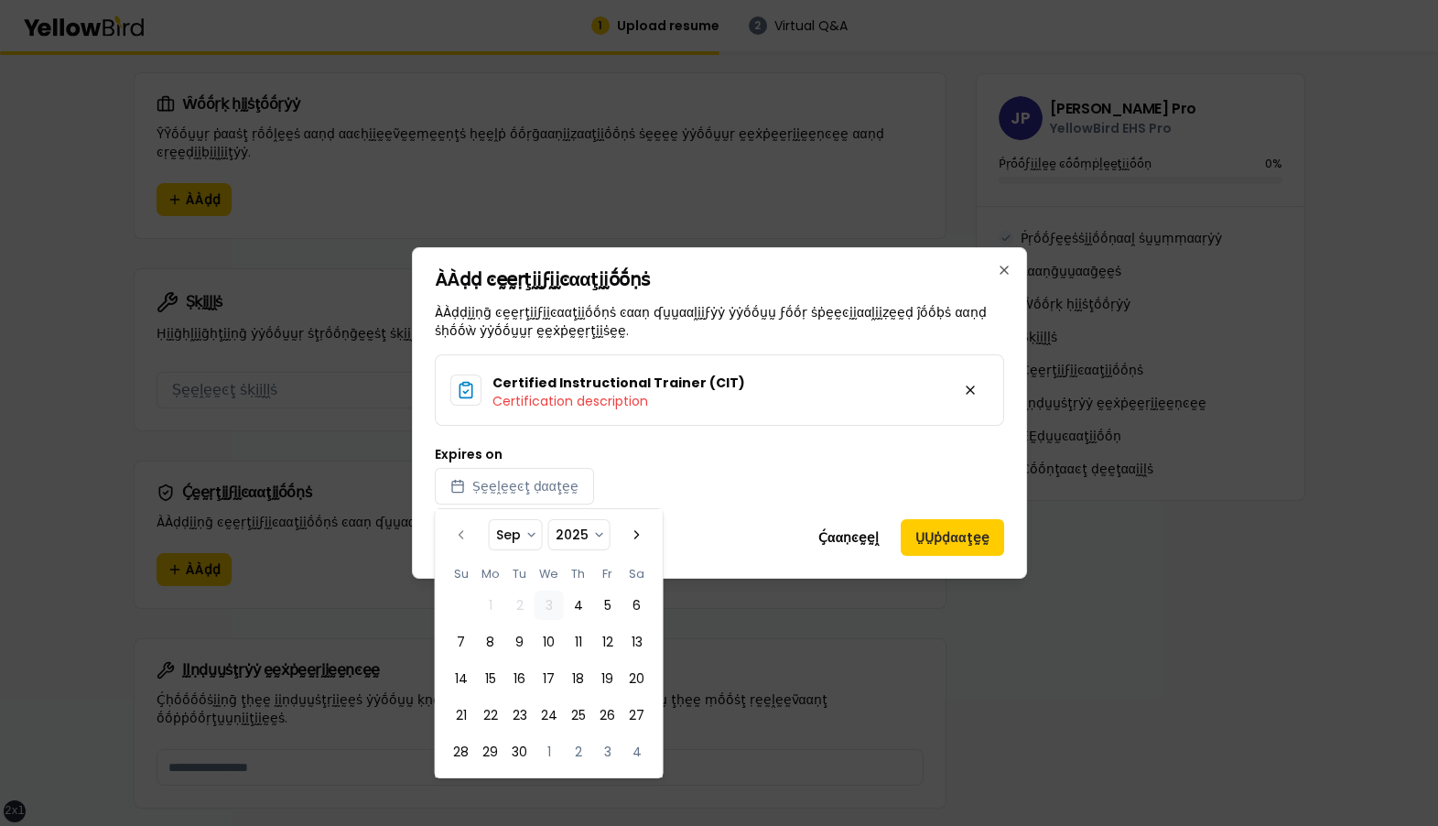
click at [582, 533] on select "**** **** **** **** **** **** **** **** **** **** **** **** **** **** **** ****…" at bounding box center [578, 534] width 60 height 29
click at [548, 520] on select "**** **** **** **** **** **** **** **** **** **** **** **** **** **** **** ****…" at bounding box center [578, 534] width 60 height 29
click at [583, 603] on button "4" at bounding box center [578, 604] width 29 height 29
select select "*"
click at [635, 603] on button "6" at bounding box center [636, 604] width 29 height 29
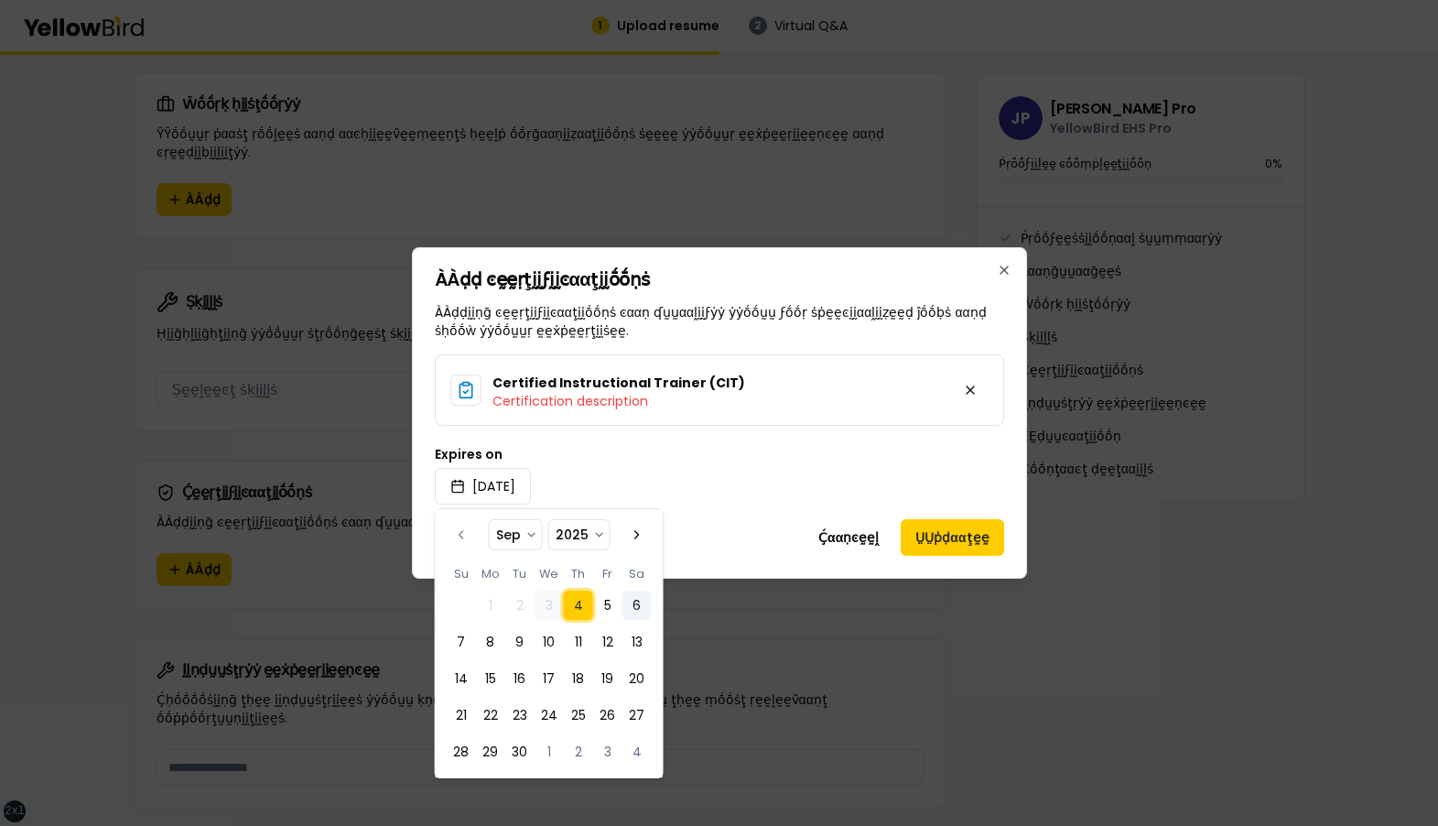
select select "*"
click at [601, 603] on button "5" at bounding box center [607, 604] width 29 height 29
select select "*"
click at [580, 603] on button "4" at bounding box center [578, 604] width 29 height 29
select select "*"
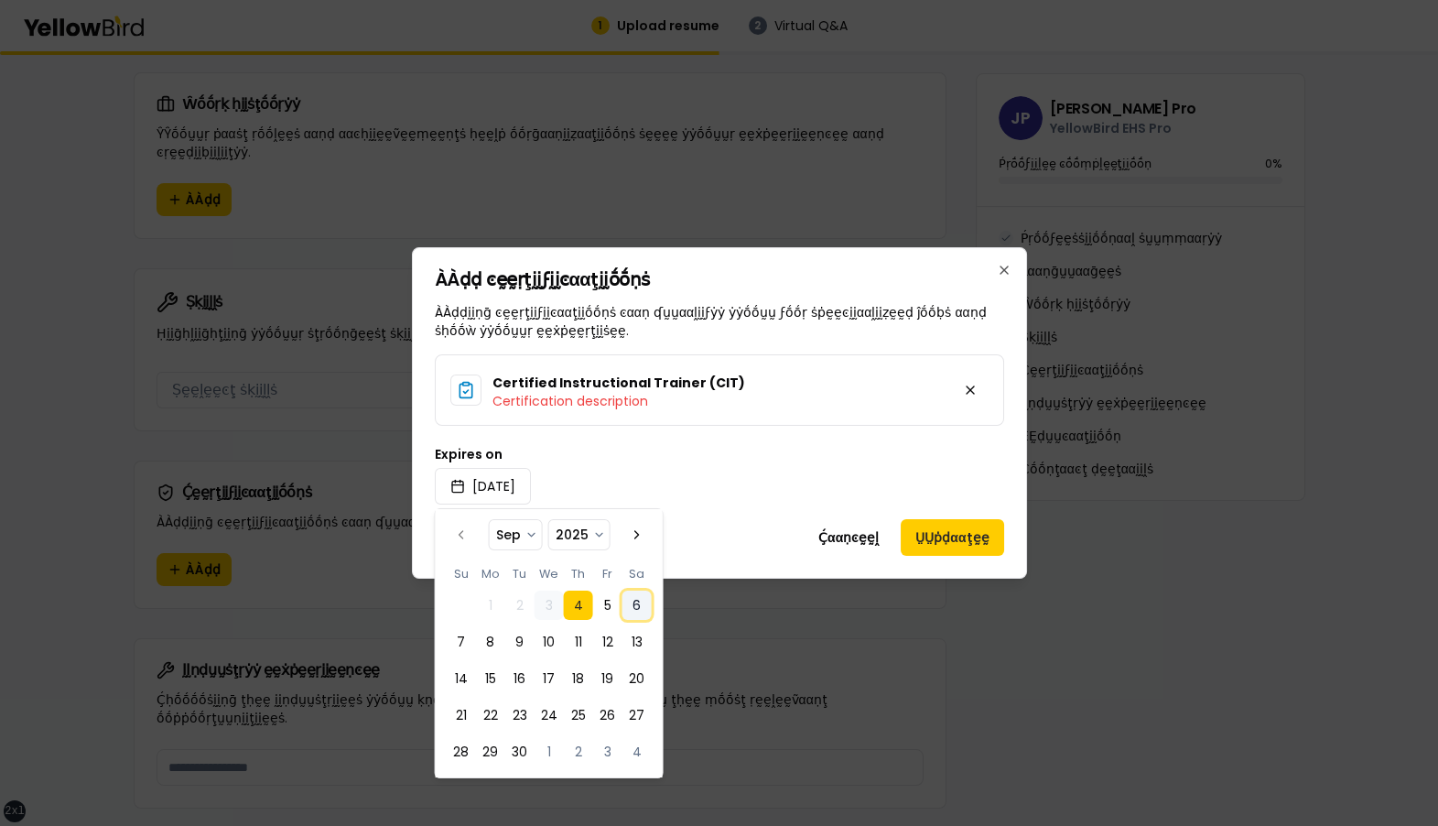
click at [637, 602] on button "6" at bounding box center [636, 604] width 29 height 29
select select "*"
click at [638, 633] on button "13" at bounding box center [636, 641] width 29 height 29
select select "*"
click at [604, 636] on button "12" at bounding box center [607, 641] width 29 height 29
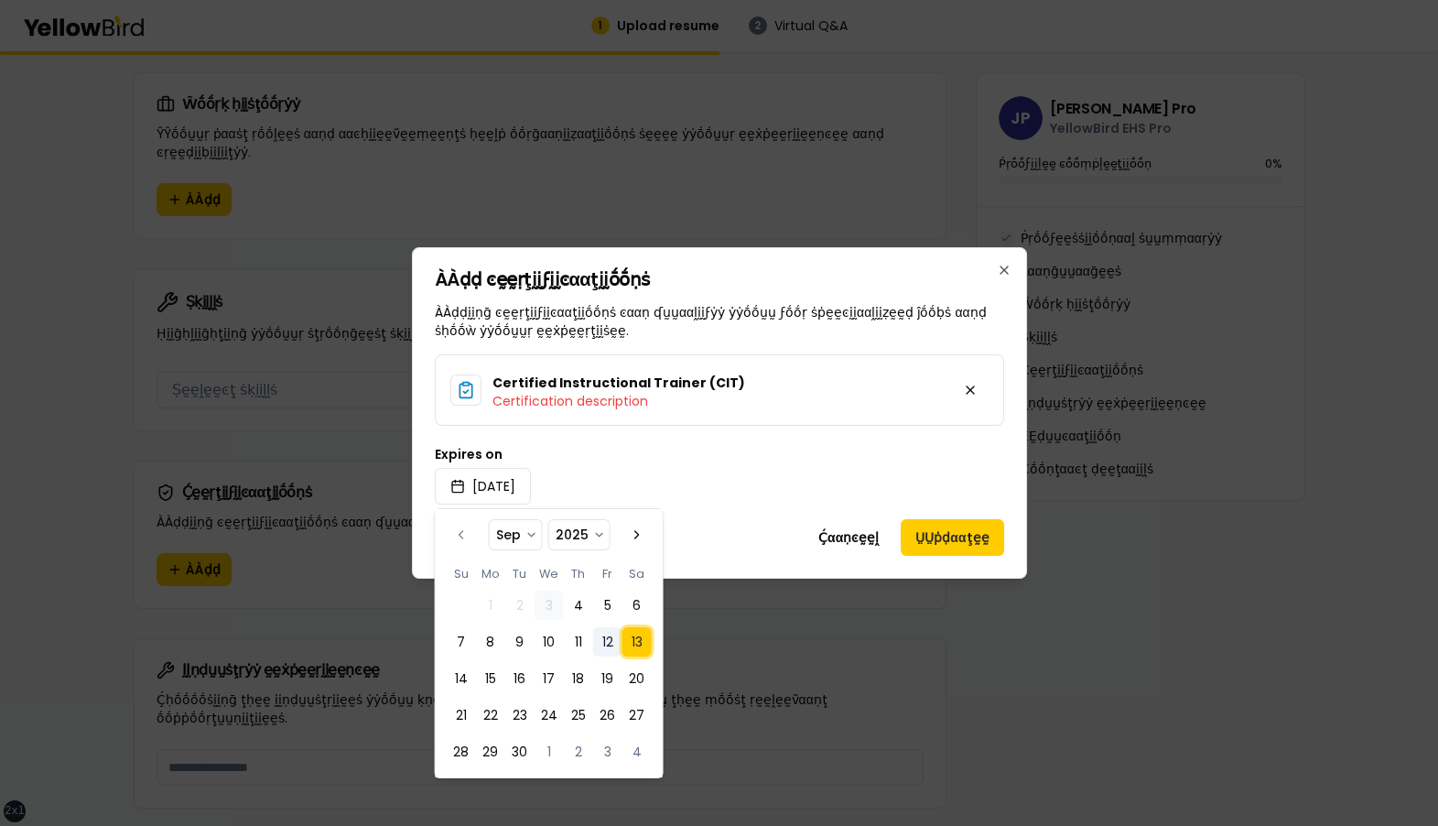
select select "*"
click at [641, 460] on div "Expires on 2025/09/12" at bounding box center [719, 476] width 569 height 57
